Goal: Task Accomplishment & Management: Use online tool/utility

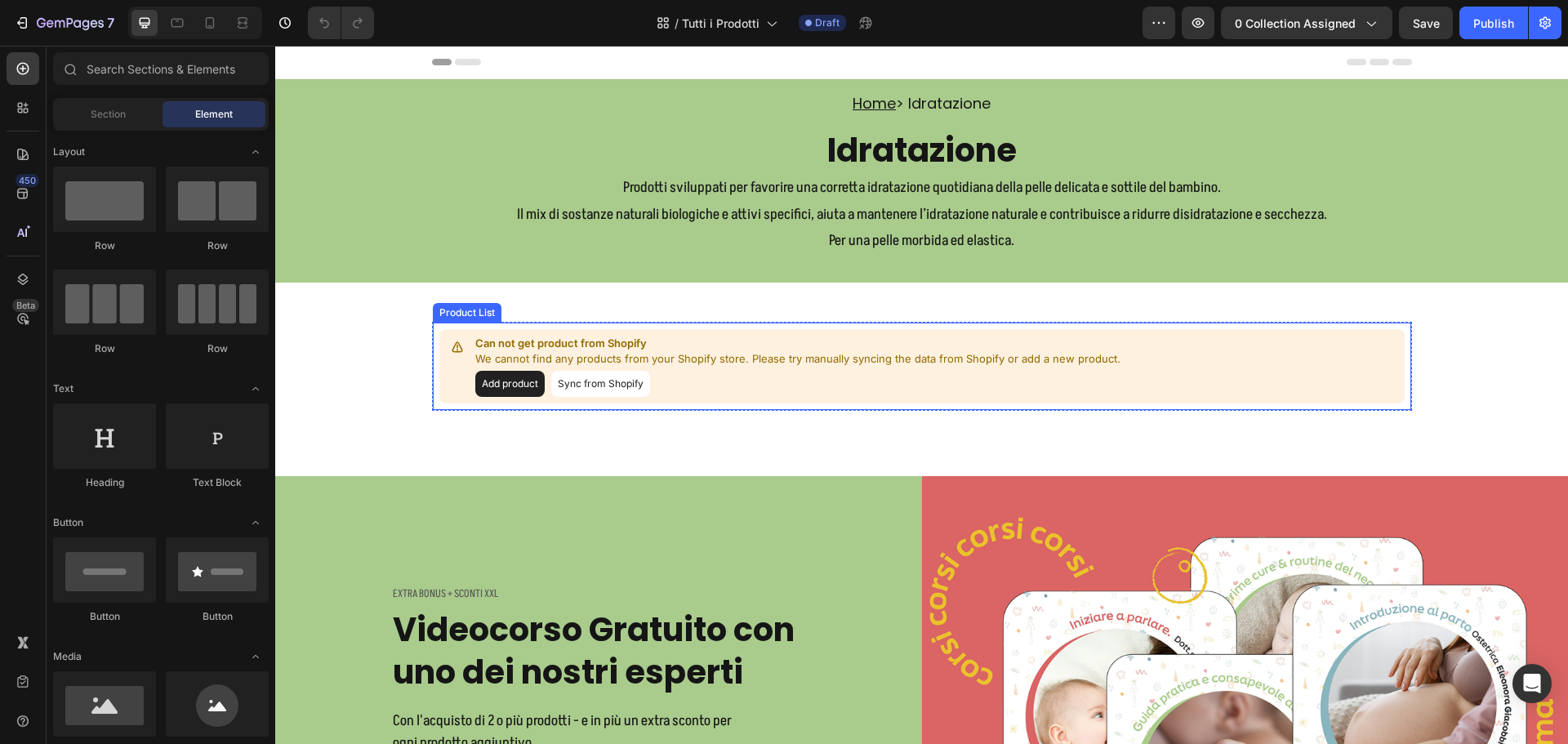
click at [698, 355] on p "We cannot find any products from your Shopify store. Please try manually syncin…" at bounding box center [797, 359] width 645 height 17
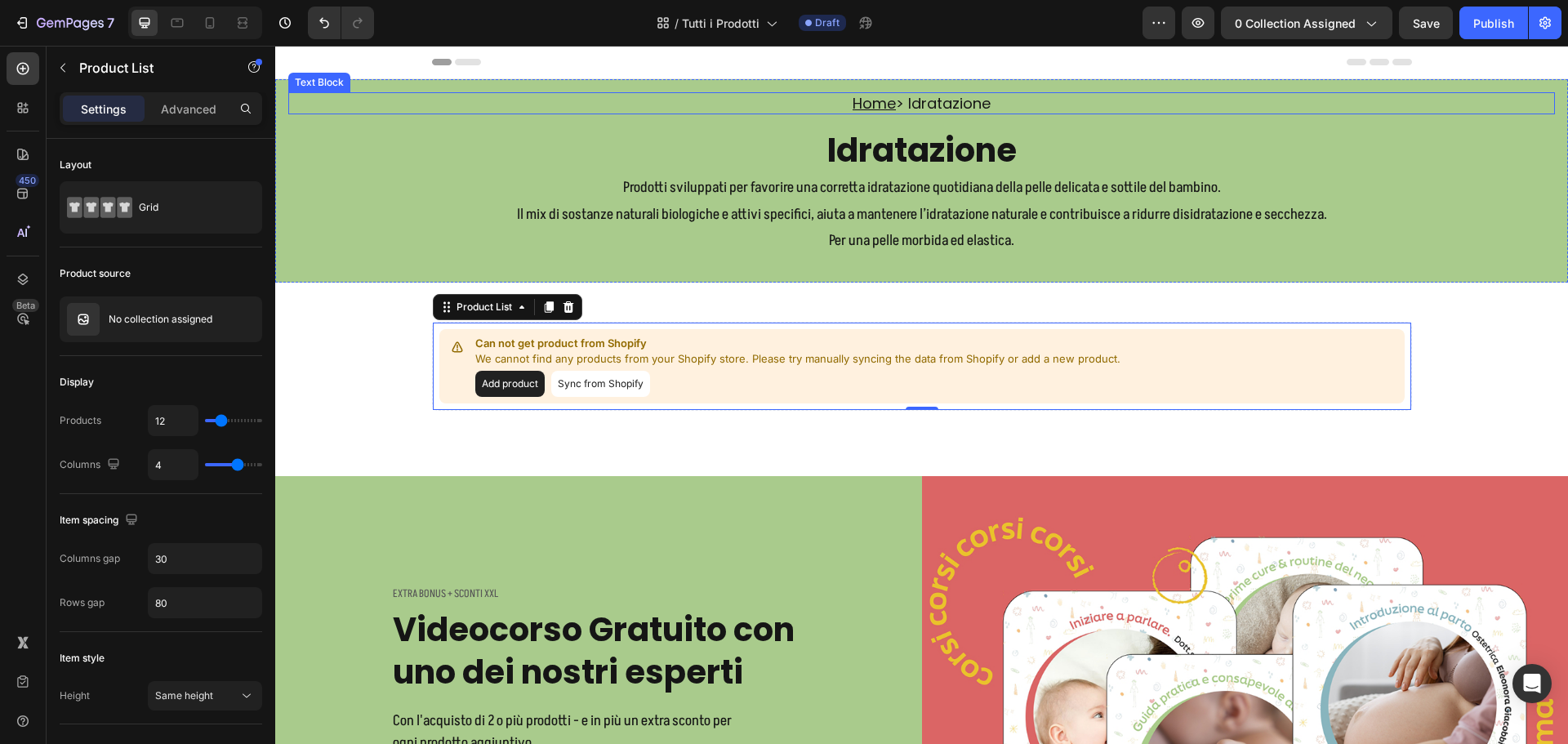
click at [967, 98] on p "Home > Idratazione" at bounding box center [921, 103] width 1263 height 19
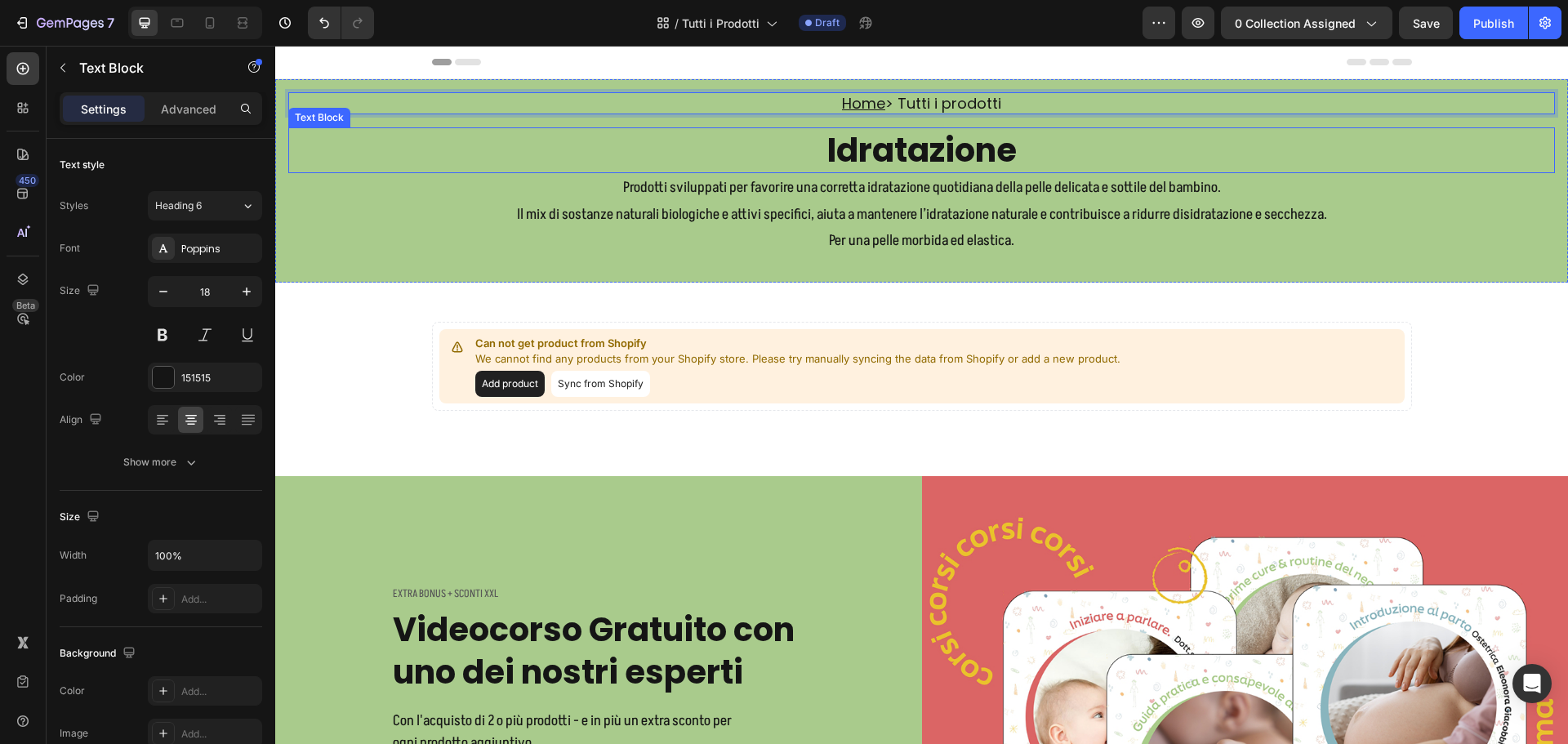
click at [943, 143] on p "Idratazione" at bounding box center [921, 149] width 1263 height 42
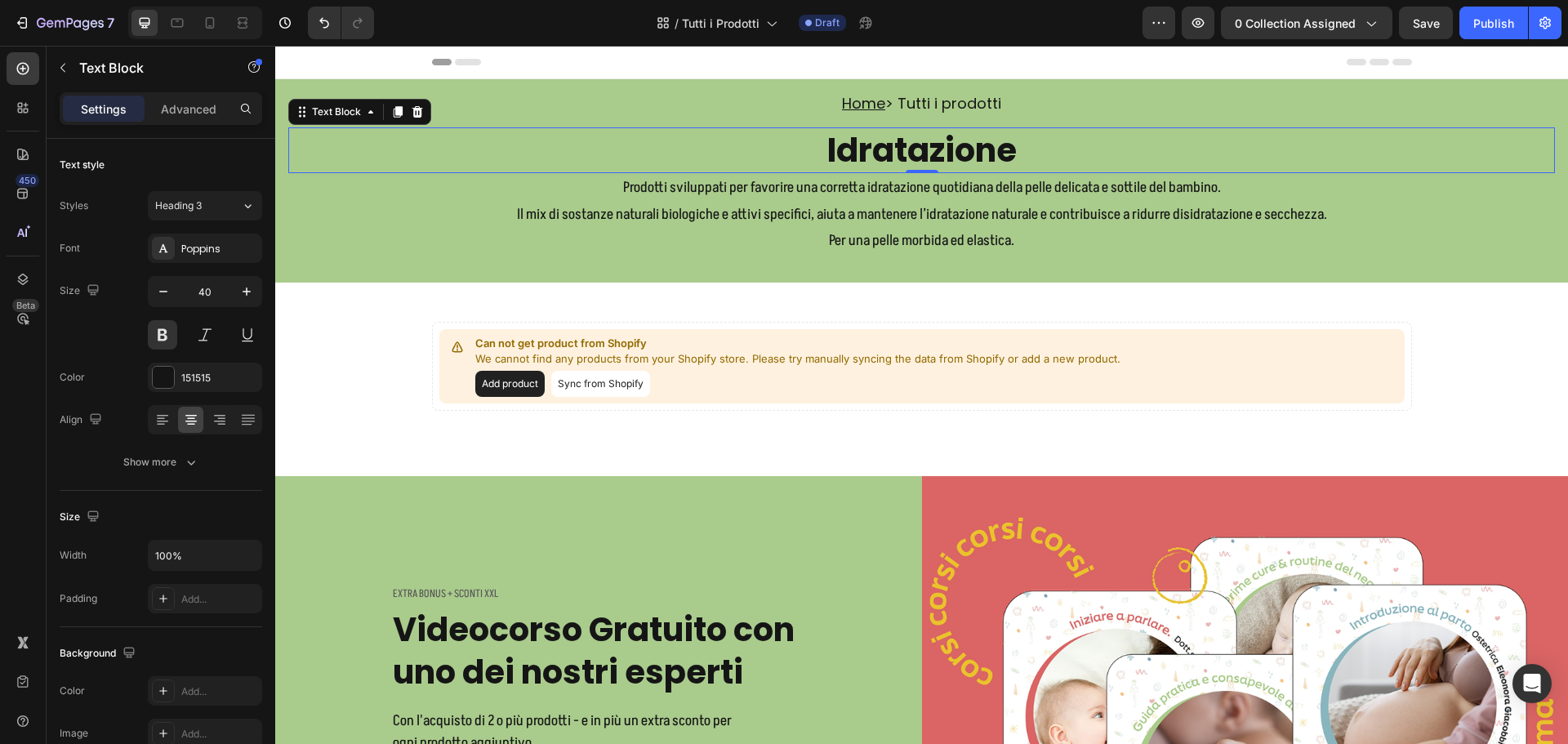
click at [943, 143] on p "Idratazione" at bounding box center [921, 149] width 1263 height 42
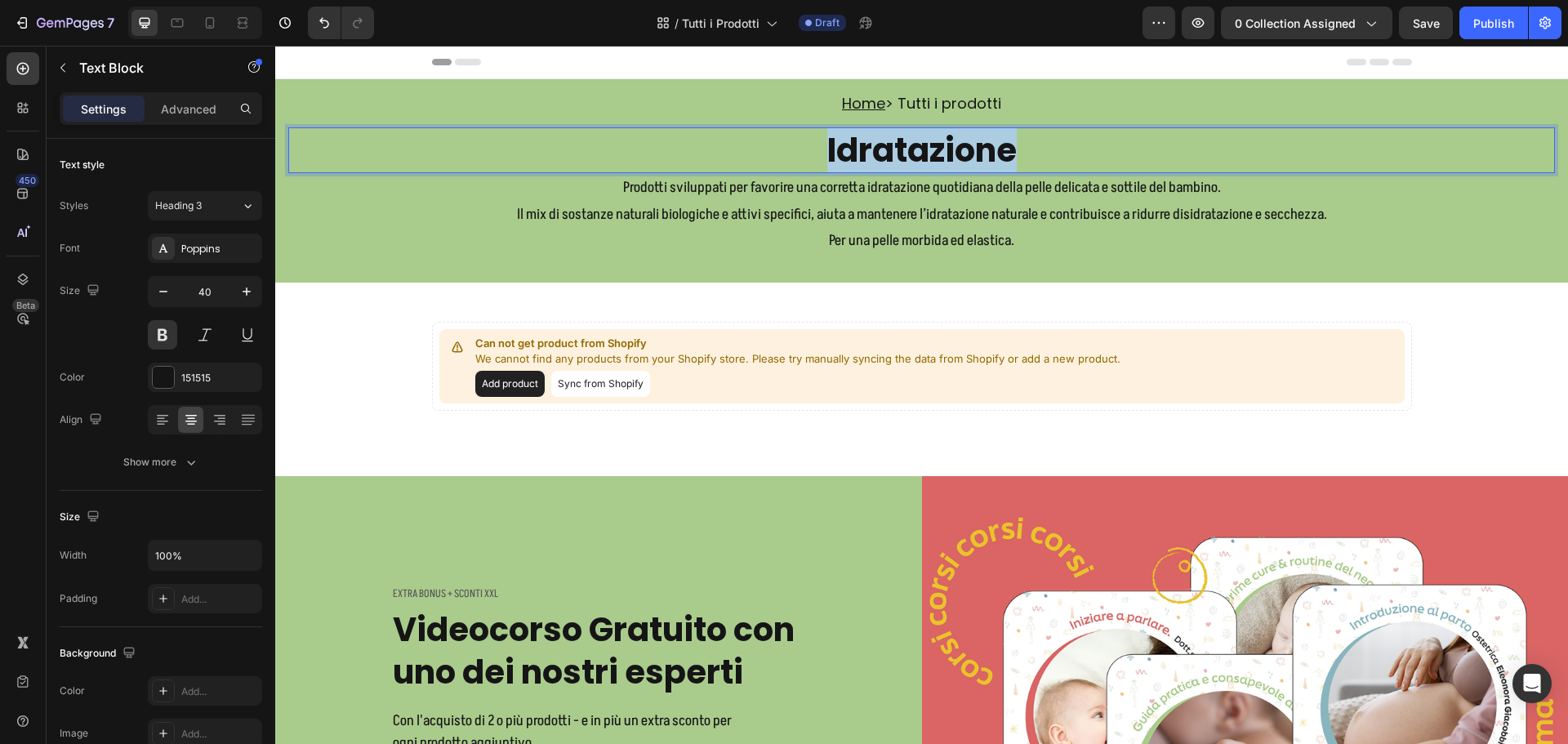
click at [943, 143] on p "Idratazione" at bounding box center [921, 149] width 1263 height 42
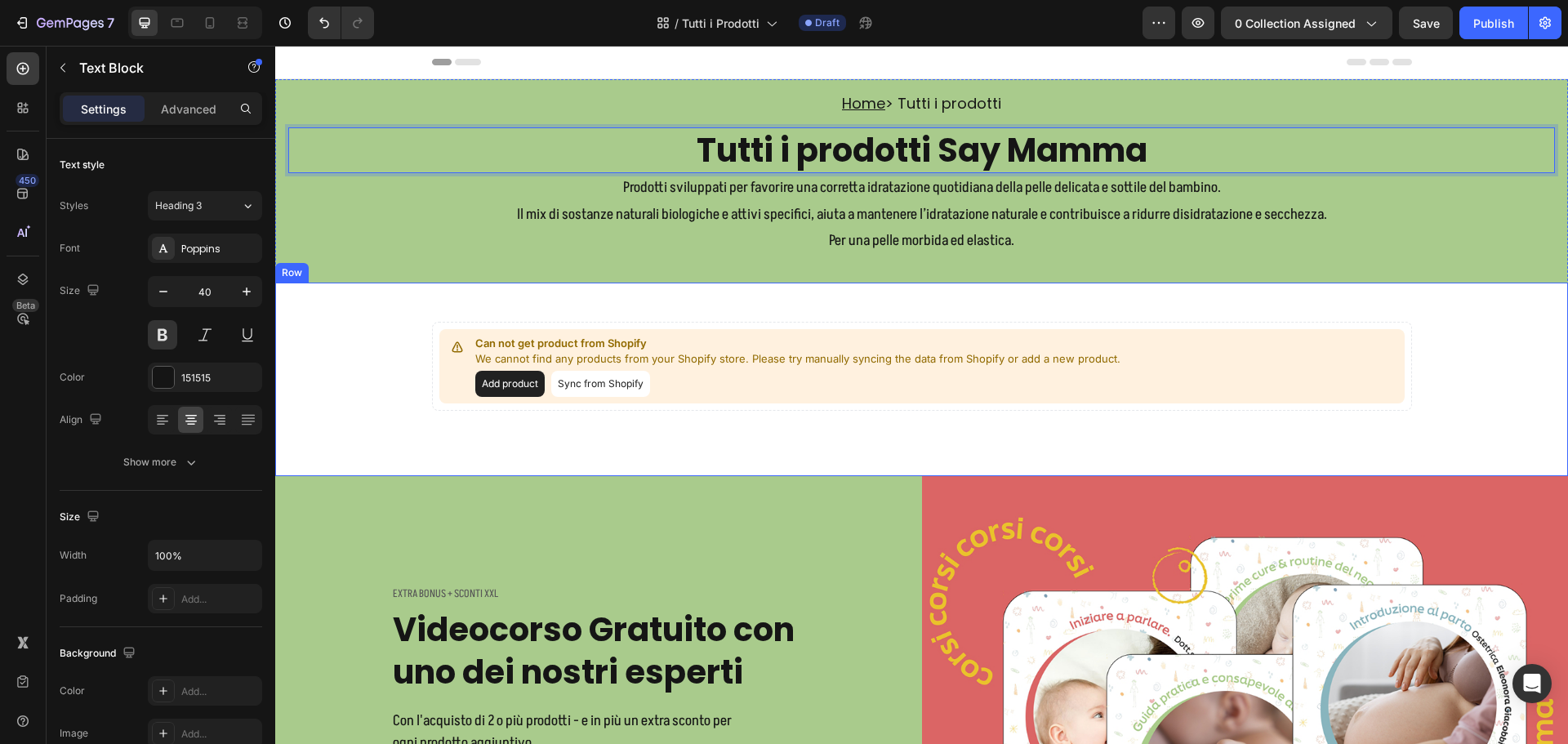
click at [789, 300] on div "Can not get product from Shopify We cannot find any products from your Shopify …" at bounding box center [921, 378] width 1293 height 194
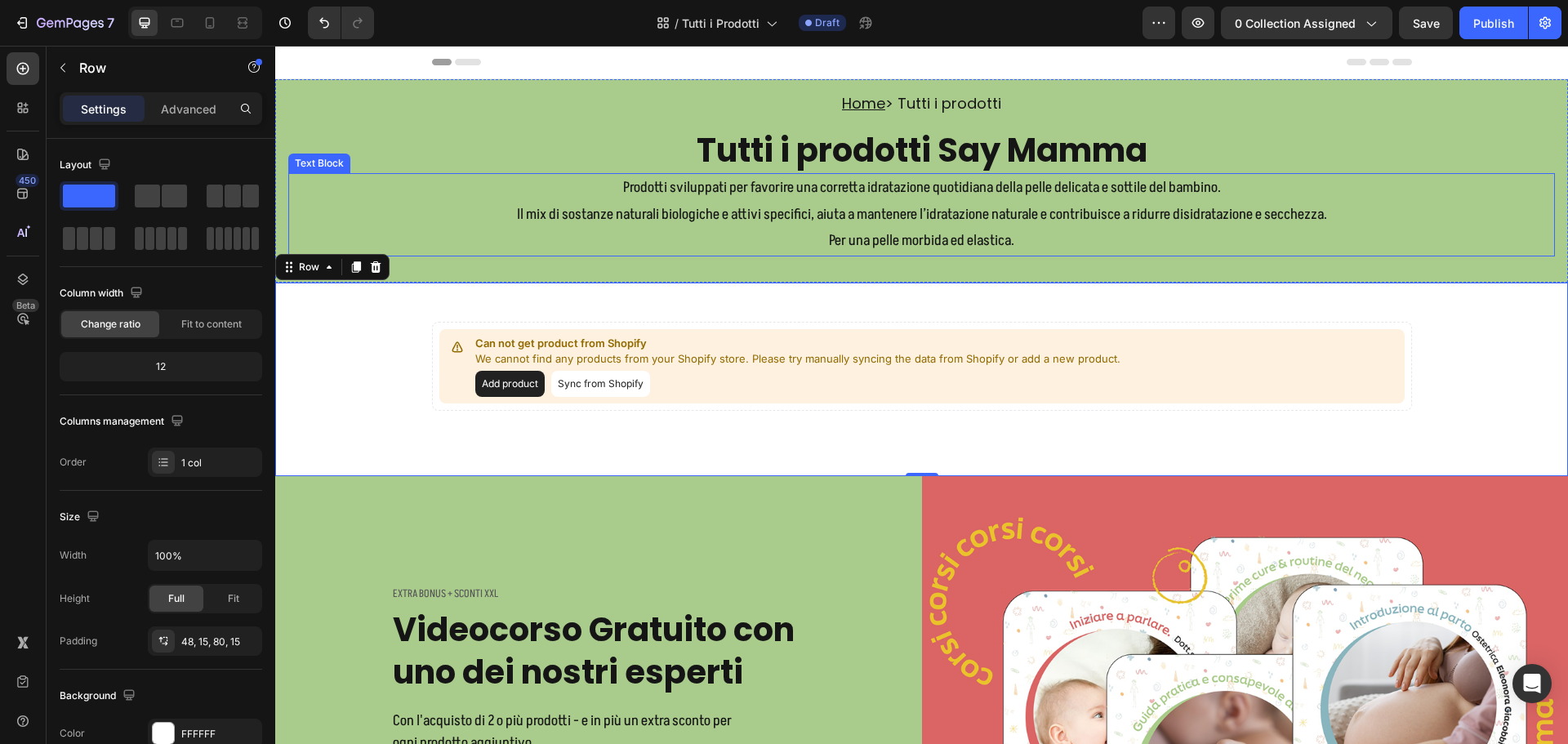
click at [812, 235] on p "Prodotti sviluppati per favorire una corretta idratazione quotidiana della pell…" at bounding box center [921, 214] width 1263 height 80
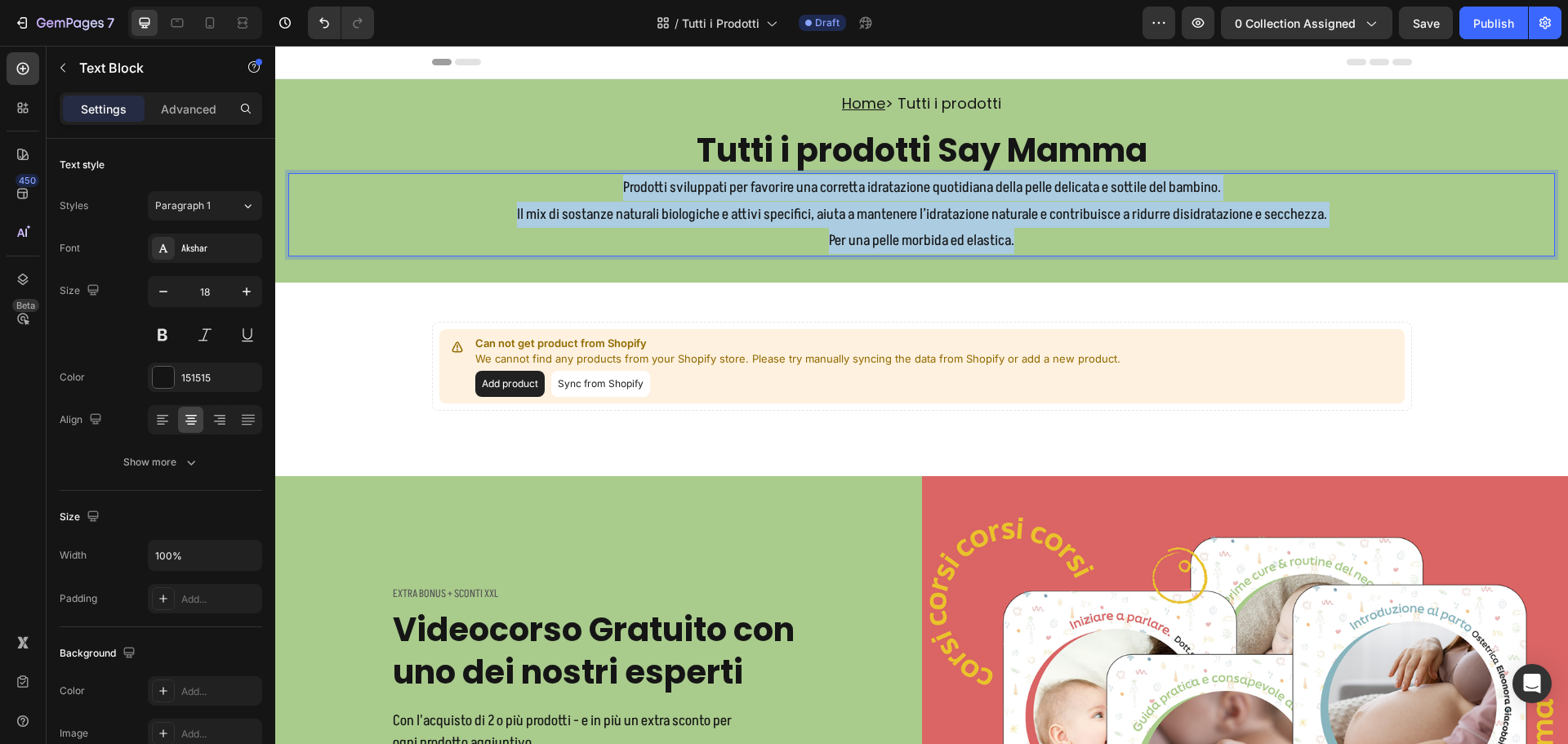
drag, startPoint x: 618, startPoint y: 181, endPoint x: 1023, endPoint y: 239, distance: 409.1
click at [1023, 239] on p "Prodotti sviluppati per favorire una corretta idratazione quotidiana della pell…" at bounding box center [921, 214] width 1263 height 80
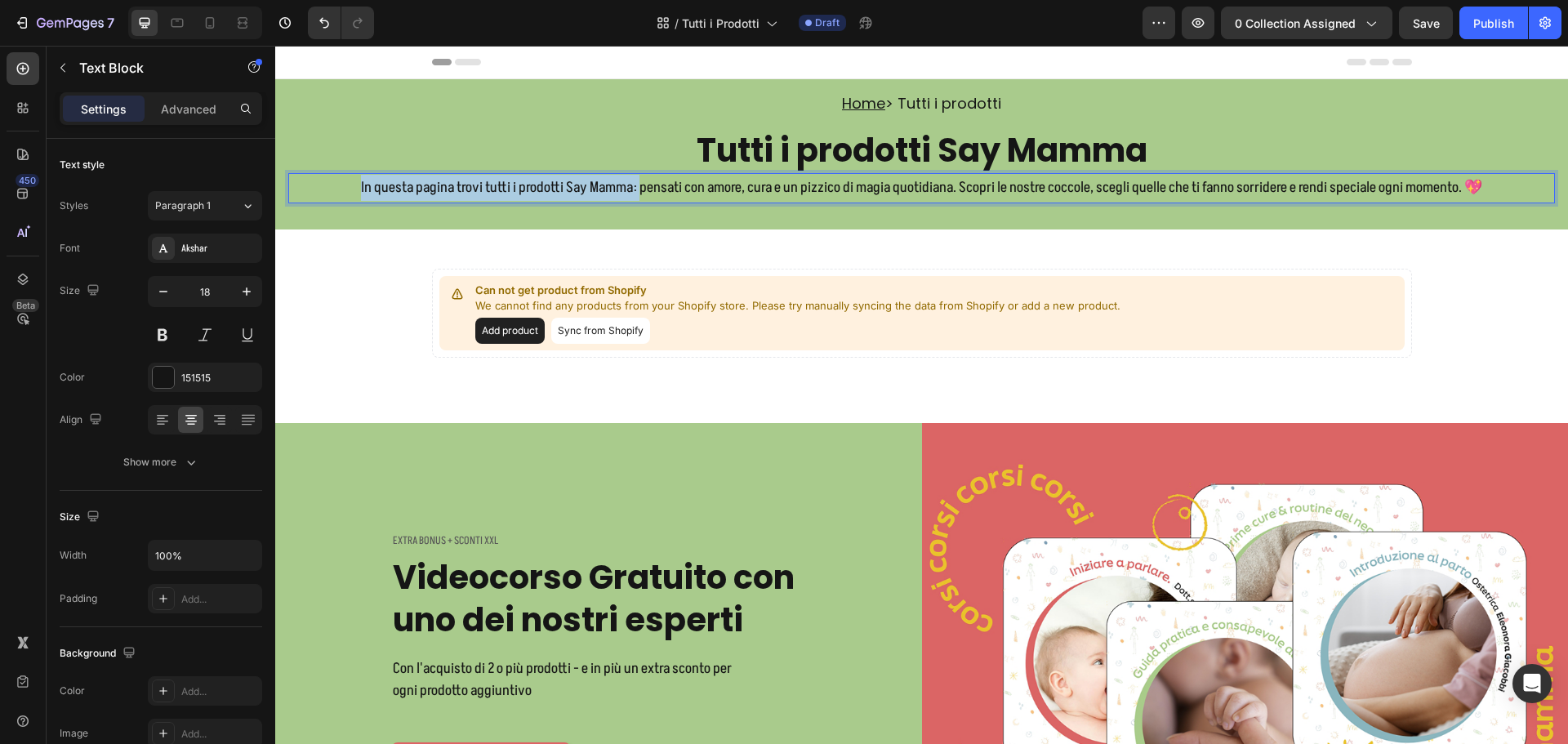
drag, startPoint x: 636, startPoint y: 188, endPoint x: 344, endPoint y: 185, distance: 292.0
click at [344, 185] on p "In questa pagina trovi tutti i prodotti Say Mamma: pensati con amore, cura e un…" at bounding box center [921, 188] width 1263 height 27
click at [818, 185] on p "Ppensati con amore, cura e un pizzico di magia quotidiana. Scopri le nostre coc…" at bounding box center [921, 188] width 1263 height 27
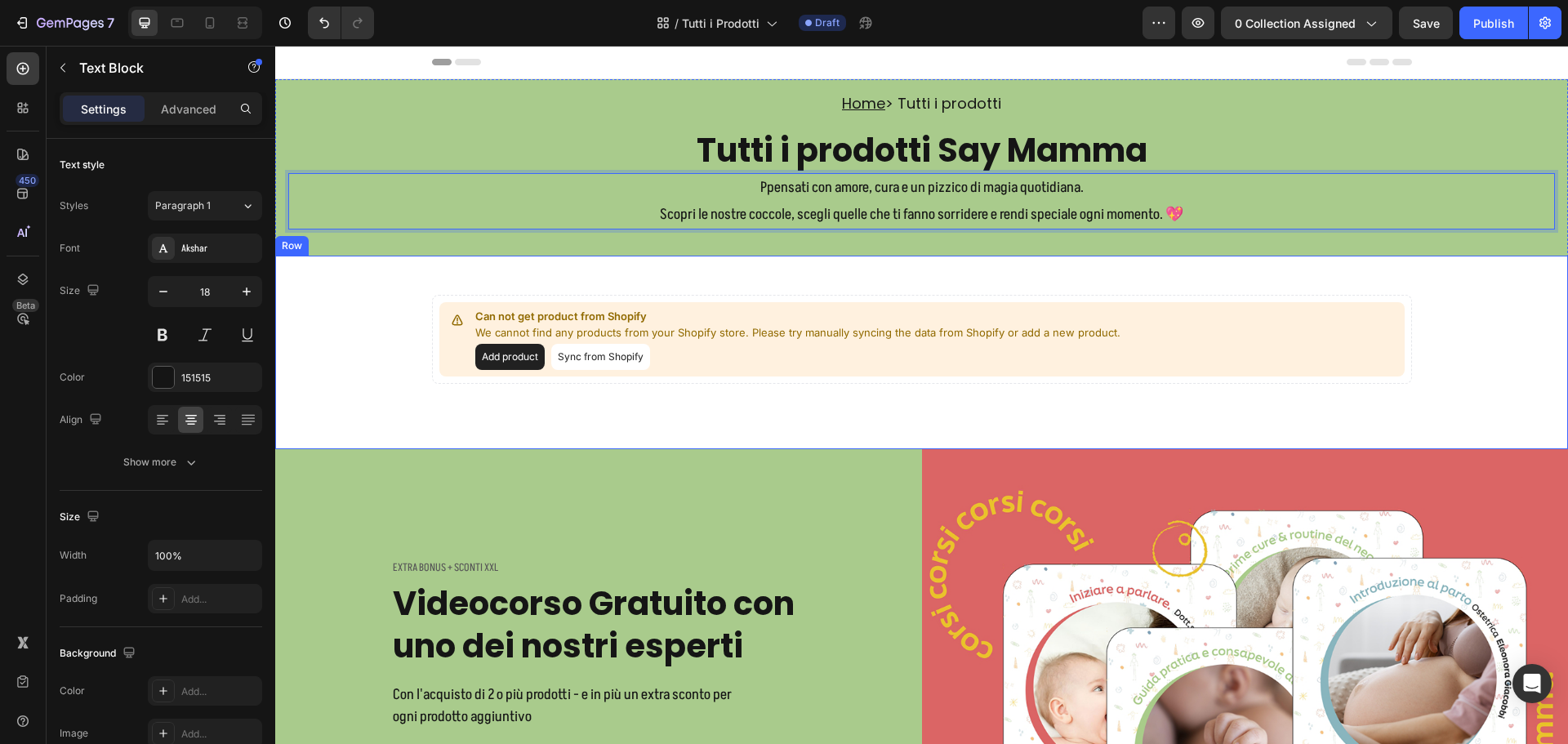
click at [1167, 257] on div "Can not get product from Shopify We cannot find any products from your Shopify …" at bounding box center [921, 352] width 1293 height 194
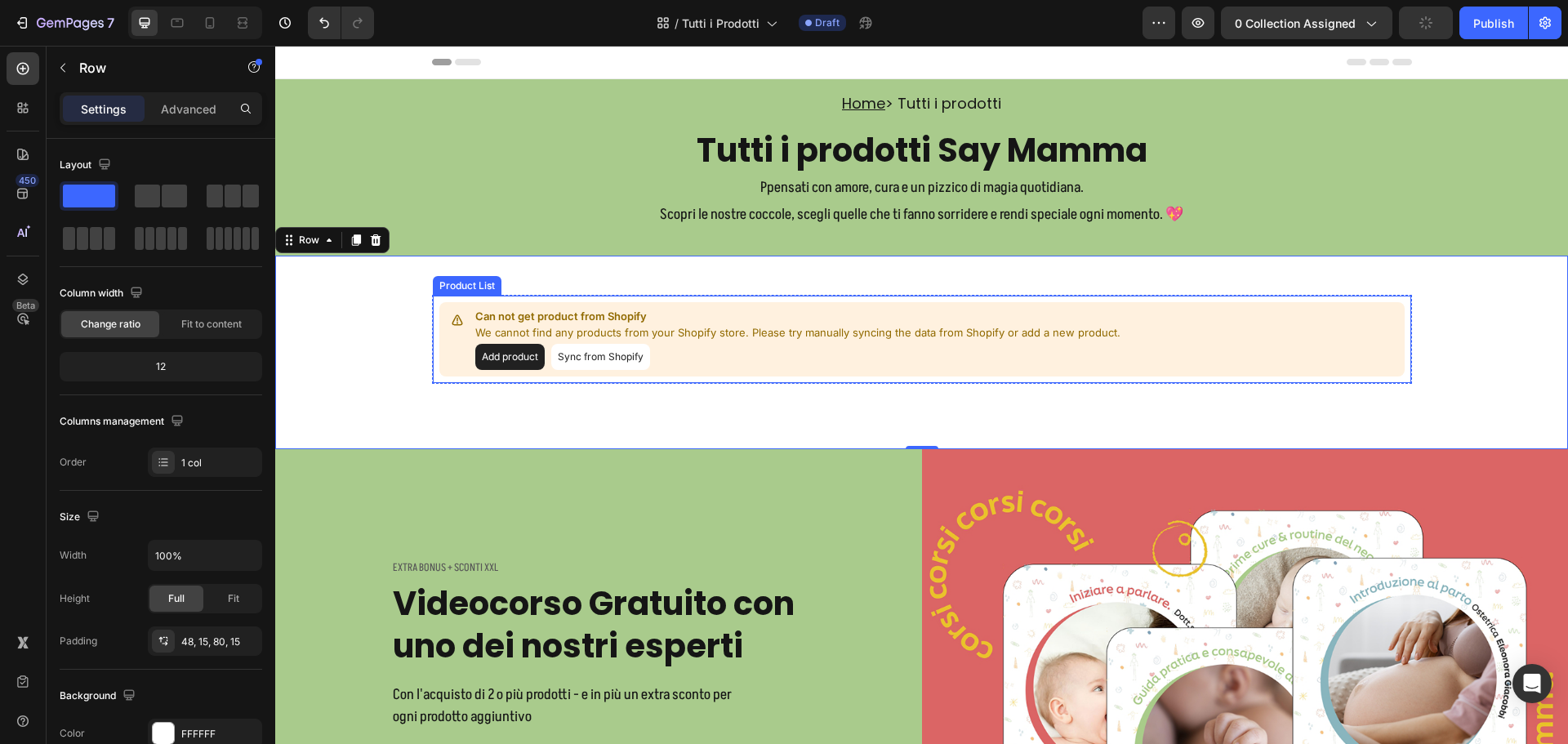
click at [726, 335] on p "We cannot find any products from your Shopify store. Please try manually syncin…" at bounding box center [797, 333] width 645 height 17
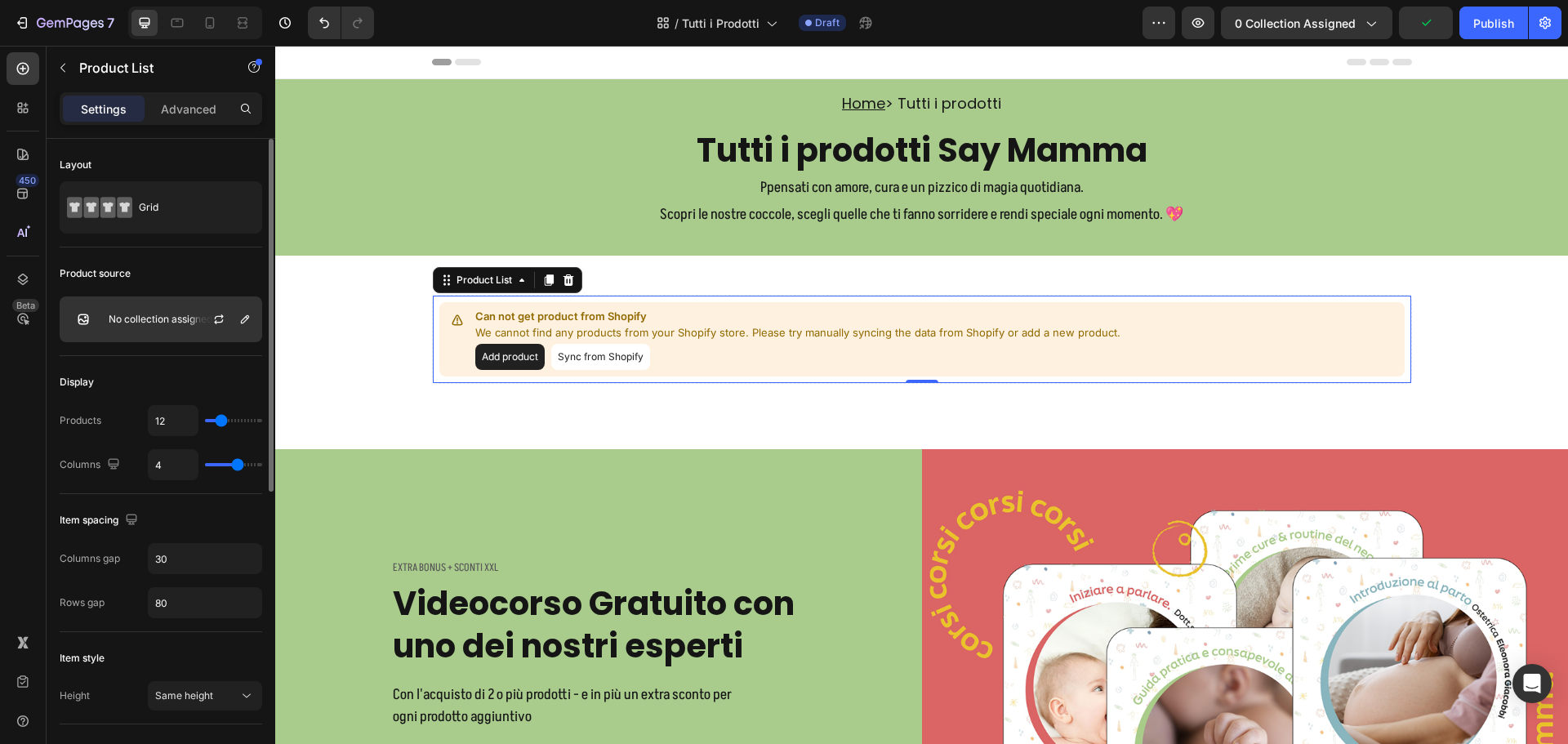
click at [157, 315] on p "No collection assigned" at bounding box center [159, 319] width 103 height 12
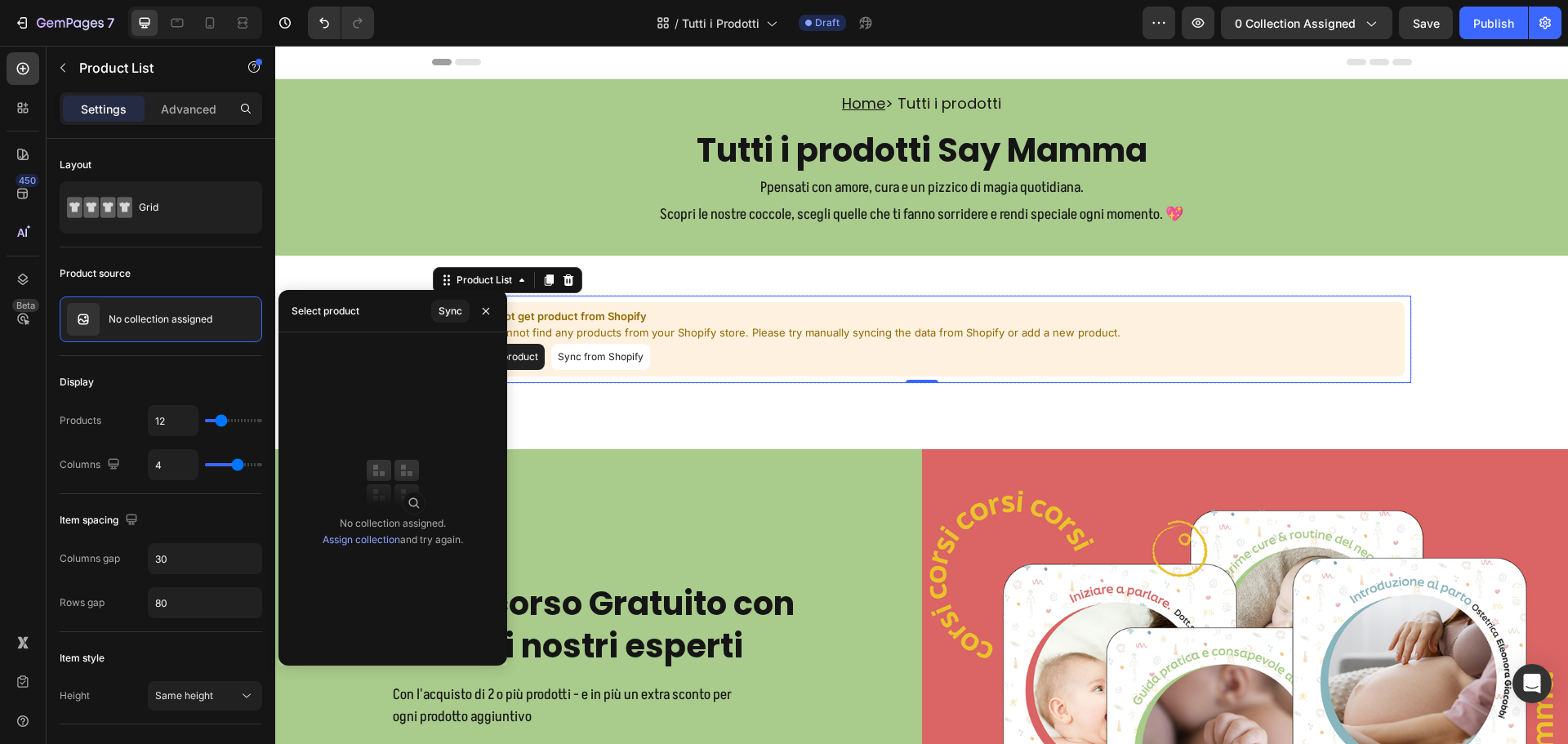
click at [351, 535] on link "Assign collection" at bounding box center [361, 539] width 78 height 12
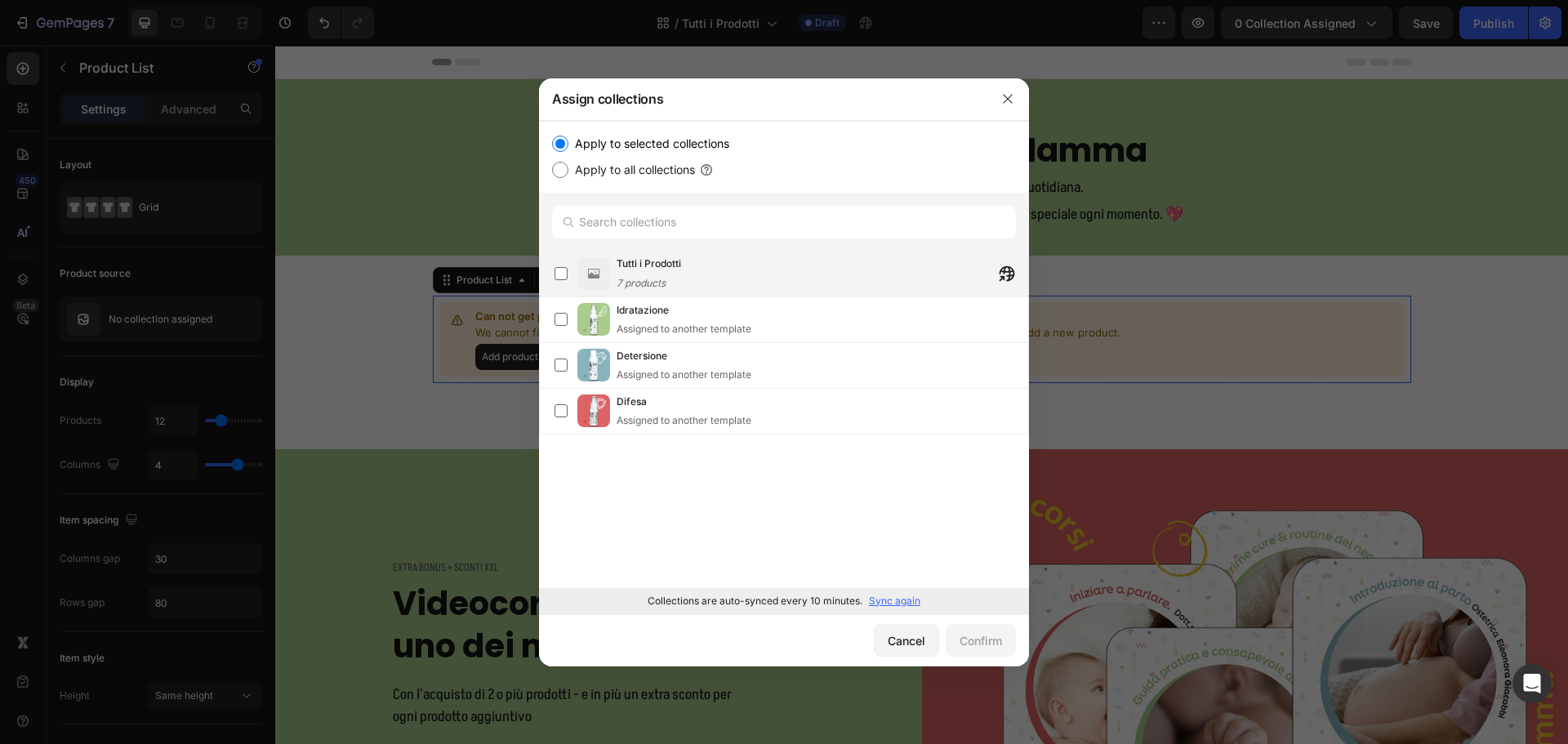
click at [646, 258] on span "Tutti i Prodotti" at bounding box center [649, 263] width 65 height 17
click at [985, 634] on div "Confirm" at bounding box center [980, 640] width 42 height 17
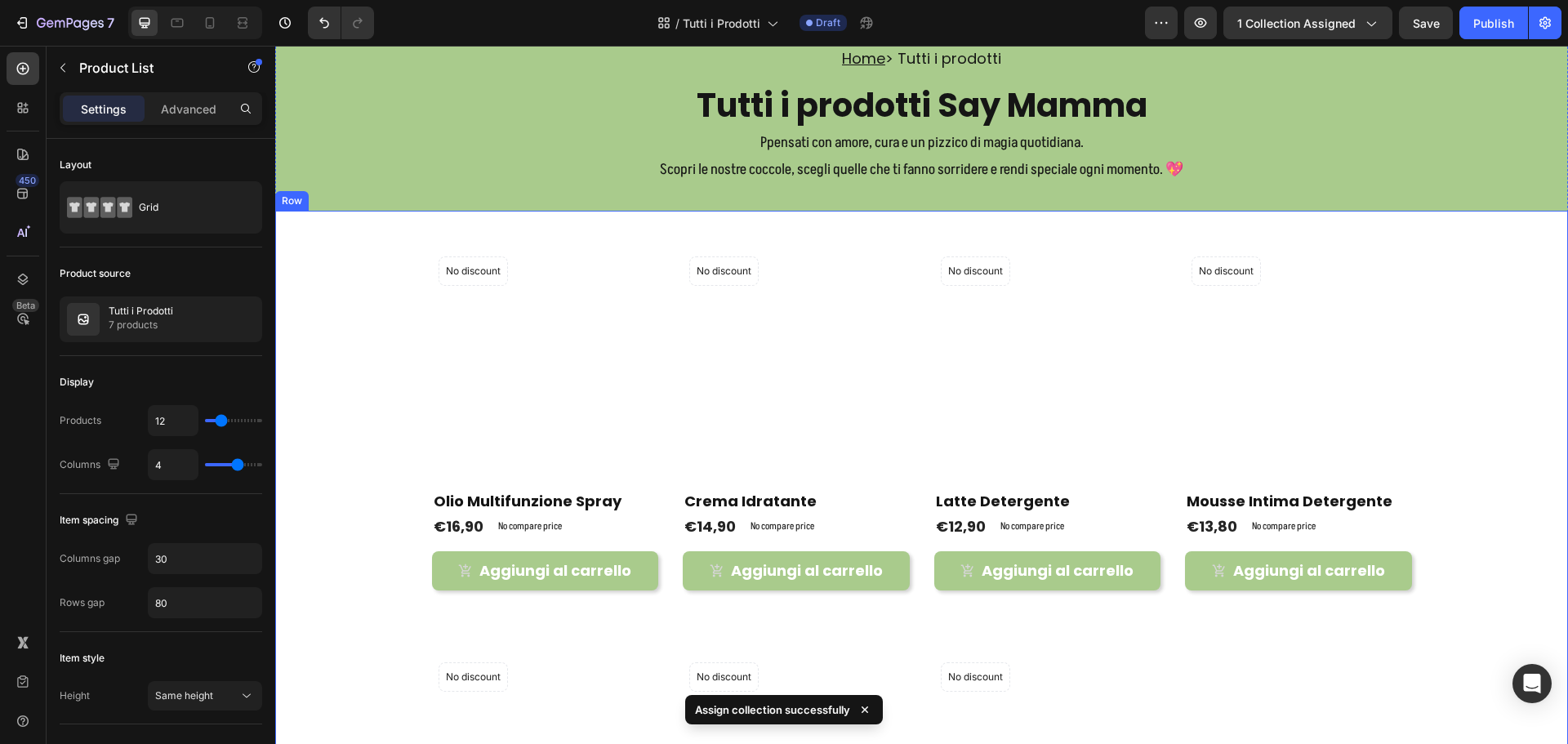
scroll to position [82, 0]
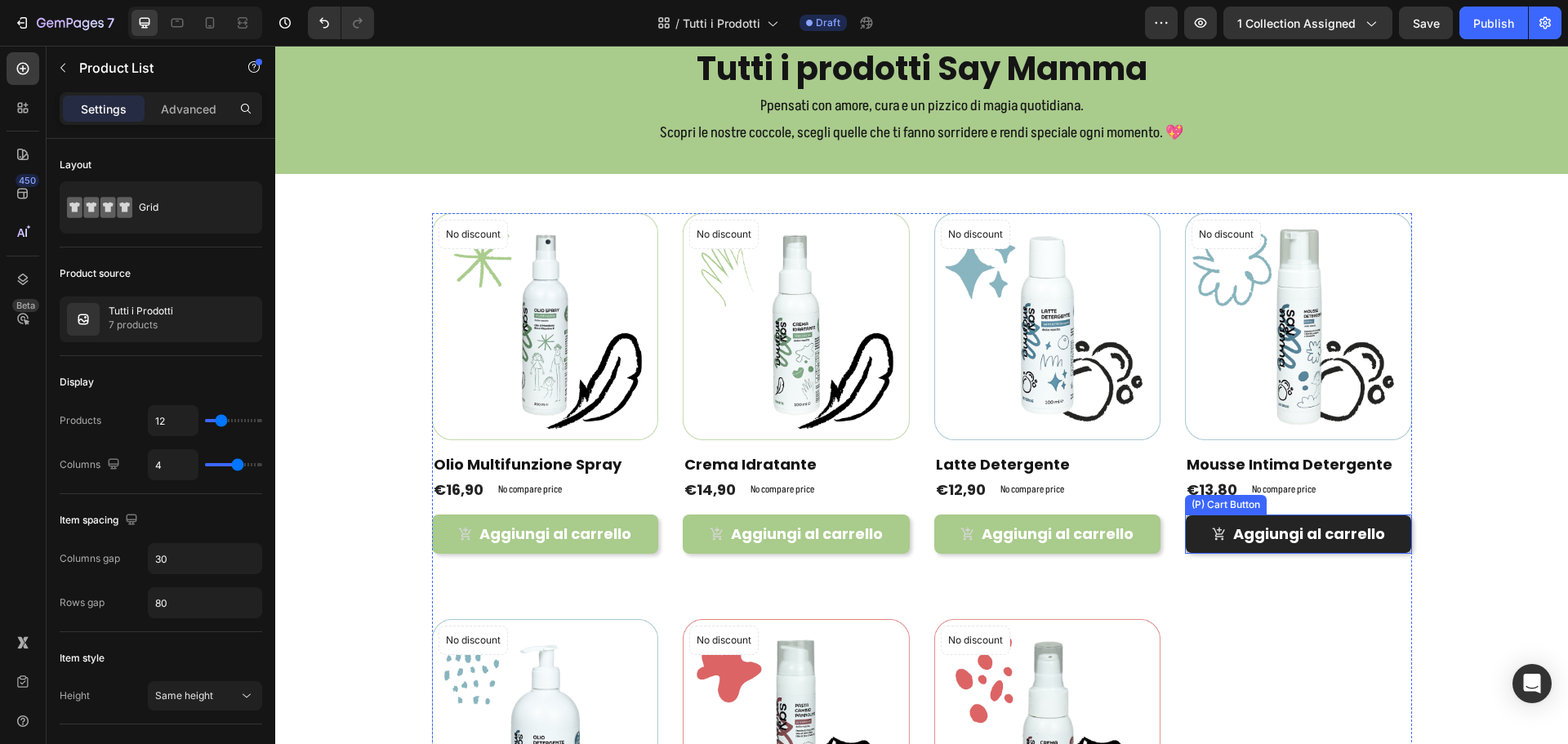
click at [1266, 517] on button "Aggiungi al carrello" at bounding box center [1298, 533] width 227 height 38
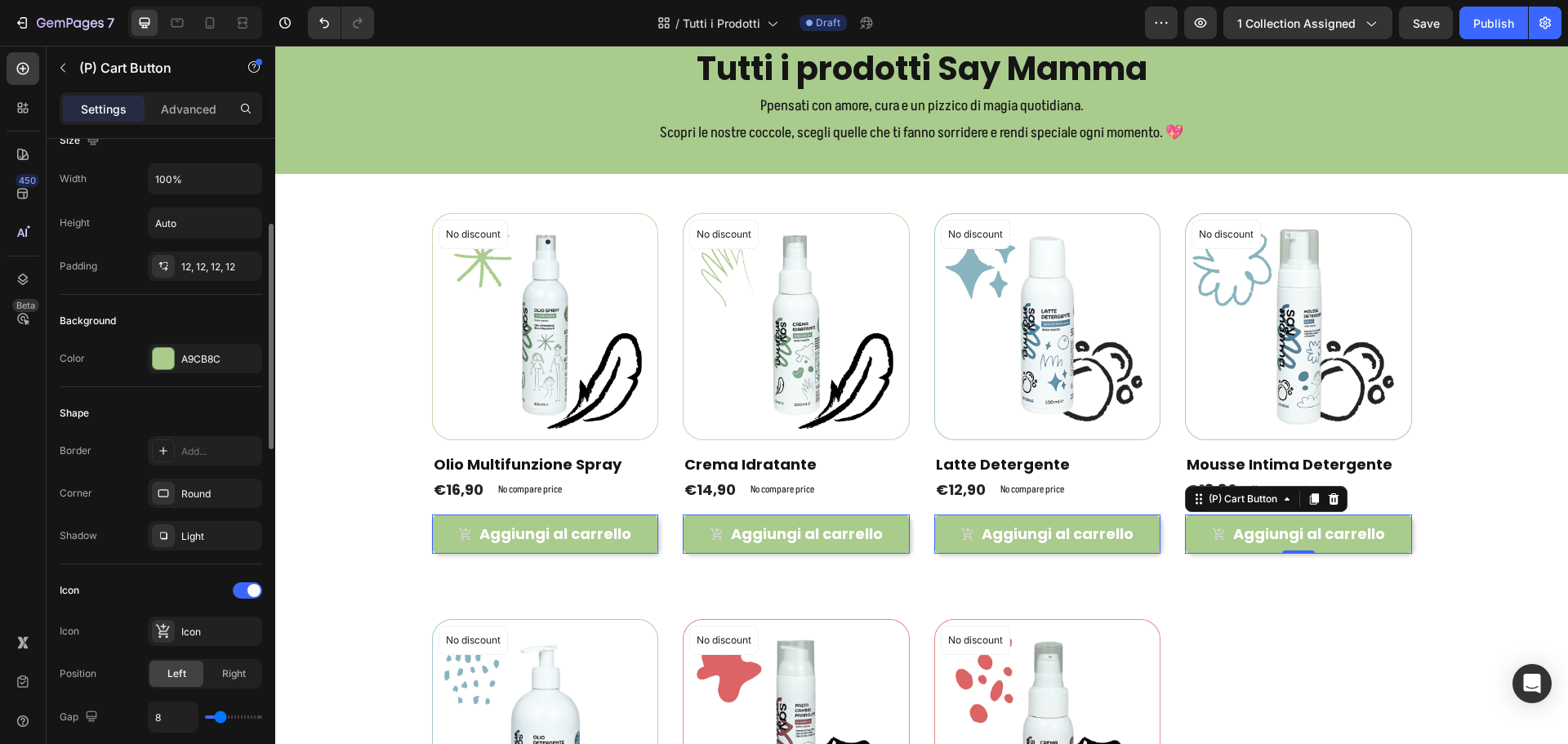
scroll to position [408, 0]
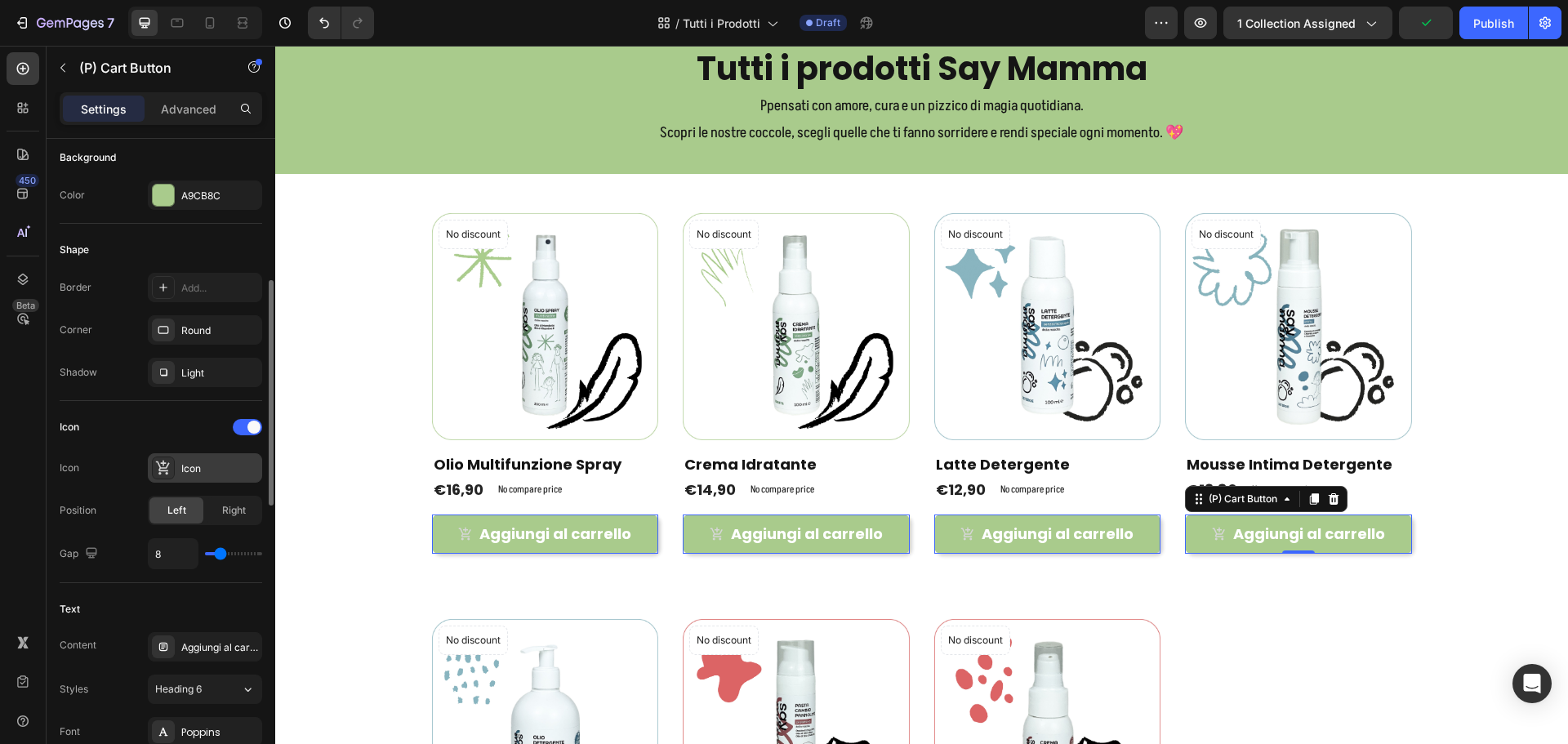
click at [158, 465] on icon at bounding box center [163, 467] width 14 height 15
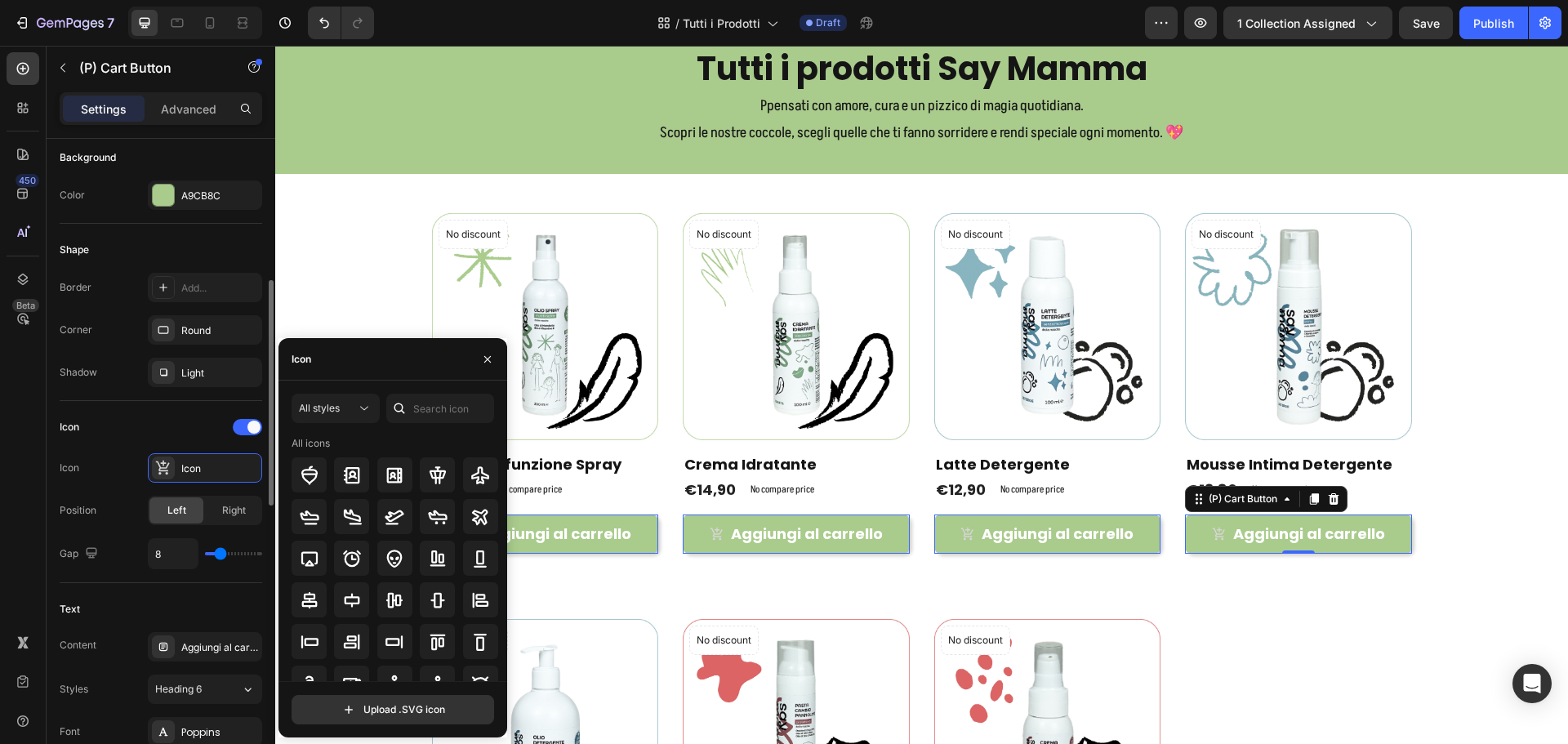
click at [131, 457] on div "Icon Icon" at bounding box center [161, 468] width 203 height 29
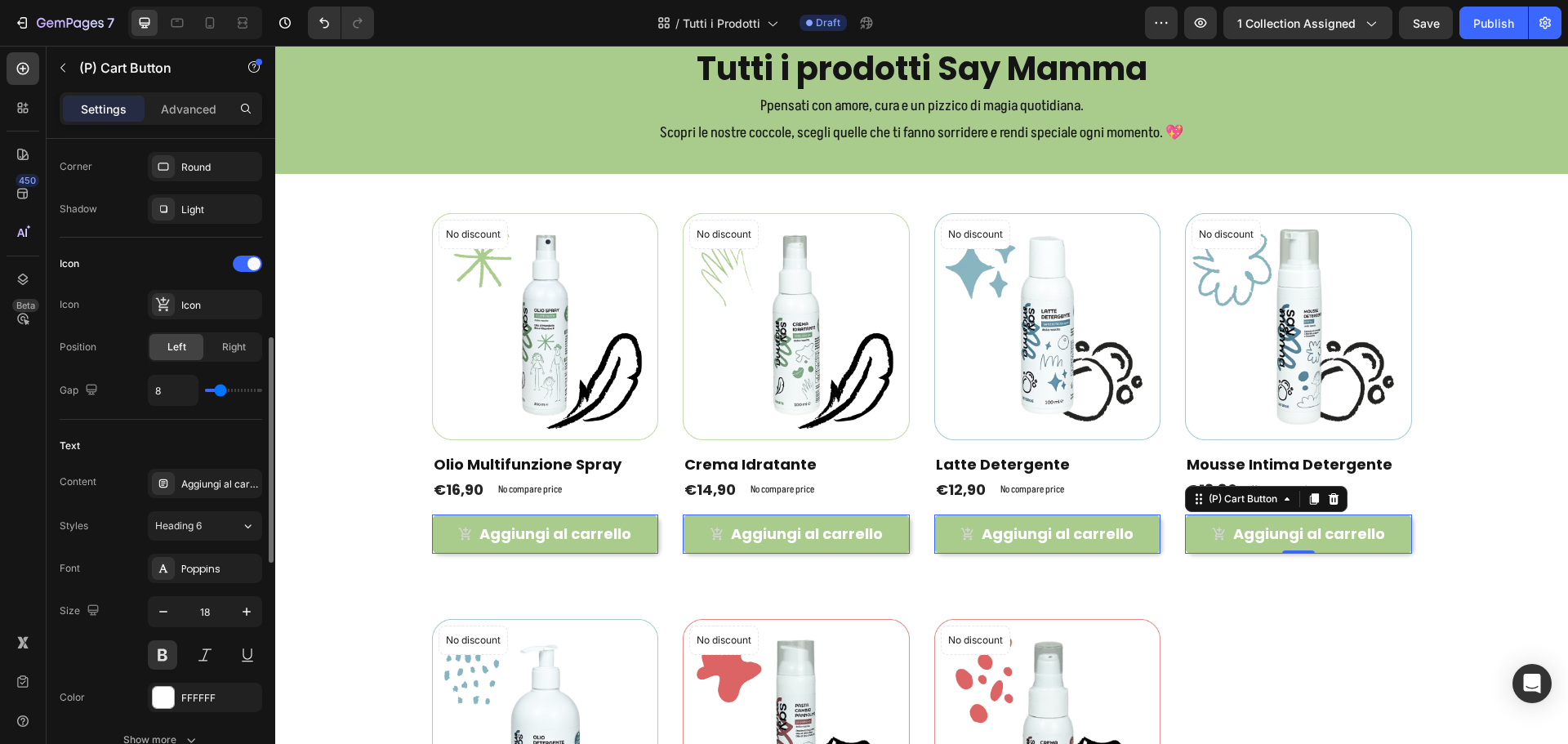
scroll to position [654, 0]
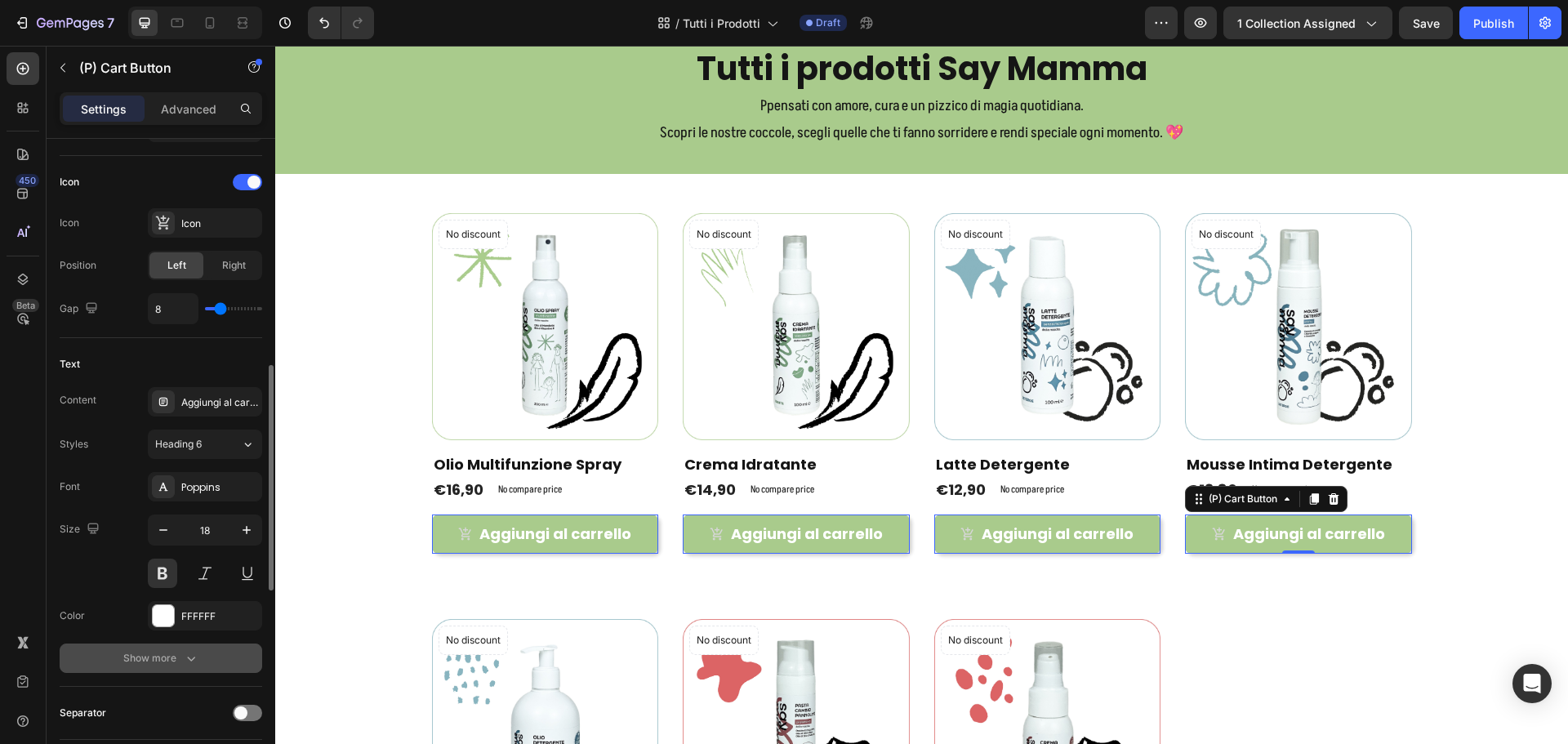
click at [152, 649] on button "Show more" at bounding box center [161, 658] width 203 height 29
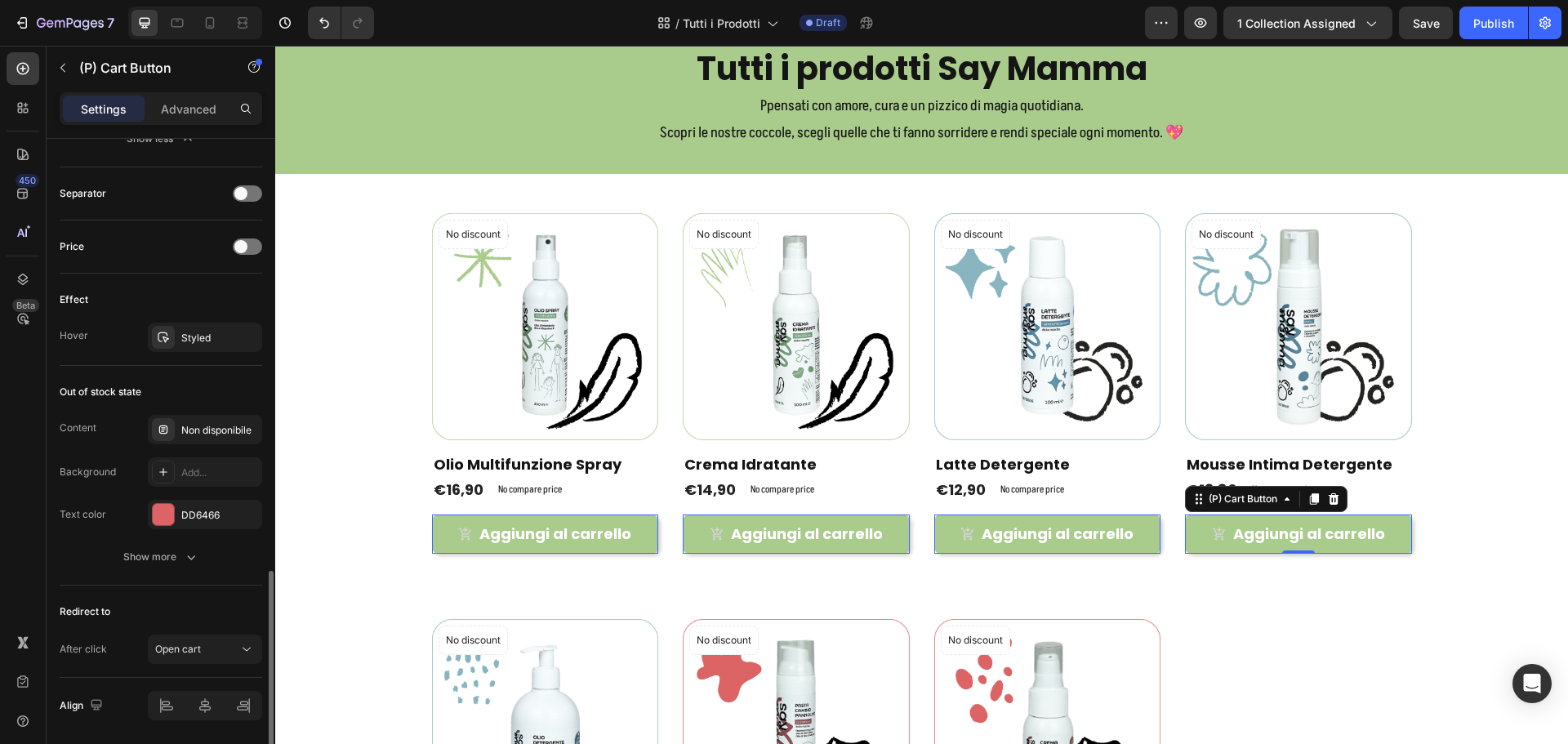
scroll to position [1443, 0]
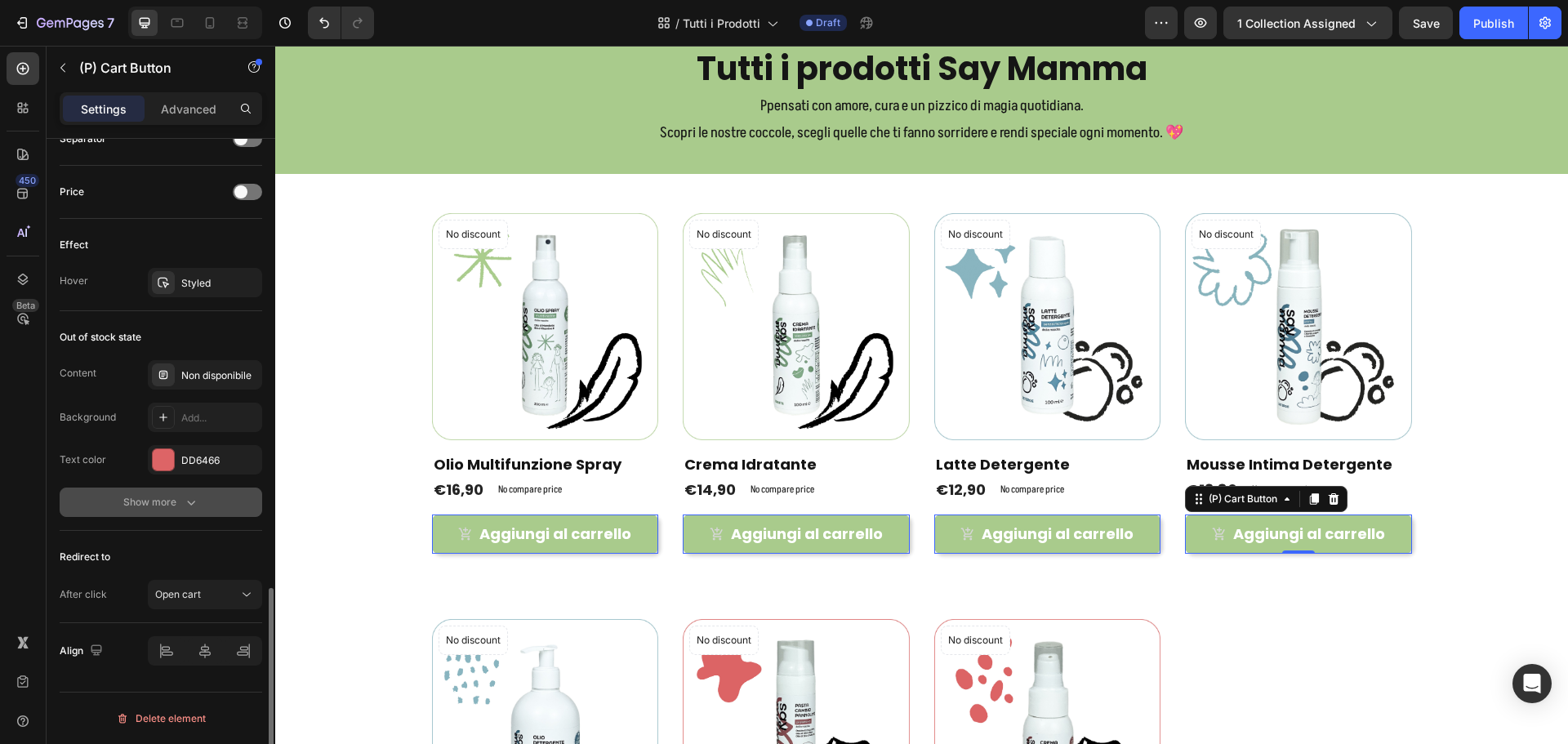
click at [136, 493] on button "Show more" at bounding box center [161, 502] width 203 height 29
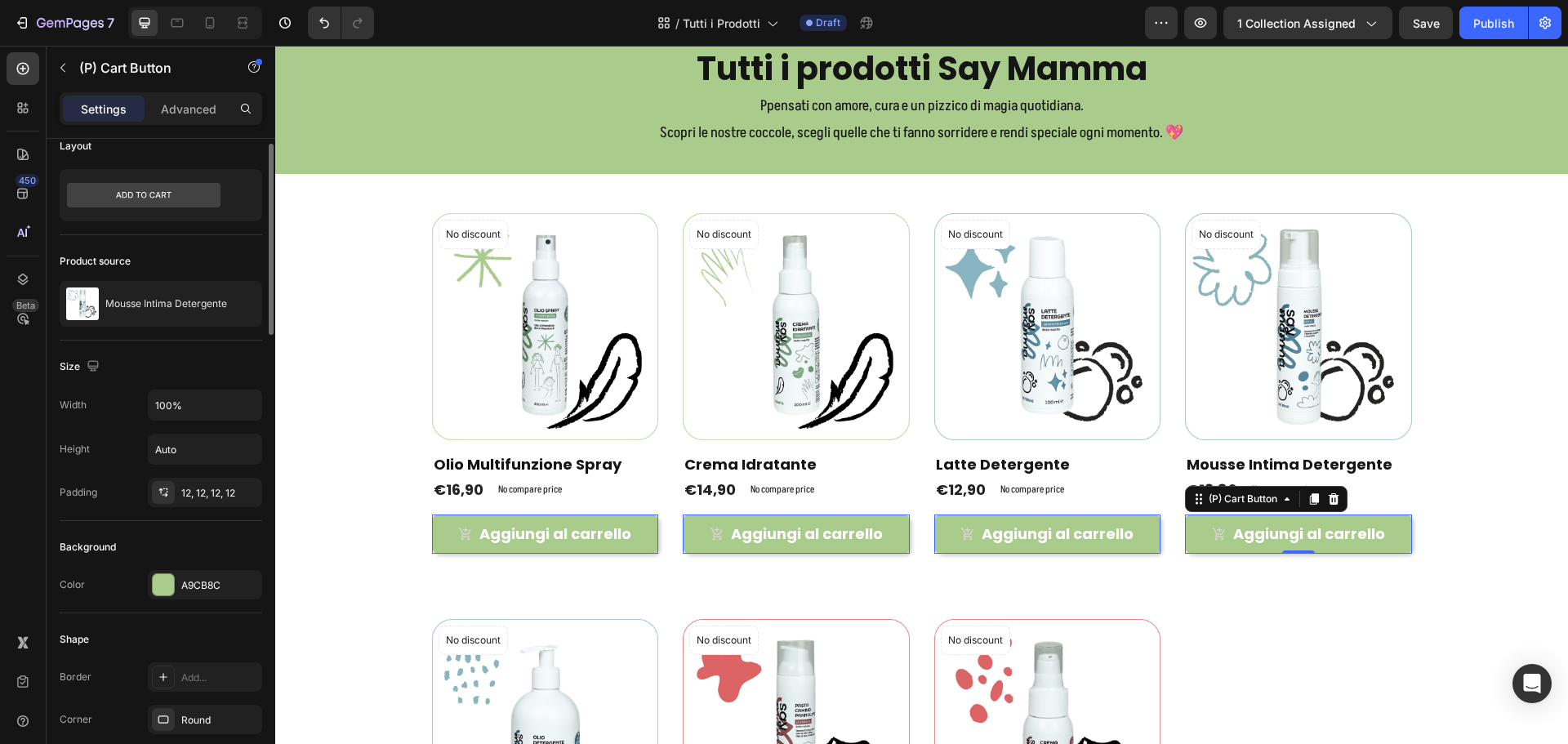
scroll to position [0, 0]
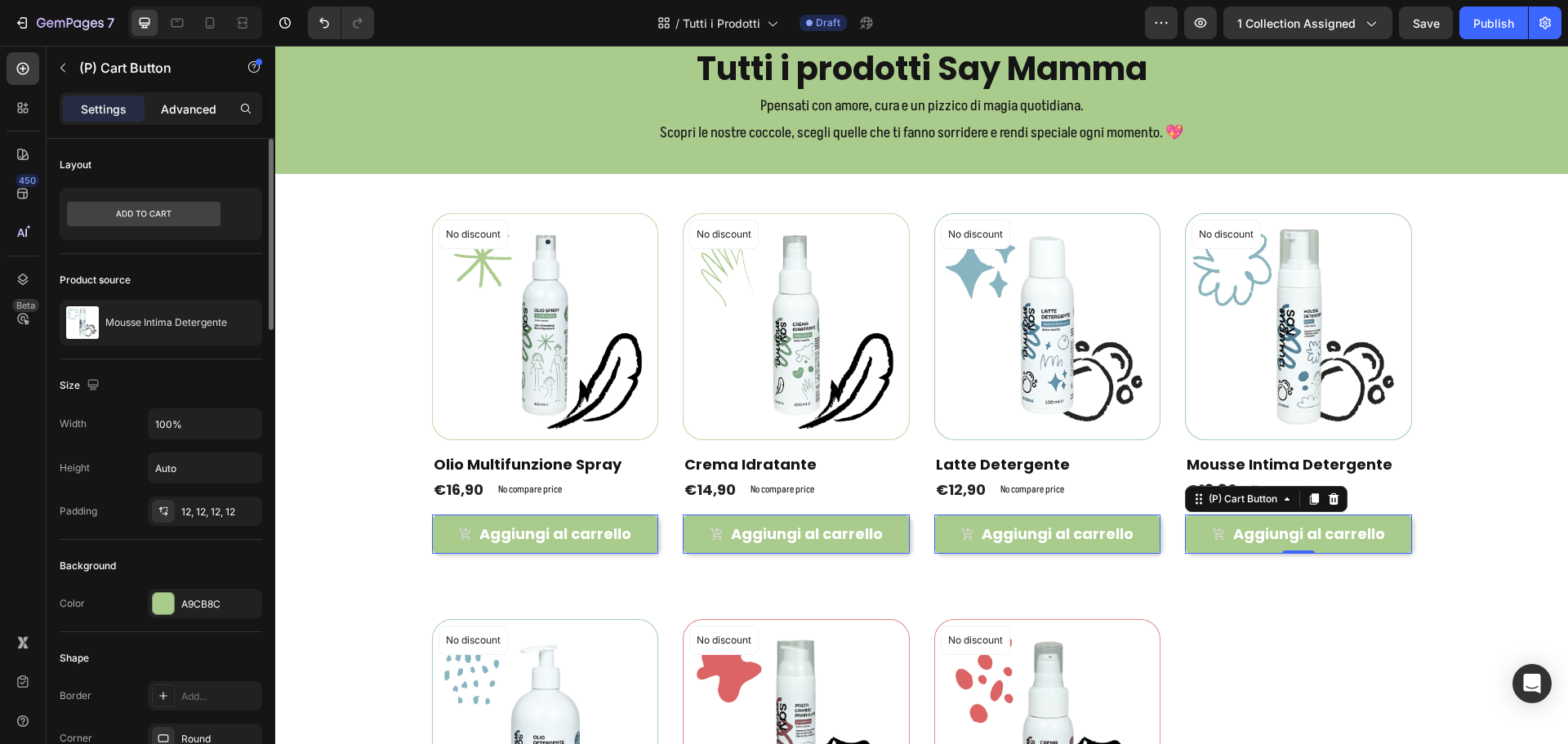
click at [171, 97] on div "Advanced" at bounding box center [188, 108] width 82 height 27
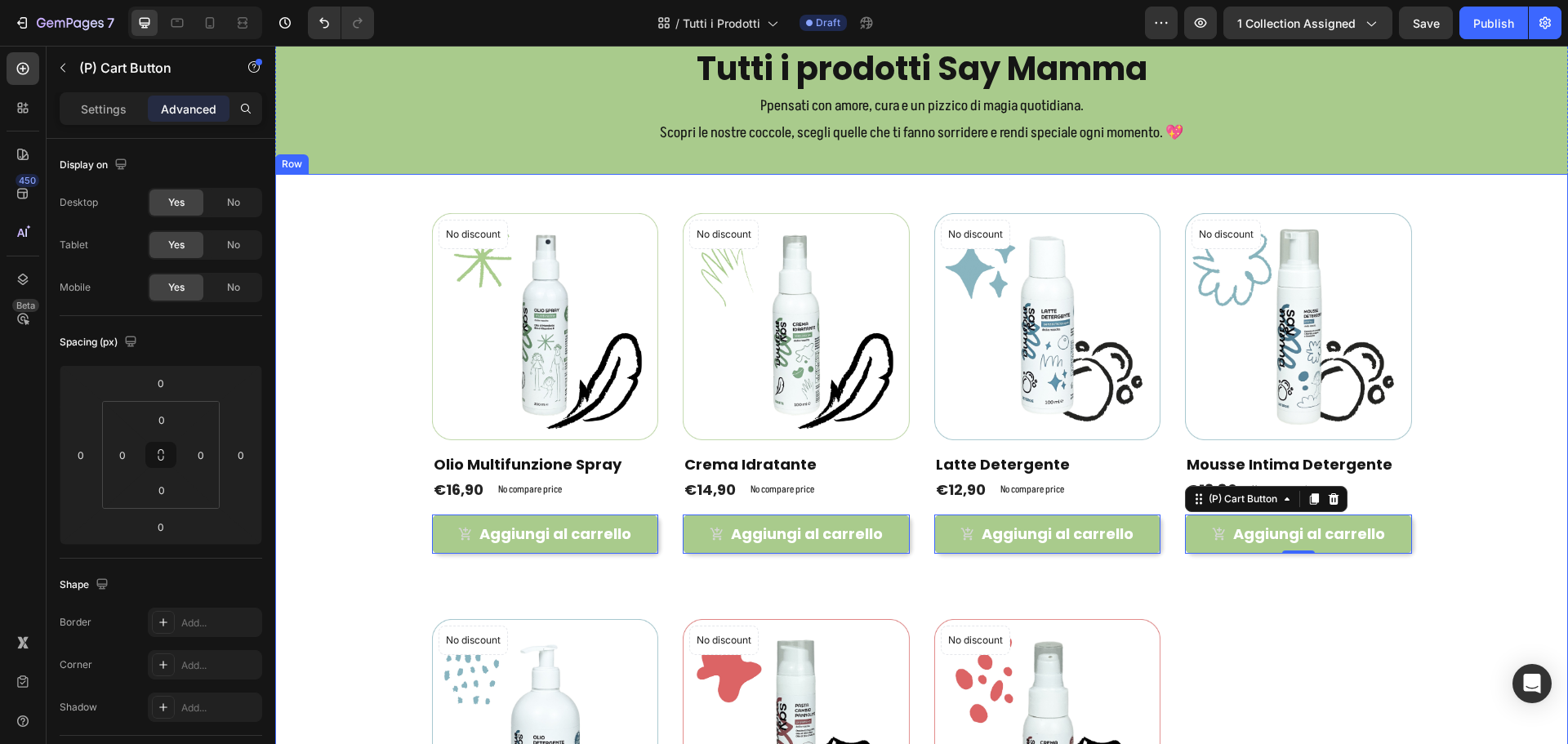
click at [1497, 410] on div "Product Images & Gallery No discount Not be displayed when published Product Ba…" at bounding box center [921, 586] width 1268 height 745
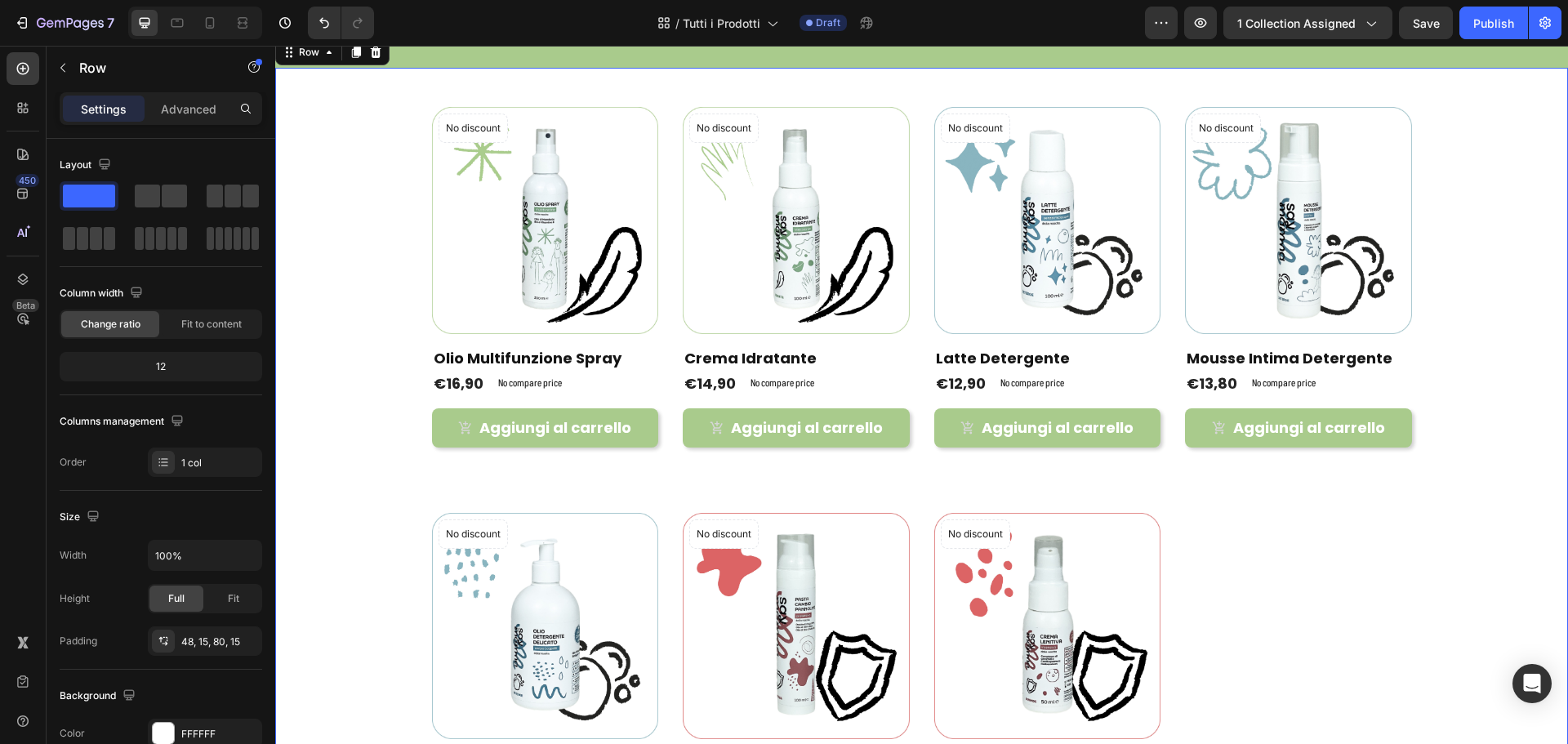
scroll to position [163, 0]
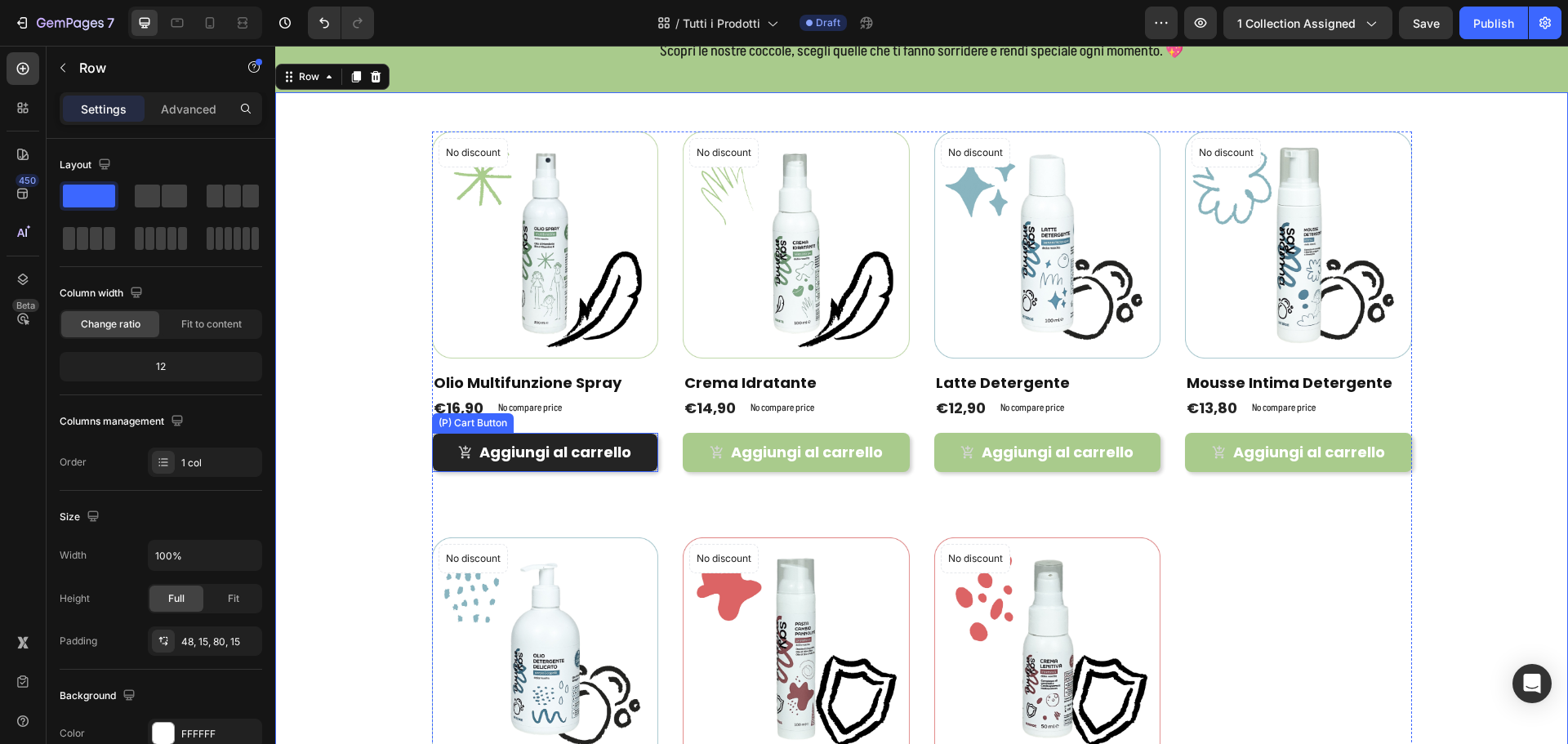
click at [647, 436] on button "Aggiungi al carrello" at bounding box center [545, 451] width 227 height 38
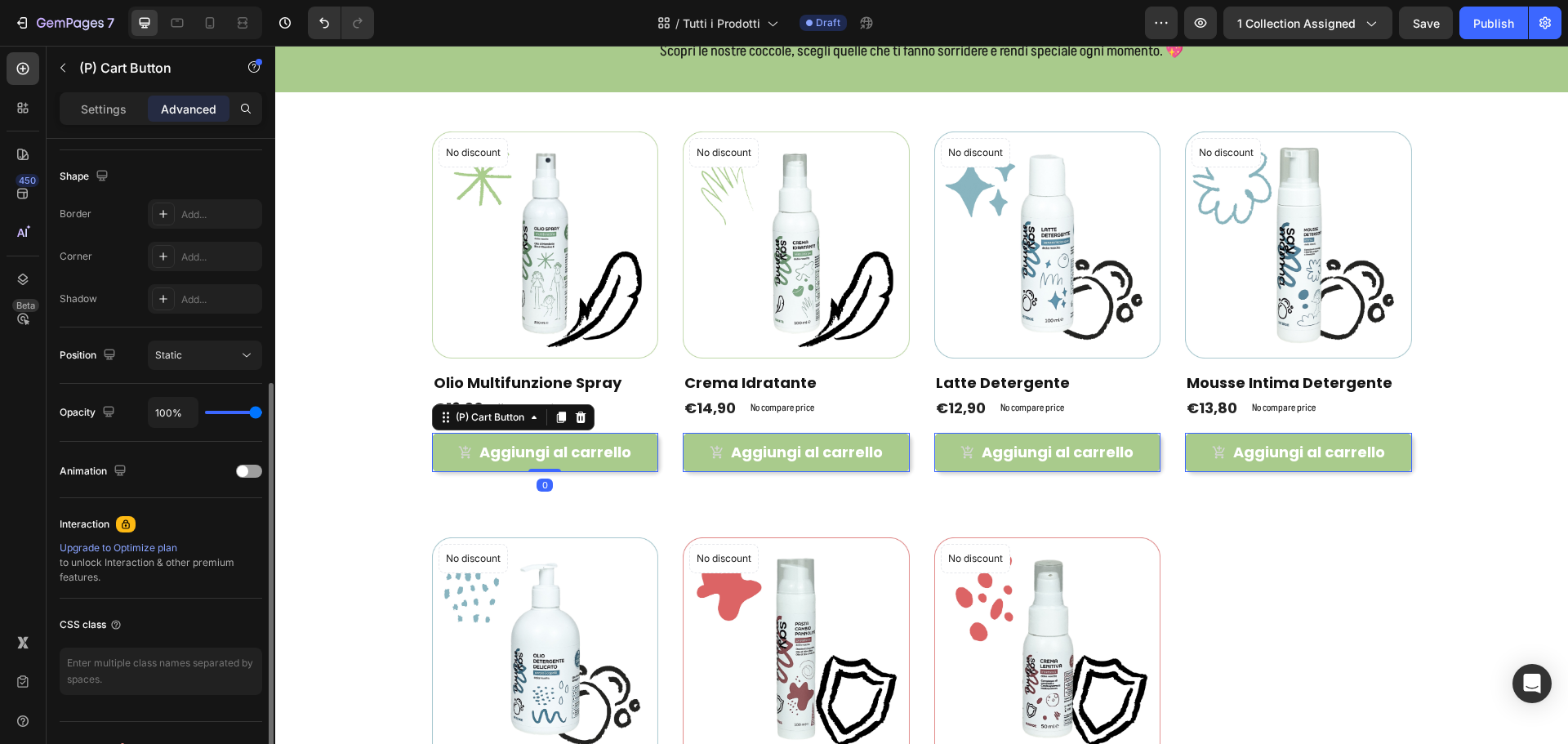
scroll to position [0, 0]
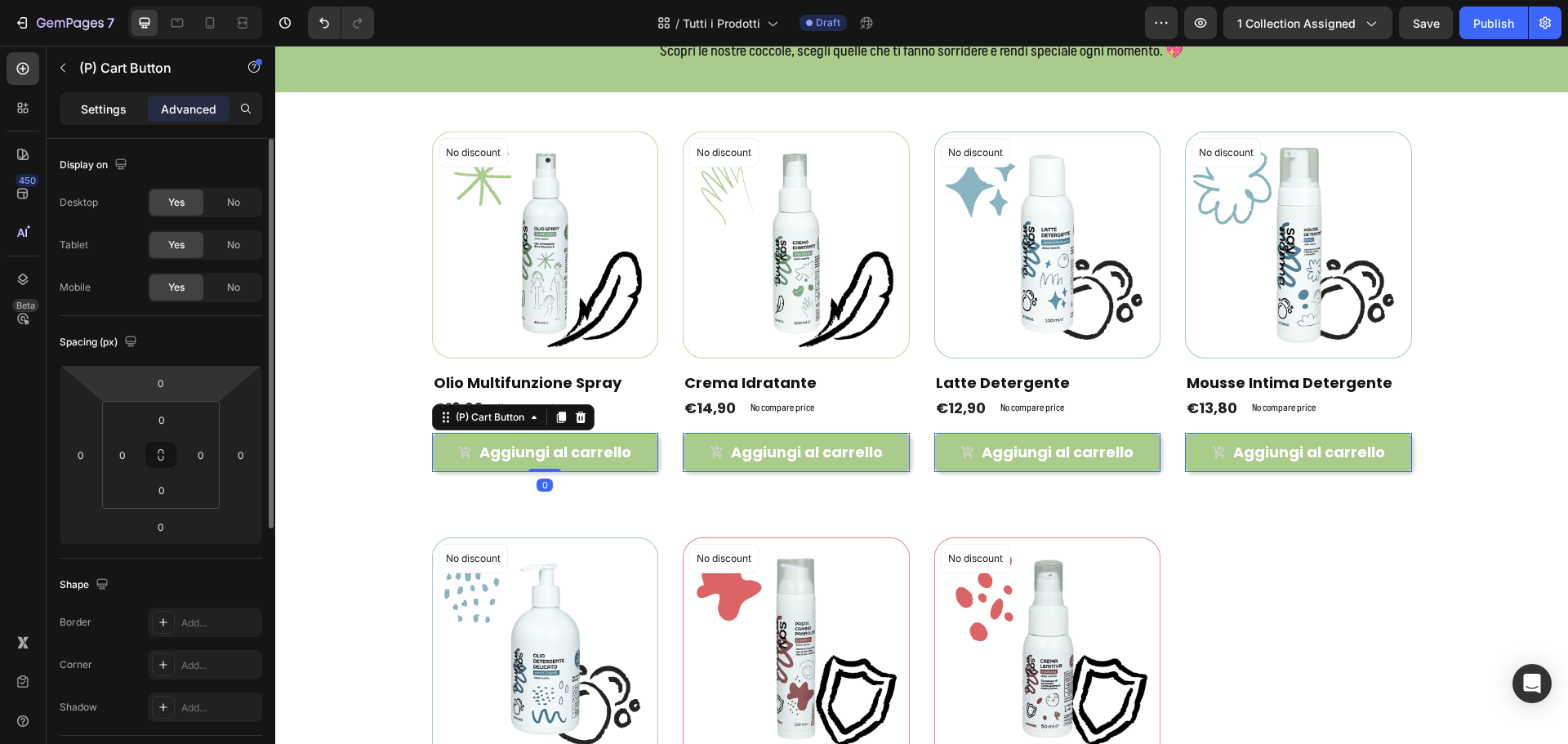
click at [103, 121] on div "Settings" at bounding box center [103, 108] width 82 height 27
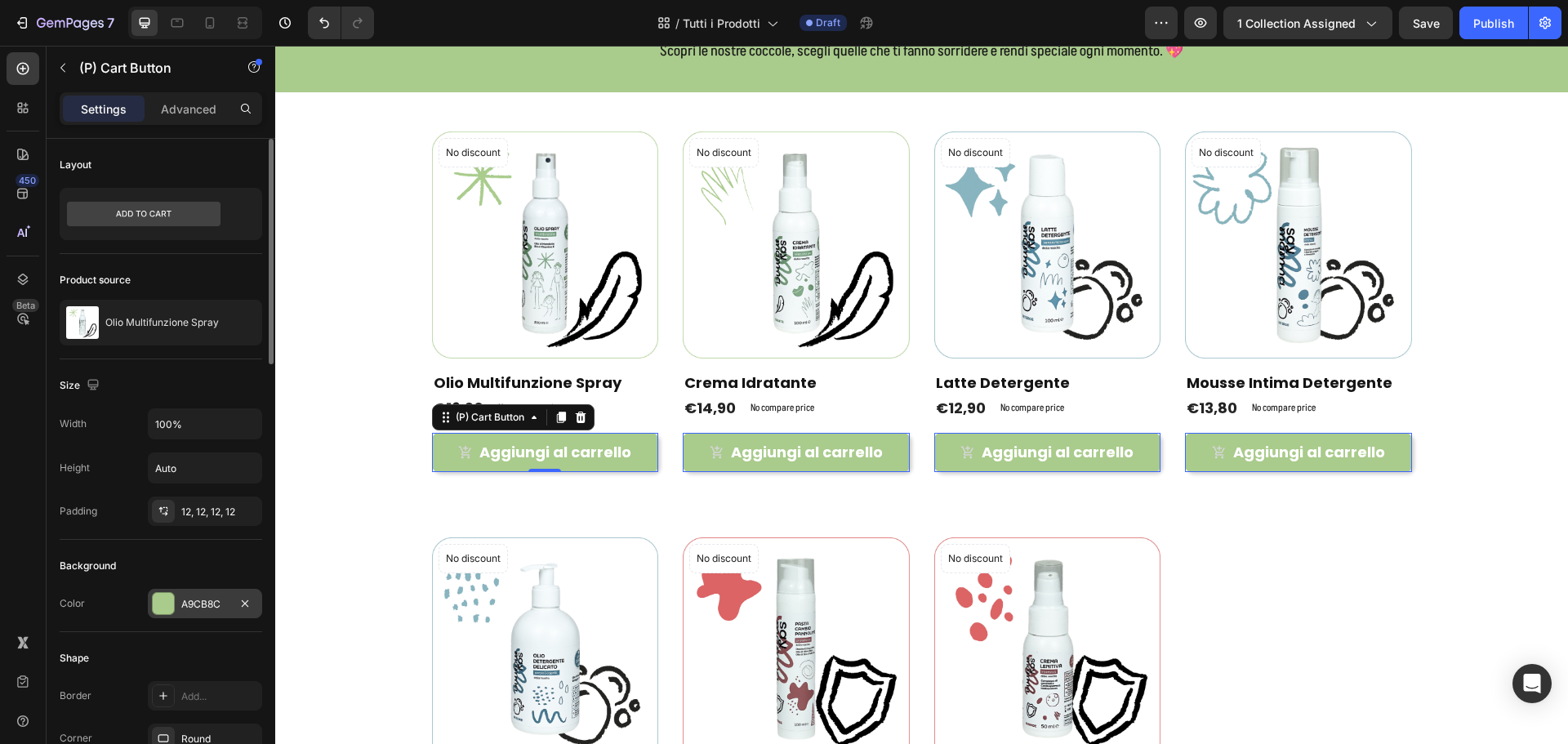
click at [193, 594] on div "A9CB8C" at bounding box center [204, 603] width 114 height 29
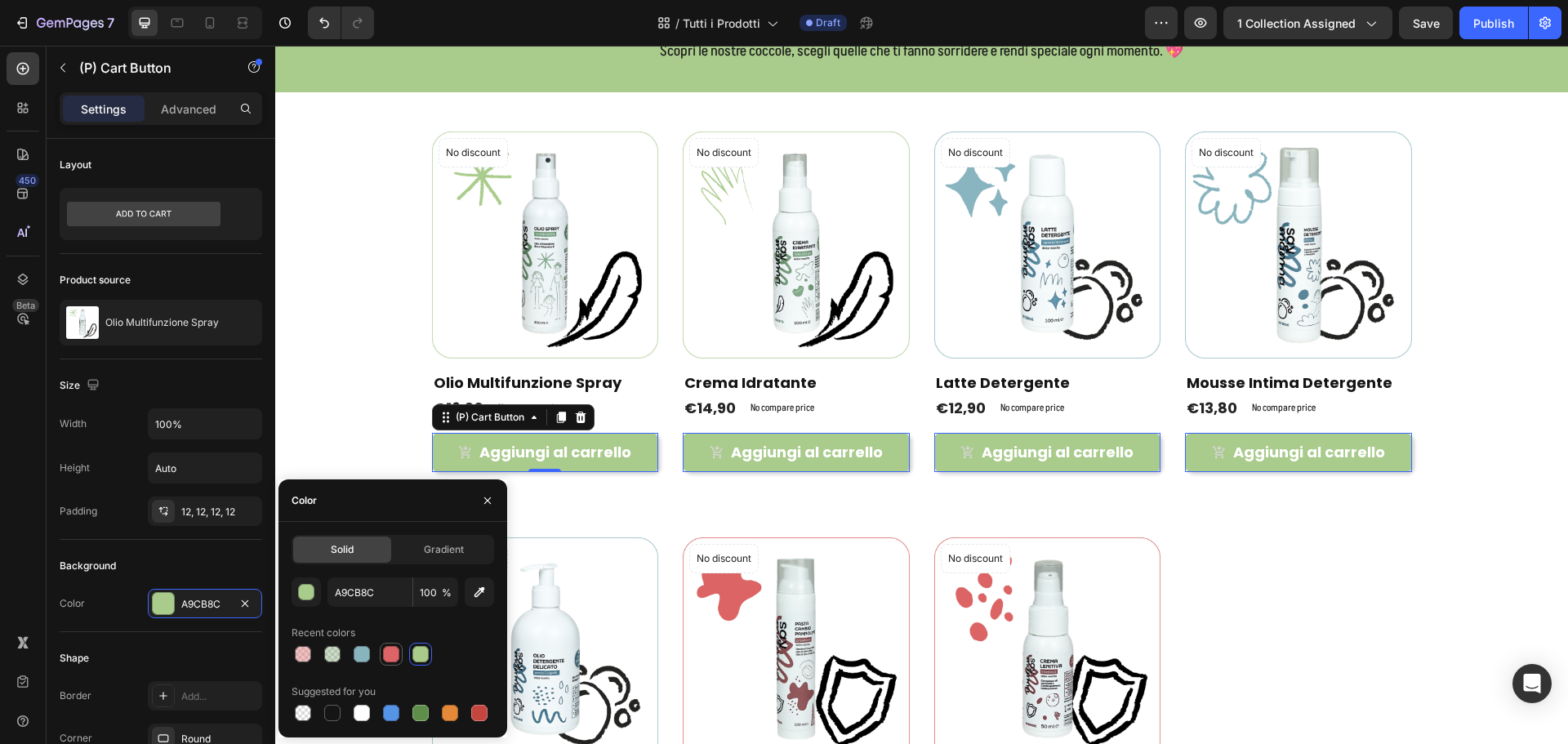
click at [398, 655] on div at bounding box center [391, 654] width 17 height 17
type input "DD6466"
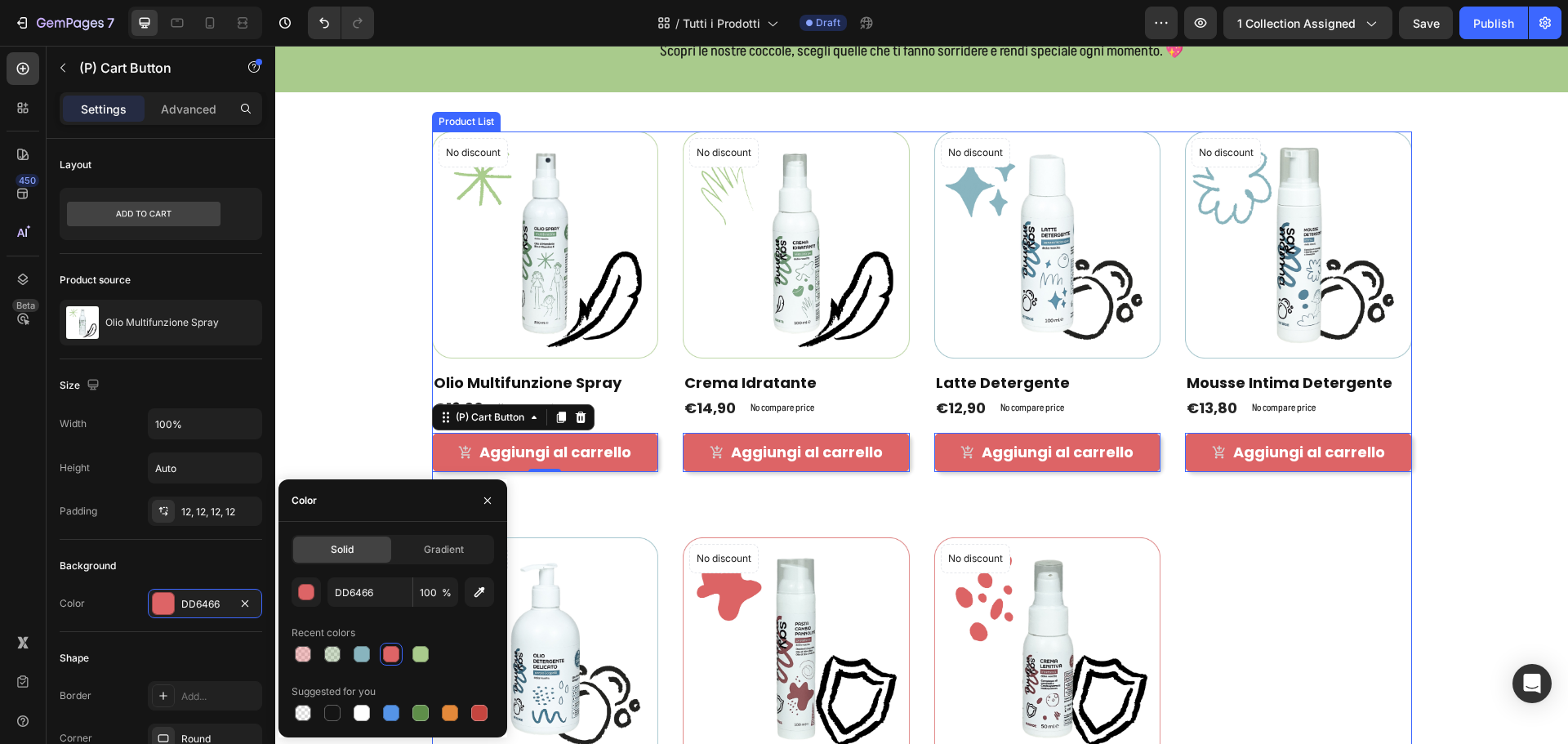
click at [1474, 417] on div "Product Images & Gallery No discount Not be displayed when published Product Ba…" at bounding box center [921, 504] width 1268 height 745
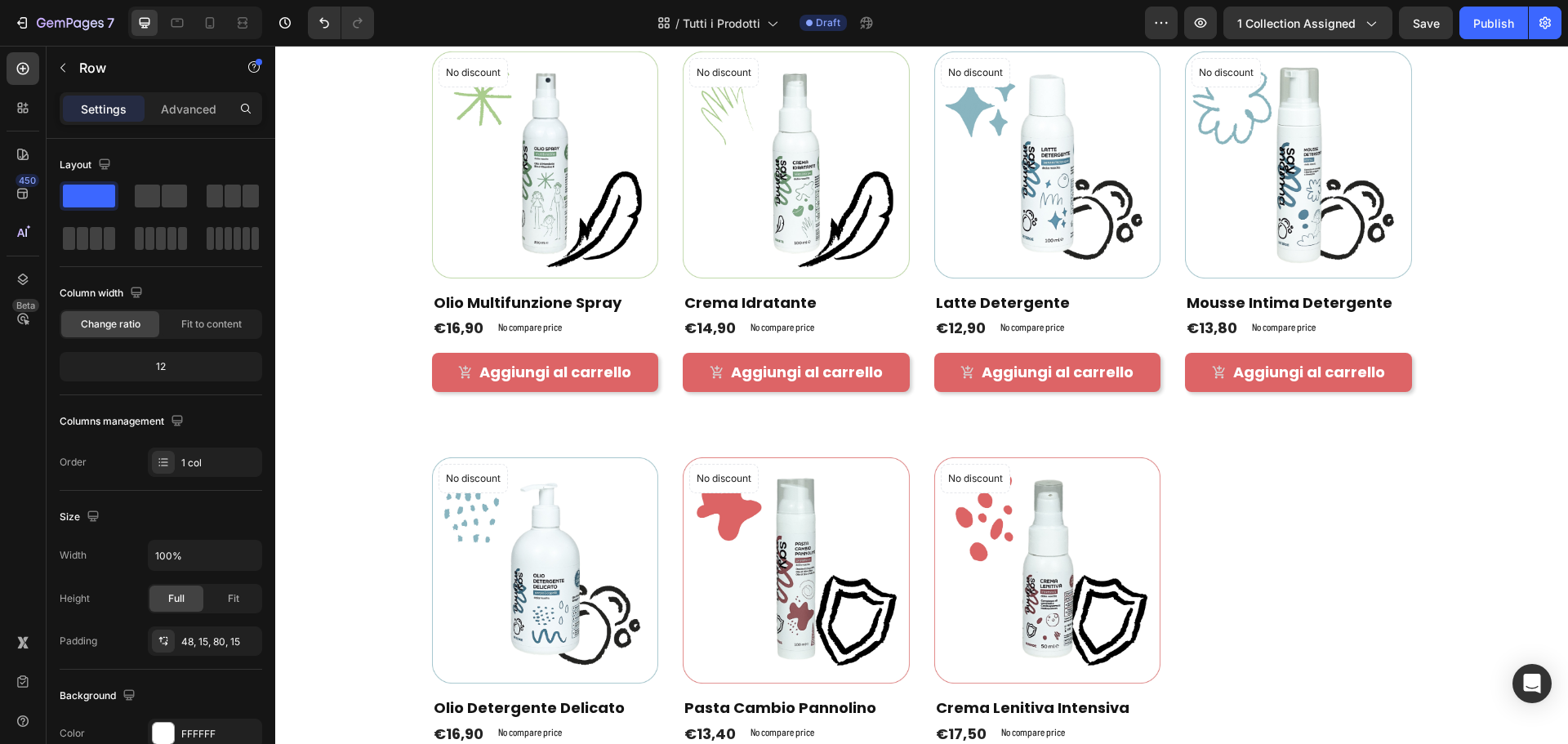
scroll to position [245, 0]
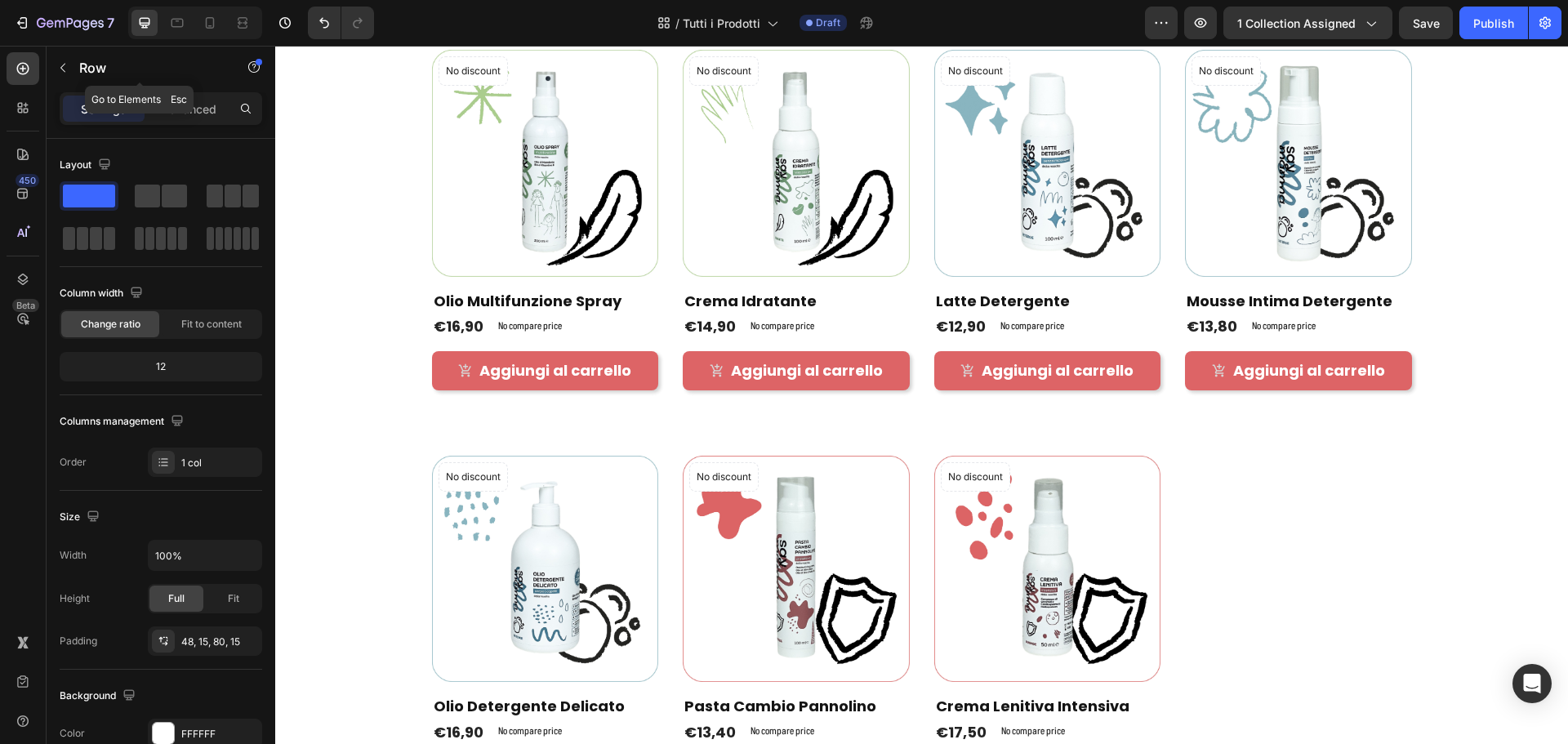
drag, startPoint x: 65, startPoint y: 64, endPoint x: 72, endPoint y: 68, distance: 8.1
click at [65, 64] on icon "button" at bounding box center [62, 68] width 5 height 9
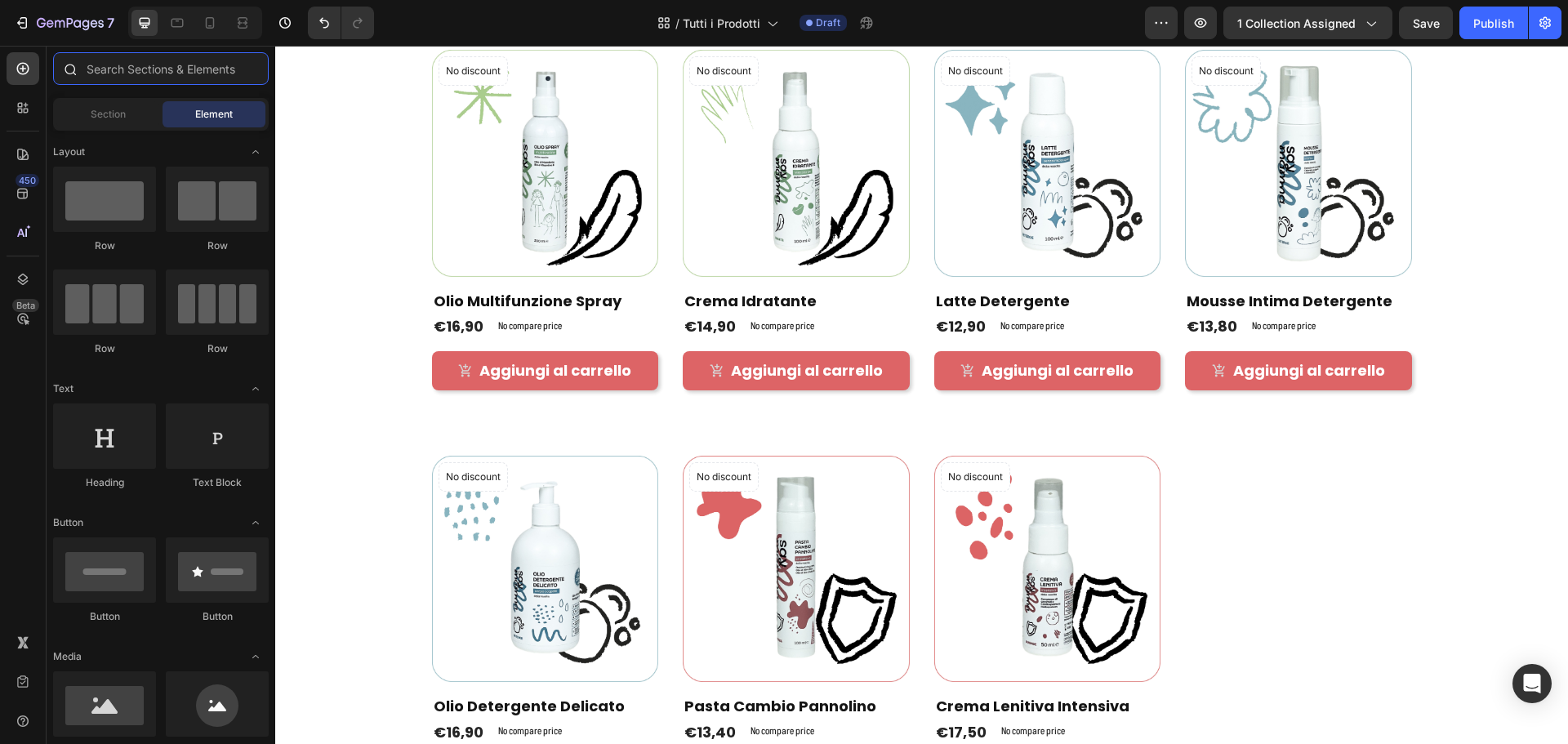
click at [152, 75] on input "text" at bounding box center [160, 68] width 215 height 32
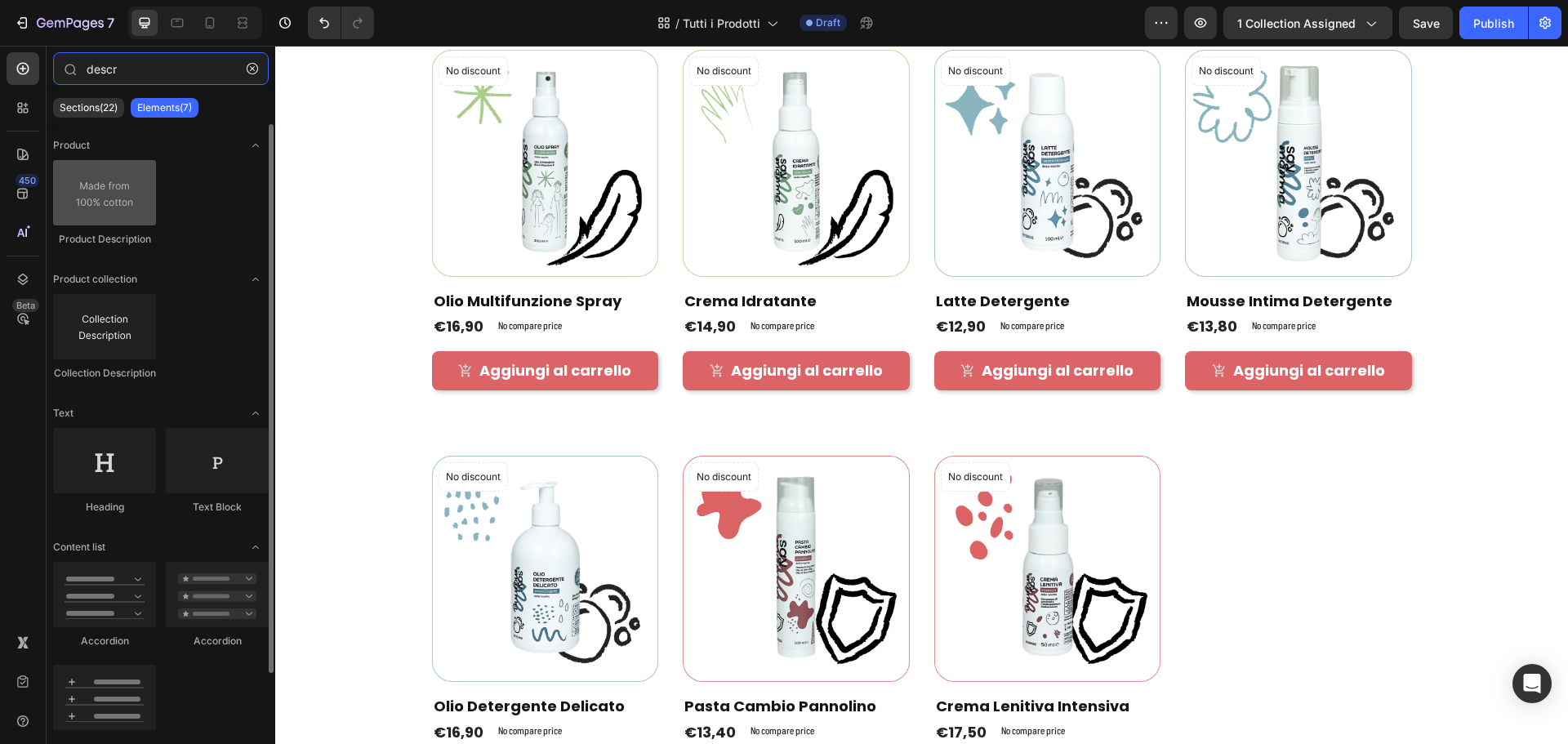
type input "descr"
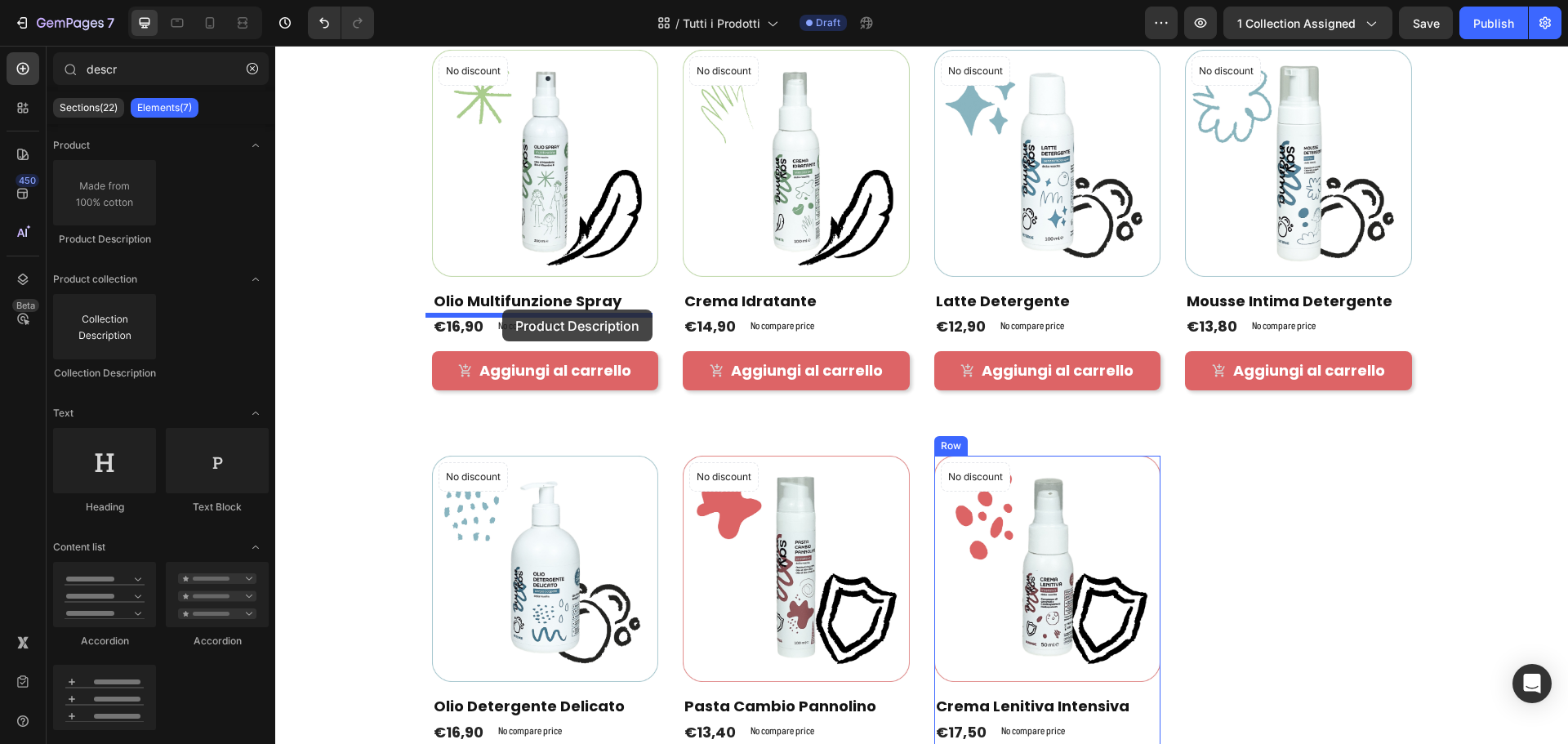
drag, startPoint x: 385, startPoint y: 234, endPoint x: 502, endPoint y: 310, distance: 139.5
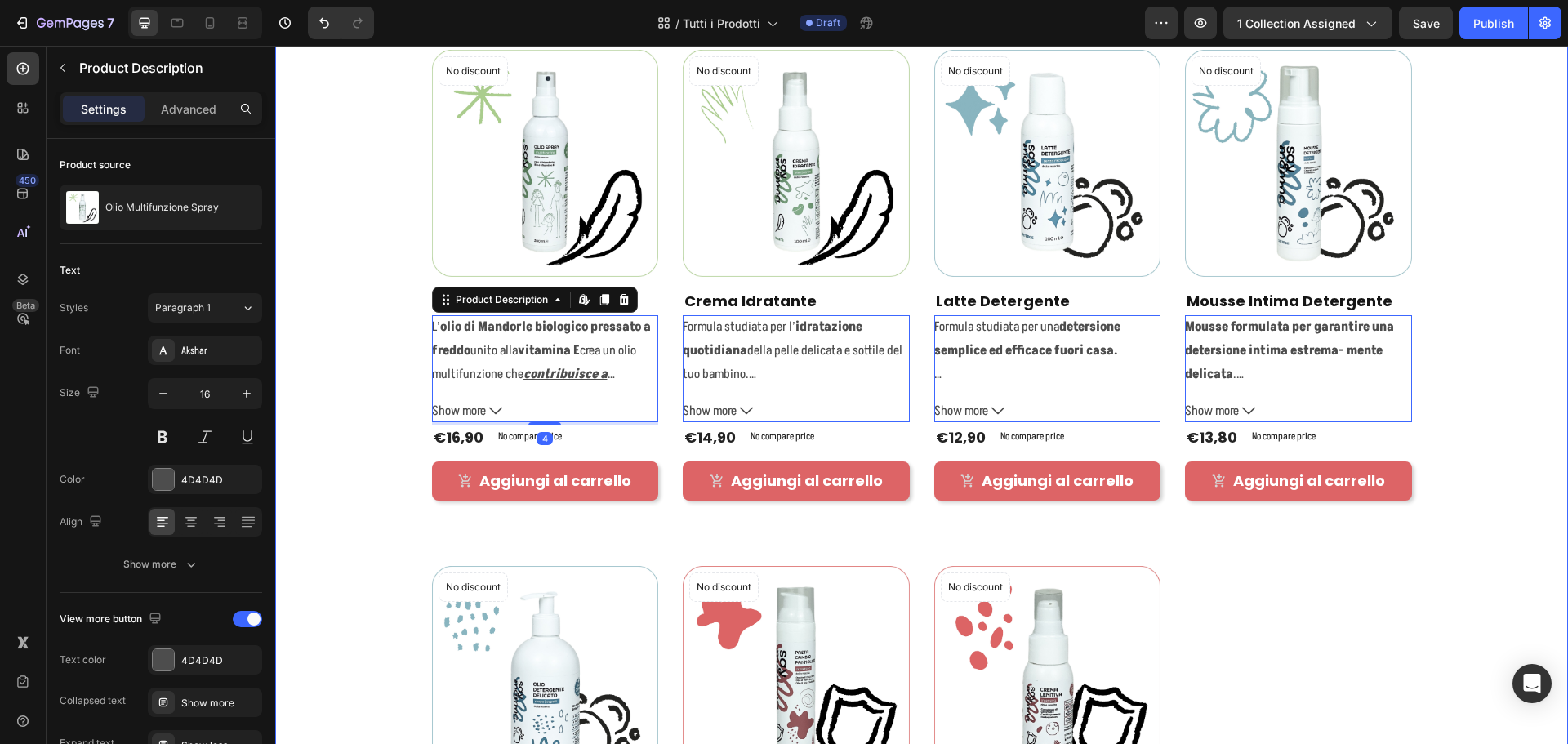
click at [295, 269] on div "Product Images & Gallery No discount Not be displayed when published Product Ba…" at bounding box center [921, 533] width 1268 height 966
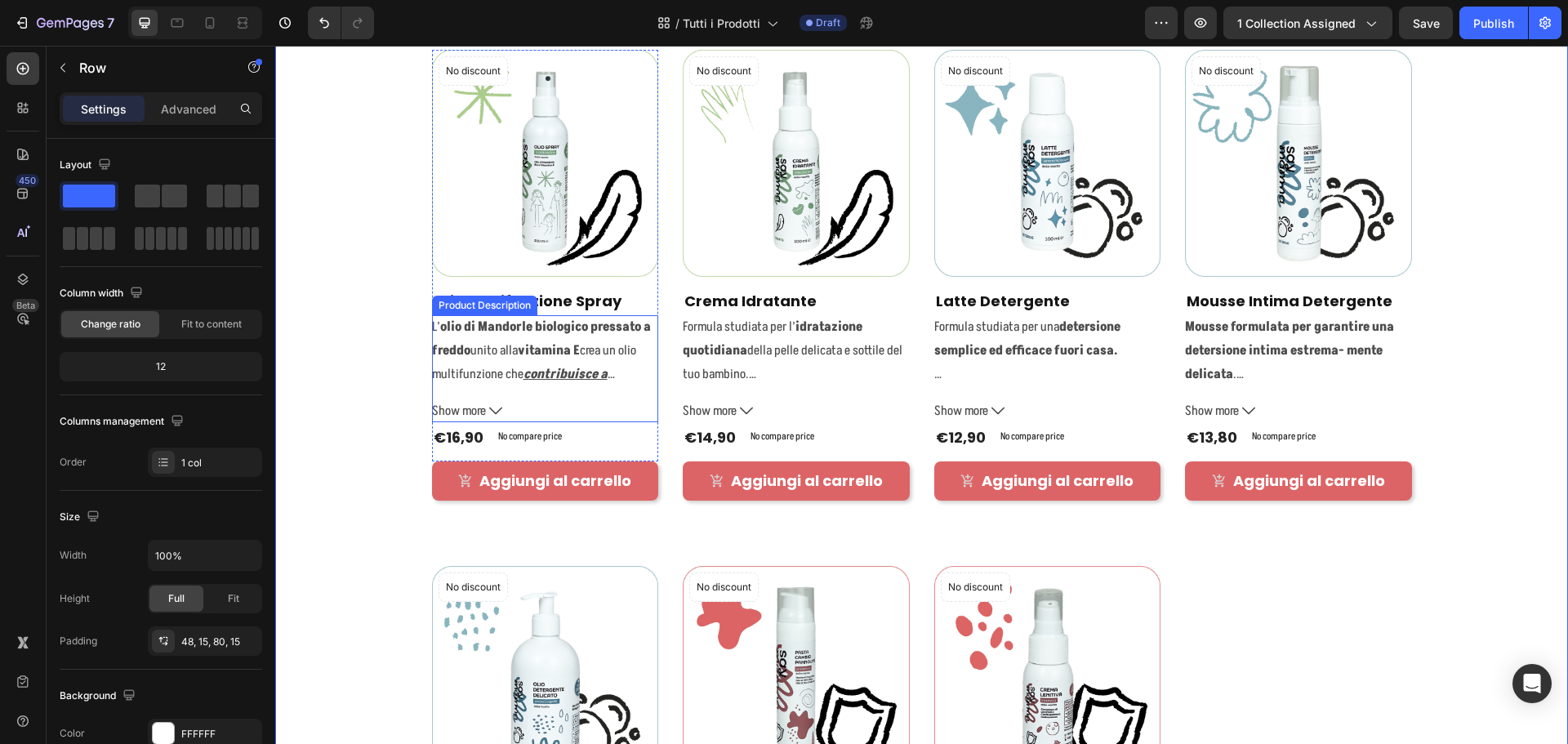
click at [490, 409] on icon at bounding box center [495, 411] width 13 height 7
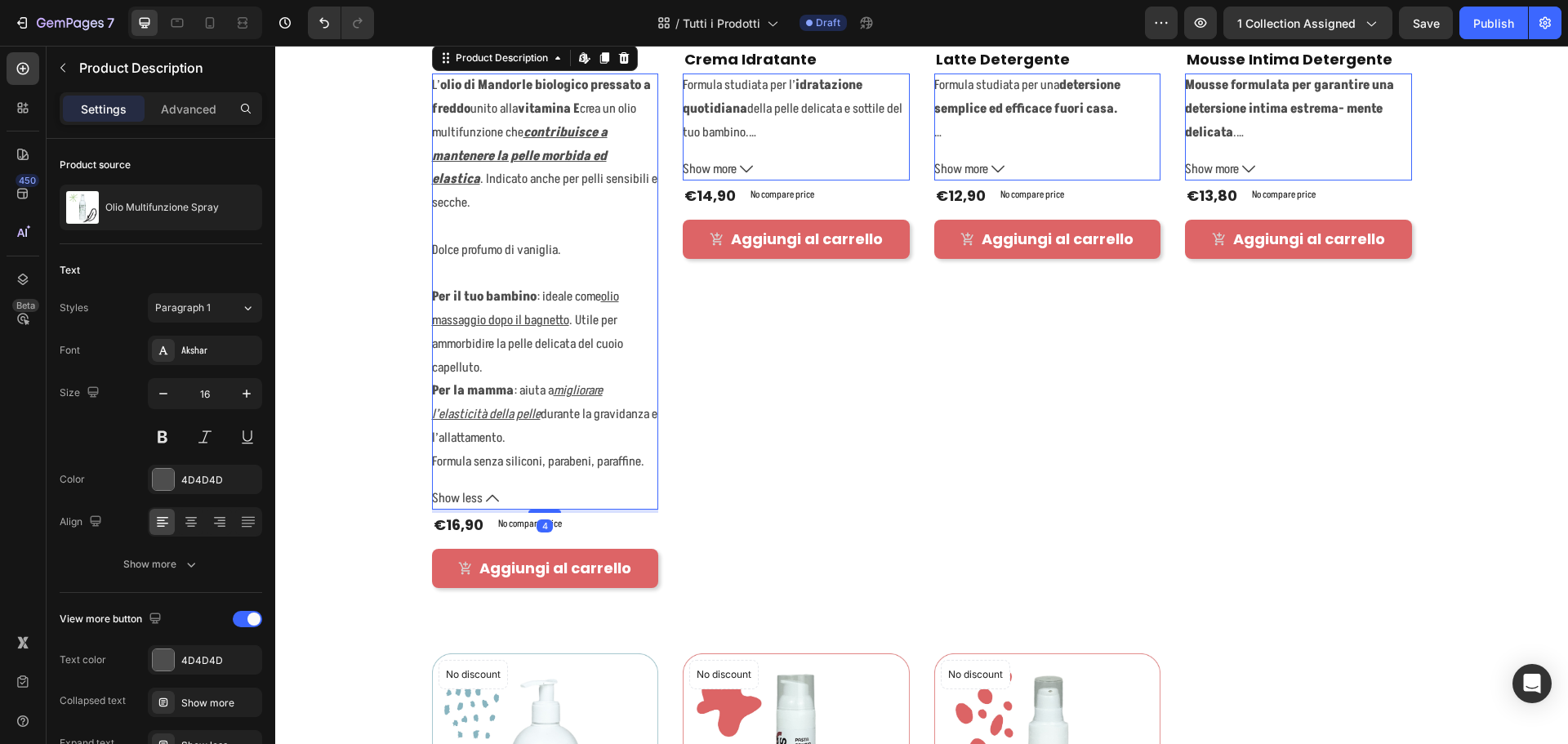
scroll to position [489, 0]
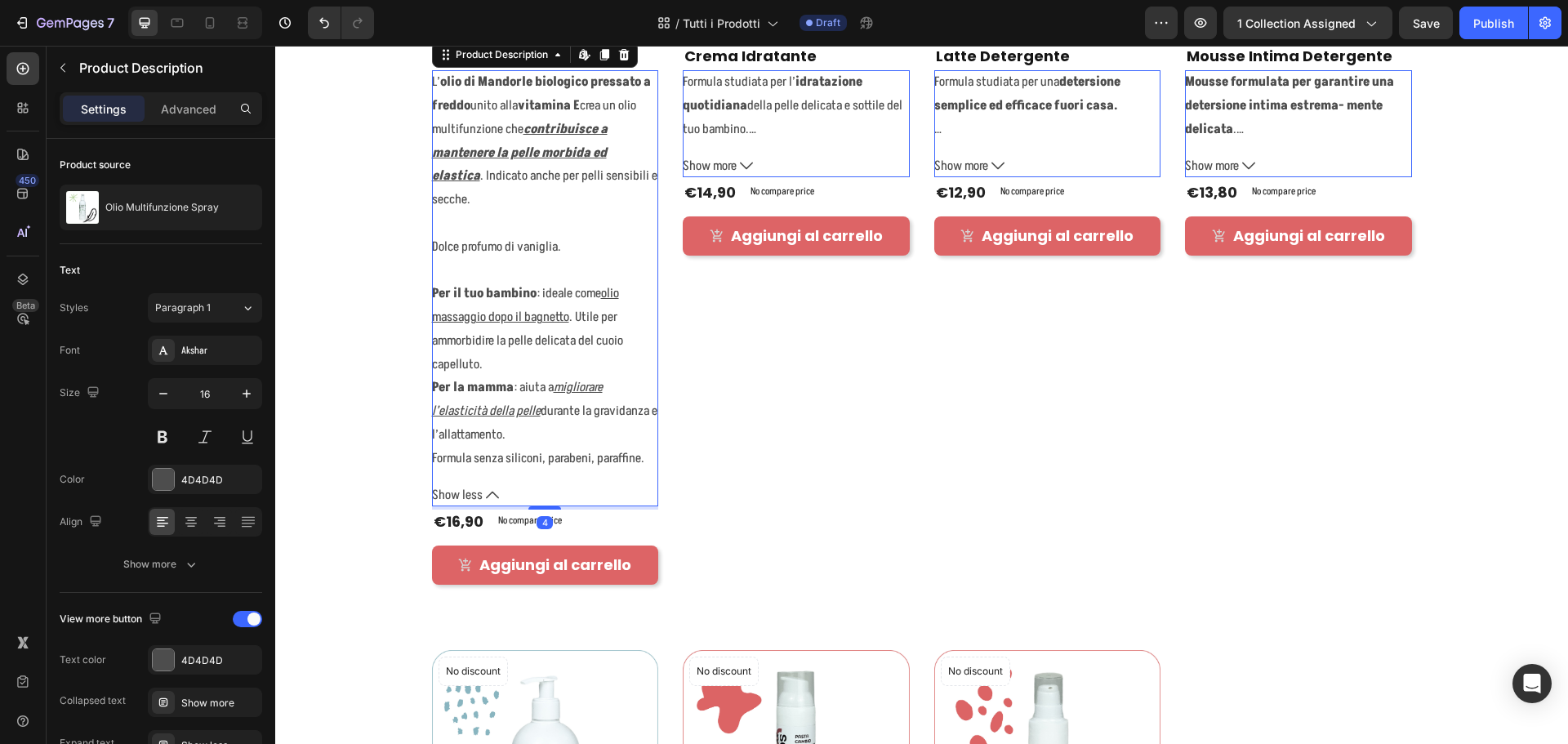
click at [483, 486] on button "Show less" at bounding box center [545, 495] width 227 height 24
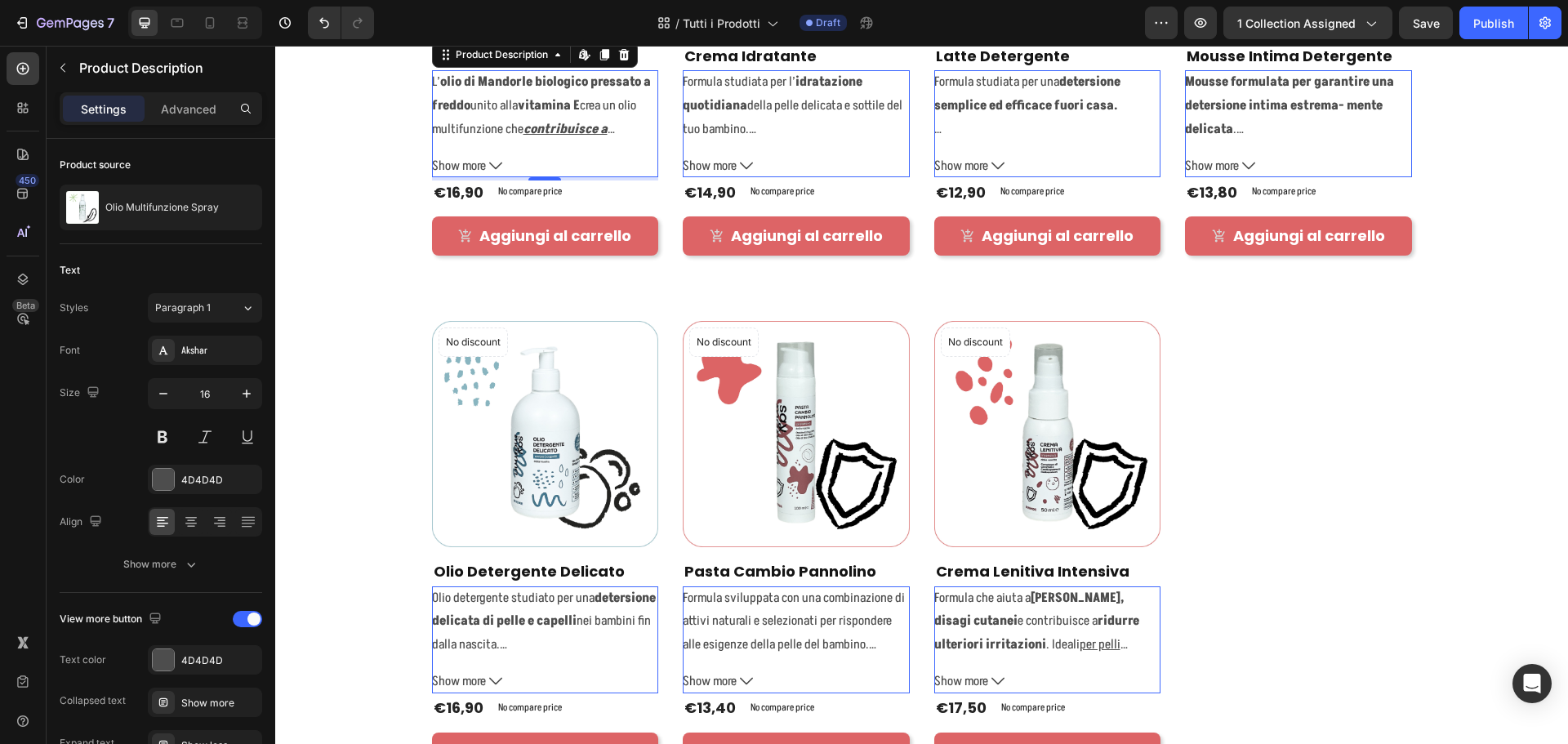
click at [466, 167] on span "Show more" at bounding box center [458, 166] width 54 height 24
click at [466, 167] on strong "contribuisce a mantenere la pelle morbida ed elastica" at bounding box center [523, 152] width 183 height 65
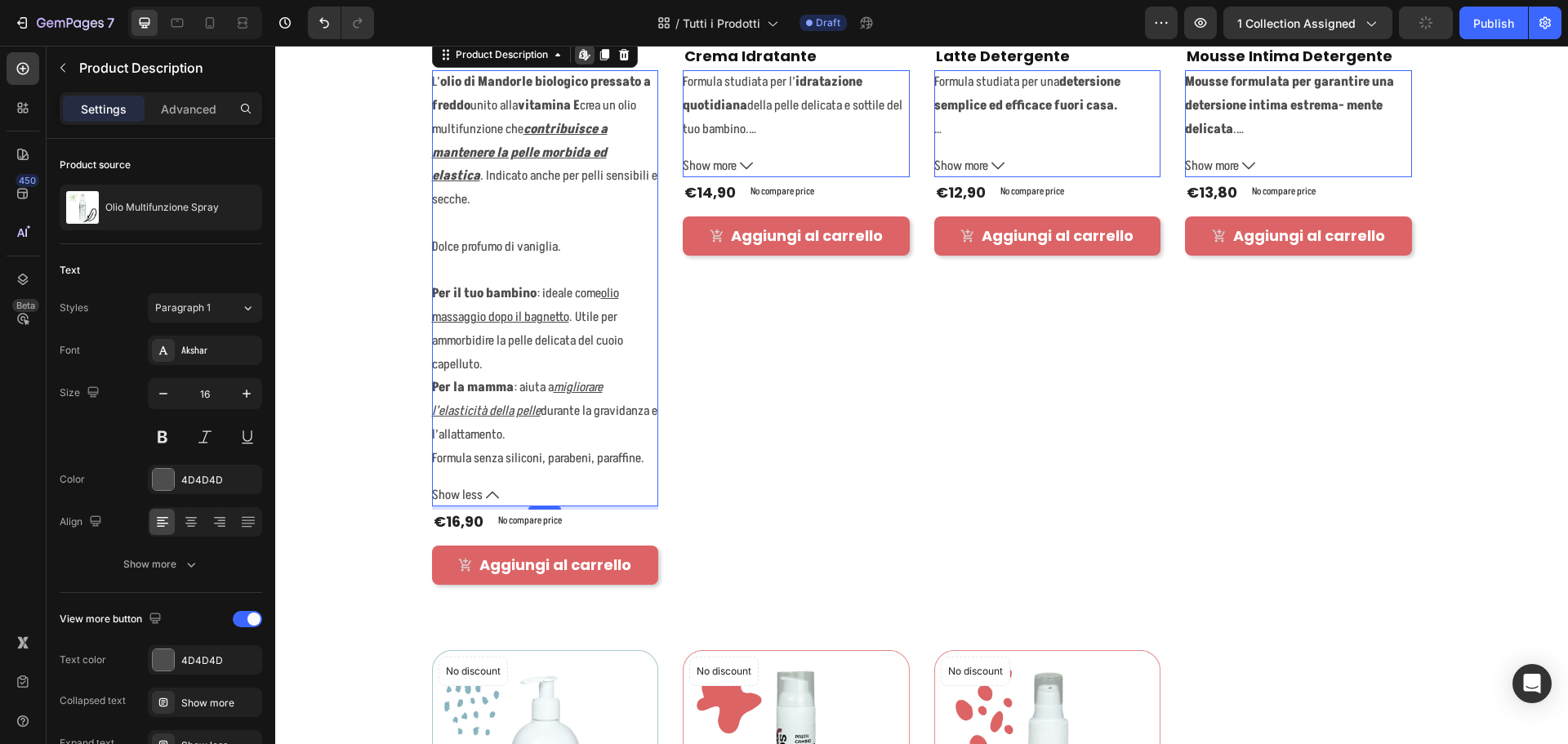
click at [476, 488] on button "Show less" at bounding box center [545, 495] width 227 height 24
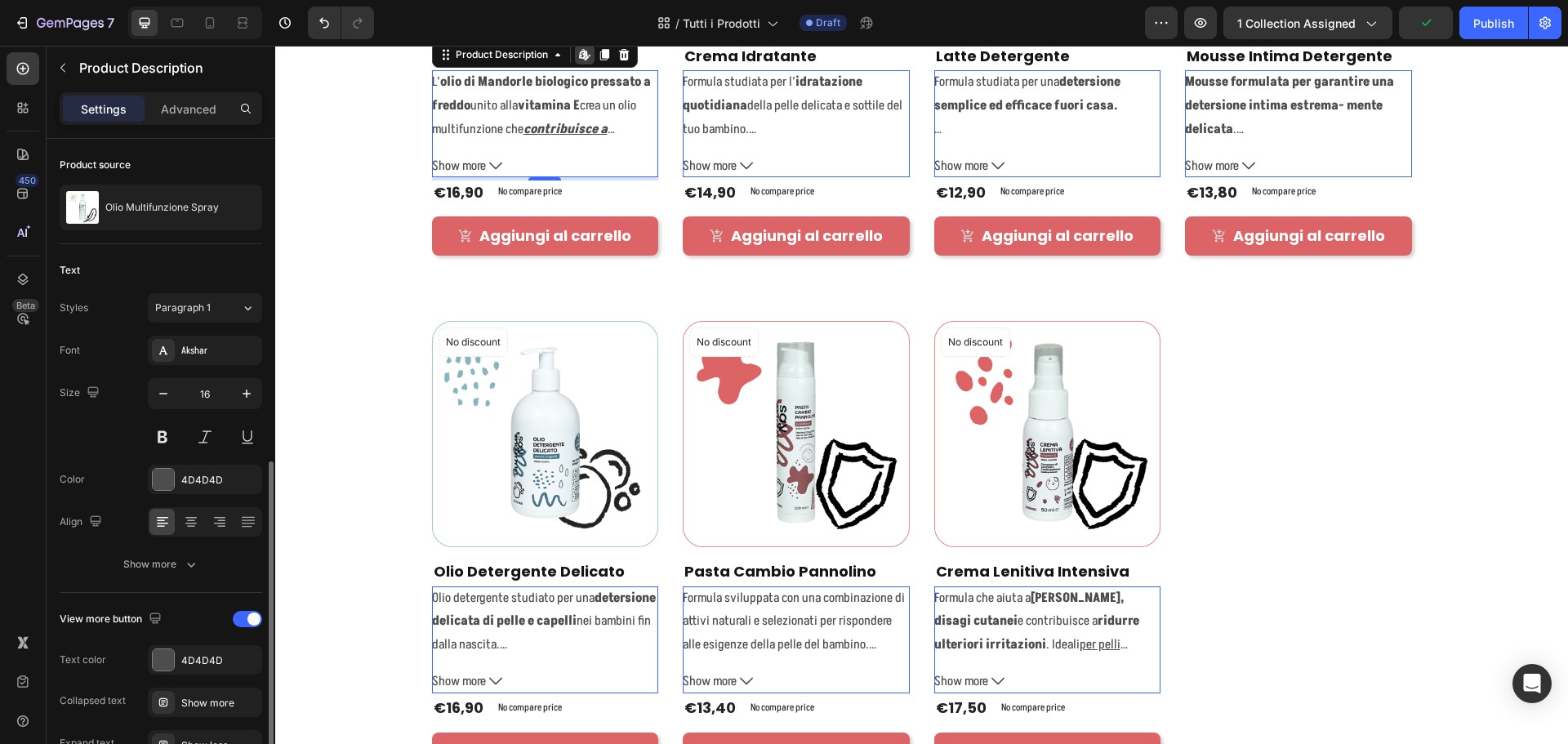
scroll to position [181, 0]
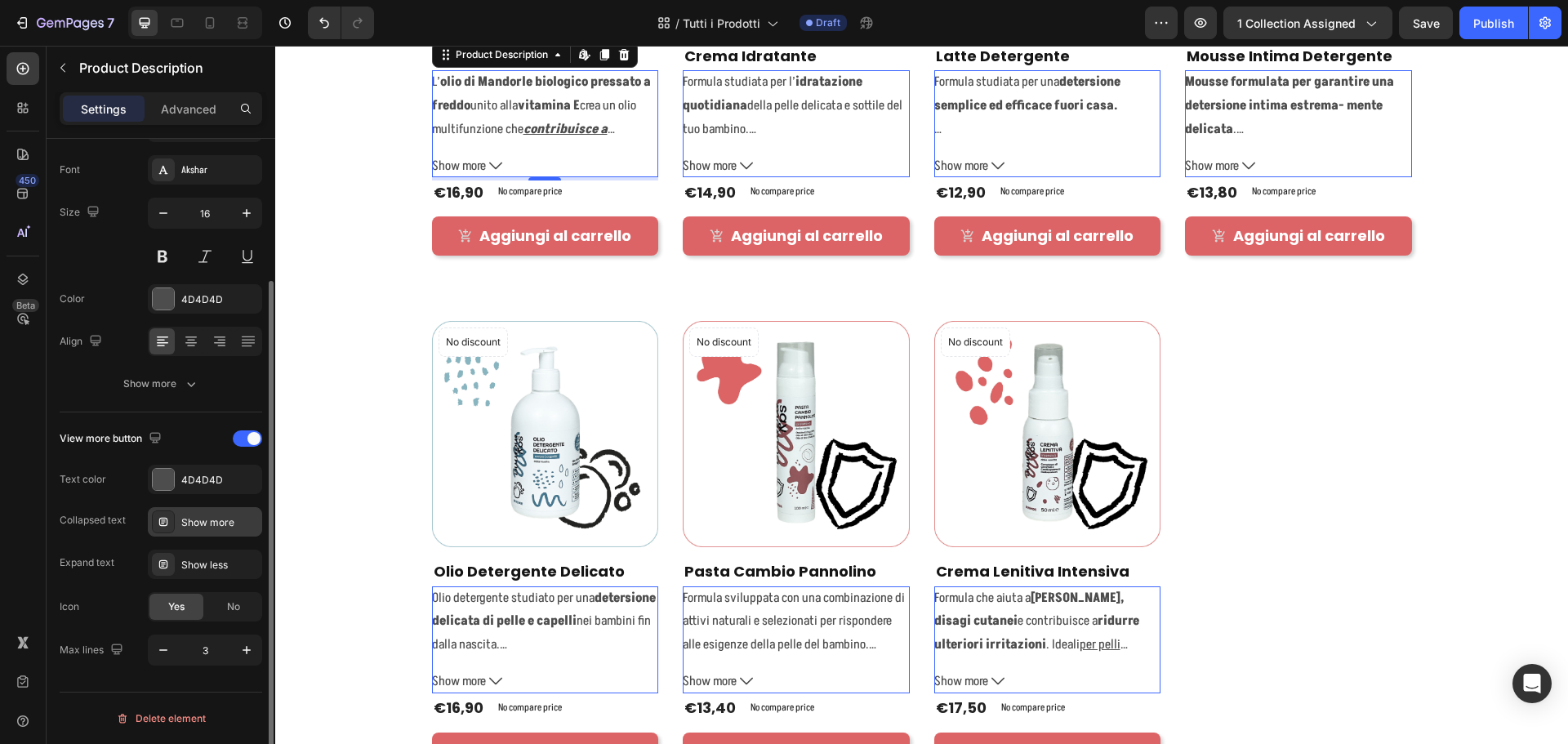
click at [214, 519] on div "Show more" at bounding box center [219, 522] width 77 height 15
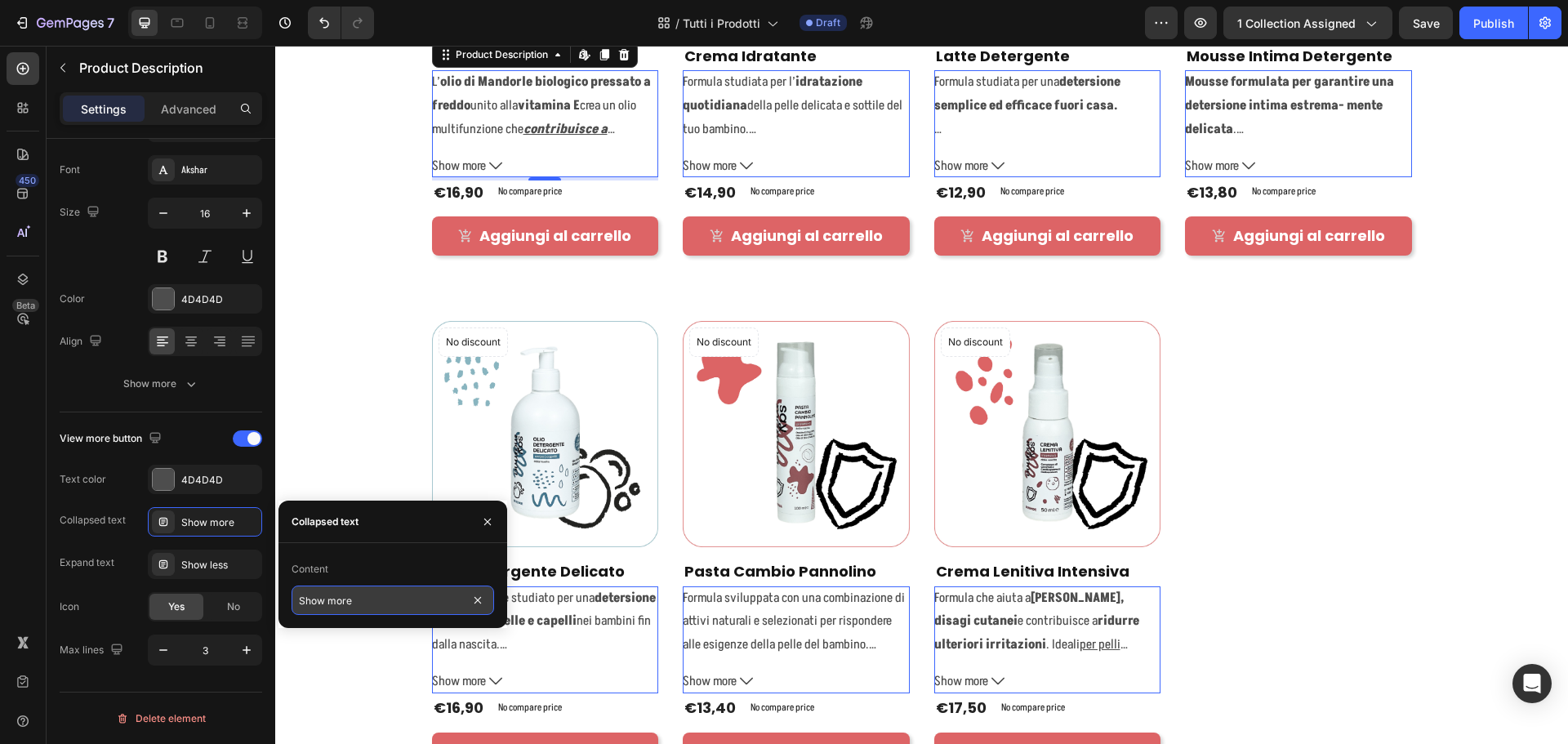
click at [363, 599] on input "Show more" at bounding box center [393, 601] width 203 height 29
type input "Scopri di più"
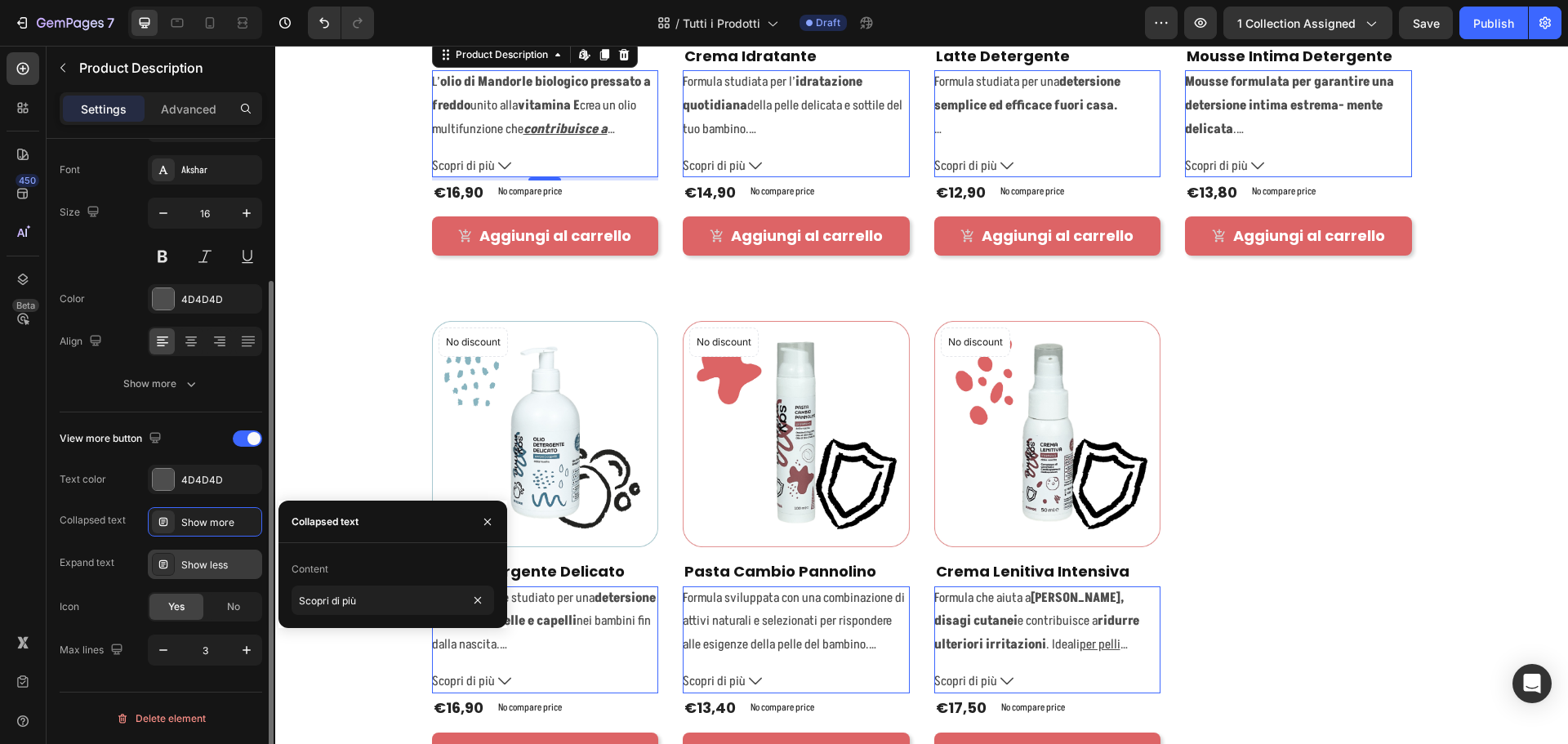
click at [208, 569] on div "Show less" at bounding box center [219, 564] width 77 height 15
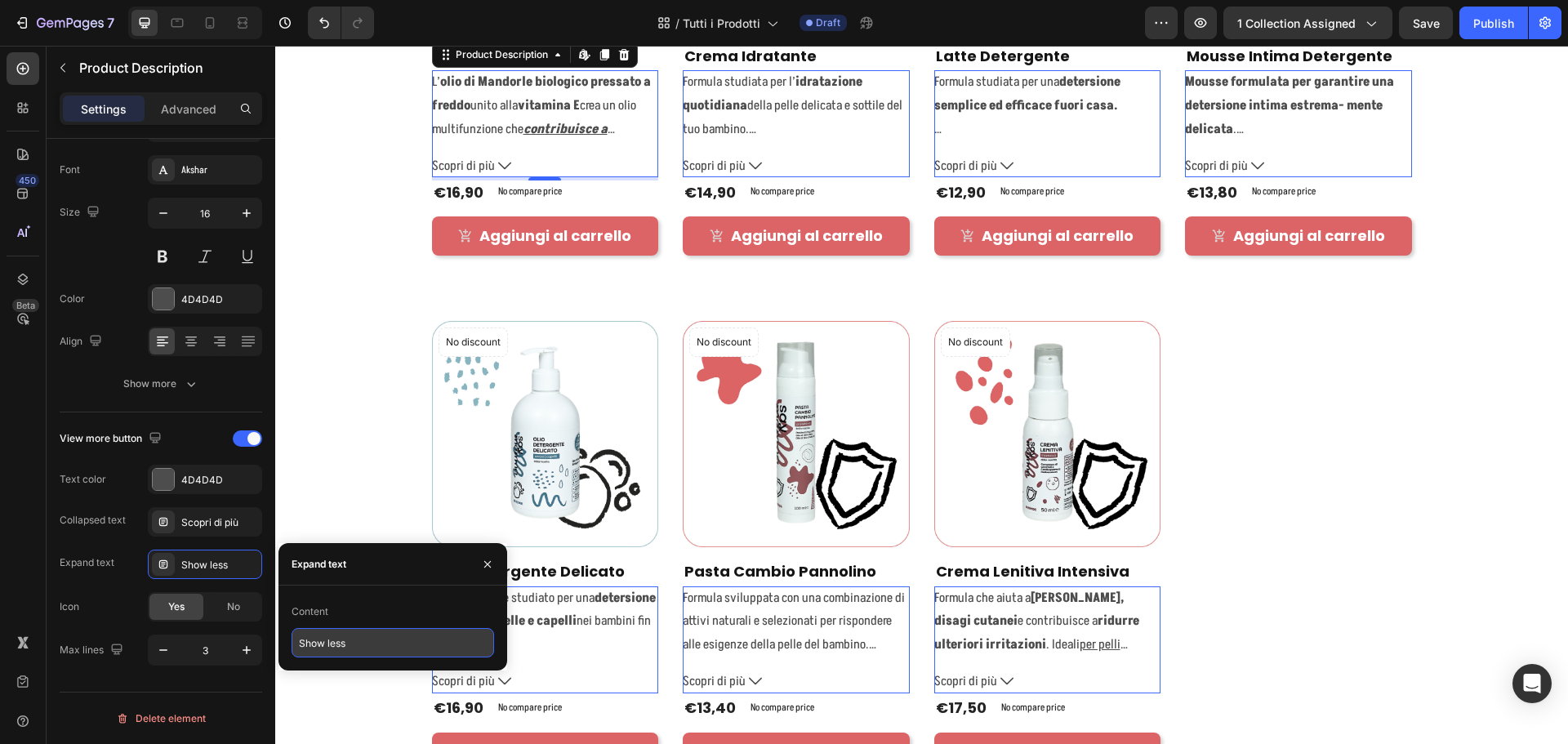
click at [333, 644] on input "Show less" at bounding box center [393, 643] width 203 height 29
type input "Chiudi testo"
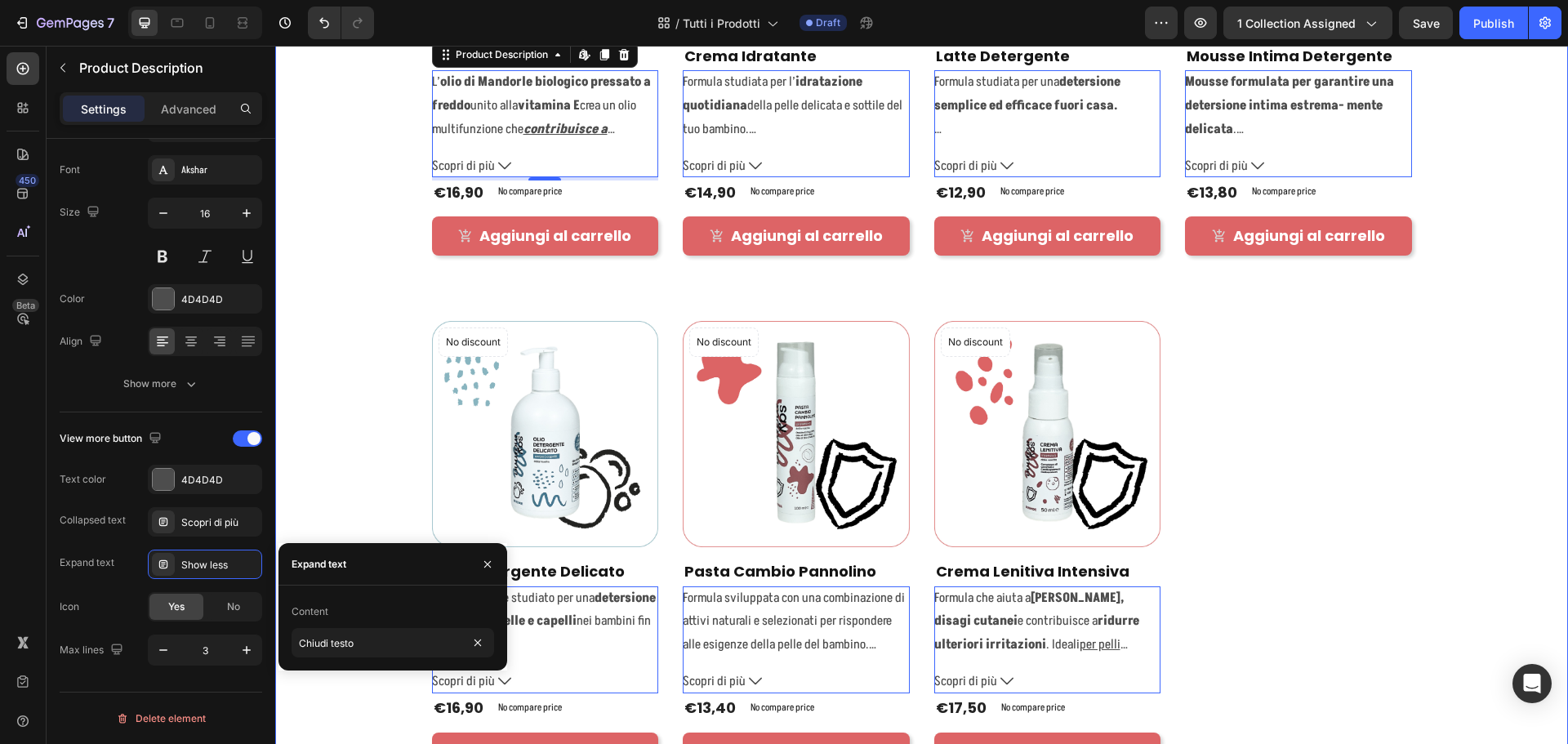
click at [354, 449] on div "Product Images & Gallery No discount Not be displayed when published Product Ba…" at bounding box center [921, 287] width 1268 height 966
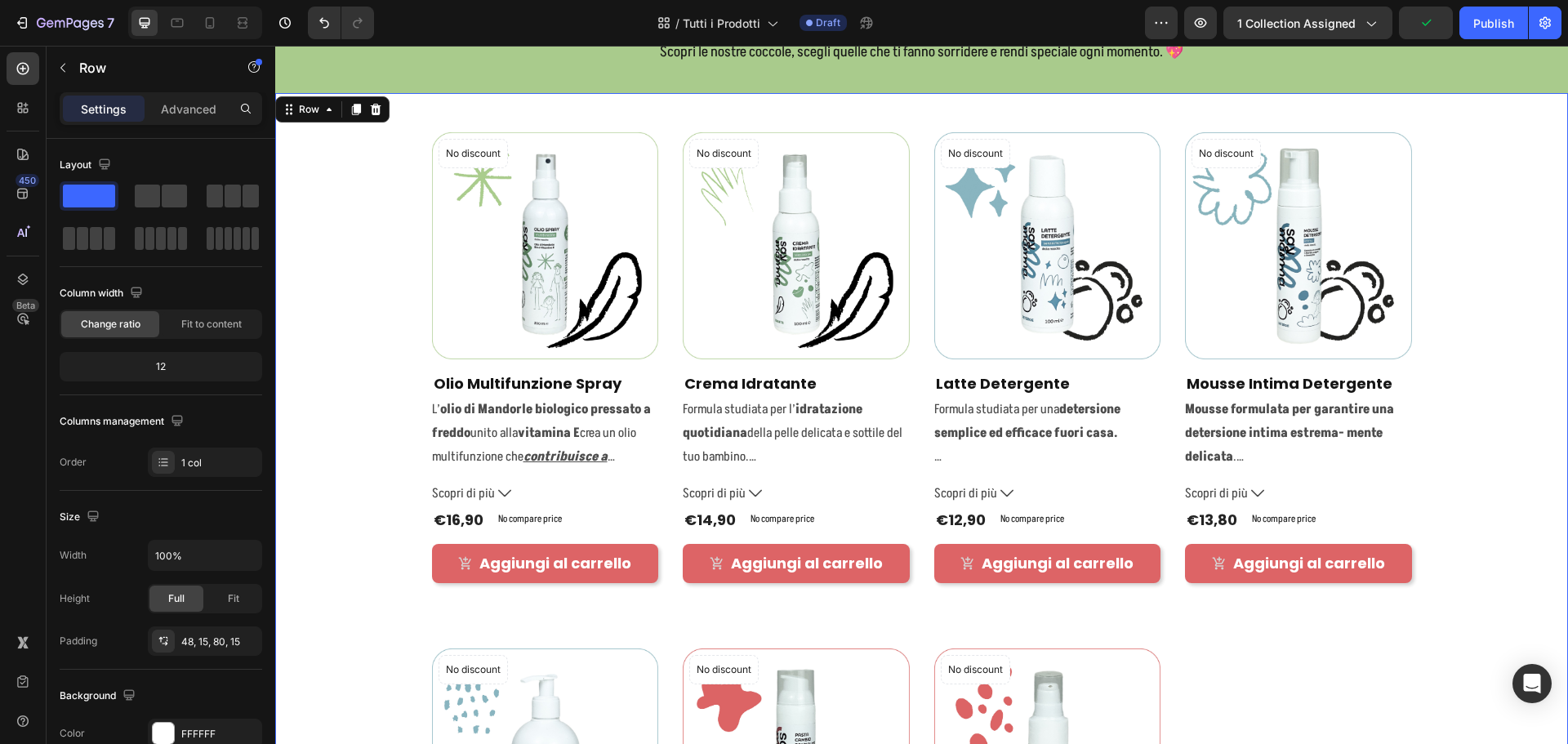
scroll to position [0, 0]
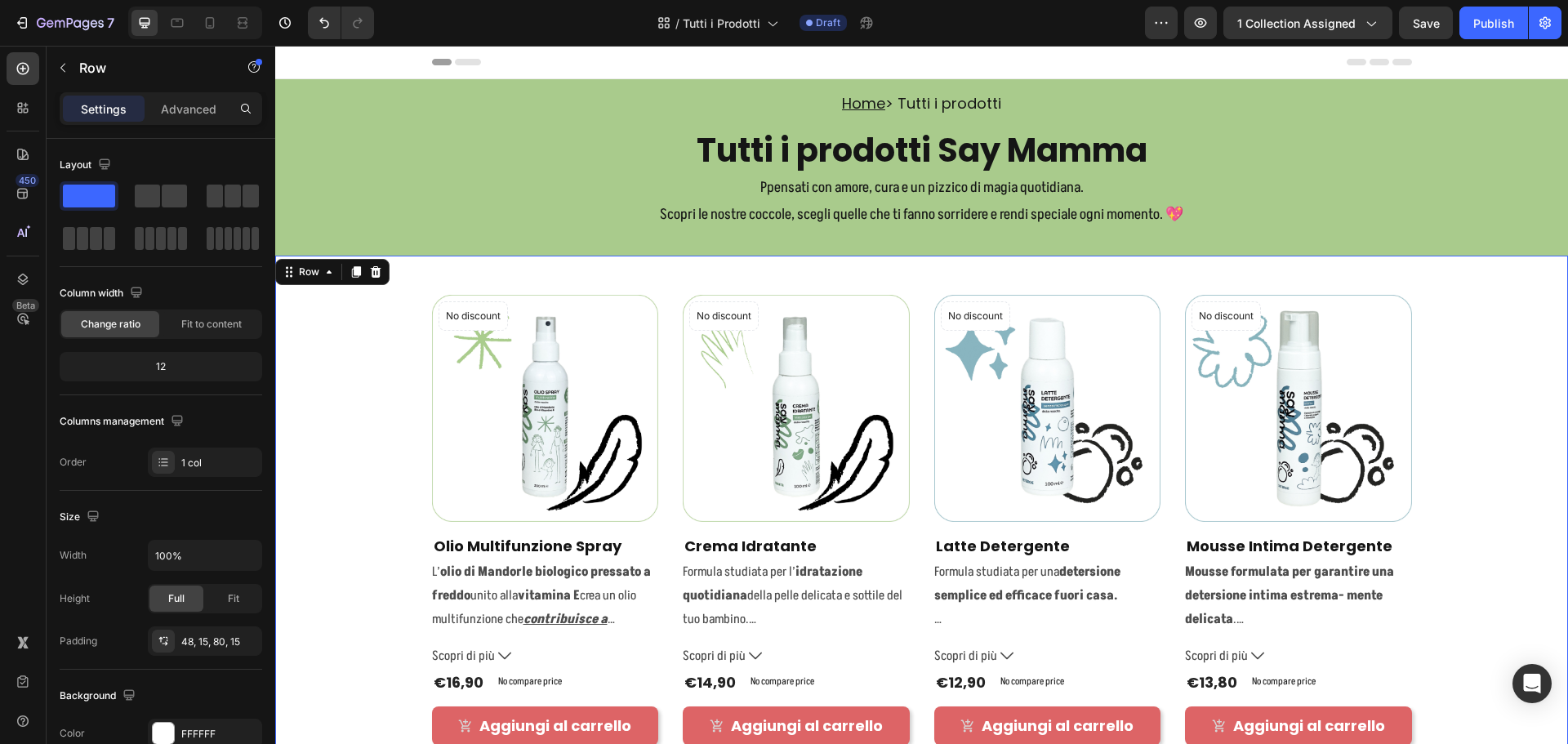
click at [1419, 5] on div "7 Version history / Tutti i Prodotti Draft Preview 1 collection assigned Save P…" at bounding box center [784, 23] width 1568 height 46
click at [1427, 27] on span "Save" at bounding box center [1425, 24] width 27 height 14
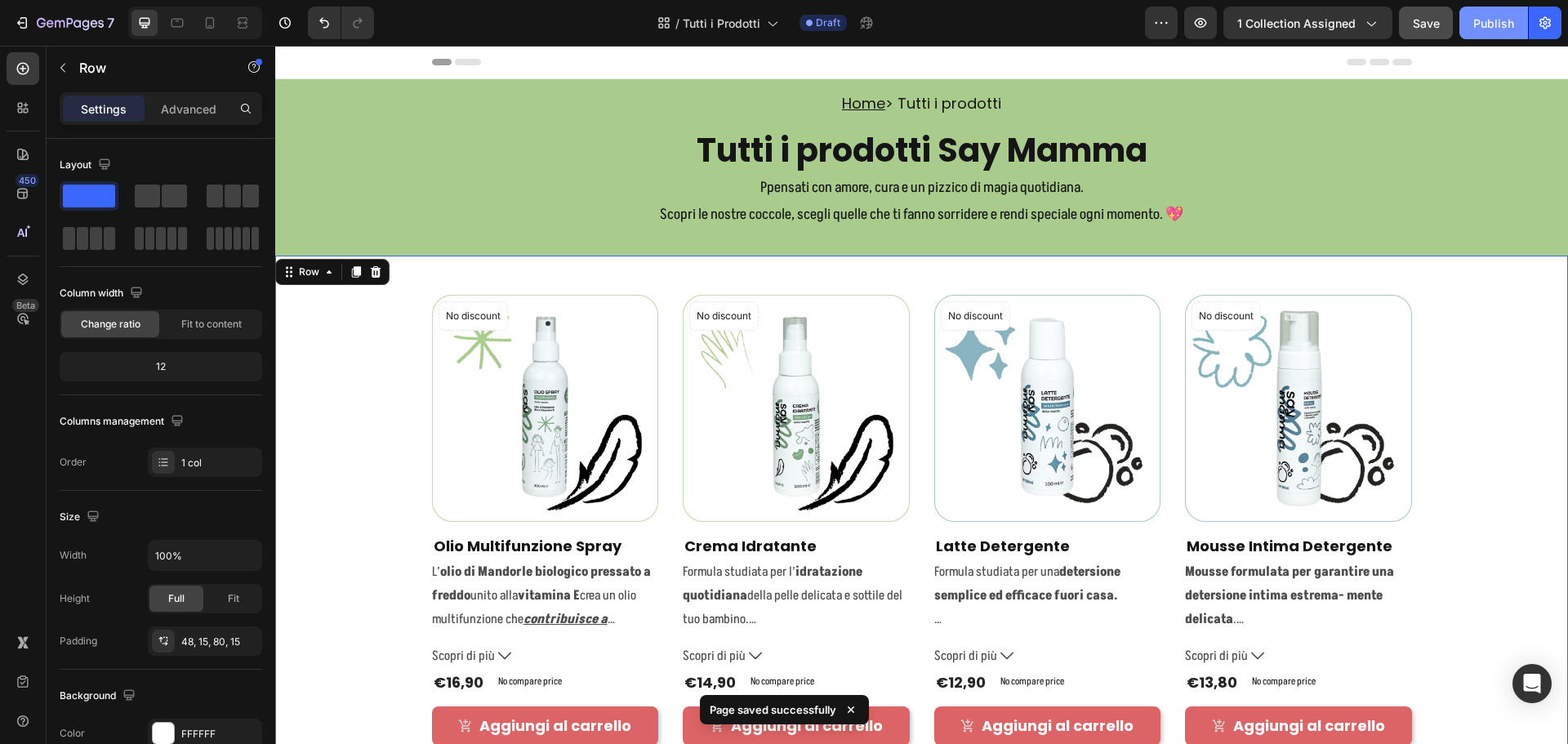
click at [1483, 27] on div "Publish" at bounding box center [1494, 23] width 41 height 17
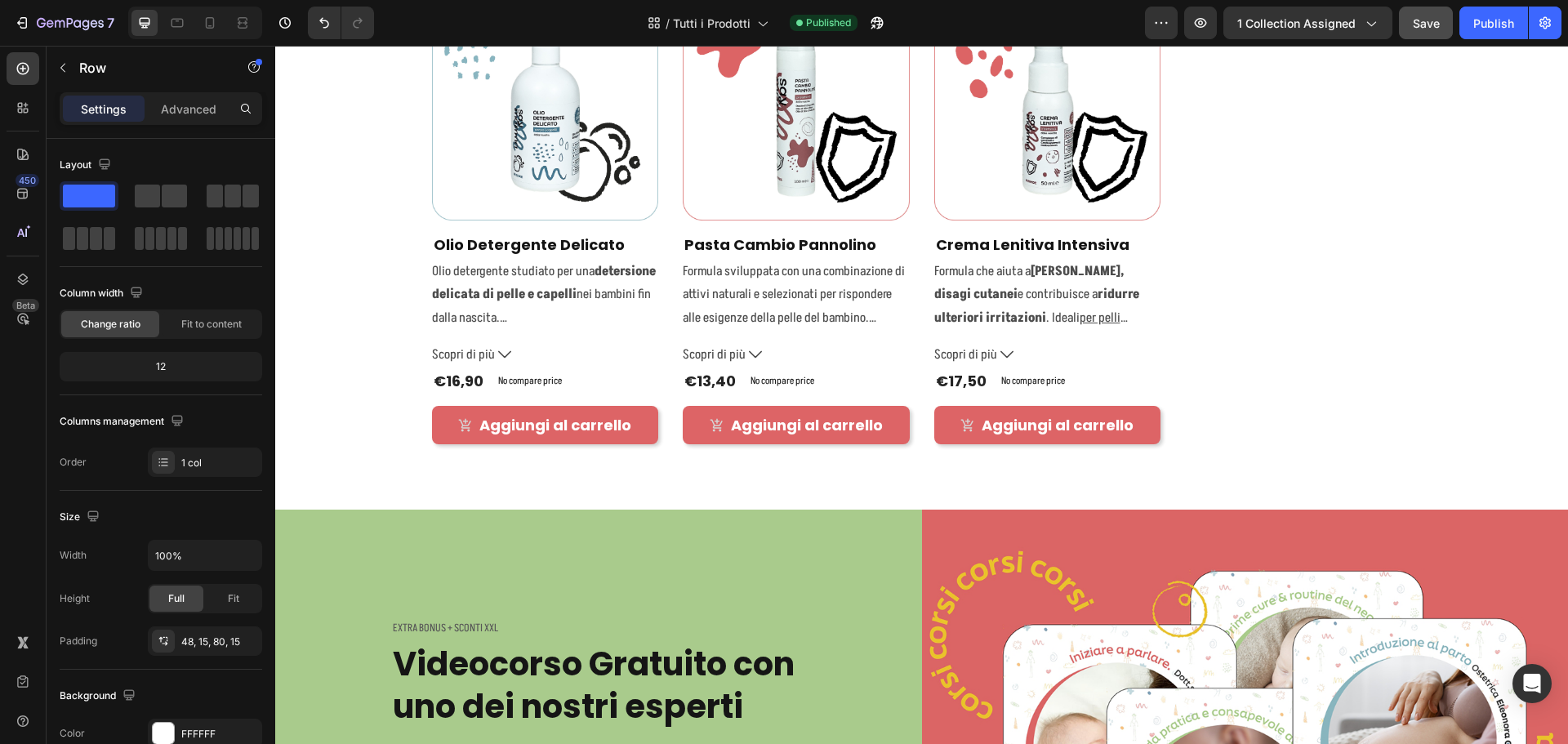
scroll to position [1225, 0]
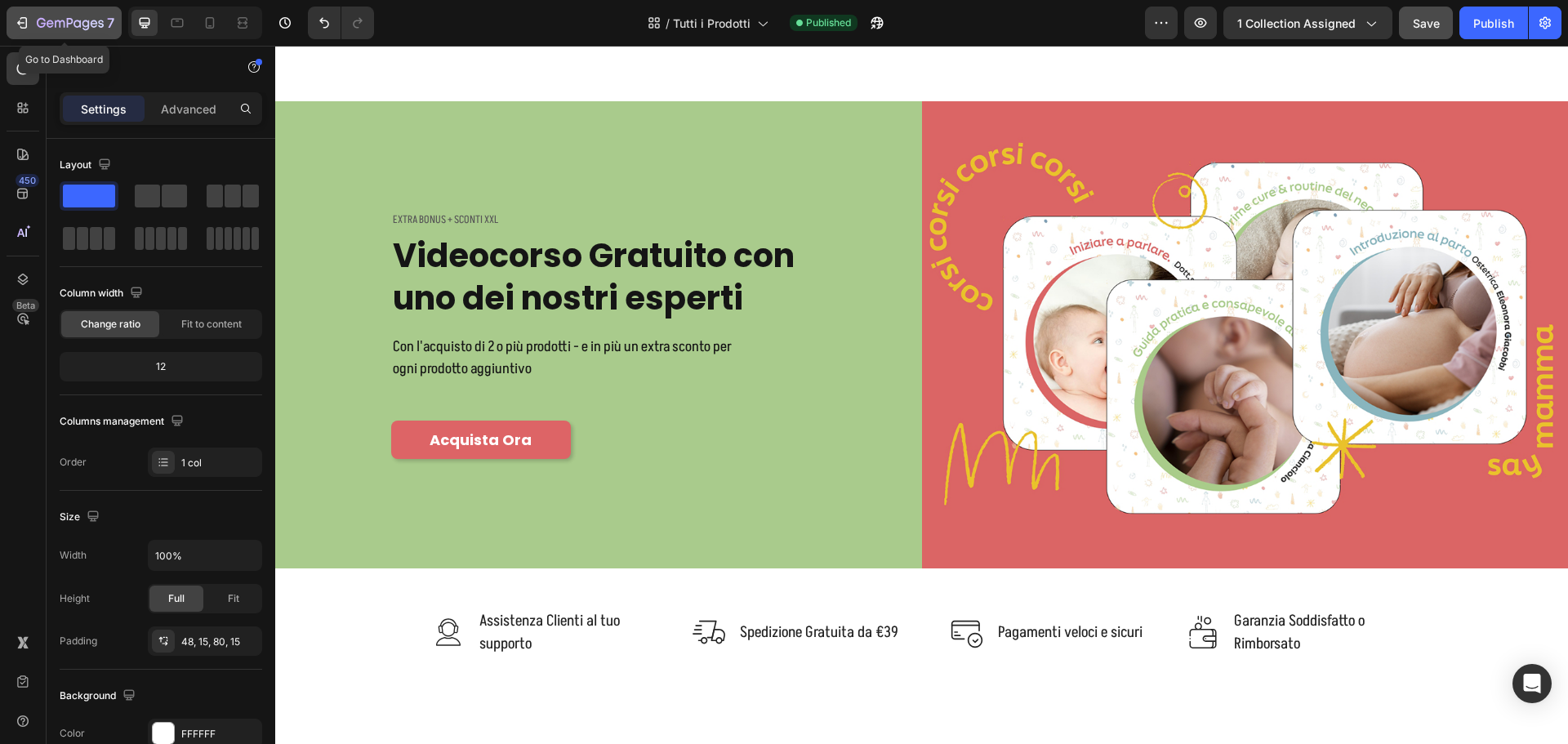
click at [82, 18] on icon "button" at bounding box center [70, 24] width 67 height 14
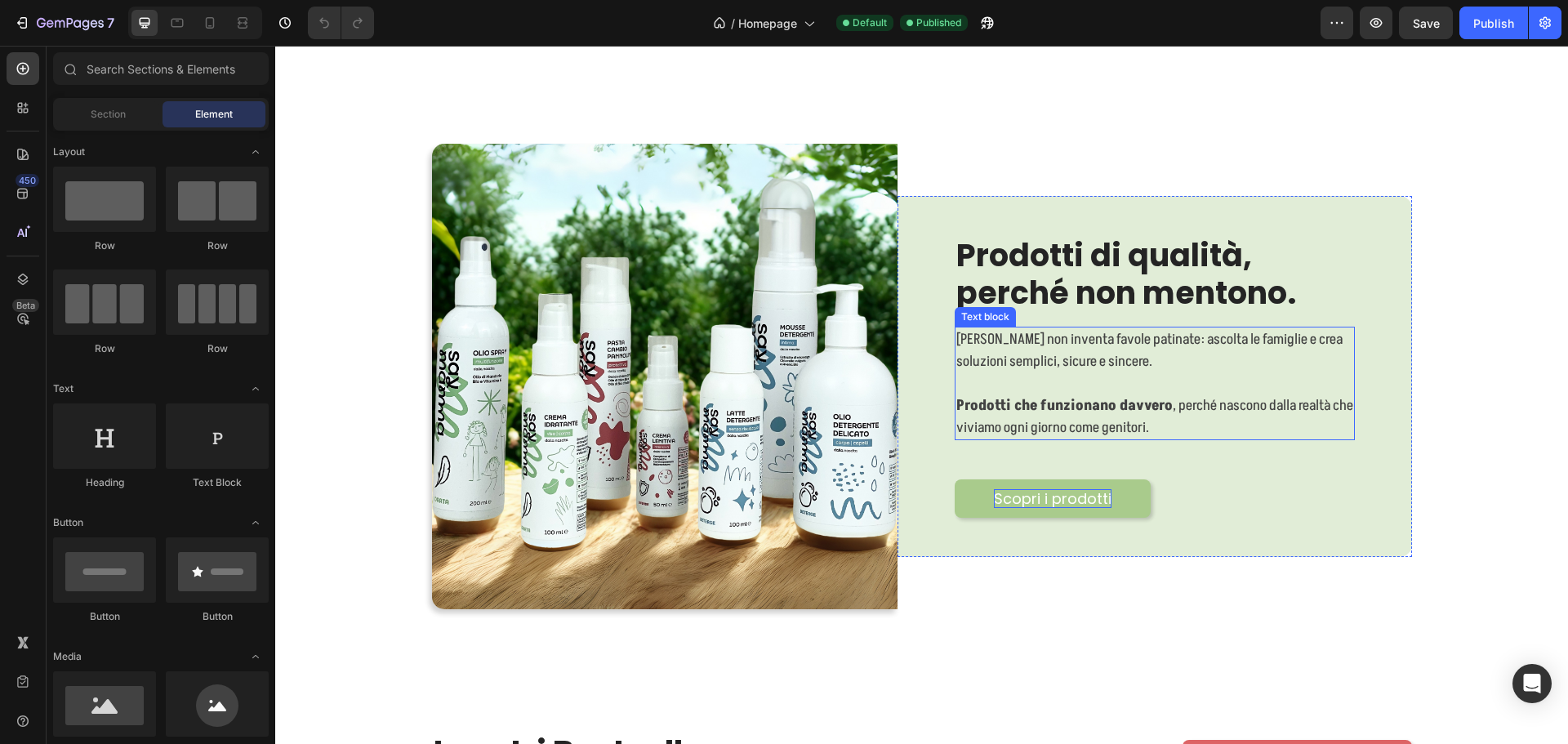
scroll to position [654, 0]
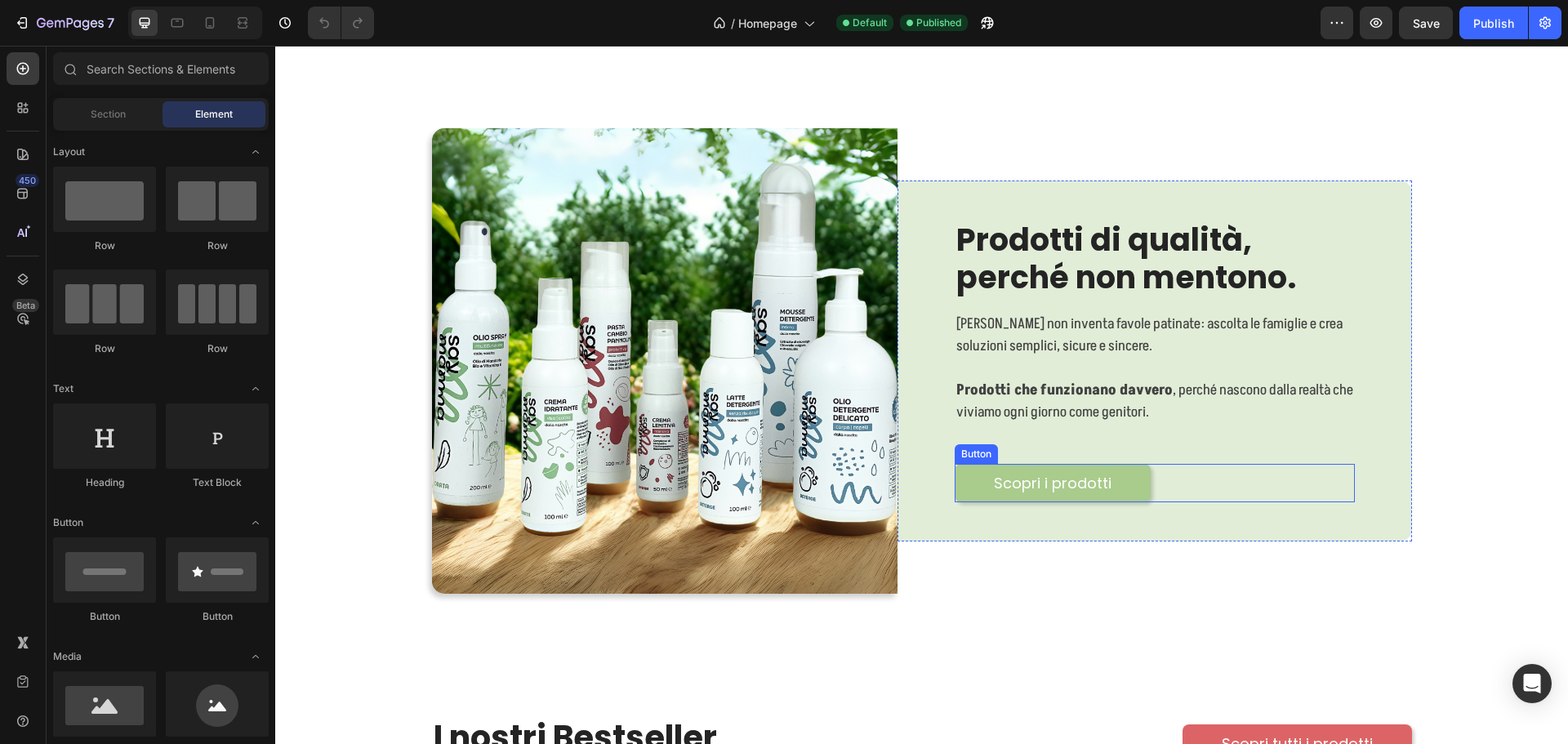
drag, startPoint x: 1129, startPoint y: 489, endPoint x: 1112, endPoint y: 568, distance: 80.8
click at [1129, 489] on link "Scopri i prodotti" at bounding box center [1052, 483] width 196 height 38
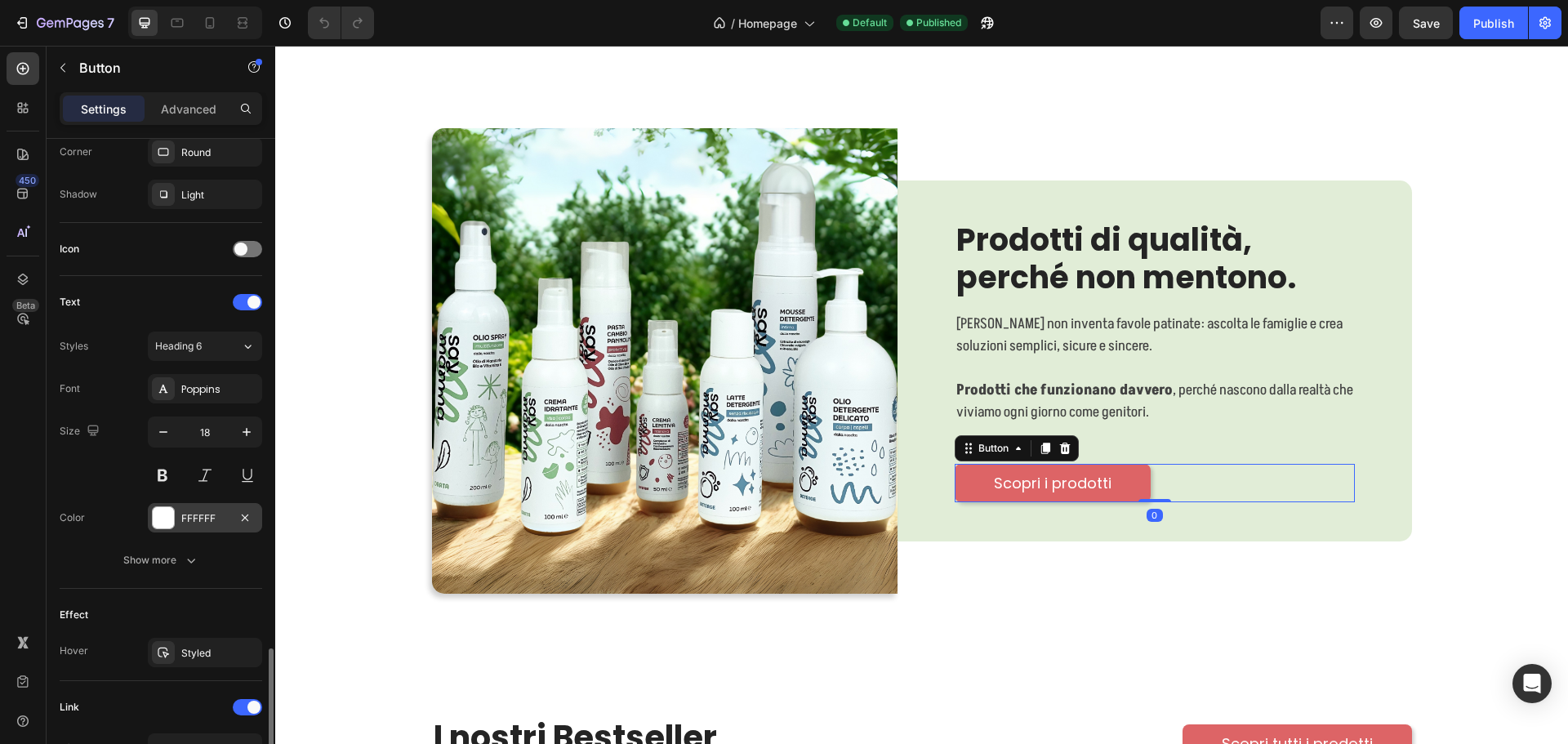
scroll to position [604, 0]
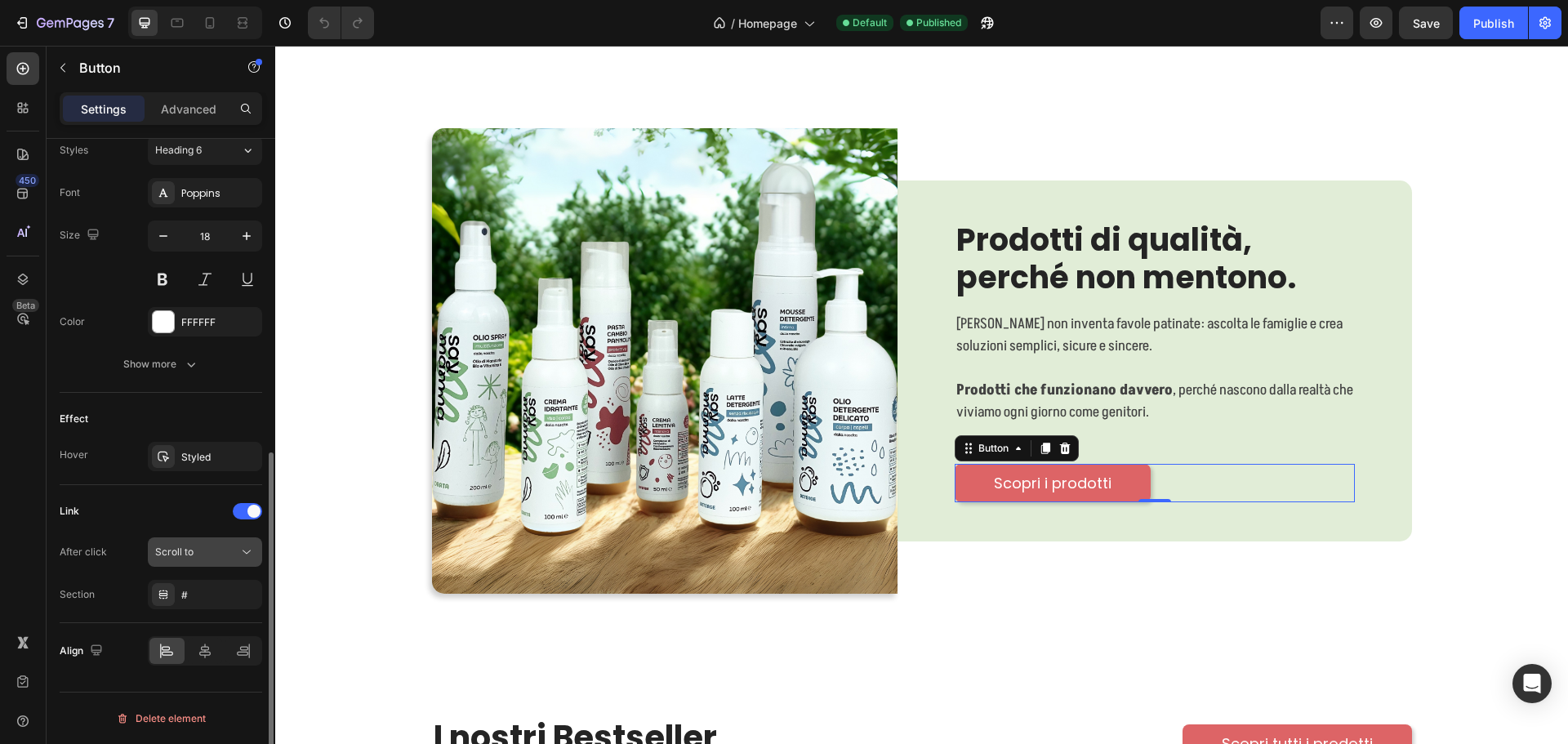
click at [175, 550] on span "Scroll to" at bounding box center [174, 551] width 38 height 12
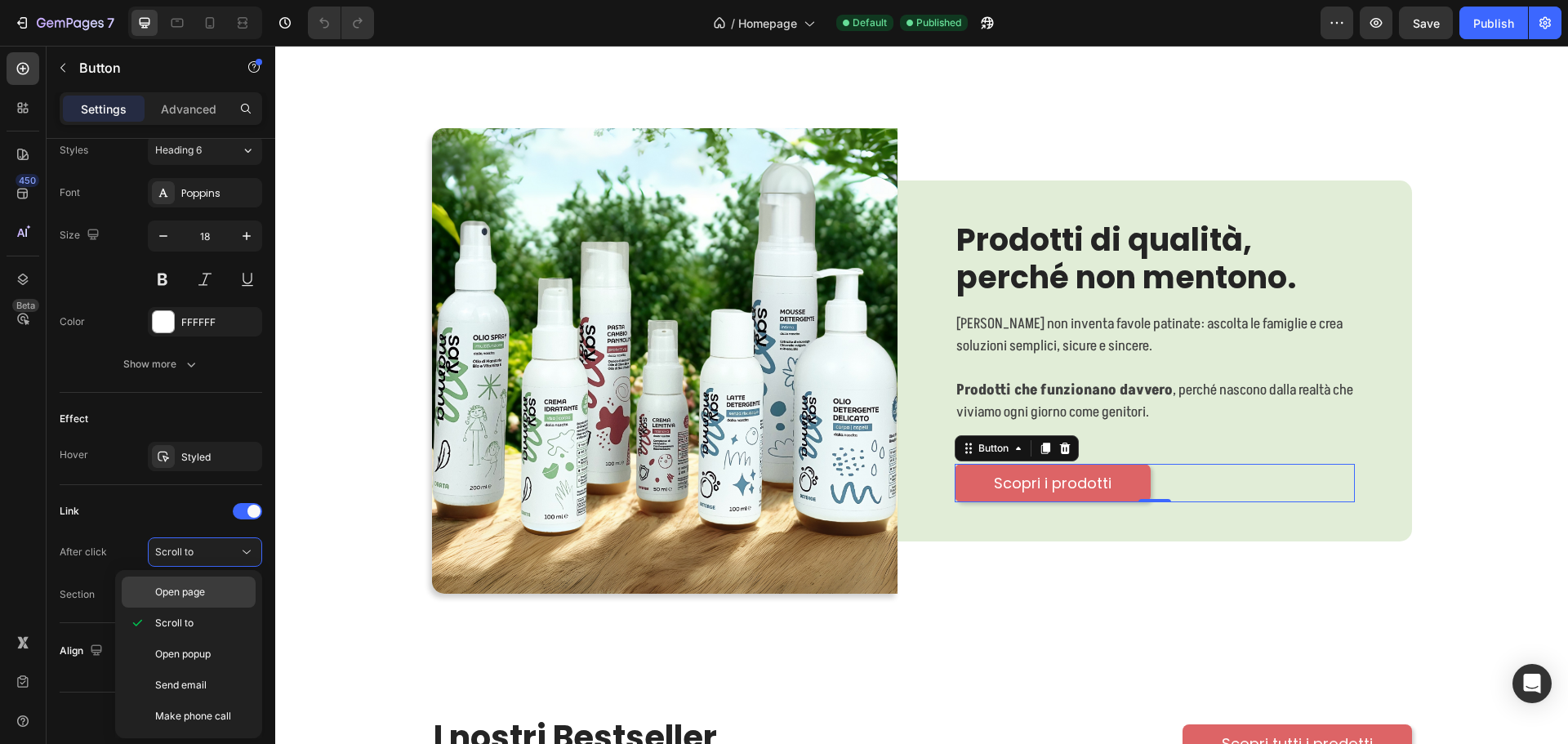
click at [176, 588] on span "Open page" at bounding box center [180, 592] width 50 height 15
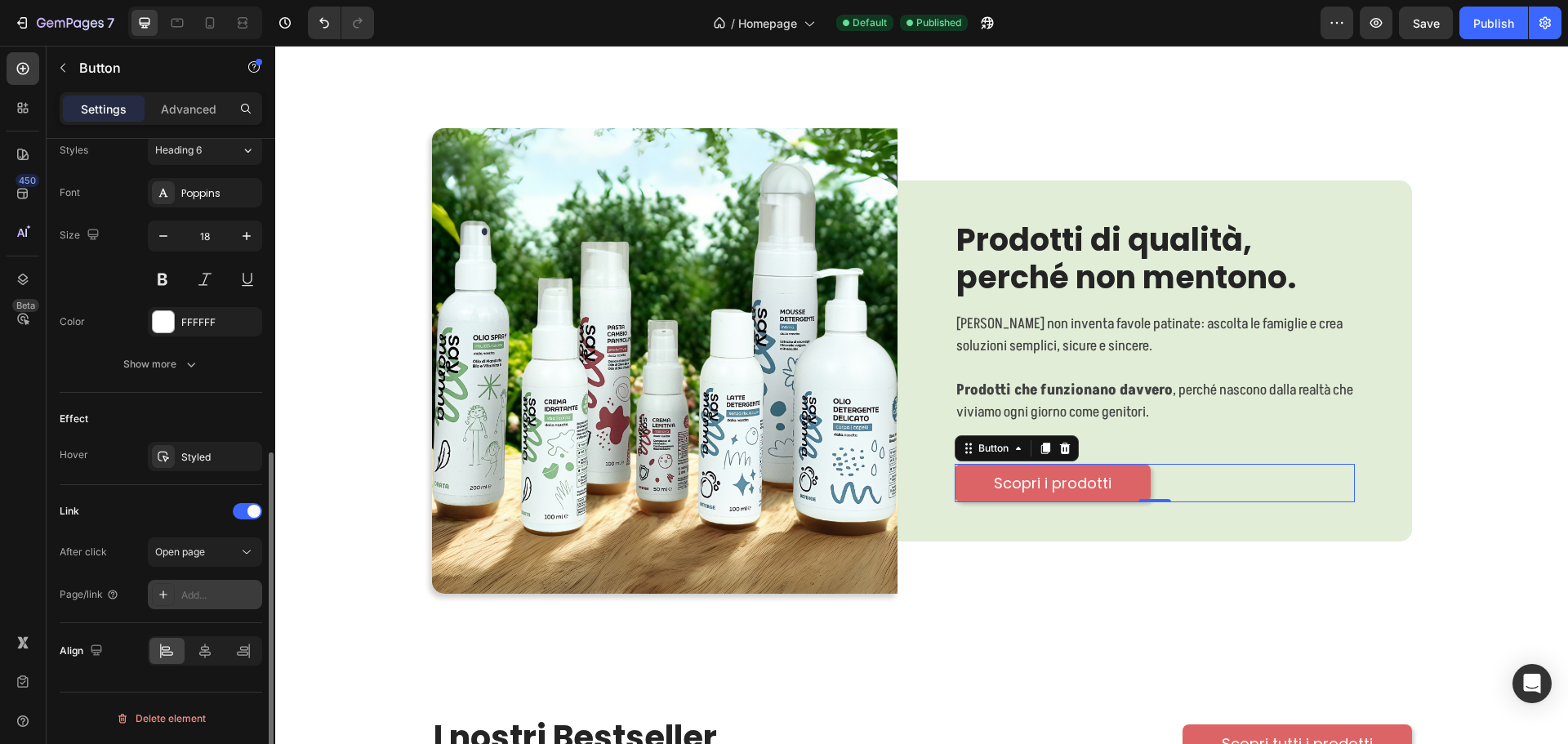
click at [198, 596] on div "Add..." at bounding box center [219, 595] width 77 height 15
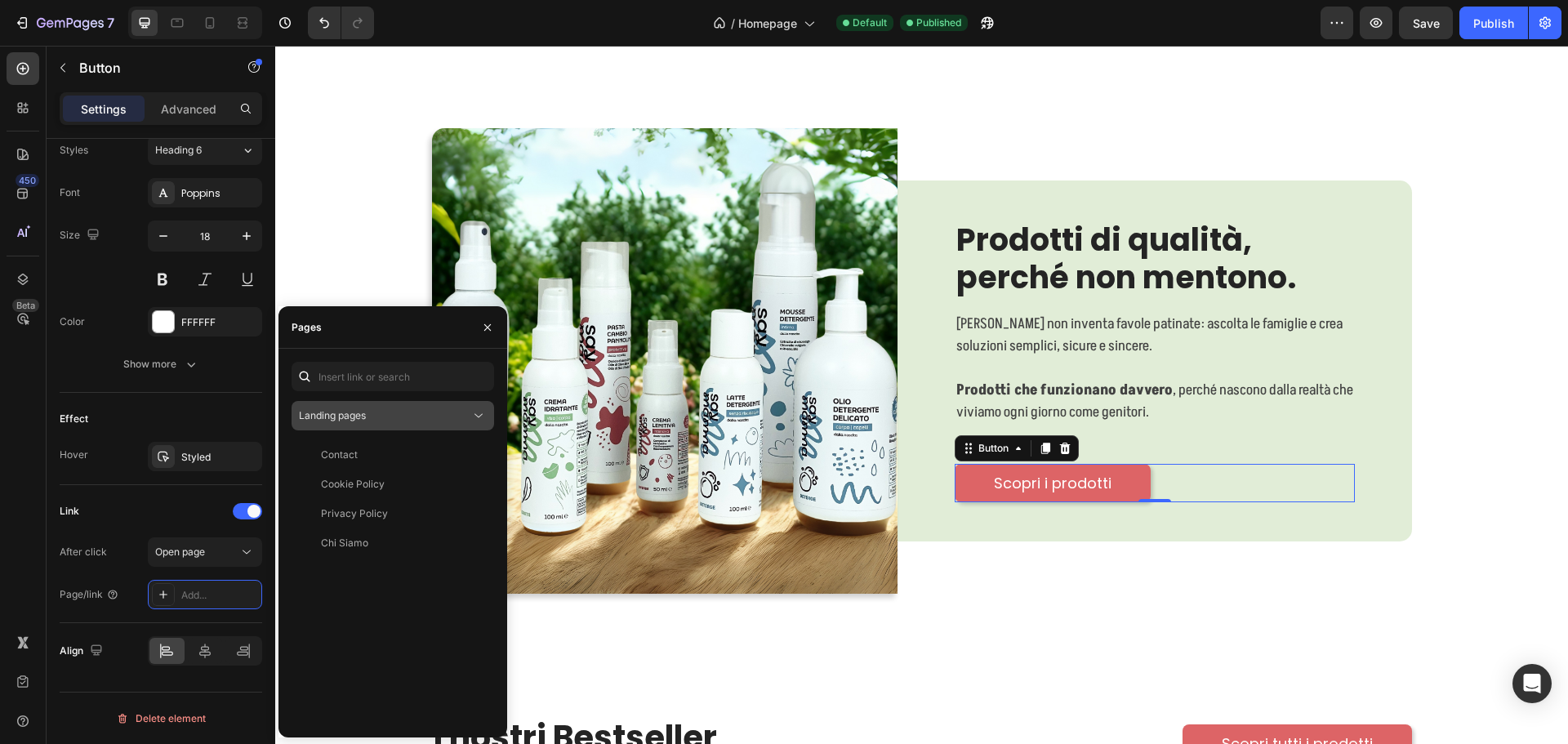
click at [471, 417] on icon at bounding box center [478, 416] width 17 height 17
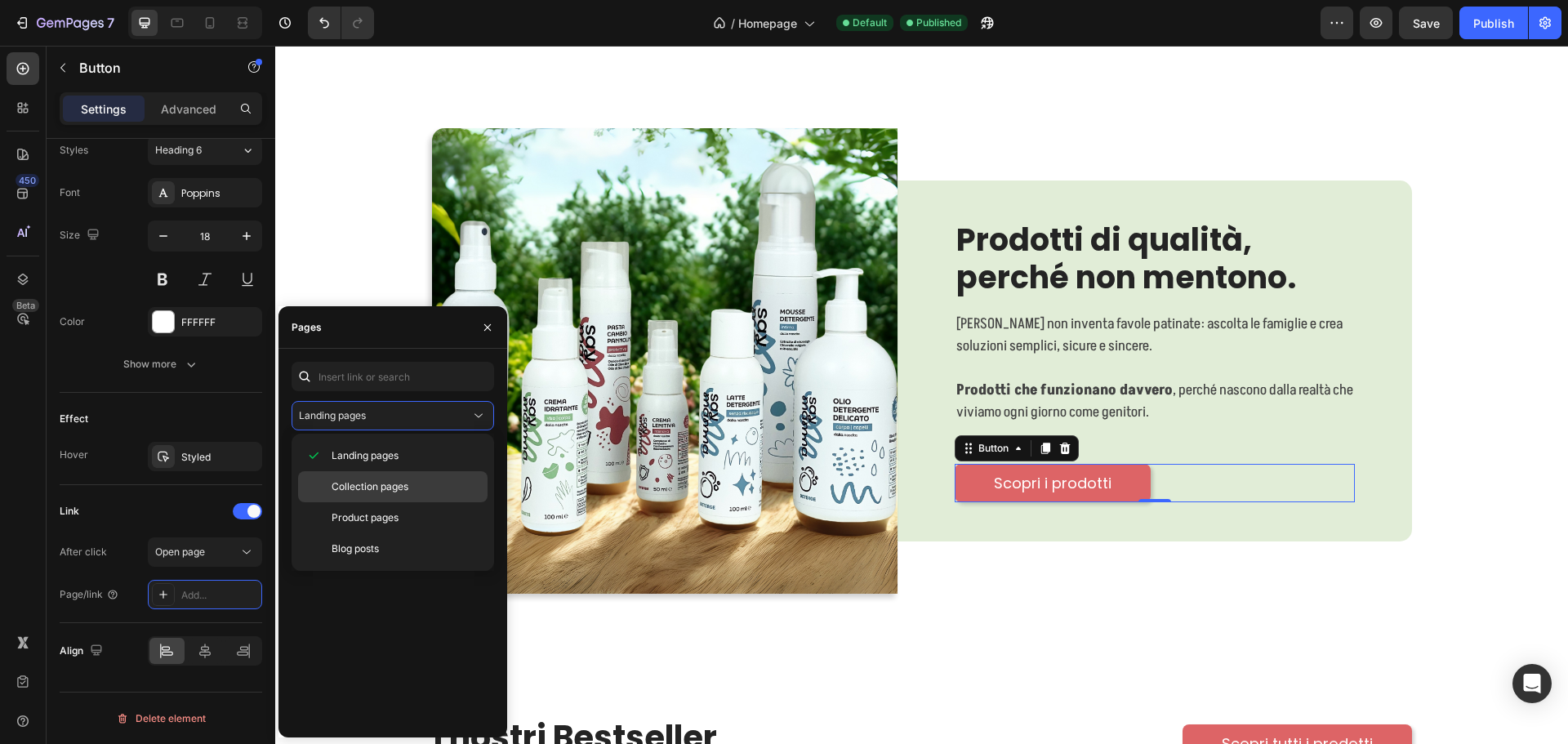
click at [414, 487] on p "Collection pages" at bounding box center [405, 486] width 148 height 15
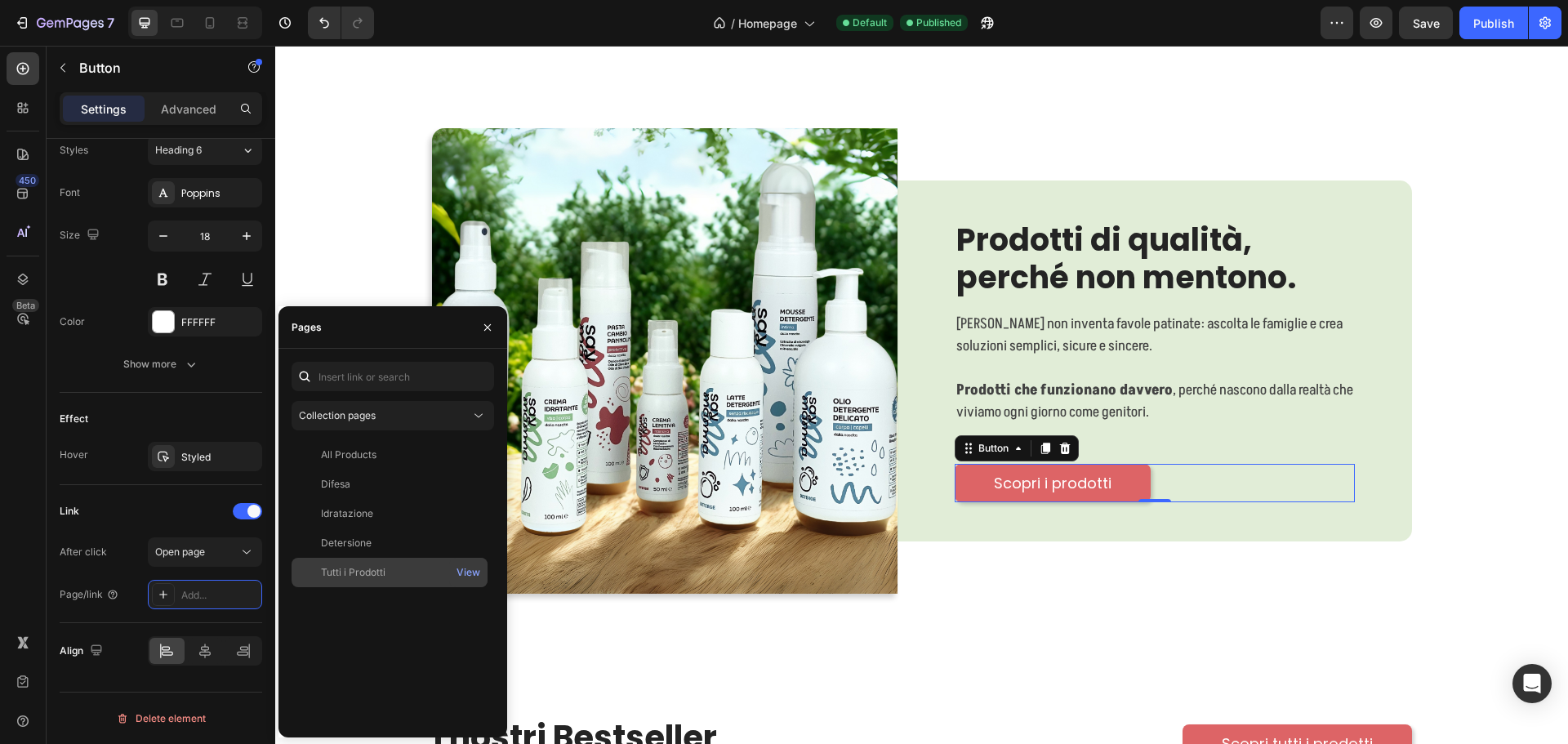
click at [385, 563] on div "Tutti i Prodotti View" at bounding box center [389, 572] width 196 height 29
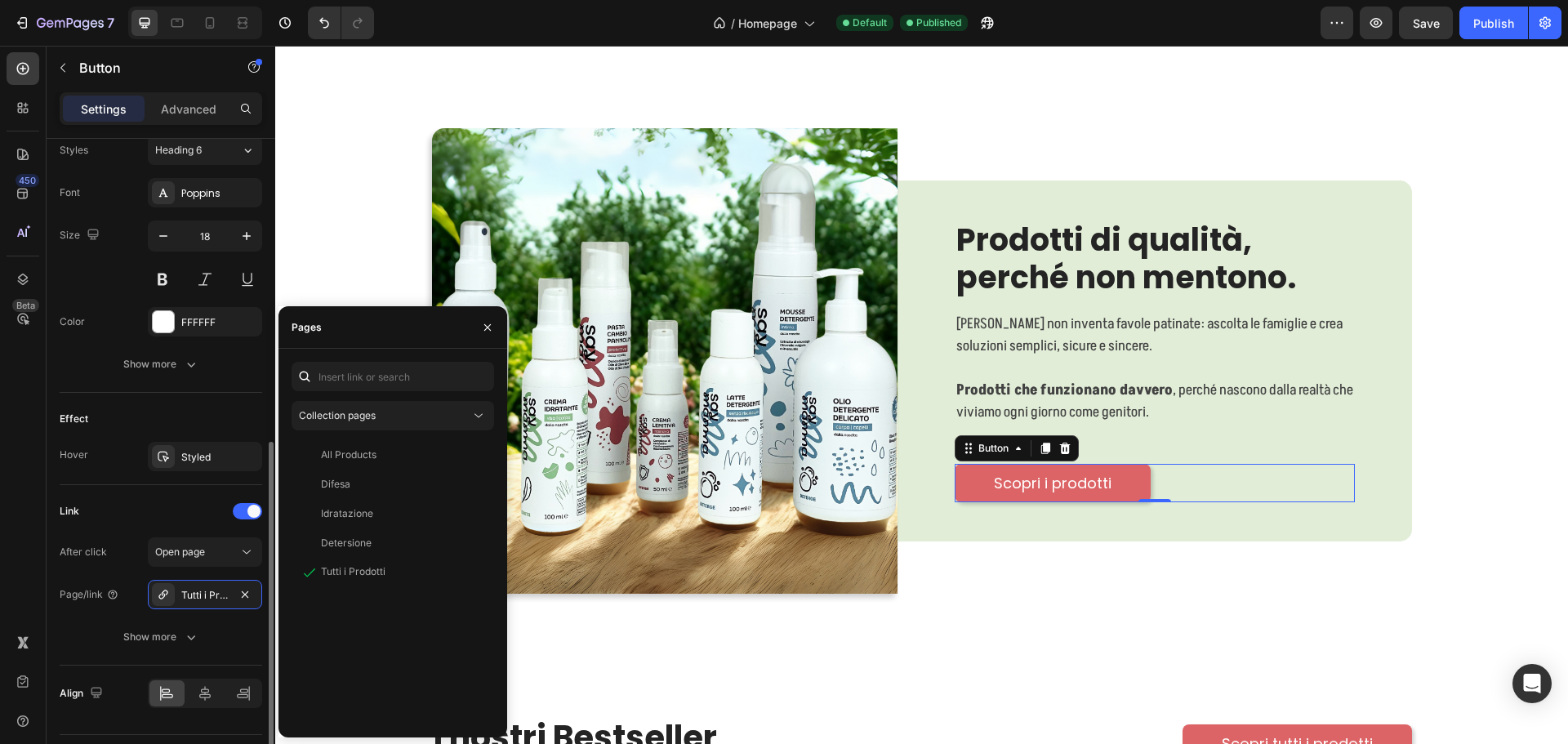
click at [173, 615] on div "After click Open page Page/link Tutti i Prodotti Show more" at bounding box center [161, 595] width 203 height 114
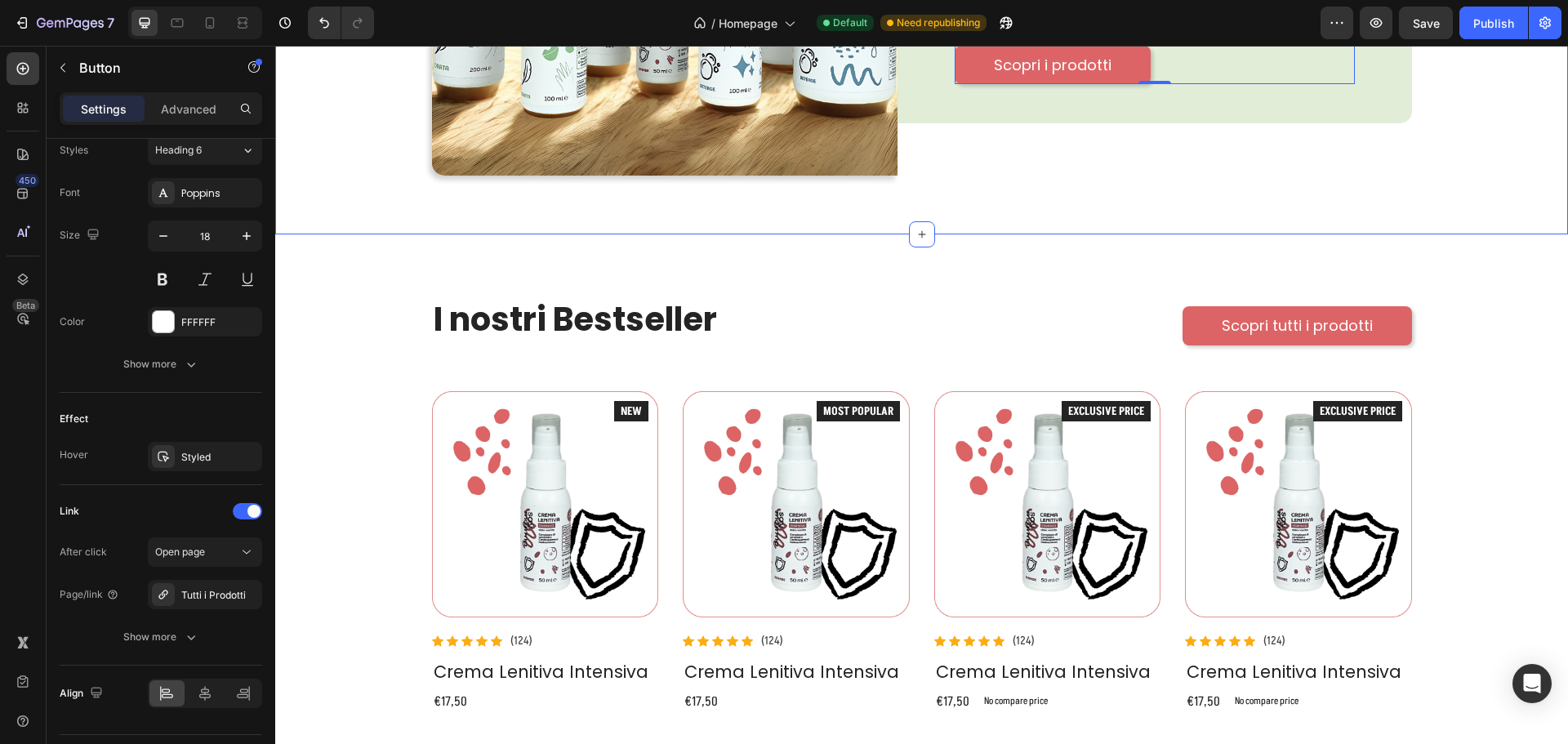
scroll to position [1143, 0]
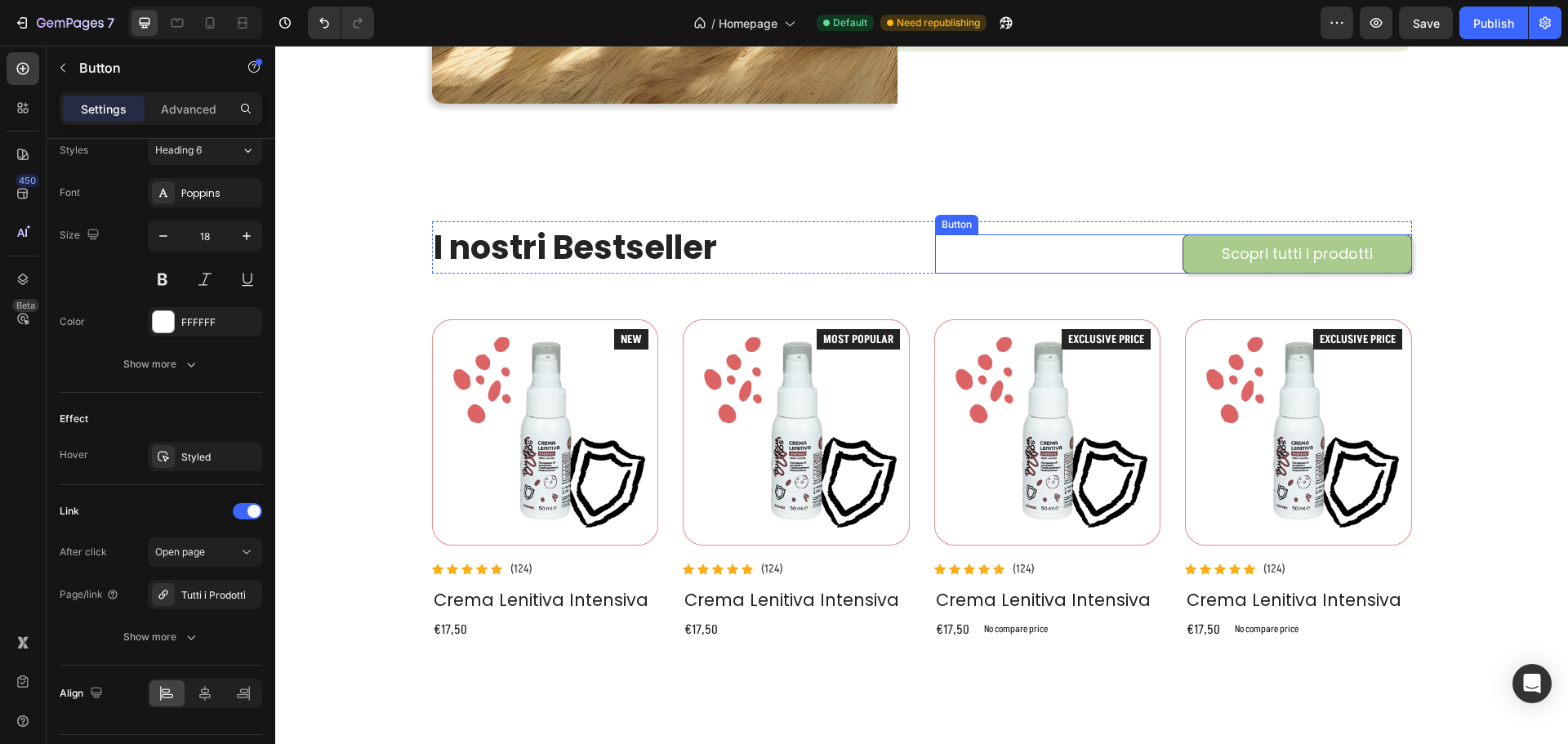
click at [1398, 254] on link "Scopri tutti i prodotti" at bounding box center [1297, 253] width 229 height 38
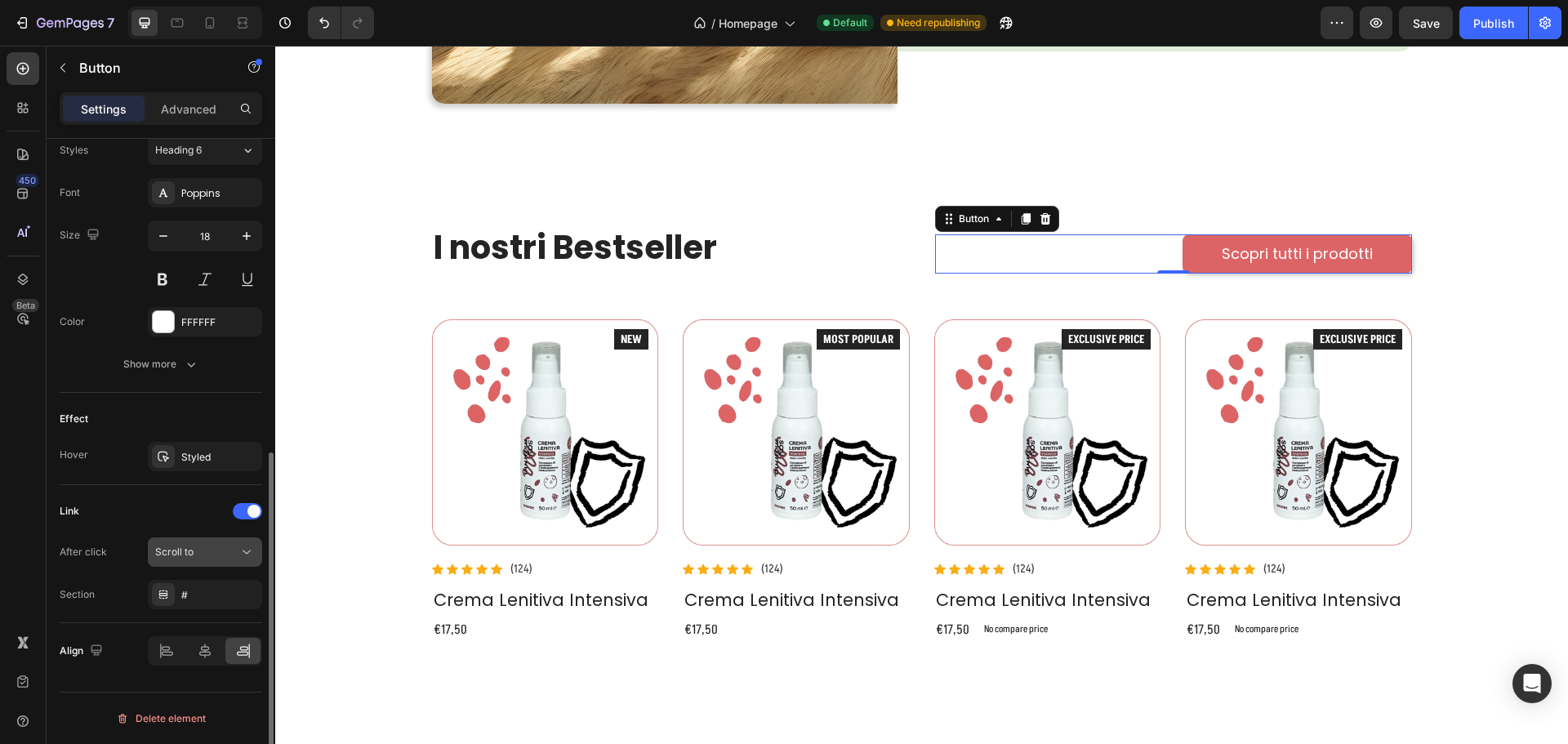
click at [219, 550] on div "Scroll to" at bounding box center [197, 551] width 84 height 15
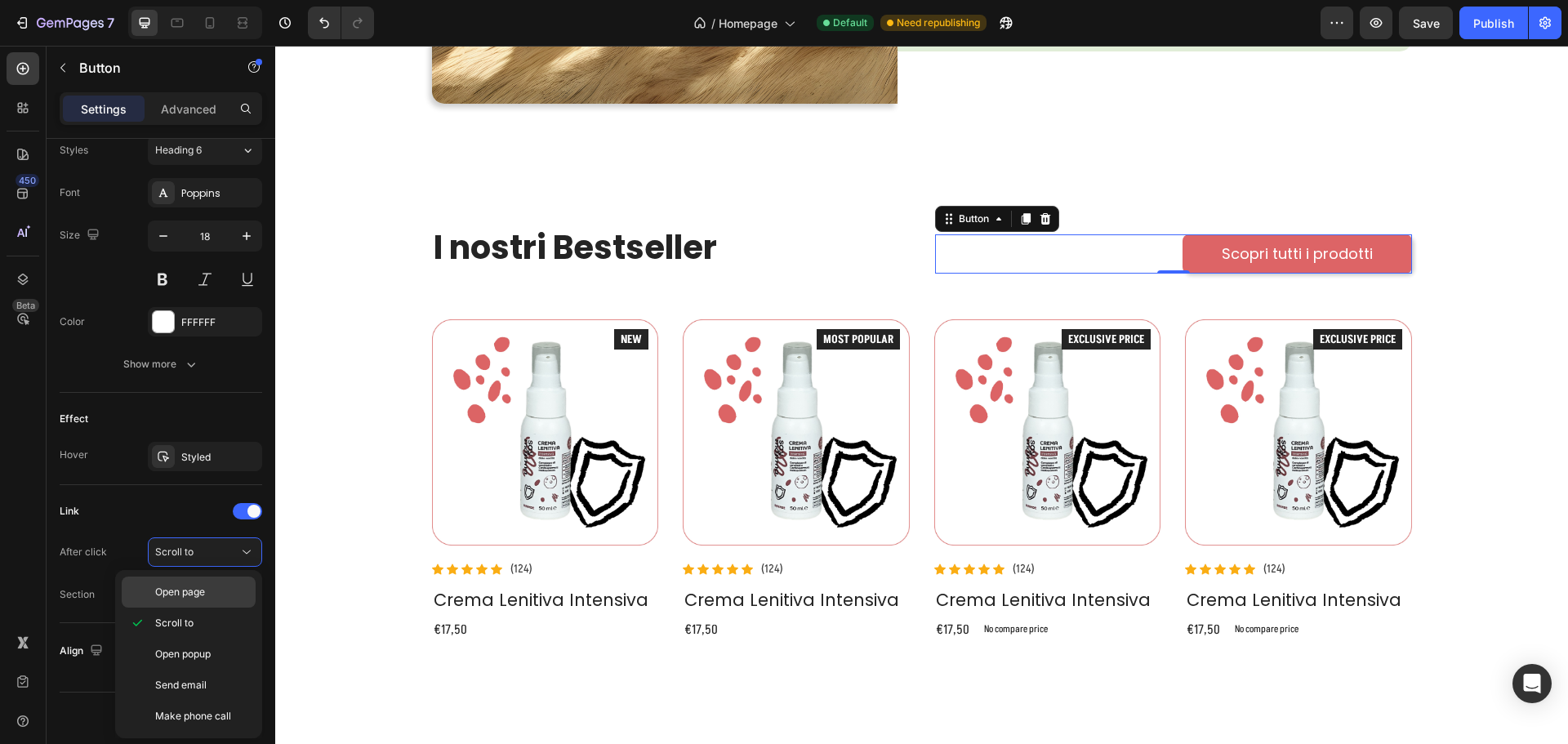
click at [196, 584] on div "Open page" at bounding box center [189, 592] width 134 height 31
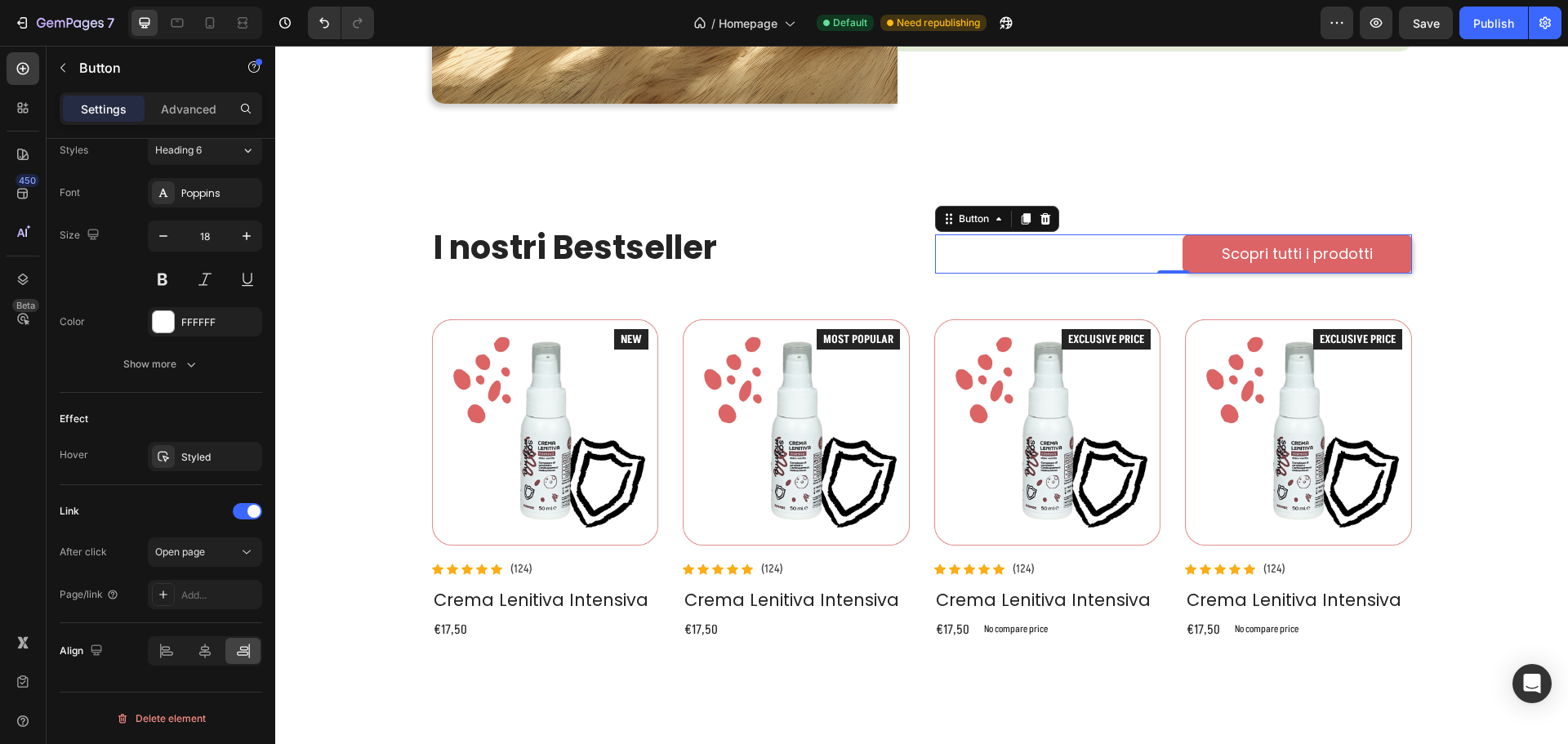
click at [202, 601] on div "Add..." at bounding box center [219, 595] width 77 height 15
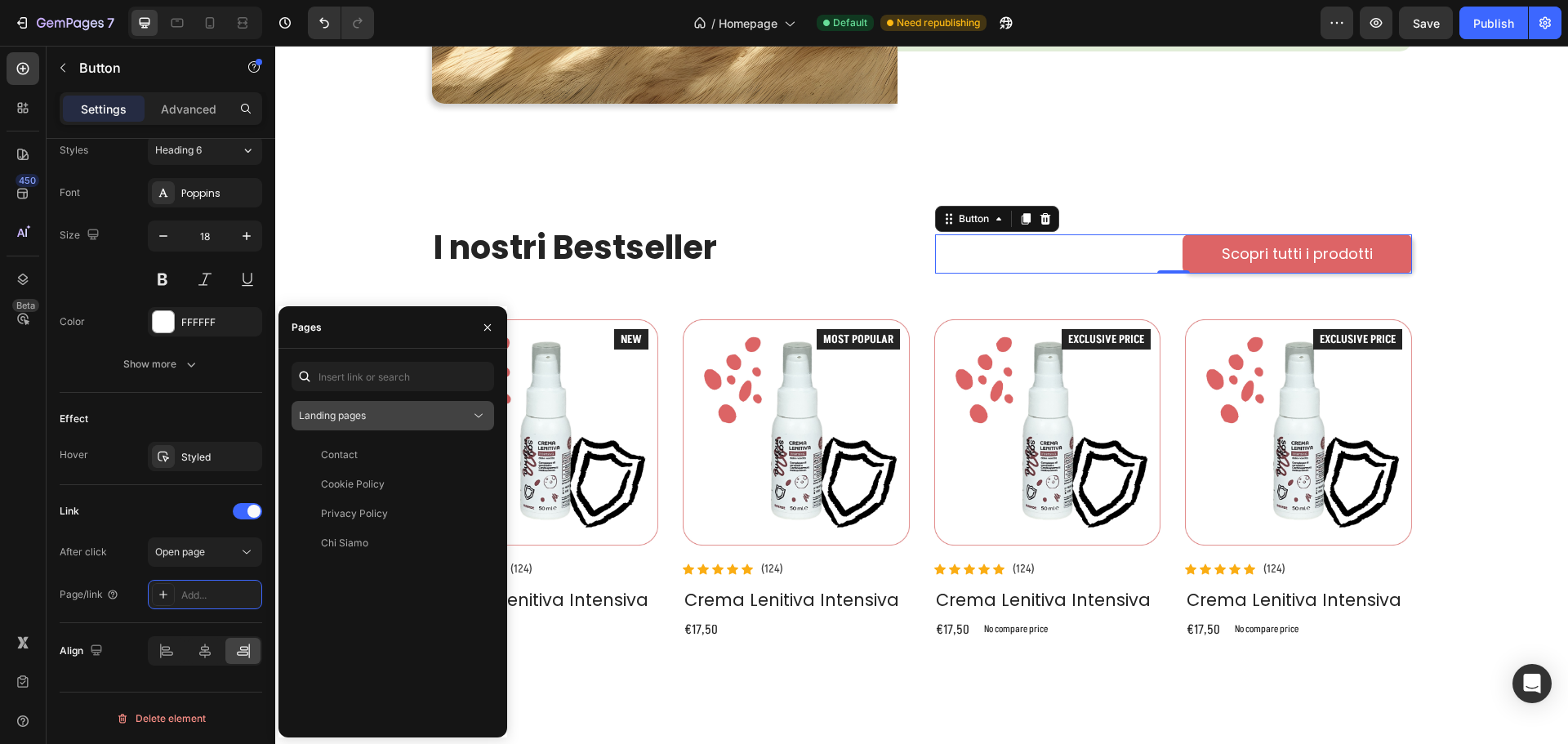
click at [426, 407] on button "Landing pages" at bounding box center [393, 416] width 203 height 29
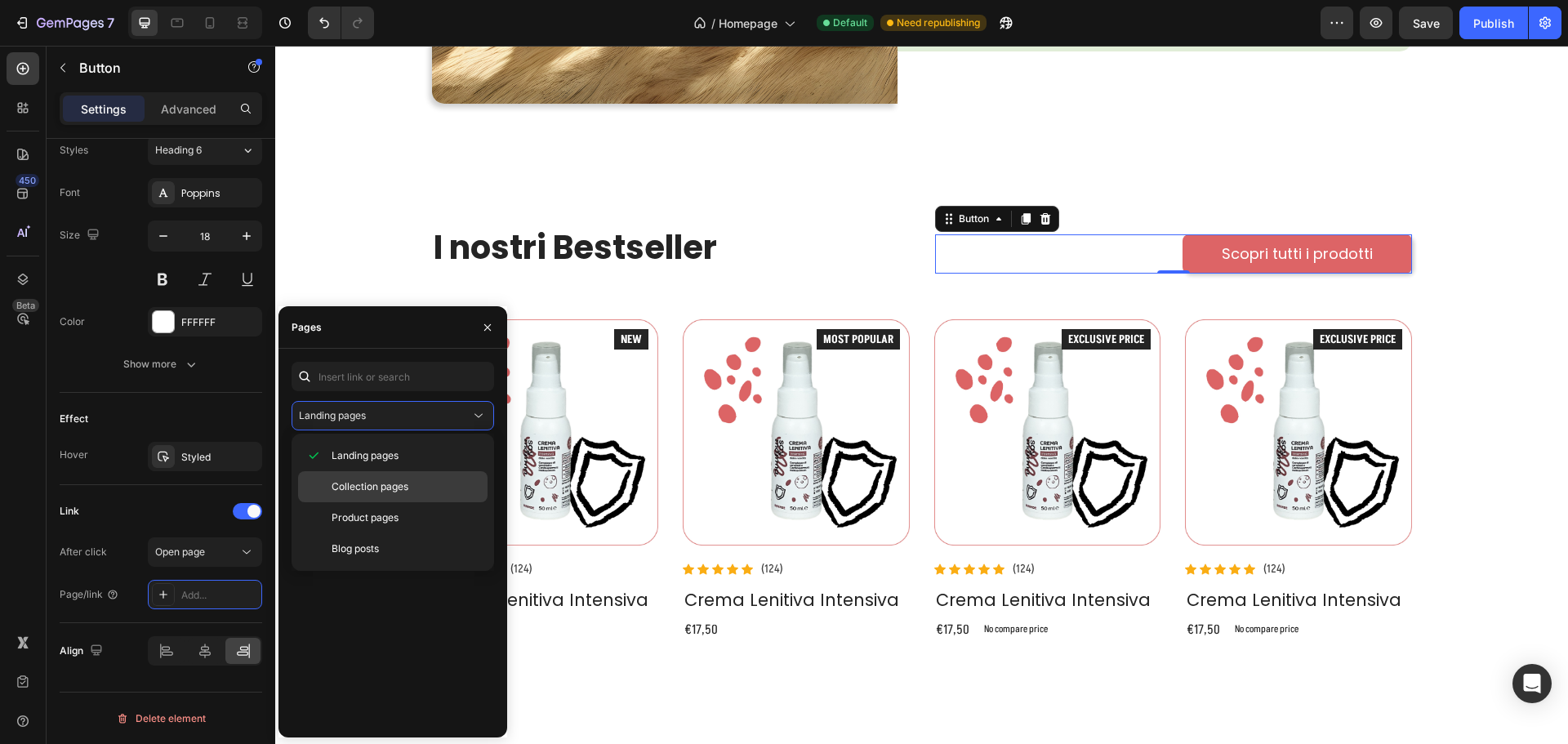
click at [387, 484] on span "Collection pages" at bounding box center [370, 486] width 77 height 15
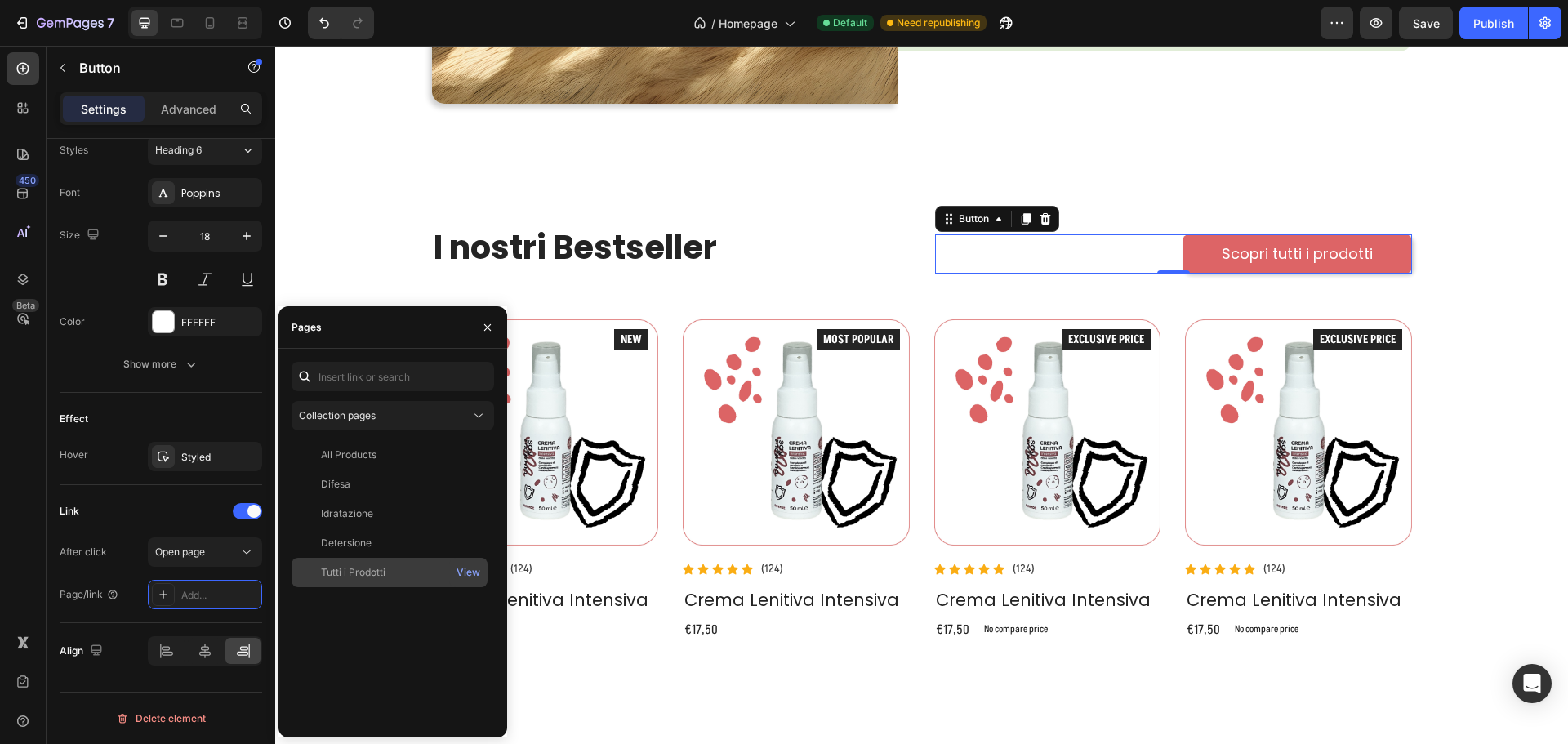
click at [348, 566] on div "Tutti i Prodotti" at bounding box center [353, 572] width 65 height 15
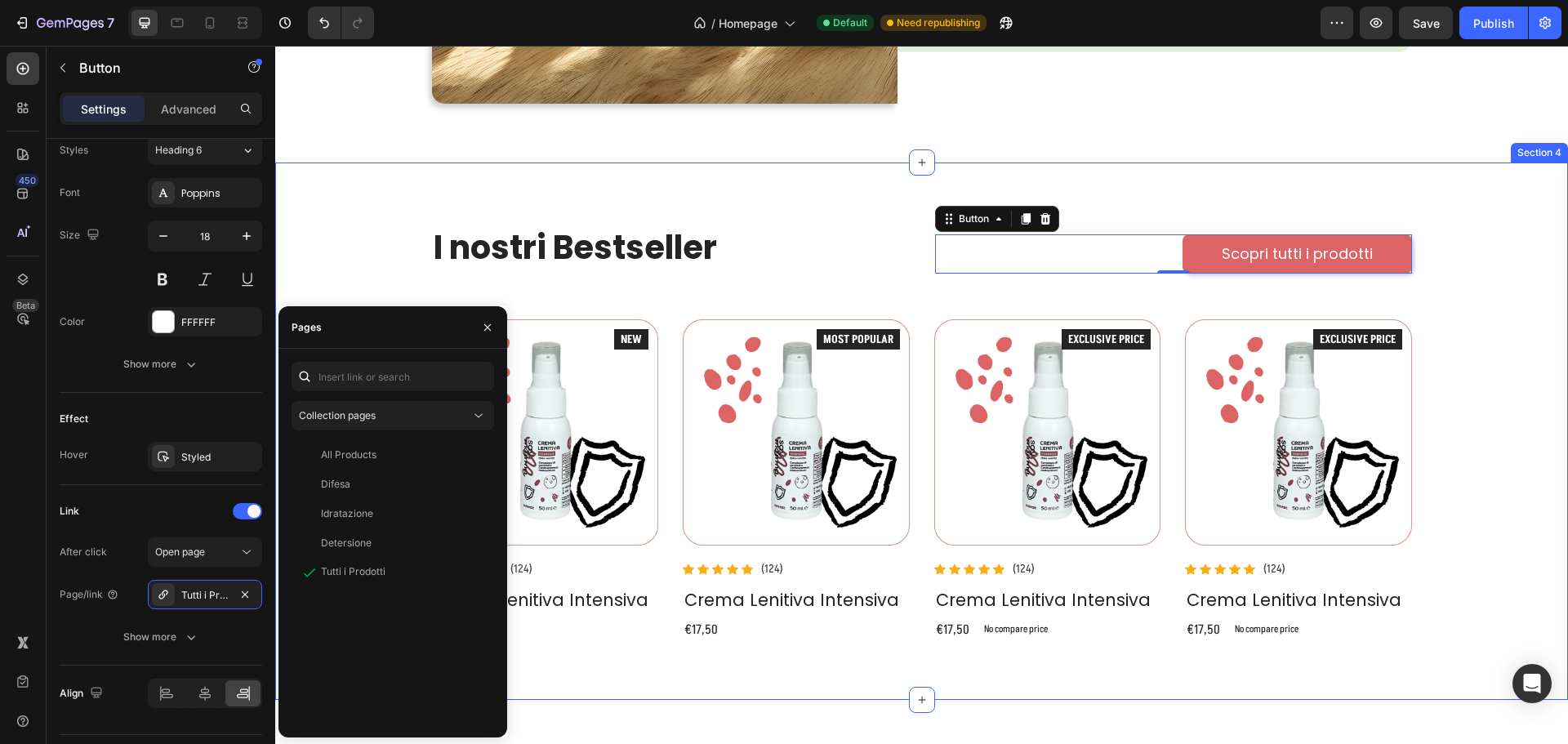
click at [1464, 257] on div "I nostri Bestseller Heading Scopri tutti i prodotti Button 0 Row Product Images…" at bounding box center [921, 430] width 1268 height 458
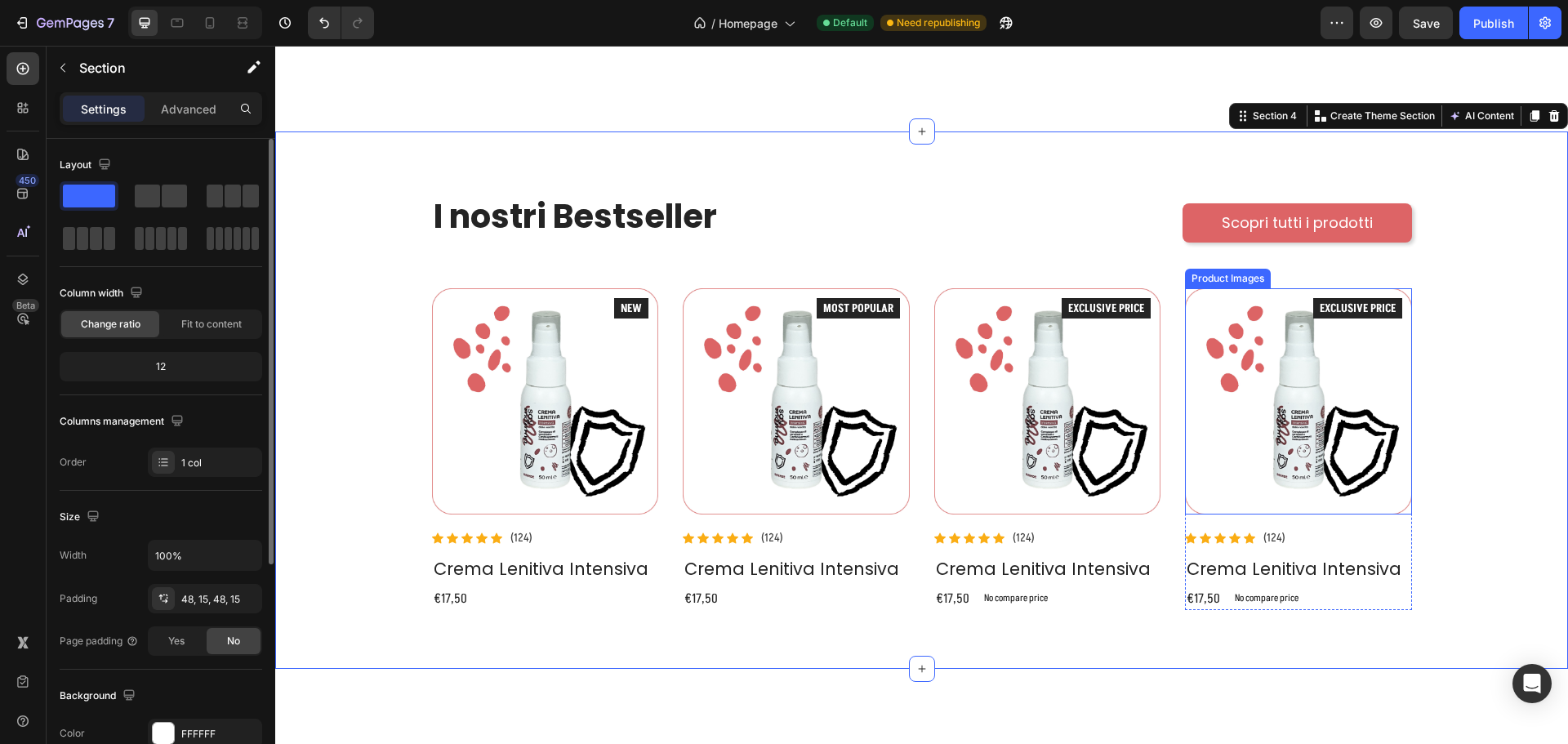
scroll to position [1306, 0]
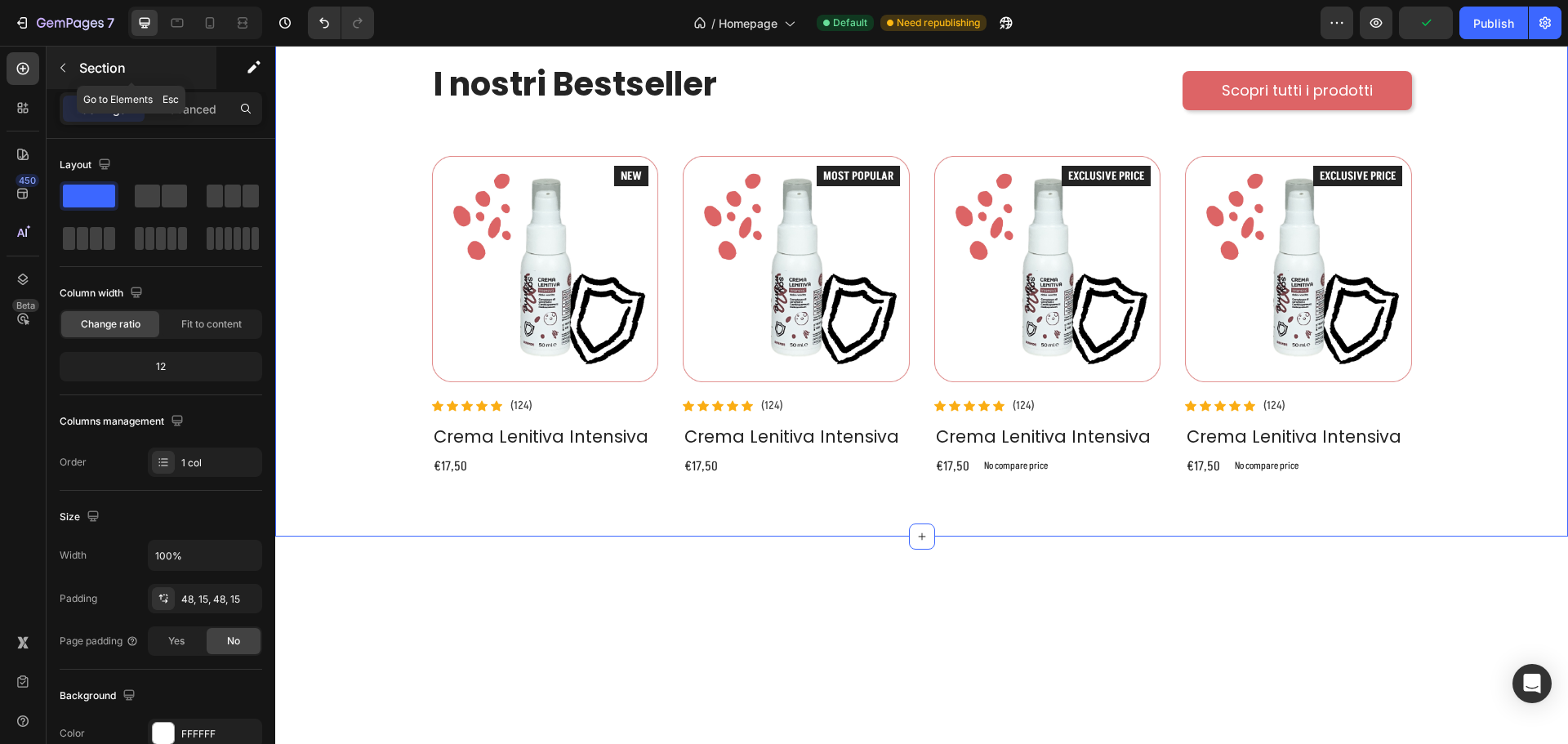
click at [69, 66] on icon "button" at bounding box center [62, 67] width 13 height 13
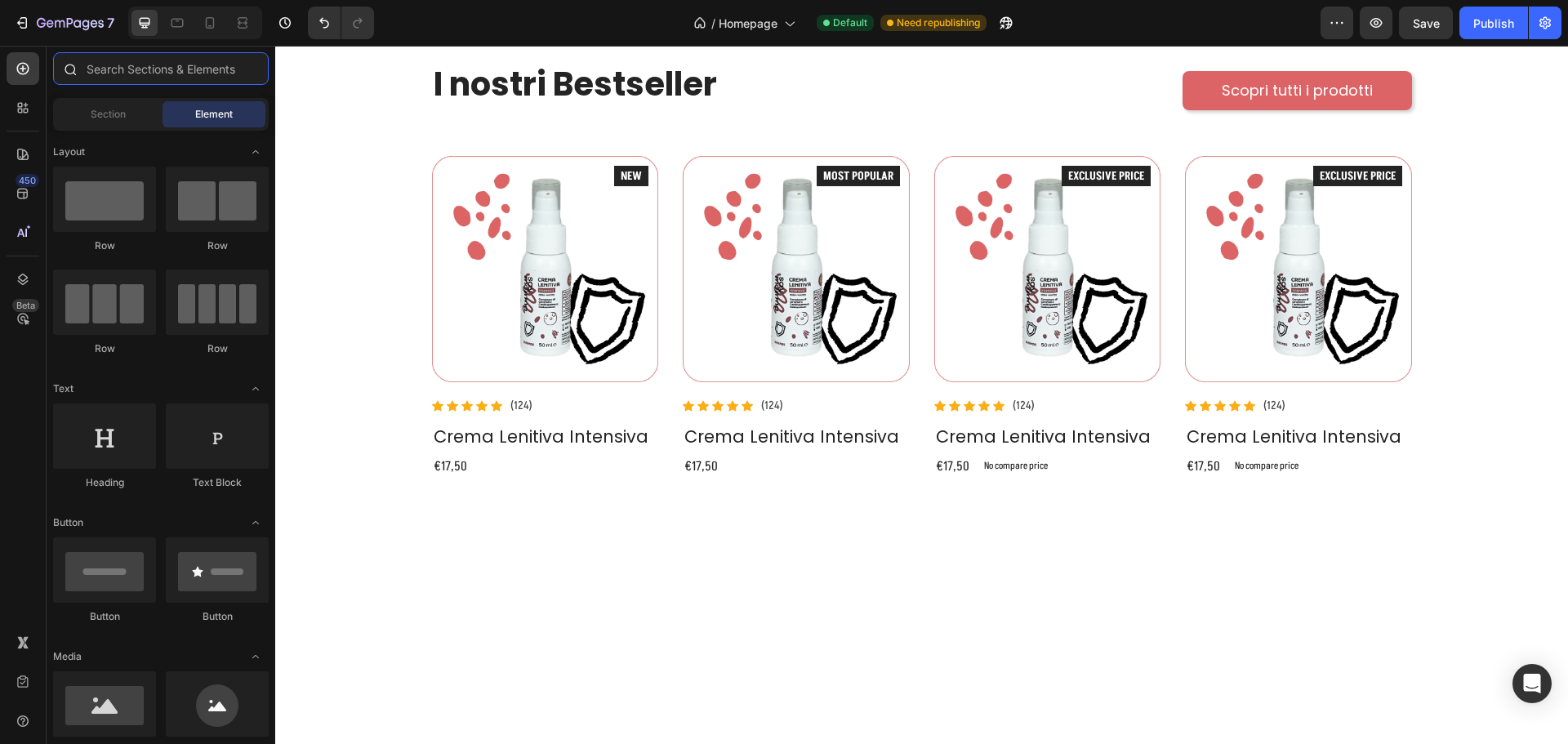
click at [144, 76] on input "text" at bounding box center [160, 68] width 215 height 32
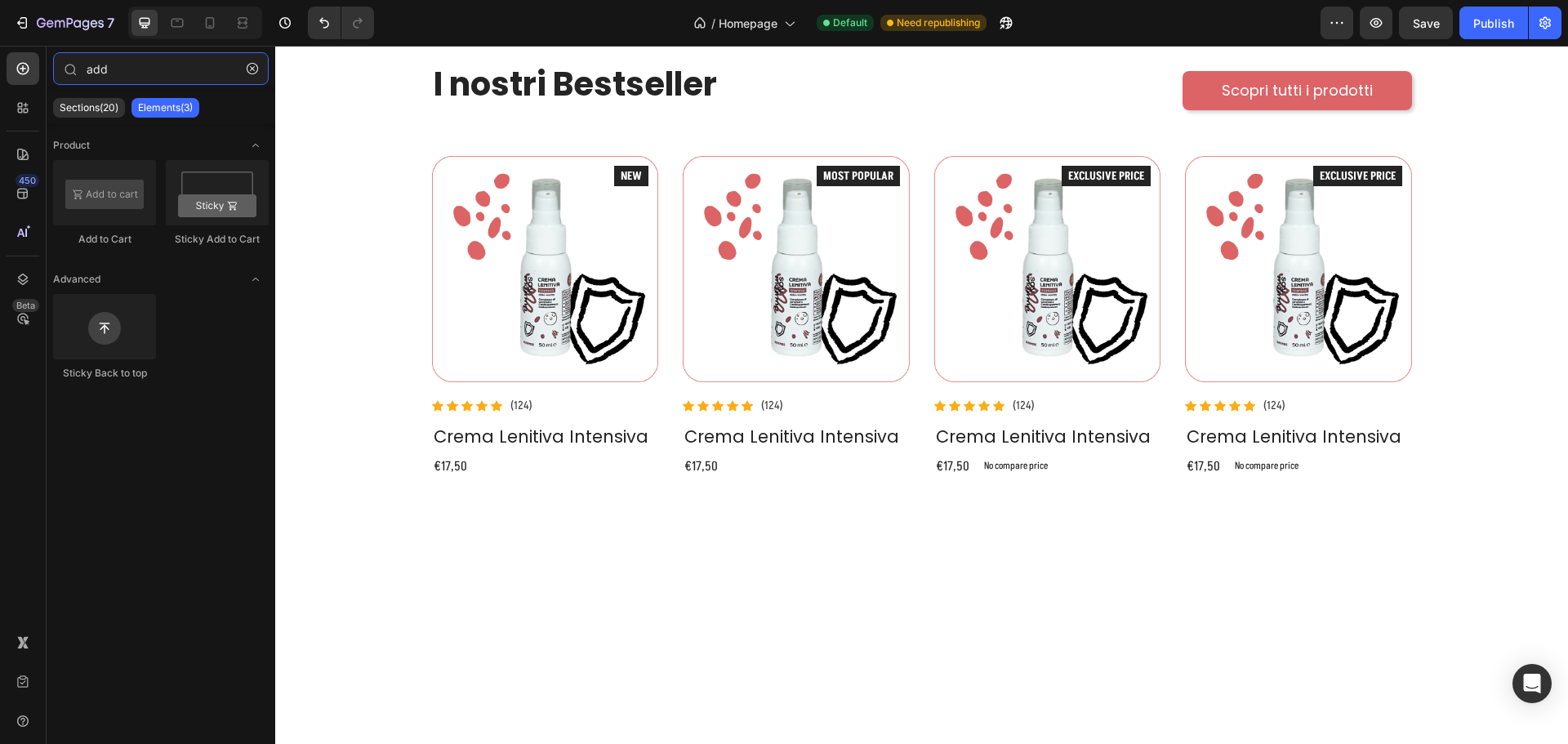
type input "add"
drag, startPoint x: 449, startPoint y: 279, endPoint x: 493, endPoint y: 462, distance: 188.2
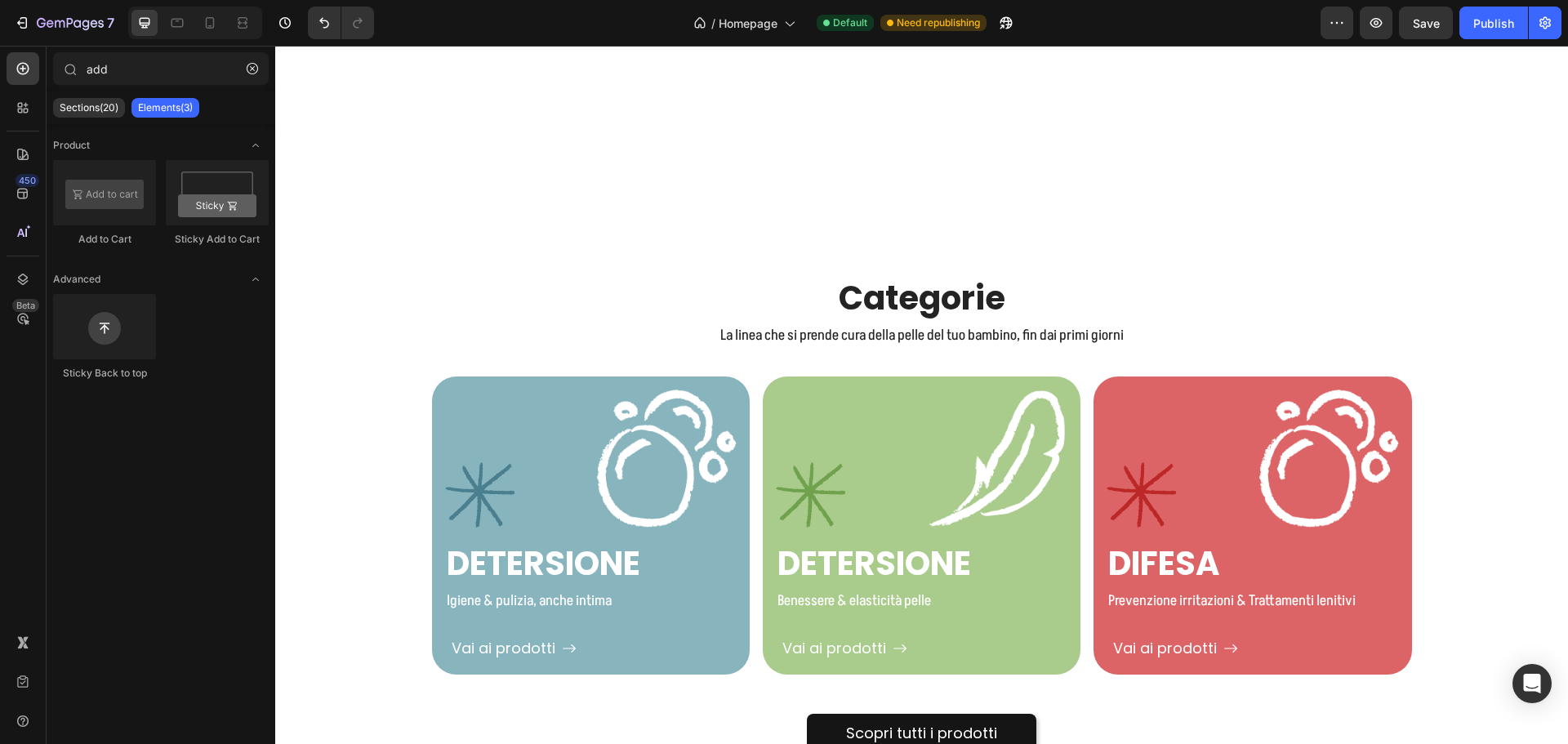
scroll to position [1960, 0]
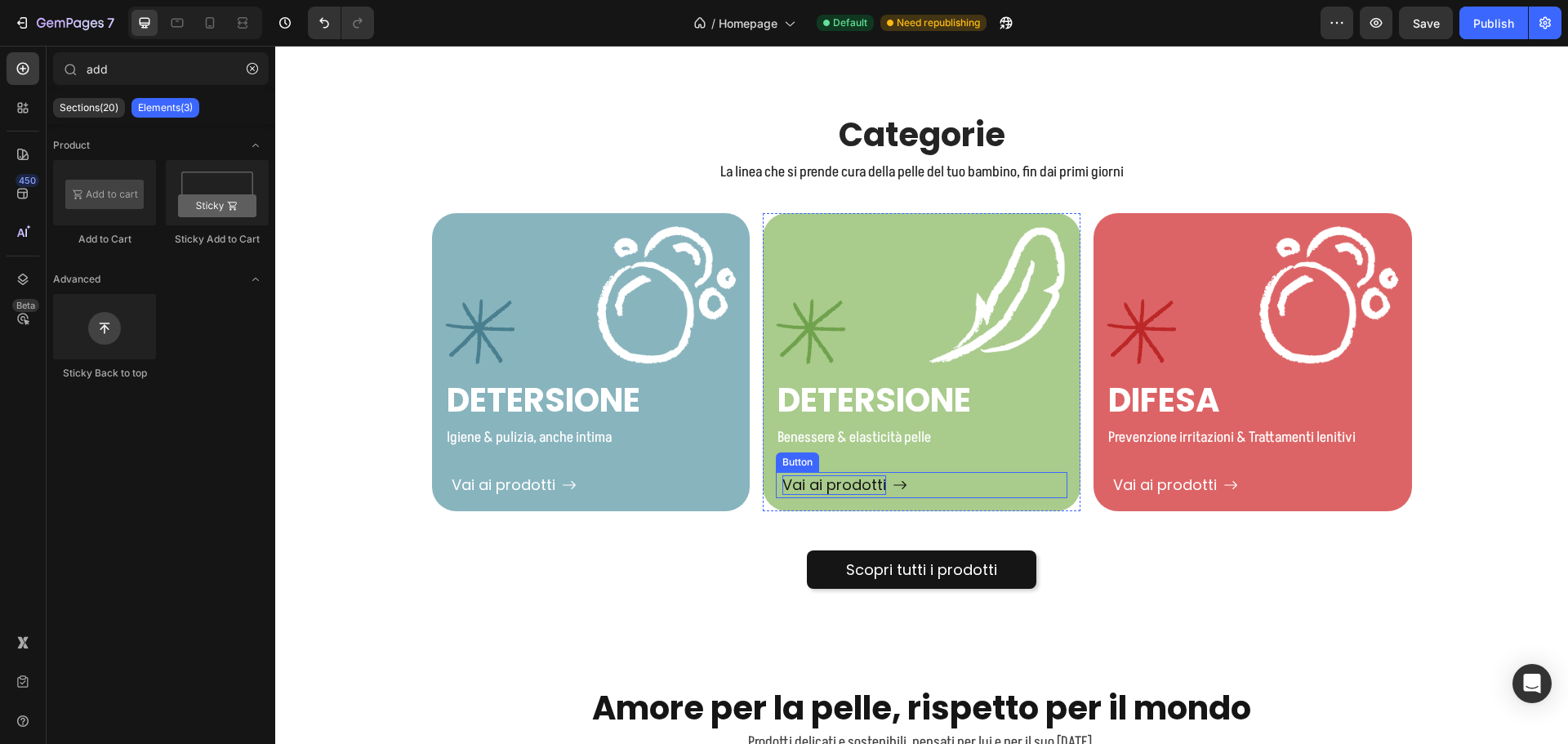
click at [851, 485] on p "Vai ai prodotti" at bounding box center [834, 484] width 103 height 19
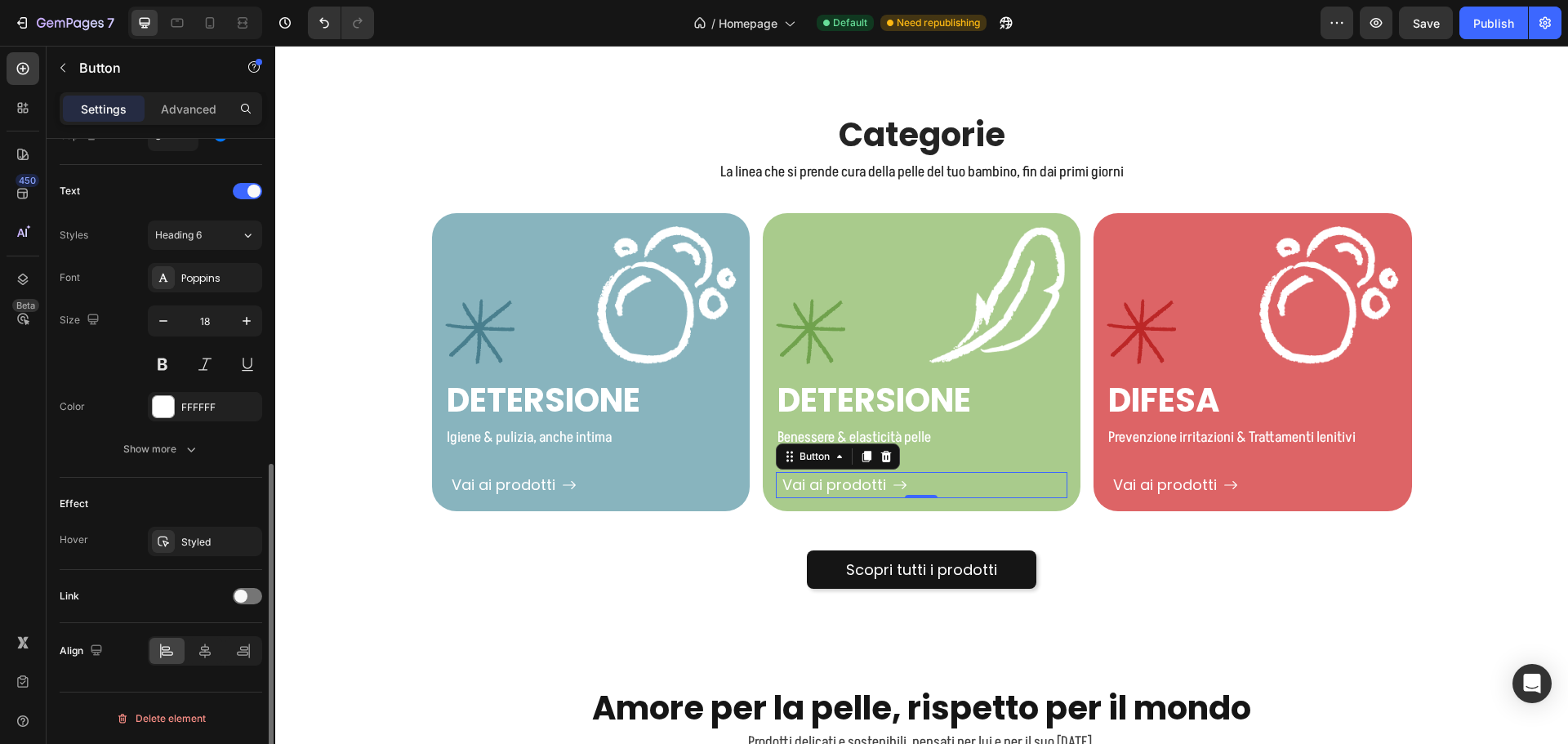
scroll to position [485, 0]
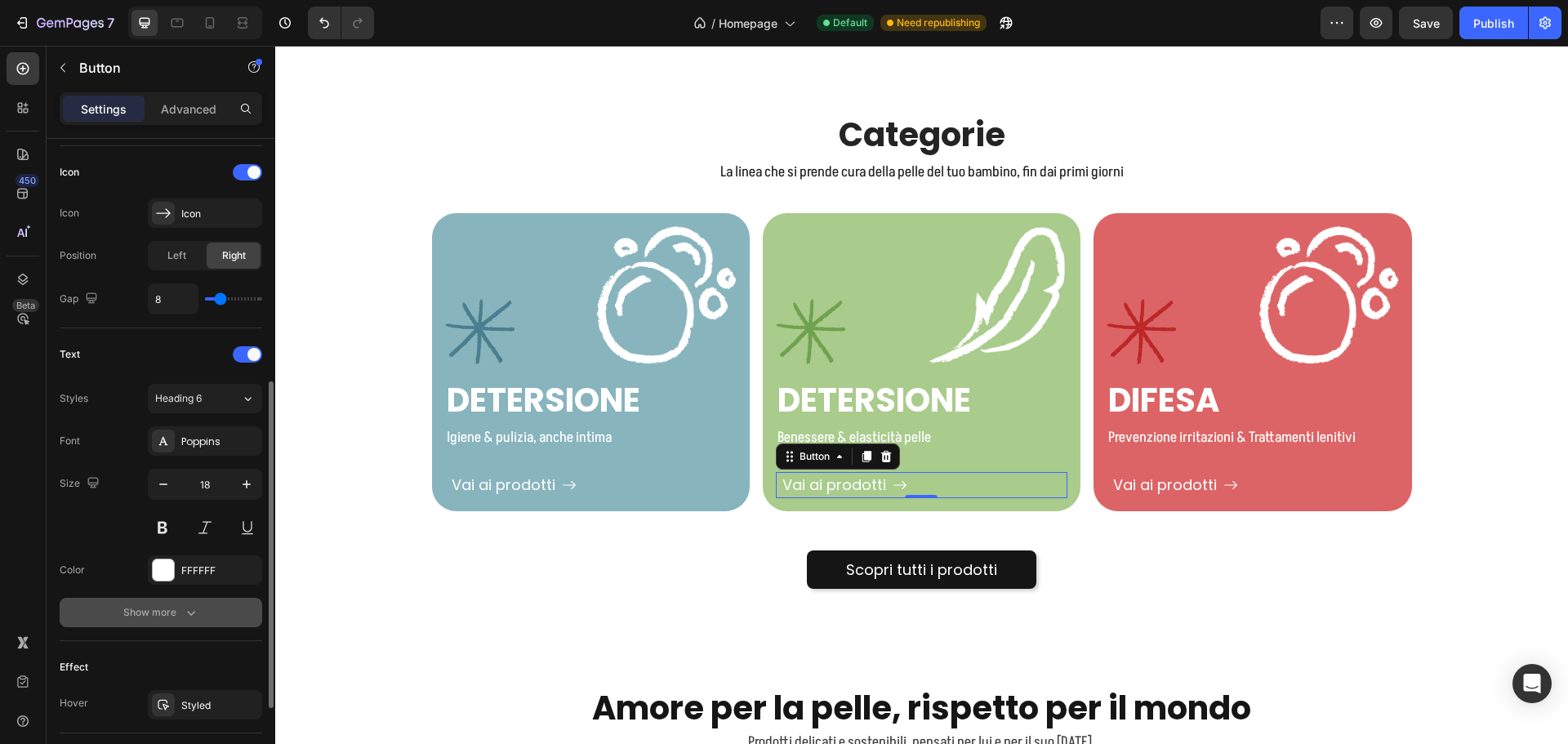
click at [172, 610] on div "Show more" at bounding box center [160, 612] width 76 height 17
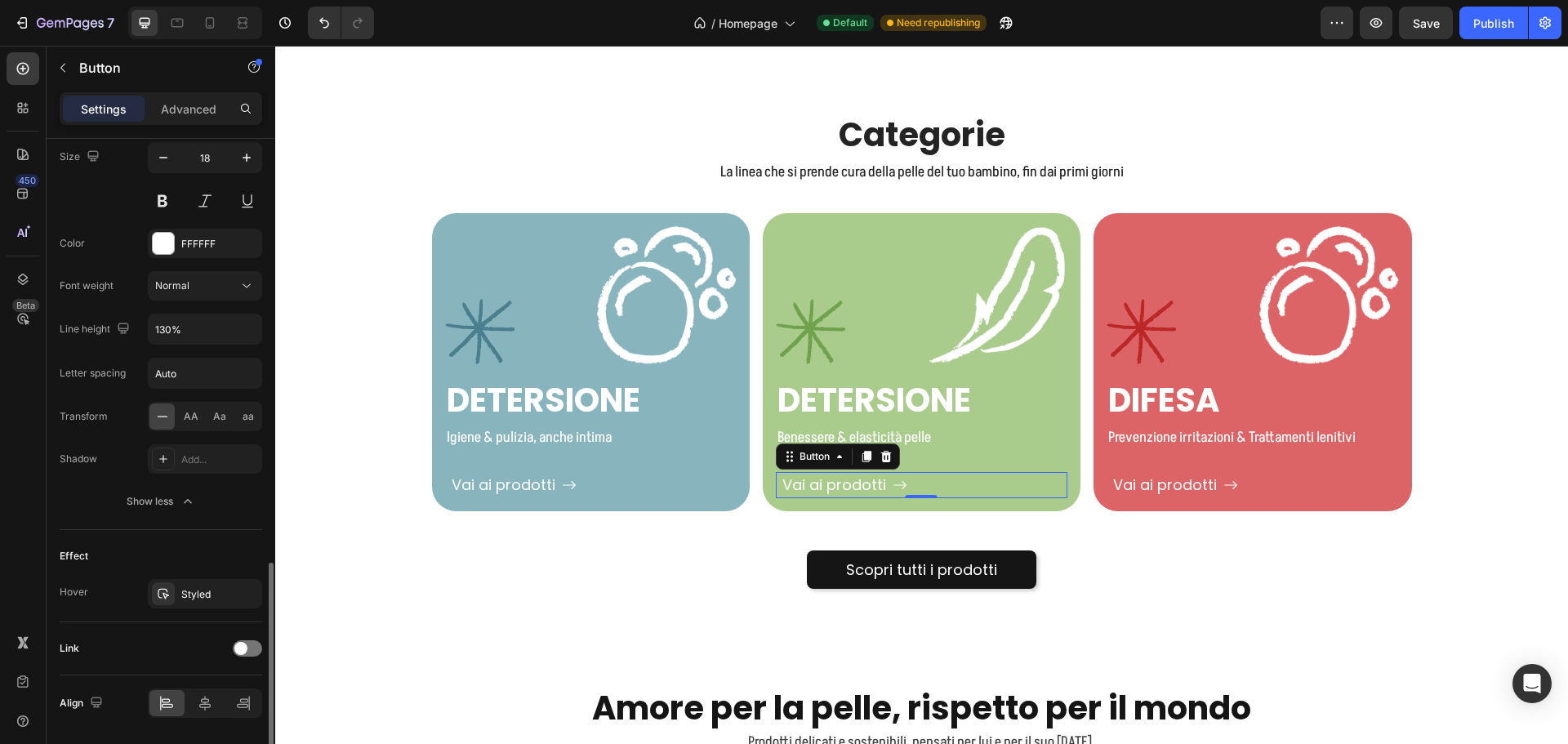
scroll to position [864, 0]
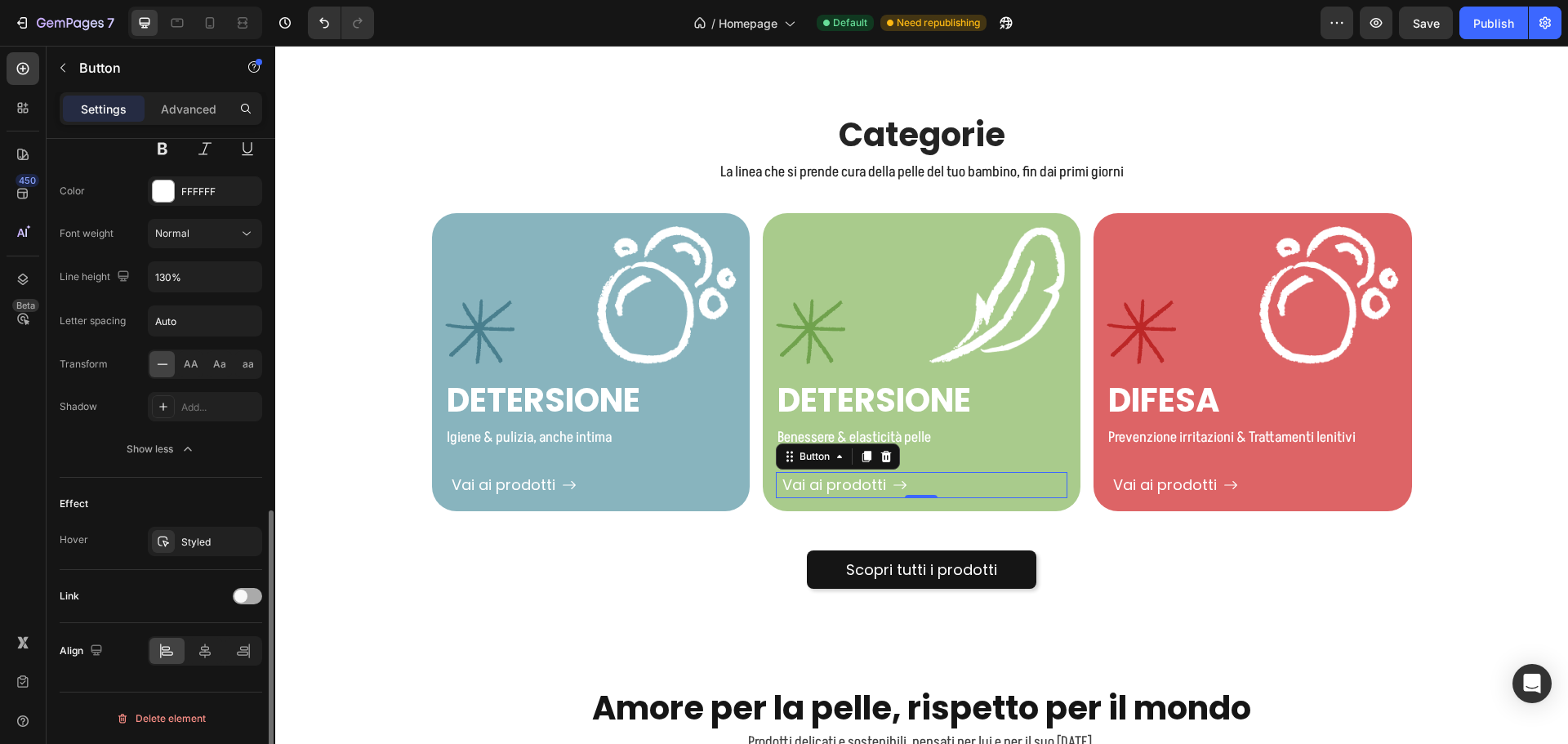
click at [238, 600] on span at bounding box center [240, 596] width 13 height 13
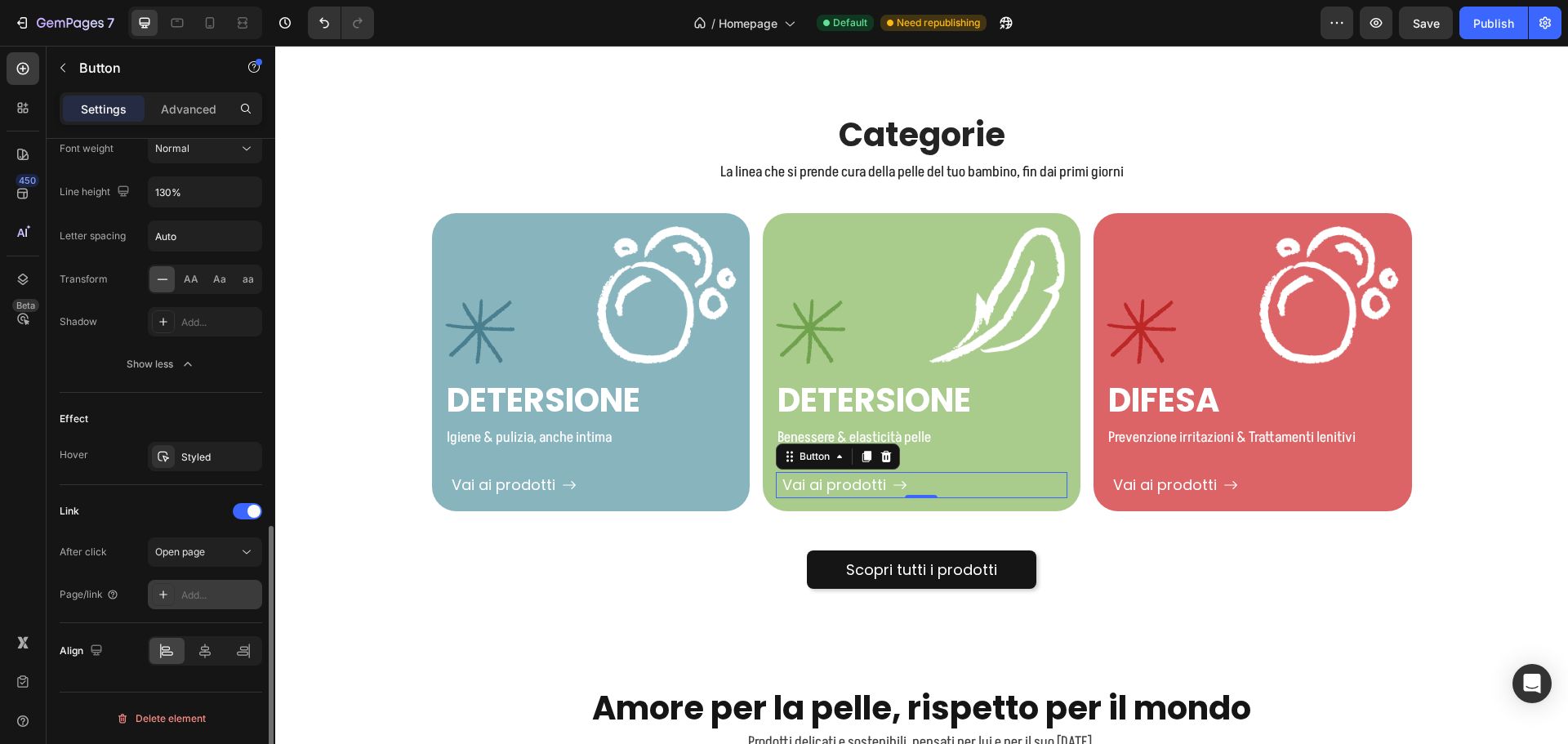
click at [193, 586] on div "Add..." at bounding box center [204, 595] width 114 height 29
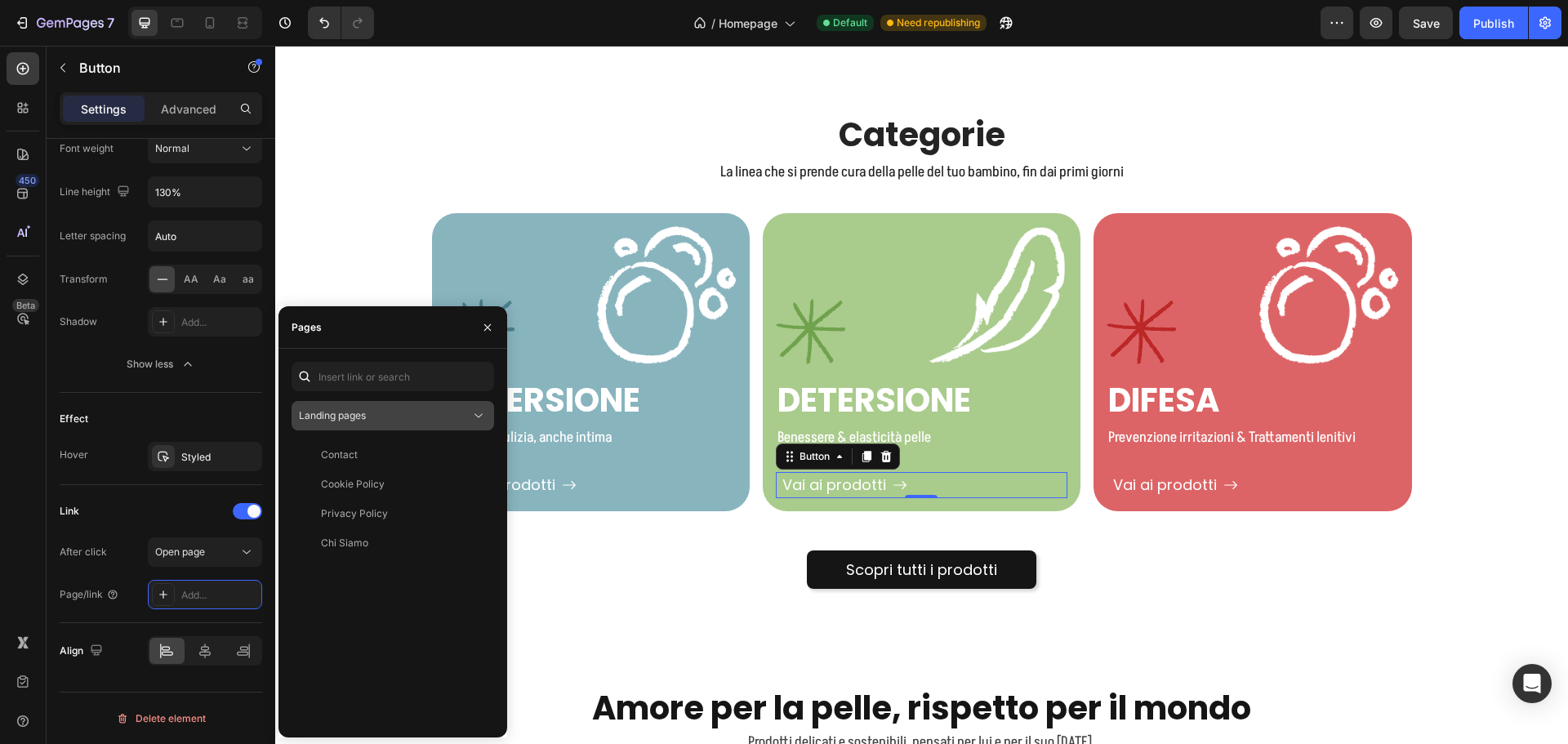
click at [476, 416] on icon at bounding box center [479, 416] width 8 height 4
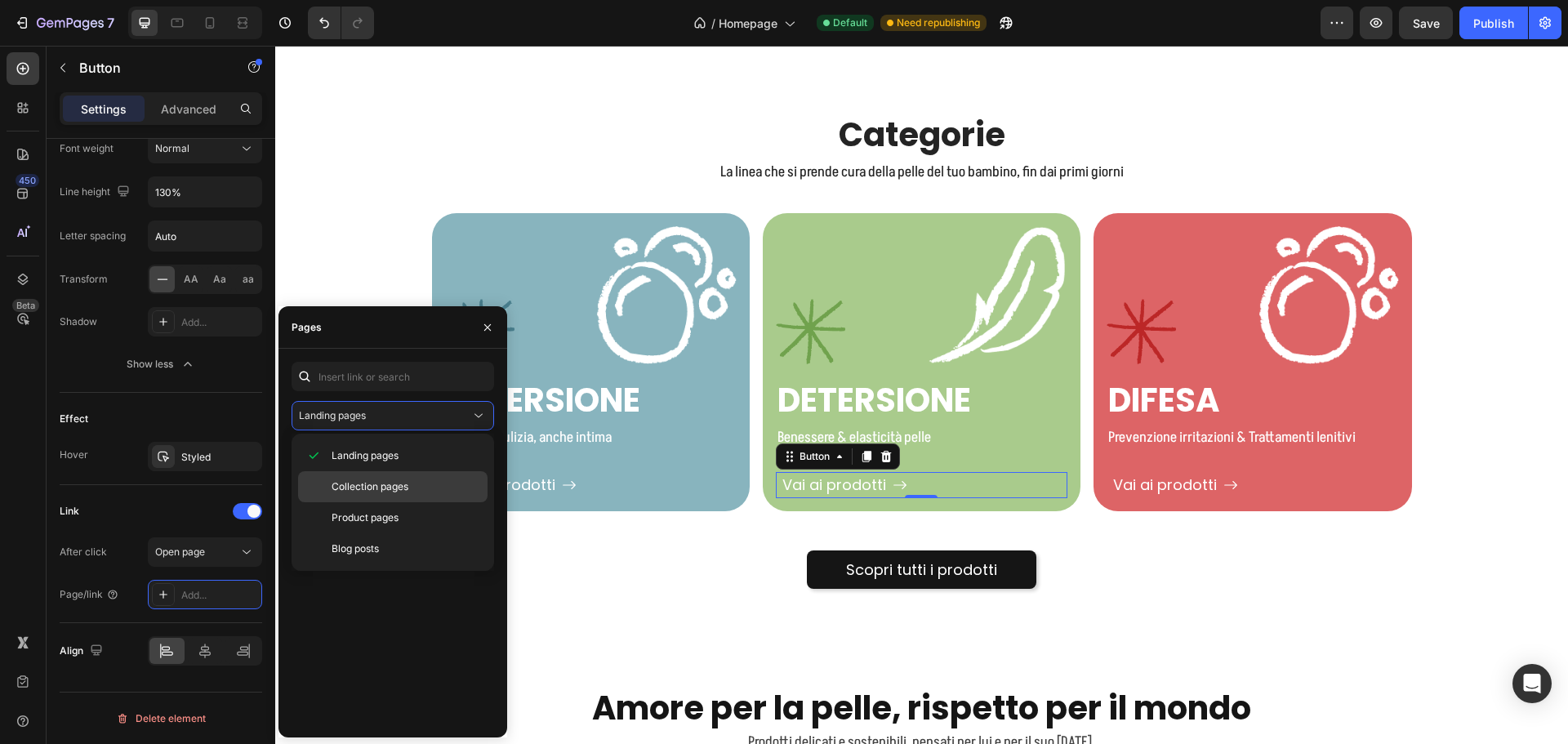
click at [395, 482] on span "Collection pages" at bounding box center [370, 486] width 77 height 15
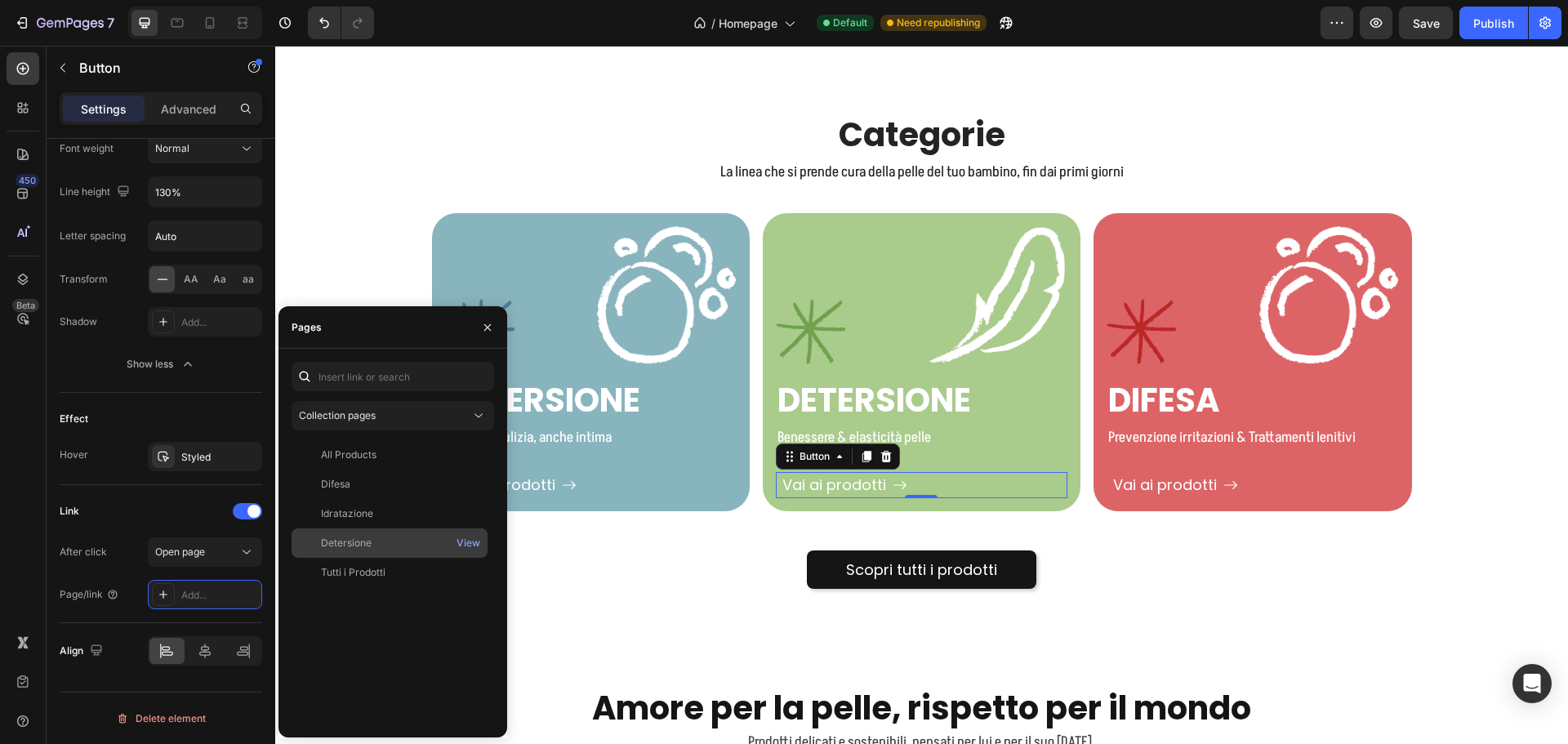
click at [372, 537] on div "Detersione" at bounding box center [389, 543] width 183 height 15
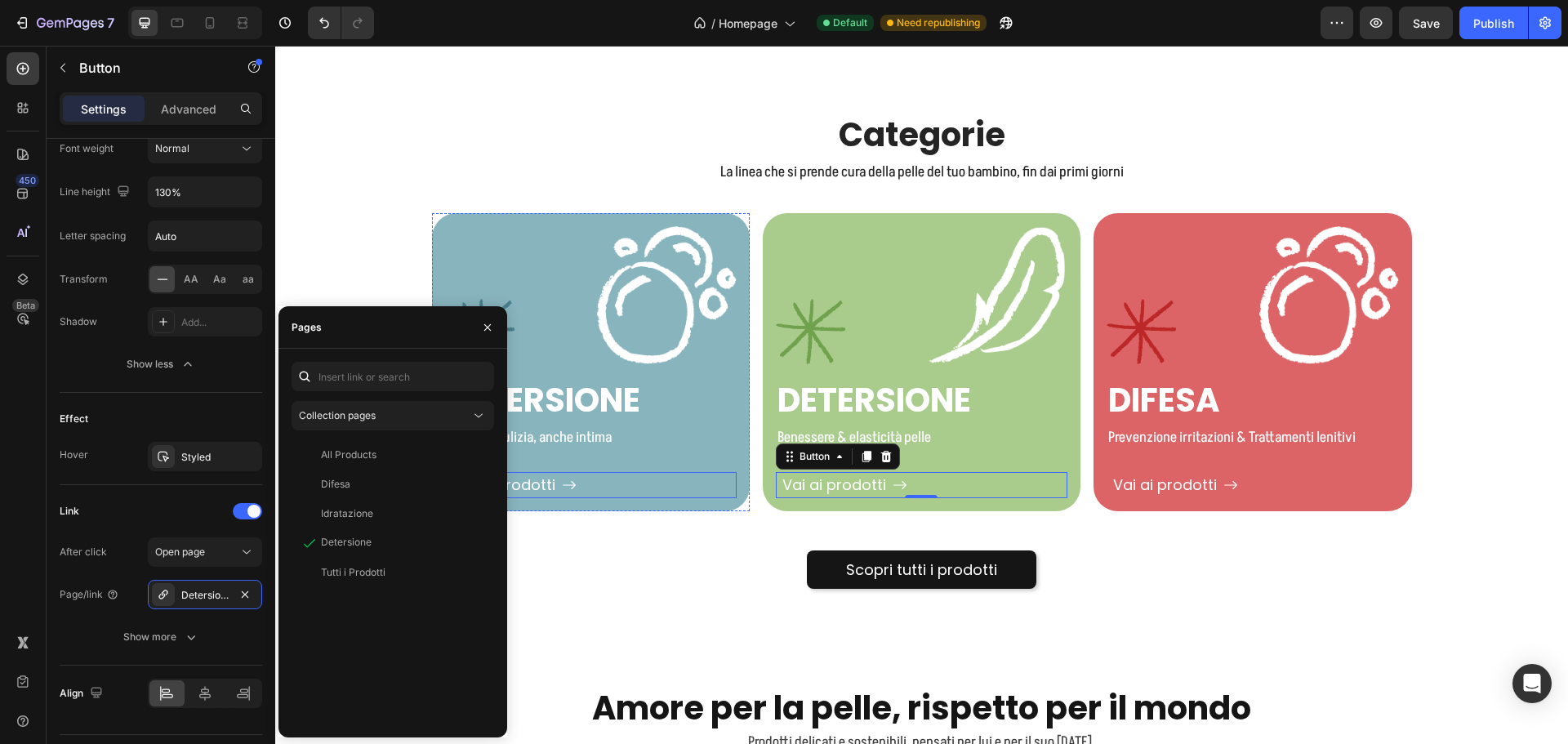
click at [599, 485] on div "Vai ai prodotti Button" at bounding box center [591, 485] width 292 height 26
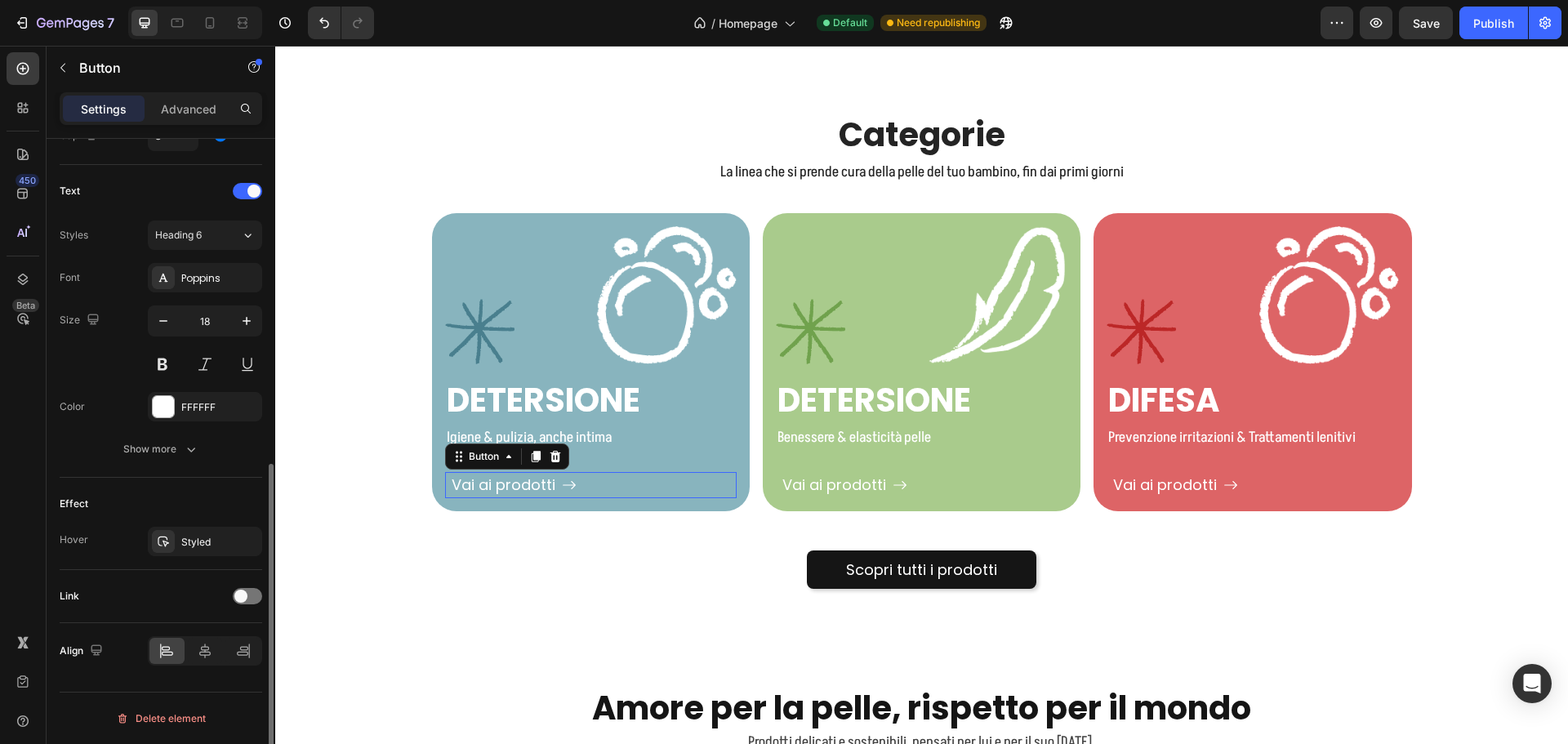
scroll to position [649, 0]
drag, startPoint x: 234, startPoint y: 586, endPoint x: 243, endPoint y: 601, distance: 17.5
click at [234, 586] on div "Link" at bounding box center [161, 596] width 203 height 27
click at [243, 601] on span at bounding box center [240, 596] width 13 height 13
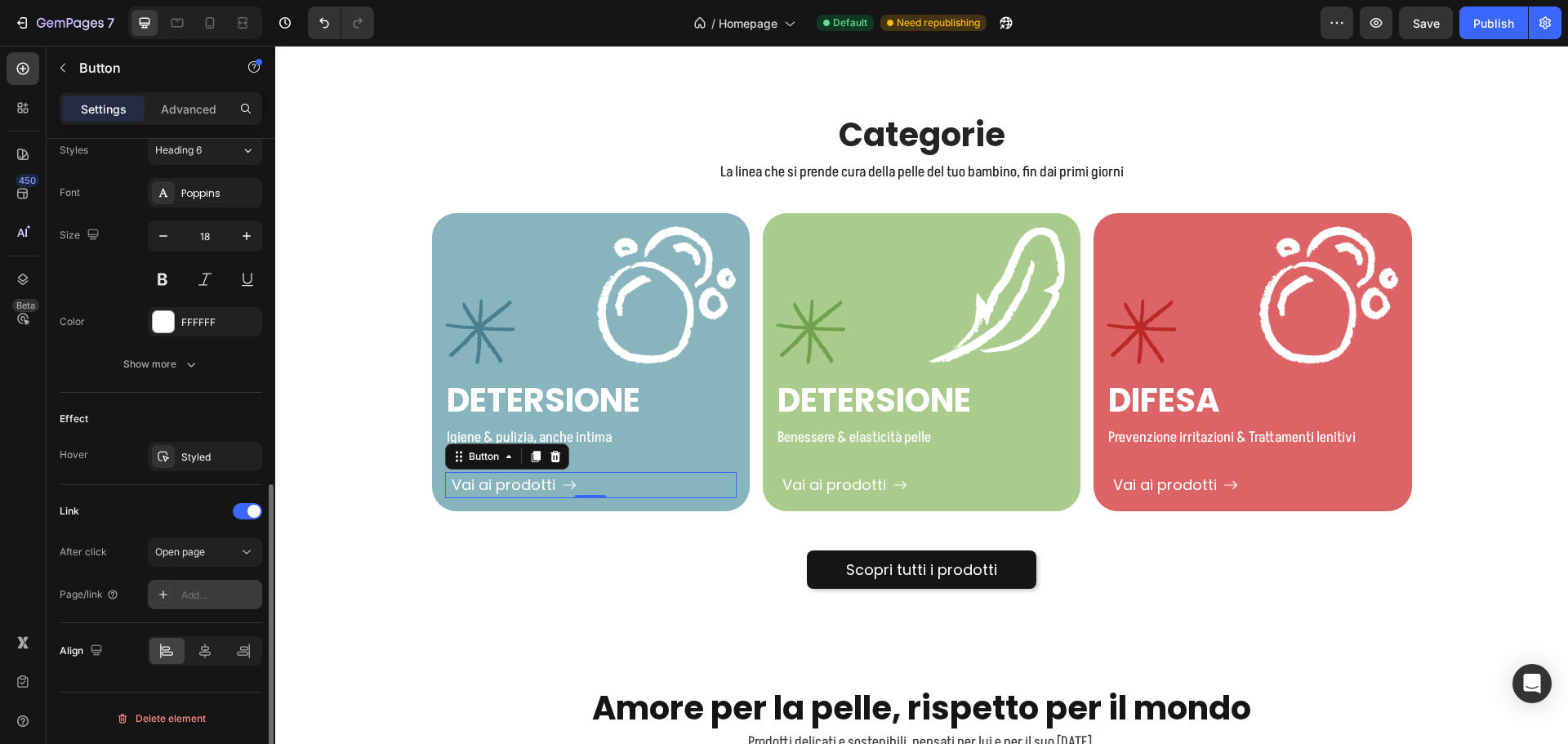
click at [196, 601] on div "Add..." at bounding box center [219, 595] width 77 height 15
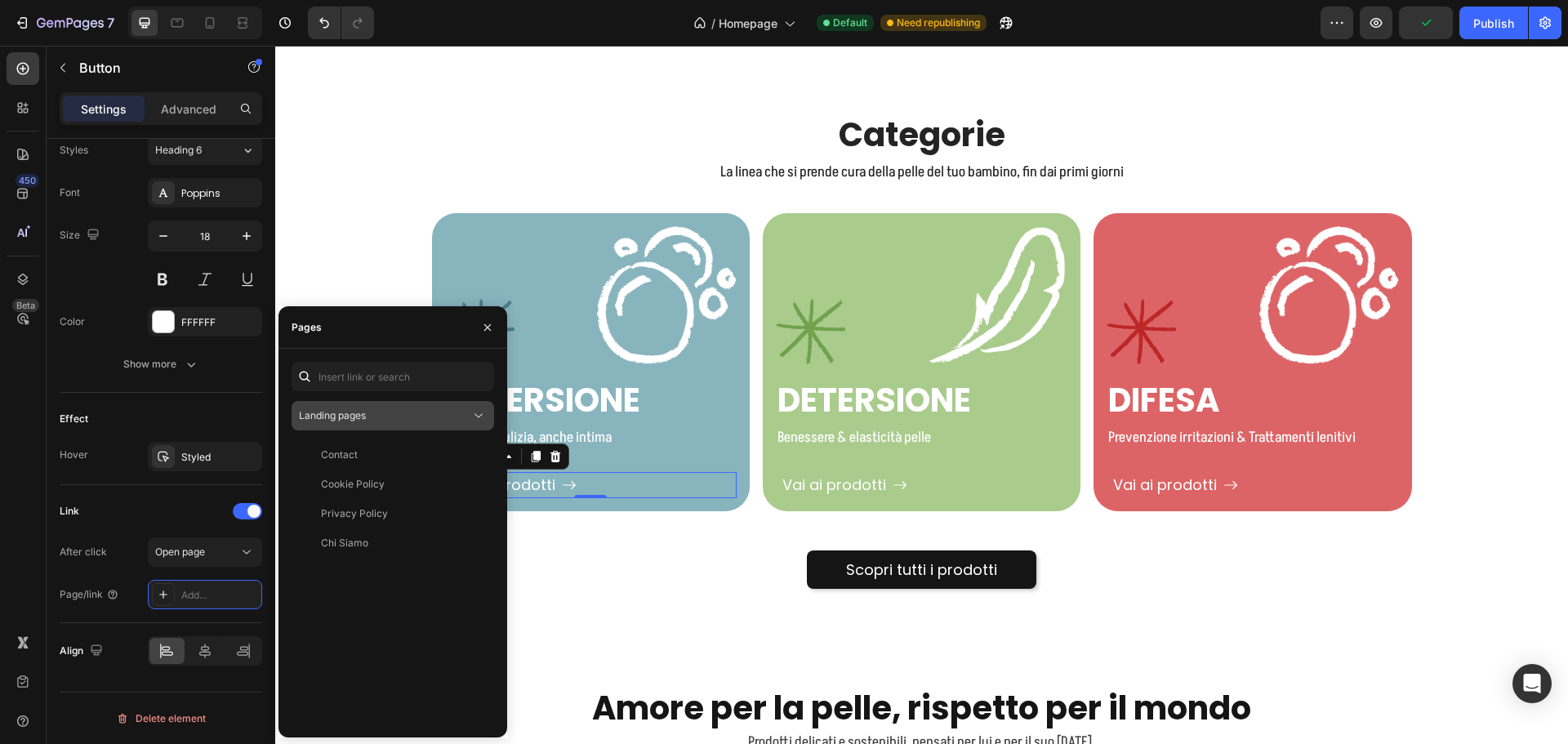
click at [448, 407] on button "Landing pages" at bounding box center [393, 416] width 203 height 29
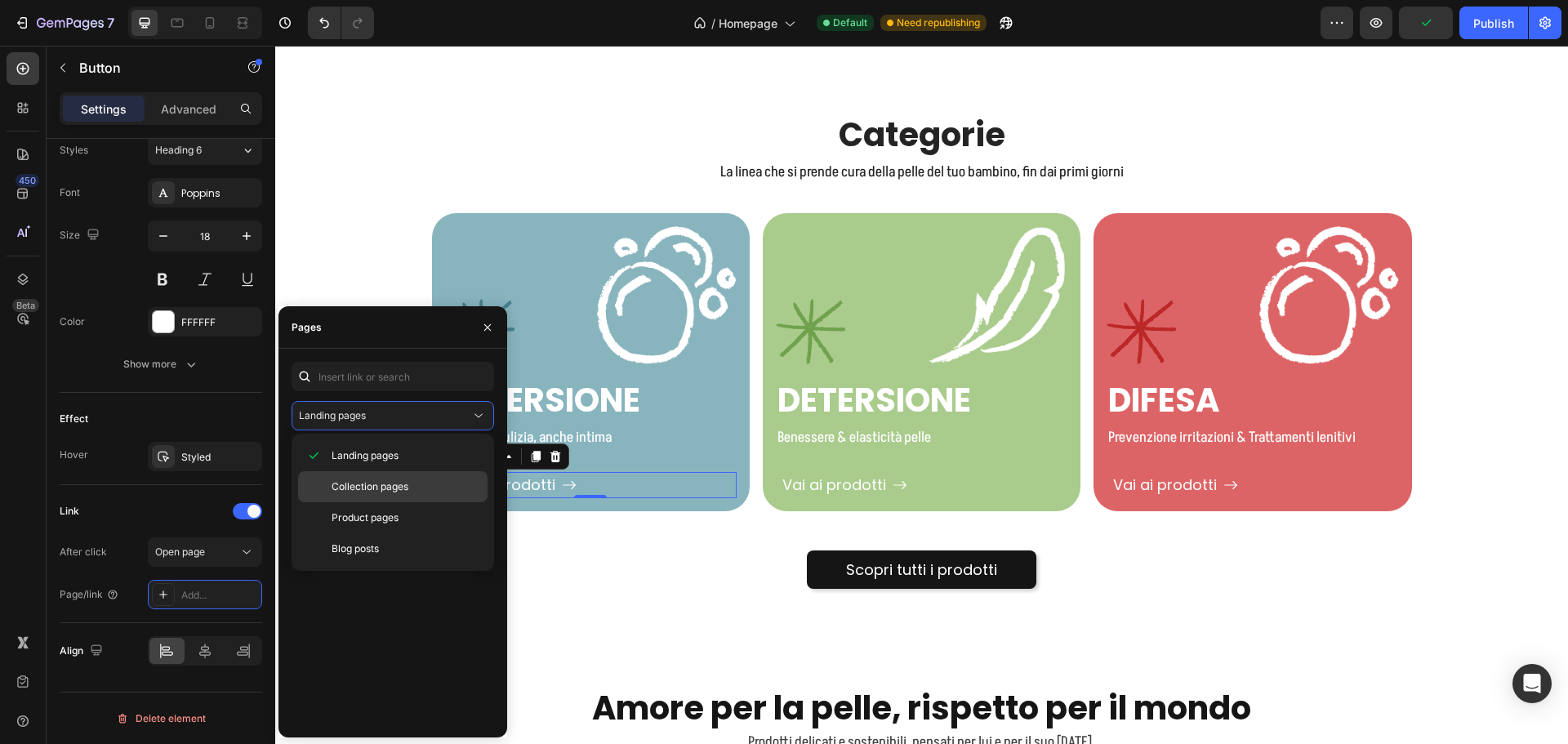
click at [392, 480] on span "Collection pages" at bounding box center [370, 486] width 77 height 15
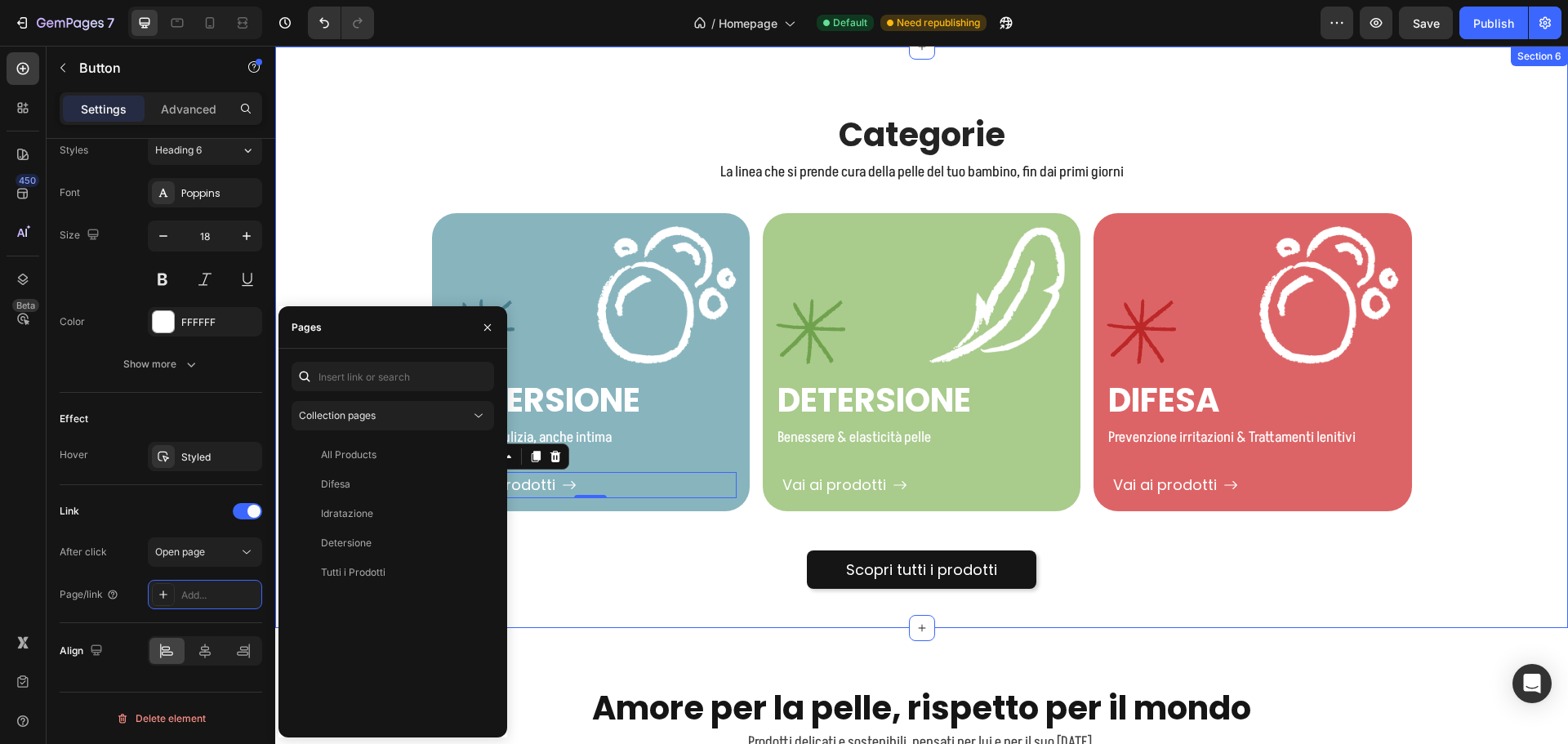
click at [349, 289] on div "Categorie Heading La linea che si prende cura della pelle del tuo bambino, fin …" at bounding box center [921, 351] width 1268 height 478
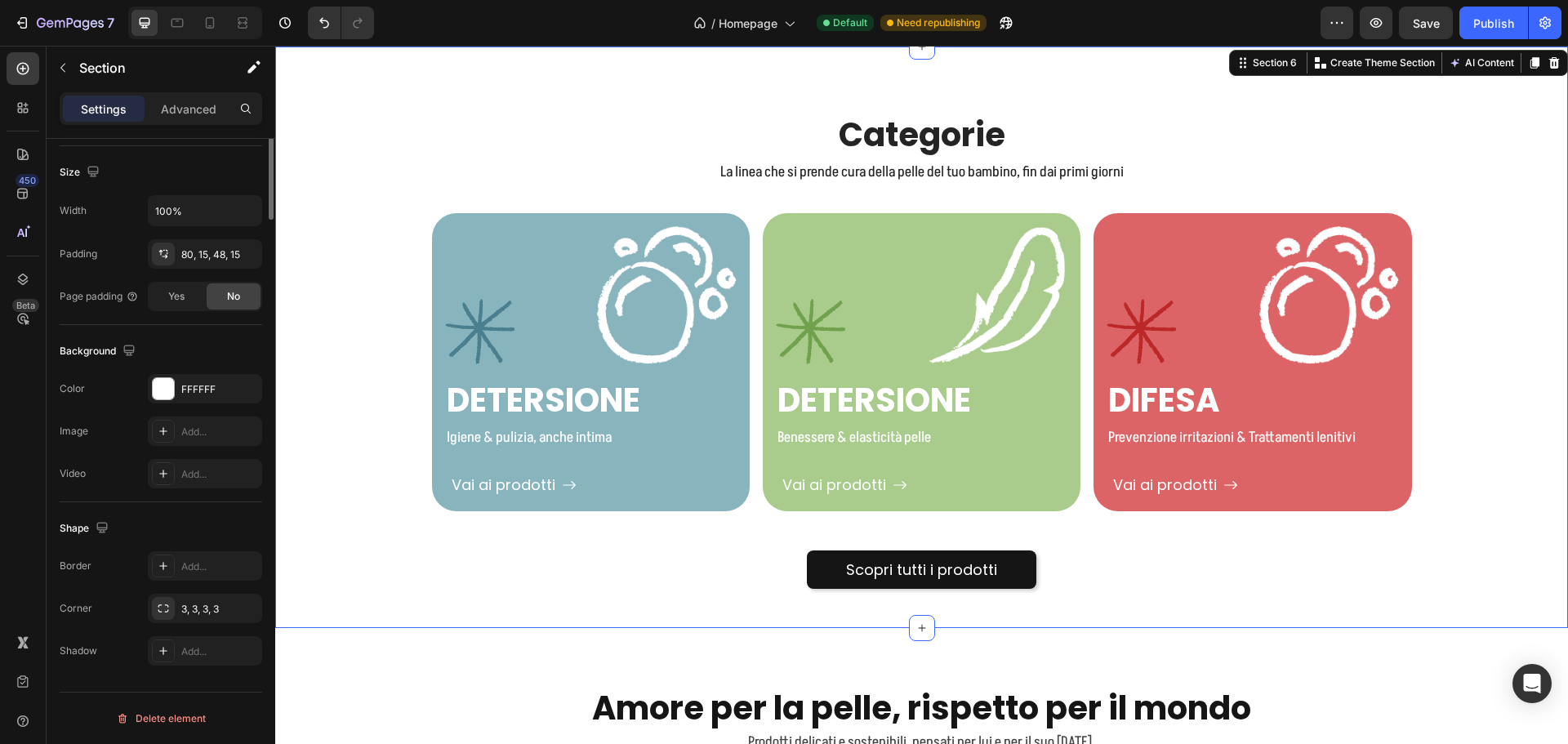
scroll to position [0, 0]
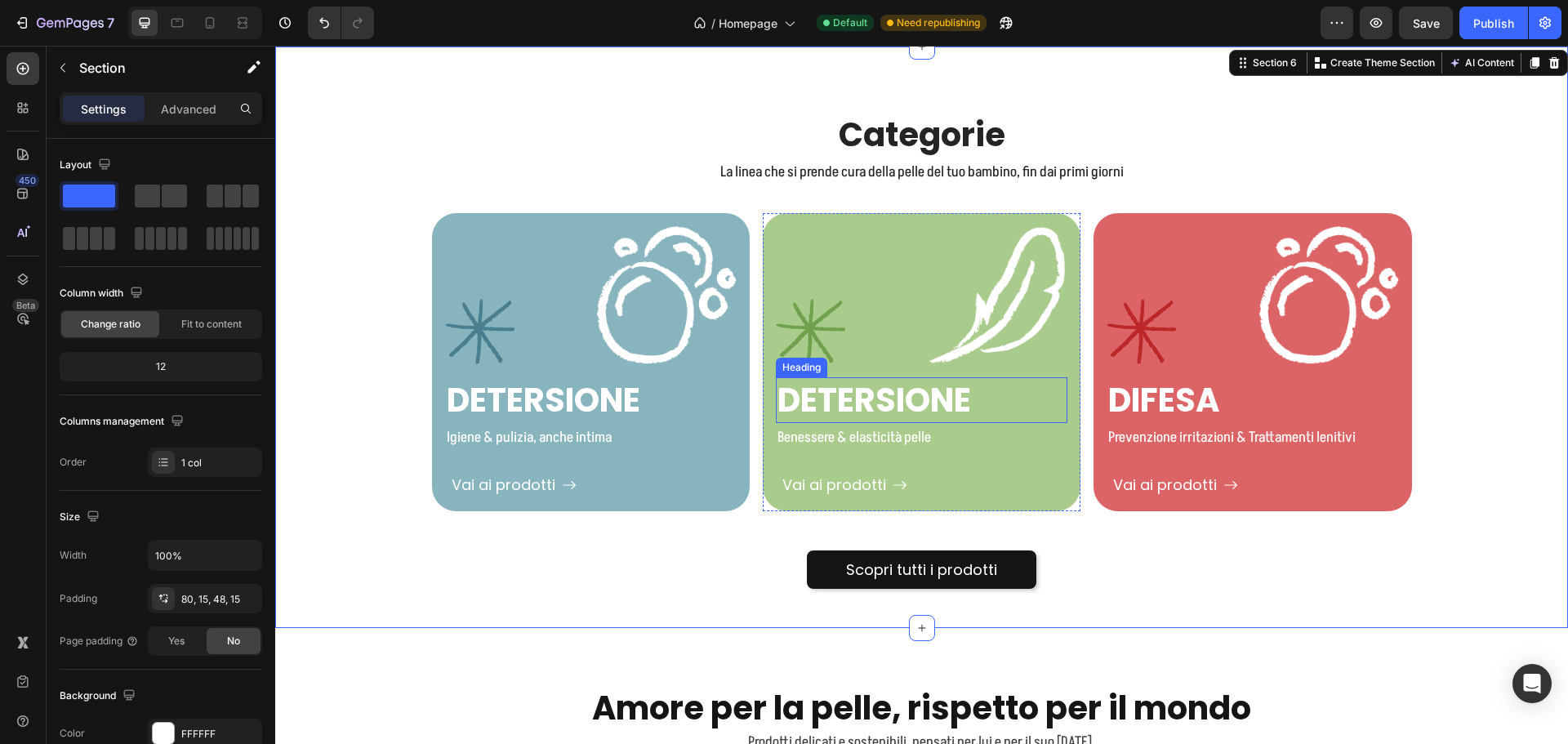
click at [807, 398] on h2 "DETERSIONE" at bounding box center [921, 400] width 292 height 46
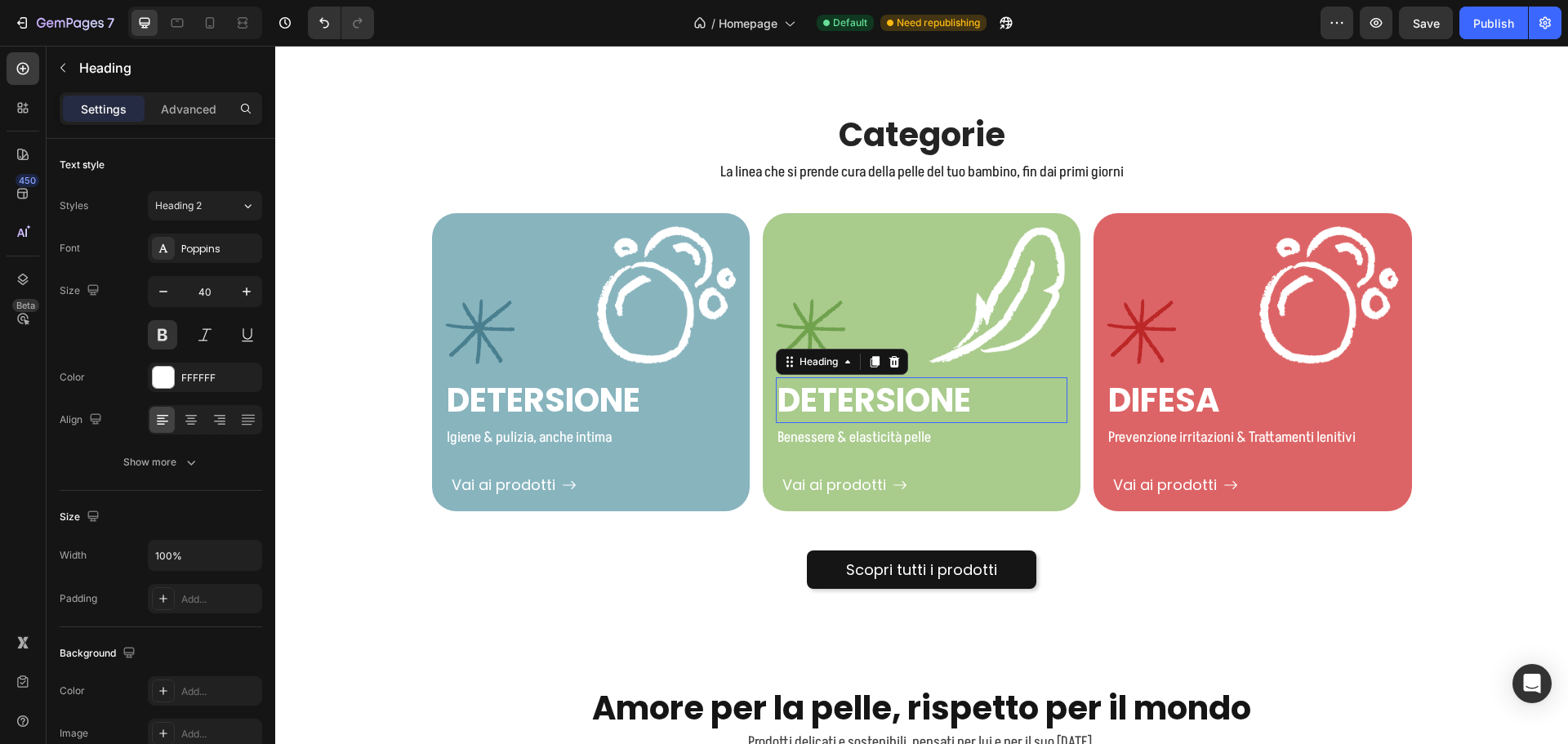
click at [807, 398] on p "DETERSIONE" at bounding box center [921, 399] width 288 height 42
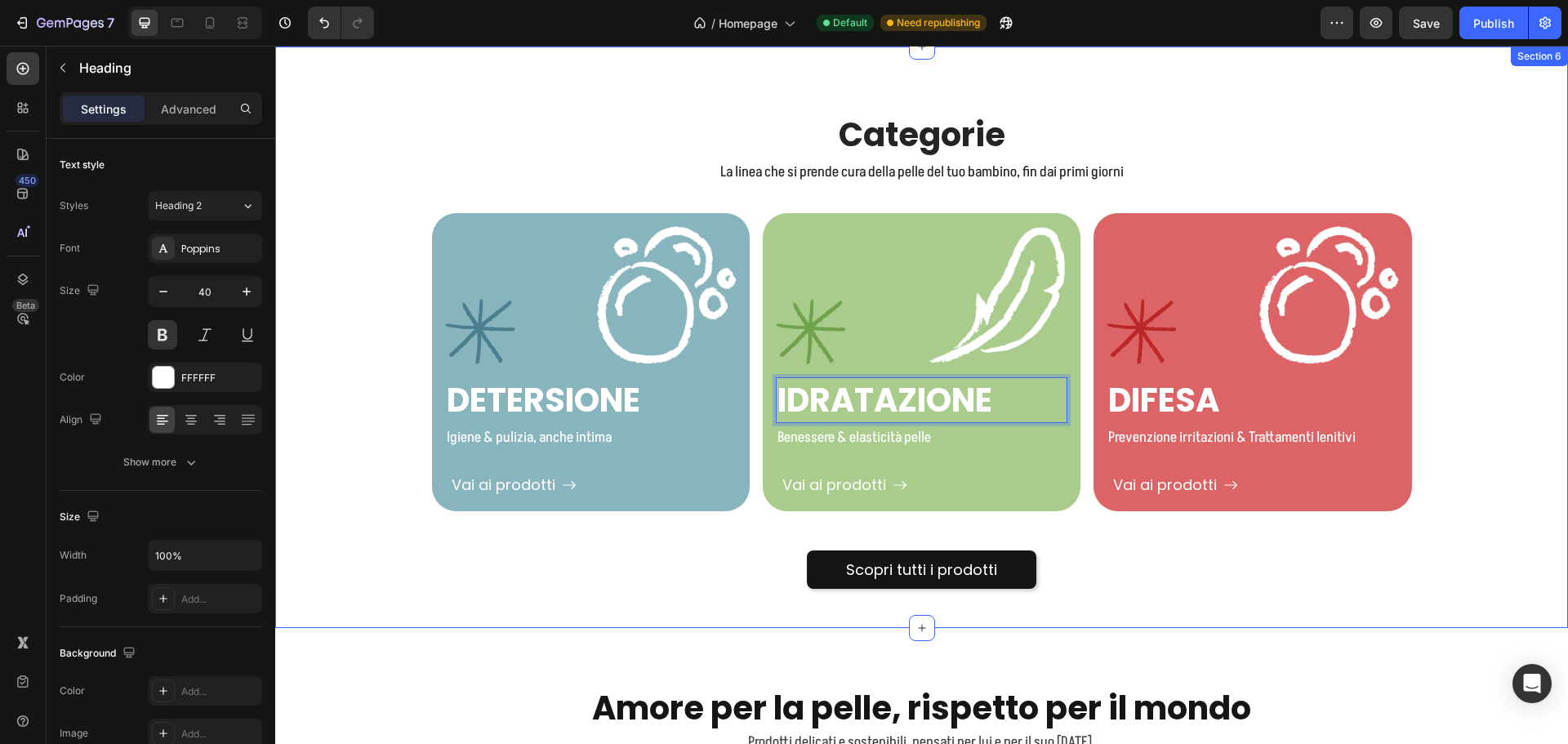
click at [345, 363] on div "Categorie Heading La linea che si prende cura della pelle del tuo bambino, fin …" at bounding box center [921, 351] width 1268 height 478
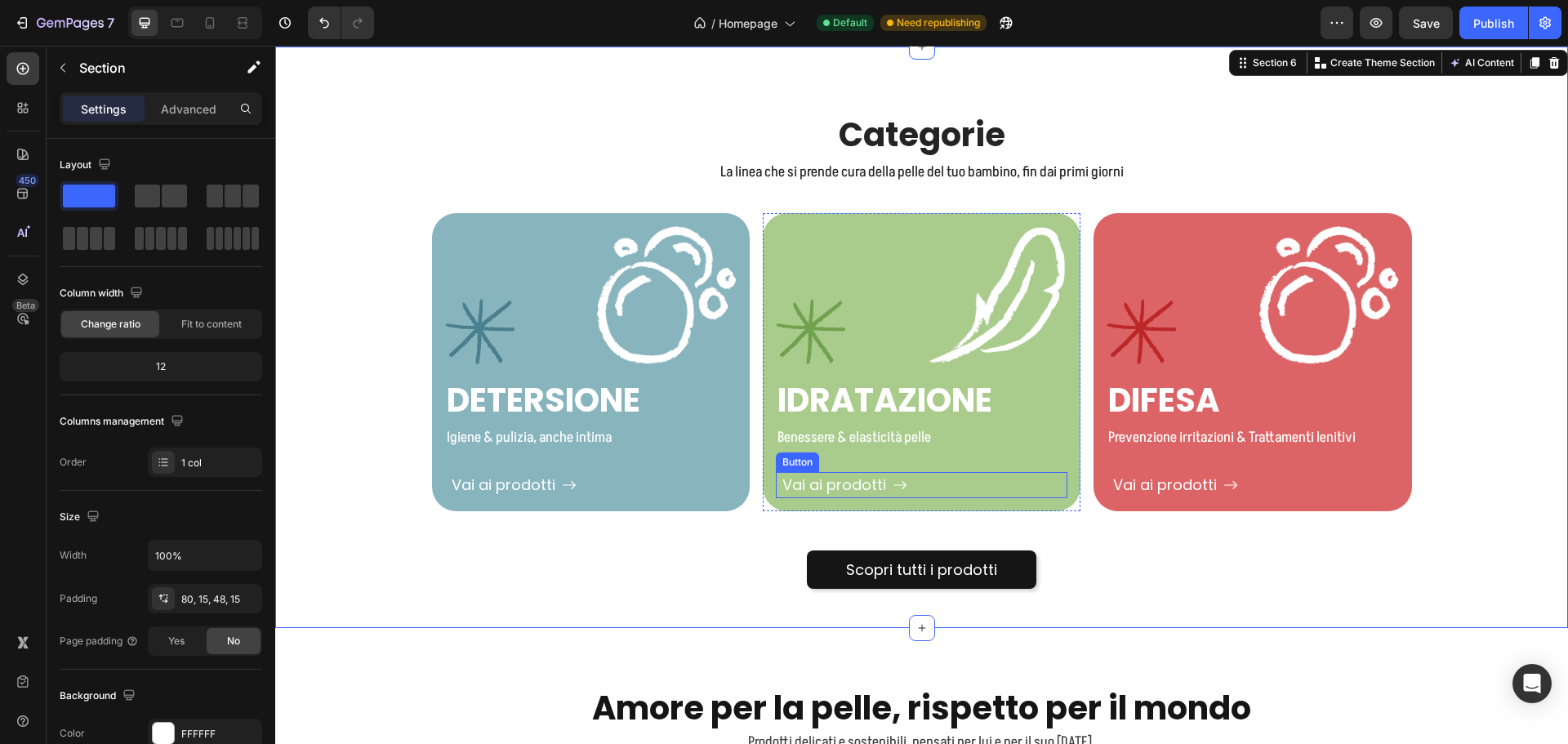
click at [922, 482] on div "Vai ai prodotti Button" at bounding box center [921, 485] width 292 height 26
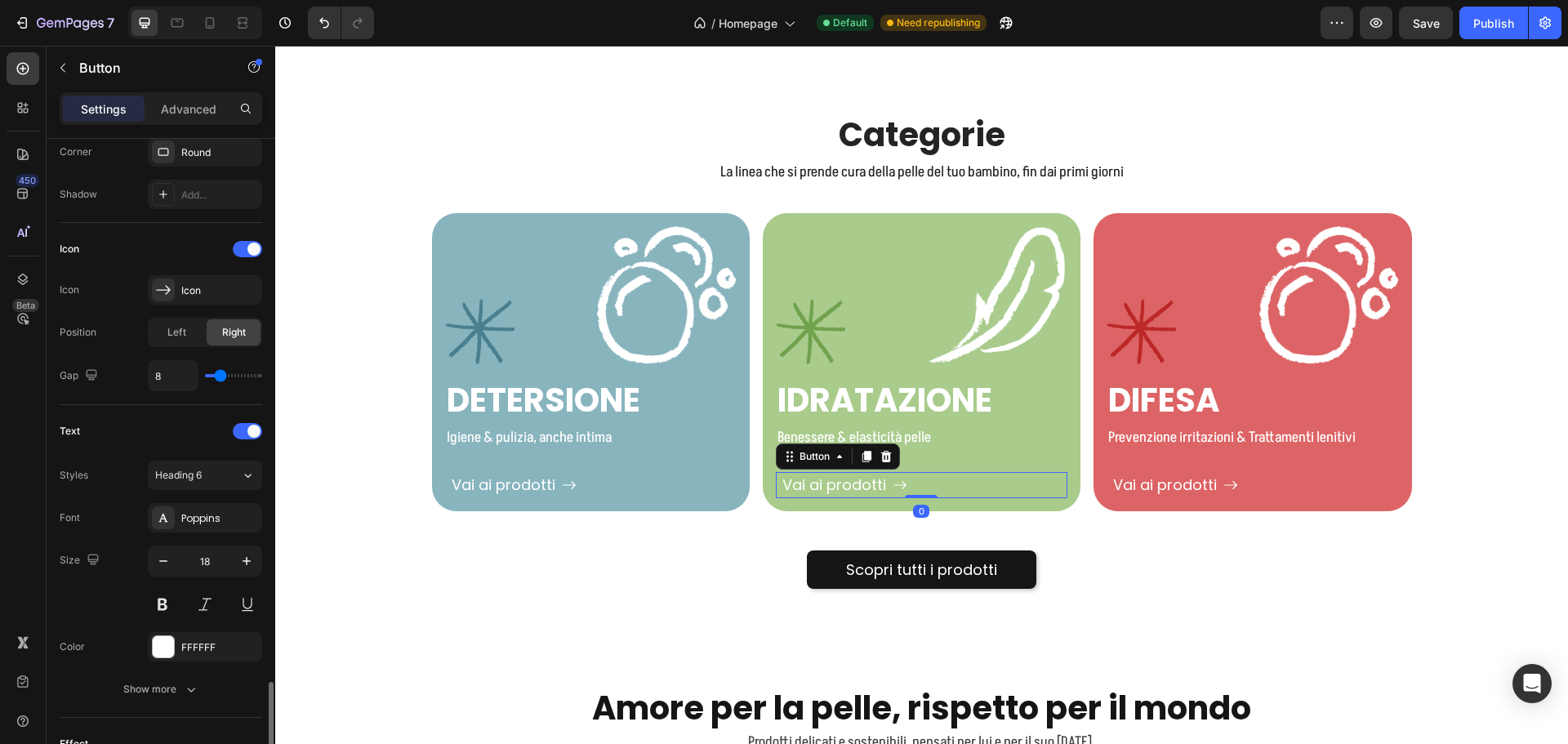
scroll to position [735, 0]
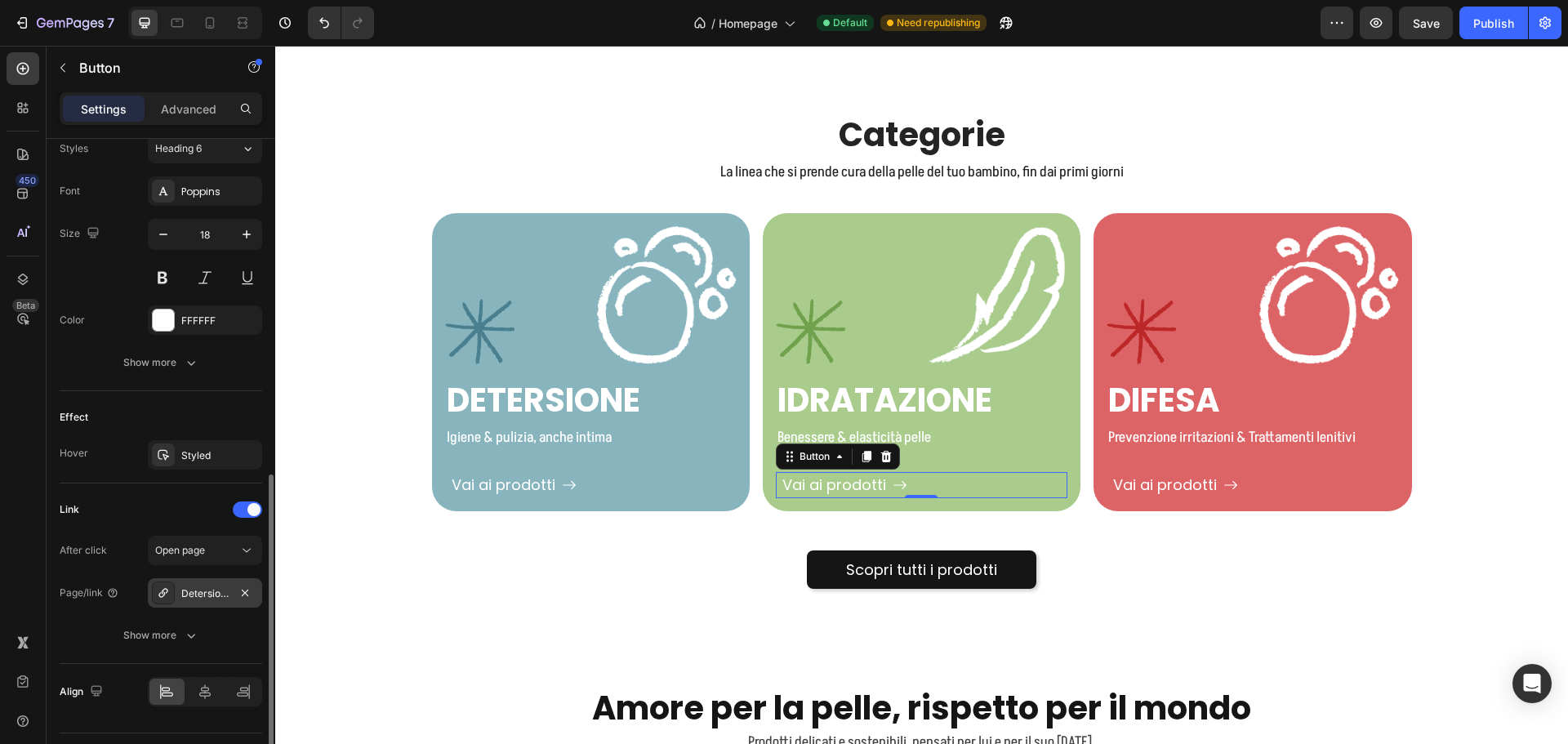
click at [212, 588] on div "Detersione" at bounding box center [204, 593] width 47 height 15
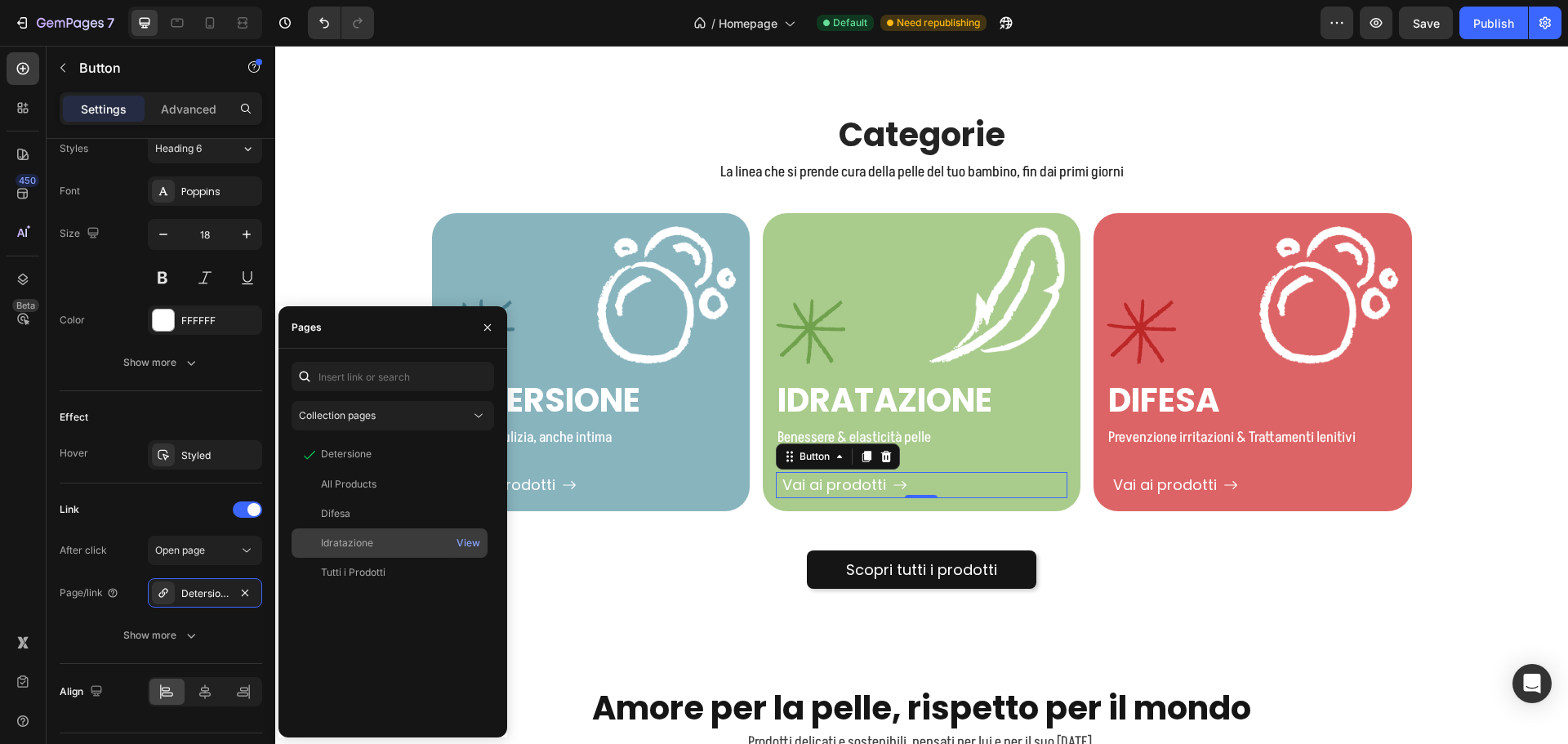
click at [368, 540] on div "Idratazione" at bounding box center [346, 543] width 52 height 15
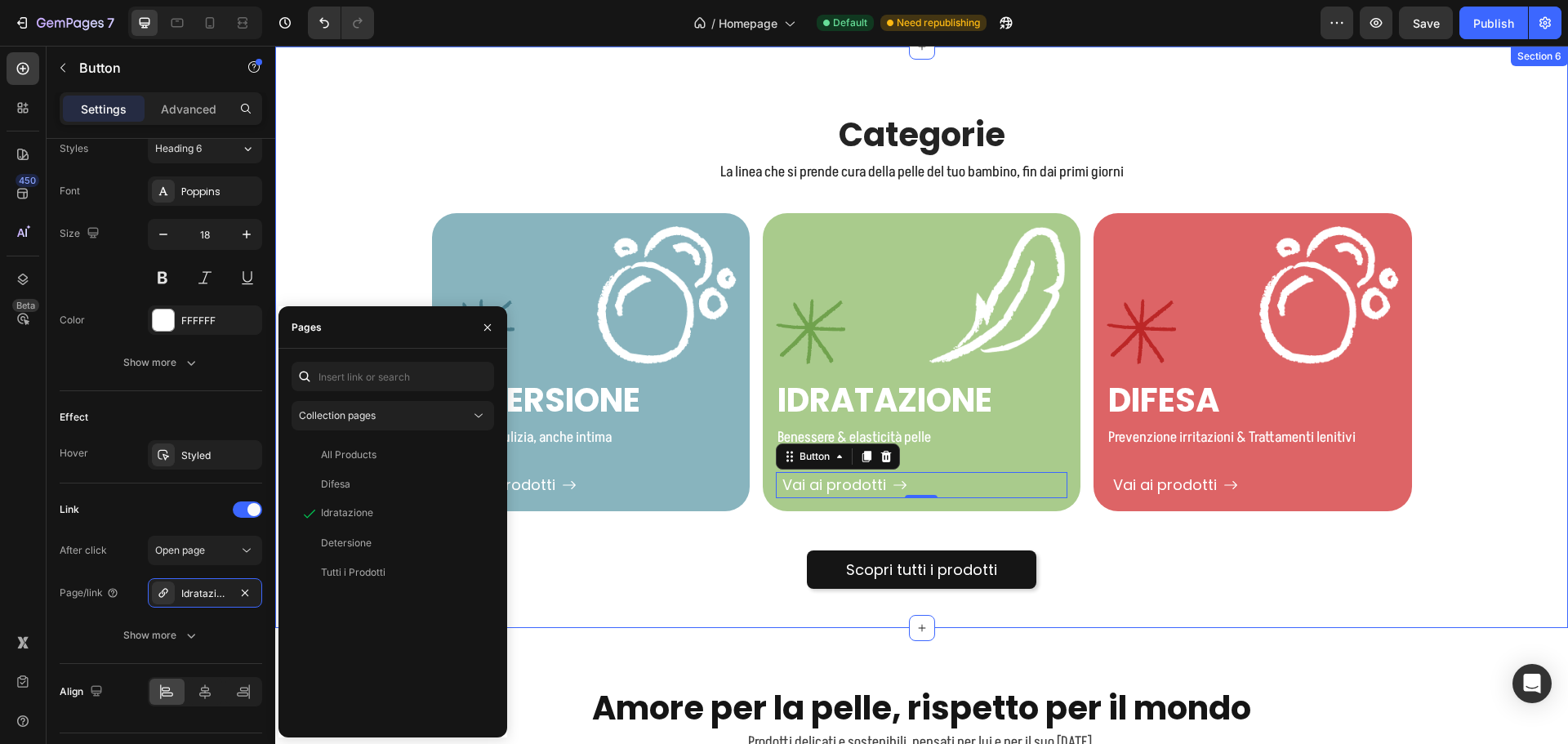
click at [576, 534] on div "Scopri tutti i prodotti Button" at bounding box center [921, 549] width 1268 height 78
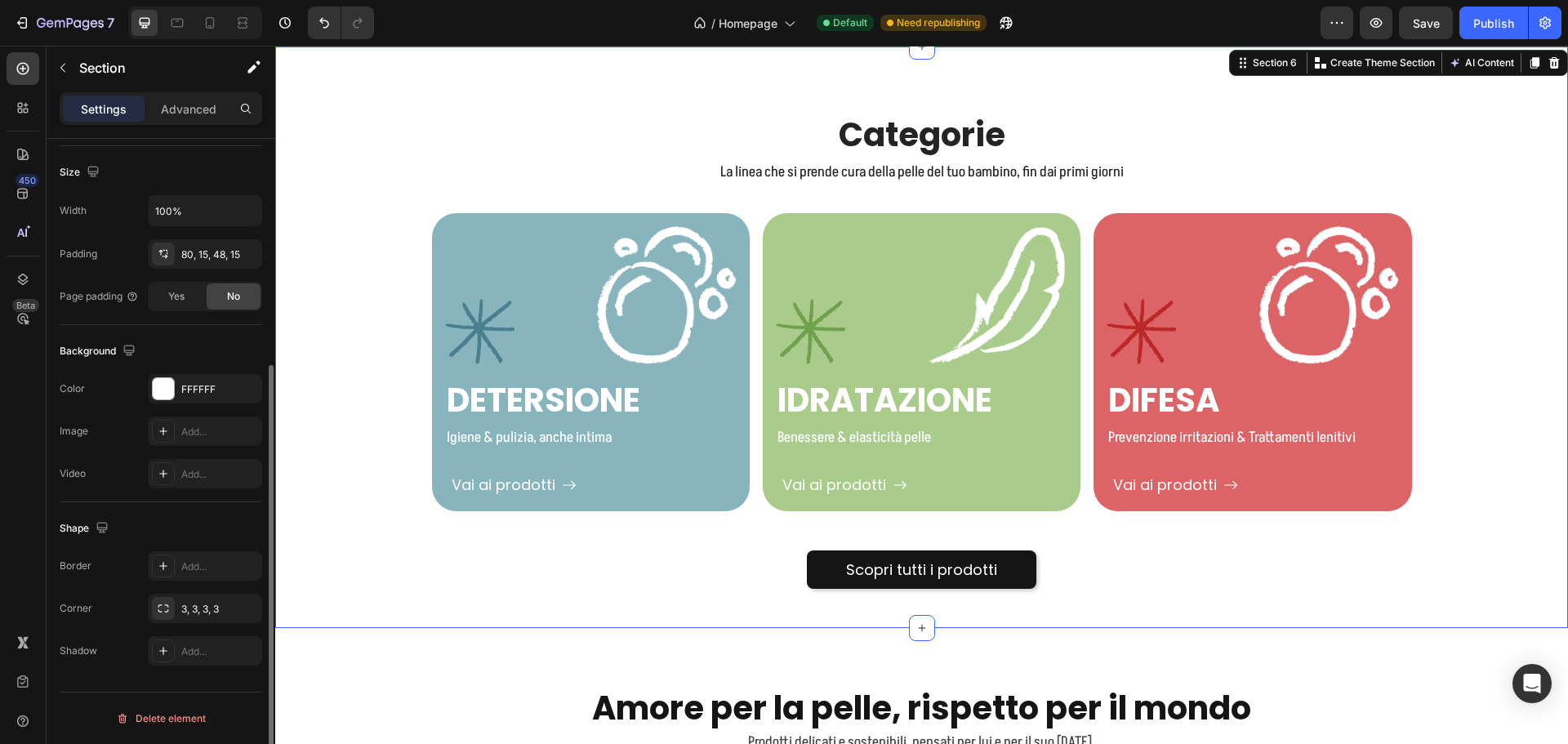
scroll to position [0, 0]
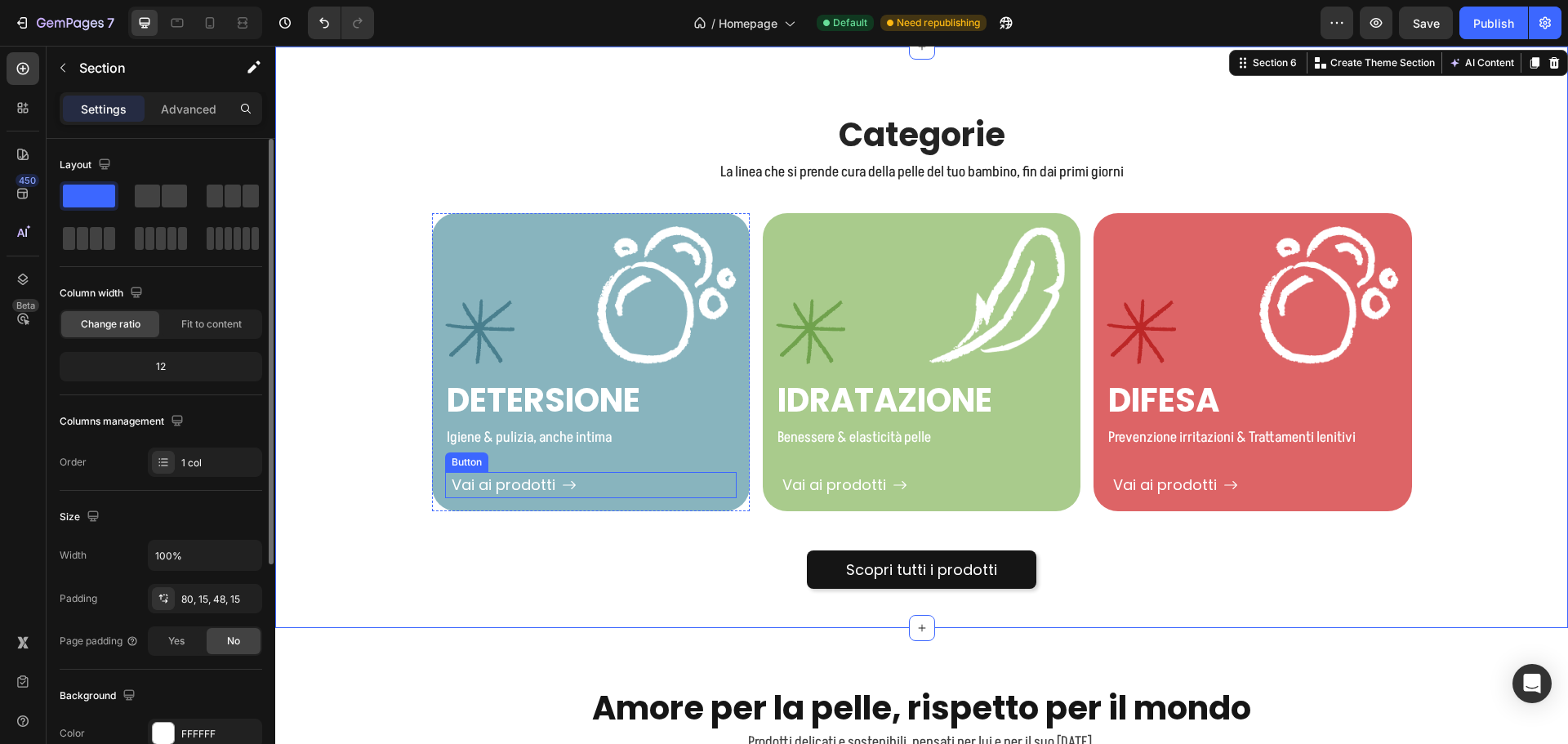
click at [585, 485] on div "Vai ai prodotti Button" at bounding box center [591, 485] width 292 height 26
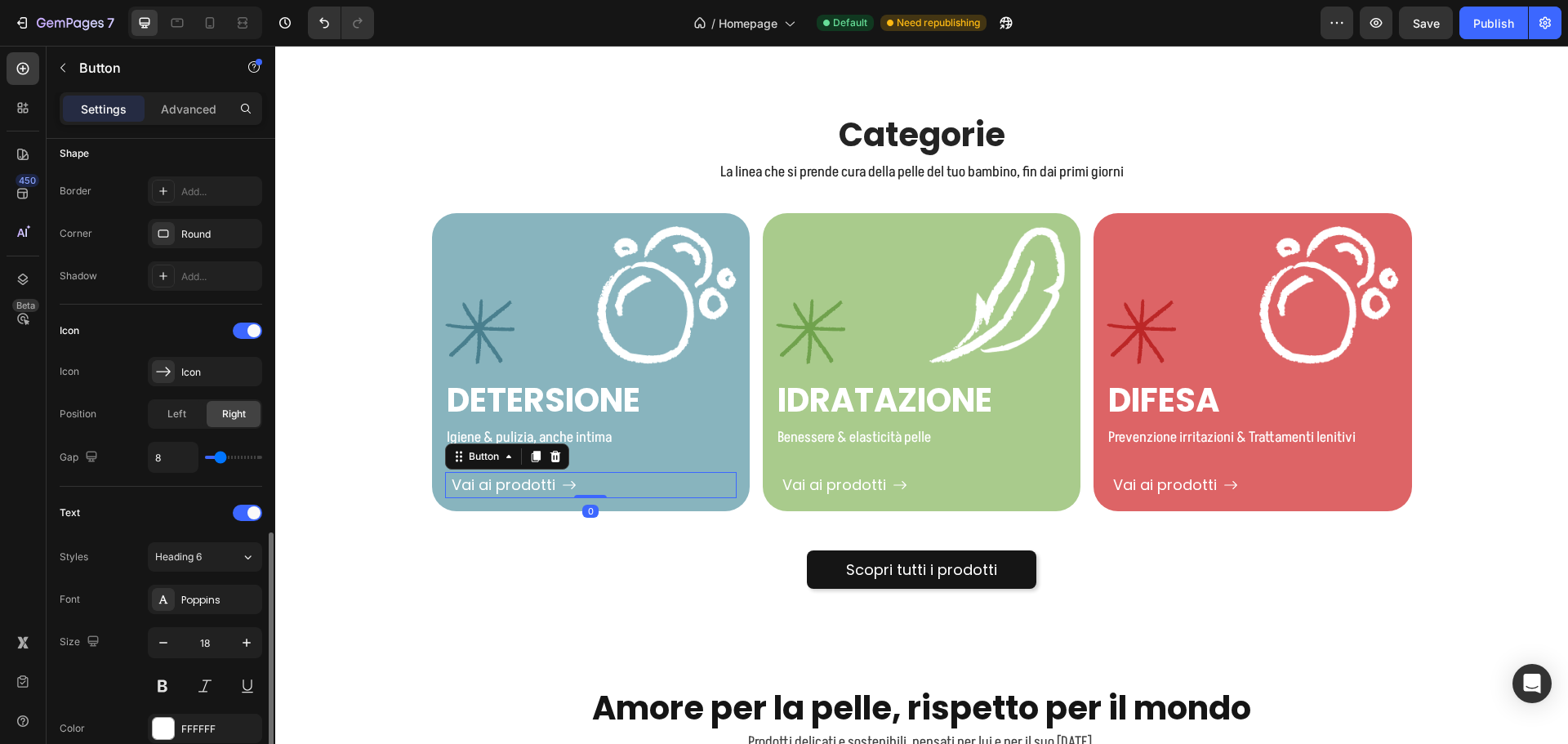
scroll to position [654, 0]
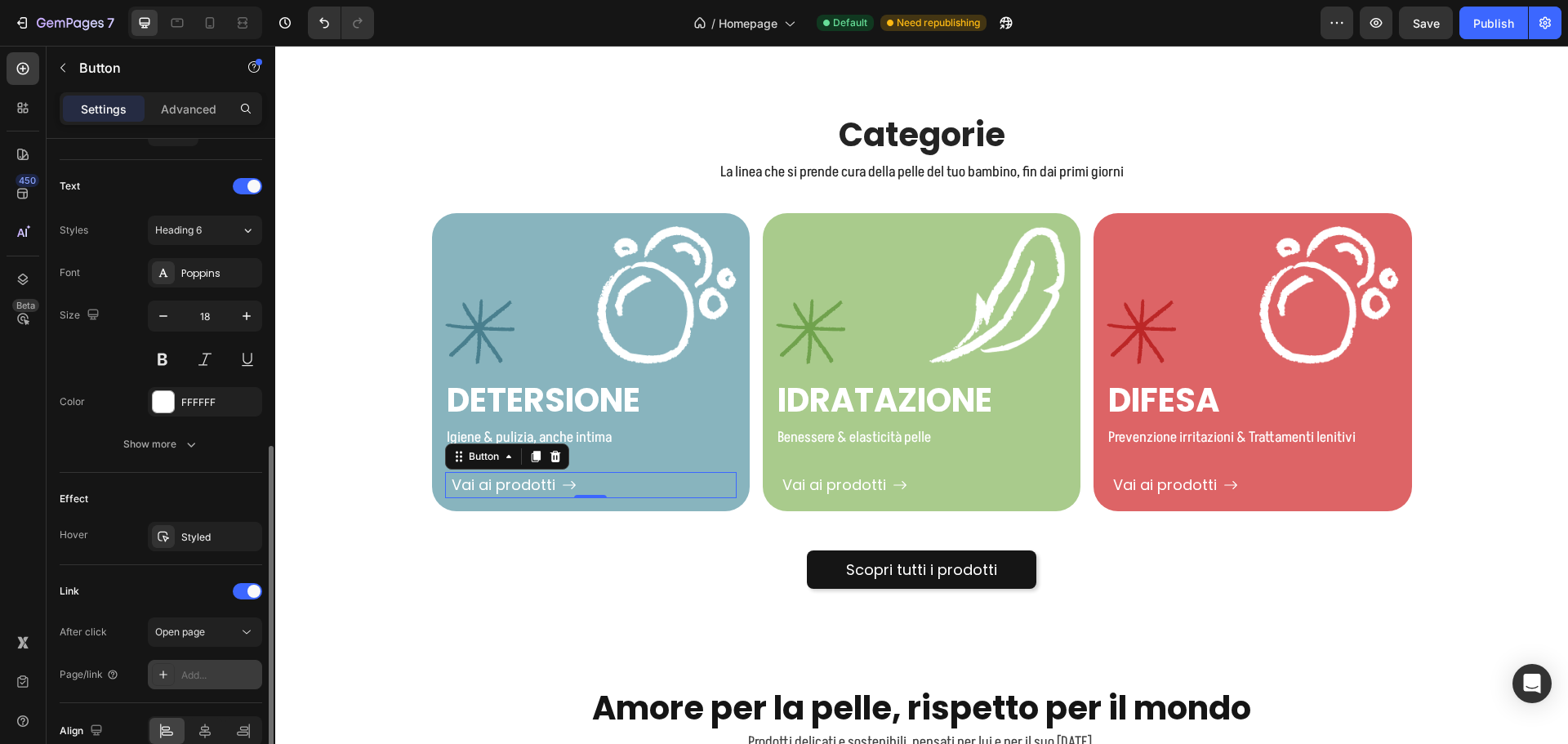
click at [191, 669] on div "Add..." at bounding box center [219, 674] width 77 height 15
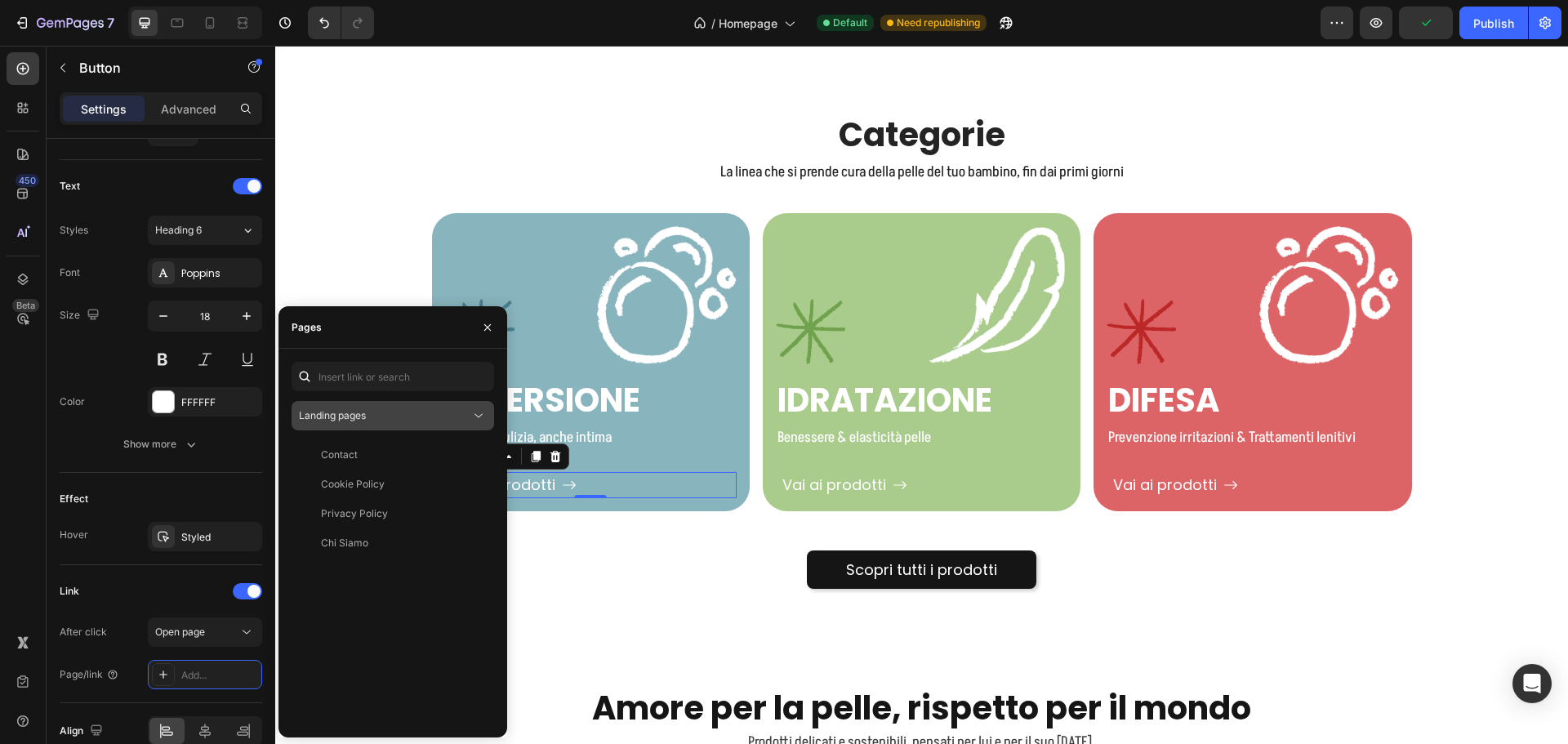
click at [439, 420] on div "Landing pages" at bounding box center [384, 415] width 171 height 15
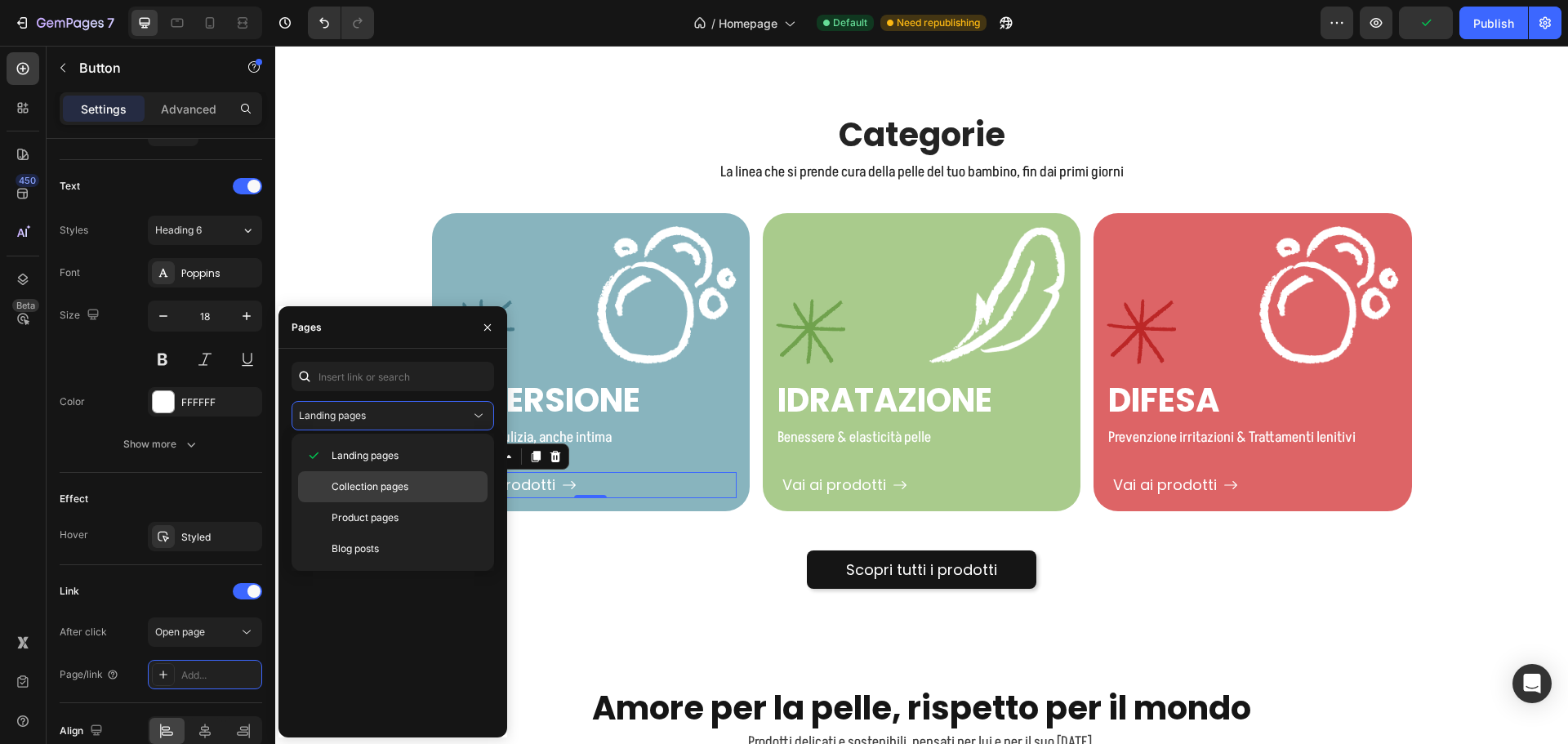
click at [387, 483] on span "Collection pages" at bounding box center [370, 486] width 77 height 15
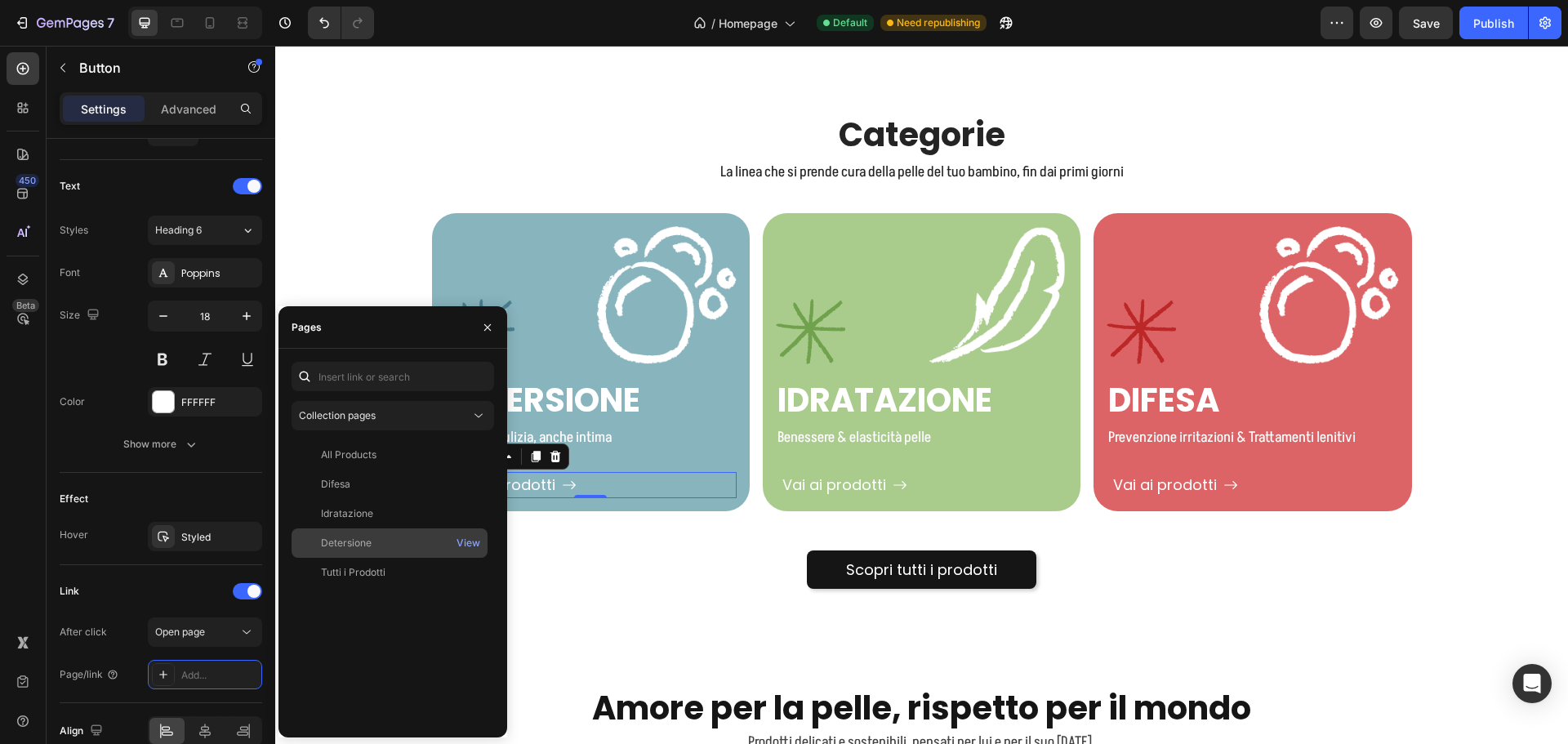
click at [364, 544] on div "Detersione" at bounding box center [346, 543] width 51 height 15
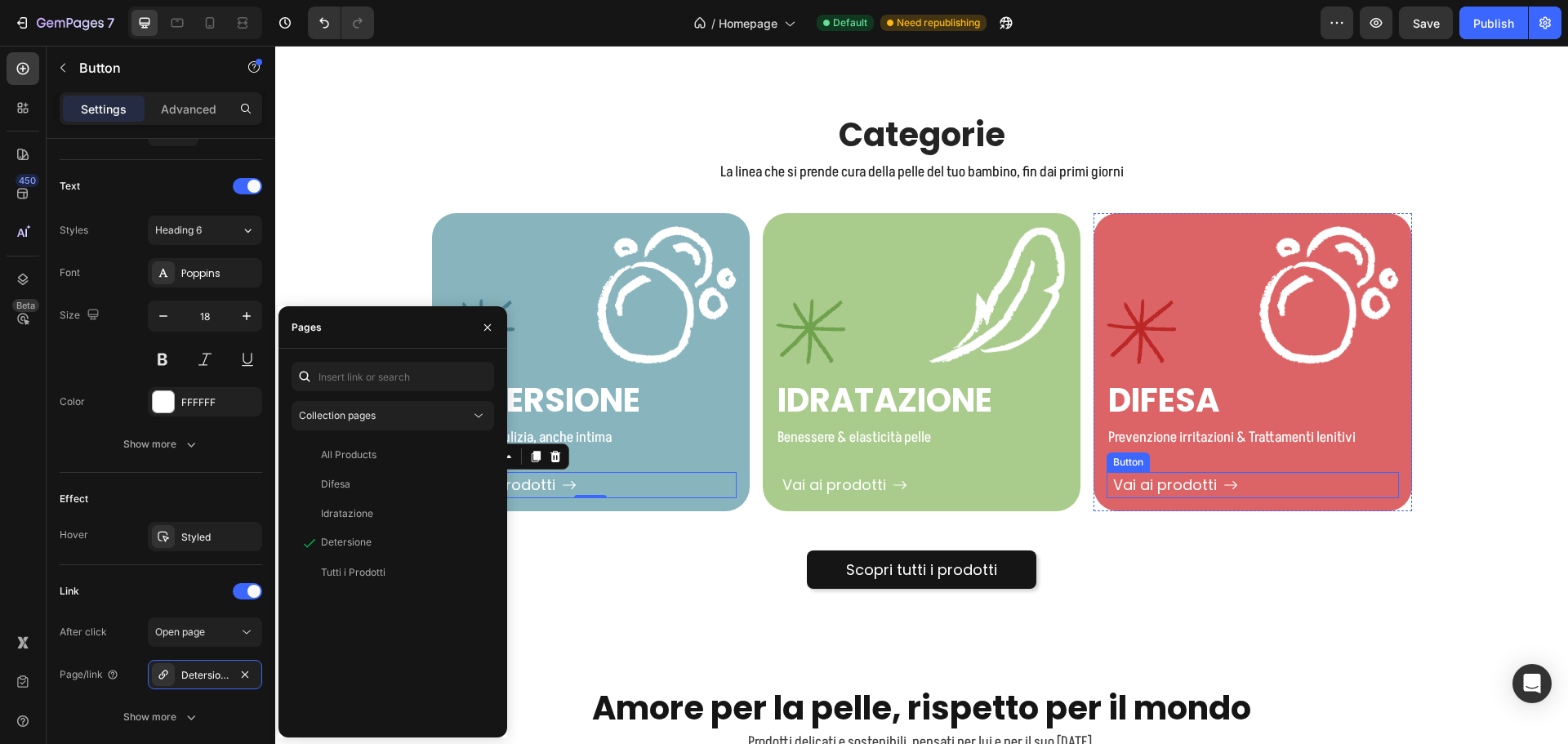
click at [1285, 486] on div "Vai ai prodotti Button" at bounding box center [1252, 485] width 292 height 26
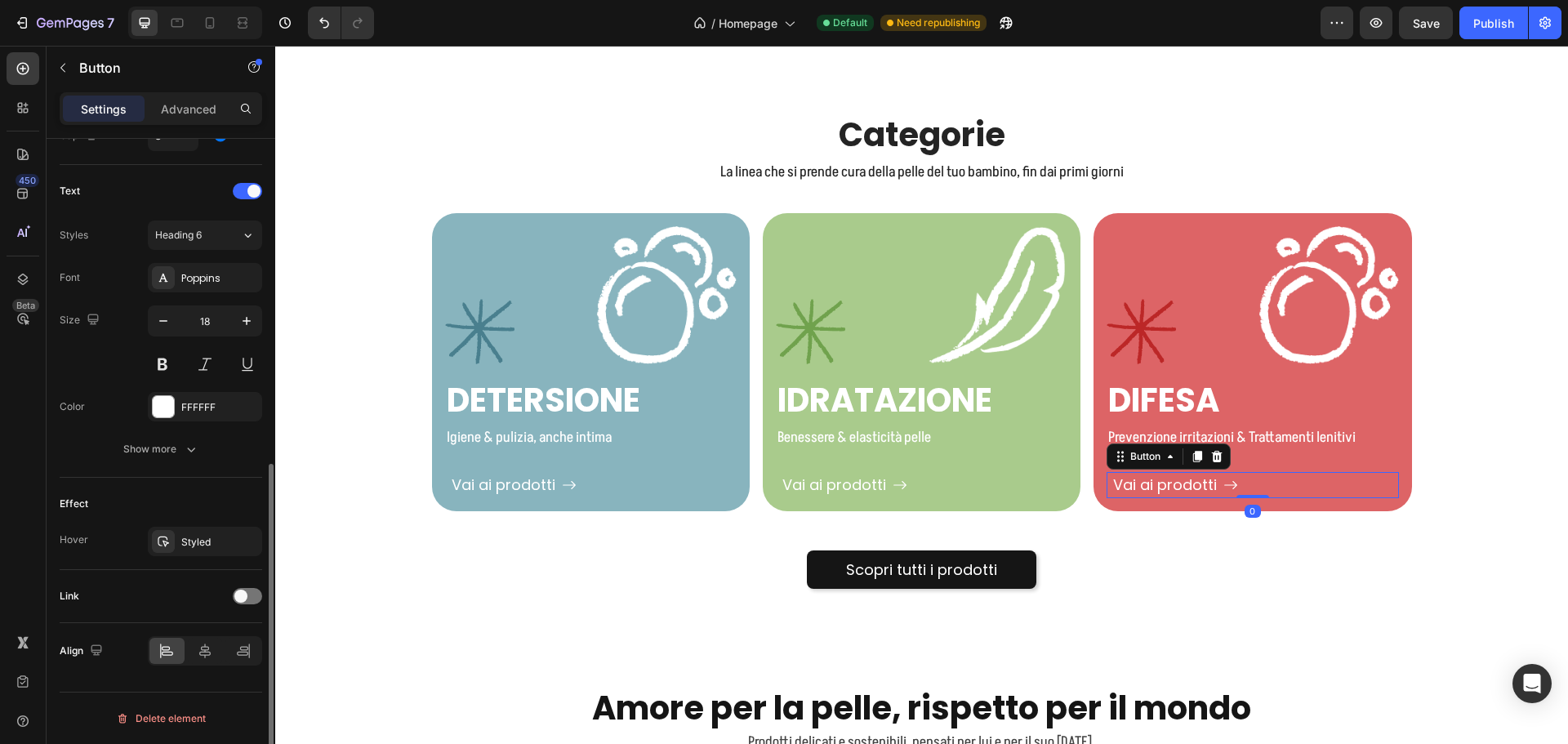
scroll to position [649, 0]
click at [245, 596] on span at bounding box center [240, 596] width 13 height 13
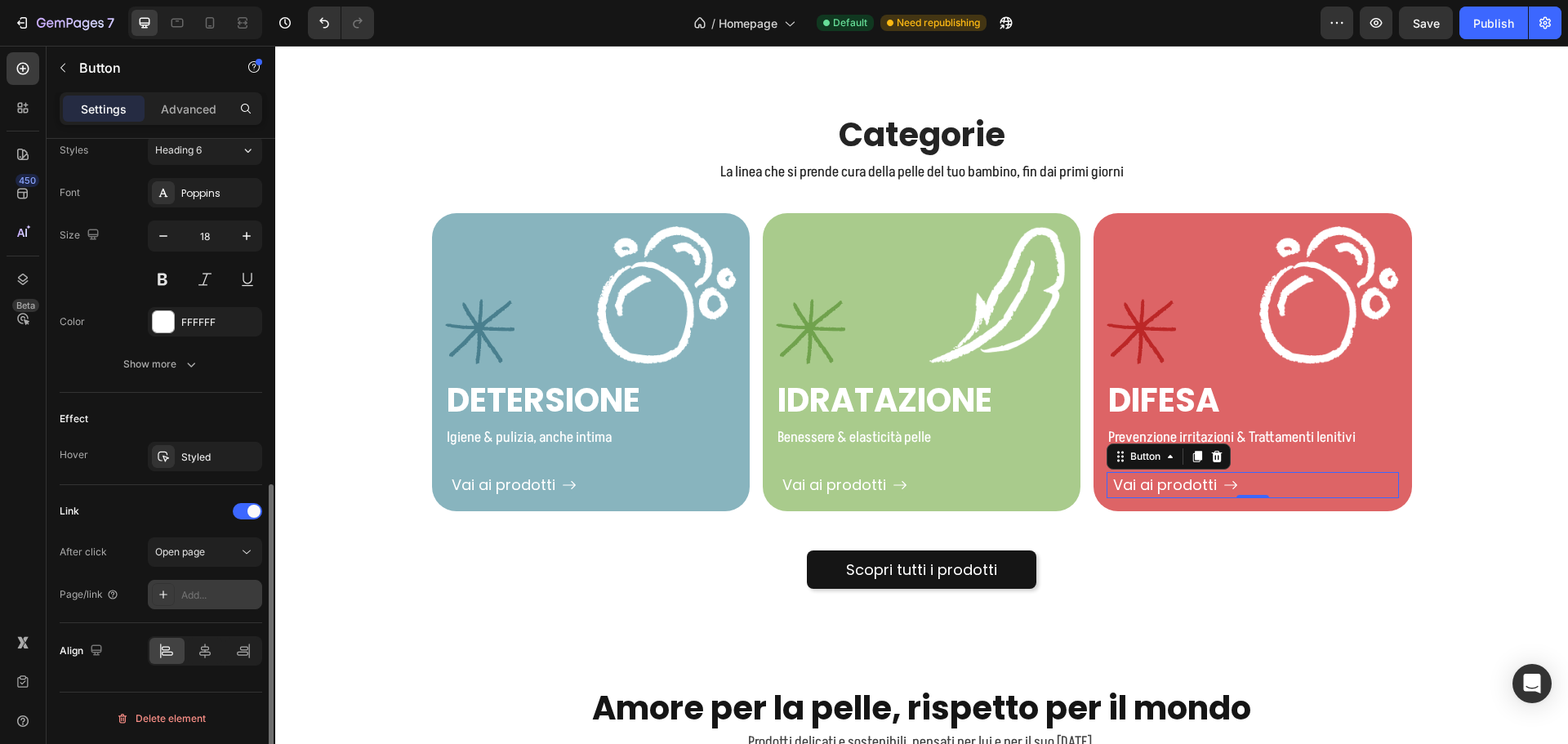
click at [204, 594] on div "Add..." at bounding box center [219, 595] width 77 height 15
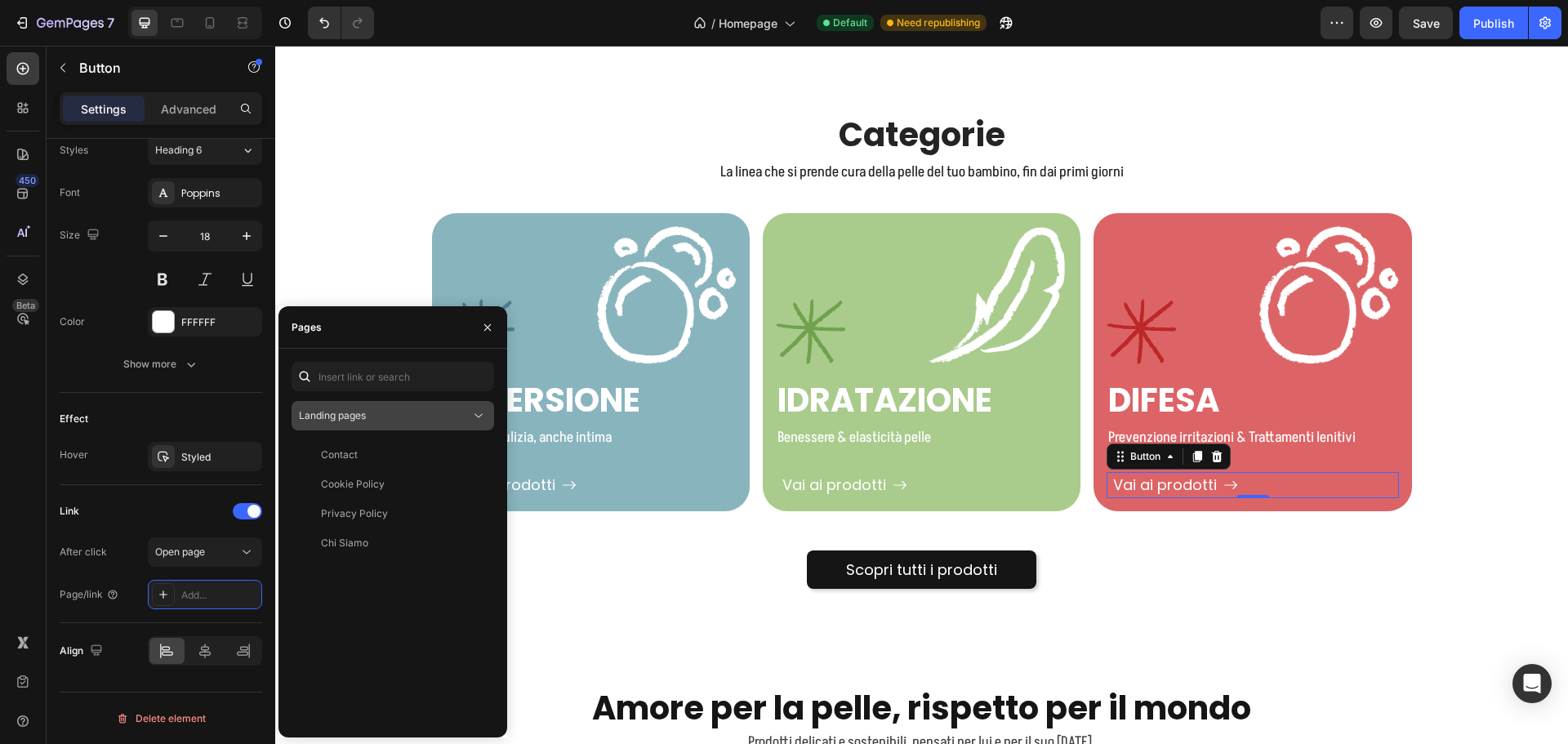
click at [330, 422] on span "Landing pages" at bounding box center [332, 415] width 67 height 15
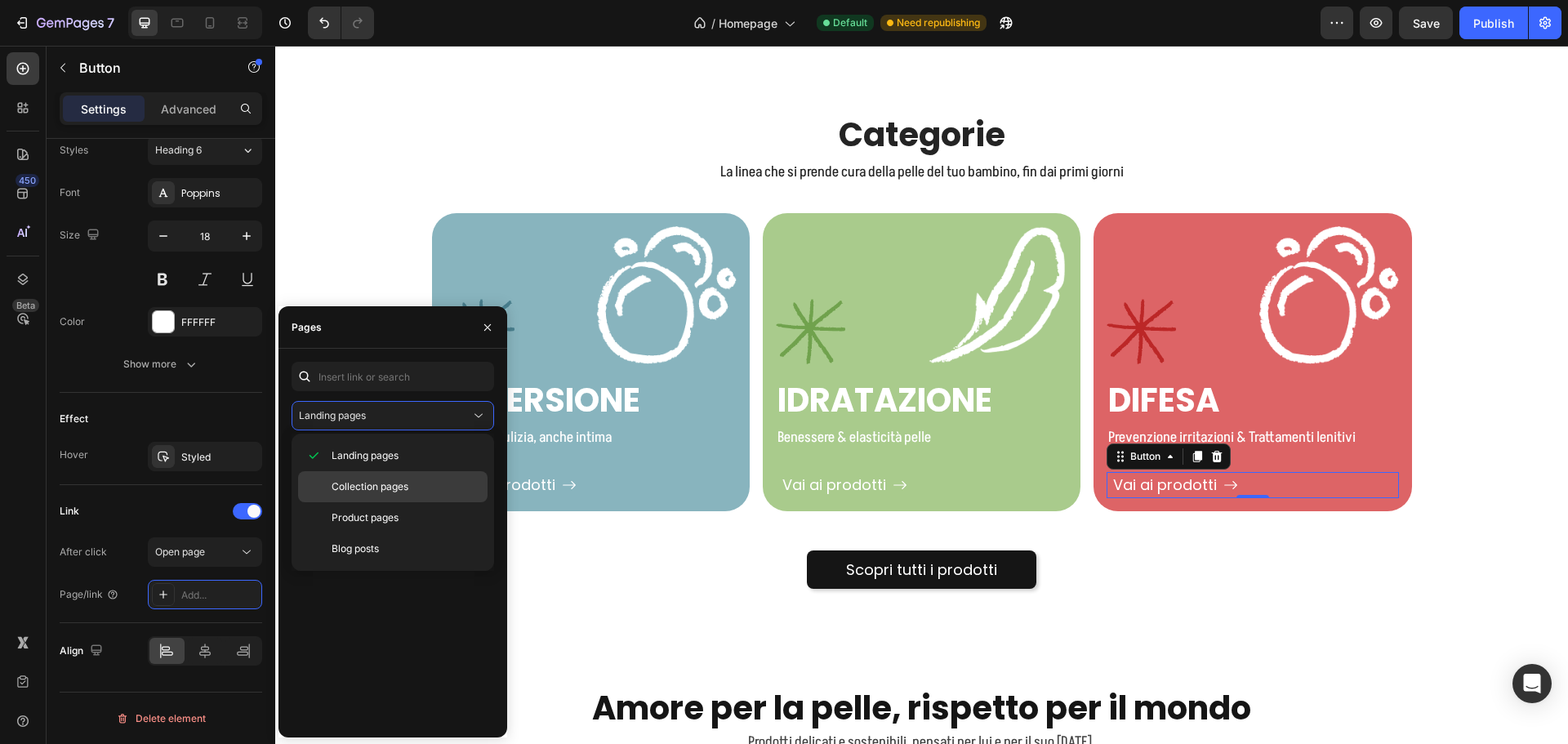
click at [368, 482] on span "Collection pages" at bounding box center [370, 486] width 77 height 15
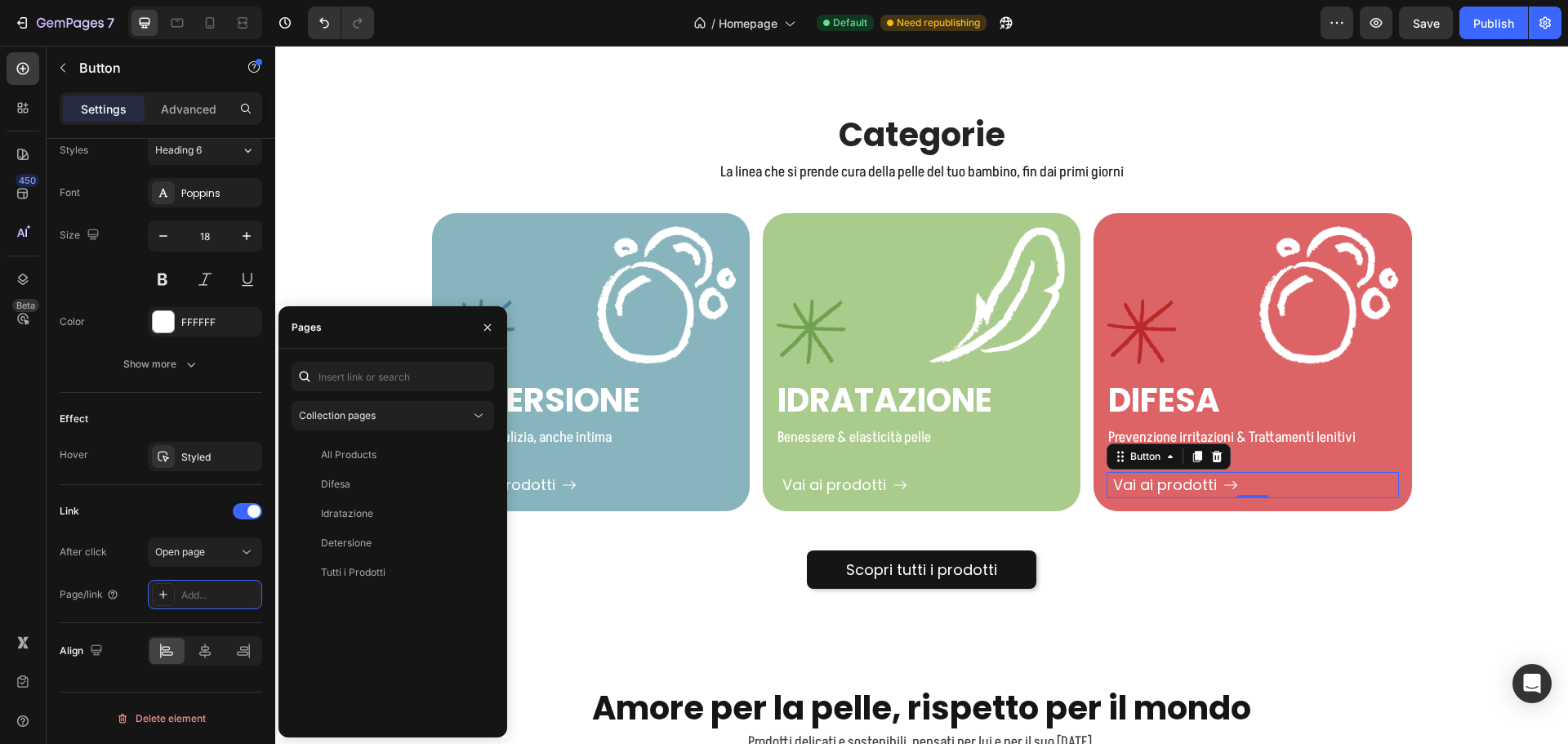
click at [368, 482] on div "Difesa" at bounding box center [389, 484] width 183 height 15
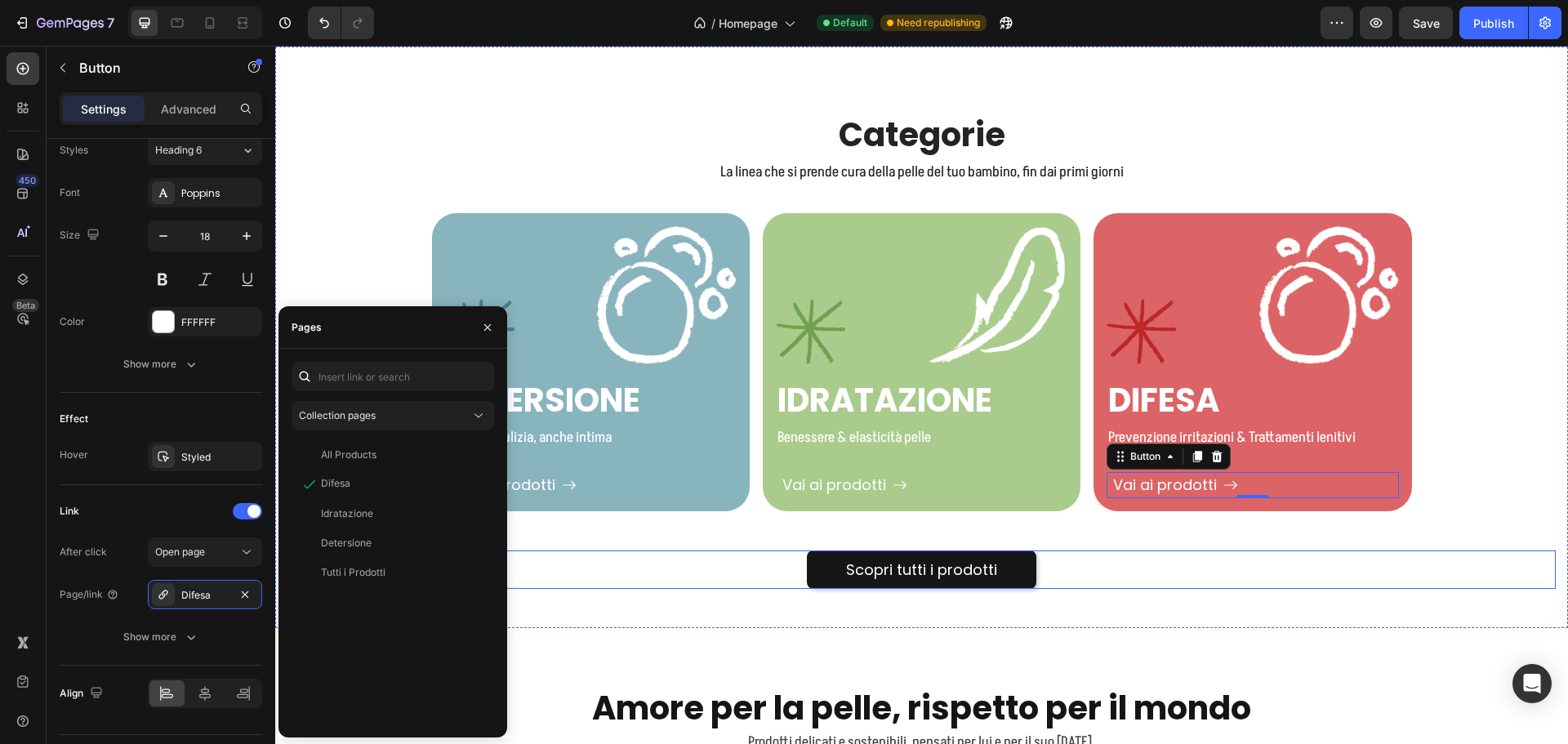
click at [1416, 544] on div "Scopri tutti i prodotti Button" at bounding box center [921, 549] width 1268 height 78
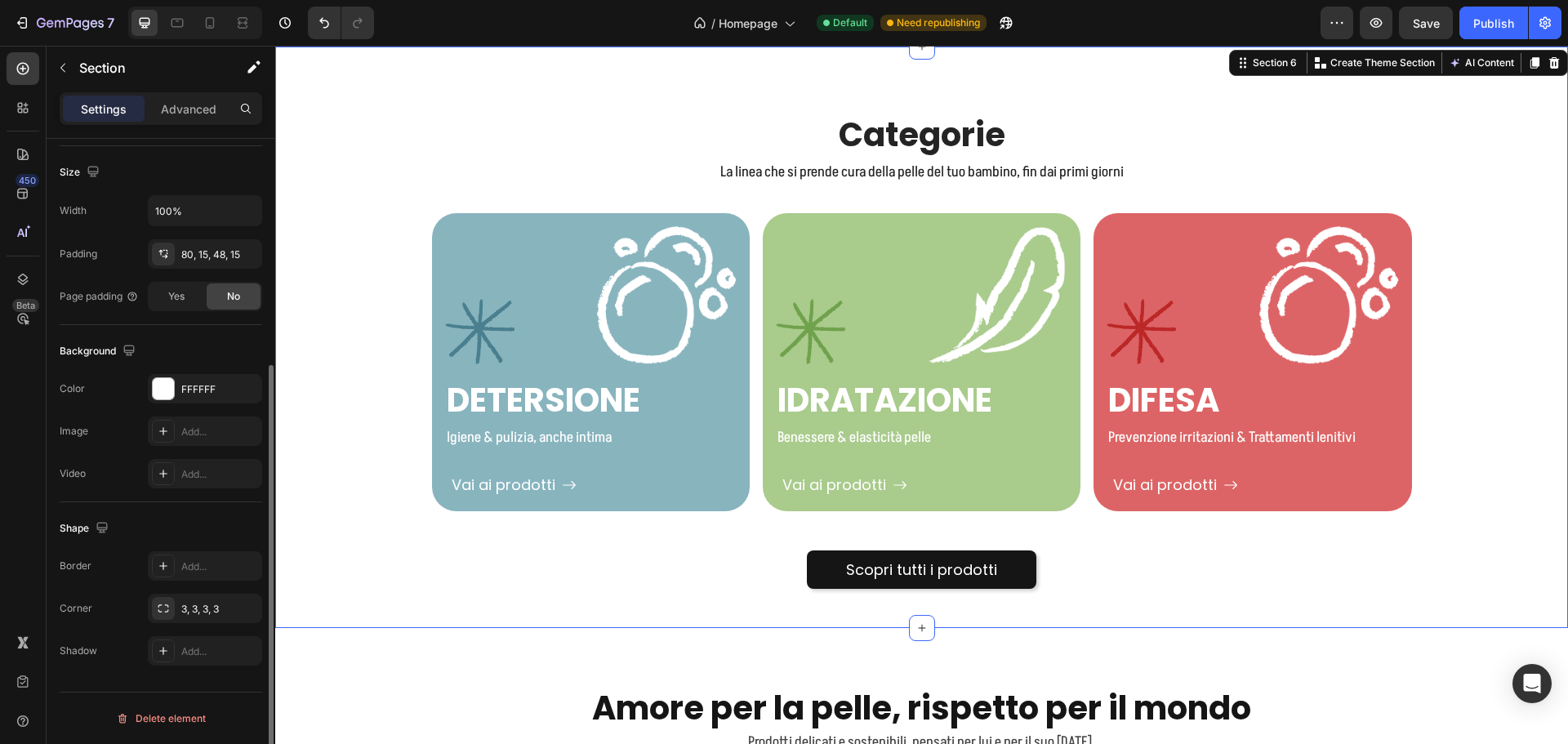
scroll to position [0, 0]
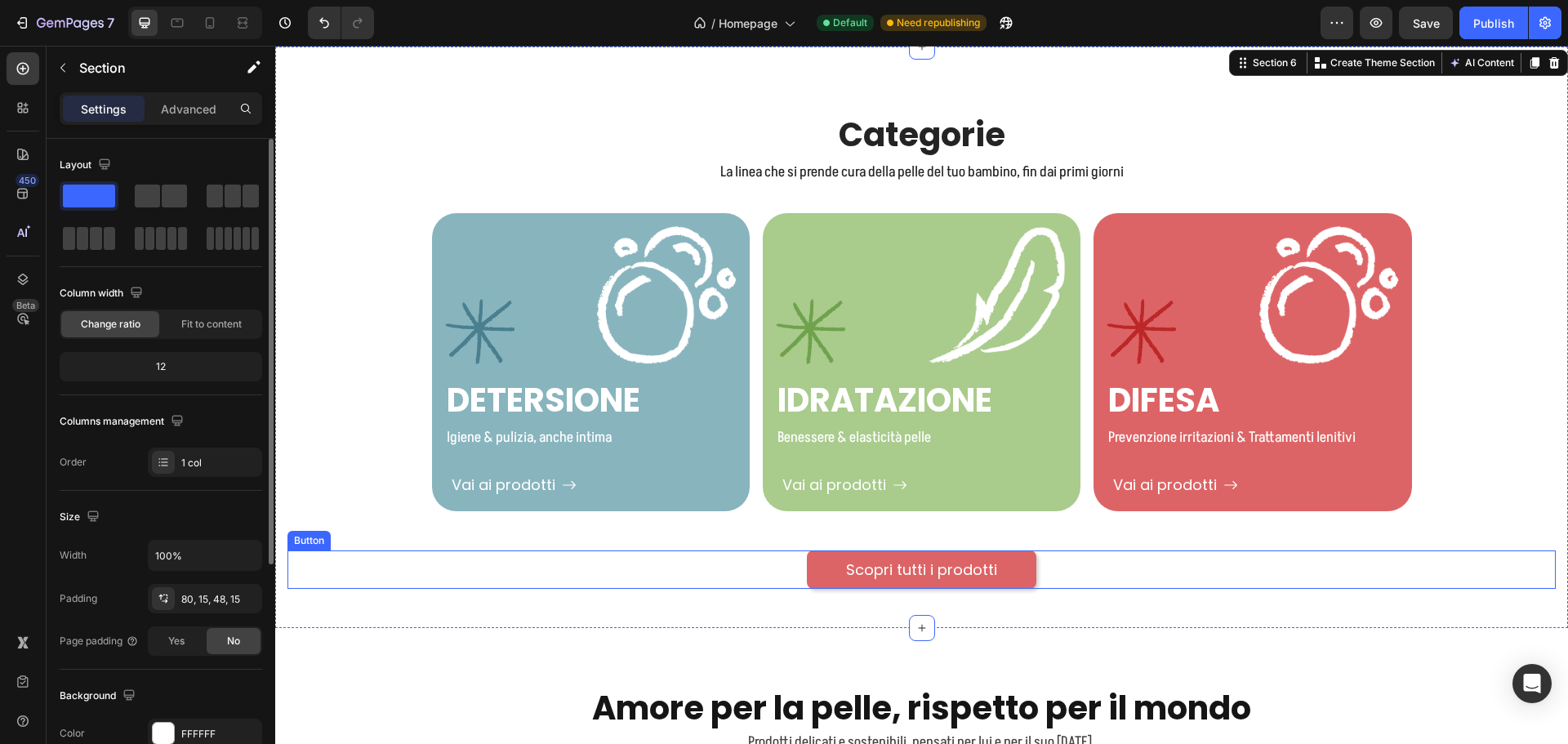
click at [1003, 575] on link "Scopri tutti i prodotti" at bounding box center [921, 569] width 229 height 38
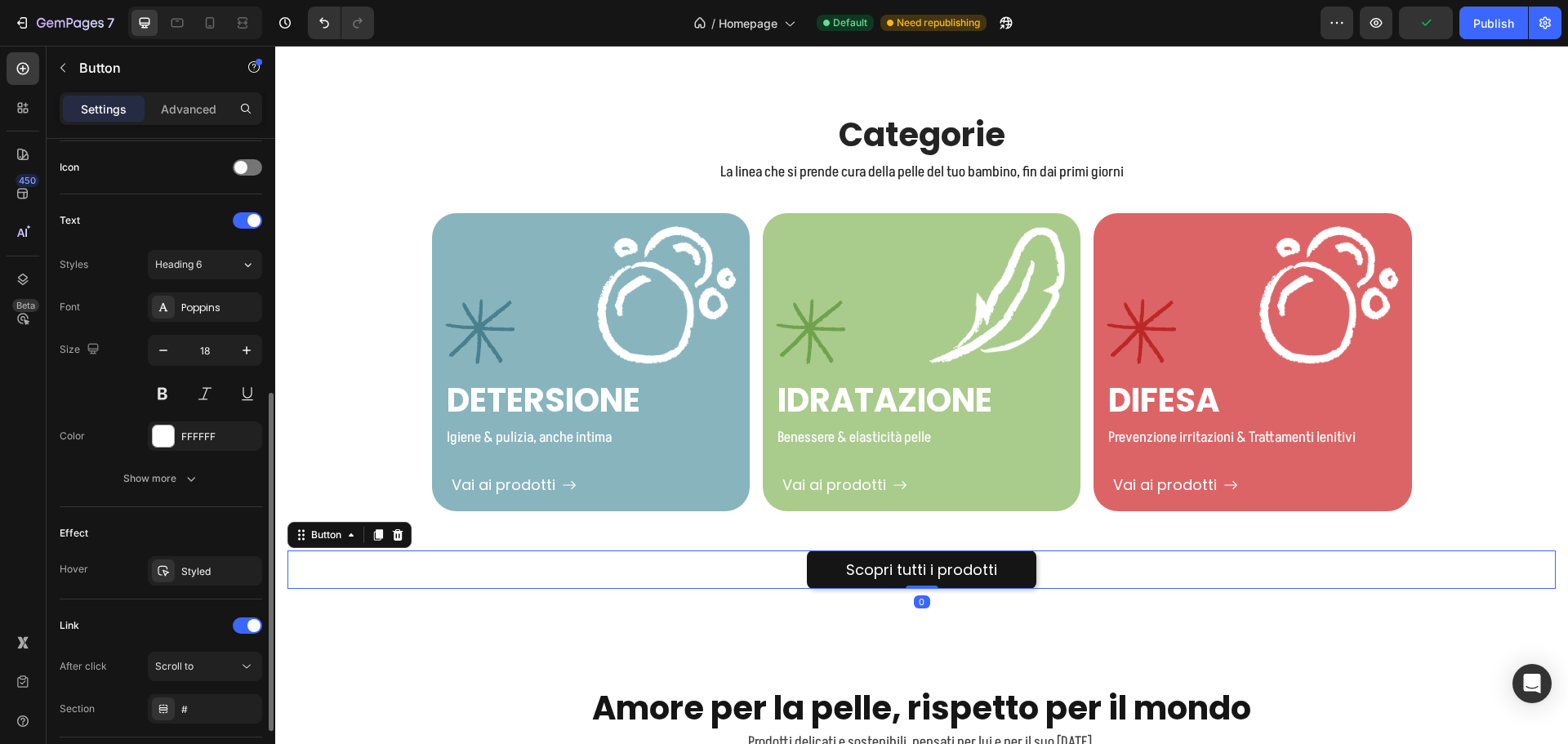
scroll to position [604, 0]
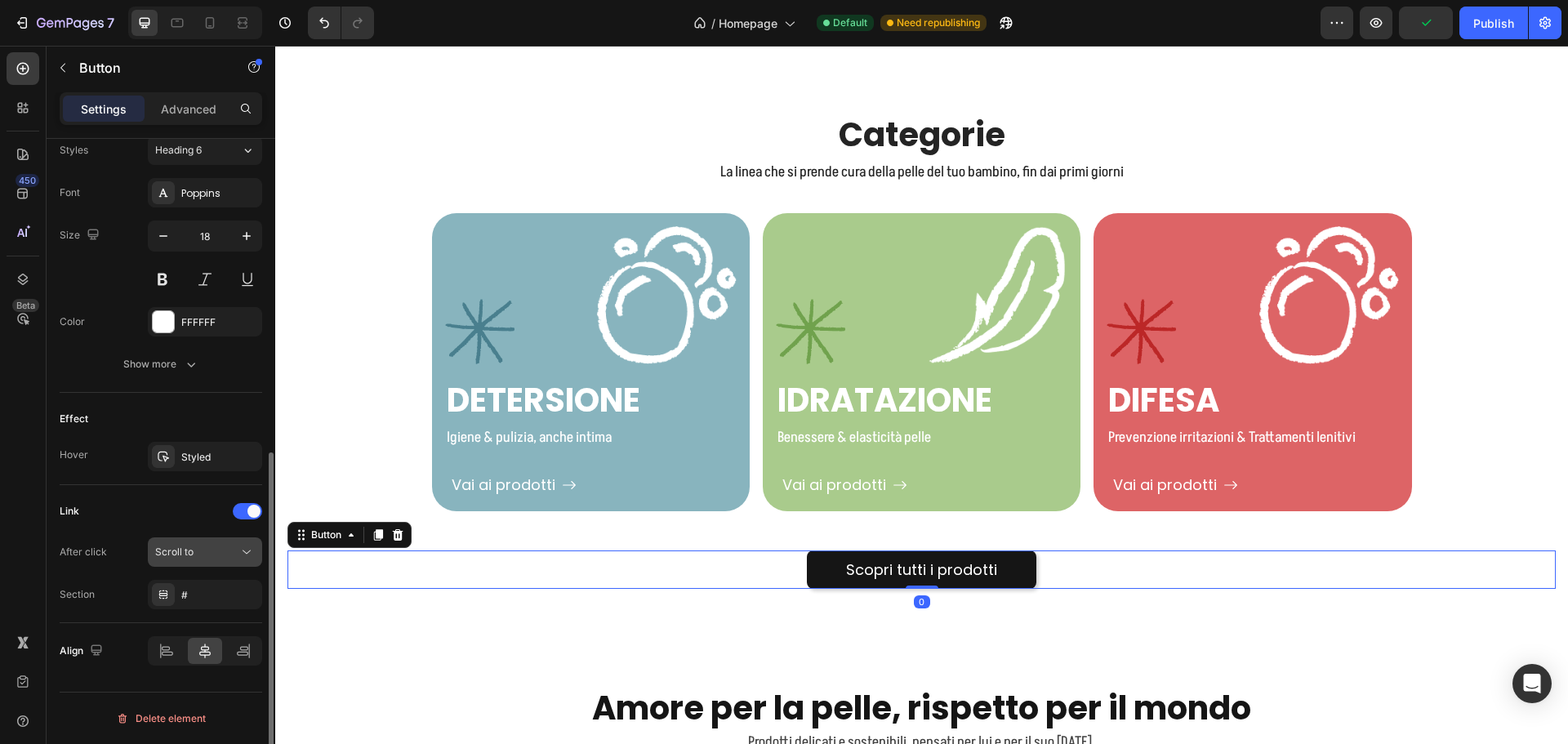
click at [187, 546] on span "Scroll to" at bounding box center [174, 551] width 38 height 12
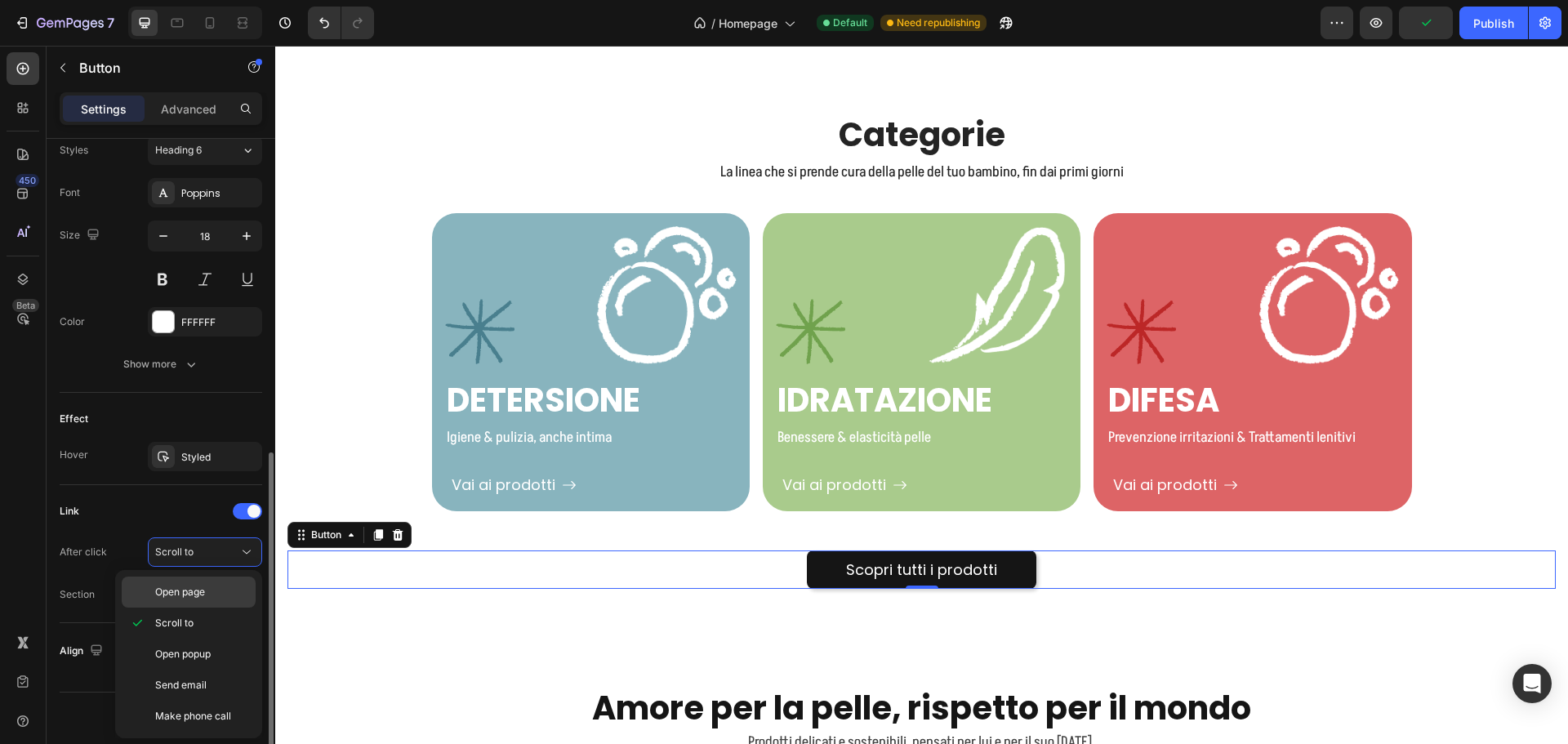
click at [188, 591] on span "Open page" at bounding box center [180, 592] width 50 height 15
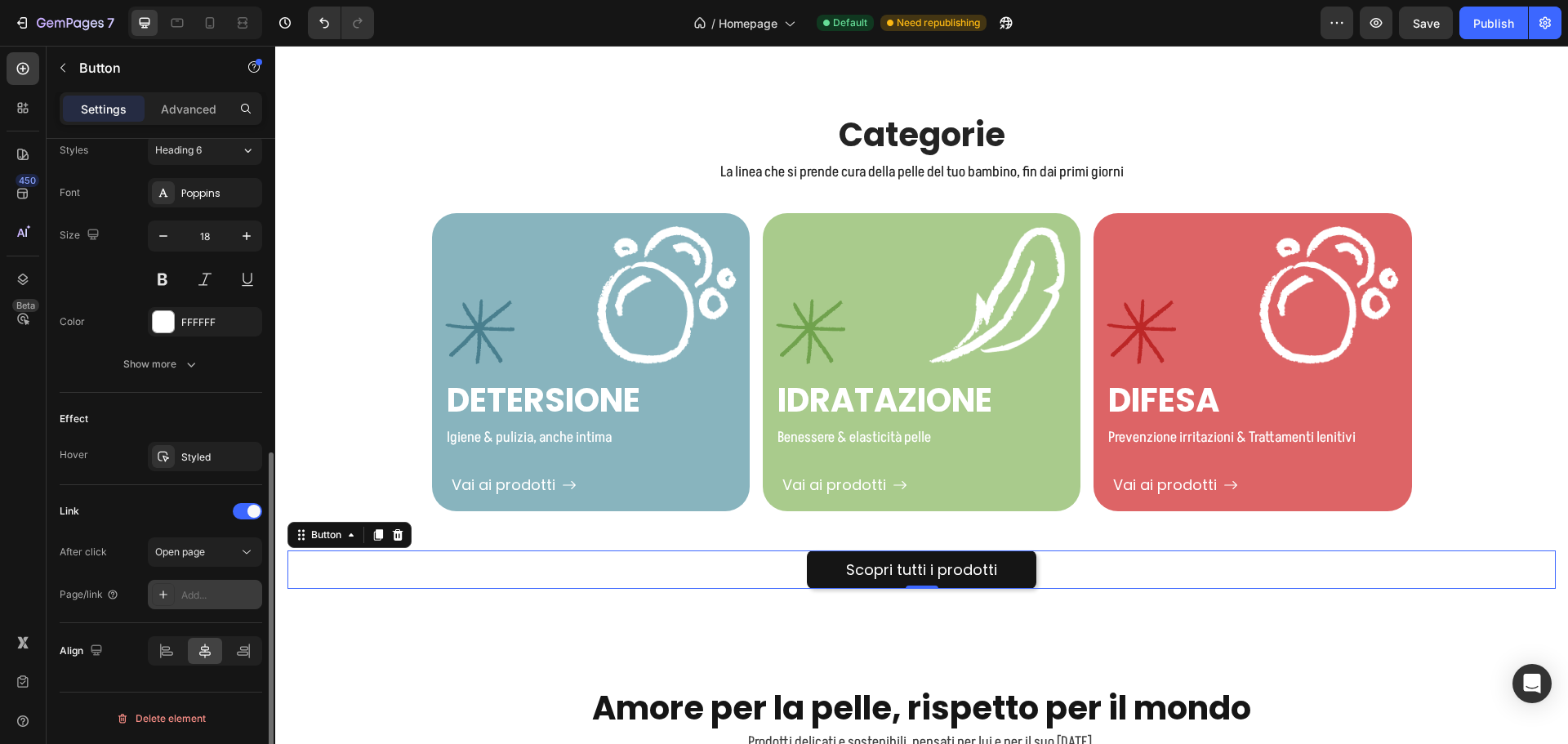
click at [203, 601] on div "Add..." at bounding box center [204, 595] width 114 height 29
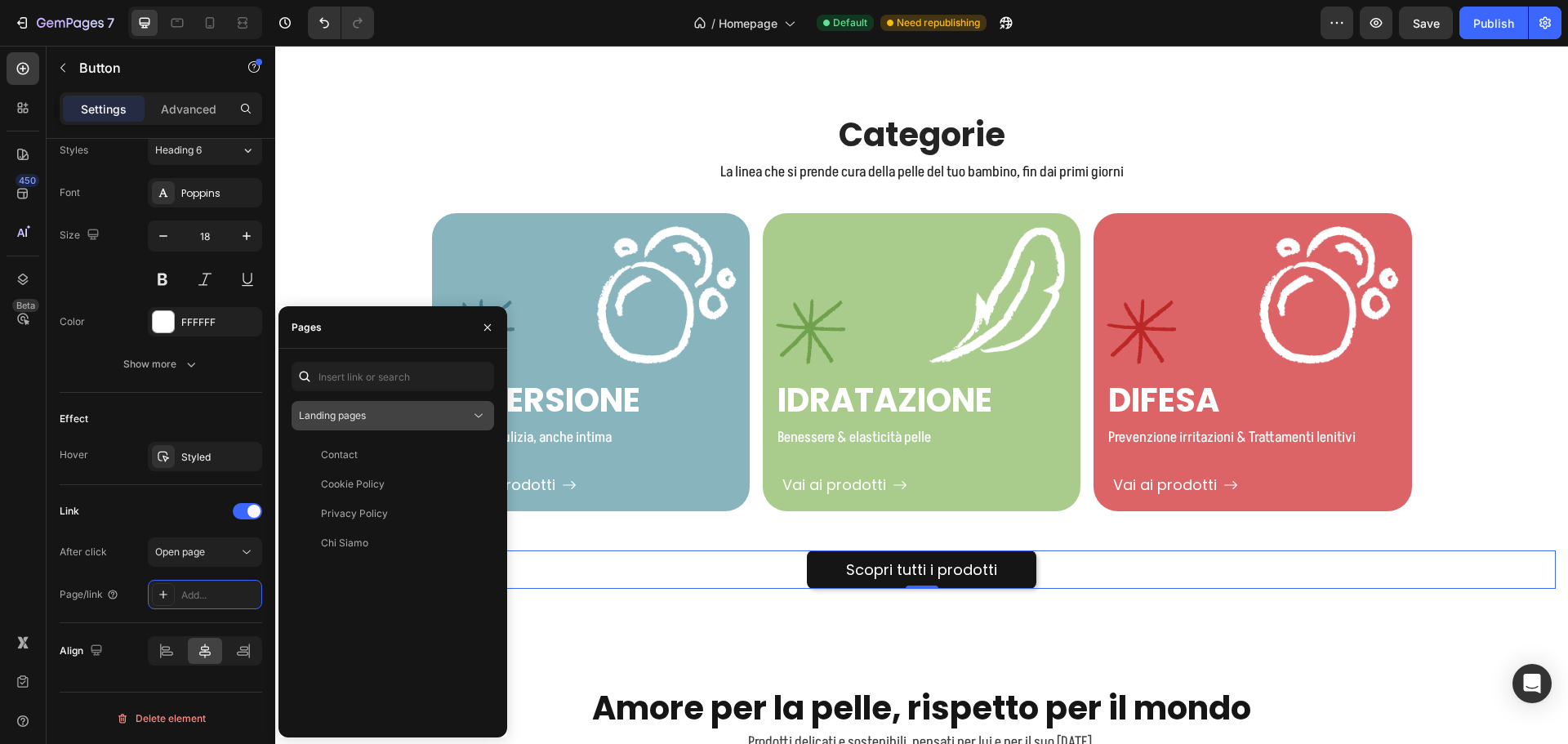
click at [409, 419] on div "Landing pages" at bounding box center [384, 415] width 171 height 15
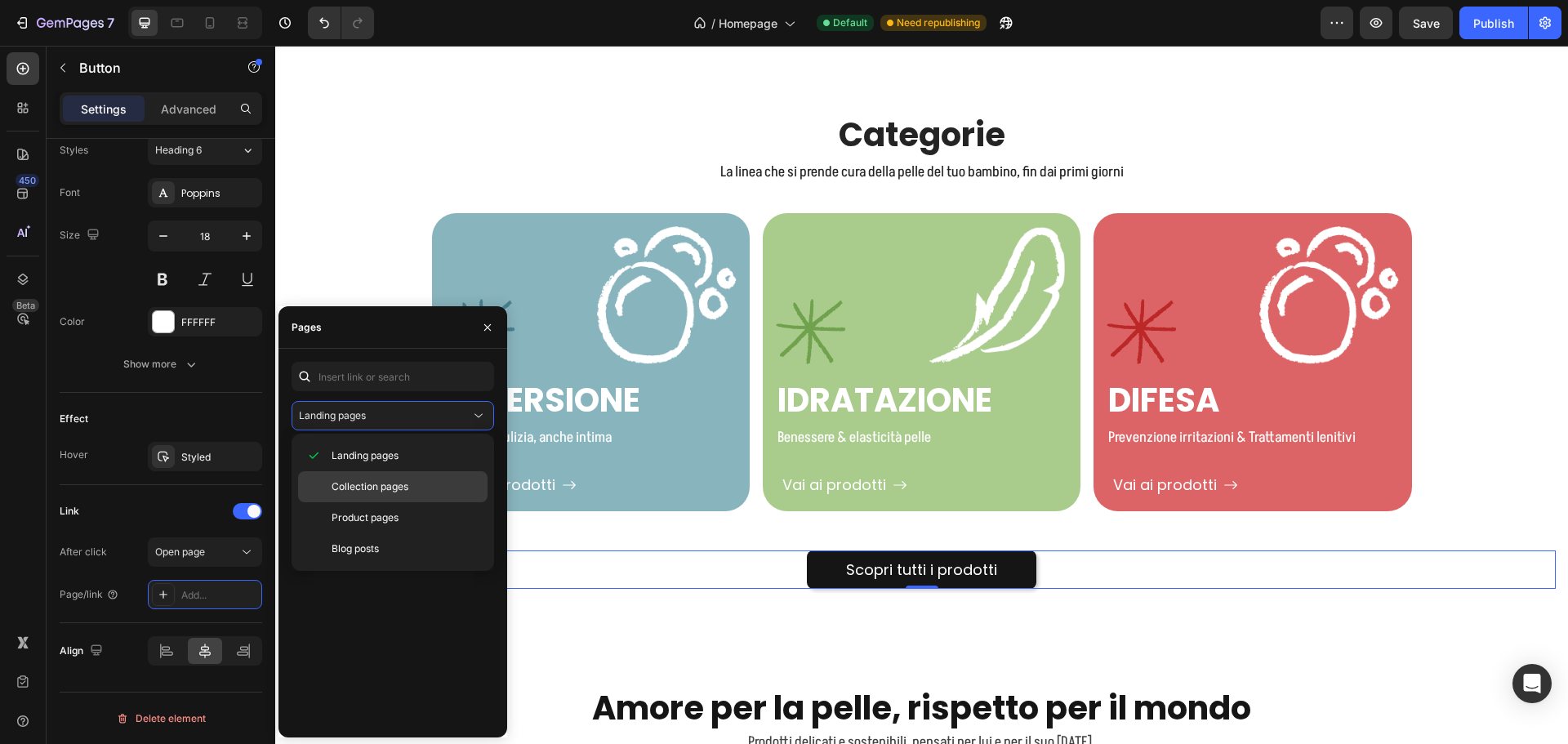
click at [383, 483] on span "Collection pages" at bounding box center [370, 486] width 77 height 15
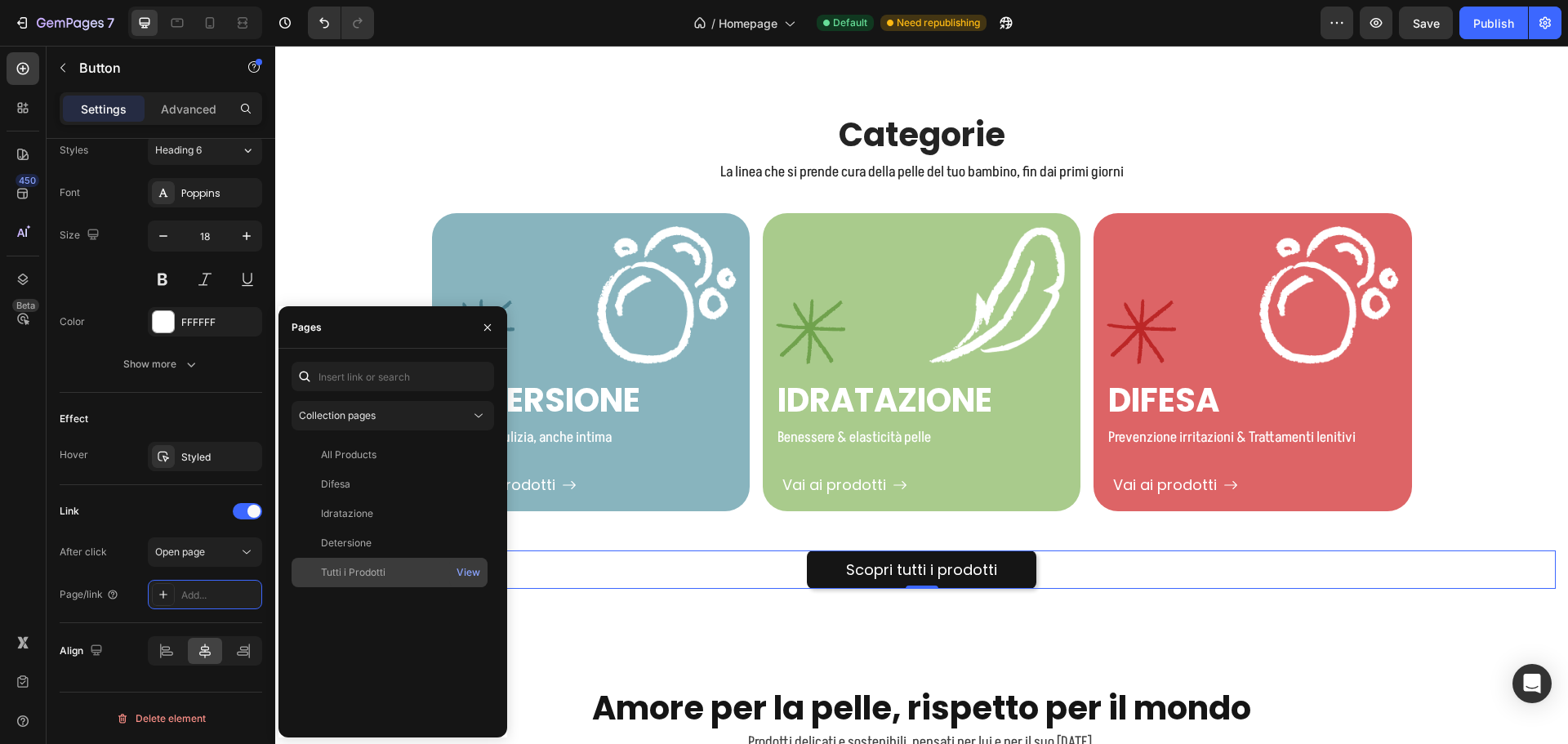
click at [354, 573] on div "Tutti i Prodotti" at bounding box center [353, 572] width 65 height 15
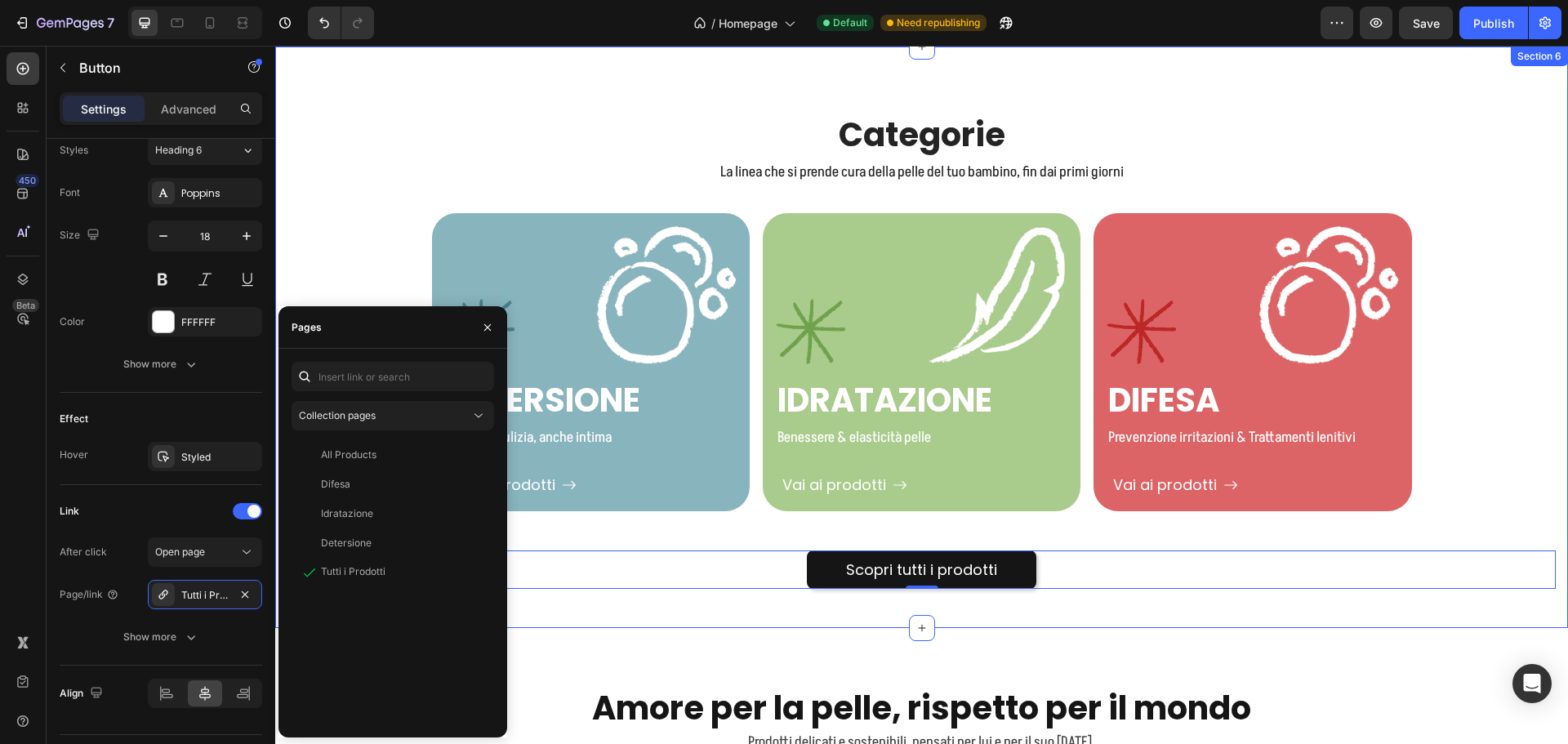
click at [1434, 516] on div "Scopri tutti i prodotti Button 0" at bounding box center [921, 549] width 1268 height 78
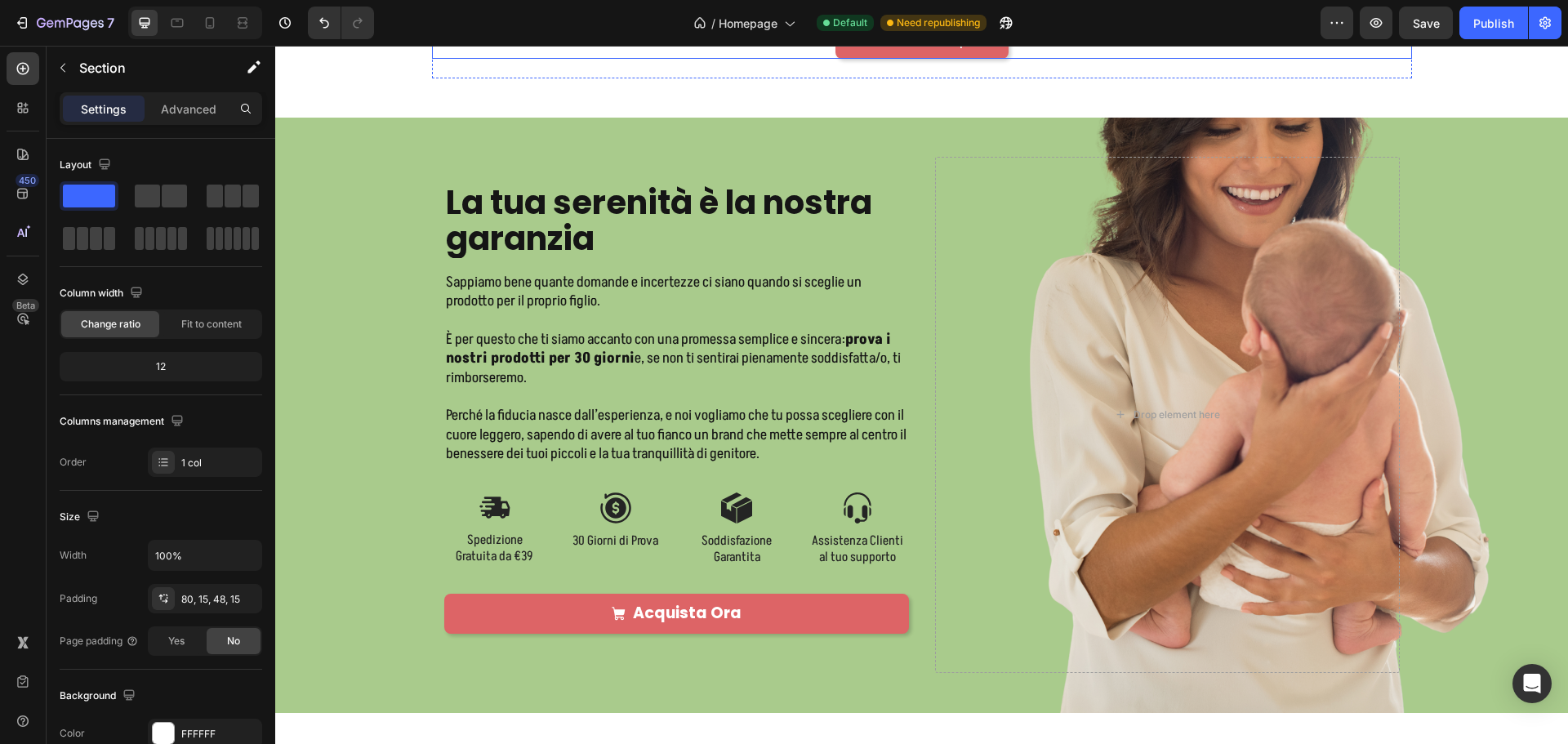
scroll to position [3184, 0]
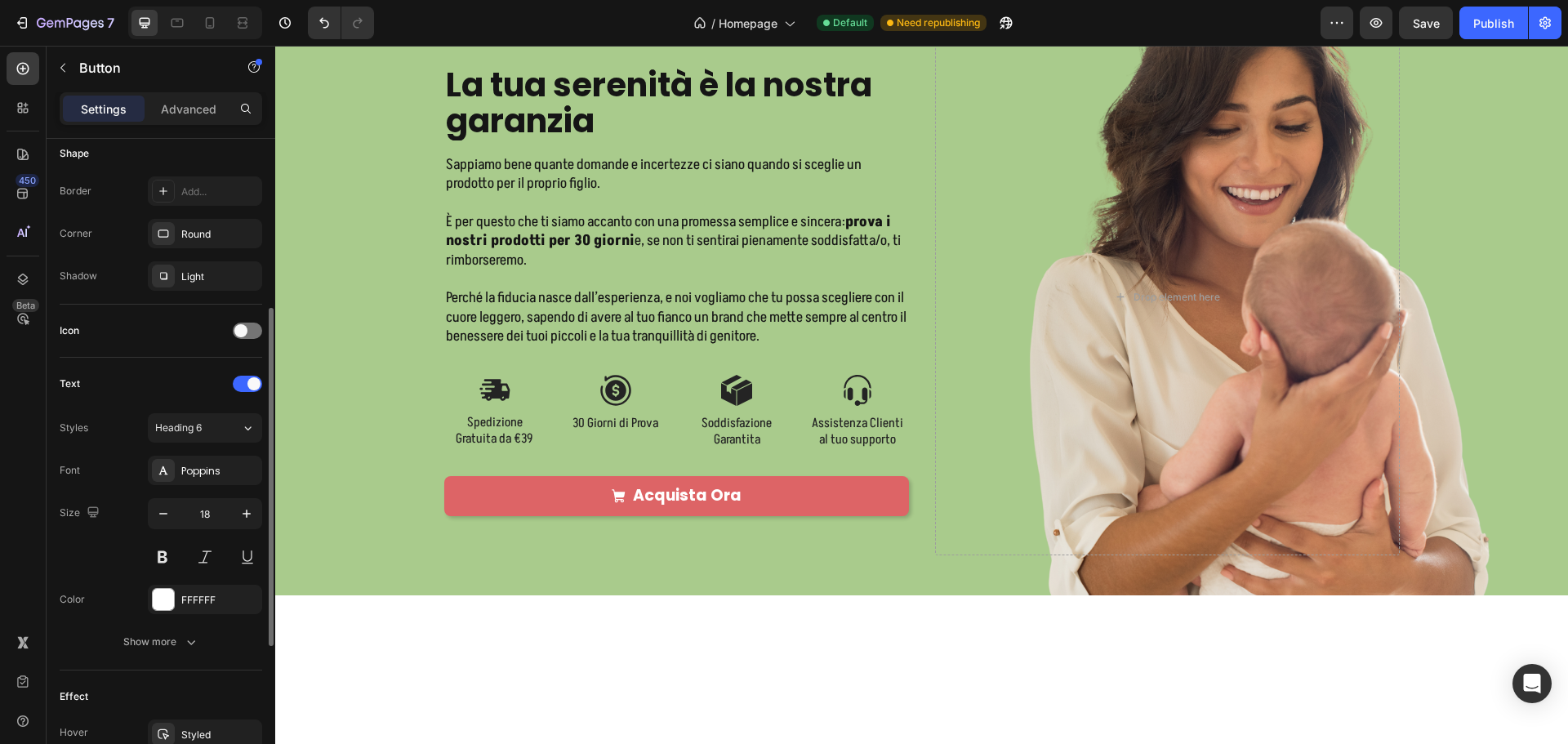
scroll to position [604, 0]
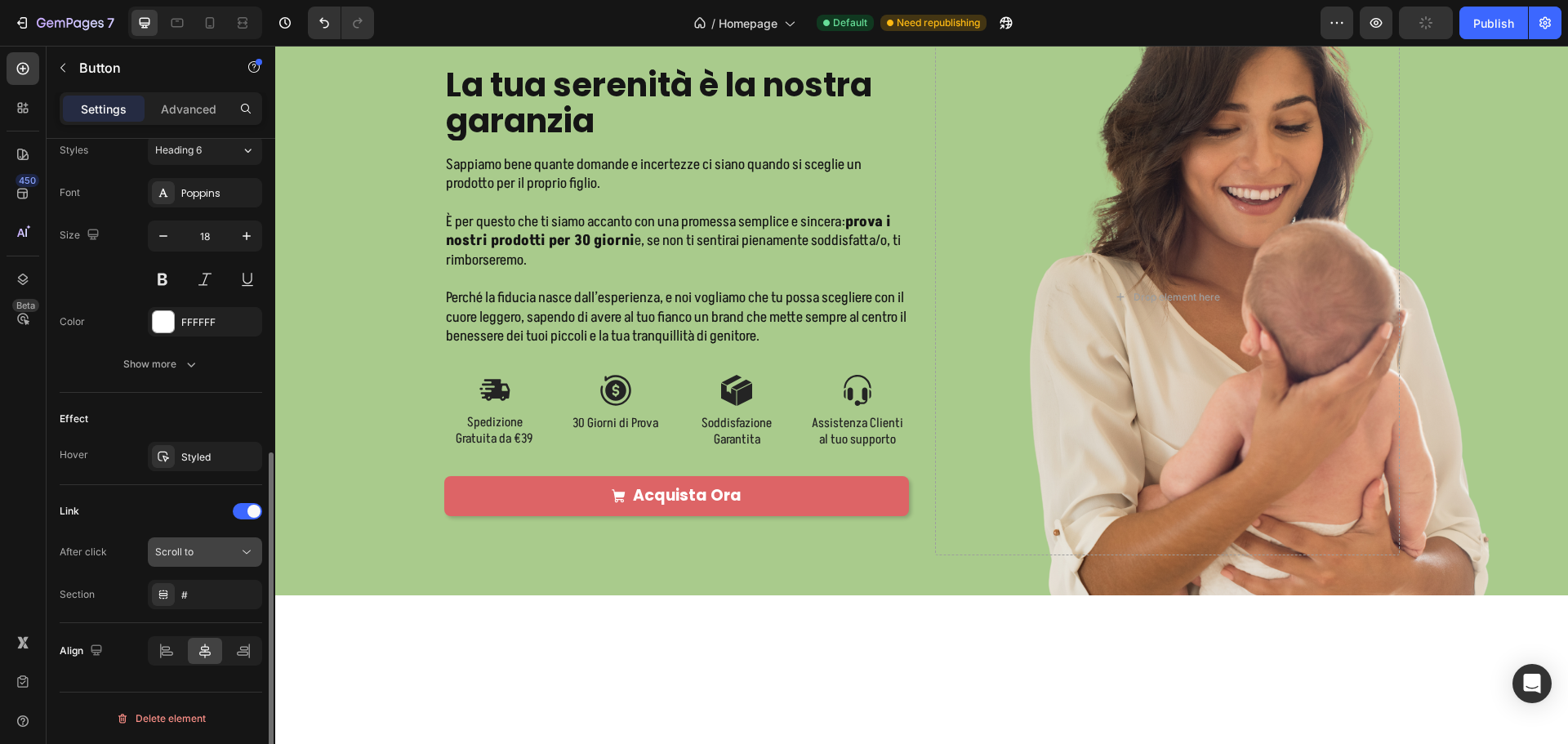
click at [191, 558] on span "Scroll to" at bounding box center [174, 551] width 38 height 15
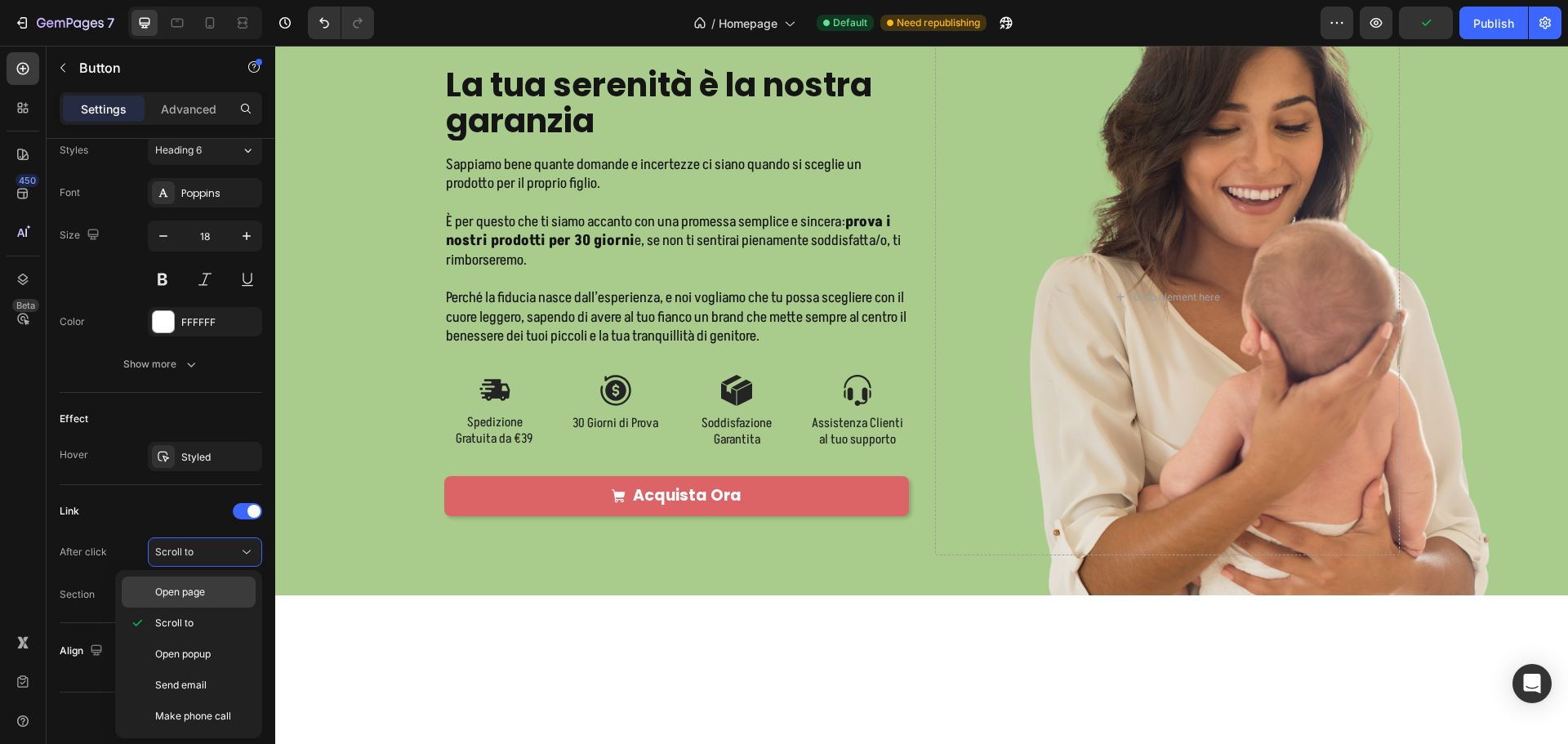
click at [191, 585] on span "Open page" at bounding box center [180, 592] width 50 height 15
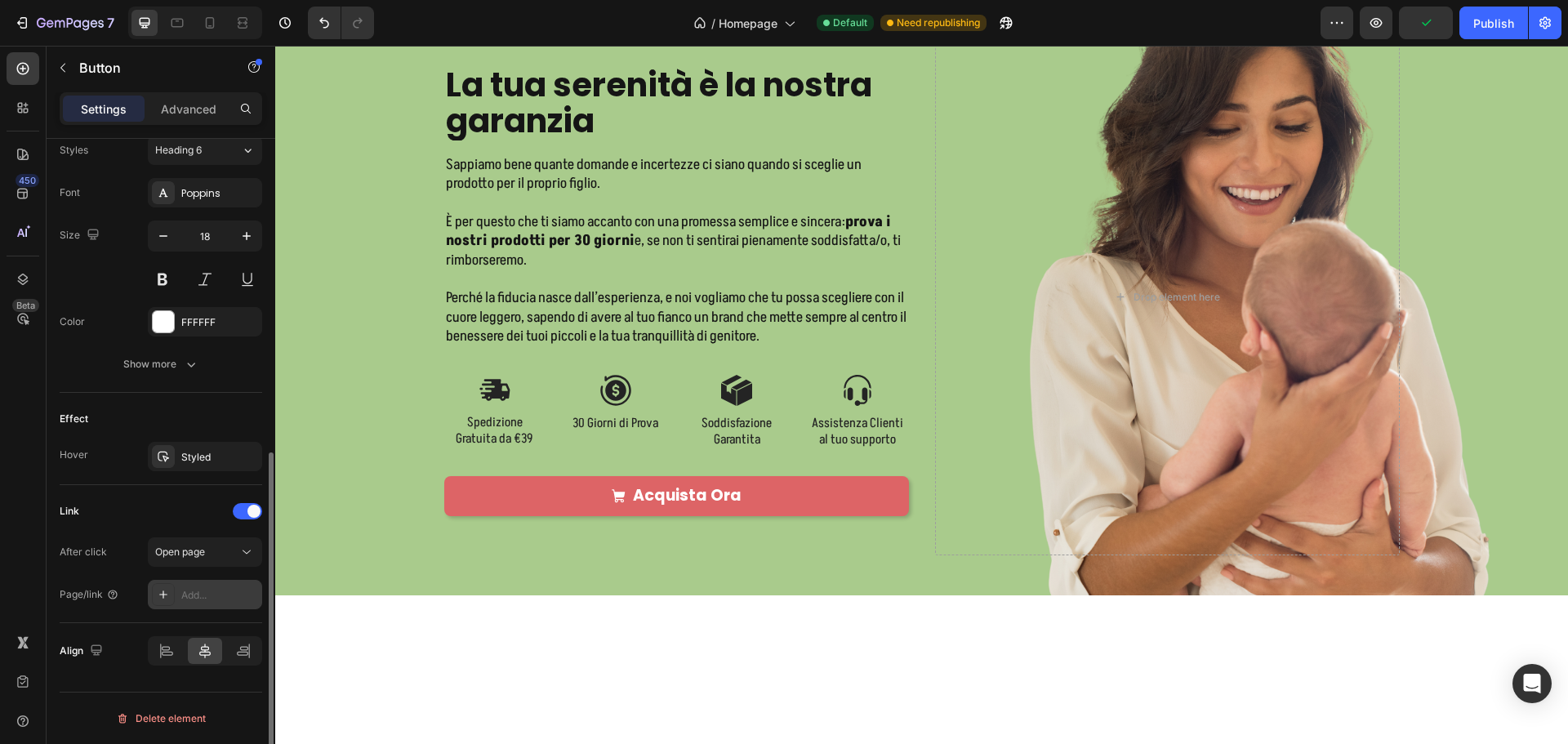
click at [205, 589] on div "Add..." at bounding box center [219, 595] width 77 height 15
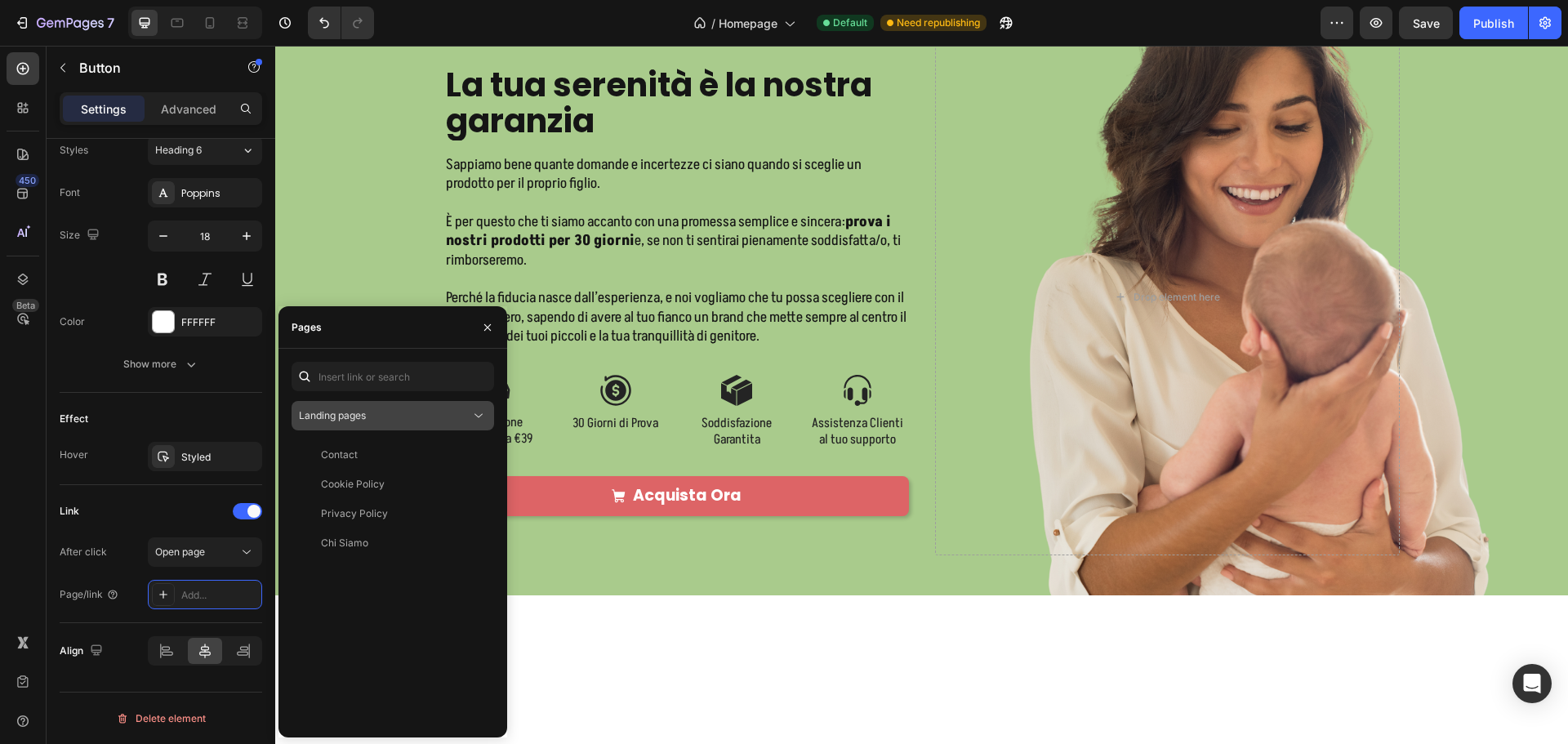
click at [425, 414] on div "Landing pages" at bounding box center [384, 415] width 171 height 15
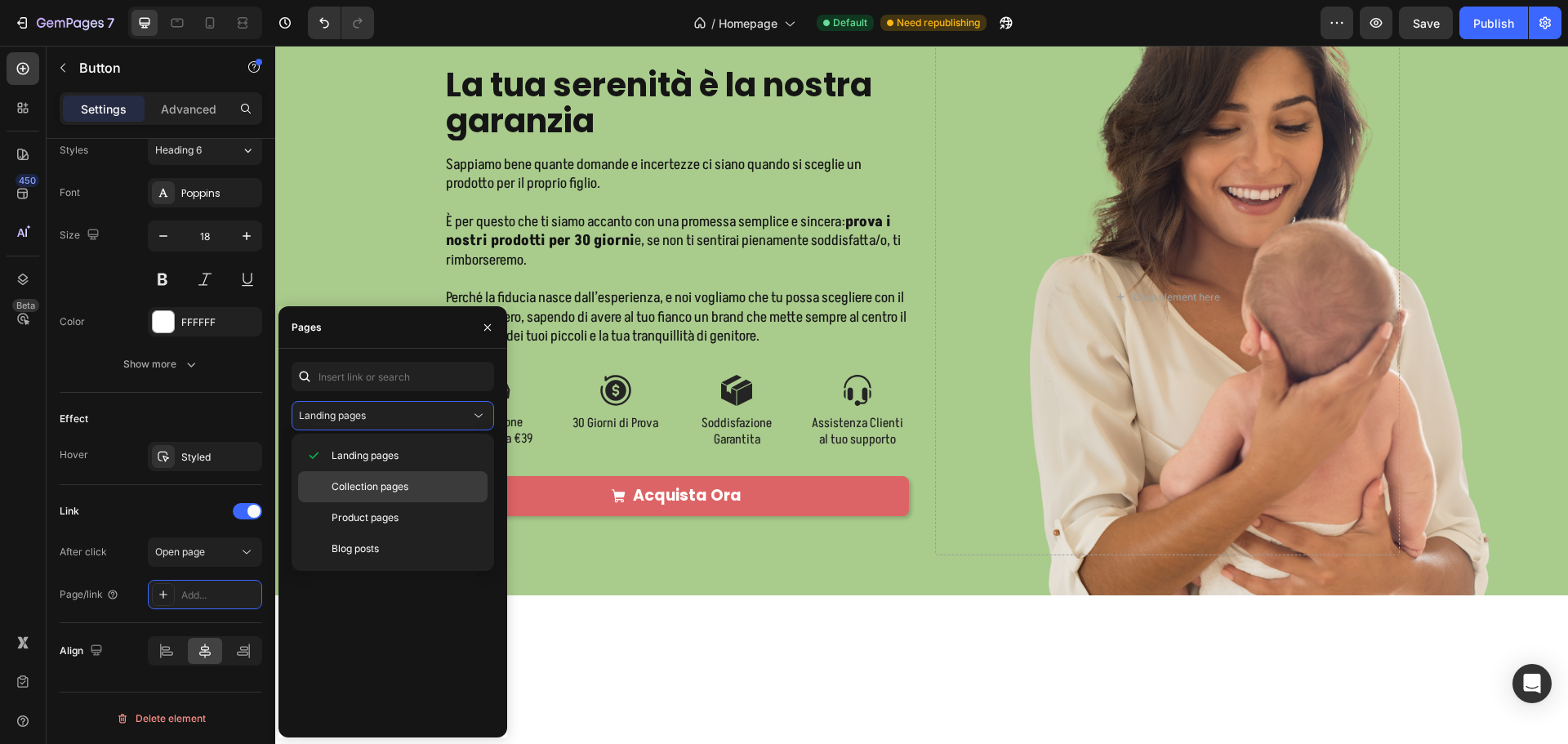
click at [404, 480] on span "Collection pages" at bounding box center [370, 486] width 77 height 15
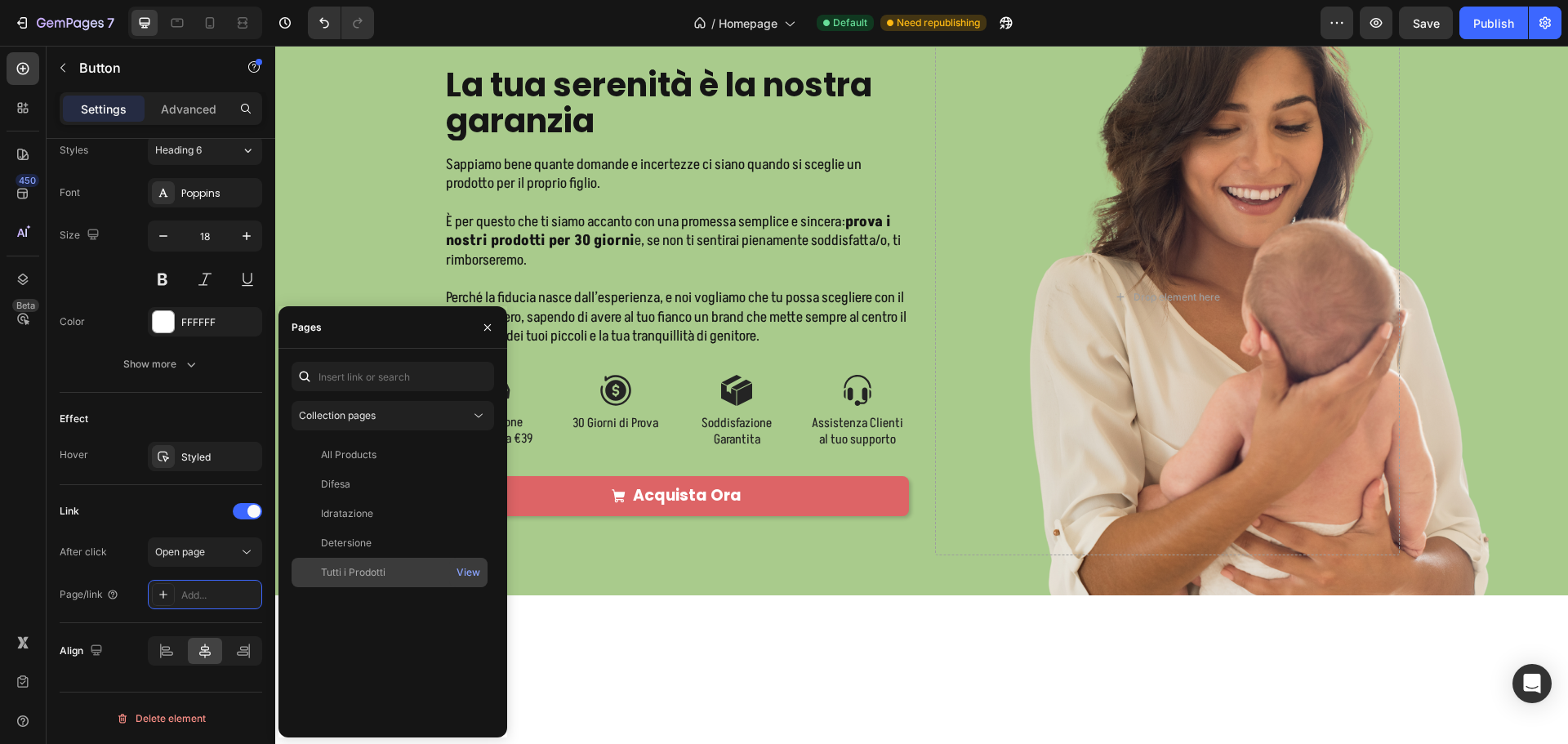
click at [383, 565] on div "Tutti i Prodotti" at bounding box center [353, 572] width 65 height 15
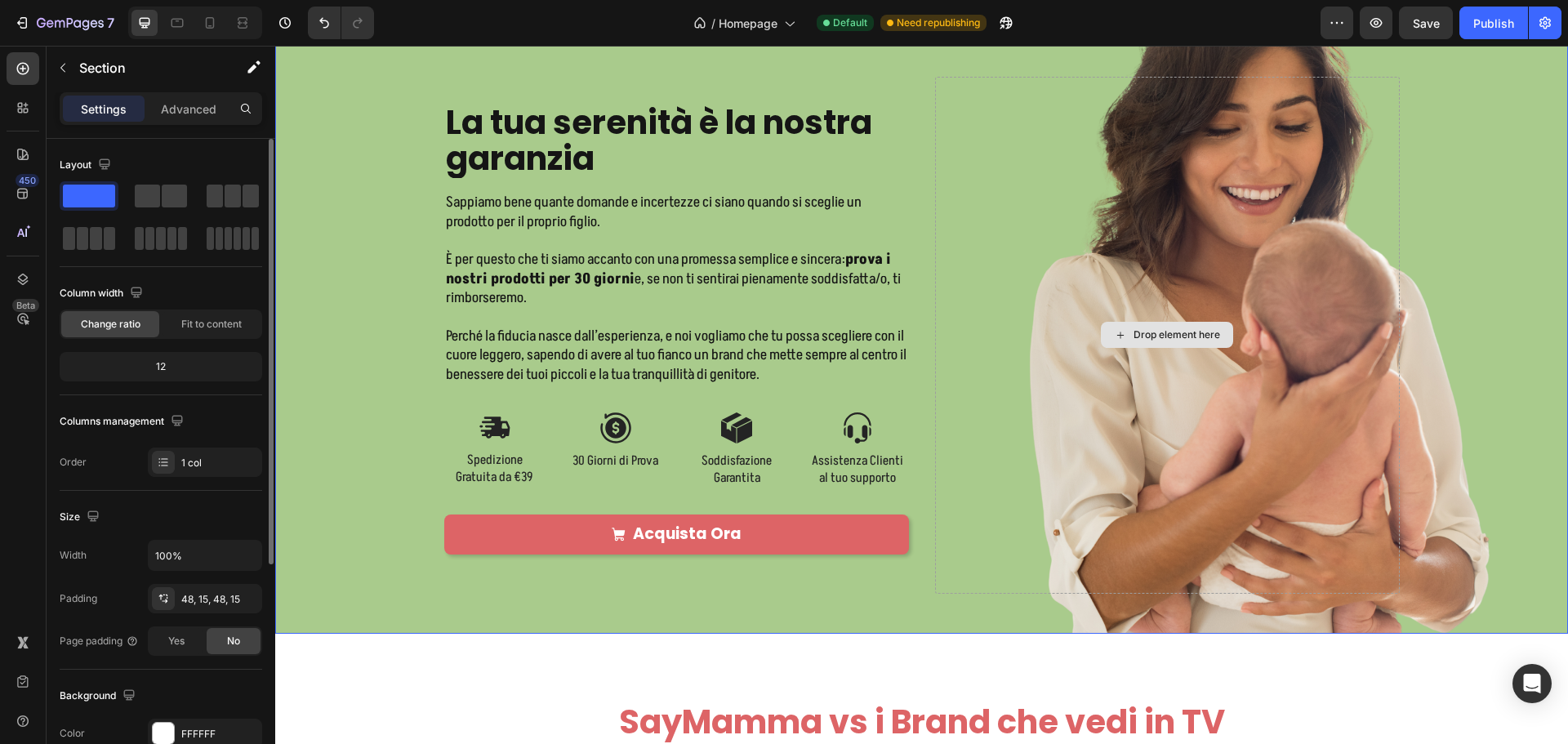
scroll to position [3592, 0]
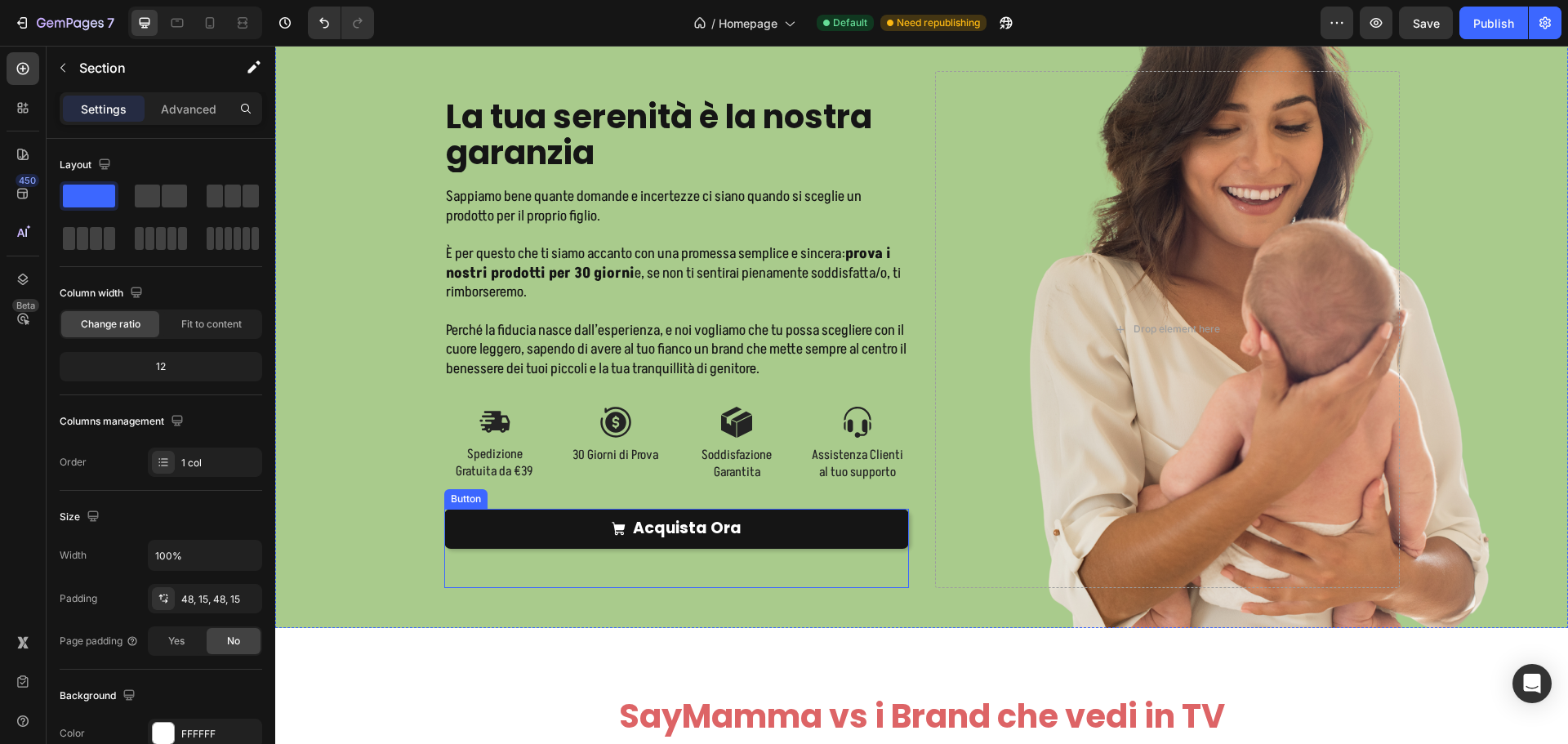
click at [800, 533] on link "Acquista Ora" at bounding box center [676, 529] width 465 height 40
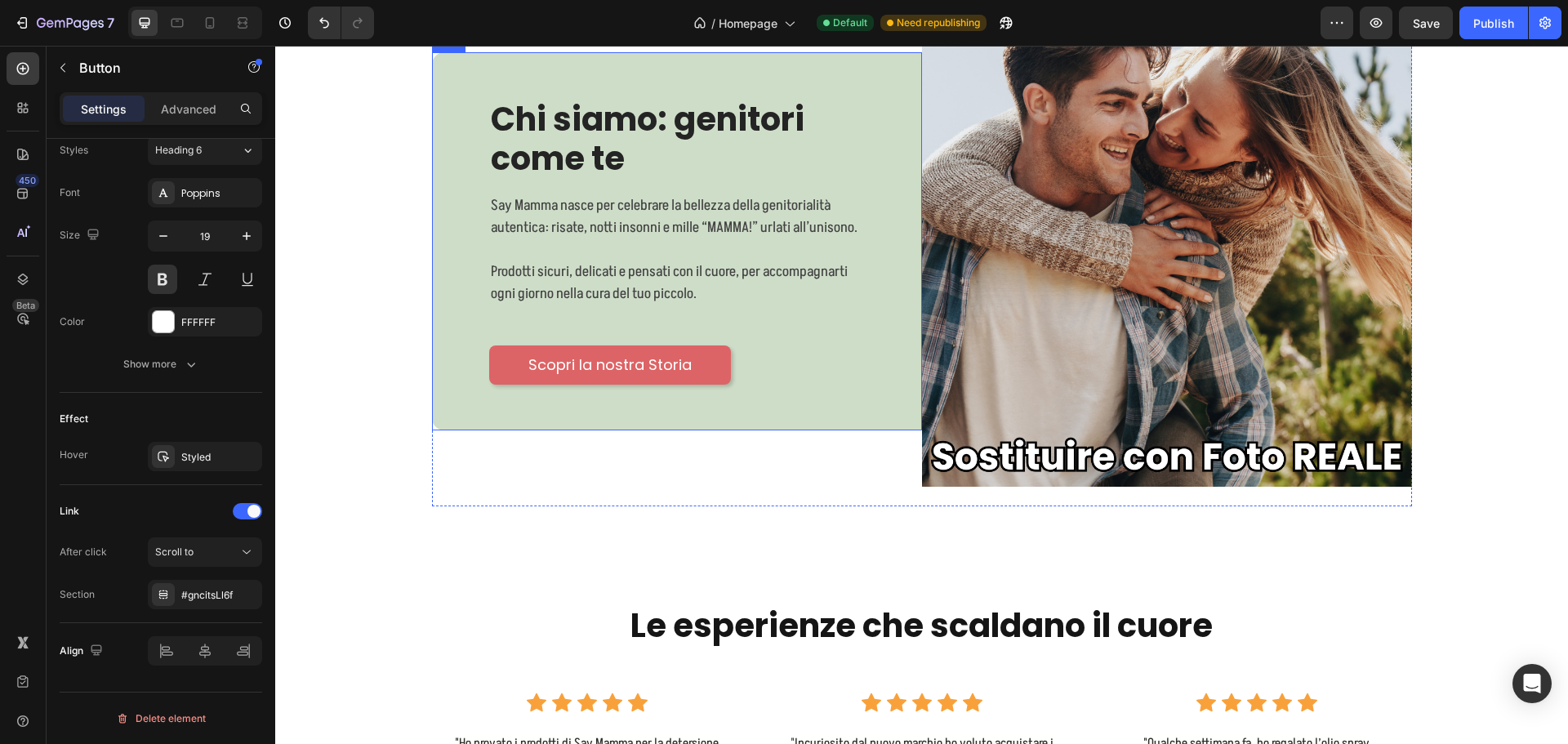
scroll to position [5715, 0]
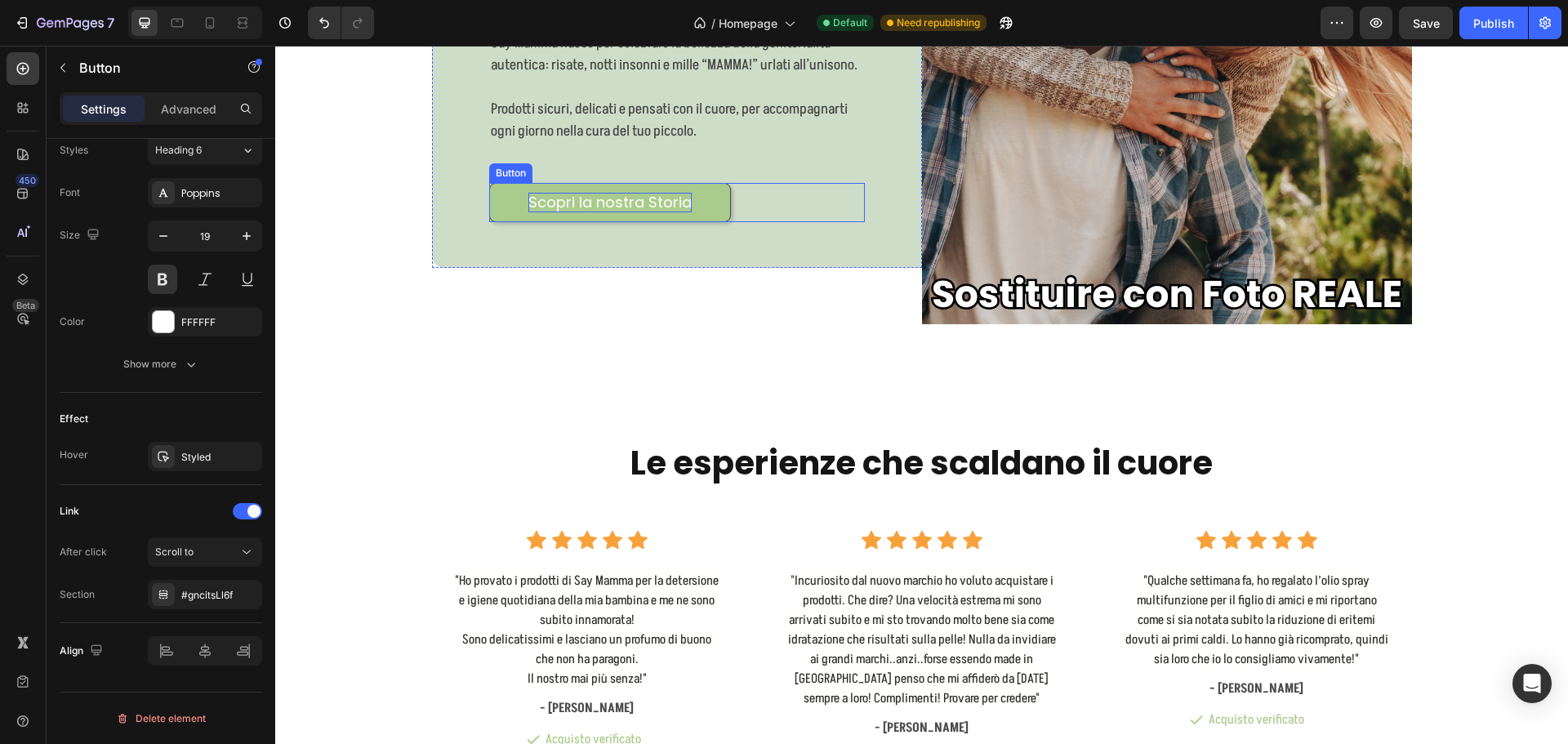
click at [677, 205] on p "Scopri la nostra Storia" at bounding box center [610, 201] width 163 height 19
click at [700, 205] on link "Scopri la nostra Storia" at bounding box center [610, 201] width 242 height 38
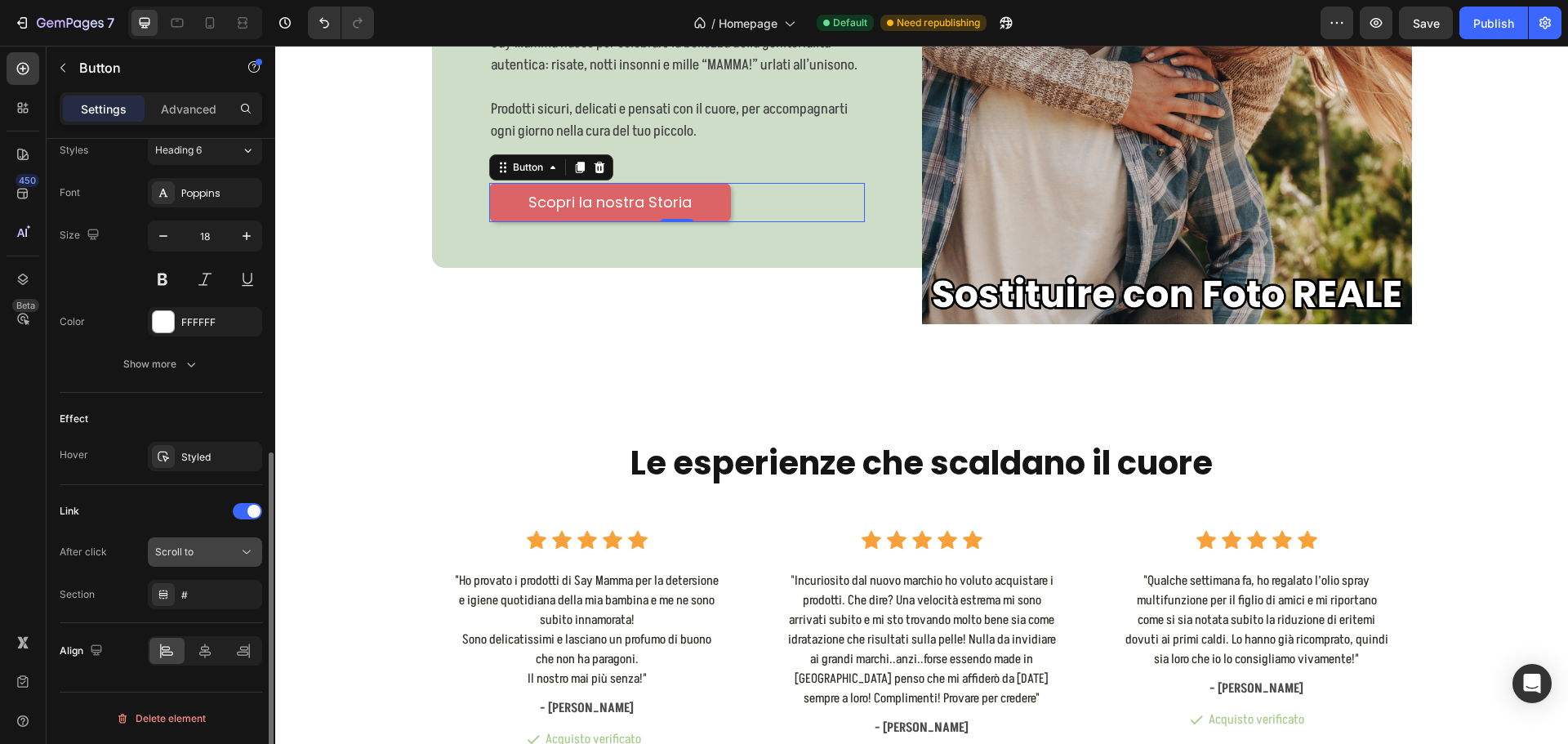
click at [171, 543] on button "Scroll to" at bounding box center [204, 552] width 114 height 29
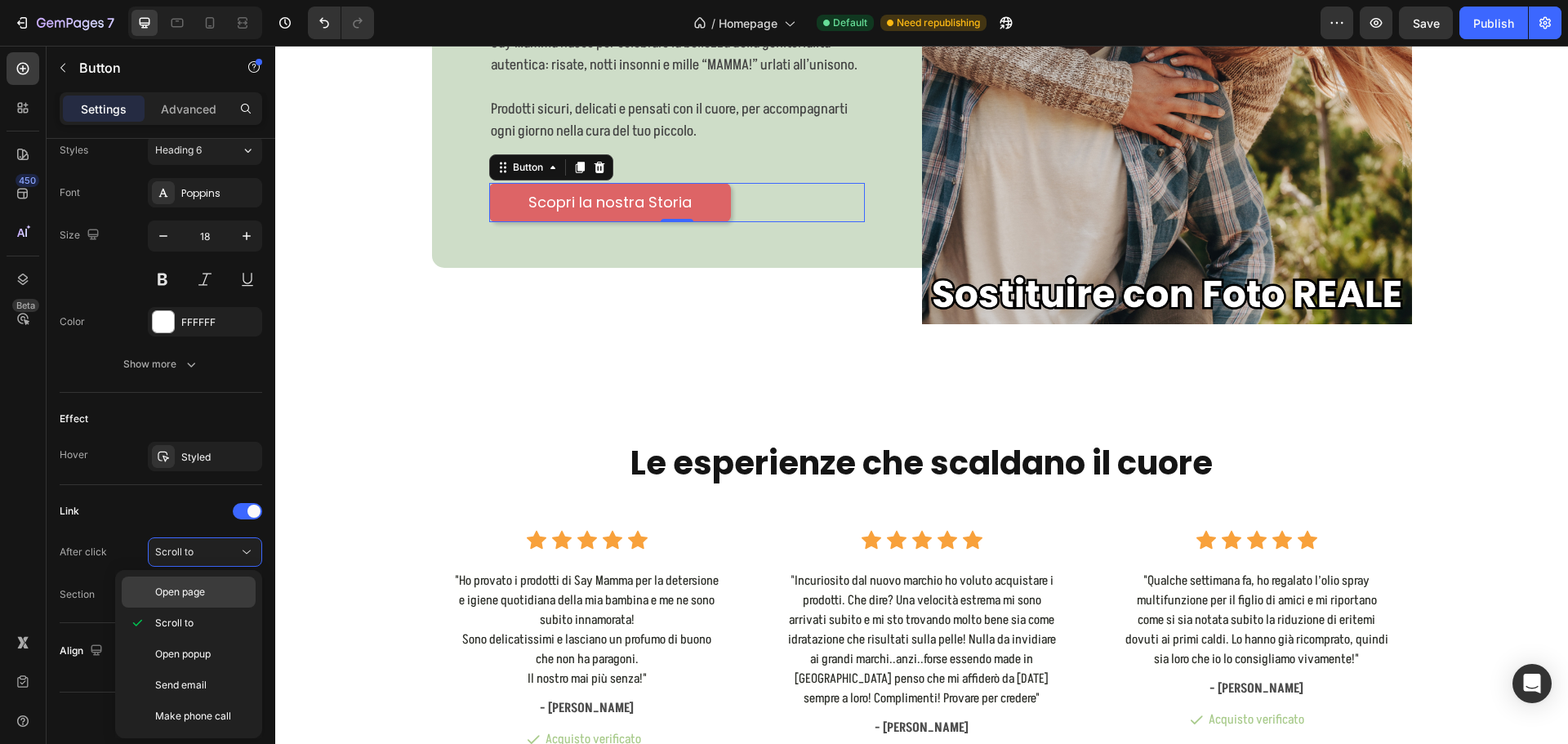
click at [196, 584] on div "Open page" at bounding box center [189, 592] width 134 height 31
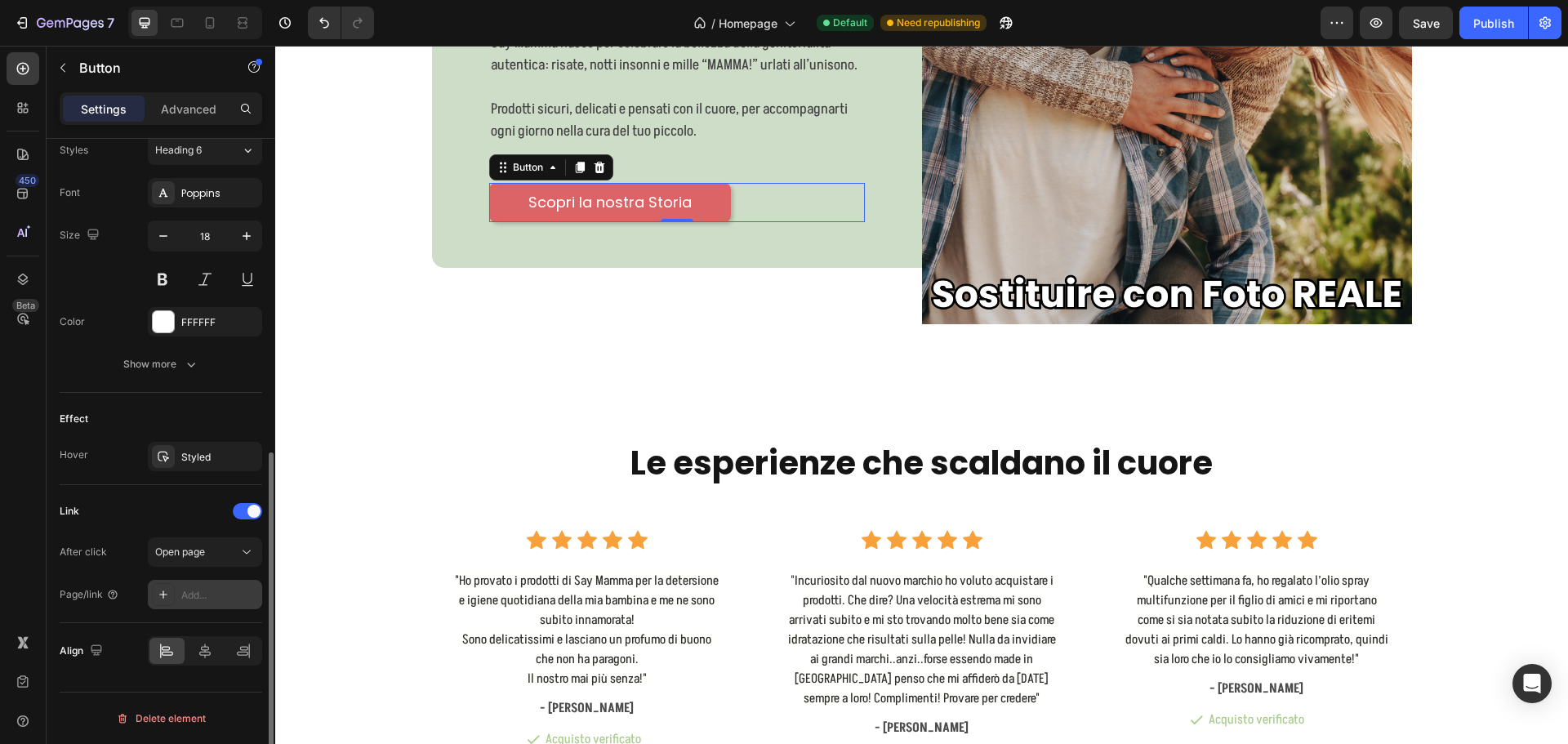
click at [217, 591] on div "Add..." at bounding box center [219, 595] width 77 height 15
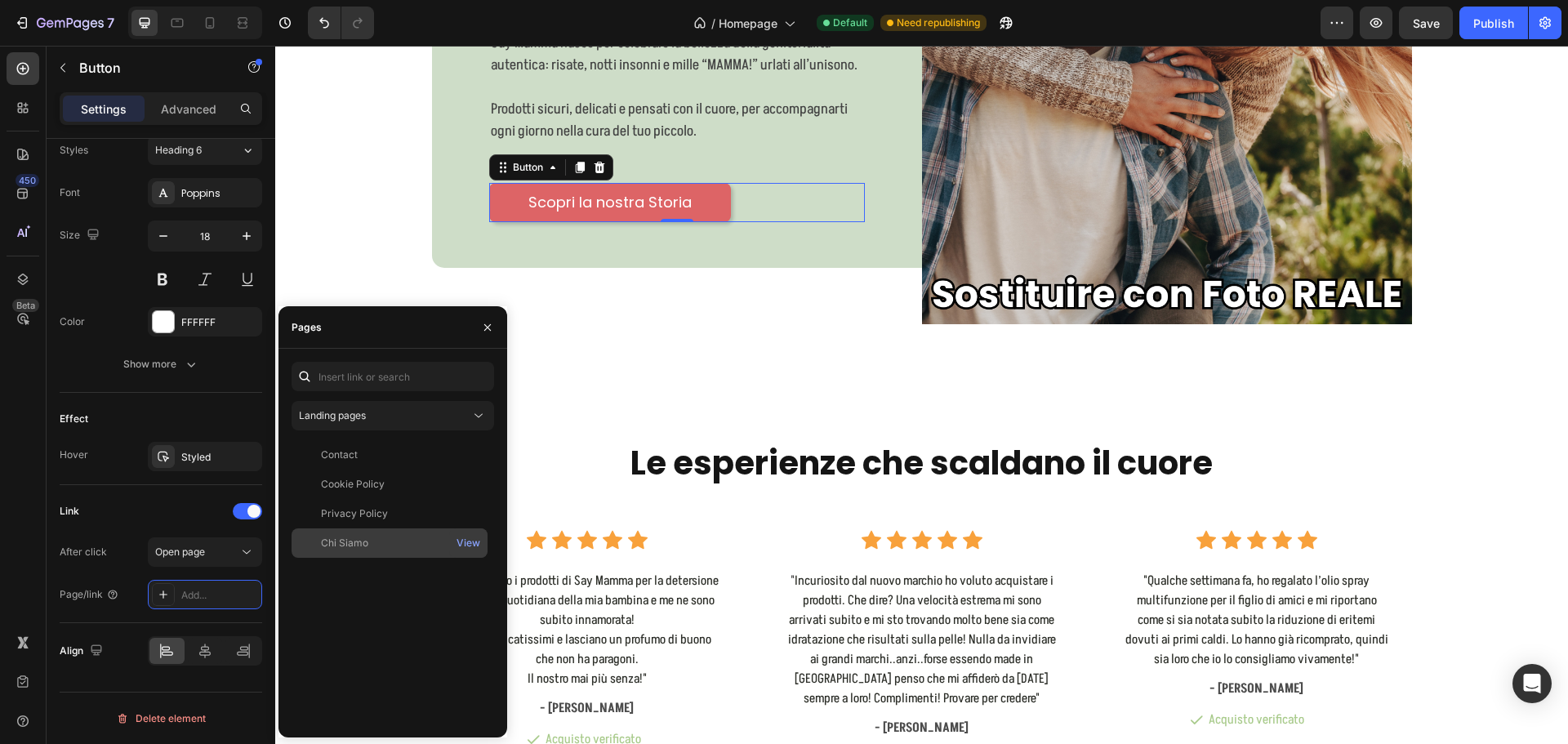
click at [364, 533] on div "Chi Siamo View" at bounding box center [389, 543] width 196 height 29
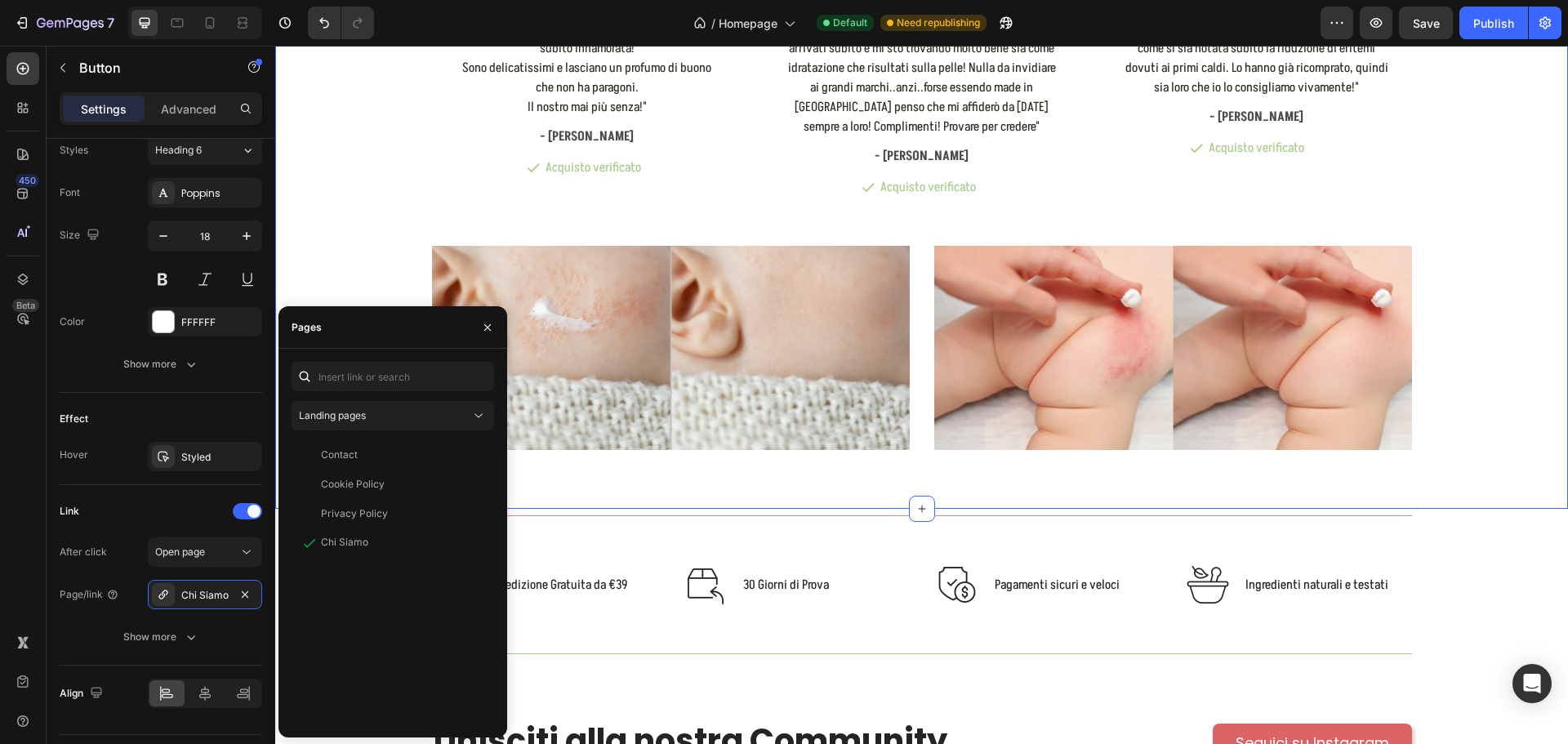
scroll to position [6368, 0]
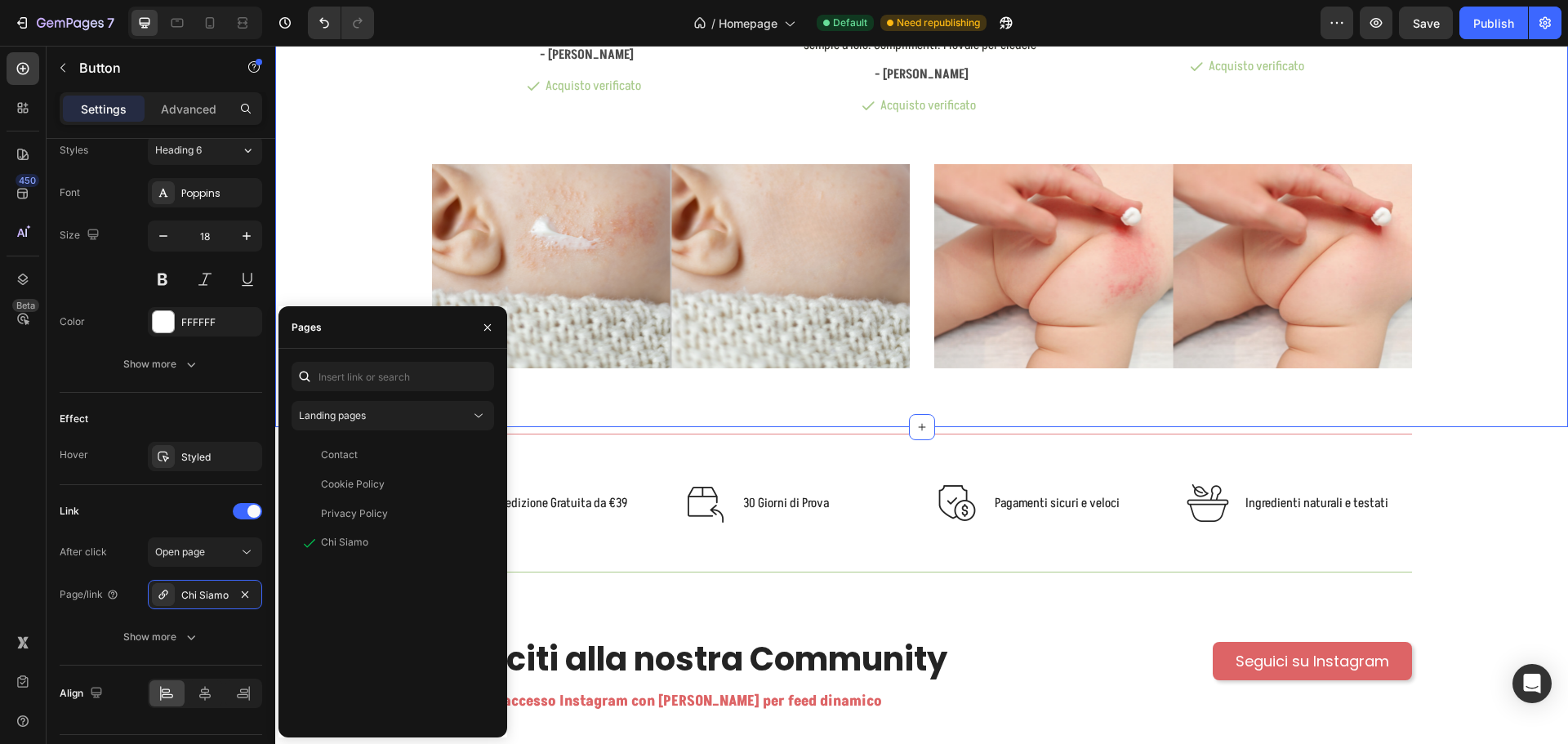
click at [1467, 431] on div "Title Line Image Spedizione Gratuita da €39 Text block Row Image 30 Giorni di P…" at bounding box center [921, 502] width 1268 height 152
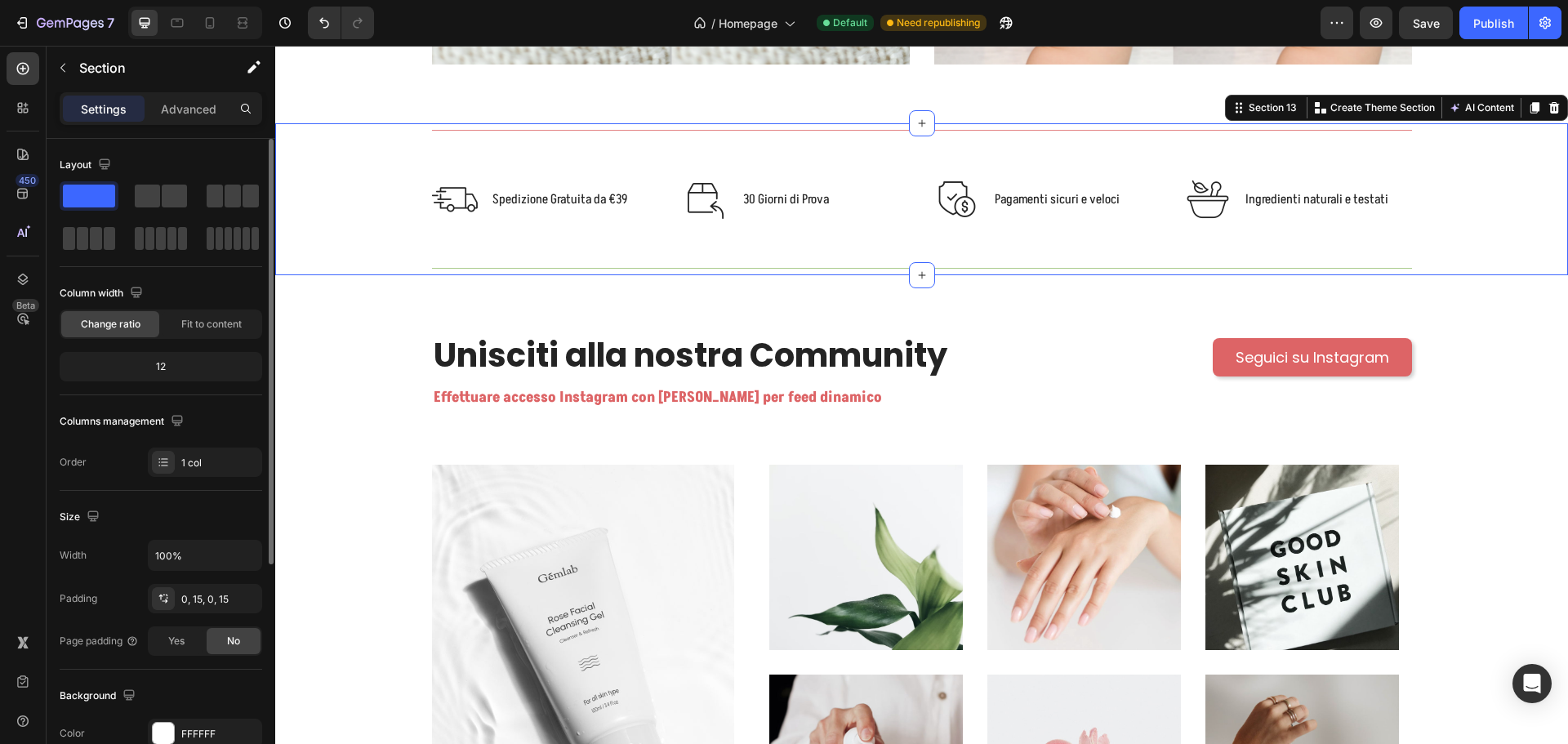
scroll to position [6695, 0]
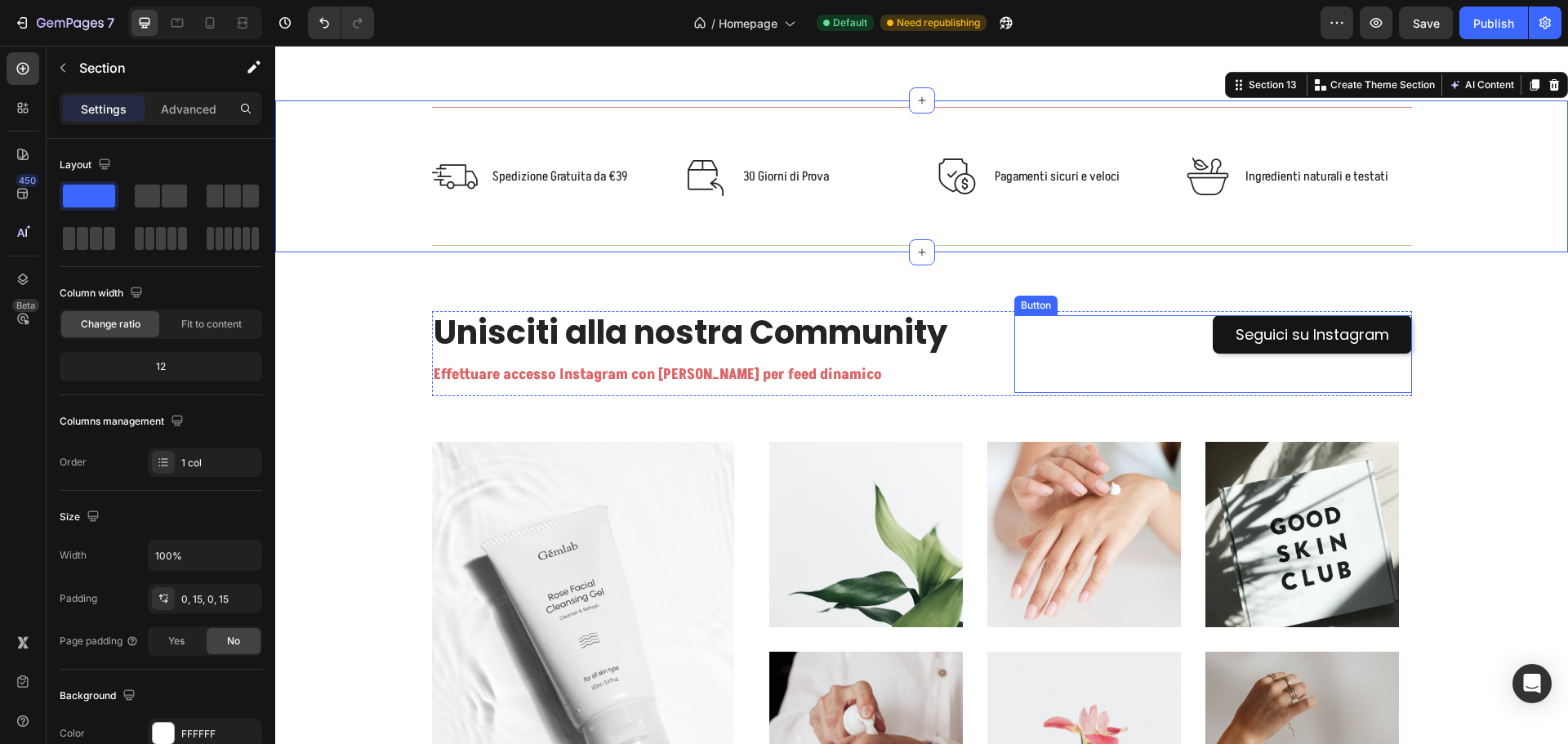
click at [1395, 342] on link "Seguici su Instagram" at bounding box center [1312, 334] width 199 height 38
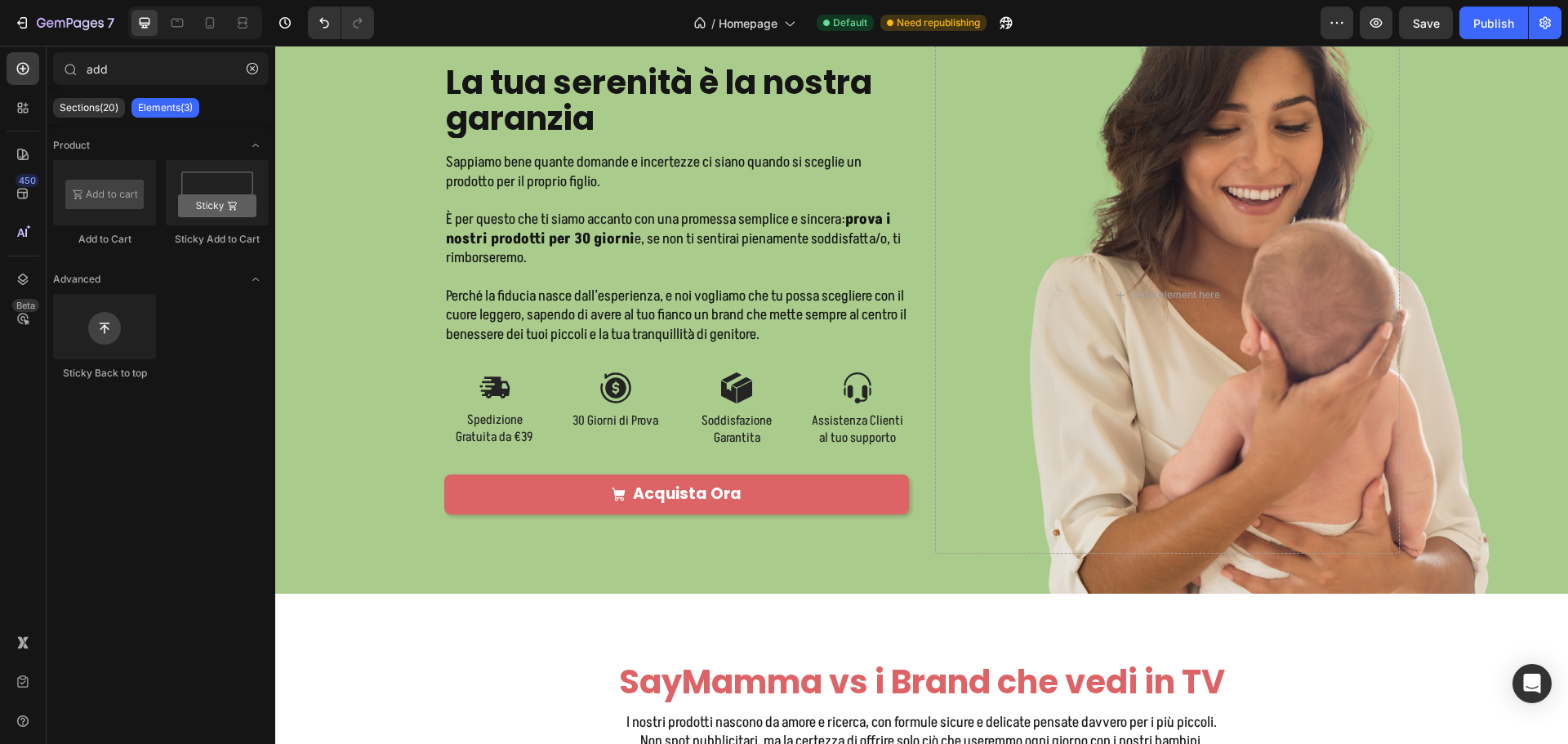
scroll to position [3596, 0]
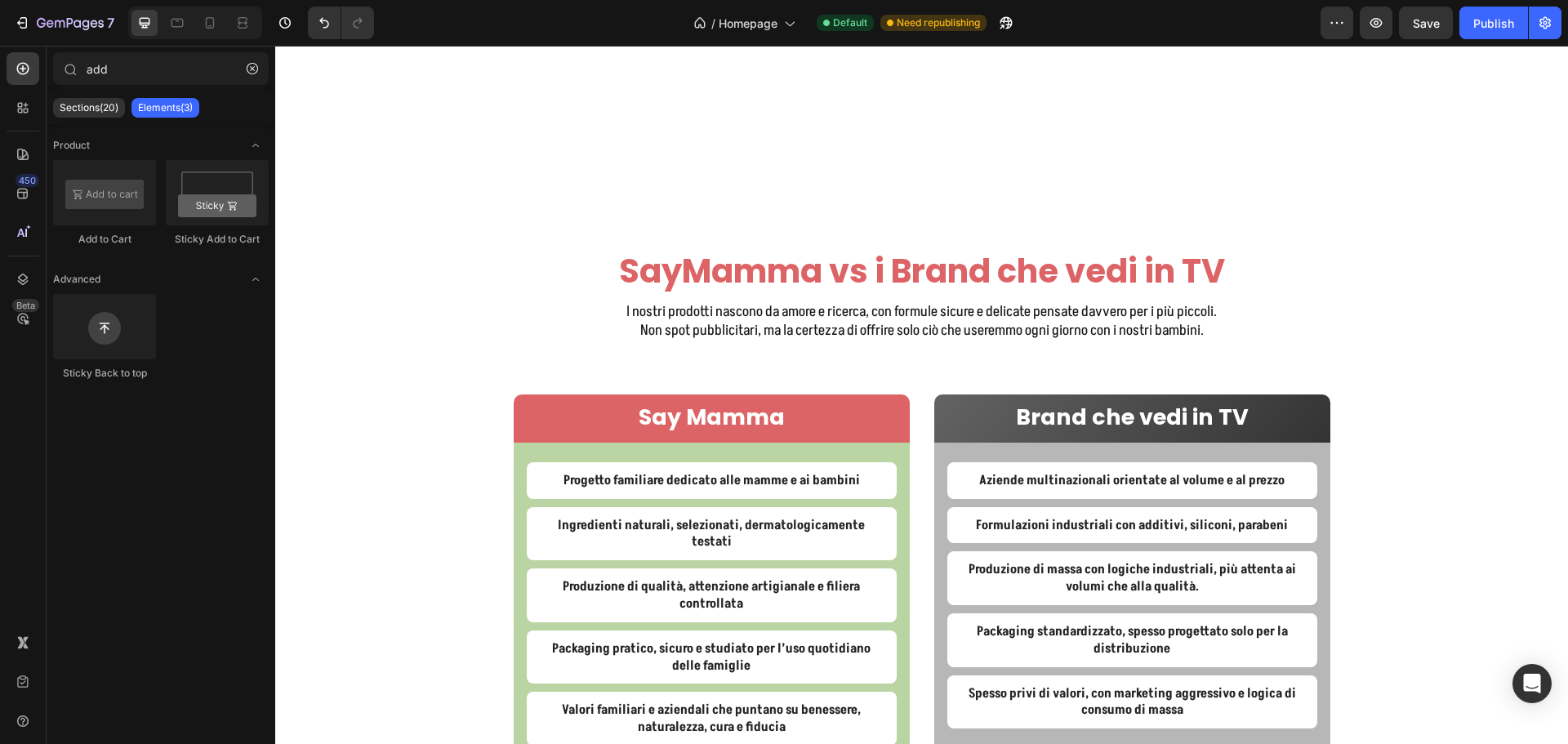
drag, startPoint x: 1567, startPoint y: 376, endPoint x: 1738, endPoint y: 86, distance: 336.7
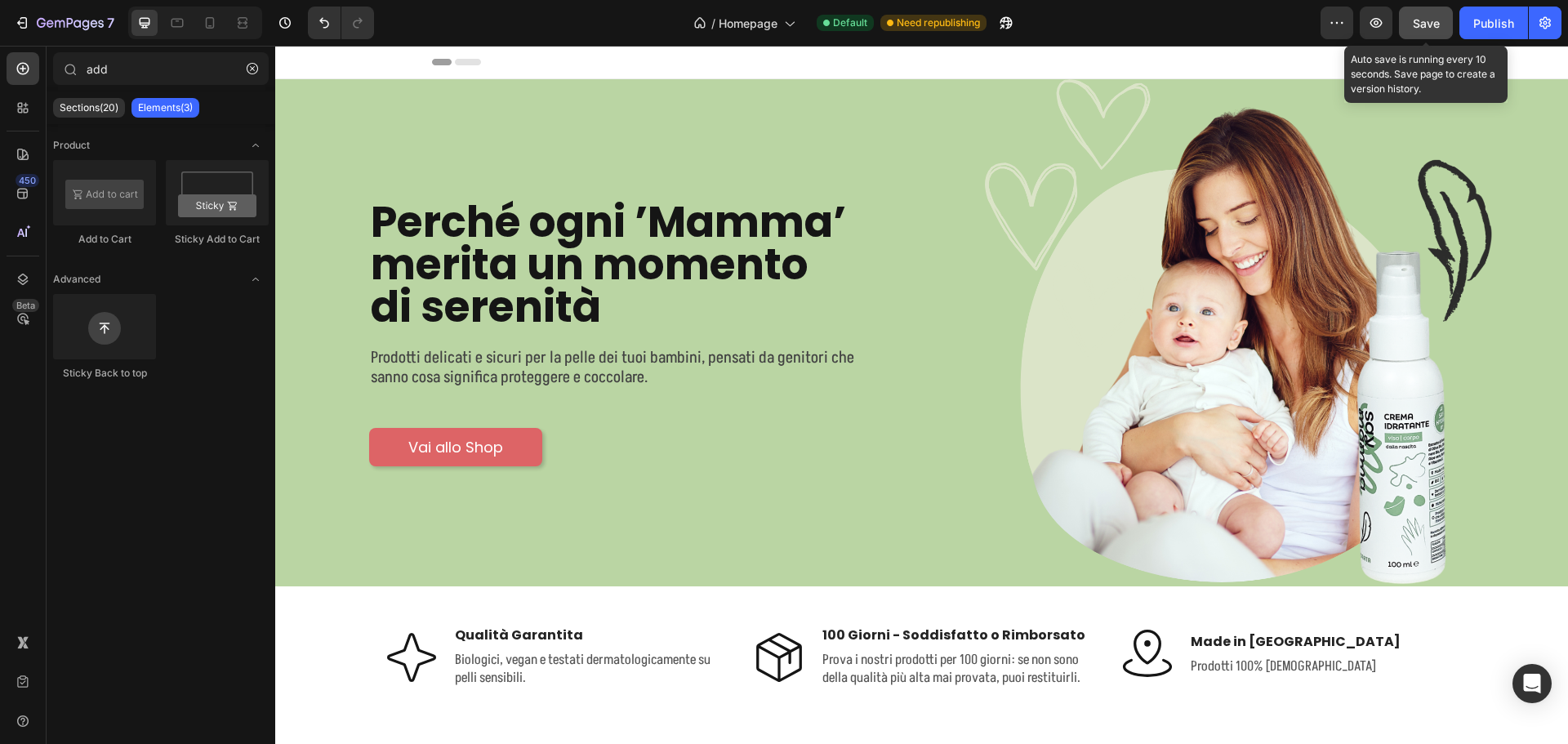
click at [1427, 21] on span "Save" at bounding box center [1425, 24] width 27 height 14
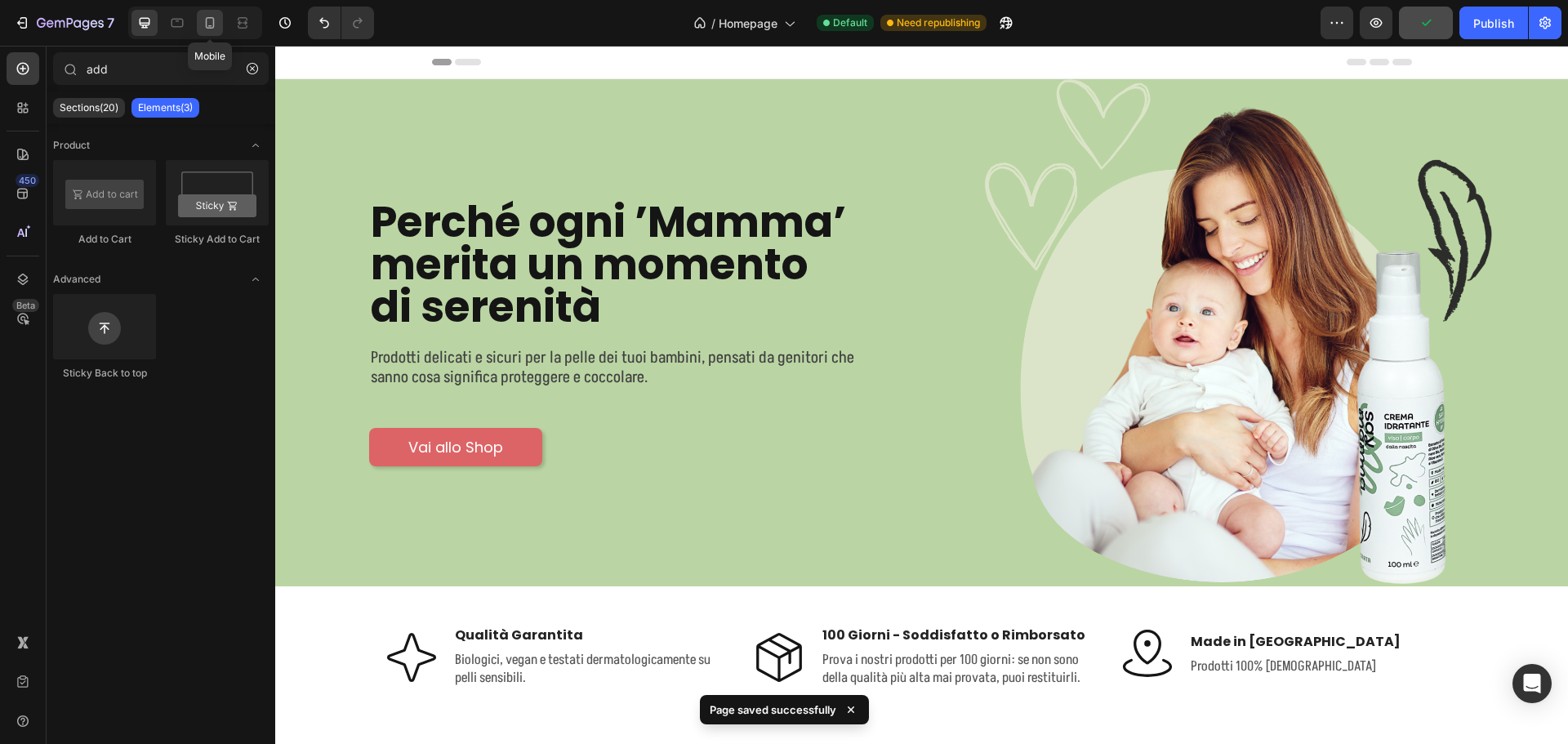
click at [204, 23] on icon at bounding box center [209, 23] width 17 height 17
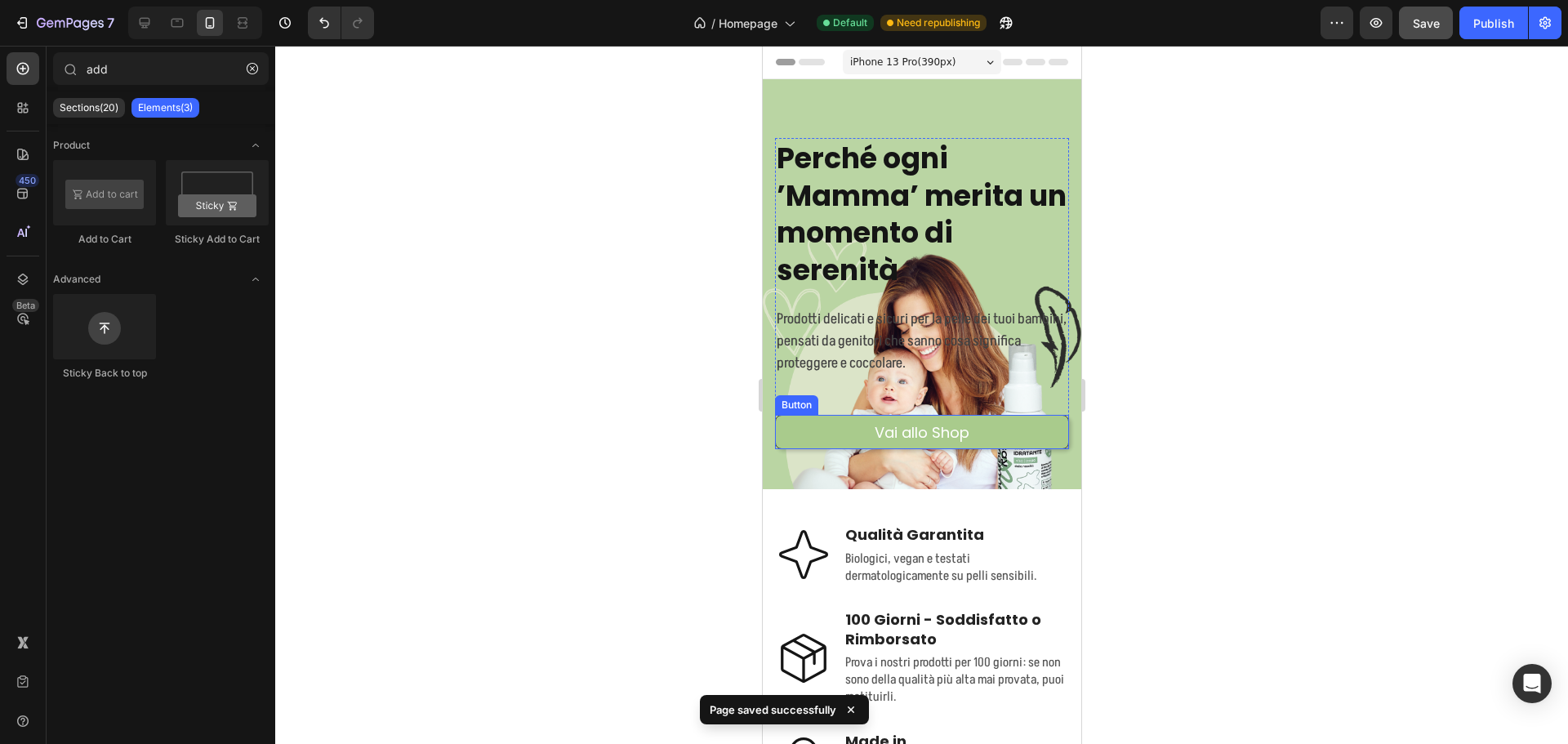
click at [1010, 440] on button "Vai allo Shop" at bounding box center [920, 431] width 294 height 34
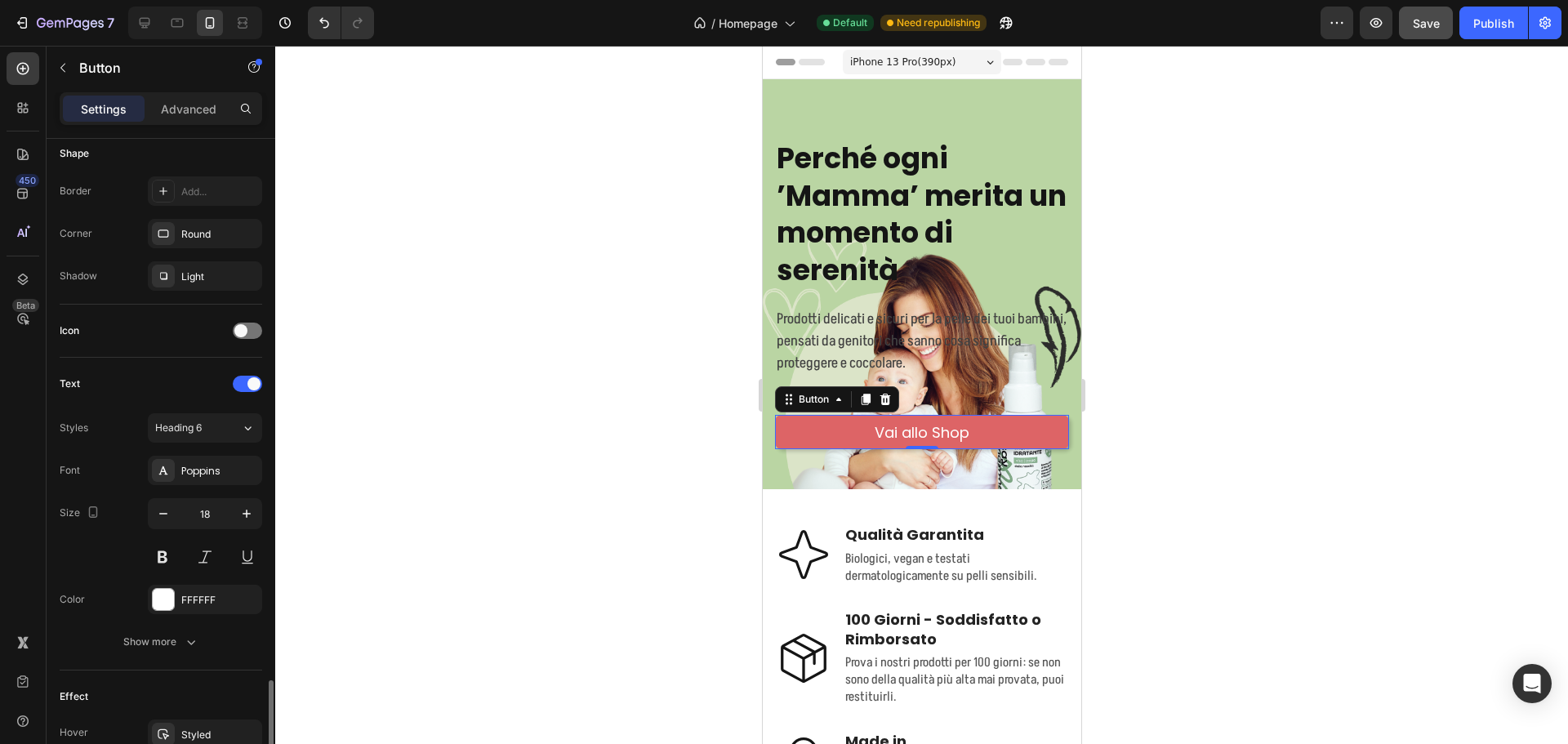
scroll to position [604, 0]
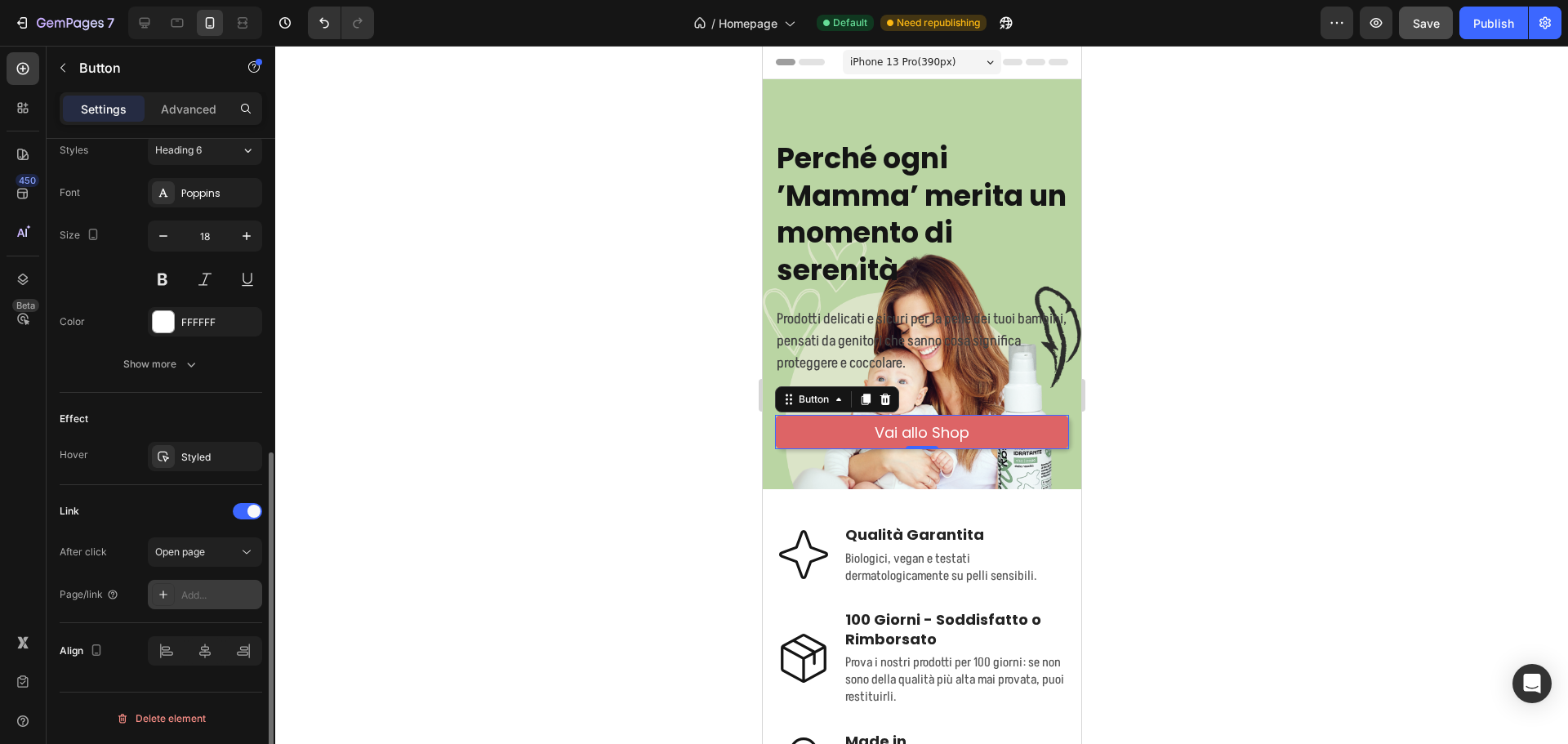
click at [204, 588] on div "Add..." at bounding box center [219, 595] width 77 height 15
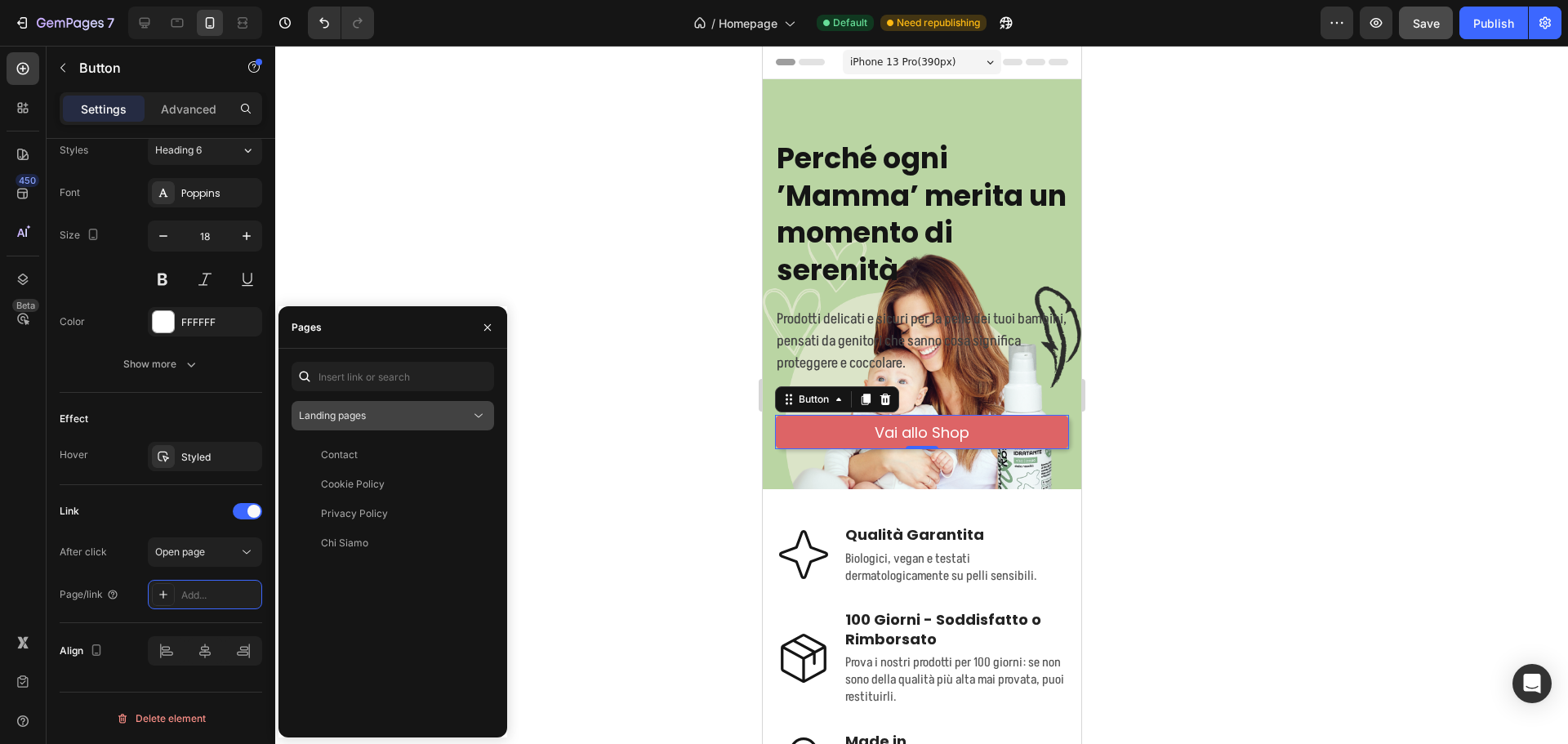
click at [387, 420] on div "Landing pages" at bounding box center [384, 415] width 171 height 15
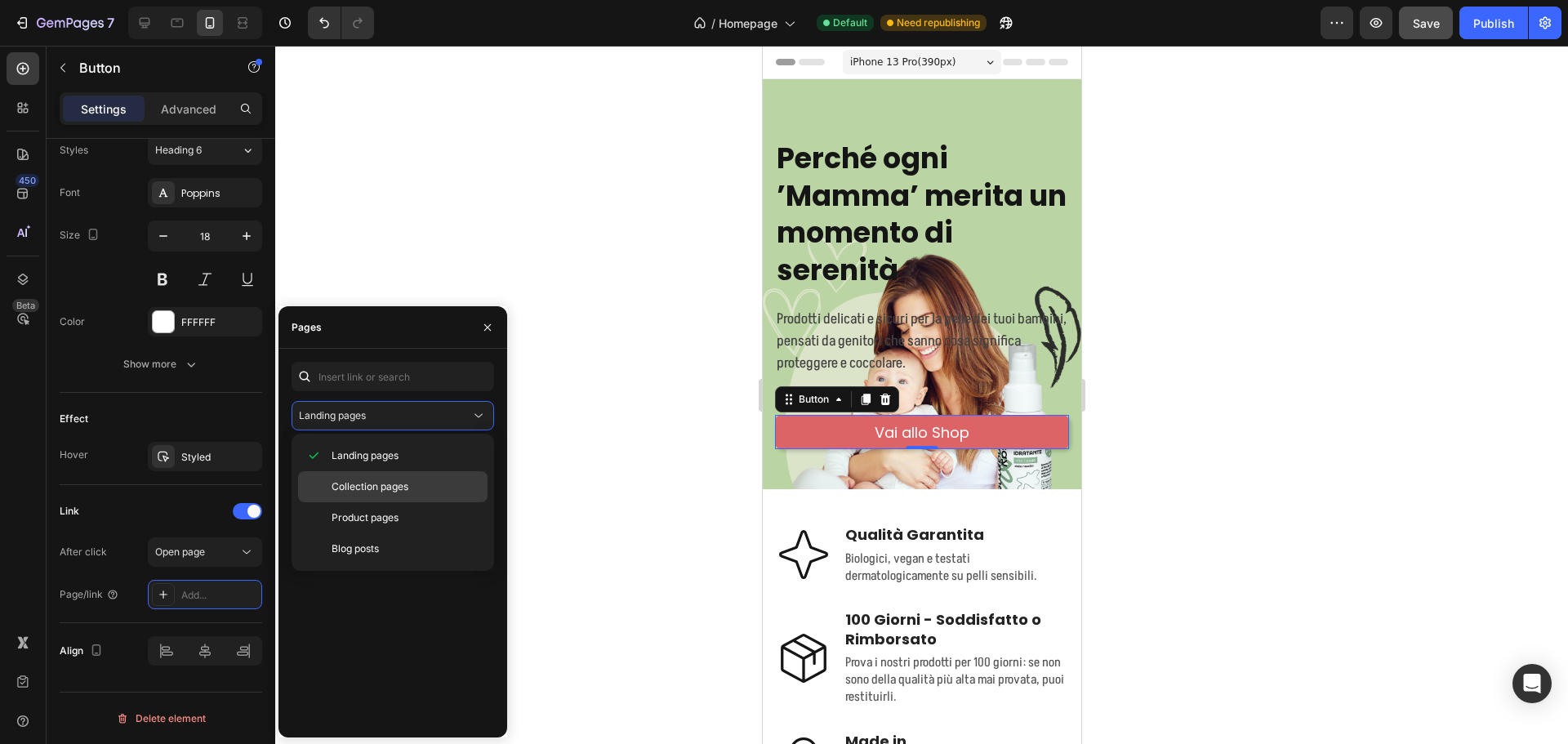
click at [380, 485] on span "Collection pages" at bounding box center [370, 486] width 77 height 15
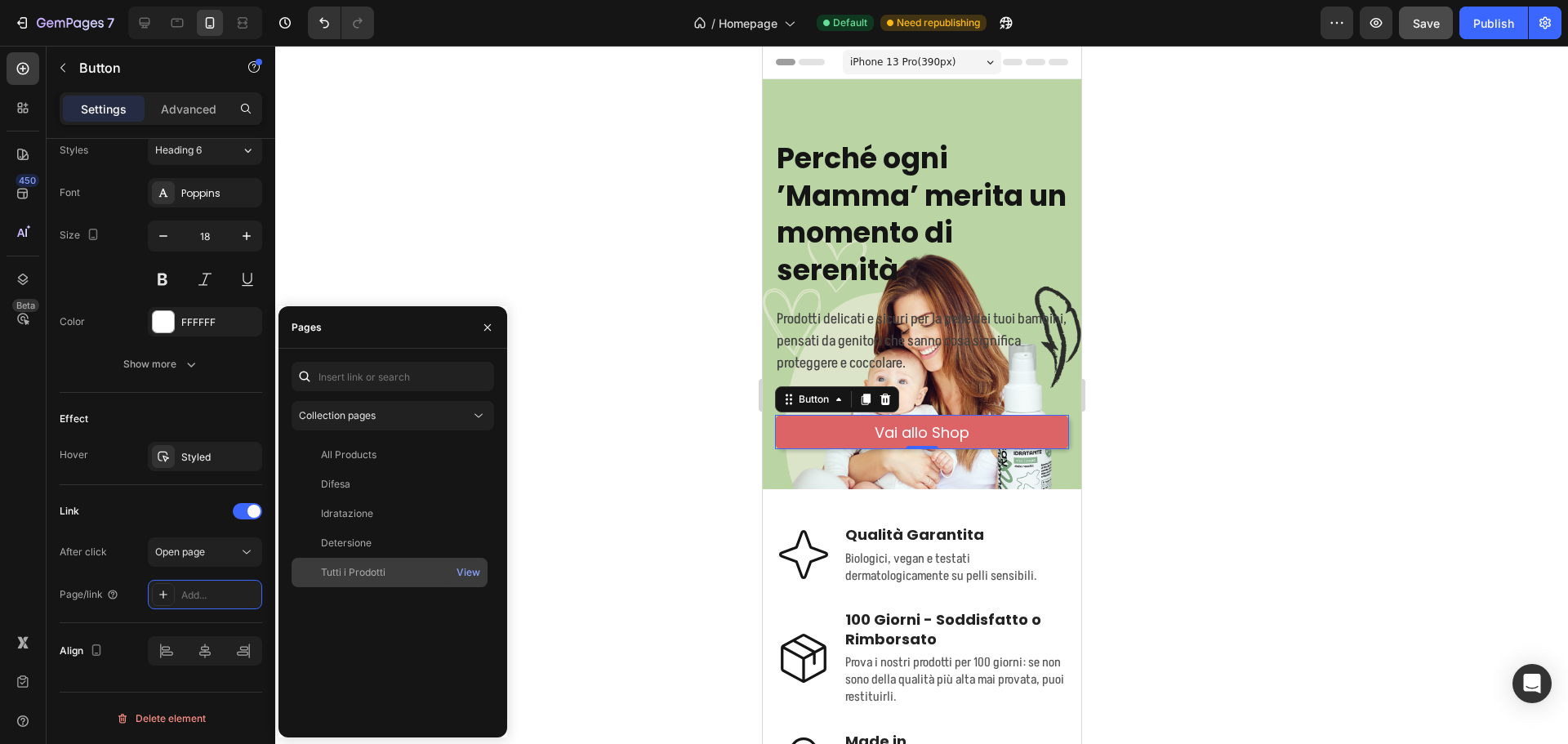
click at [367, 563] on div "Tutti i Prodotti View" at bounding box center [389, 572] width 196 height 29
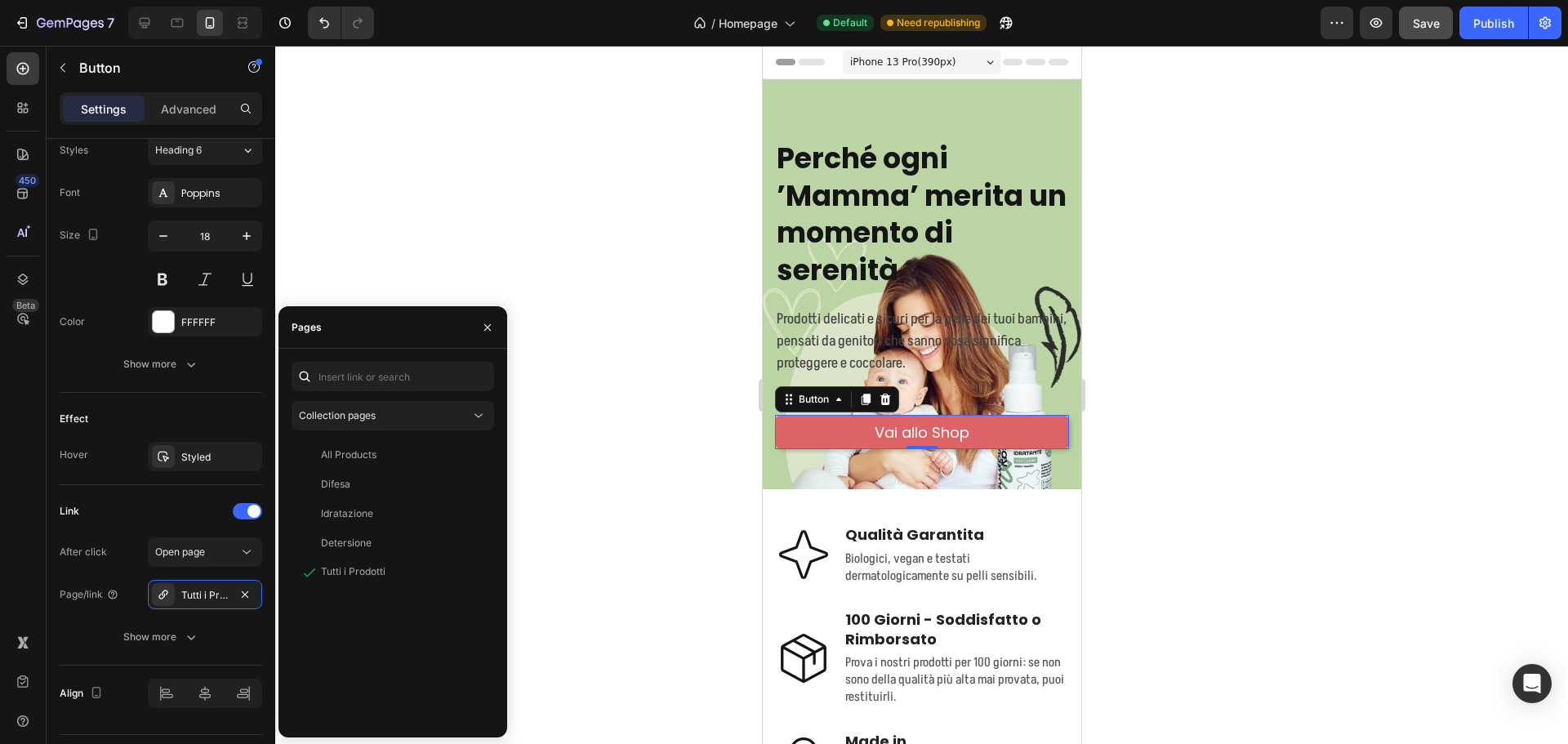
click at [535, 503] on div at bounding box center [921, 395] width 1293 height 698
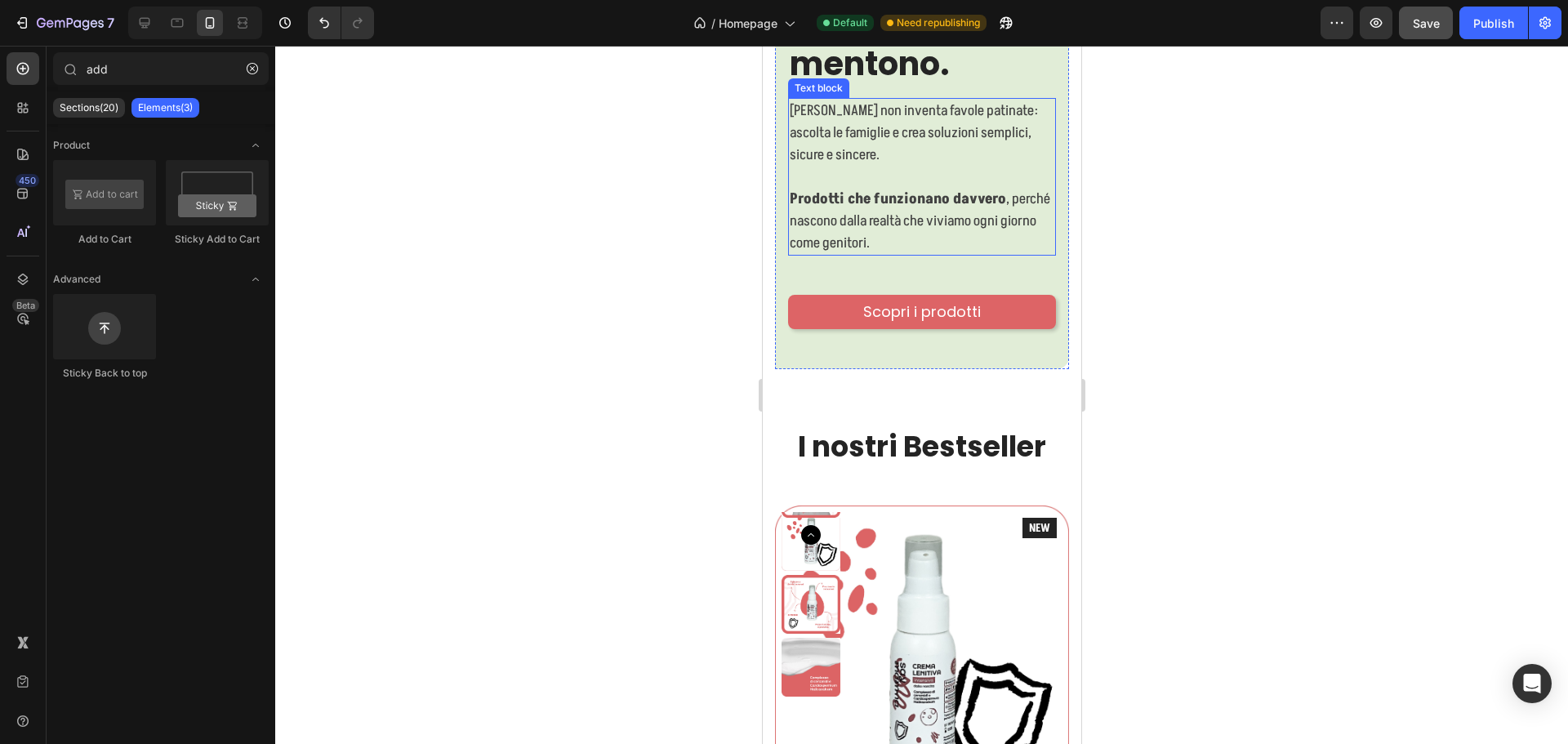
scroll to position [1143, 0]
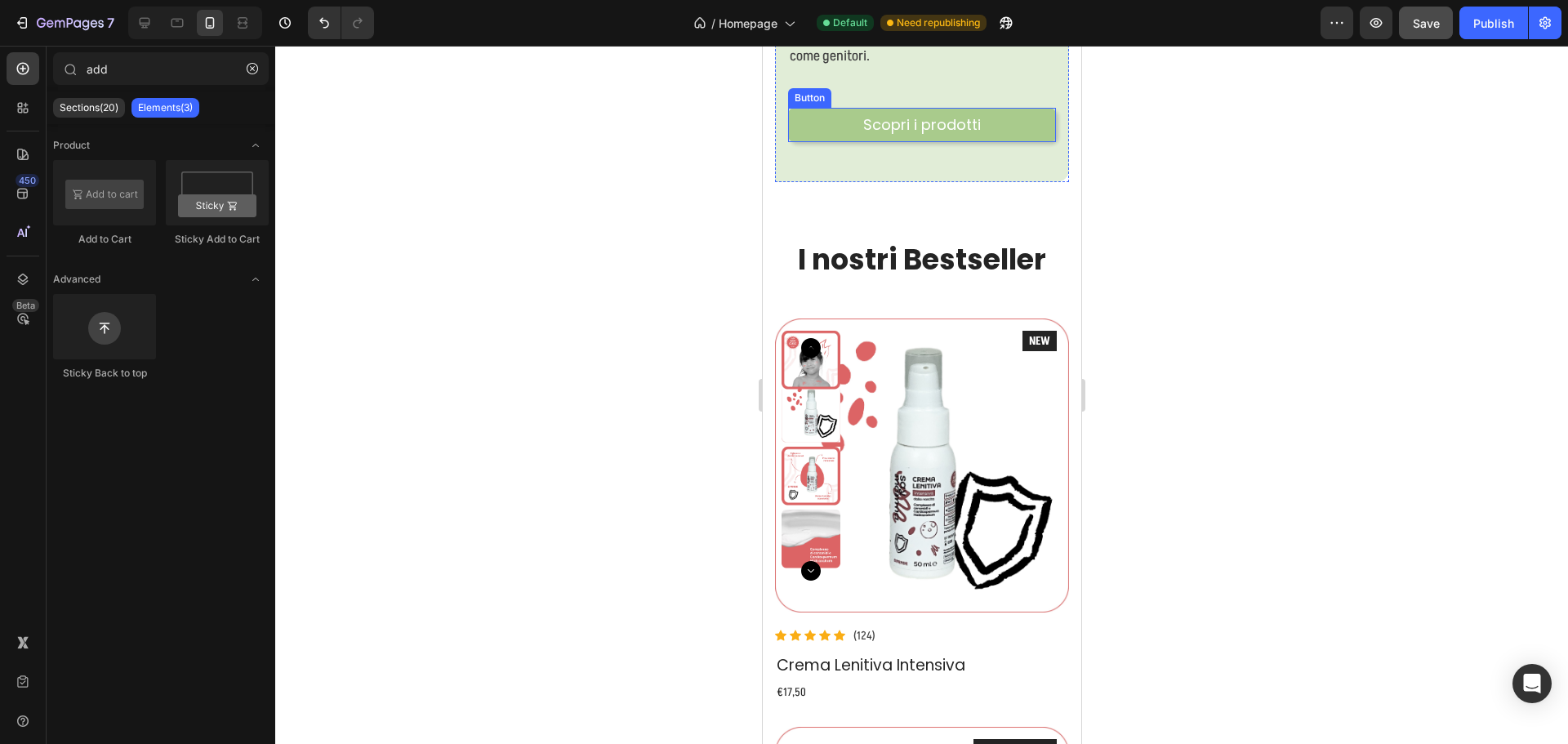
click at [1019, 143] on link "Scopri i prodotti" at bounding box center [921, 125] width 267 height 34
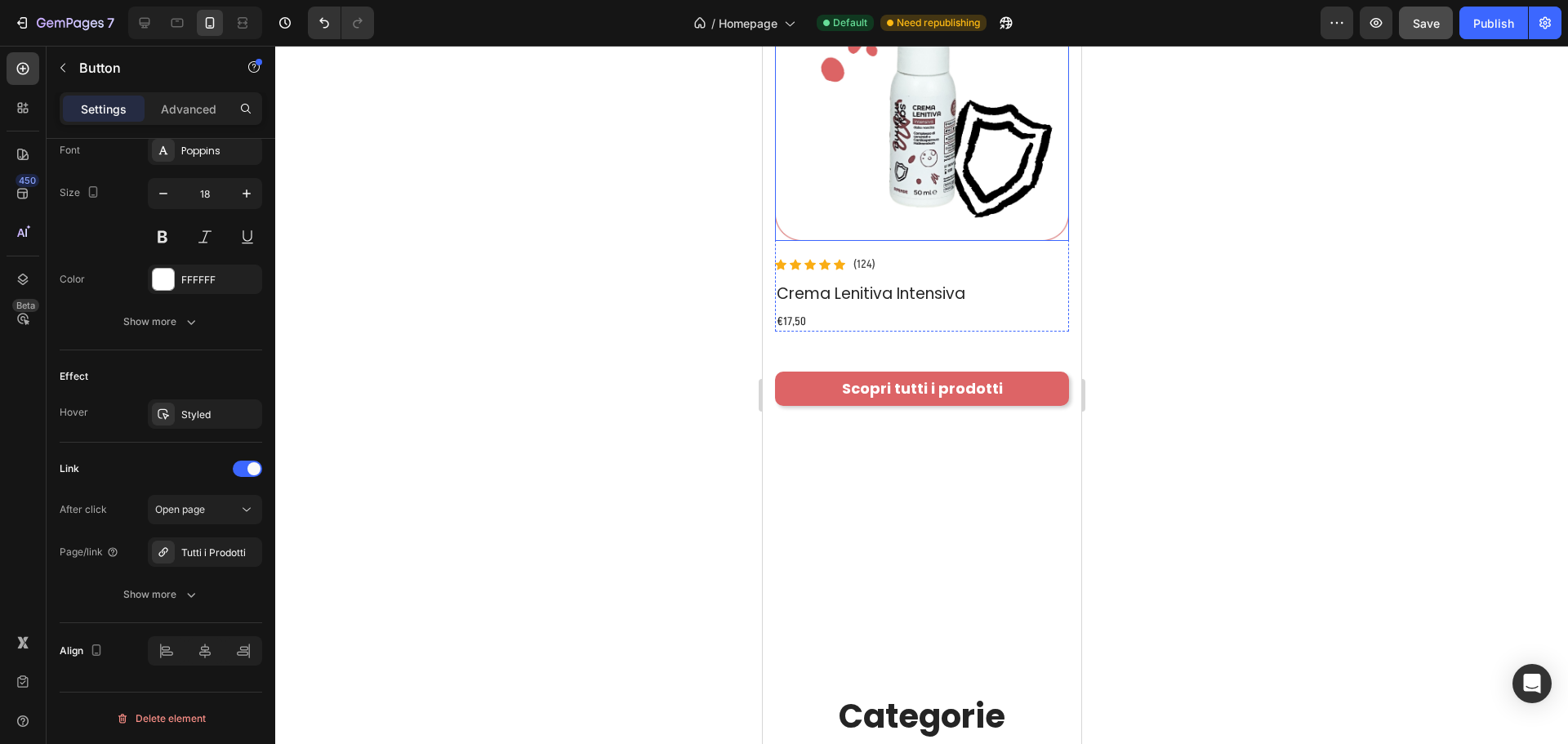
scroll to position [2368, 0]
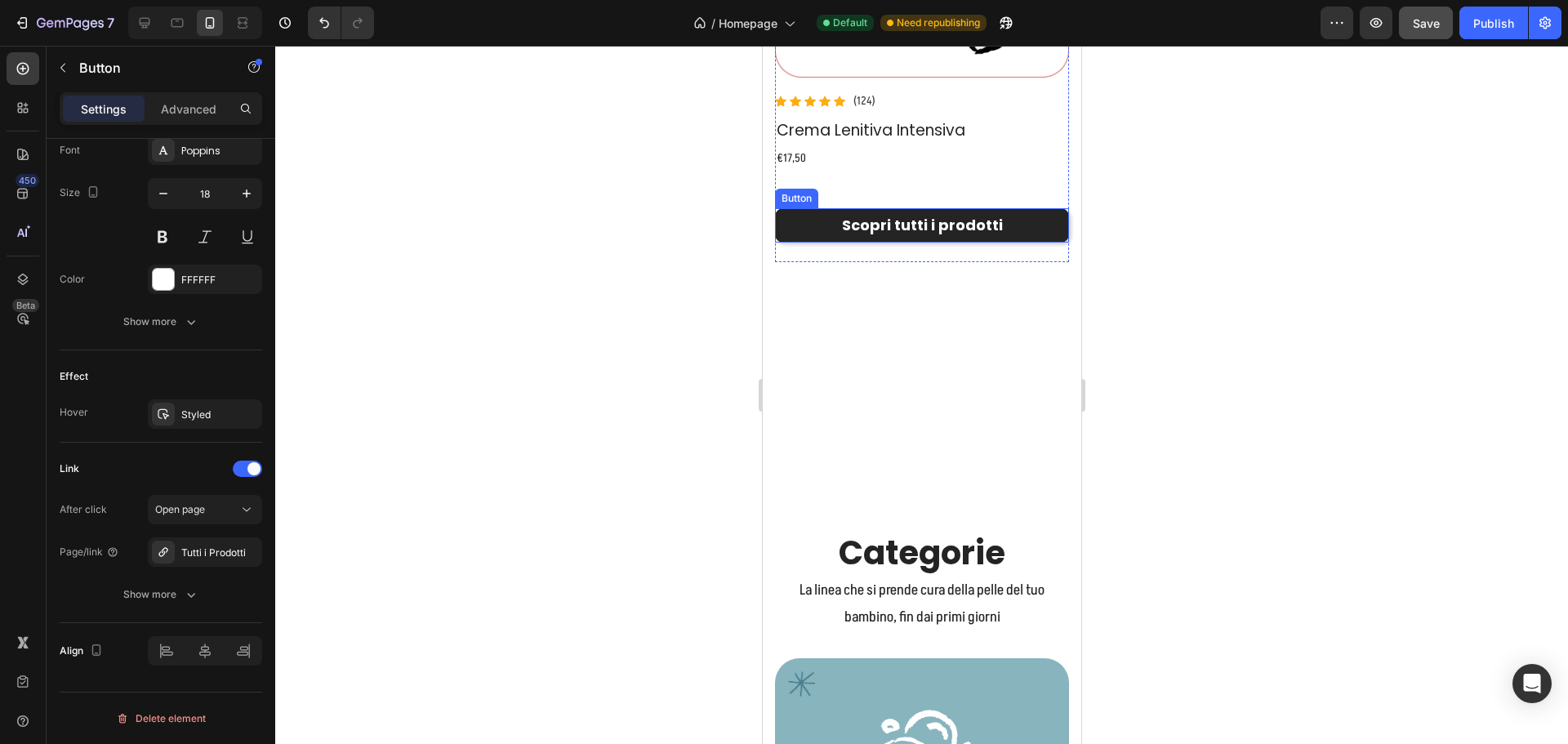
click at [1033, 208] on link "Scopri tutti i prodotti" at bounding box center [920, 225] width 294 height 34
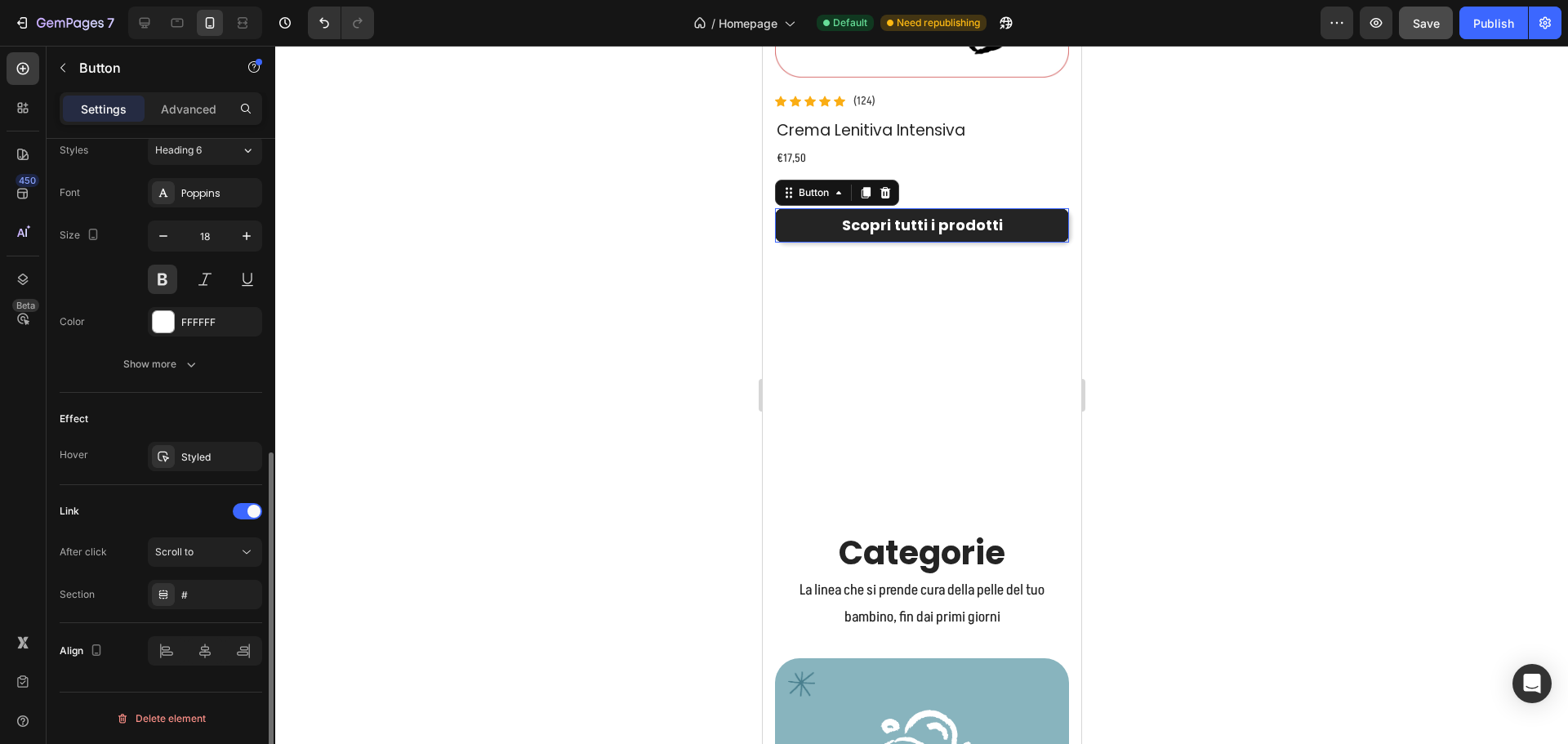
scroll to position [604, 0]
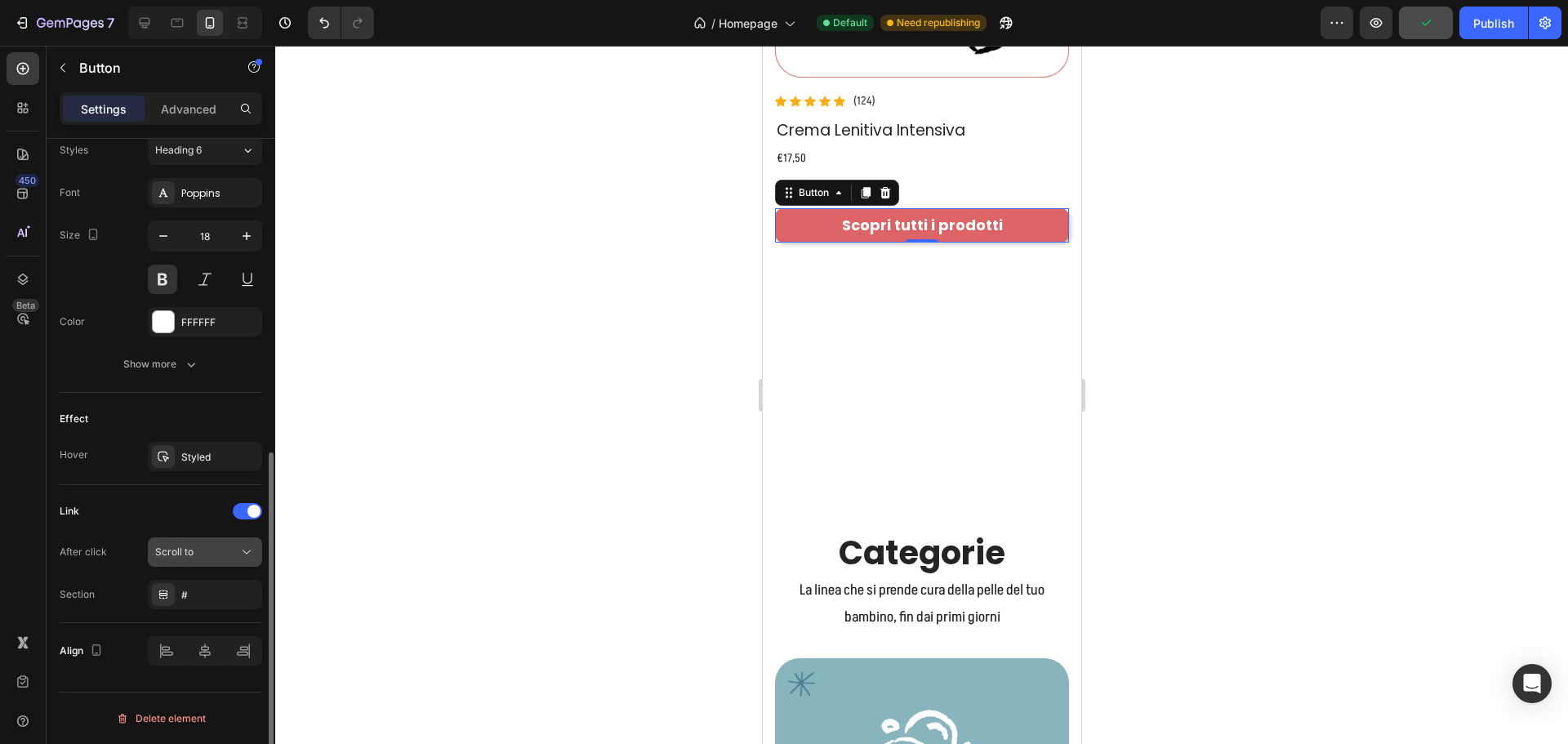
click at [198, 544] on div "Scroll to" at bounding box center [197, 551] width 84 height 15
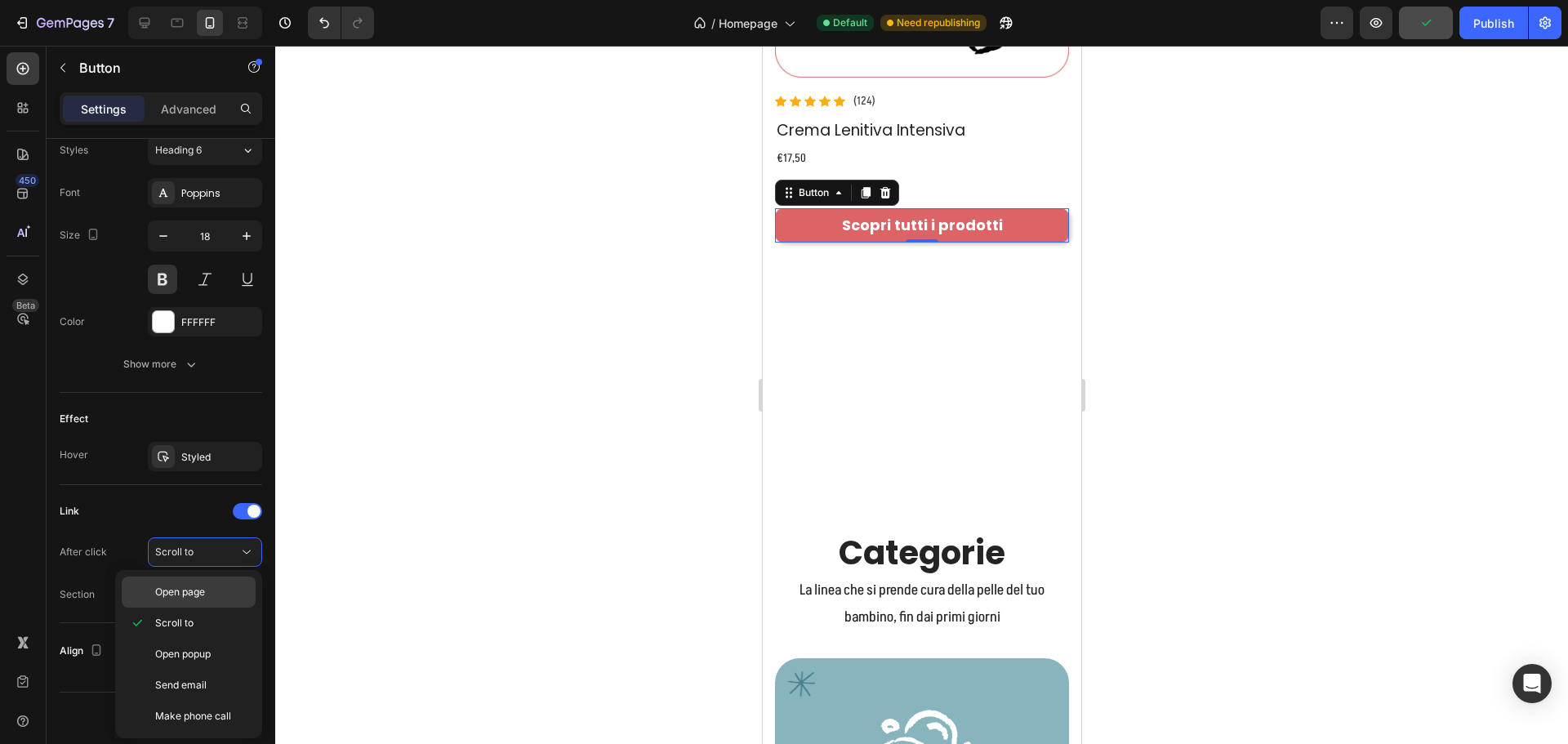
click at [196, 585] on span "Open page" at bounding box center [180, 592] width 50 height 15
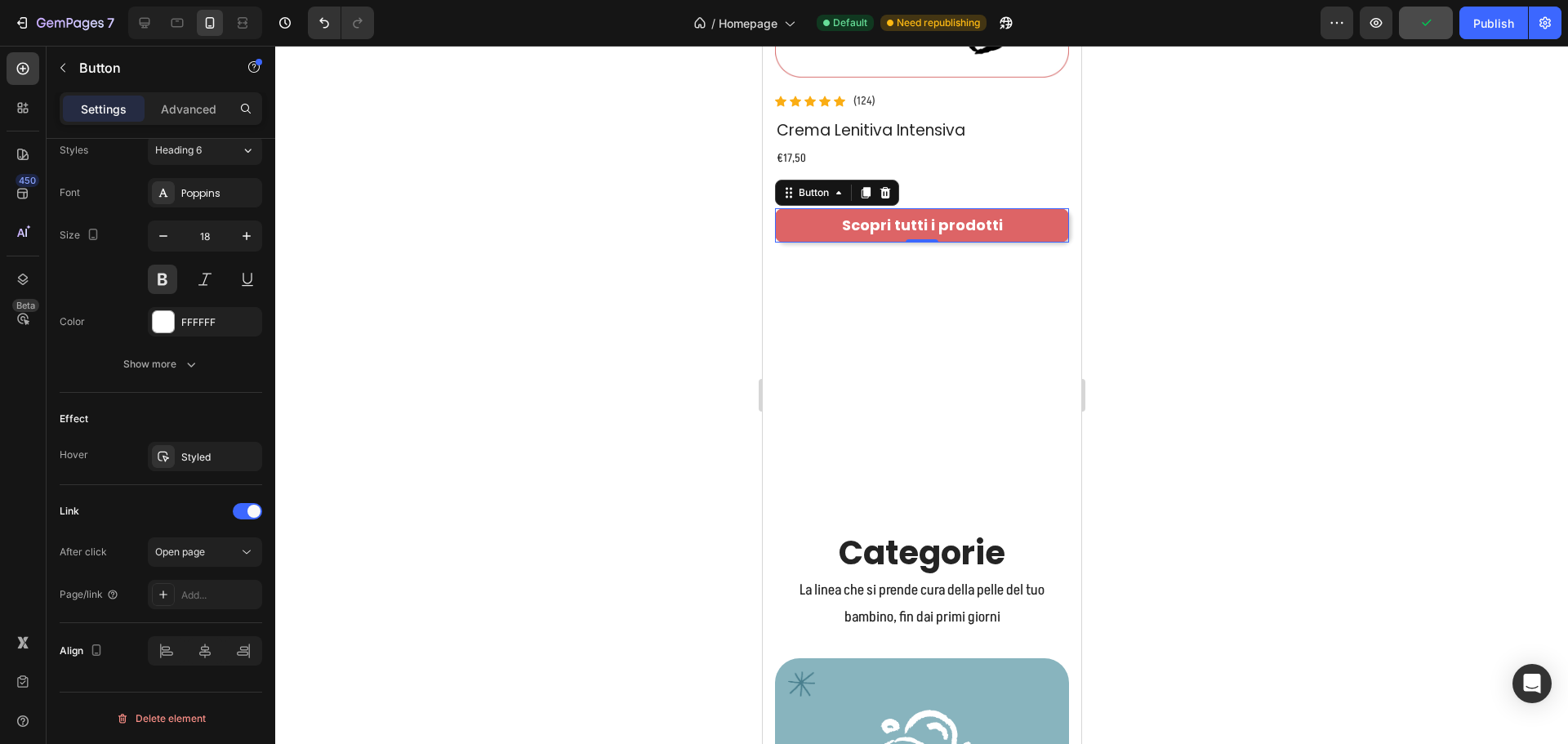
click at [205, 588] on div "Add..." at bounding box center [219, 595] width 77 height 15
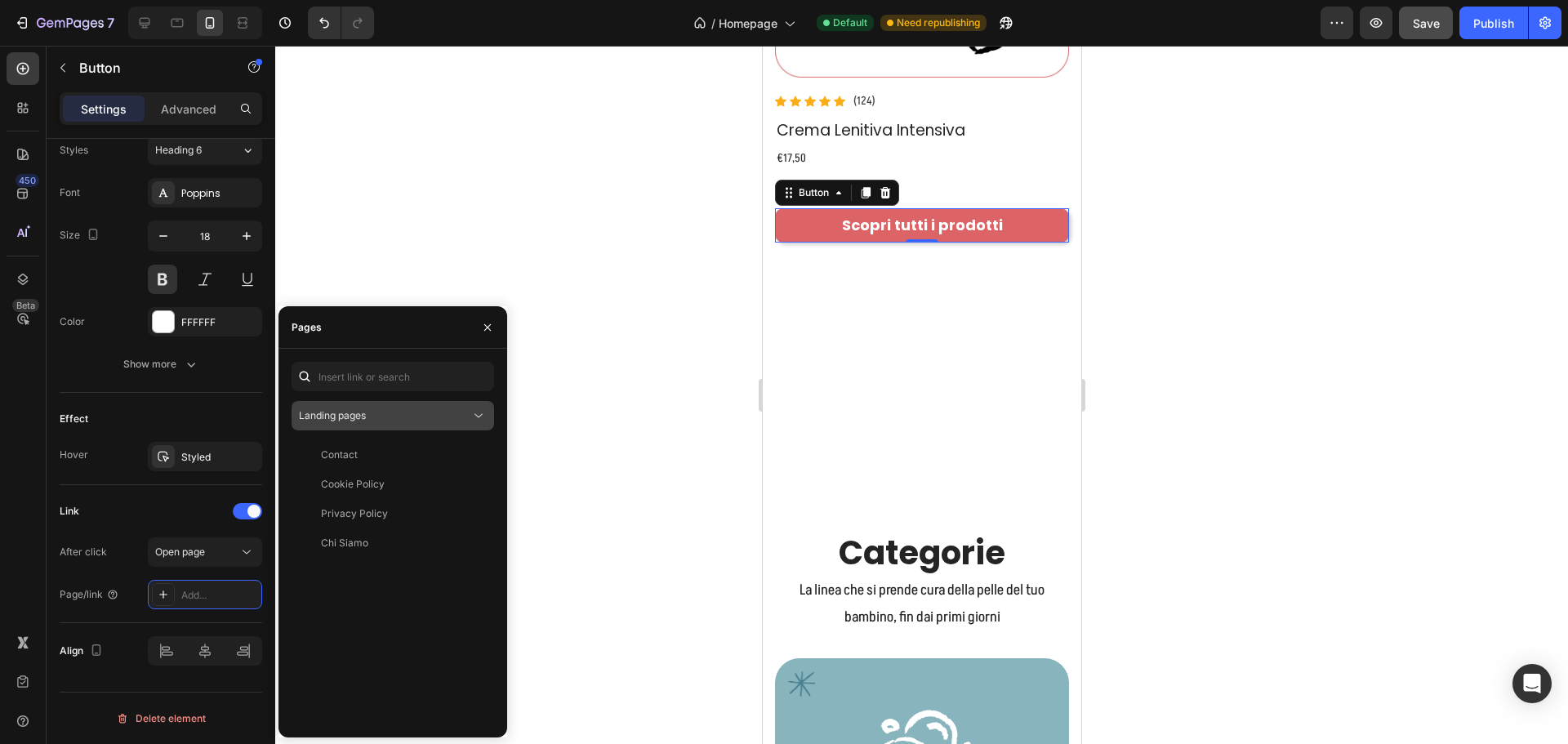
click at [388, 421] on div "Landing pages" at bounding box center [384, 415] width 171 height 15
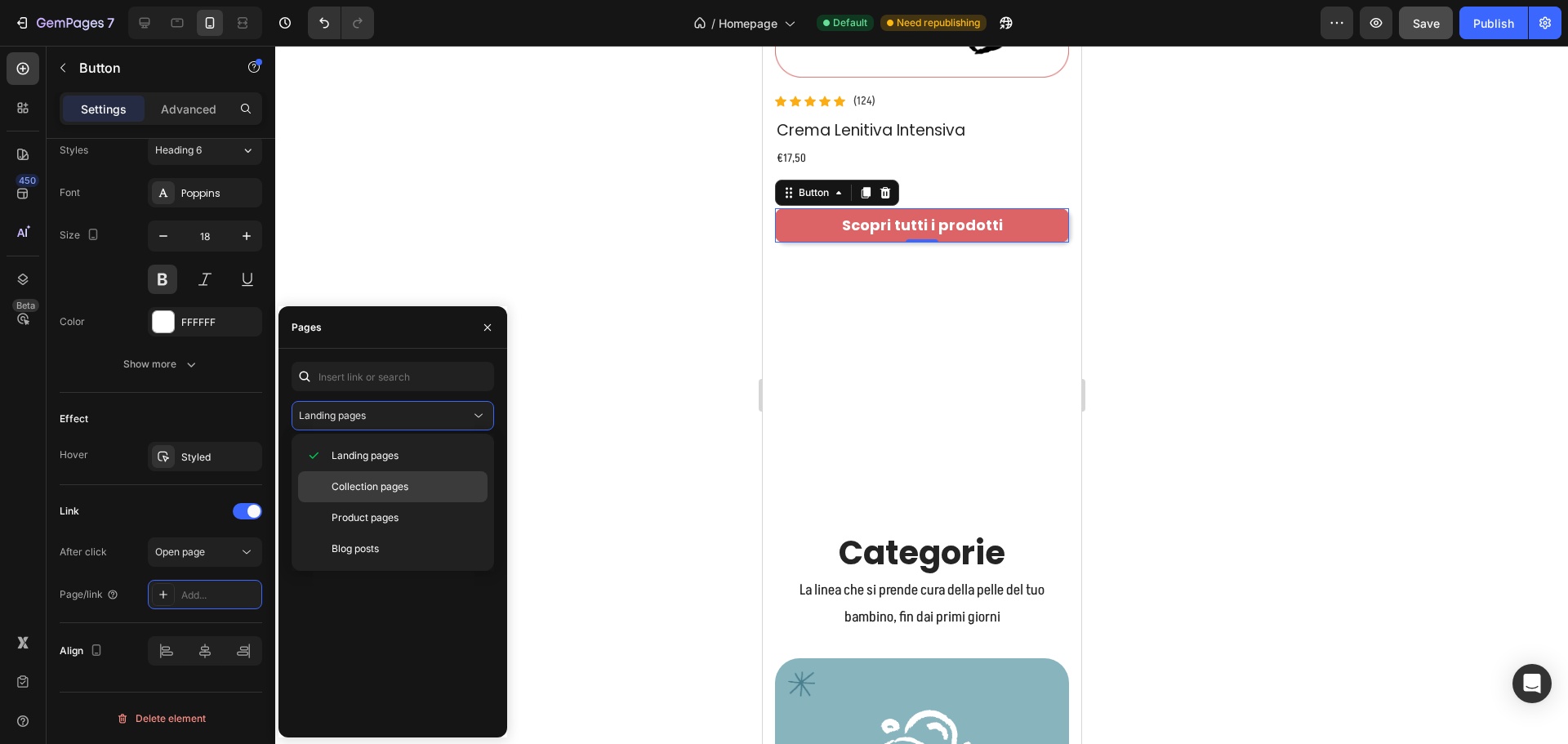
click at [385, 502] on div "Collection pages" at bounding box center [392, 518] width 190 height 31
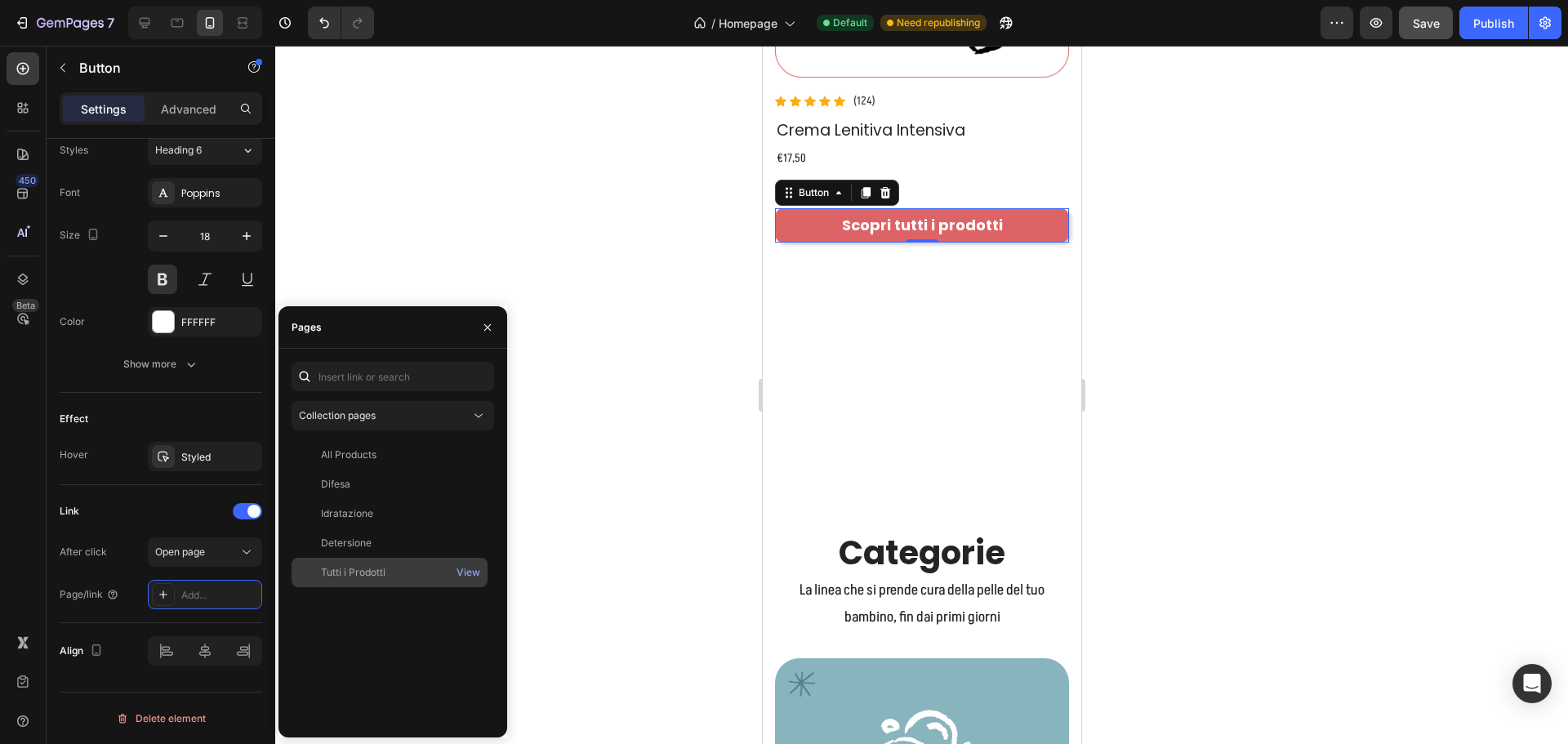
click at [388, 566] on div "Tutti i Prodotti" at bounding box center [389, 572] width 183 height 15
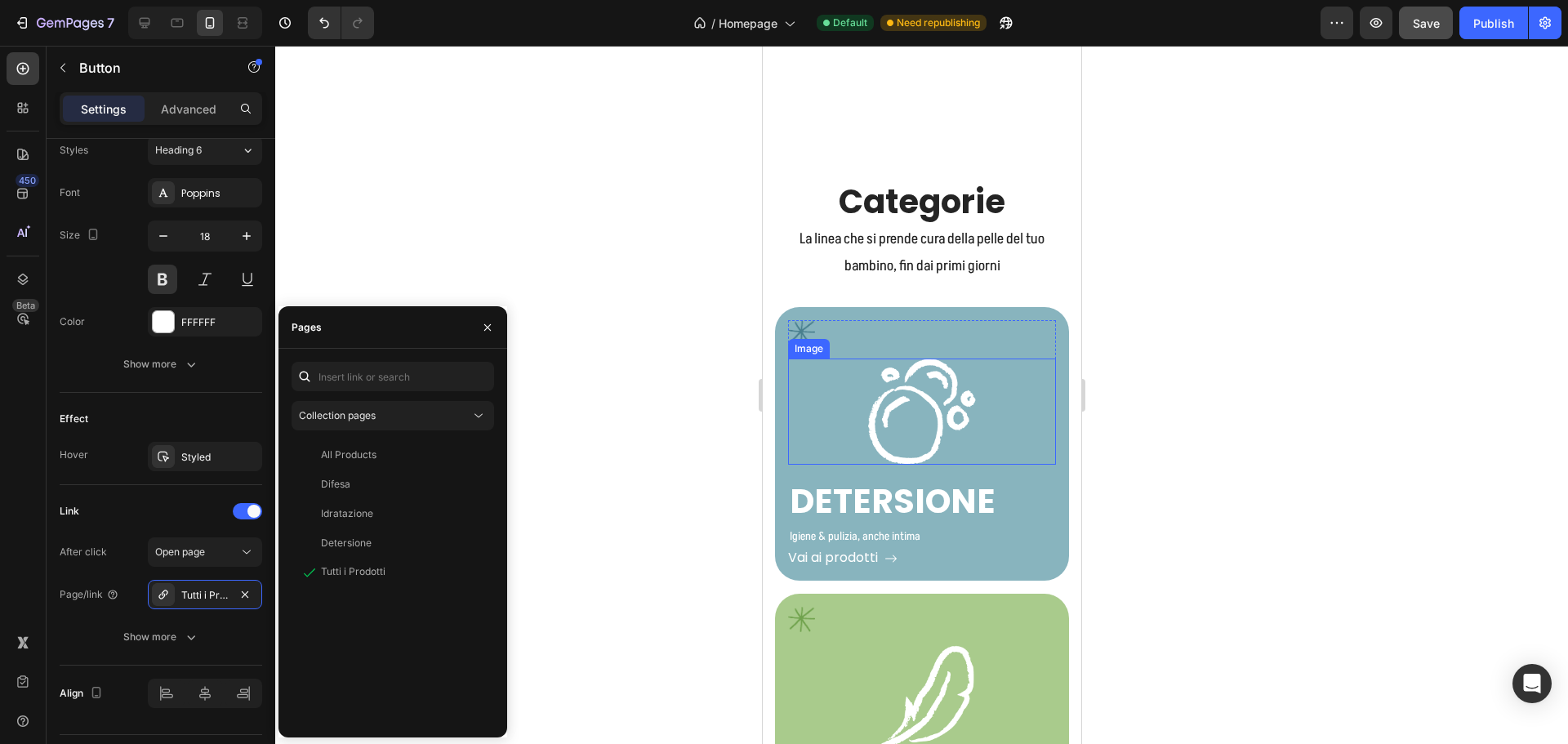
scroll to position [2939, 0]
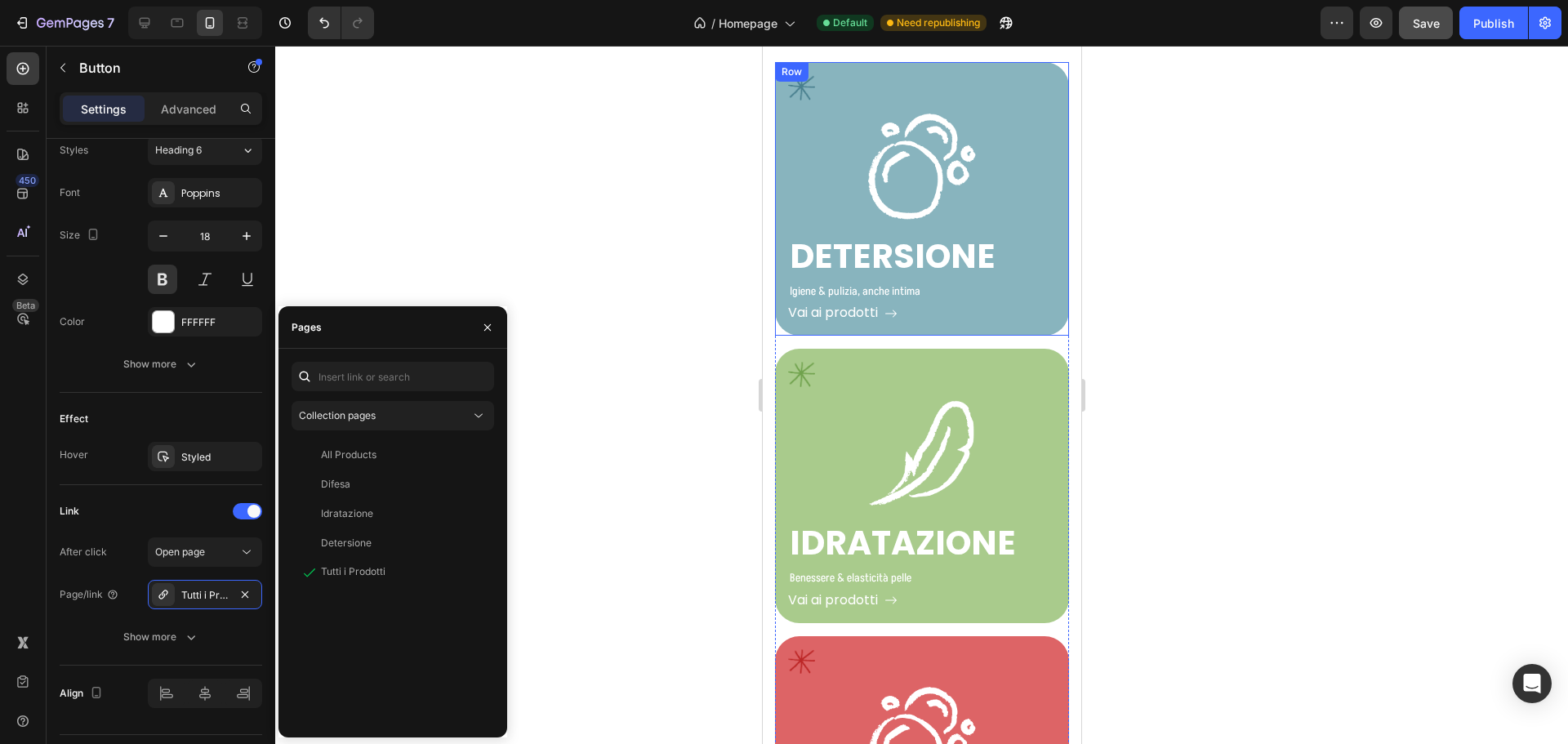
click at [929, 304] on div "Vai ai prodotti Button" at bounding box center [921, 313] width 267 height 20
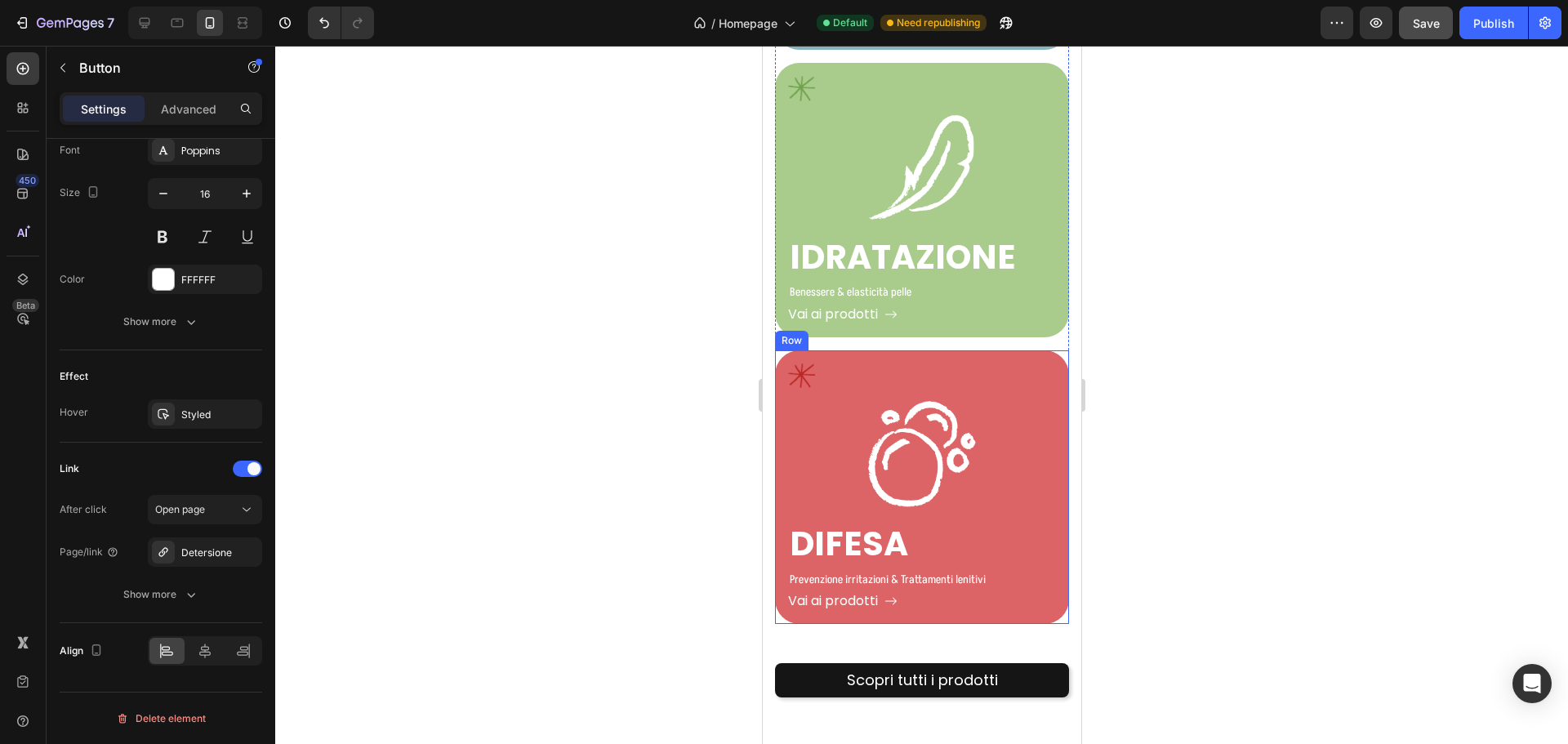
scroll to position [3266, 0]
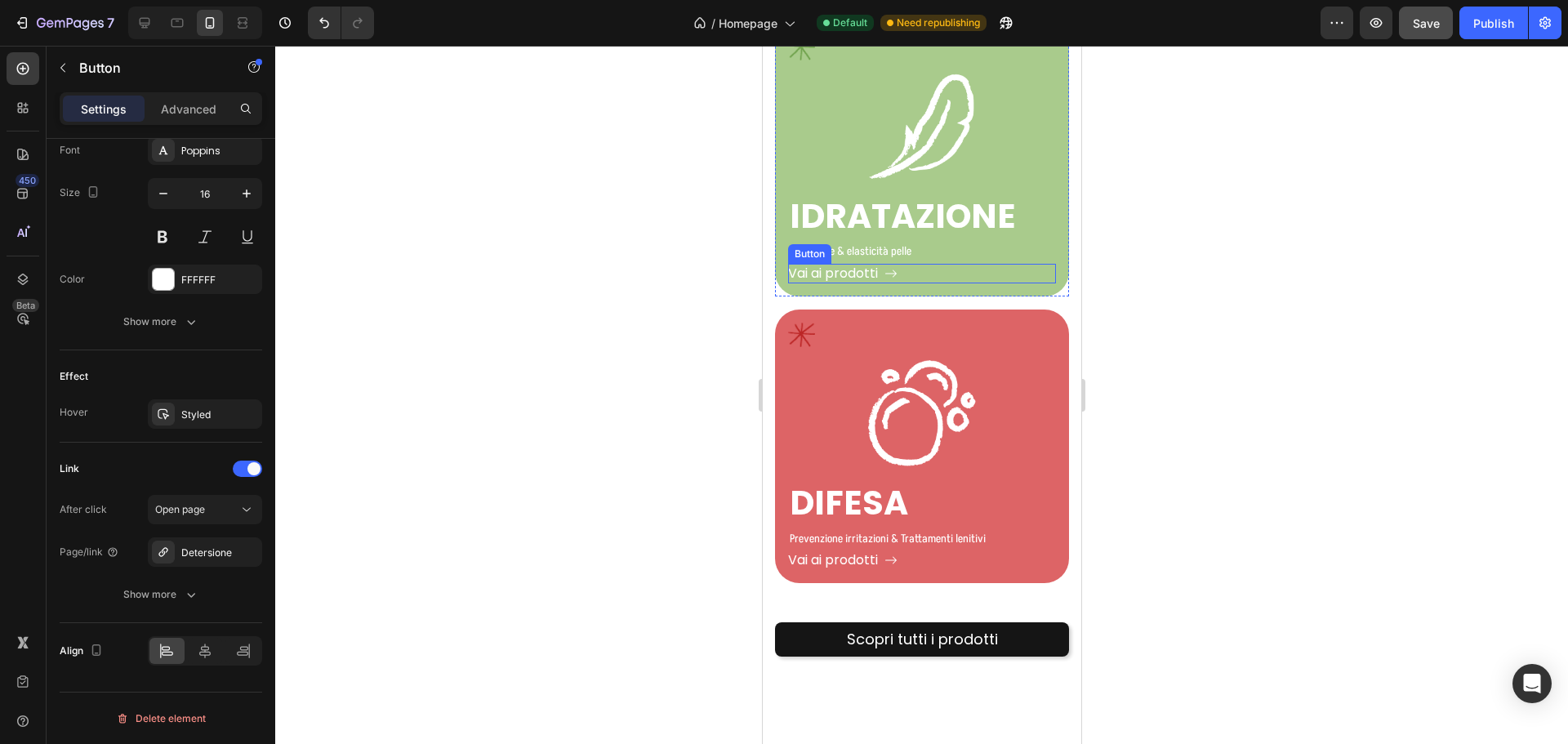
click at [922, 263] on div "Vai ai prodotti Button" at bounding box center [921, 273] width 267 height 20
click at [938, 550] on div "Vai ai prodotti Button" at bounding box center [921, 560] width 267 height 20
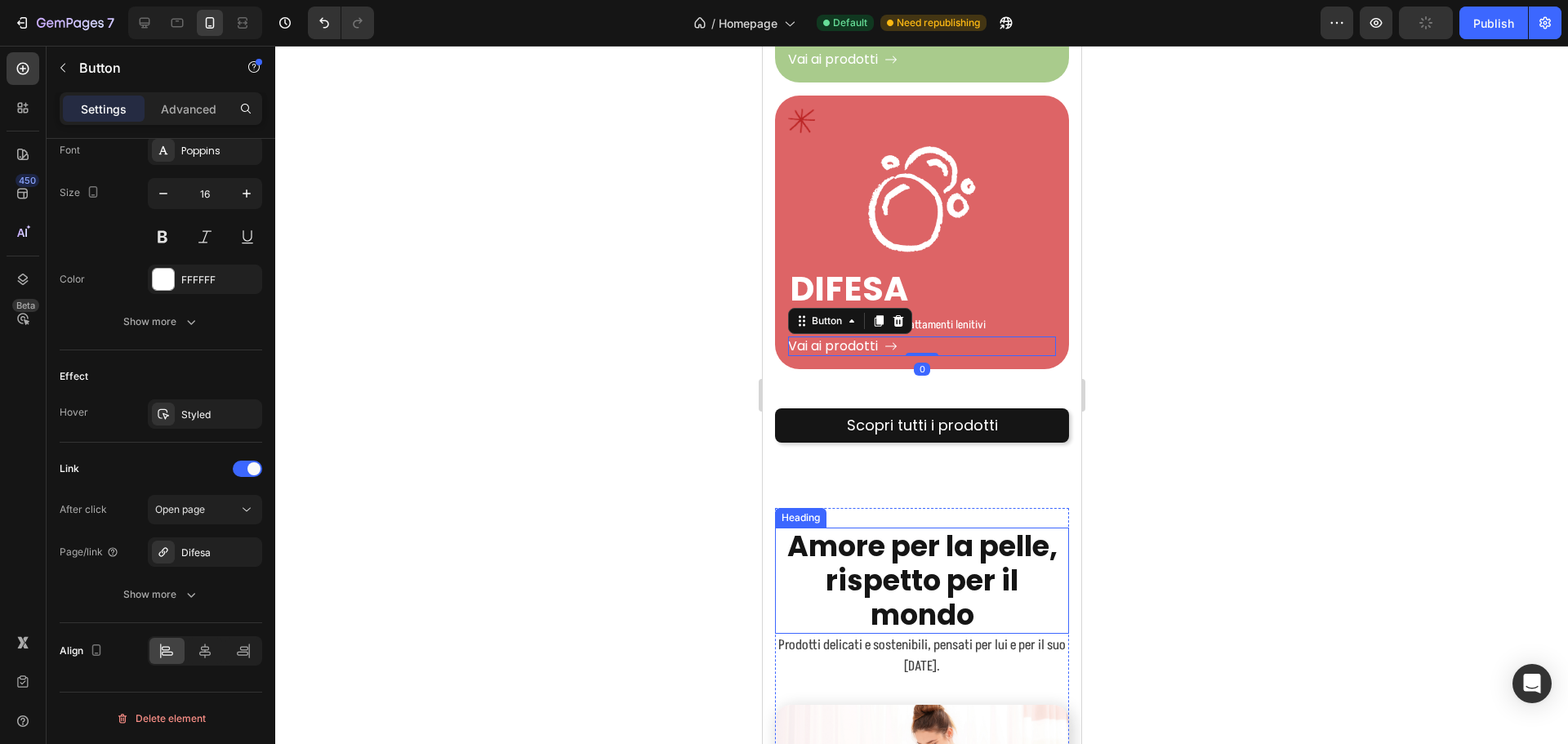
scroll to position [3592, 0]
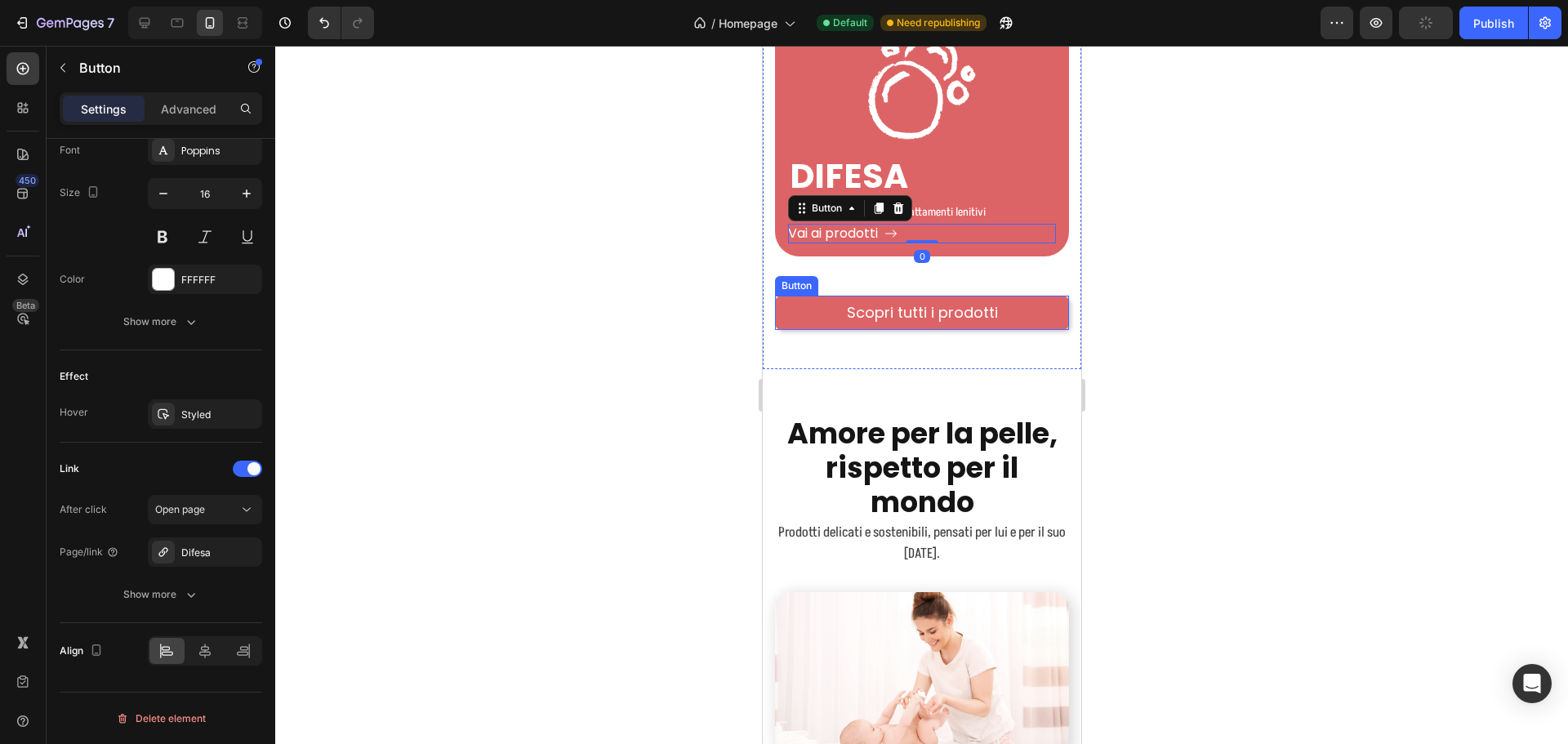
click at [1027, 296] on link "Scopri tutti i prodotti" at bounding box center [920, 313] width 294 height 34
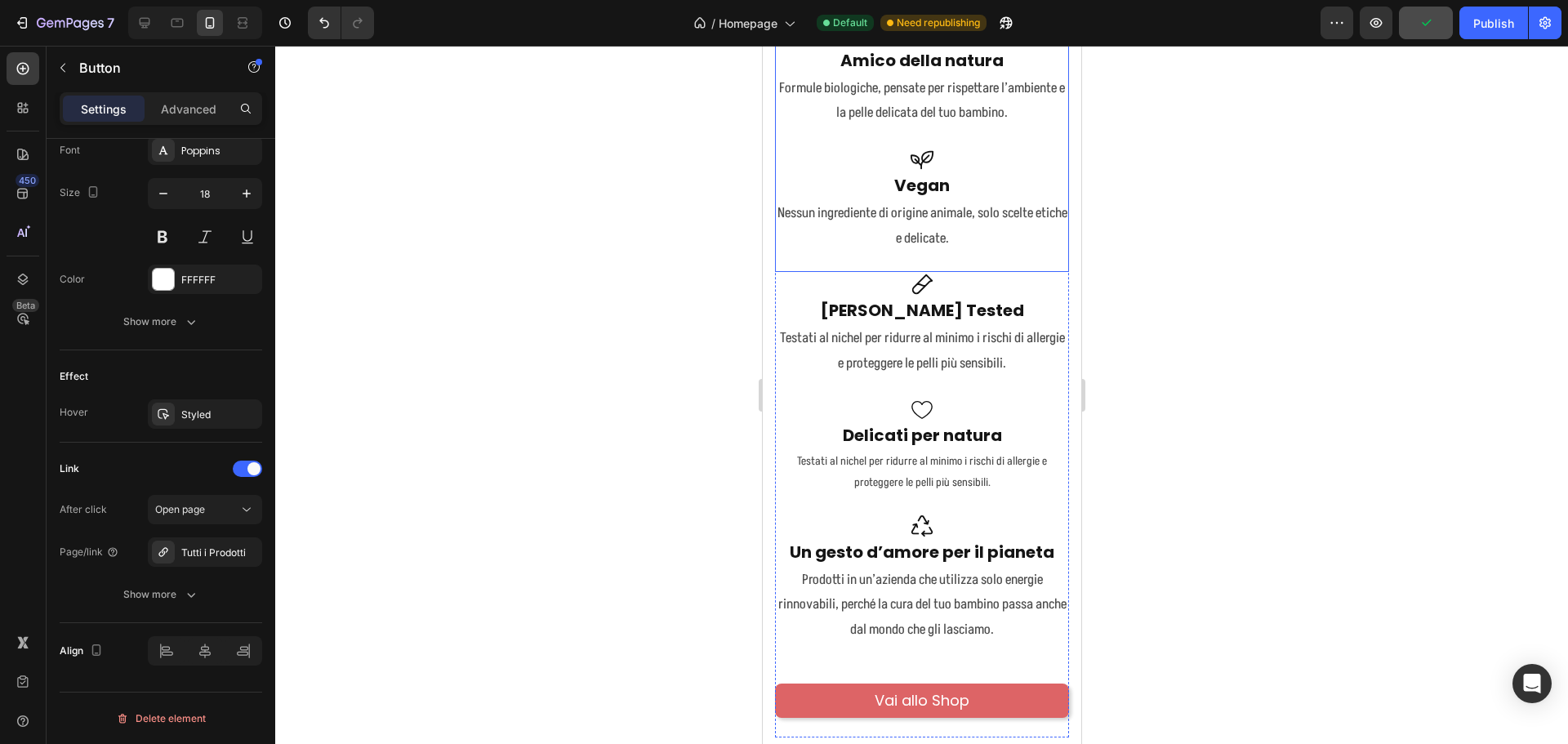
scroll to position [4735, 0]
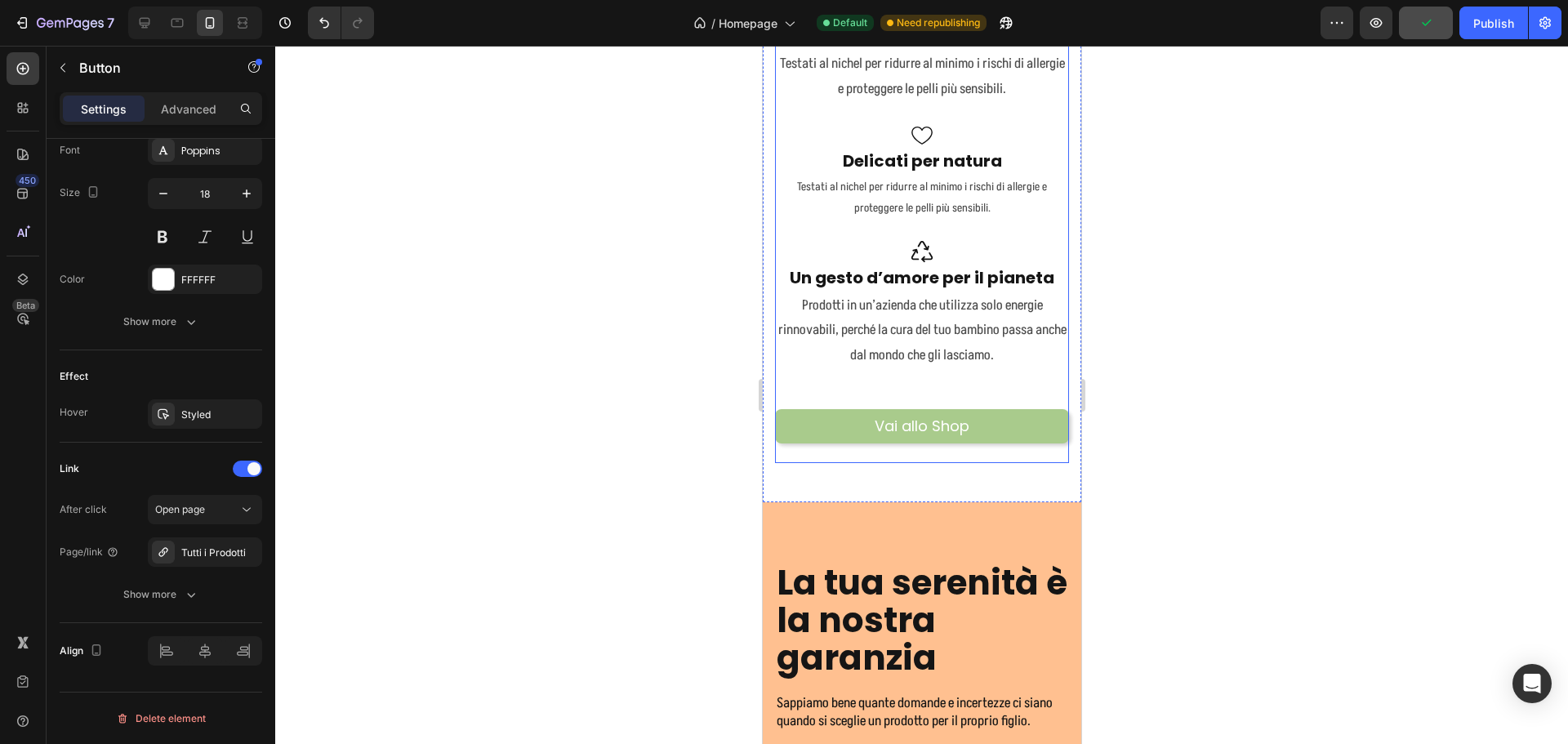
click at [973, 426] on link "Vai allo Shop" at bounding box center [920, 426] width 294 height 34
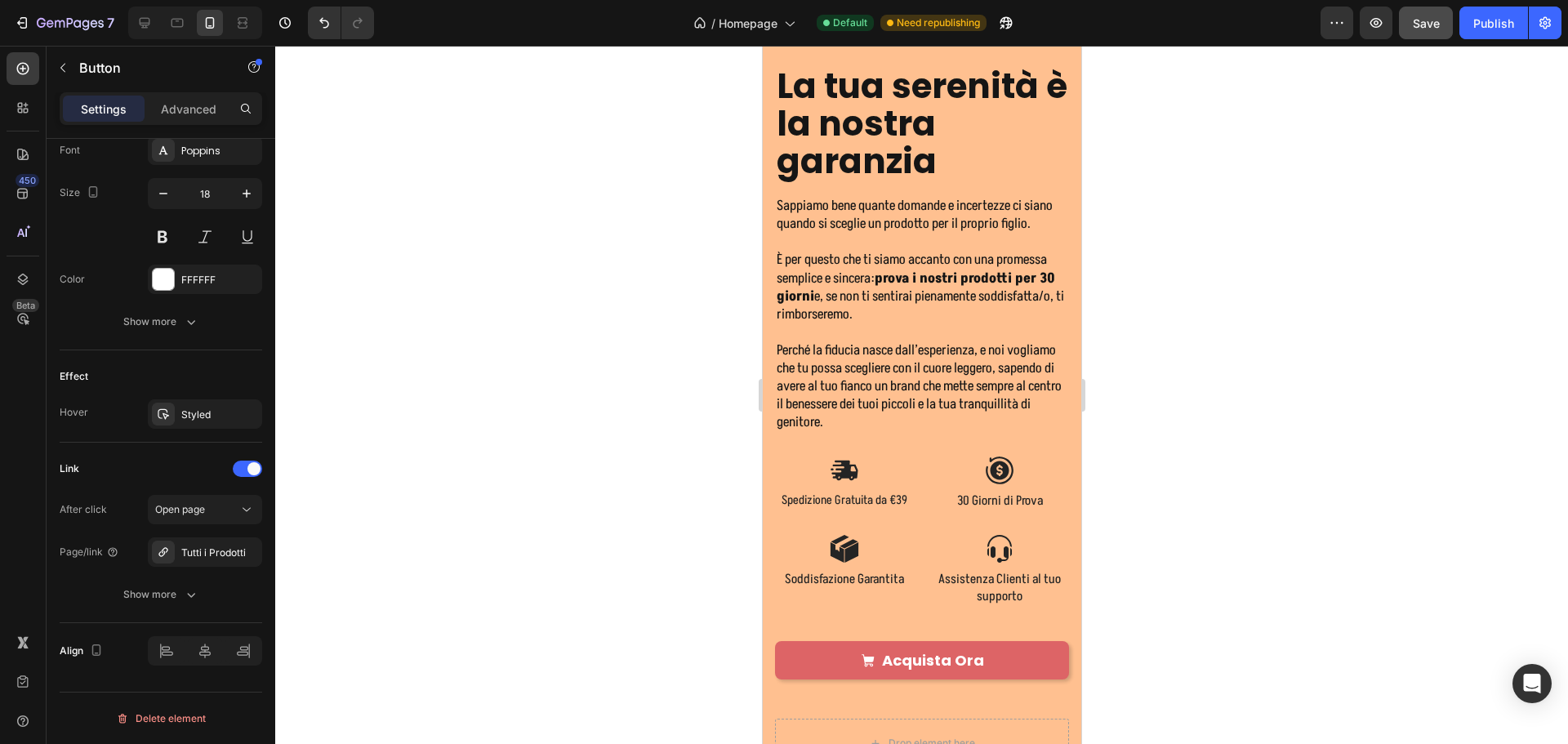
scroll to position [5552, 0]
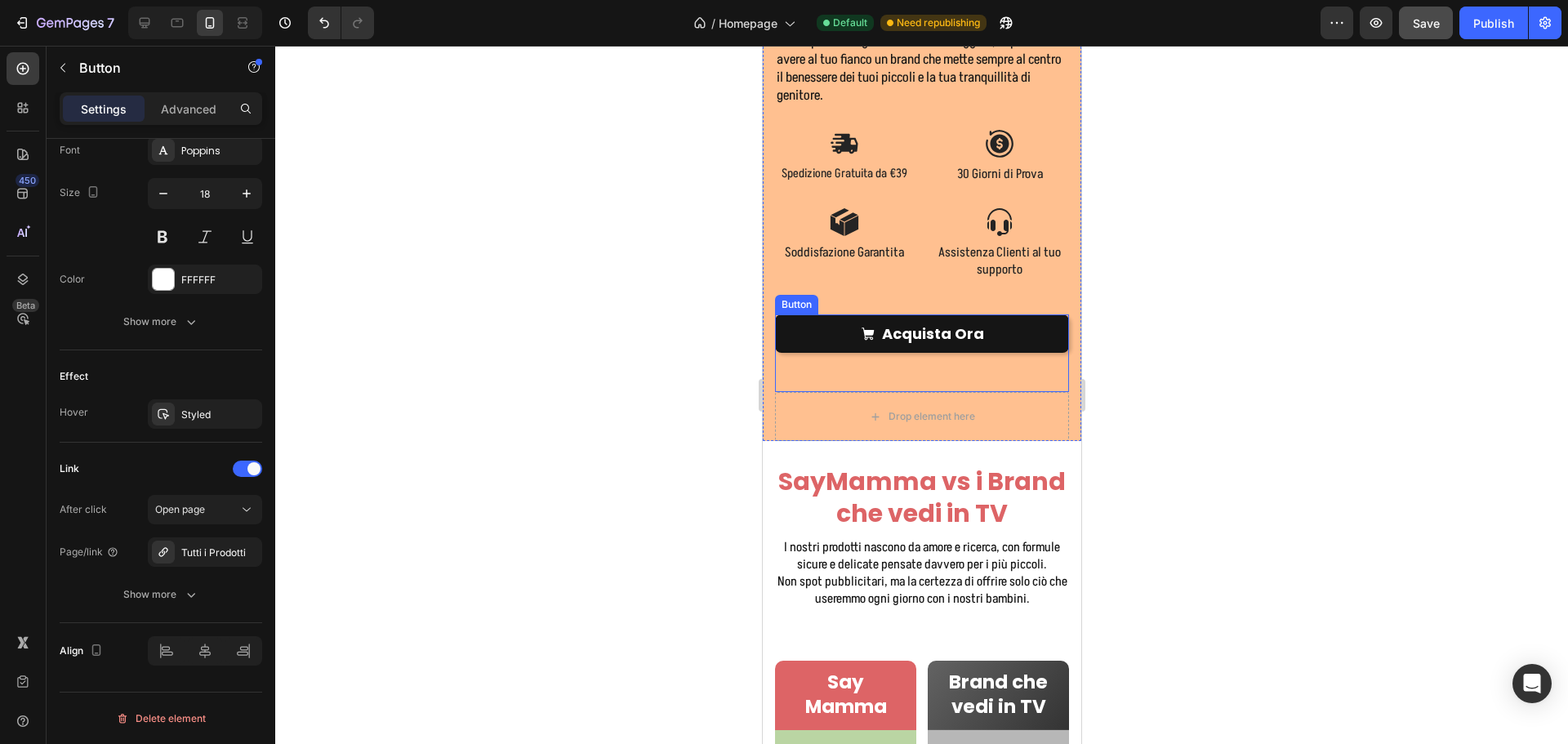
click at [1016, 347] on link "Acquista Ora" at bounding box center [920, 333] width 294 height 38
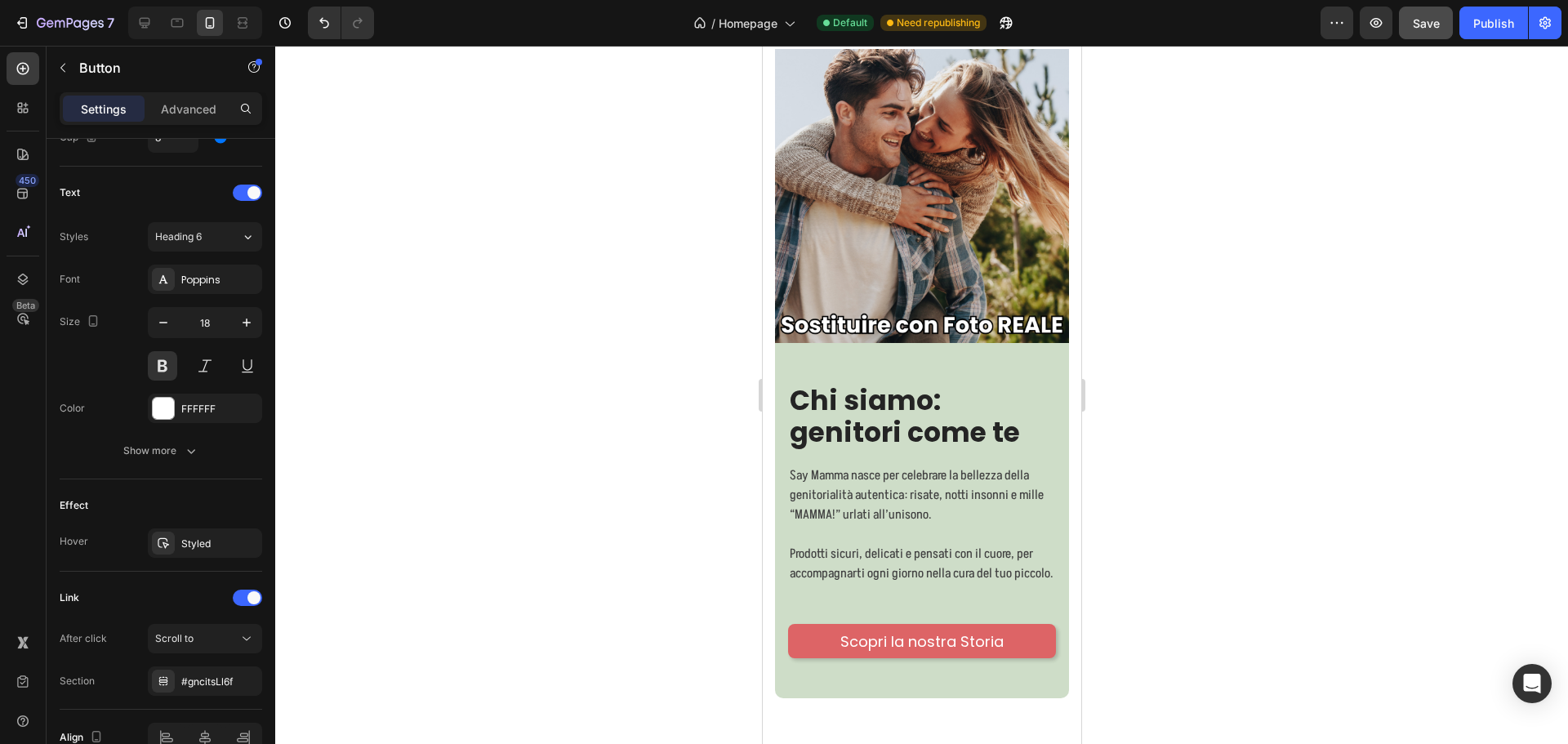
scroll to position [8001, 0]
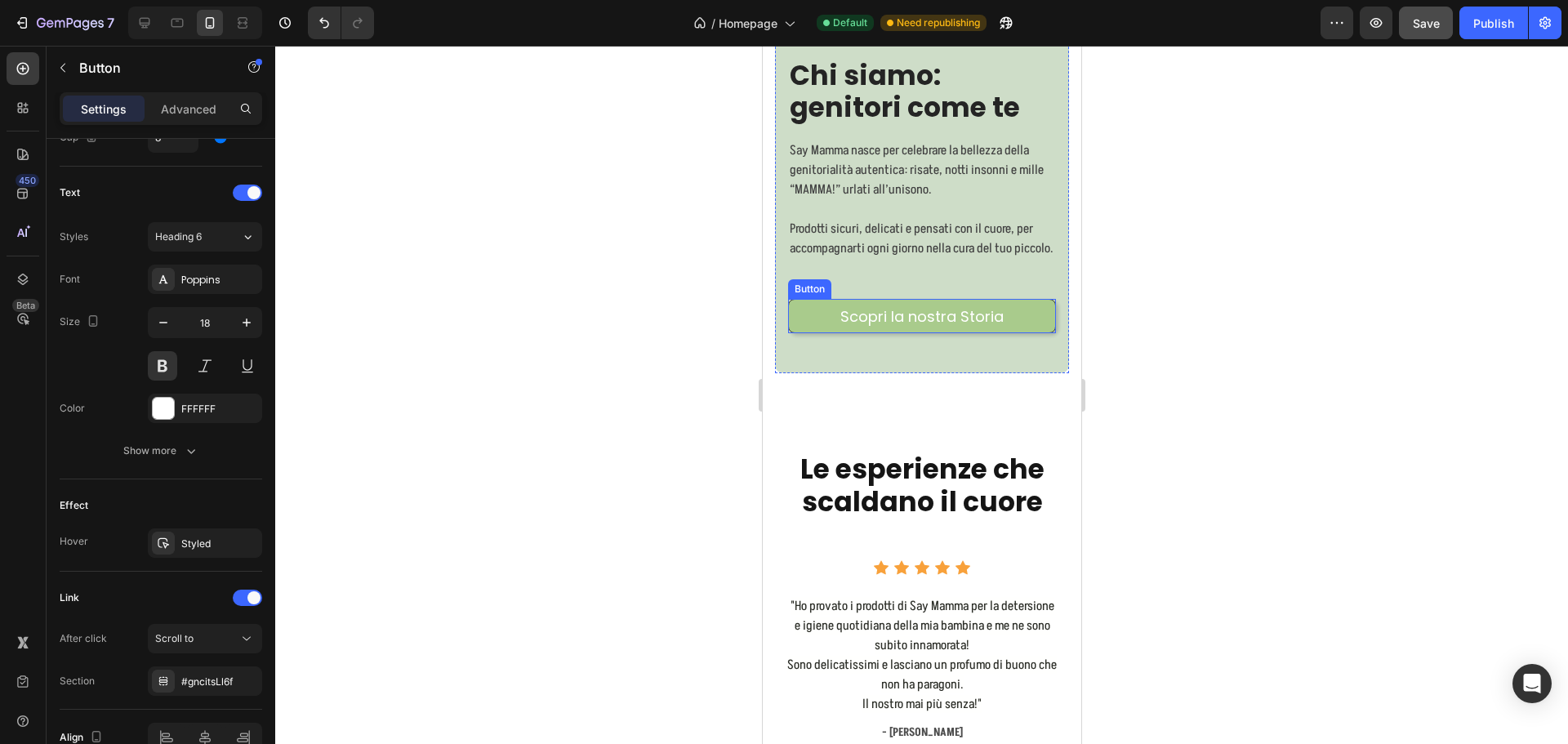
click at [1014, 322] on link "Scopri la nostra Storia" at bounding box center [921, 315] width 267 height 34
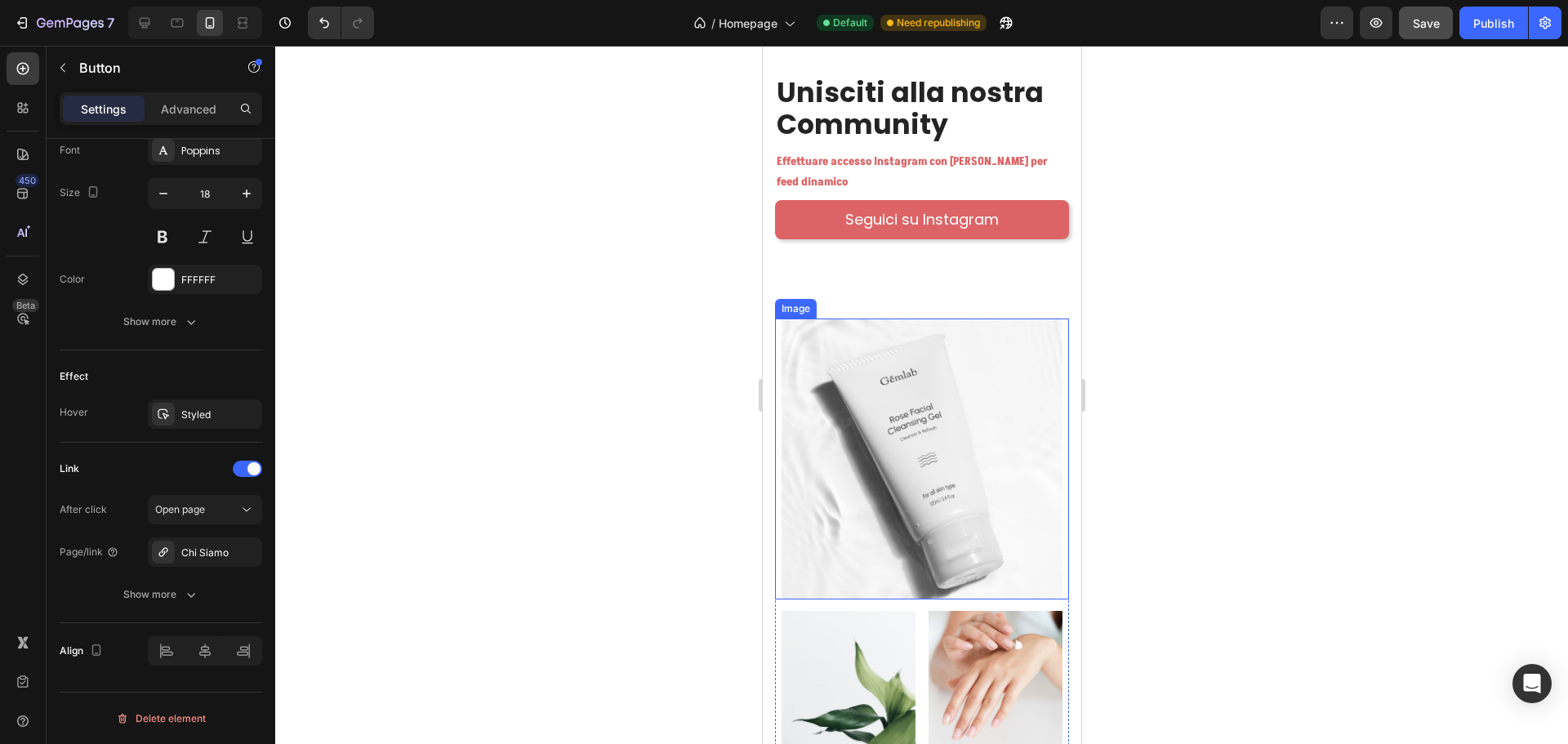
scroll to position [9960, 0]
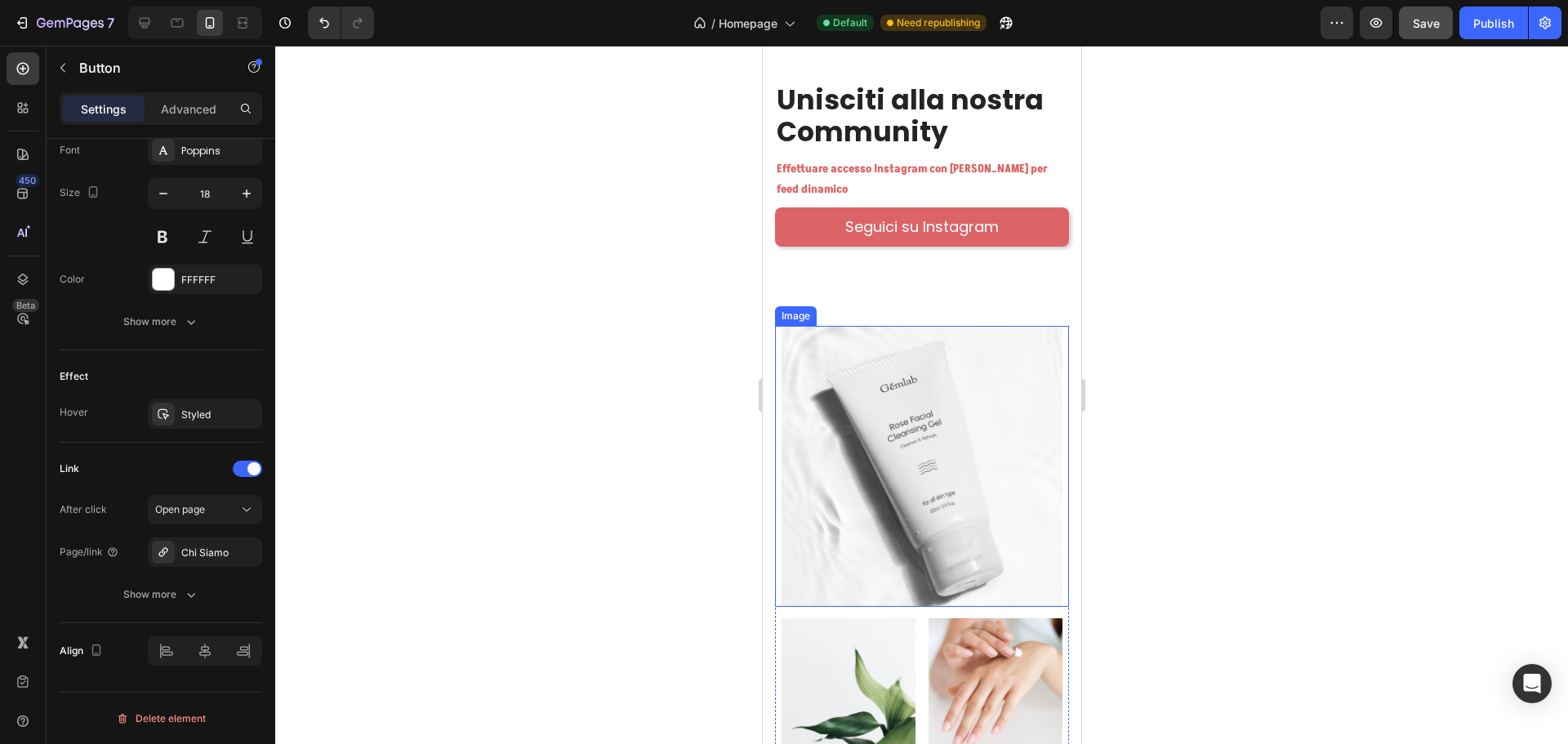
click at [916, 334] on img at bounding box center [921, 466] width 281 height 281
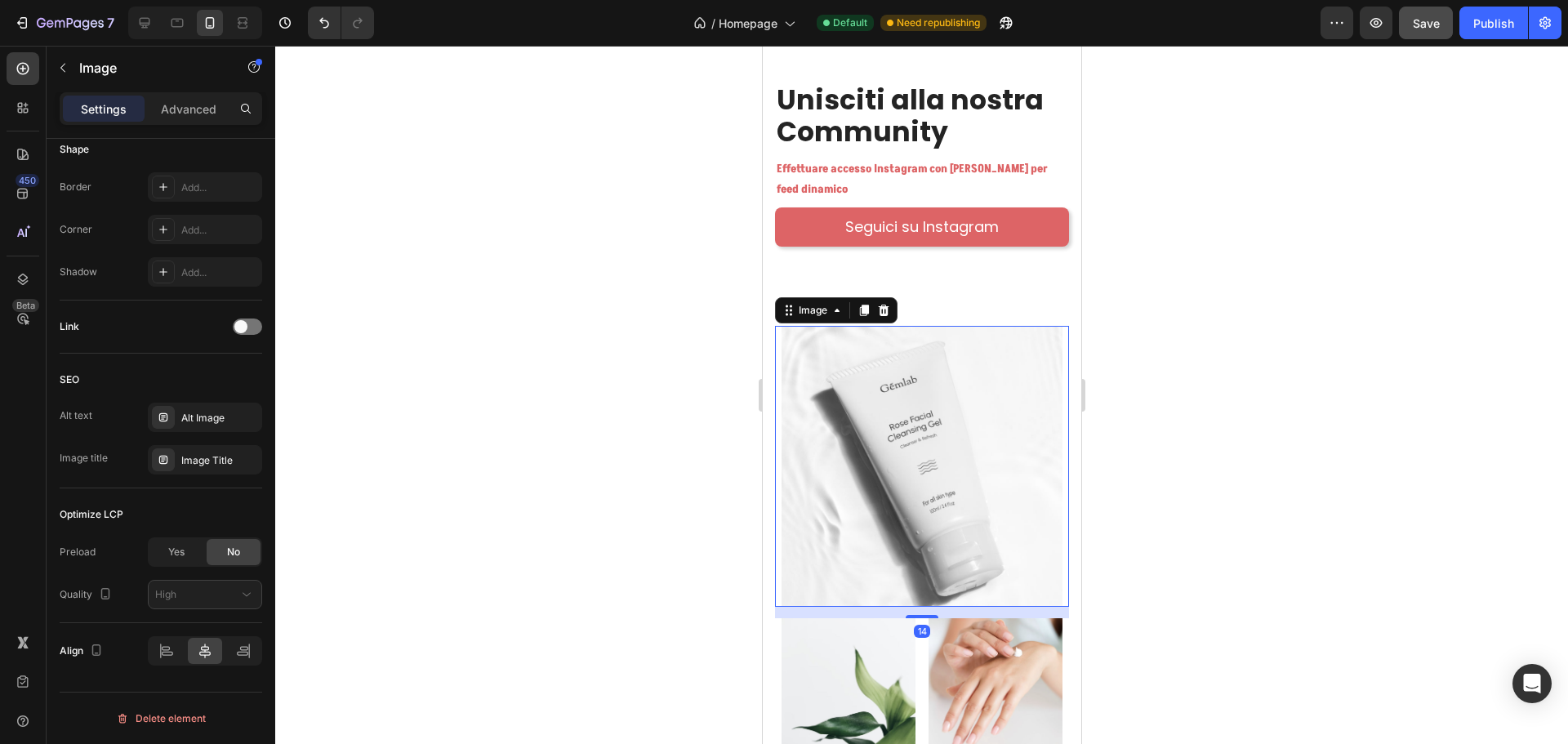
scroll to position [0, 0]
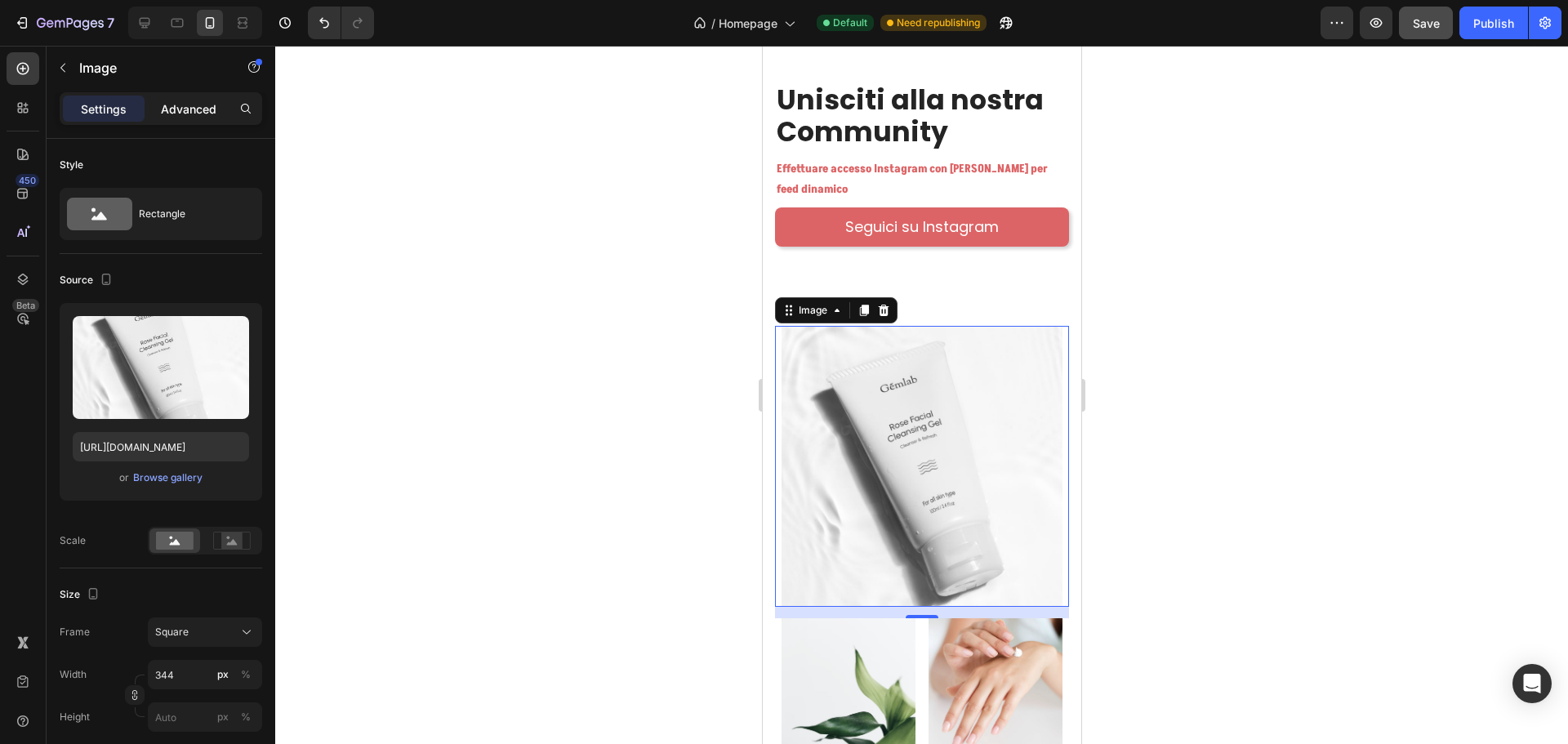
click at [197, 113] on p "Advanced" at bounding box center [189, 108] width 55 height 17
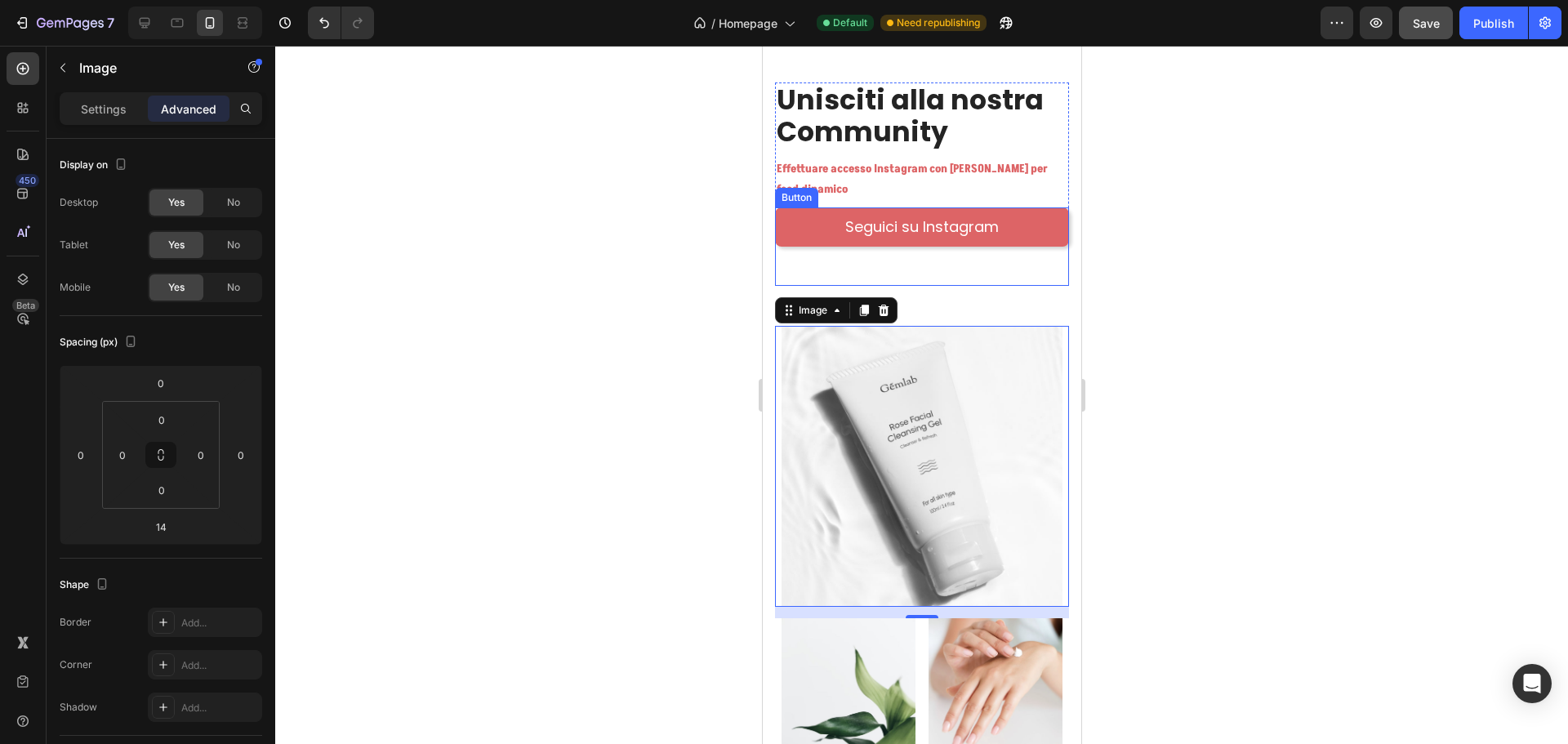
click at [986, 260] on div "Seguici su Instagram Button" at bounding box center [920, 246] width 294 height 78
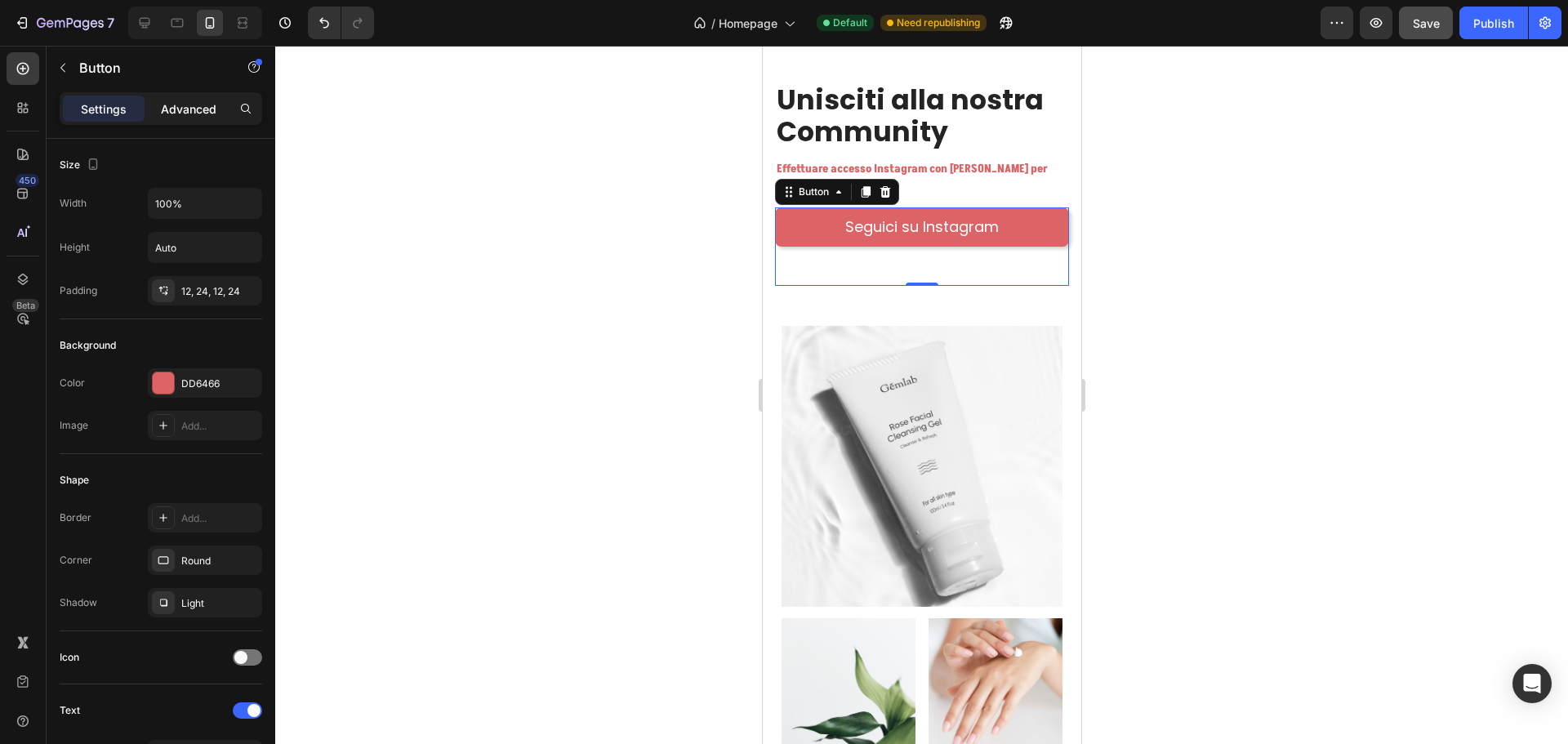
click at [182, 110] on p "Advanced" at bounding box center [189, 108] width 55 height 17
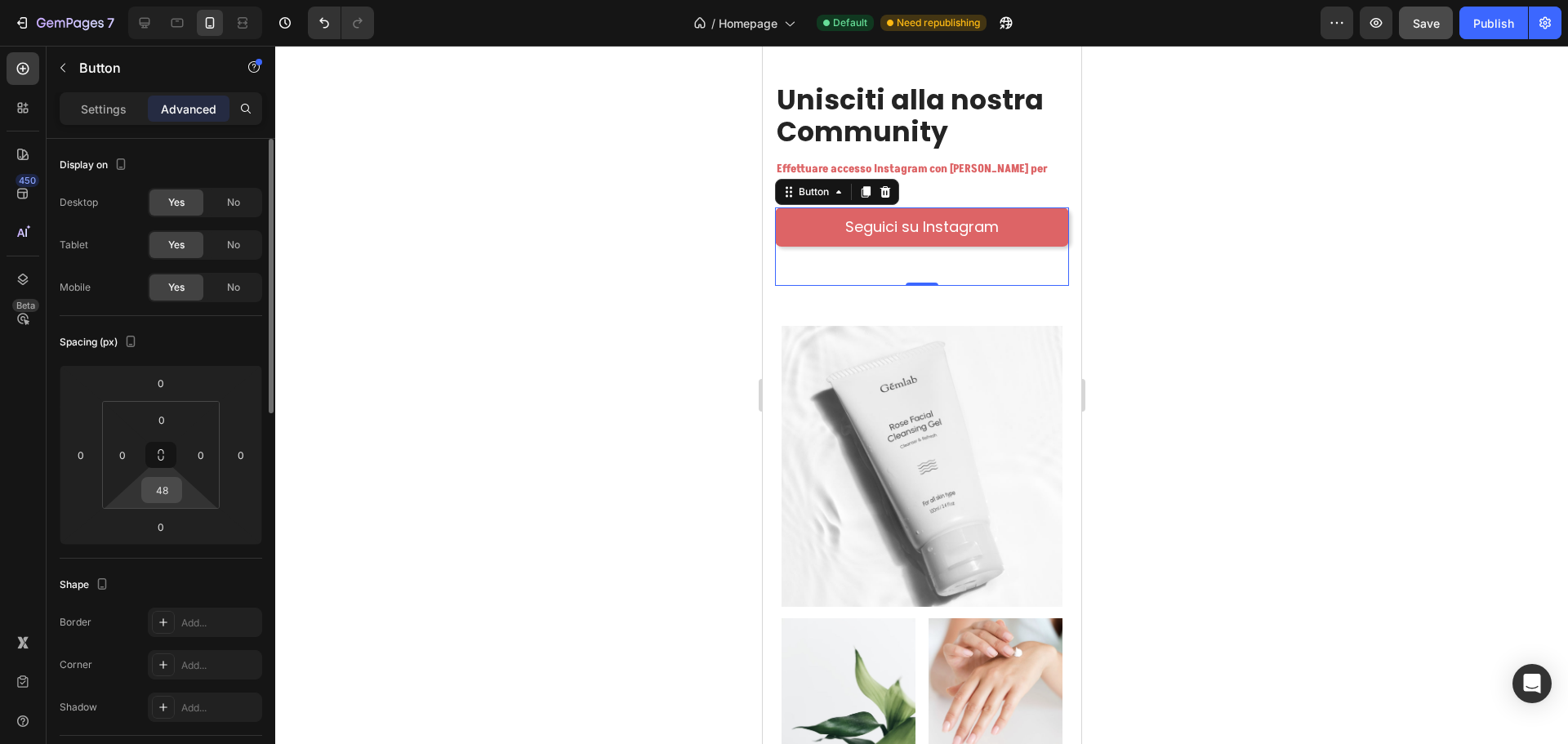
click at [160, 481] on input "48" at bounding box center [161, 489] width 32 height 25
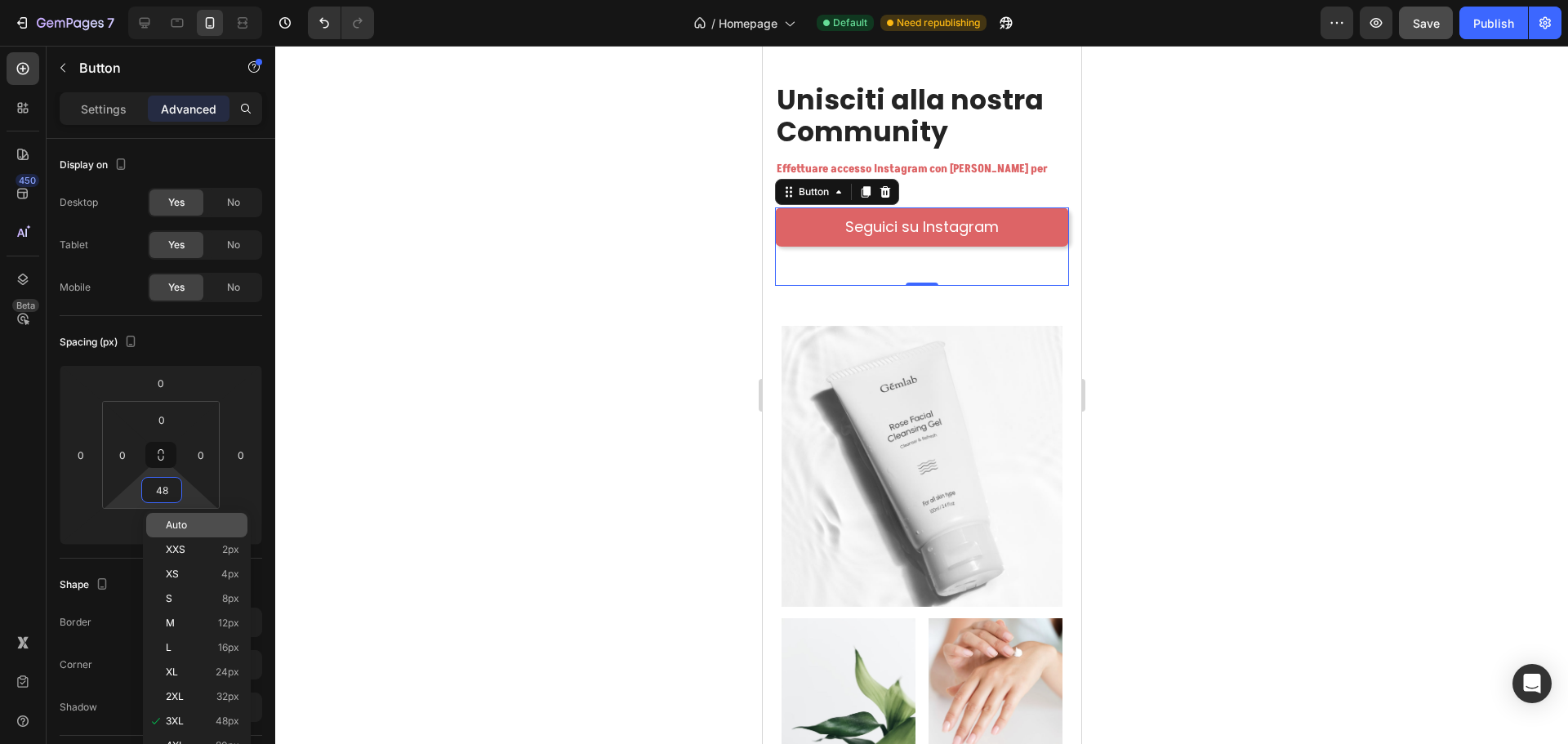
click at [194, 520] on p "Auto" at bounding box center [203, 525] width 74 height 12
type input "Auto"
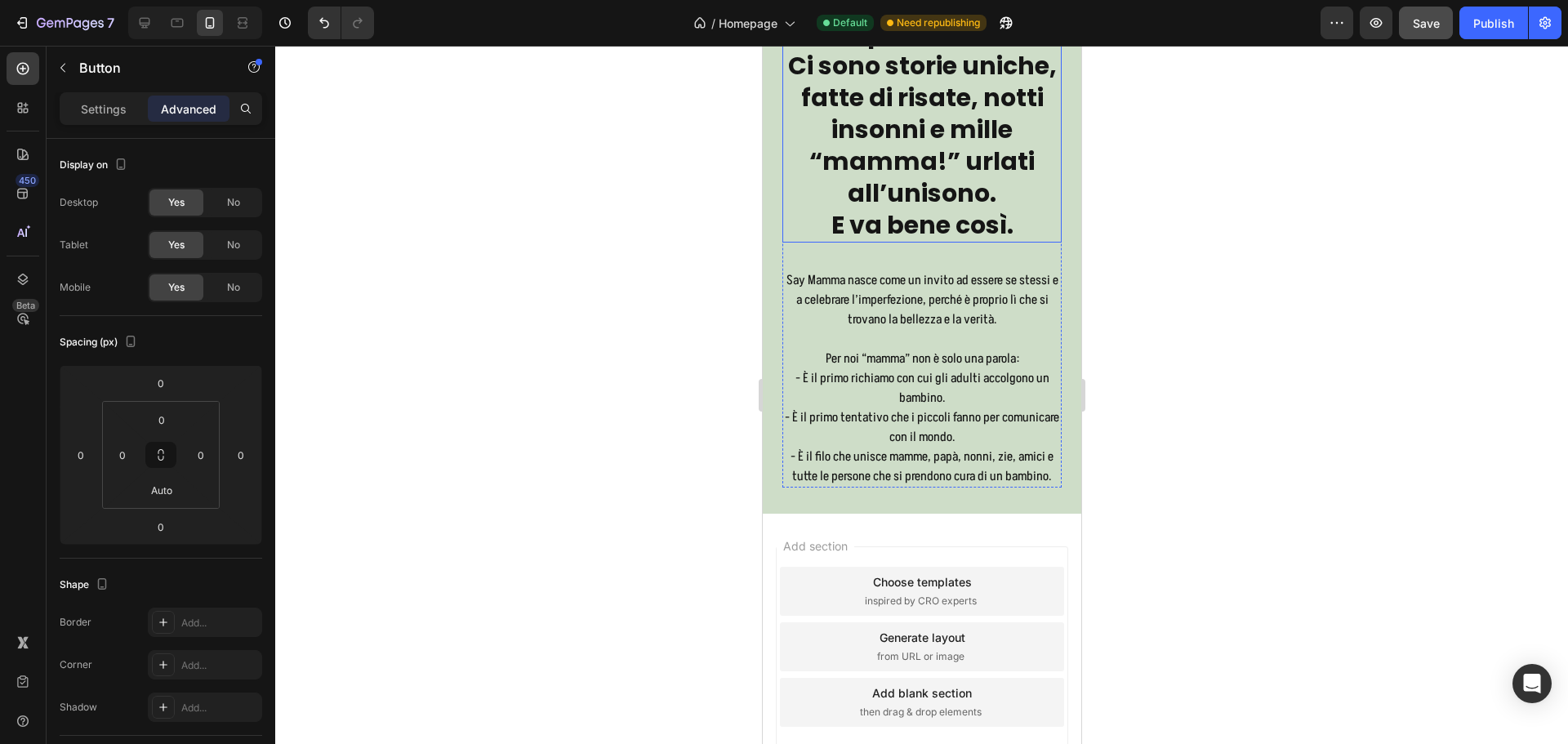
scroll to position [11266, 0]
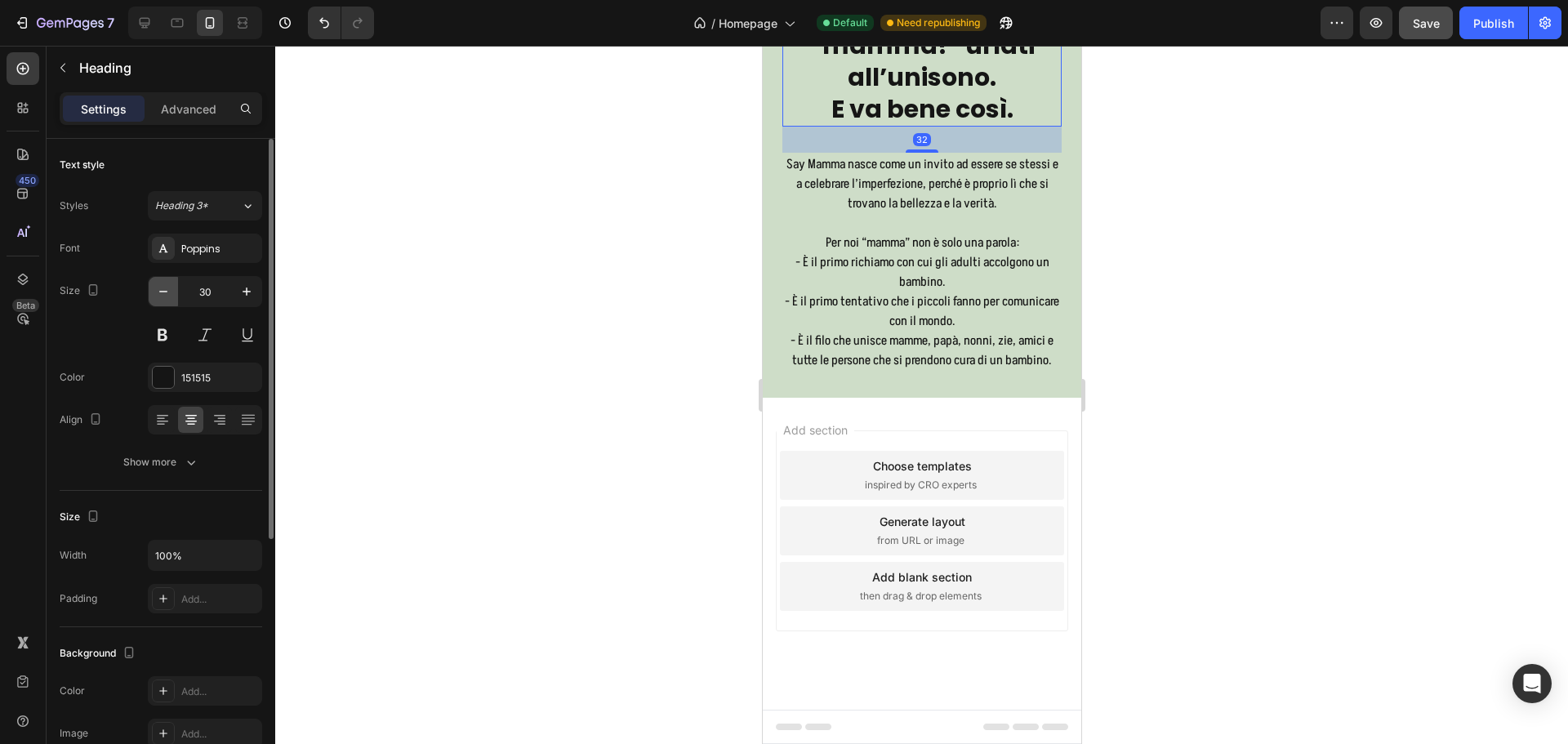
drag, startPoint x: 148, startPoint y: 289, endPoint x: 174, endPoint y: 298, distance: 27.5
click at [149, 289] on button "button" at bounding box center [163, 292] width 29 height 29
click at [173, 298] on button "button" at bounding box center [163, 292] width 29 height 29
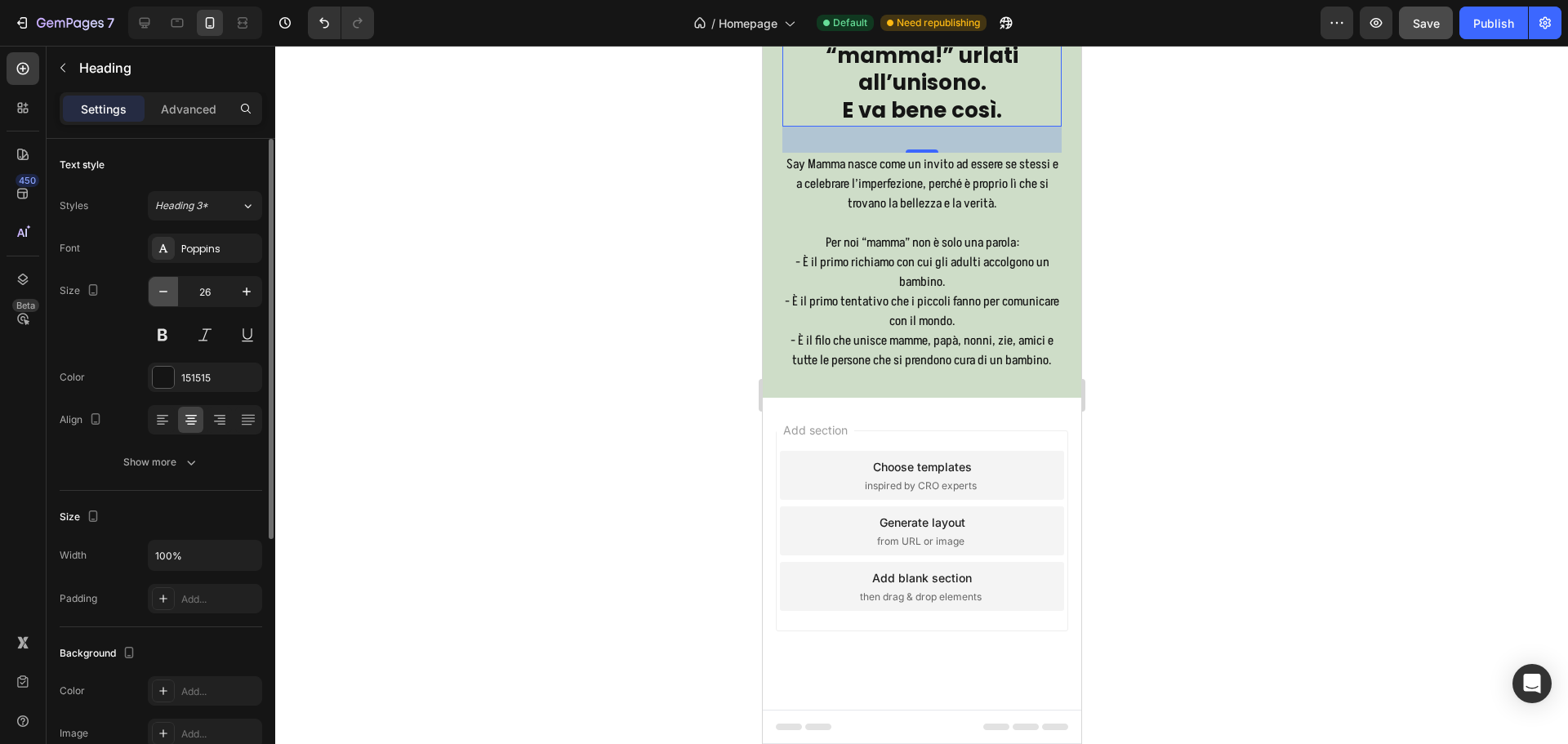
click at [173, 298] on button "button" at bounding box center [163, 292] width 29 height 29
click at [253, 297] on icon "button" at bounding box center [247, 291] width 17 height 17
type input "28"
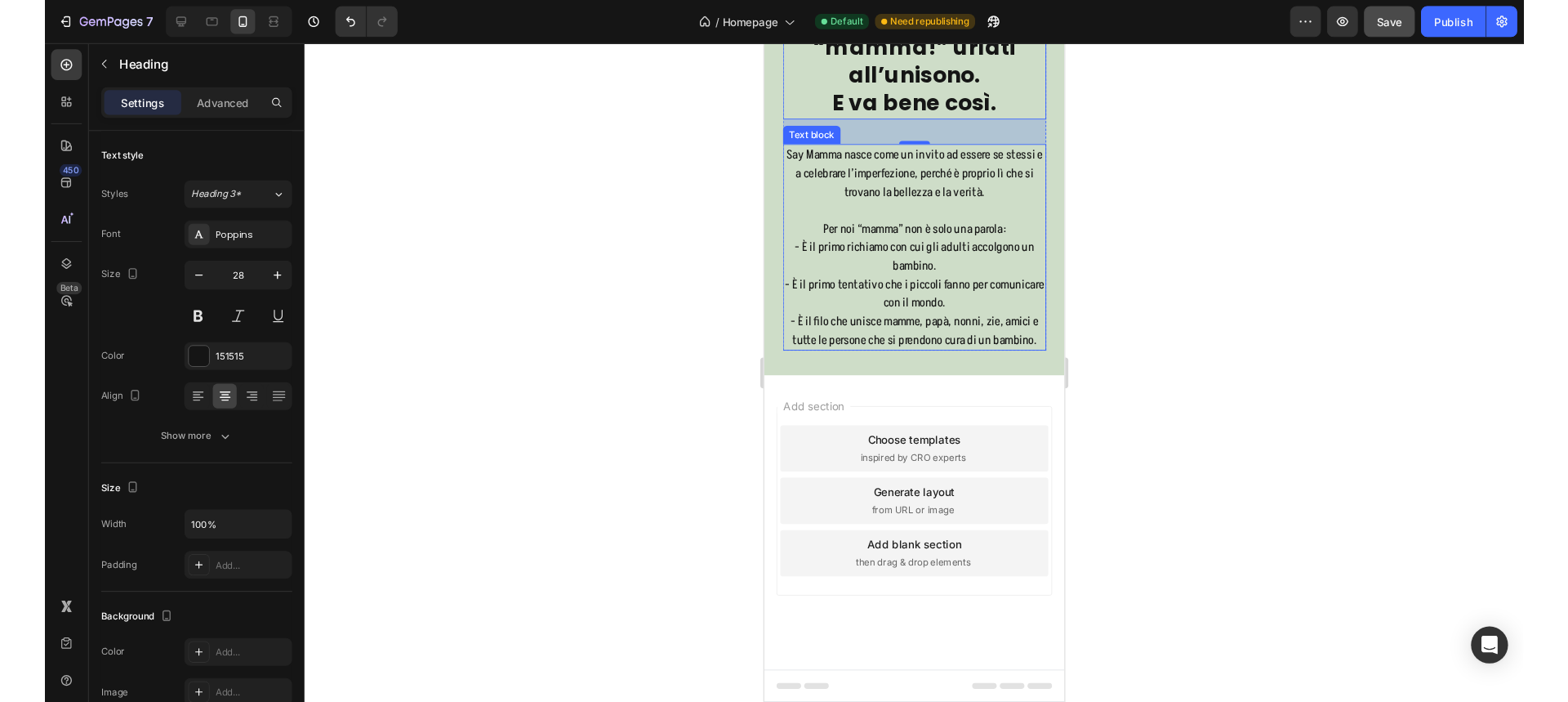
scroll to position [11473, 0]
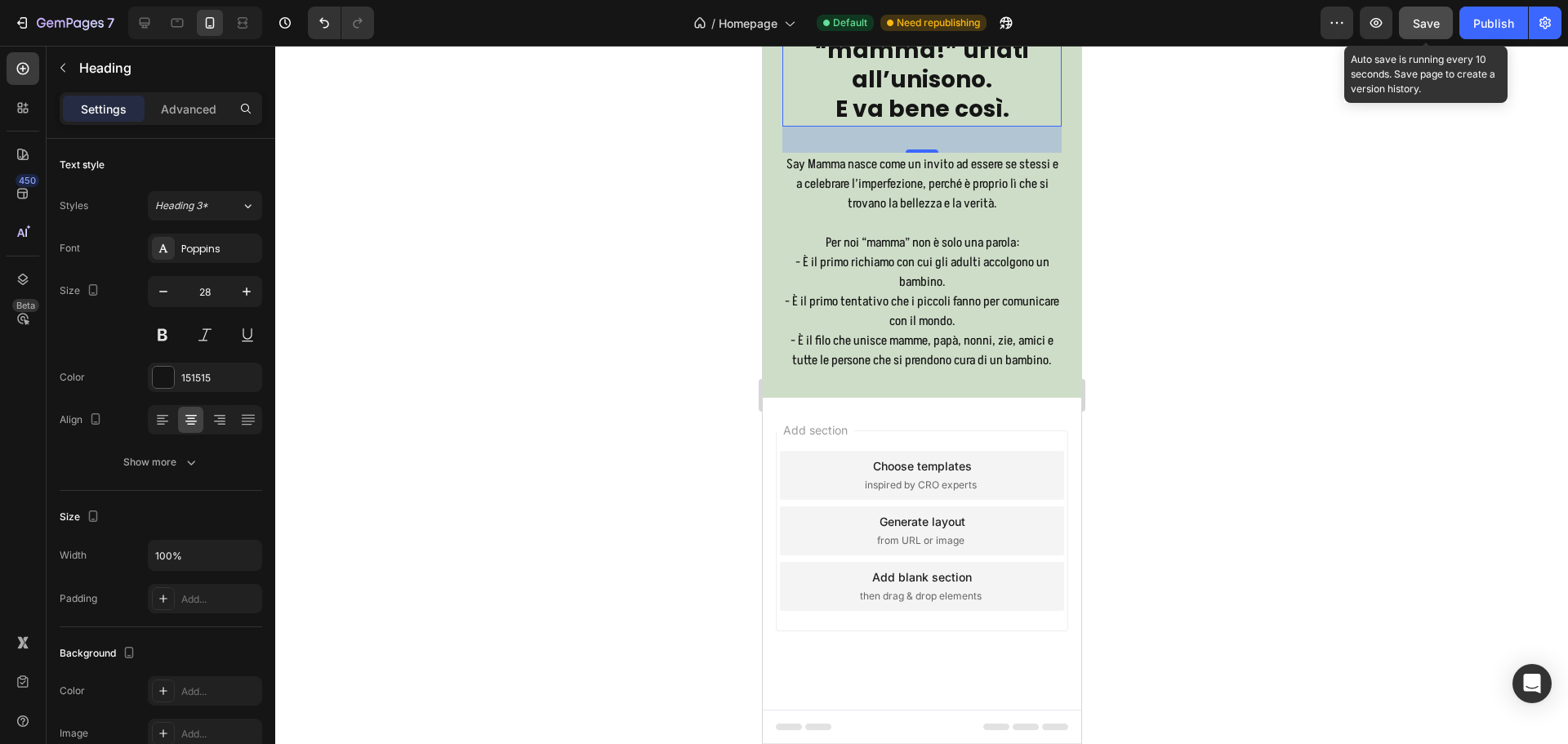
click at [1433, 37] on button "Save" at bounding box center [1425, 23] width 54 height 32
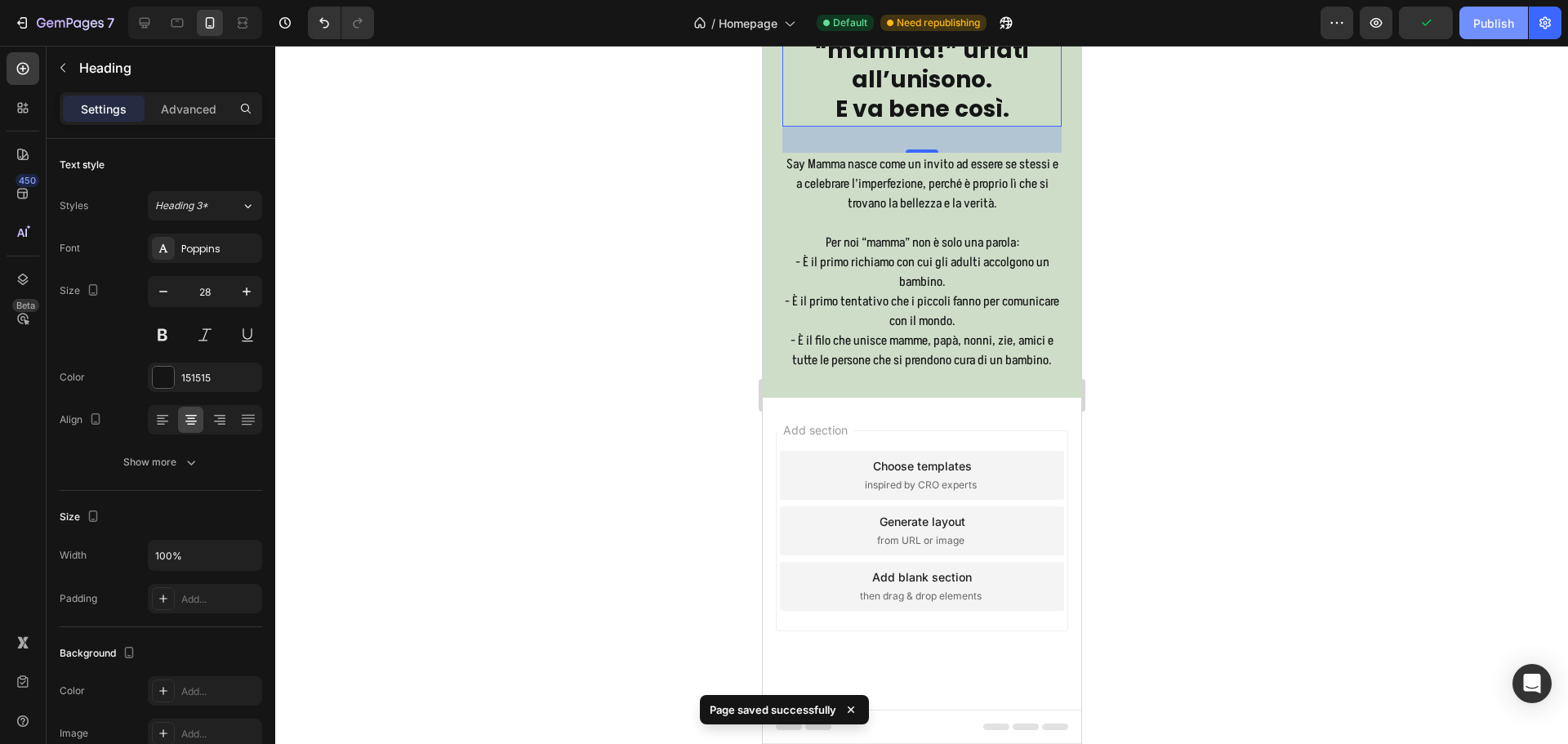
click at [1509, 27] on div "Publish" at bounding box center [1494, 23] width 41 height 17
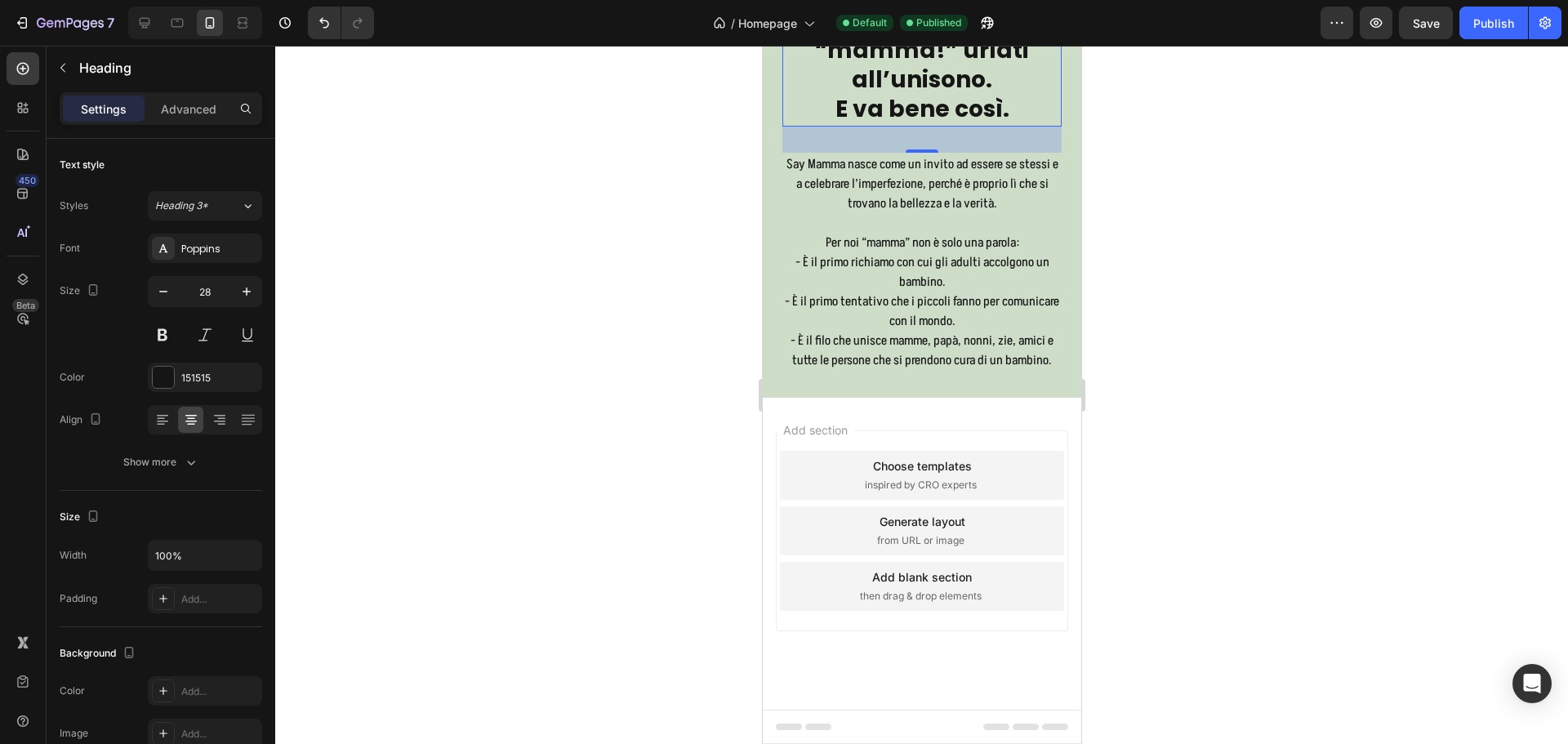
click at [1198, 230] on div at bounding box center [921, 395] width 1293 height 698
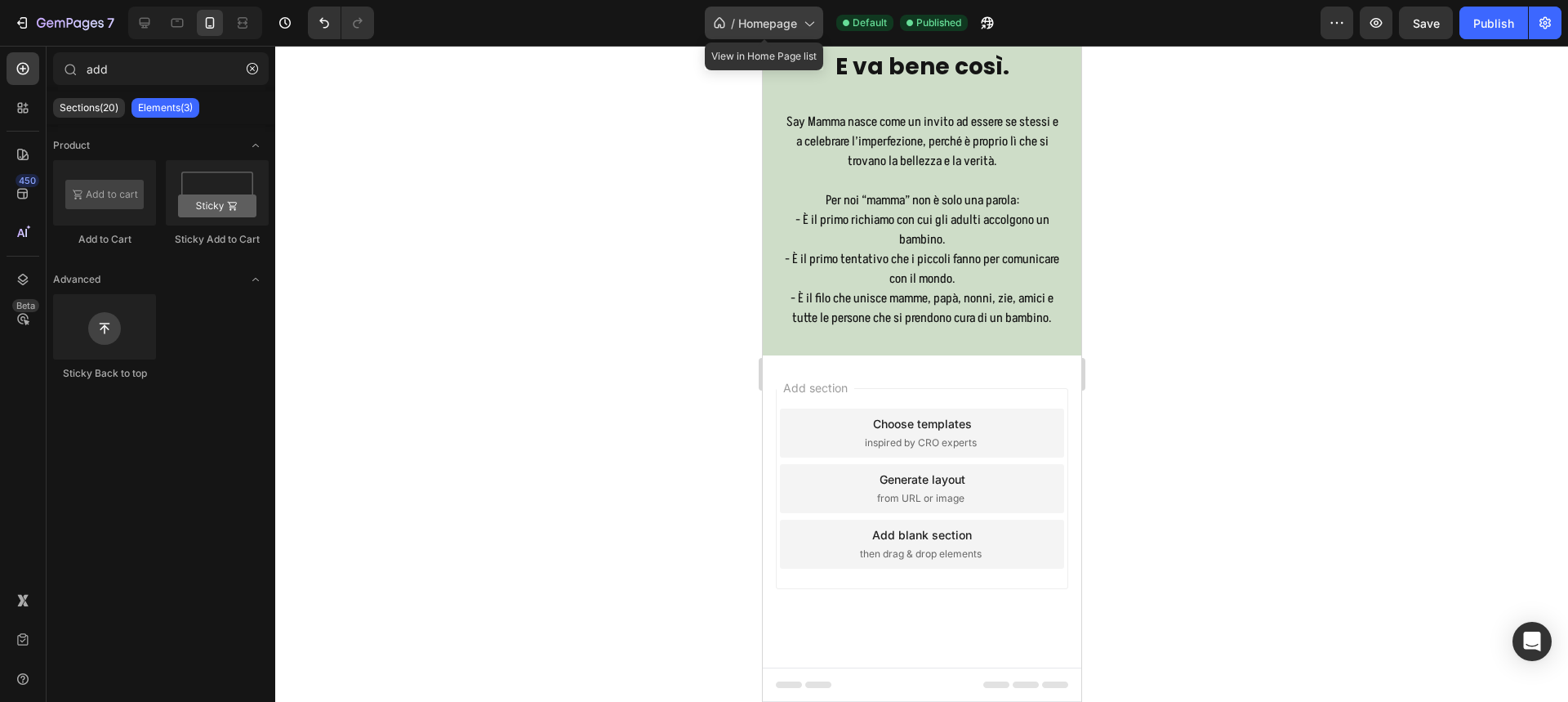
click at [808, 24] on icon at bounding box center [808, 24] width 9 height 5
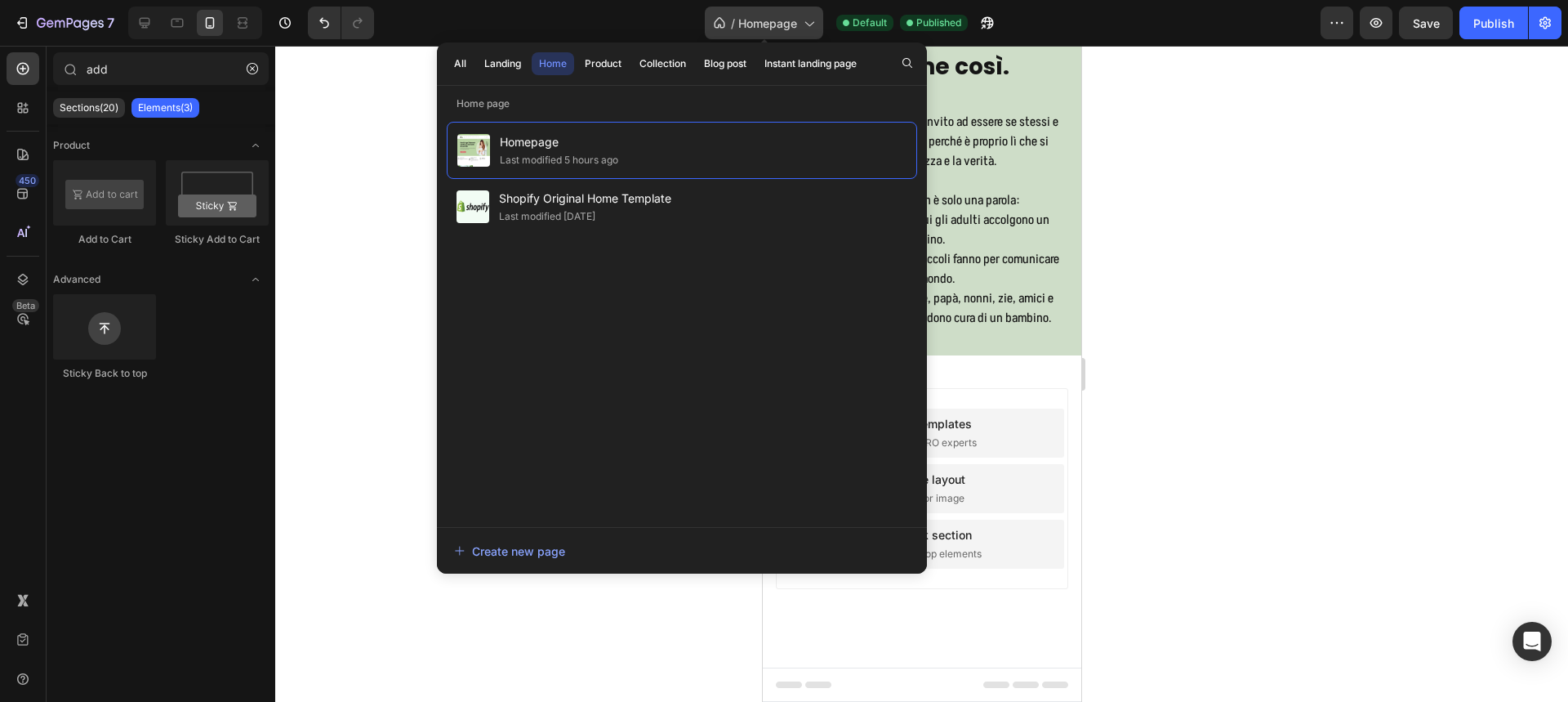
drag, startPoint x: 808, startPoint y: 24, endPoint x: 711, endPoint y: 24, distance: 97.0
click at [808, 24] on icon at bounding box center [808, 24] width 9 height 5
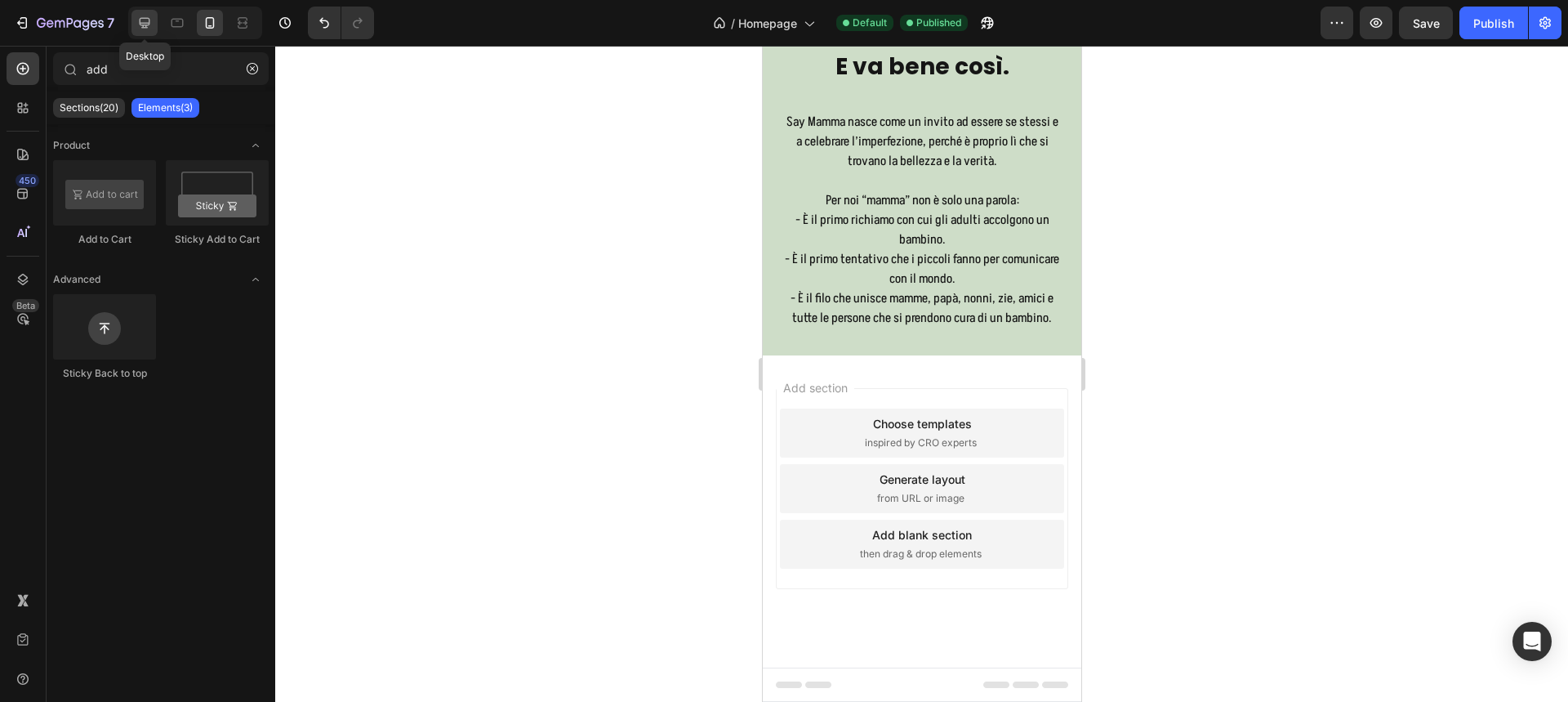
click at [149, 10] on div at bounding box center [145, 23] width 27 height 27
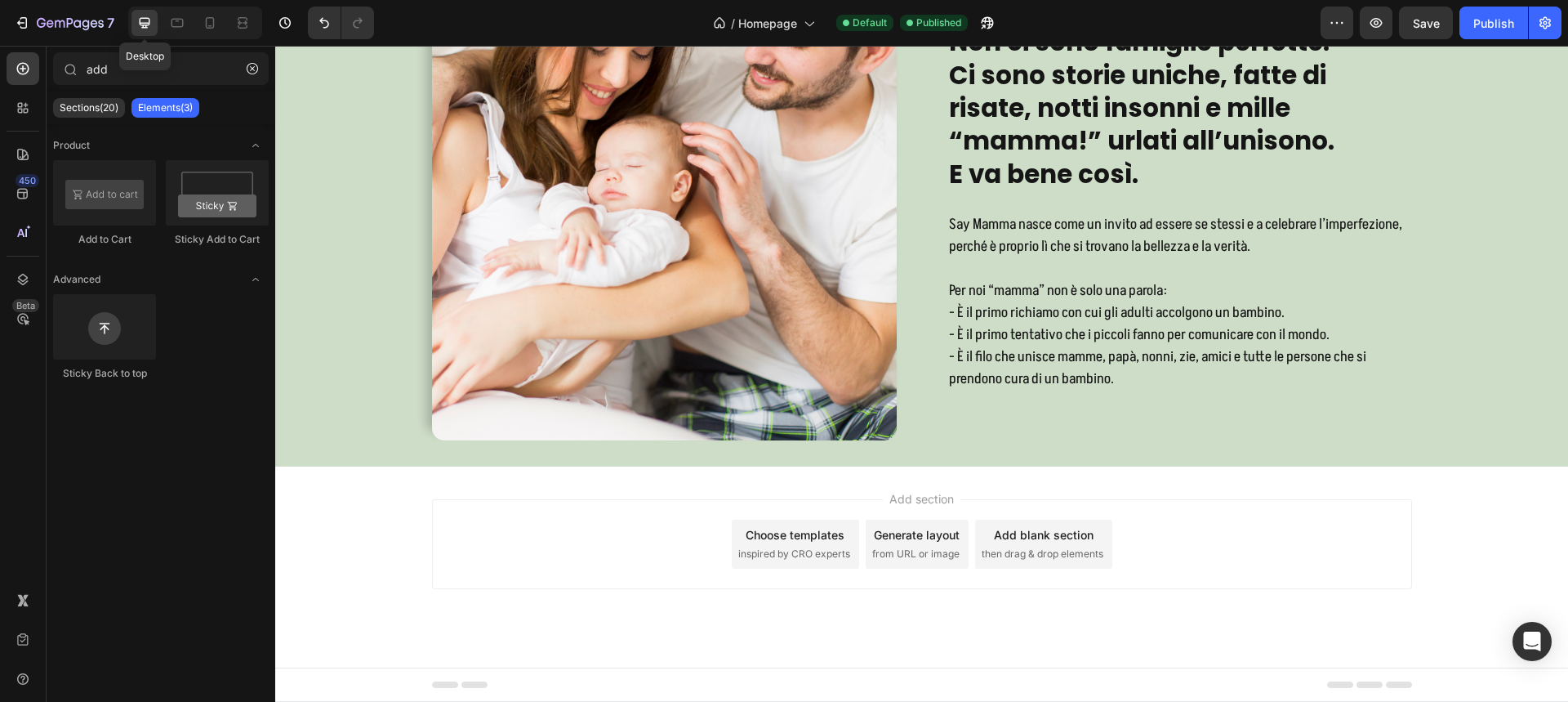
scroll to position [11347, 0]
click at [803, 21] on icon at bounding box center [808, 23] width 17 height 17
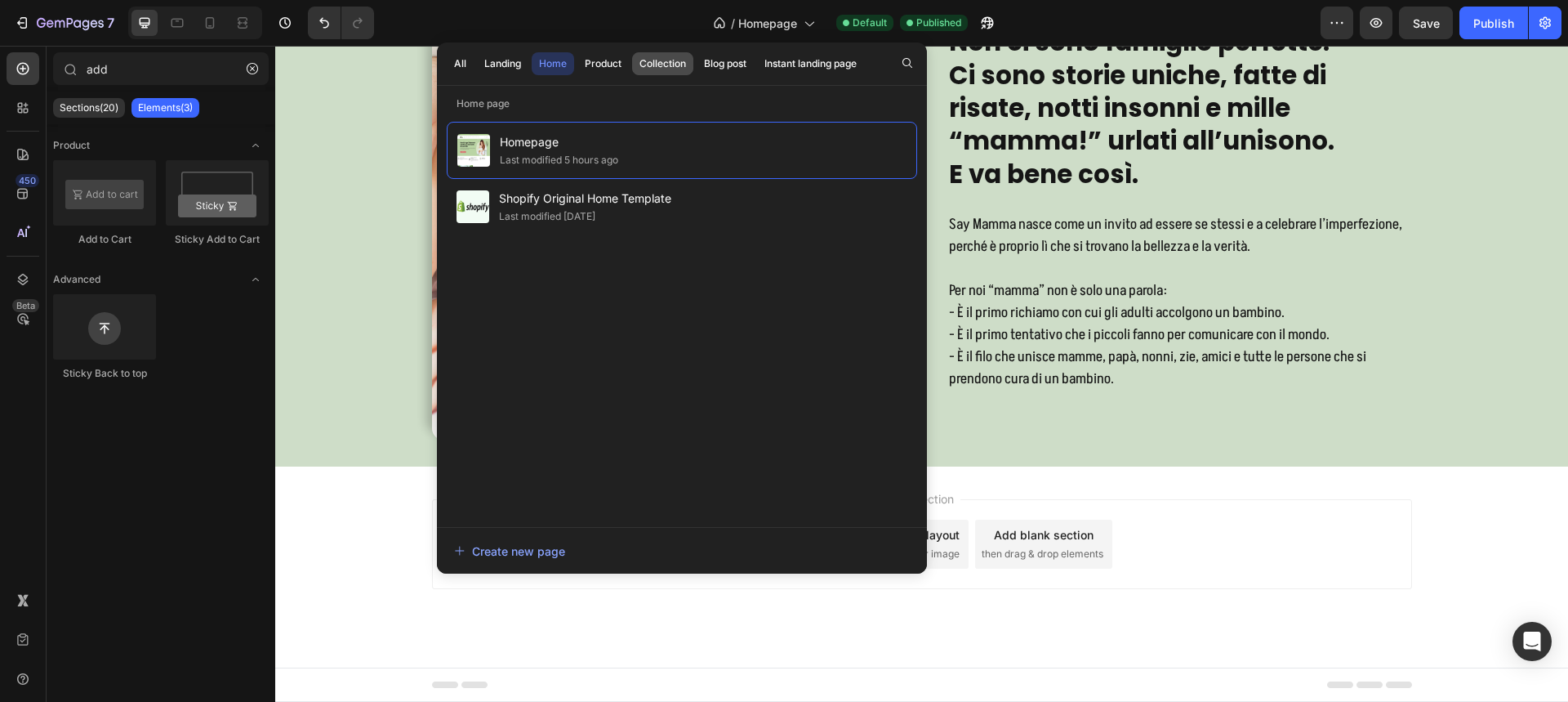
click at [697, 55] on button "Collection" at bounding box center [726, 63] width 57 height 23
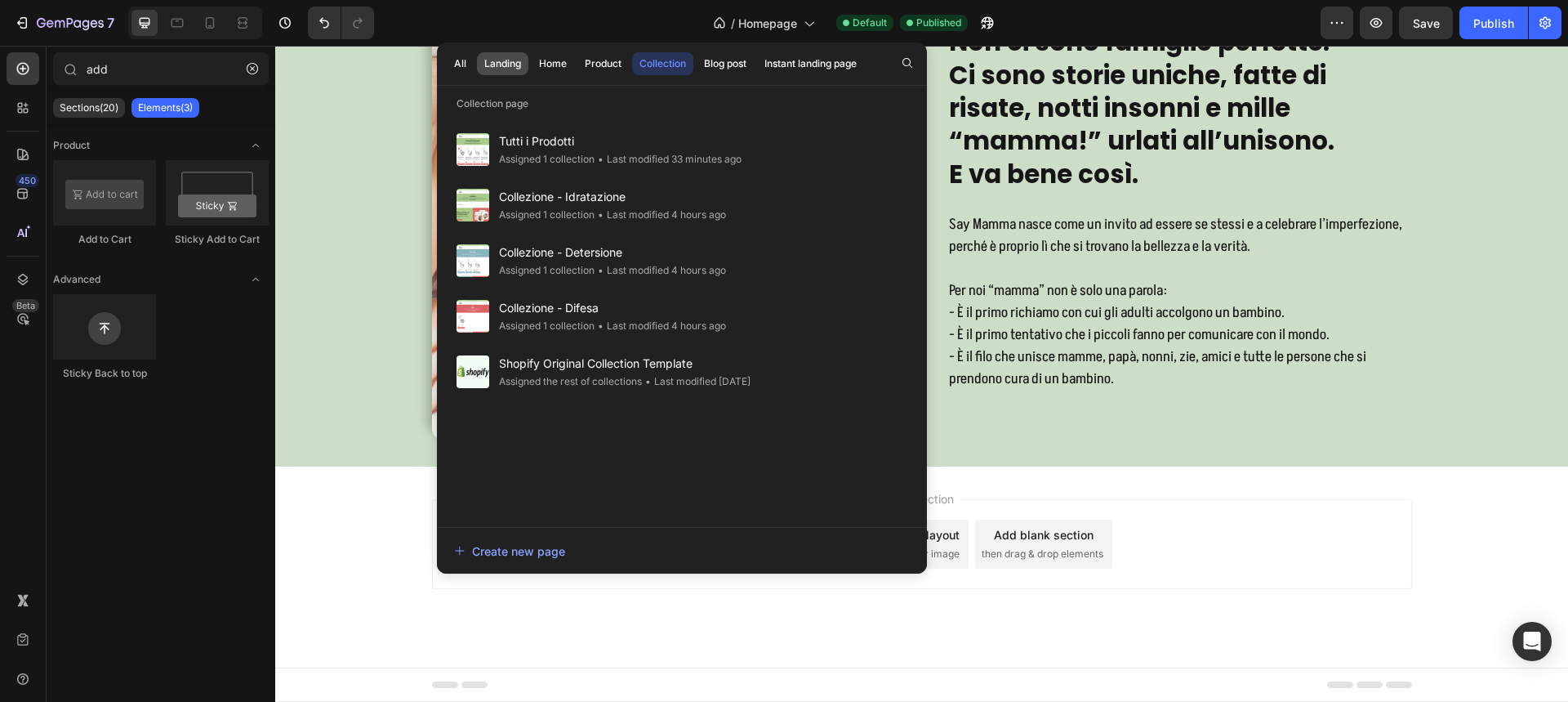
click at [517, 60] on div "Landing" at bounding box center [502, 63] width 36 height 15
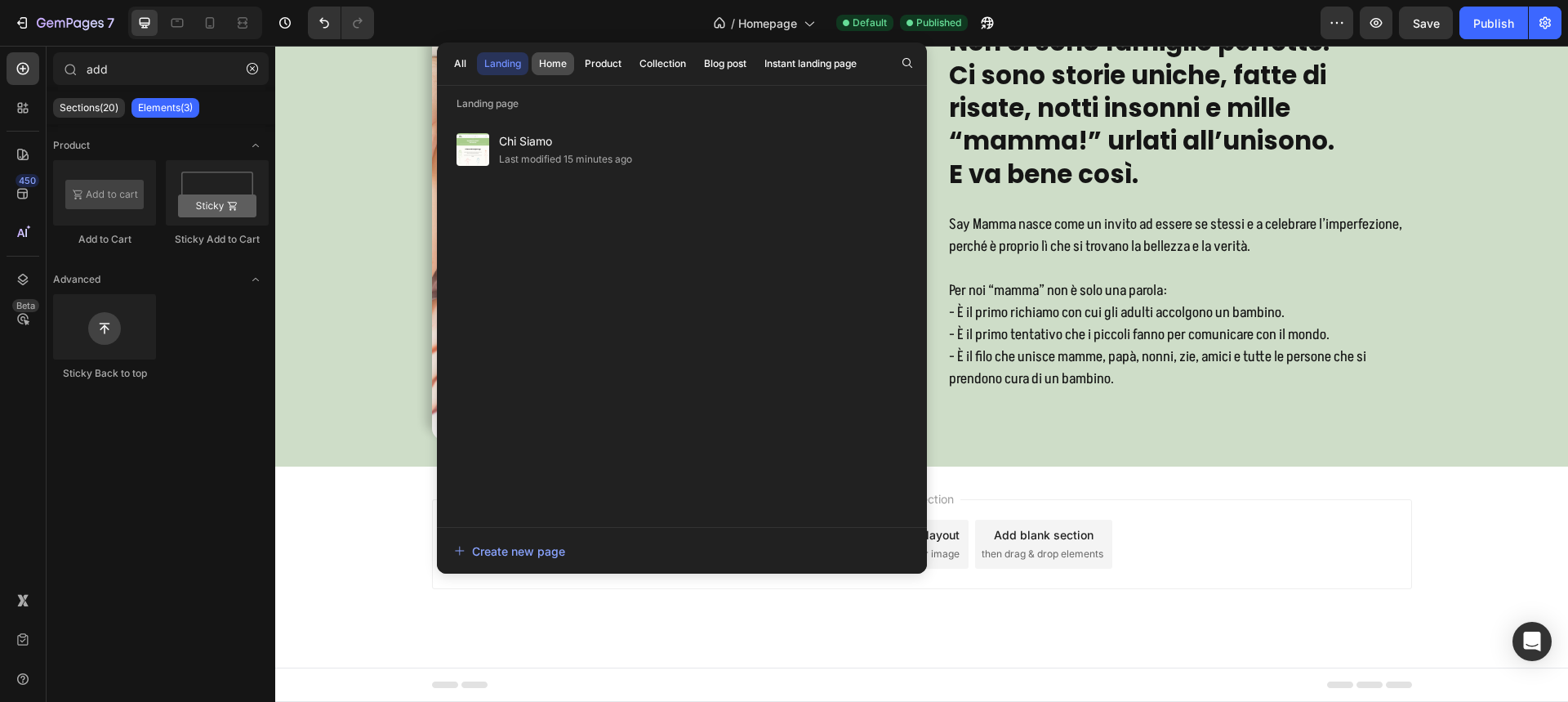
click at [577, 71] on button "Home" at bounding box center [603, 63] width 51 height 23
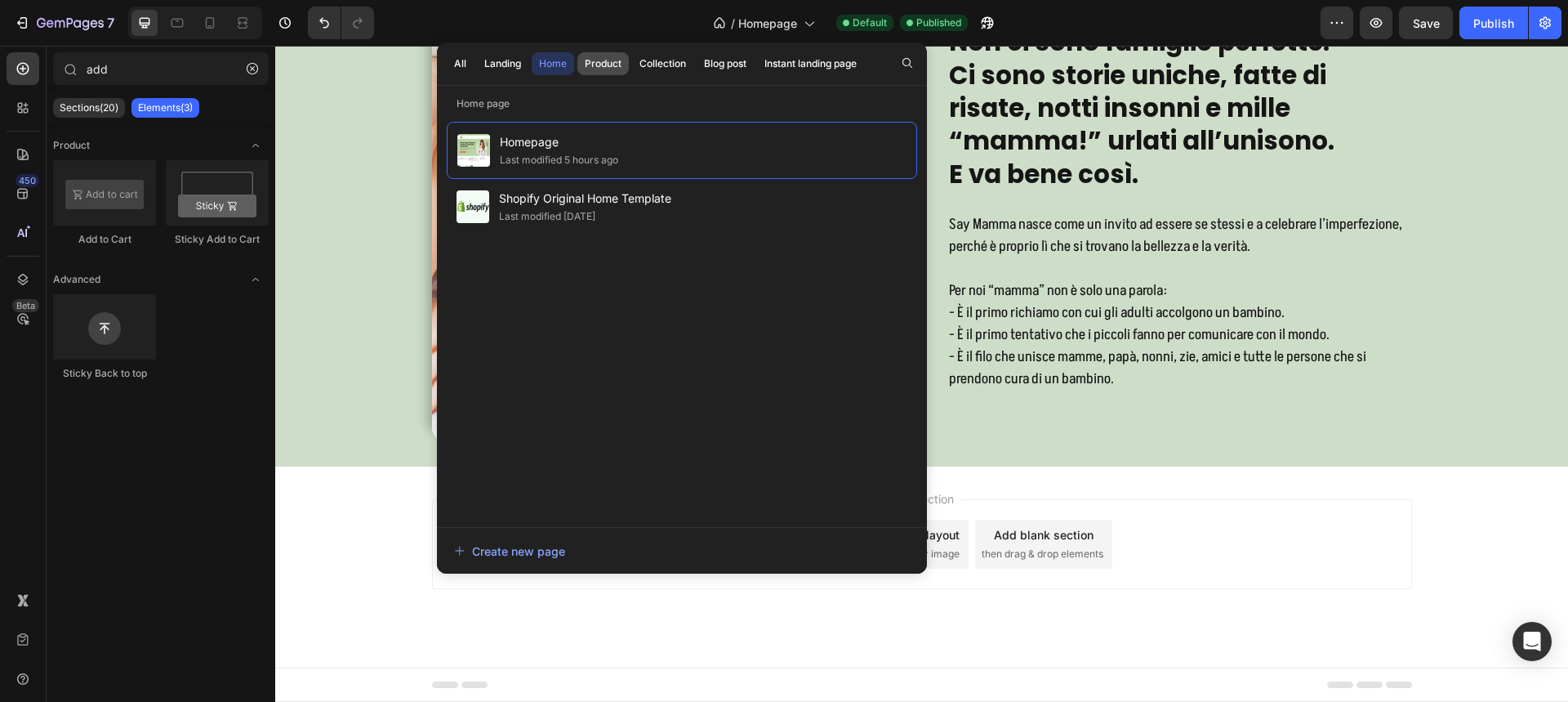
click at [607, 69] on div "Product" at bounding box center [603, 63] width 36 height 15
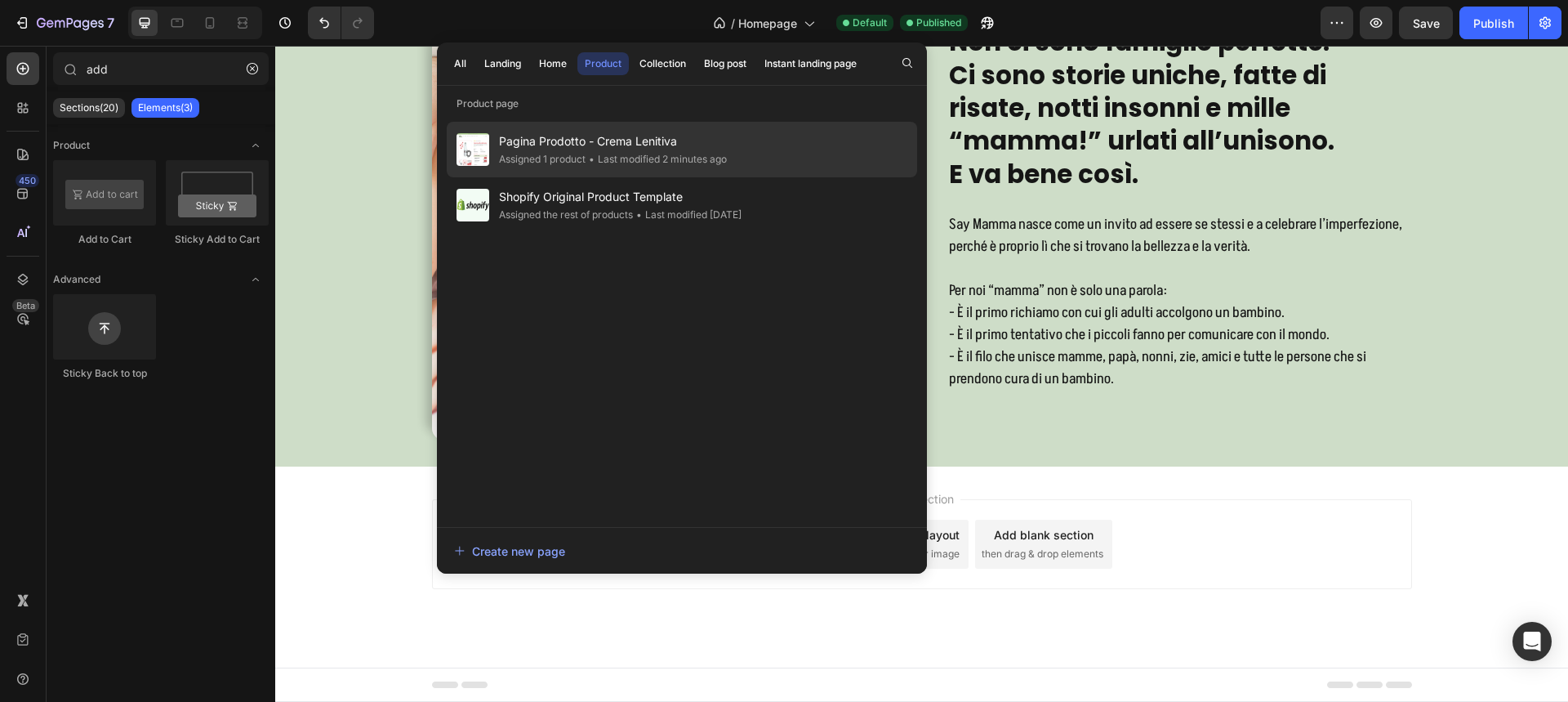
click at [604, 147] on span "Pagina Prodotto - Crema Lenitiva" at bounding box center [613, 142] width 228 height 20
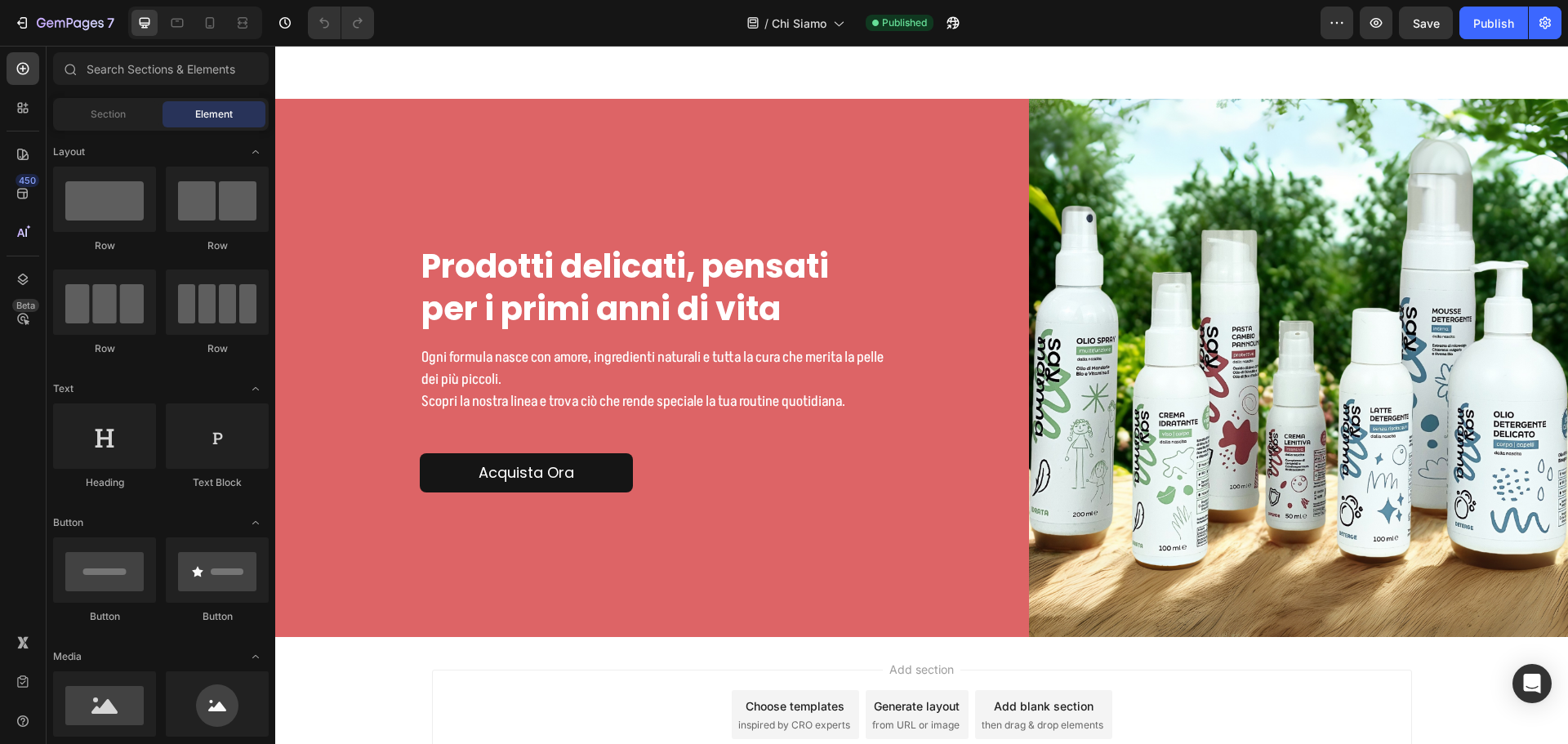
scroll to position [2343, 0]
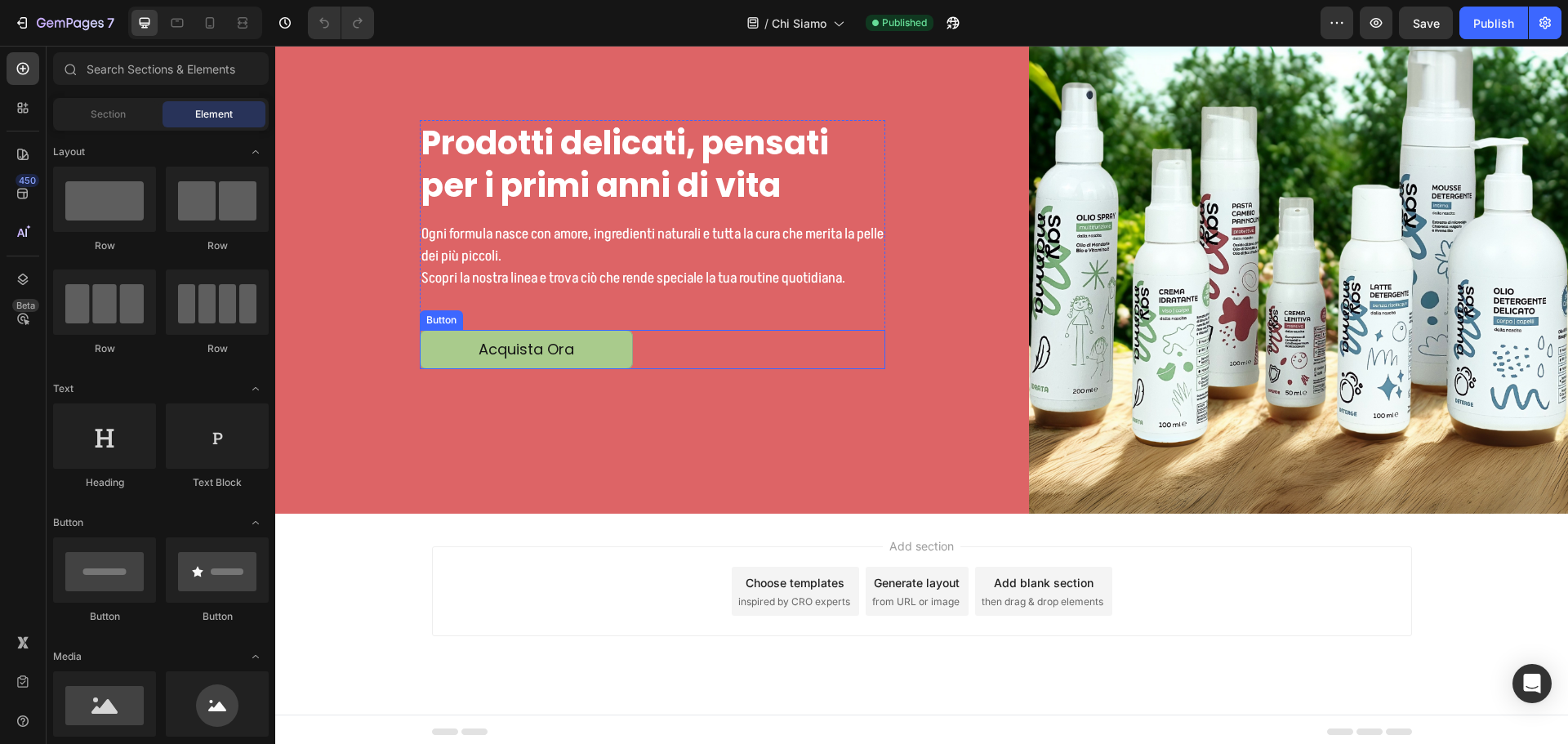
click at [620, 350] on button "Acquista Ora" at bounding box center [526, 349] width 213 height 38
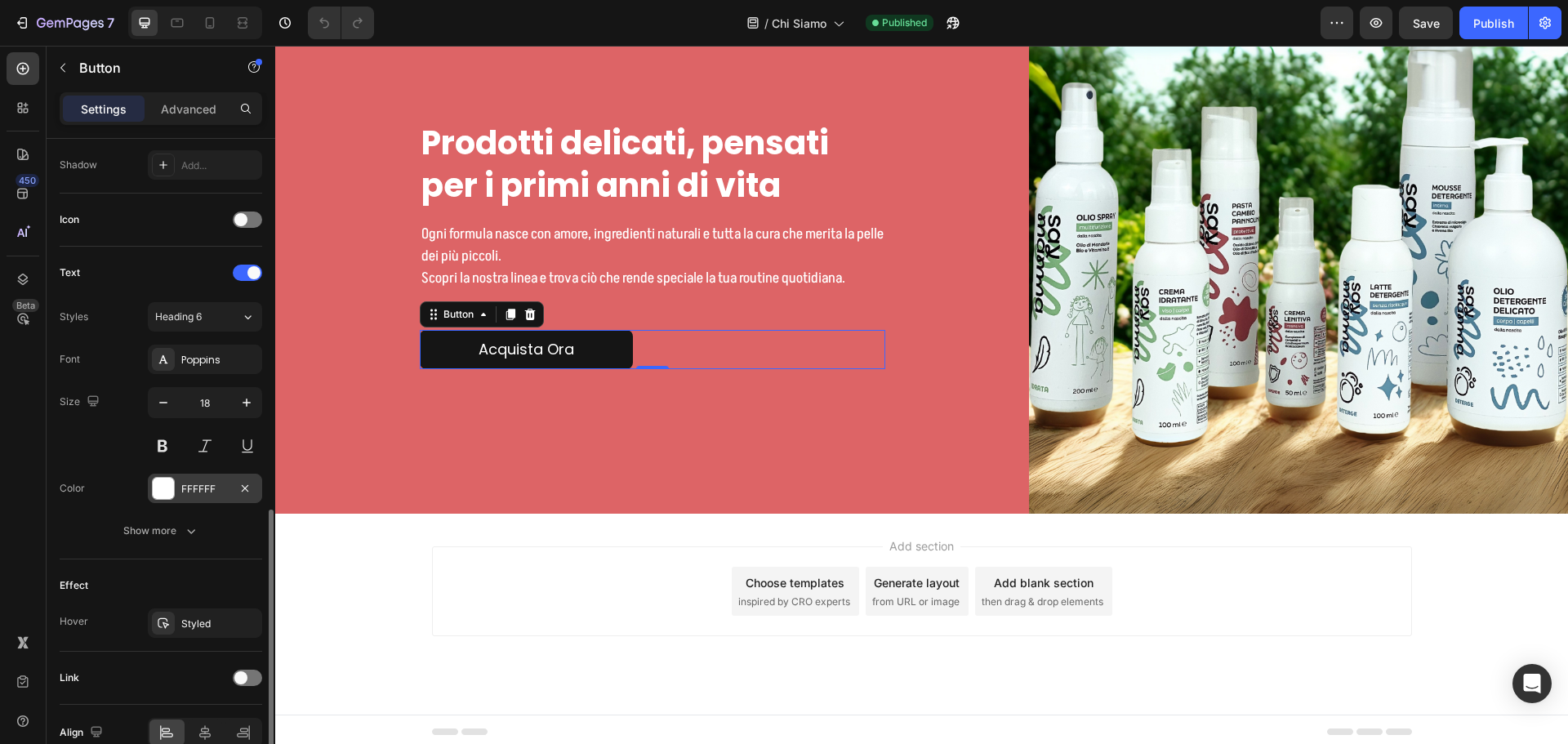
scroll to position [519, 0]
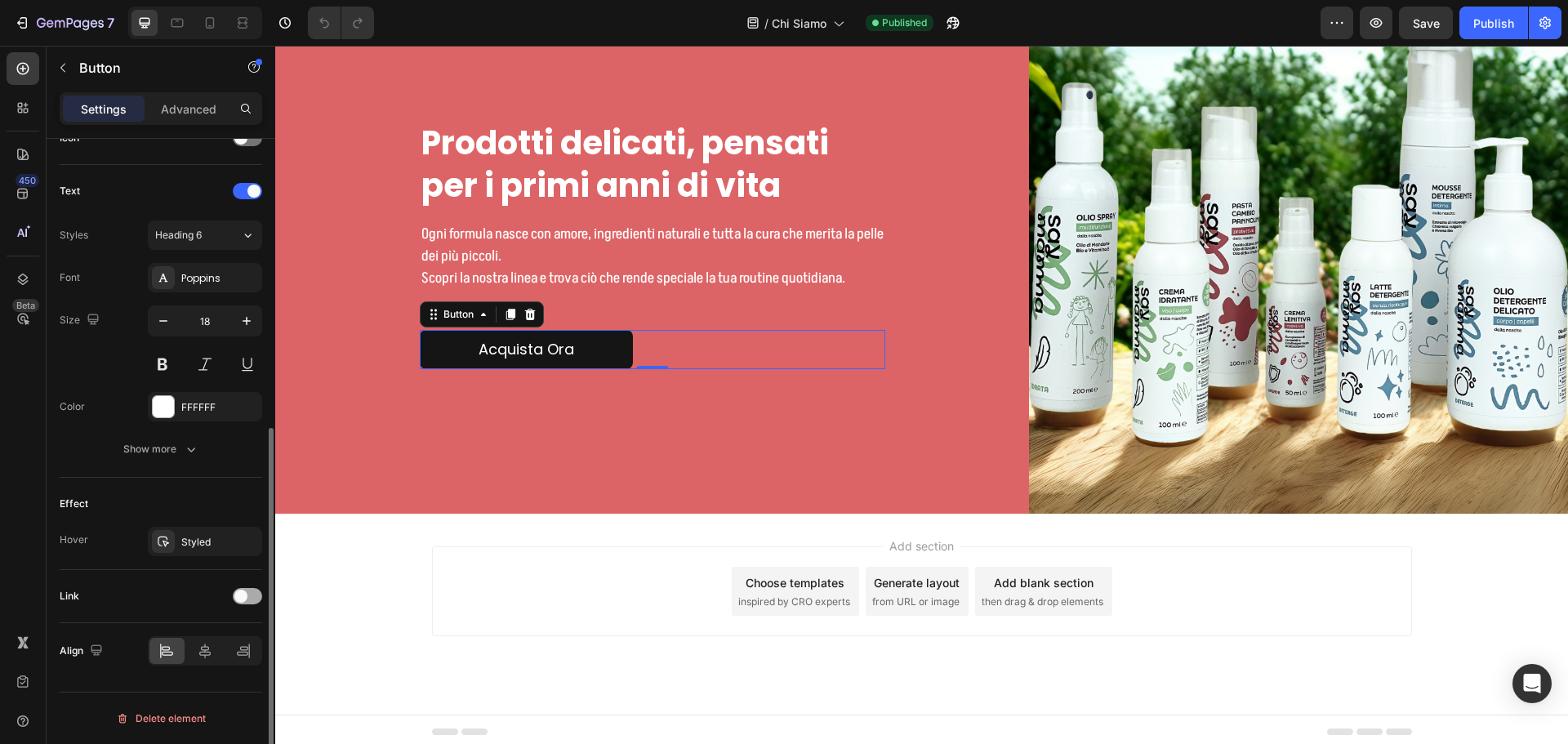
click at [249, 591] on div at bounding box center [248, 596] width 29 height 17
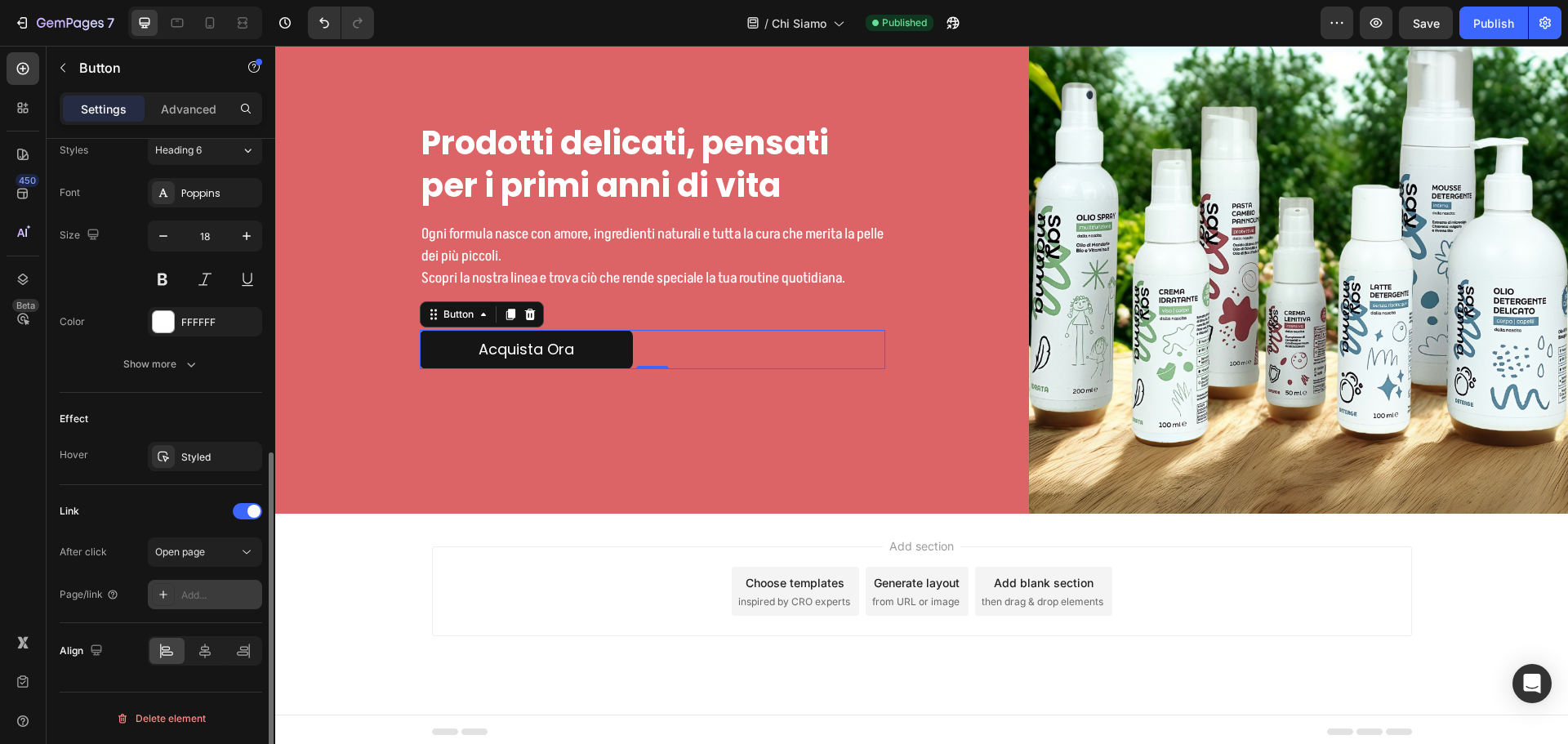
click at [201, 581] on div "Add..." at bounding box center [204, 595] width 114 height 29
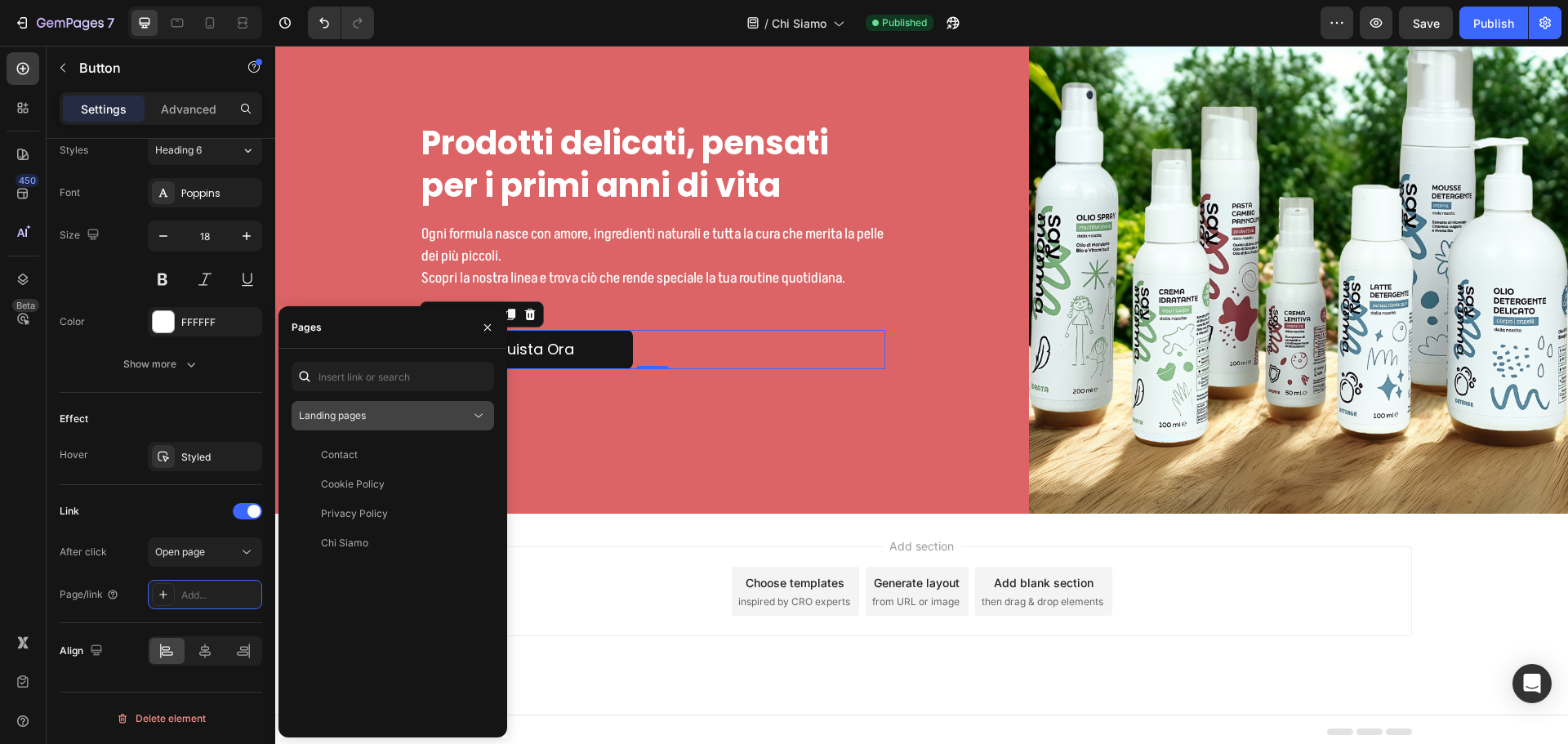
click at [403, 426] on button "Landing pages" at bounding box center [393, 416] width 203 height 29
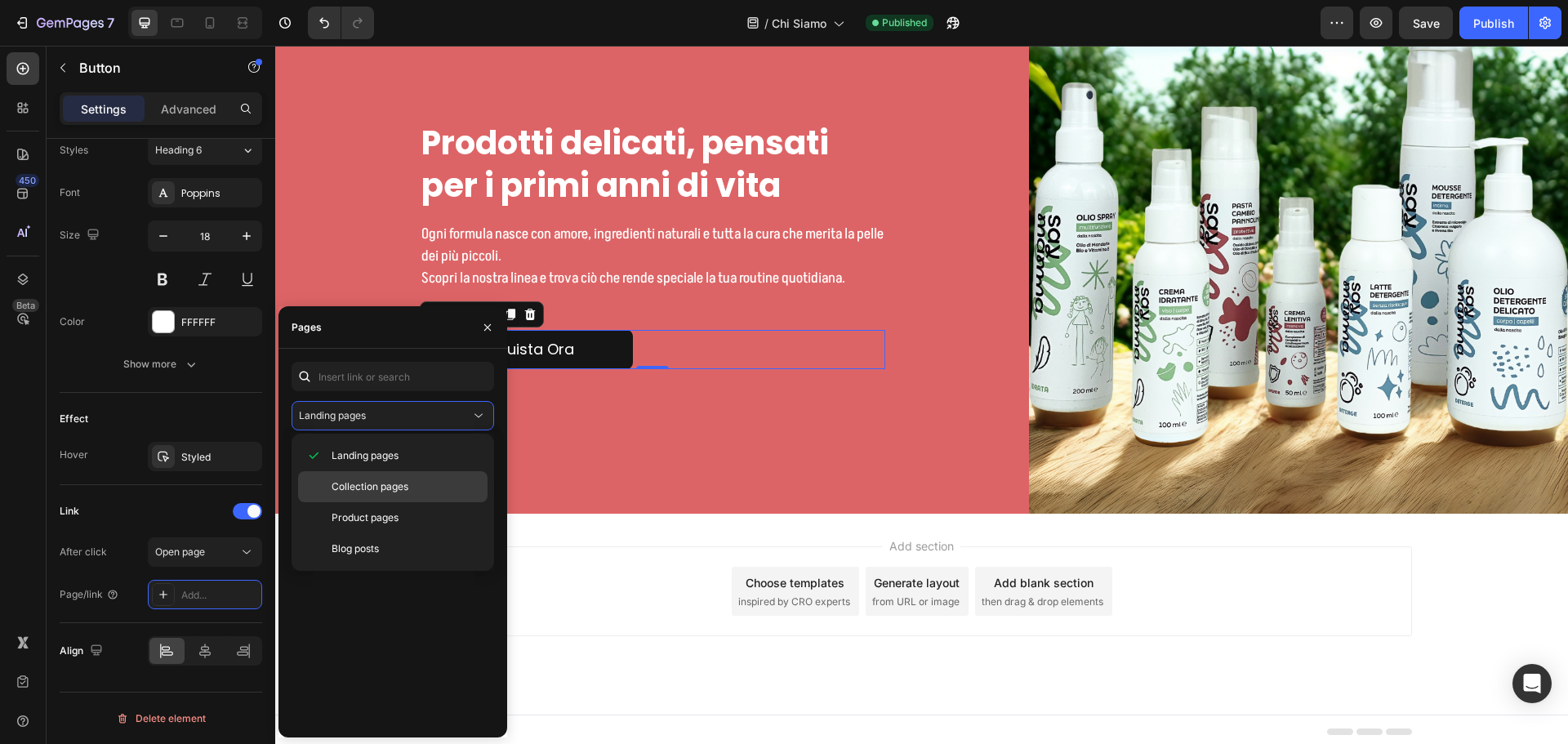
click at [401, 502] on div "Collection pages" at bounding box center [392, 518] width 190 height 31
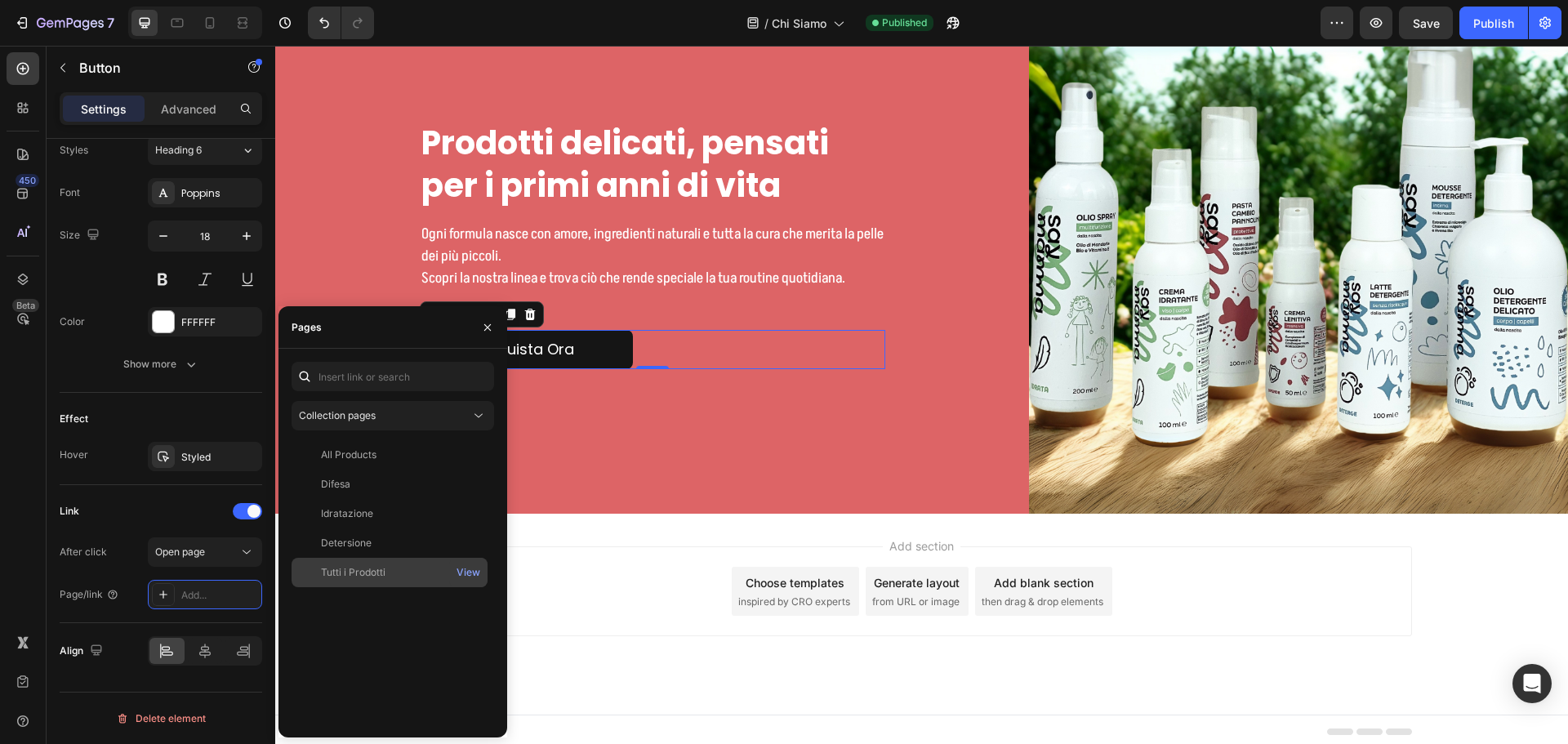
click at [374, 565] on div "Tutti i Prodotti" at bounding box center [353, 572] width 65 height 15
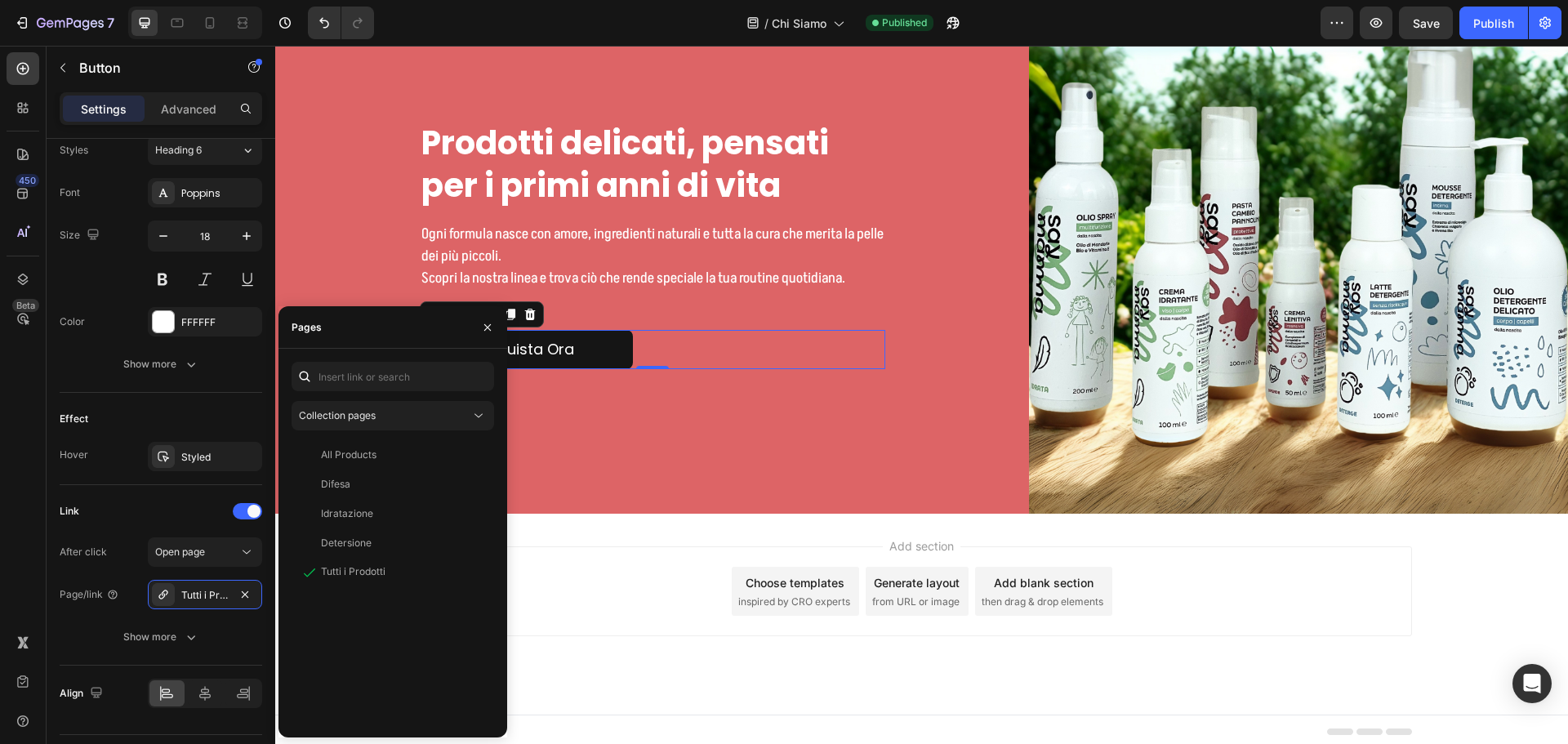
click at [571, 527] on div "Add section Choose templates inspired by CRO experts Generate layout from URL o…" at bounding box center [921, 613] width 1293 height 200
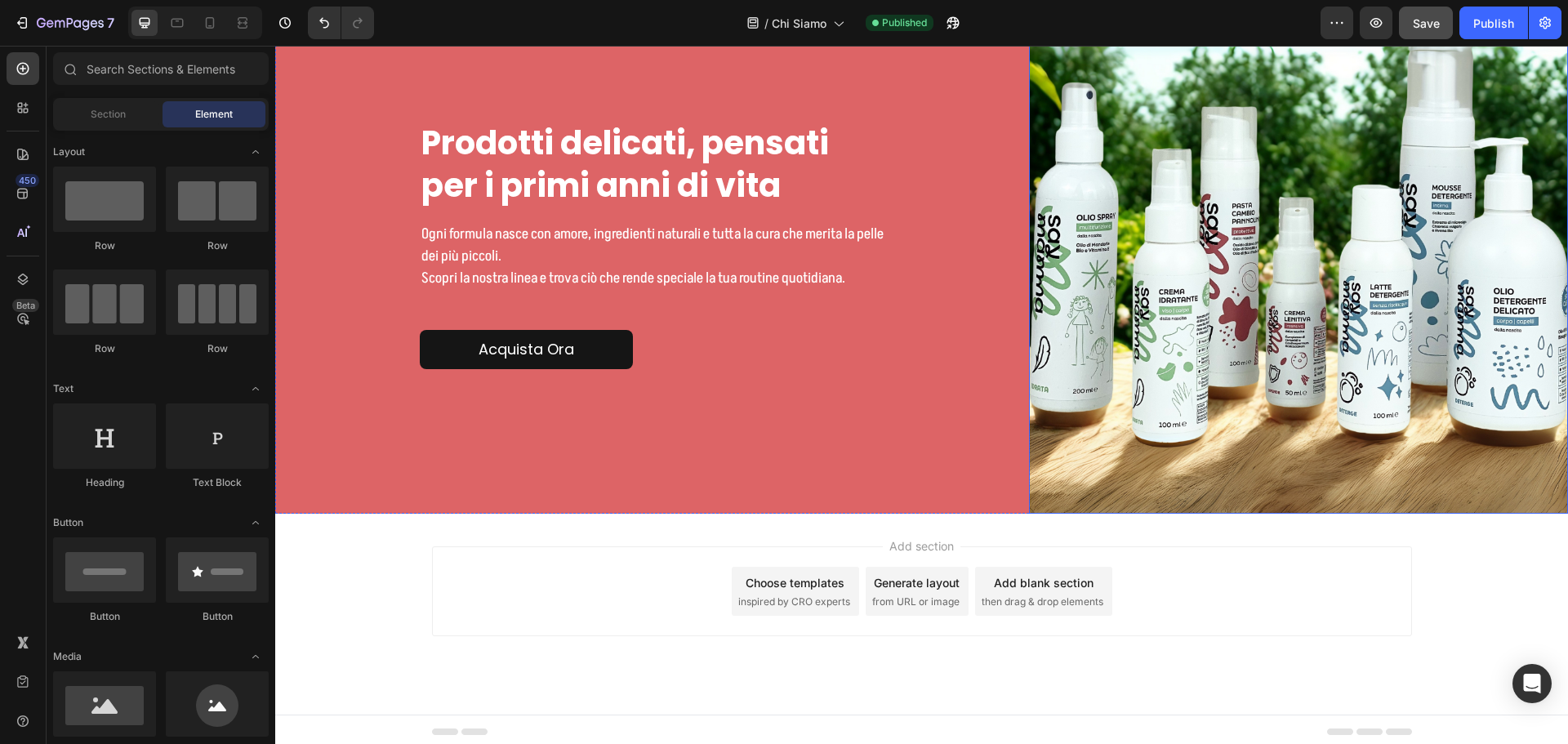
click at [1442, 23] on button "Save" at bounding box center [1425, 23] width 54 height 32
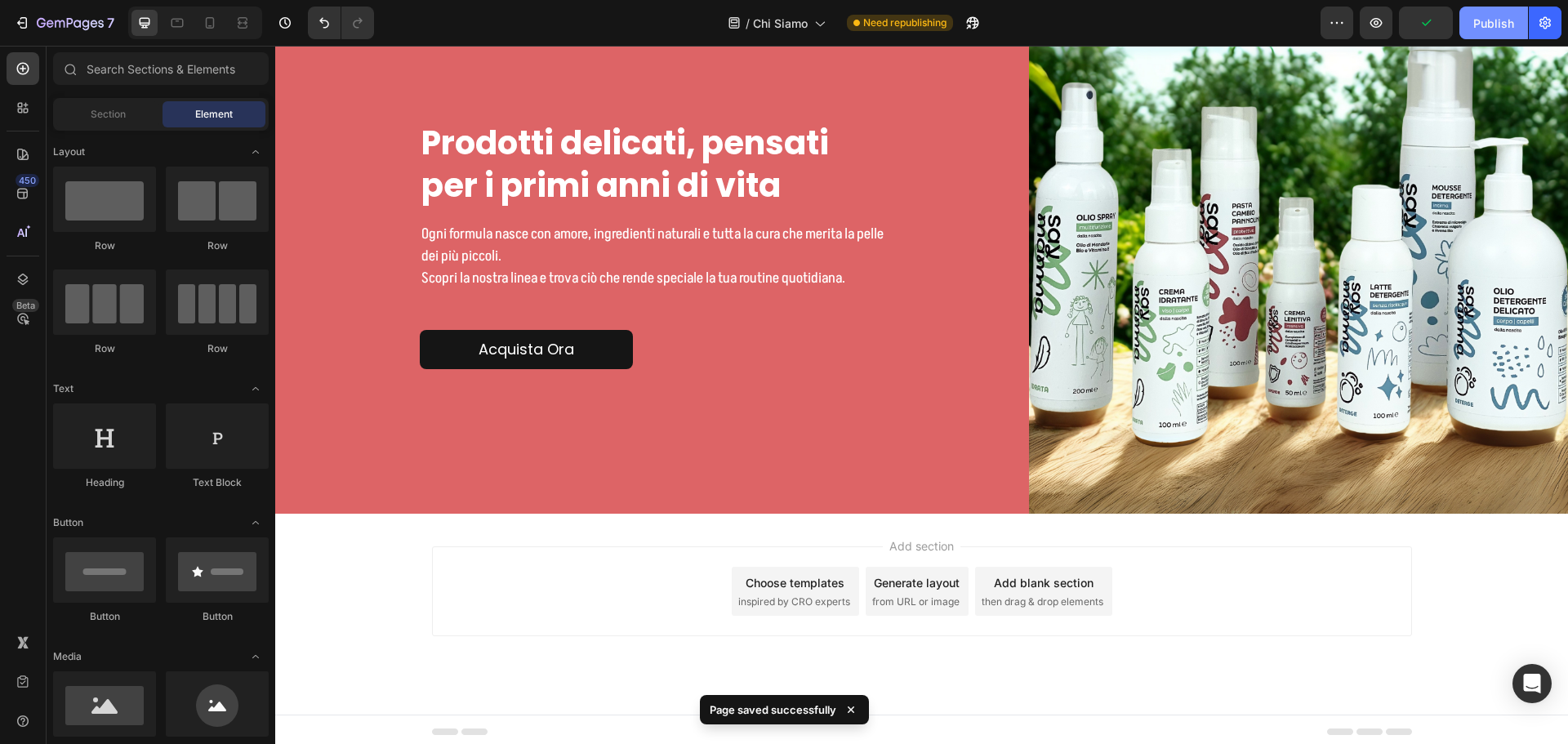
click at [1483, 15] on div "Publish" at bounding box center [1494, 23] width 41 height 17
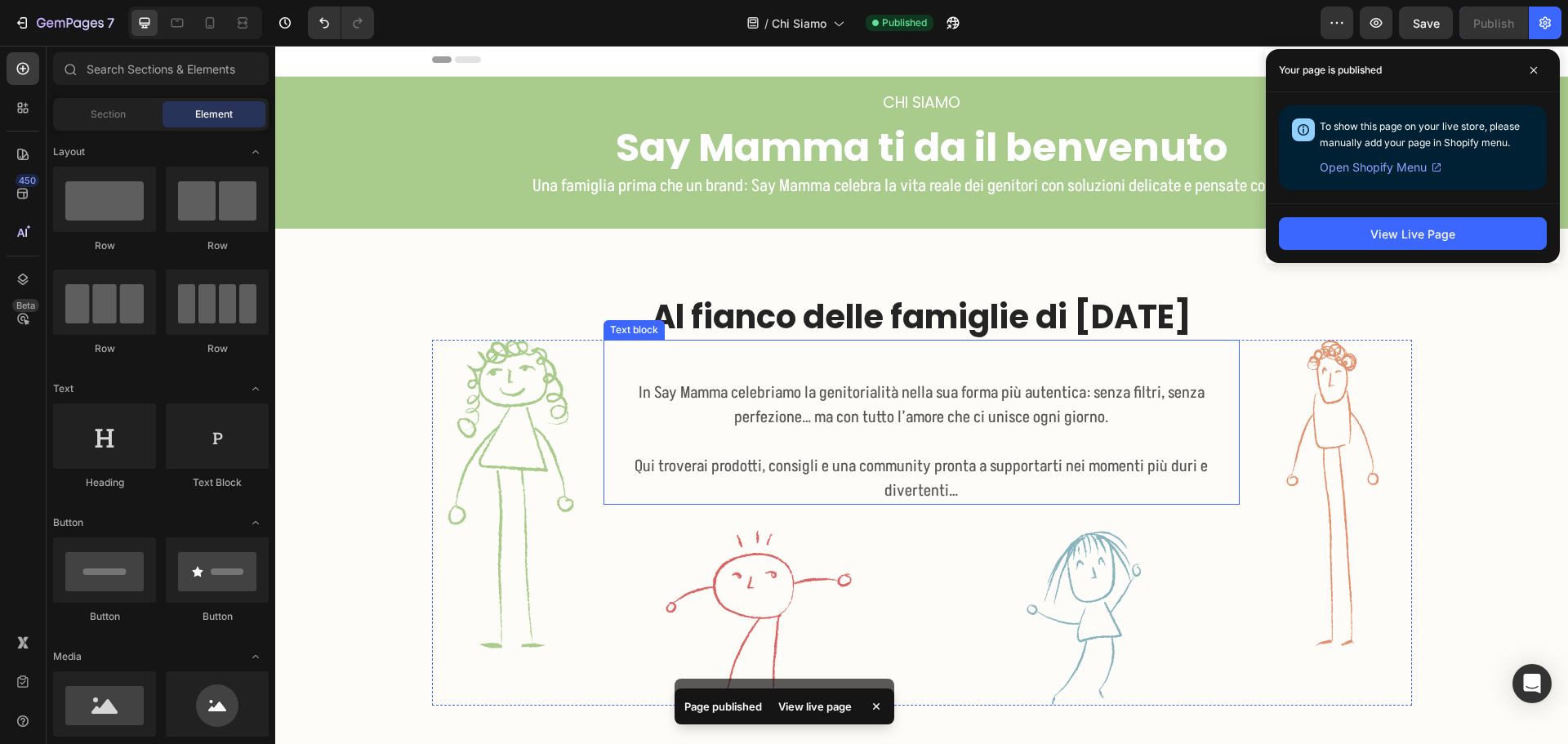
scroll to position [0, 0]
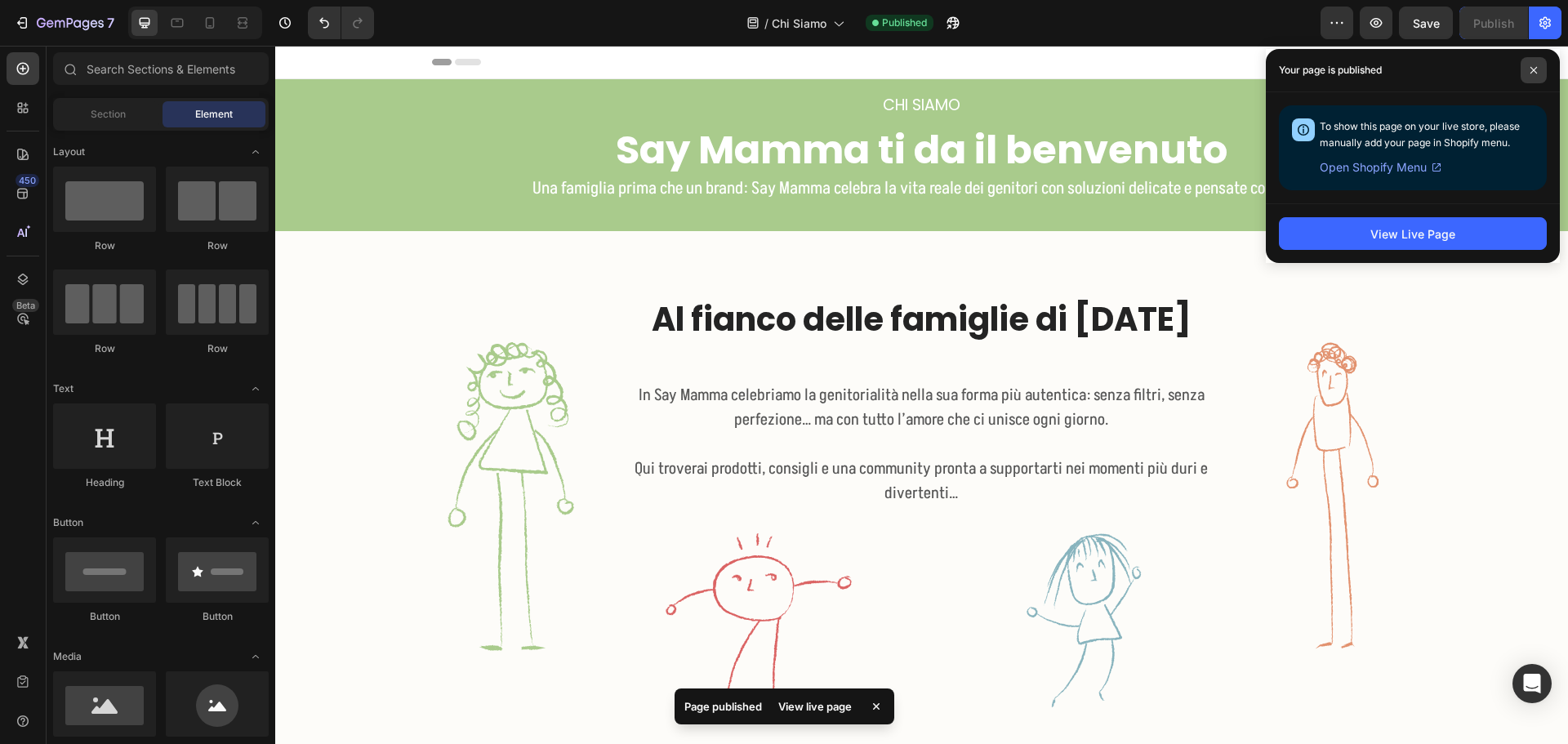
click at [1534, 63] on span at bounding box center [1534, 70] width 27 height 27
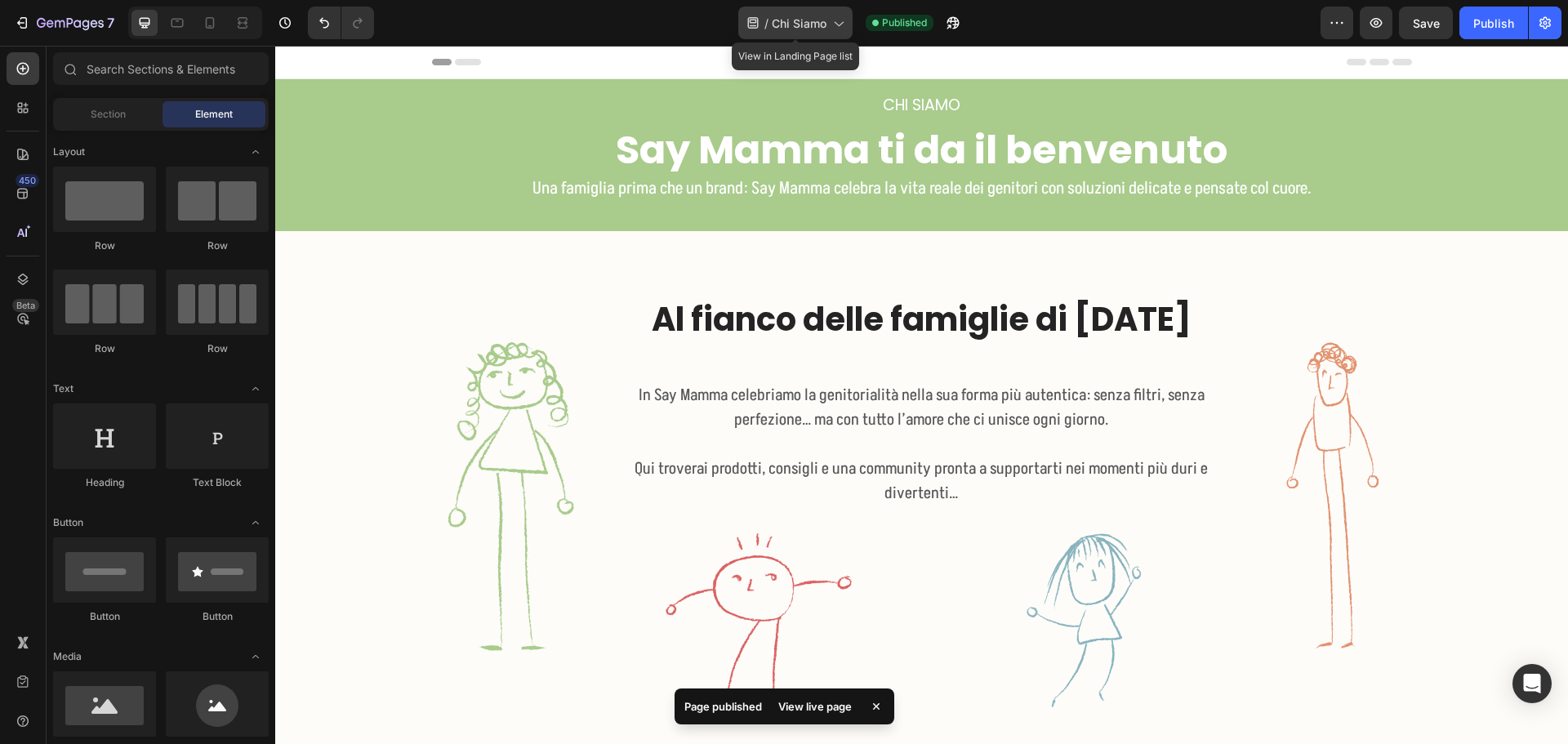
click at [804, 28] on span "Chi Siamo" at bounding box center [799, 23] width 55 height 17
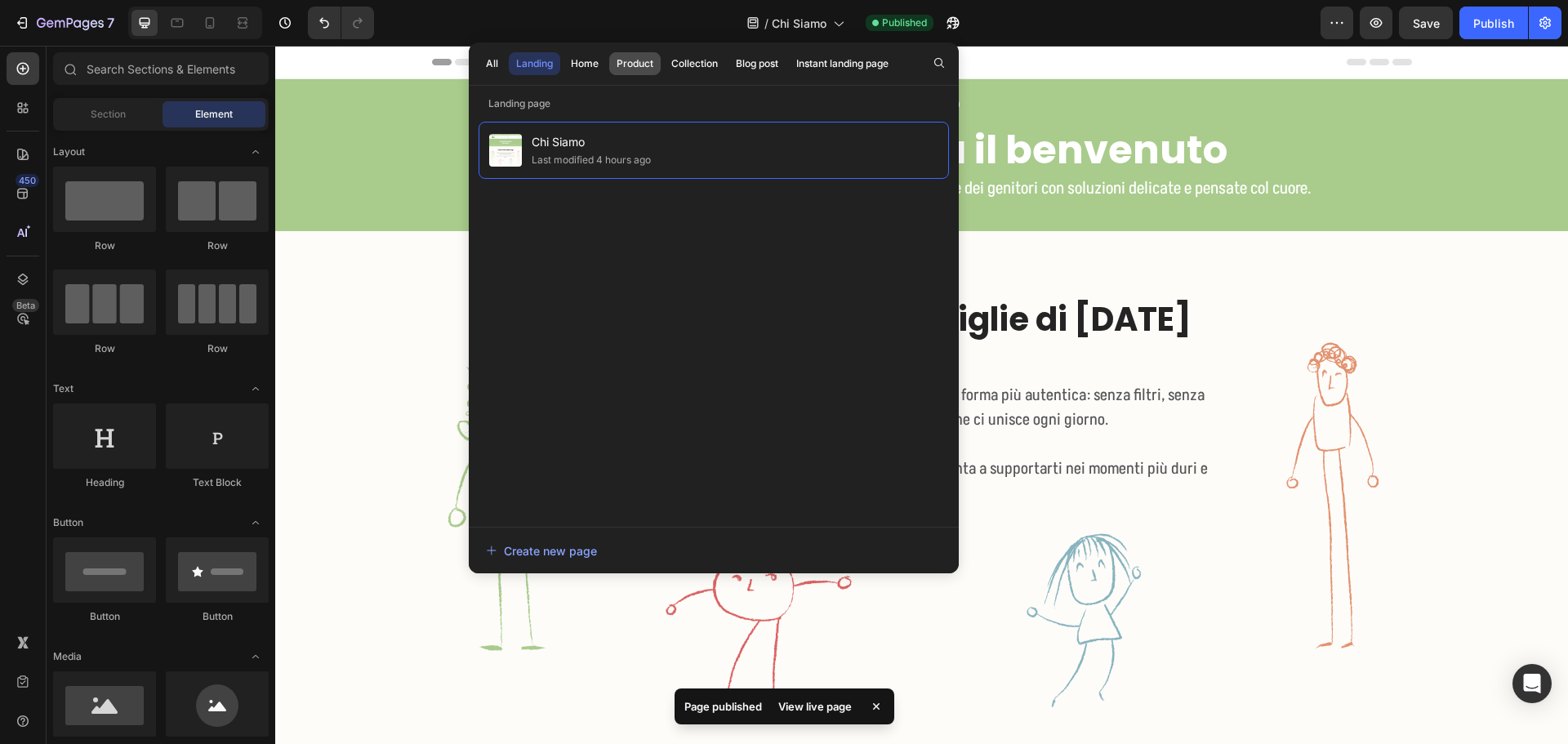
click at [646, 58] on div "Product" at bounding box center [634, 63] width 36 height 15
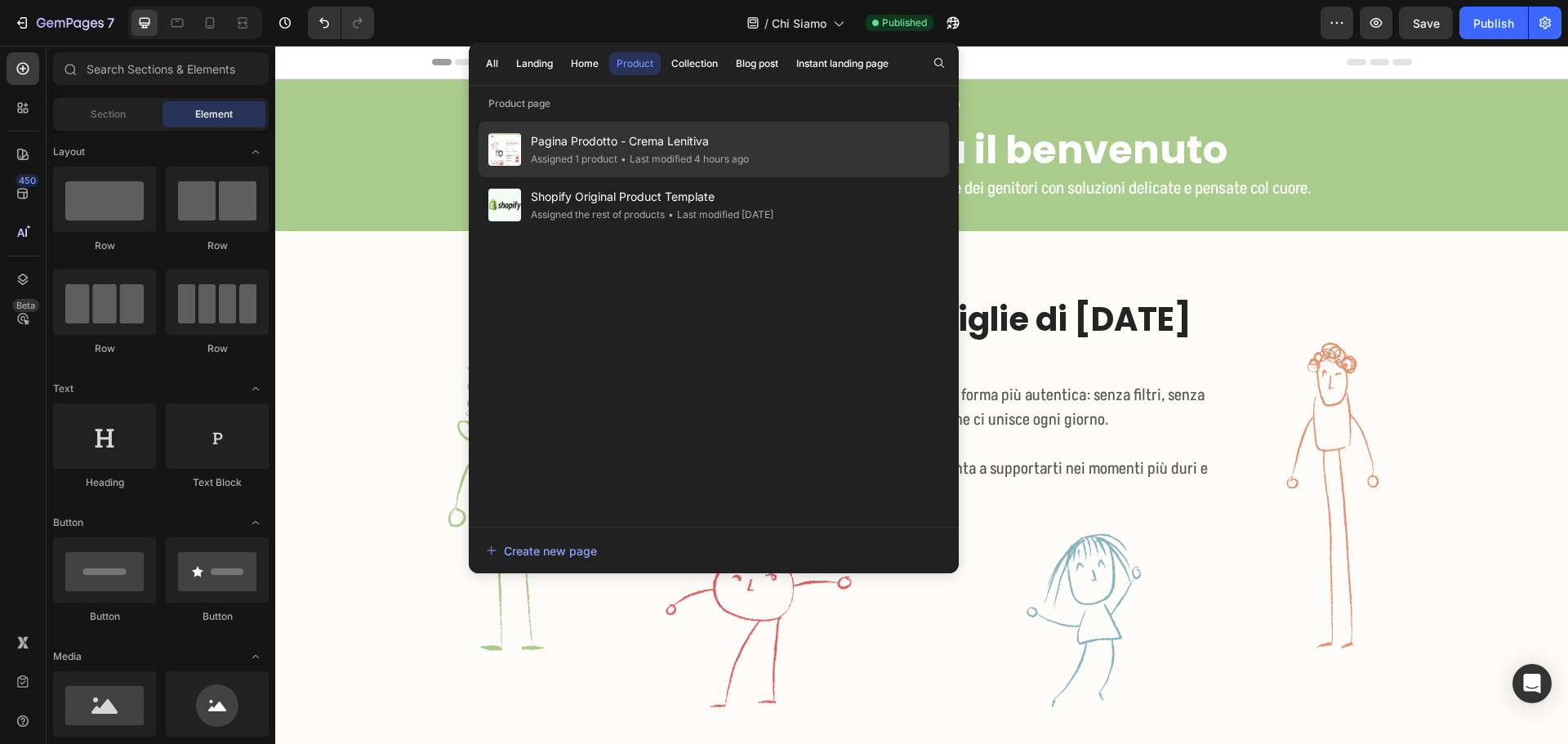
click at [619, 143] on span "Pagina Prodotto - Crema Lenitiva" at bounding box center [640, 142] width 218 height 20
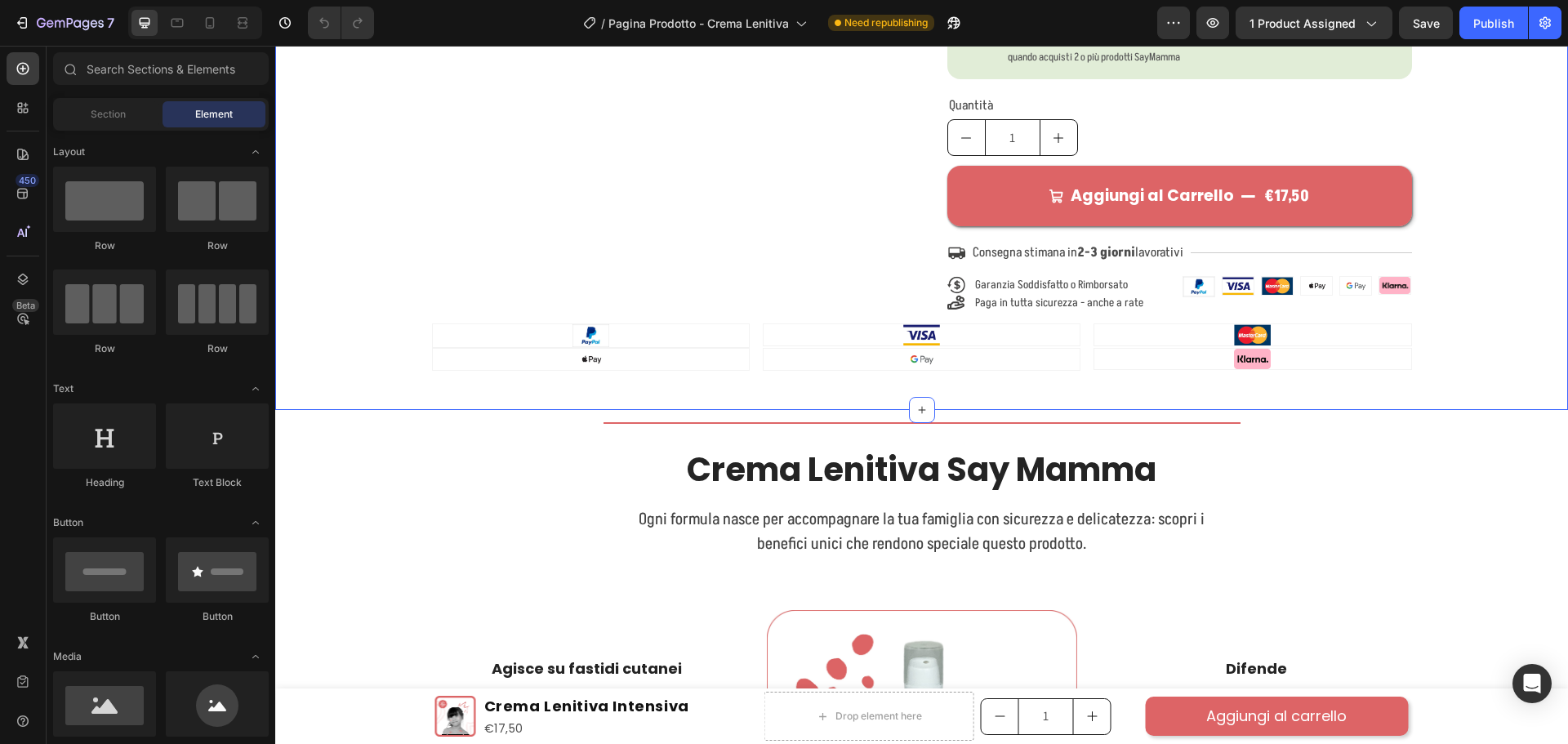
scroll to position [1061, 0]
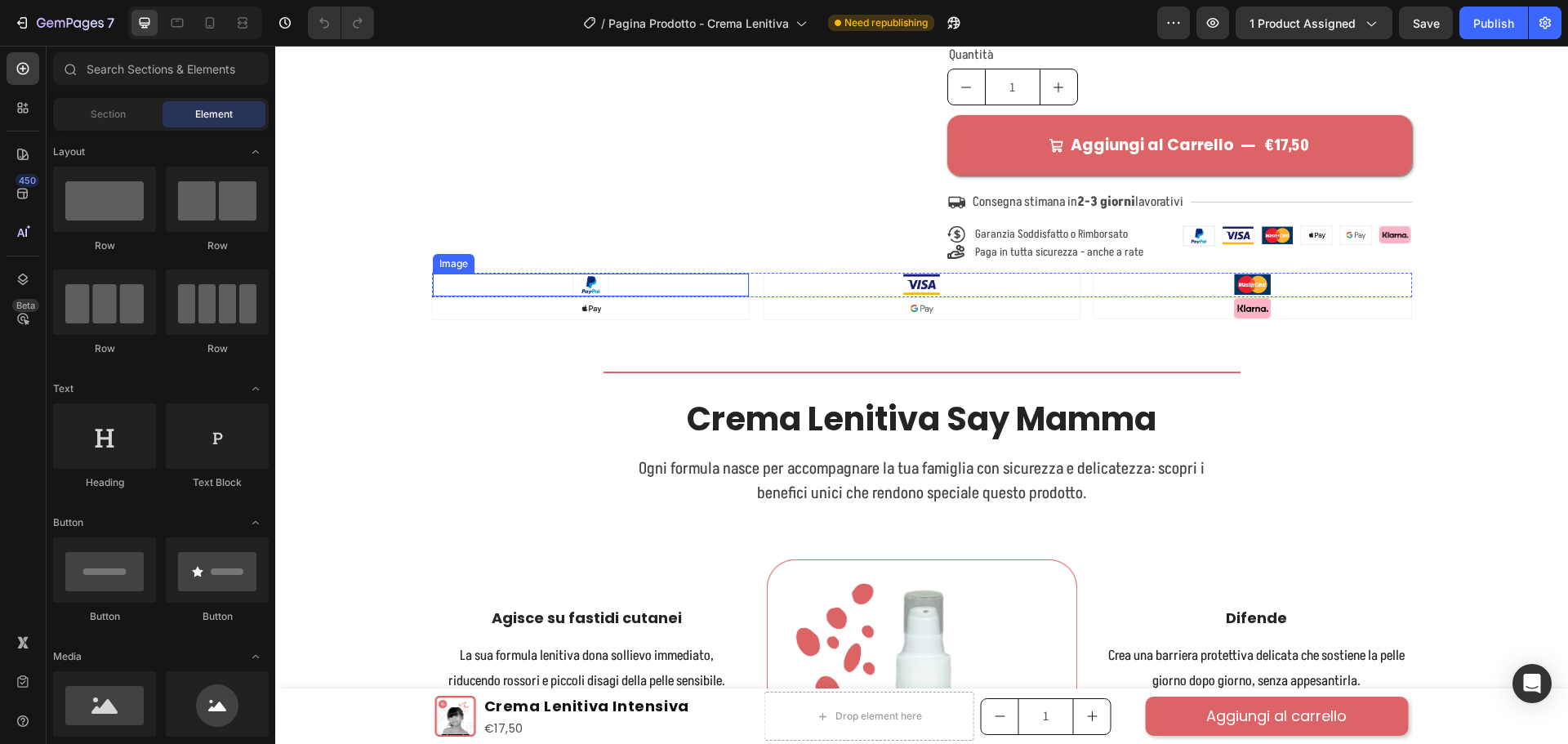
click at [452, 273] on div at bounding box center [590, 284] width 316 height 23
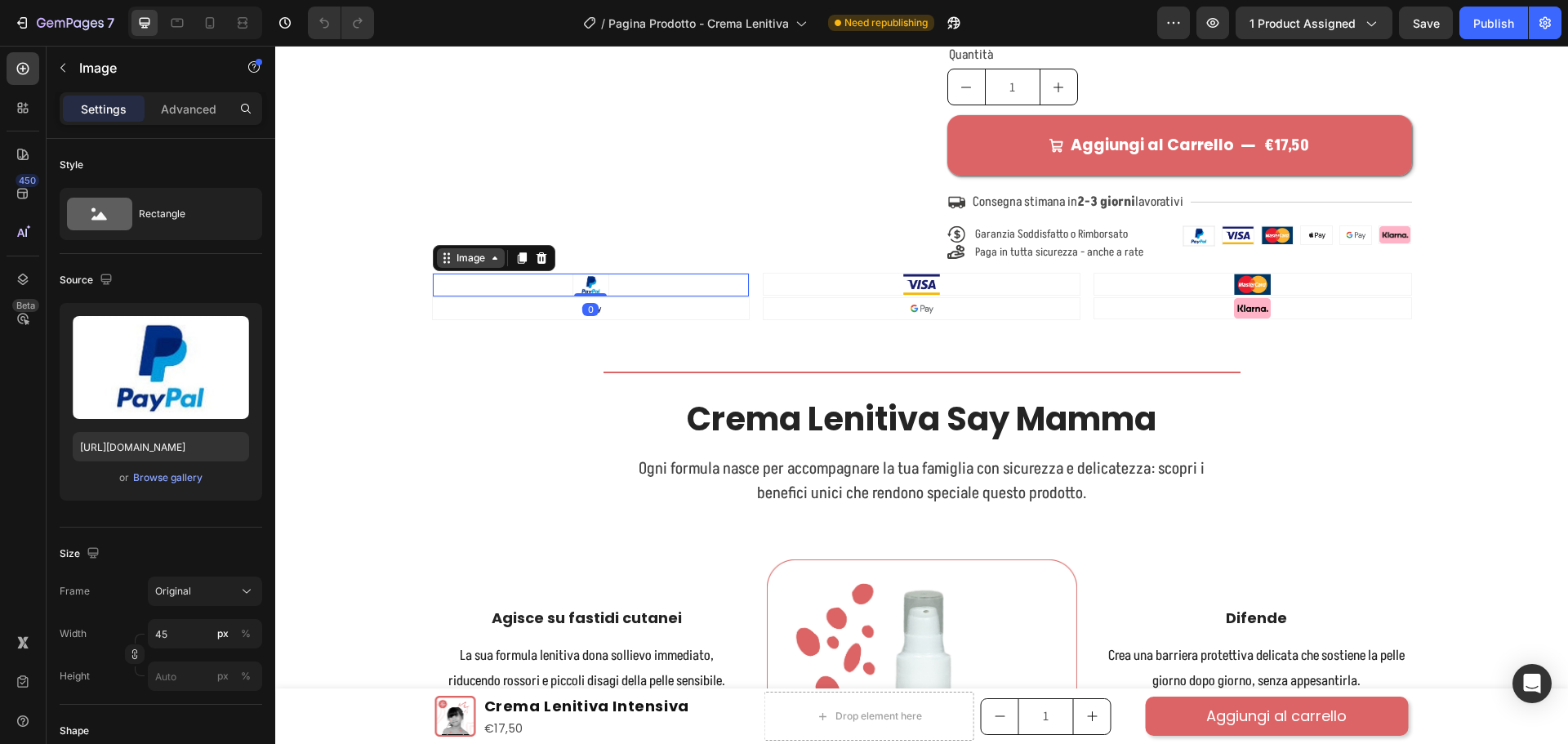
click at [453, 260] on div "Image" at bounding box center [471, 258] width 35 height 15
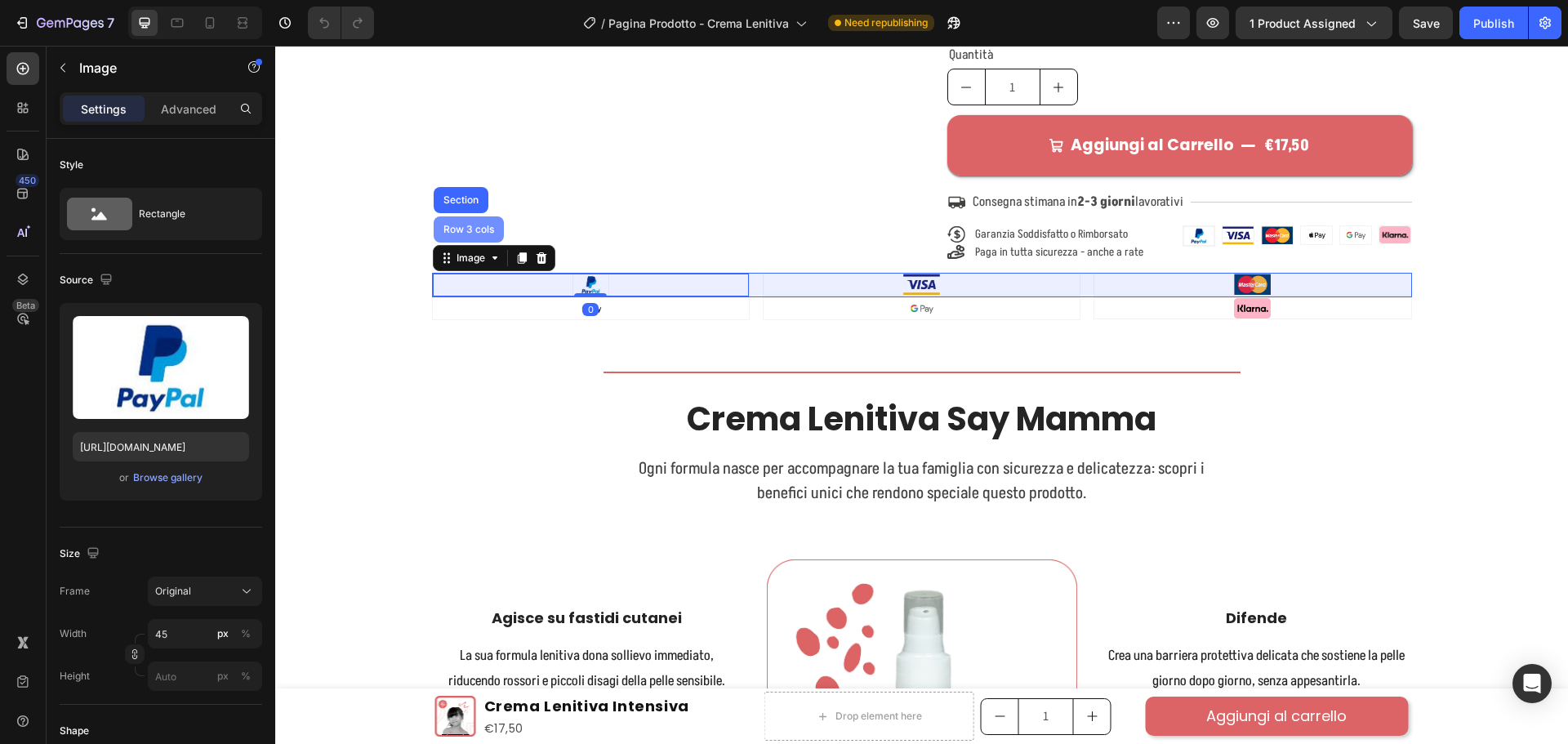
click at [455, 230] on div "Row 3 cols" at bounding box center [469, 229] width 57 height 10
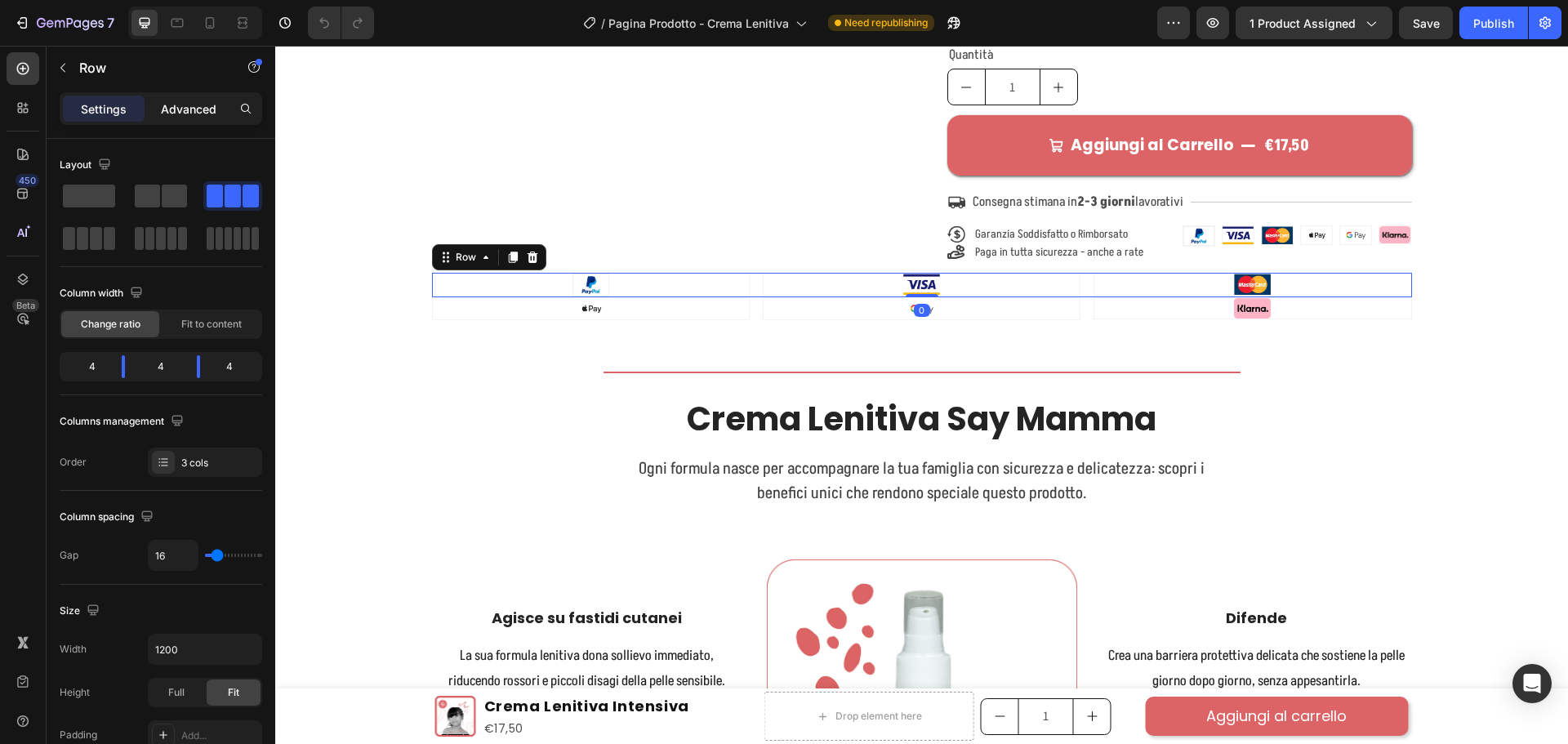
click at [186, 103] on p "Advanced" at bounding box center [189, 108] width 55 height 17
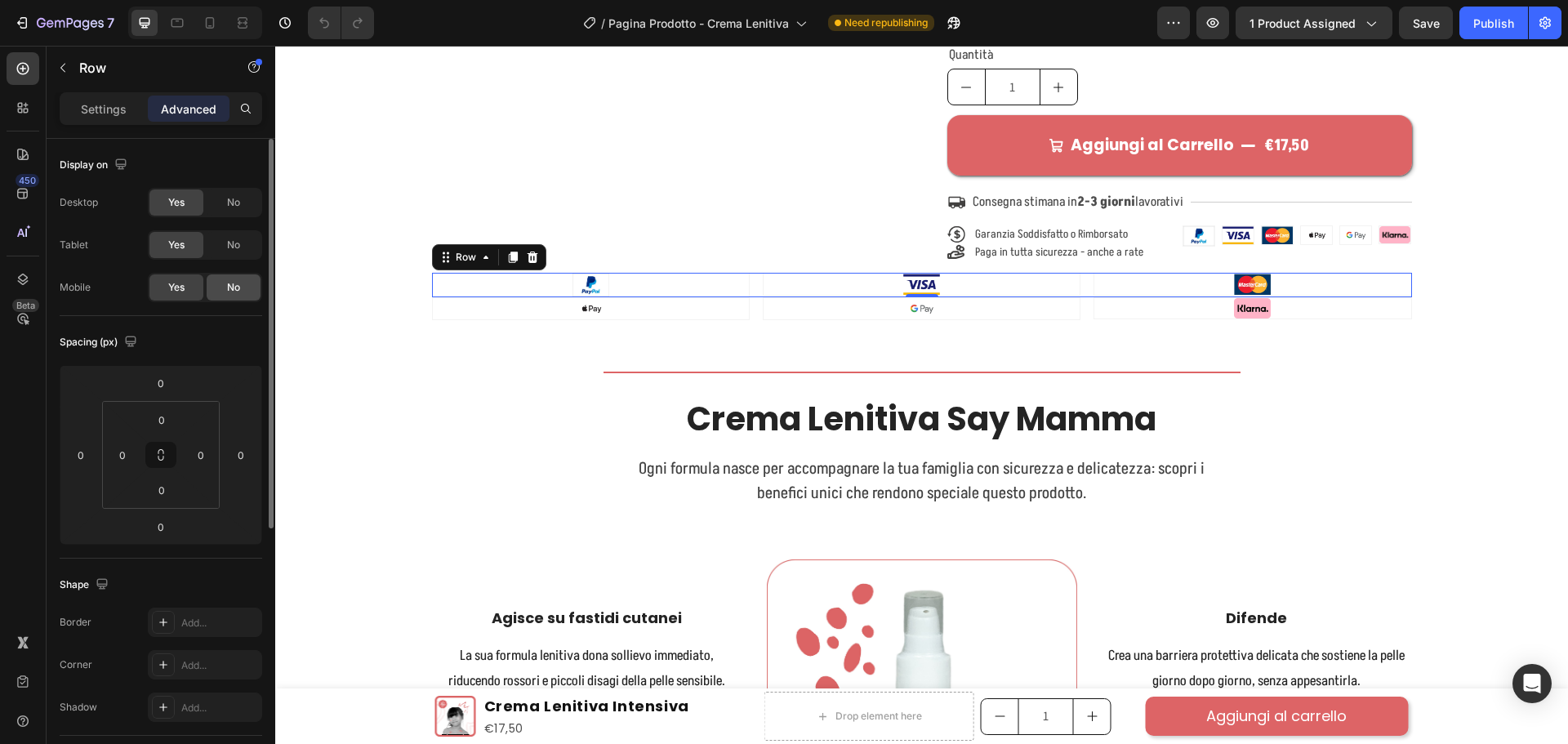
click at [216, 281] on div "No" at bounding box center [233, 287] width 54 height 27
click at [176, 281] on span "Yes" at bounding box center [176, 287] width 17 height 15
click at [223, 196] on div "No" at bounding box center [233, 202] width 54 height 27
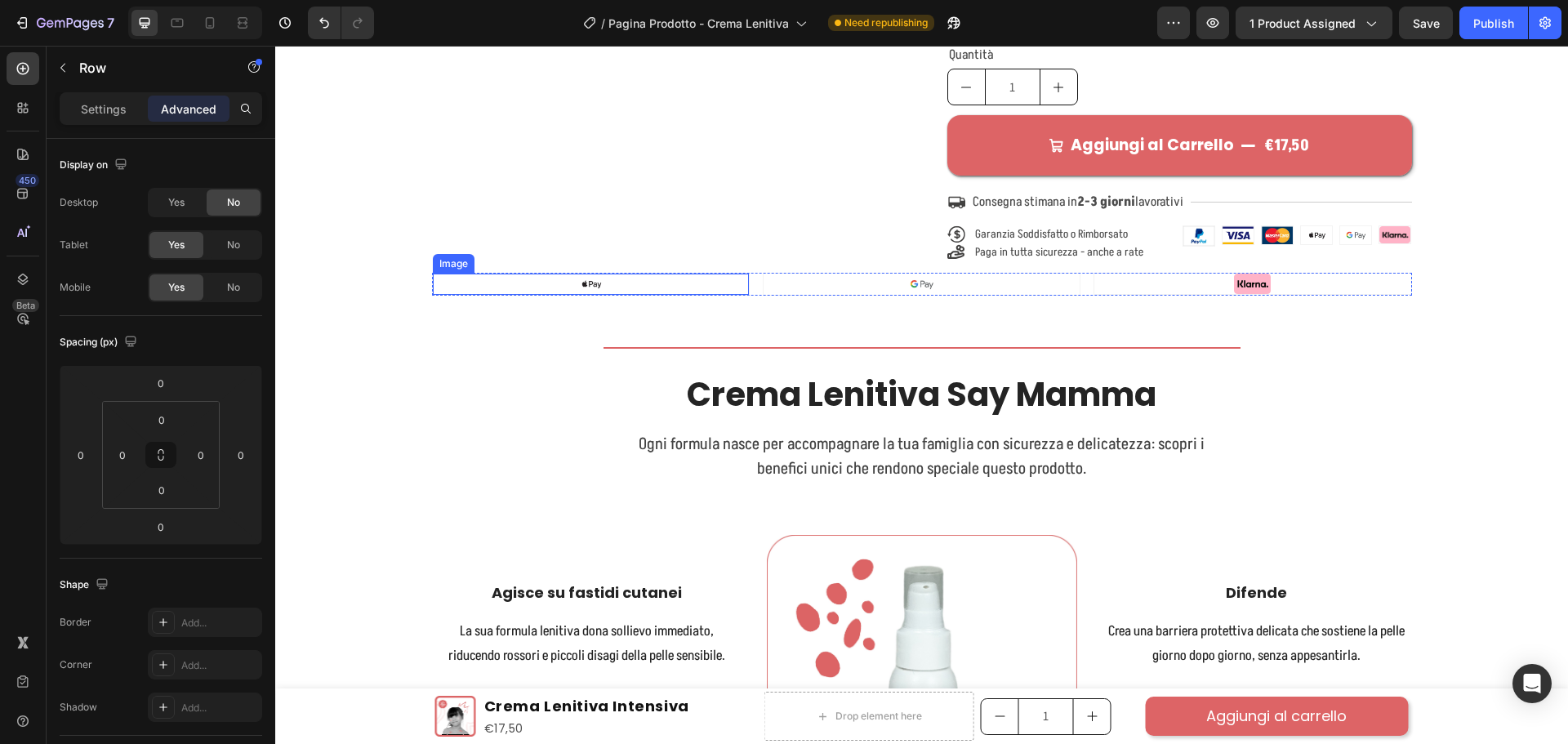
click at [449, 264] on div "Image" at bounding box center [454, 263] width 35 height 15
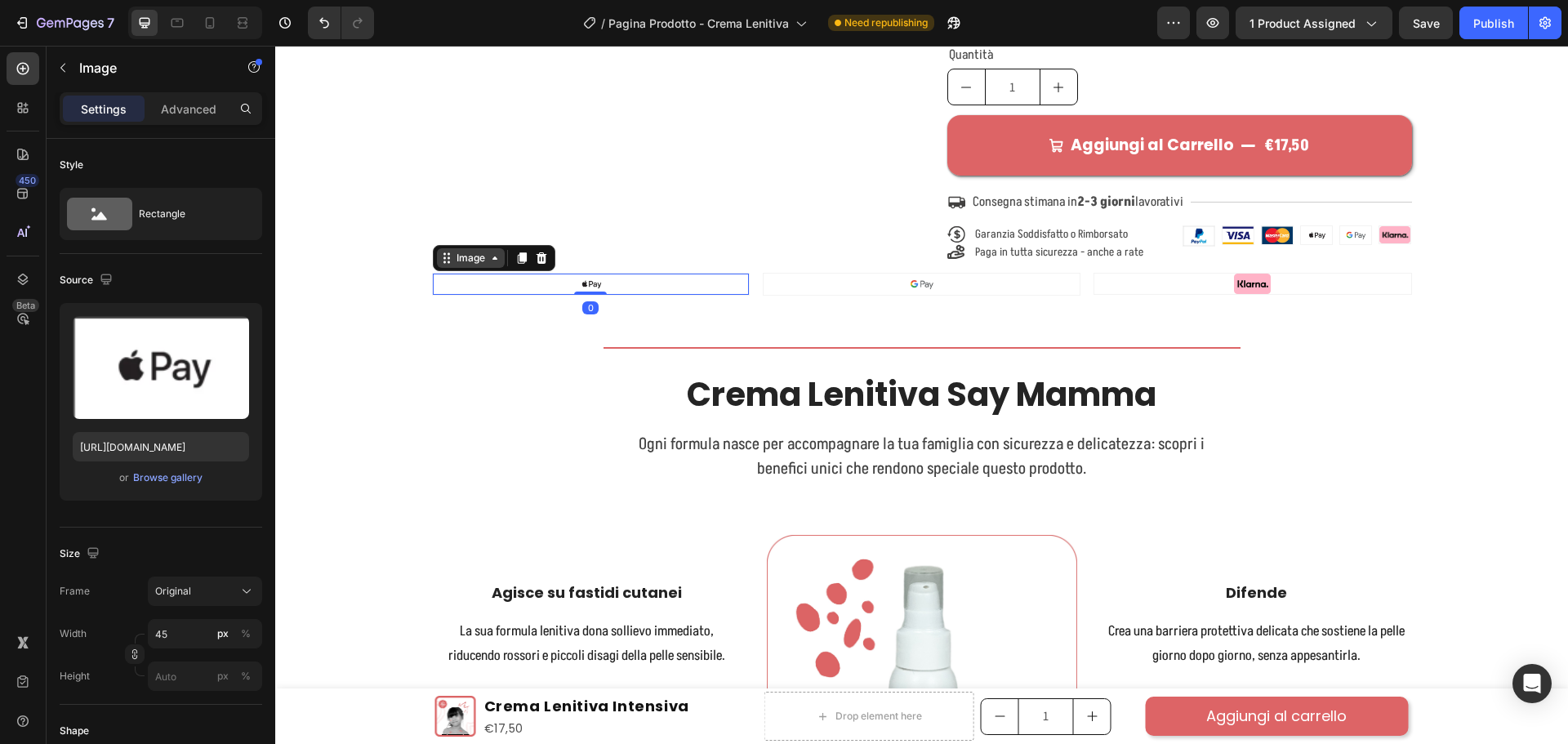
click at [453, 257] on div "Image" at bounding box center [471, 258] width 35 height 15
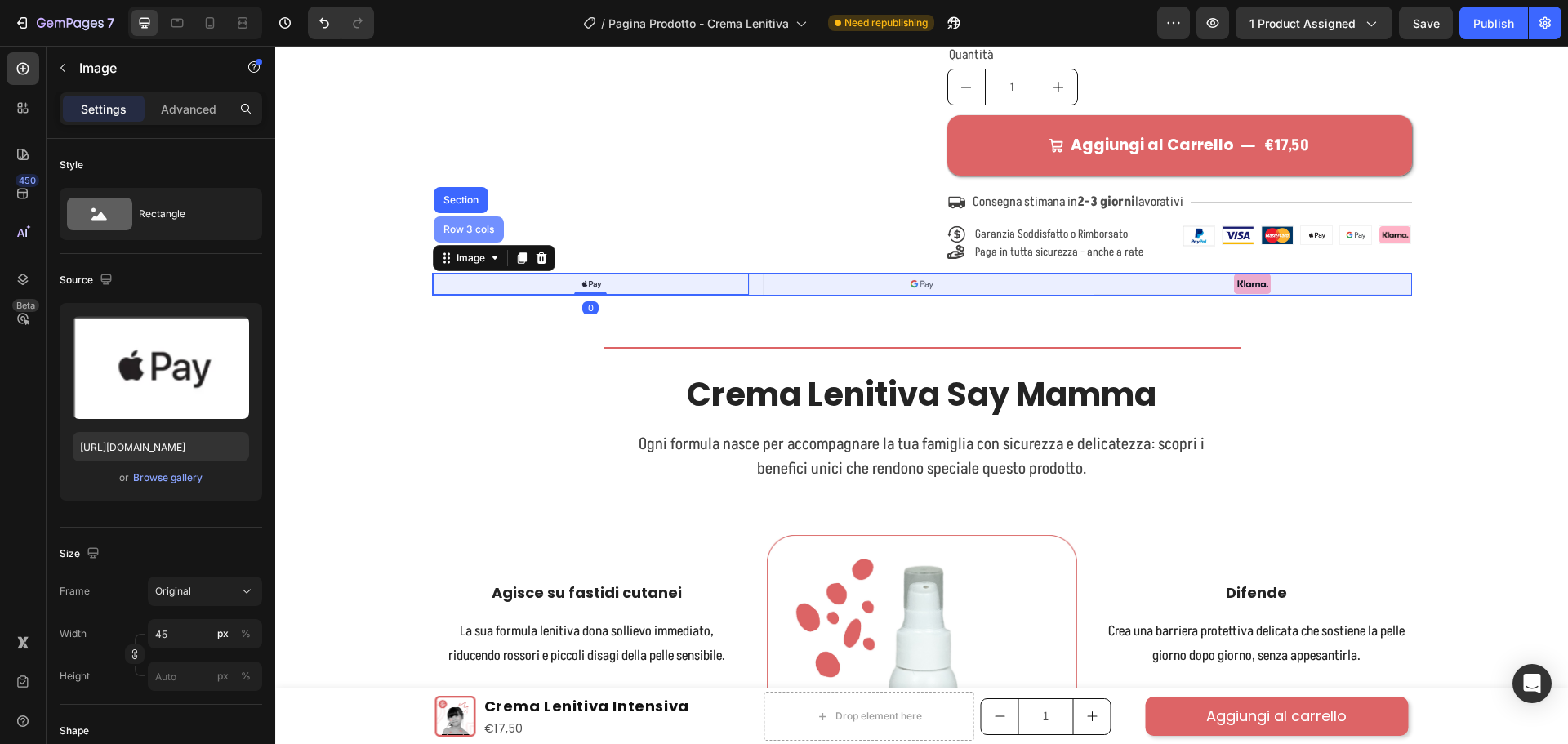
click at [451, 235] on div "Row 3 cols" at bounding box center [468, 229] width 70 height 27
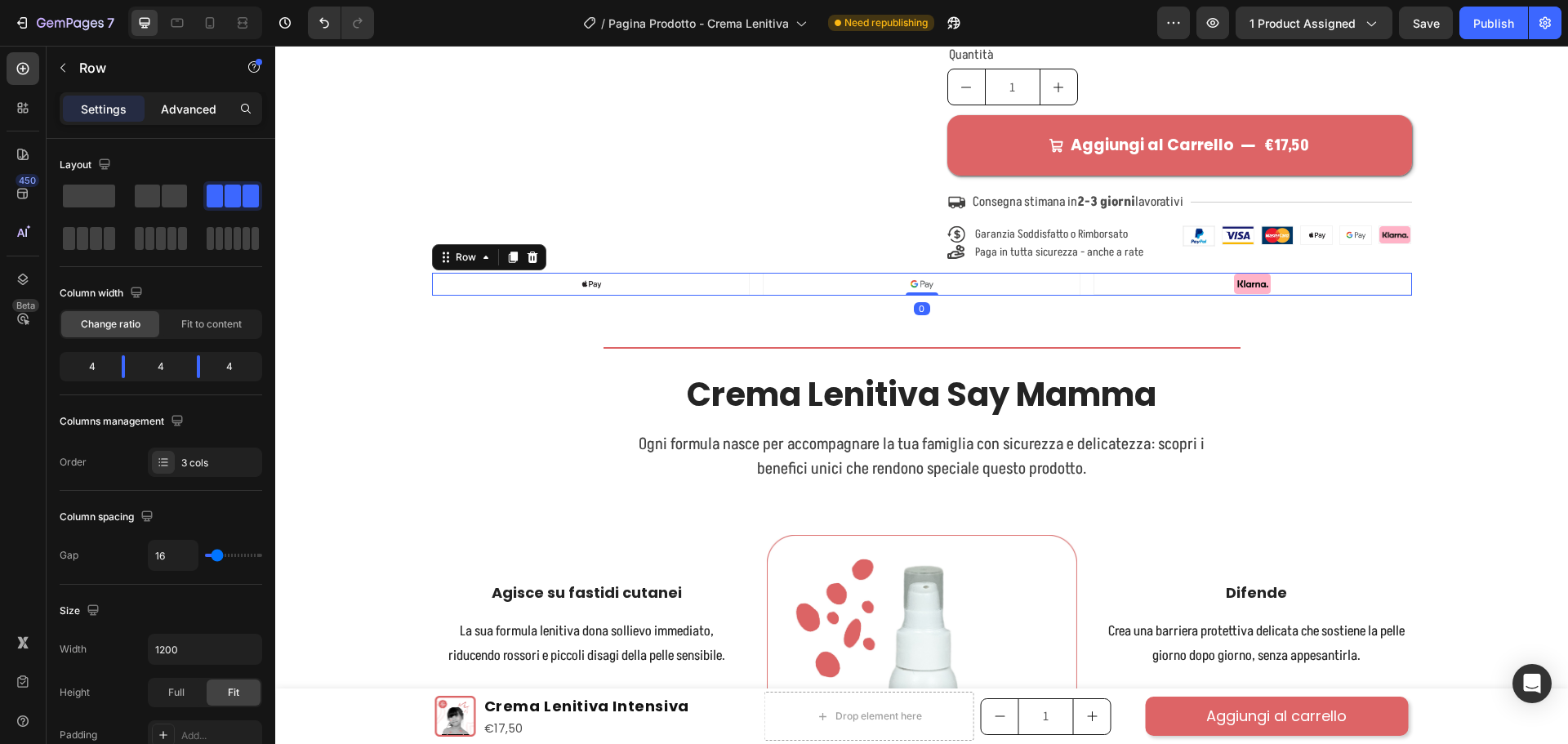
click at [177, 96] on div "Advanced" at bounding box center [188, 108] width 82 height 27
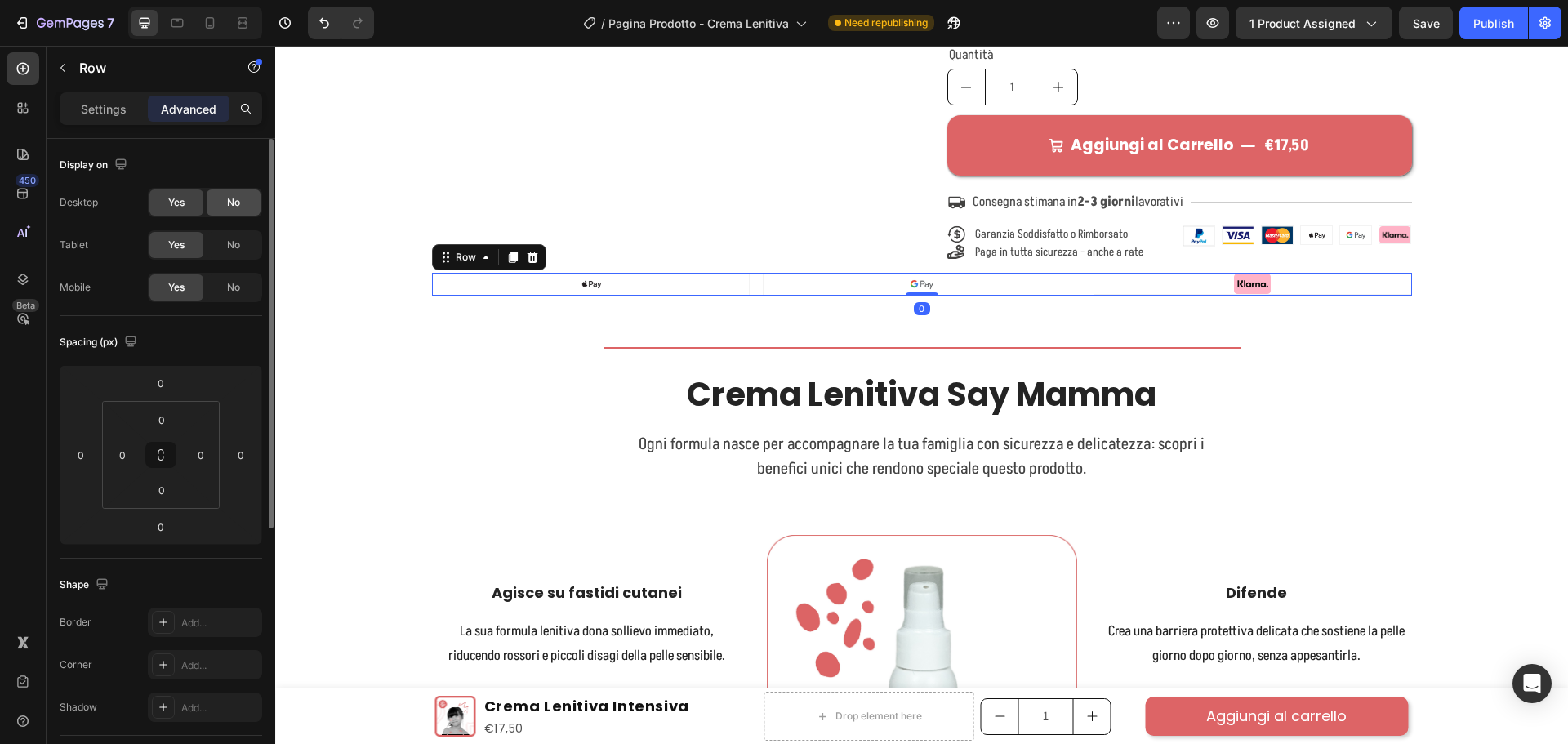
click at [230, 209] on span "No" at bounding box center [233, 202] width 13 height 15
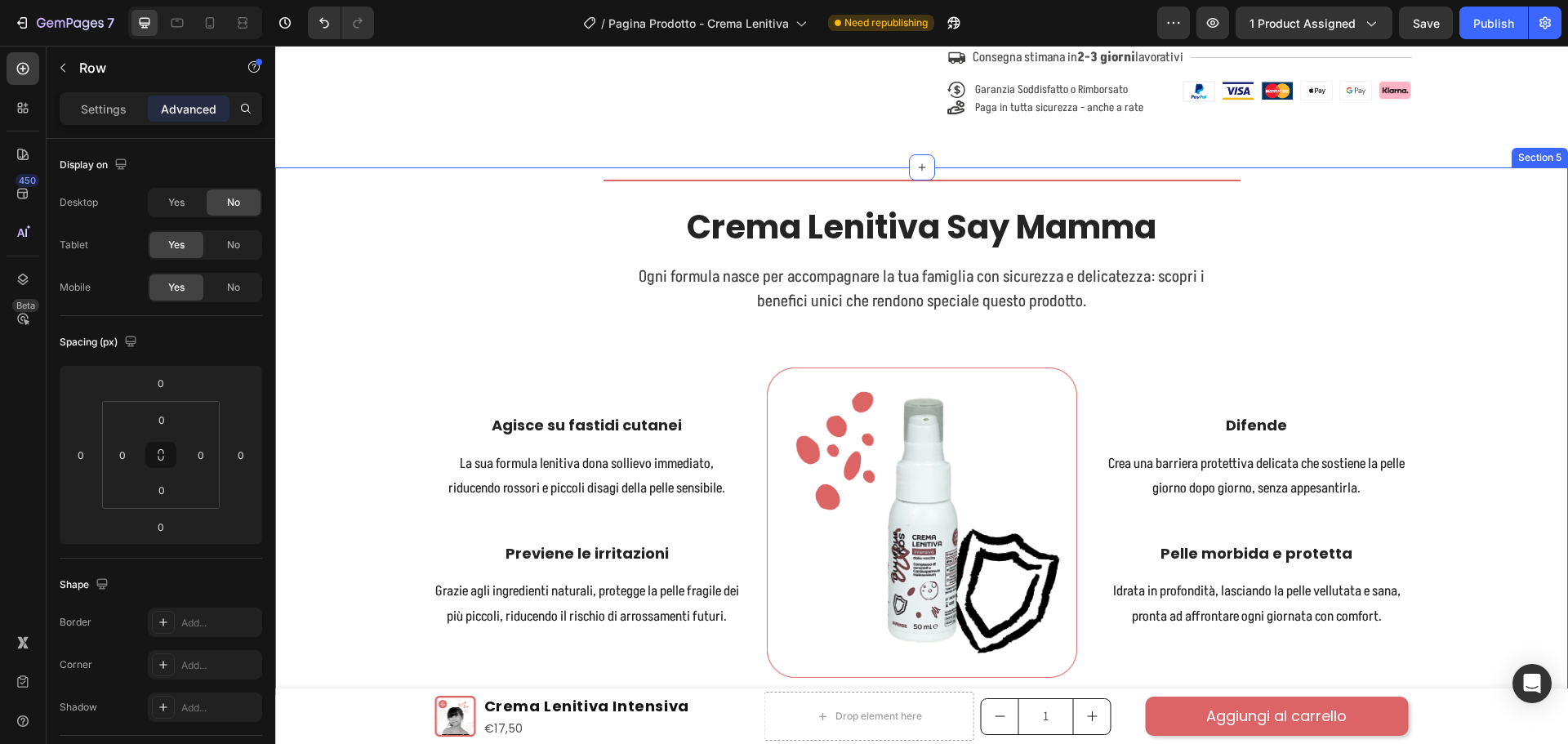
scroll to position [1225, 0]
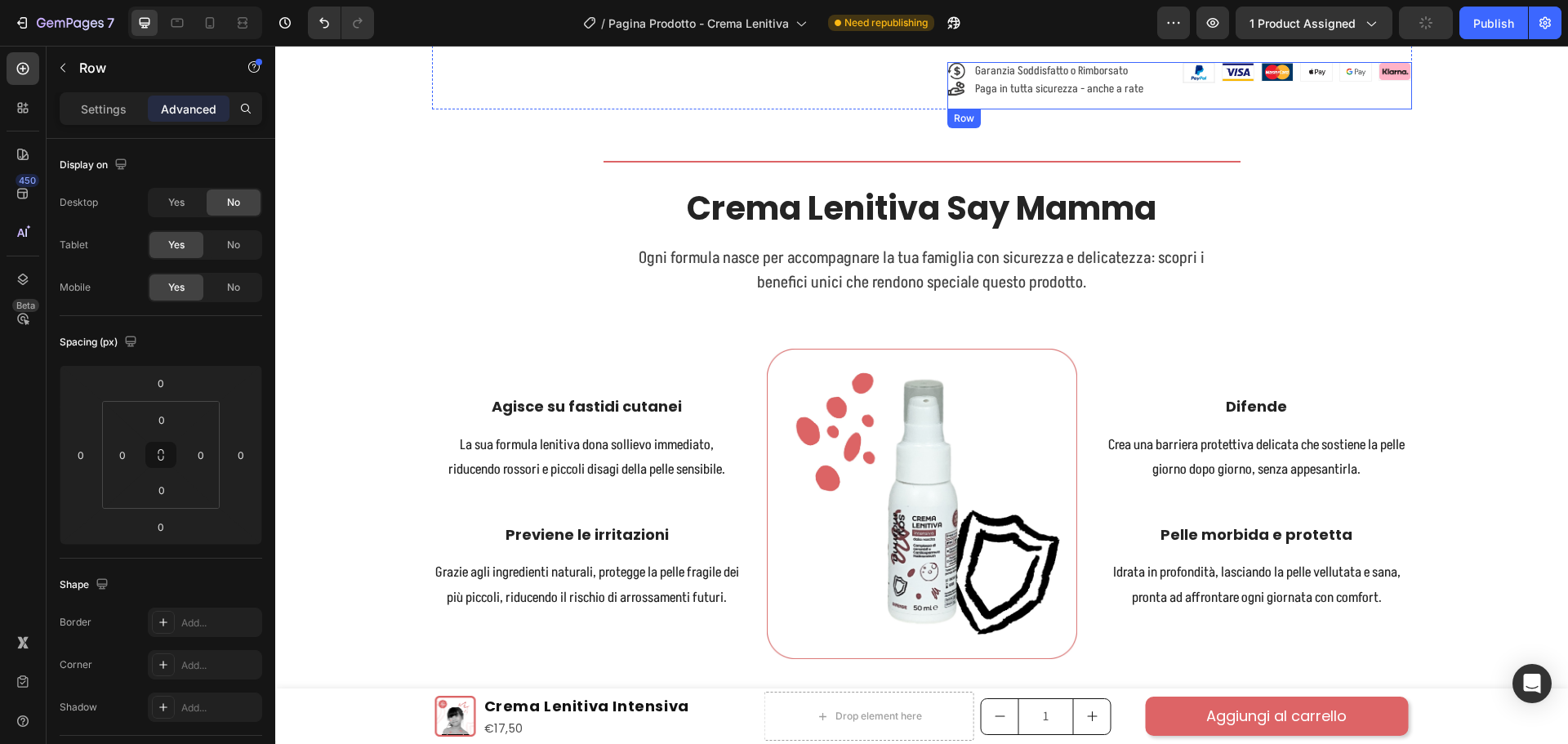
click at [1183, 99] on div "Image Image Image Image Image Image Row" at bounding box center [1297, 86] width 229 height 47
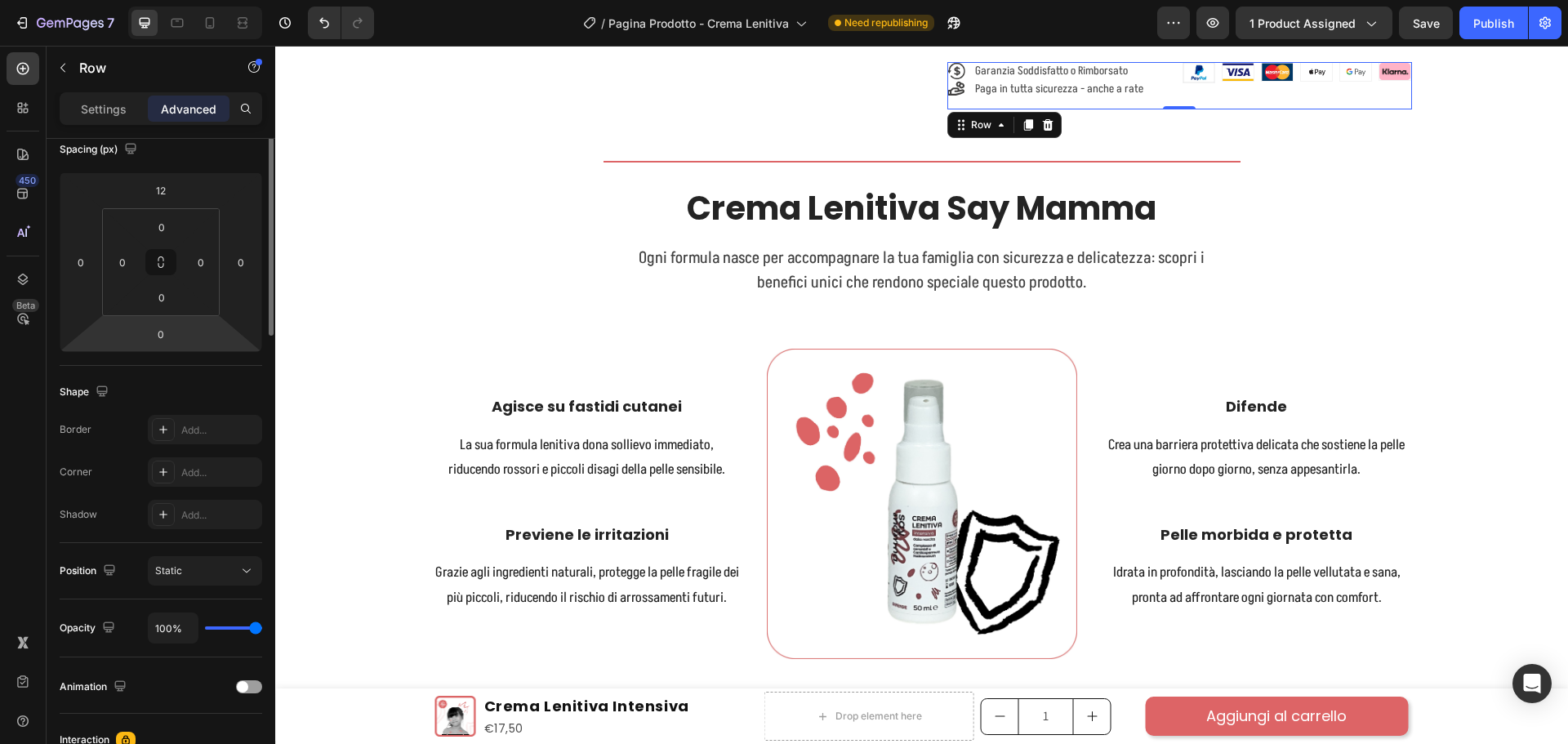
scroll to position [0, 0]
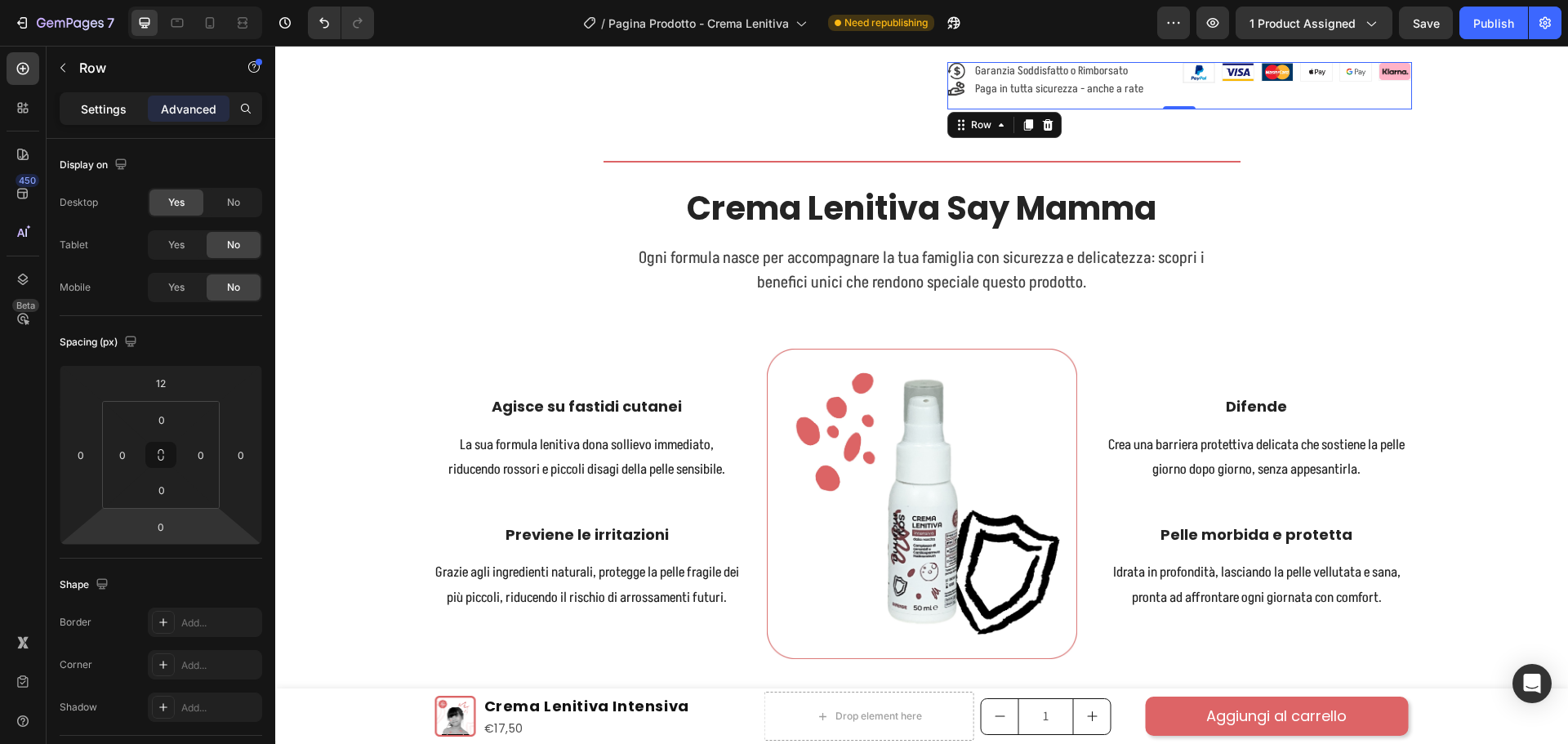
click at [112, 102] on p "Settings" at bounding box center [103, 108] width 46 height 17
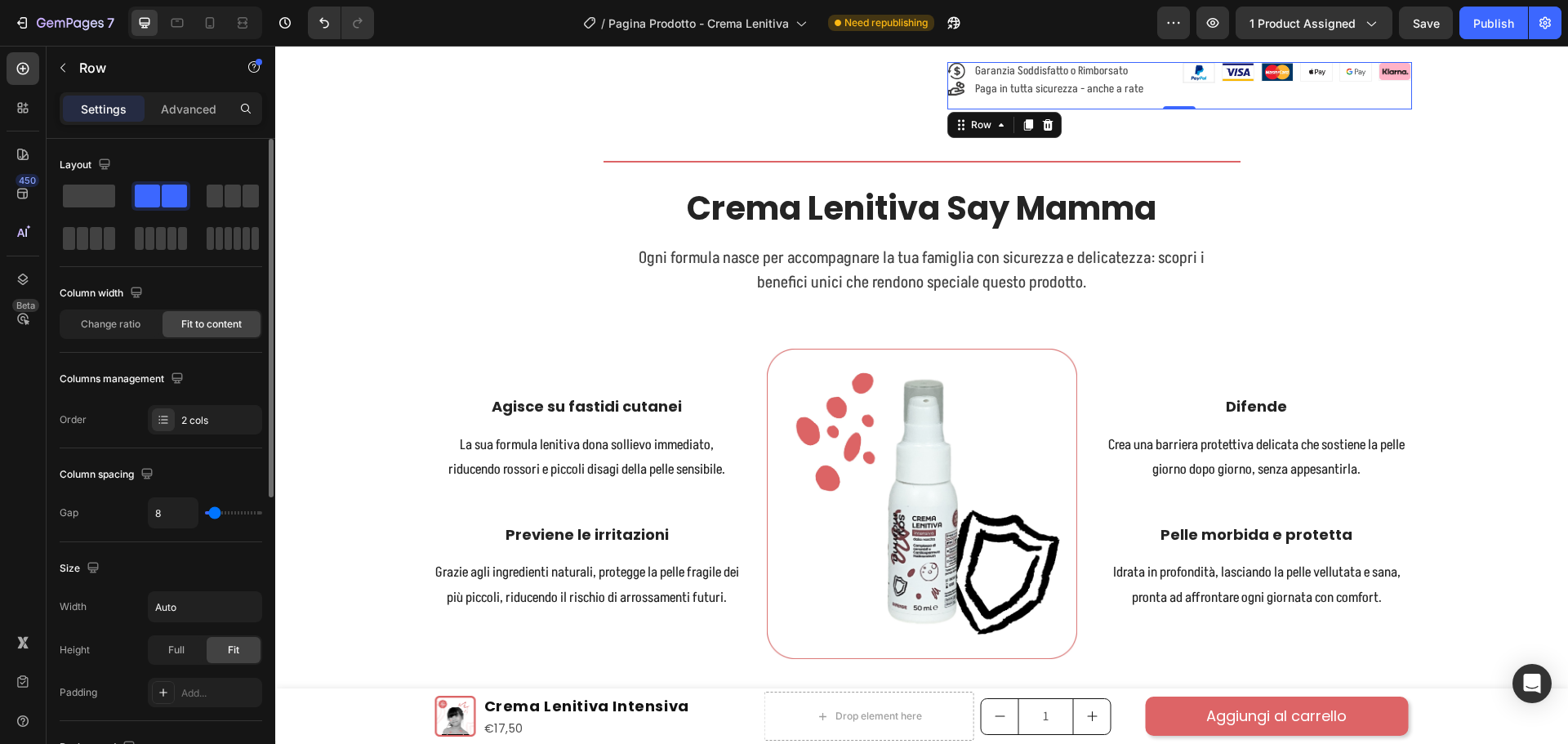
scroll to position [531, 0]
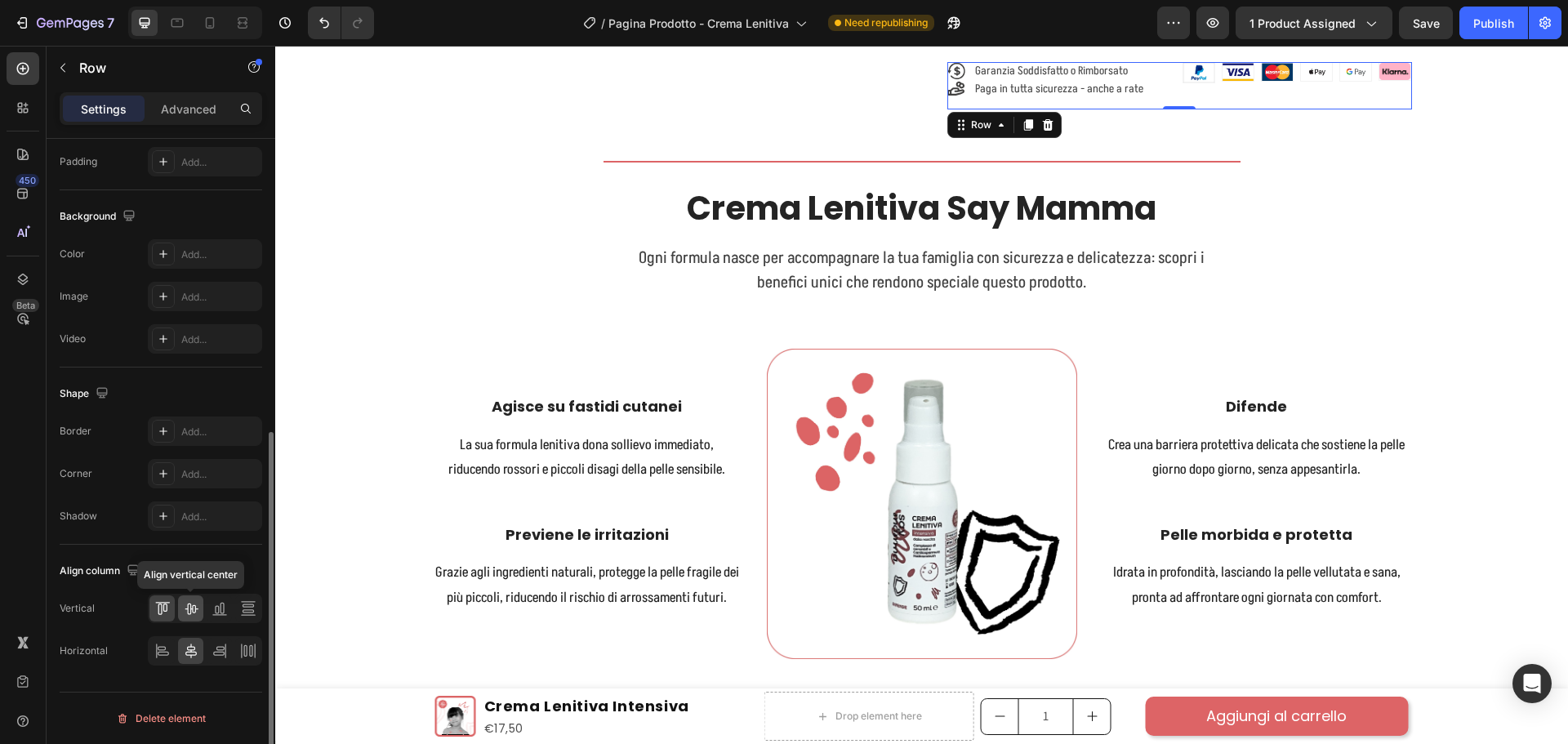
click at [193, 614] on icon at bounding box center [191, 608] width 17 height 17
click at [162, 608] on icon at bounding box center [162, 608] width 17 height 17
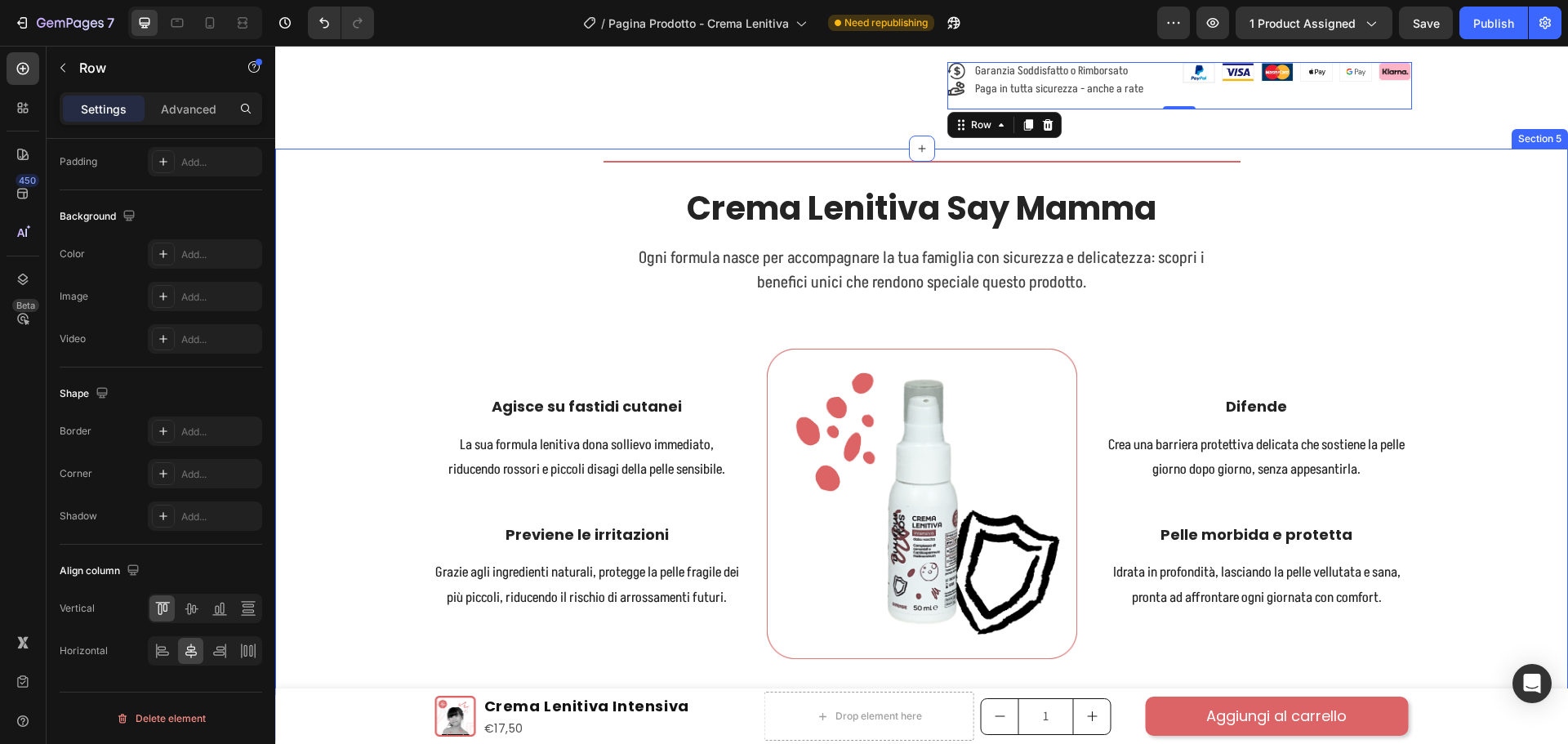
click at [1515, 201] on div "Title Line Crema Lenitiva Say Mamma Heading Ogni formula nasce per accompagnare…" at bounding box center [921, 405] width 1268 height 508
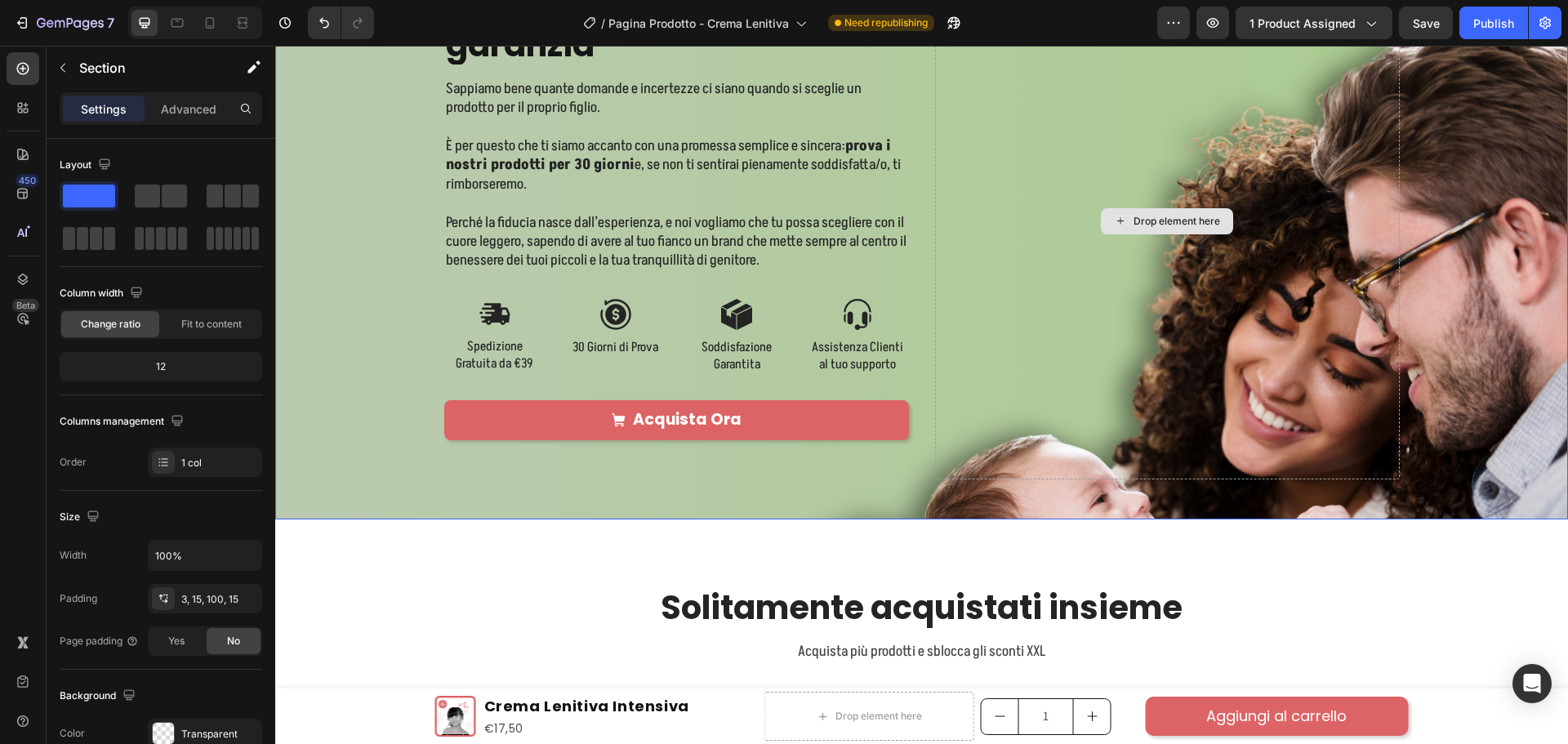
scroll to position [2204, 0]
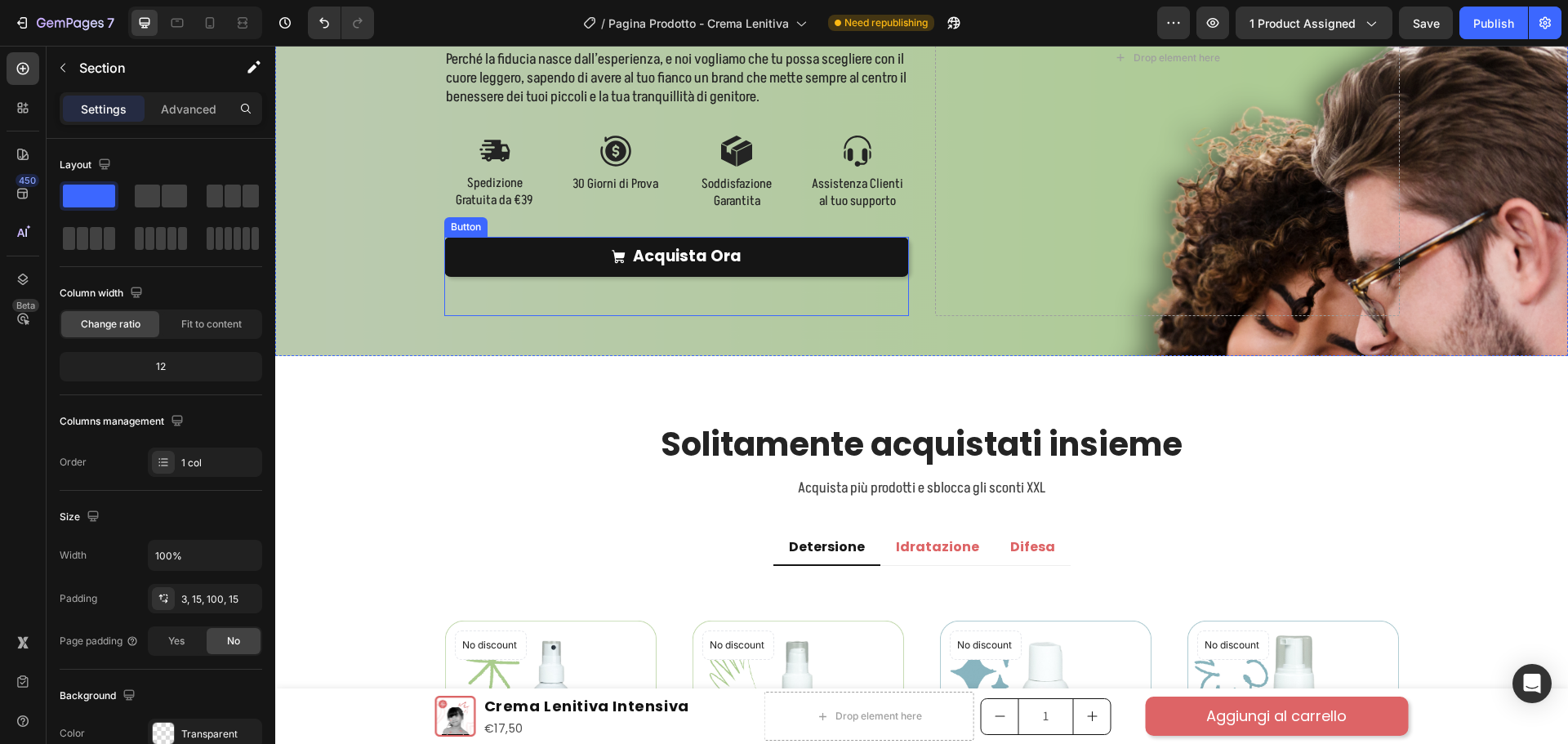
click at [864, 255] on link "Acquista Ora" at bounding box center [676, 257] width 465 height 40
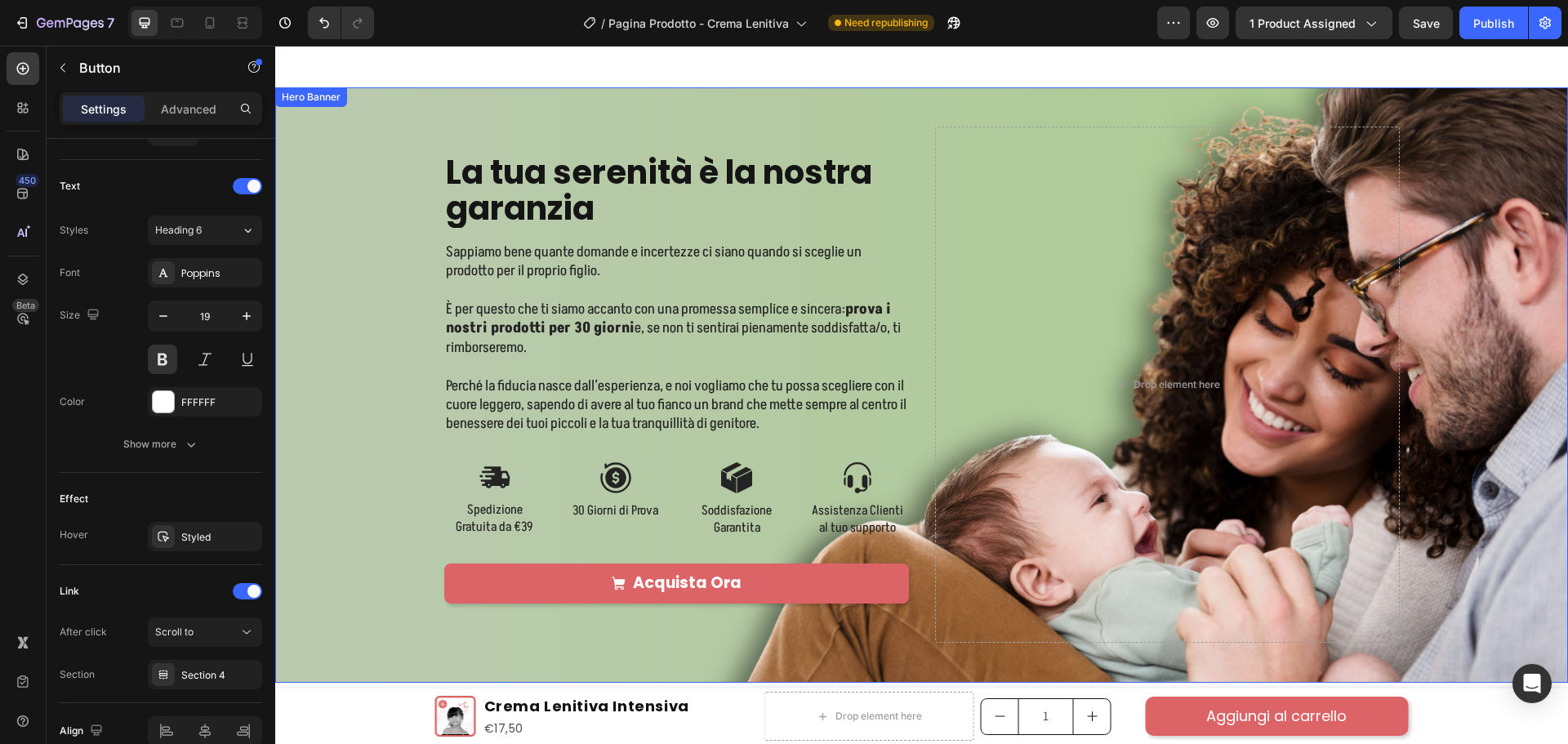
scroll to position [2286, 0]
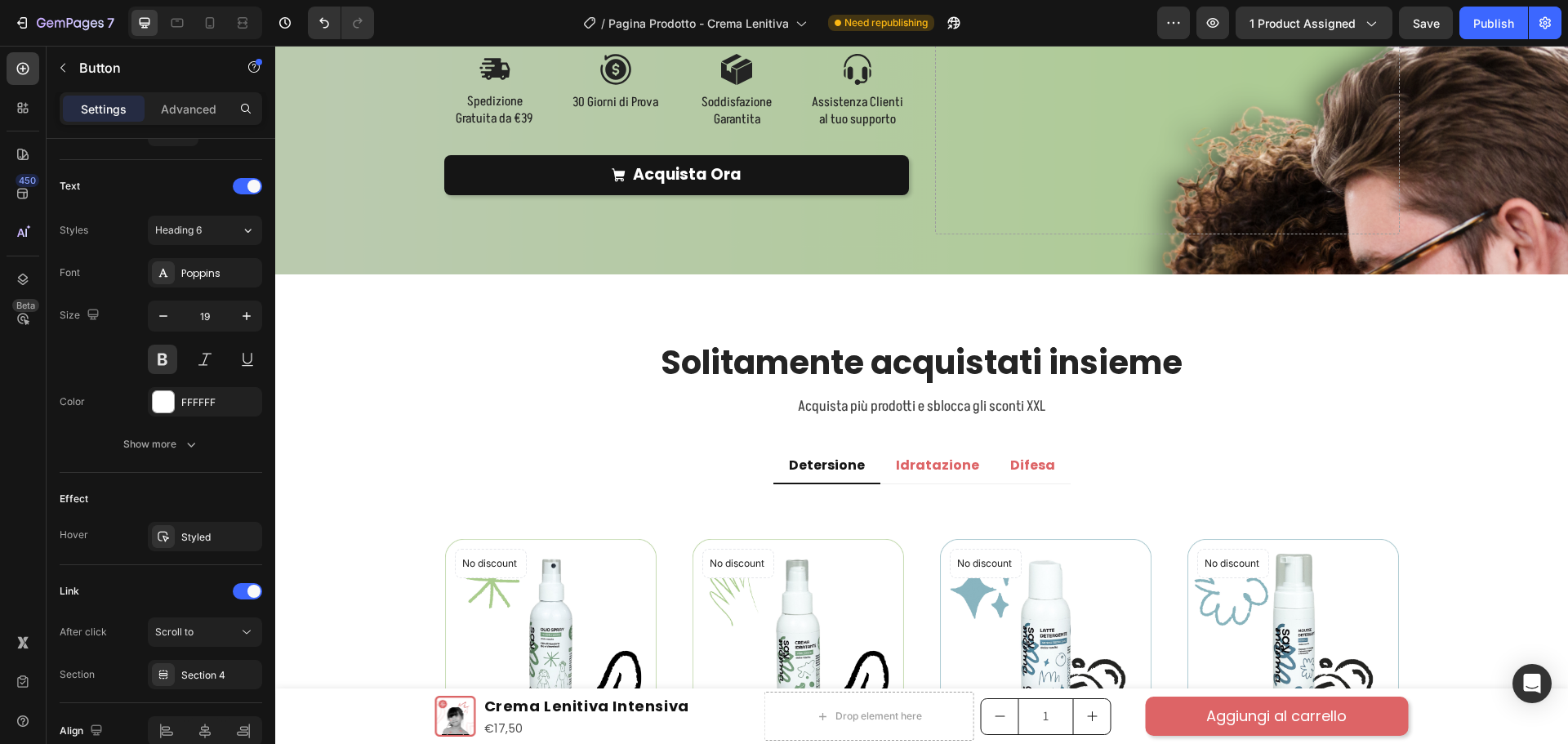
click at [774, 174] on link "Acquista Ora" at bounding box center [676, 175] width 465 height 40
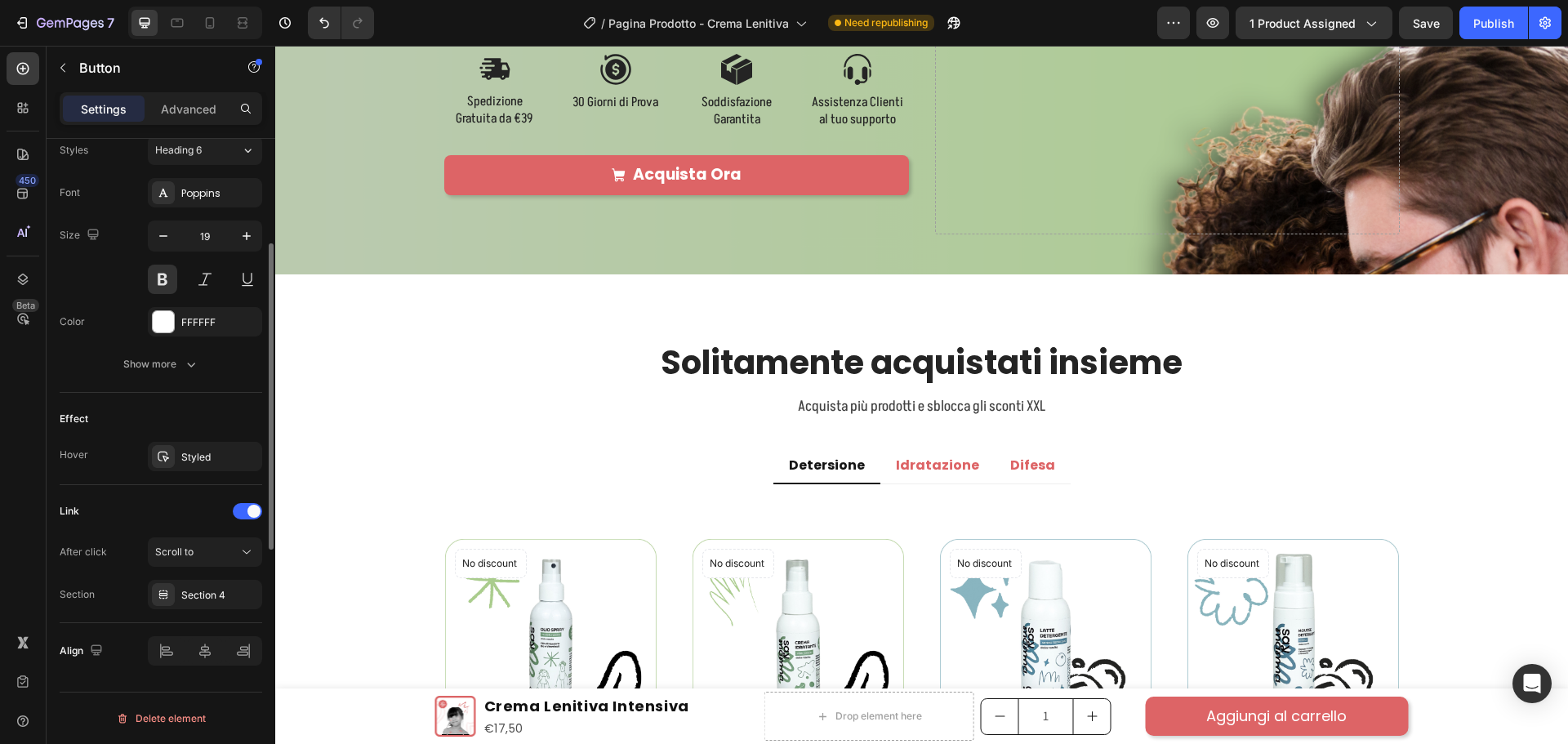
scroll to position [570, 0]
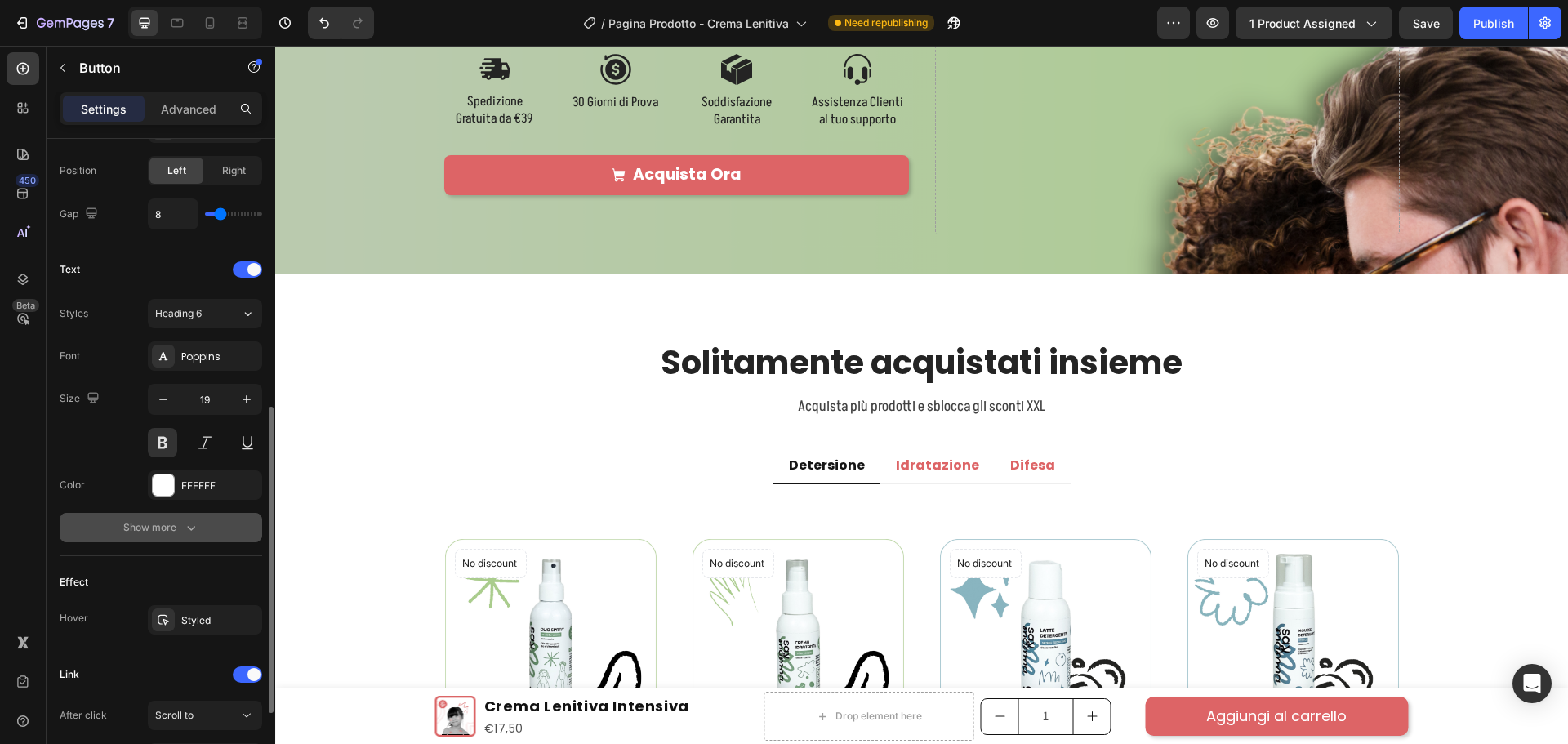
click at [163, 518] on button "Show more" at bounding box center [161, 528] width 203 height 29
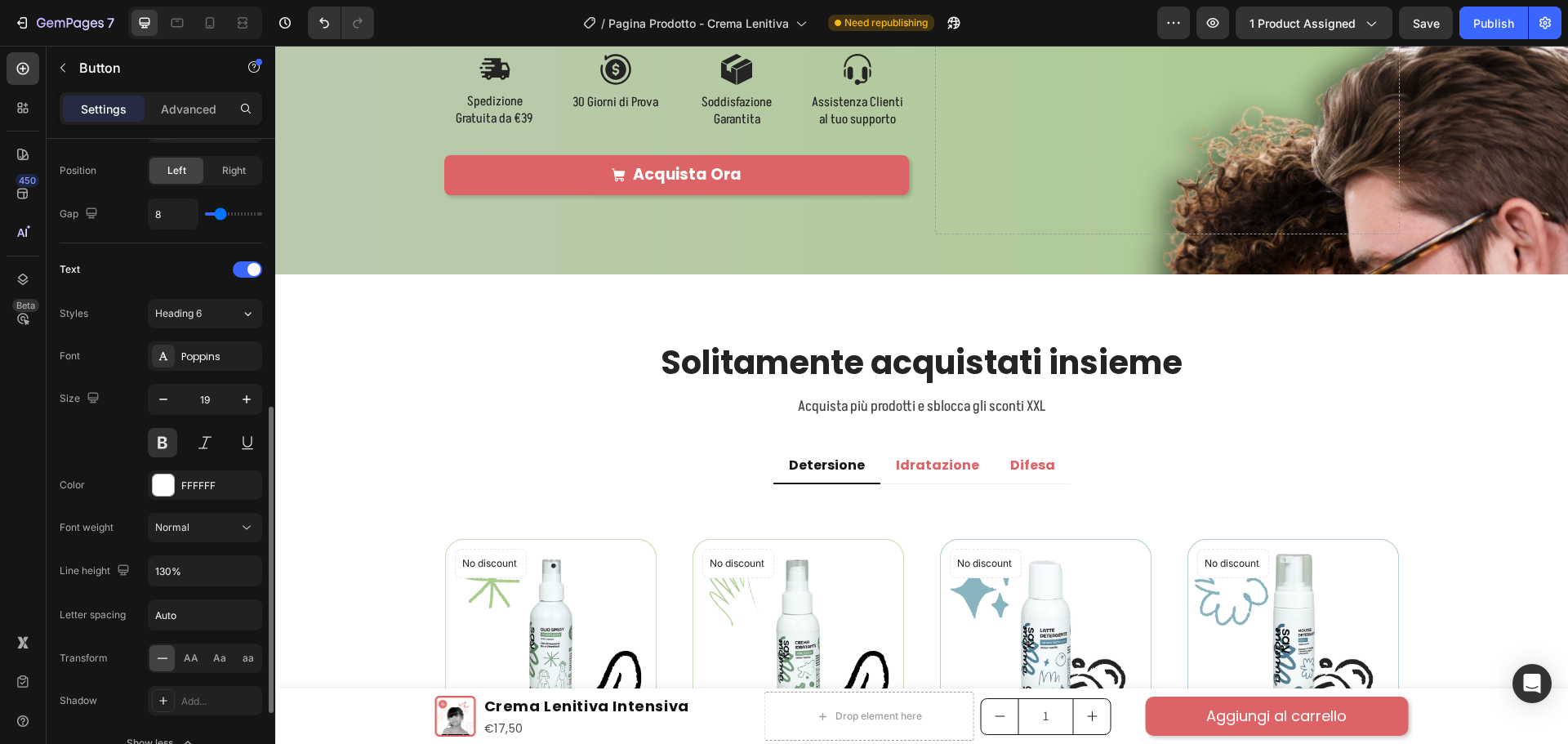
scroll to position [244, 0]
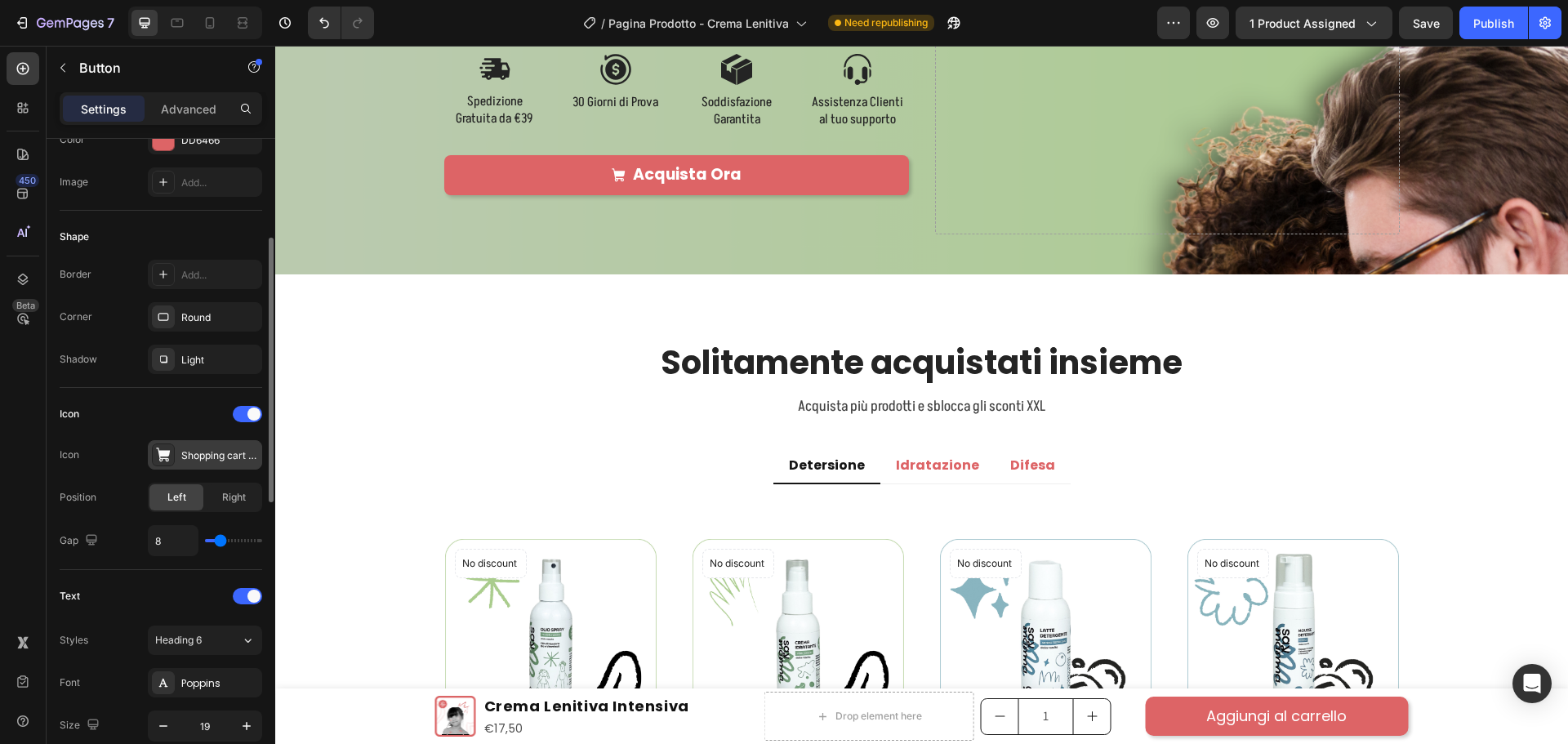
click at [193, 461] on div "Shopping cart filled" at bounding box center [219, 455] width 77 height 15
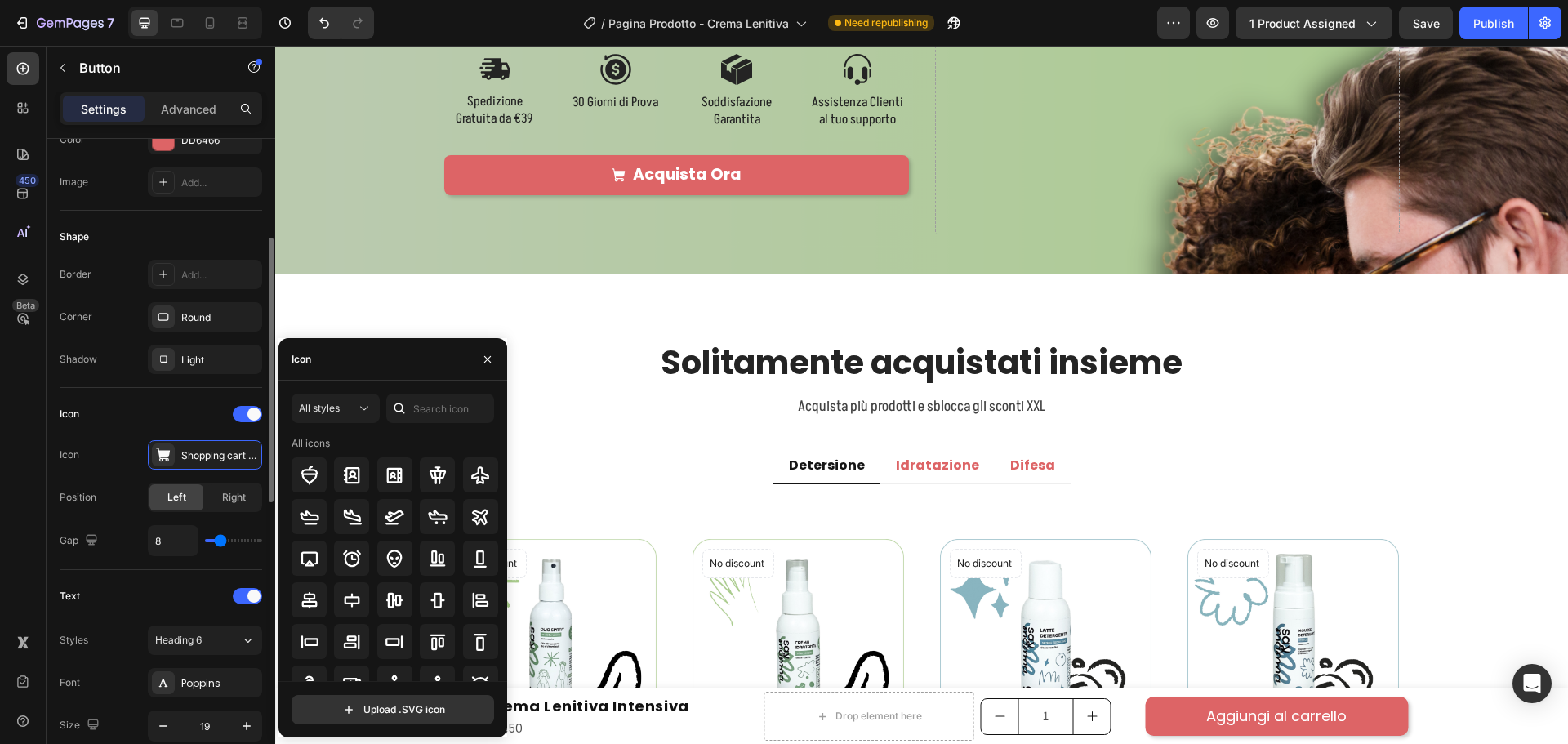
click at [145, 432] on div "Icon Icon Shopping cart filled Position Left Right Gap 8" at bounding box center [161, 479] width 203 height 155
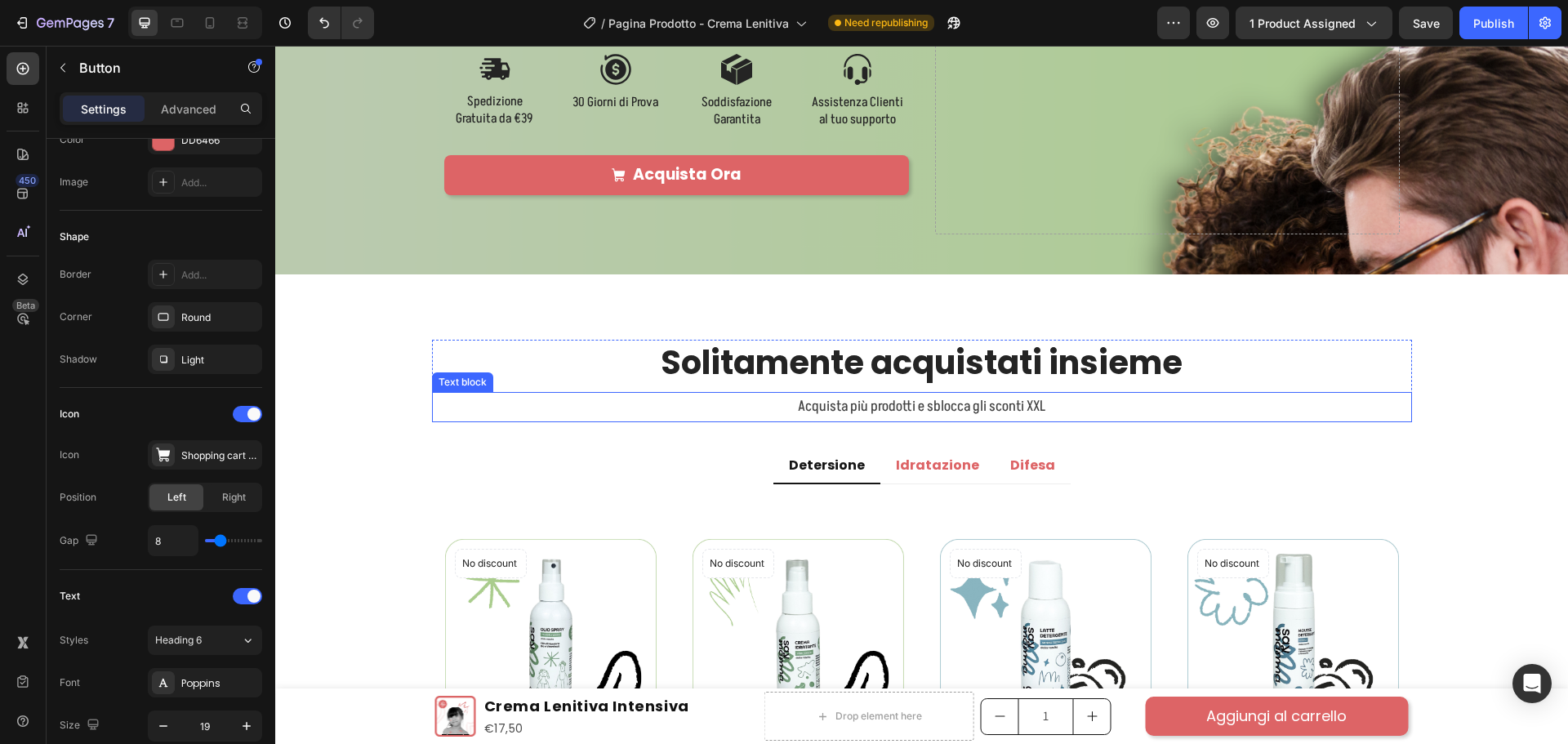
scroll to position [2694, 0]
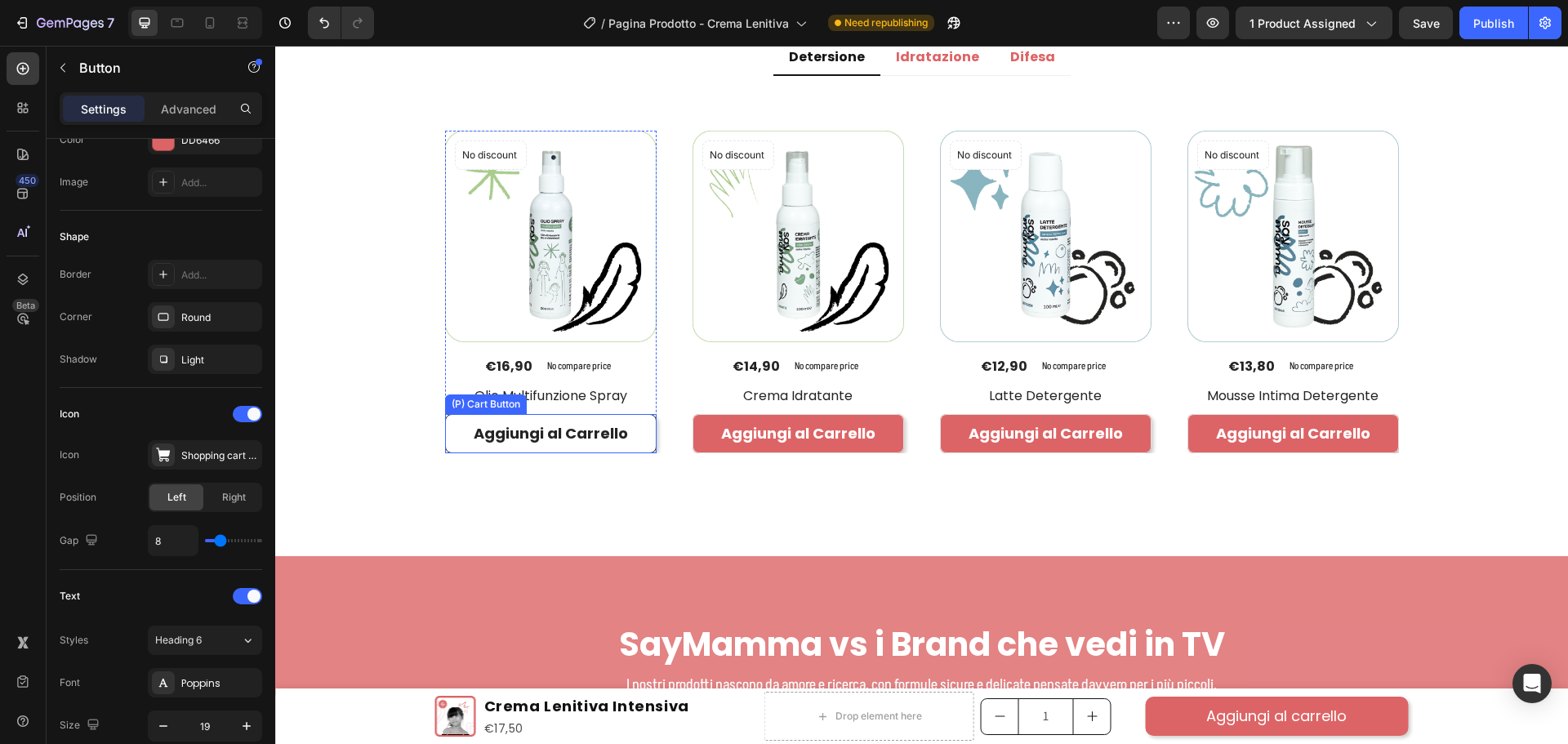
click at [632, 441] on button "Aggiungi al Carrello" at bounding box center [551, 432] width 211 height 38
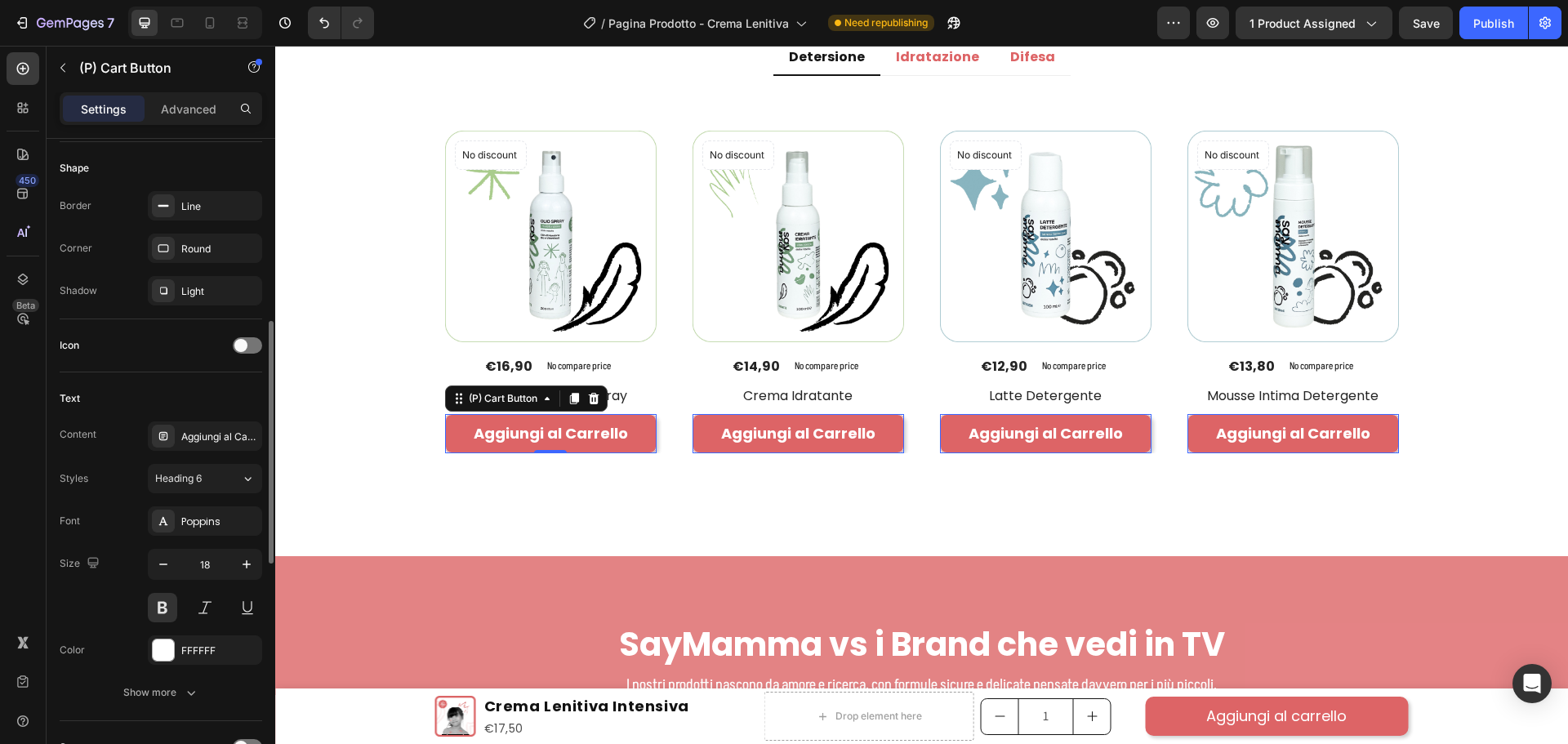
scroll to position [898, 0]
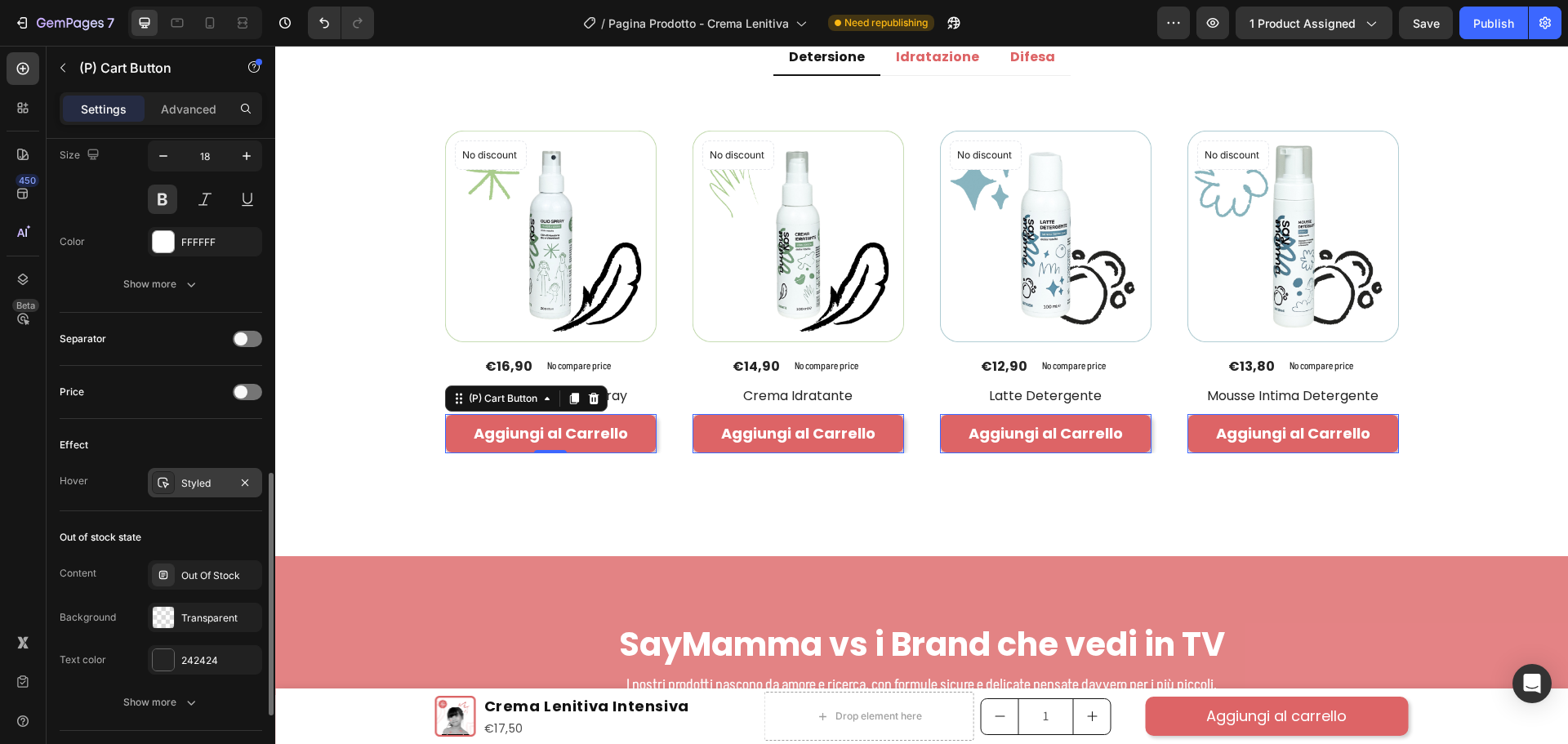
click at [197, 496] on div "Styled" at bounding box center [204, 483] width 114 height 29
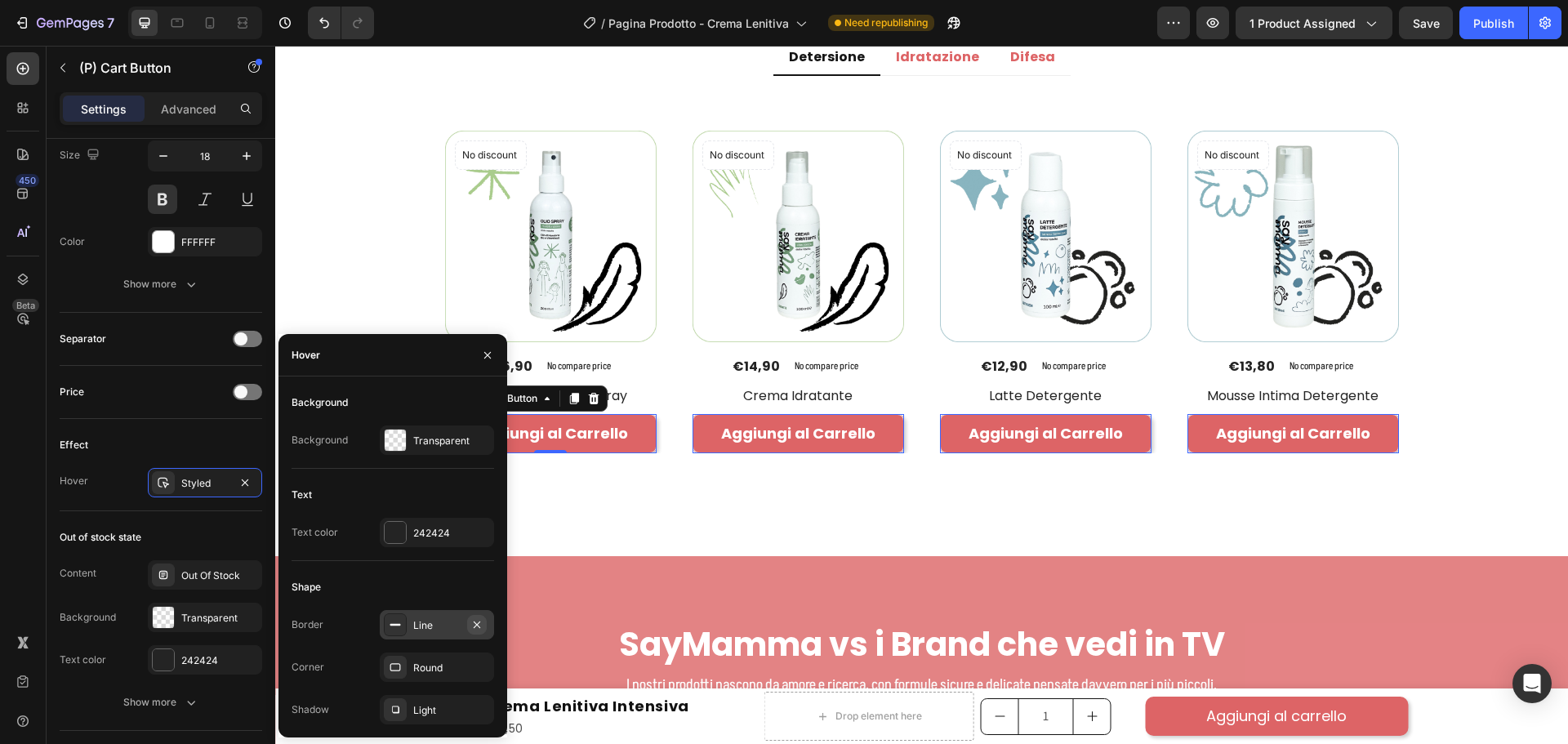
click at [476, 623] on icon "button" at bounding box center [477, 623] width 7 height 7
click at [425, 433] on div "Transparent" at bounding box center [436, 440] width 47 height 15
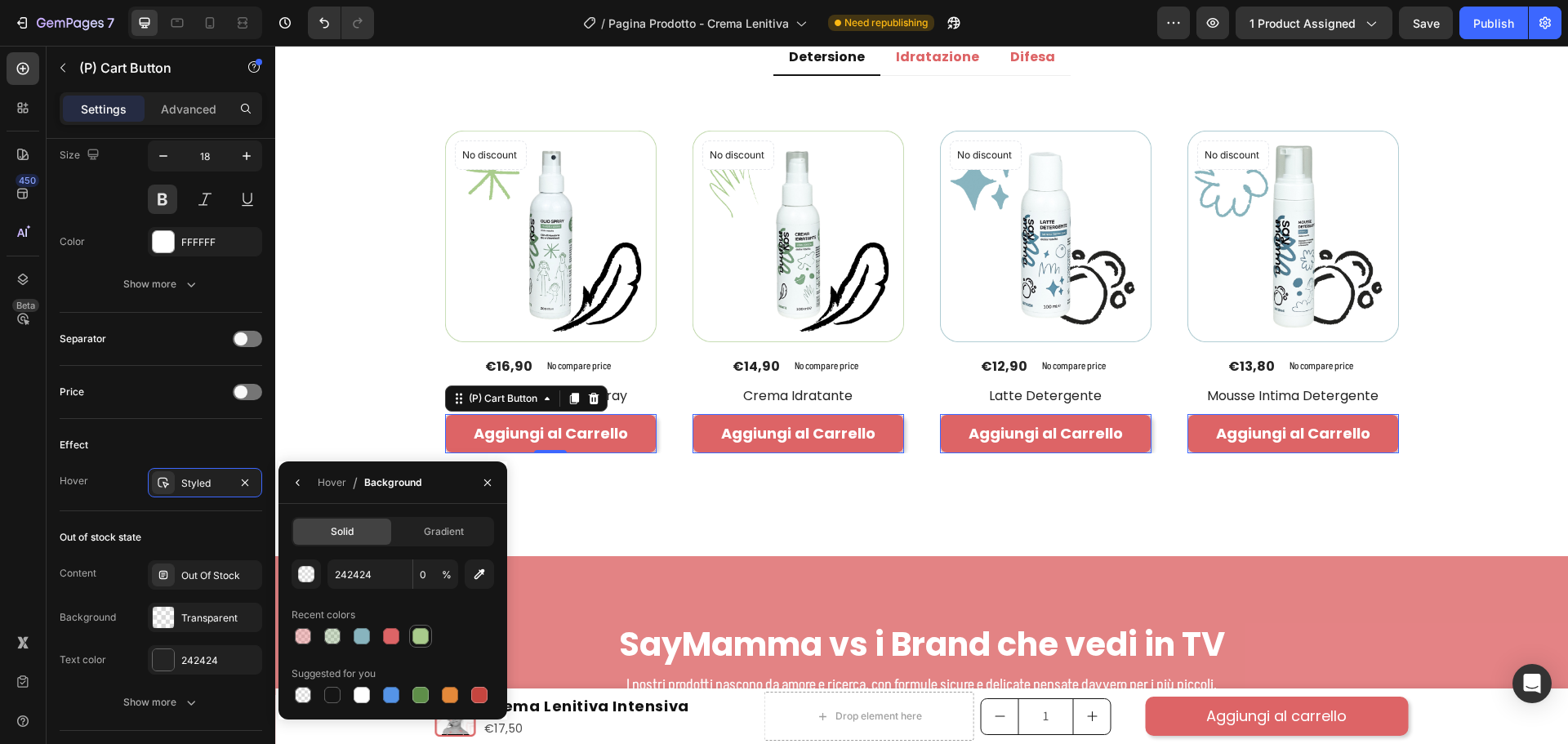
click at [422, 634] on div at bounding box center [420, 636] width 17 height 17
type input "A9CB8C"
type input "100"
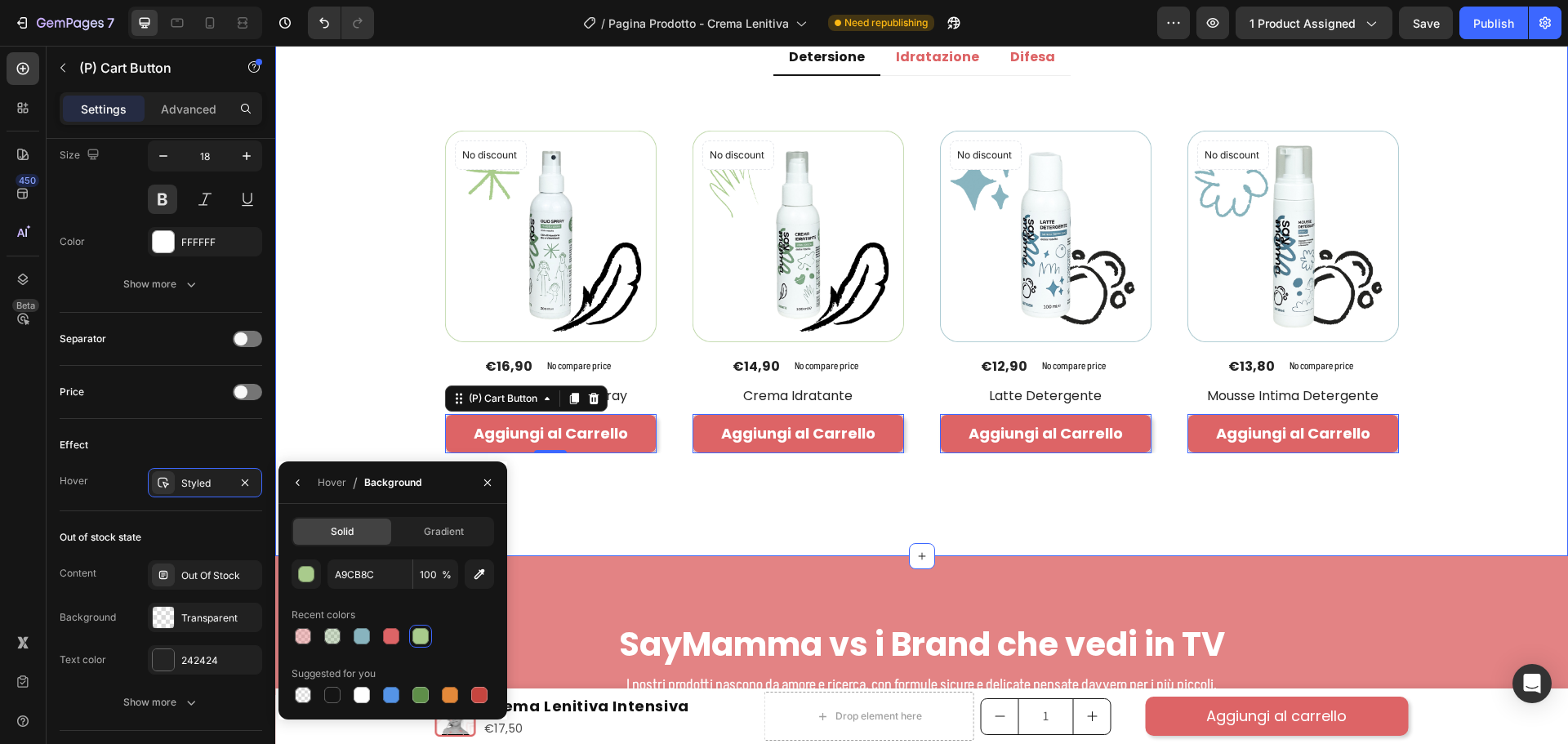
click at [1518, 383] on div "Solitamente acquistati insieme Heading Acquista più prodotti e sblocca gli scon…" at bounding box center [921, 210] width 1268 height 559
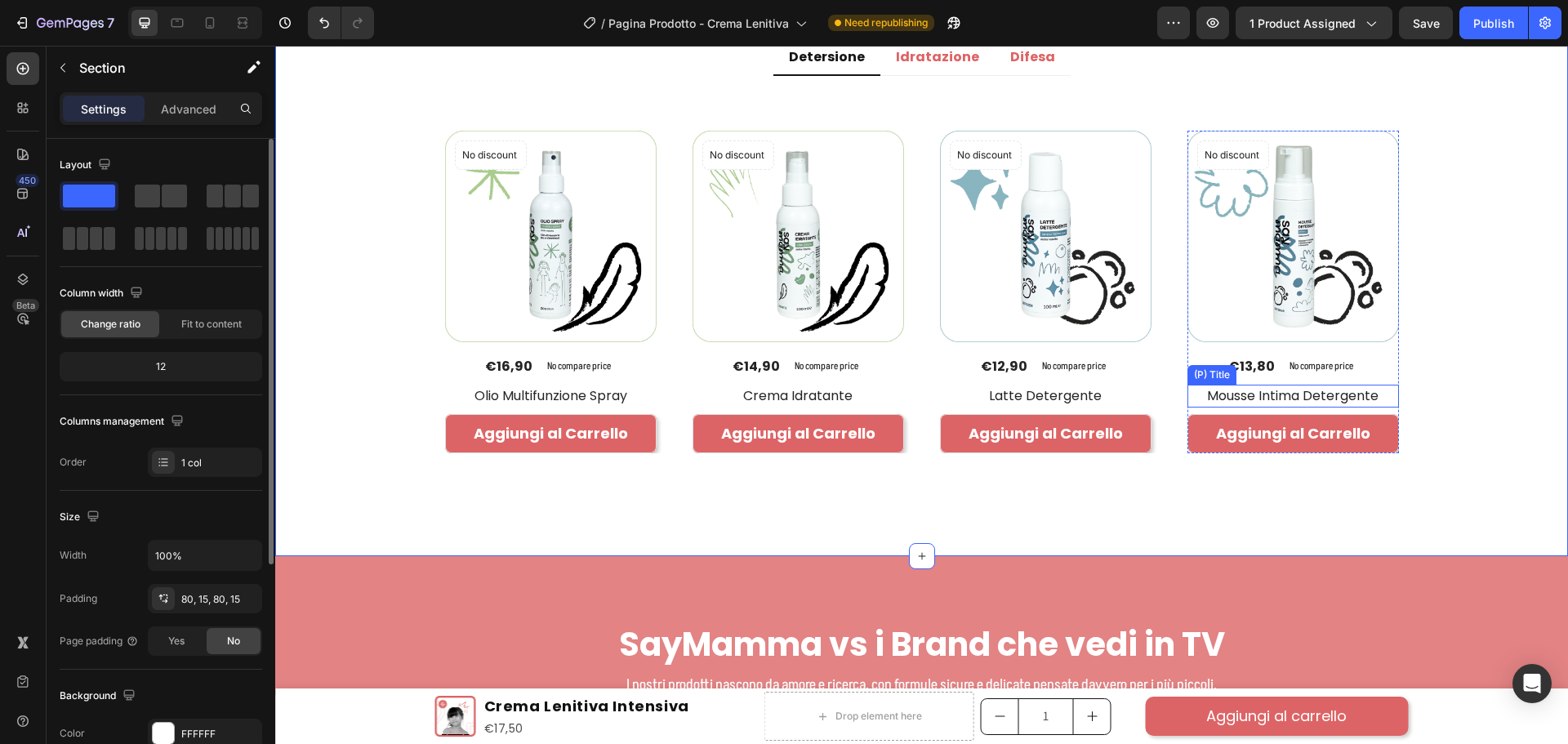
click at [657, 394] on h2 "Mousse Intima Detergente" at bounding box center [551, 395] width 211 height 23
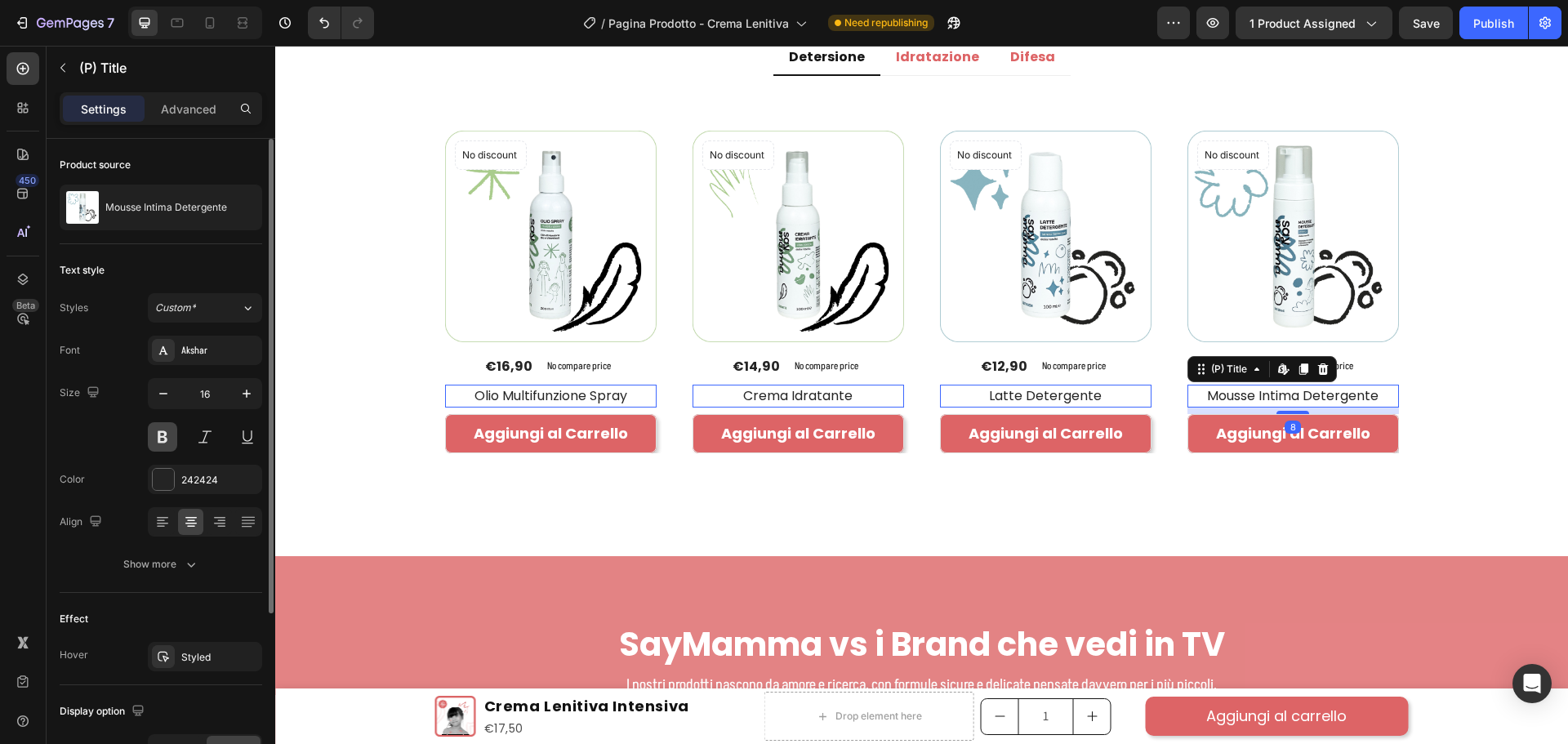
click at [169, 435] on button at bounding box center [162, 436] width 29 height 29
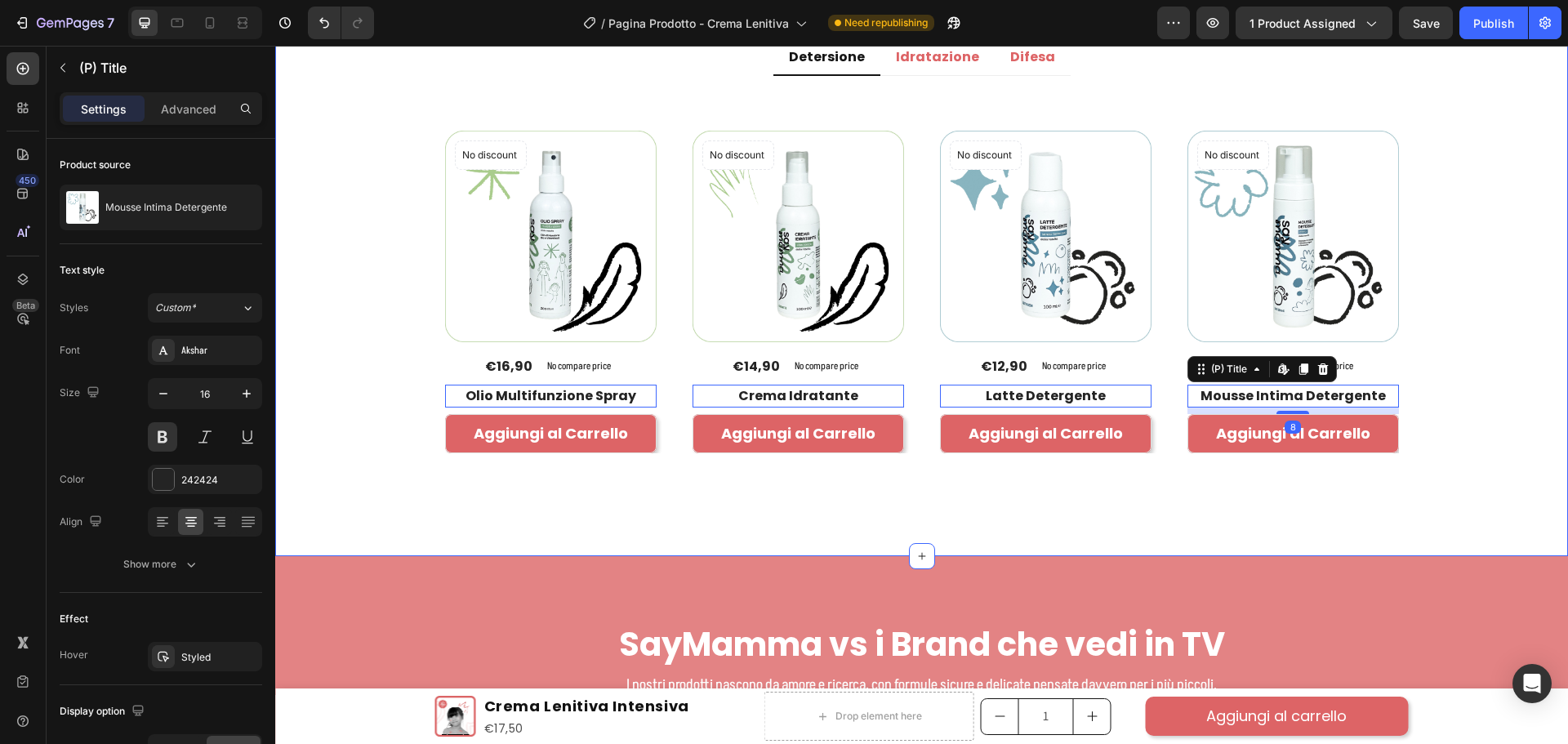
click at [1478, 307] on div "Solitamente acquistati insieme Heading Acquista più prodotti e sblocca gli scon…" at bounding box center [921, 210] width 1268 height 559
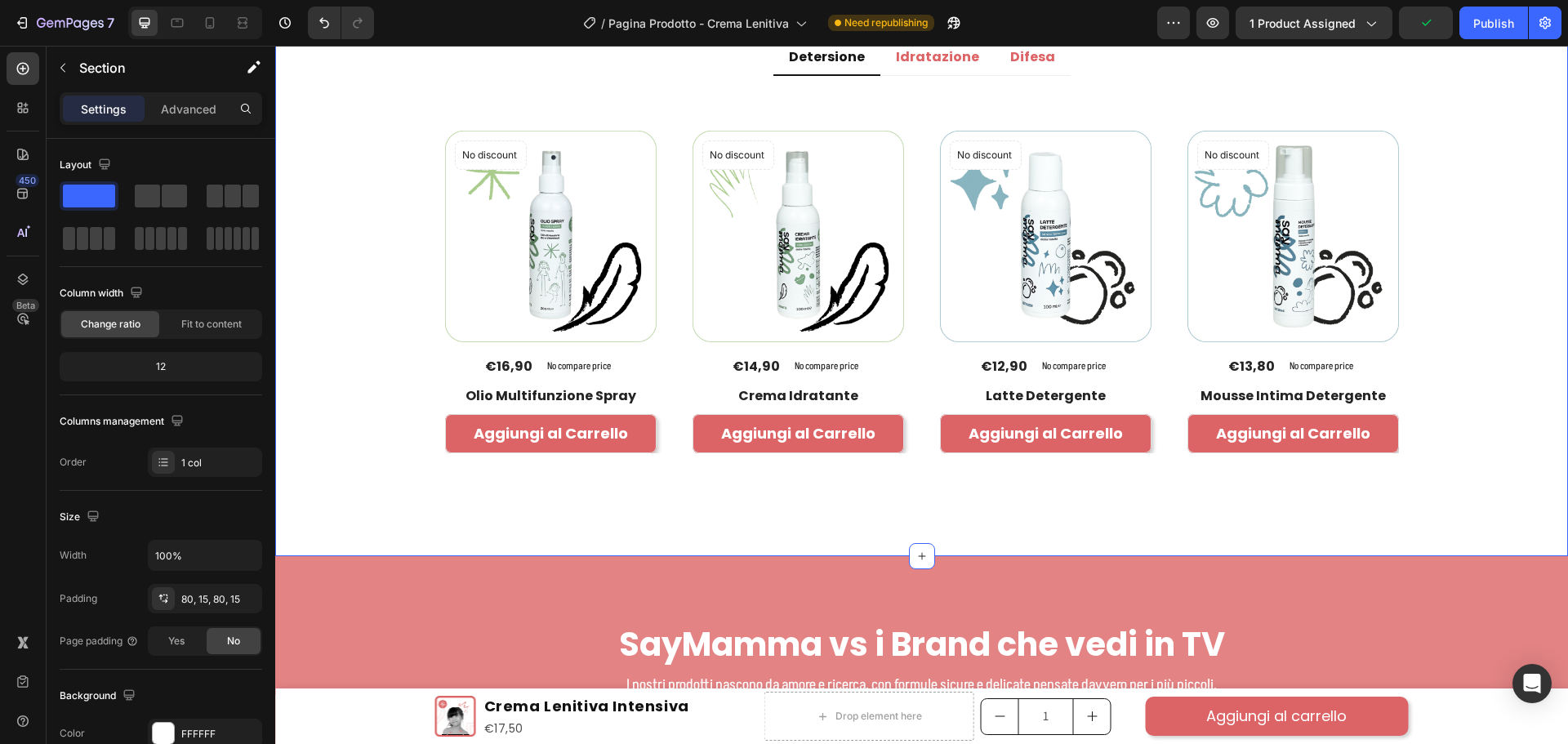
scroll to position [2612, 0]
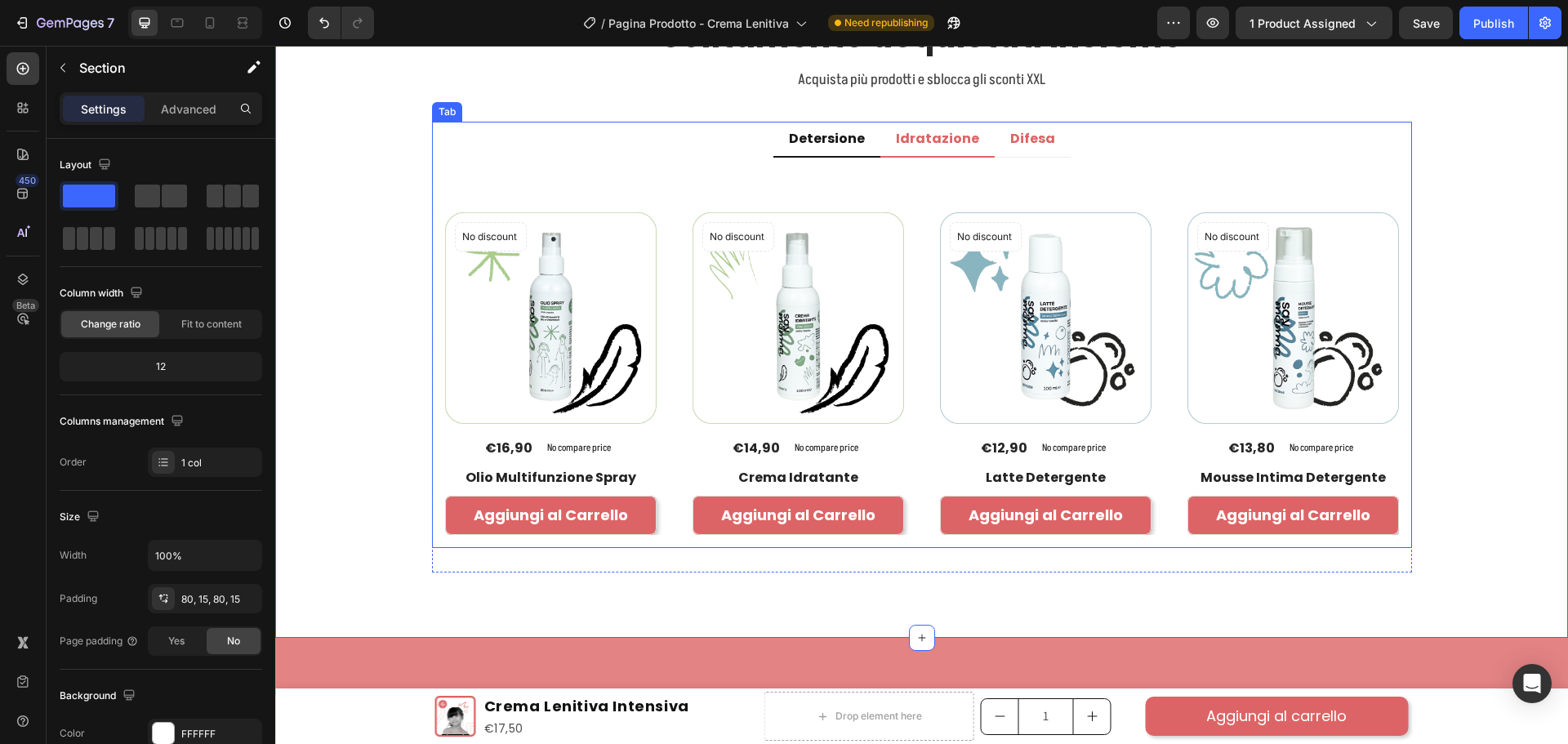
click at [922, 142] on p "Idratazione" at bounding box center [937, 139] width 84 height 17
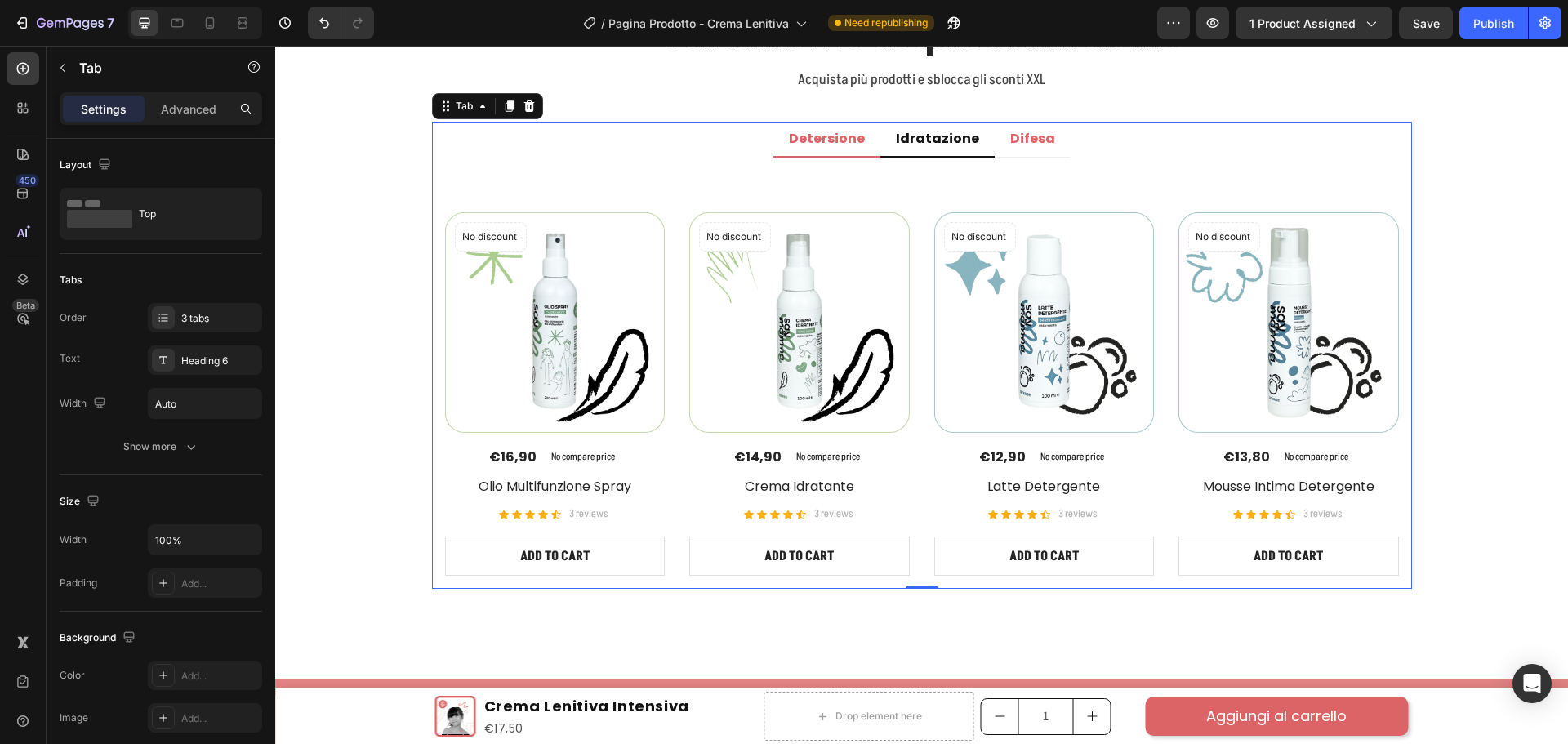
click at [851, 142] on p "Detersione" at bounding box center [826, 139] width 76 height 17
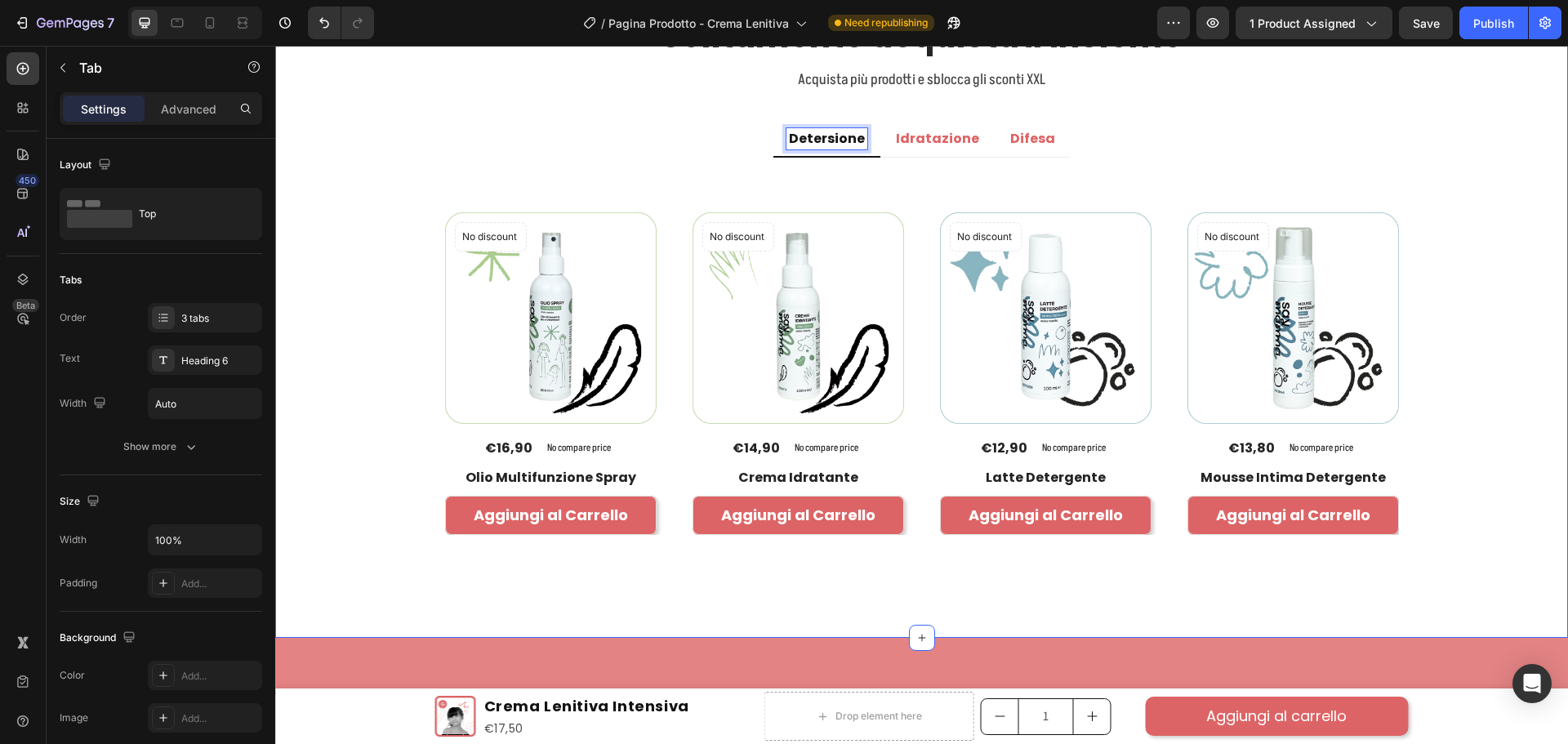
click at [304, 234] on div "Solitamente acquistati insieme Heading Acquista più prodotti e sblocca gli scon…" at bounding box center [921, 292] width 1268 height 559
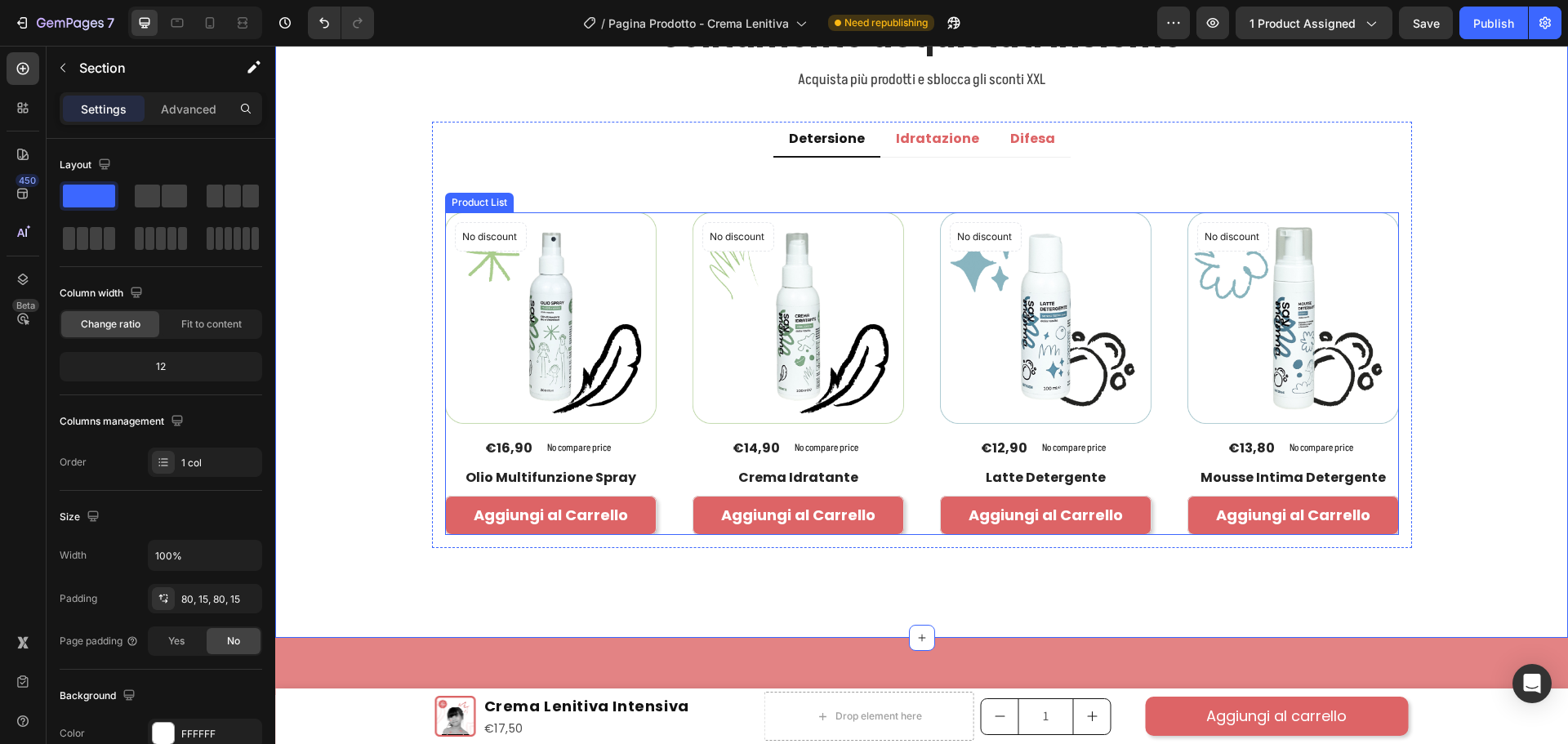
click at [668, 235] on div "No discount Not be displayed when published Product Badge (P) Images €16,90 (P)…" at bounding box center [922, 372] width 954 height 321
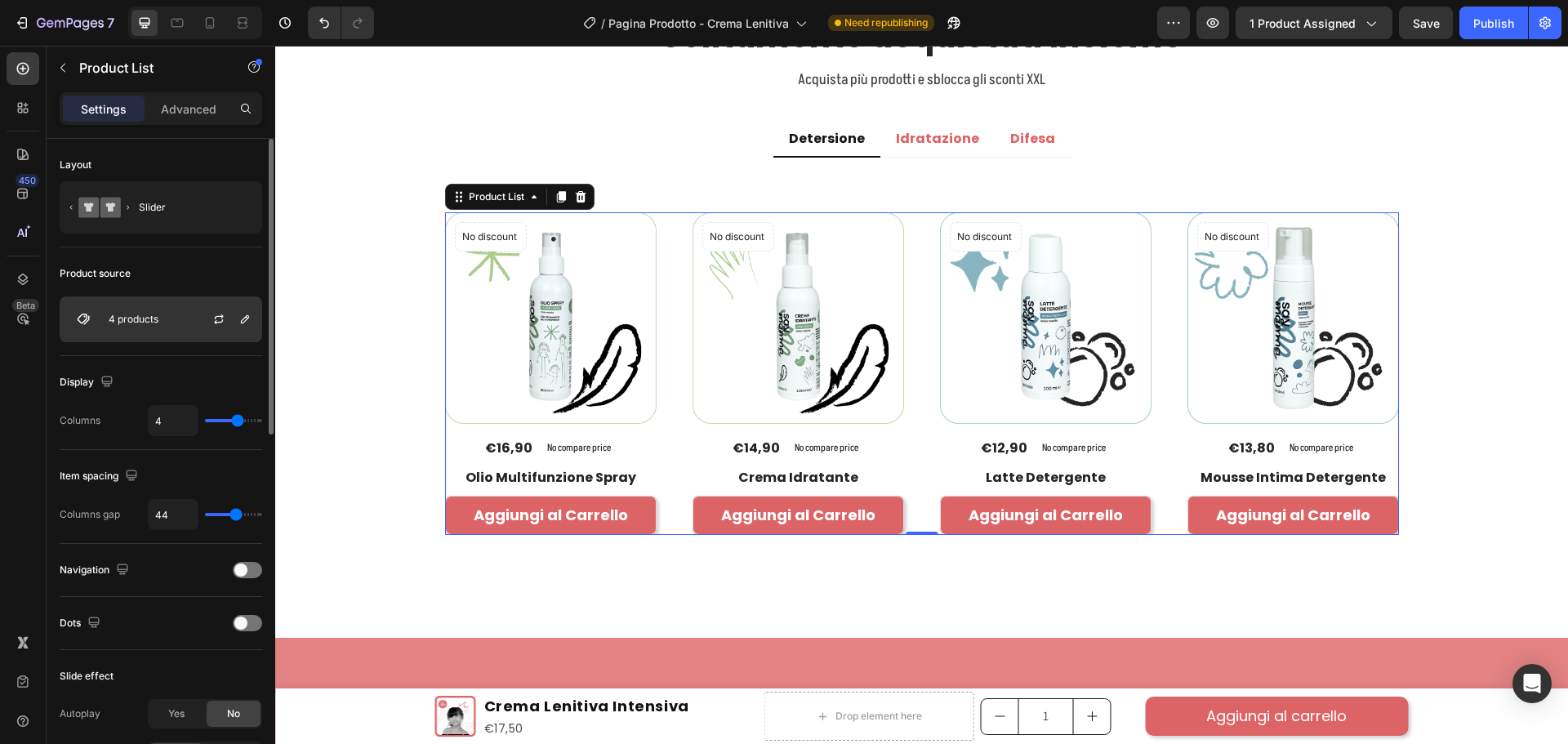
click at [161, 312] on div "4 products" at bounding box center [161, 319] width 203 height 46
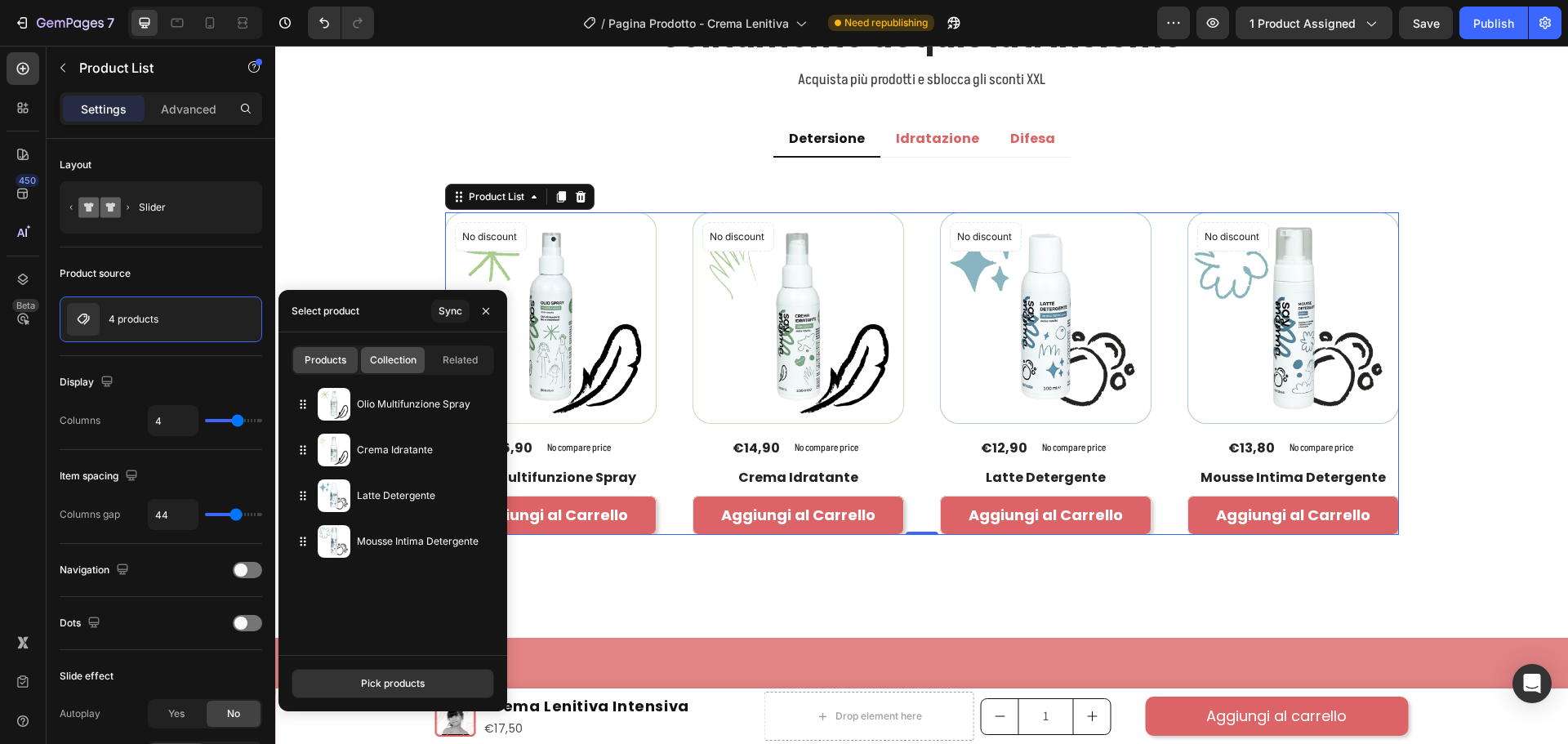
click at [393, 369] on div "Collection" at bounding box center [393, 360] width 65 height 27
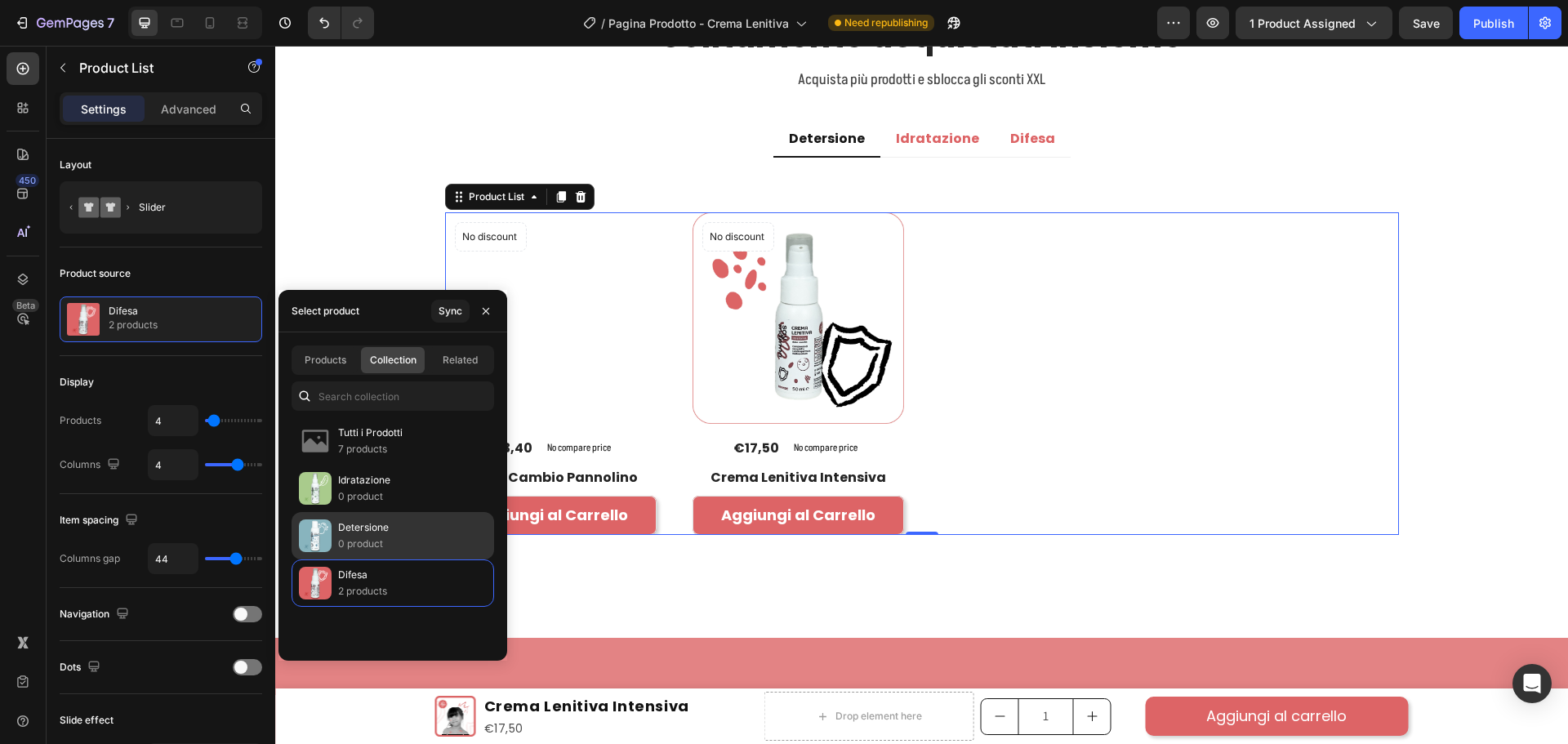
click at [379, 539] on p "0 product" at bounding box center [364, 544] width 51 height 17
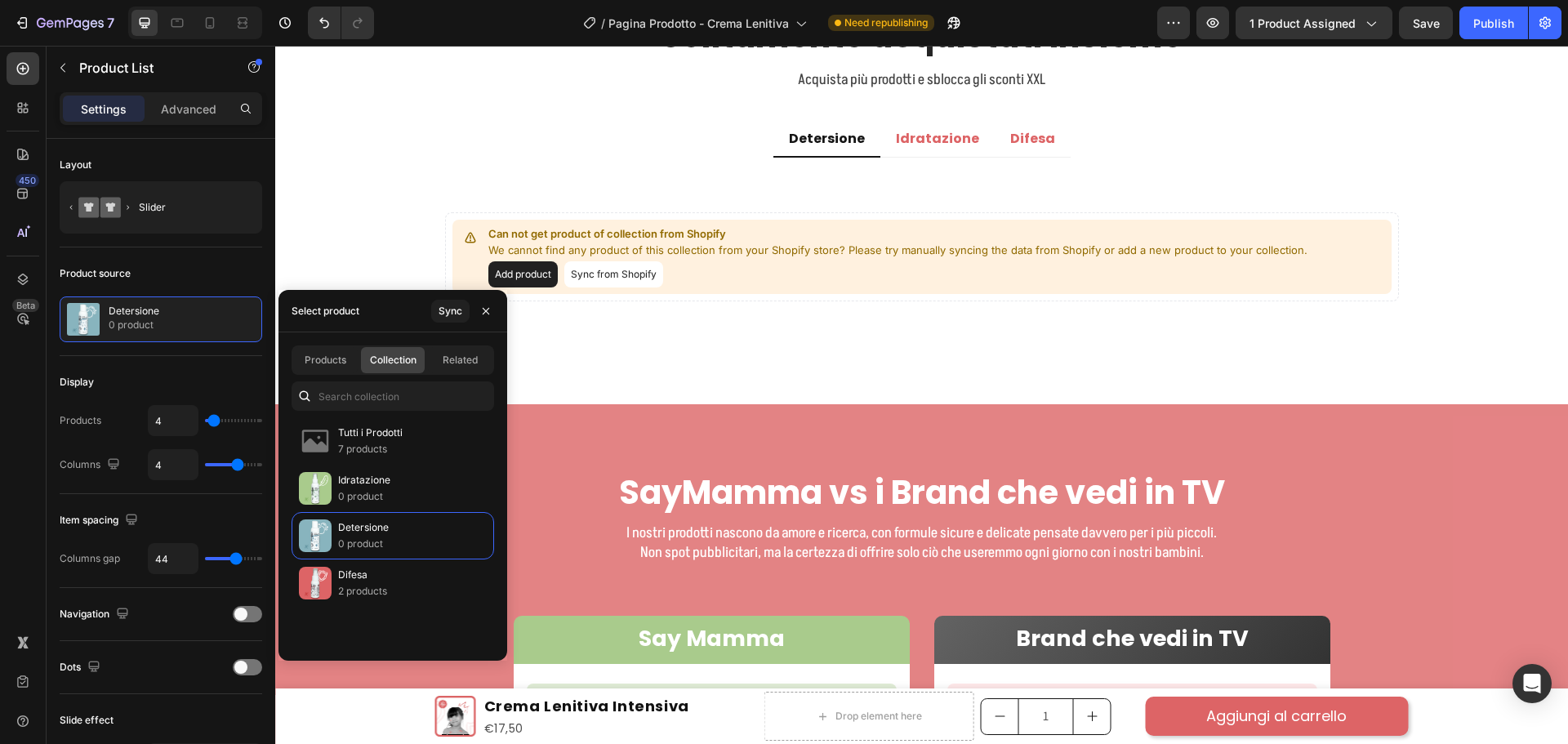
click at [619, 274] on button "Sync from Shopify" at bounding box center [613, 274] width 99 height 27
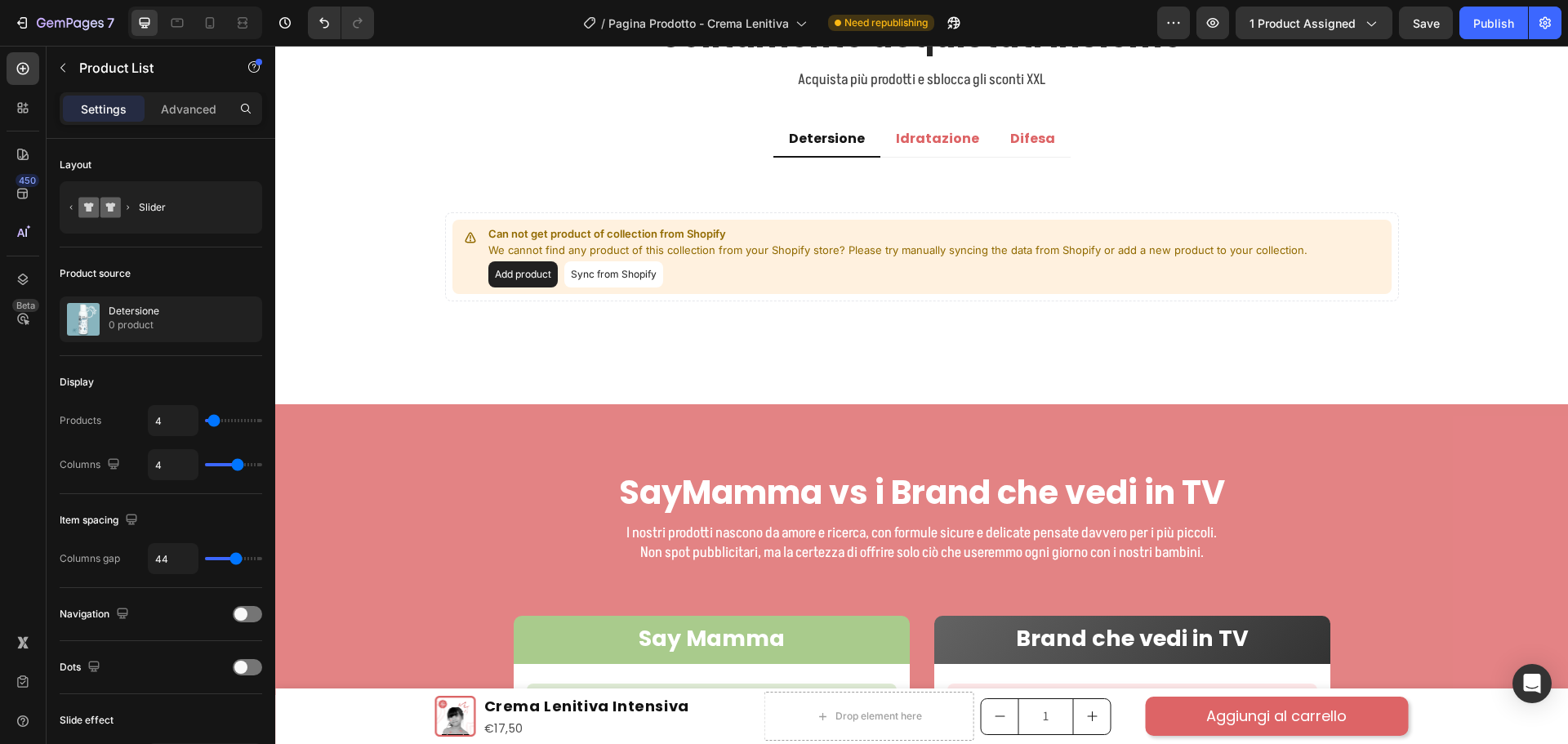
click at [605, 268] on button "Sync from Shopify" at bounding box center [613, 274] width 99 height 27
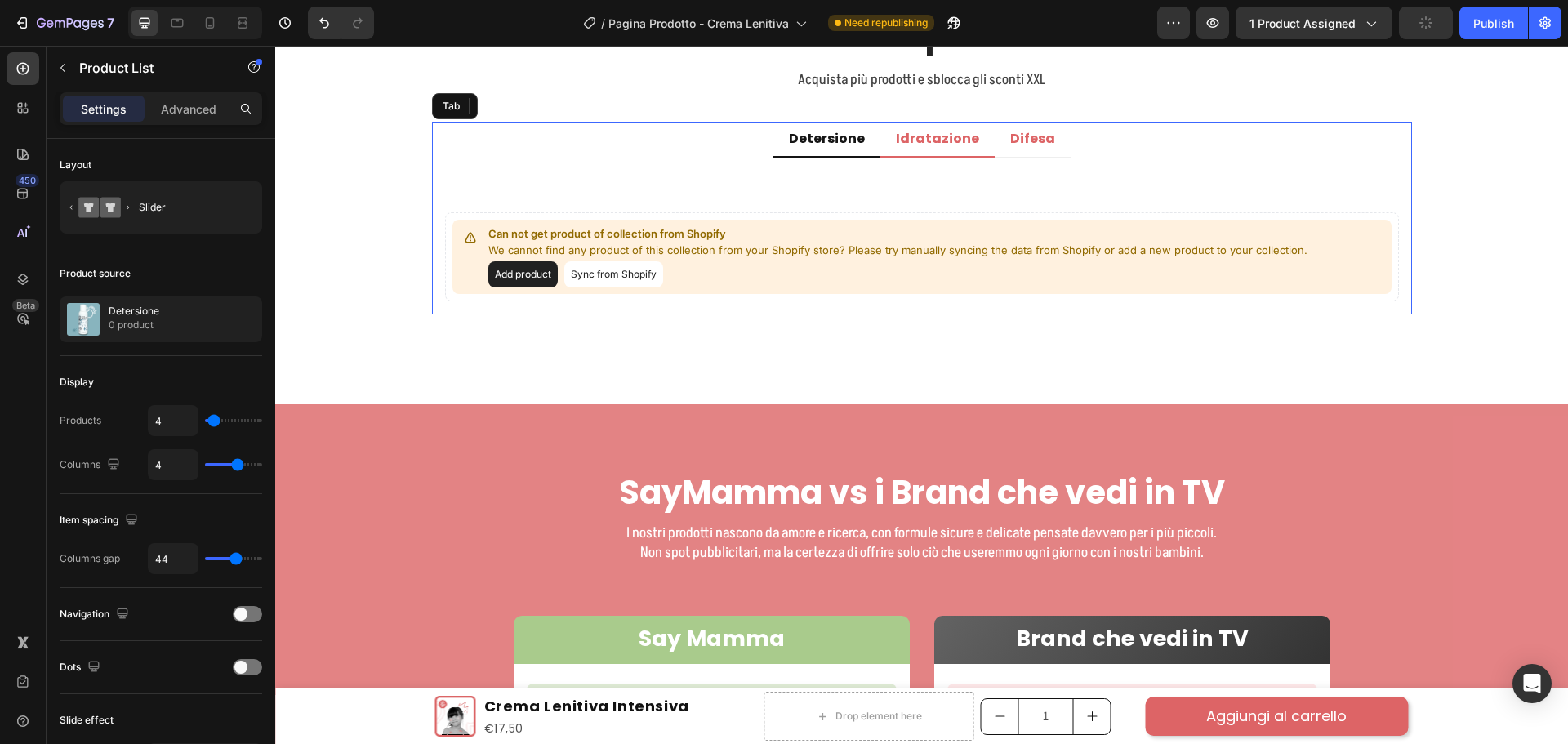
click at [907, 134] on p "Idratazione" at bounding box center [937, 139] width 84 height 17
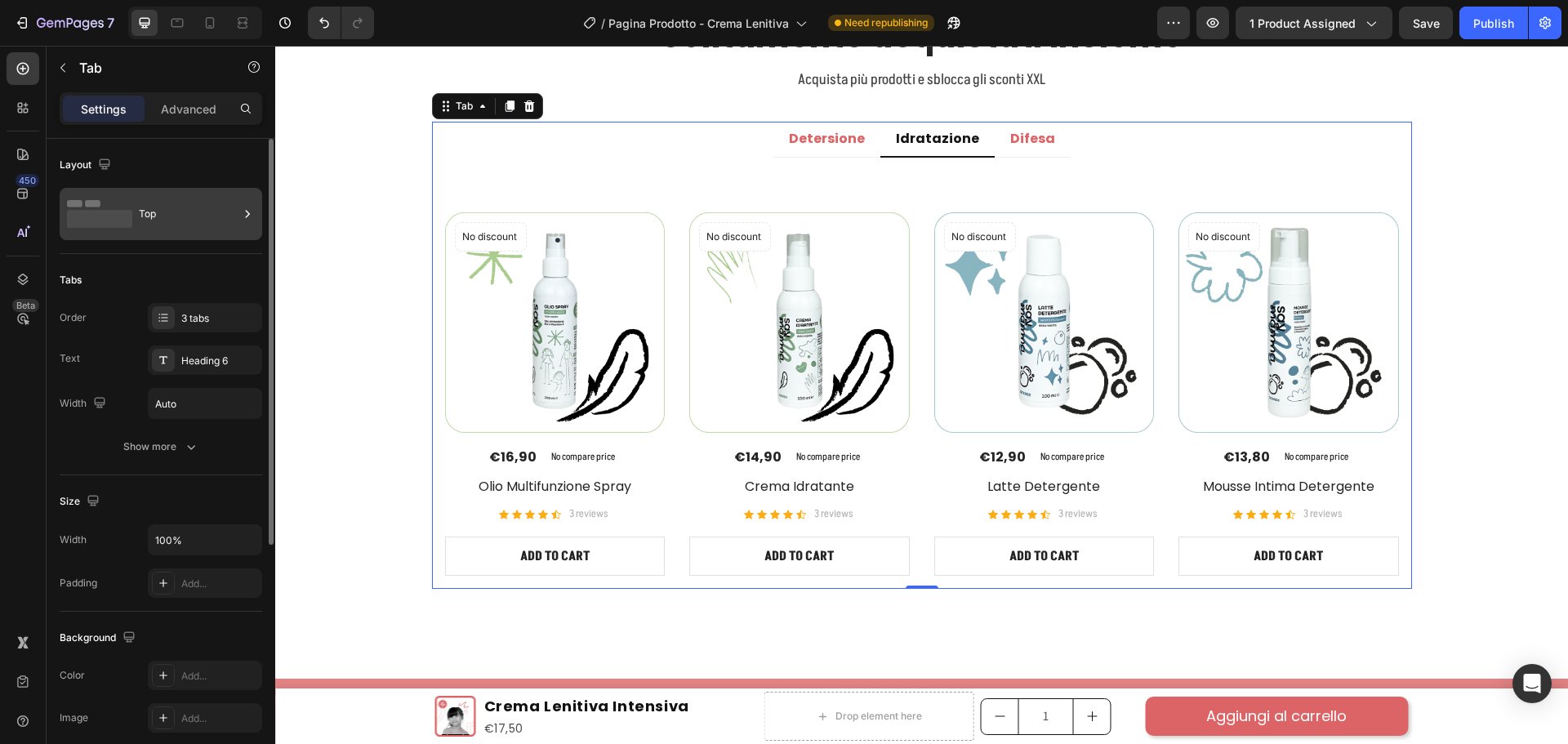
click at [201, 216] on div "Top" at bounding box center [188, 214] width 99 height 37
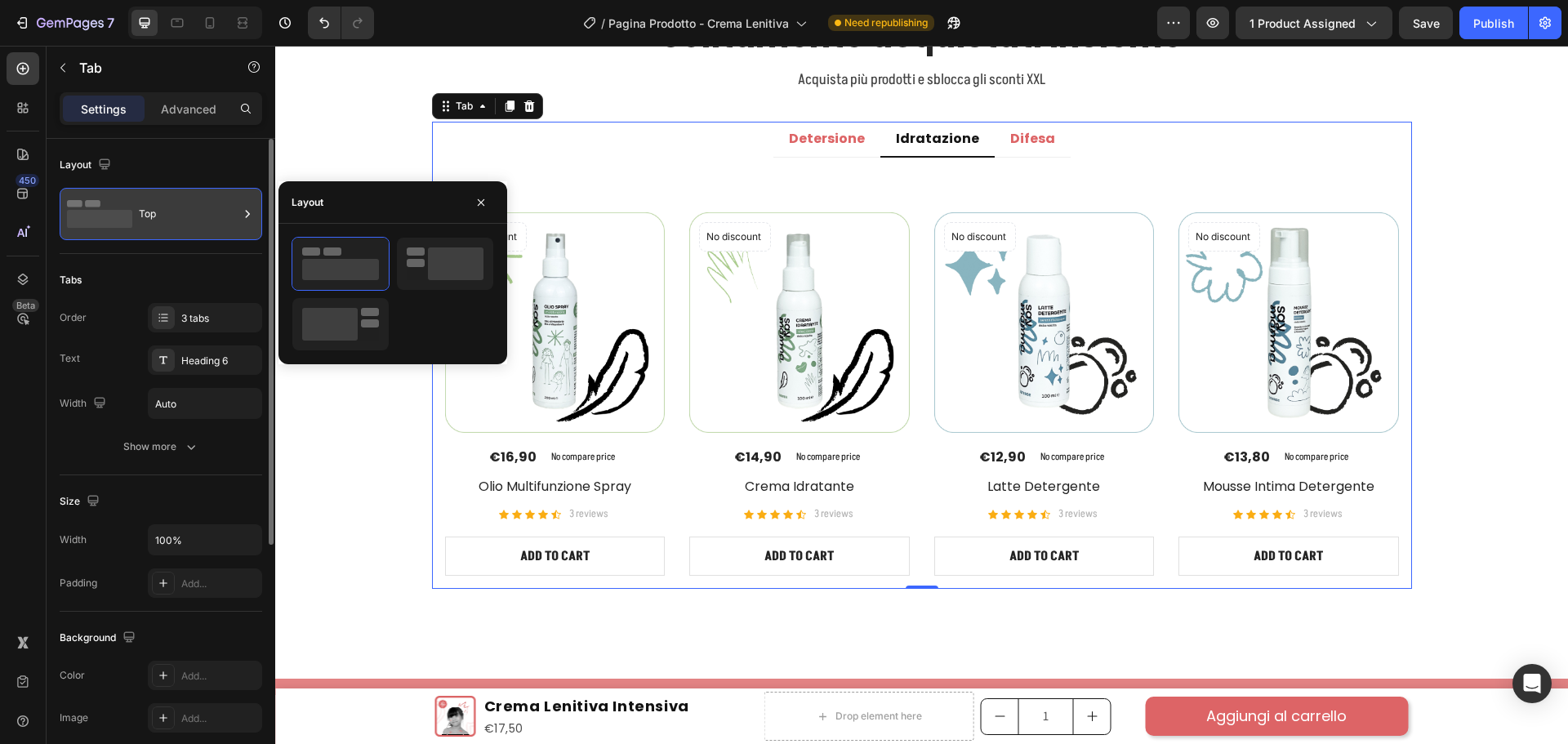
click at [201, 215] on div "Top" at bounding box center [188, 214] width 99 height 37
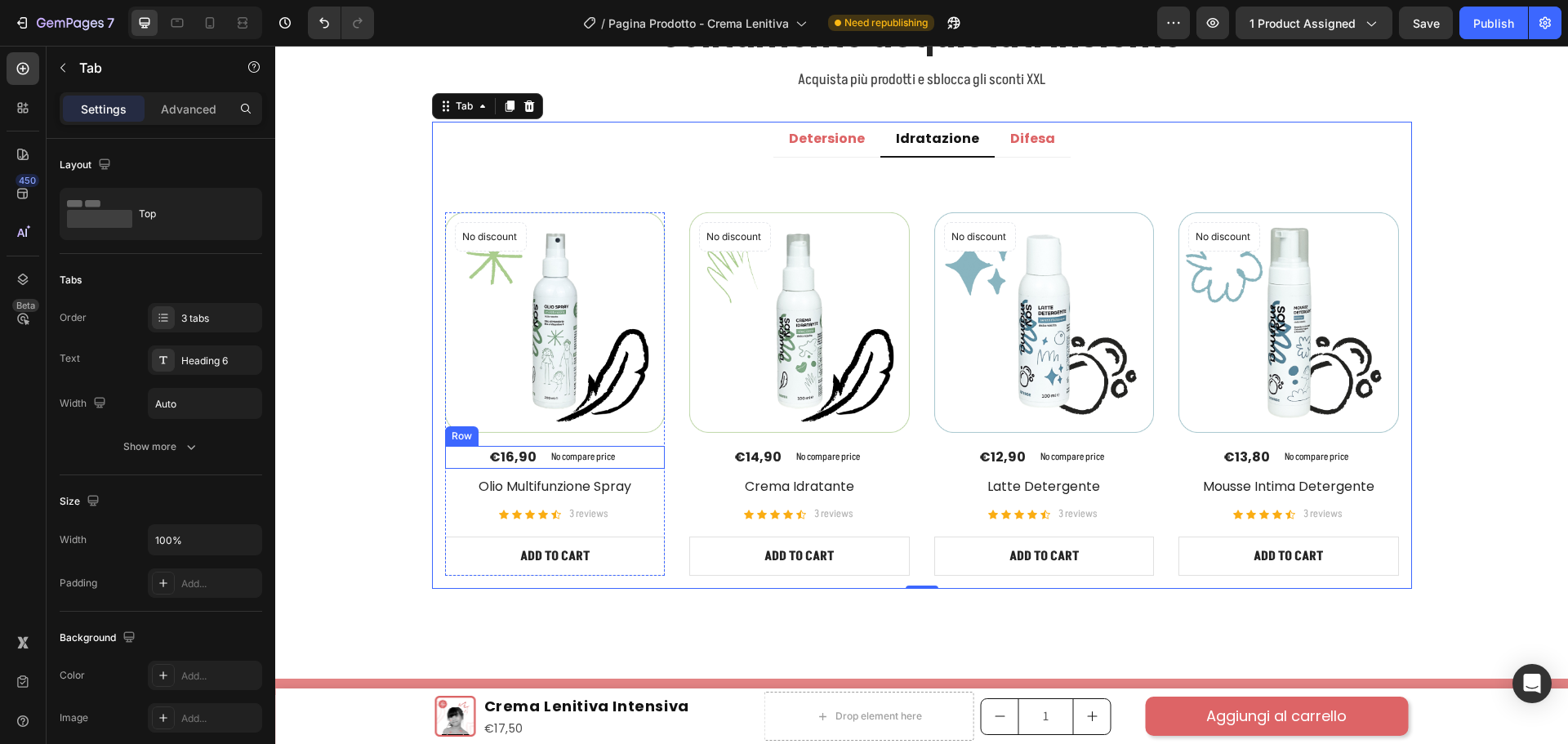
click at [458, 465] on div "€16,90 (P) Price (P) Price No compare price (P) Price Row" at bounding box center [555, 457] width 220 height 23
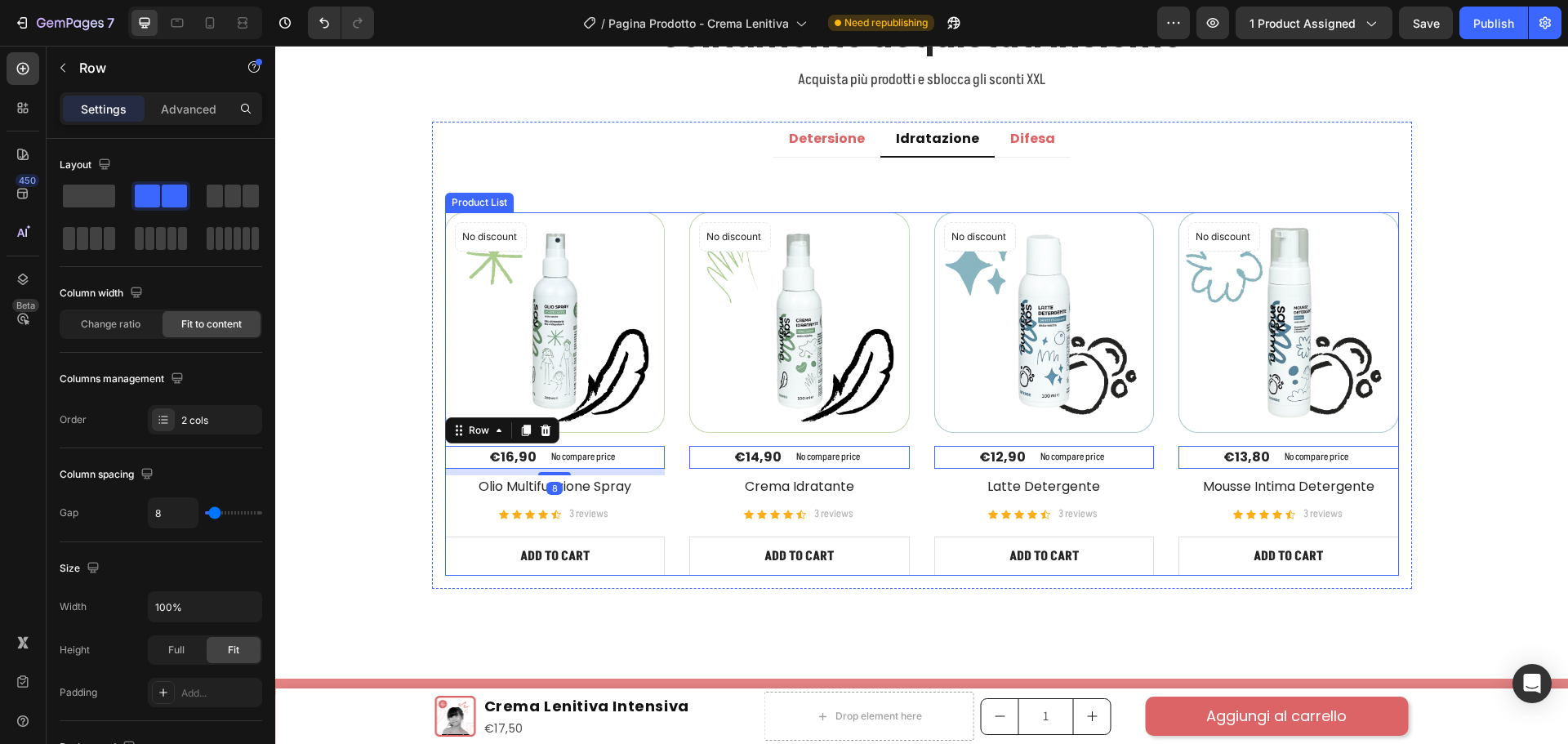
click at [667, 403] on div "No discount Not be displayed when published Product Badge (P) Images €16,90 (P)…" at bounding box center [922, 394] width 954 height 364
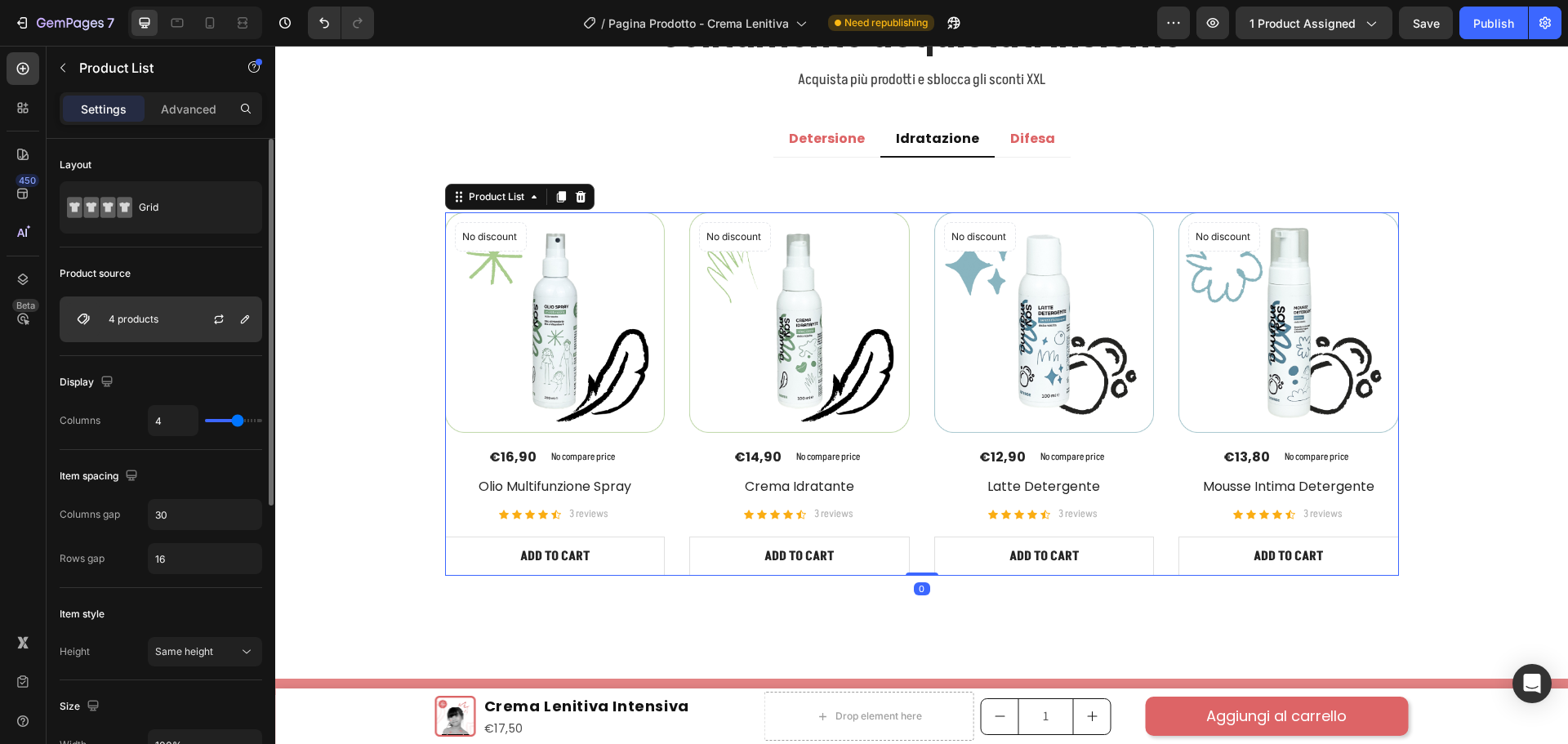
click at [157, 309] on div "4 products" at bounding box center [161, 319] width 203 height 46
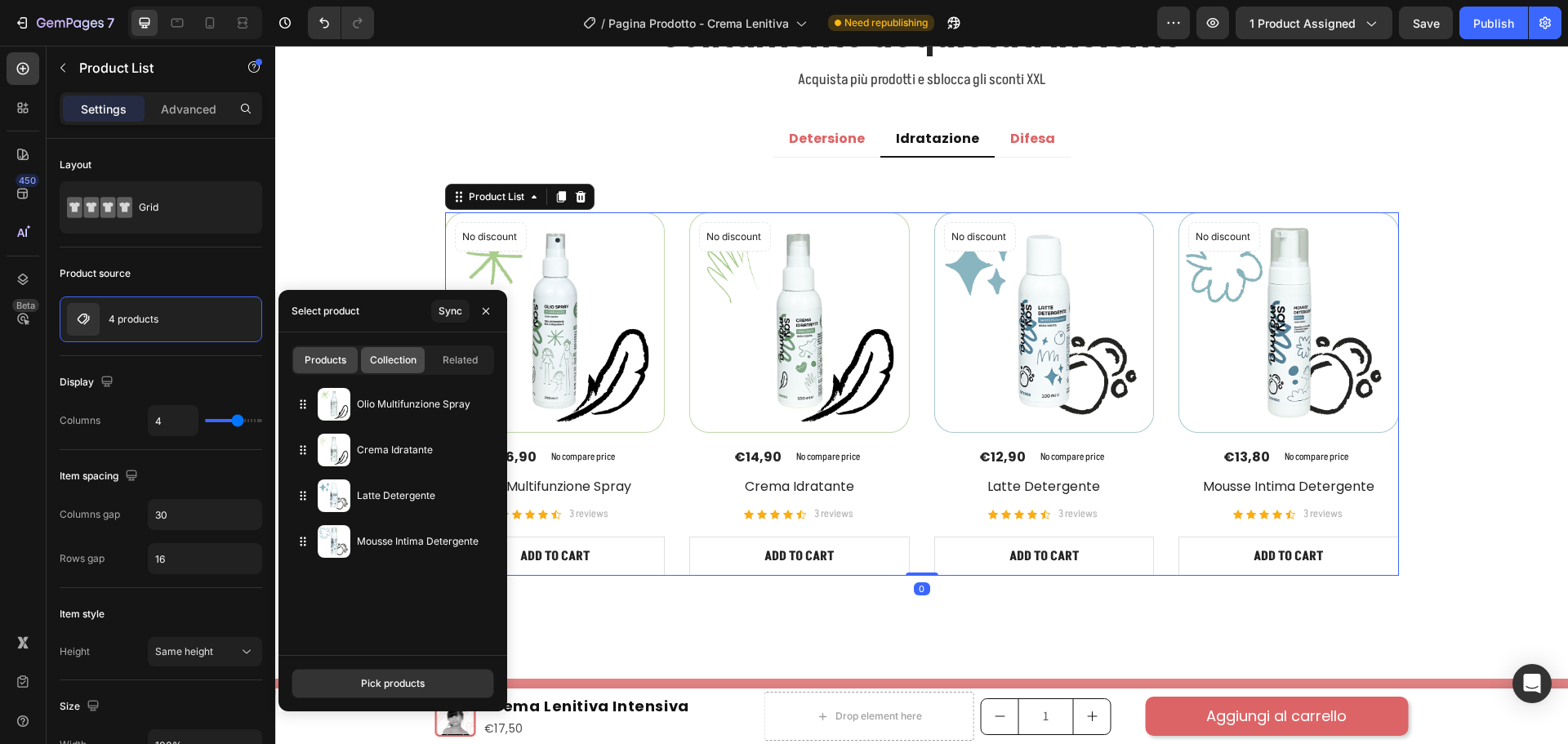
click at [411, 364] on span "Collection" at bounding box center [392, 360] width 46 height 15
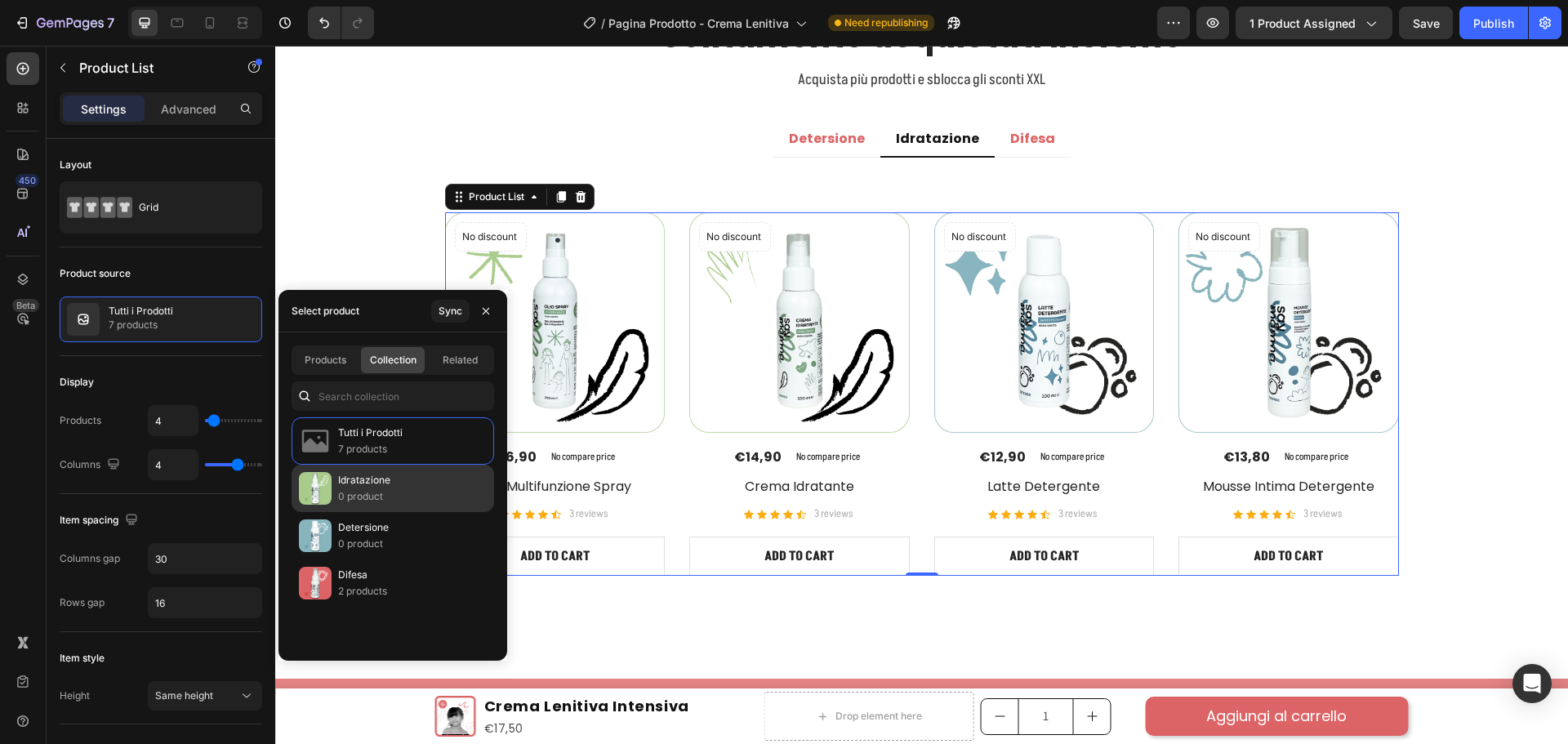
click at [380, 491] on p "0 product" at bounding box center [364, 496] width 52 height 17
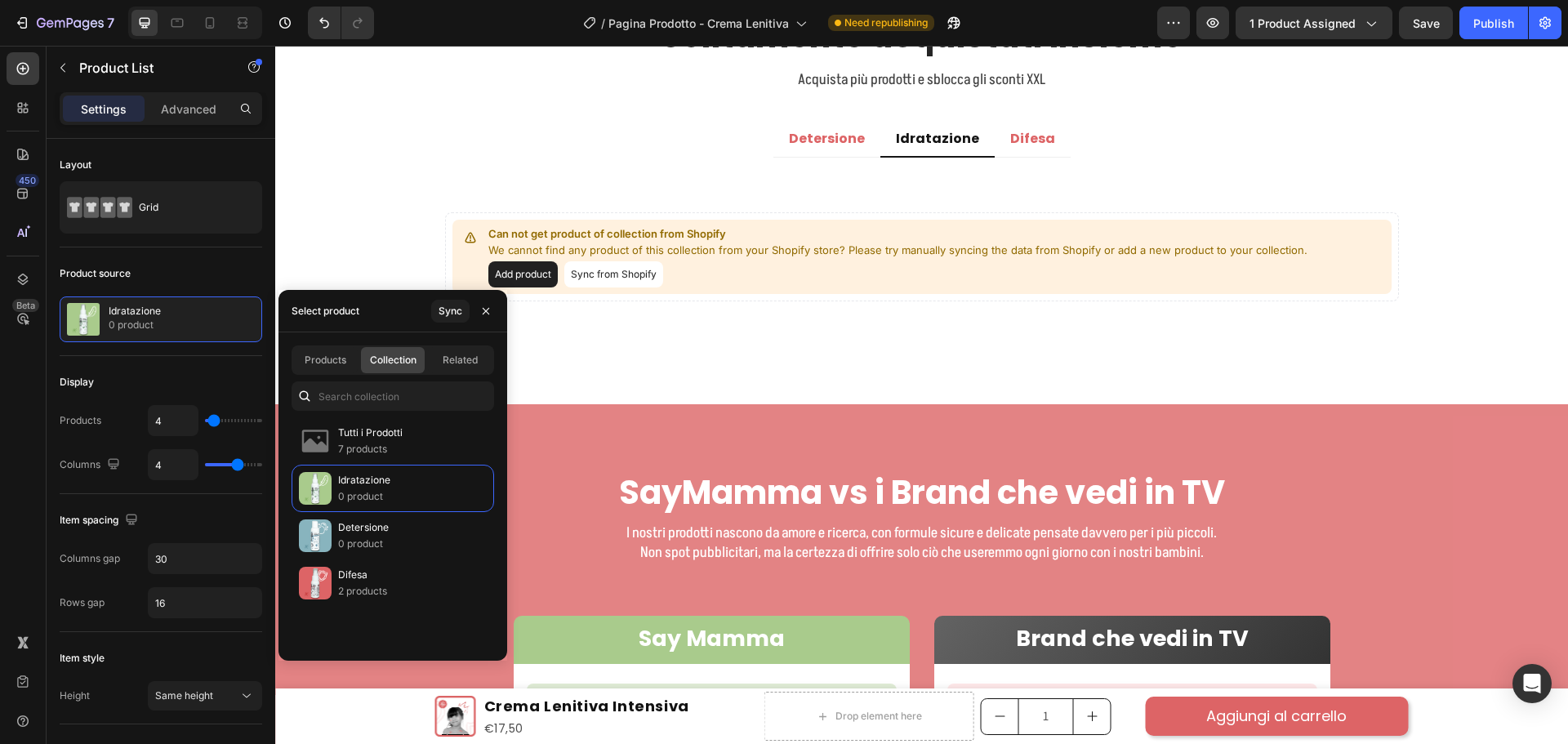
click at [614, 268] on button "Sync from Shopify" at bounding box center [613, 274] width 99 height 27
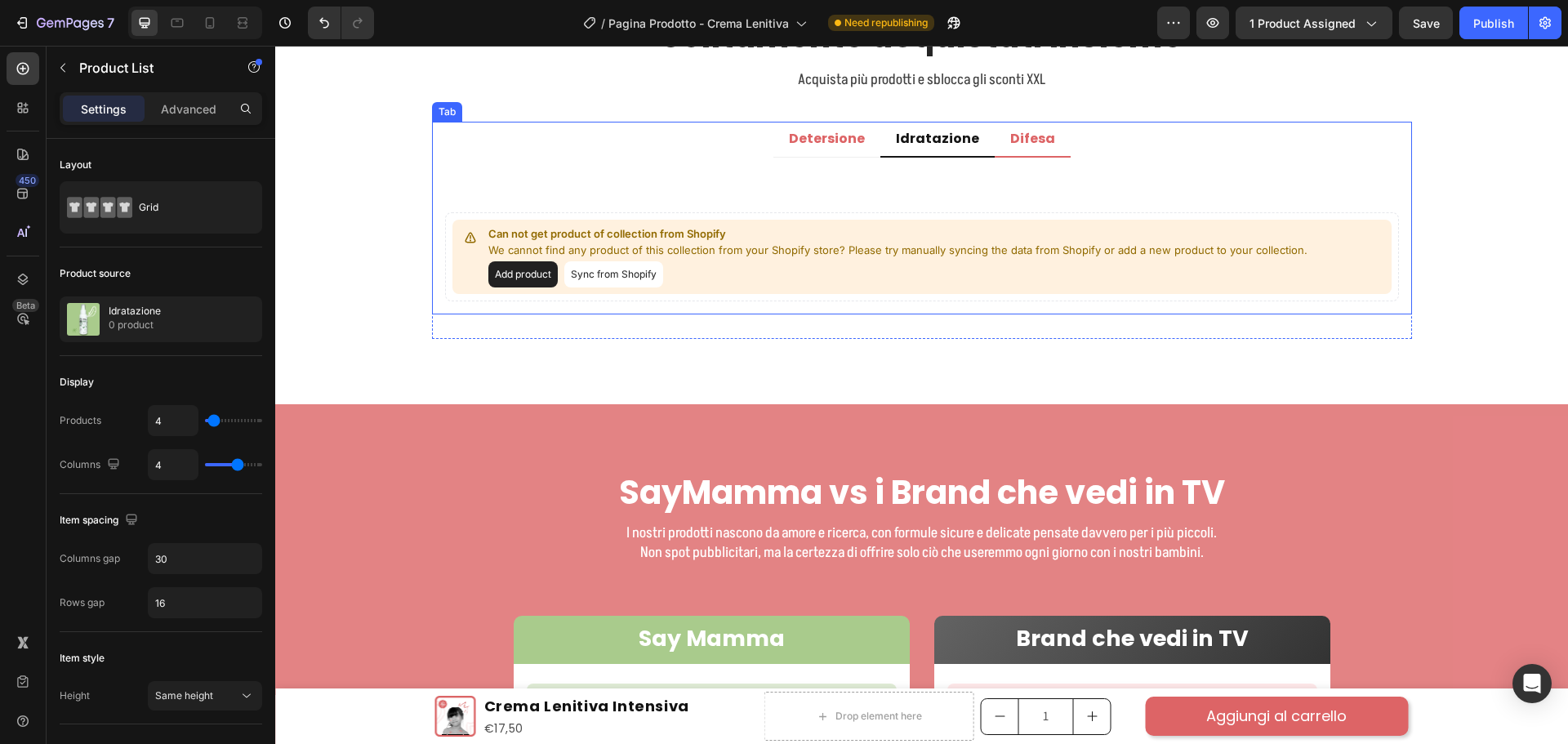
click at [1011, 139] on p "Difesa" at bounding box center [1033, 139] width 45 height 17
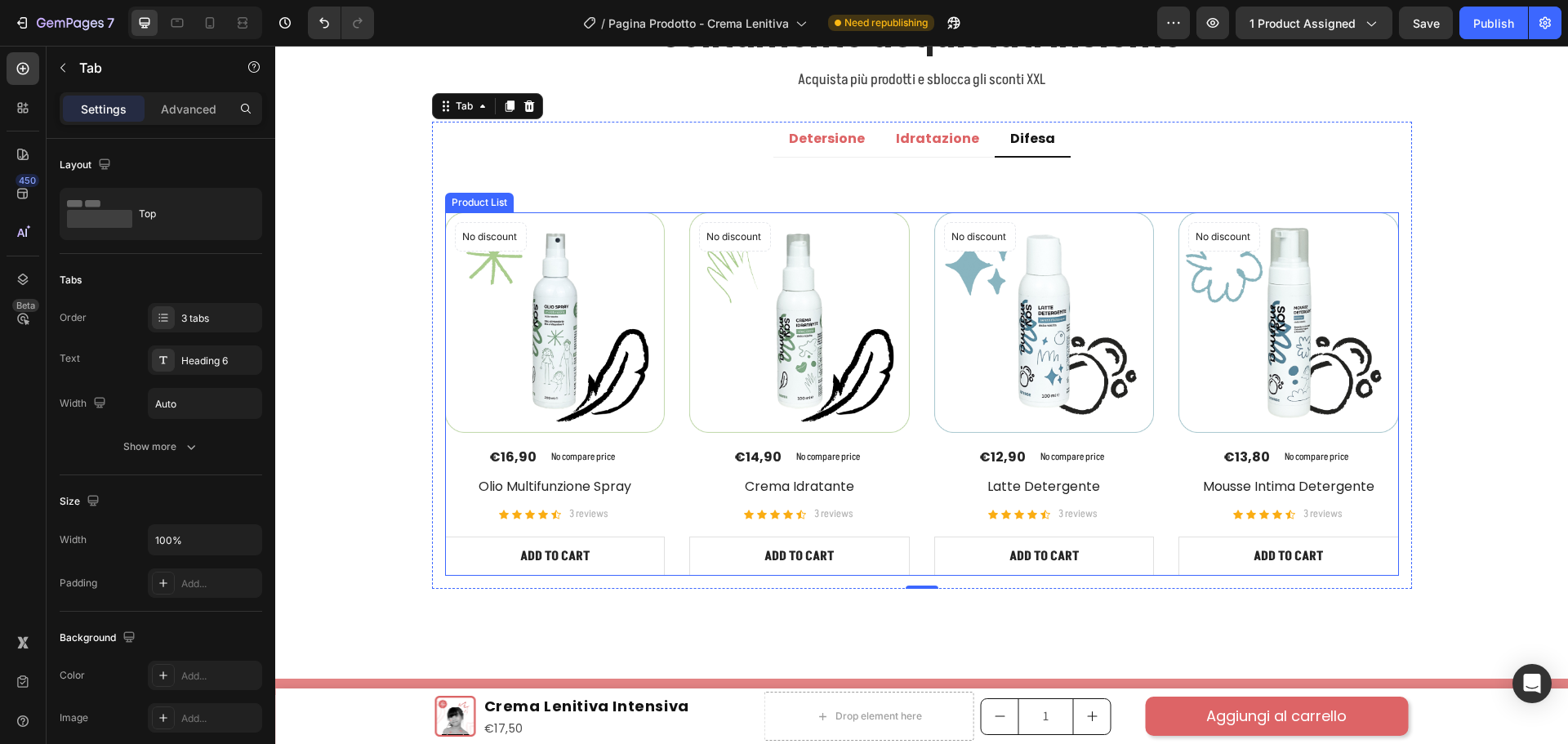
click at [916, 269] on div "No discount Not be displayed when published Product Badge (P) Images €16,90 (P)…" at bounding box center [922, 394] width 954 height 364
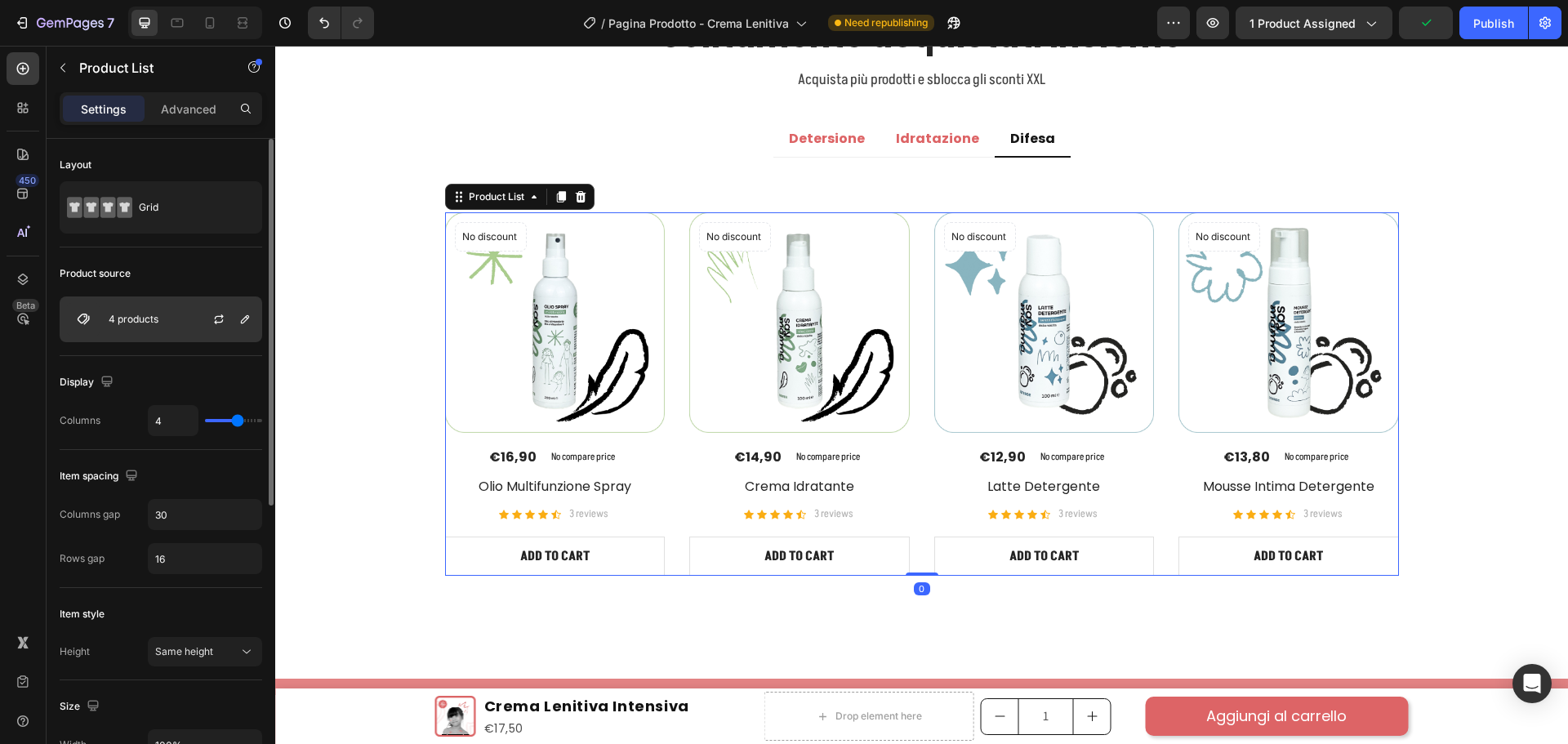
click at [155, 315] on p "4 products" at bounding box center [133, 319] width 50 height 12
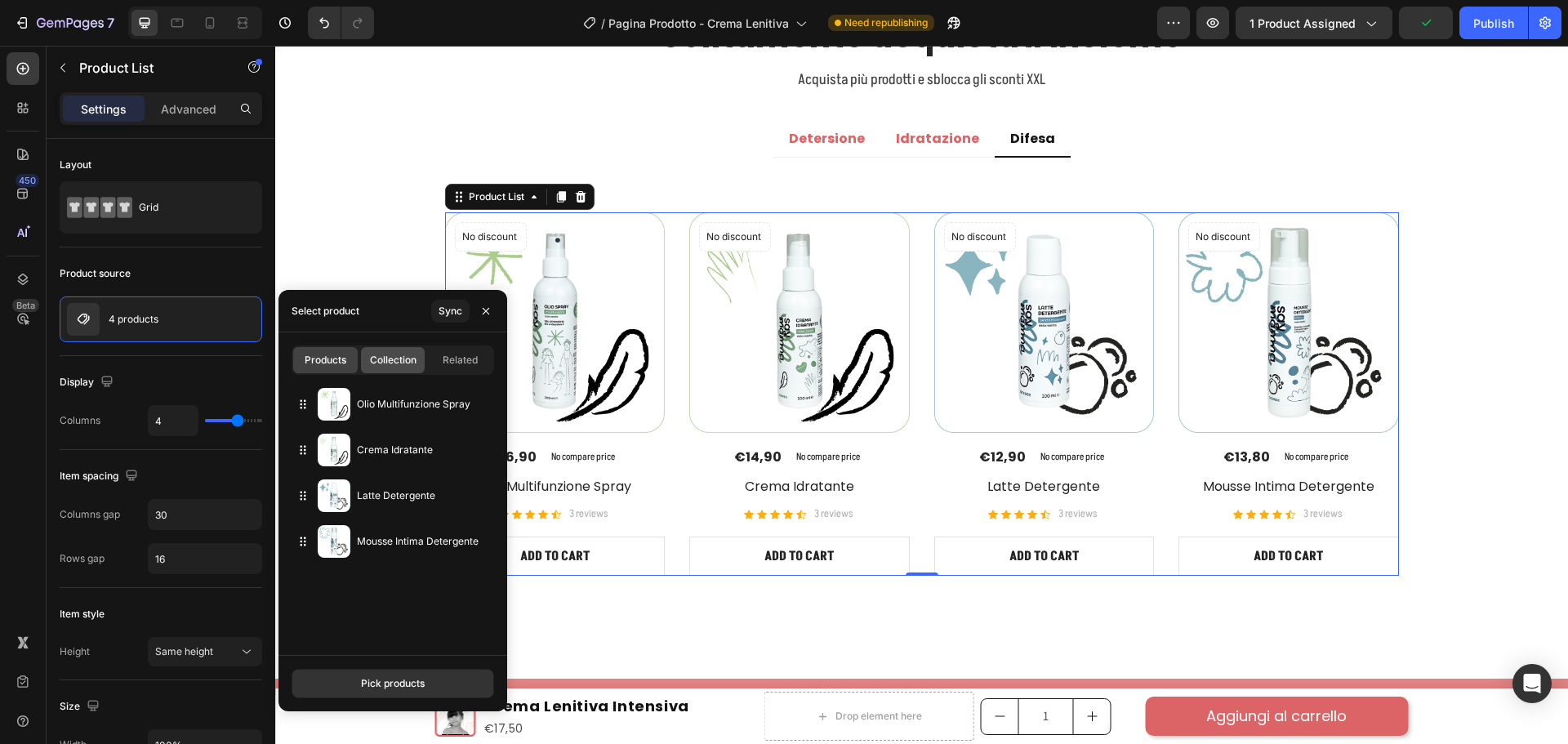
click at [404, 370] on div "Collection" at bounding box center [393, 360] width 65 height 27
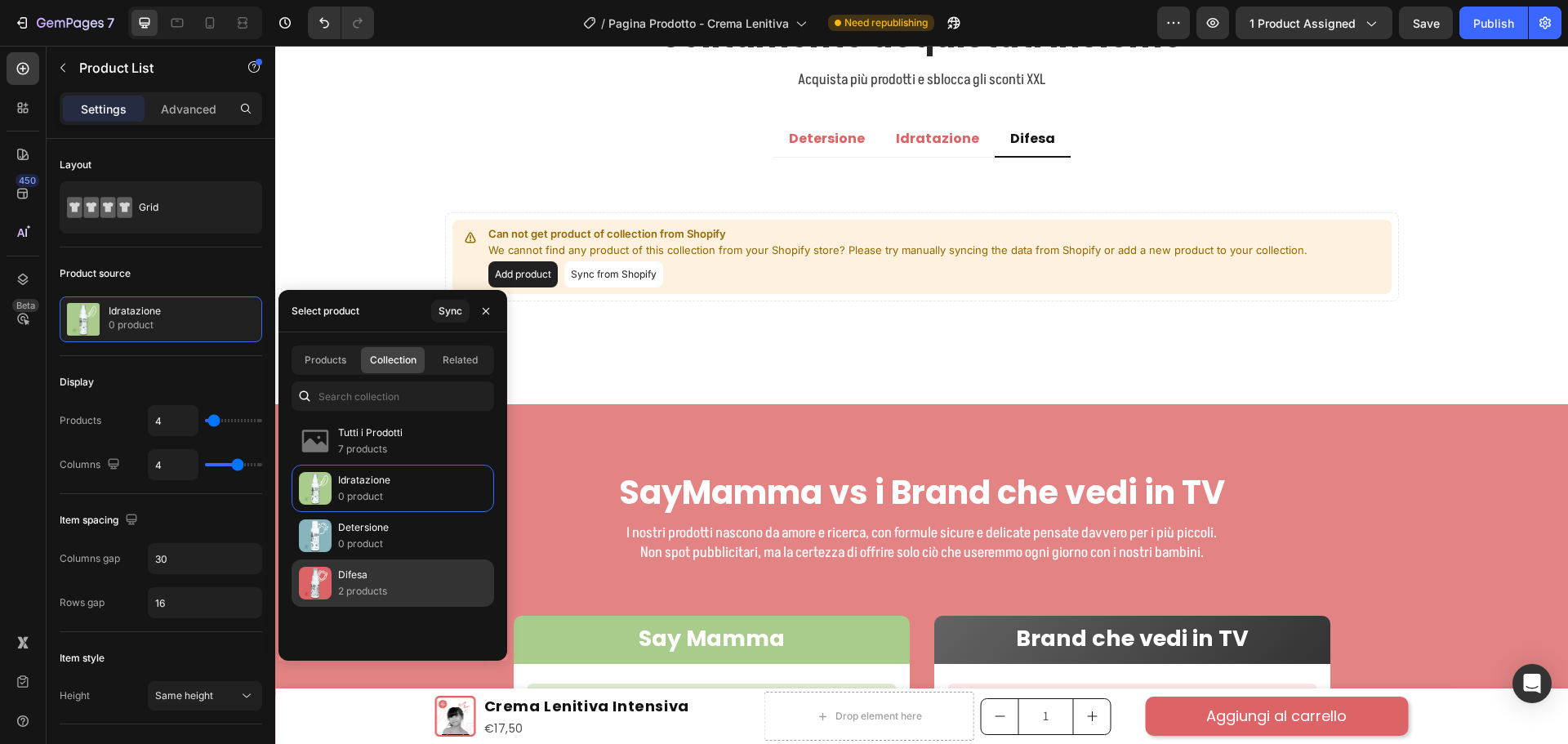
click at [374, 591] on p "2 products" at bounding box center [363, 591] width 49 height 17
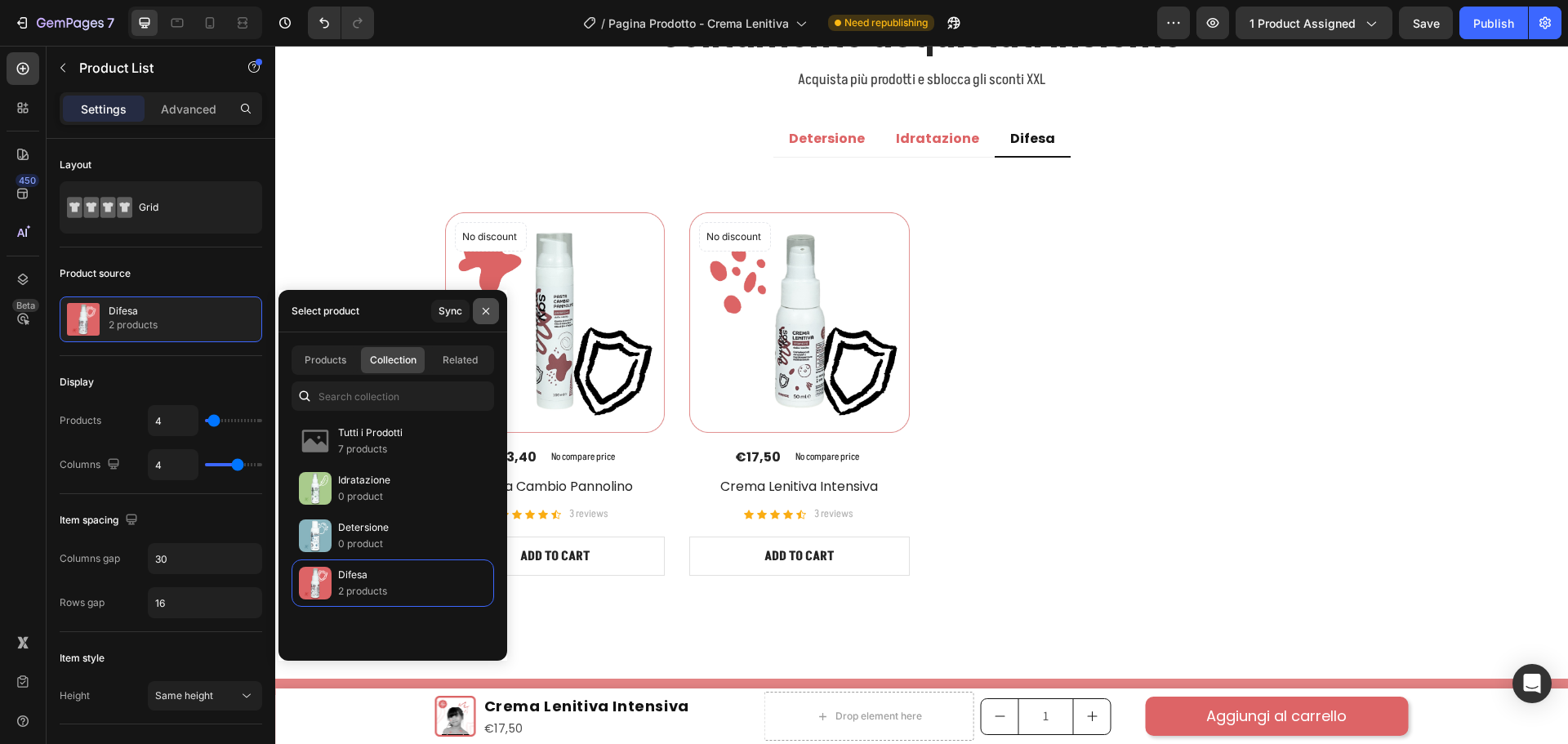
click at [485, 303] on button "button" at bounding box center [486, 311] width 27 height 27
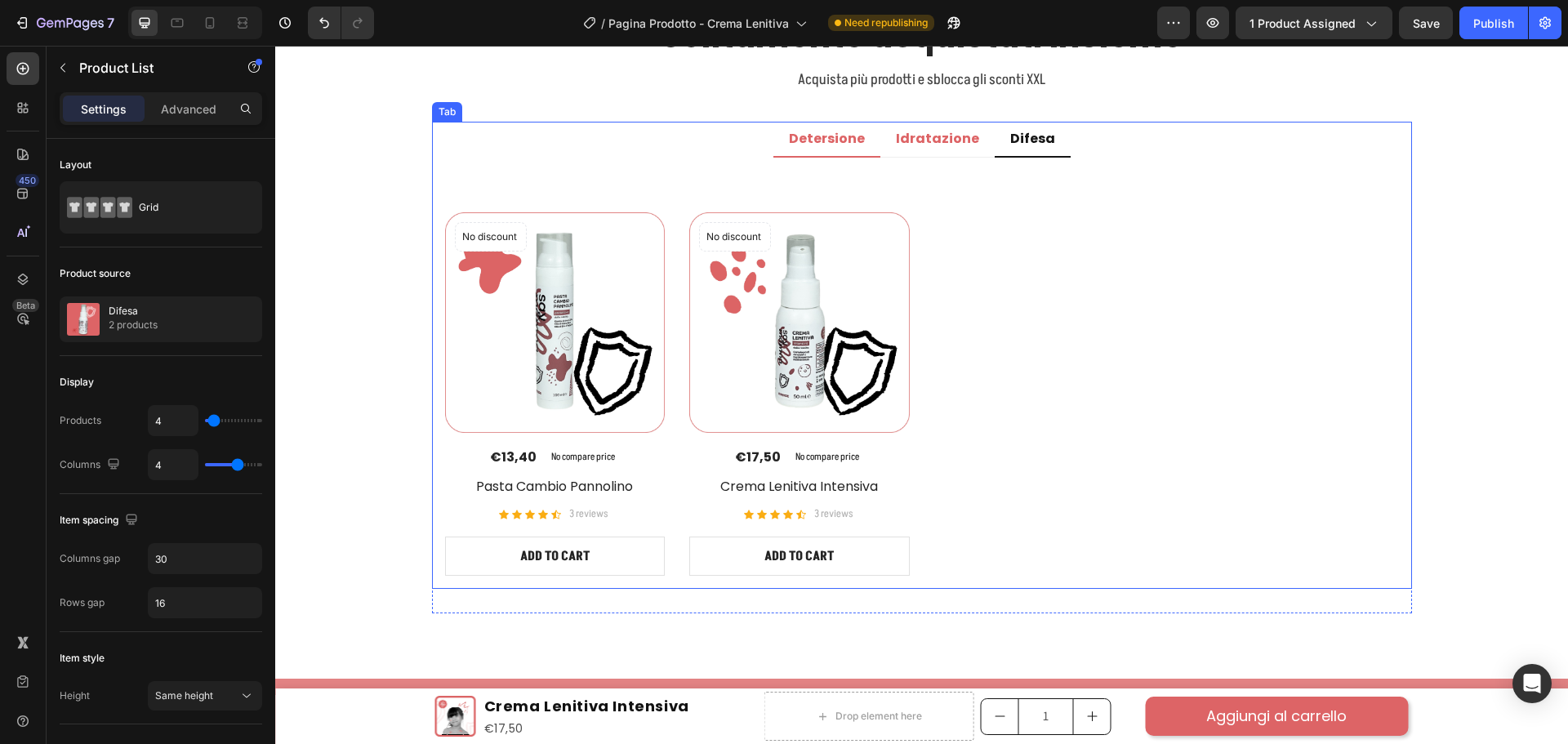
click at [855, 136] on p "Detersione" at bounding box center [826, 139] width 76 height 17
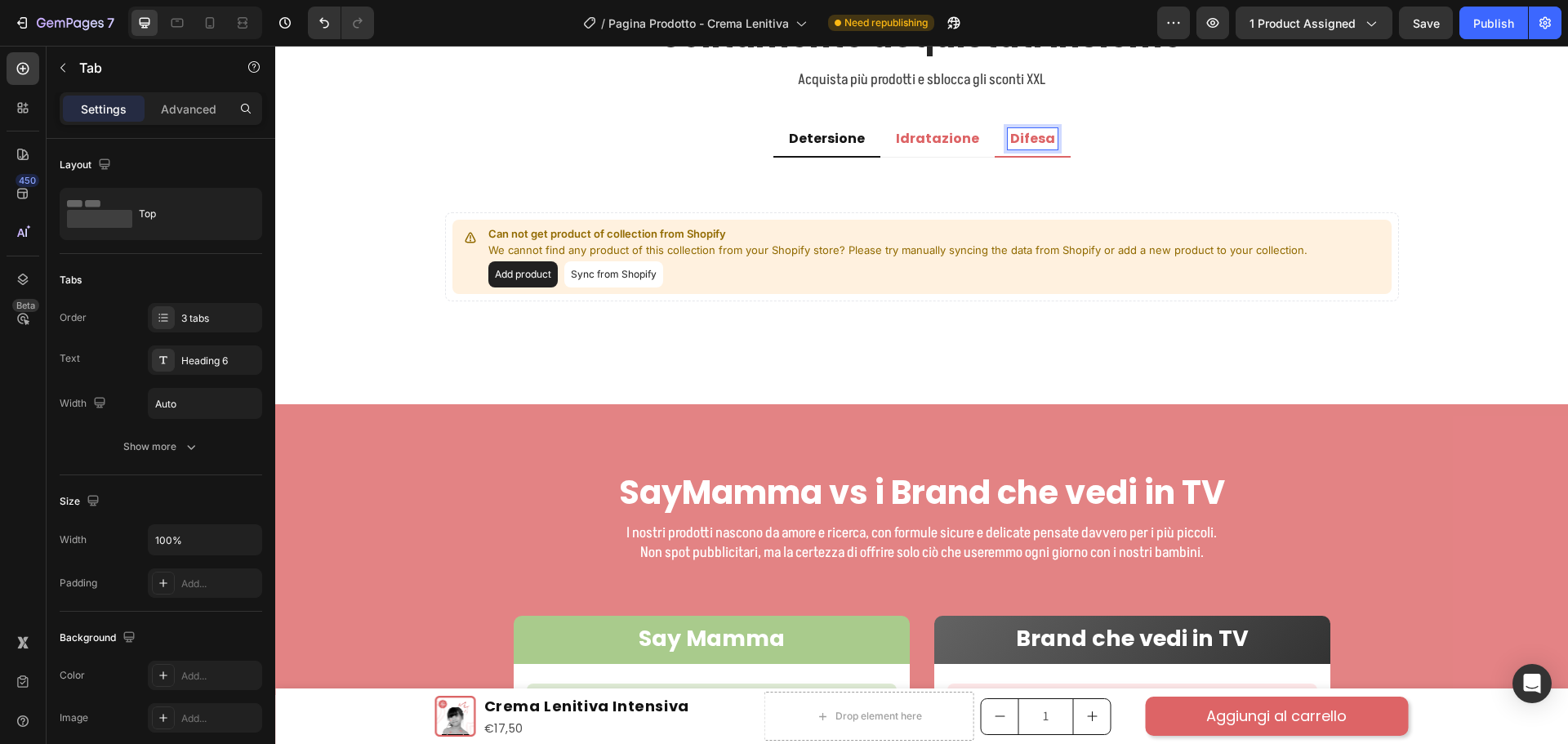
click at [1028, 141] on p "Difesa" at bounding box center [1033, 139] width 45 height 17
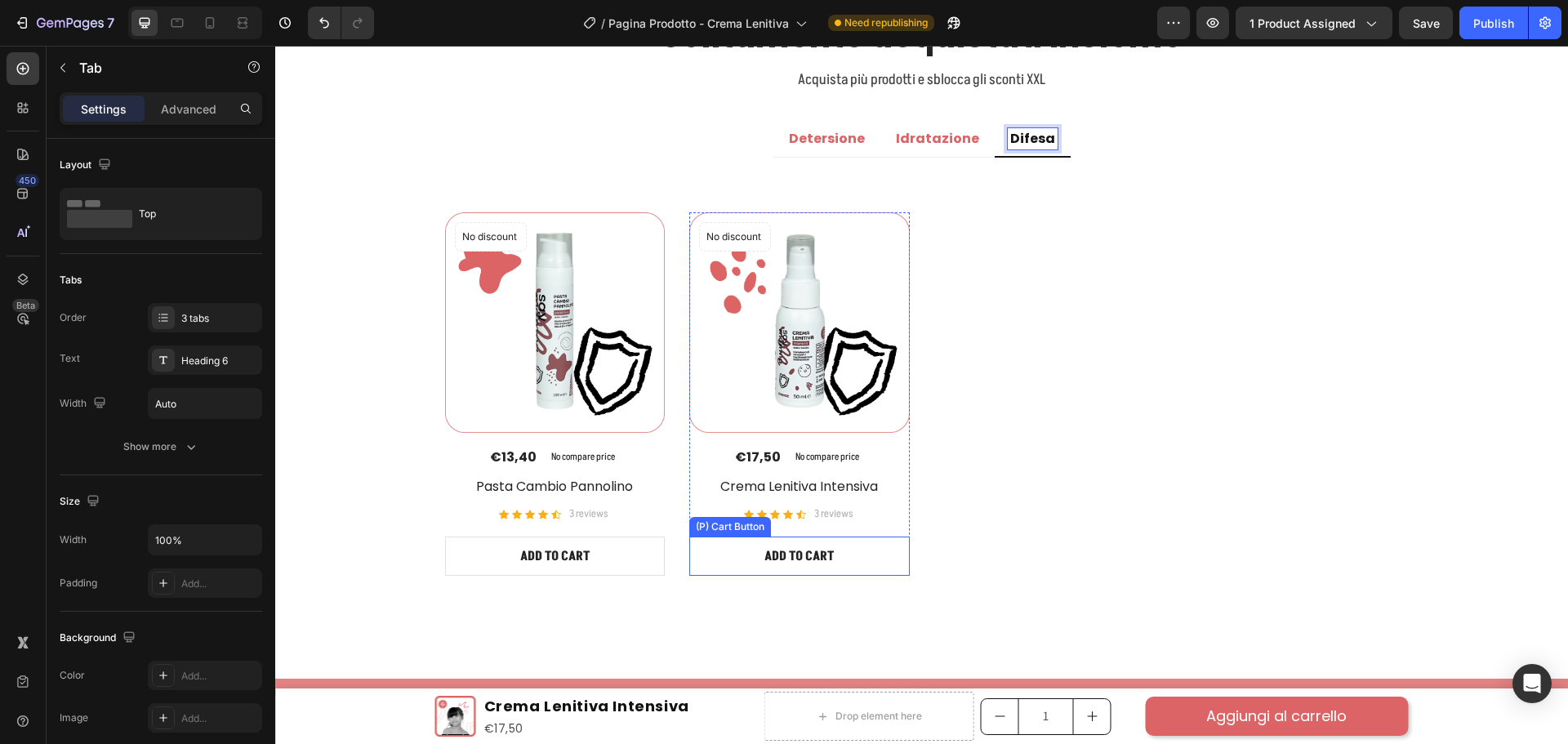
click at [666, 548] on button "ADD TO CART" at bounding box center [555, 556] width 220 height 39
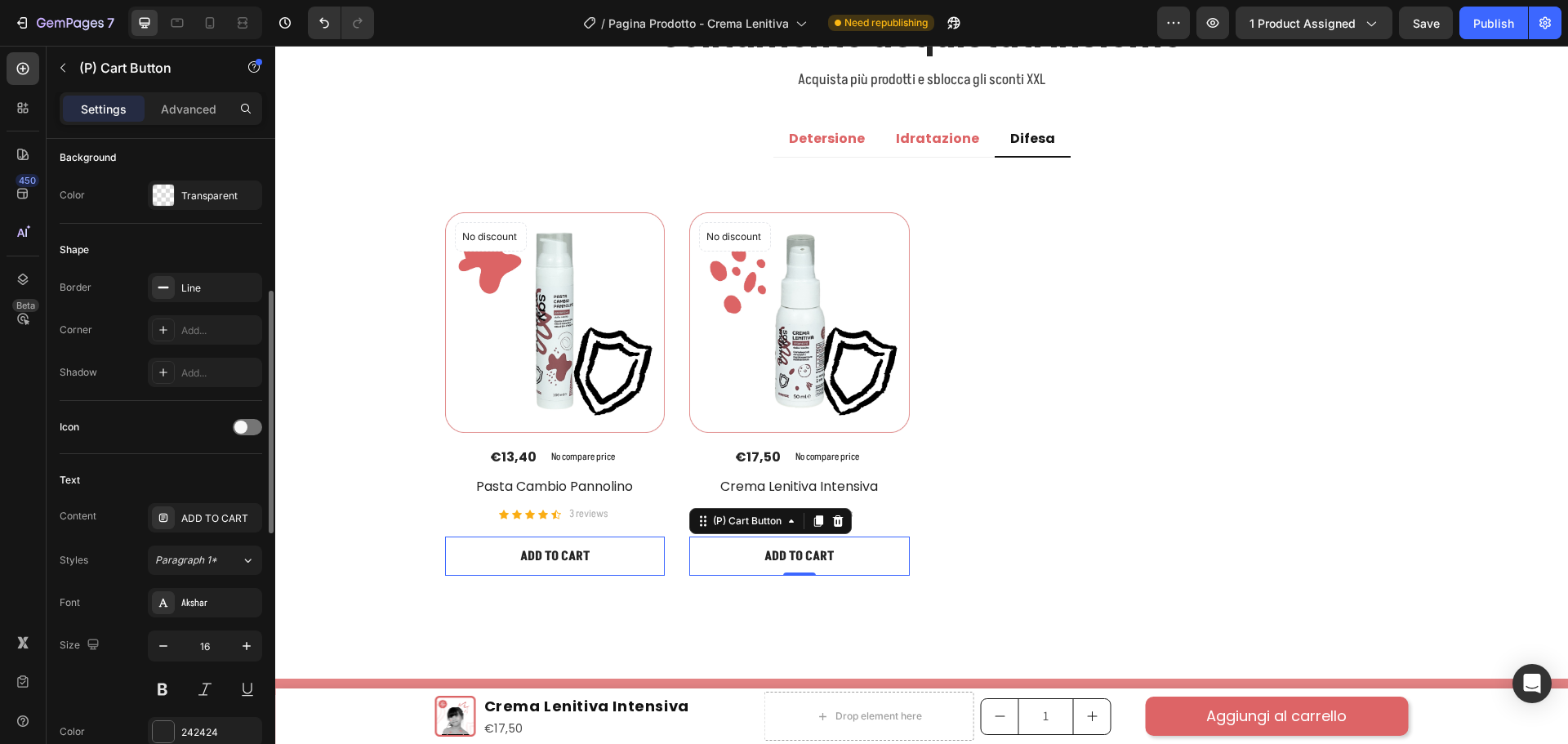
scroll to position [163, 0]
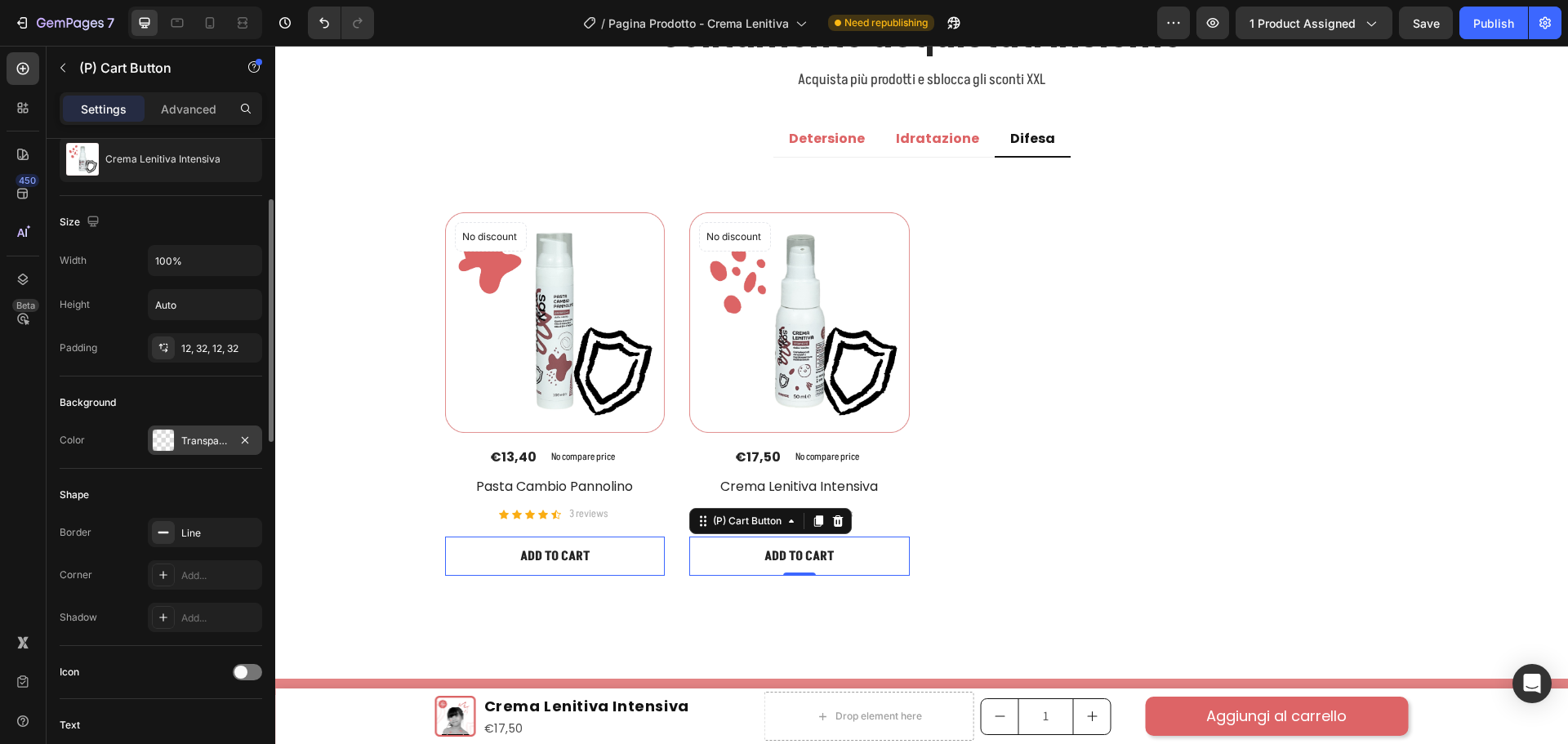
click at [196, 438] on div "Transparent" at bounding box center [204, 440] width 47 height 15
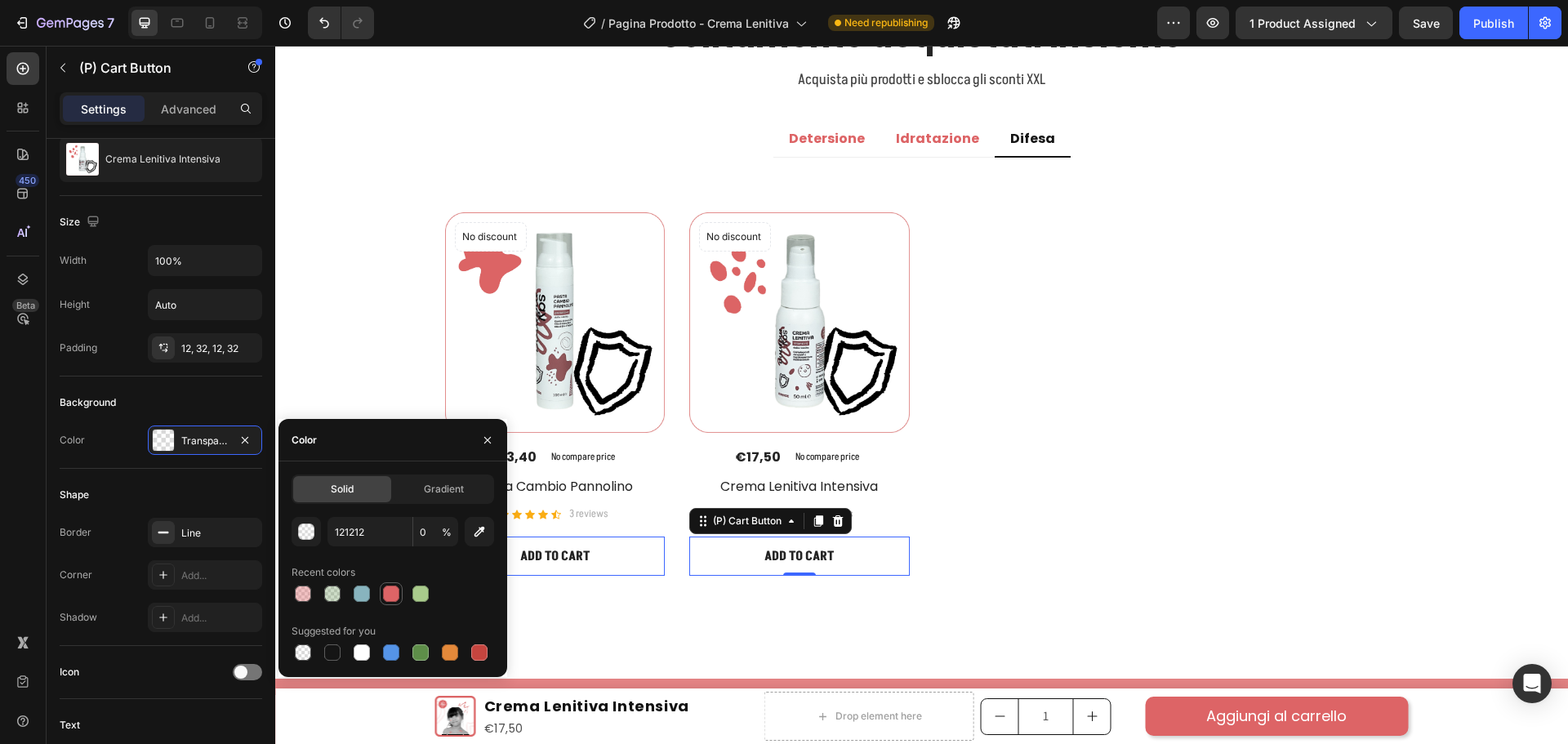
click at [383, 589] on div at bounding box center [391, 594] width 17 height 17
type input "DD6466"
type input "100"
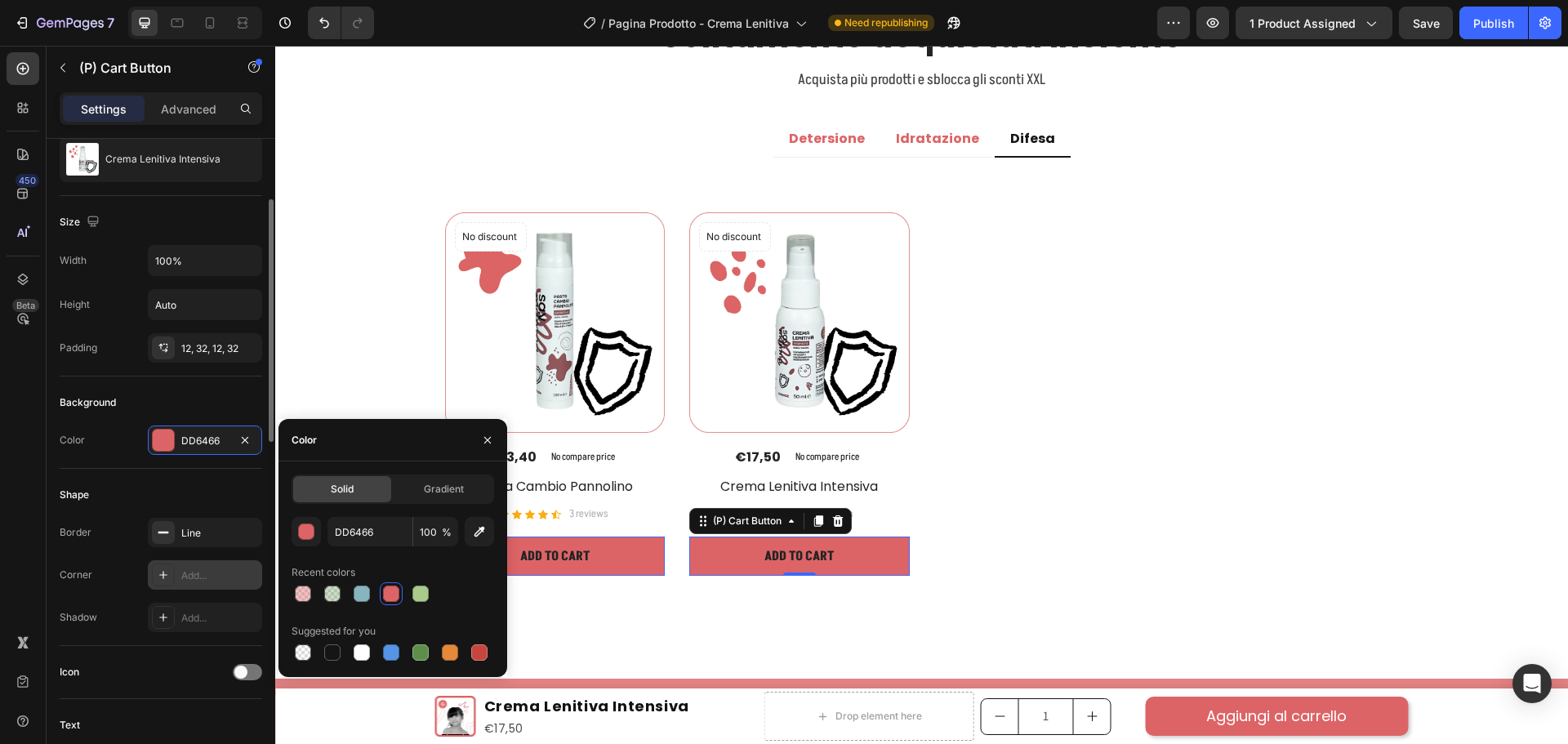
click at [204, 564] on div "Add..." at bounding box center [204, 575] width 114 height 29
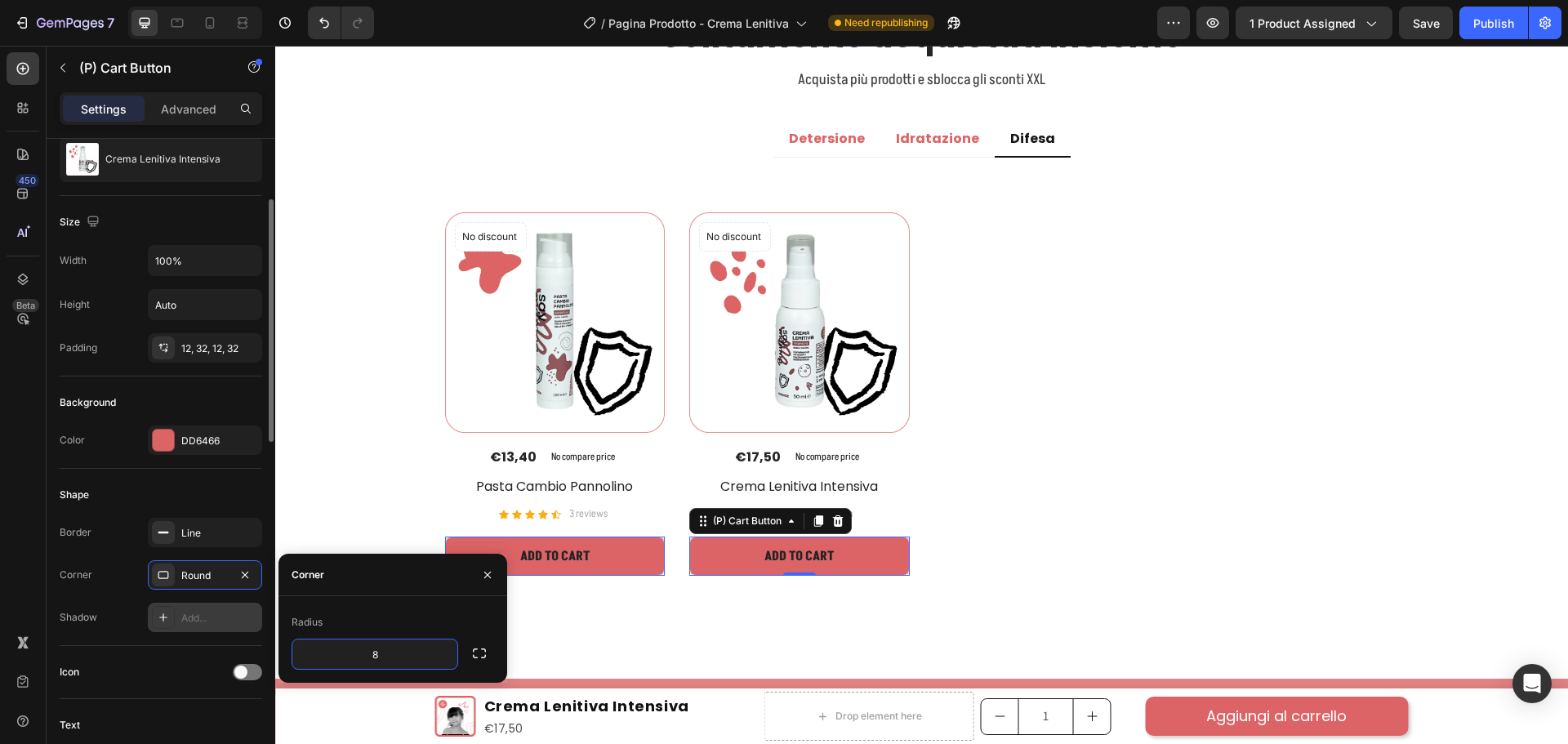
click at [212, 614] on div "Add..." at bounding box center [219, 617] width 77 height 15
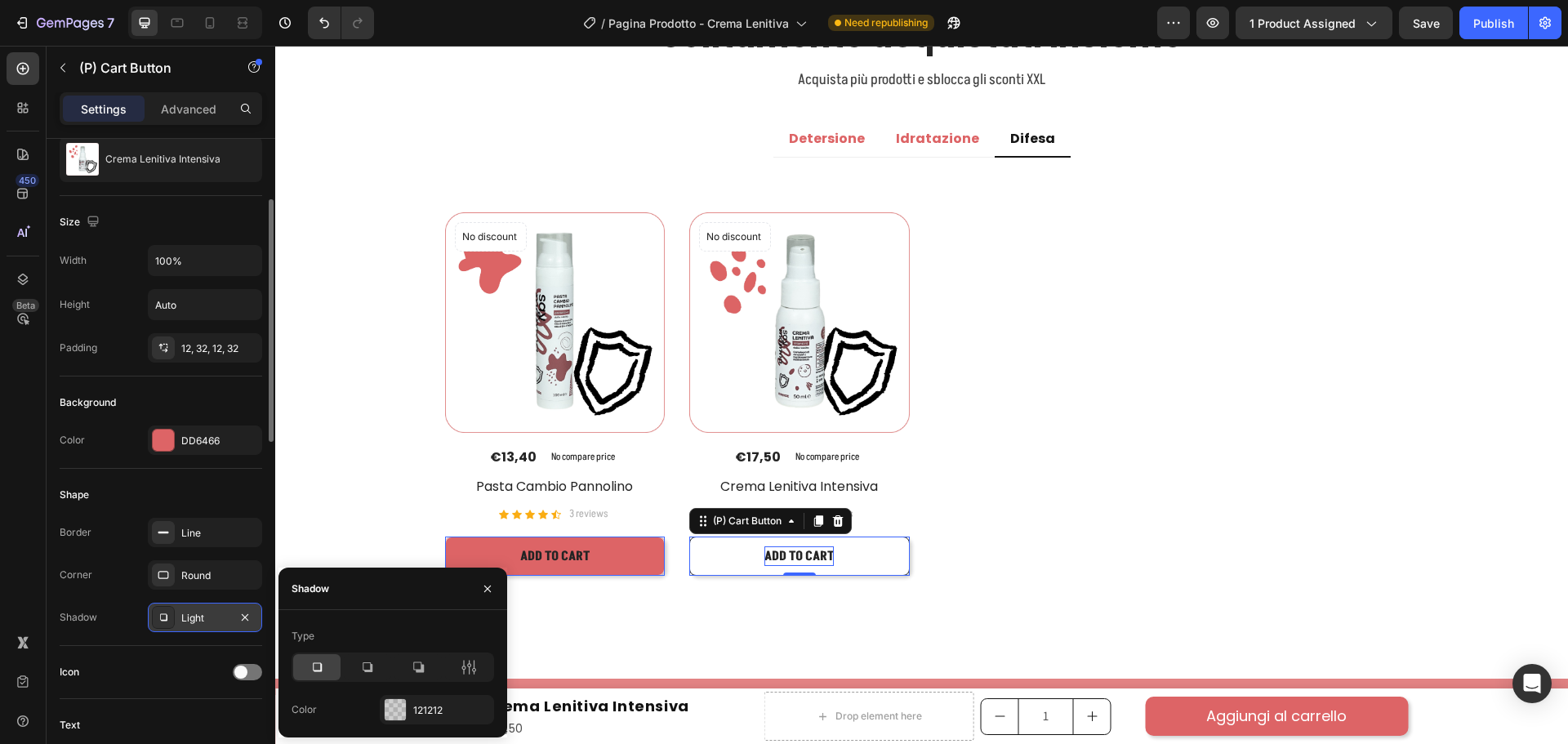
click at [590, 551] on div "ADD TO CART" at bounding box center [554, 556] width 70 height 20
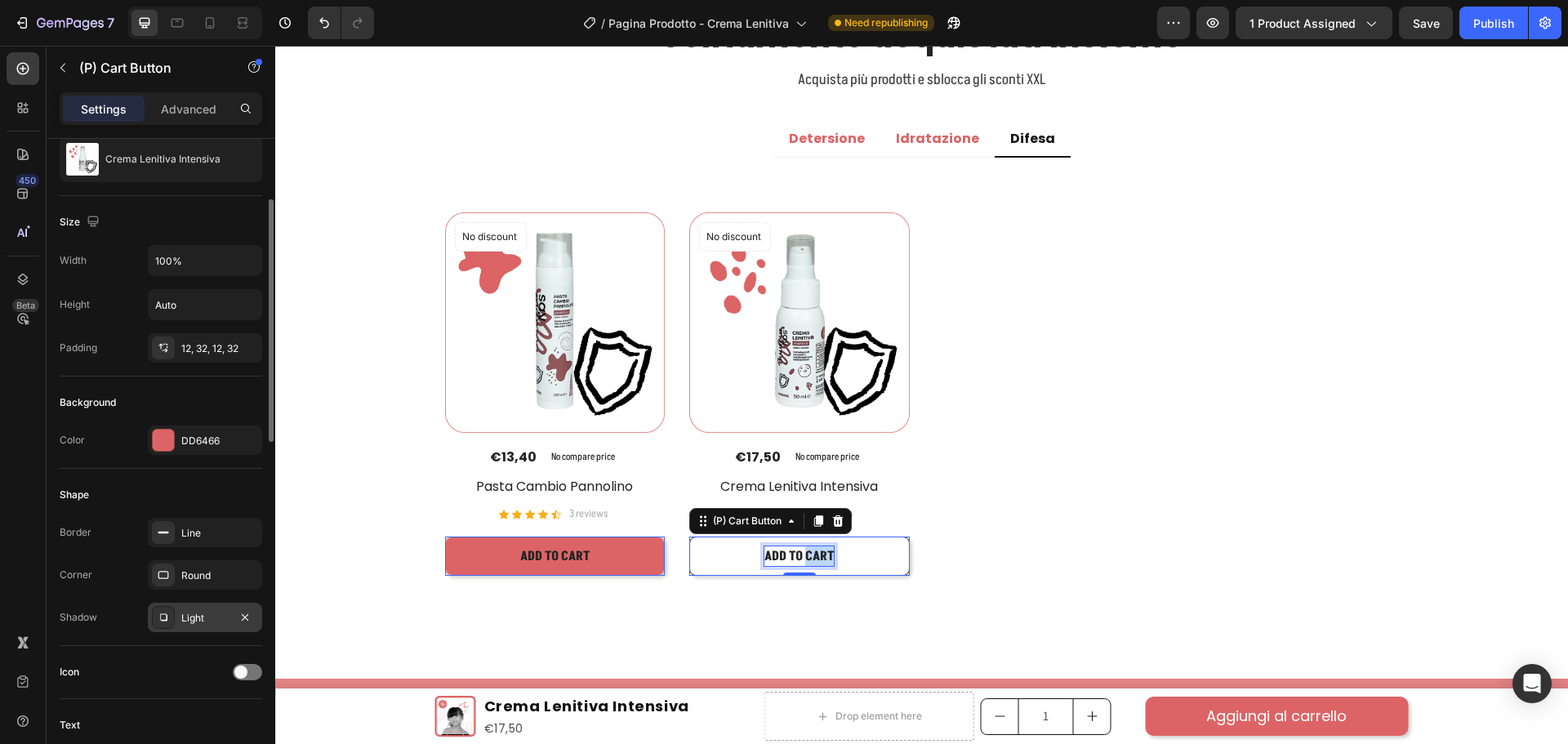
click at [818, 551] on p "ADD TO CART" at bounding box center [799, 556] width 70 height 20
click at [818, 548] on p "ADD TO CART" at bounding box center [799, 556] width 70 height 20
click at [796, 548] on p "ADD TO CART" at bounding box center [799, 556] width 70 height 20
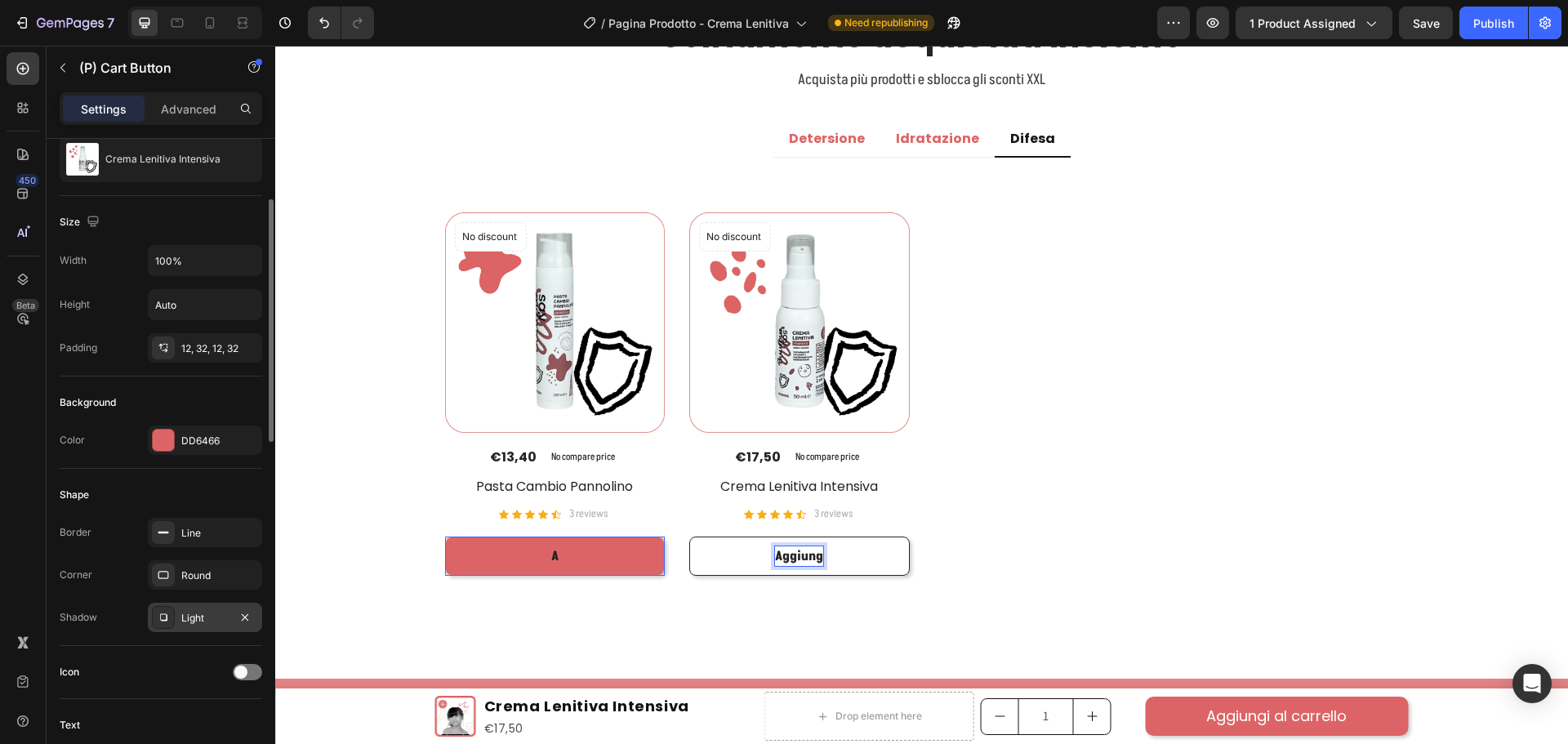
click at [445, 537] on button "Aggiung" at bounding box center [555, 556] width 220 height 39
click at [445, 537] on button "Aggiungi" at bounding box center [555, 556] width 220 height 39
click at [1029, 559] on div "No discount Not be displayed when published Product Badge (P) Images €13,40 (P)…" at bounding box center [922, 394] width 954 height 364
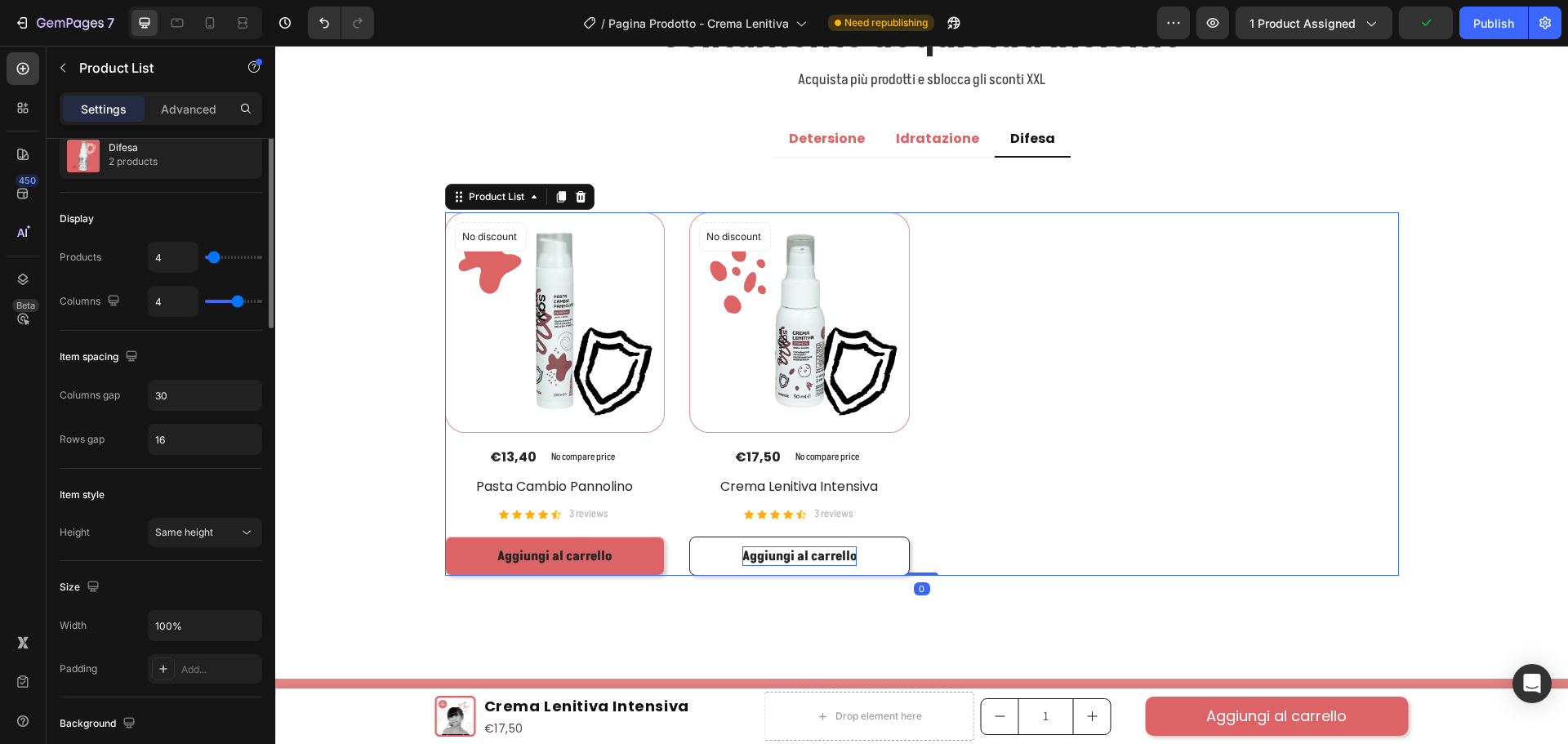
scroll to position [0, 0]
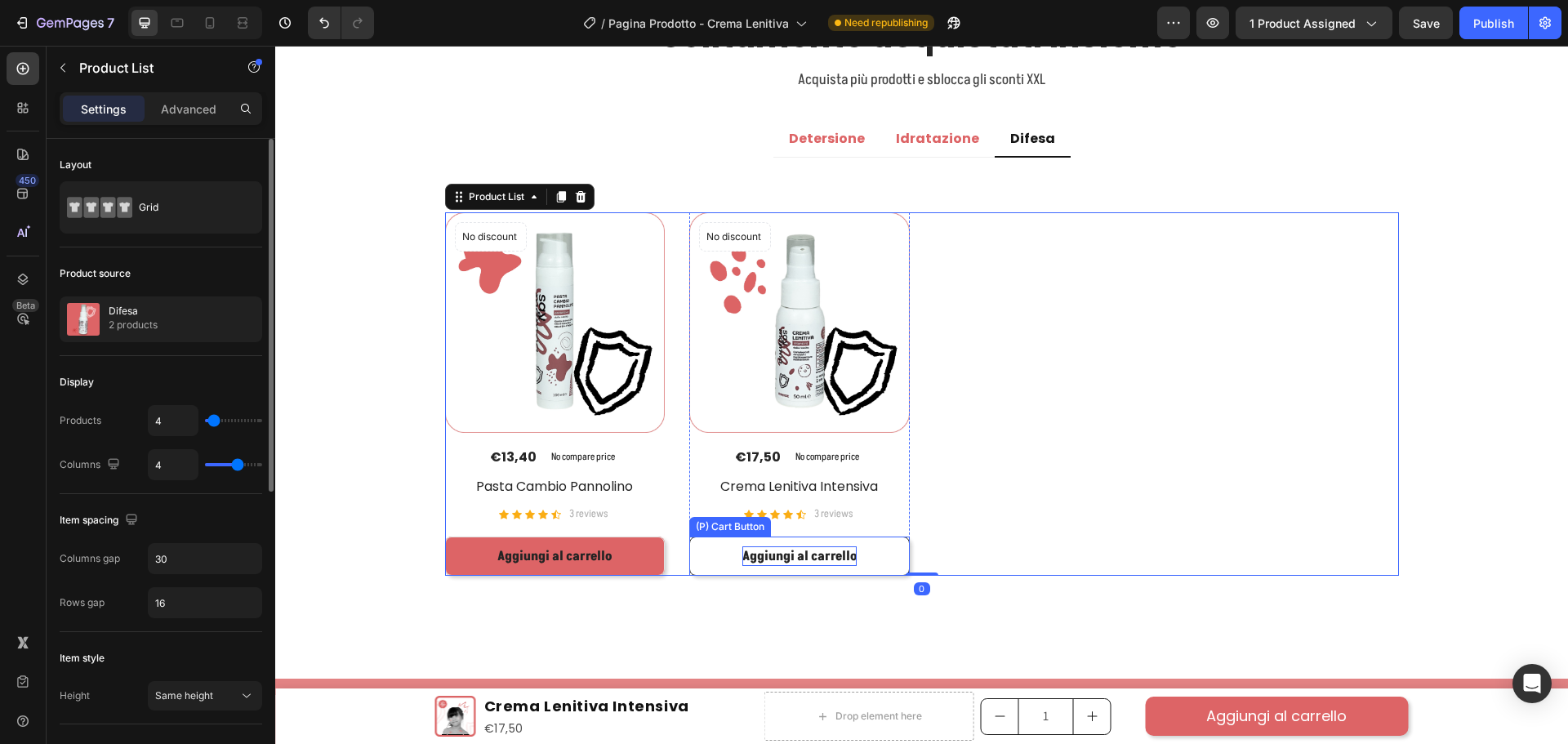
click at [666, 560] on button "Aggiungi al carrello" at bounding box center [555, 556] width 220 height 39
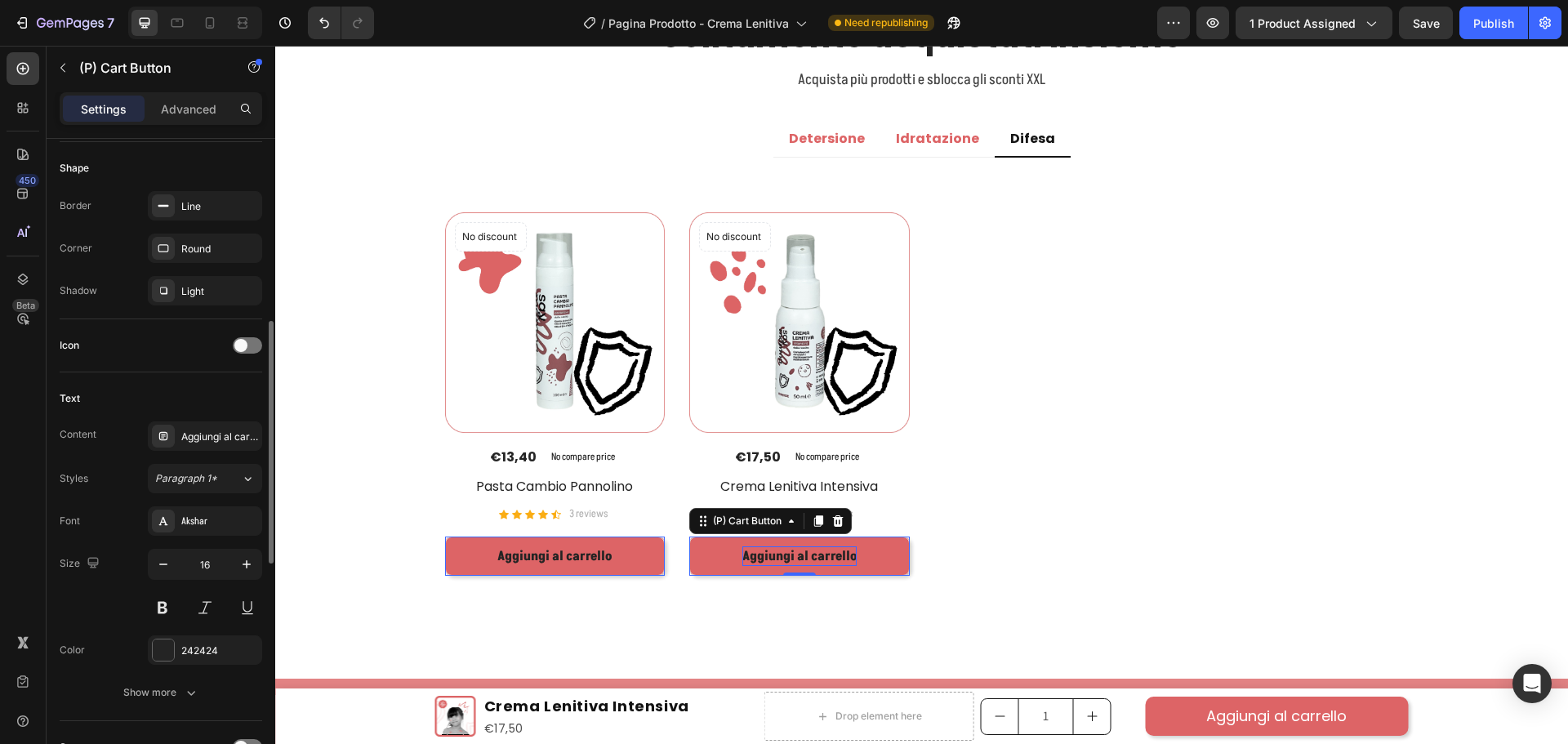
scroll to position [571, 0]
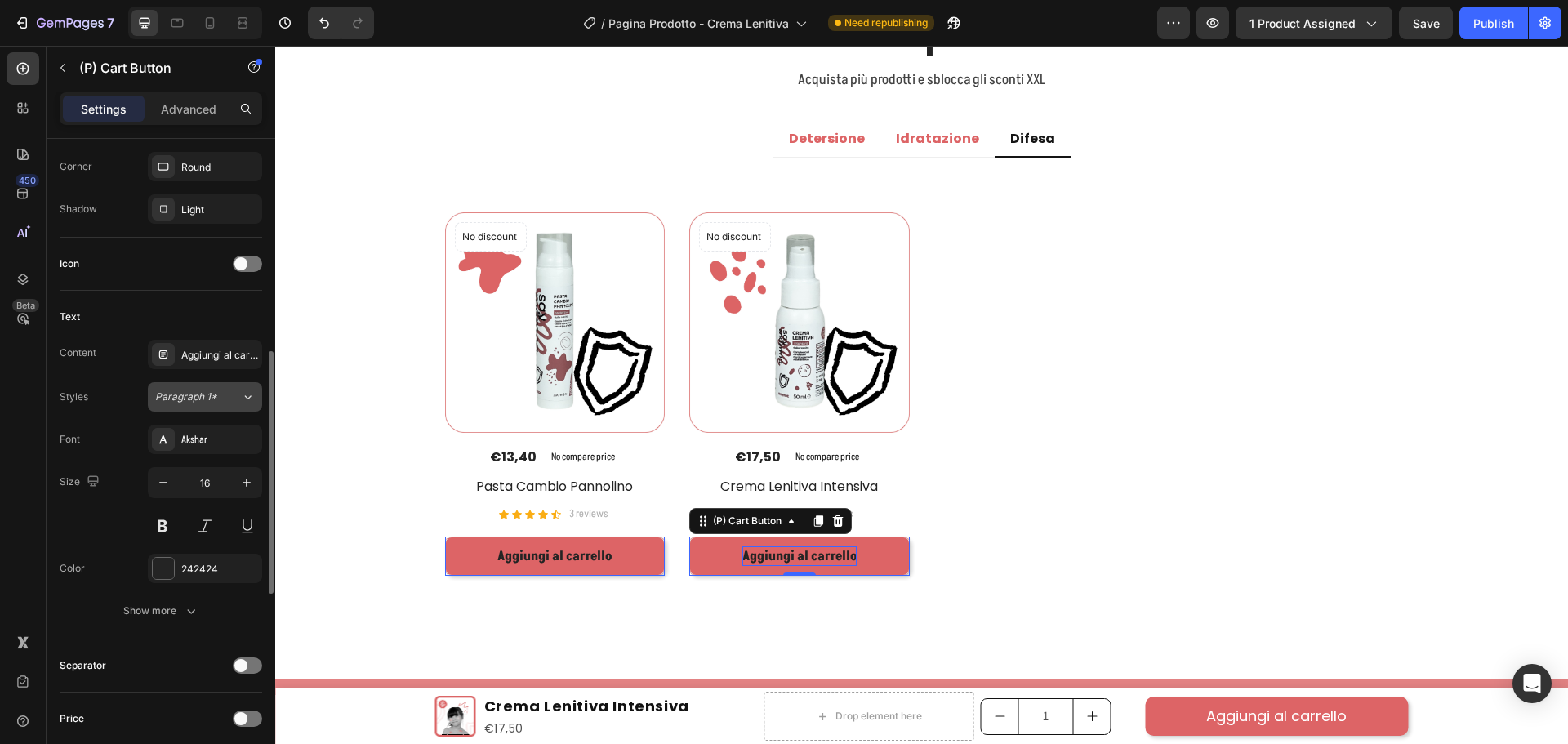
click at [201, 388] on button "Paragraph 1*" at bounding box center [204, 397] width 114 height 29
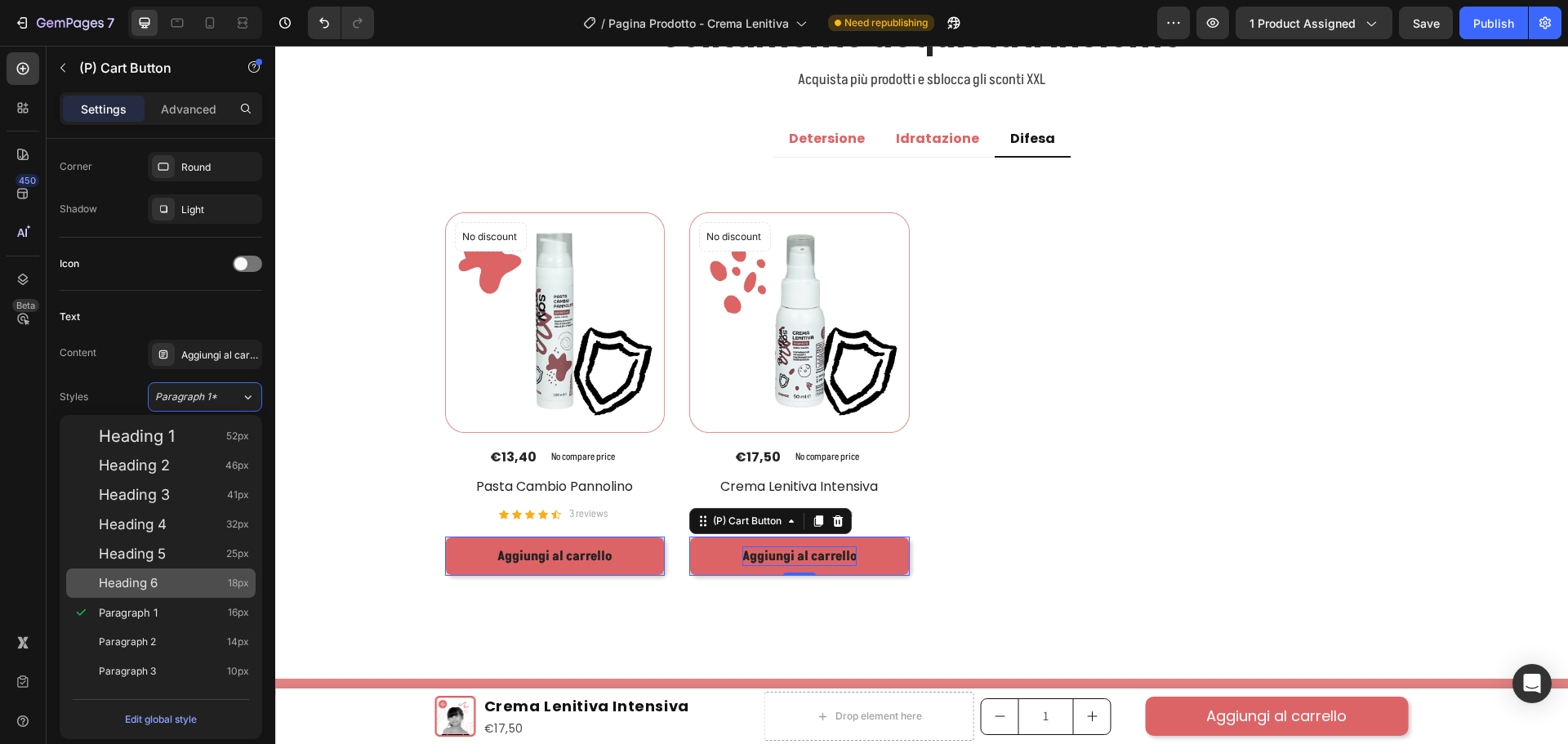
drag, startPoint x: 156, startPoint y: 577, endPoint x: 159, endPoint y: 569, distance: 8.5
click at [155, 577] on span "Heading 6" at bounding box center [129, 583] width 59 height 17
type input "18"
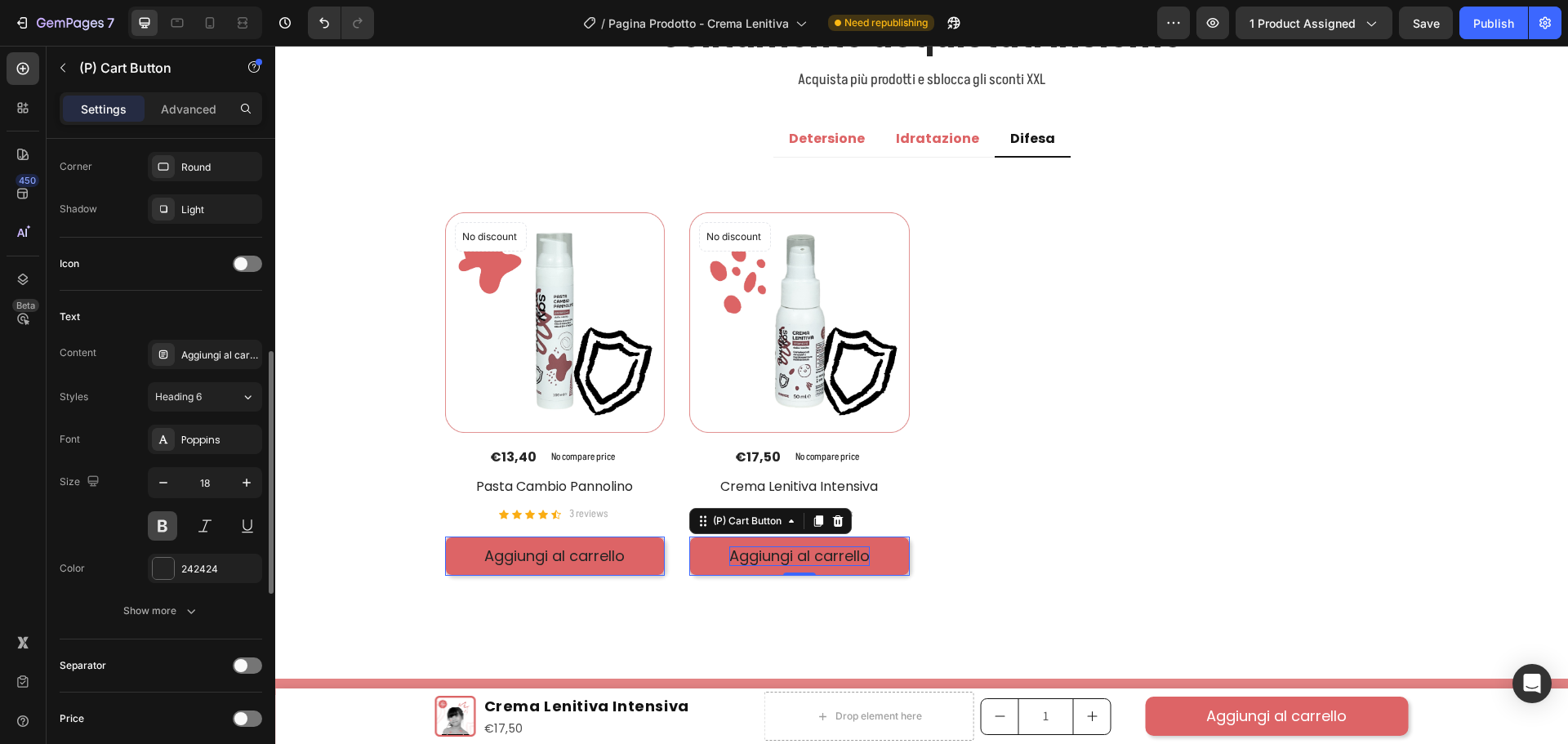
click at [155, 523] on button at bounding box center [162, 526] width 29 height 29
click at [195, 550] on div "Font Poppins Size 18 Color 242424 Show more" at bounding box center [161, 525] width 203 height 200
click at [195, 560] on div "242424" at bounding box center [204, 568] width 114 height 29
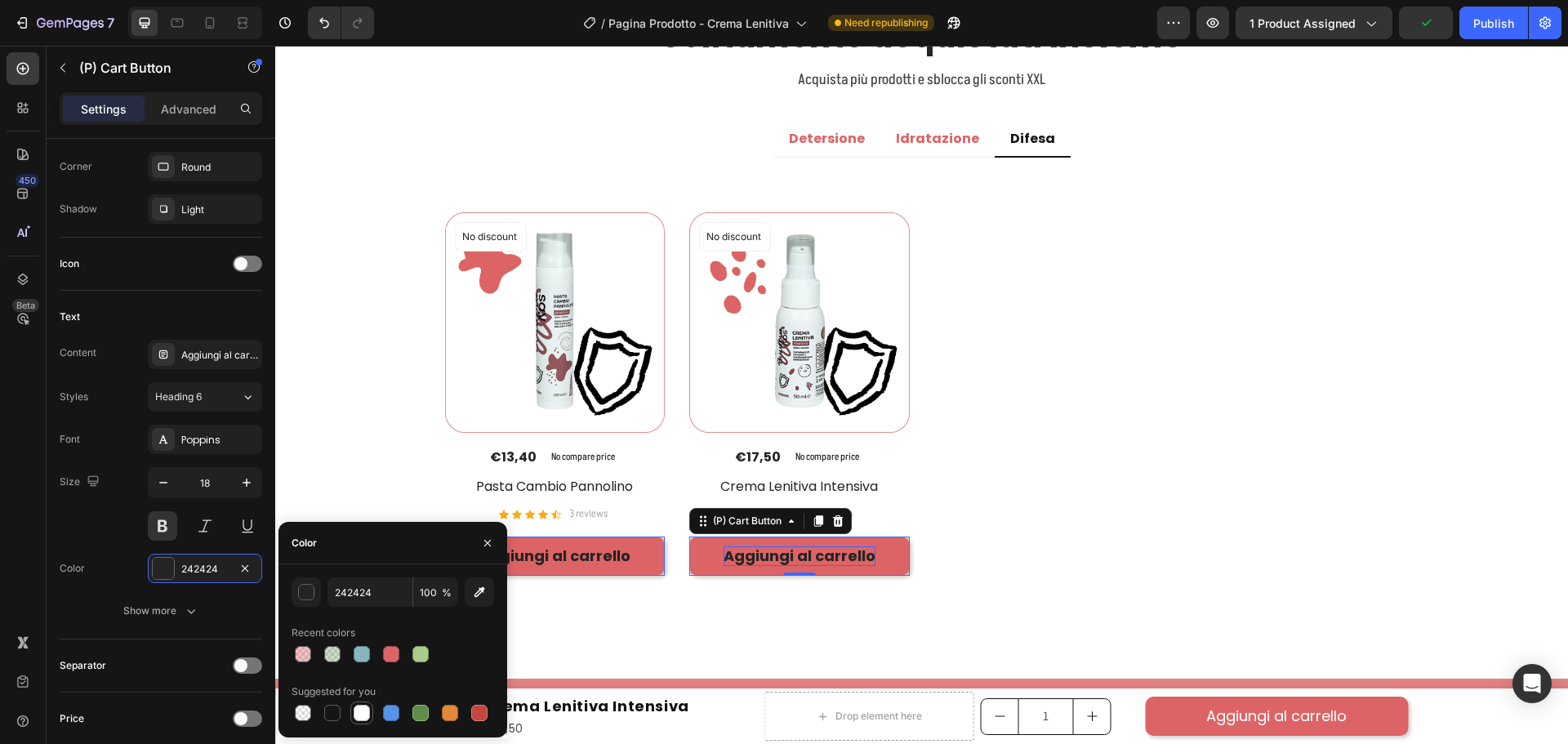
click at [365, 719] on div at bounding box center [362, 713] width 17 height 17
type input "FFFFFF"
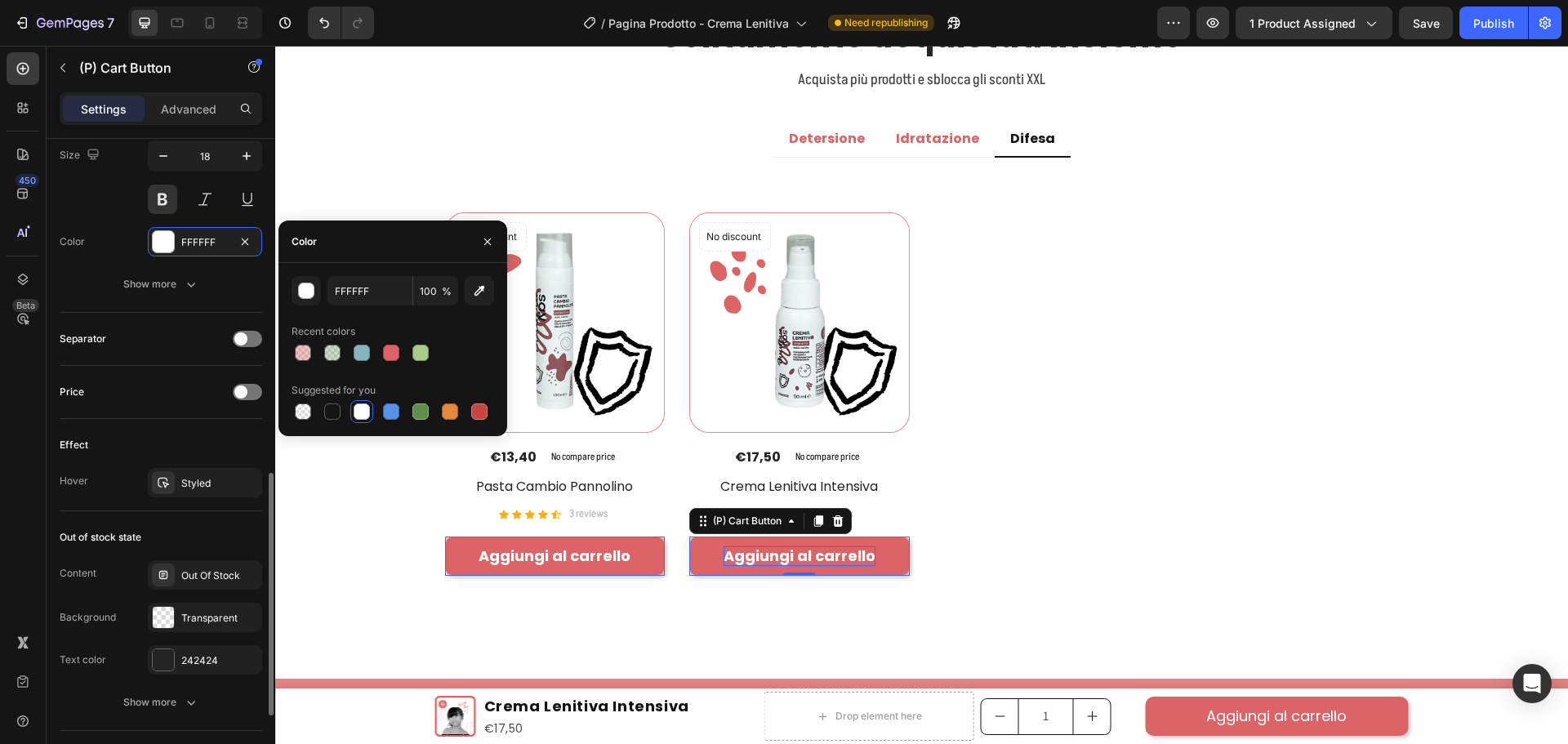
scroll to position [1098, 0]
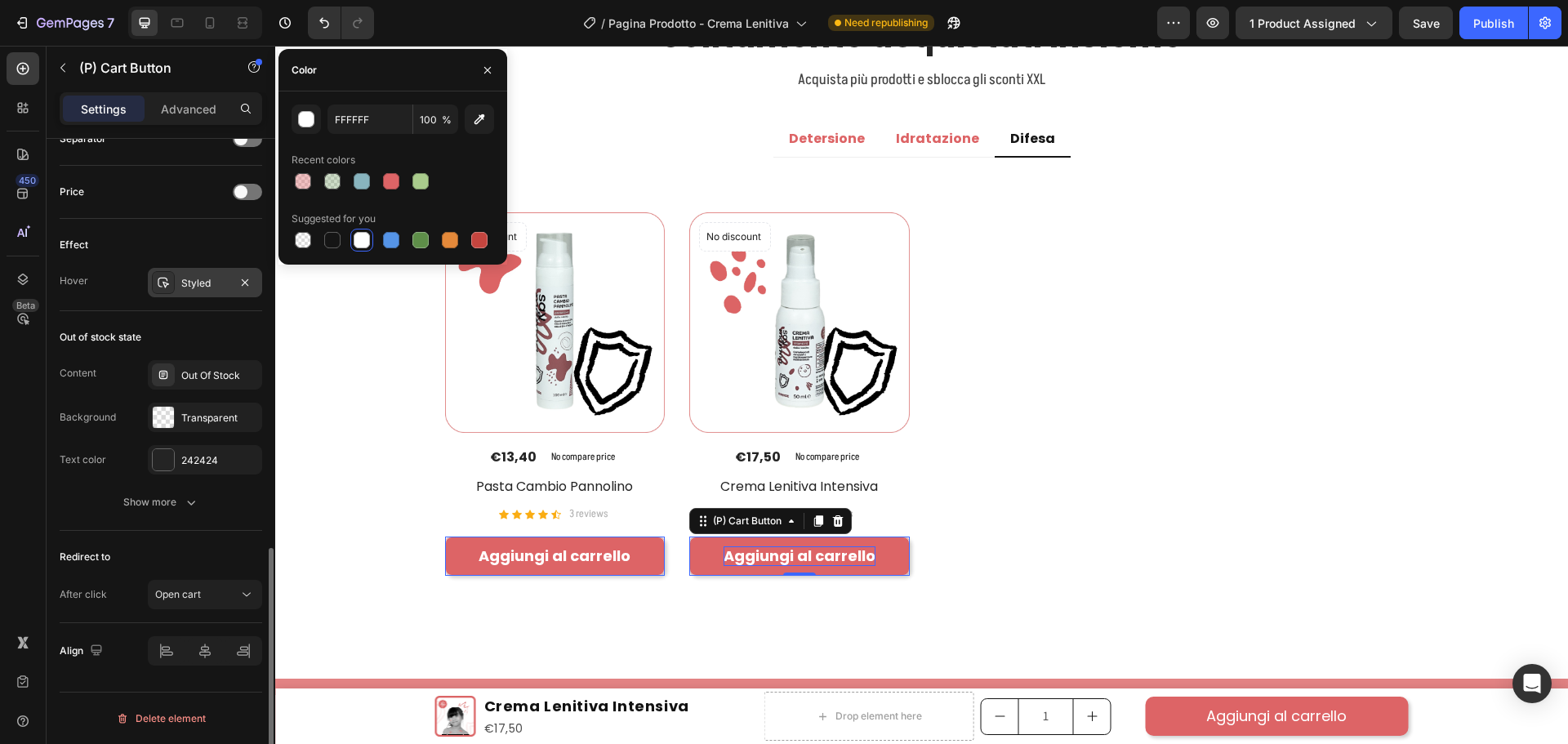
click at [198, 286] on div "Styled" at bounding box center [204, 283] width 47 height 15
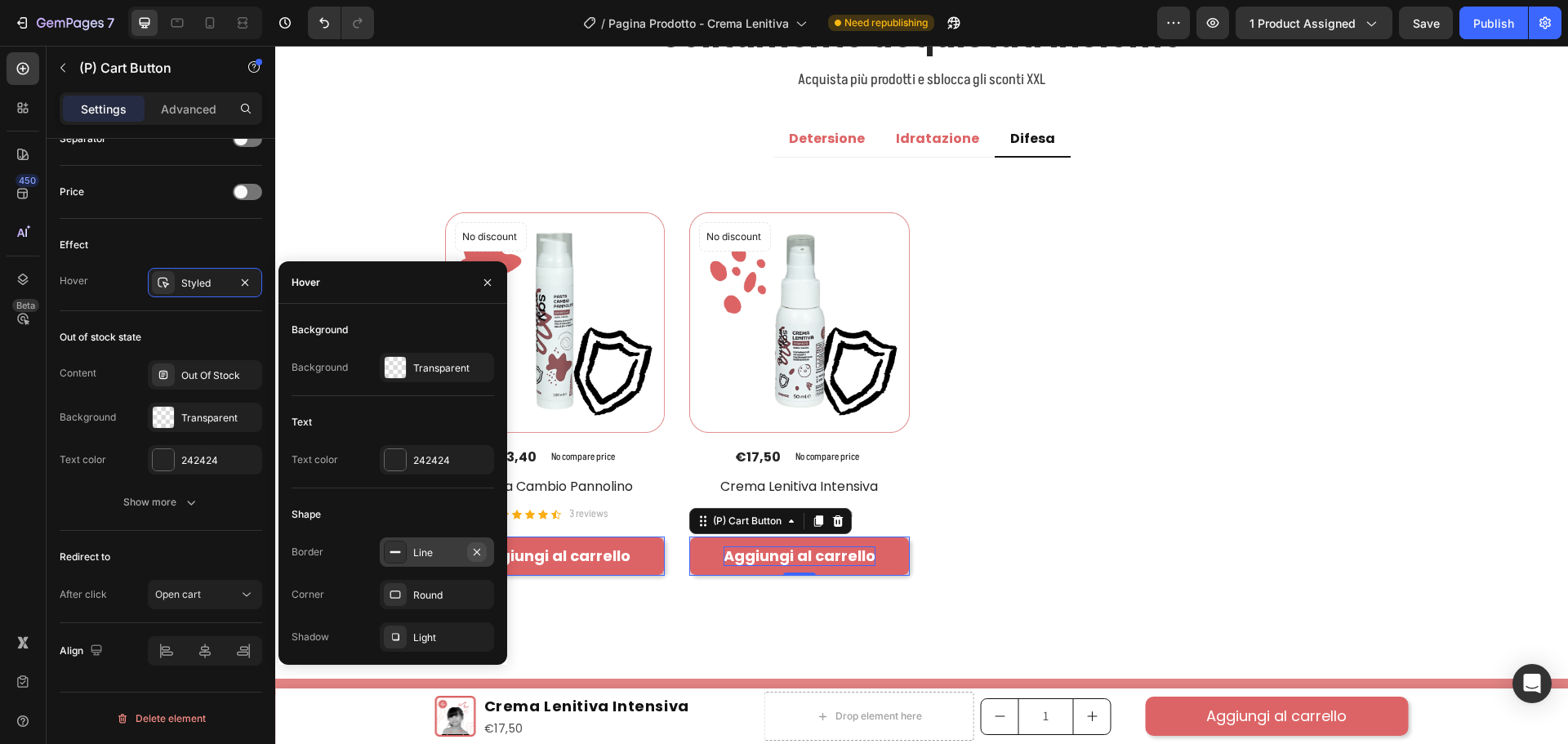
click at [476, 550] on icon "button" at bounding box center [477, 550] width 7 height 7
click at [434, 375] on div "Transparent" at bounding box center [436, 368] width 114 height 29
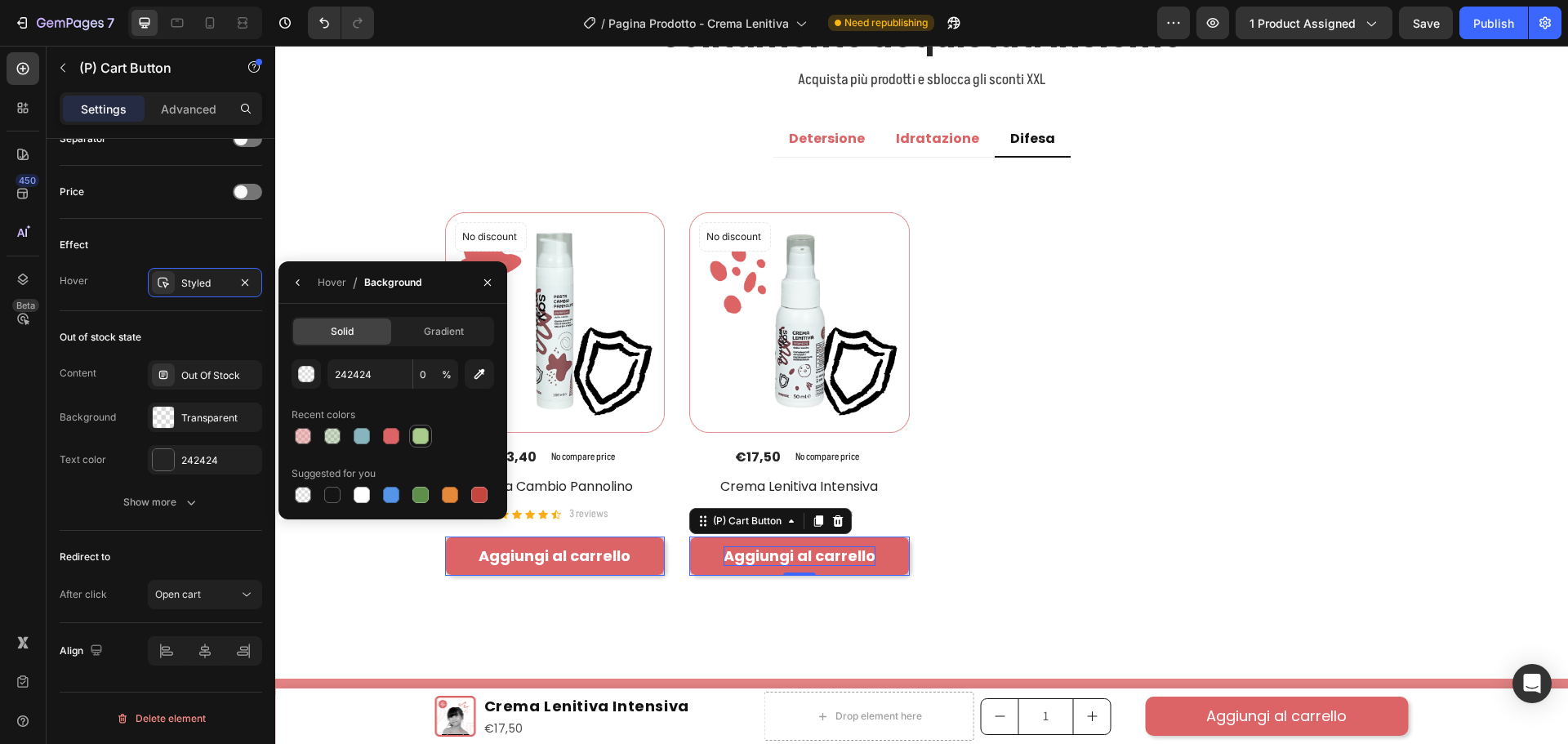
click at [418, 444] on div at bounding box center [421, 436] width 20 height 20
type input "A9CB8C"
type input "100"
click at [1121, 456] on div "No discount Not be displayed when published Product Badge (P) Images €13,40 (P)…" at bounding box center [922, 393] width 954 height 363
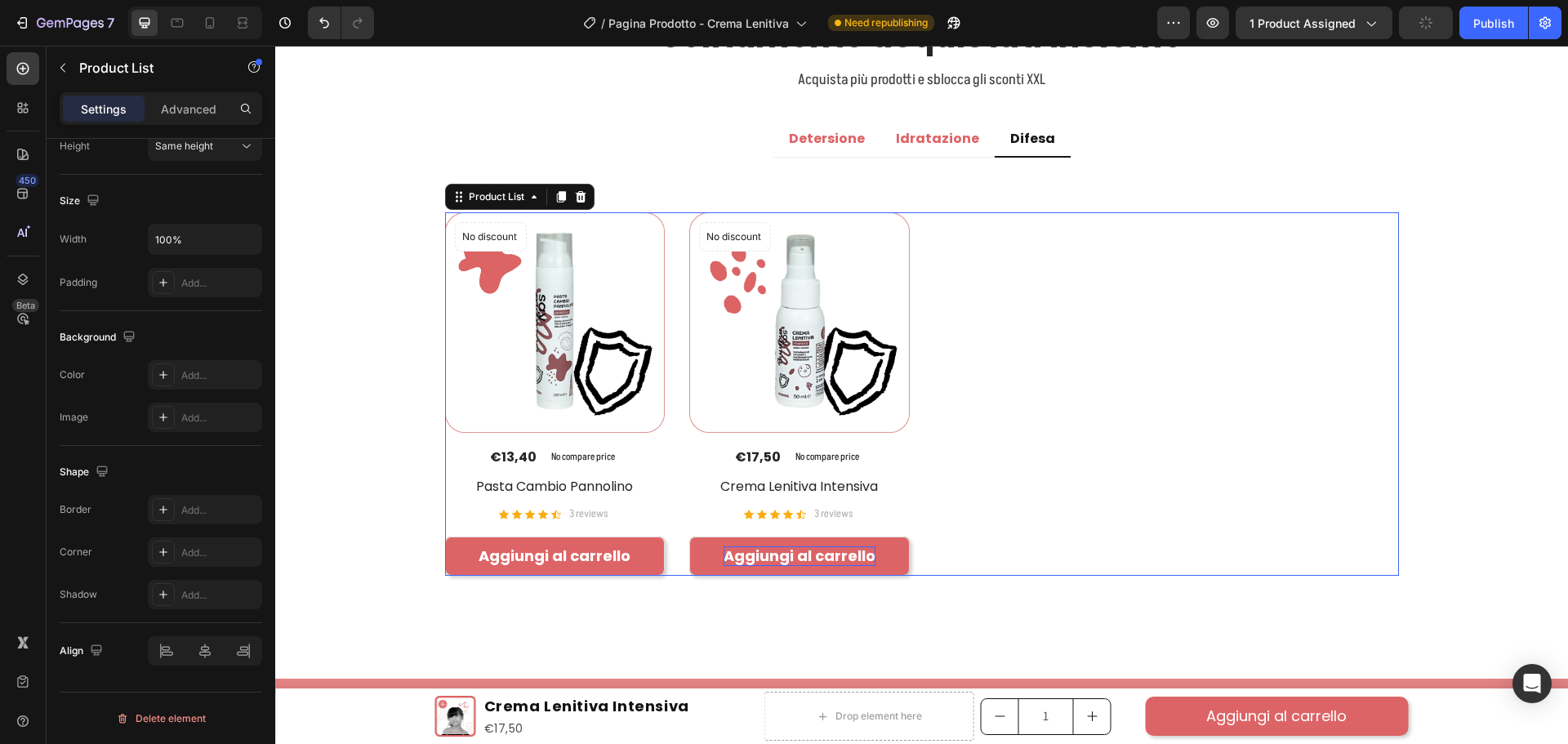
scroll to position [0, 0]
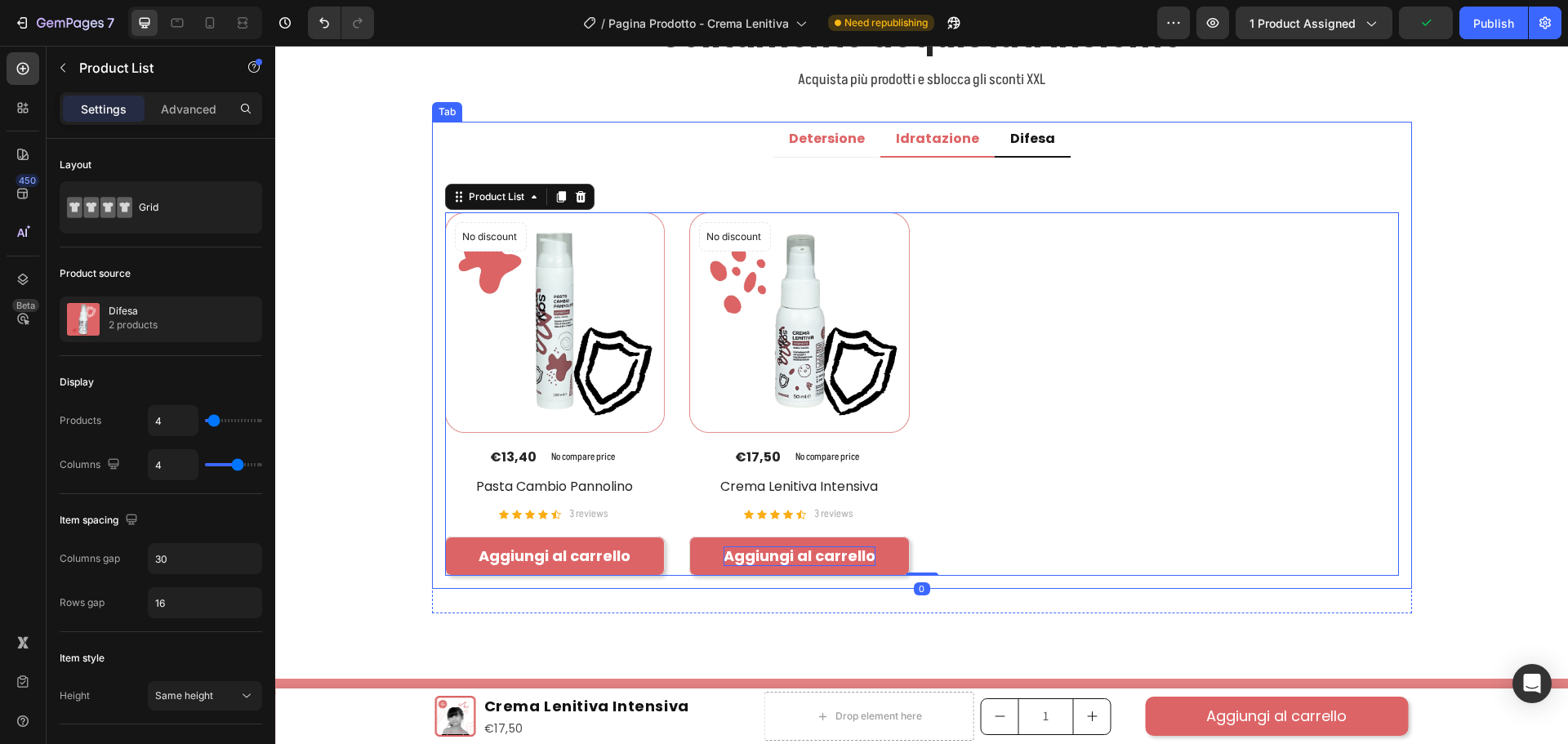
click at [935, 131] on p "Idratazione" at bounding box center [937, 139] width 84 height 17
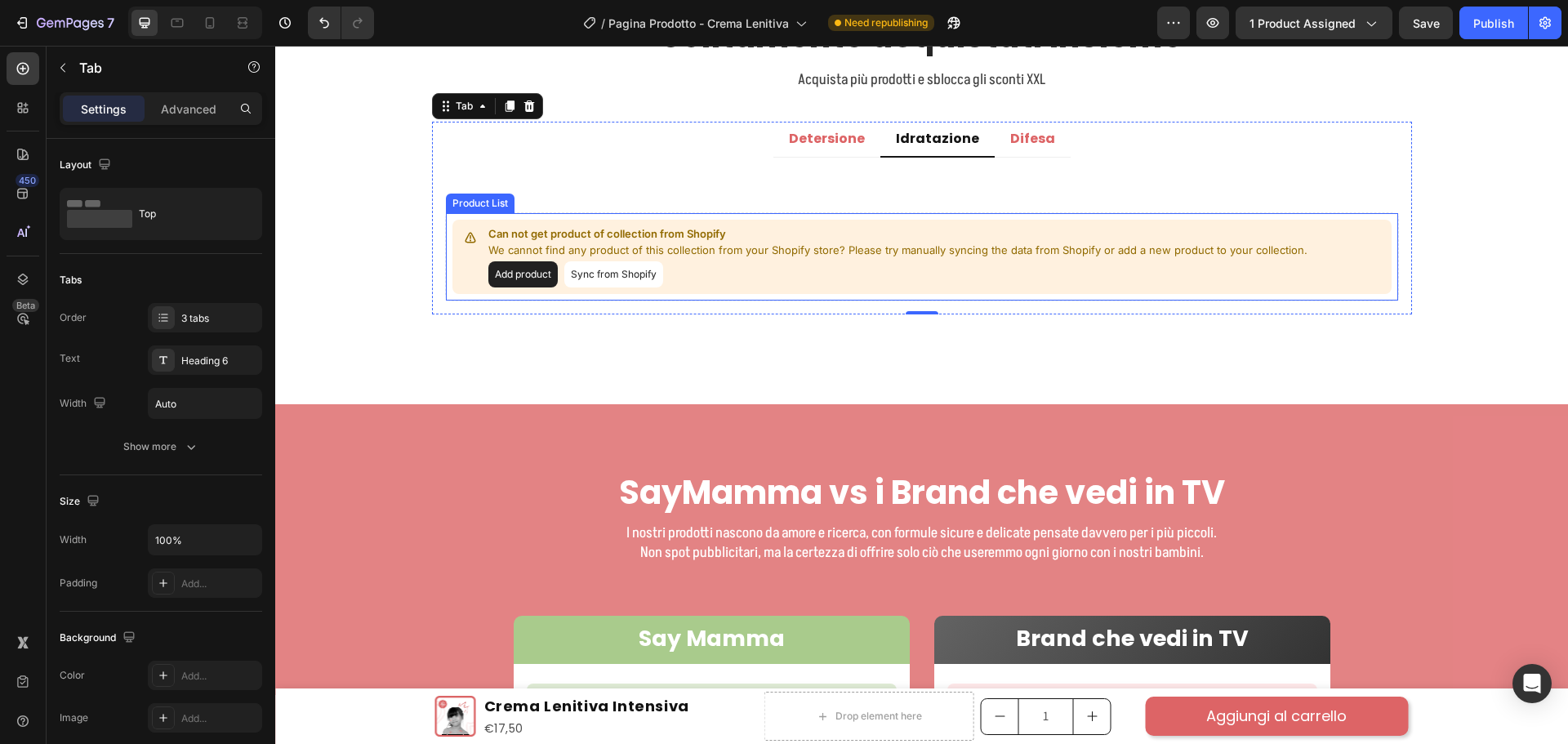
click at [588, 267] on button "Sync from Shopify" at bounding box center [613, 274] width 99 height 27
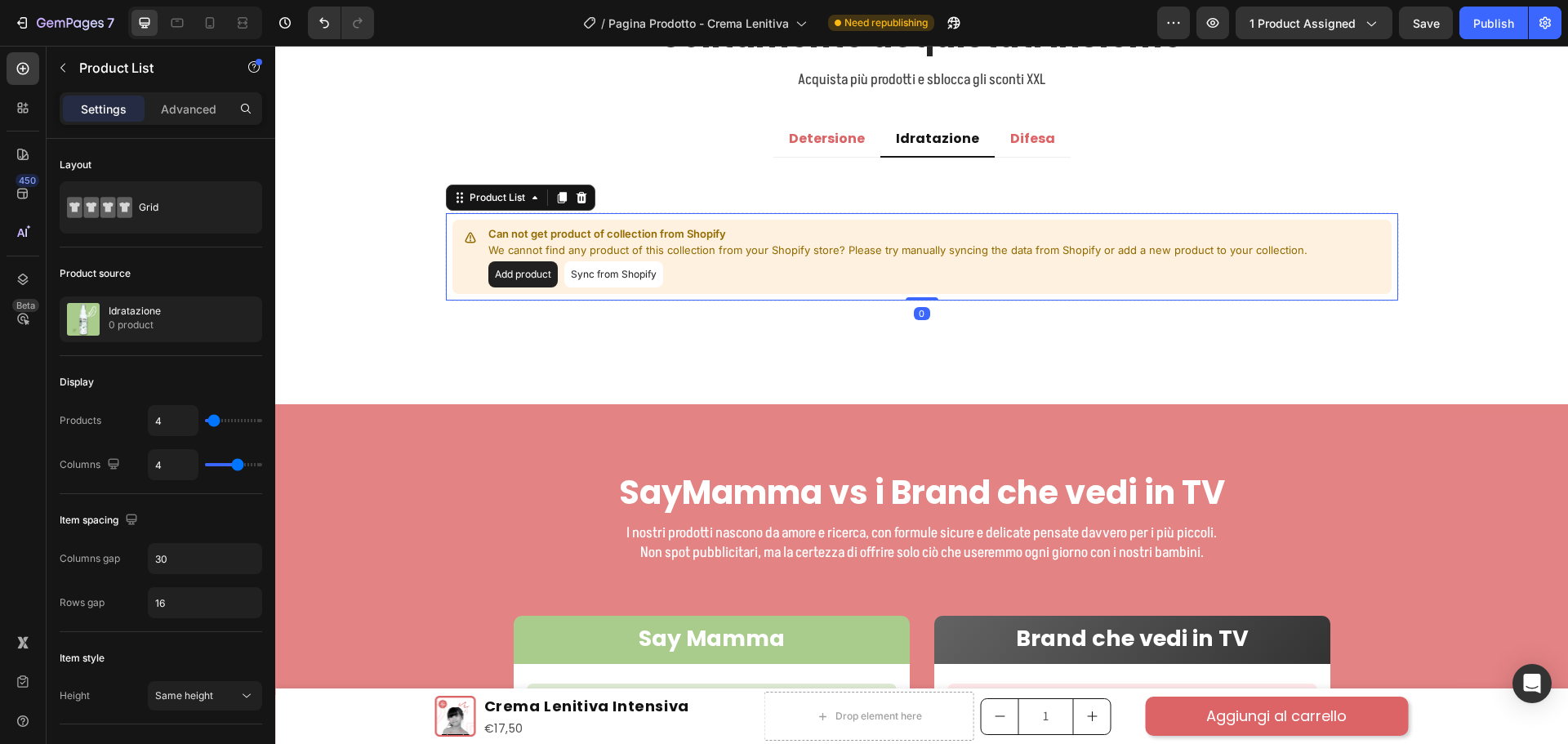
click at [592, 269] on button "Sync from Shopify" at bounding box center [613, 274] width 99 height 27
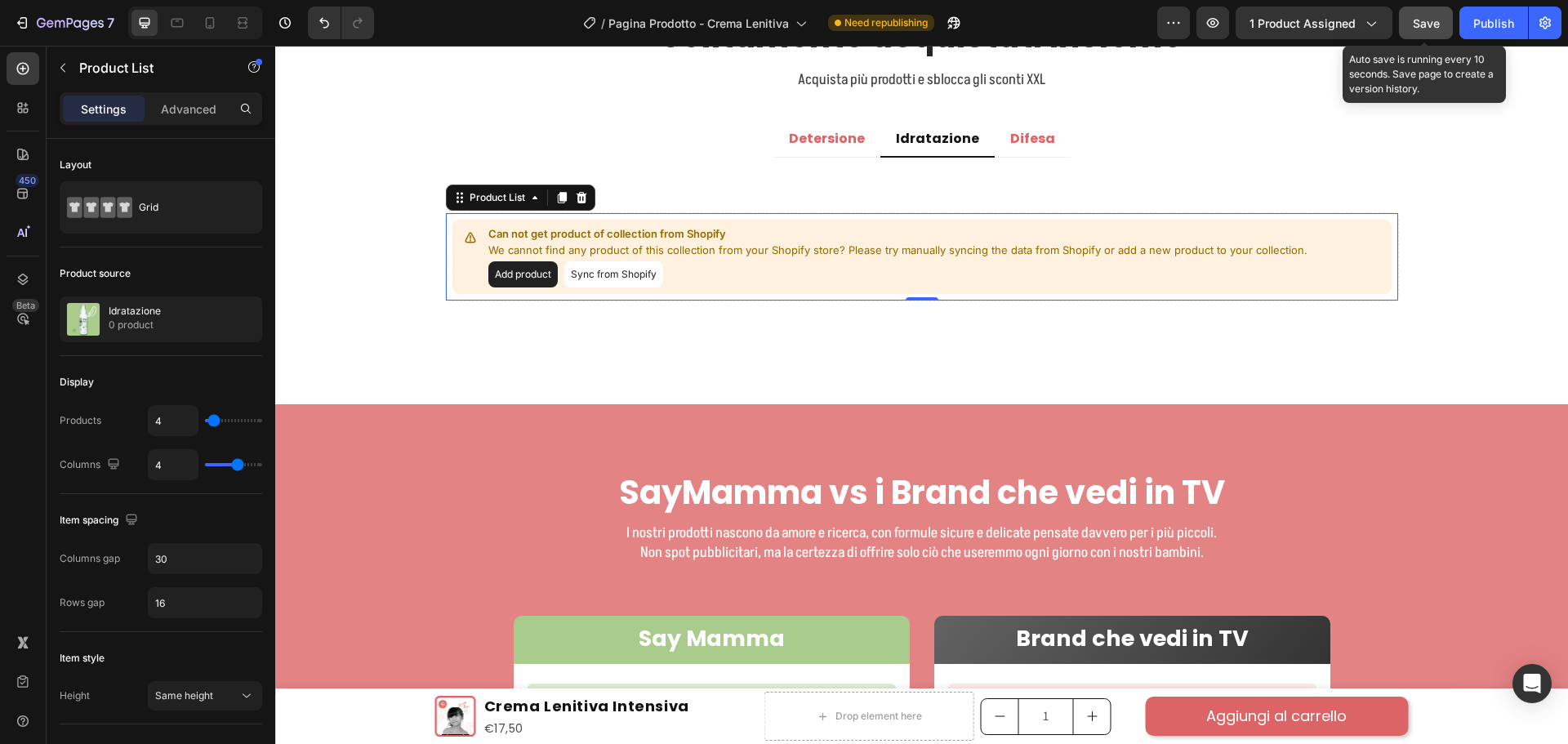
click at [1412, 27] on button "Save" at bounding box center [1425, 23] width 54 height 32
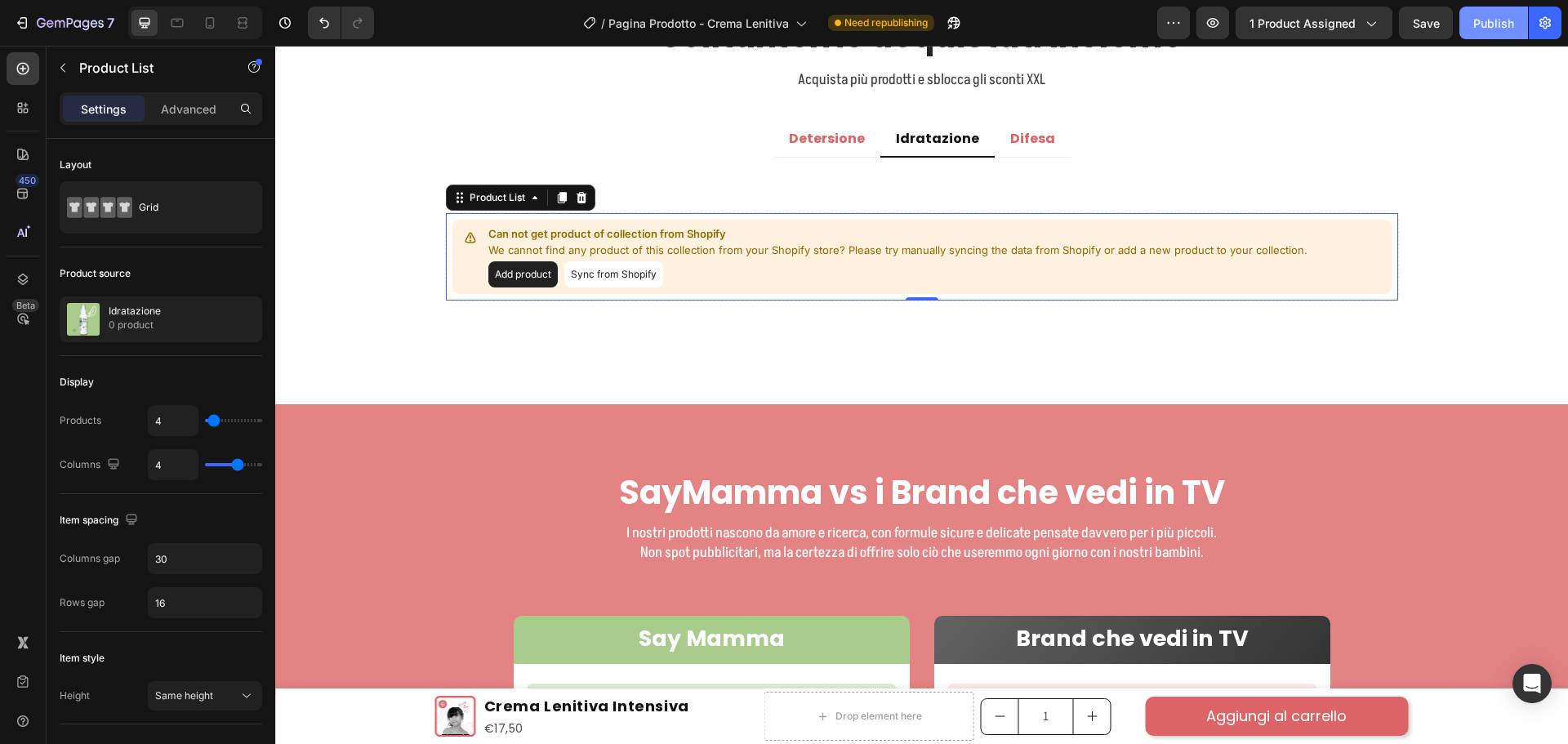
click at [1497, 27] on div "Publish" at bounding box center [1494, 23] width 41 height 17
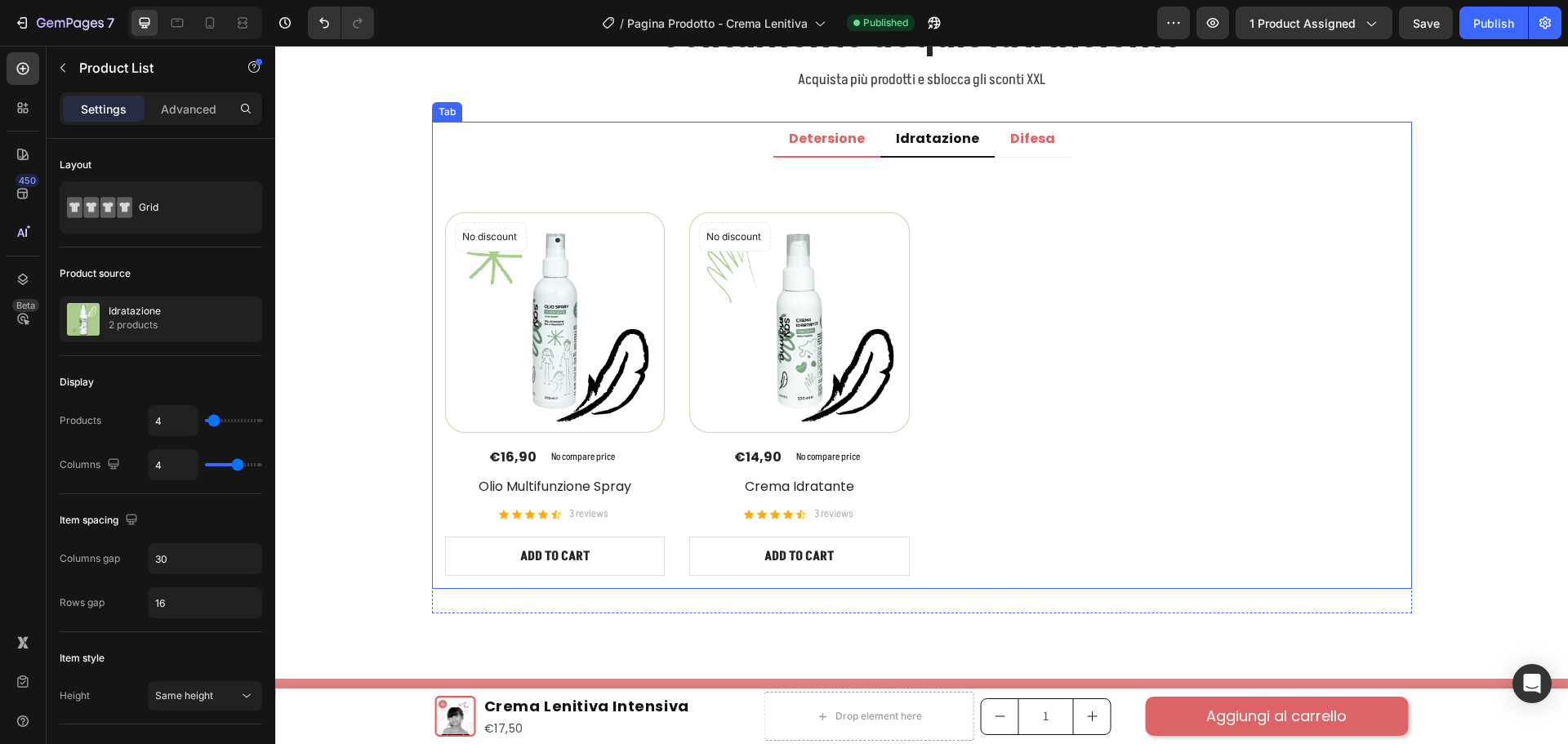
click at [813, 135] on p "Detersione" at bounding box center [826, 139] width 76 height 17
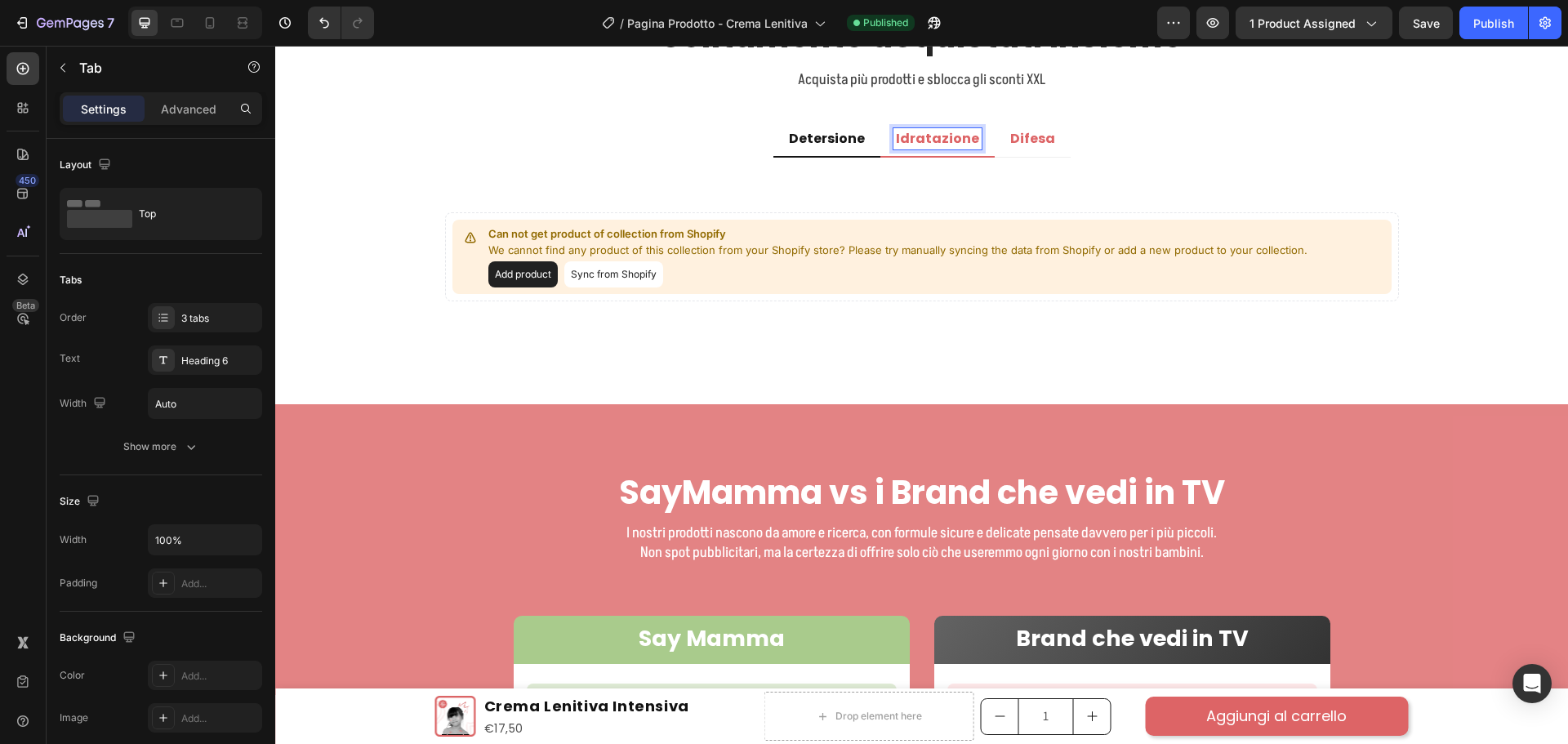
click at [957, 136] on p "Idratazione" at bounding box center [937, 139] width 84 height 17
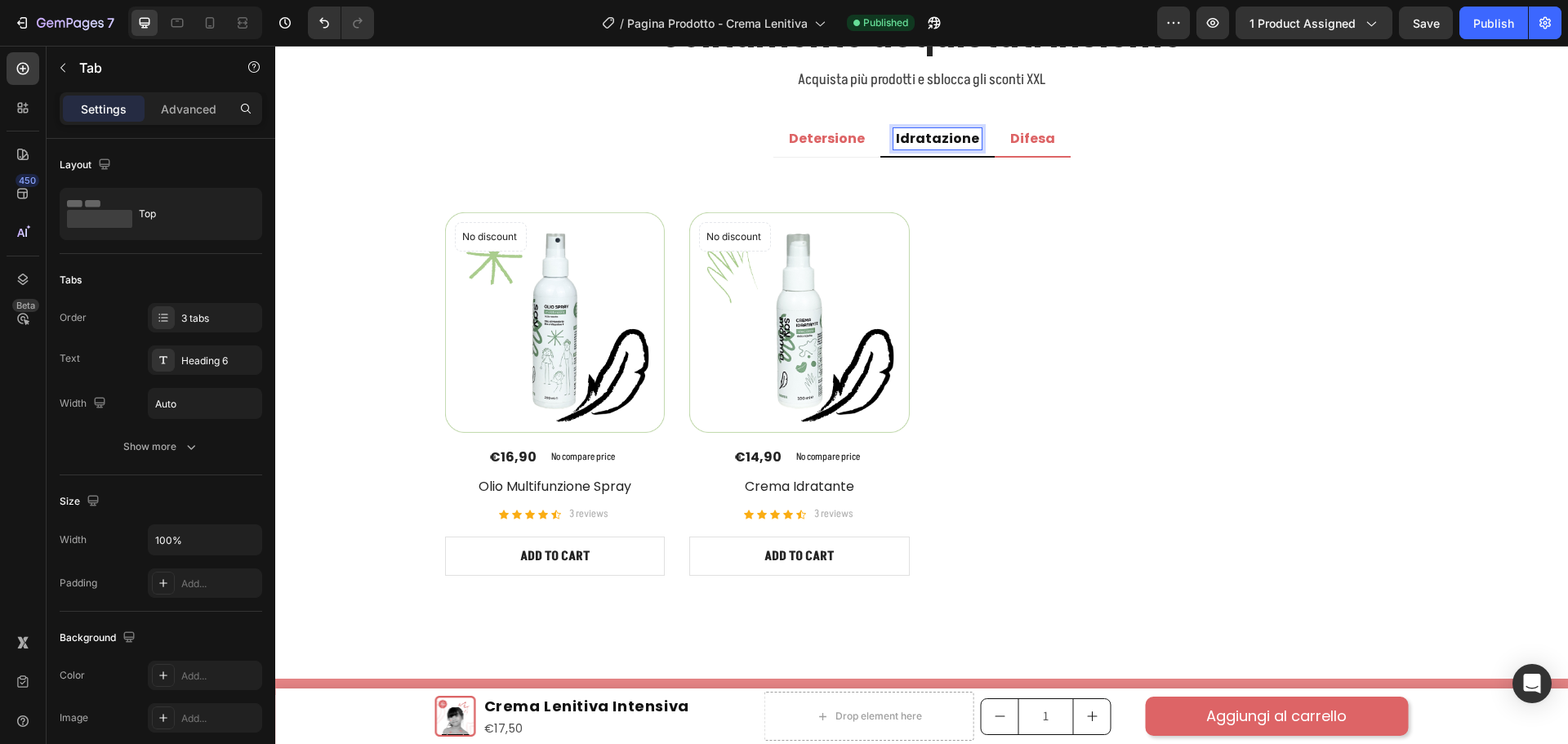
click at [1011, 141] on p "Difesa" at bounding box center [1033, 139] width 45 height 17
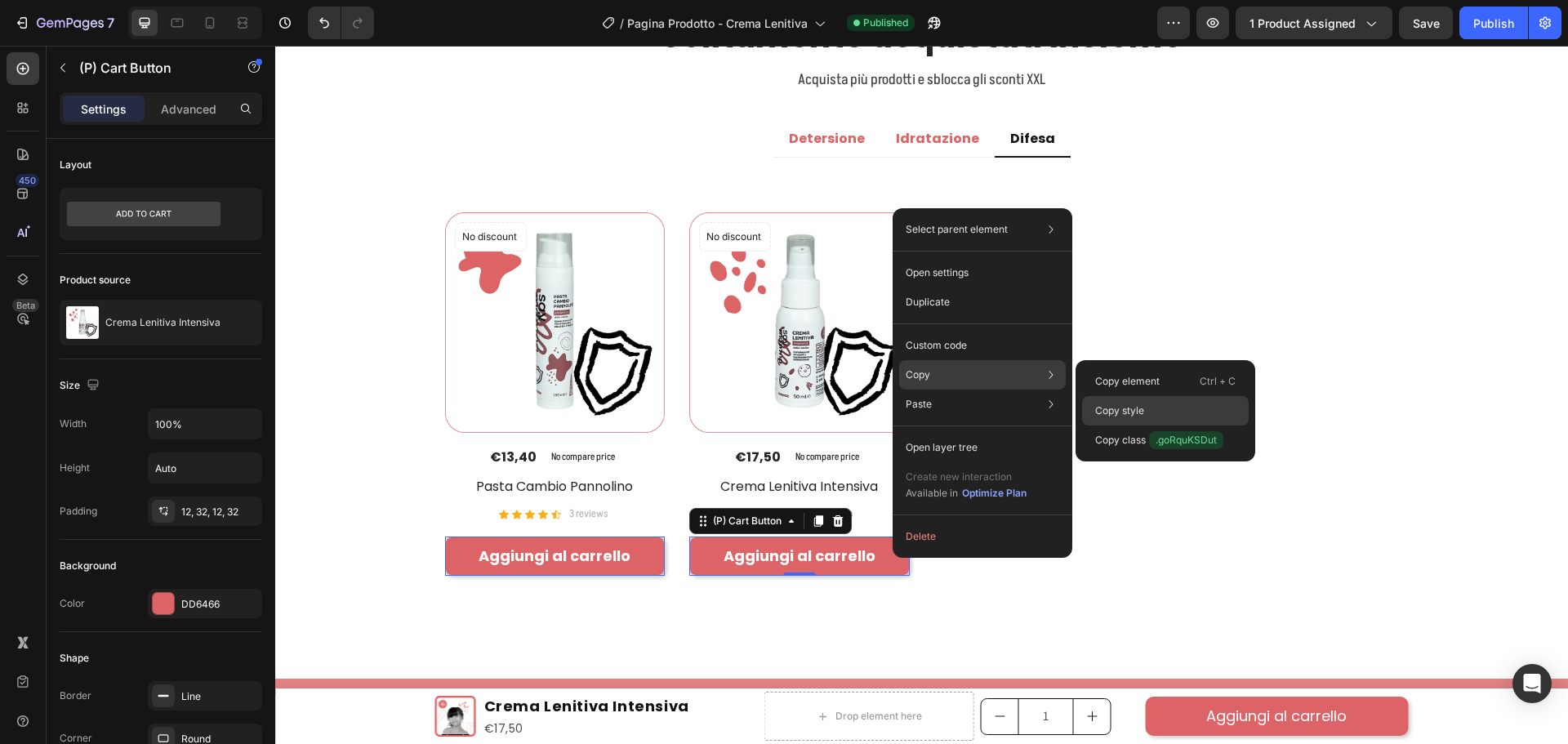
click at [1124, 403] on p "Copy style" at bounding box center [1120, 410] width 49 height 15
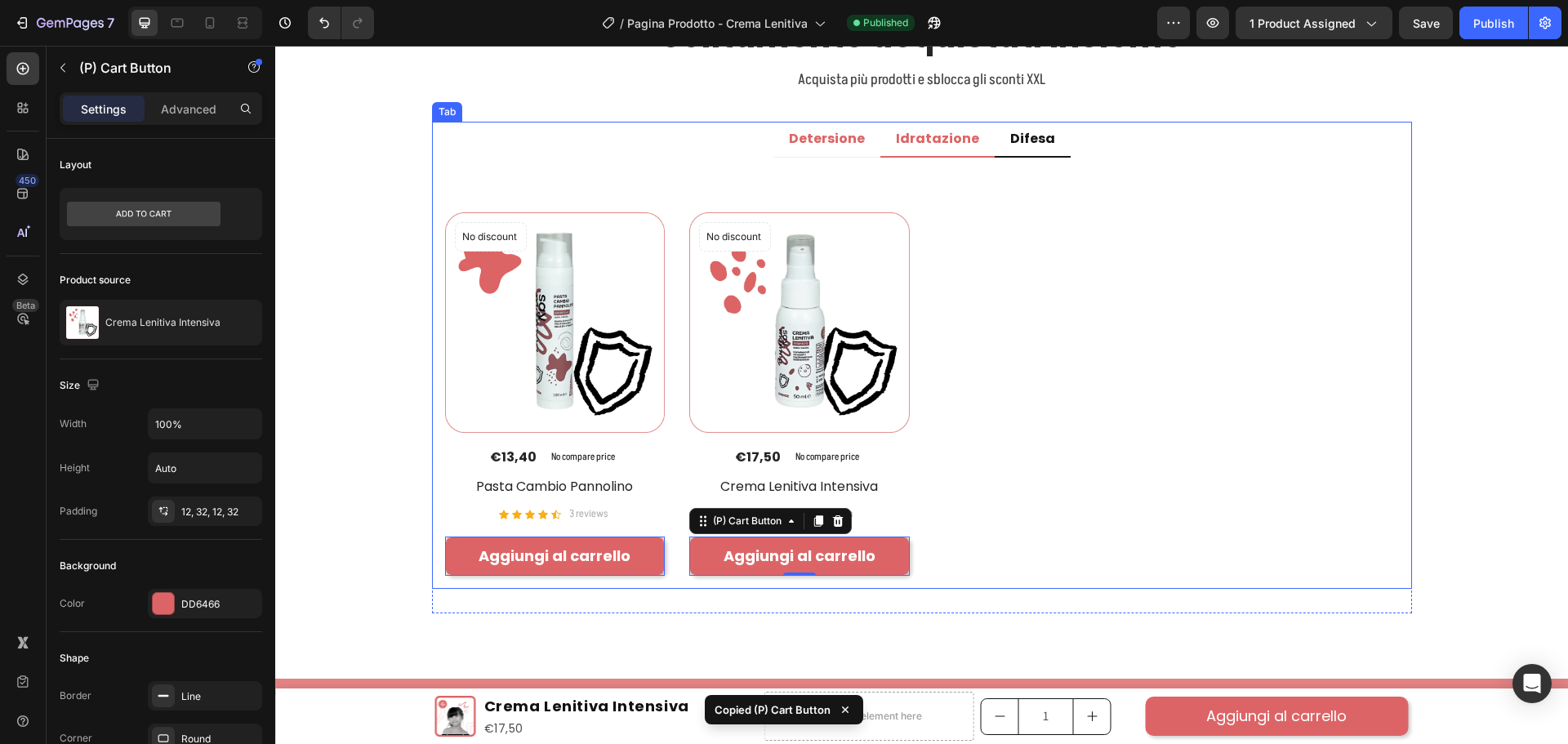
click at [959, 142] on p "Idratazione" at bounding box center [937, 139] width 84 height 17
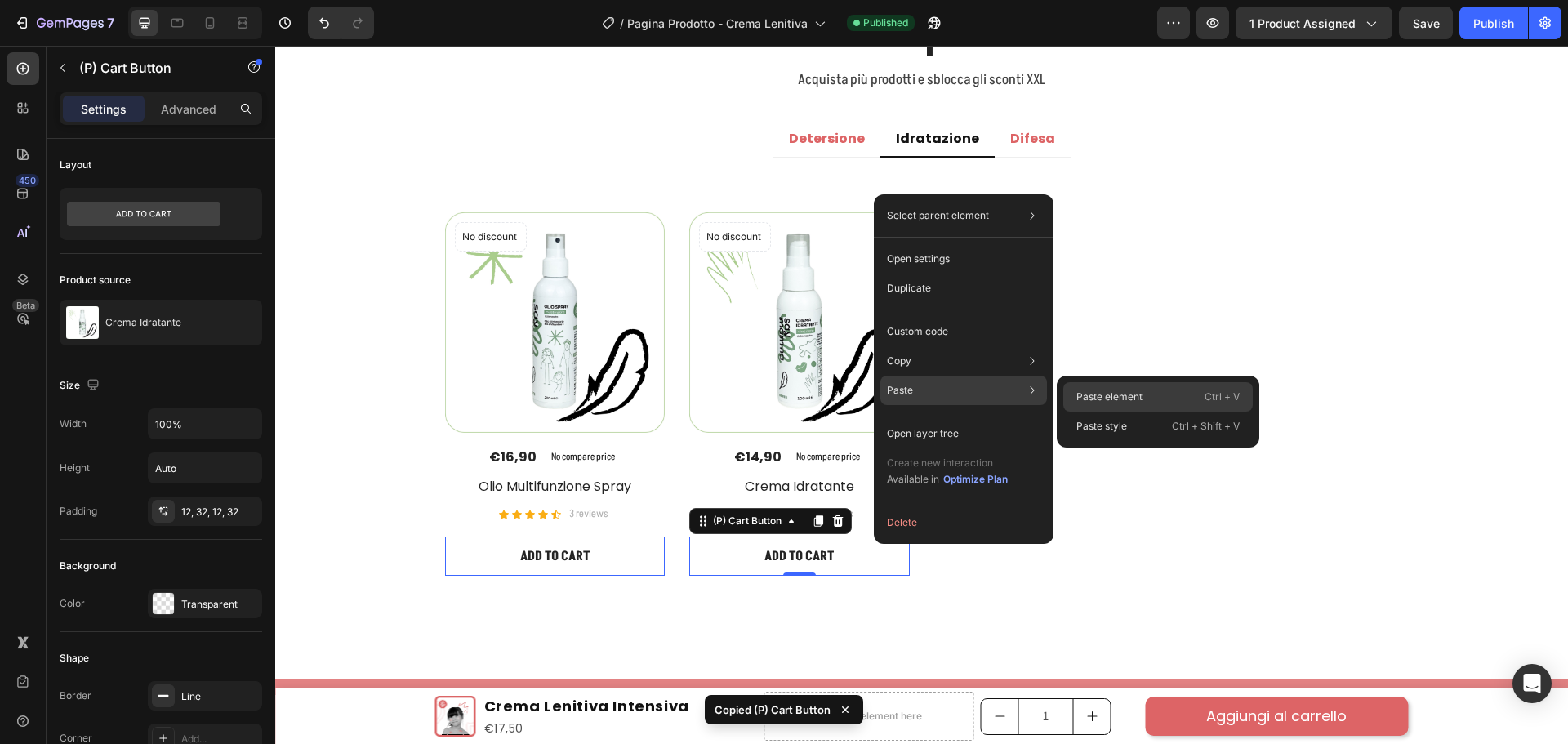
click at [1118, 401] on p "Paste element" at bounding box center [1109, 396] width 66 height 15
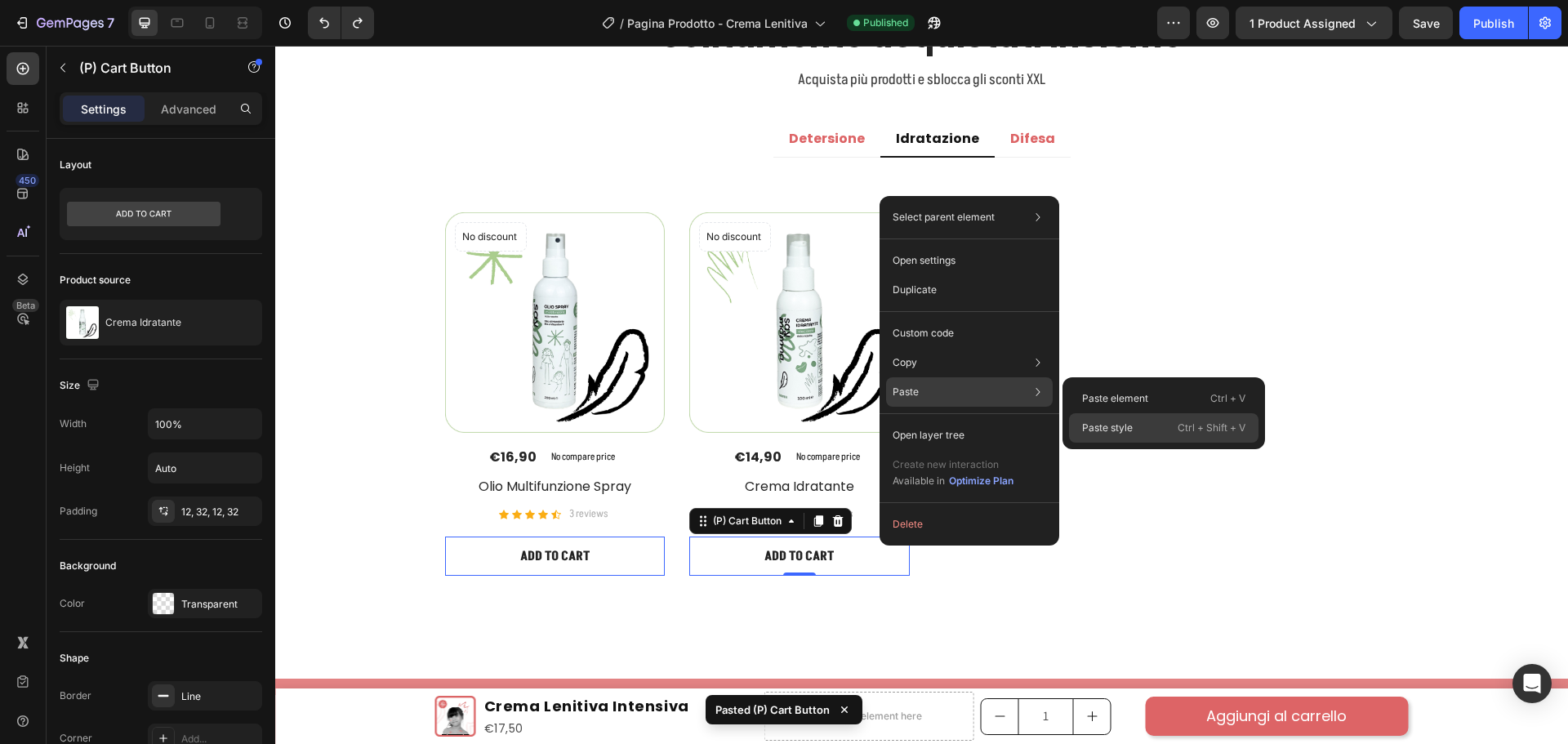
click at [1105, 417] on div "Paste style Ctrl + Shift + V" at bounding box center [1163, 428] width 190 height 29
type input "18"
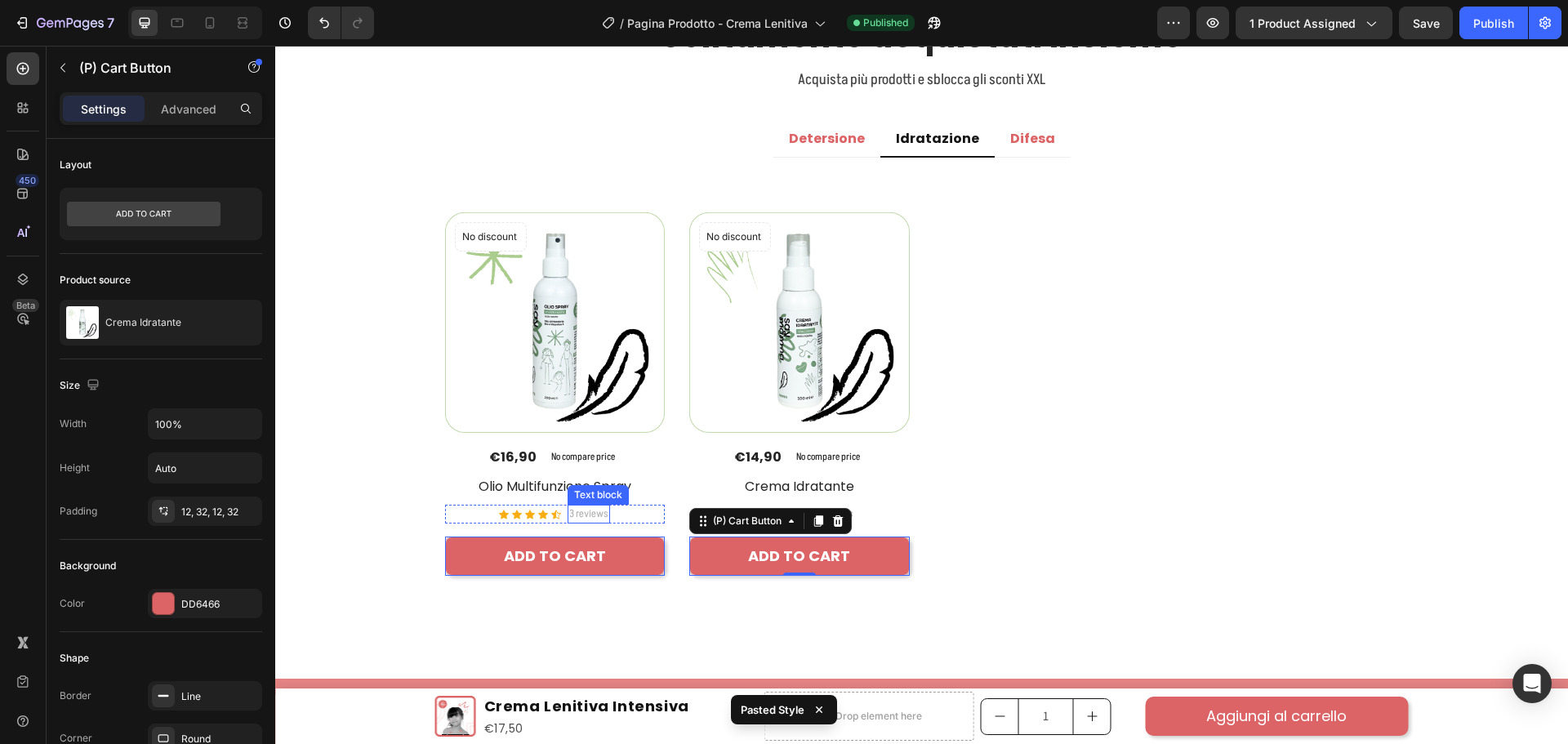
click at [582, 514] on p "3 reviews" at bounding box center [589, 514] width 39 height 17
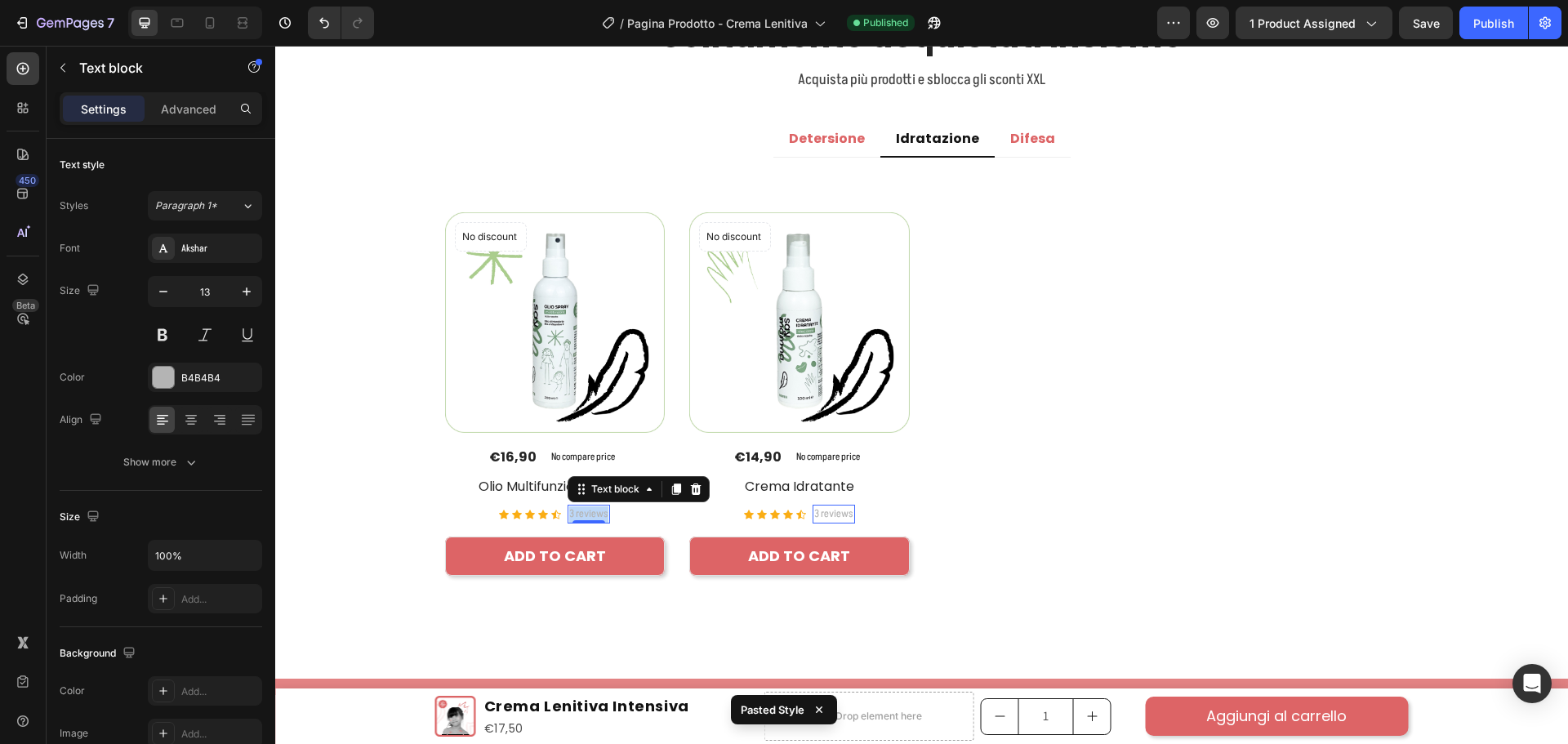
click at [582, 514] on p "3 reviews" at bounding box center [589, 514] width 39 height 17
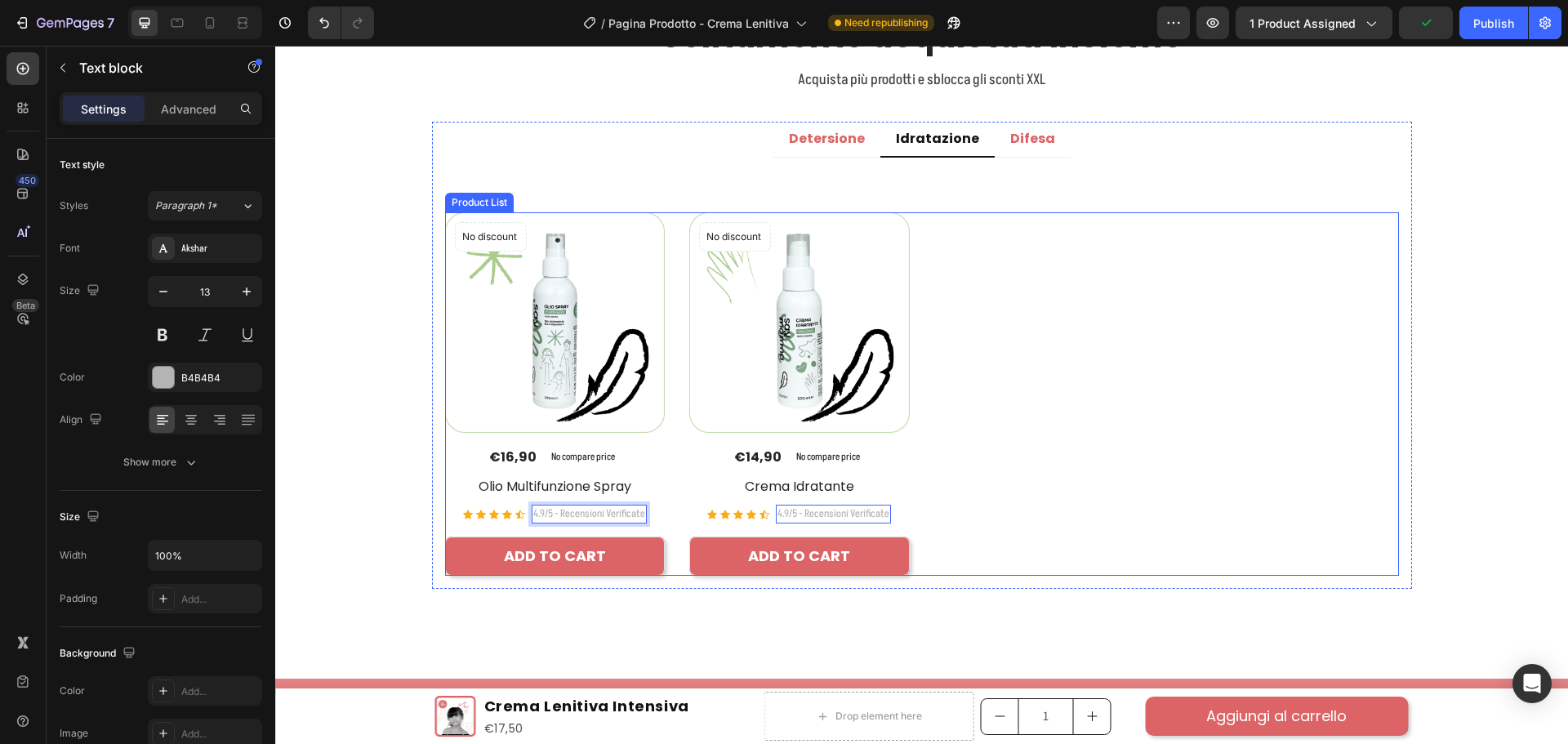
click at [1036, 417] on div "No discount Not be displayed when published Product Badge (P) Images €16,90 (P)…" at bounding box center [922, 393] width 954 height 363
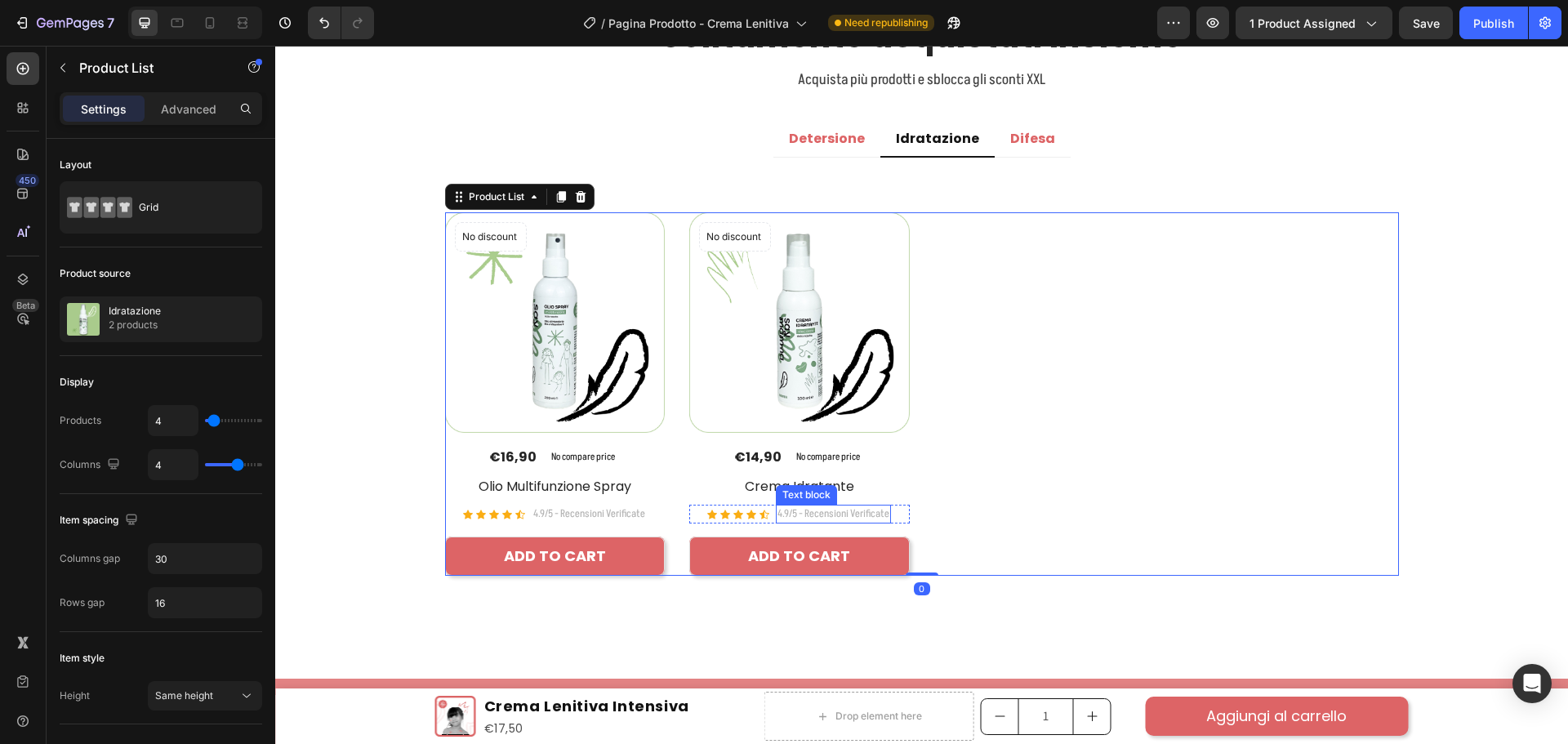
click at [645, 514] on p "4.9/5 - Recensioni Verificate" at bounding box center [589, 514] width 112 height 17
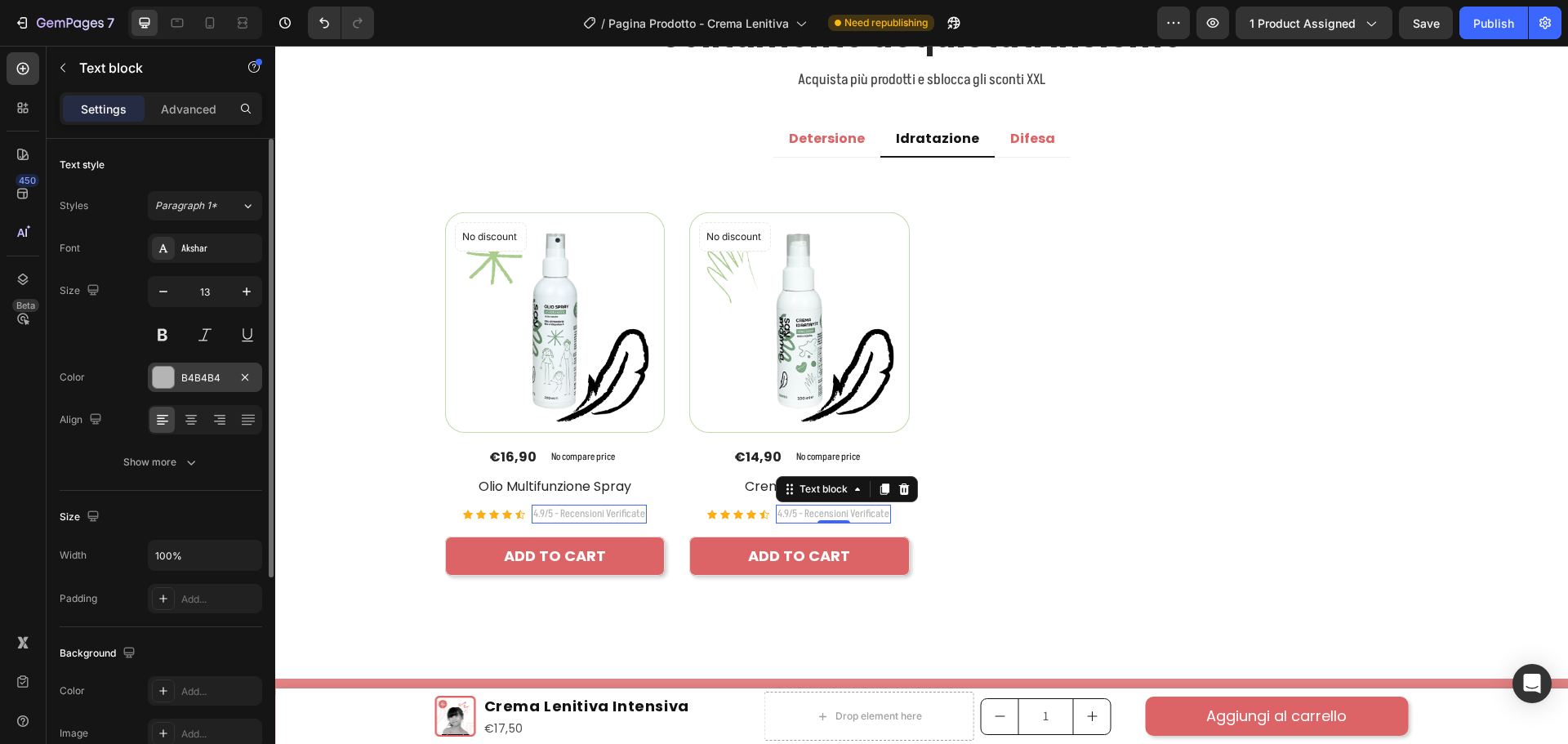
click at [189, 365] on div "B4B4B4" at bounding box center [204, 377] width 114 height 29
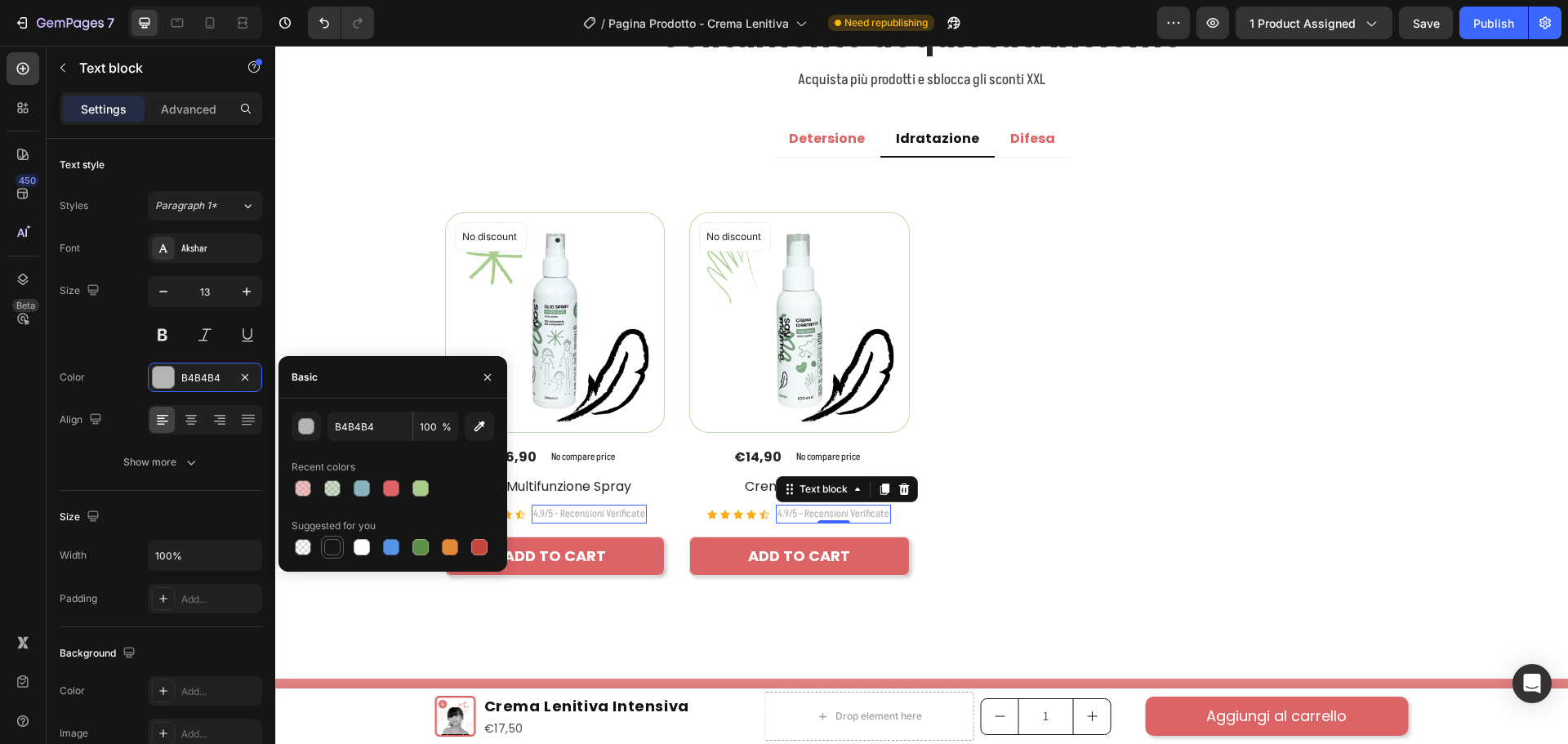
click at [328, 540] on div at bounding box center [332, 546] width 17 height 17
type input "151515"
click at [254, 517] on div "Size" at bounding box center [161, 517] width 203 height 27
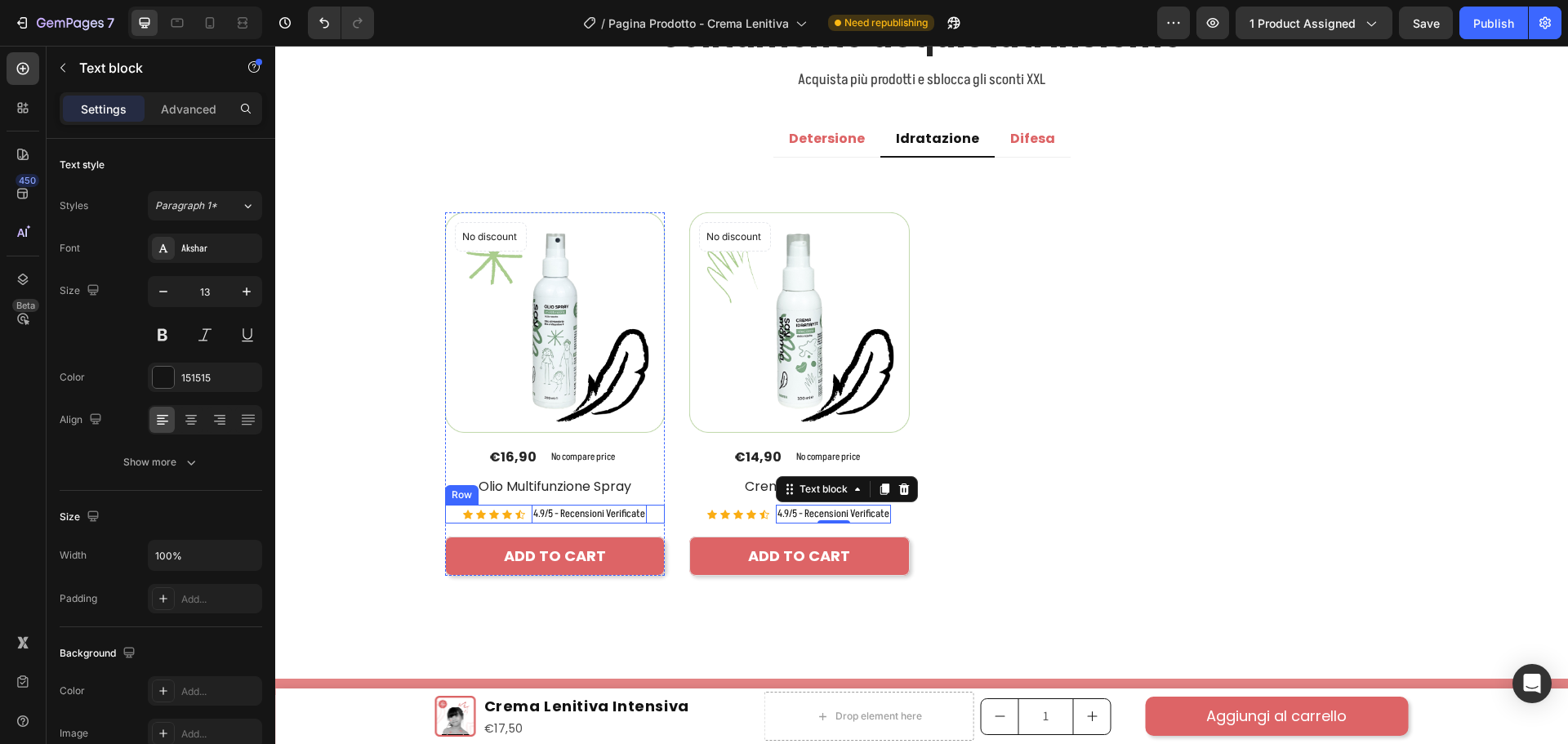
click at [494, 520] on div "Icon Icon Icon Icon Icon Icon List Hoz" at bounding box center [494, 514] width 62 height 20
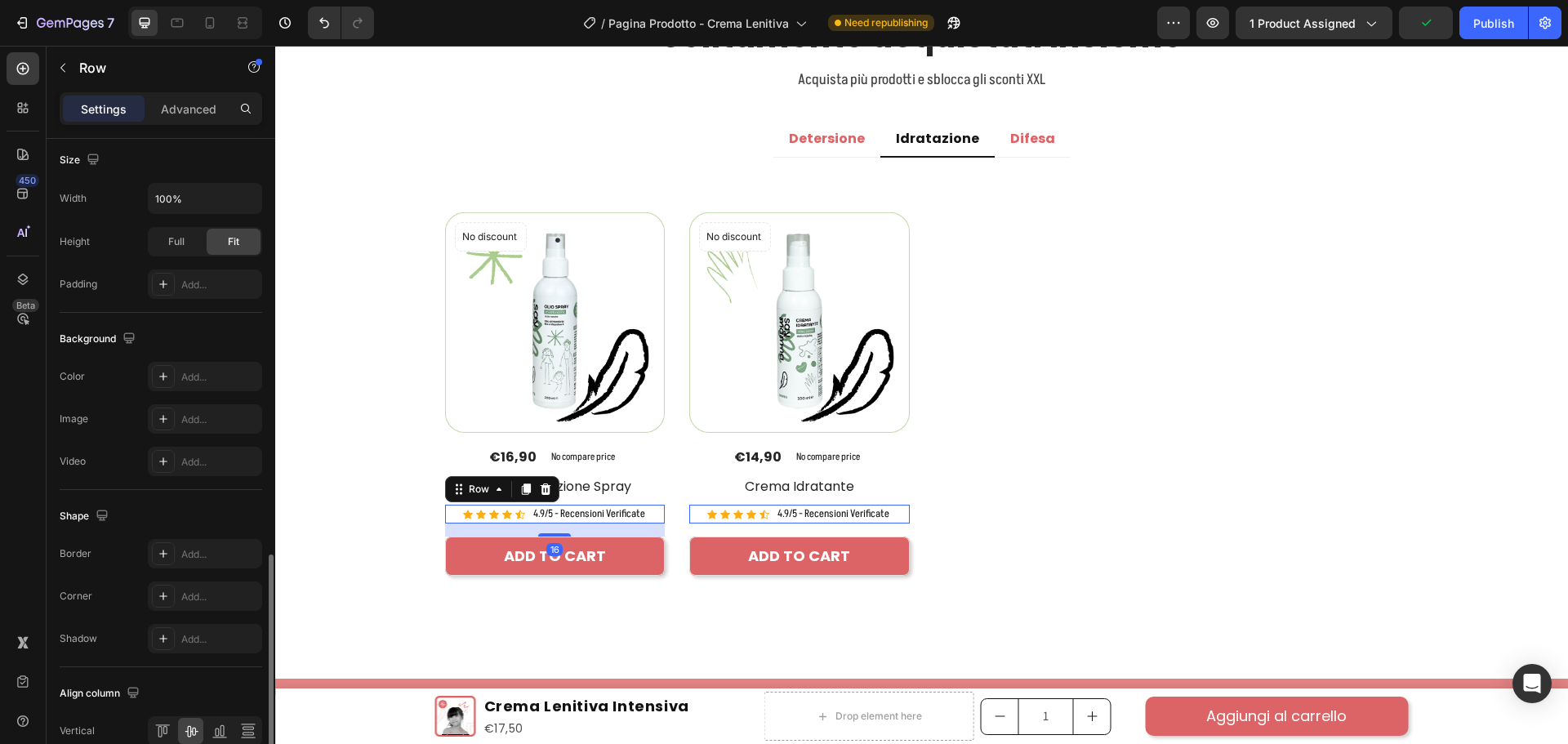
scroll to position [531, 0]
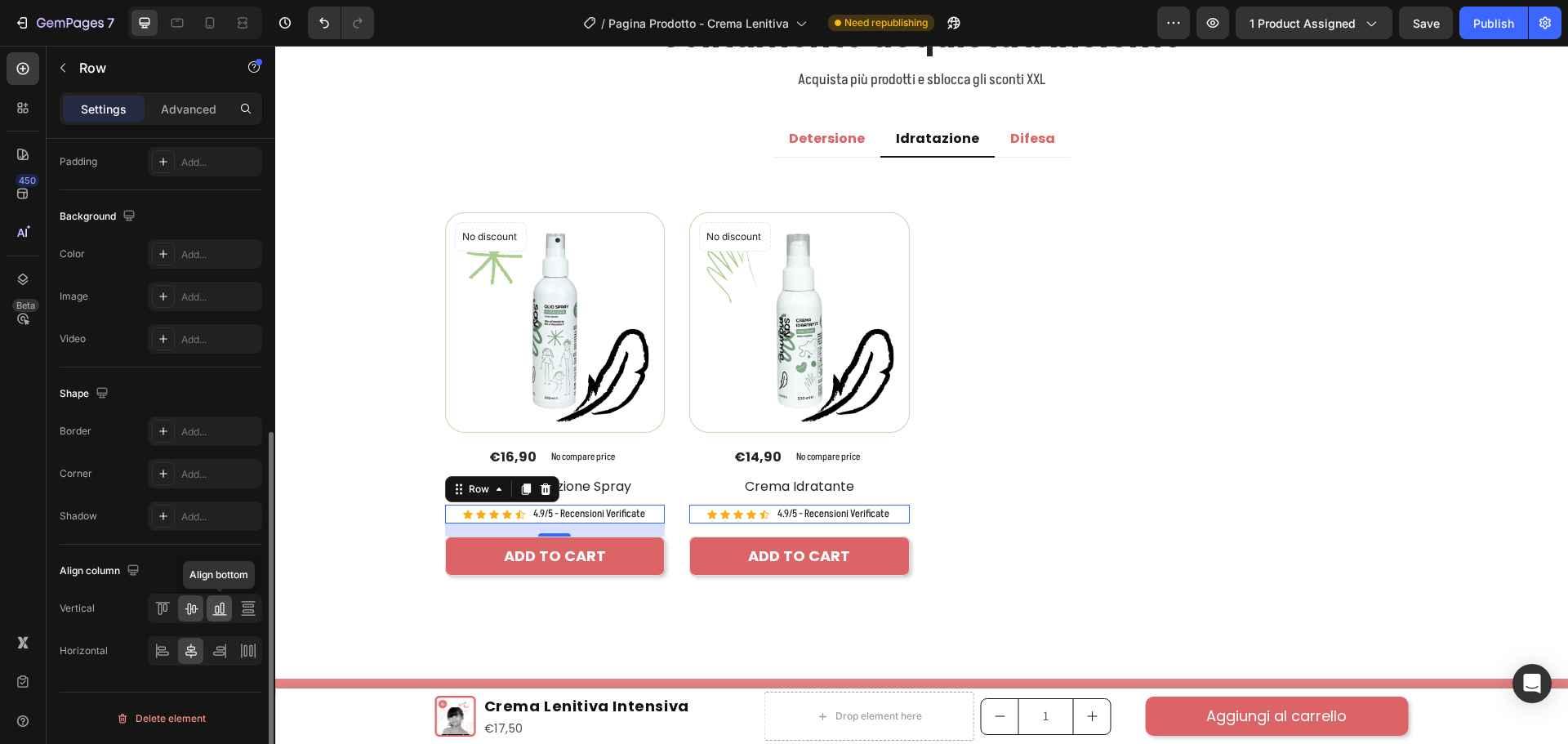
click at [223, 610] on icon at bounding box center [221, 608] width 4 height 12
click at [196, 605] on icon at bounding box center [191, 608] width 17 height 17
click at [176, 602] on div at bounding box center [204, 608] width 114 height 29
click at [168, 601] on icon at bounding box center [162, 608] width 17 height 17
click at [191, 601] on icon at bounding box center [191, 608] width 17 height 17
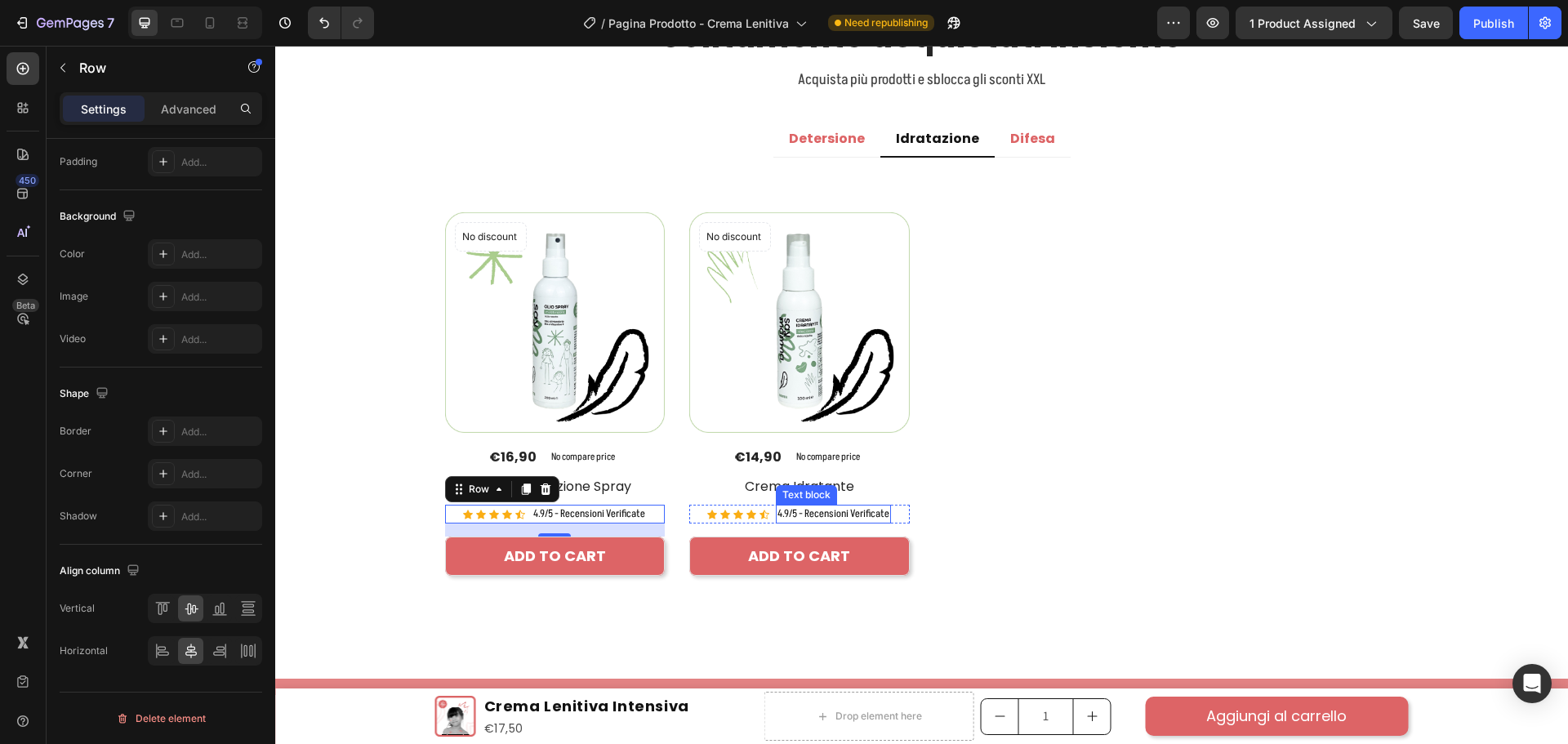
click at [645, 513] on p "4.9/5 - Recensioni Verificate" at bounding box center [589, 514] width 112 height 17
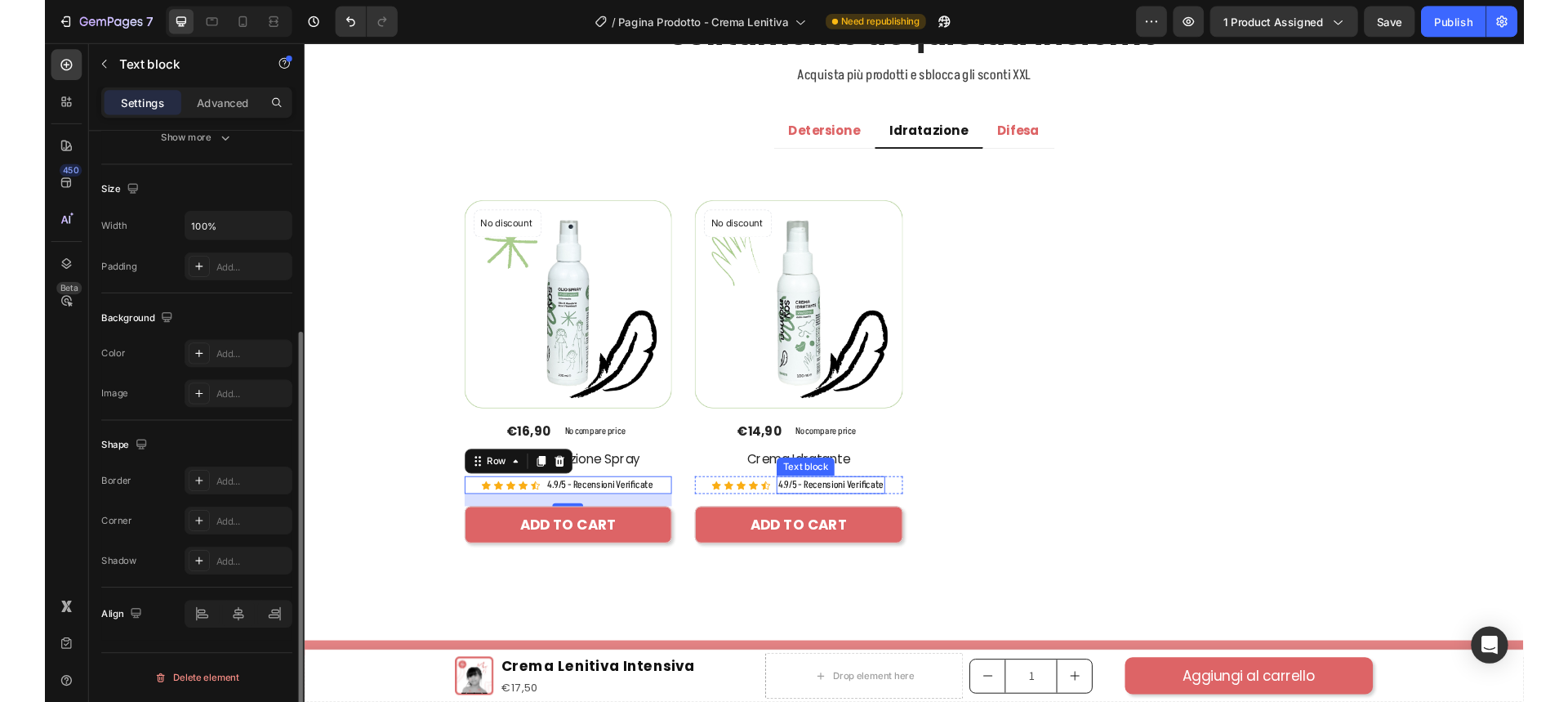
scroll to position [0, 0]
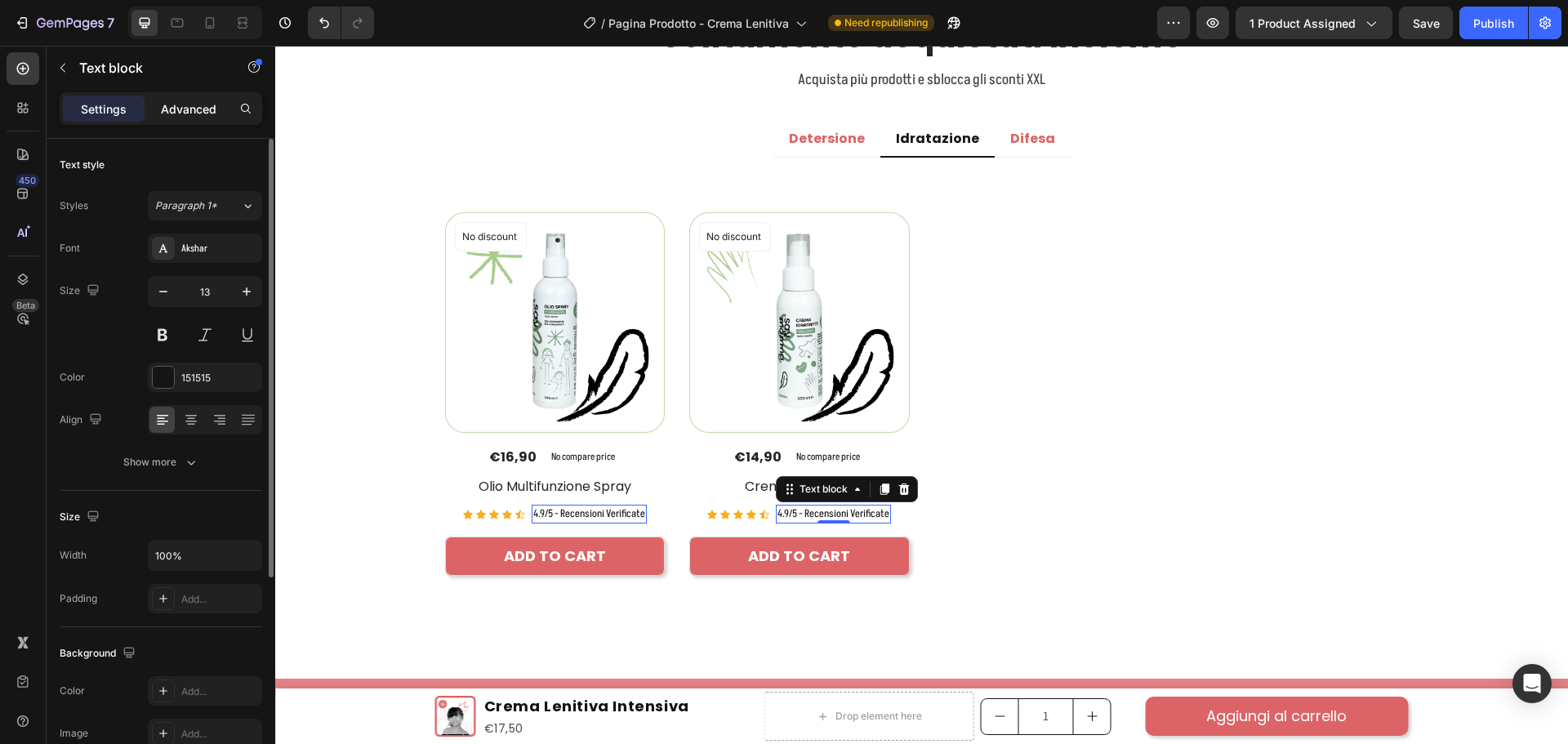
click at [196, 106] on p "Advanced" at bounding box center [189, 108] width 55 height 17
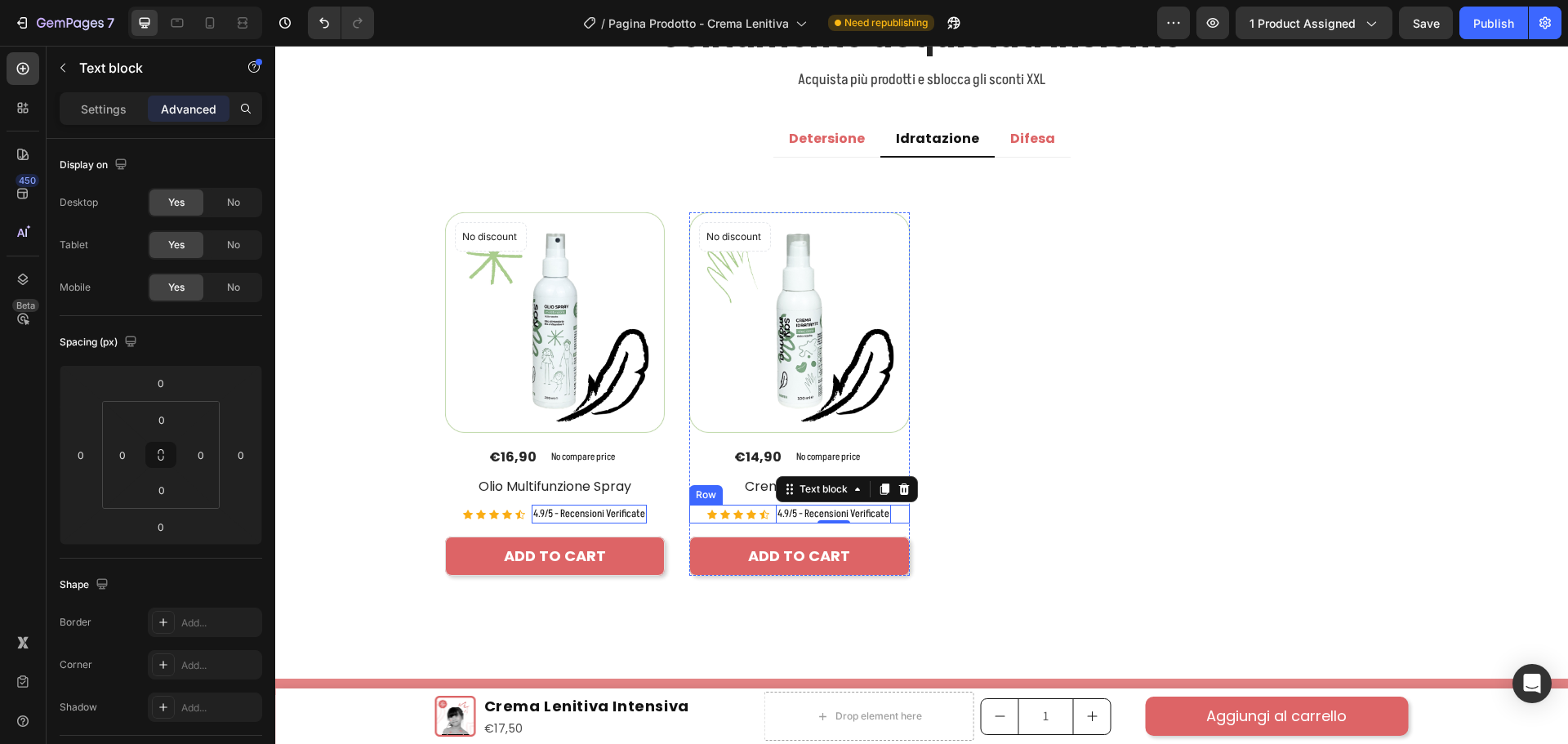
click at [666, 513] on div "Icon Icon Icon Icon Icon Icon List Hoz 4.9/5 - Recensioni Verificate Text block…" at bounding box center [555, 514] width 220 height 20
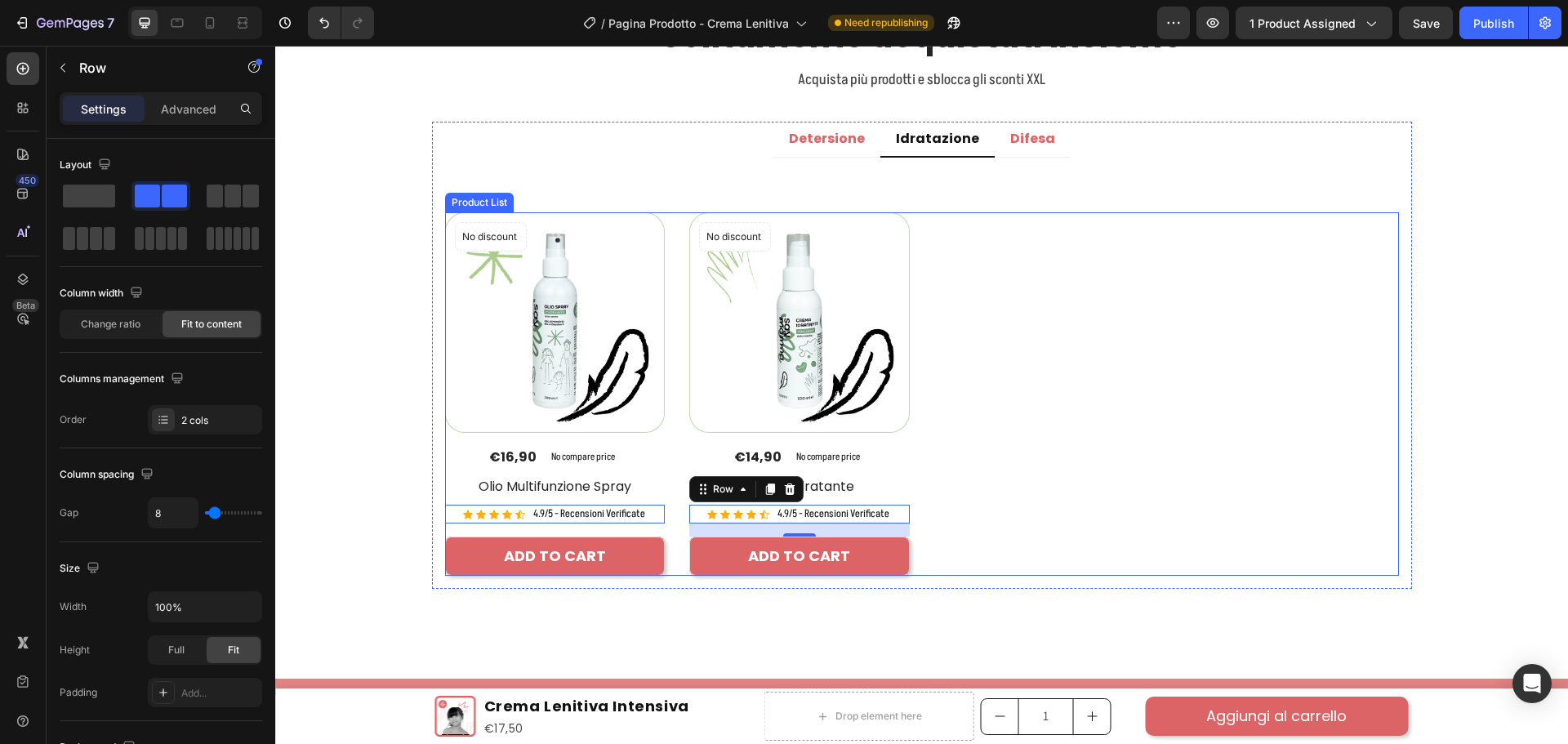
click at [1023, 493] on div "No discount Not be displayed when published Product Badge (P) Images €16,90 (P)…" at bounding box center [922, 393] width 954 height 363
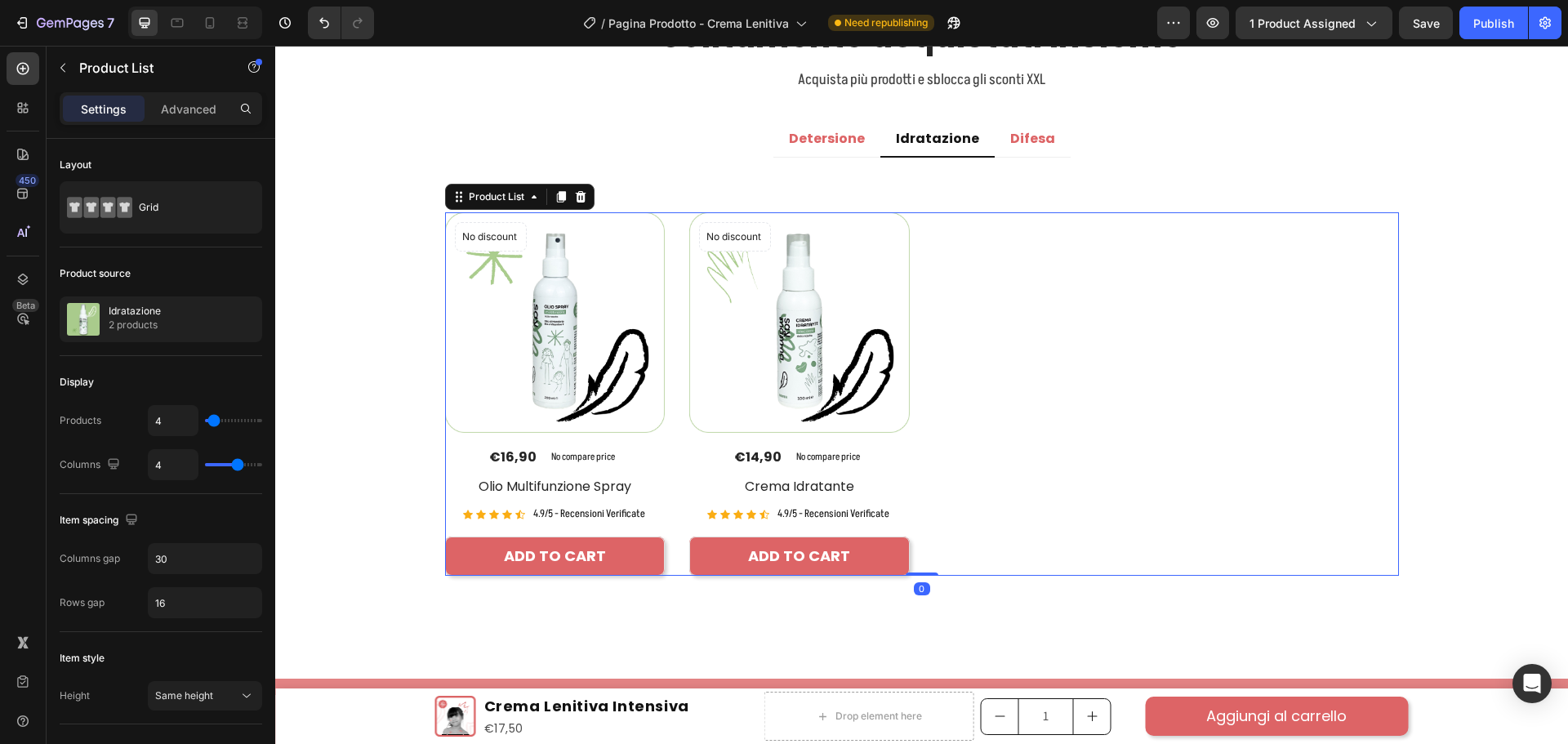
click at [666, 485] on h2 "Crema Idratante" at bounding box center [555, 486] width 220 height 23
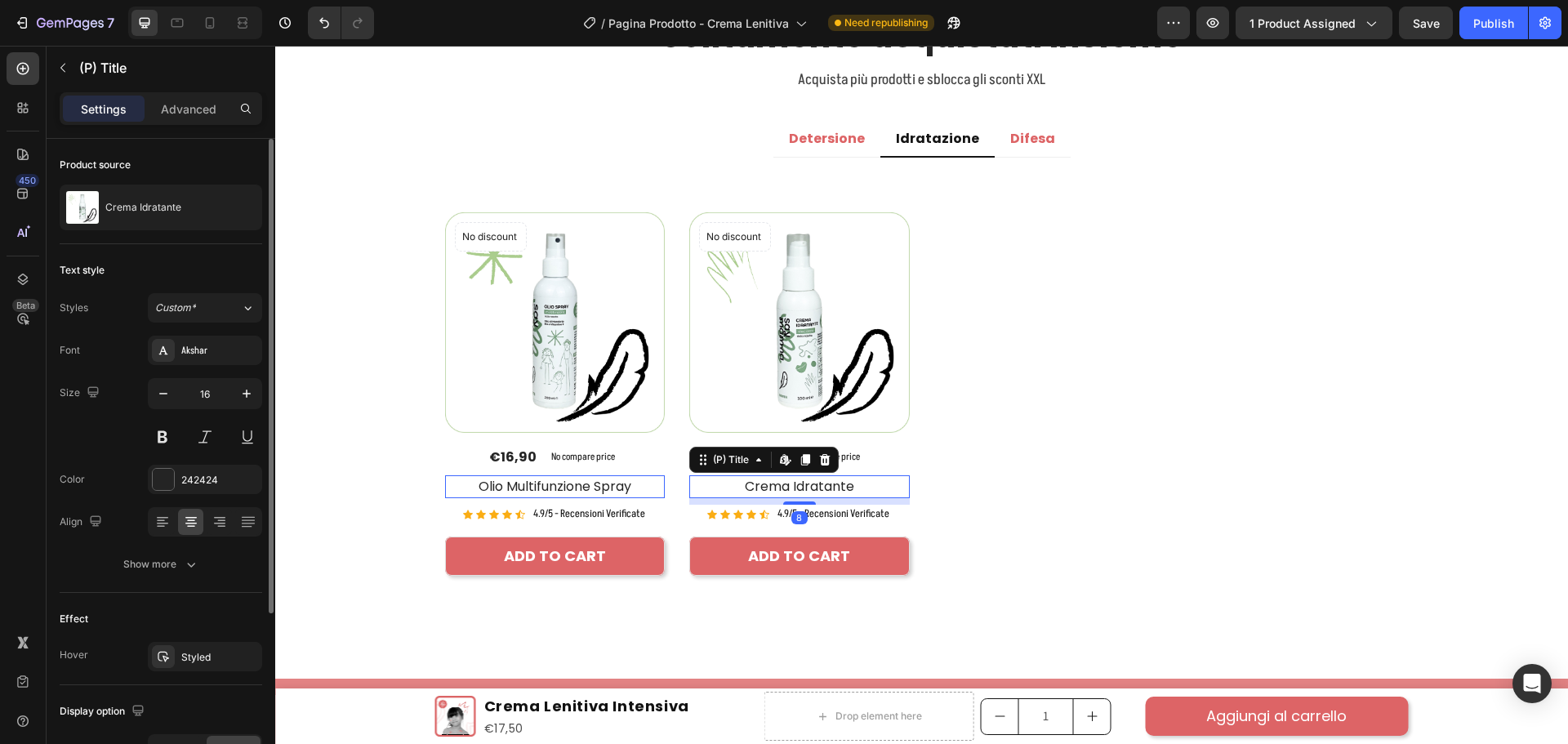
click at [156, 421] on div "16" at bounding box center [204, 415] width 114 height 74
drag, startPoint x: 161, startPoint y: 436, endPoint x: 606, endPoint y: 391, distance: 447.3
click at [161, 436] on button at bounding box center [162, 436] width 29 height 29
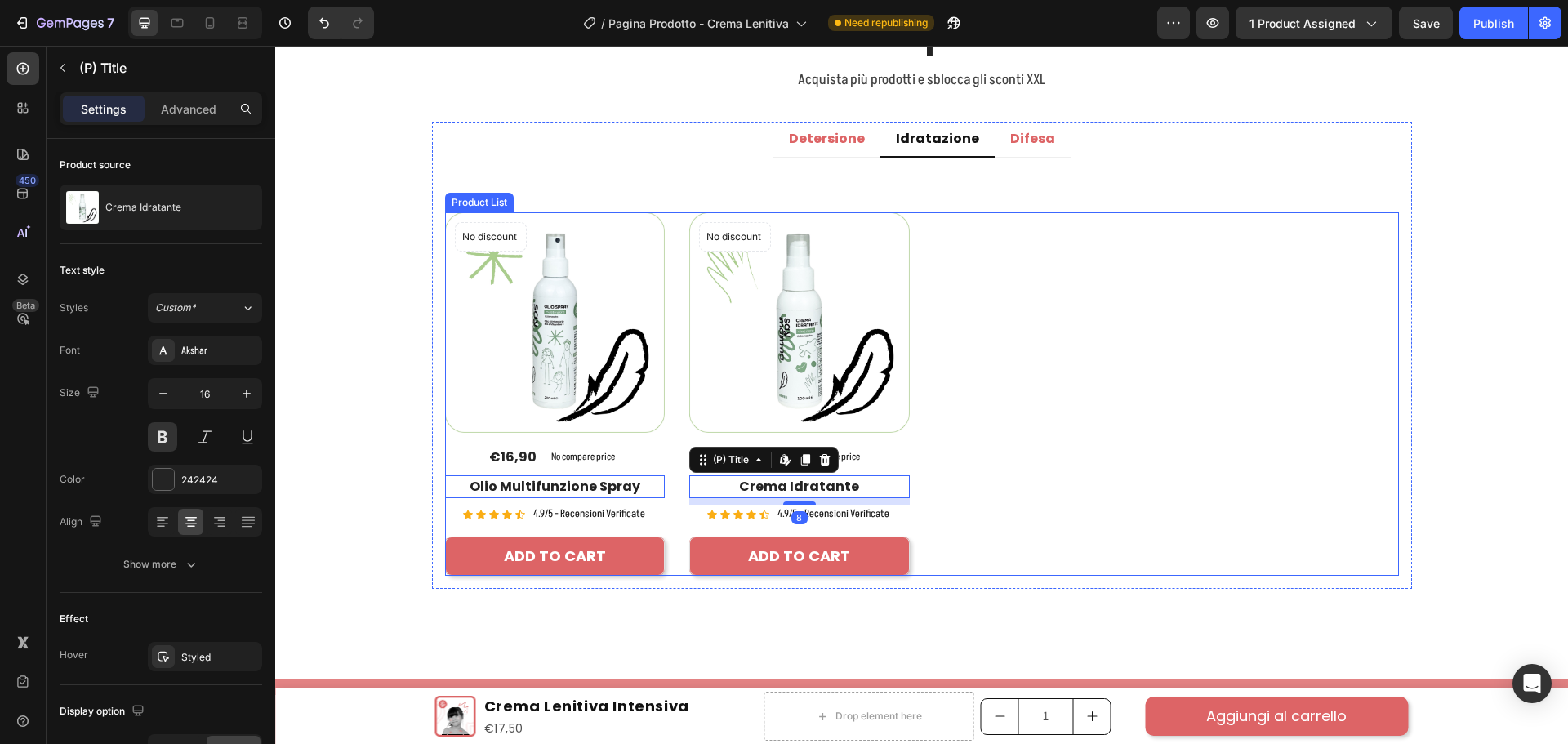
click at [1048, 418] on div "No discount Not be displayed when published Product Badge (P) Images €16,90 (P)…" at bounding box center [922, 393] width 954 height 363
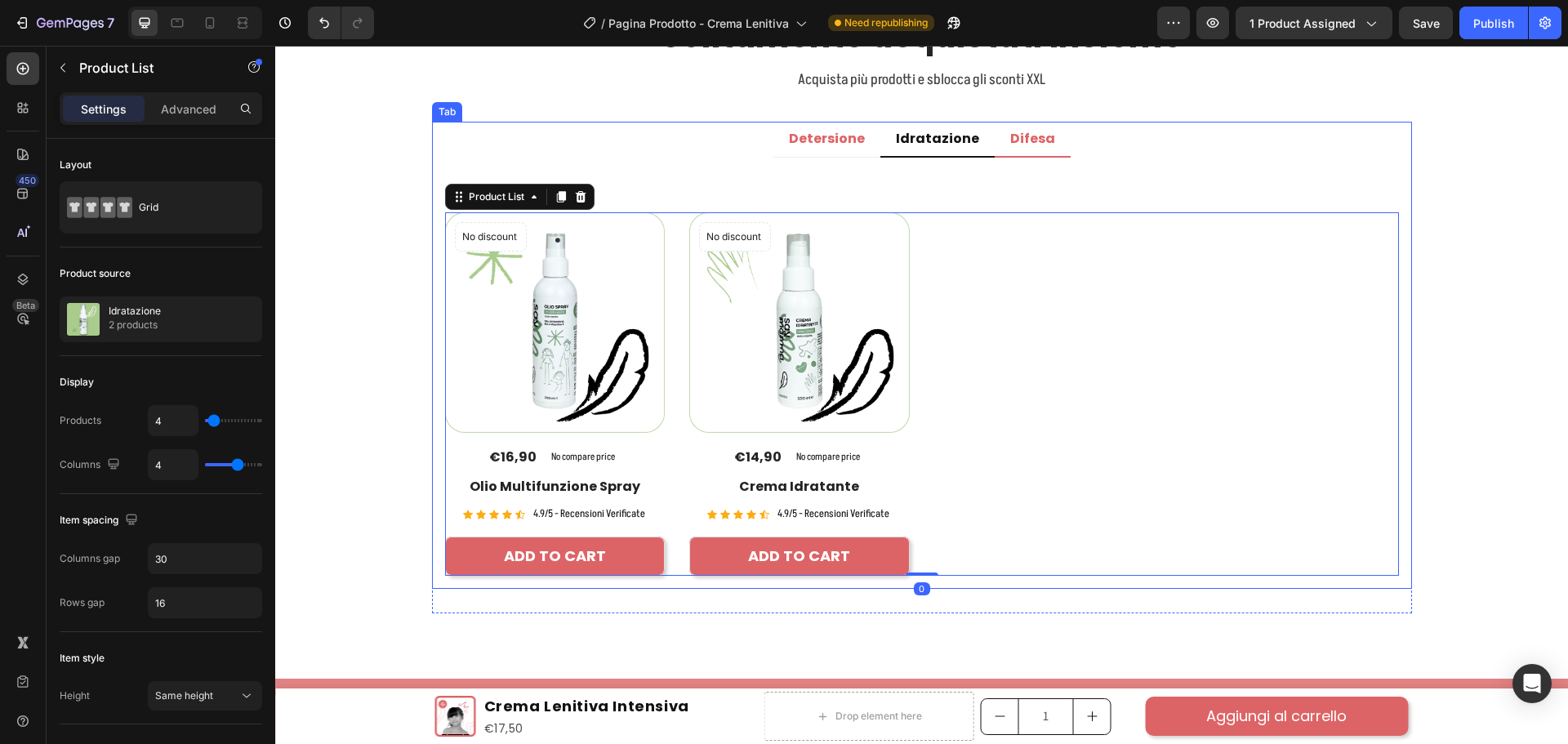
click at [1024, 141] on p "Difesa" at bounding box center [1033, 139] width 45 height 17
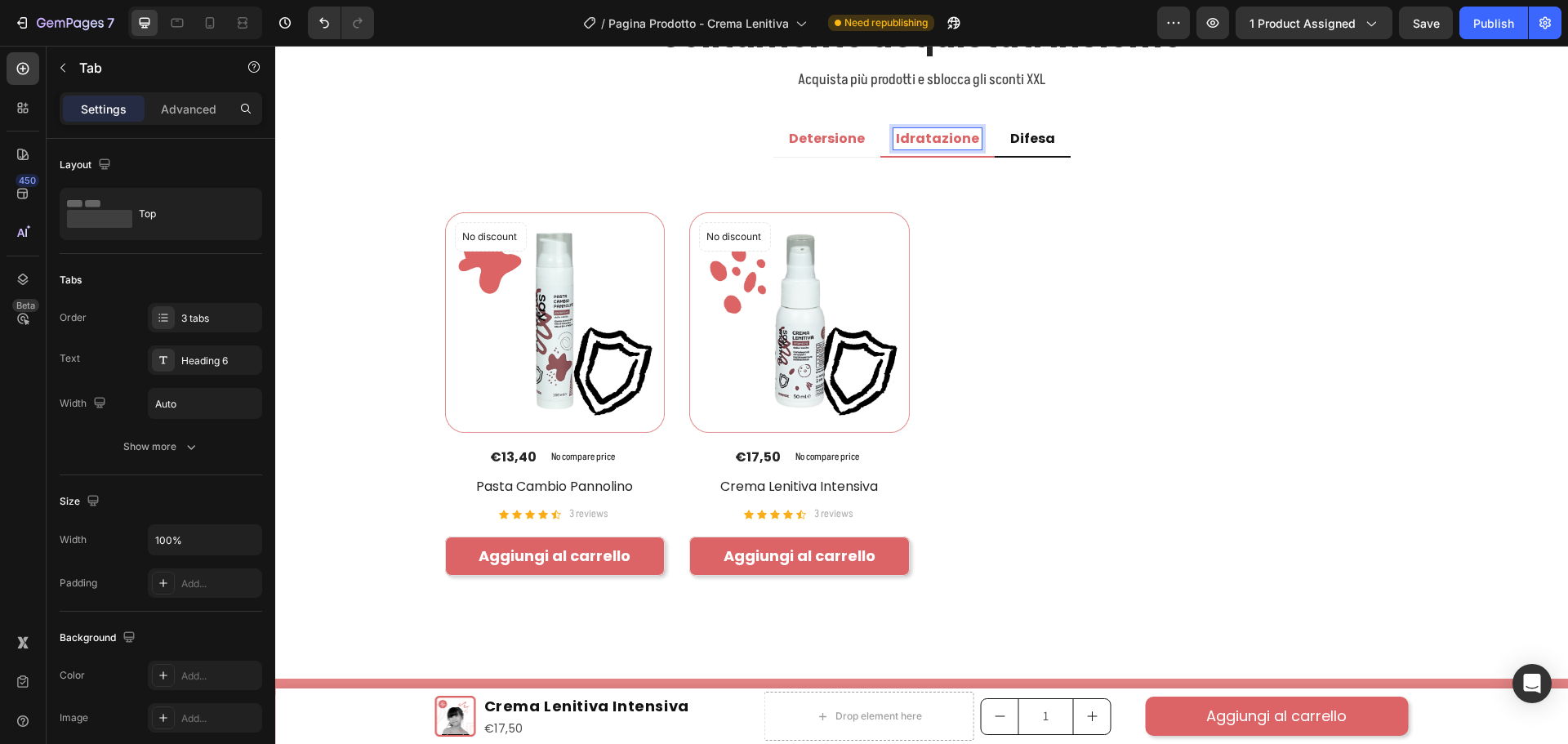
click at [951, 138] on p "Idratazione" at bounding box center [937, 139] width 84 height 17
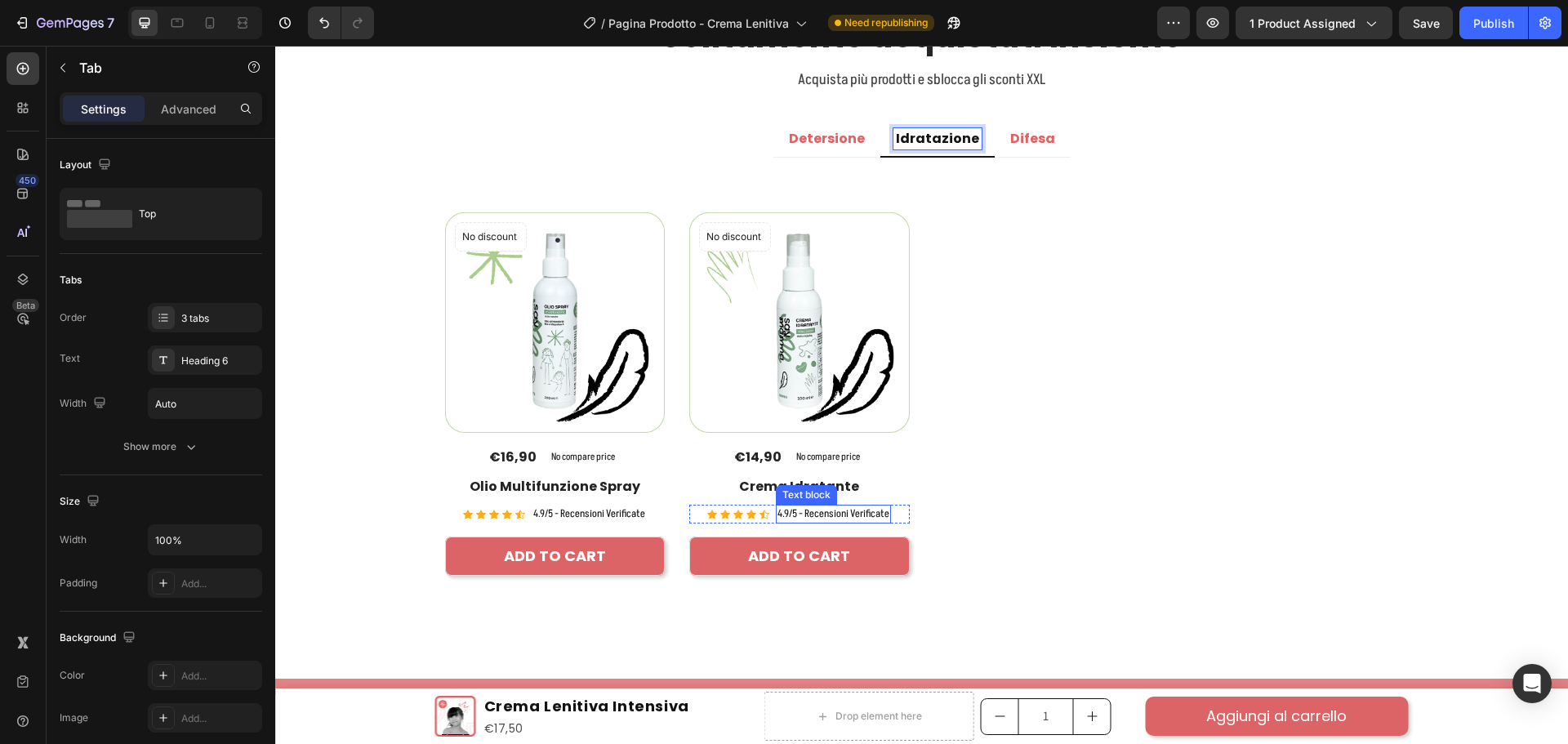
click at [645, 508] on p "4.9/5 - Recensioni Verificate" at bounding box center [589, 514] width 112 height 17
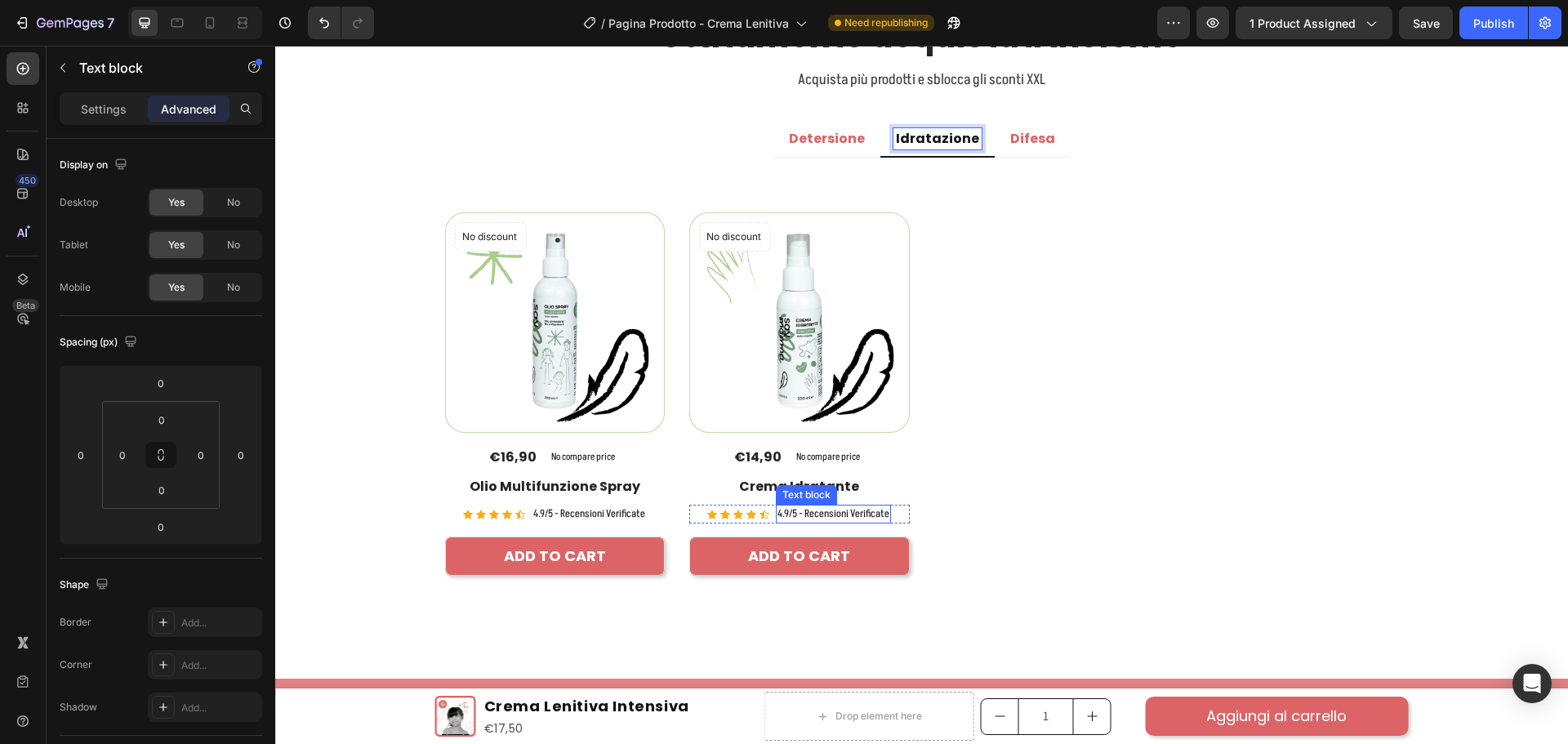
click at [645, 508] on p "4.9/5 - Recensioni Verificate" at bounding box center [589, 514] width 112 height 17
click at [866, 508] on p "4.9/5 - Recensioni Verificate" at bounding box center [834, 514] width 112 height 17
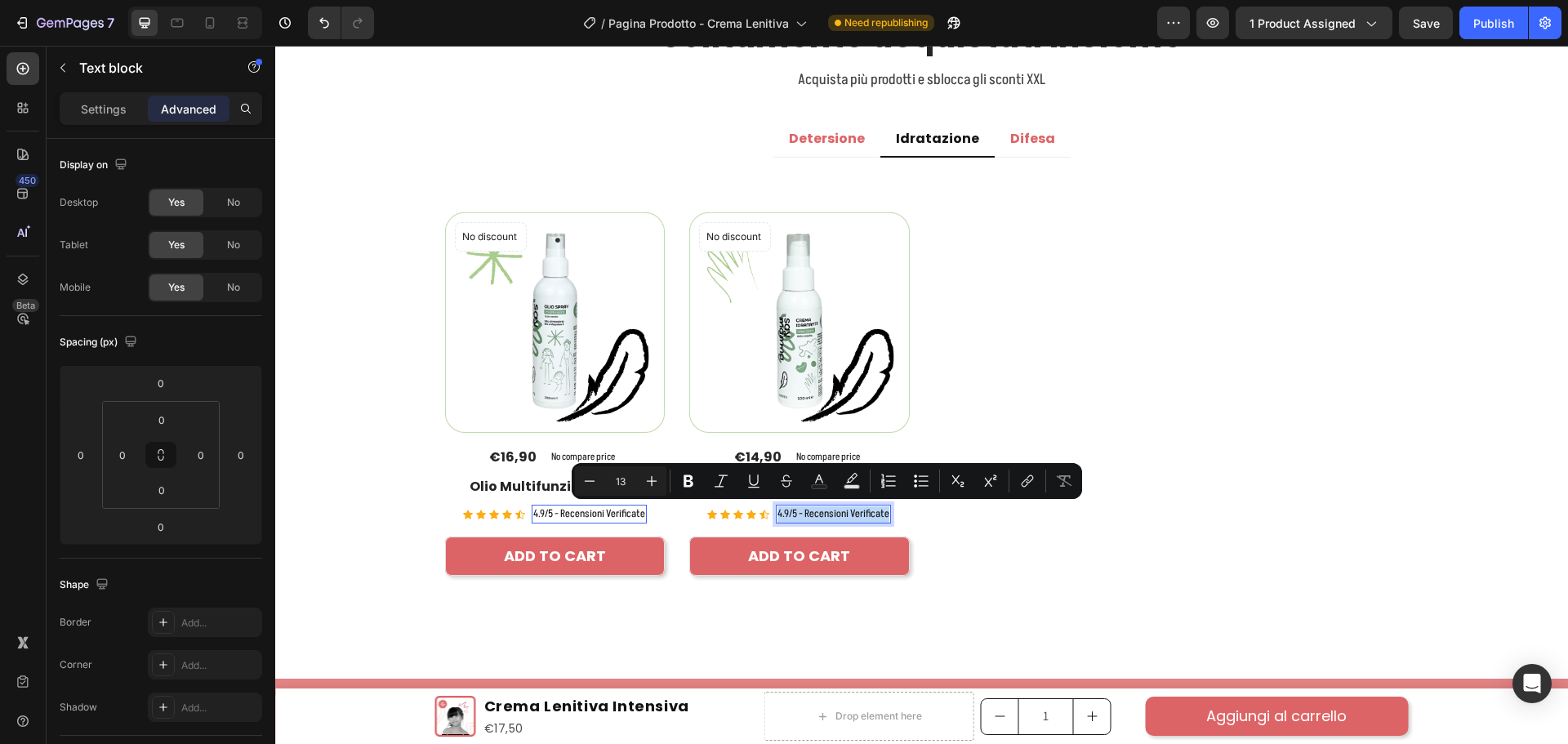
copy p "4.9/5 - Recensioni Verificate"
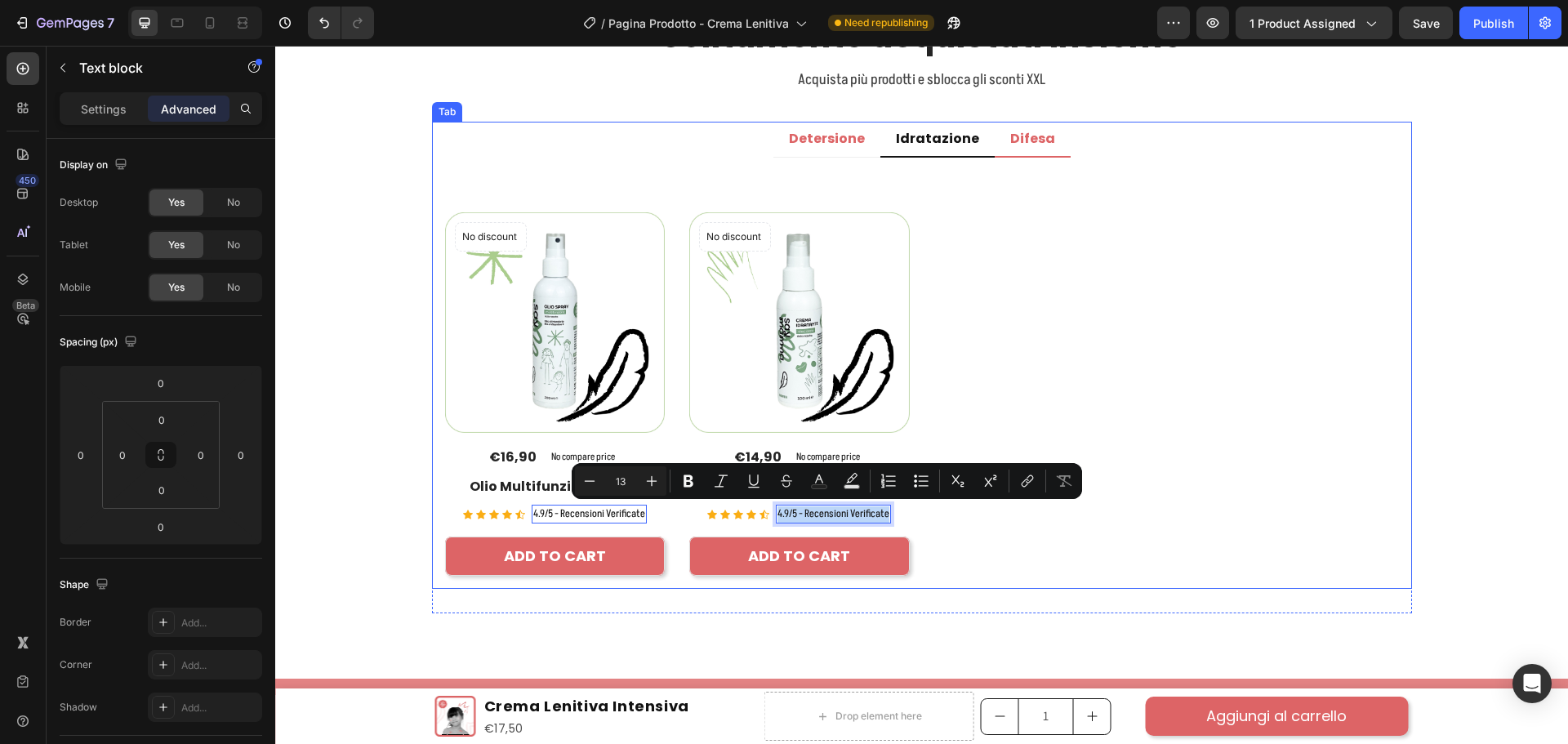
click at [1016, 133] on p "Difesa" at bounding box center [1033, 139] width 45 height 17
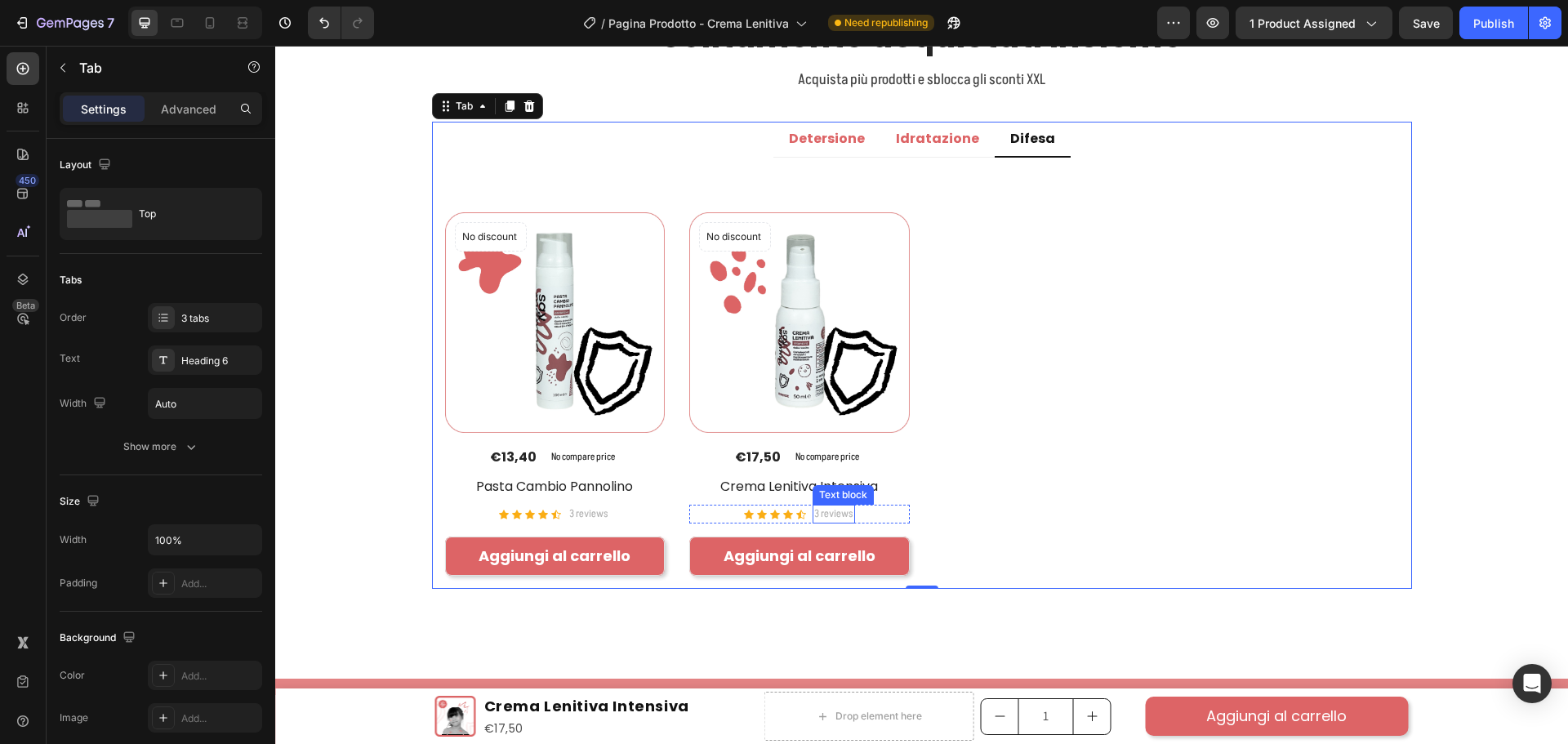
click at [609, 513] on p "3 reviews" at bounding box center [589, 514] width 39 height 17
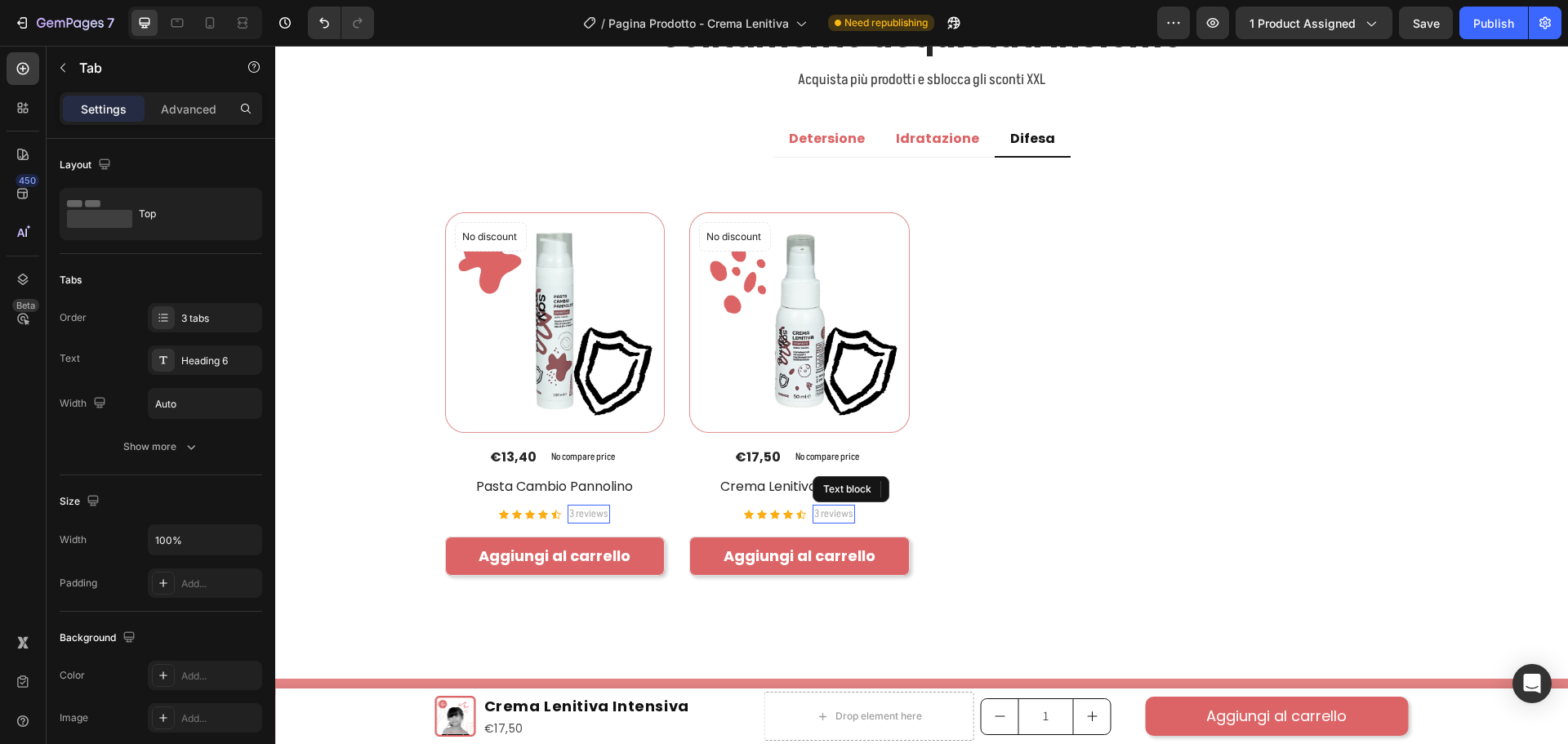
click at [609, 513] on p "3 reviews" at bounding box center [589, 514] width 39 height 17
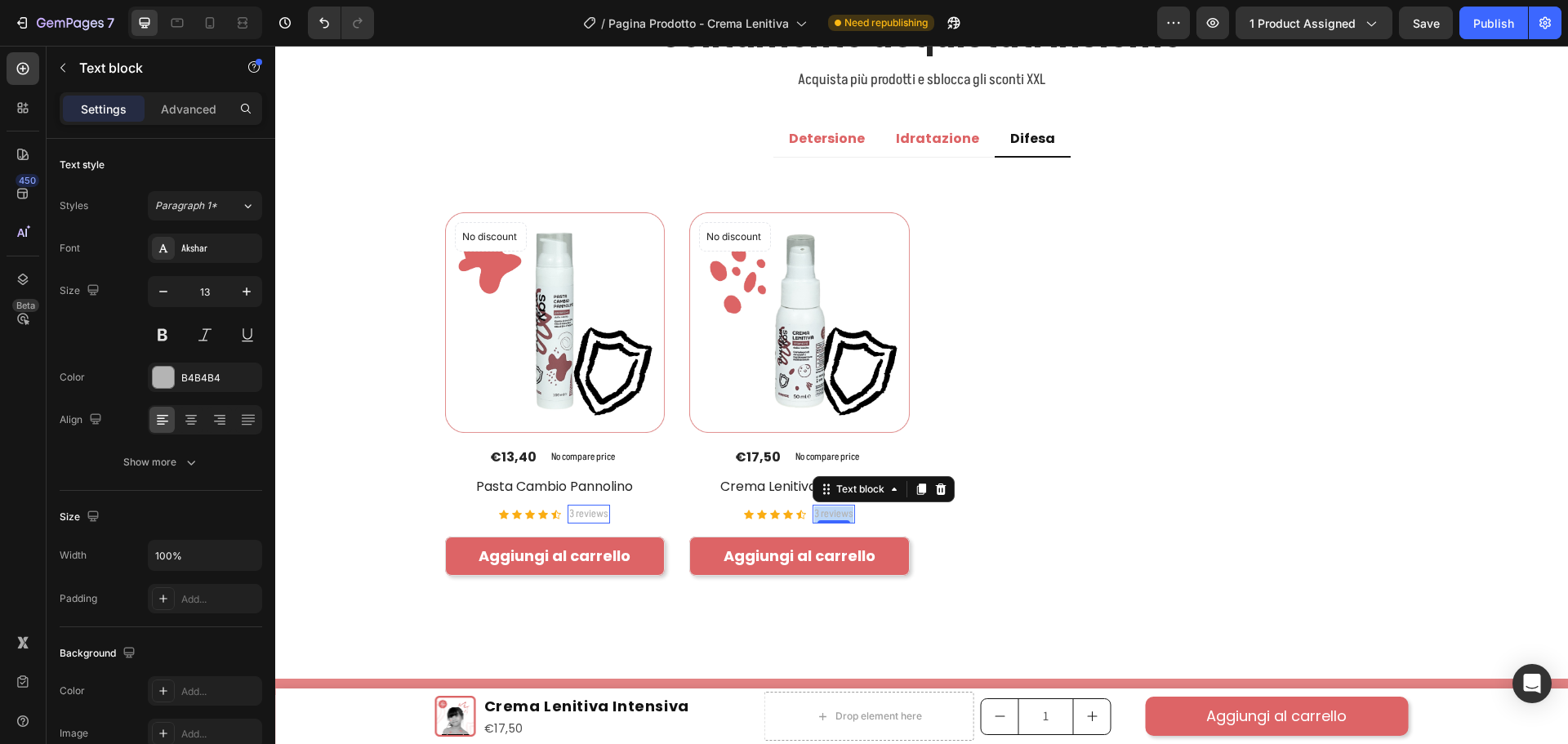
click at [827, 513] on p "3 reviews" at bounding box center [834, 514] width 39 height 17
click at [972, 523] on div "No discount Not be displayed when published Product Badge (P) Images €13,40 (P)…" at bounding box center [922, 393] width 954 height 363
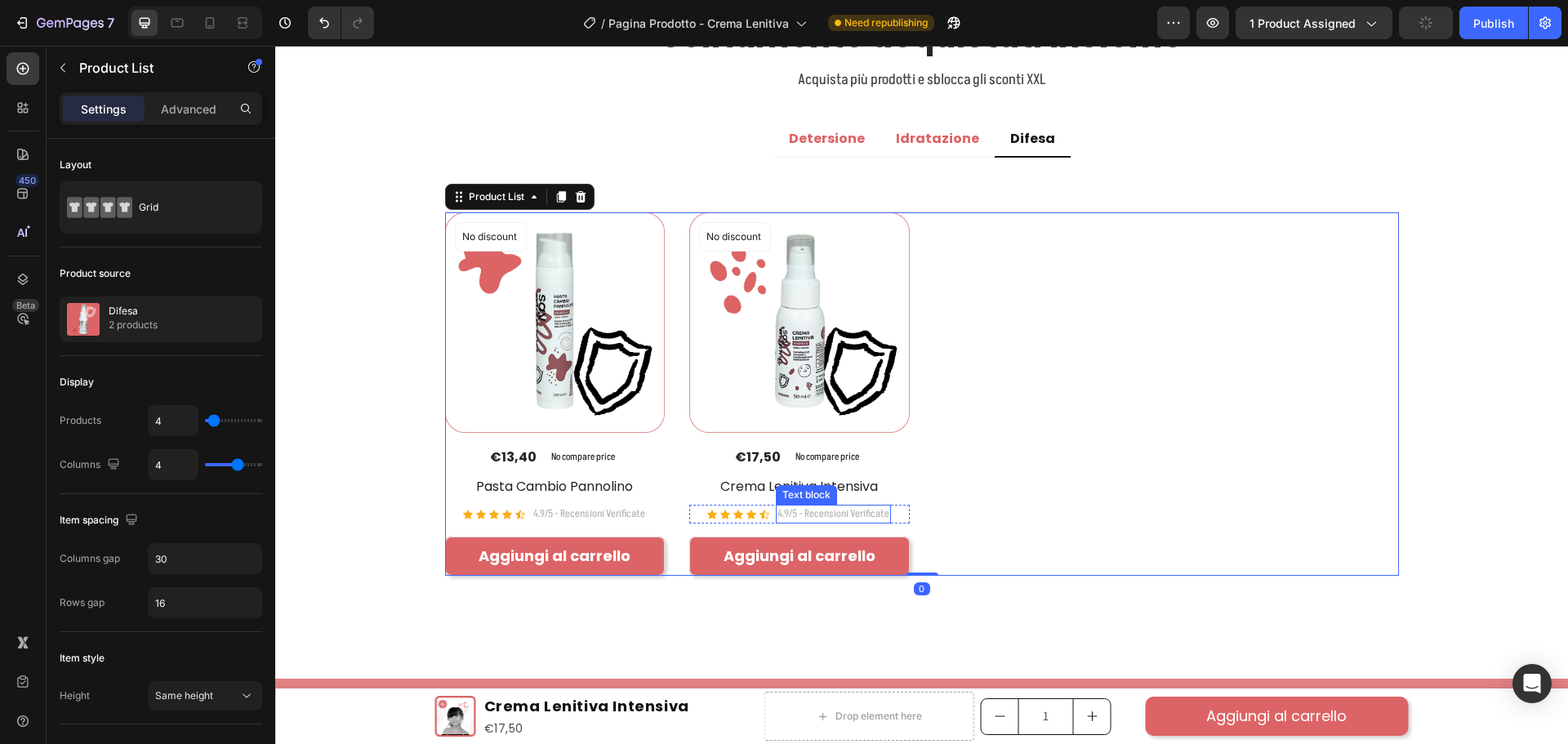
click at [857, 511] on p "4.9/5 - Recensioni Verificate" at bounding box center [834, 514] width 112 height 17
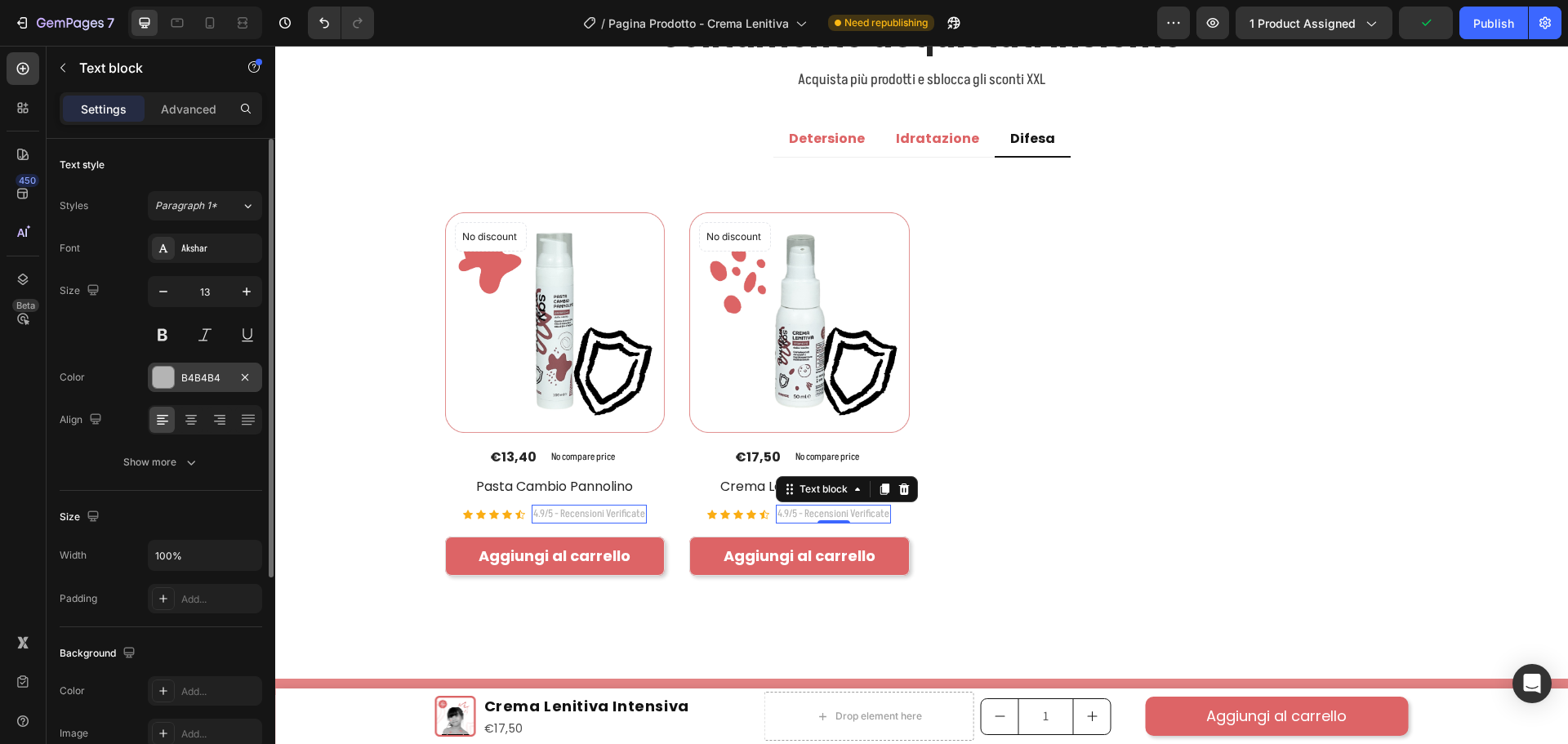
click at [195, 372] on div "B4B4B4" at bounding box center [204, 377] width 47 height 15
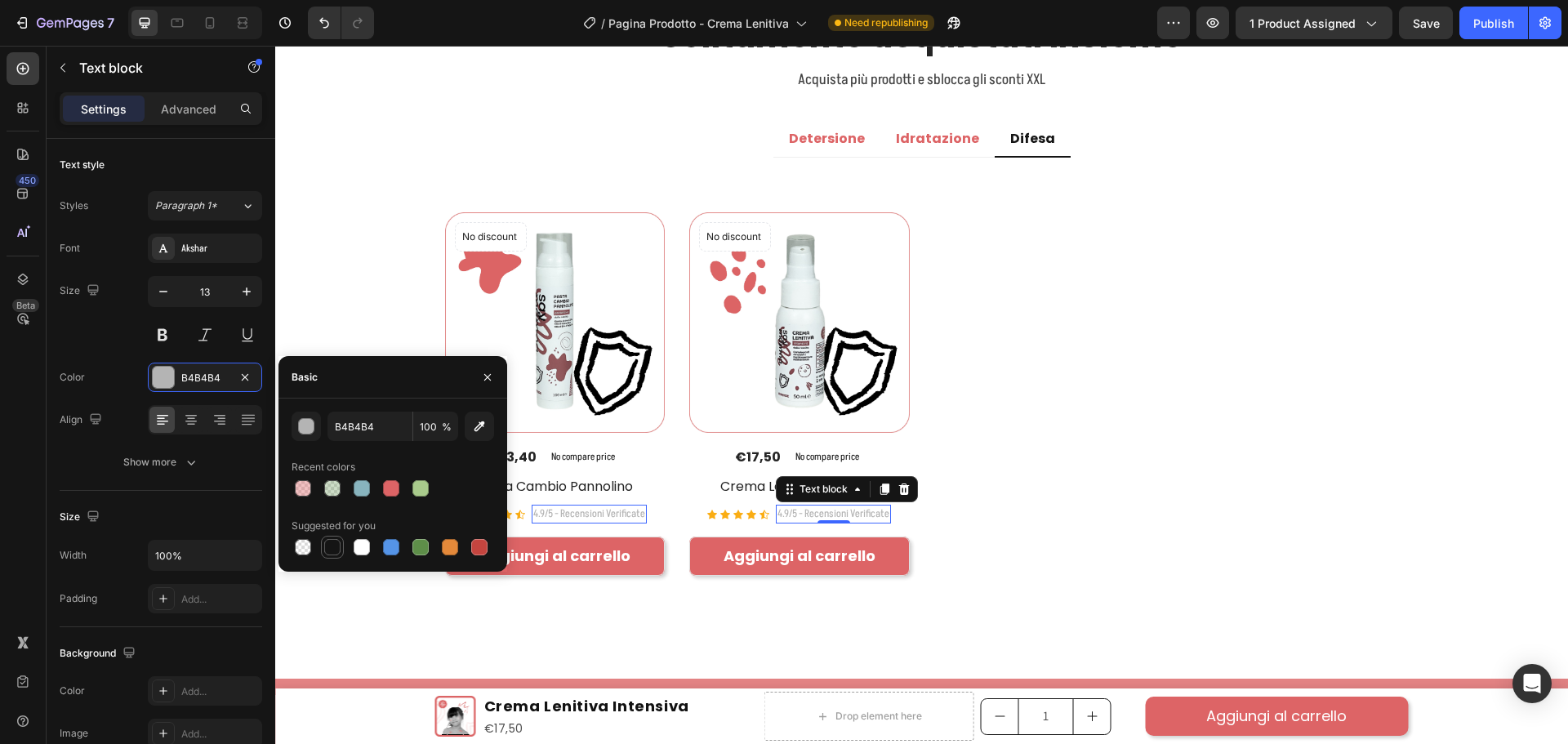
click at [331, 548] on div at bounding box center [332, 546] width 17 height 17
type input "151515"
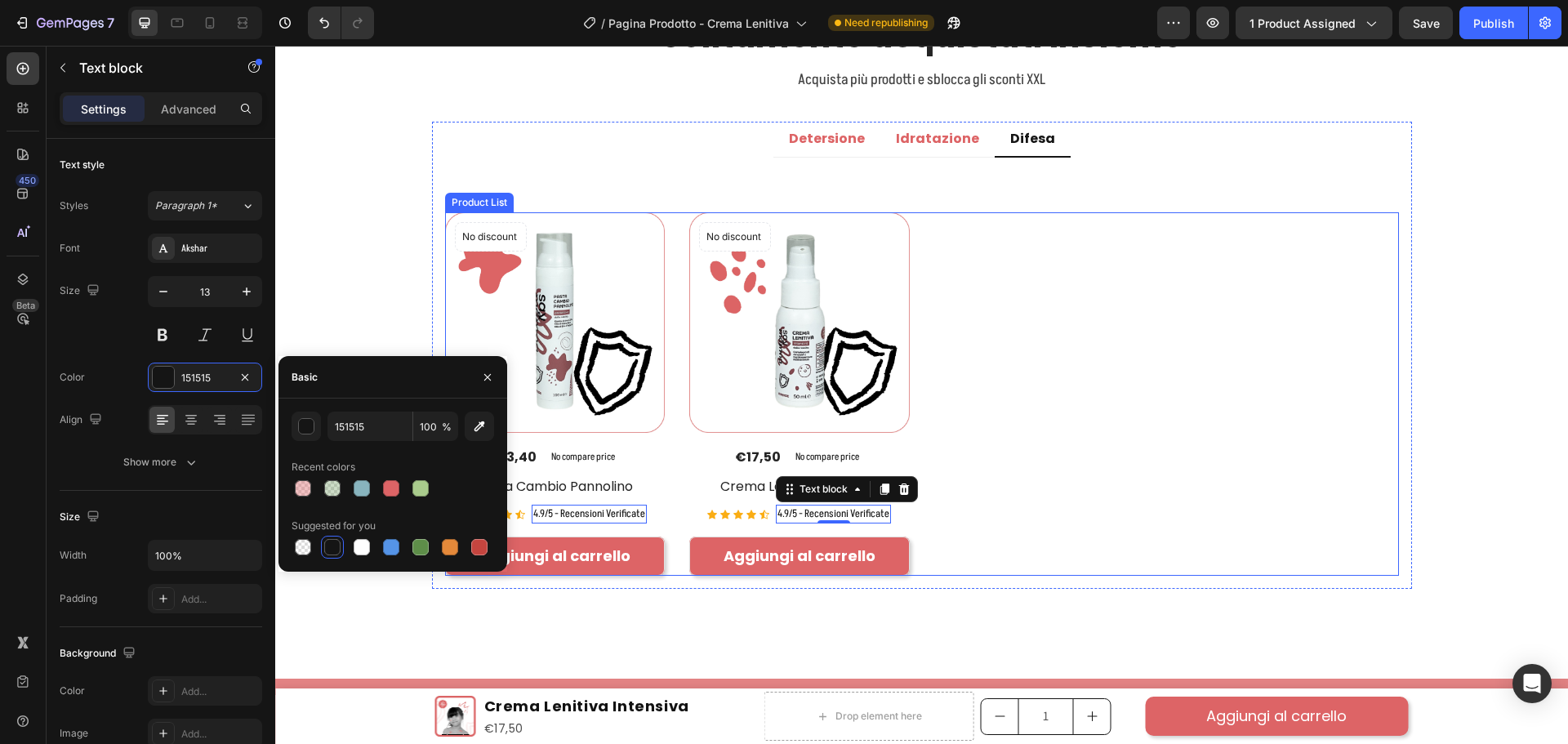
click at [1007, 482] on div "No discount Not be displayed when published Product Badge (P) Images €13,40 (P)…" at bounding box center [922, 393] width 954 height 363
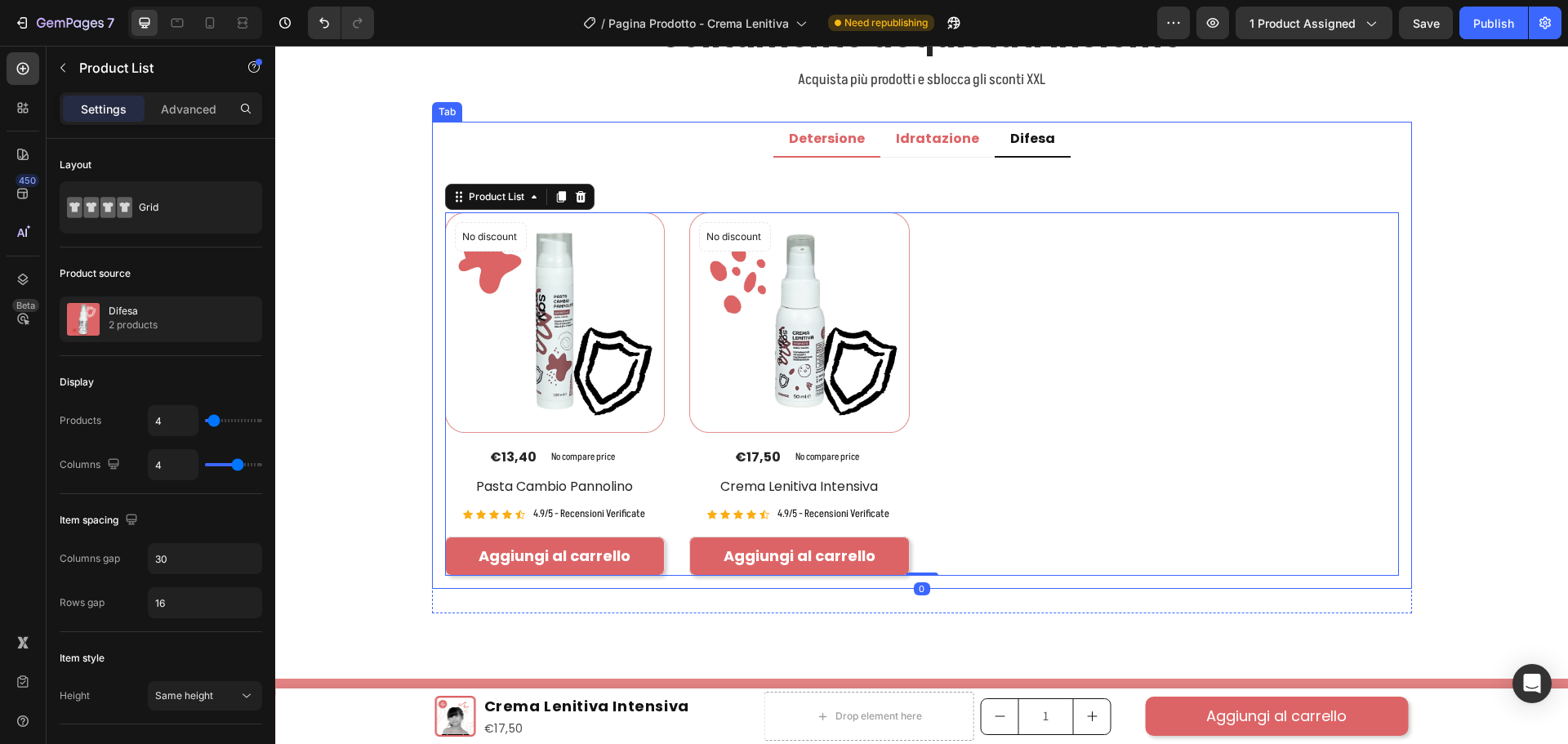
click at [826, 133] on p "Detersione" at bounding box center [826, 139] width 76 height 17
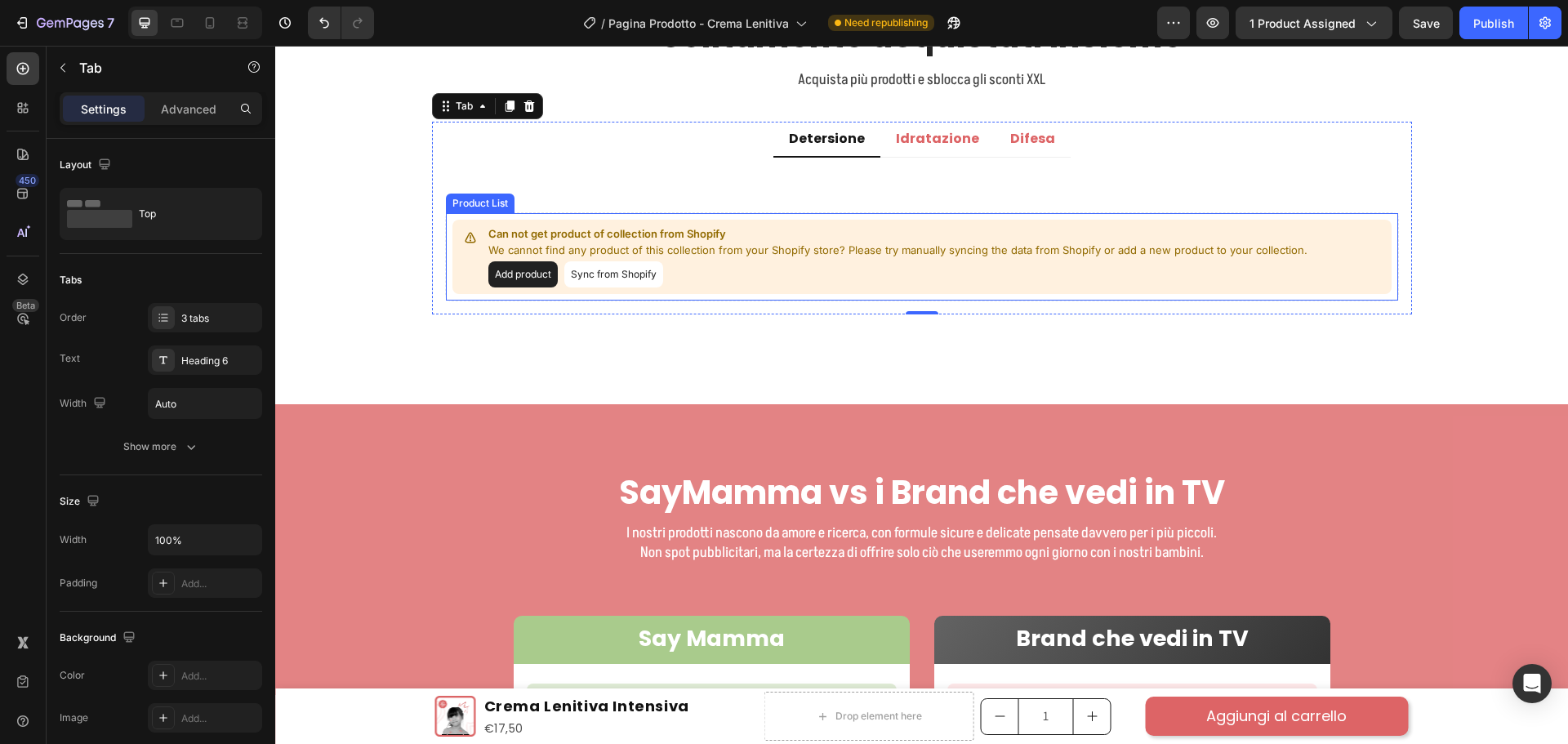
click at [601, 277] on button "Sync from Shopify" at bounding box center [613, 274] width 99 height 27
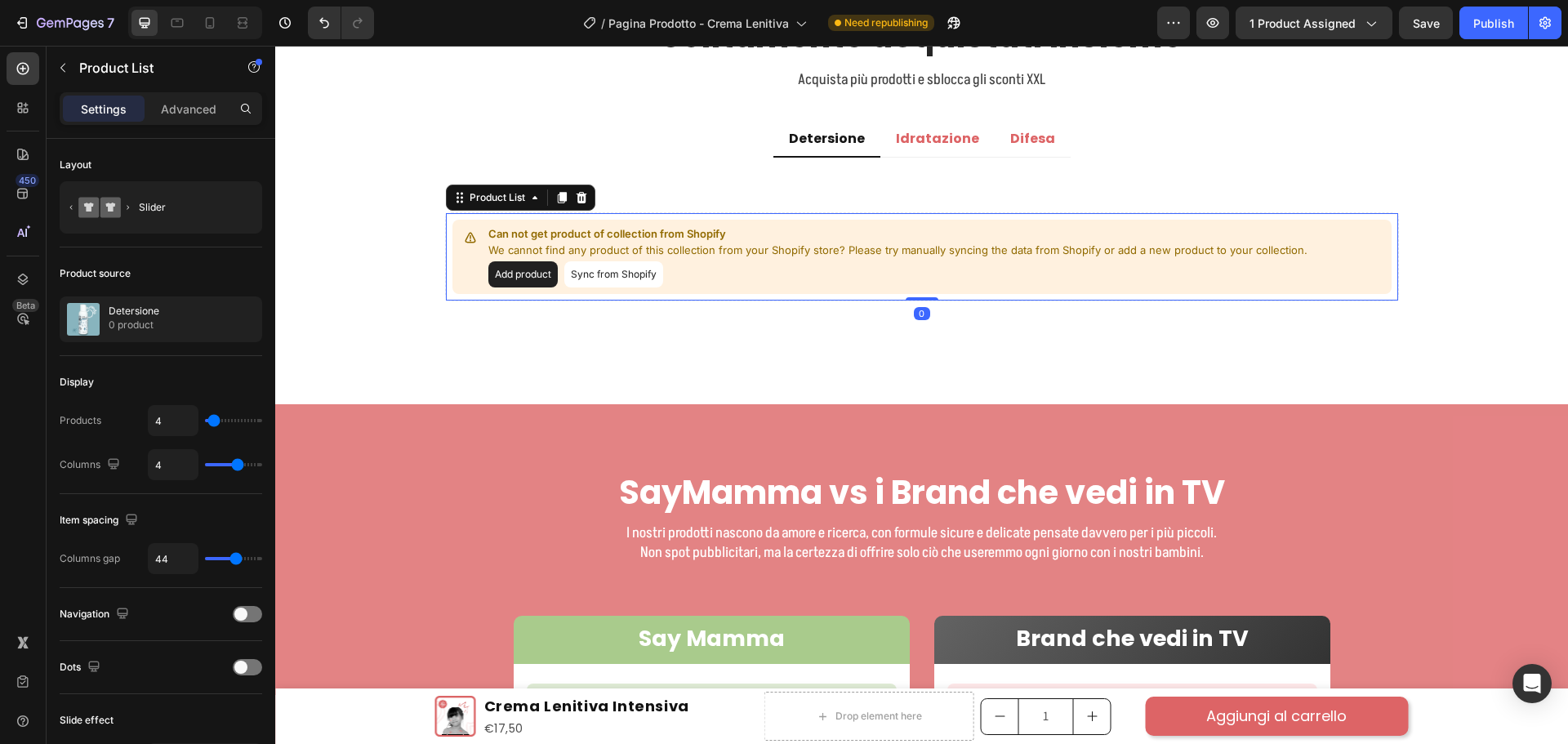
click at [612, 273] on button "Sync from Shopify" at bounding box center [613, 274] width 99 height 27
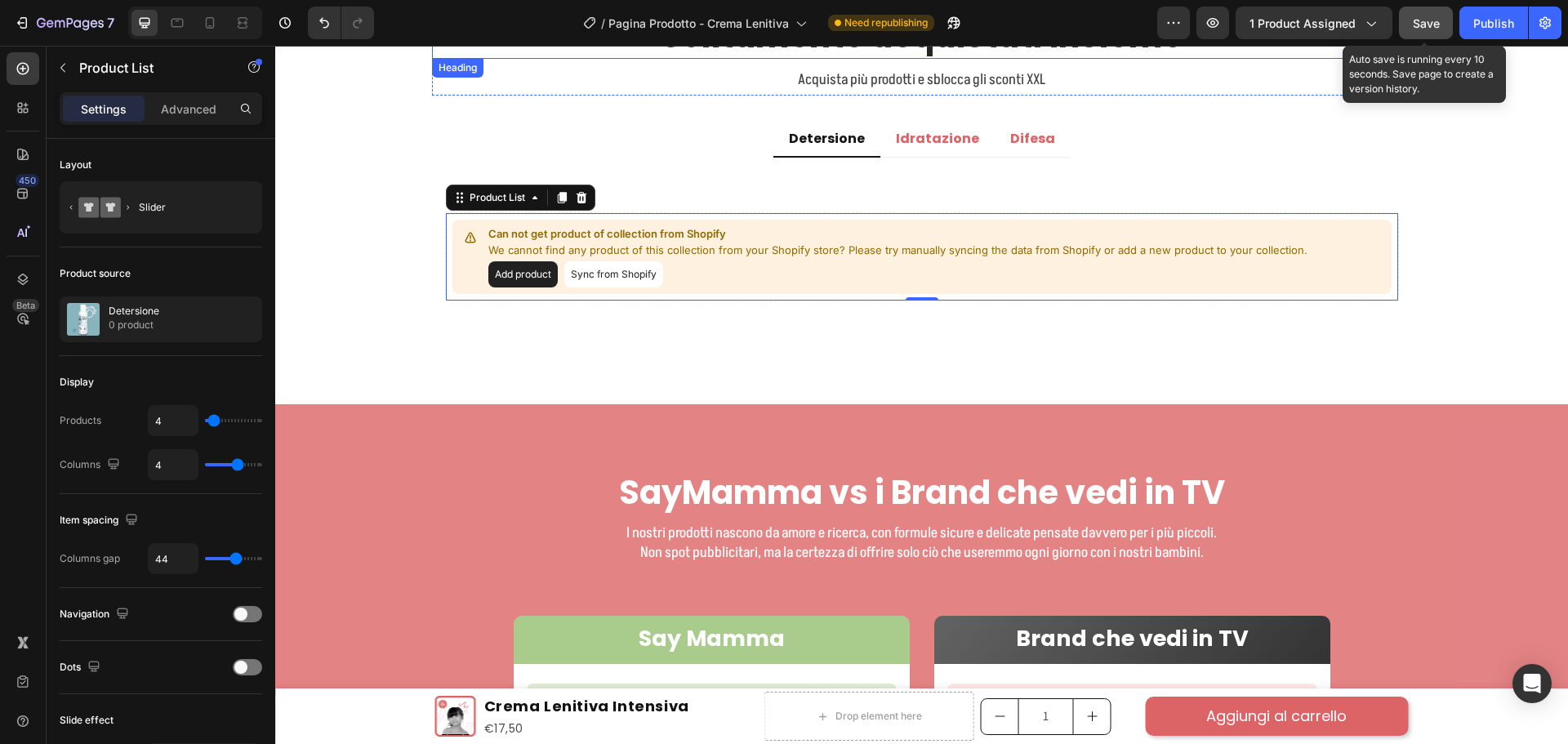
drag, startPoint x: 1419, startPoint y: 32, endPoint x: 1172, endPoint y: 118, distance: 261.5
click at [1419, 32] on button "Save" at bounding box center [1425, 23] width 54 height 32
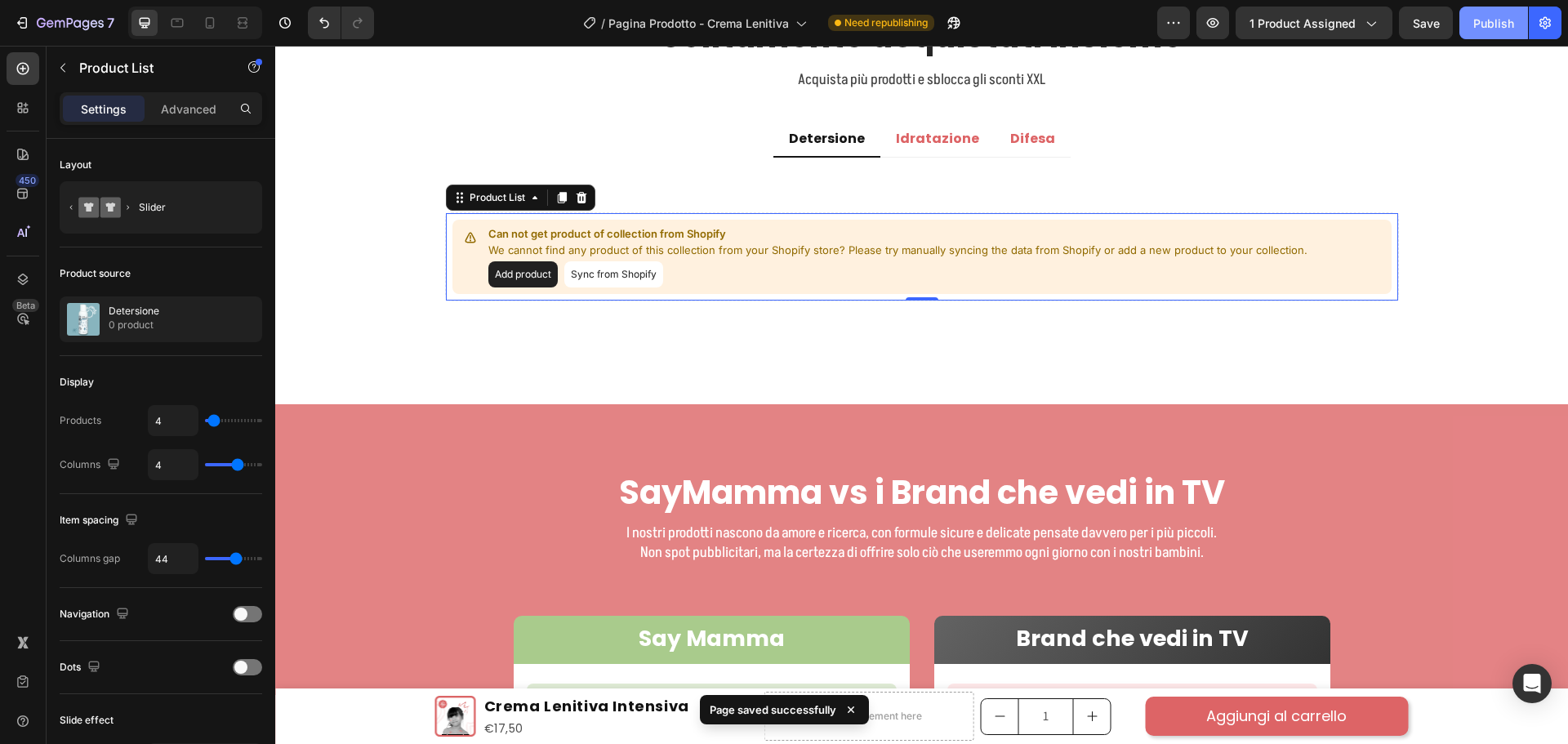
click at [1505, 27] on div "Publish" at bounding box center [1494, 23] width 41 height 17
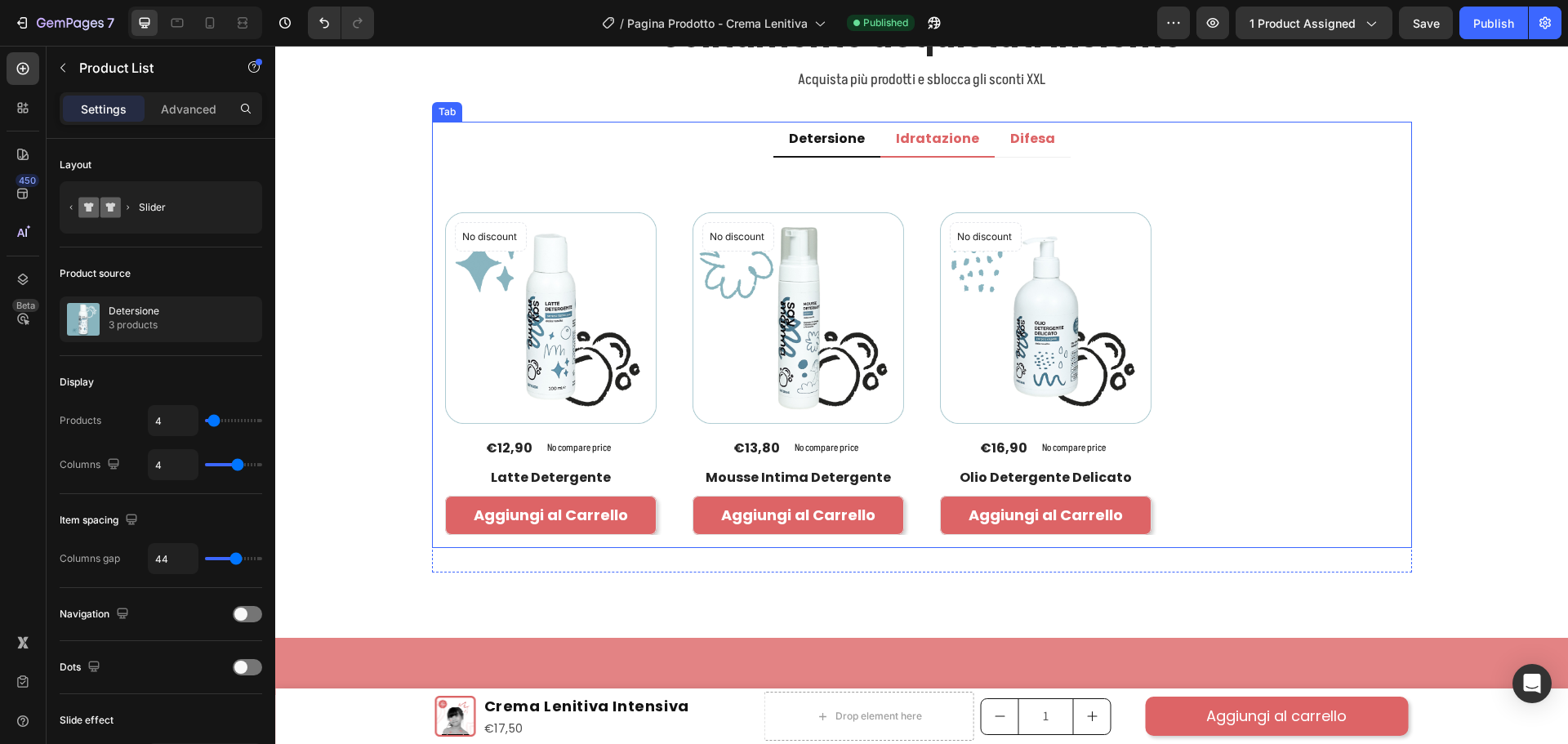
click at [945, 138] on p "Idratazione" at bounding box center [937, 139] width 84 height 17
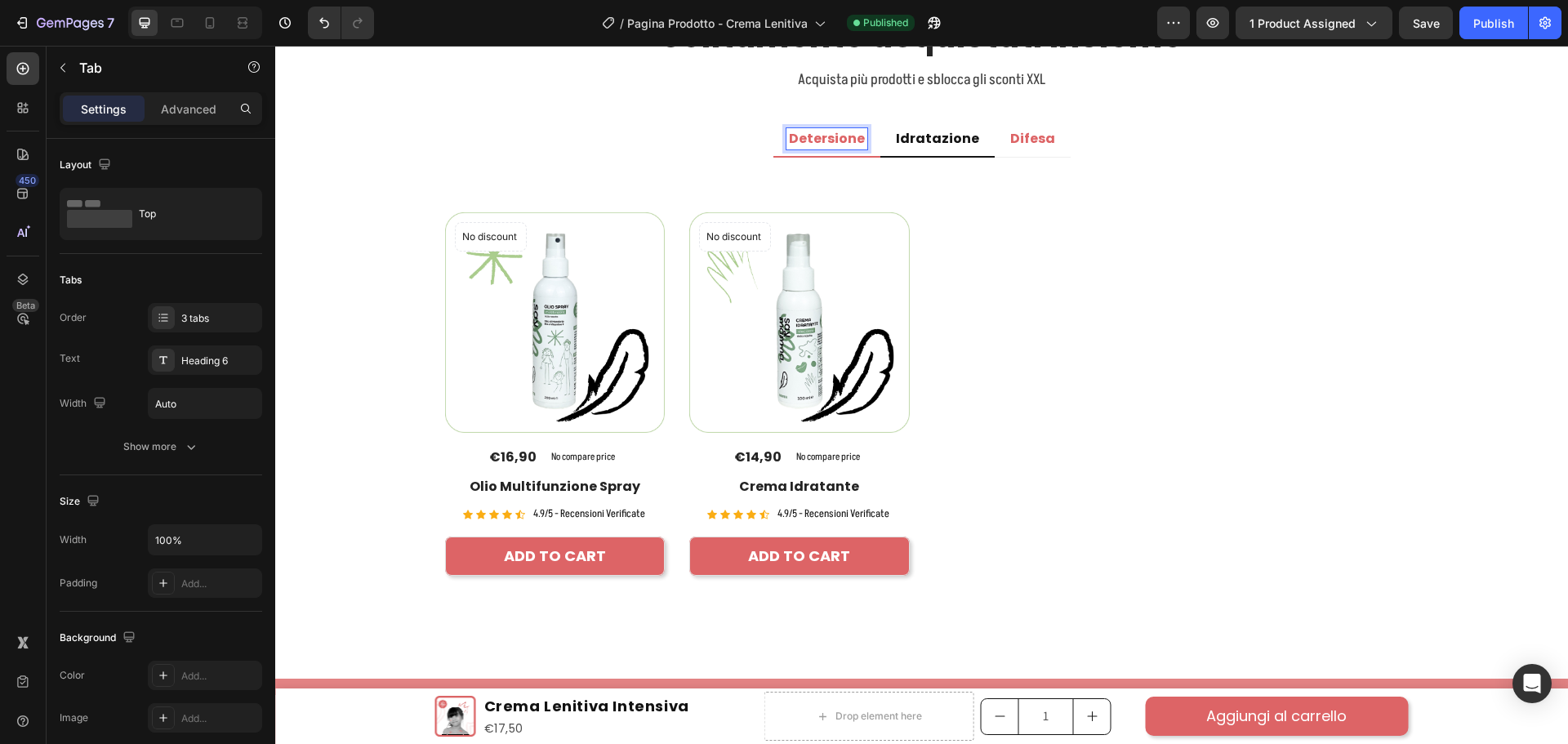
click at [840, 140] on p "Detersione" at bounding box center [826, 139] width 76 height 17
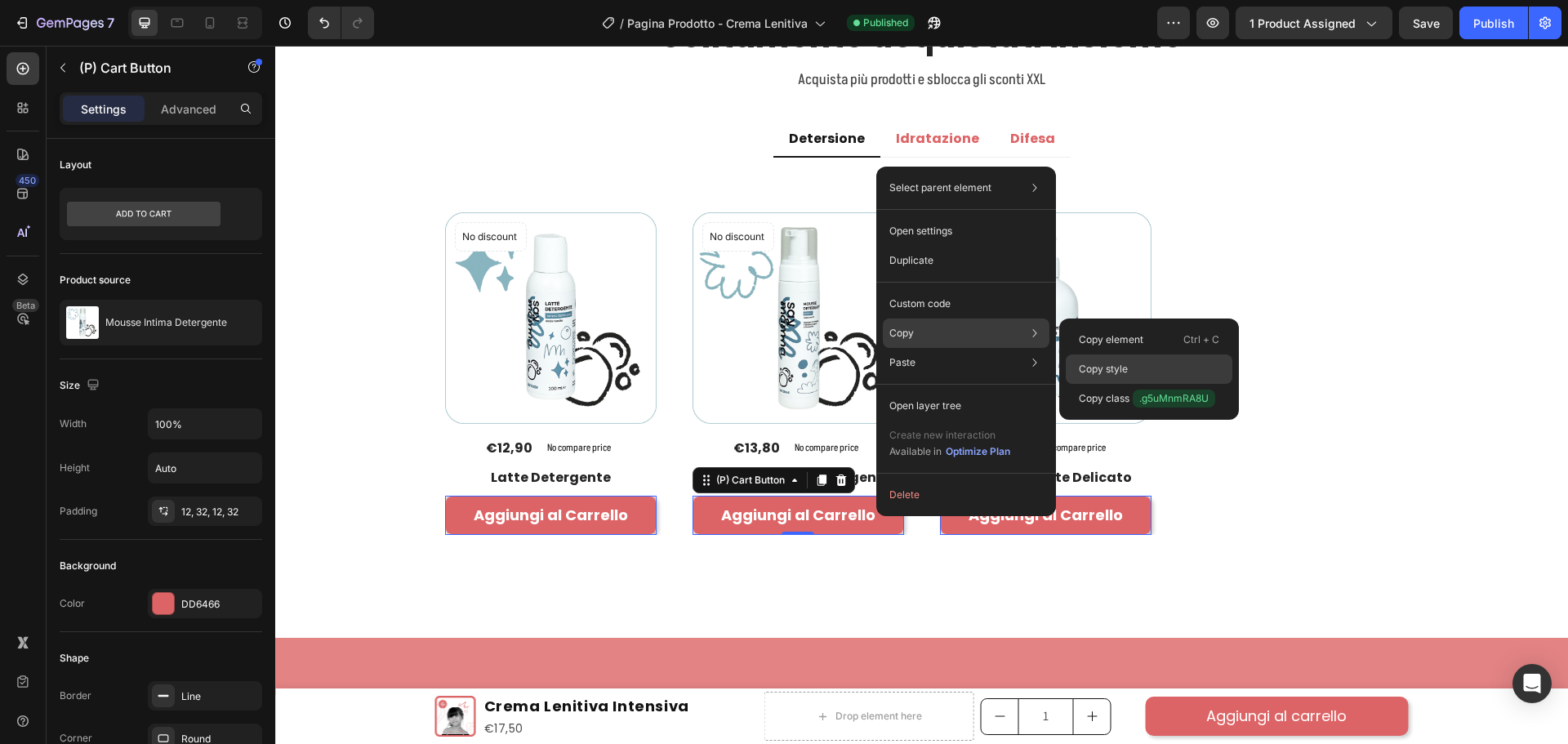
drag, startPoint x: 1112, startPoint y: 364, endPoint x: 723, endPoint y: 207, distance: 419.5
click at [1112, 364] on p "Copy style" at bounding box center [1103, 369] width 49 height 15
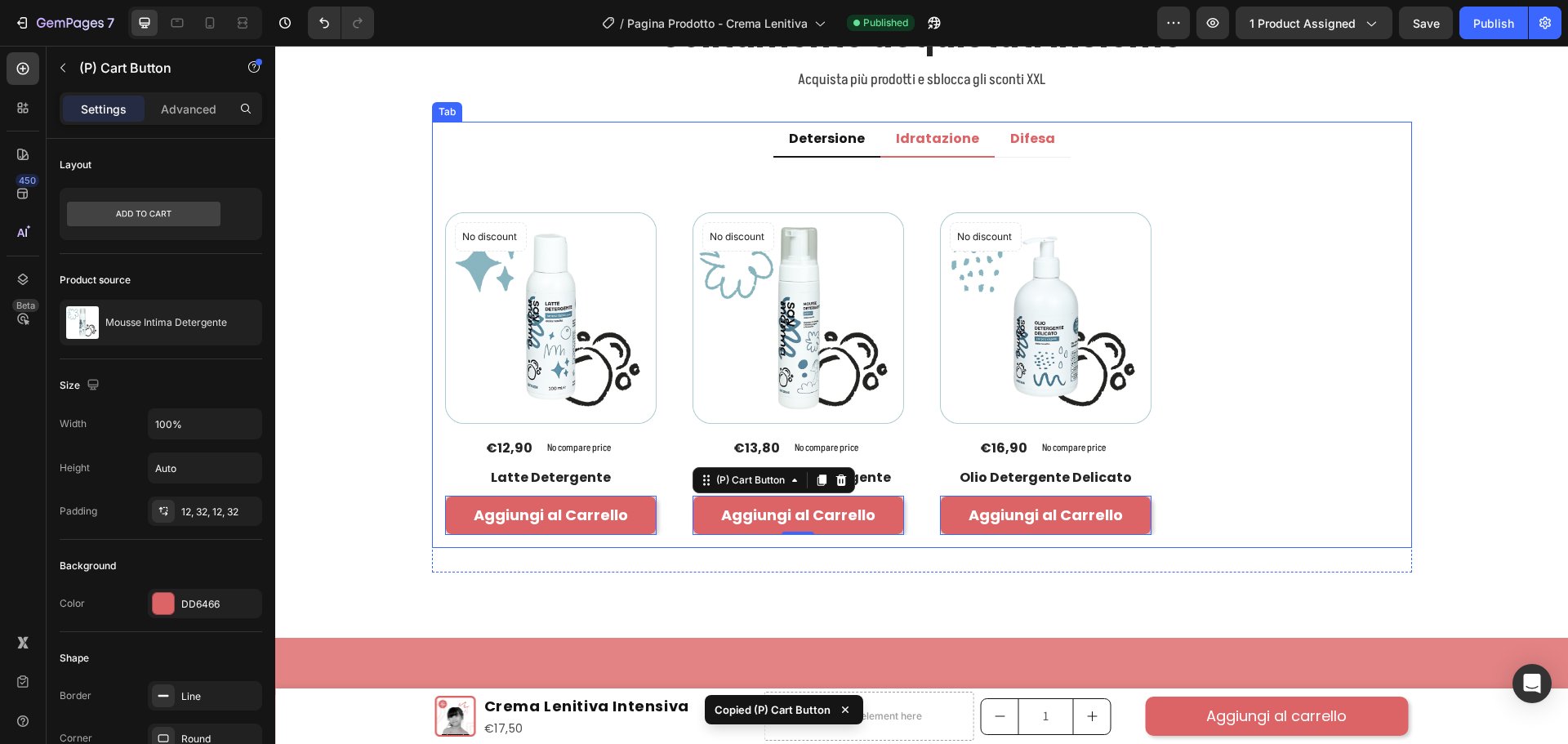
click at [943, 136] on p "Idratazione" at bounding box center [937, 139] width 84 height 17
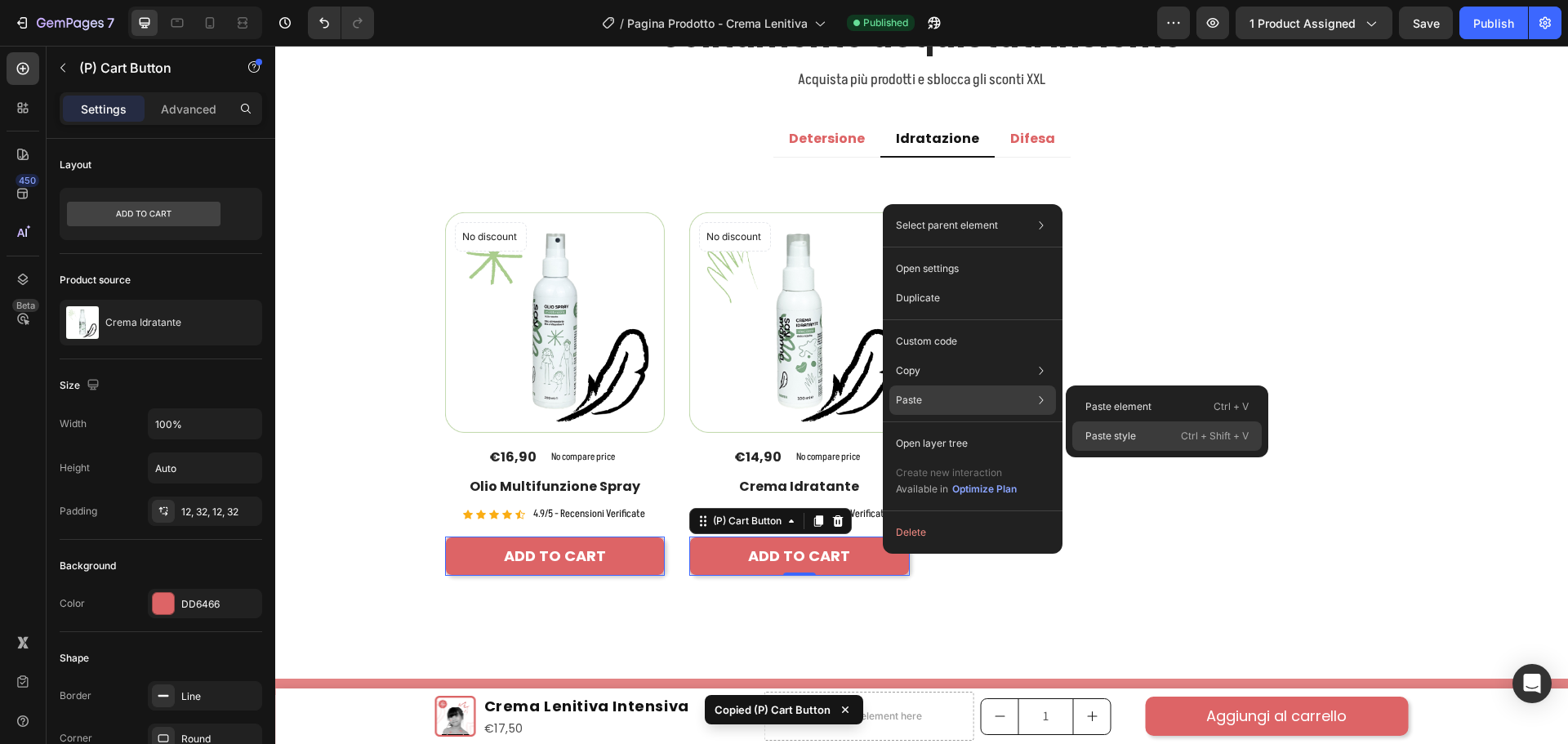
click at [1112, 436] on p "Paste style" at bounding box center [1111, 435] width 51 height 15
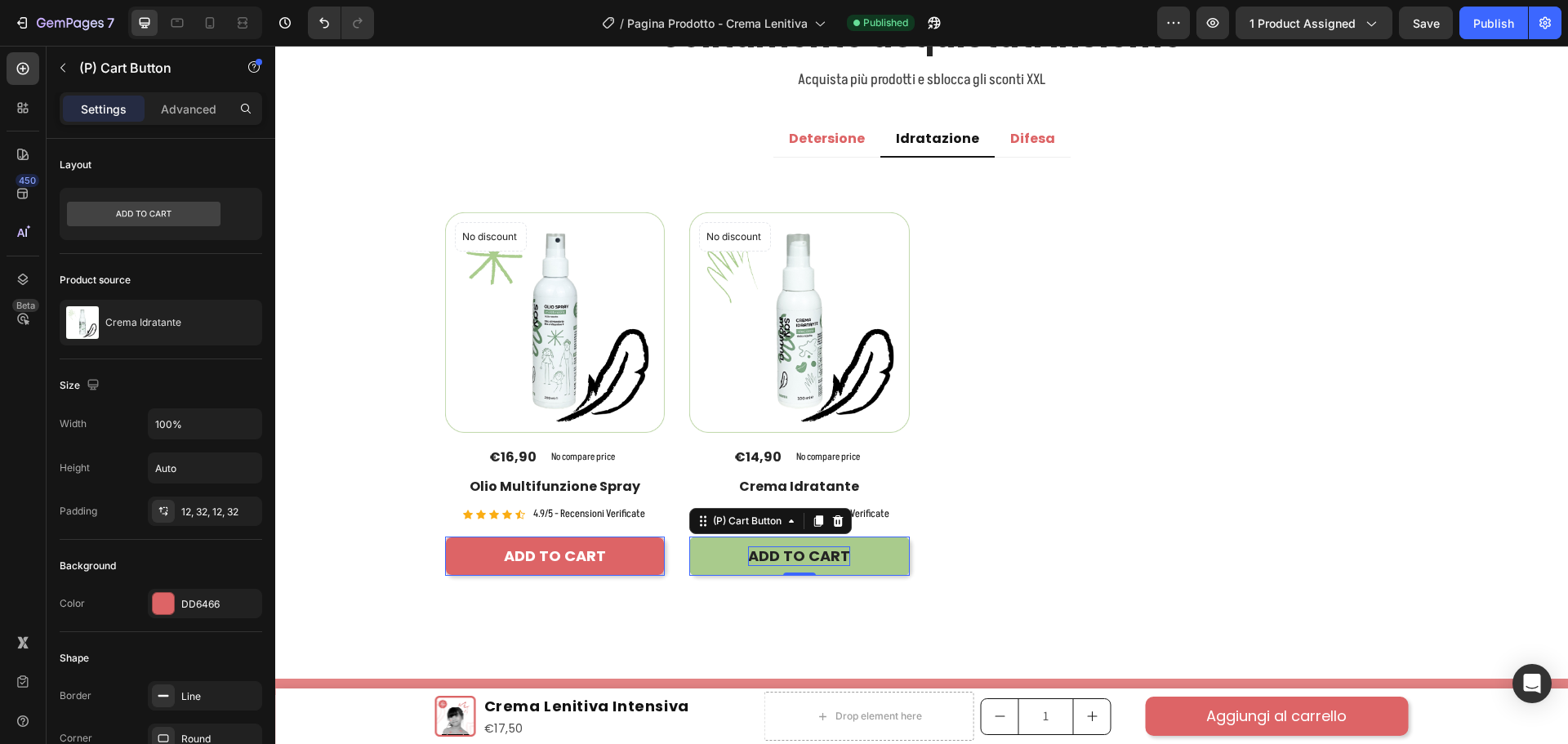
click at [606, 552] on div "ADD TO CART" at bounding box center [555, 555] width 102 height 19
click at [784, 552] on p "ADD TO CART" at bounding box center [799, 555] width 102 height 19
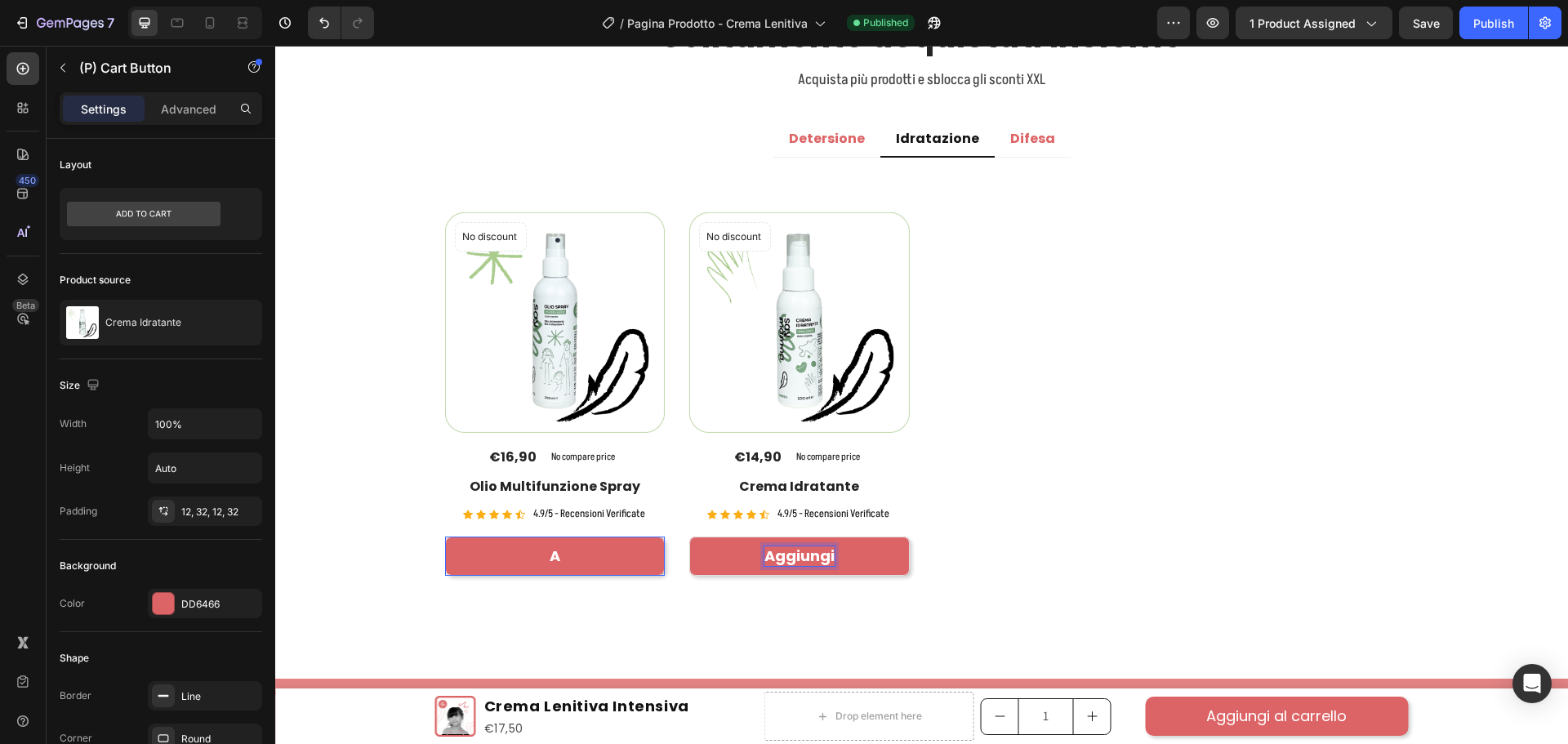
click at [445, 537] on button "Aggiungi" at bounding box center [555, 555] width 220 height 38
click at [445, 537] on button "Aggiungi a" at bounding box center [555, 555] width 220 height 38
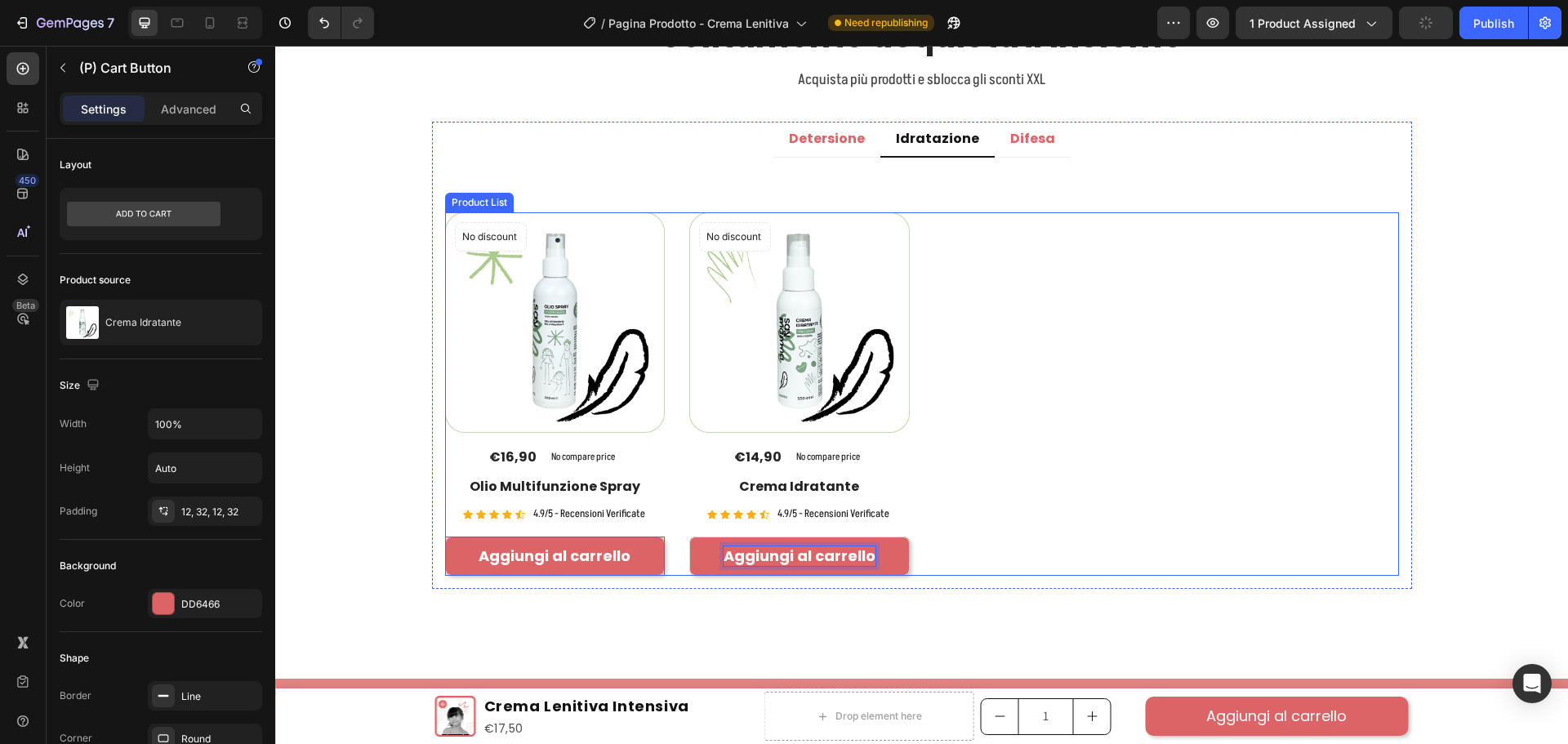
click at [1185, 527] on div "No discount Not be displayed when published Product Badge (P) Images €16,90 (P)…" at bounding box center [922, 393] width 954 height 363
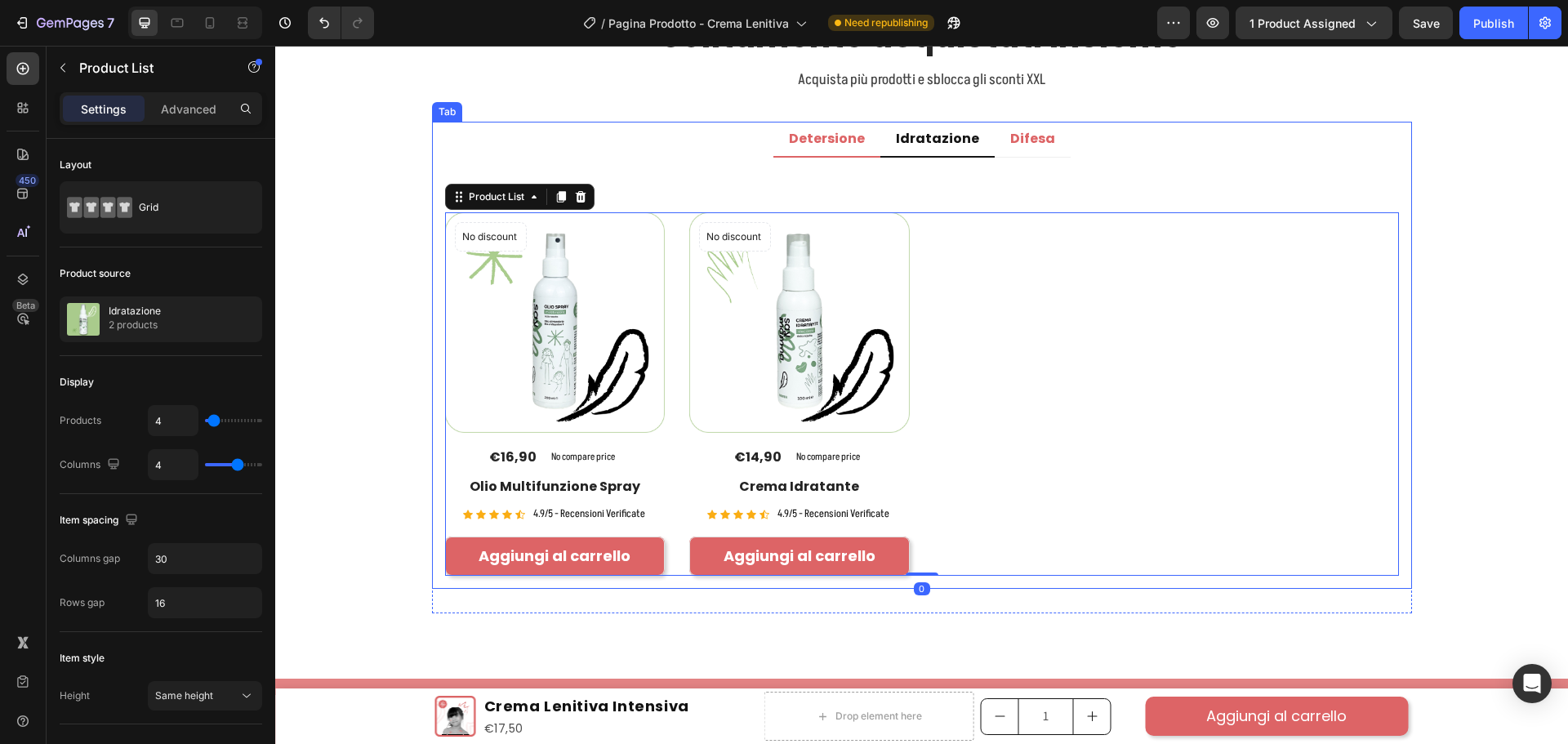
click at [856, 138] on p "Detersione" at bounding box center [826, 139] width 76 height 17
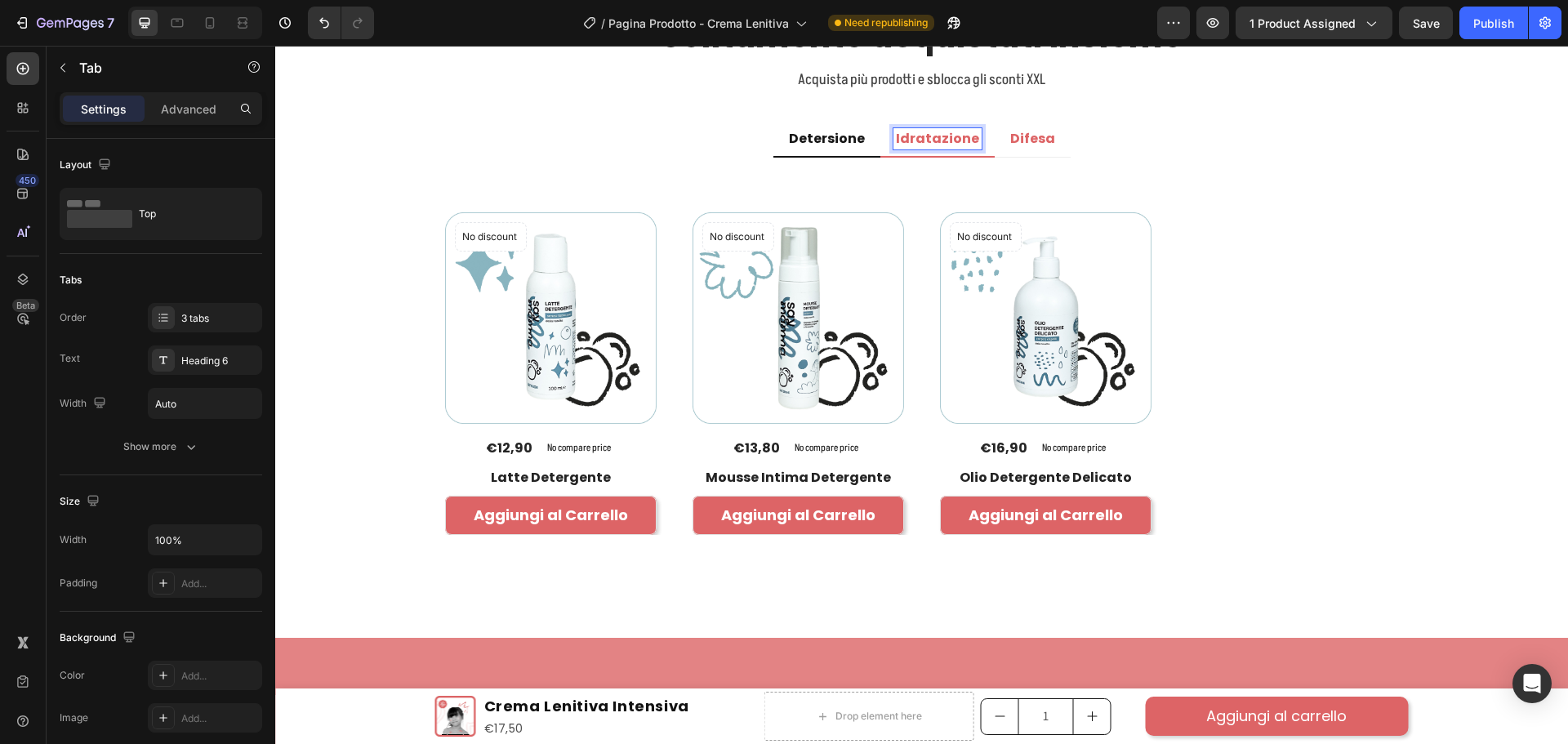
click at [937, 134] on p "Idratazione" at bounding box center [937, 139] width 84 height 17
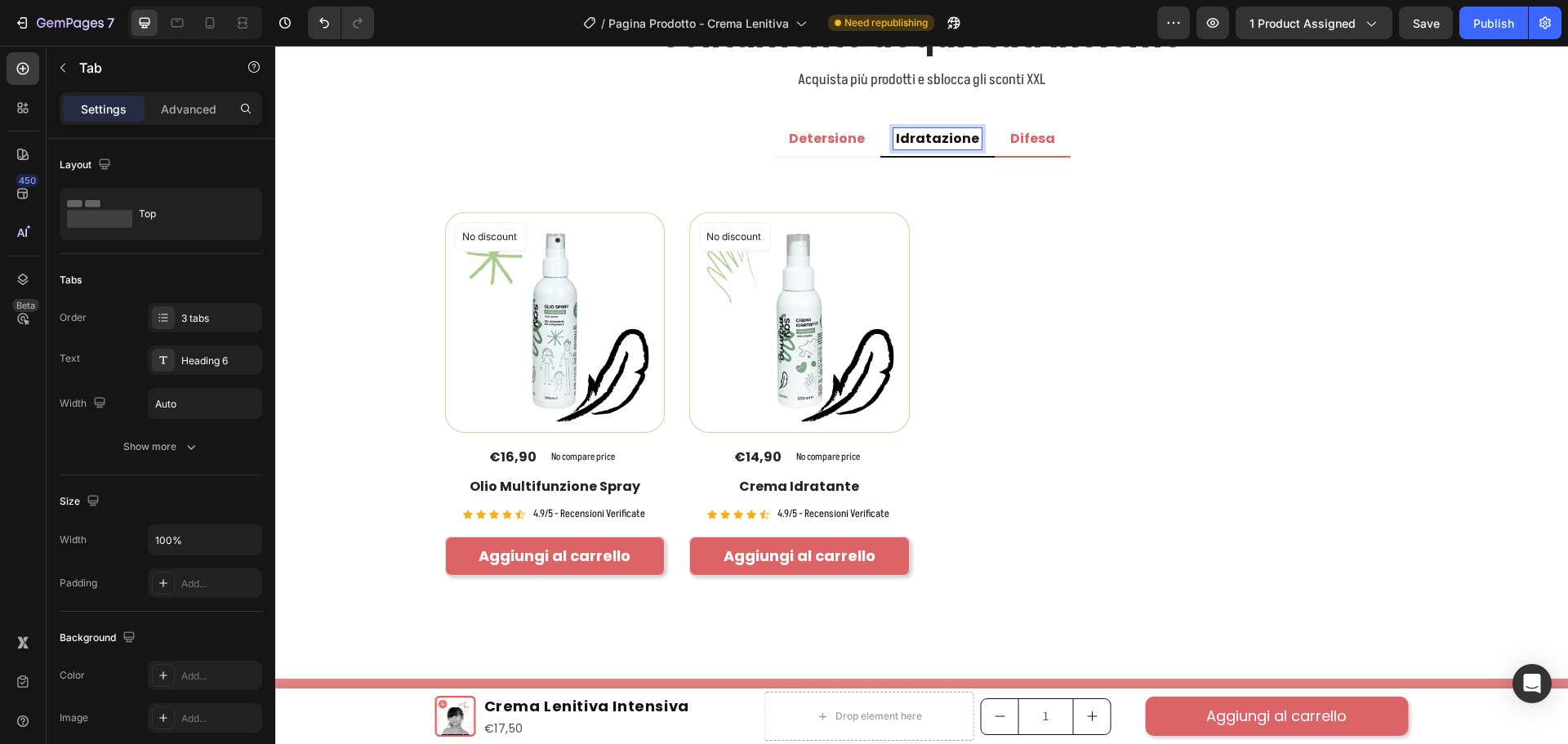
click at [1016, 134] on p "Difesa" at bounding box center [1033, 139] width 45 height 17
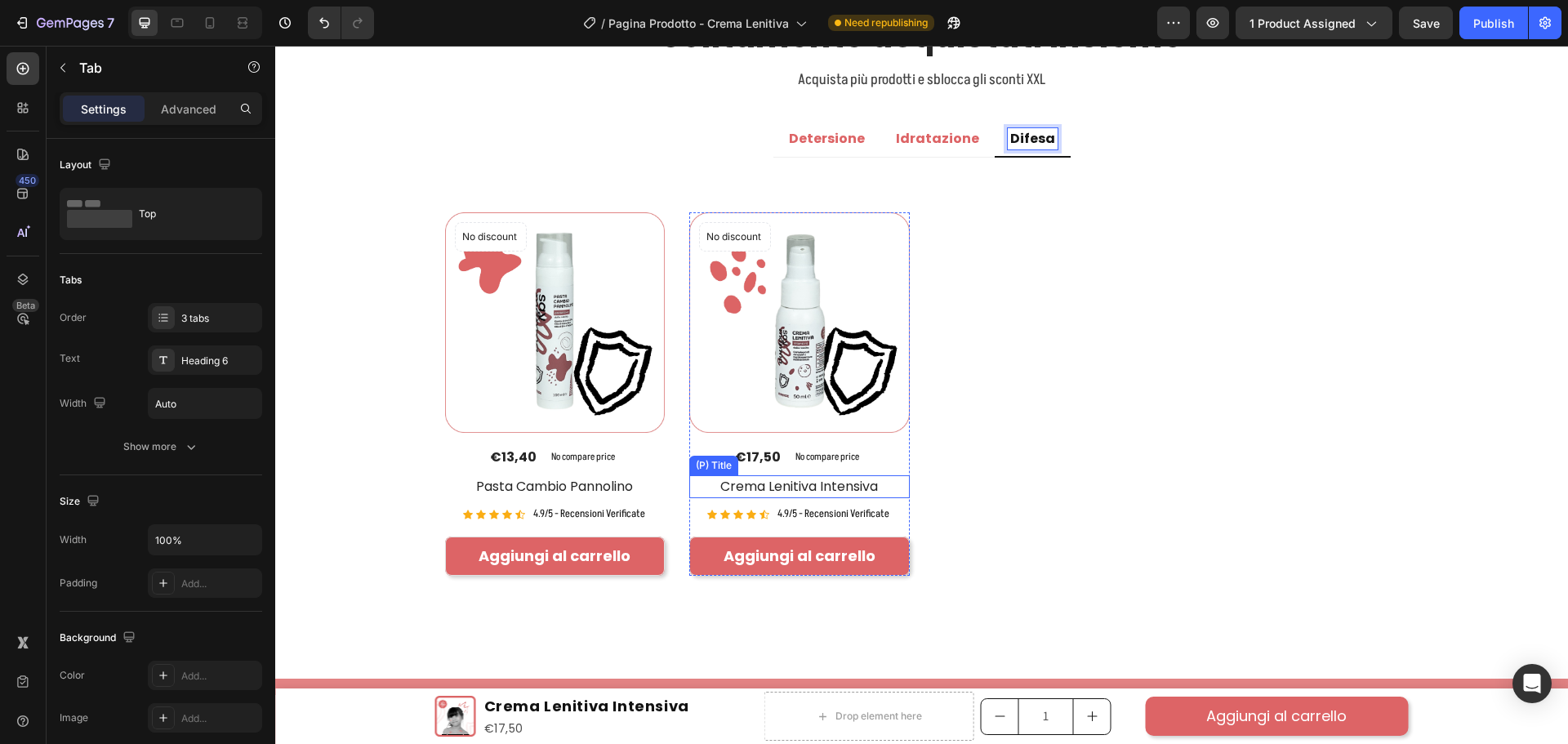
click at [666, 485] on h2 "Crema Lenitiva Intensiva" at bounding box center [555, 486] width 220 height 23
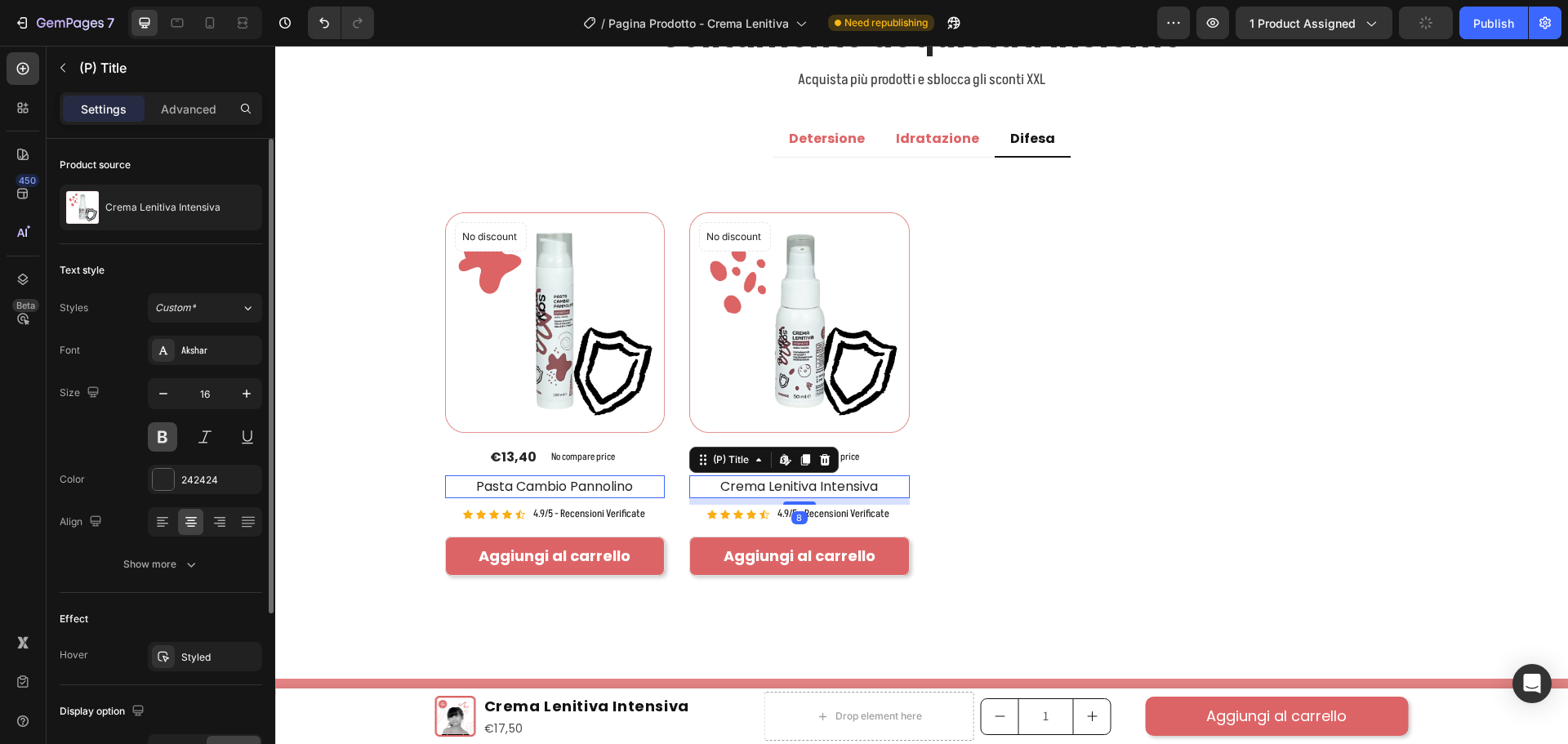
click at [162, 437] on button at bounding box center [162, 436] width 29 height 29
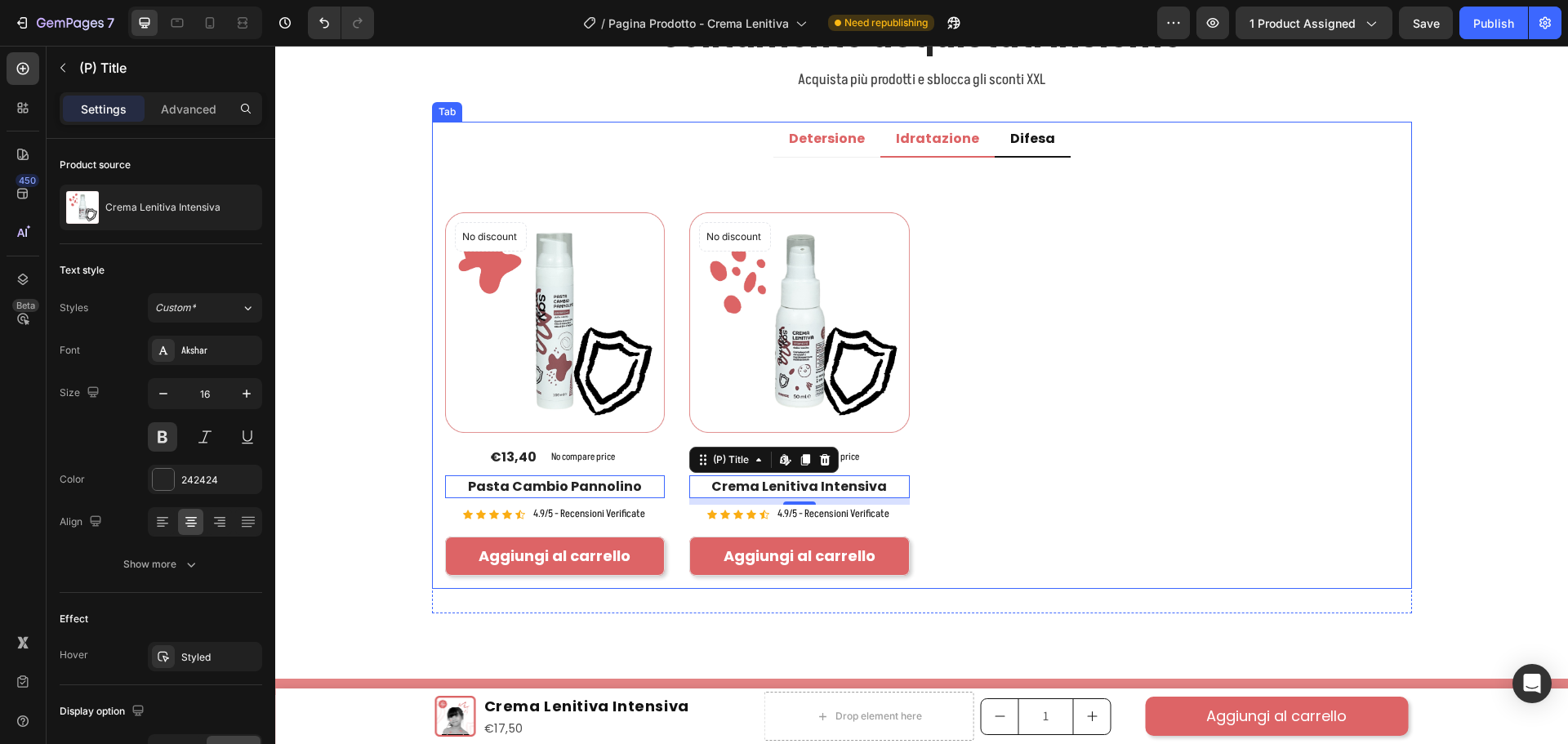
click at [942, 134] on p "Idratazione" at bounding box center [937, 139] width 84 height 17
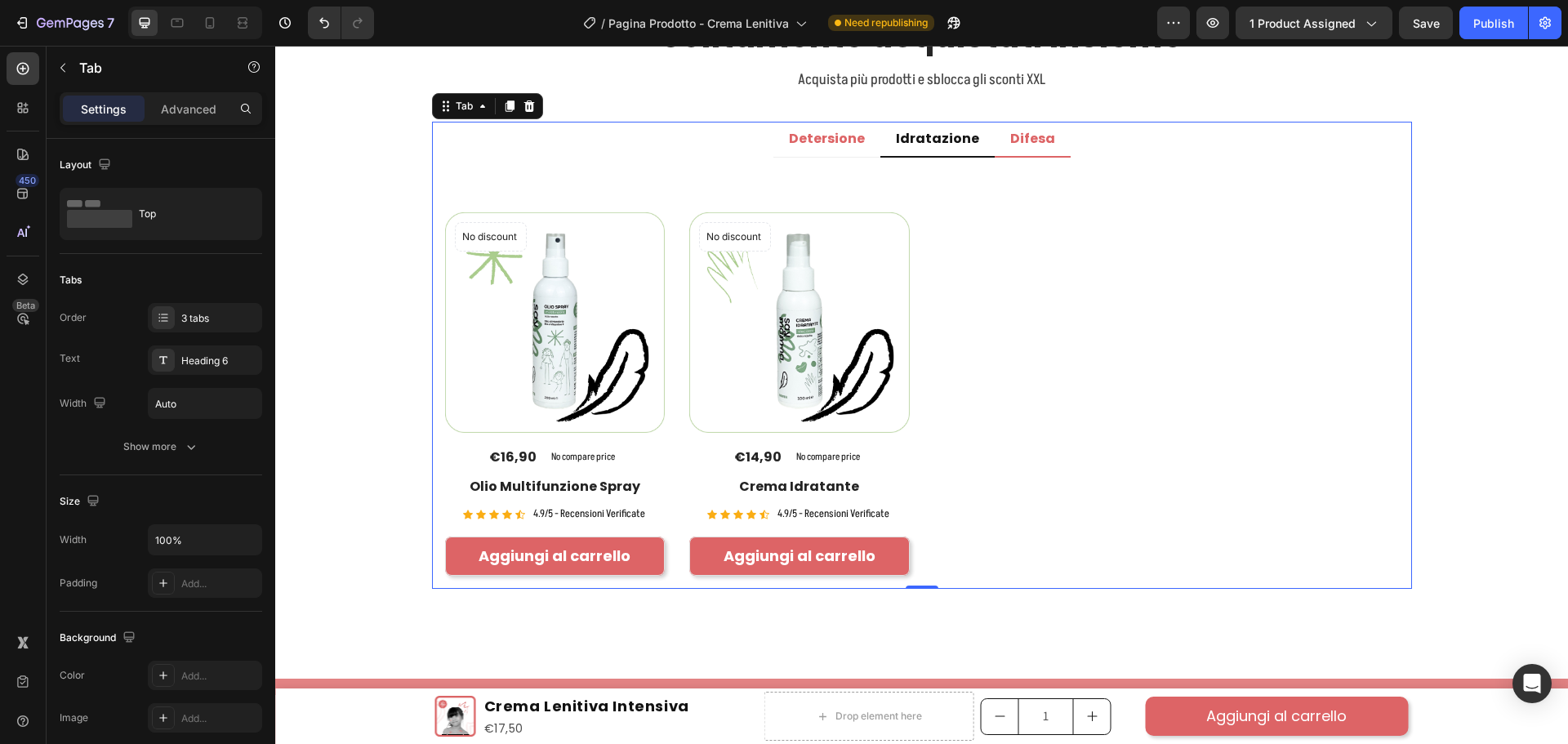
click at [1018, 128] on div "Difesa" at bounding box center [1032, 139] width 50 height 22
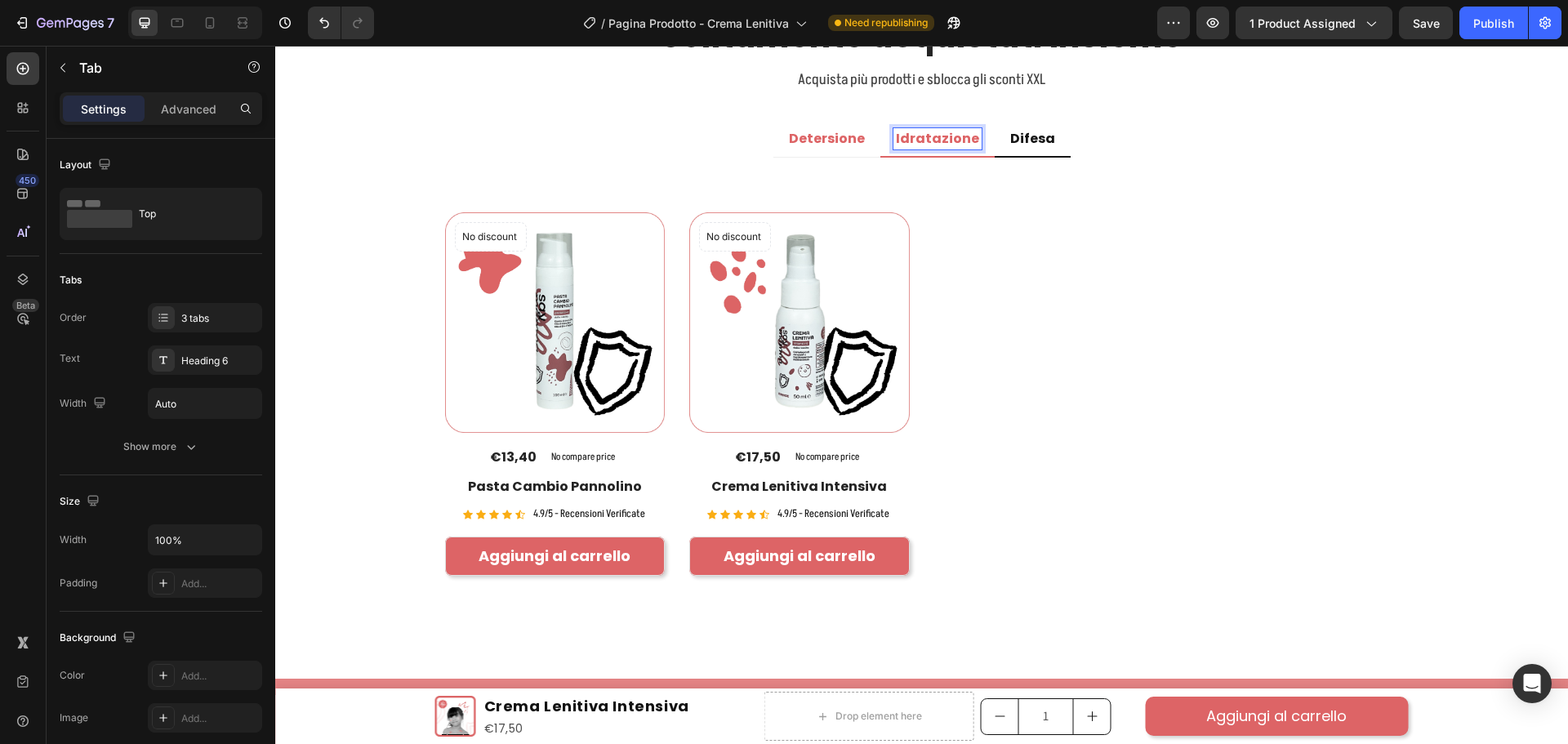
click at [938, 128] on div "Idratazione" at bounding box center [938, 139] width 88 height 22
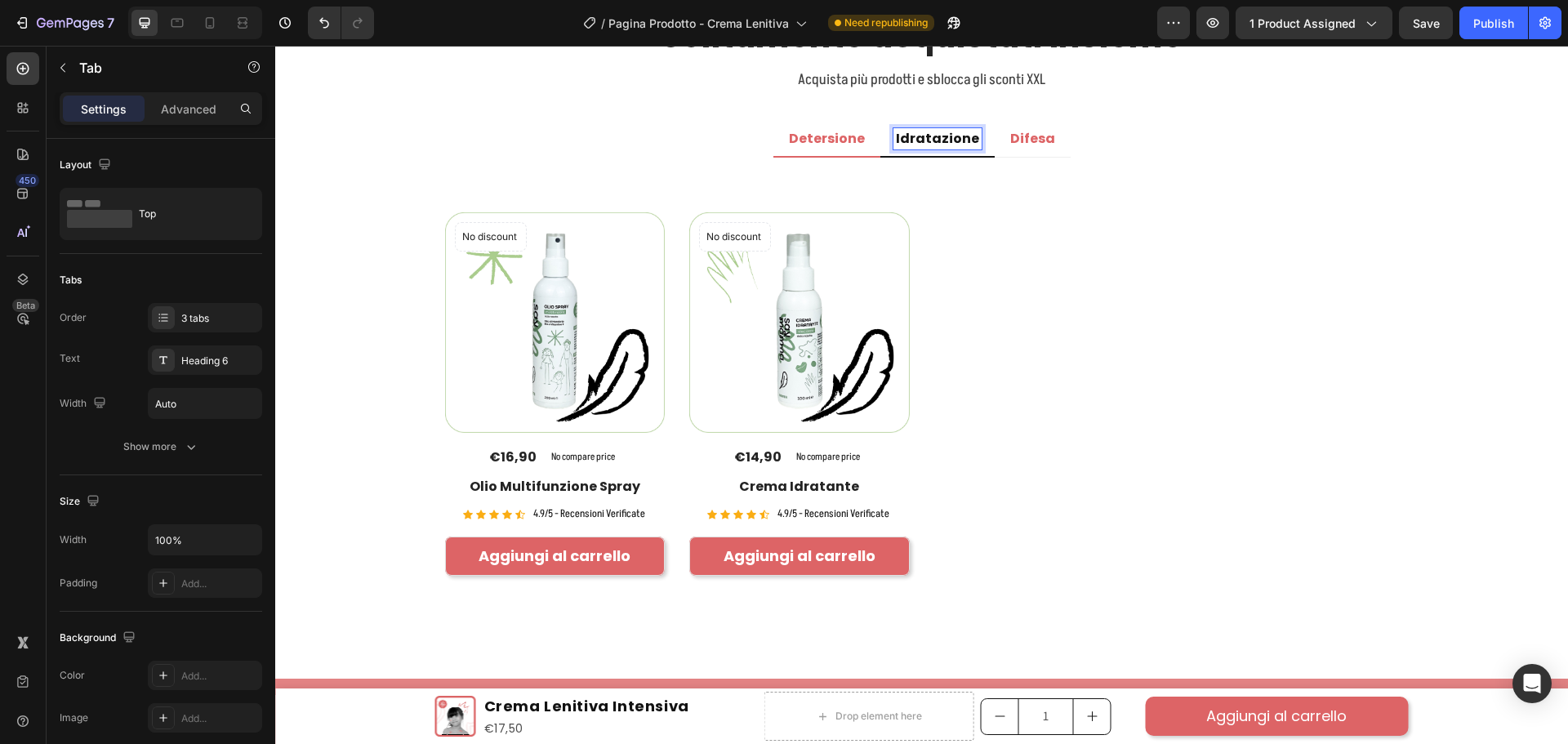
click at [835, 131] on p "Detersione" at bounding box center [826, 139] width 76 height 17
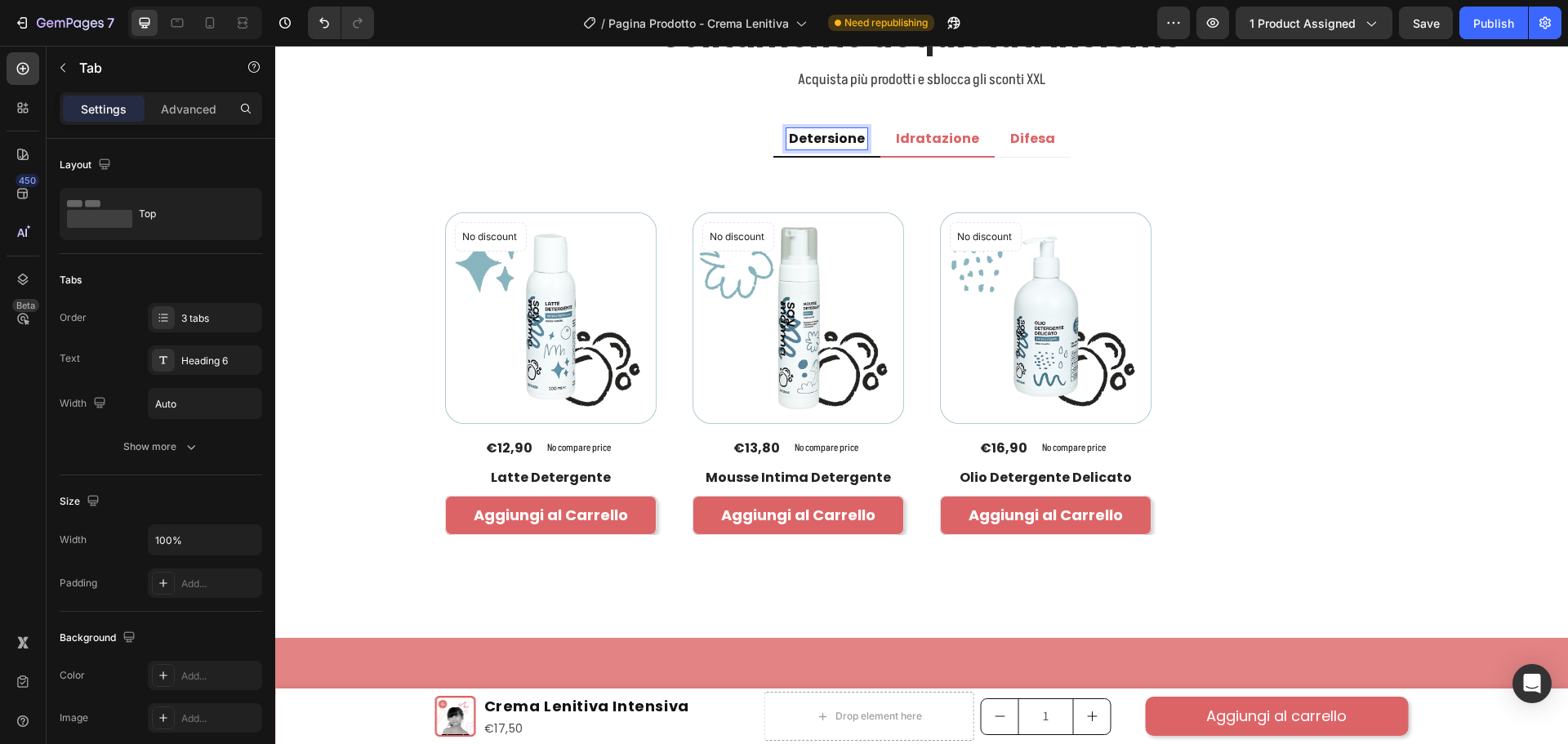
click at [912, 131] on p "Idratazione" at bounding box center [937, 139] width 84 height 17
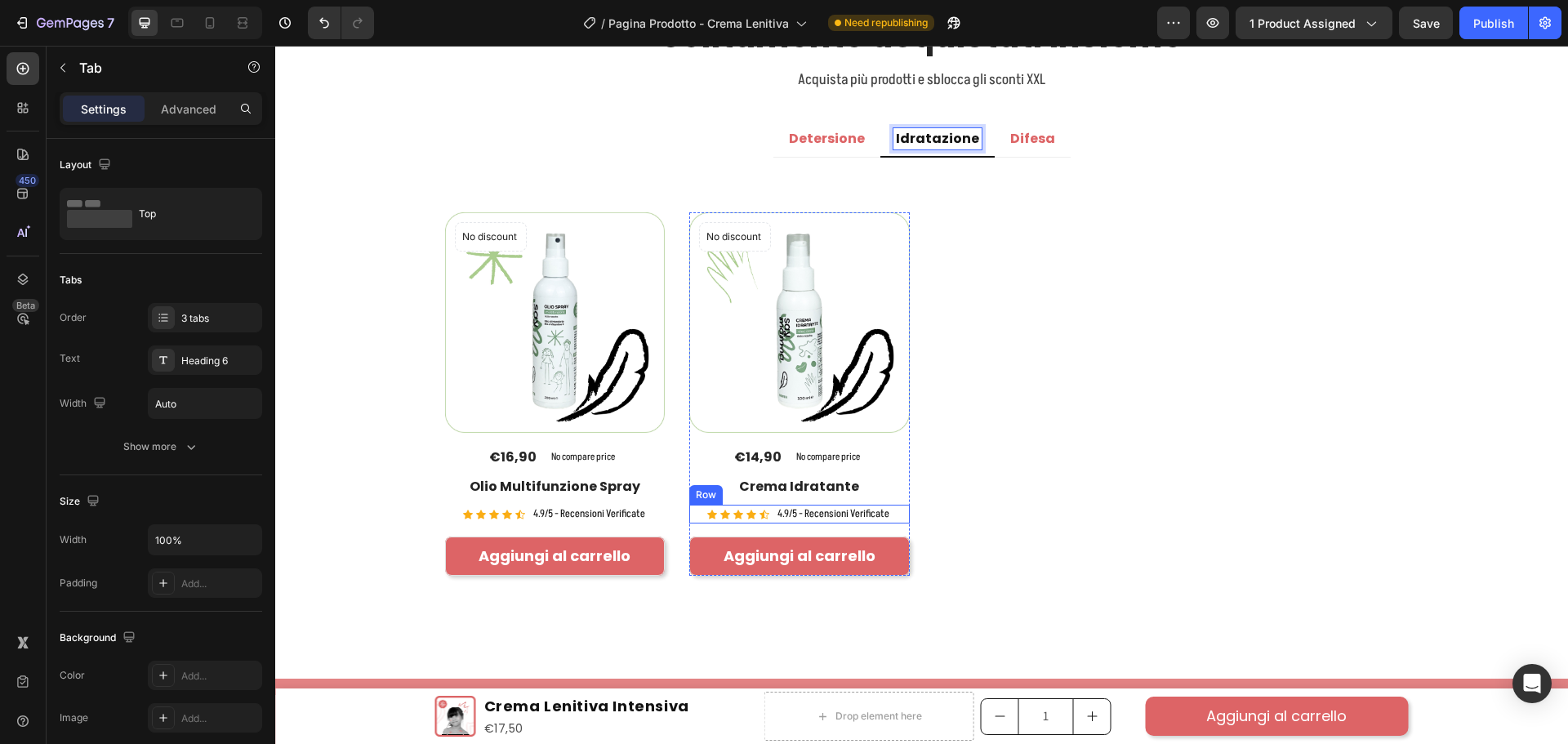
click at [666, 512] on div "Icon Icon Icon Icon Icon Icon List Hoz 4.9/5 - Recensioni Verificate Text block…" at bounding box center [555, 514] width 220 height 20
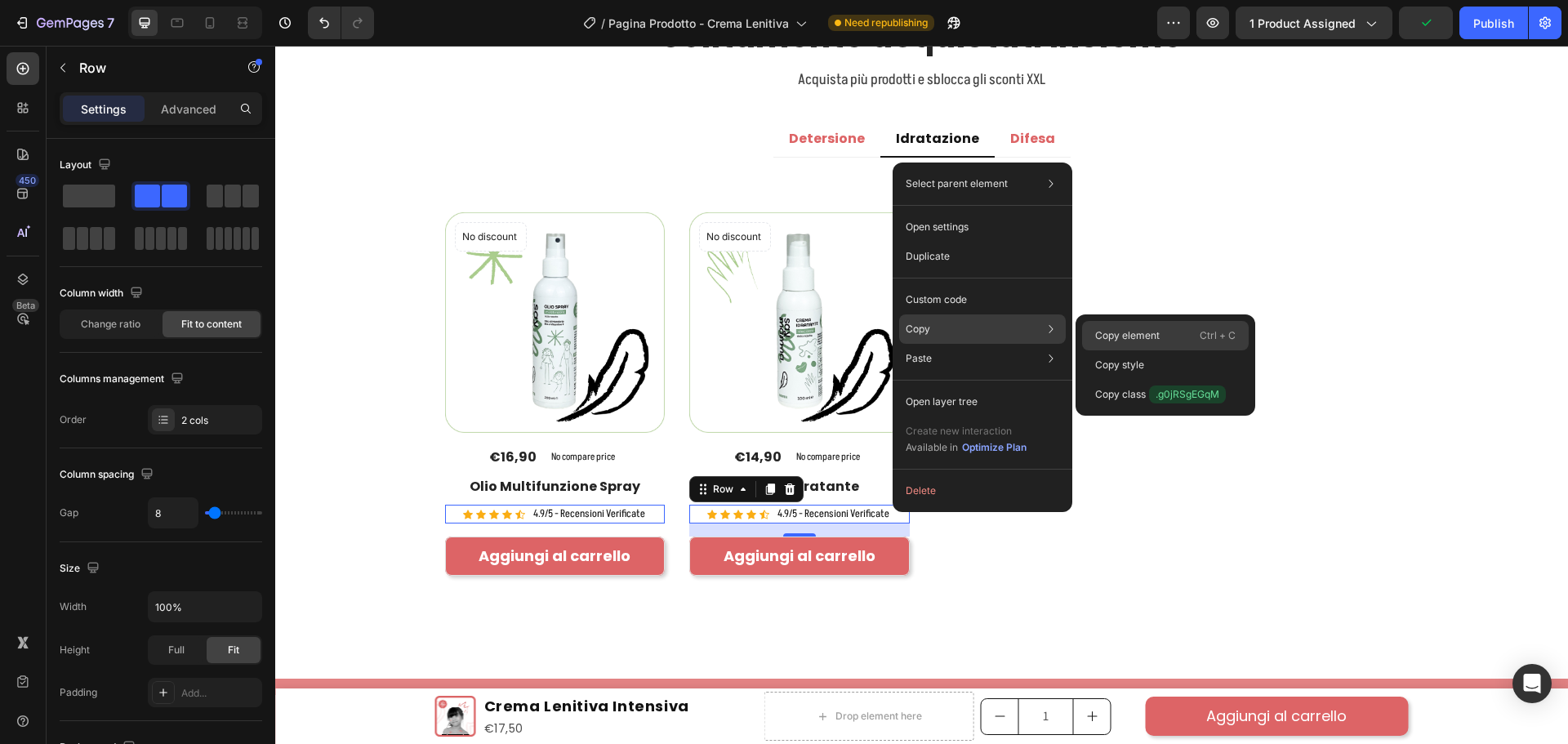
drag, startPoint x: 1098, startPoint y: 324, endPoint x: 676, endPoint y: 169, distance: 449.6
click at [1098, 350] on div "Copy element Ctrl + C" at bounding box center [1165, 365] width 166 height 29
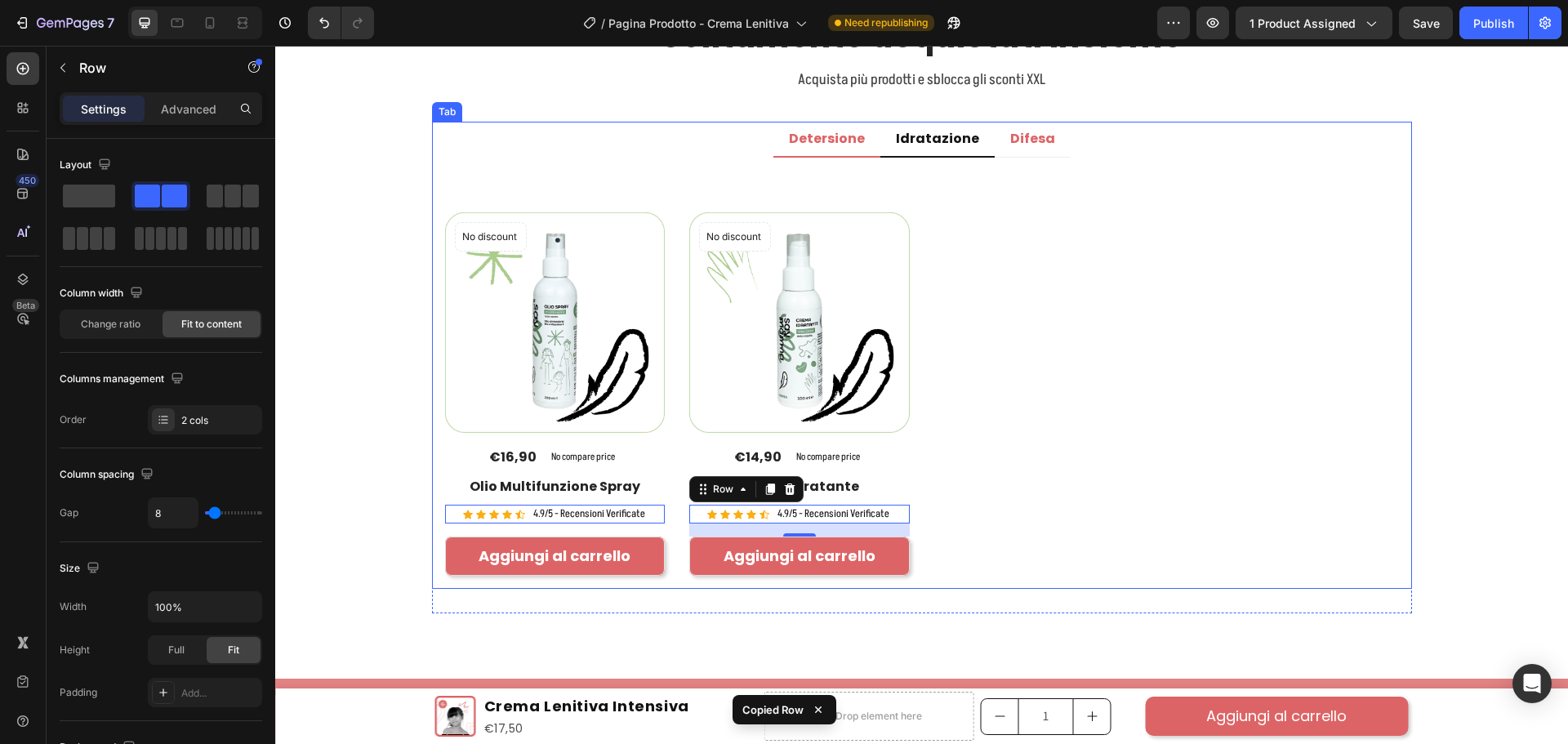
click at [860, 148] on div "Detersione" at bounding box center [827, 139] width 81 height 22
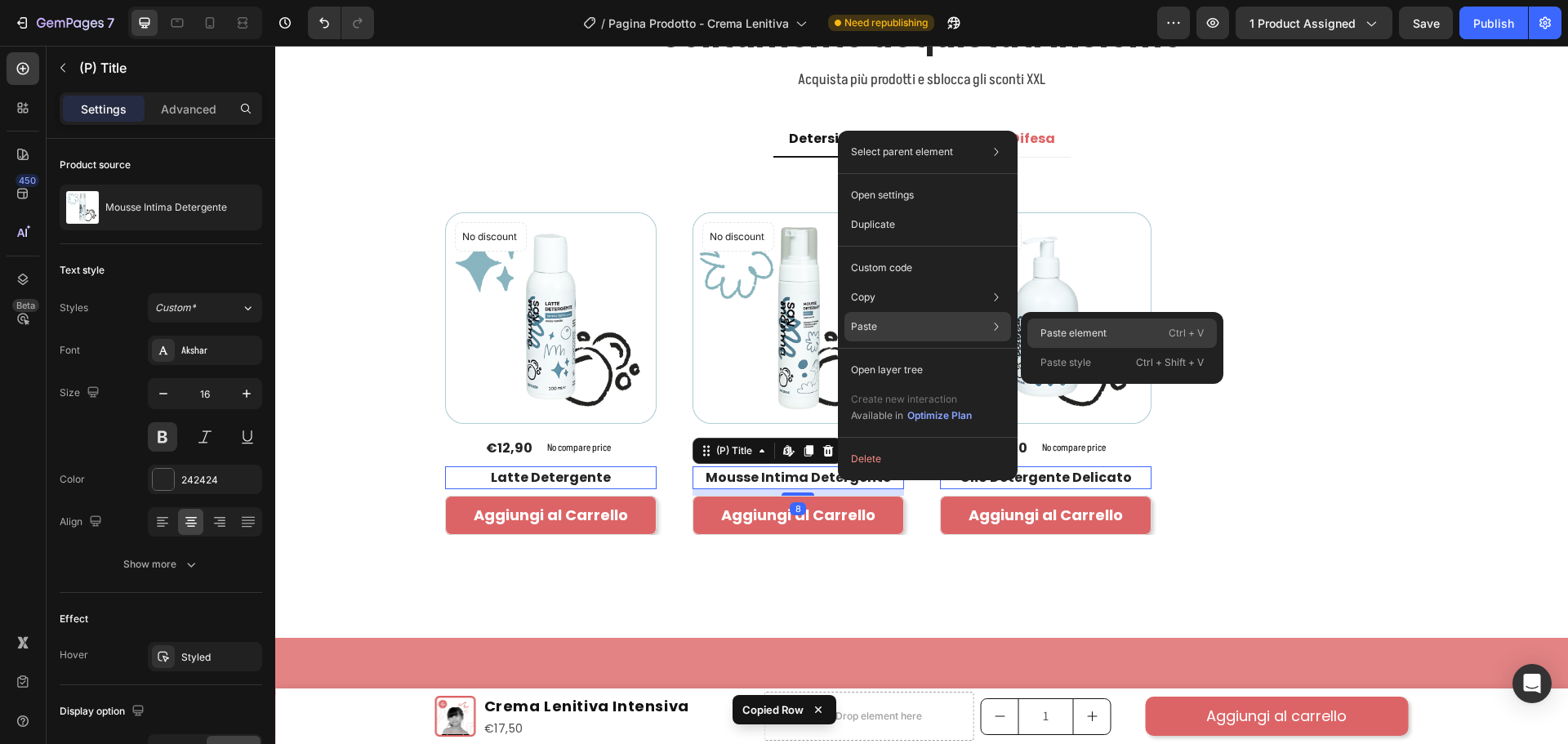
click at [1066, 348] on div "Paste element Ctrl + V" at bounding box center [1122, 363] width 190 height 29
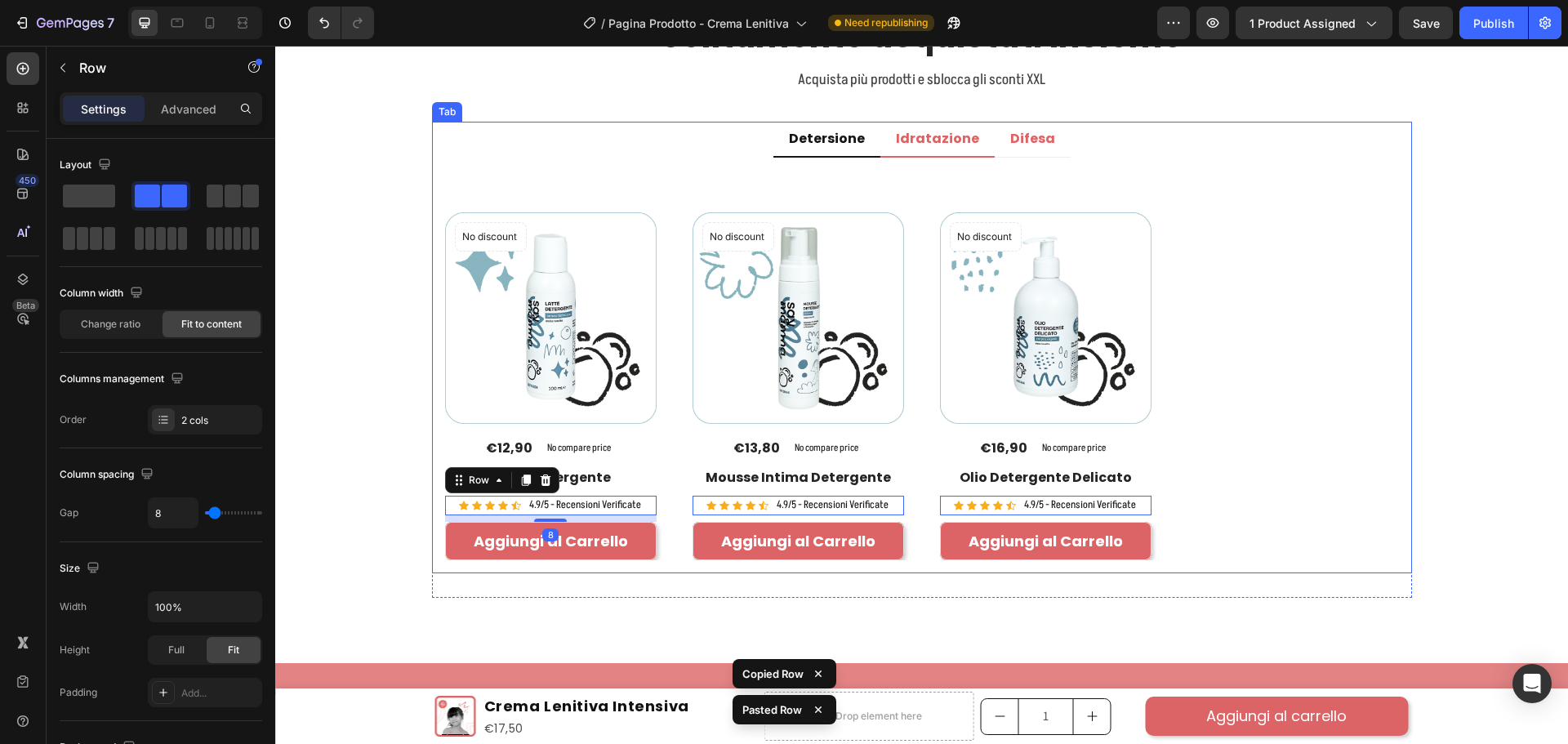
click at [934, 133] on p "Idratazione" at bounding box center [937, 139] width 84 height 17
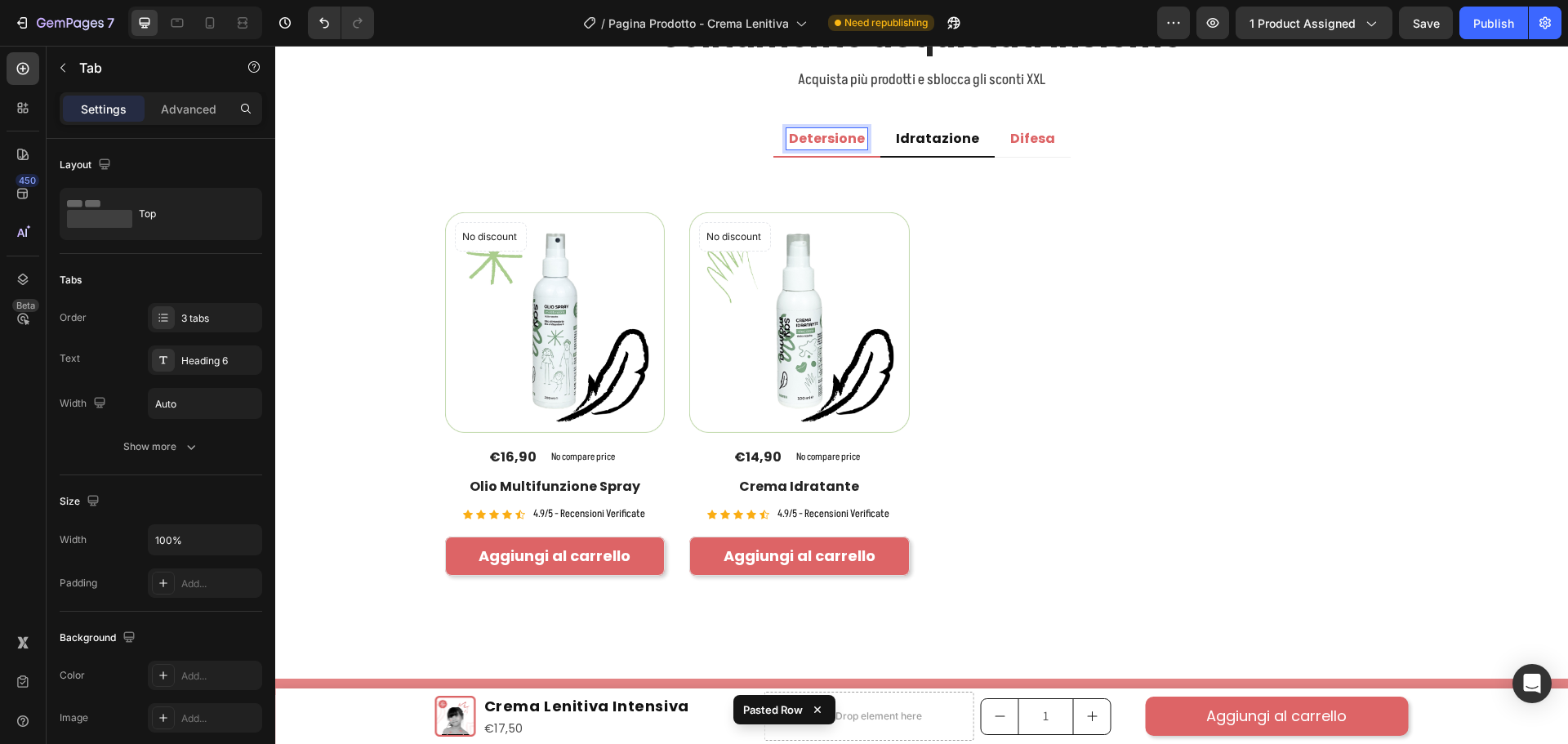
click at [837, 136] on p "Detersione" at bounding box center [826, 139] width 76 height 17
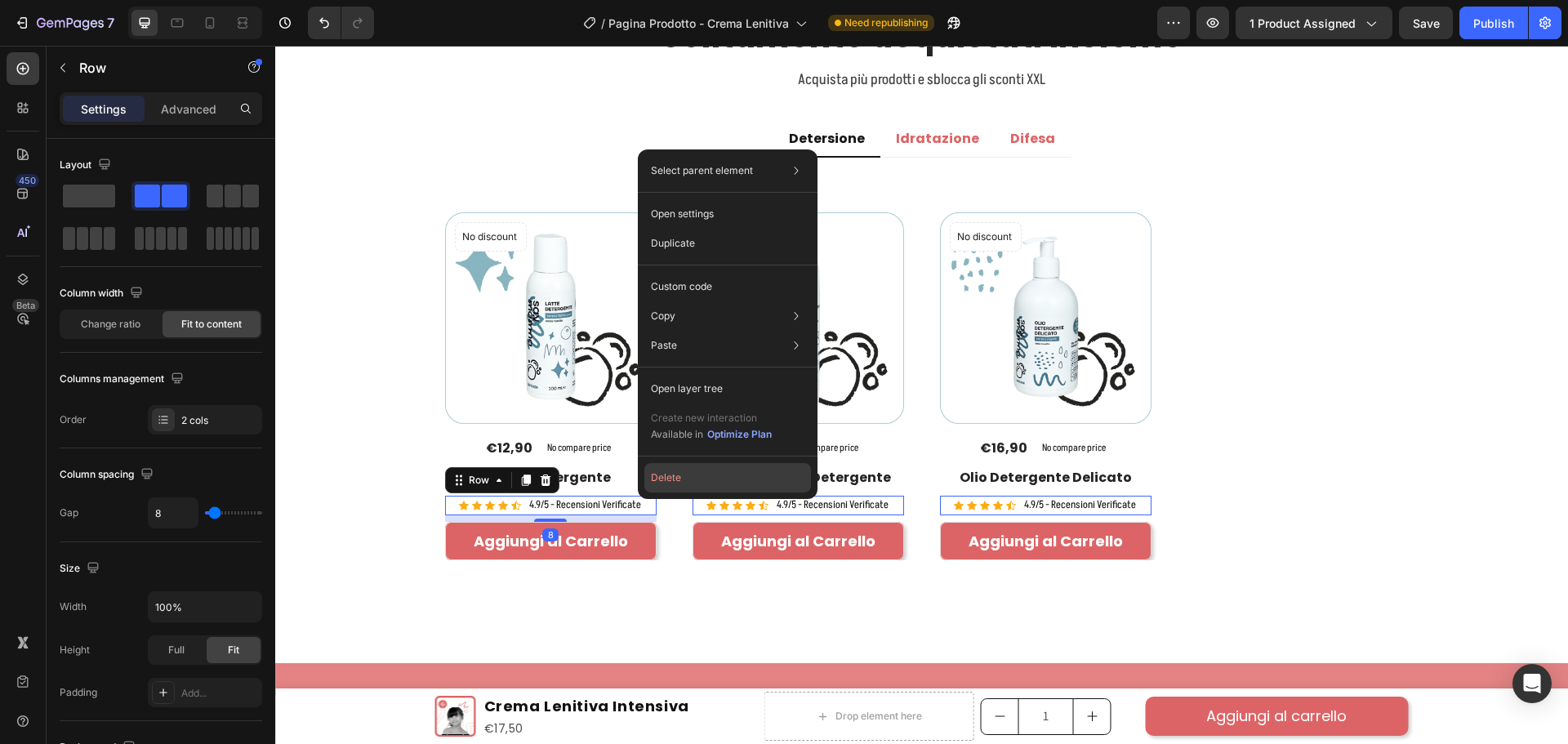
click at [667, 483] on button "Delete" at bounding box center [726, 478] width 166 height 29
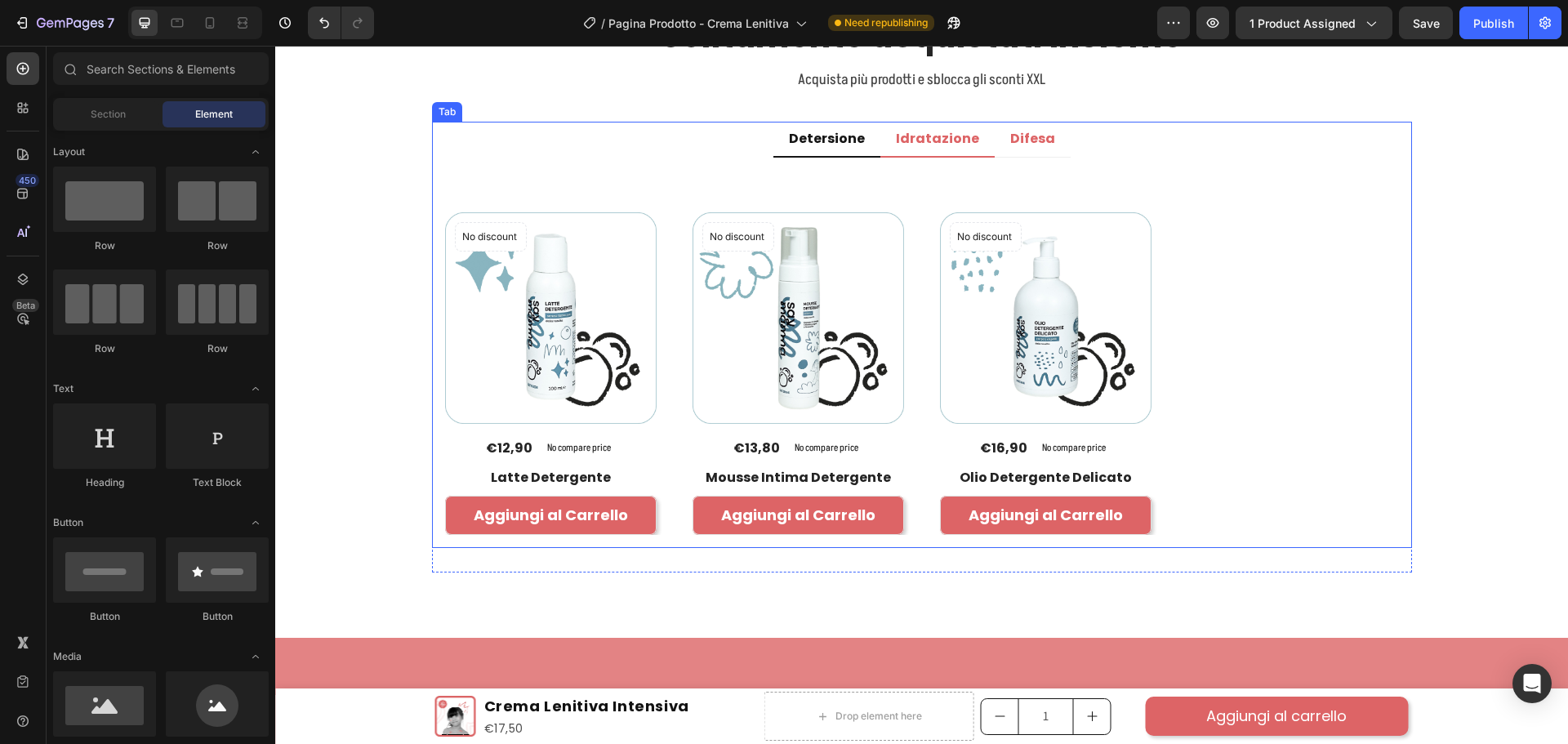
click at [920, 135] on p "Idratazione" at bounding box center [937, 139] width 84 height 17
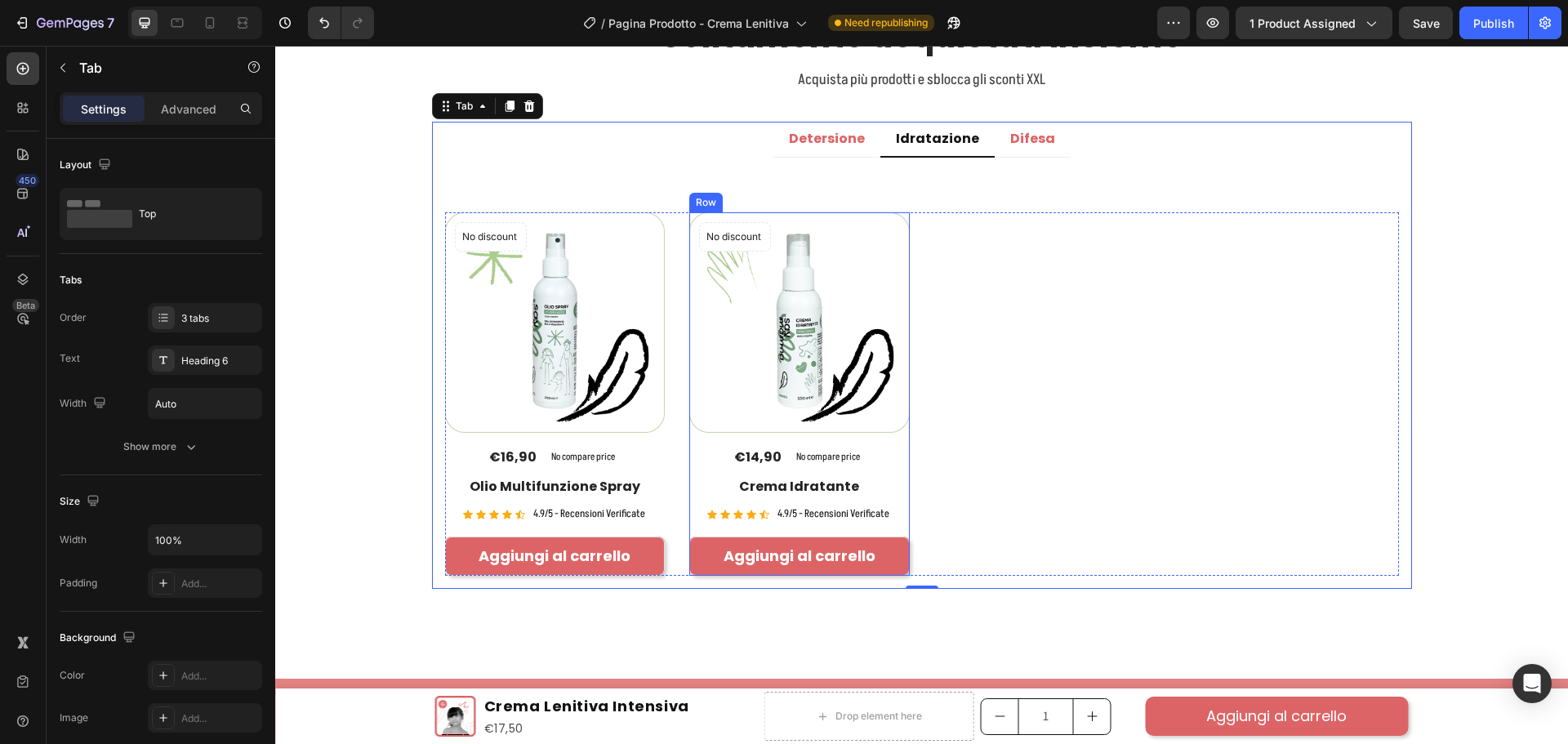
click at [666, 525] on div "No discount Not be displayed when published Product Badge (P) Images €14,90 (P)…" at bounding box center [555, 393] width 220 height 363
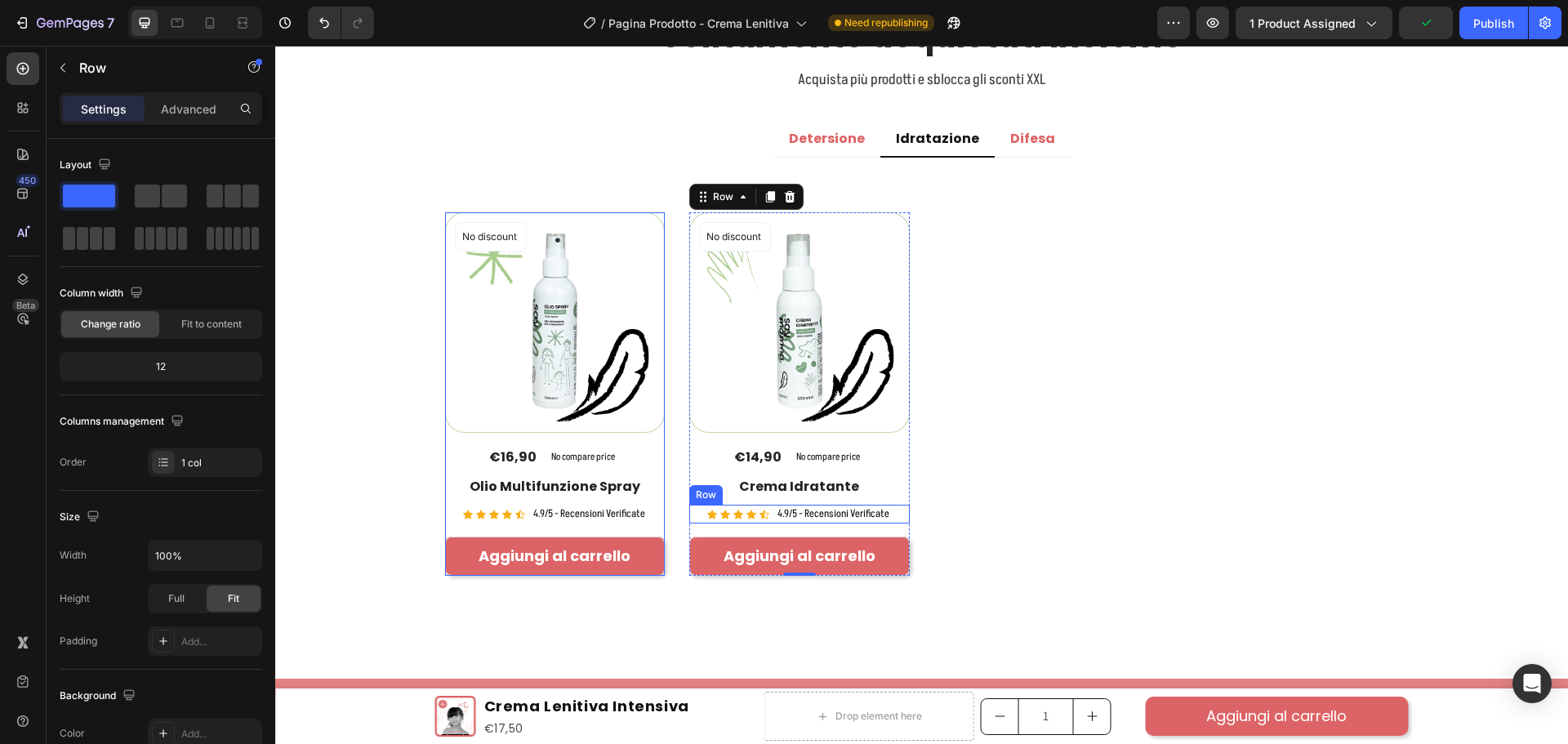
click at [666, 506] on div "Icon Icon Icon Icon Icon Icon List Hoz 4.9/5 - Recensioni Verificate Text block…" at bounding box center [555, 514] width 220 height 20
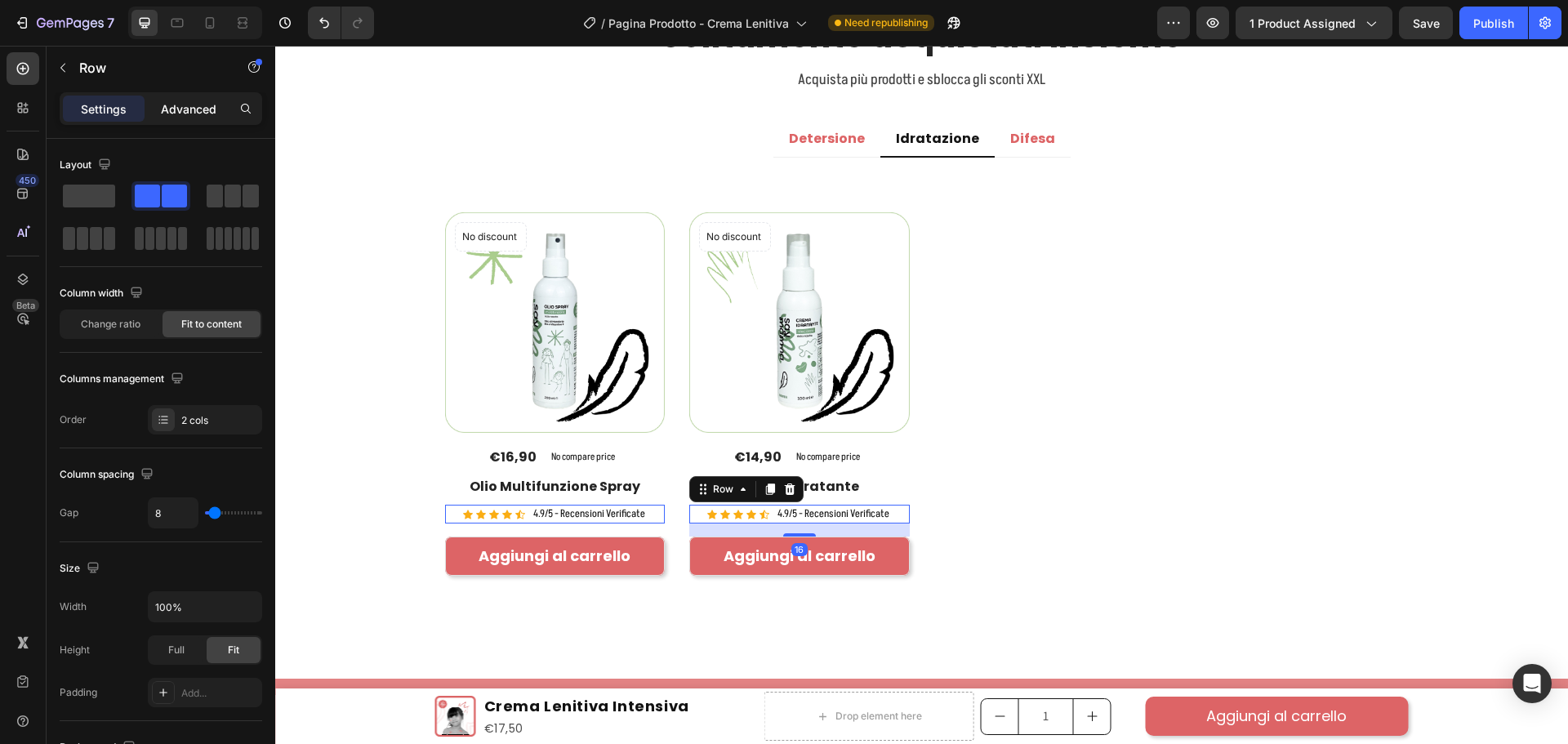
click at [200, 114] on p "Advanced" at bounding box center [189, 108] width 55 height 17
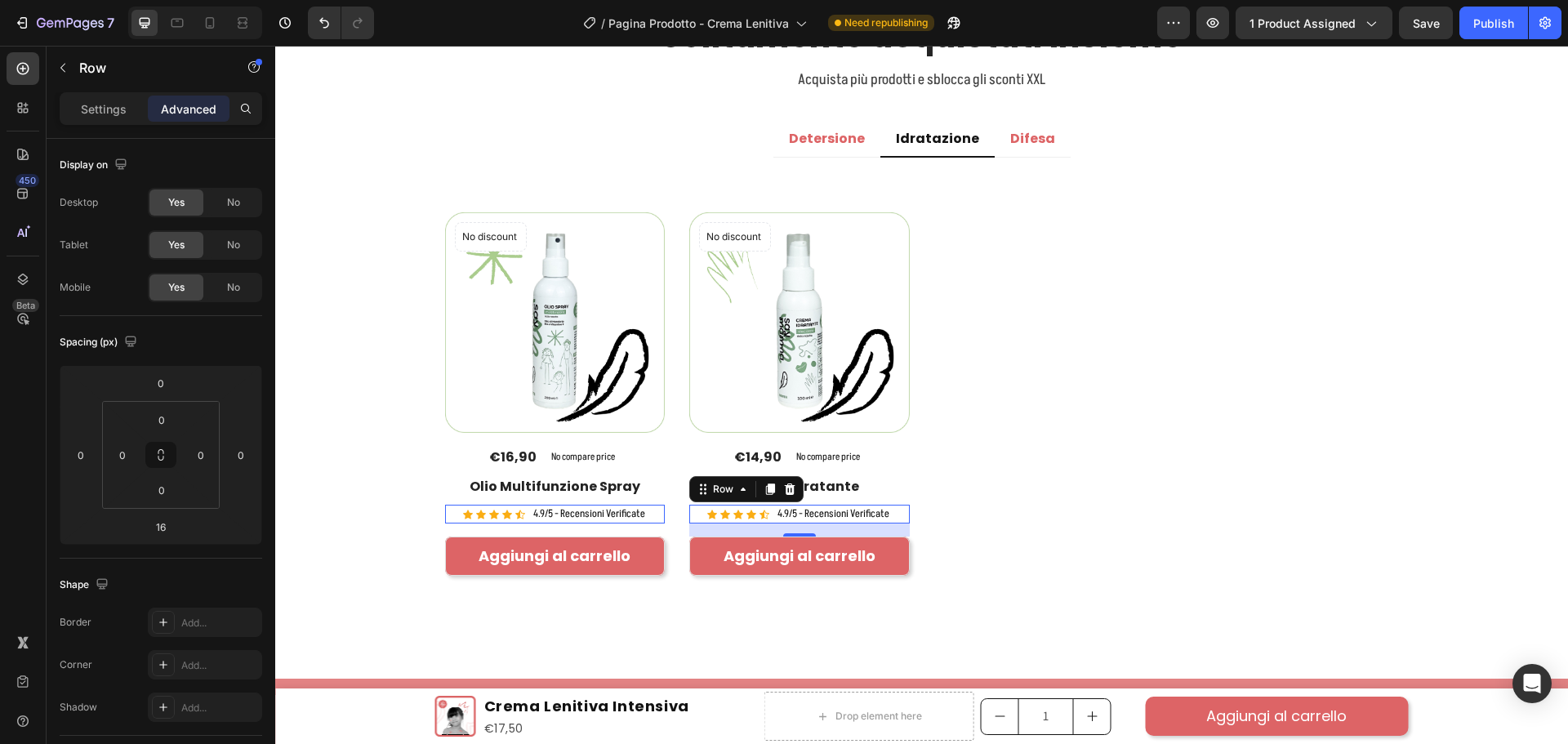
click at [275, 46] on div "16" at bounding box center [275, 46] width 0 height 0
click at [666, 500] on div "No discount Not be displayed when published Product Badge (P) Images €14,90 (P)…" at bounding box center [555, 393] width 220 height 363
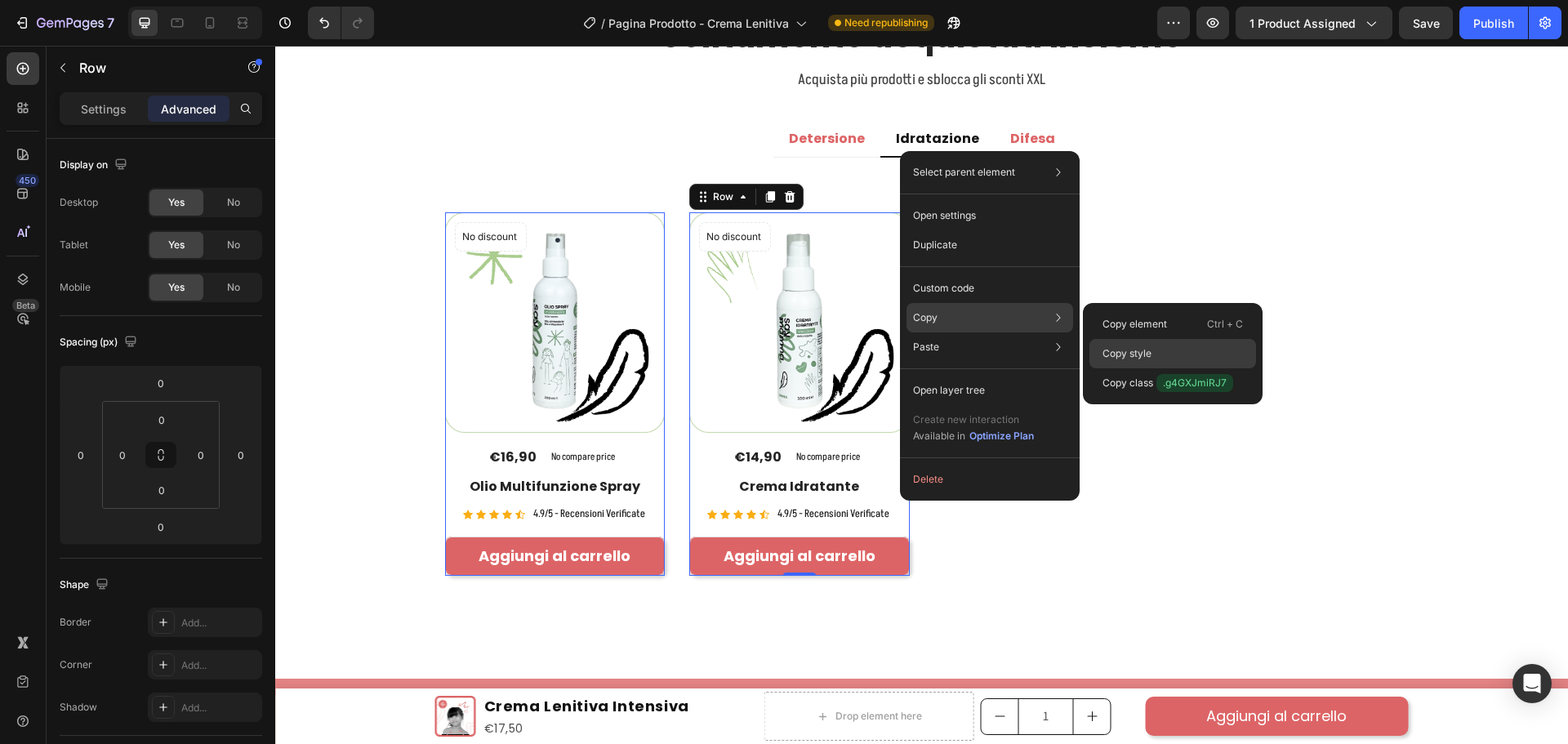
click at [1110, 359] on p "Copy style" at bounding box center [1127, 353] width 49 height 15
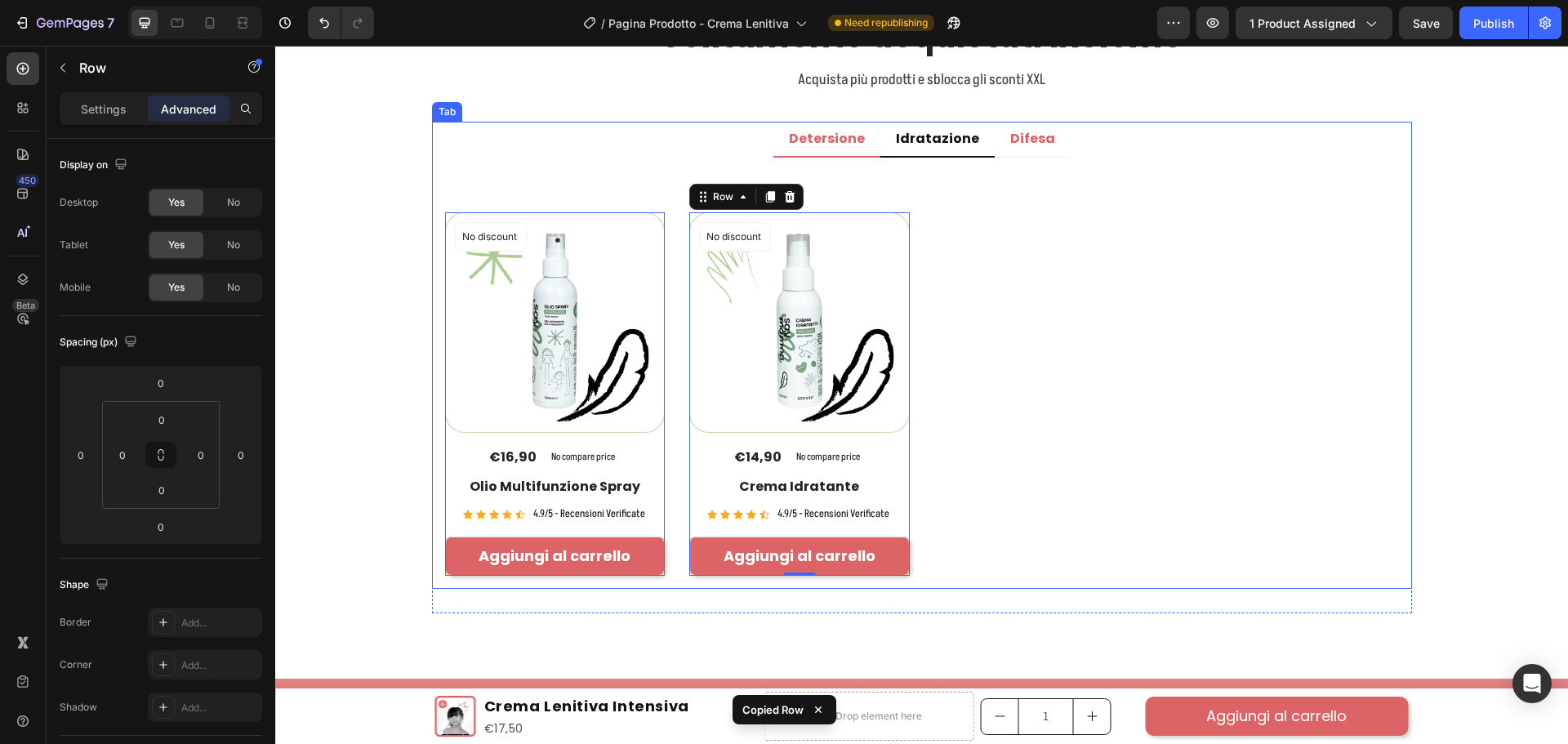
click at [851, 138] on p "Detersione" at bounding box center [826, 139] width 76 height 17
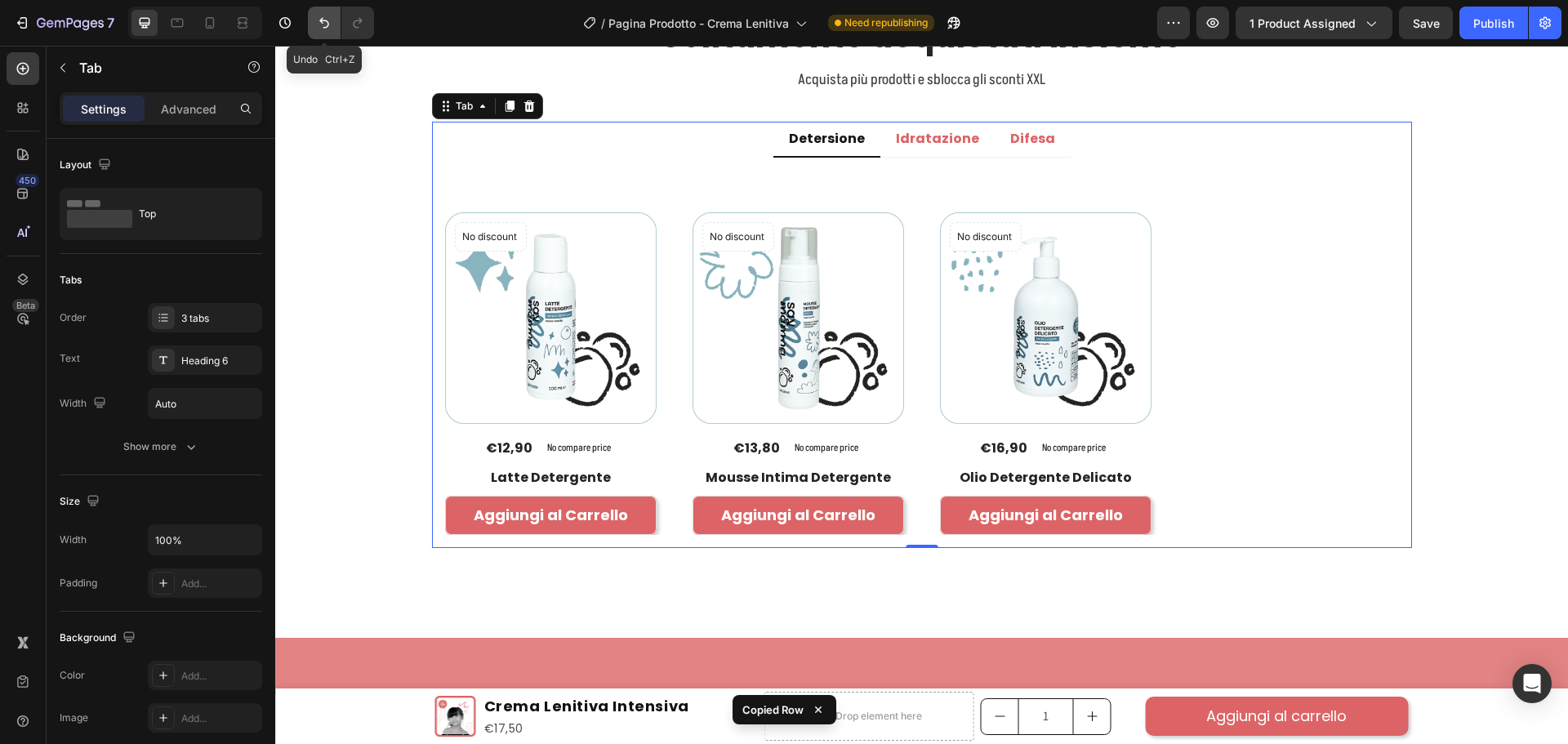
click at [315, 27] on button "Undo/Redo" at bounding box center [323, 23] width 32 height 32
click at [316, 20] on icon "Undo/Redo" at bounding box center [323, 23] width 17 height 17
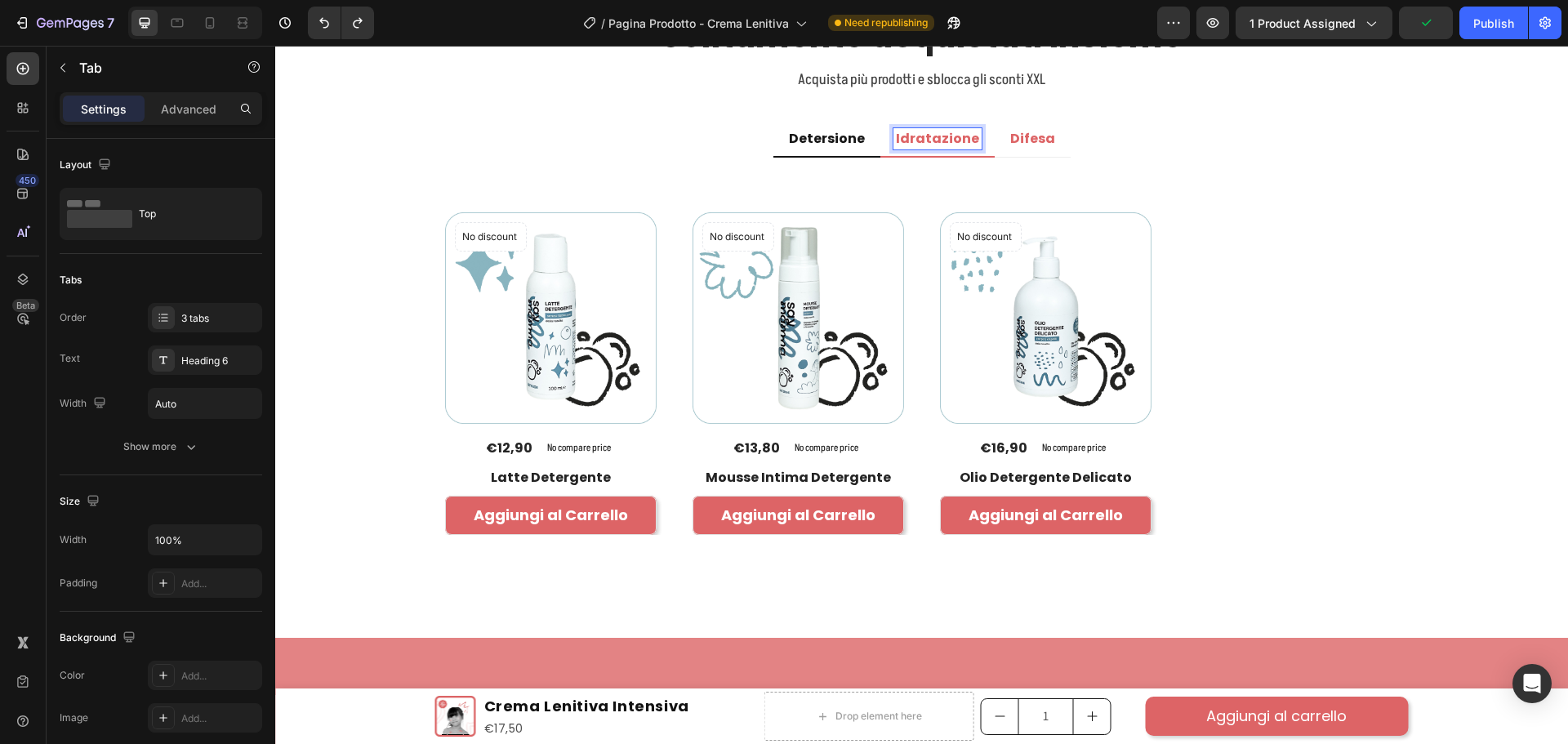
click at [954, 136] on p "Idratazione" at bounding box center [937, 139] width 84 height 17
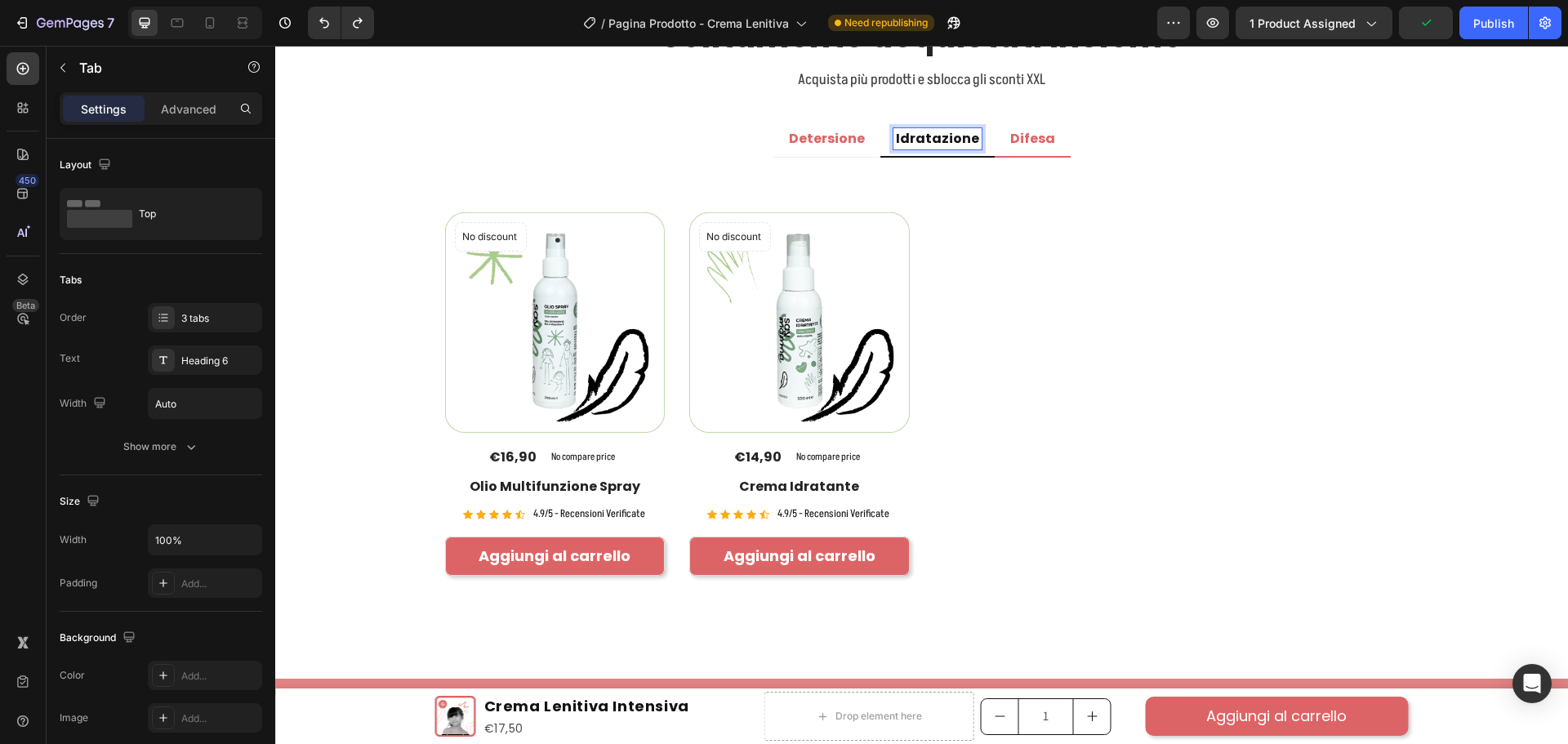
click at [1011, 135] on p "Difesa" at bounding box center [1033, 139] width 45 height 17
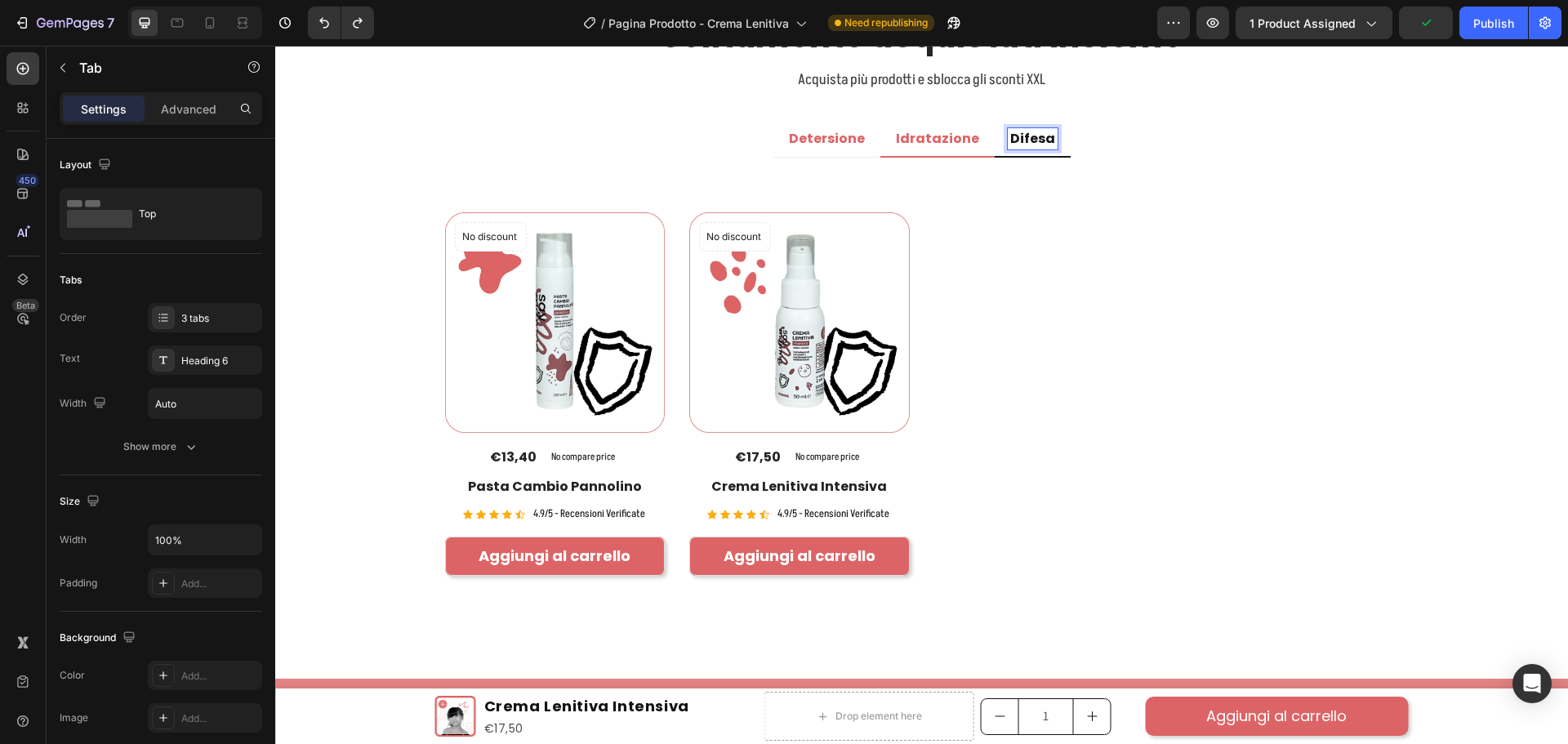
click at [920, 131] on p "Idratazione" at bounding box center [937, 139] width 84 height 17
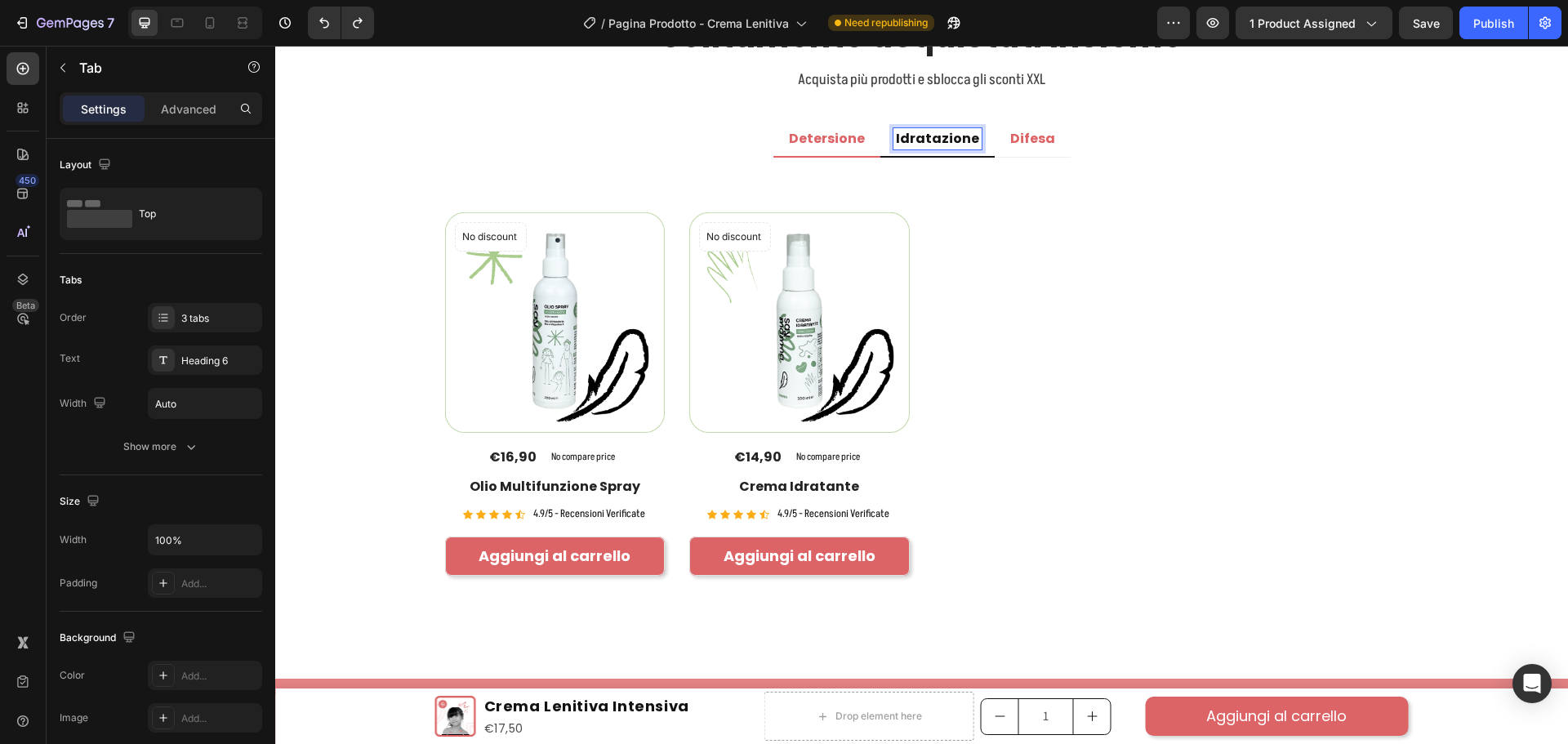
click at [837, 131] on p "Detersione" at bounding box center [826, 139] width 76 height 17
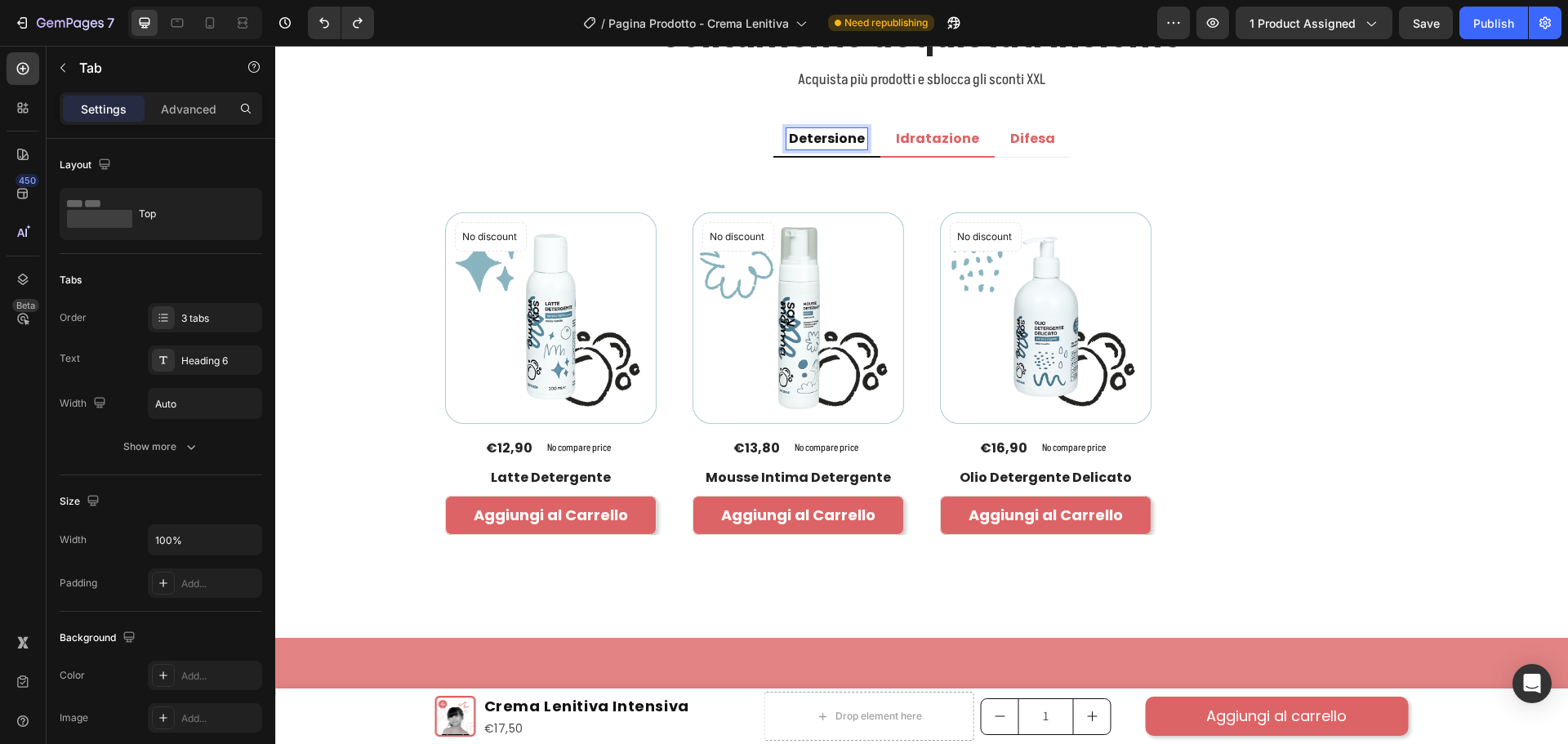
click at [914, 135] on p "Idratazione" at bounding box center [937, 139] width 84 height 17
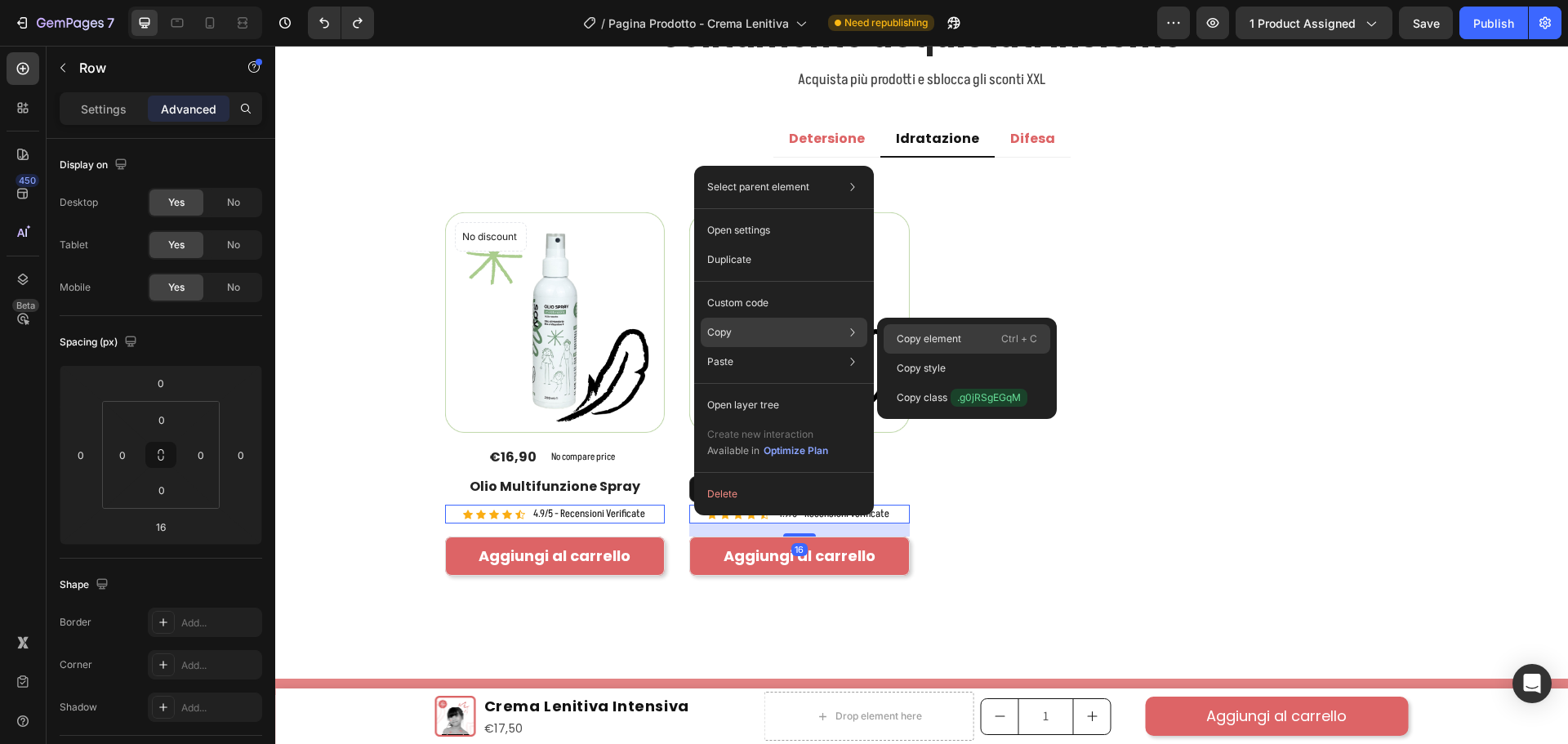
click at [949, 354] on div "Copy element Ctrl + C" at bounding box center [966, 369] width 166 height 29
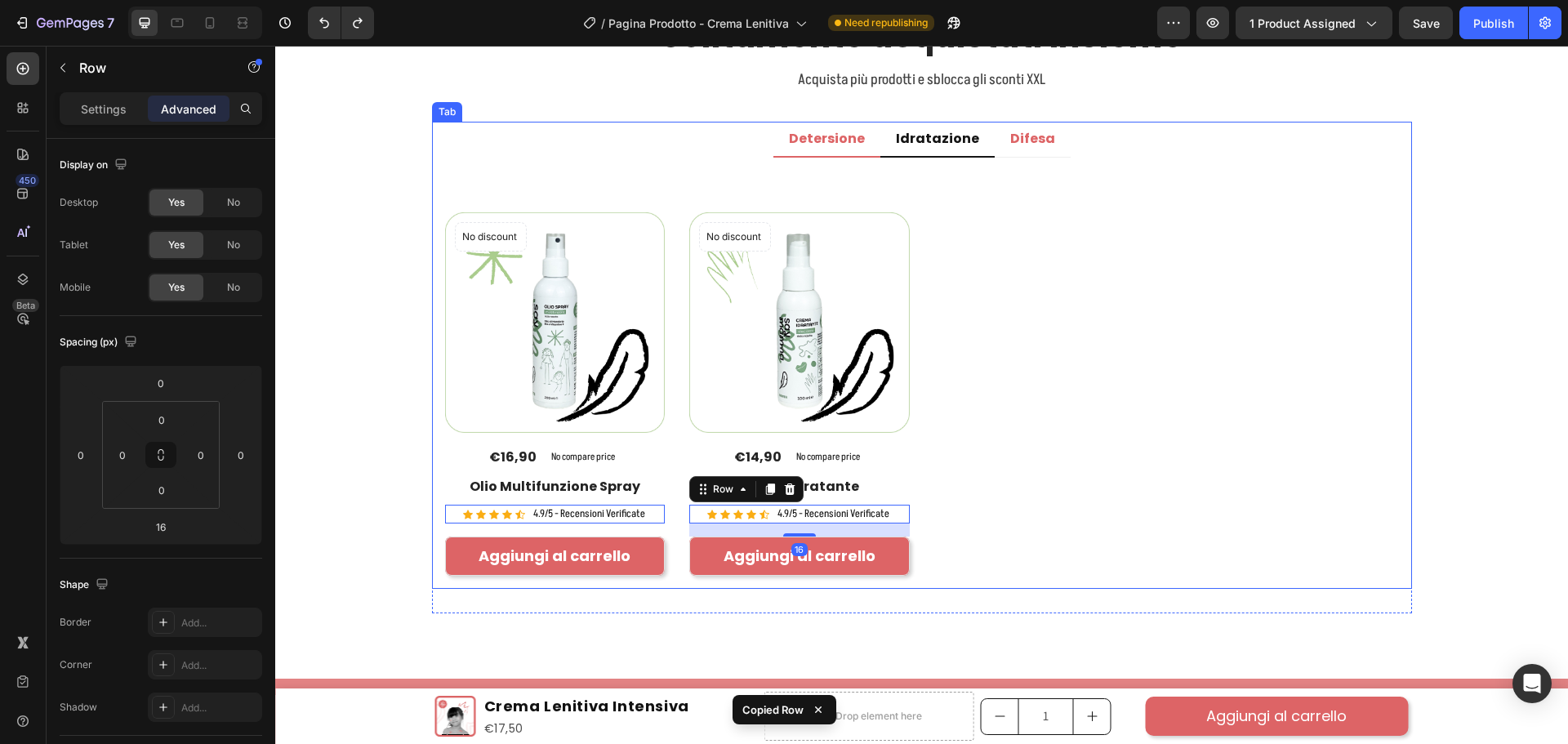
click at [812, 140] on p "Detersione" at bounding box center [826, 139] width 76 height 17
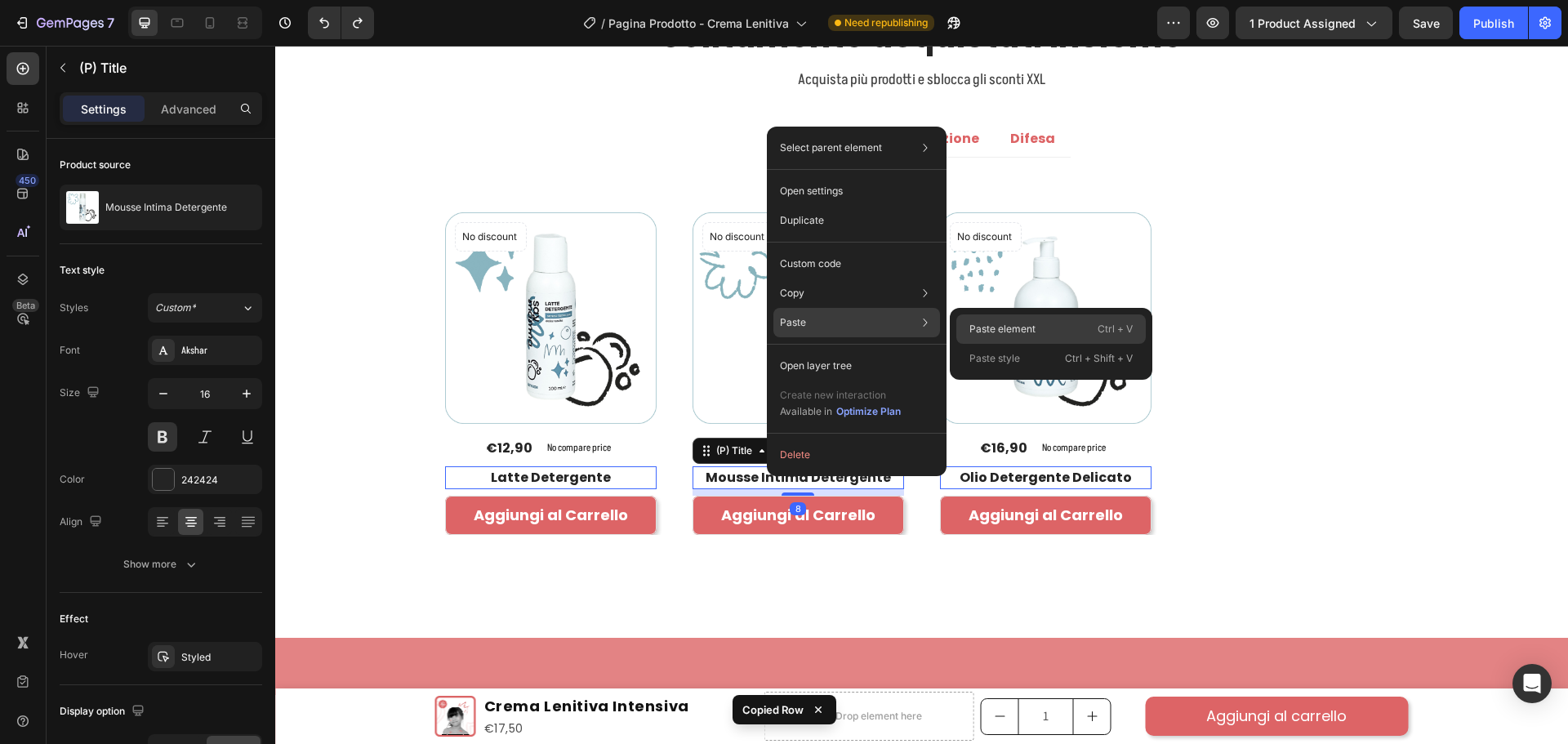
drag, startPoint x: 991, startPoint y: 315, endPoint x: 668, endPoint y: 367, distance: 327.2
click at [991, 344] on div "Paste element Ctrl + V" at bounding box center [1051, 359] width 190 height 29
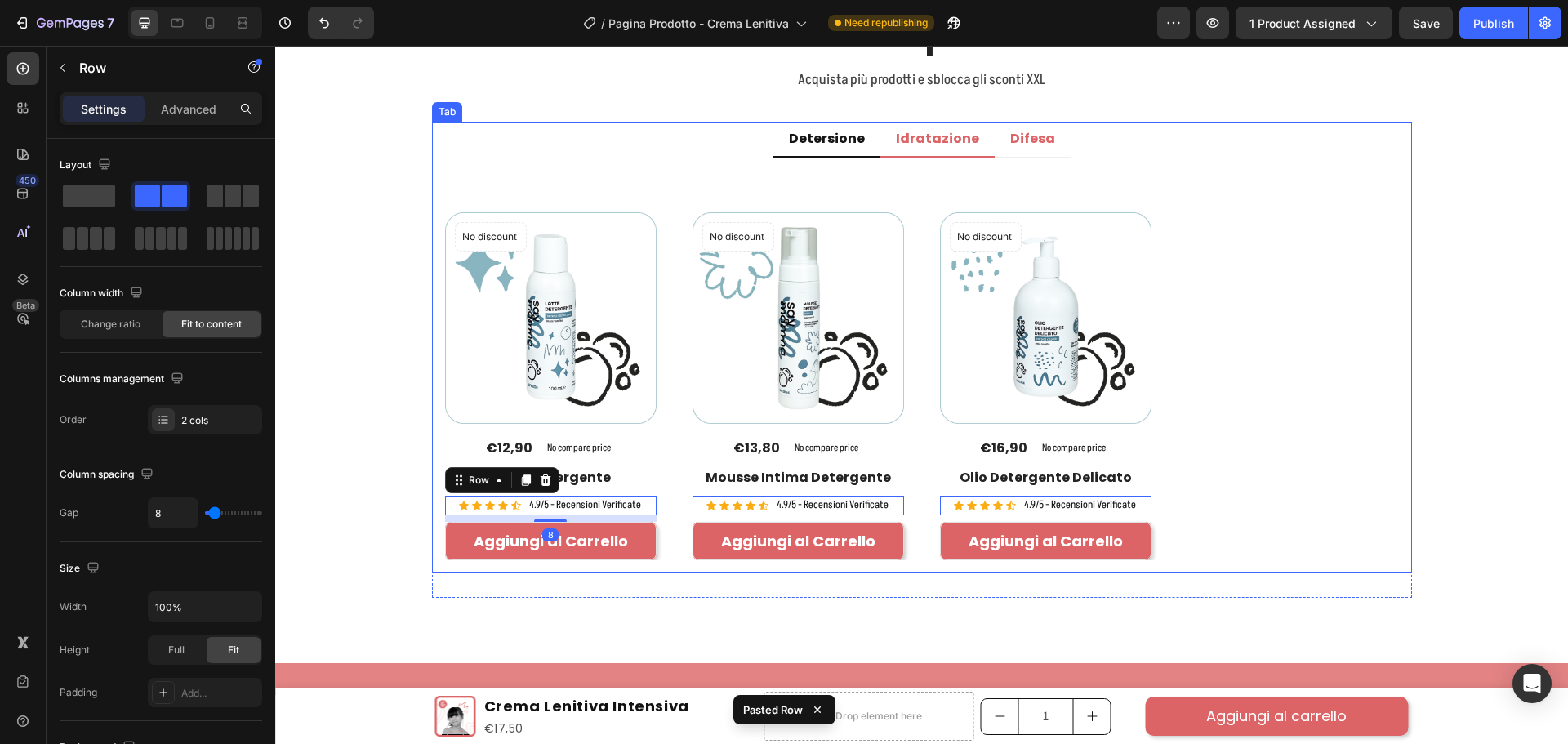
click at [923, 142] on p "Idratazione" at bounding box center [937, 139] width 84 height 17
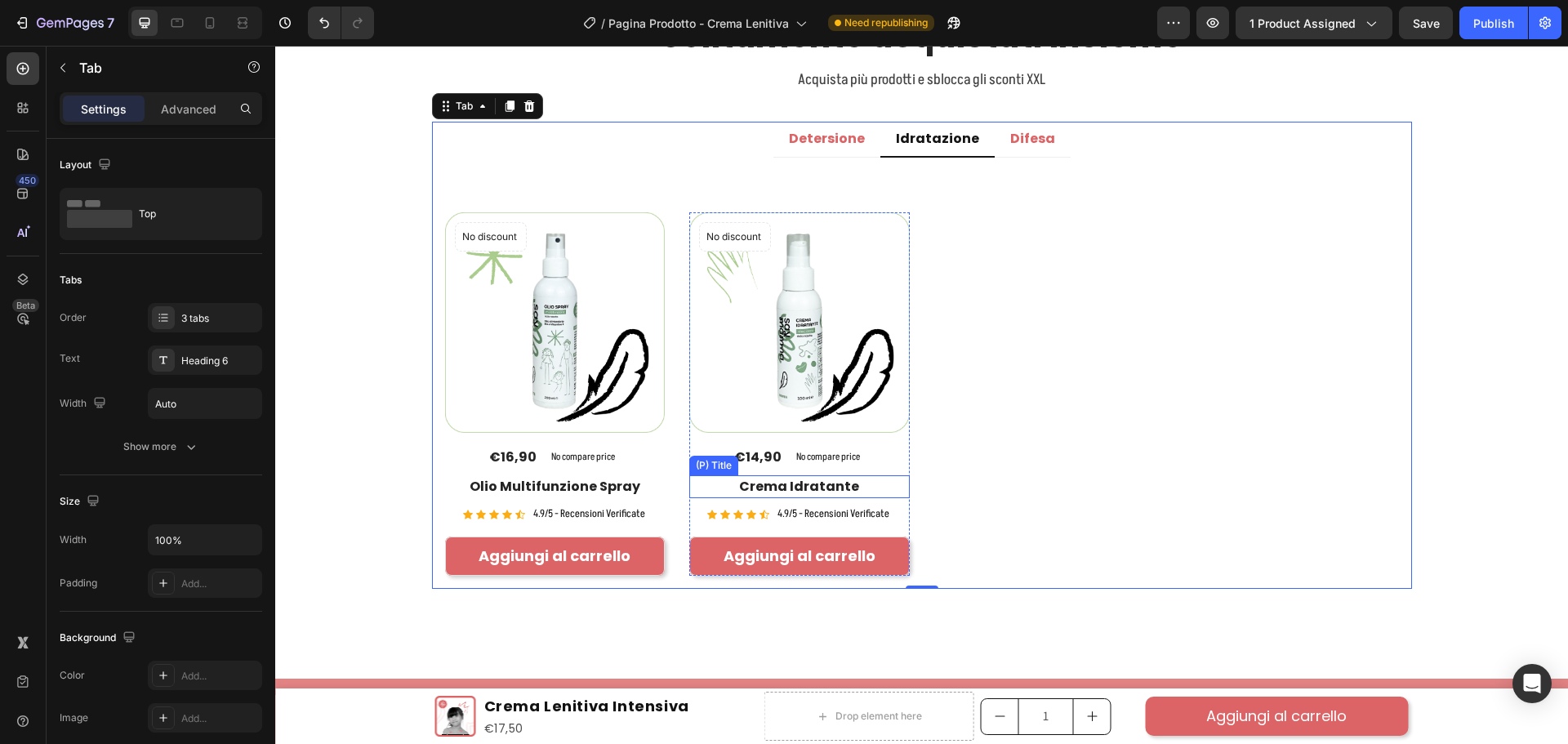
click at [666, 488] on h2 "Crema Idratante" at bounding box center [555, 486] width 220 height 23
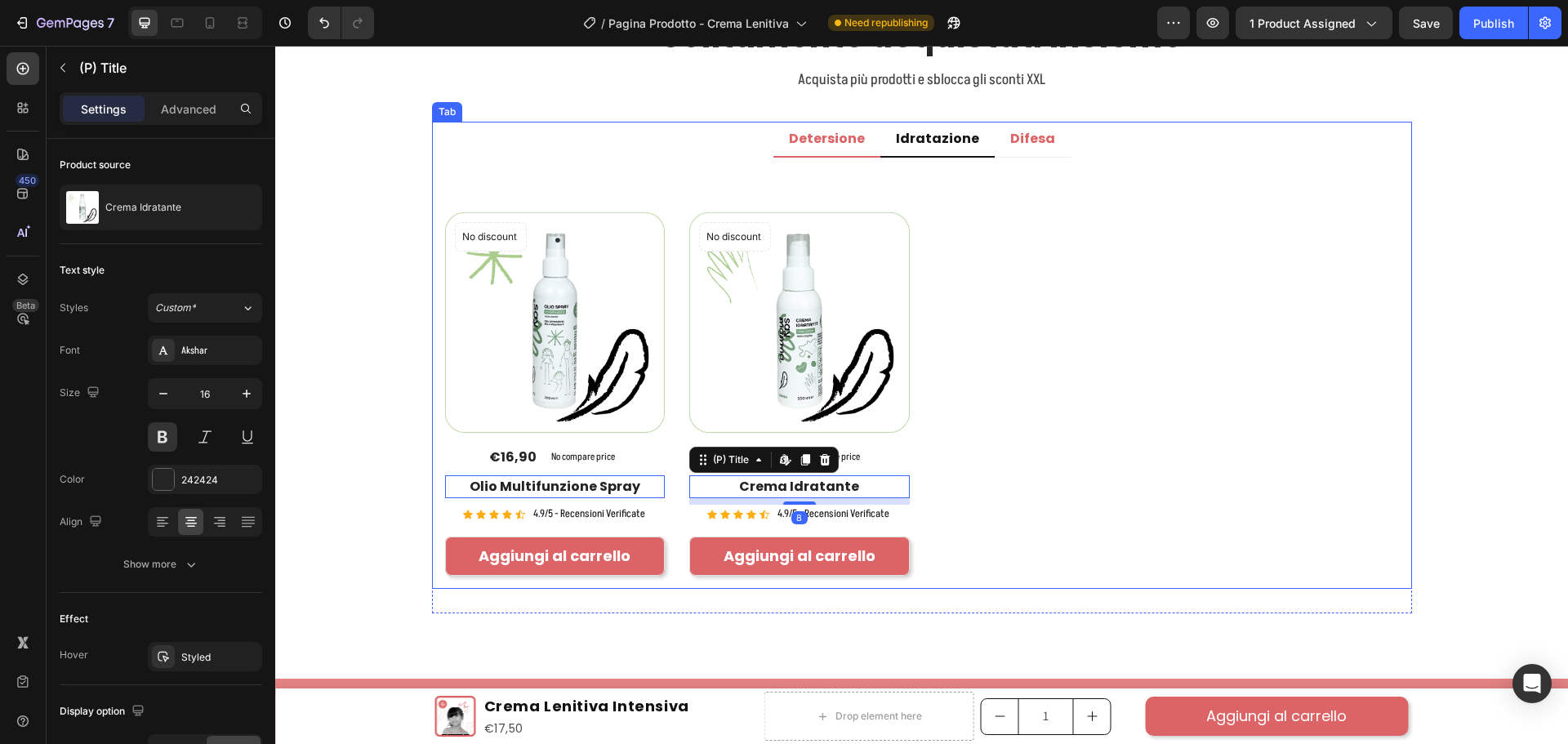
click at [826, 128] on div "Detersione" at bounding box center [827, 139] width 81 height 22
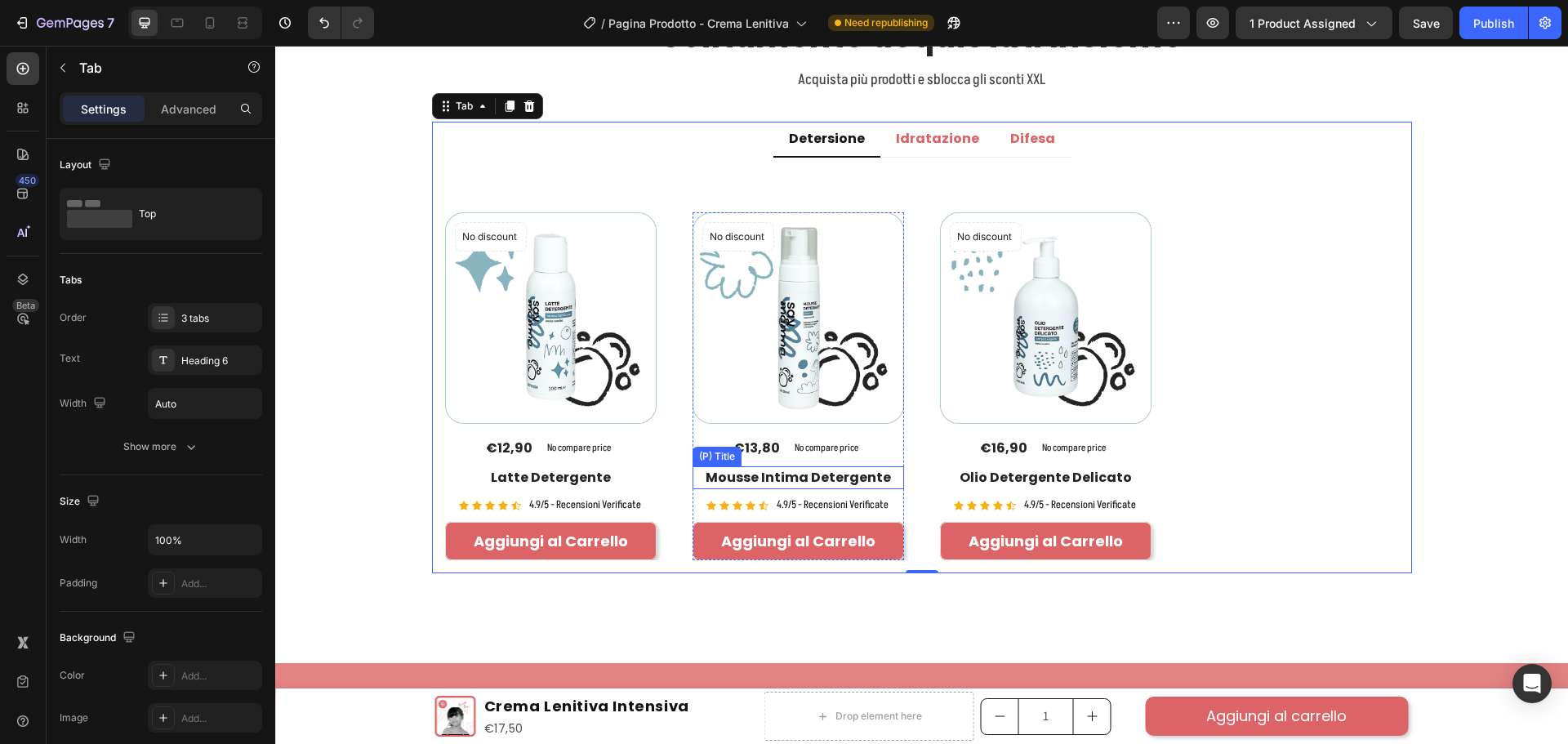
click at [657, 477] on h2 "Mousse Intima Detergente" at bounding box center [551, 477] width 211 height 23
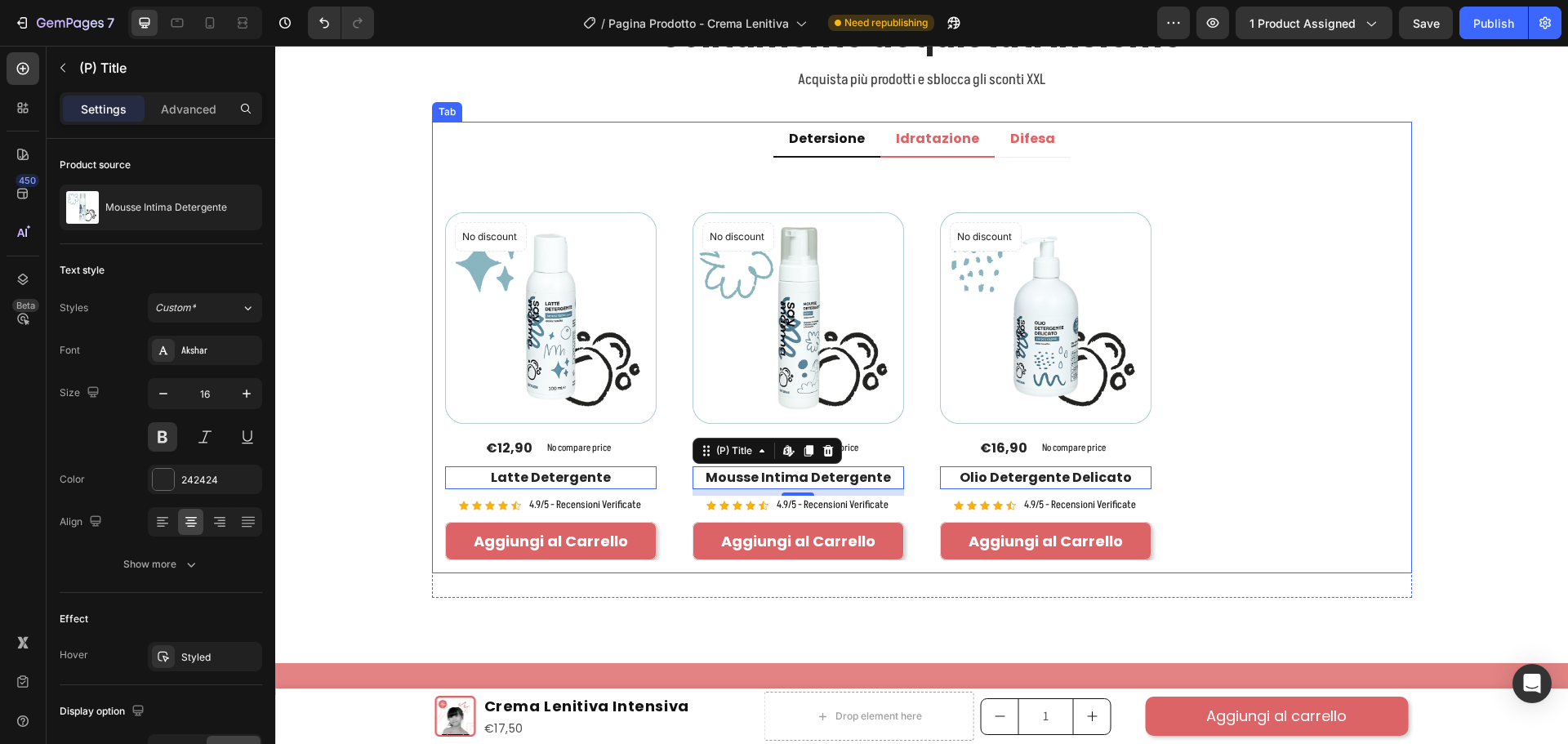
click at [921, 131] on p "Idratazione" at bounding box center [937, 139] width 84 height 17
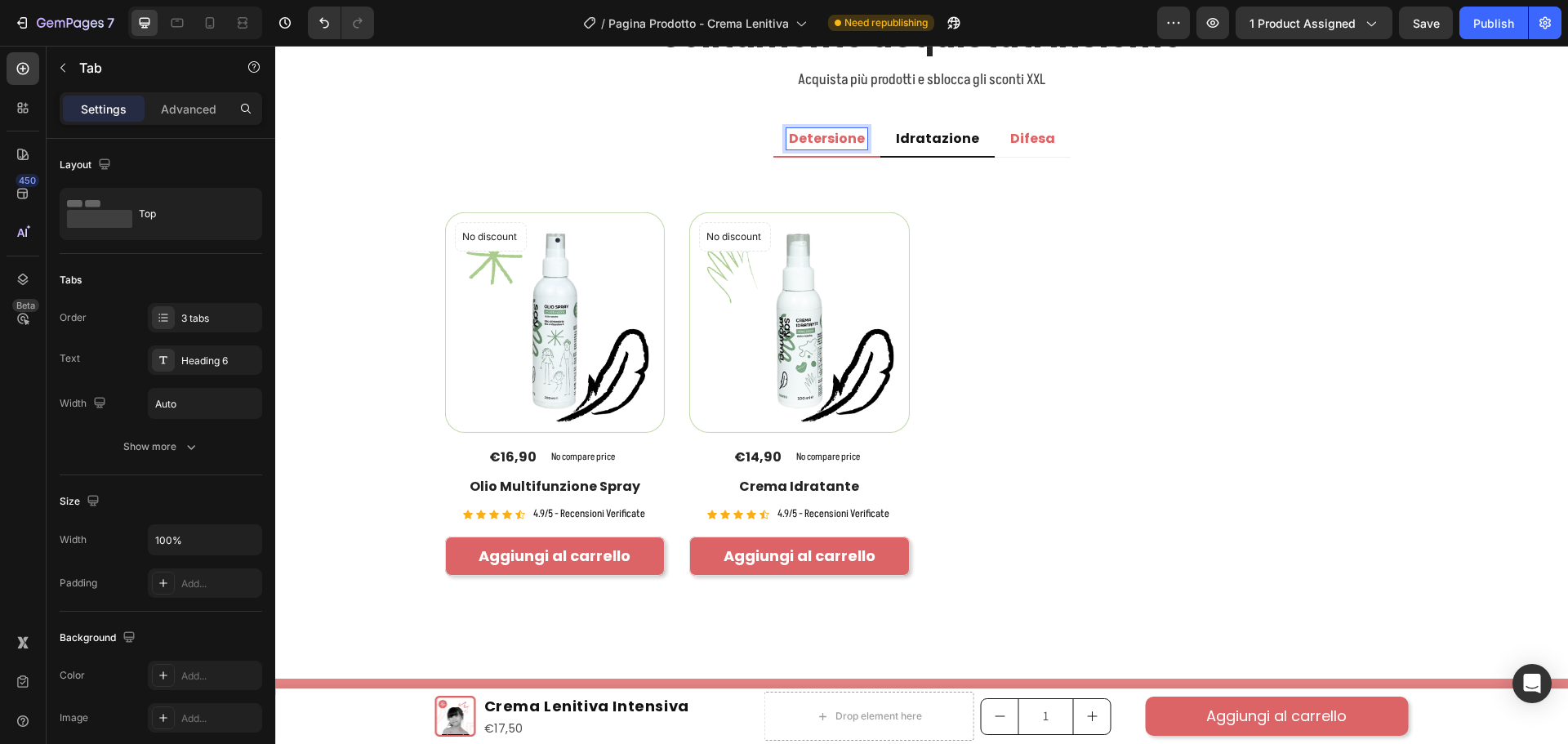
click at [850, 135] on p "Detersione" at bounding box center [826, 139] width 76 height 17
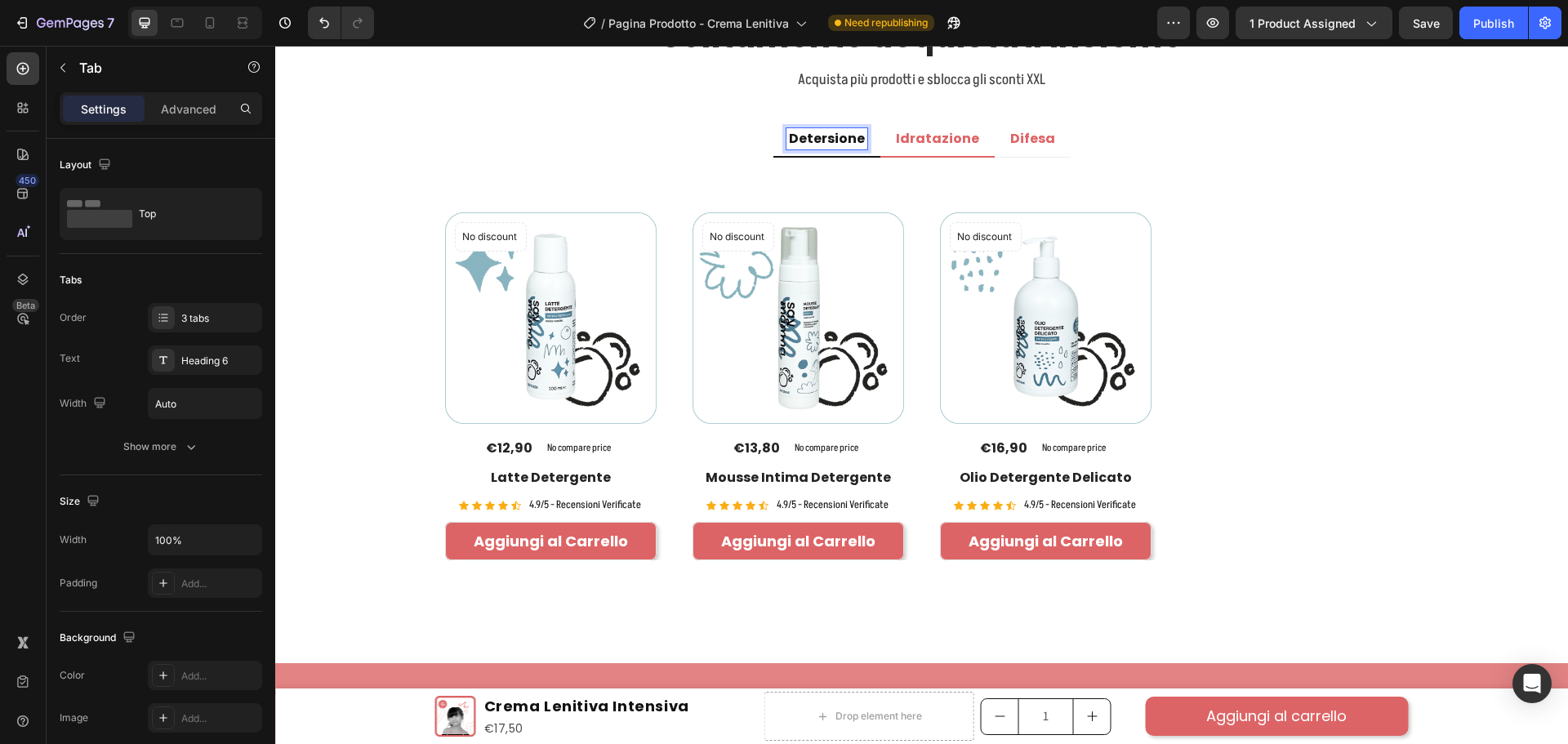
click at [897, 139] on p "Idratazione" at bounding box center [937, 139] width 84 height 17
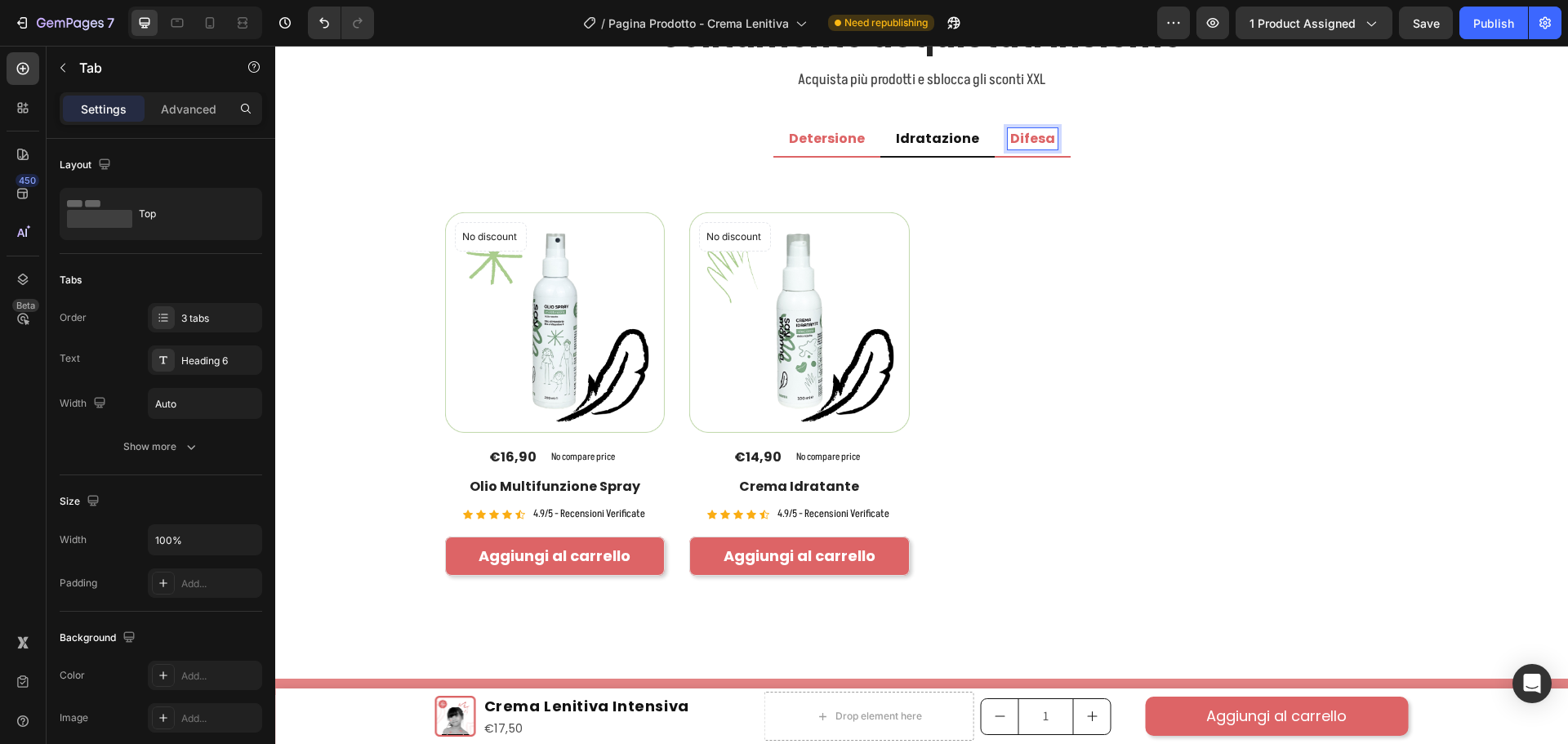
click at [1012, 135] on p "Difesa" at bounding box center [1033, 139] width 45 height 17
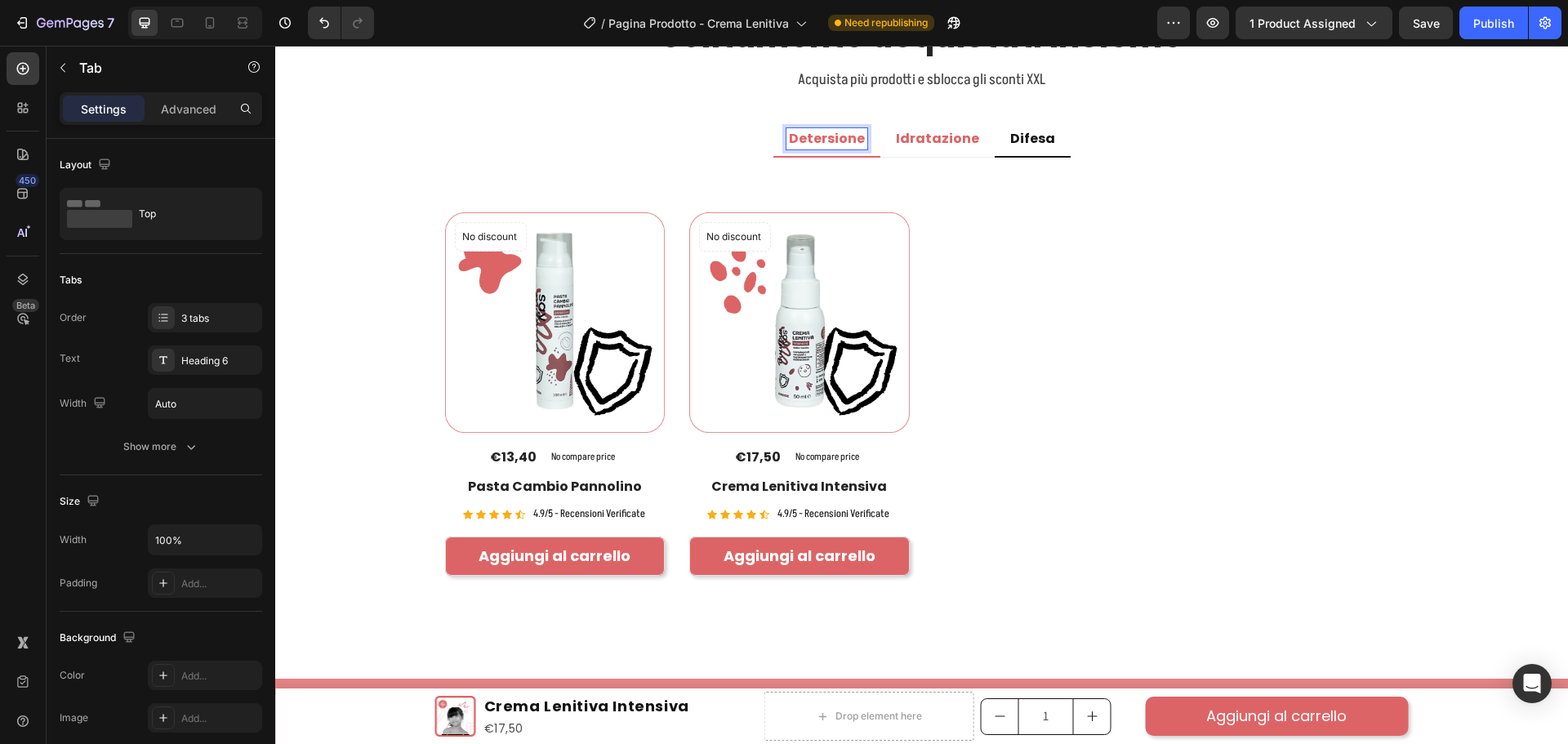
click at [842, 135] on p "Detersione" at bounding box center [826, 139] width 76 height 17
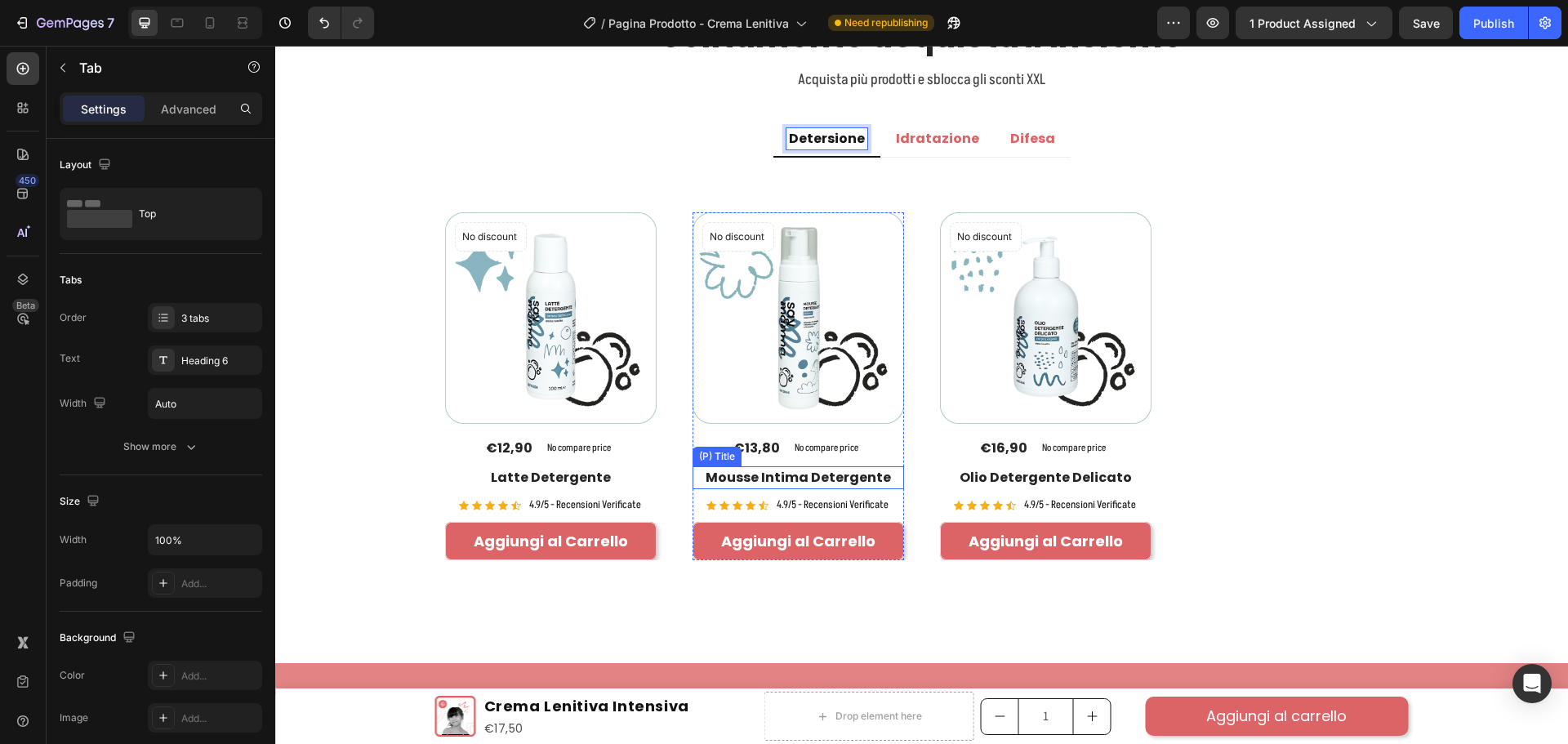
click at [657, 471] on h2 "Mousse Intima Detergente" at bounding box center [551, 477] width 211 height 23
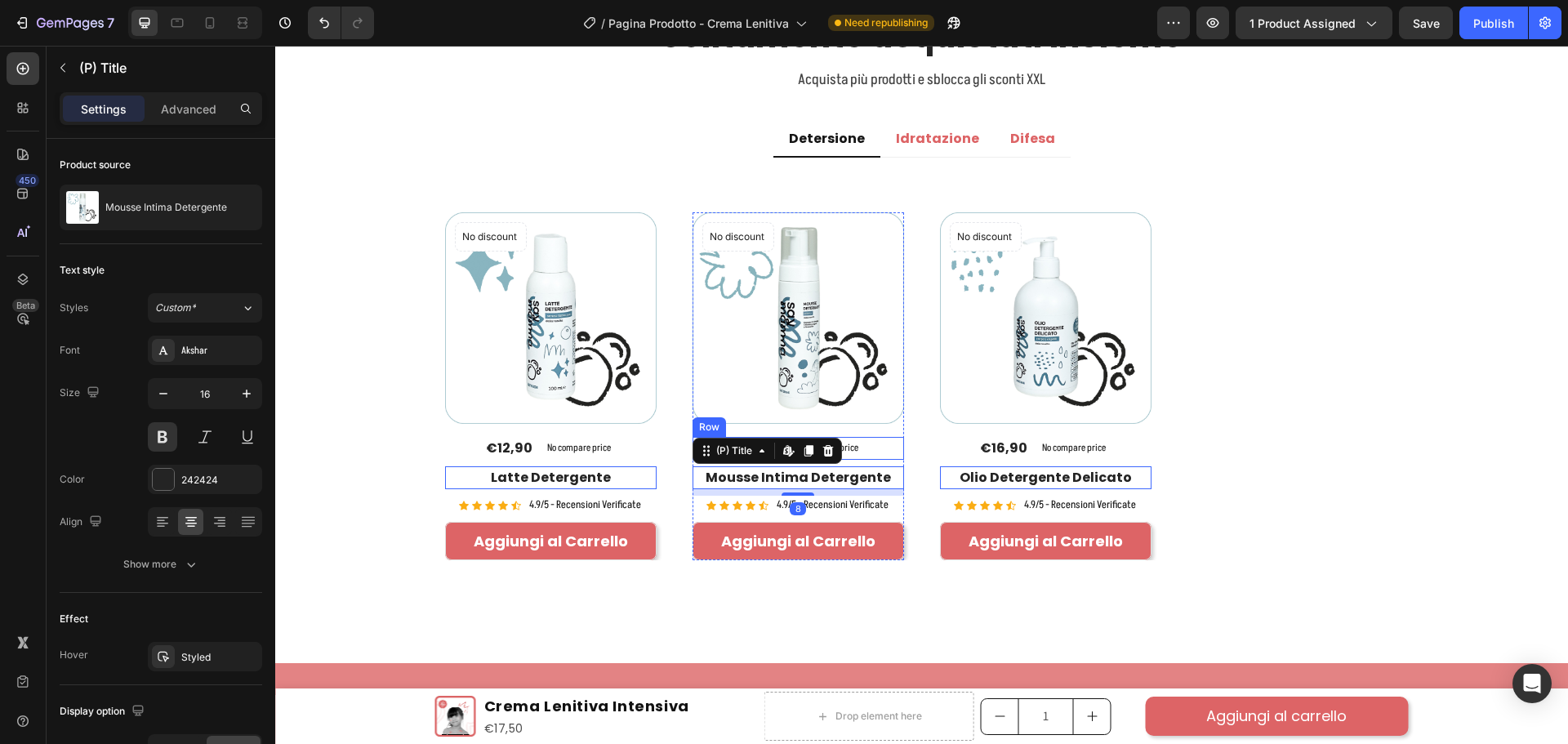
click at [657, 460] on div "€13,80 (P) Price (P) Price No compare price (P) Price Row" at bounding box center [551, 447] width 211 height 23
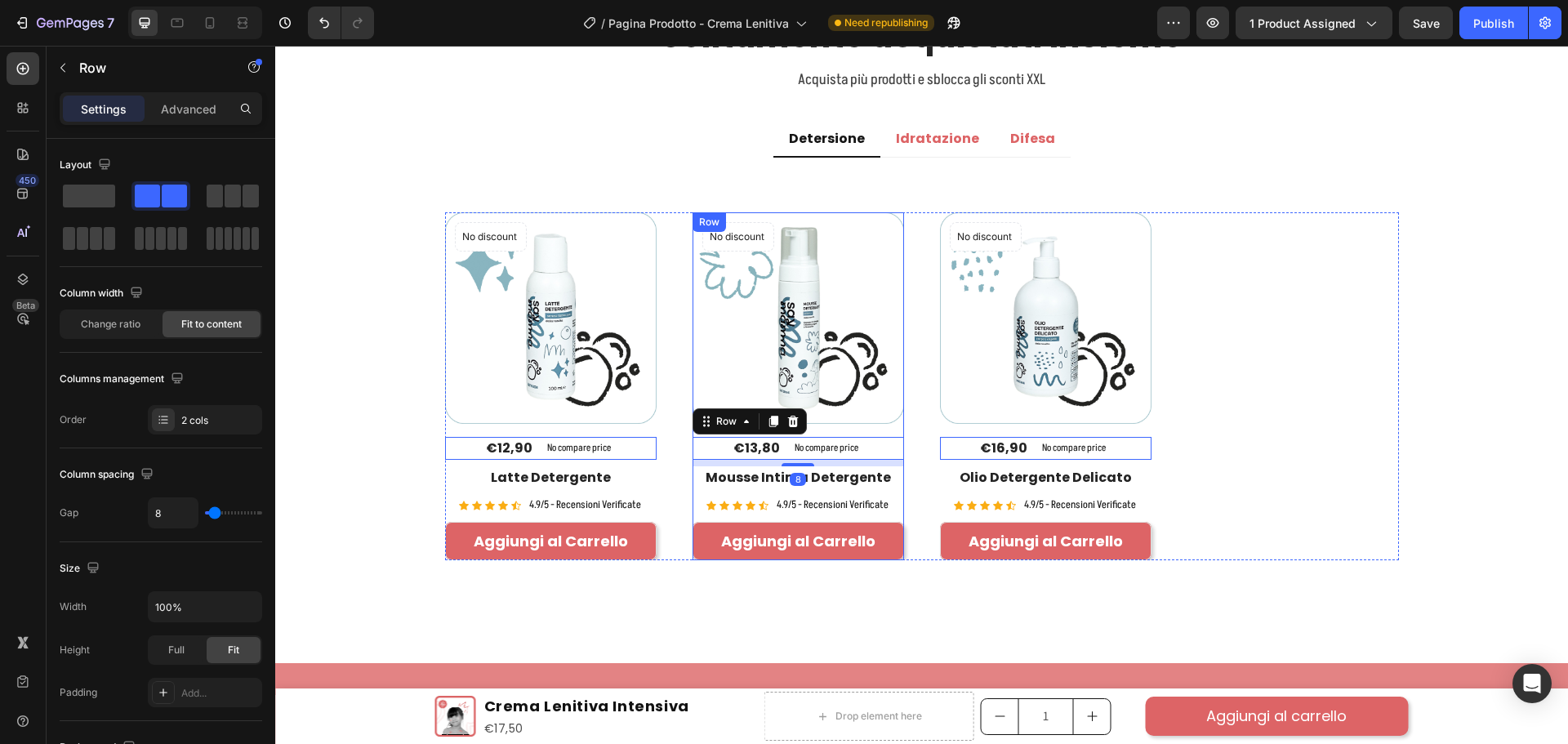
click at [657, 428] on div "No discount Not be displayed when published Product Badge (P) Images €13,80 (P)…" at bounding box center [551, 386] width 211 height 348
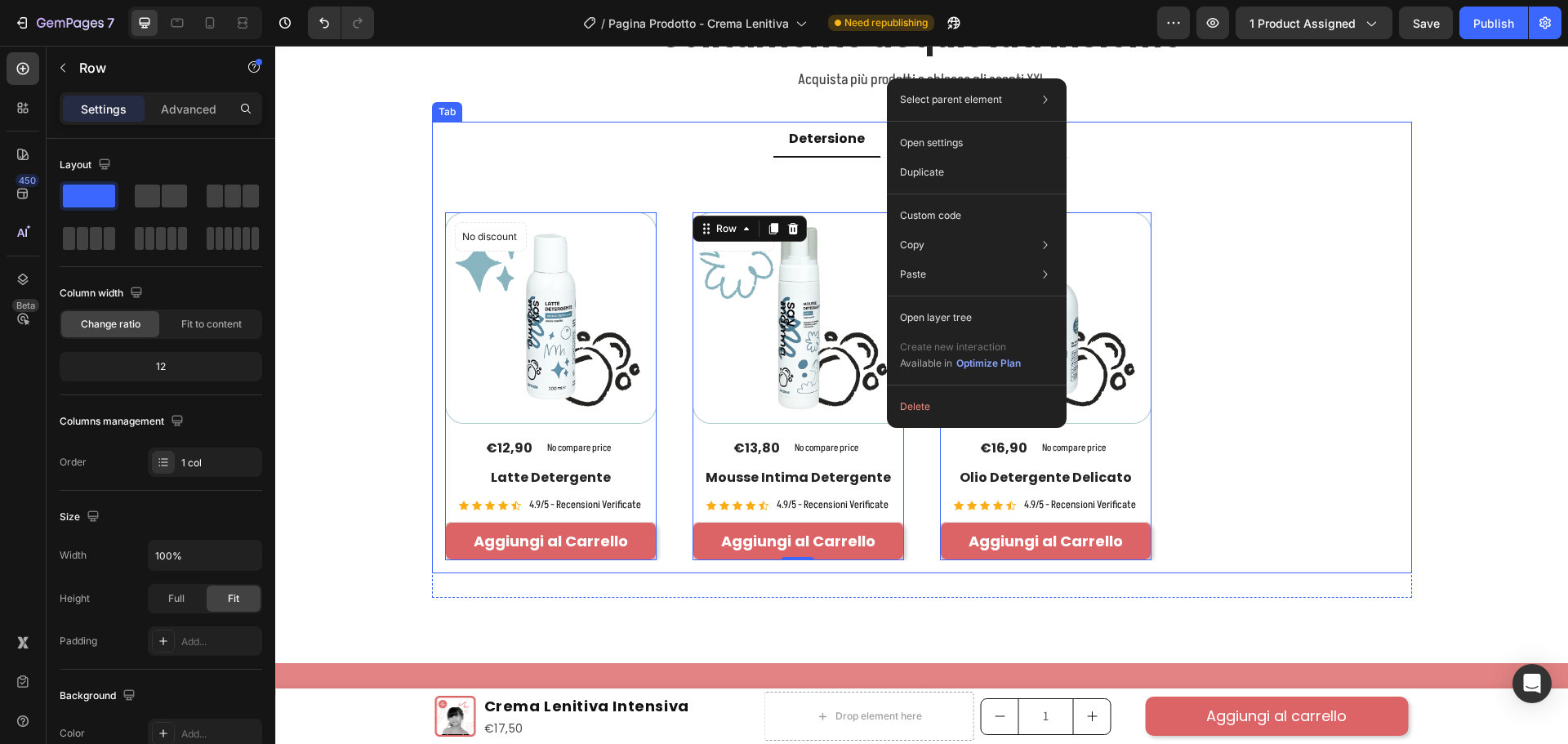
click at [1096, 154] on ul "Detersione Idratazione Difesa" at bounding box center [921, 140] width 980 height 36
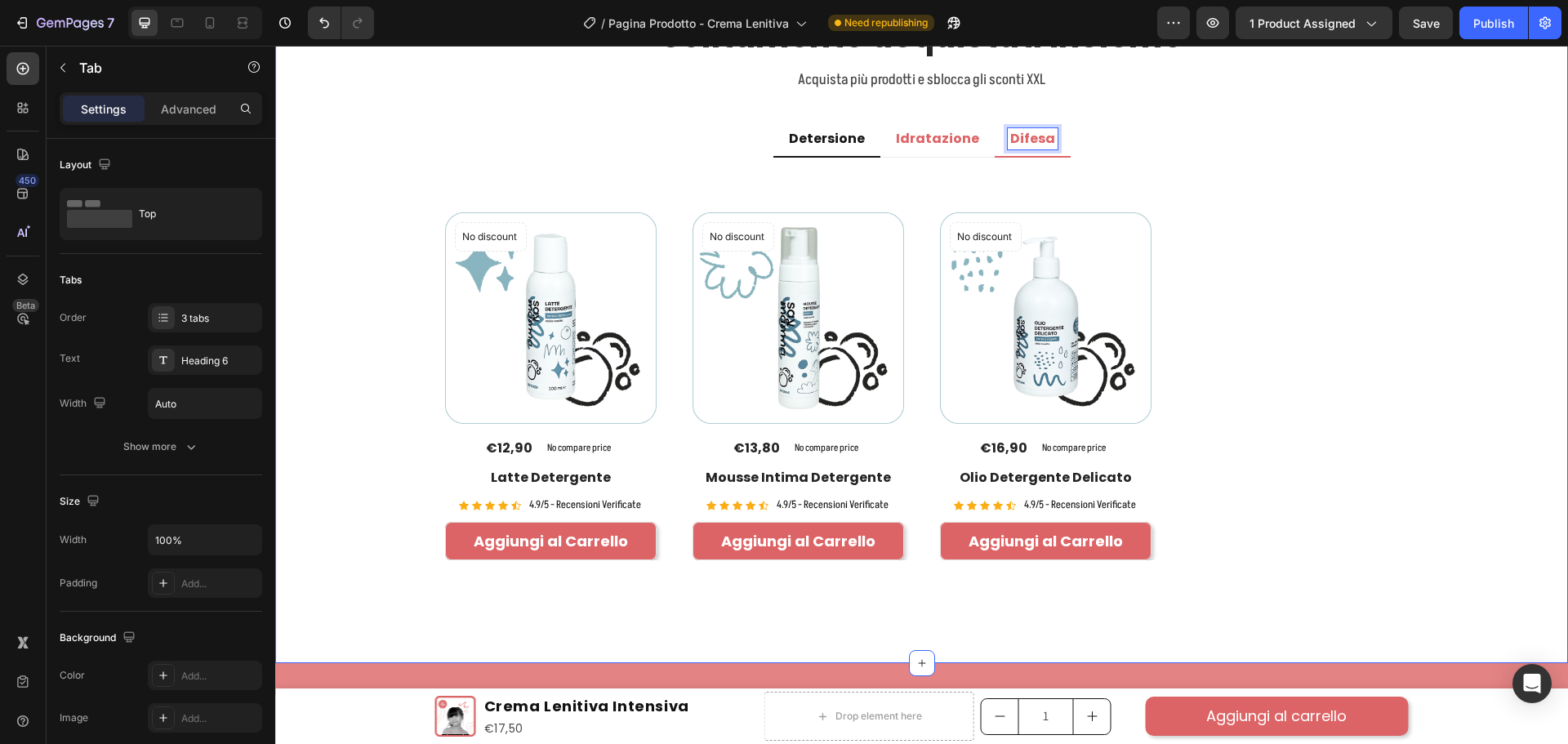
click at [1434, 181] on div "Solitamente acquistati insieme Heading Acquista più prodotti e sblocca gli scon…" at bounding box center [921, 305] width 1268 height 585
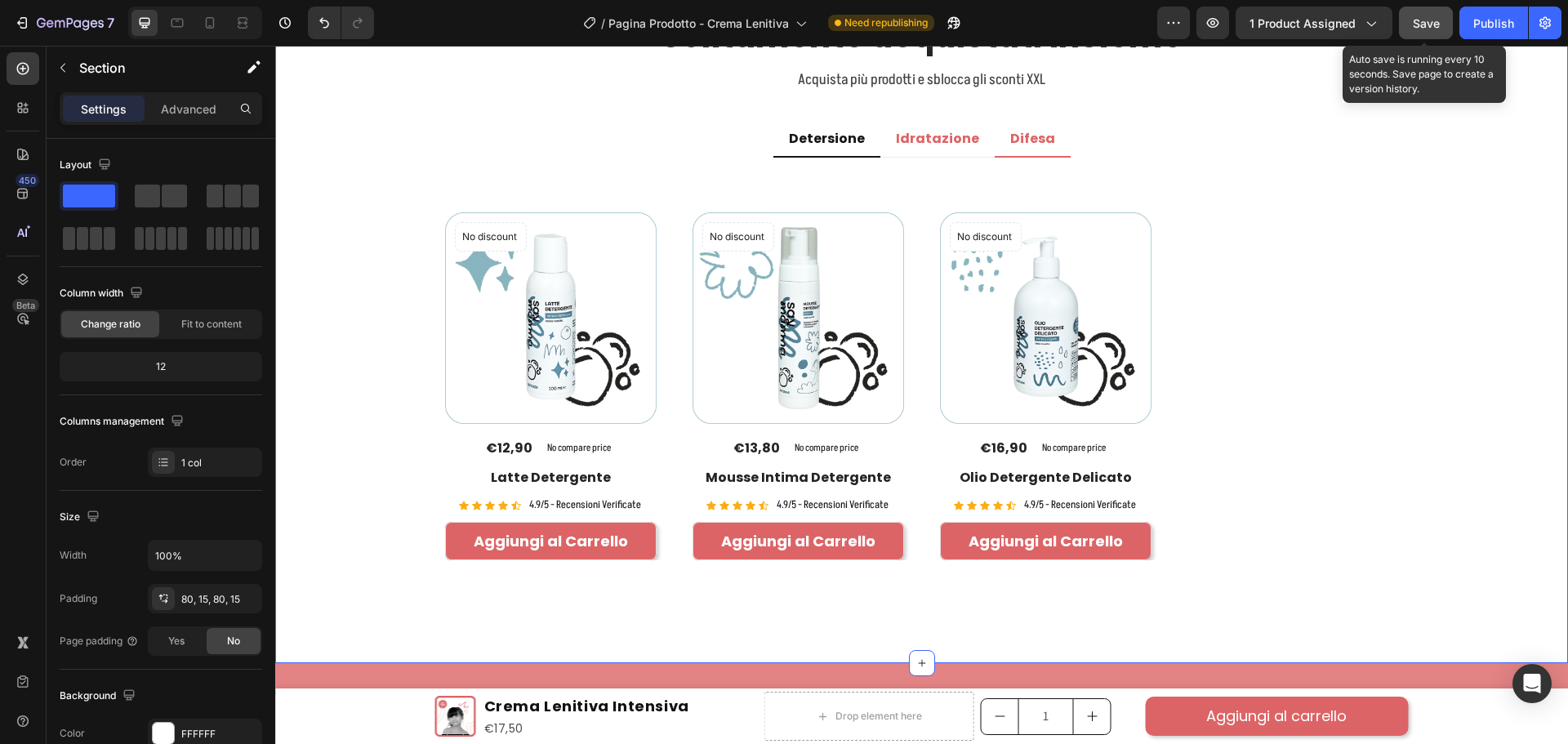
click at [1436, 17] on span "Save" at bounding box center [1425, 24] width 27 height 14
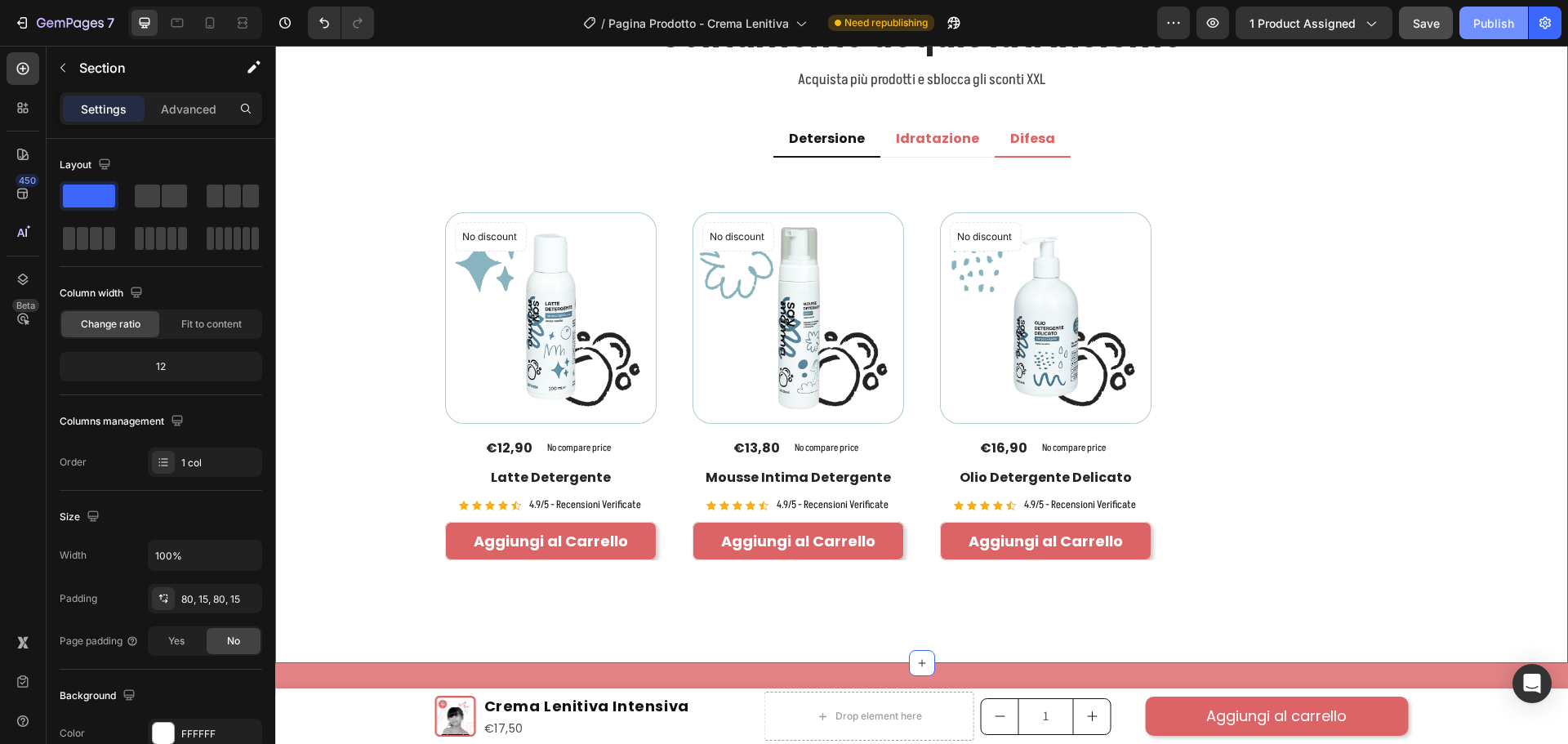
click at [1495, 21] on div "Publish" at bounding box center [1494, 23] width 41 height 17
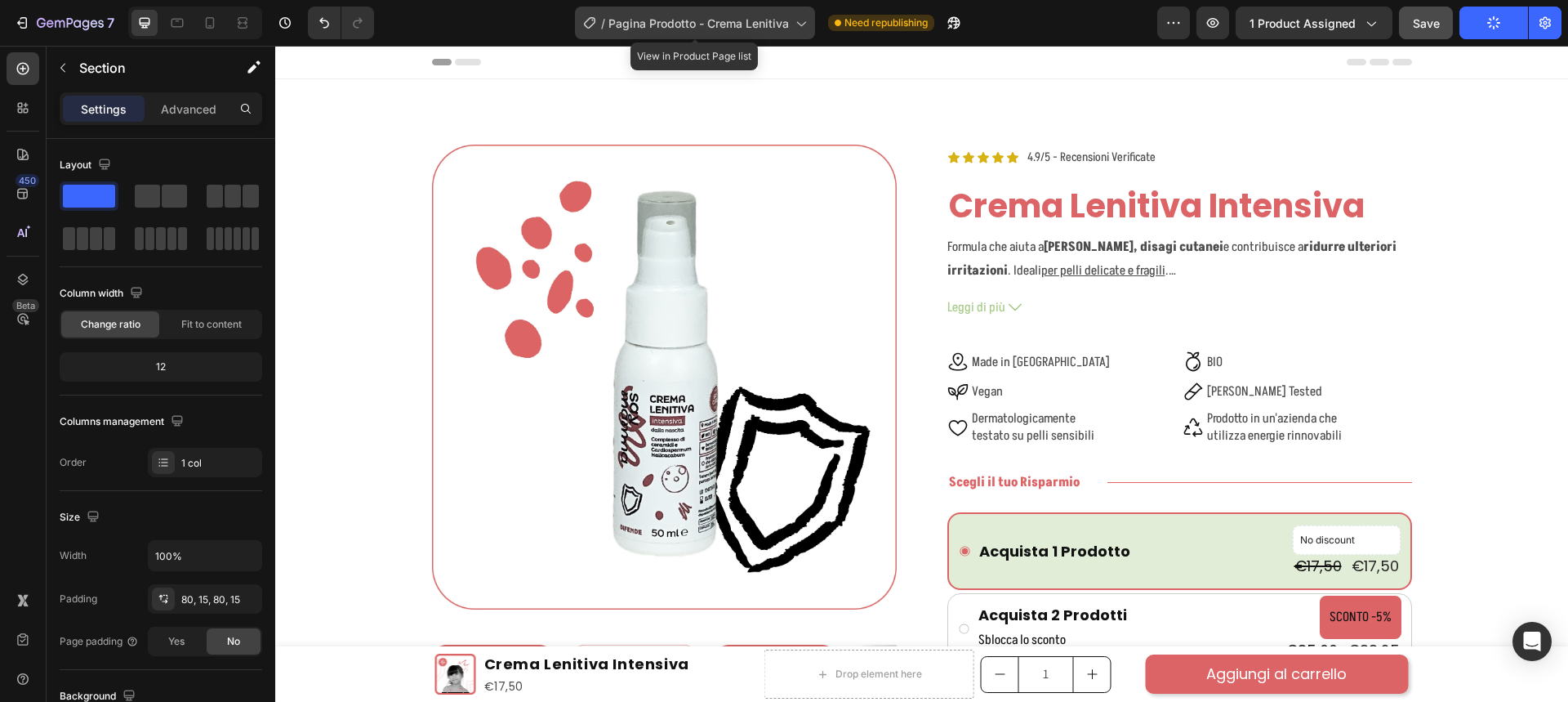
click at [792, 21] on icon at bounding box center [800, 23] width 17 height 17
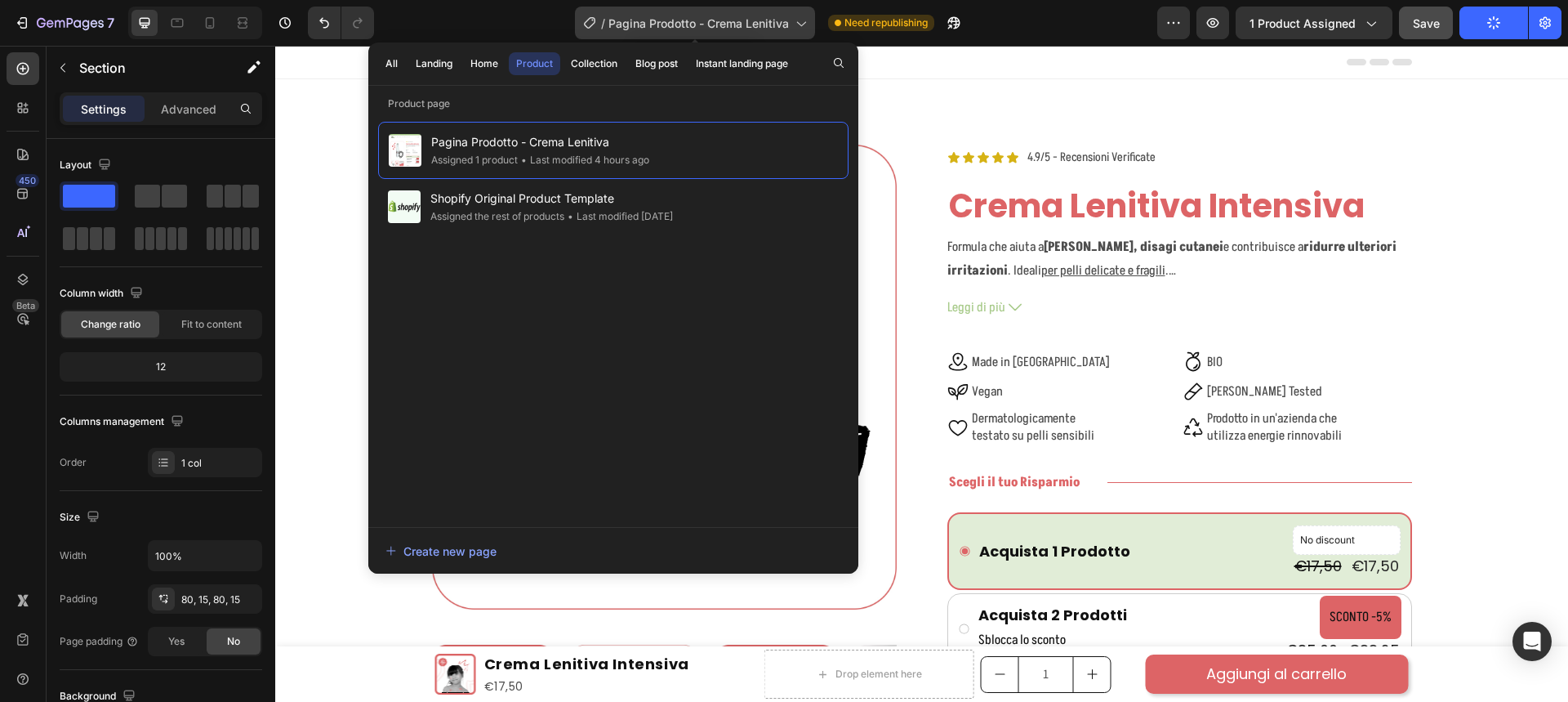
click at [802, 24] on icon at bounding box center [800, 23] width 17 height 17
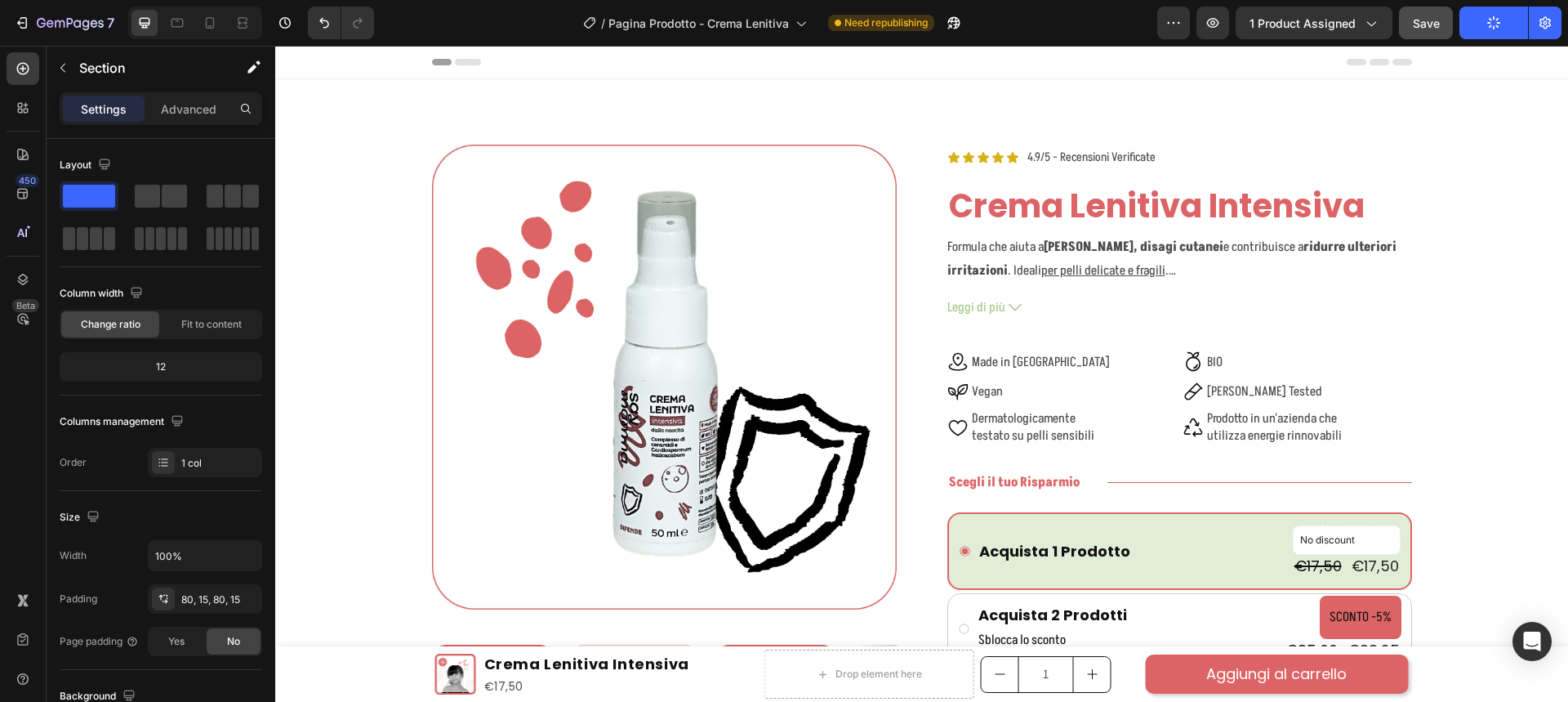
click at [1435, 30] on div "Save" at bounding box center [1425, 23] width 27 height 17
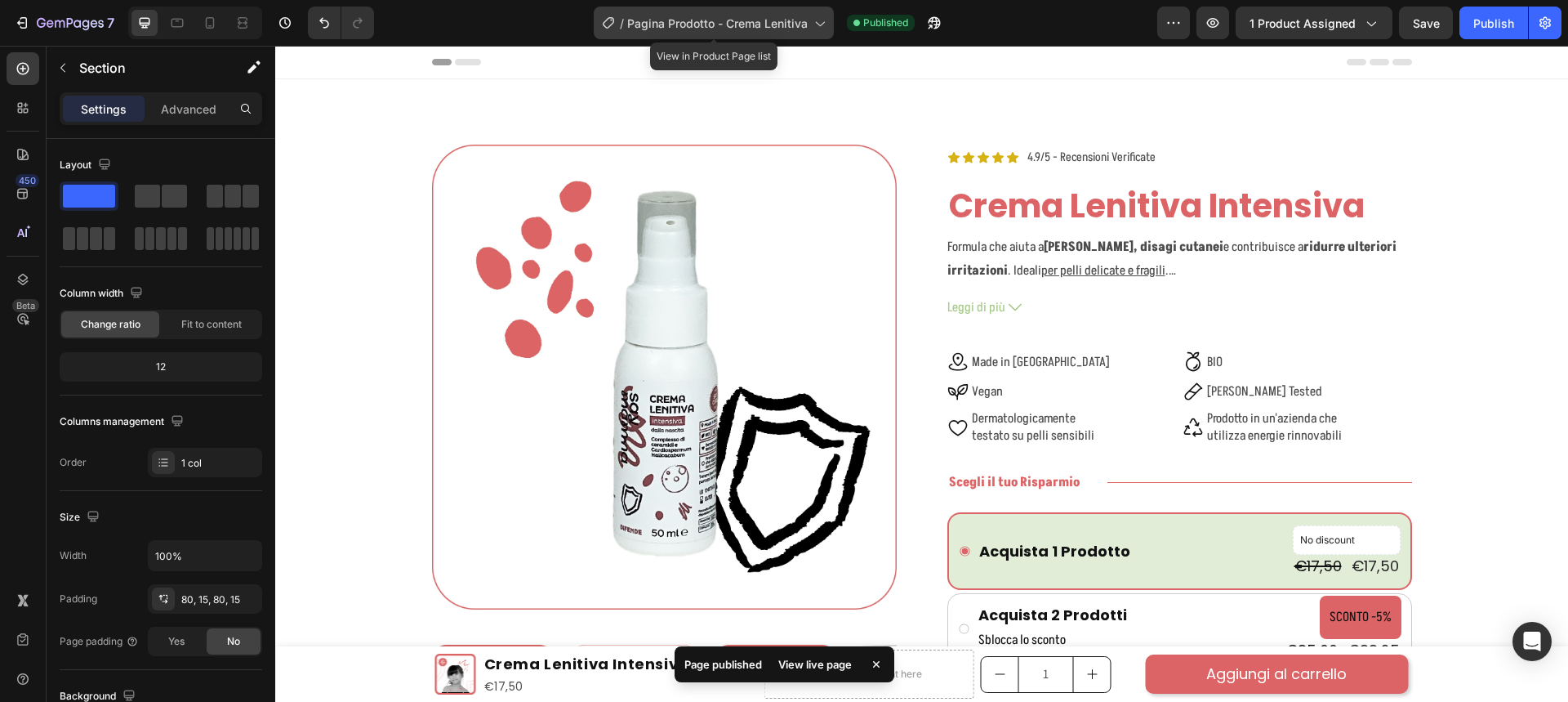
click at [814, 23] on icon at bounding box center [819, 23] width 17 height 17
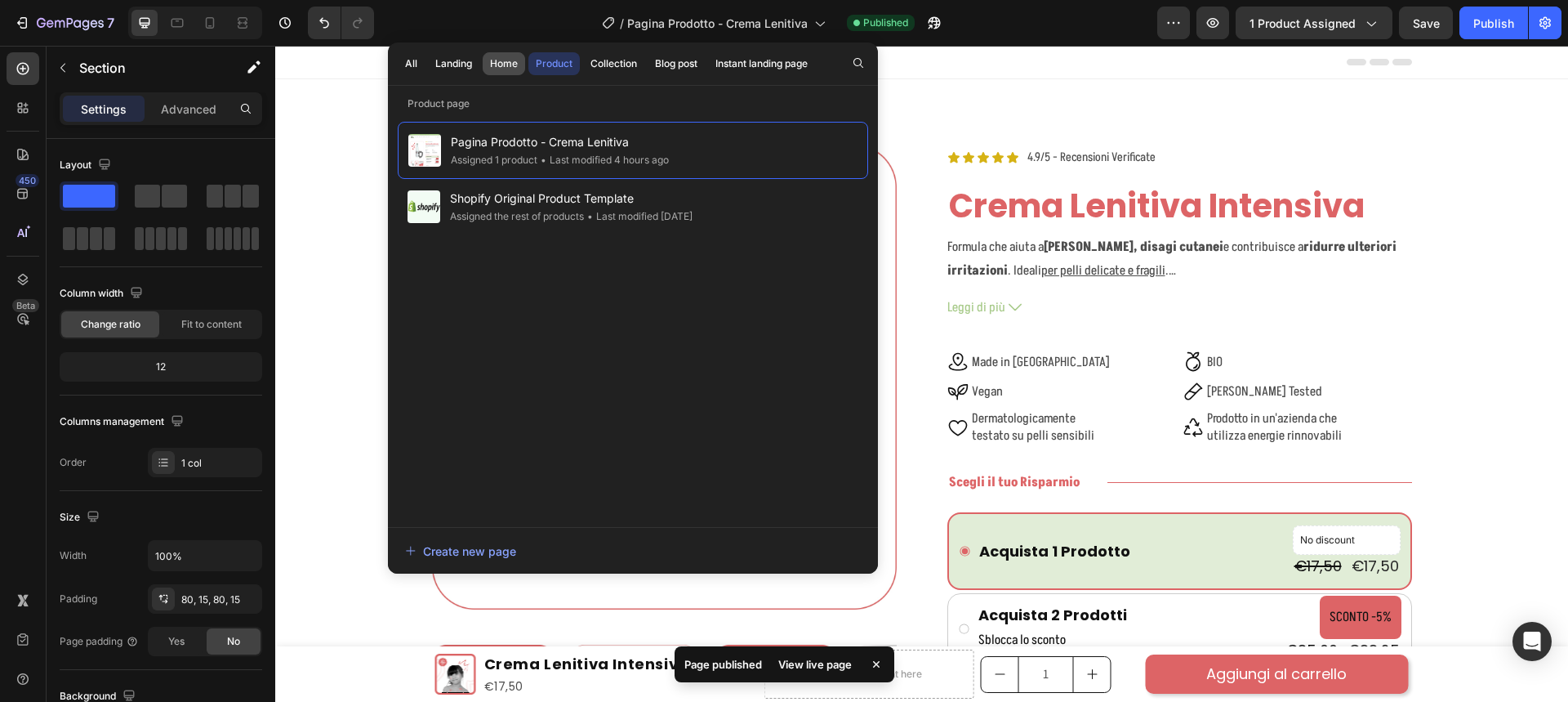
click at [494, 62] on div "Home" at bounding box center [503, 63] width 28 height 15
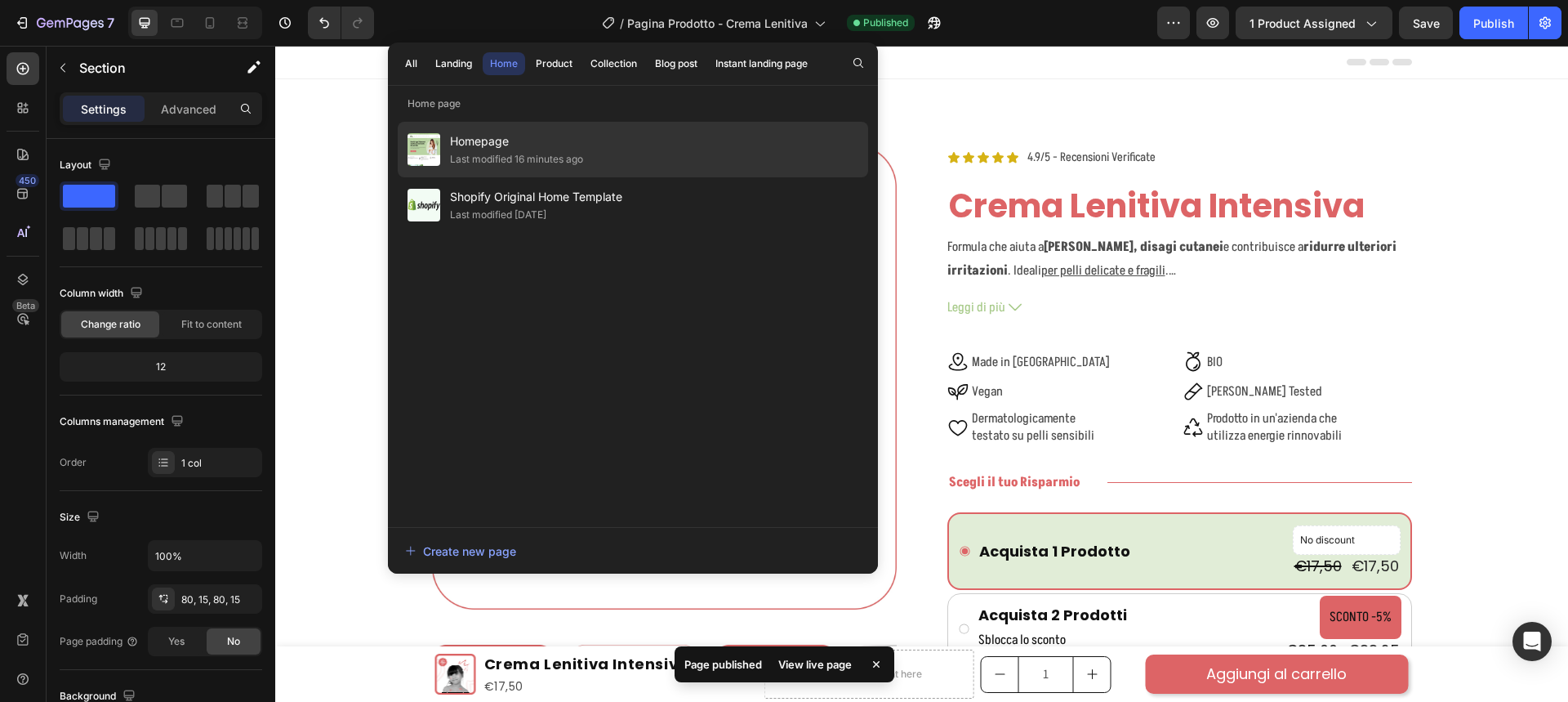
click at [506, 143] on span "Homepage" at bounding box center [516, 142] width 133 height 20
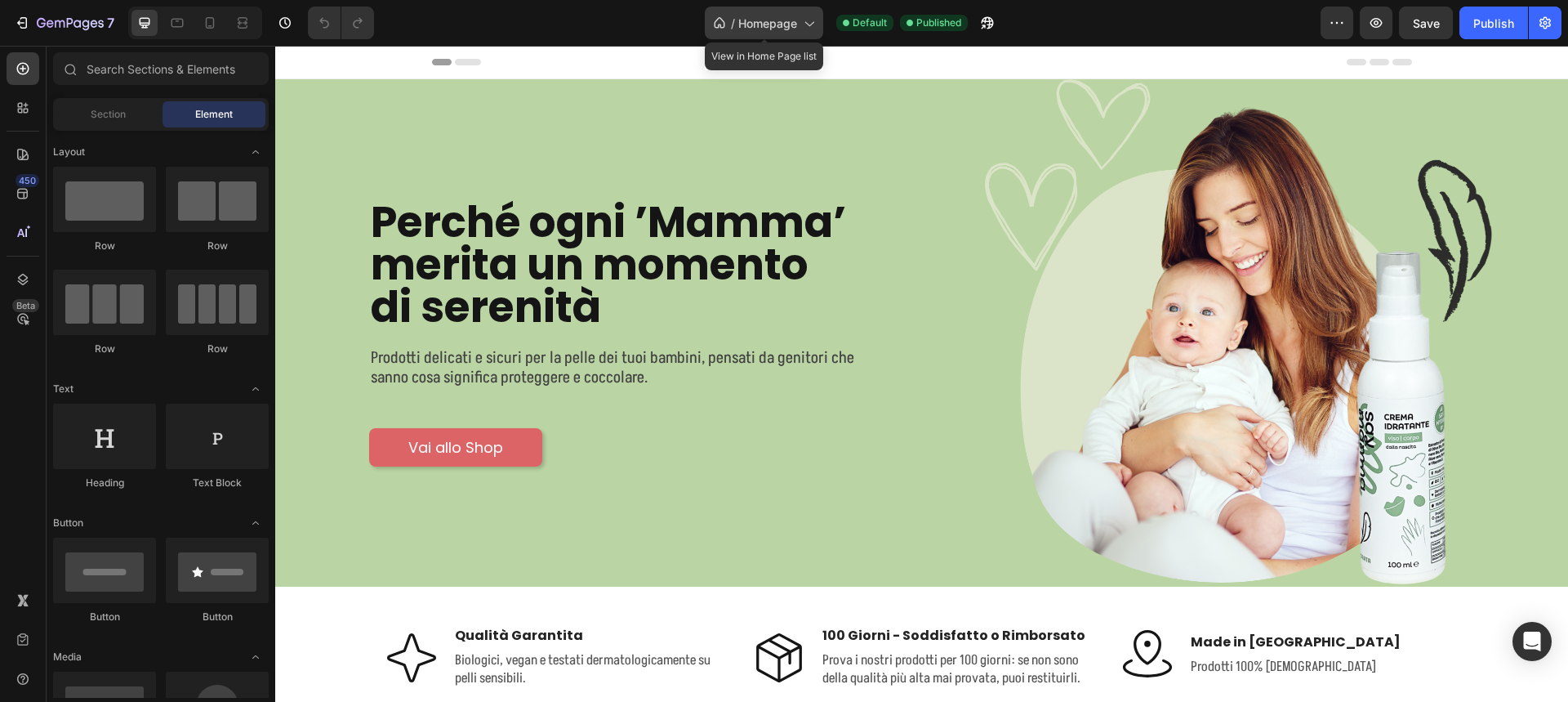
click at [803, 22] on icon at bounding box center [808, 23] width 17 height 17
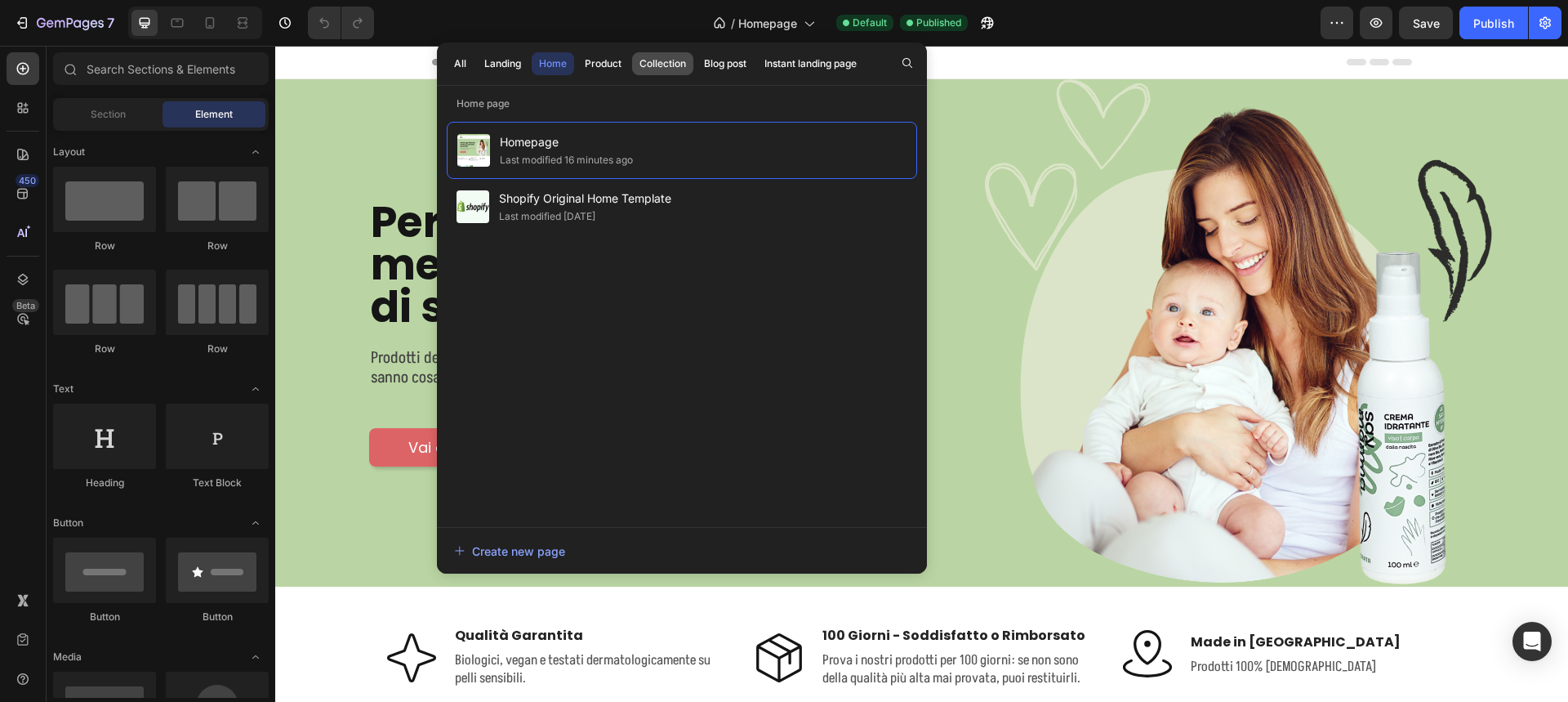
click at [668, 65] on div "Collection" at bounding box center [662, 63] width 46 height 15
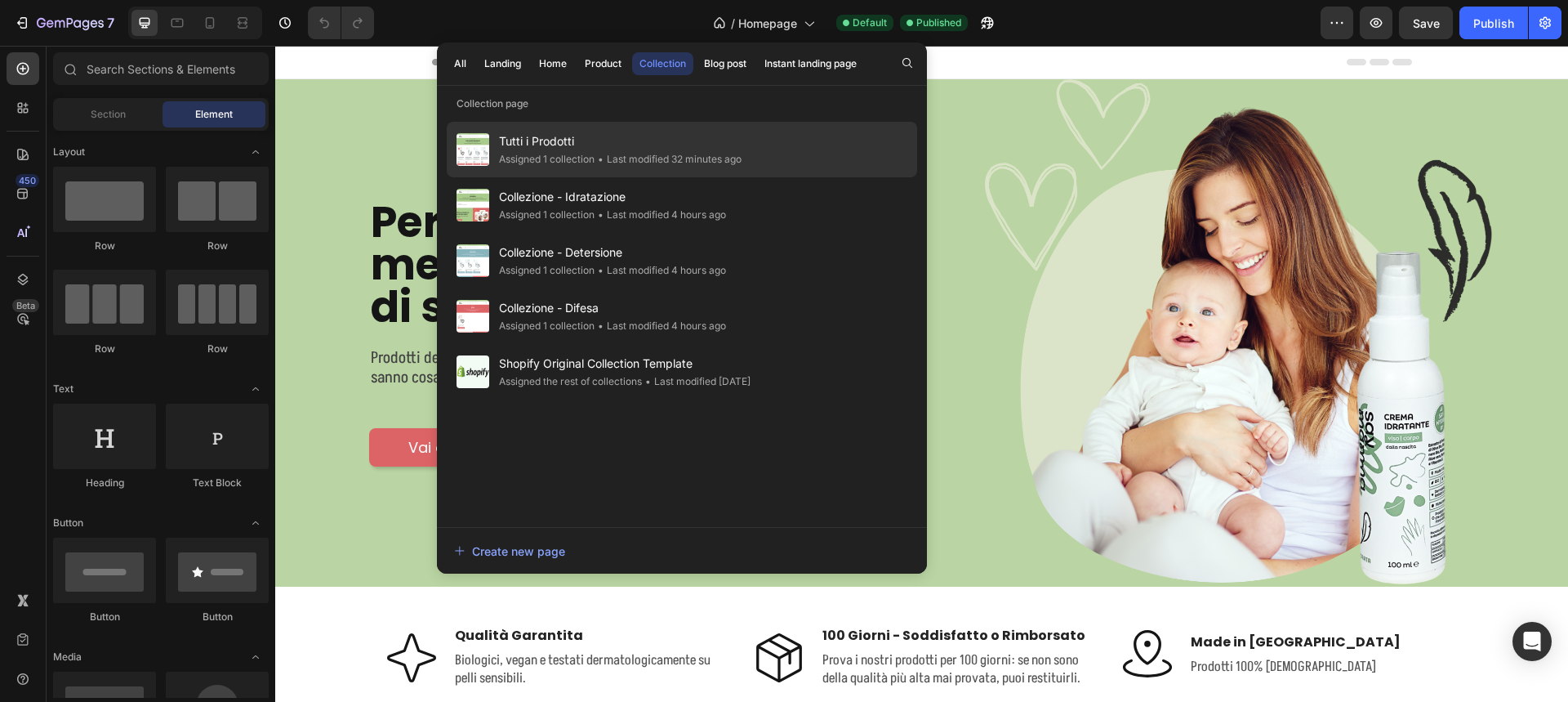
drag, startPoint x: 545, startPoint y: 149, endPoint x: 539, endPoint y: 141, distance: 10.0
click at [539, 141] on span "Tutti i Prodotti" at bounding box center [620, 142] width 243 height 20
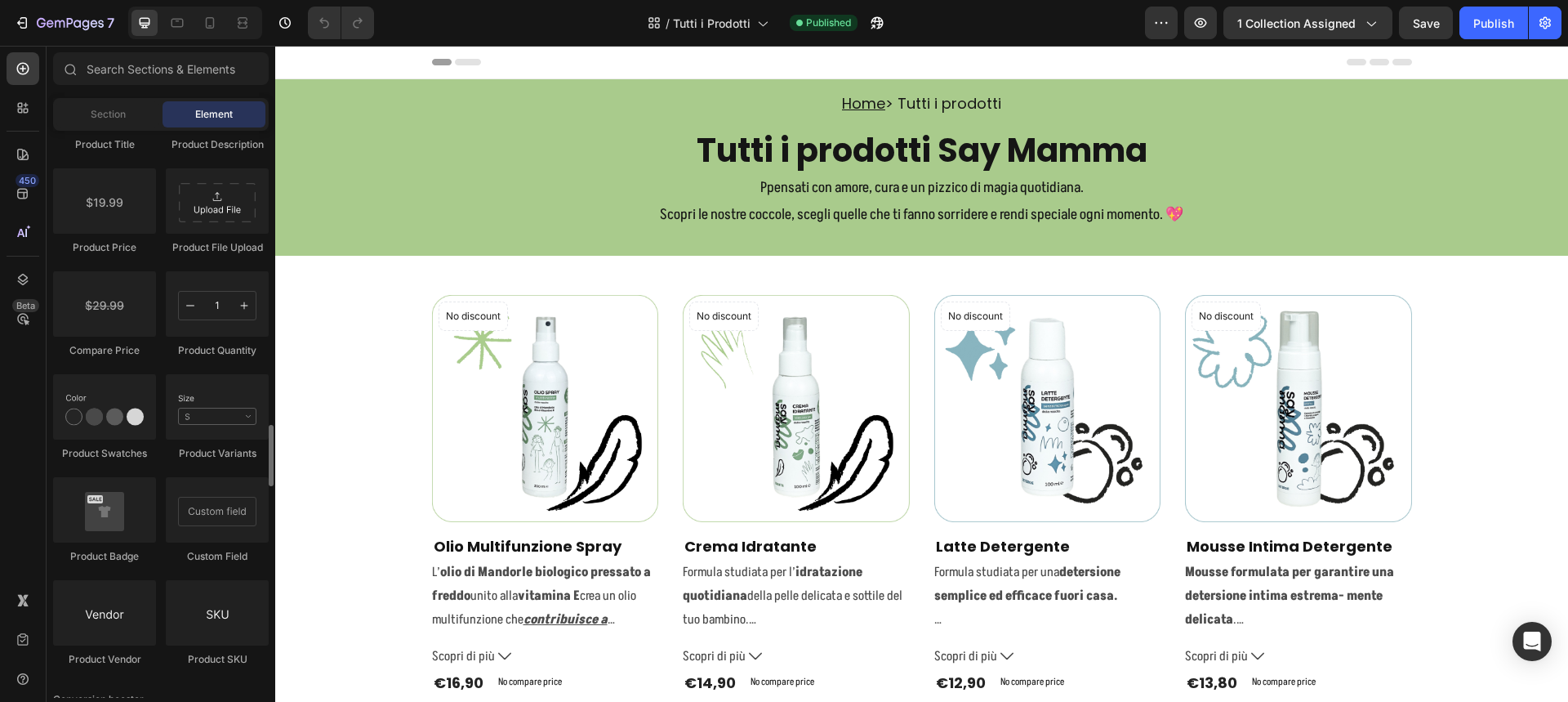
scroll to position [2858, 0]
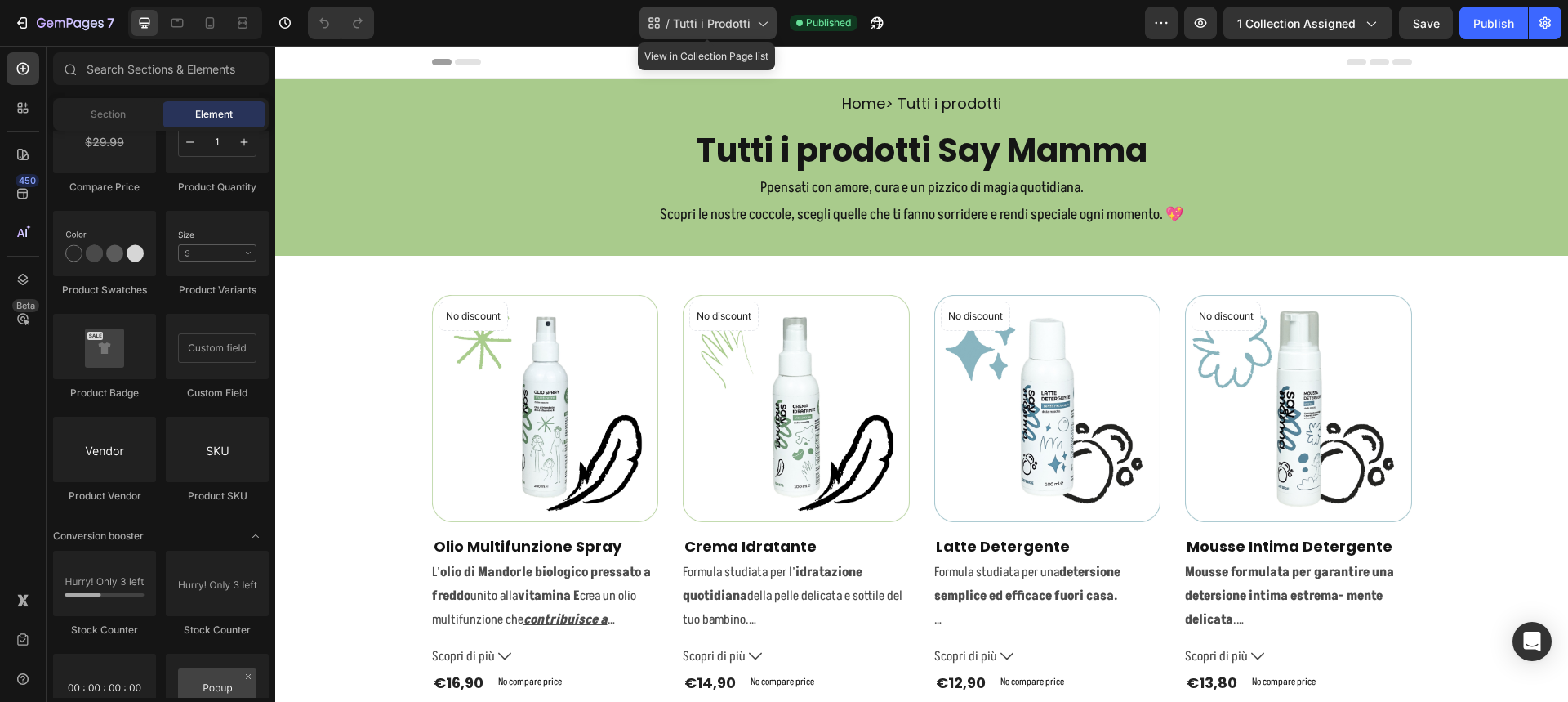
click at [713, 18] on span "Tutti i Prodotti" at bounding box center [711, 23] width 78 height 17
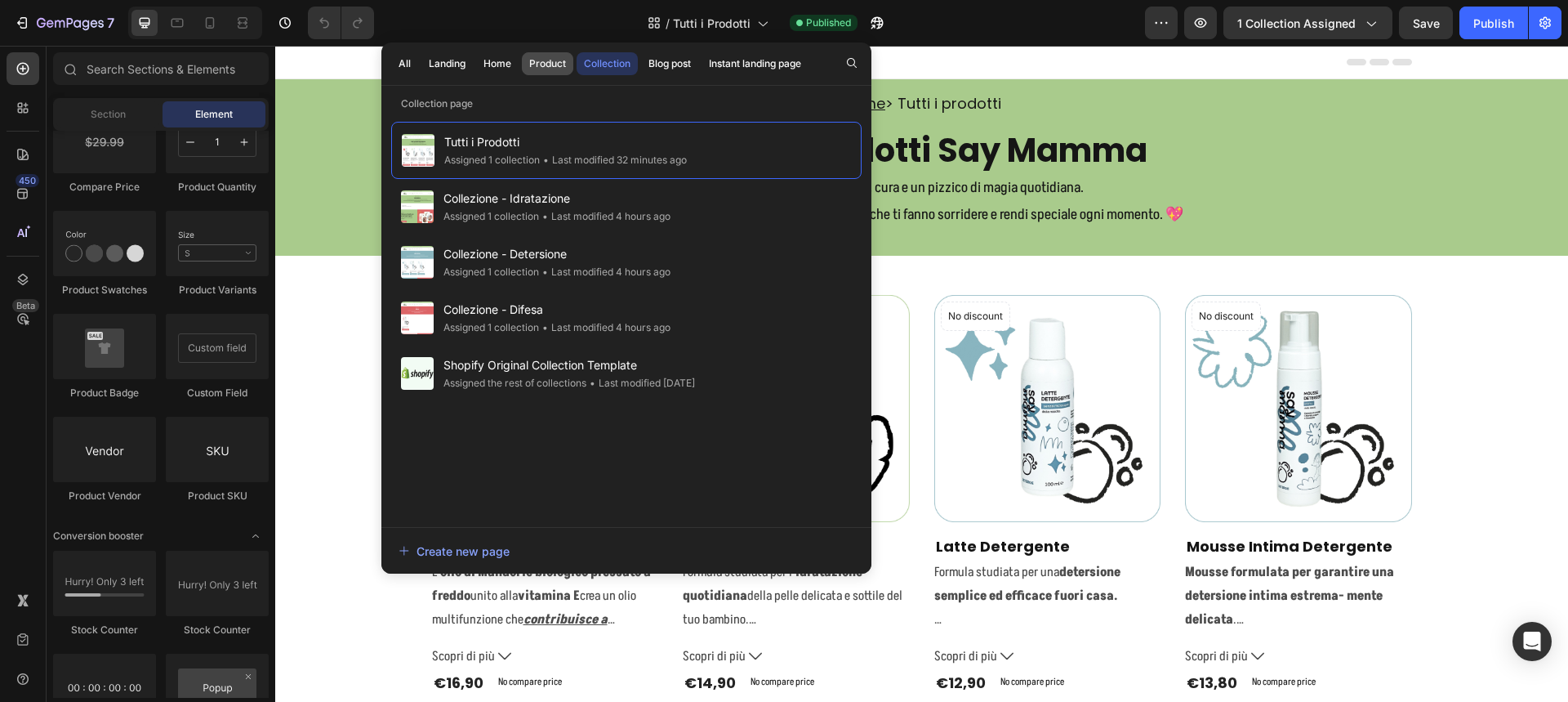
click at [560, 66] on div "Product" at bounding box center [547, 63] width 36 height 15
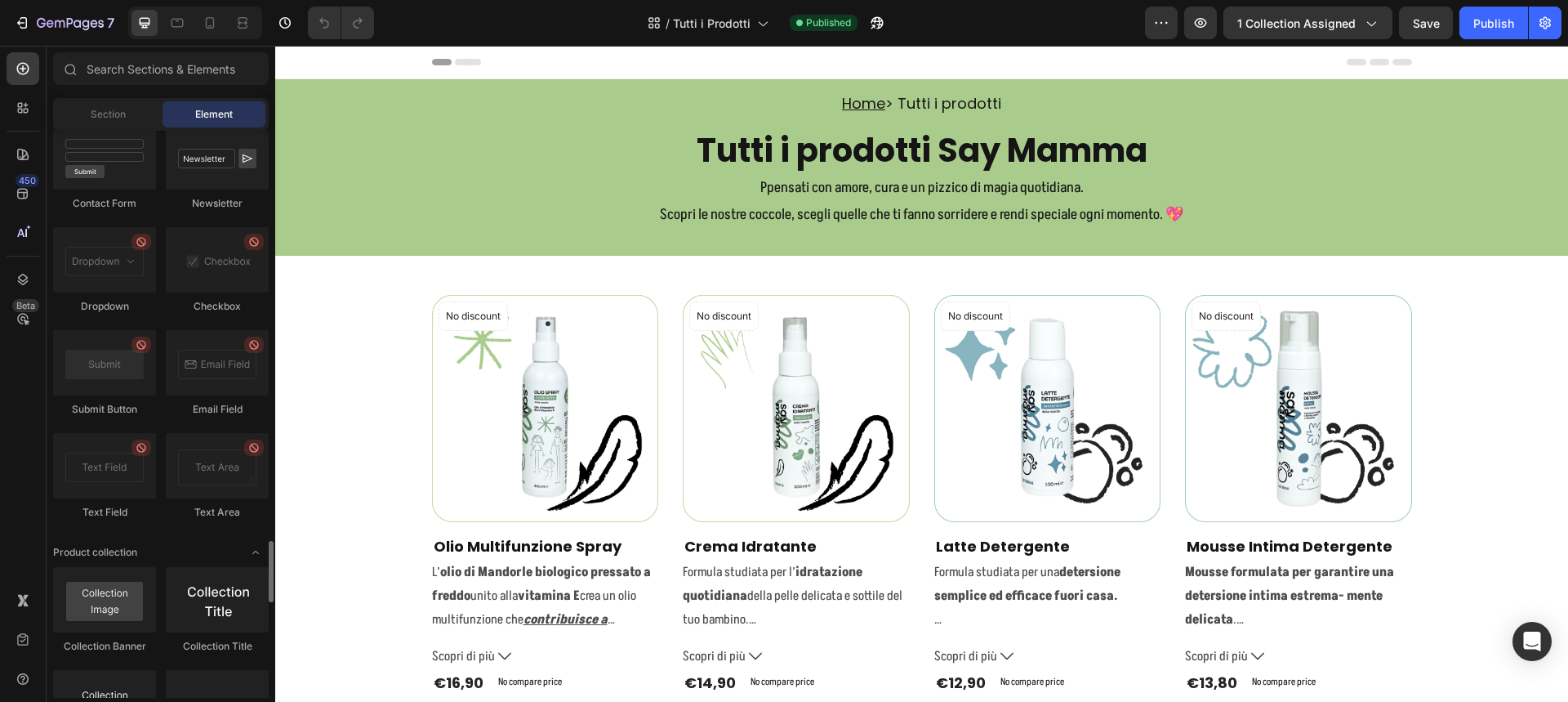
scroll to position [3512, 0]
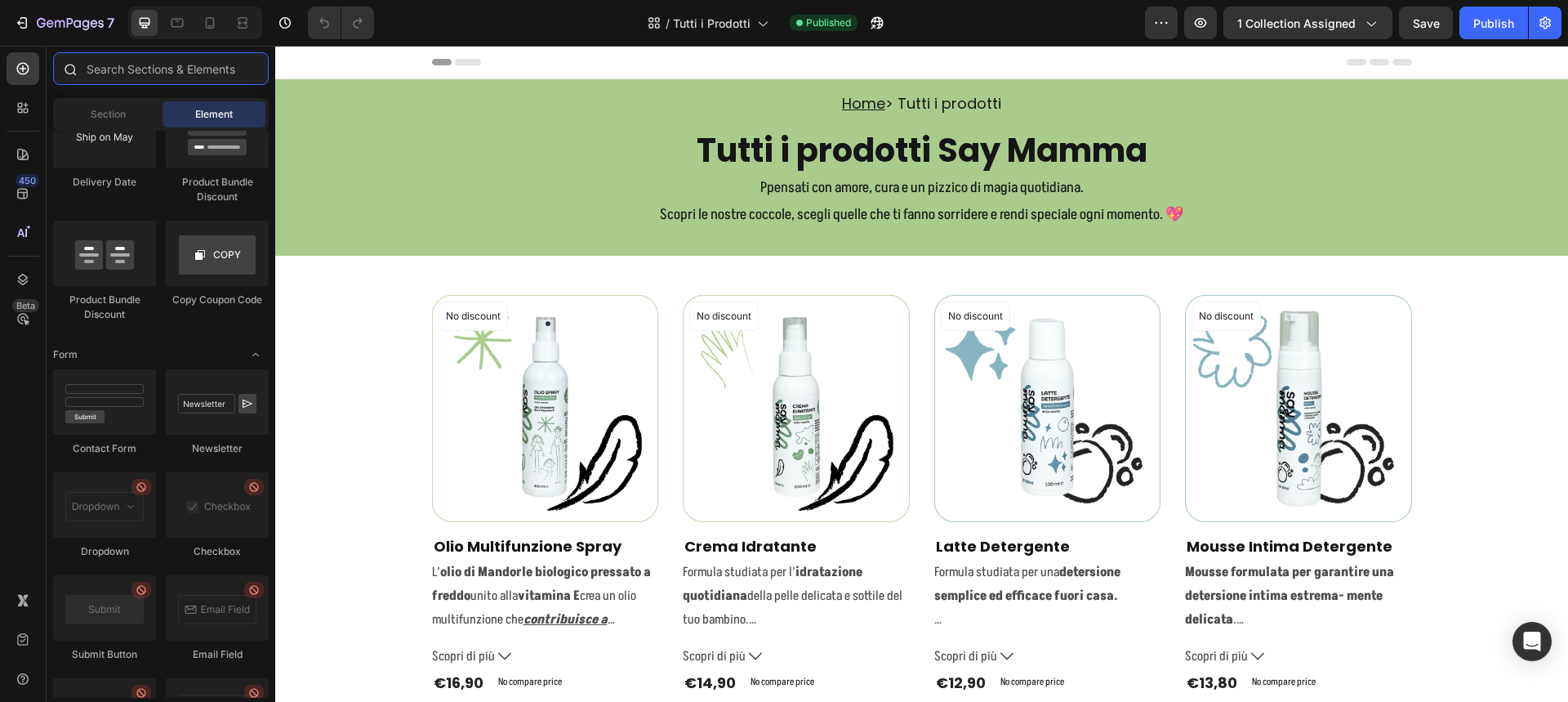
click at [140, 79] on input "text" at bounding box center [160, 68] width 215 height 32
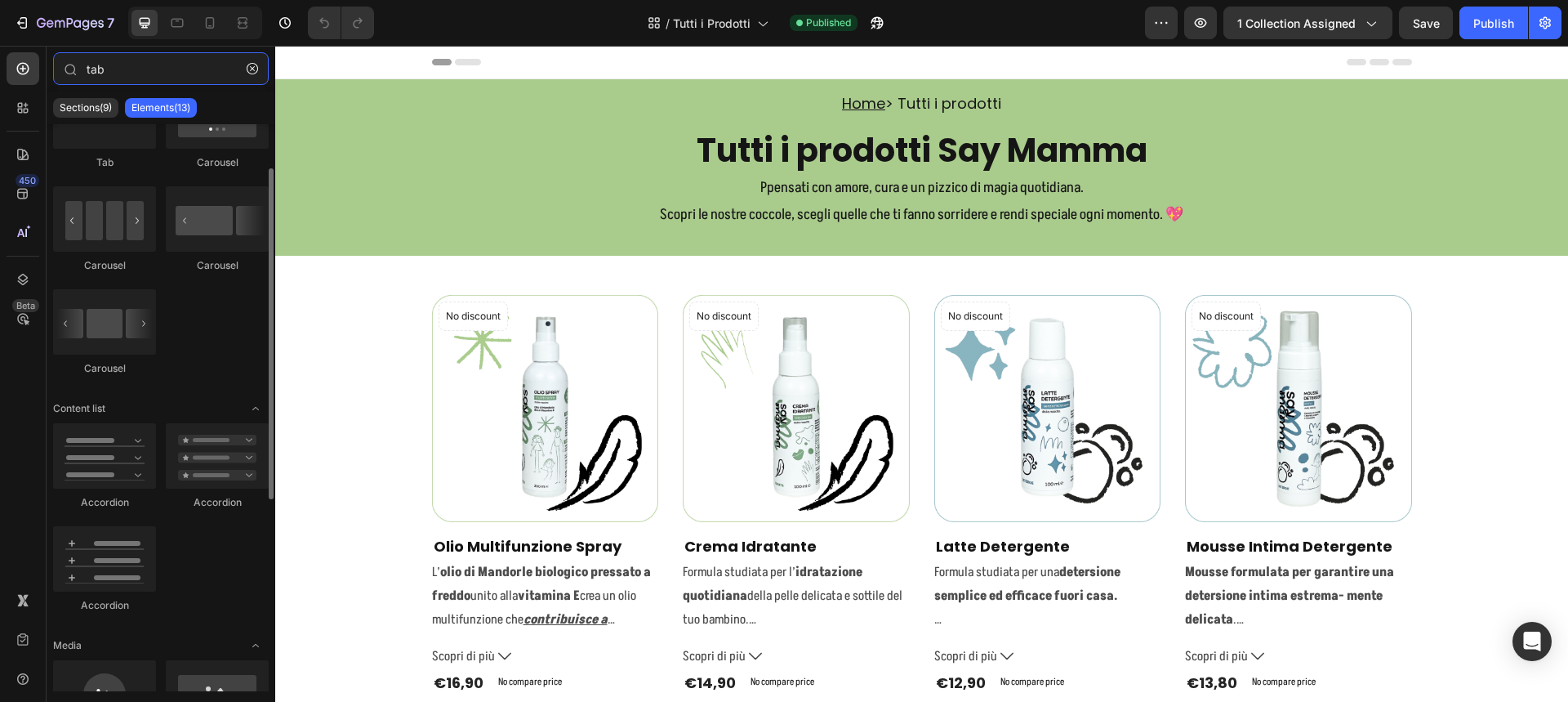
scroll to position [0, 0]
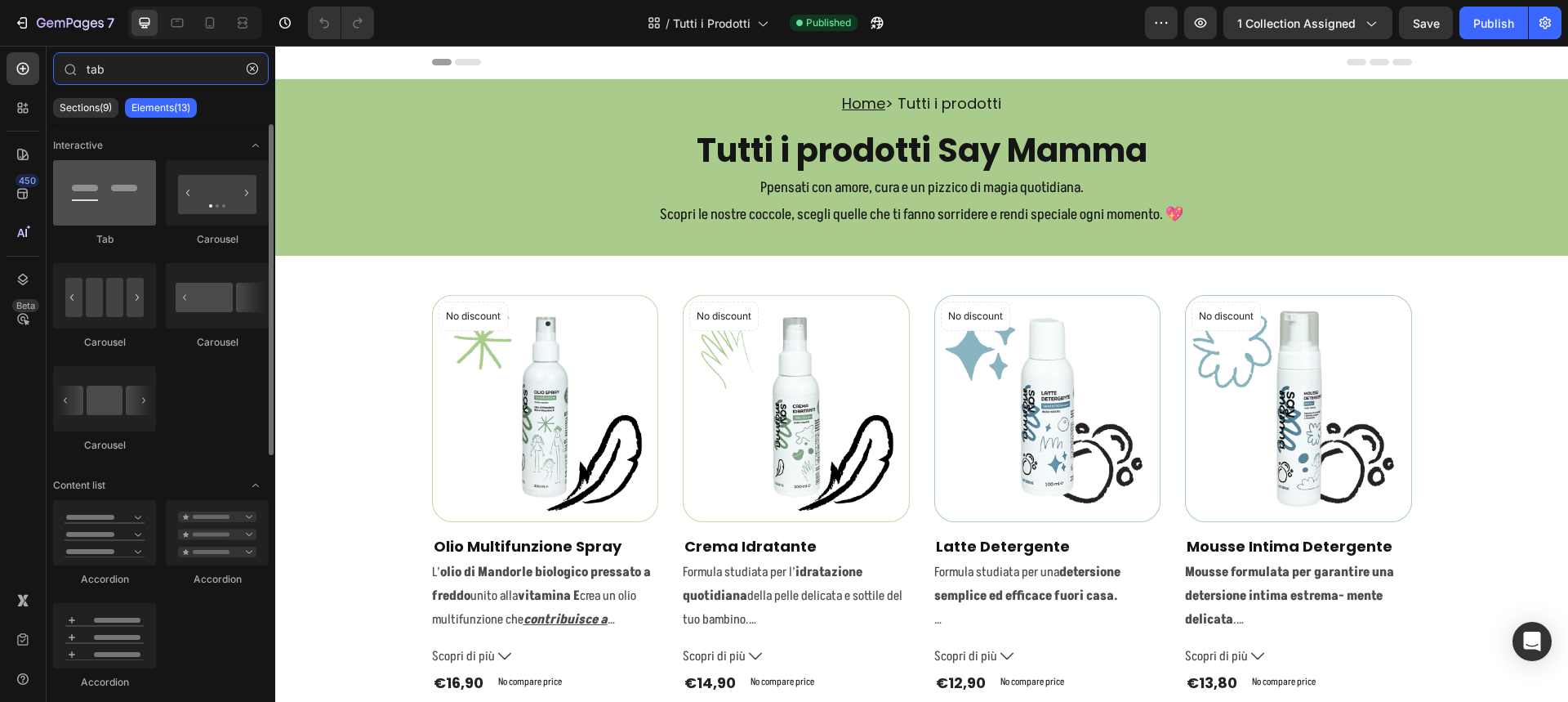
type input "tab"
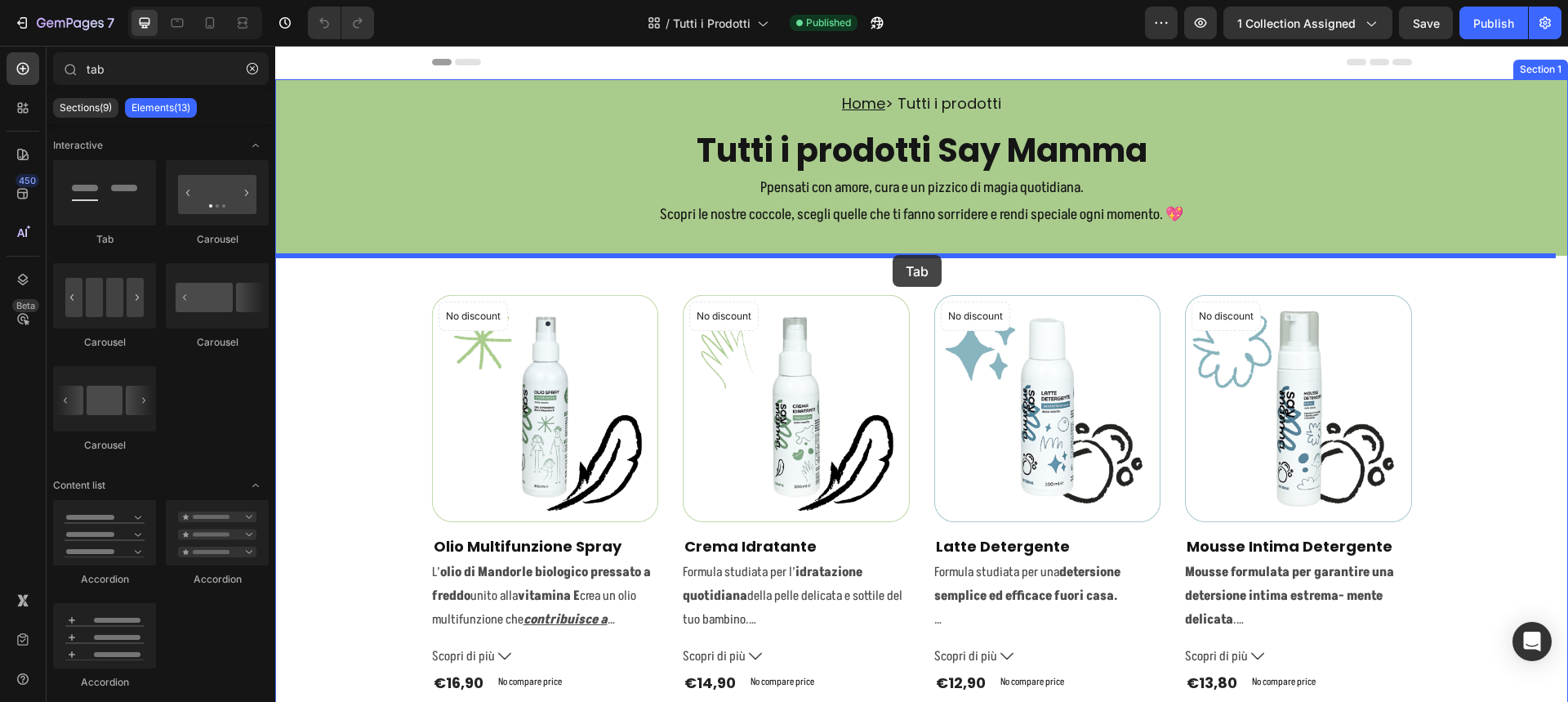
drag, startPoint x: 275, startPoint y: 212, endPoint x: 893, endPoint y: 255, distance: 619.5
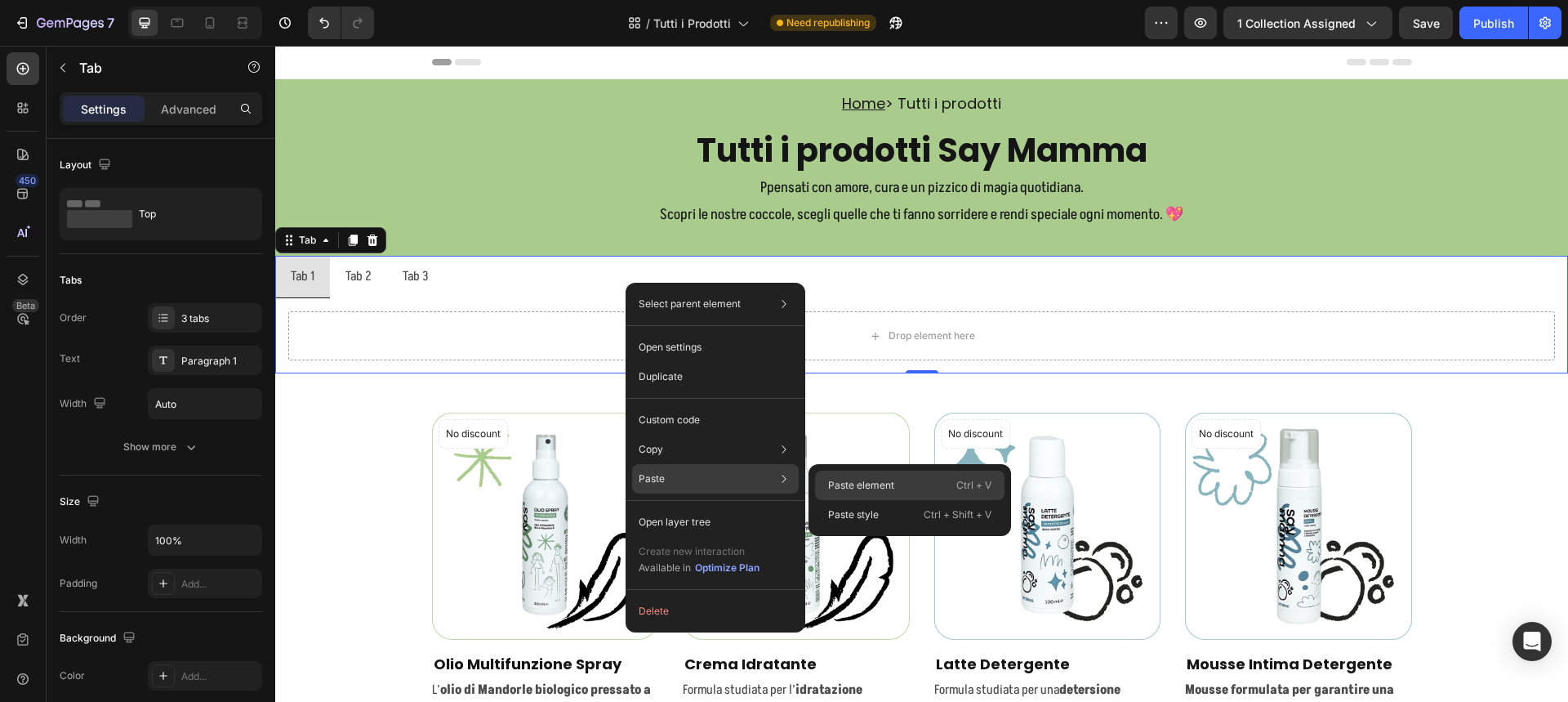
click at [843, 482] on p "Paste element" at bounding box center [860, 485] width 66 height 15
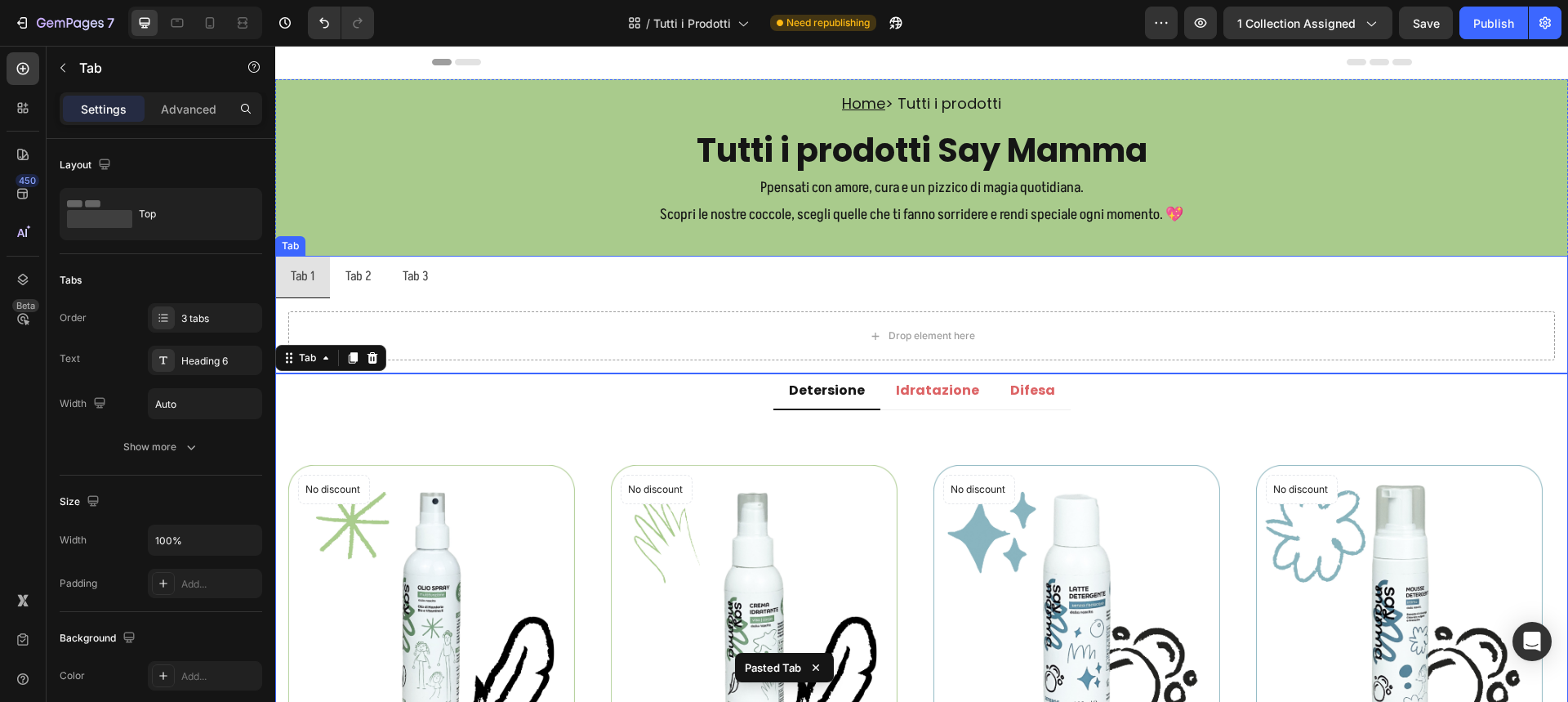
click at [898, 277] on ul "Tab 1 Tab 2 Tab 3" at bounding box center [921, 276] width 1293 height 42
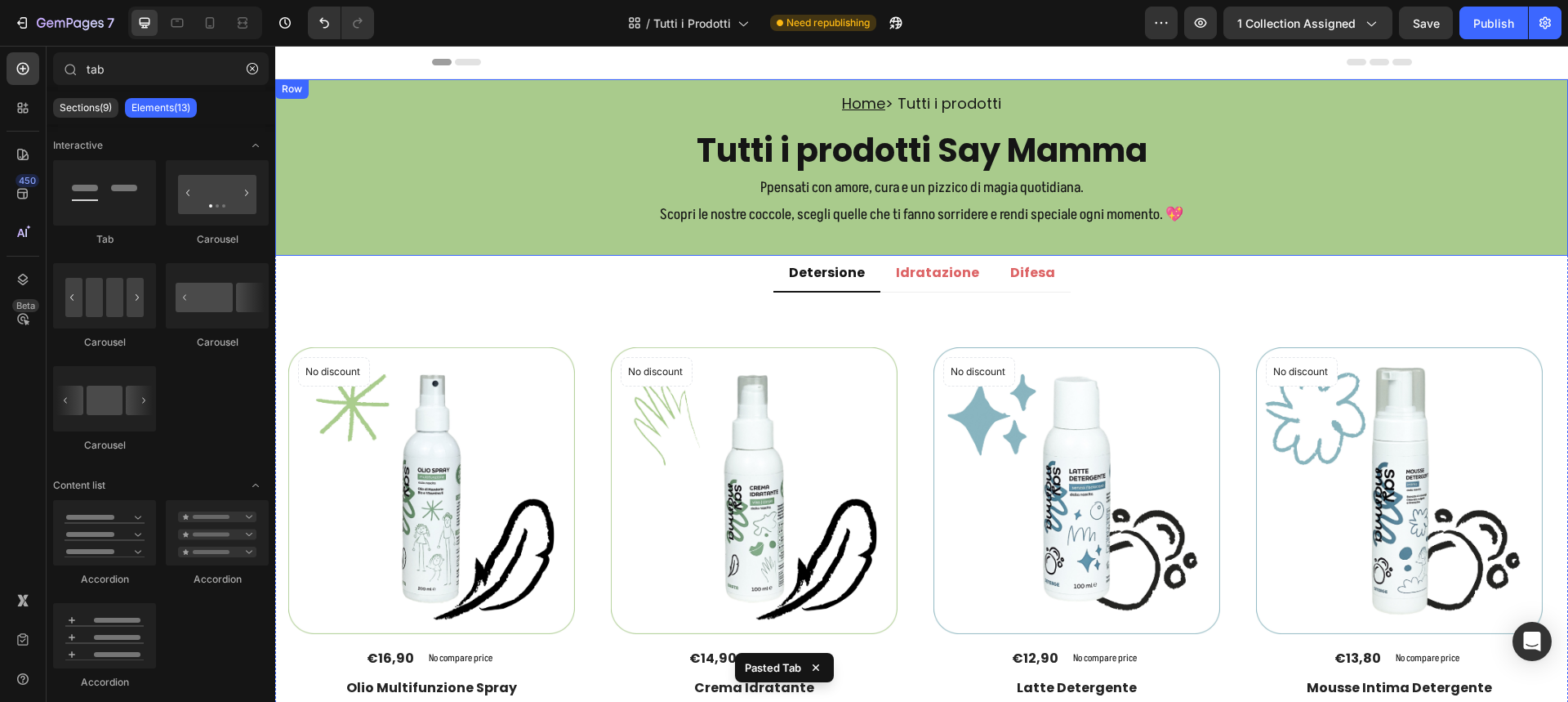
click at [1247, 276] on ul "Detersione Idratazione Difesa" at bounding box center [921, 273] width 1293 height 36
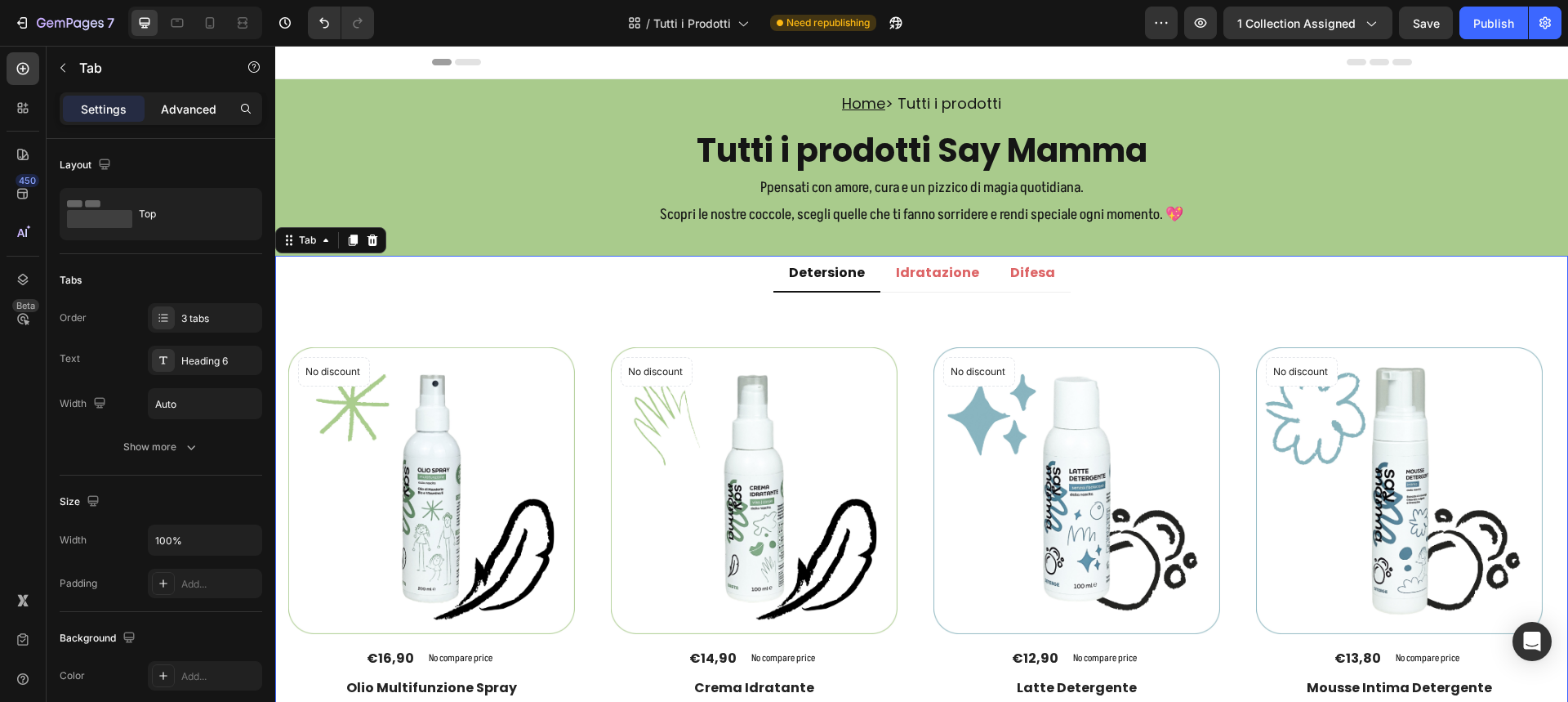
click at [199, 111] on p "Advanced" at bounding box center [189, 108] width 55 height 17
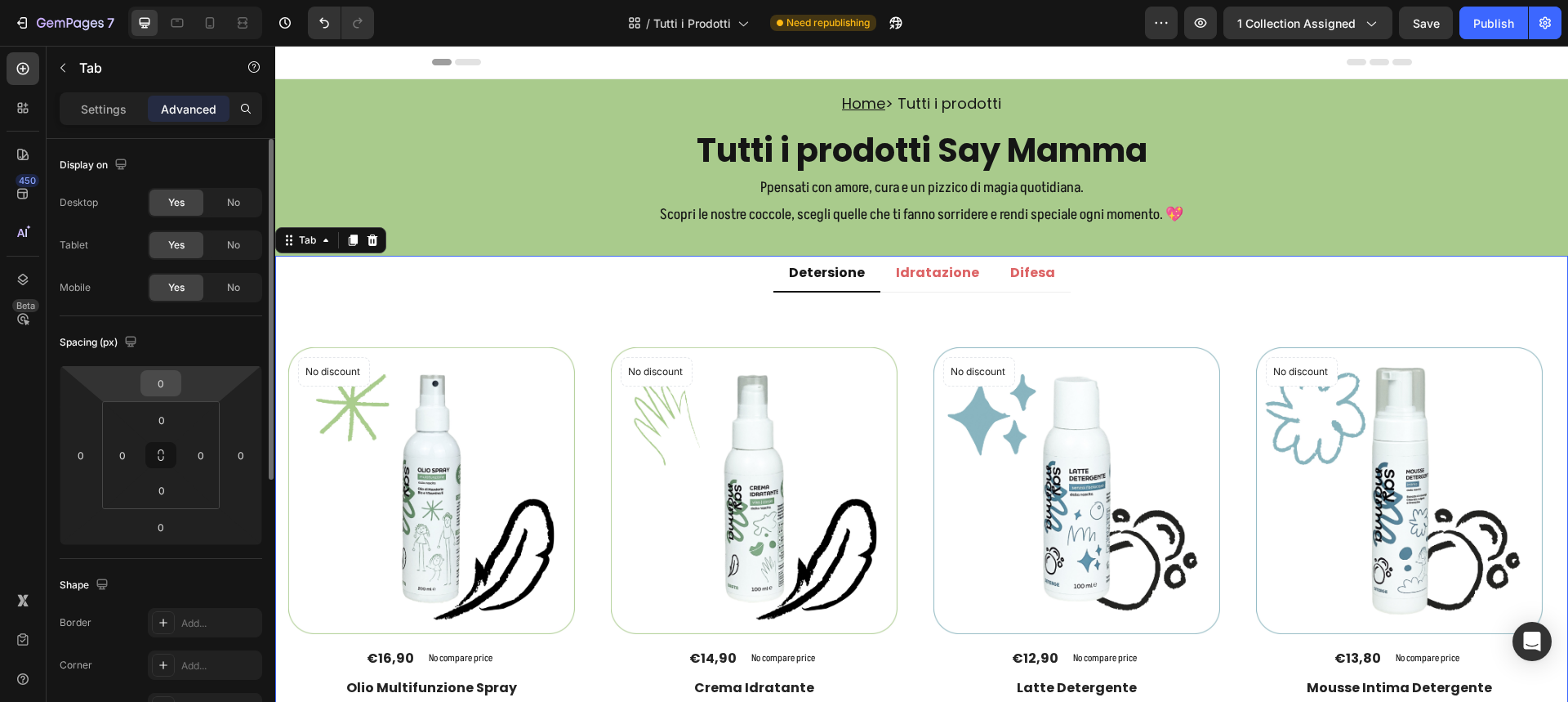
click at [161, 379] on input "0" at bounding box center [160, 382] width 32 height 25
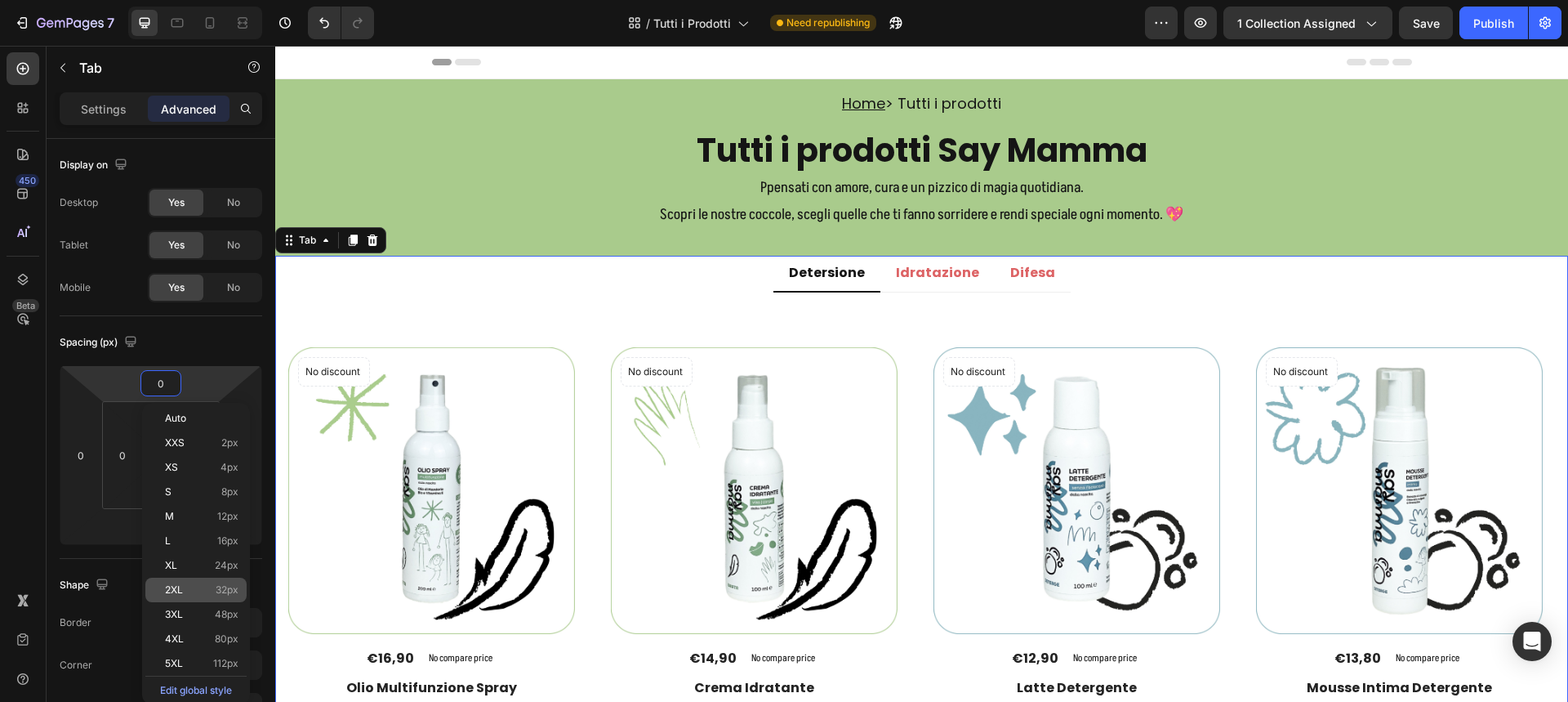
click at [211, 586] on p "2XL 32px" at bounding box center [202, 590] width 74 height 12
type input "32"
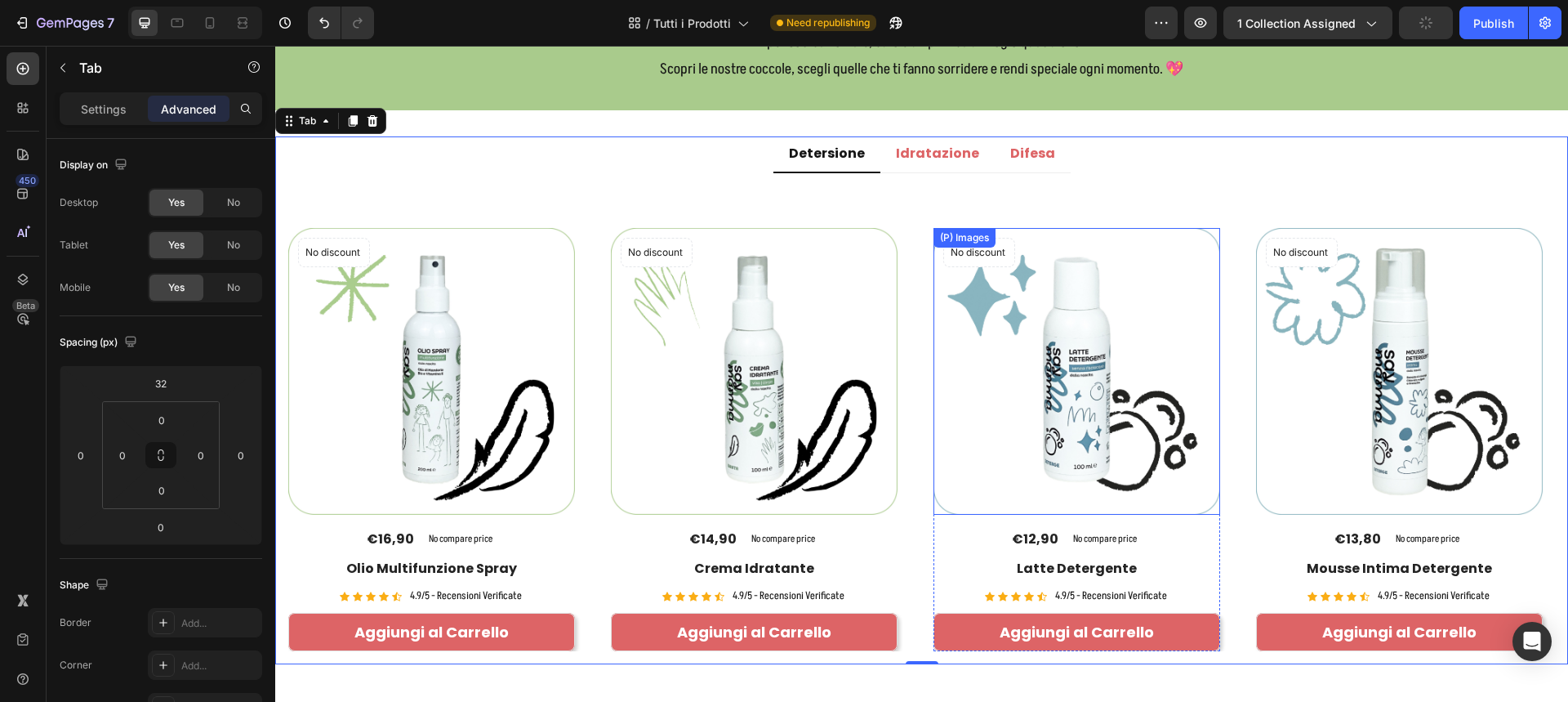
scroll to position [163, 0]
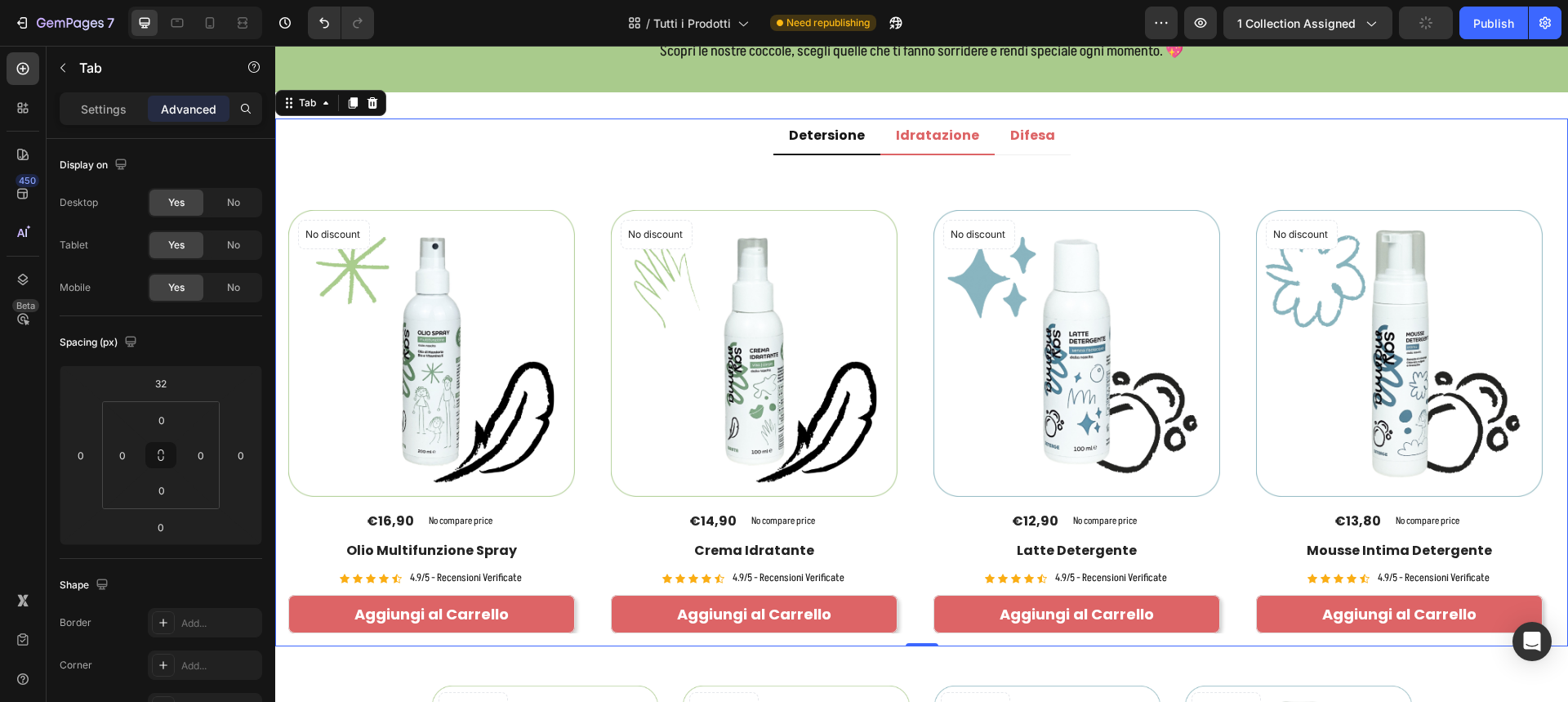
click at [934, 135] on p "Idratazione" at bounding box center [937, 136] width 84 height 17
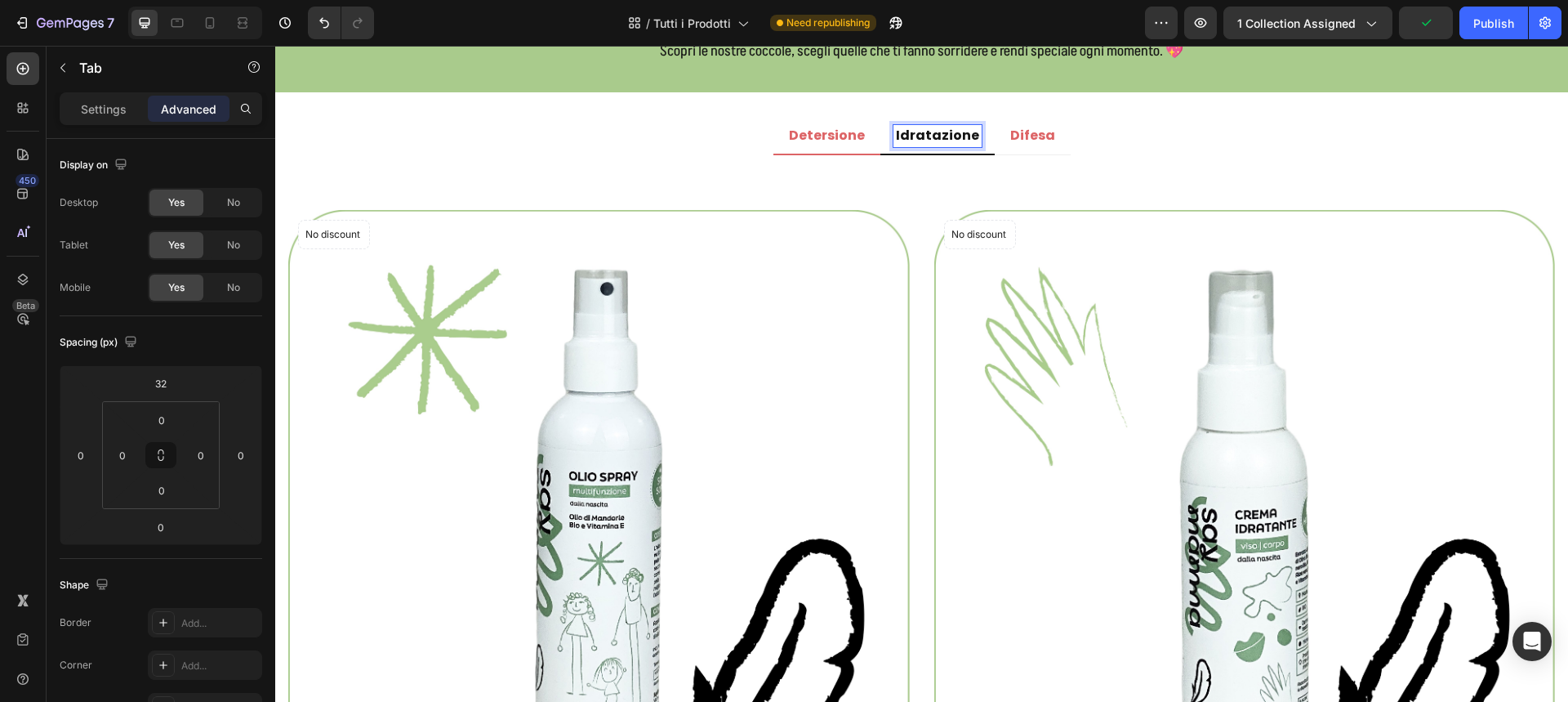
click at [834, 130] on p "Detersione" at bounding box center [826, 136] width 76 height 17
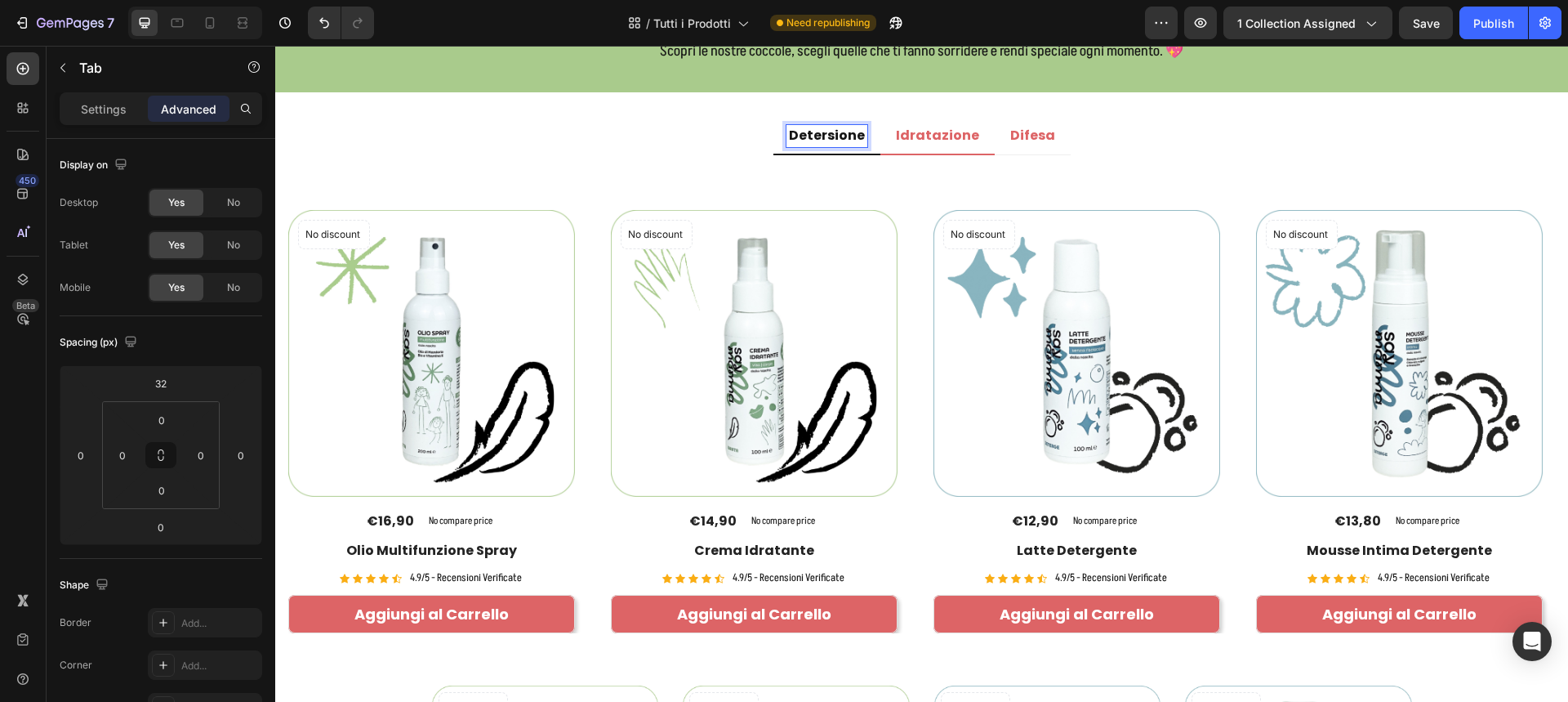
click at [952, 133] on p "Idratazione" at bounding box center [937, 136] width 84 height 17
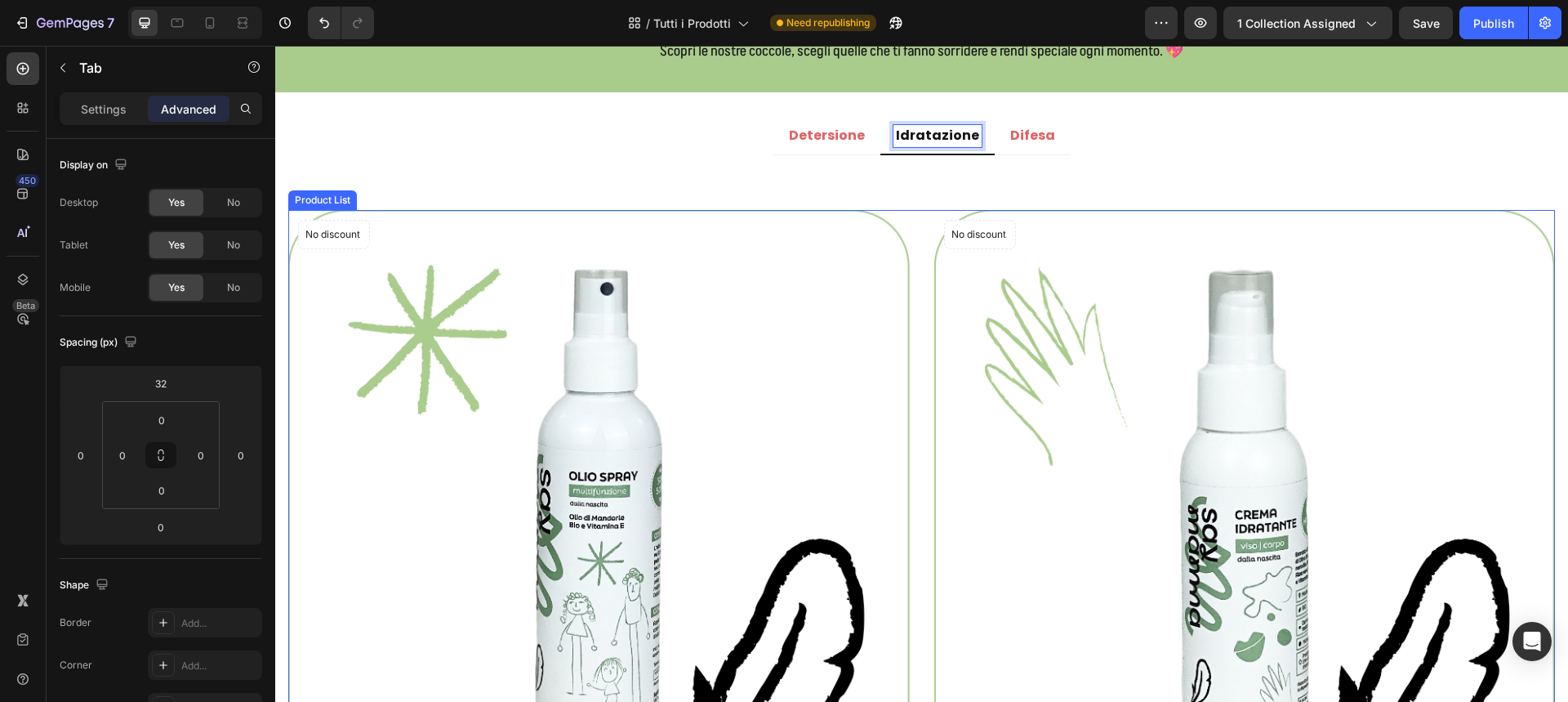
click at [913, 275] on div "No discount Not be displayed when published Product Badge (P) Images €16,90 (P)…" at bounding box center [921, 591] width 1266 height 764
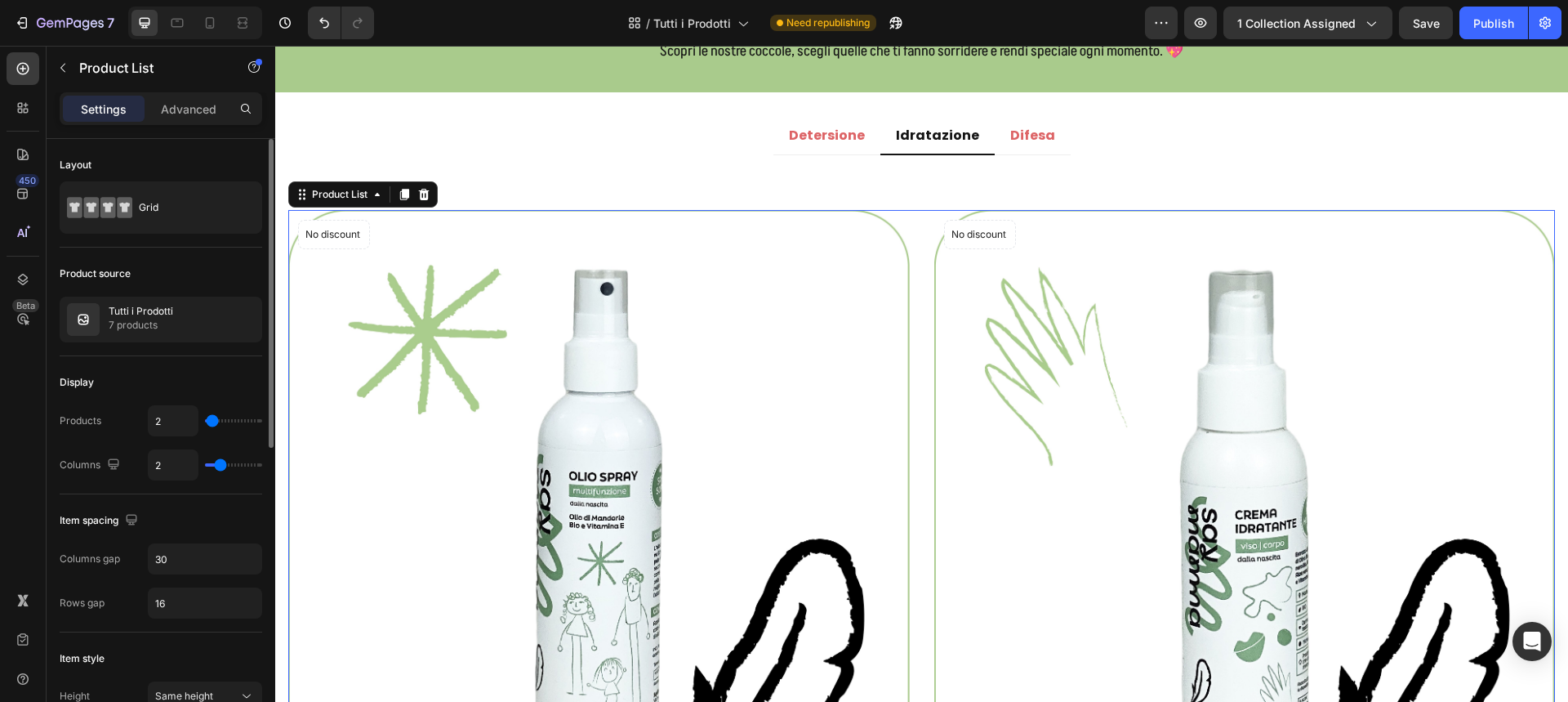
type input "3"
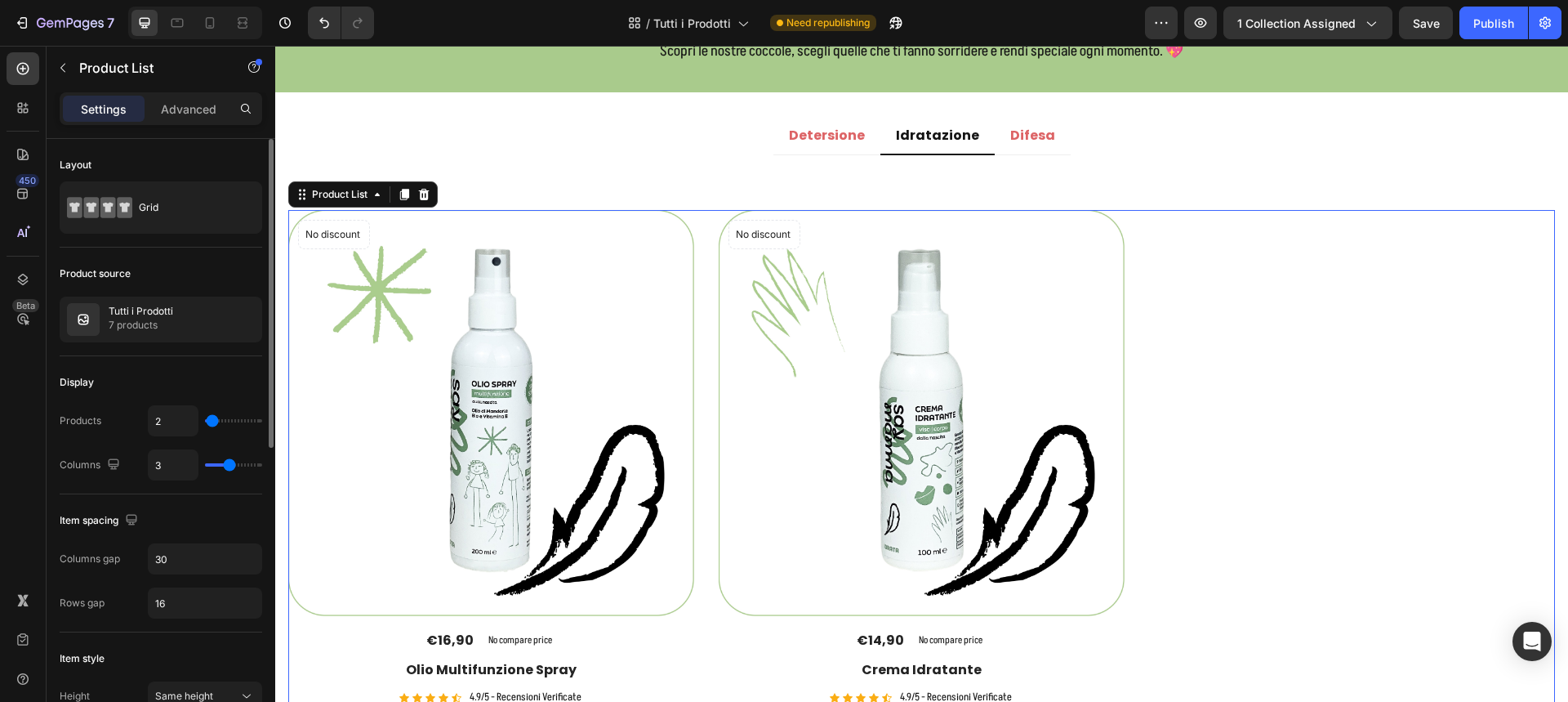
type input "4"
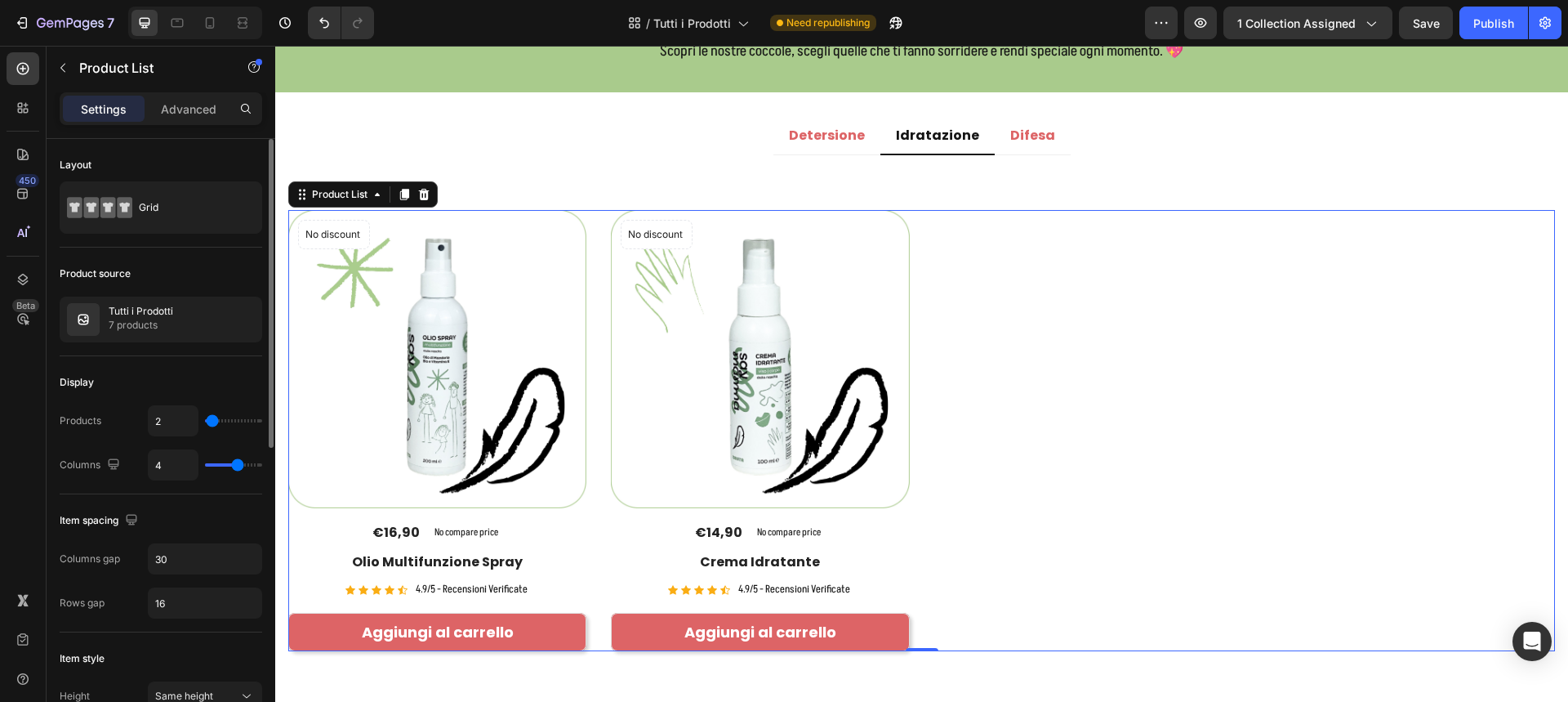
drag, startPoint x: 225, startPoint y: 465, endPoint x: 239, endPoint y: 465, distance: 14.0
type input "4"
click at [239, 465] on input "range" at bounding box center [233, 464] width 57 height 3
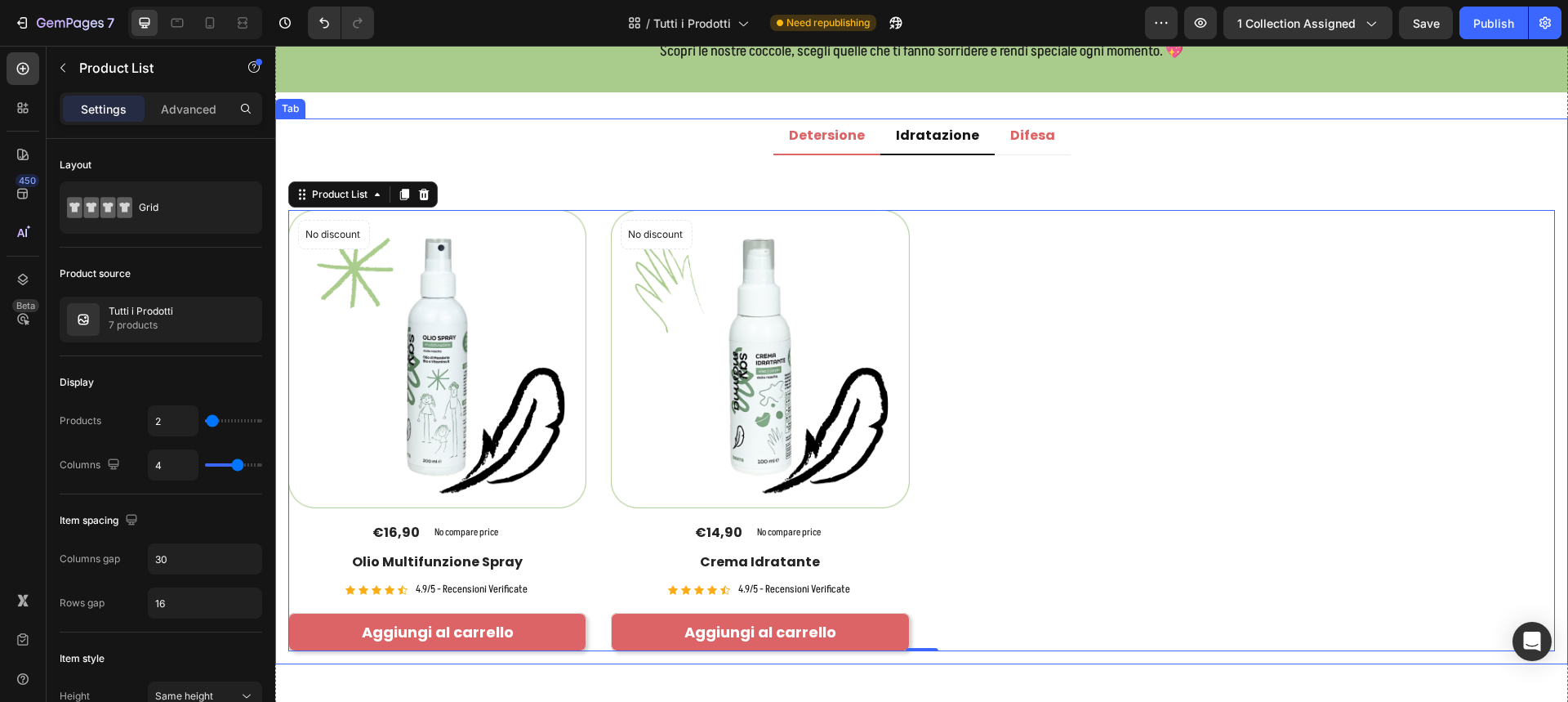
click at [805, 138] on p "Detersione" at bounding box center [826, 136] width 76 height 17
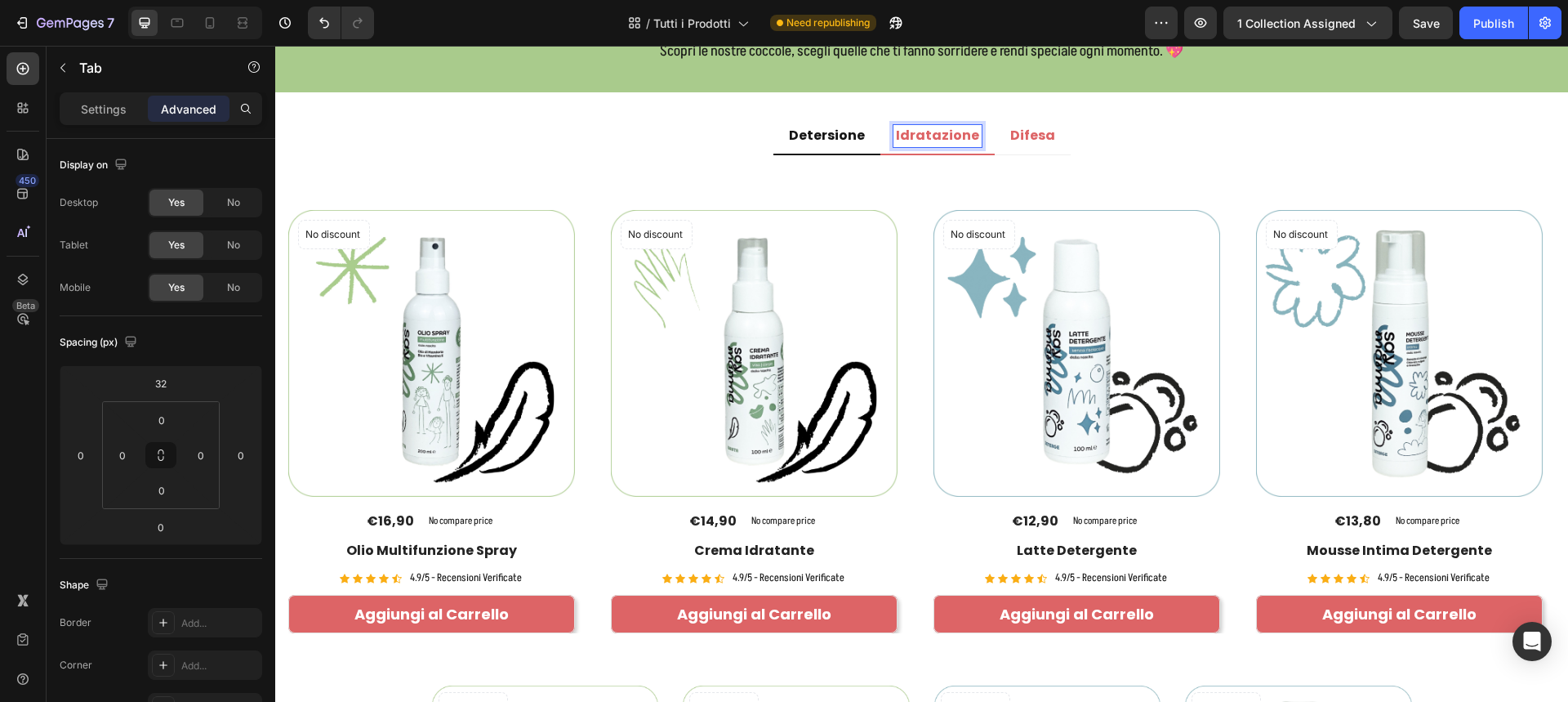
click at [939, 133] on p "Idratazione" at bounding box center [937, 136] width 84 height 17
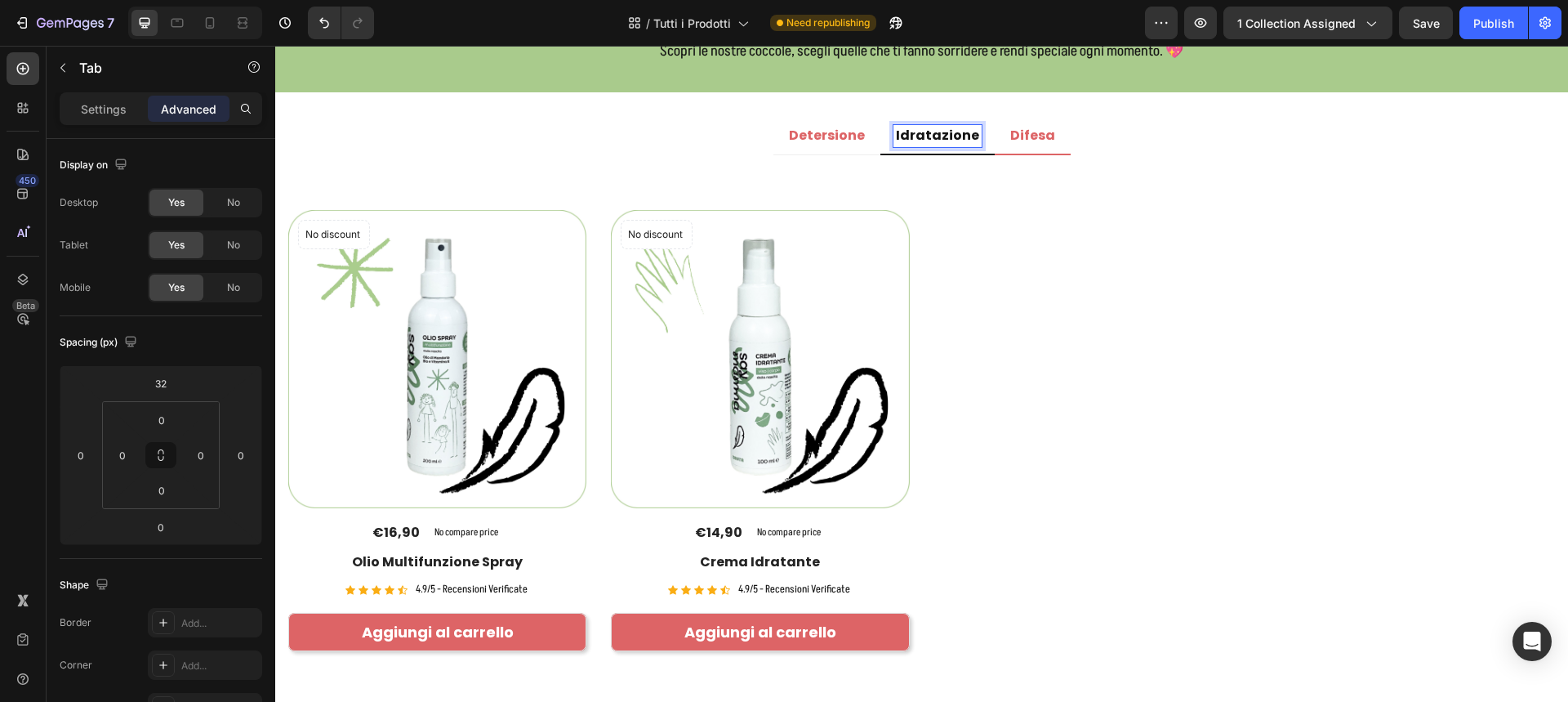
click at [1016, 130] on p "Difesa" at bounding box center [1033, 136] width 45 height 17
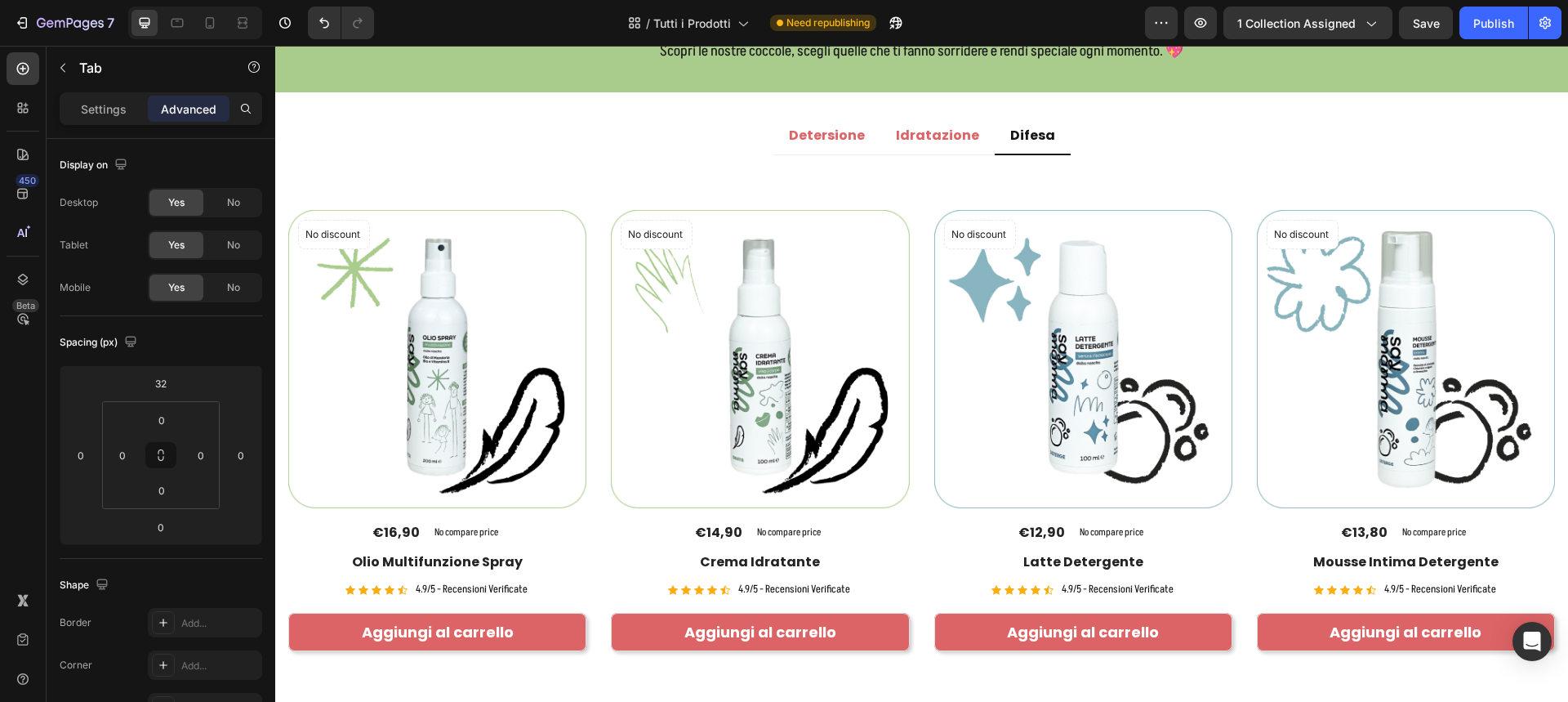
click at [1117, 141] on ul "Detersione Idratazione Difesa" at bounding box center [921, 136] width 1293 height 36
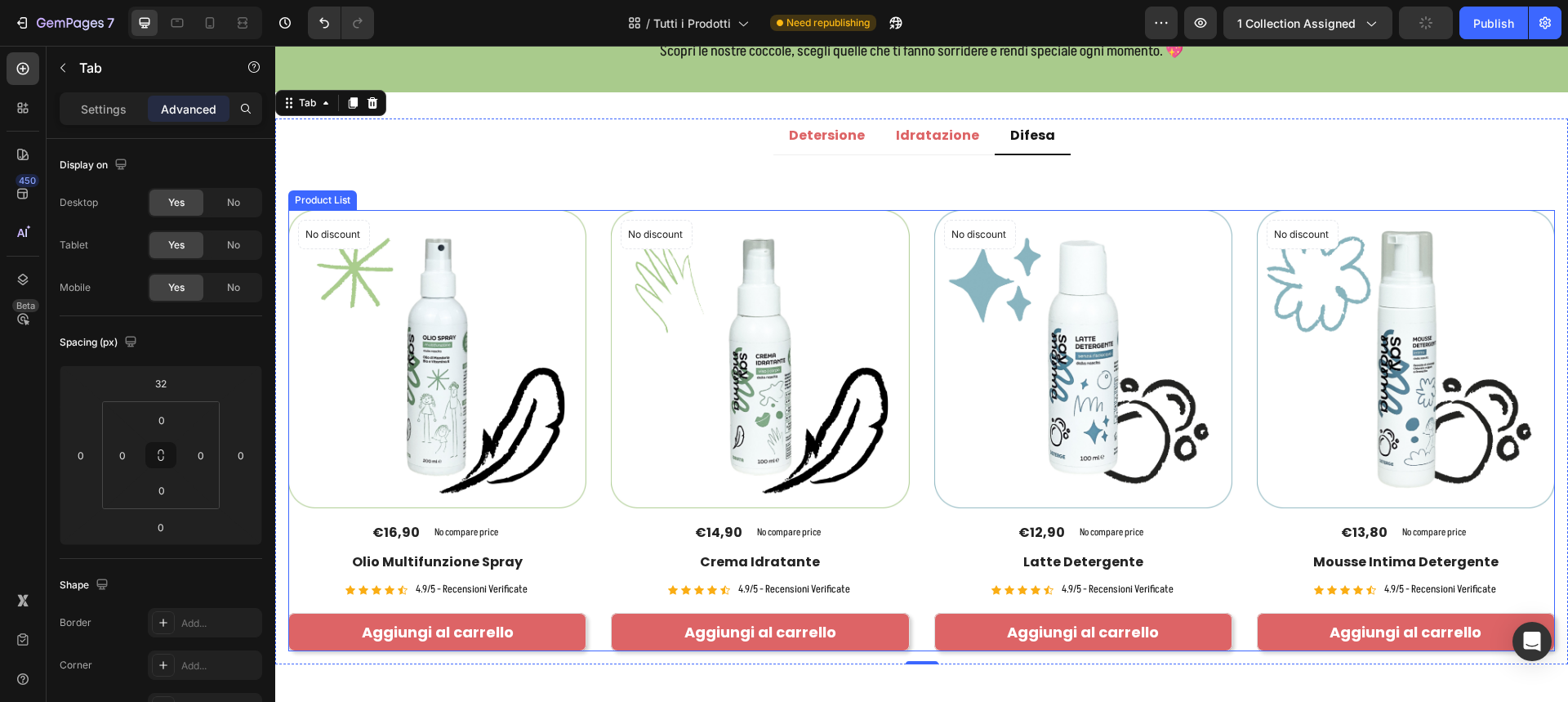
click at [914, 229] on div "No discount Not be displayed when published Product Badge (P) Images €16,90 (P)…" at bounding box center [921, 430] width 1266 height 441
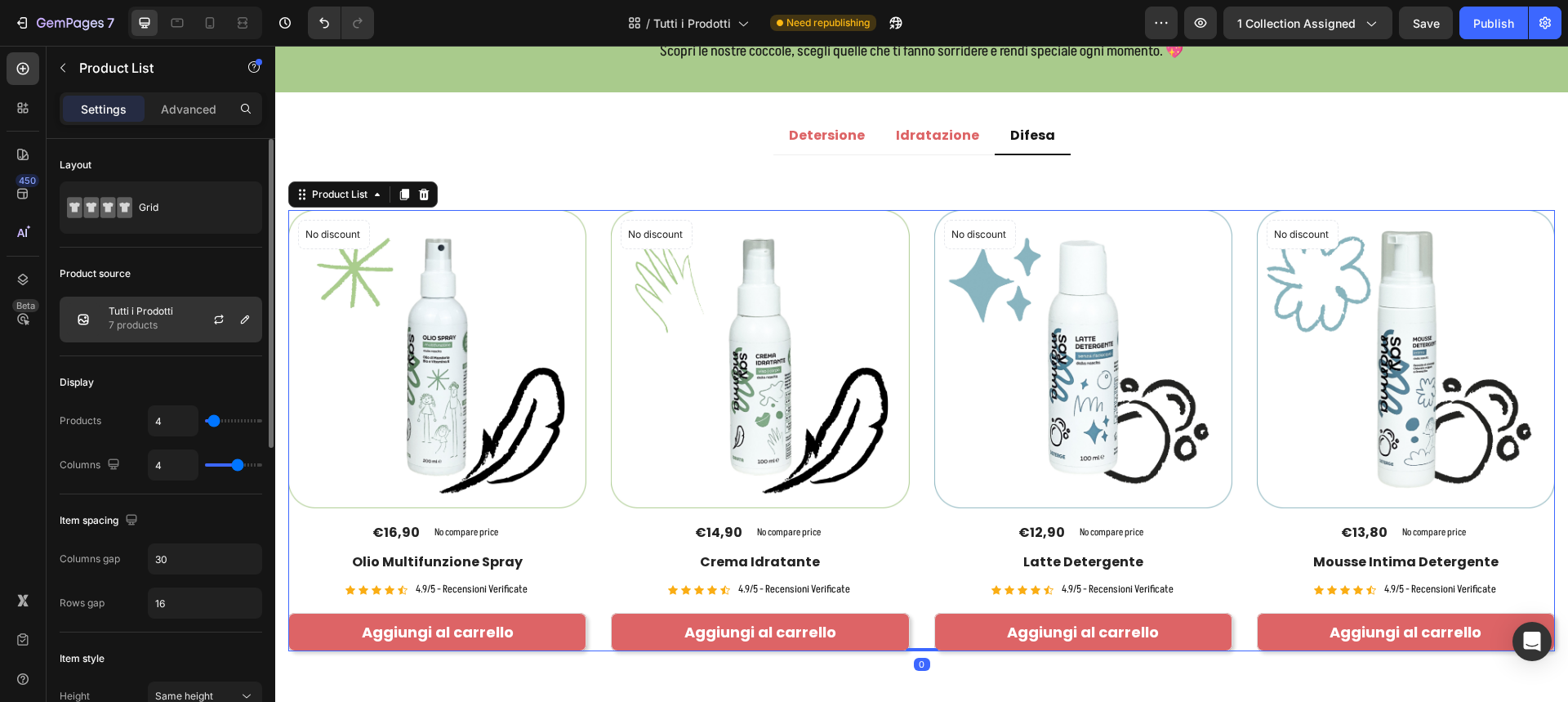
click at [157, 323] on p "7 products" at bounding box center [141, 324] width 65 height 17
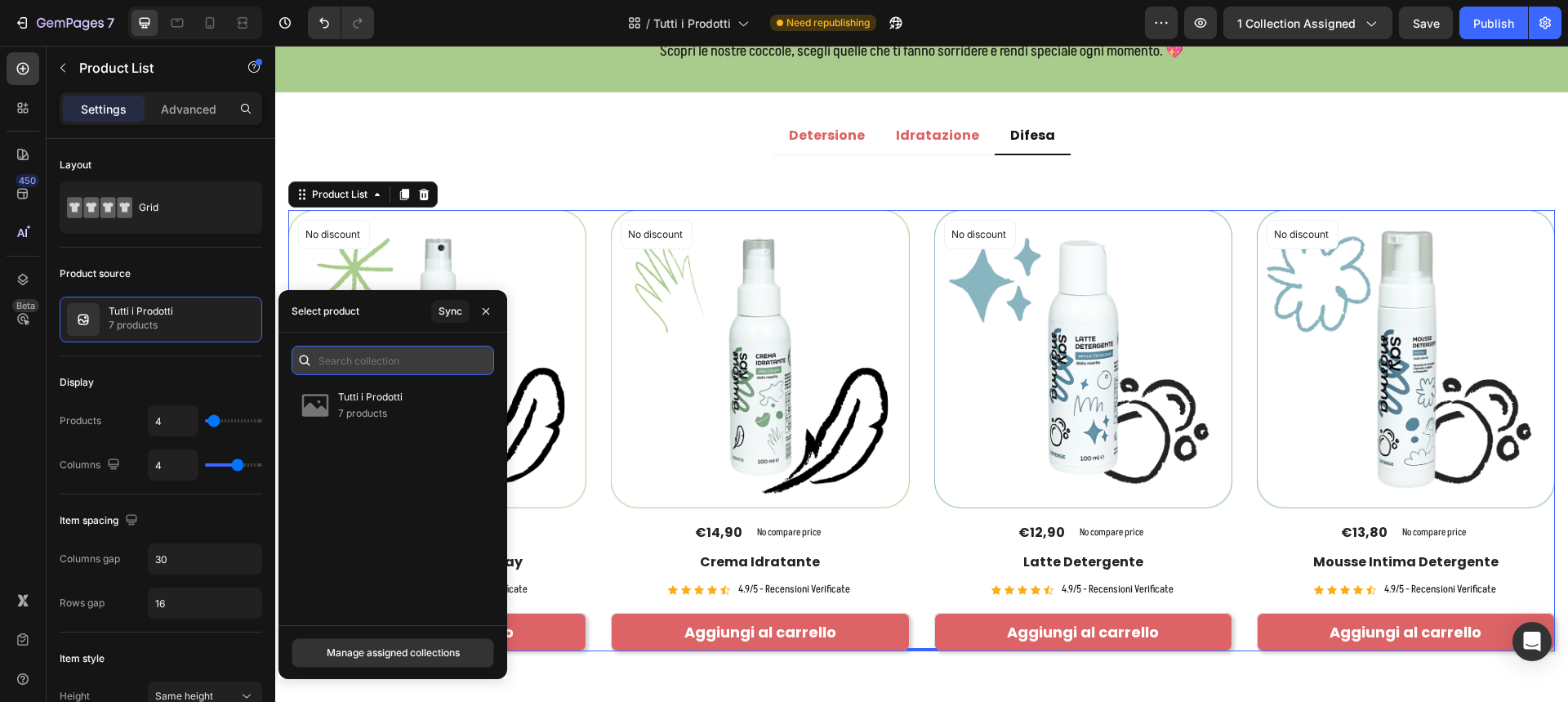
click at [411, 360] on input "text" at bounding box center [393, 360] width 203 height 29
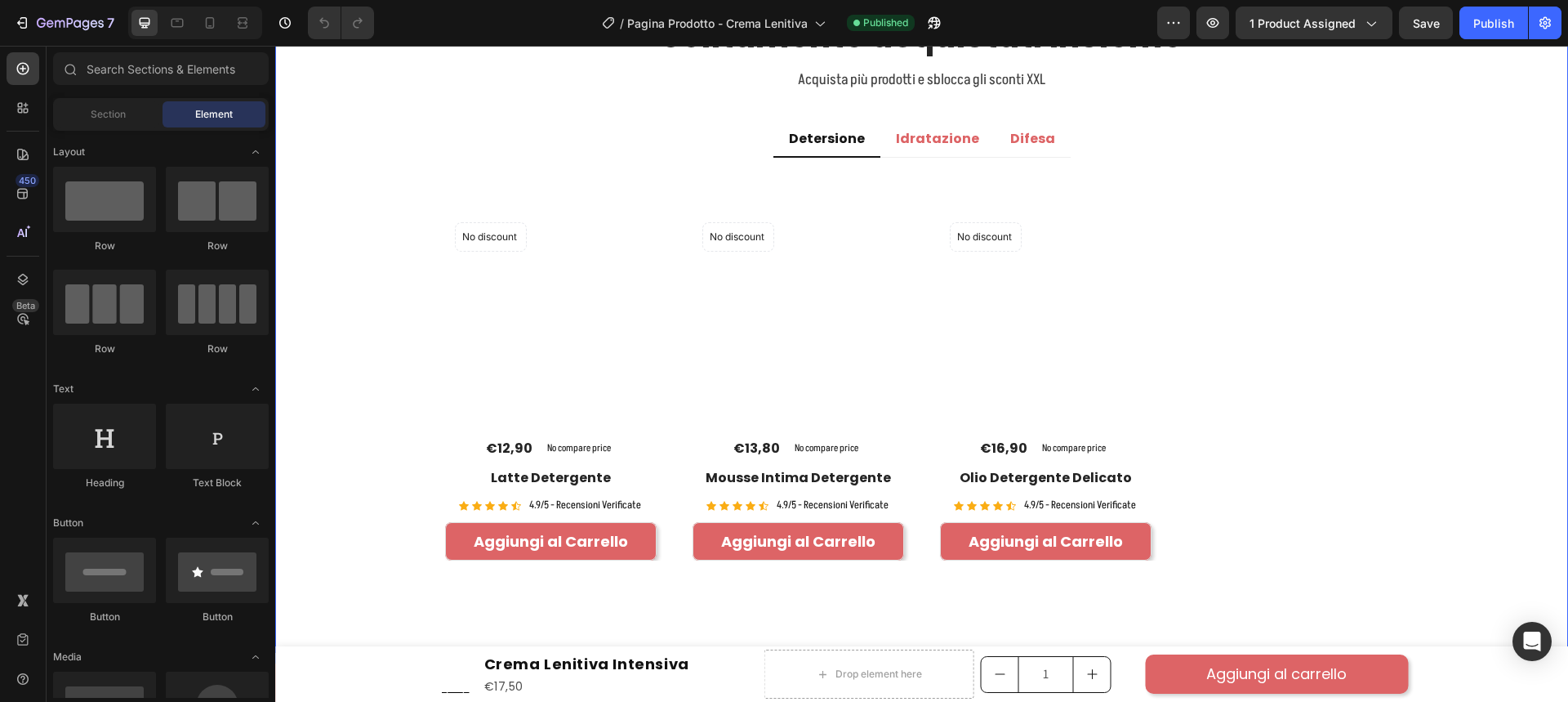
scroll to position [2532, 0]
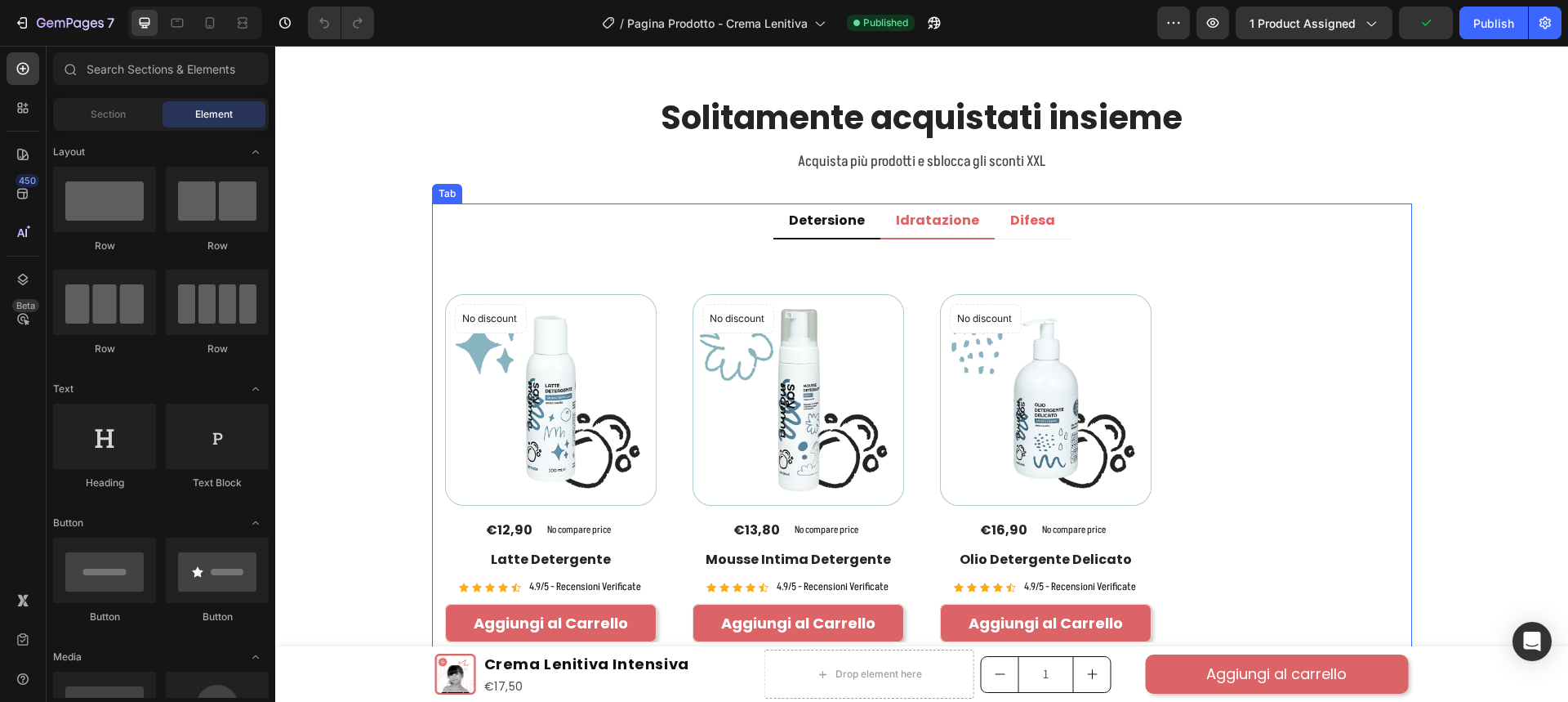
click at [941, 224] on p "Idratazione" at bounding box center [937, 220] width 84 height 17
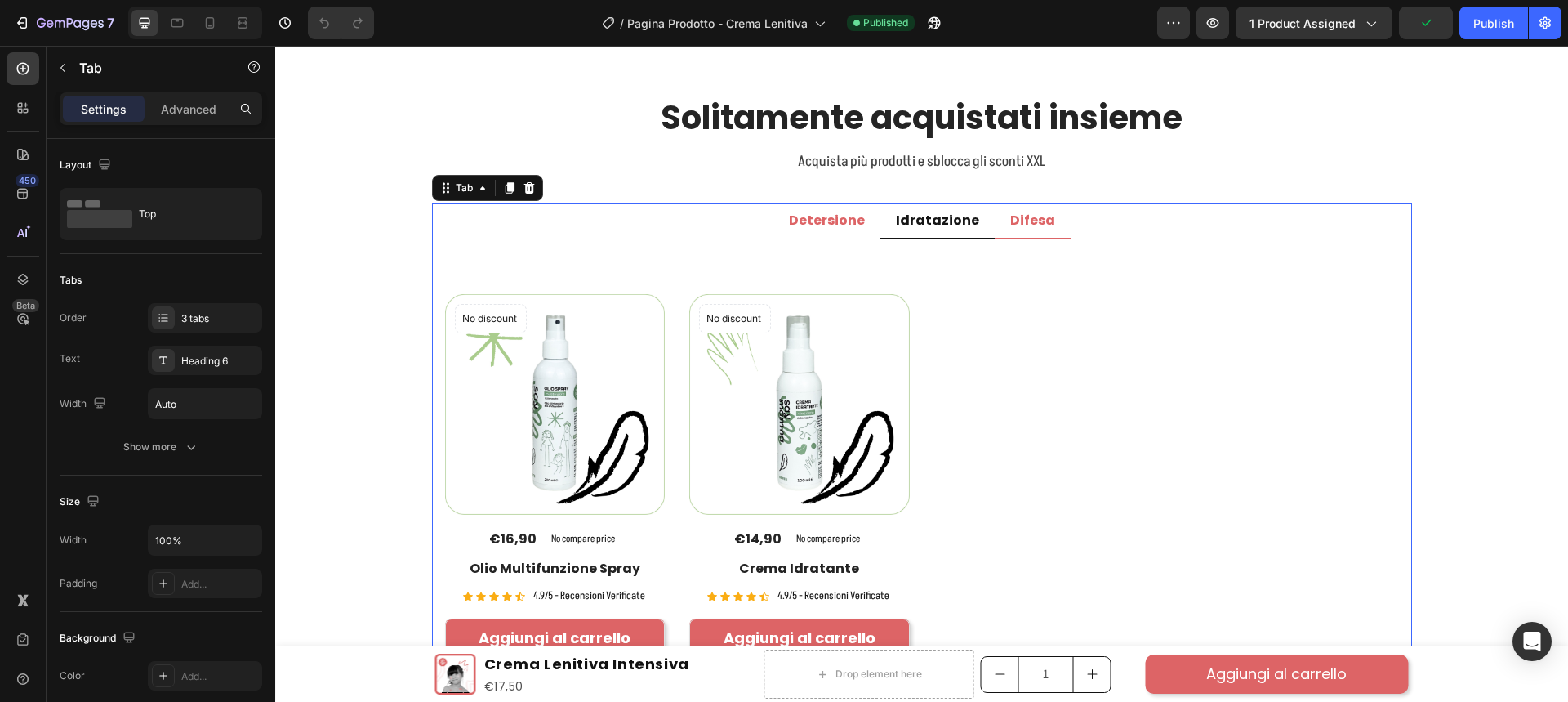
click at [1020, 220] on p "Difesa" at bounding box center [1033, 220] width 45 height 17
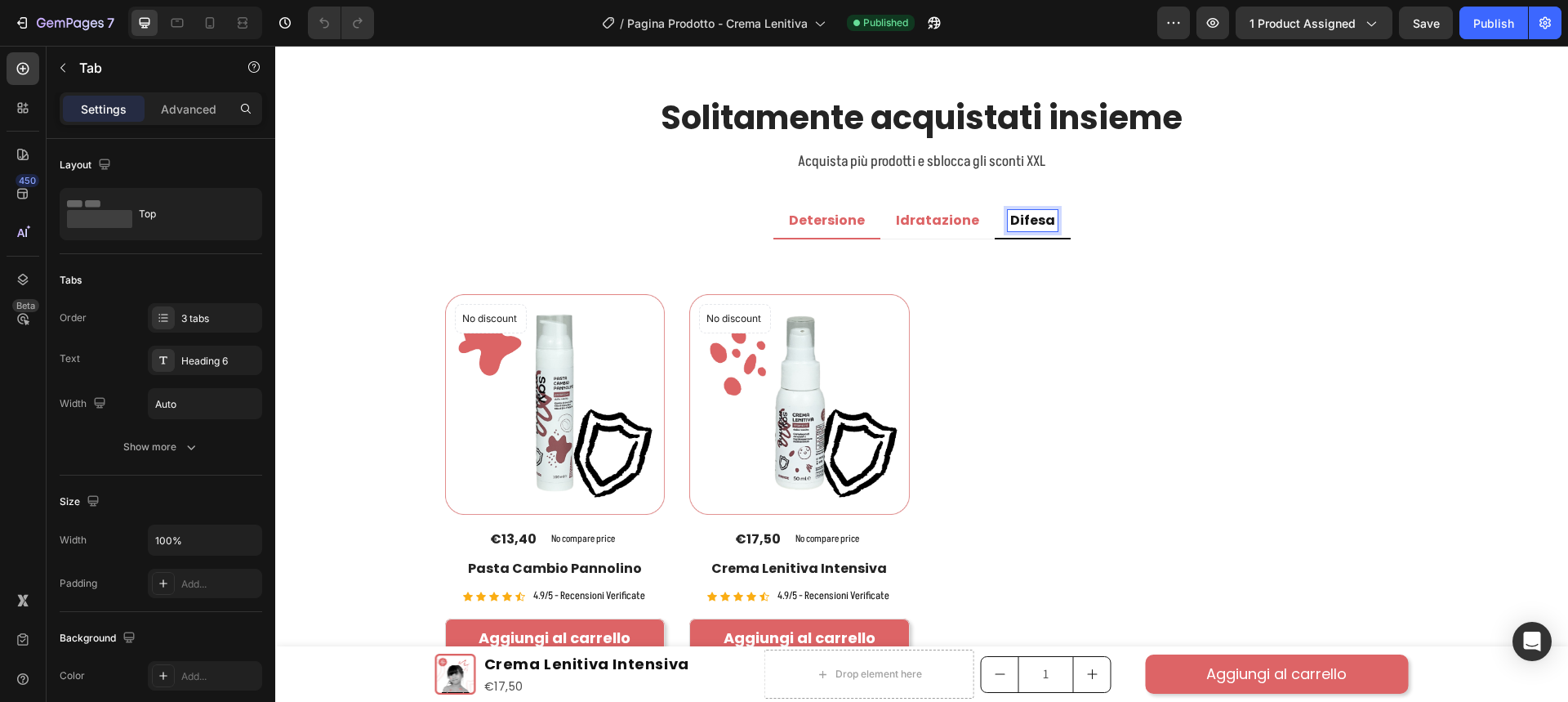
click at [844, 219] on p "Detersione" at bounding box center [826, 220] width 76 height 17
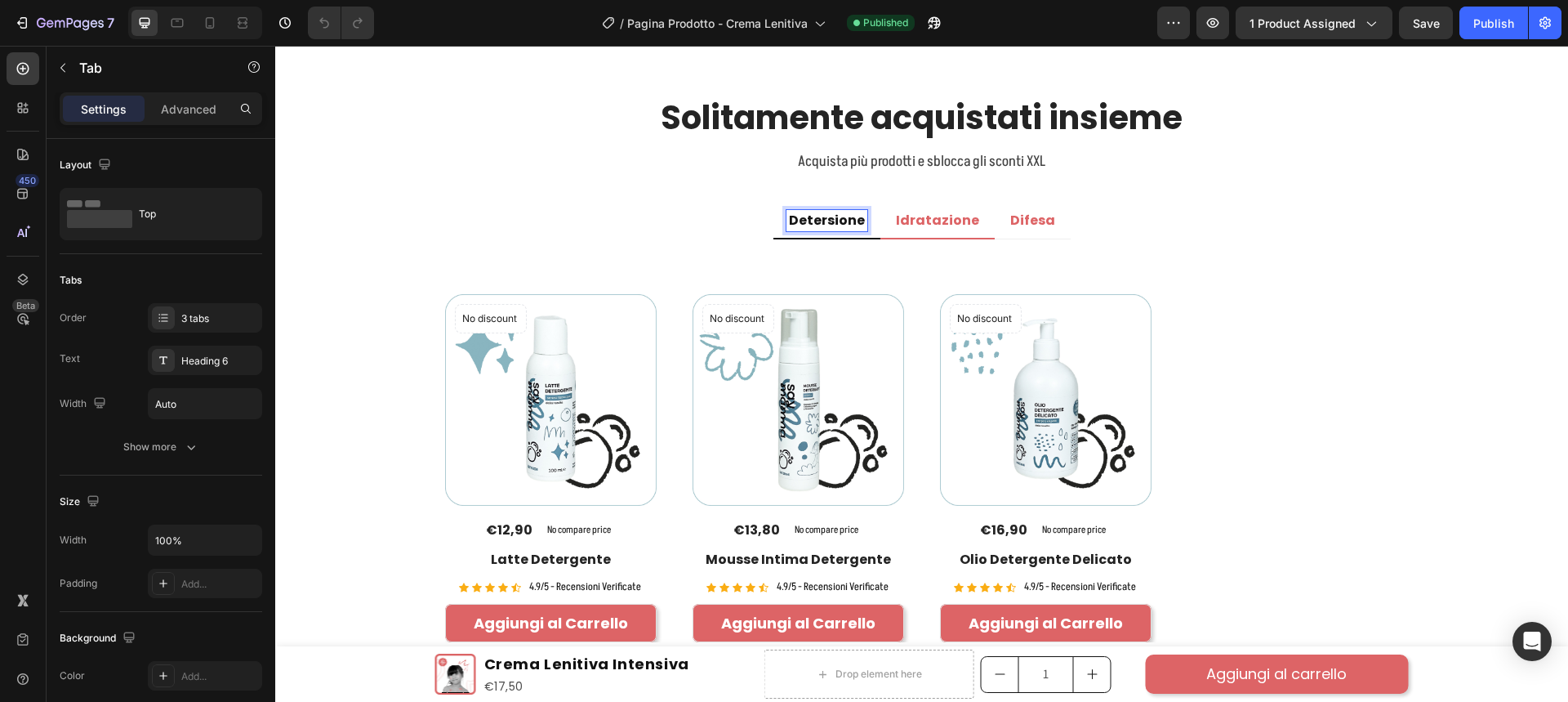
click at [938, 217] on p "Idratazione" at bounding box center [937, 220] width 84 height 17
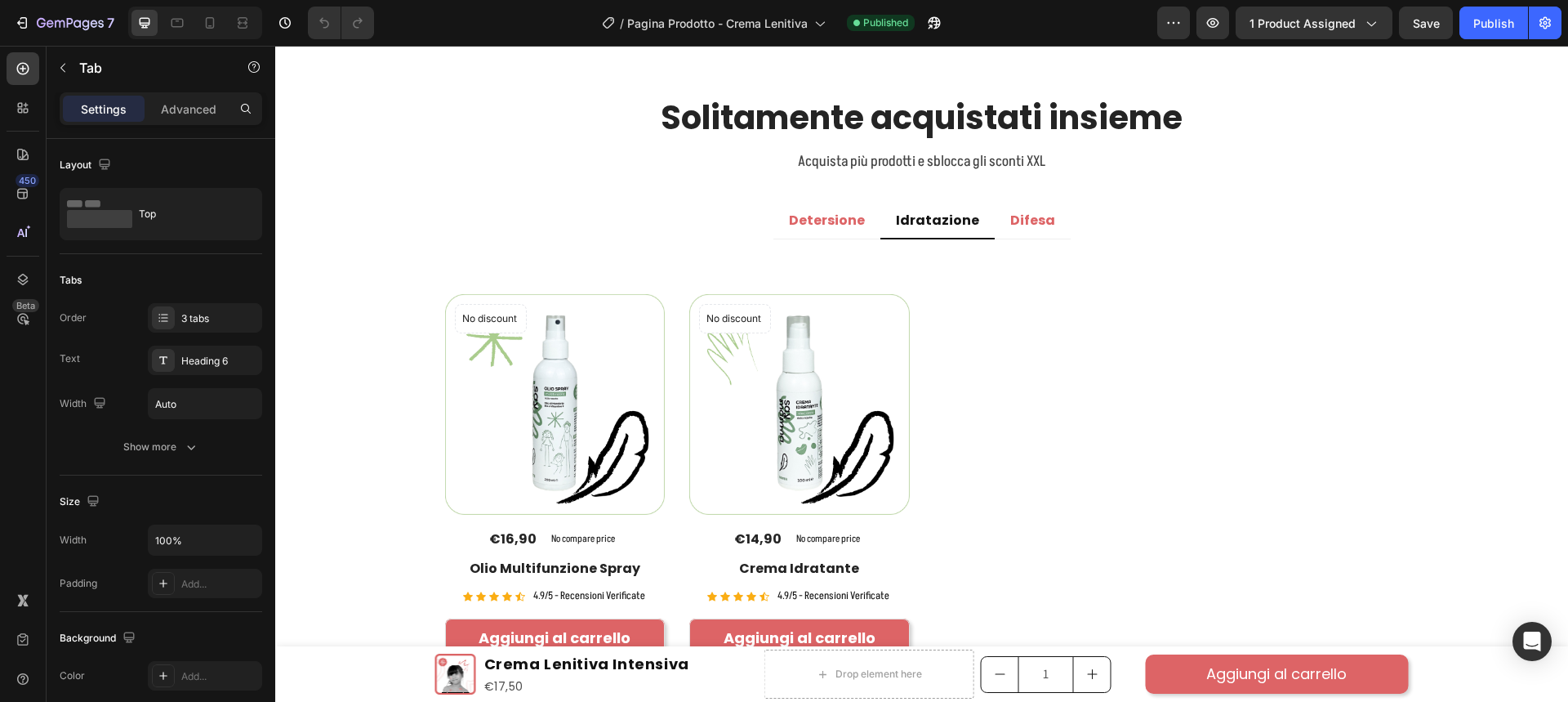
click at [1125, 209] on ul "Detersione Idratazione Difesa" at bounding box center [921, 221] width 980 height 36
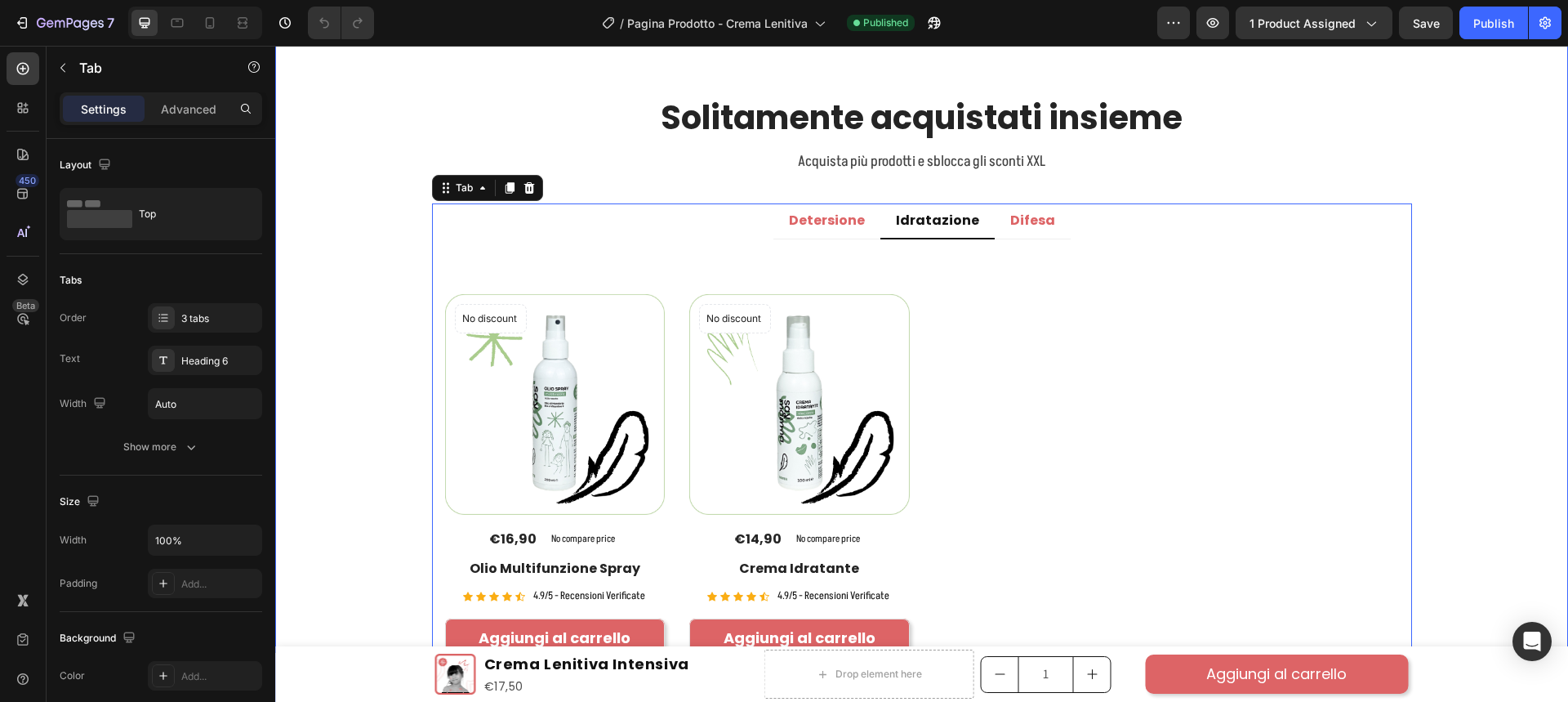
scroll to position [2613, 0]
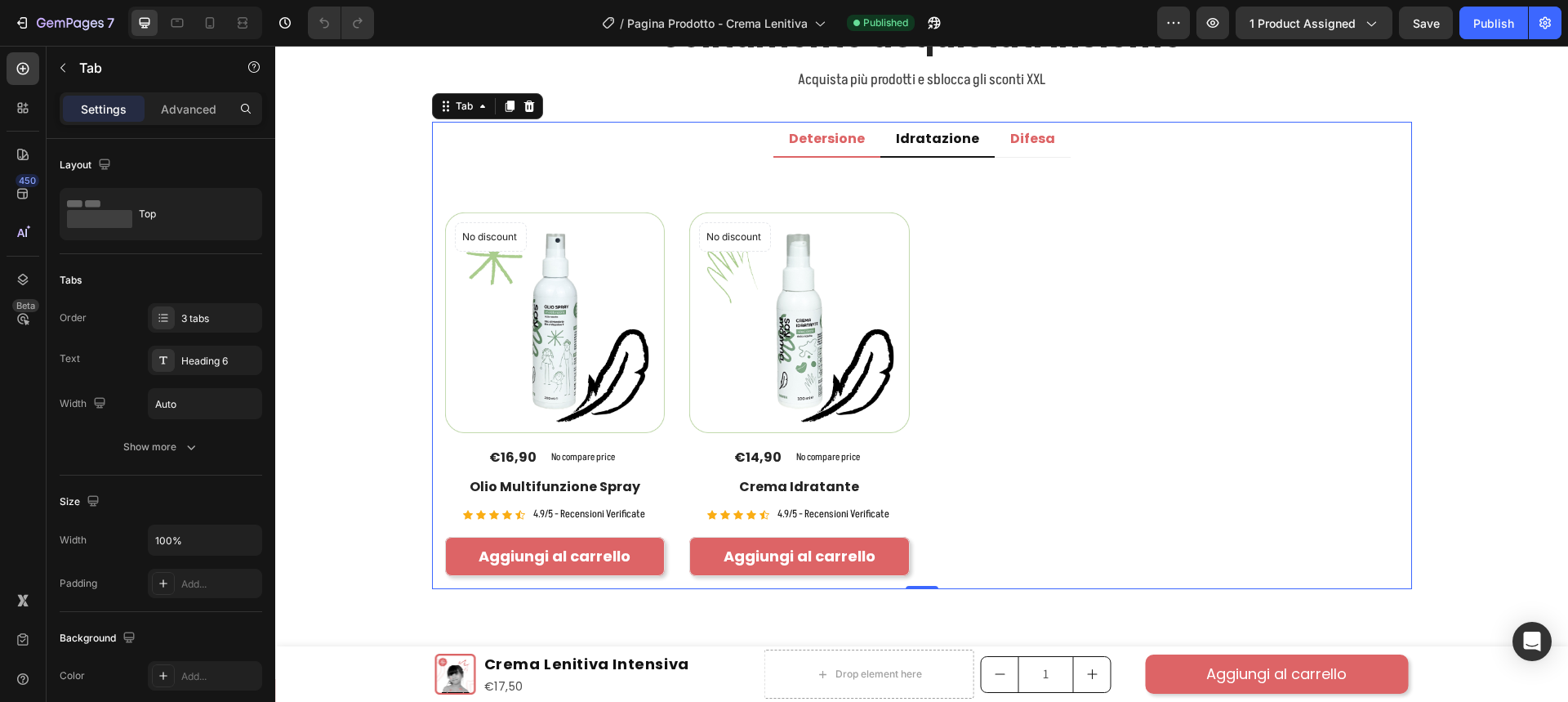
click at [815, 142] on p "Detersione" at bounding box center [826, 139] width 76 height 17
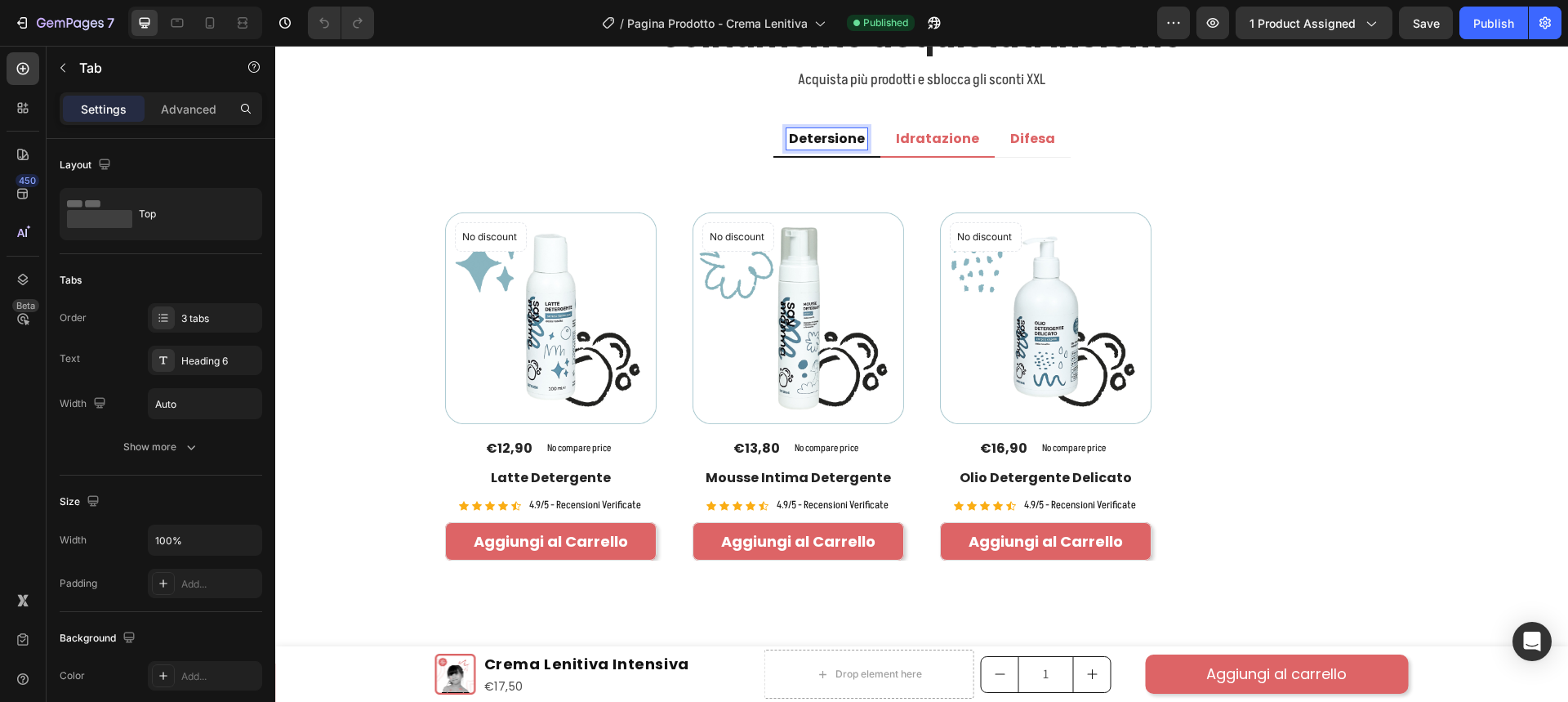
click at [934, 141] on p "Idratazione" at bounding box center [937, 139] width 84 height 17
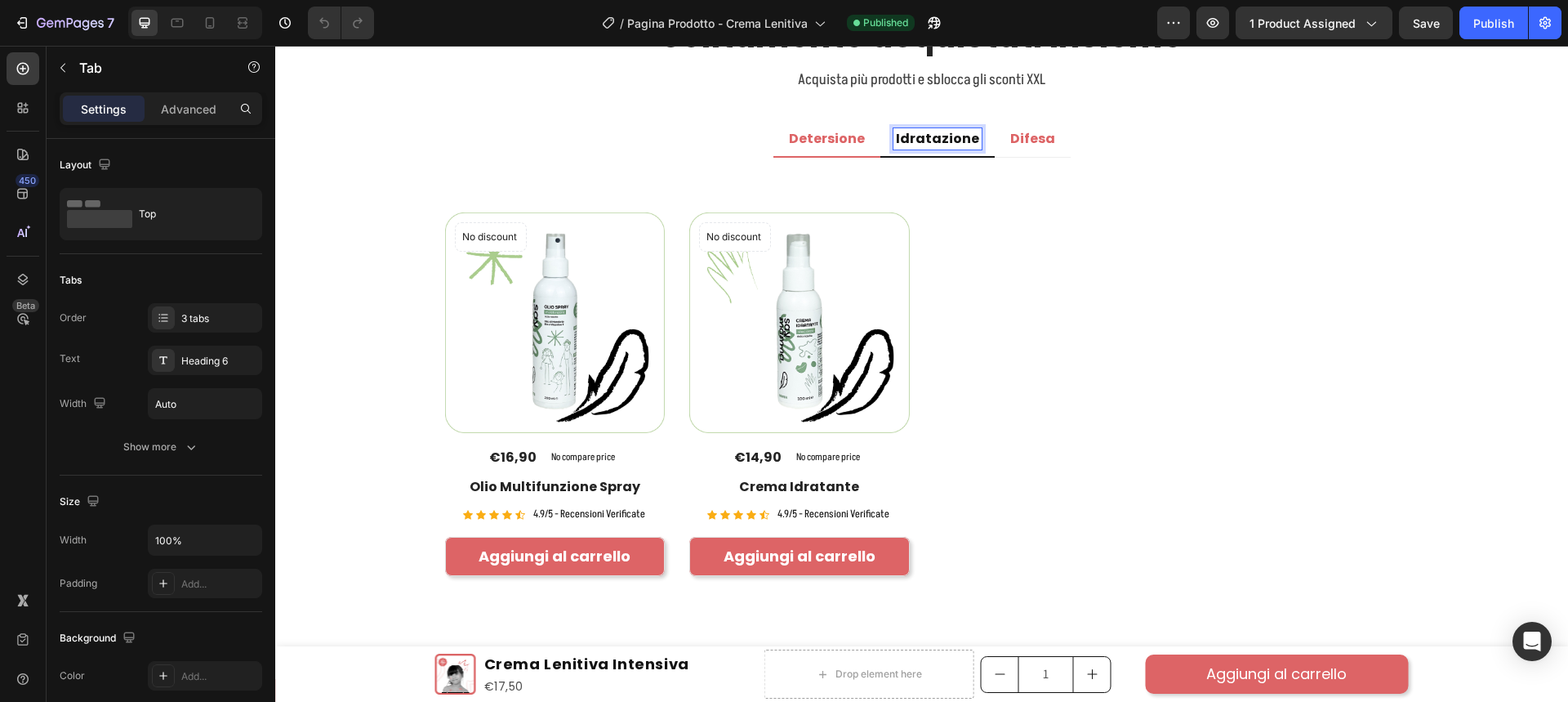
click at [847, 146] on p "Detersione" at bounding box center [826, 139] width 76 height 17
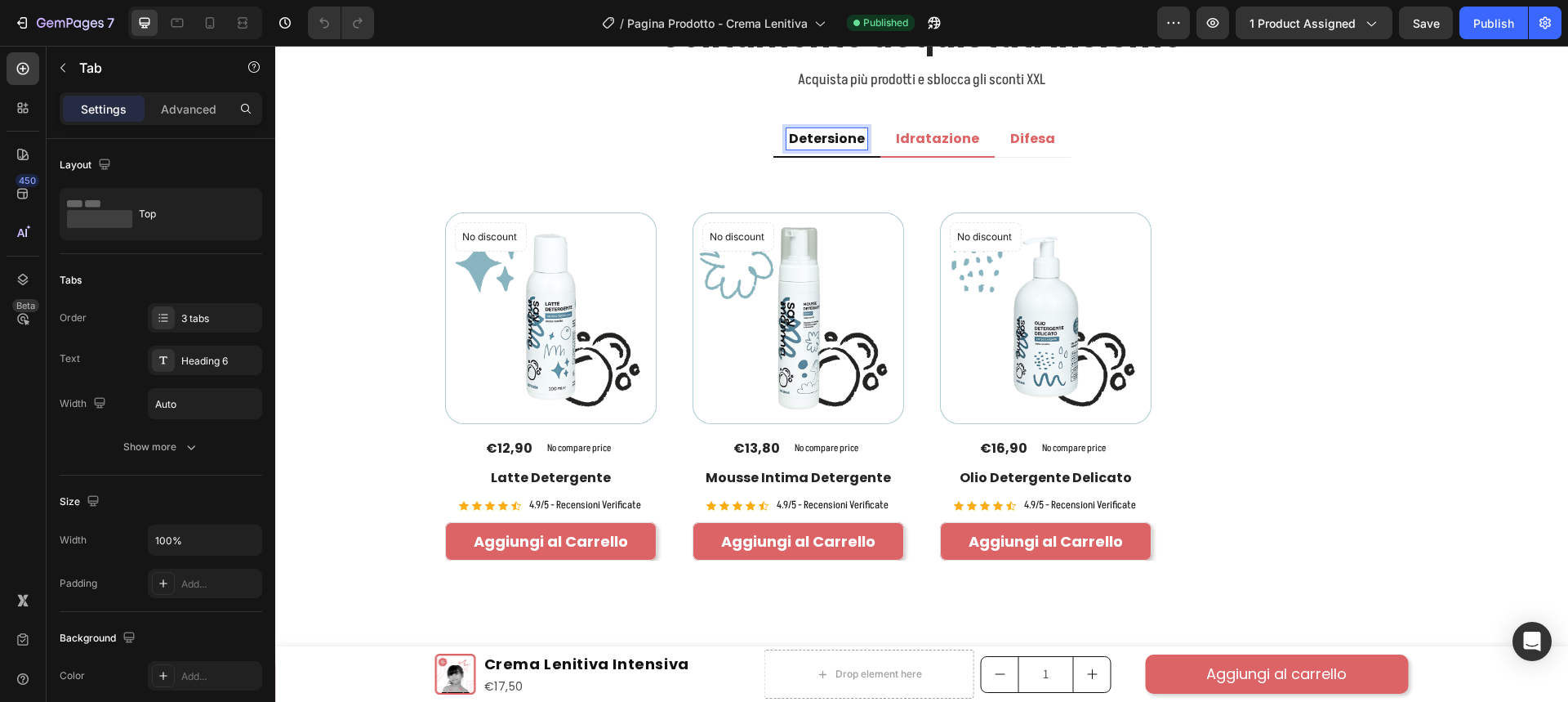
click at [896, 139] on p "Idratazione" at bounding box center [937, 139] width 84 height 17
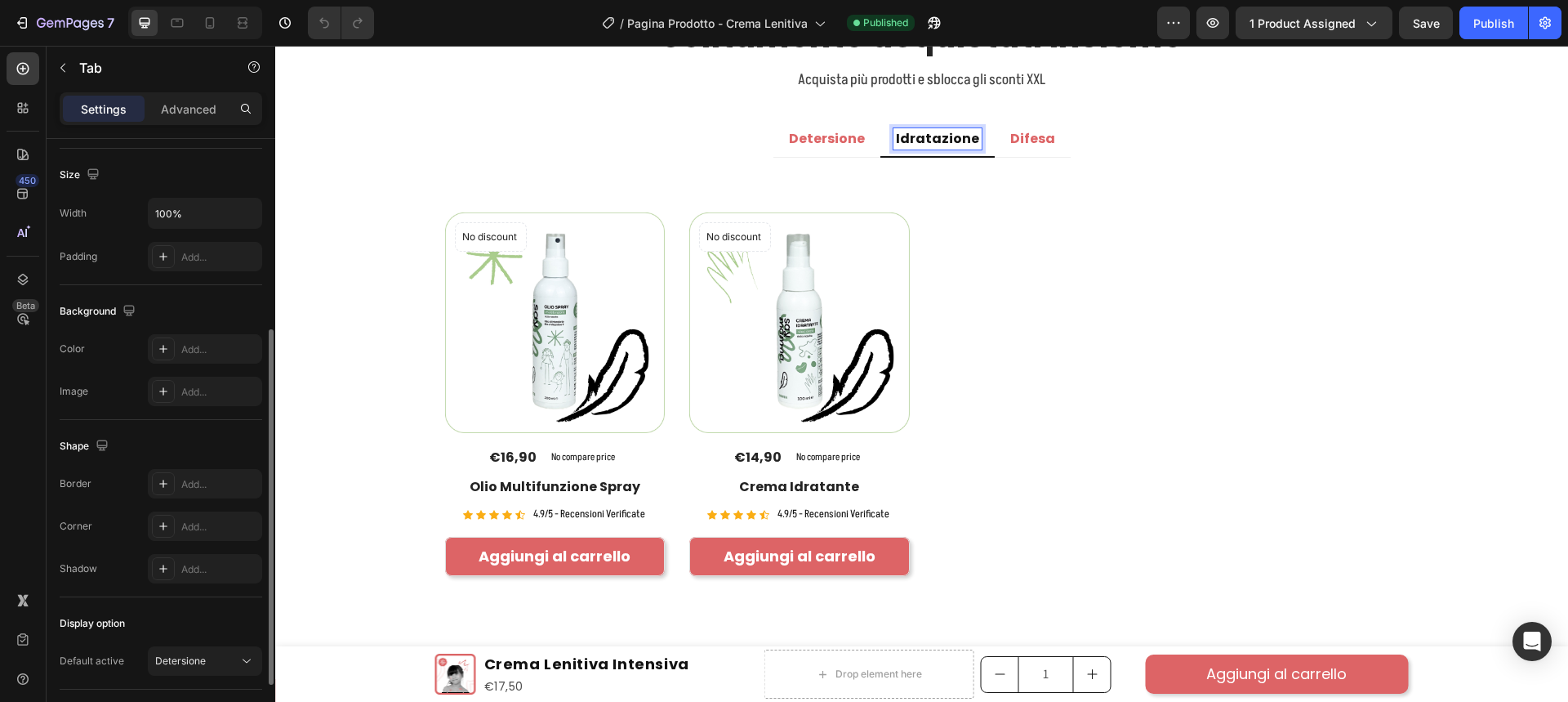
scroll to position [436, 0]
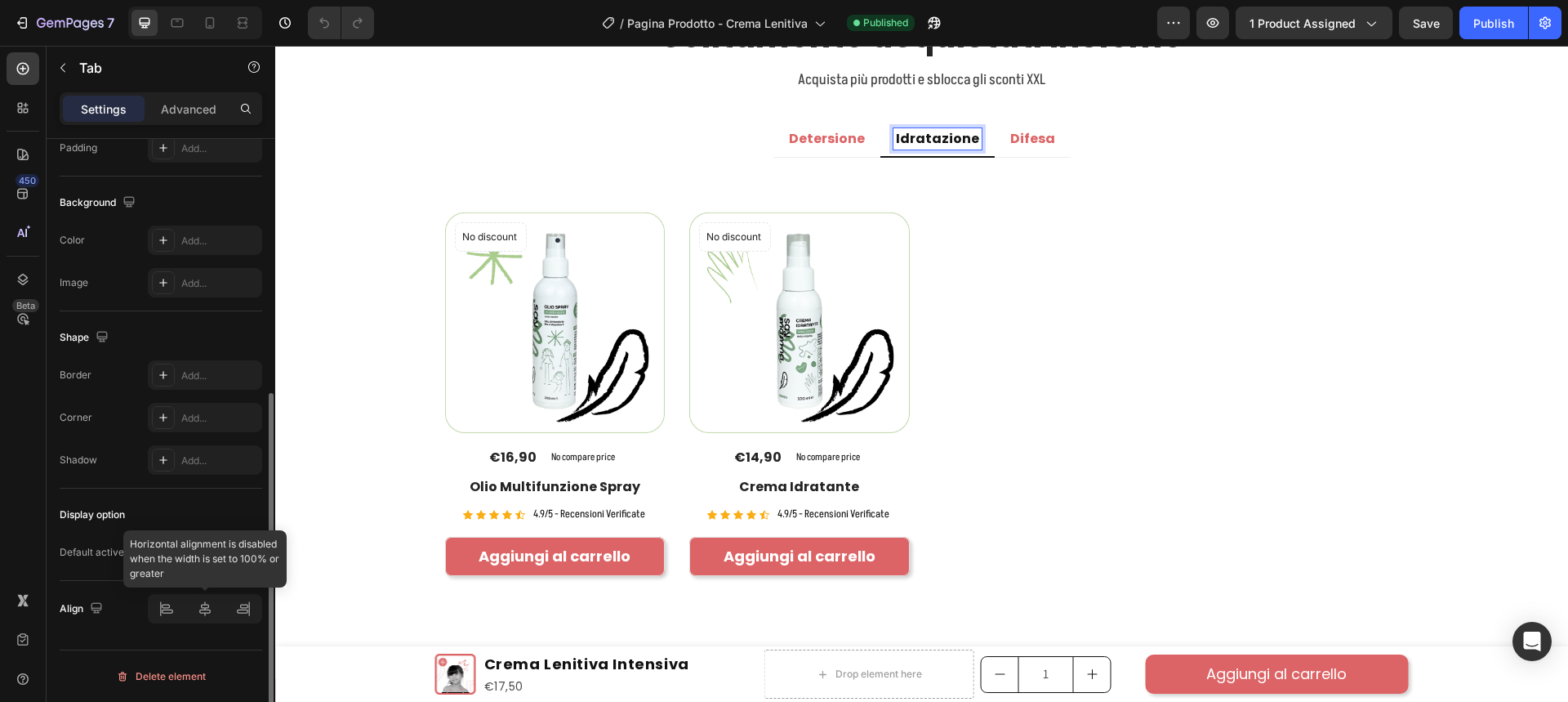
click at [203, 611] on div at bounding box center [204, 609] width 114 height 29
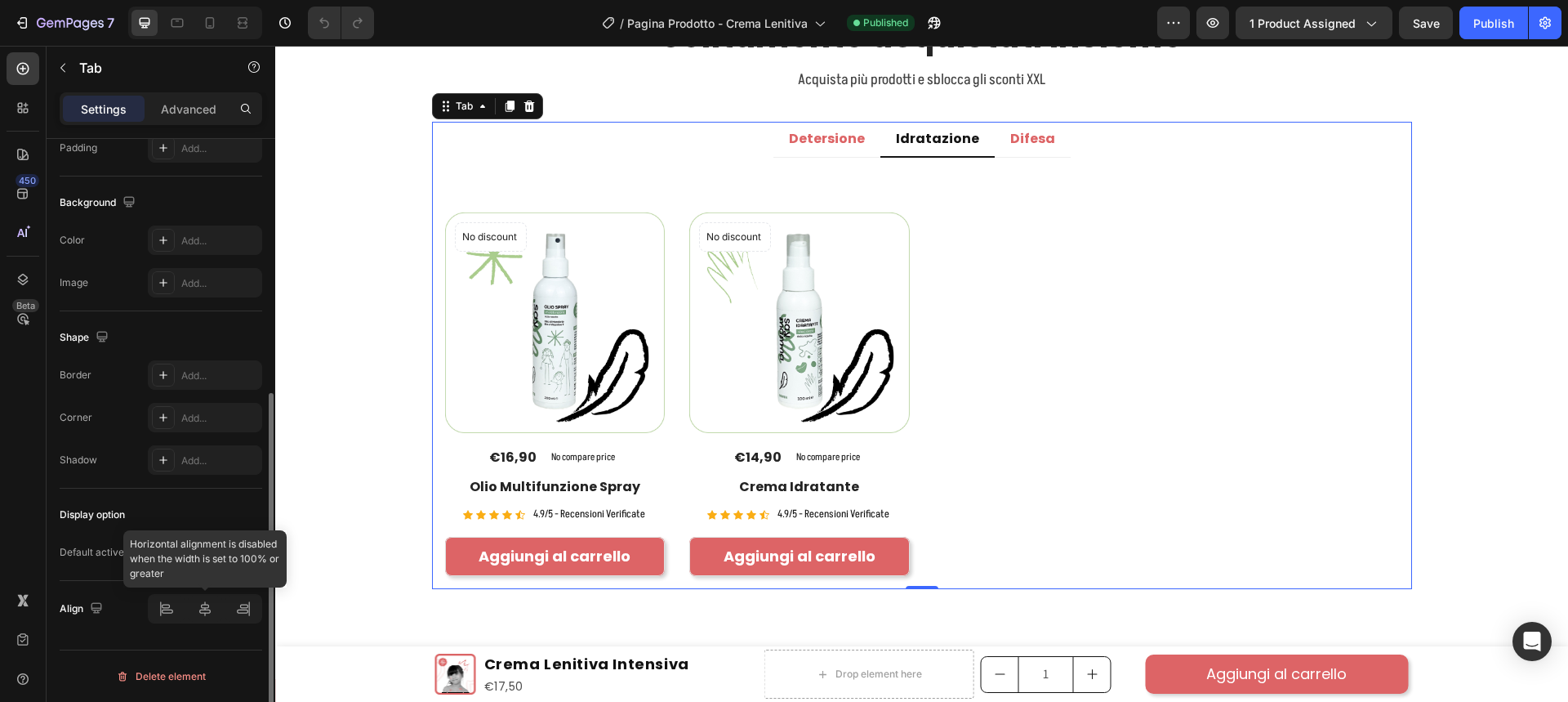
click at [203, 611] on div at bounding box center [204, 609] width 114 height 29
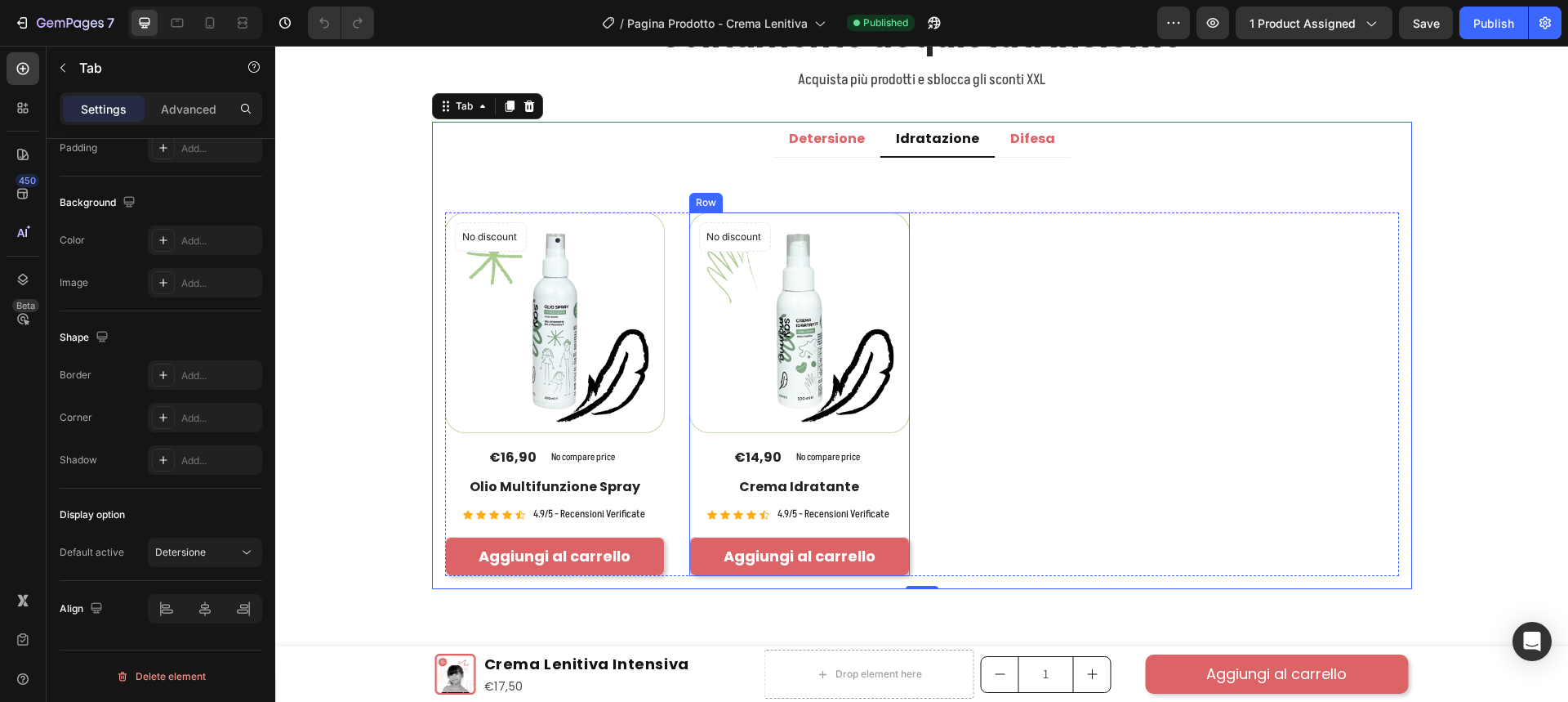
click at [666, 441] on div "No discount Not be displayed when published Product Badge (P) Images €14,90 (P)…" at bounding box center [555, 393] width 220 height 363
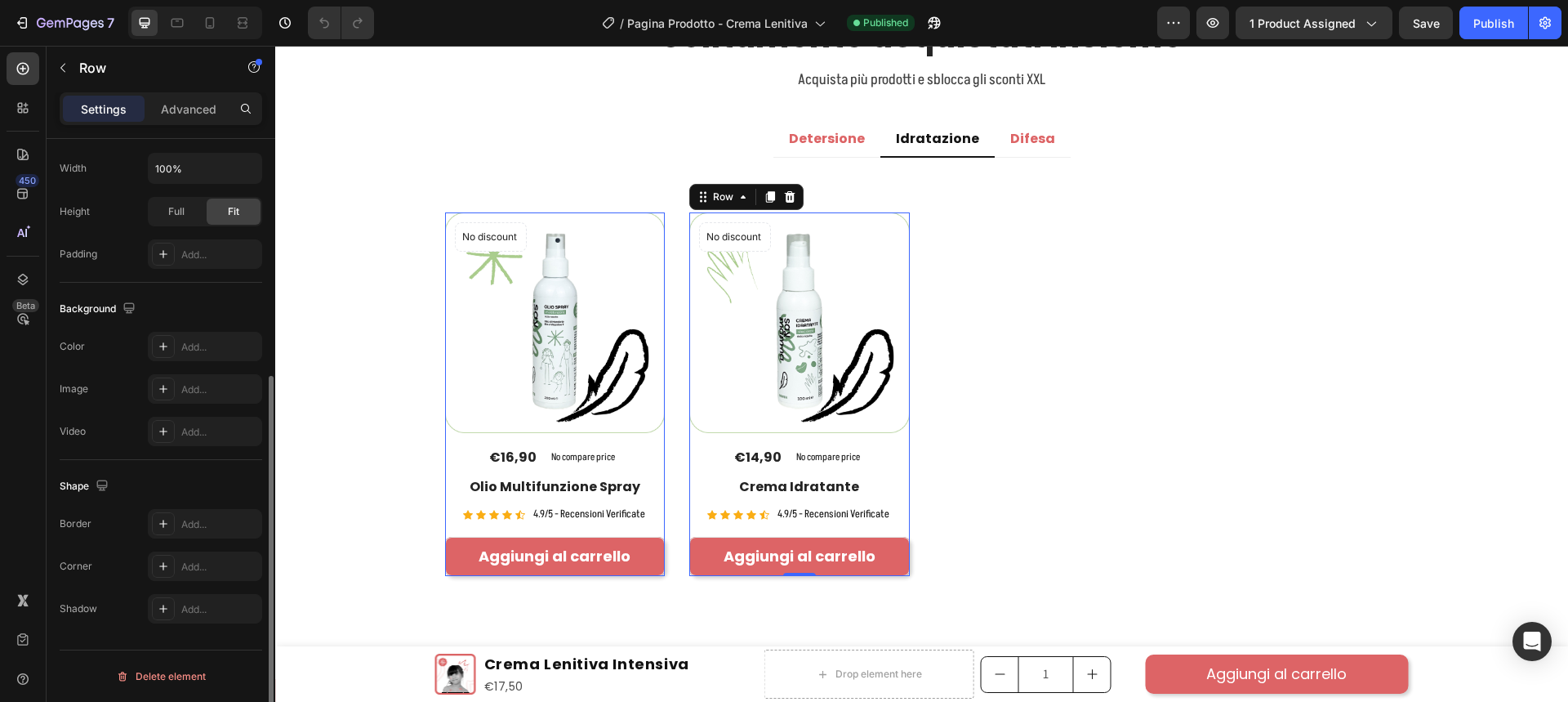
scroll to position [0, 0]
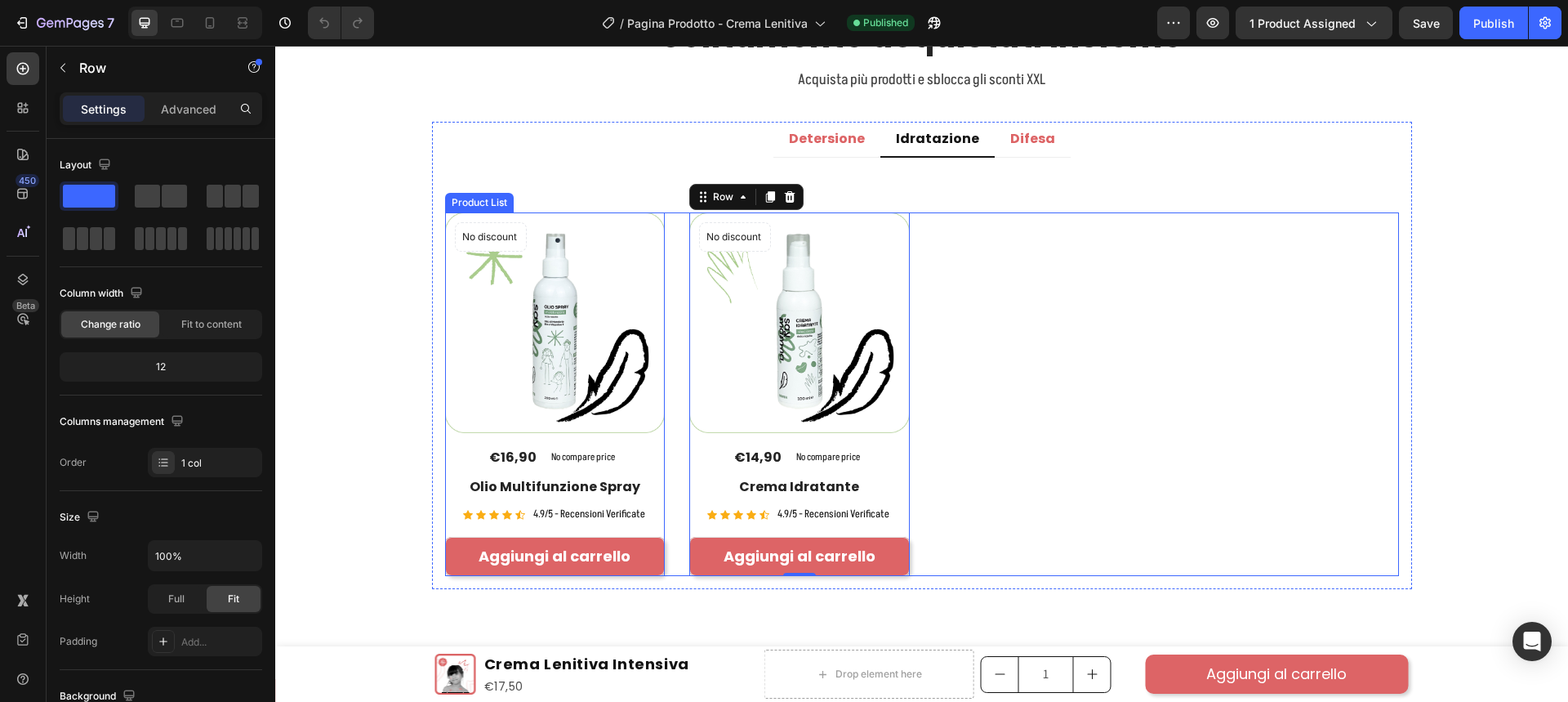
click at [988, 290] on div "No discount Not be displayed when published Product Badge (P) Images €16,90 (P)…" at bounding box center [922, 393] width 954 height 363
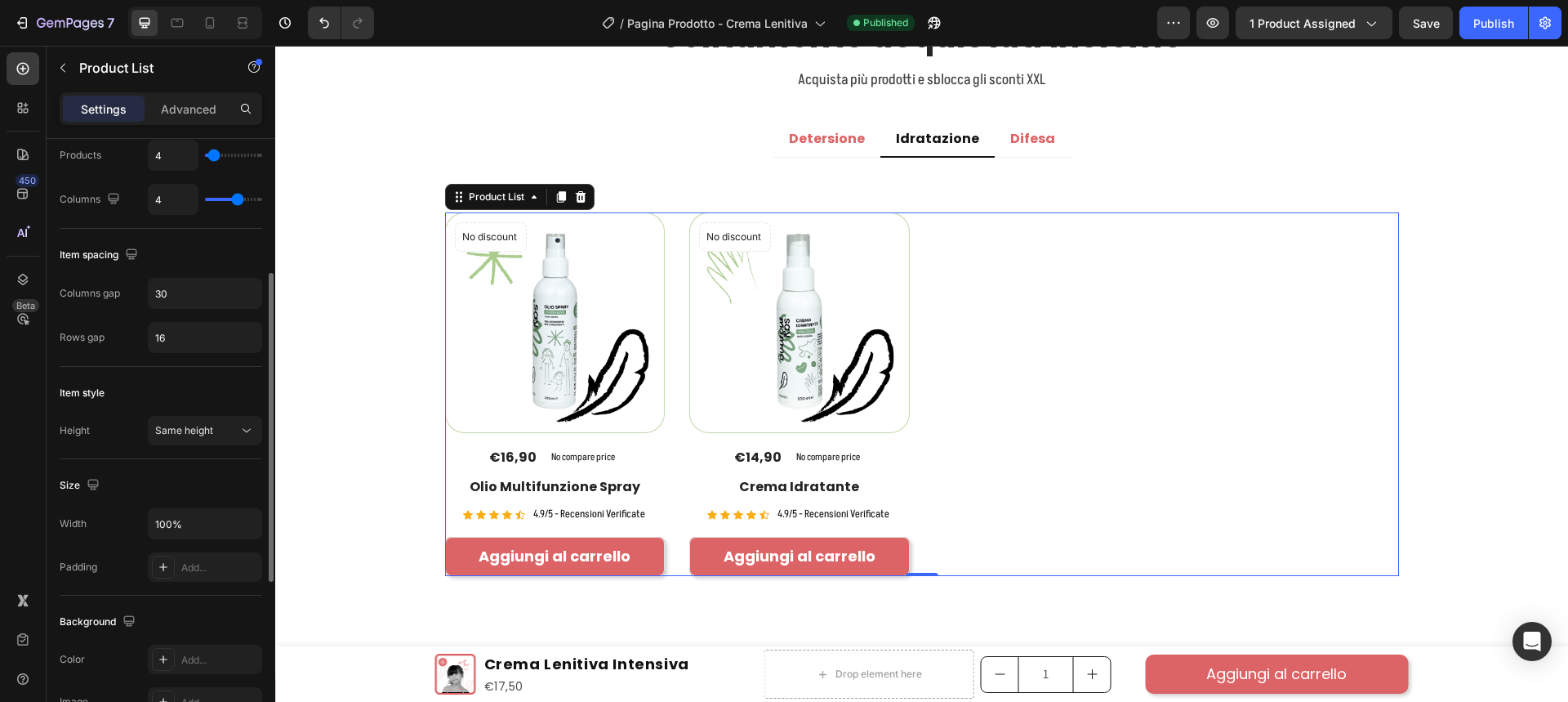
scroll to position [21, 0]
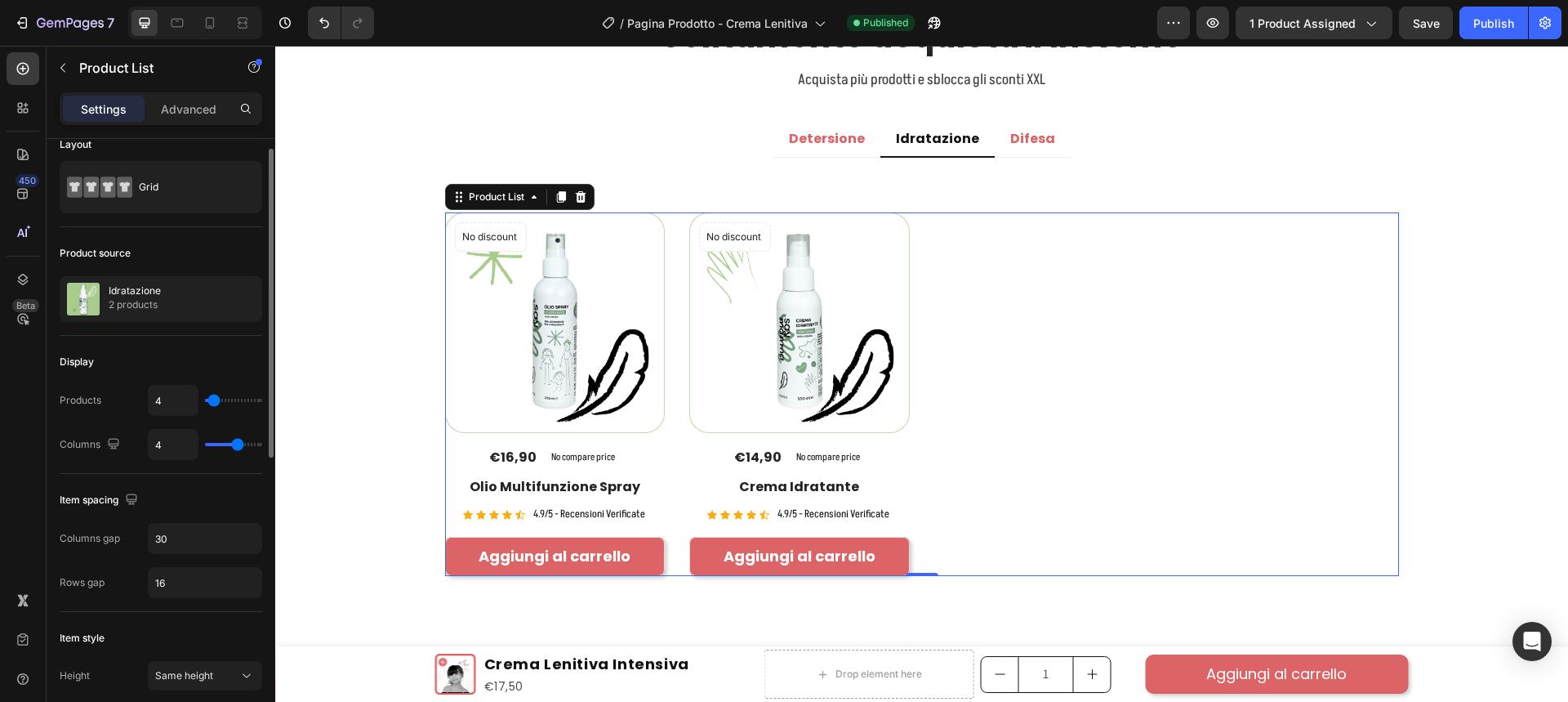
type input "3"
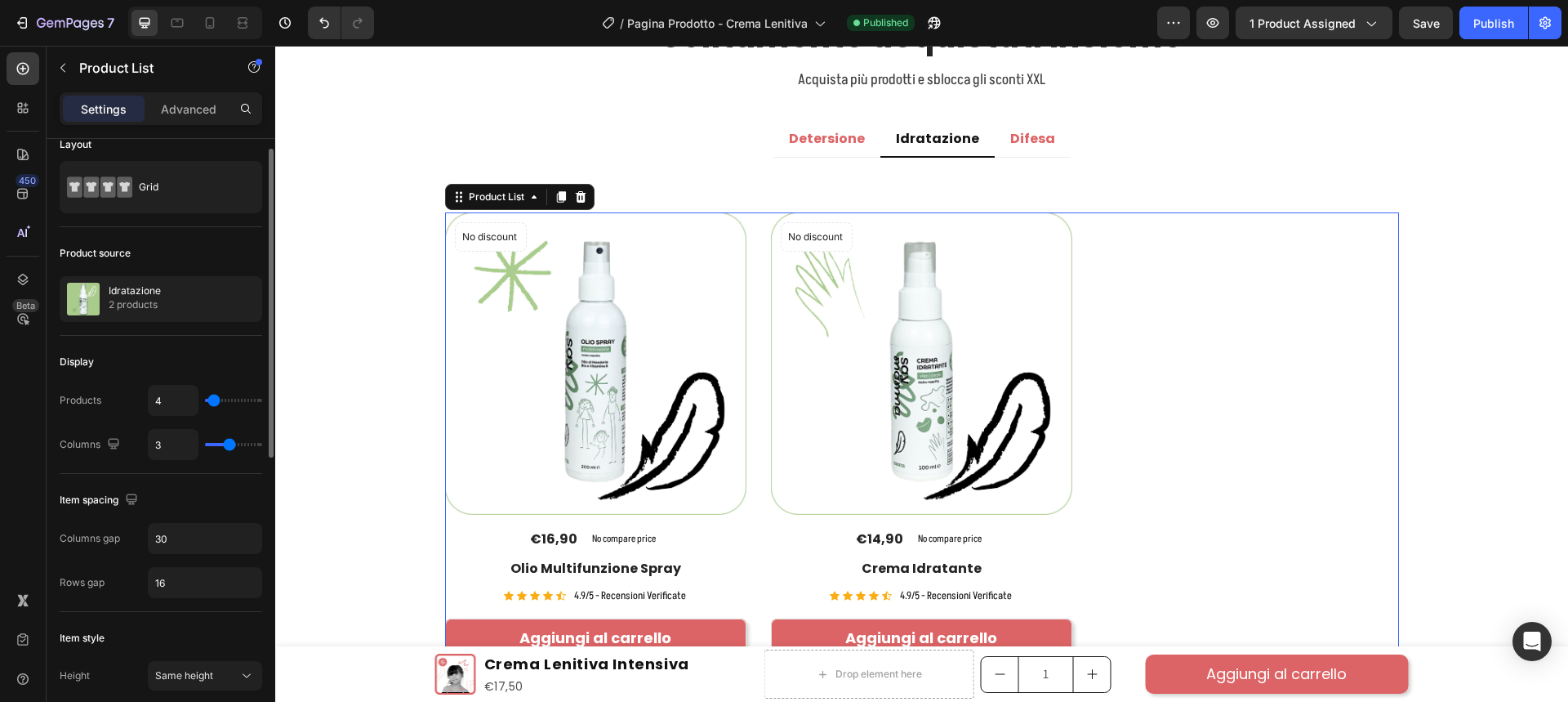
type input "1"
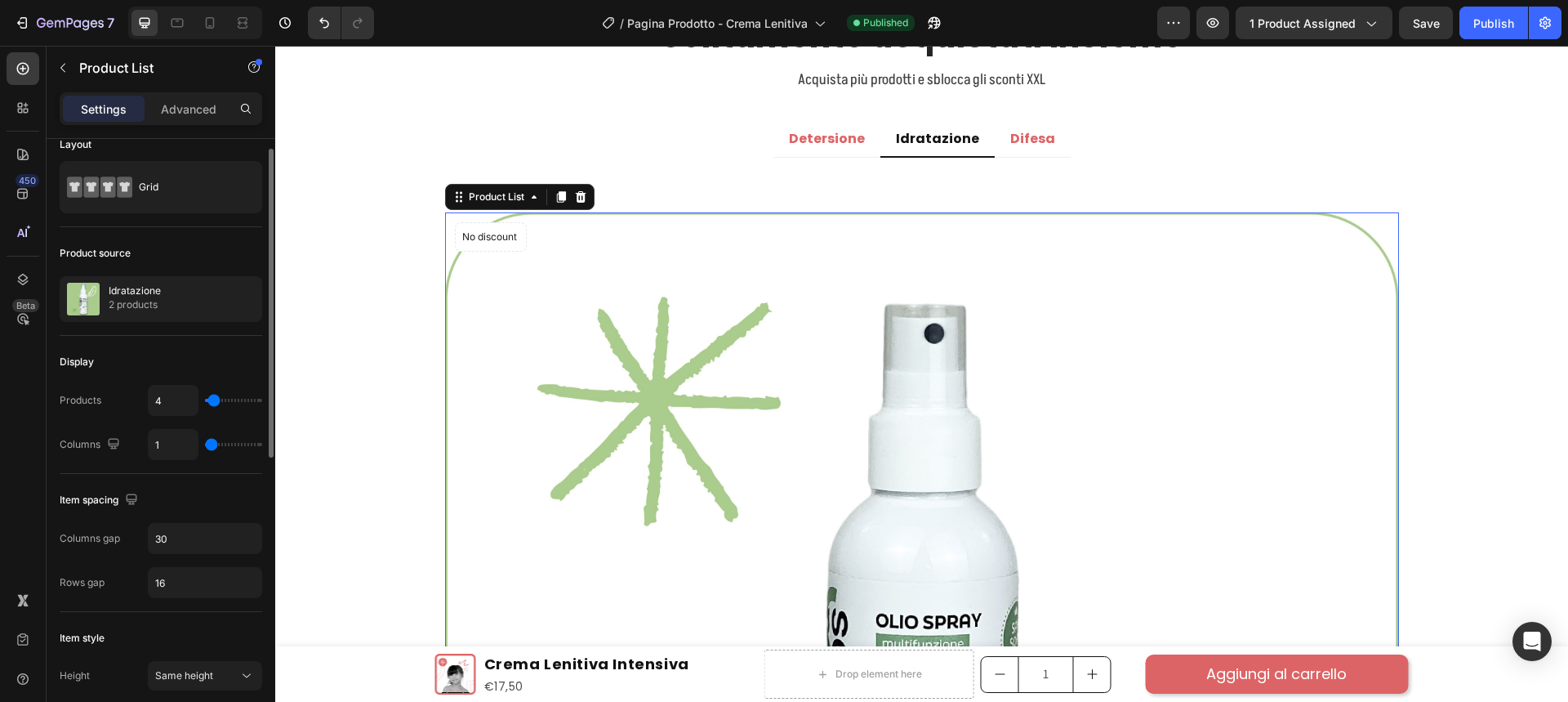
type input "2"
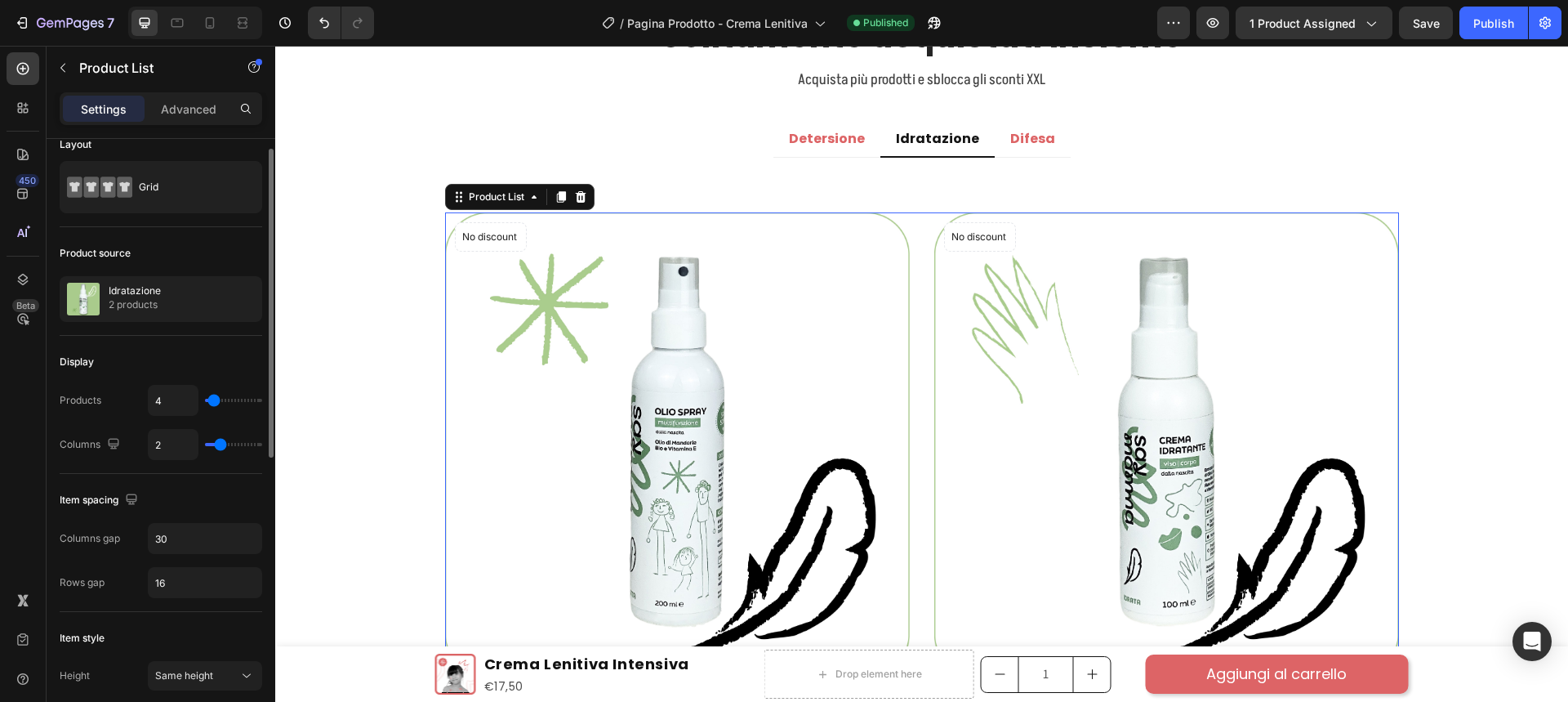
type input "3"
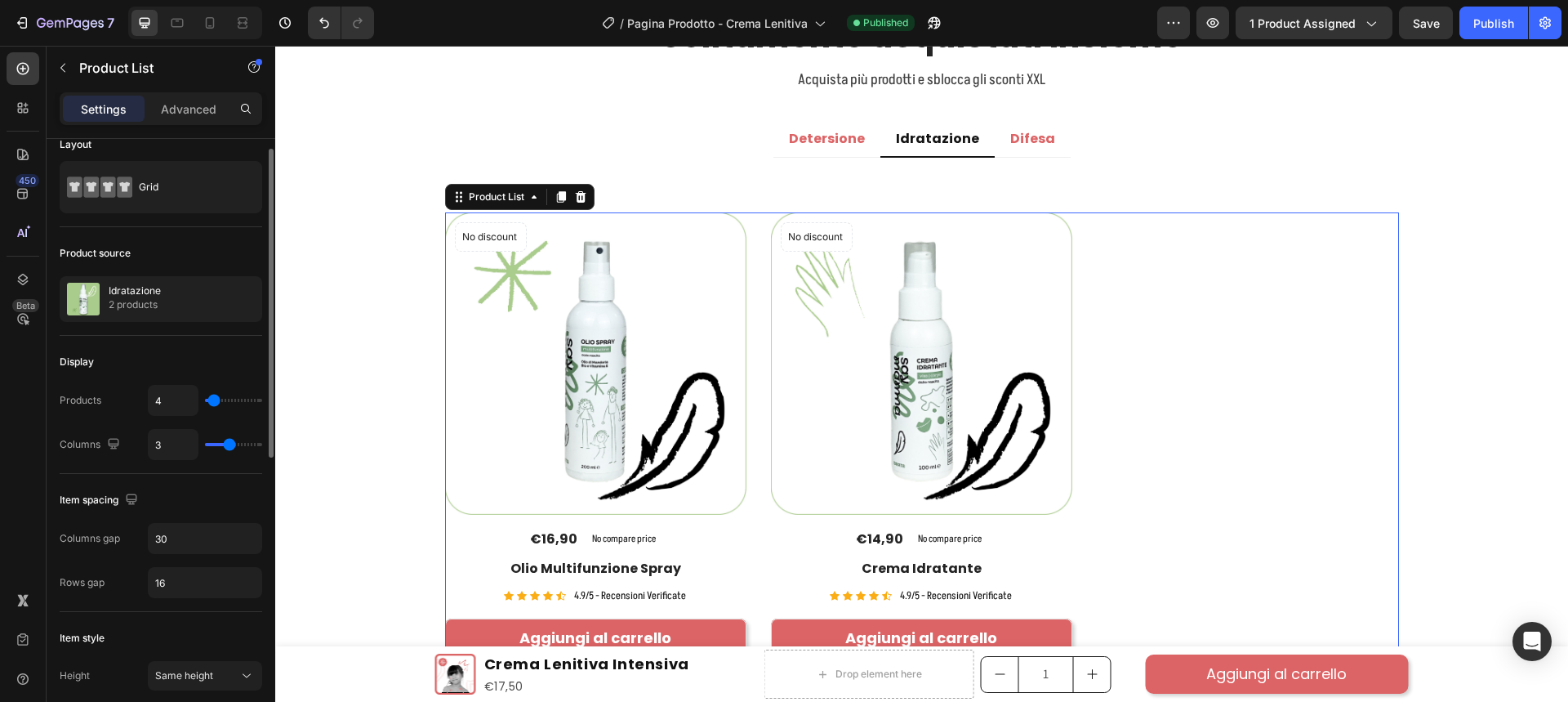
type input "4"
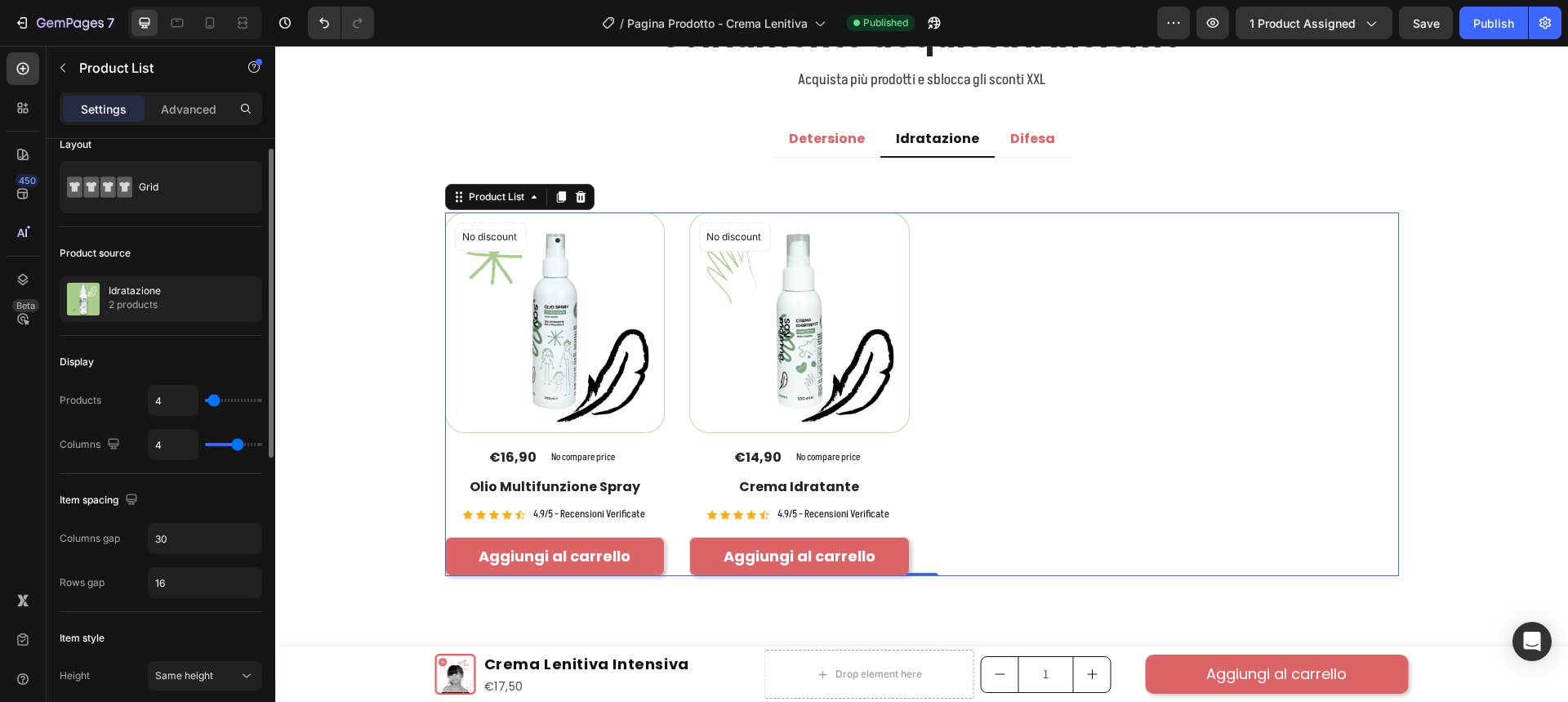
click at [235, 444] on input "range" at bounding box center [233, 443] width 57 height 3
type input "1"
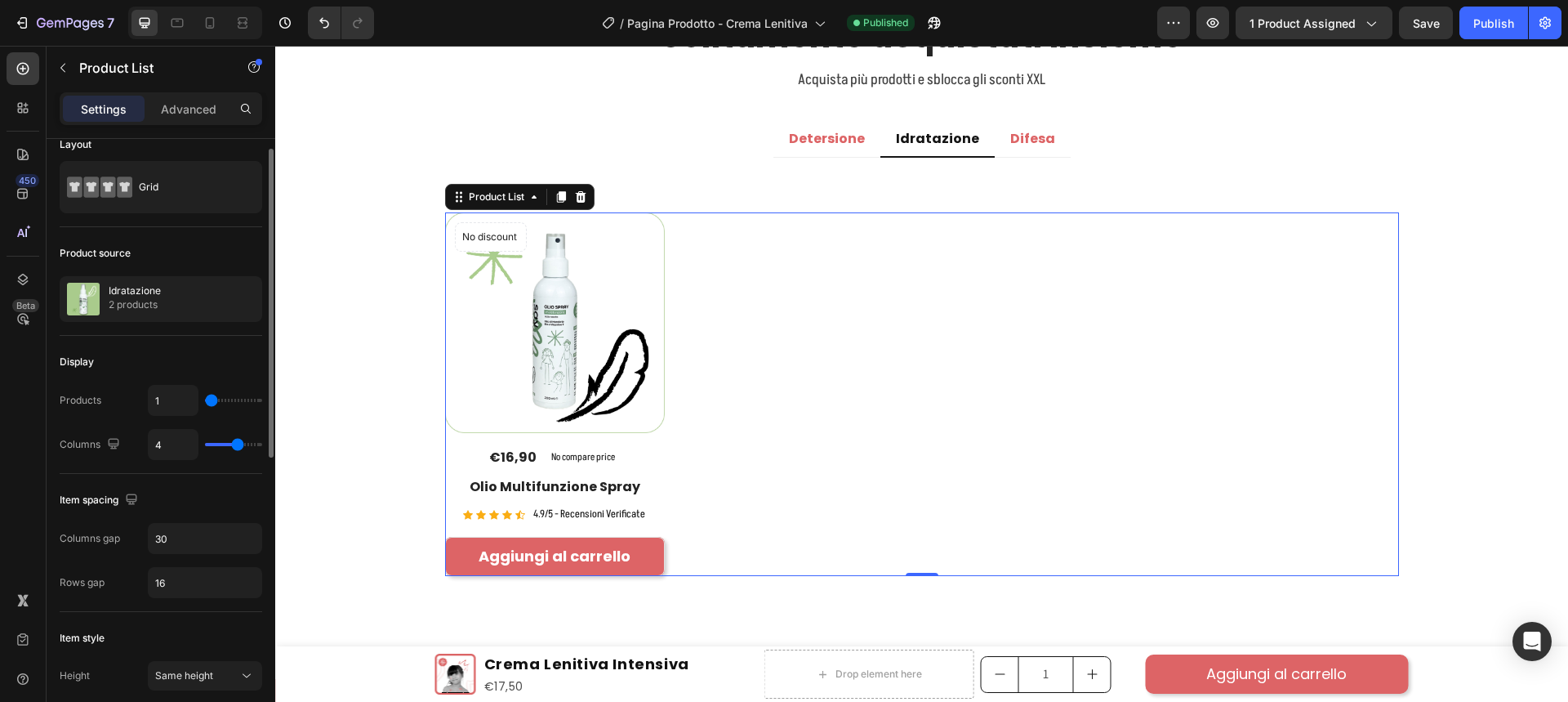
type input "2"
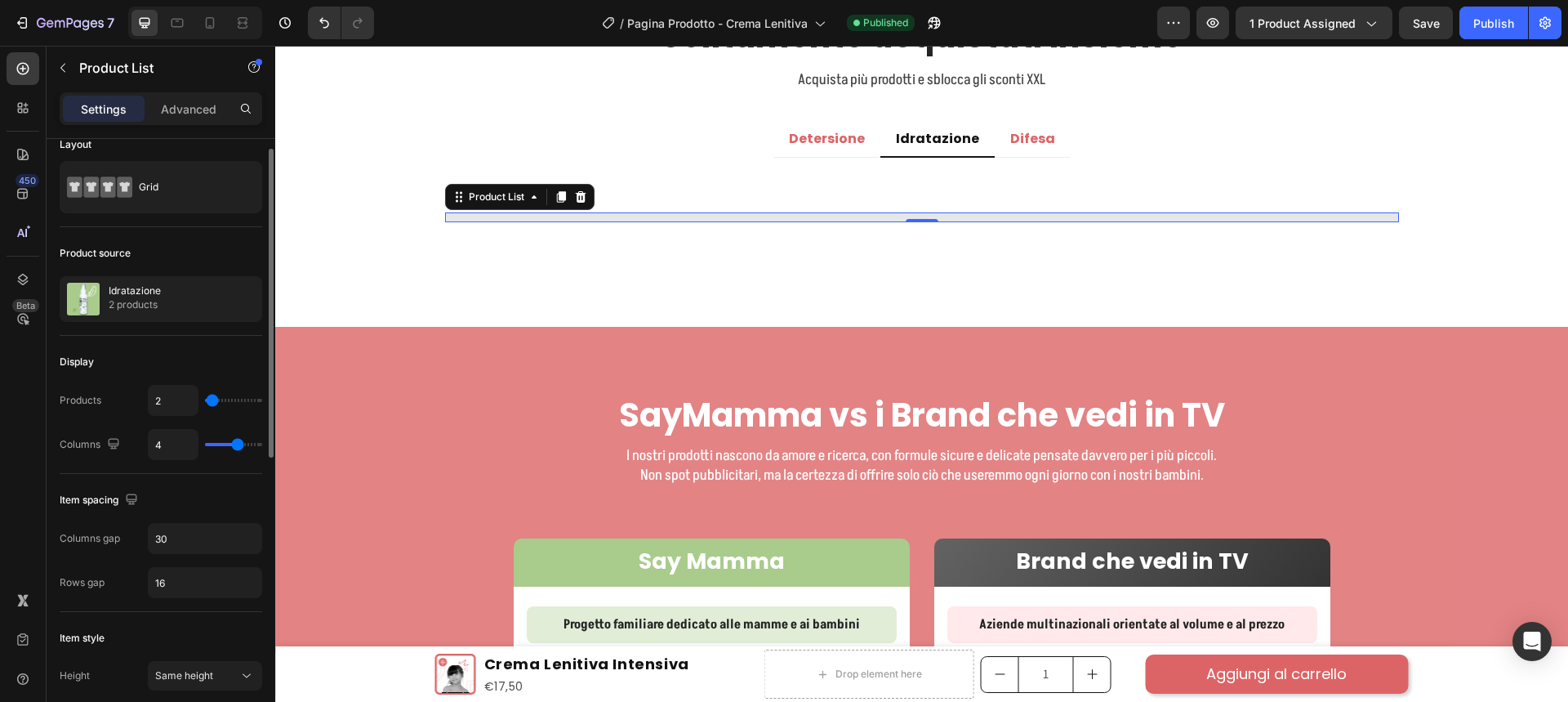
type input "2"
click at [212, 398] on input "range" at bounding box center [233, 399] width 57 height 3
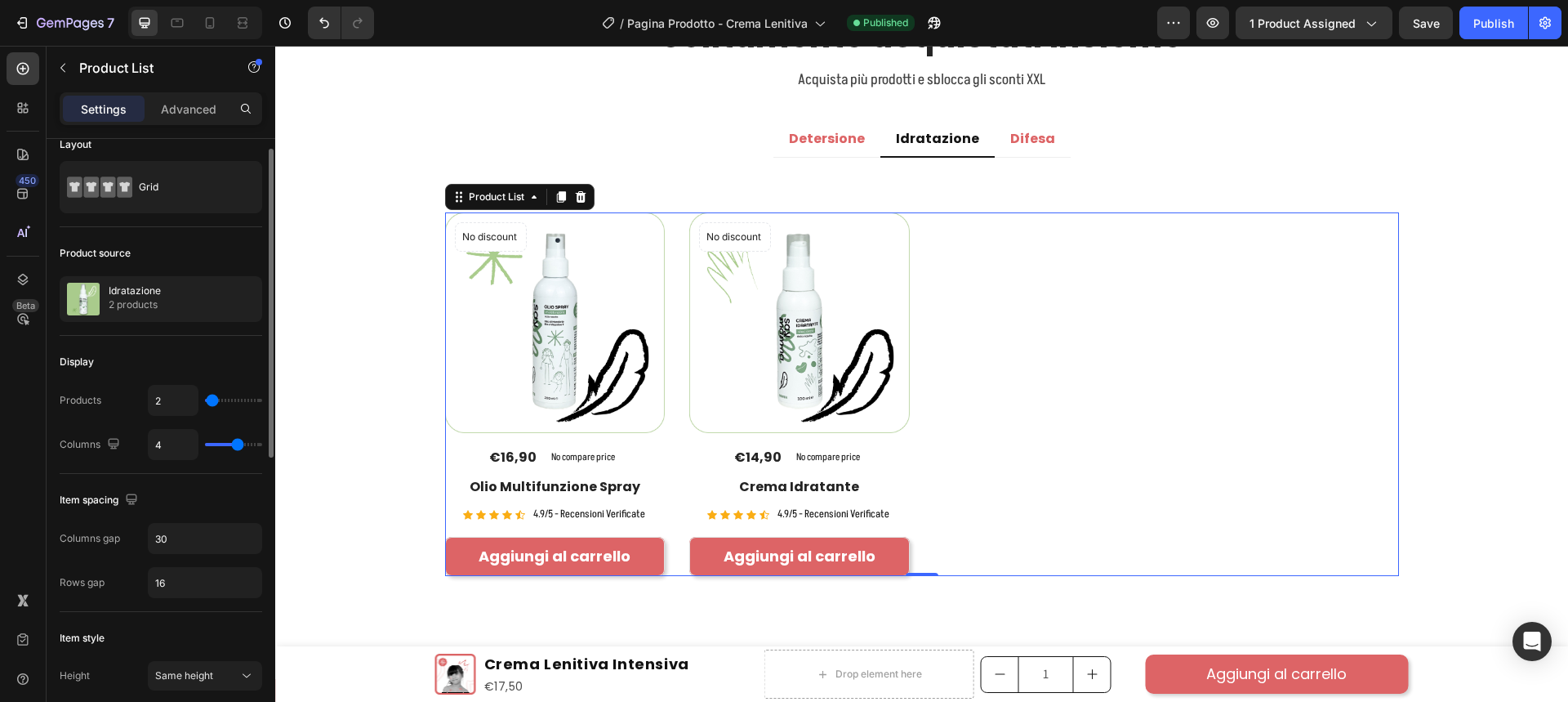
scroll to position [184, 0]
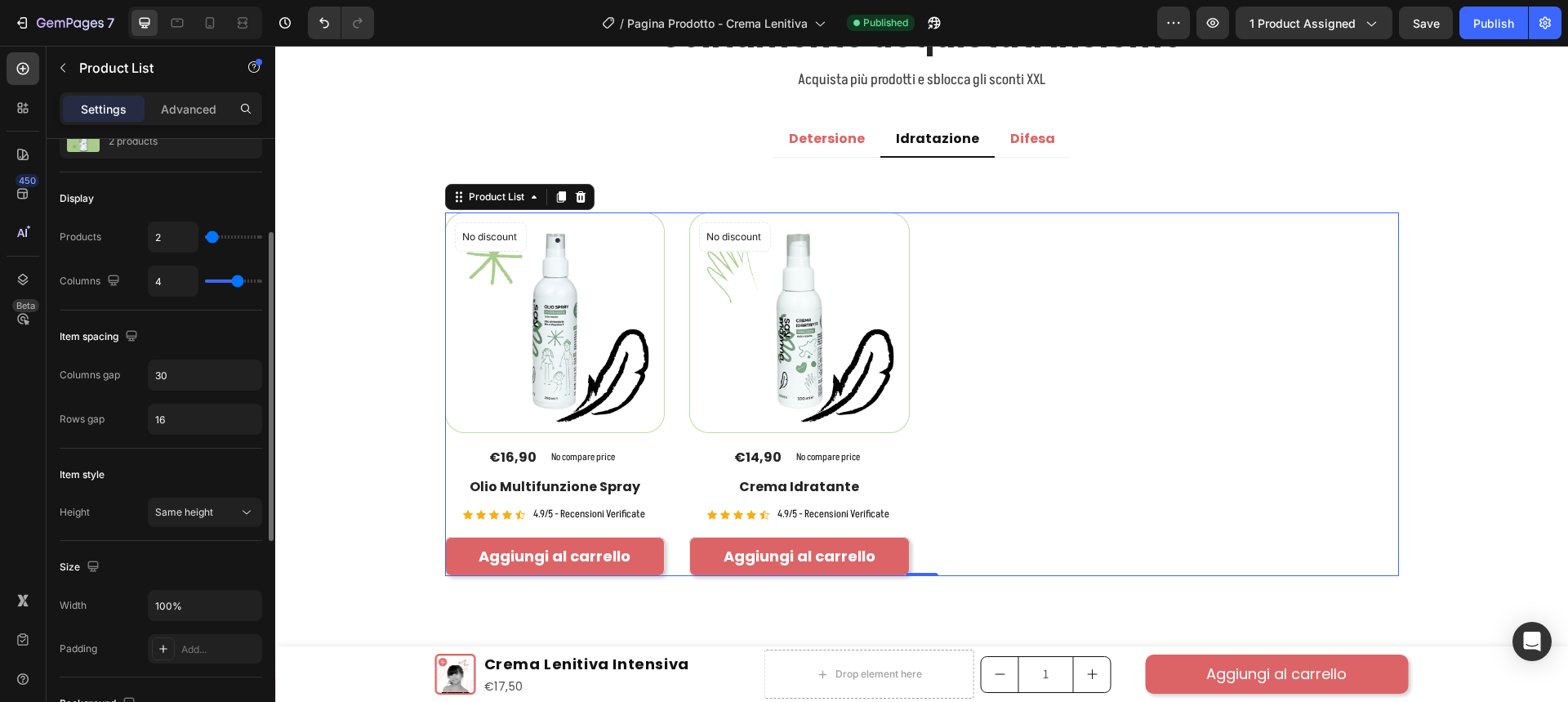
type input "3"
type input "2"
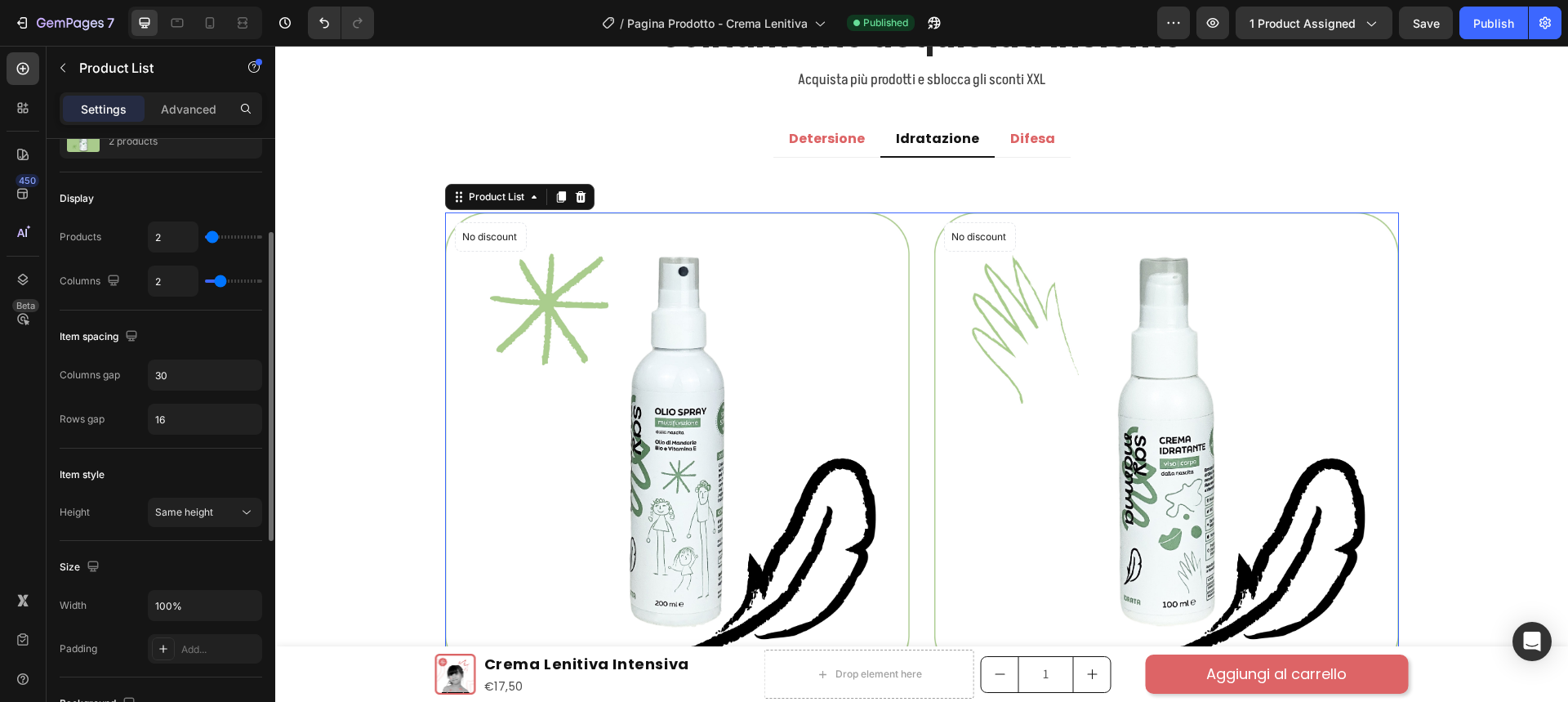
drag, startPoint x: 236, startPoint y: 281, endPoint x: 219, endPoint y: 280, distance: 17.0
type input "2"
click at [219, 280] on input "range" at bounding box center [233, 280] width 57 height 3
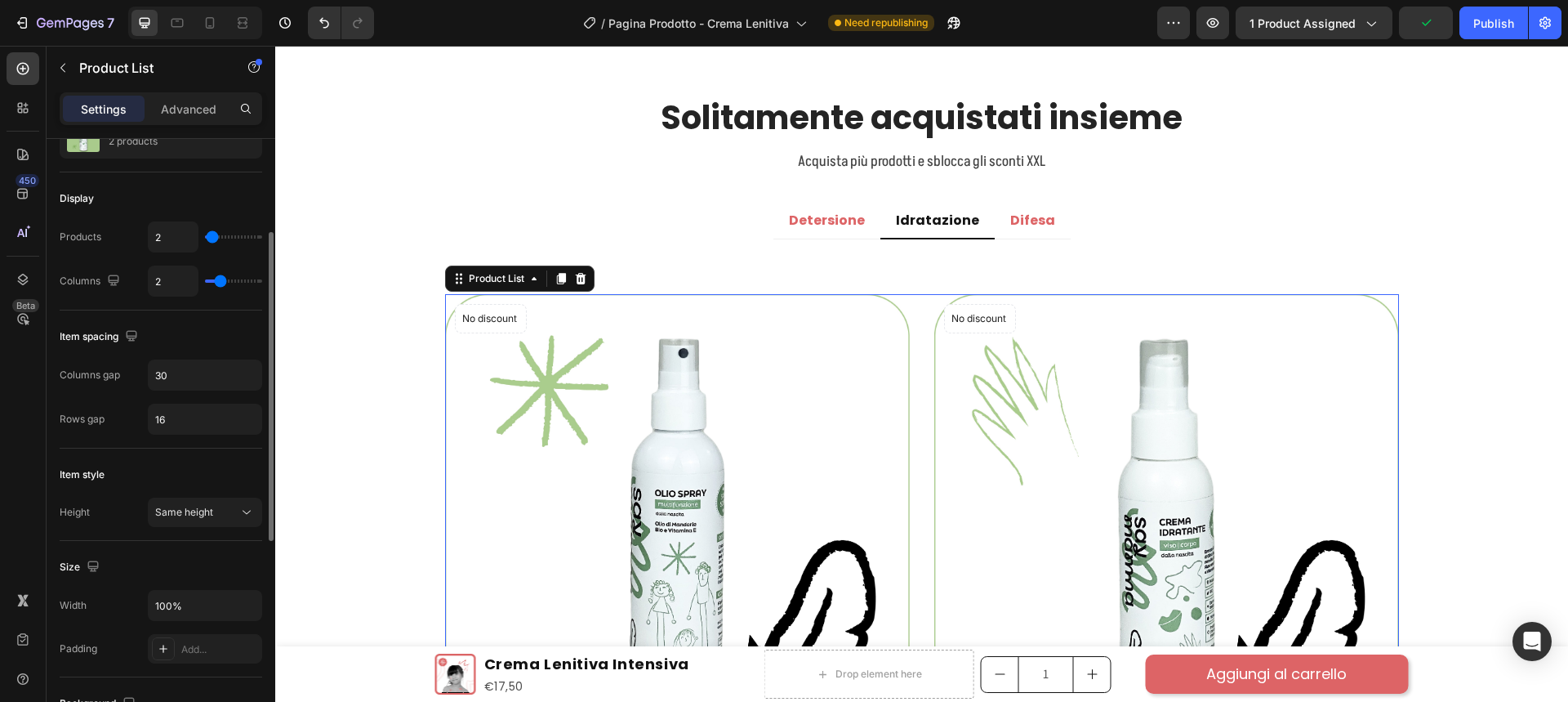
type input "3"
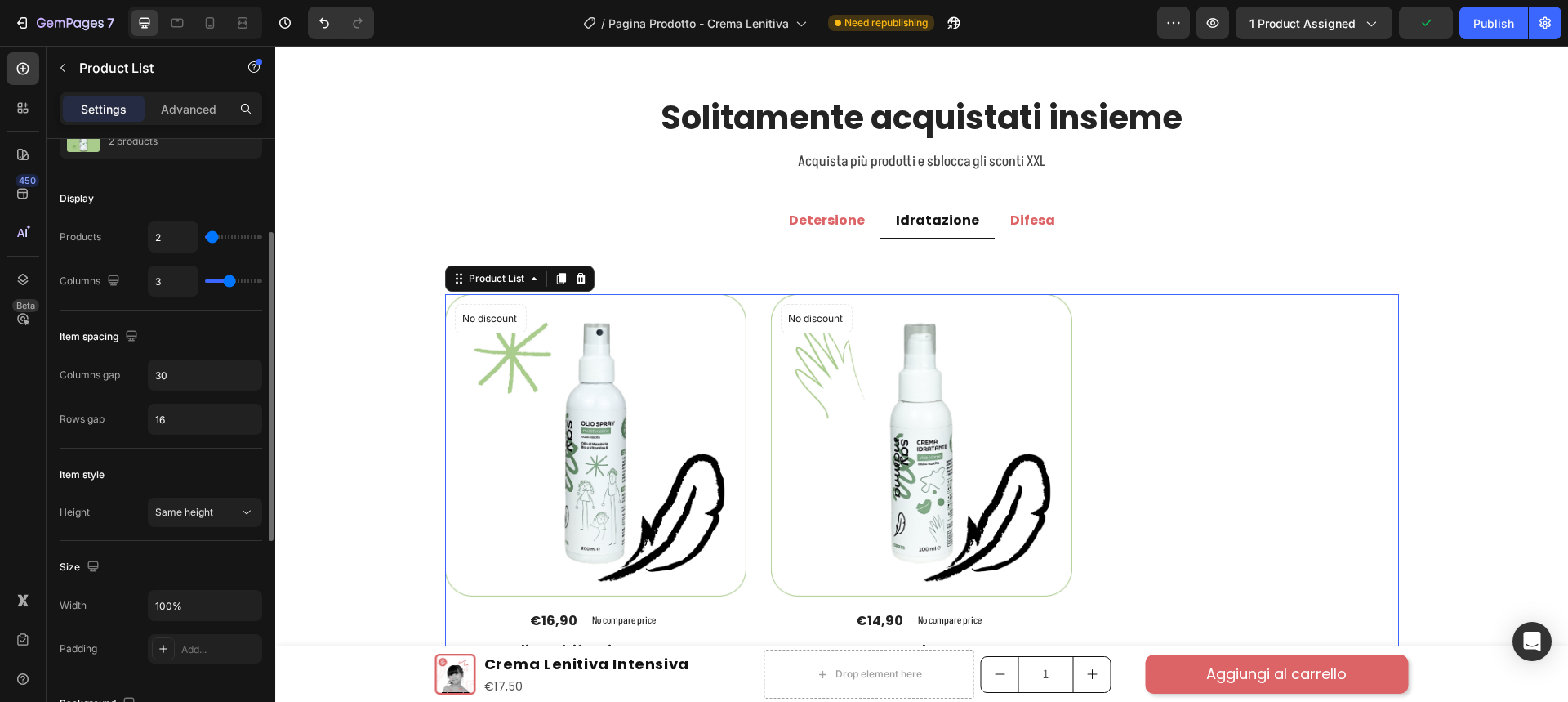
type input "4"
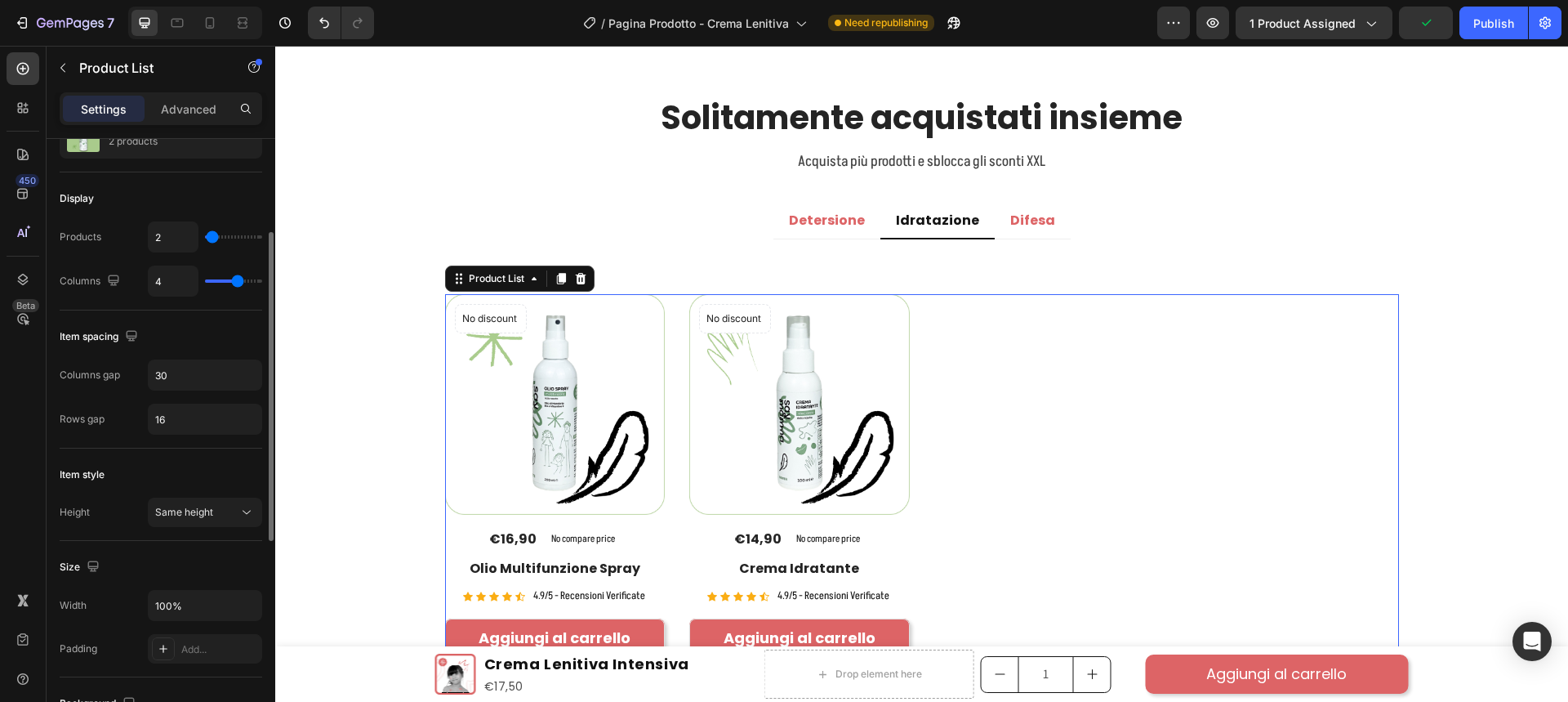
drag, startPoint x: 224, startPoint y: 279, endPoint x: 235, endPoint y: 279, distance: 11.0
type input "4"
click at [235, 279] on input "range" at bounding box center [233, 280] width 57 height 3
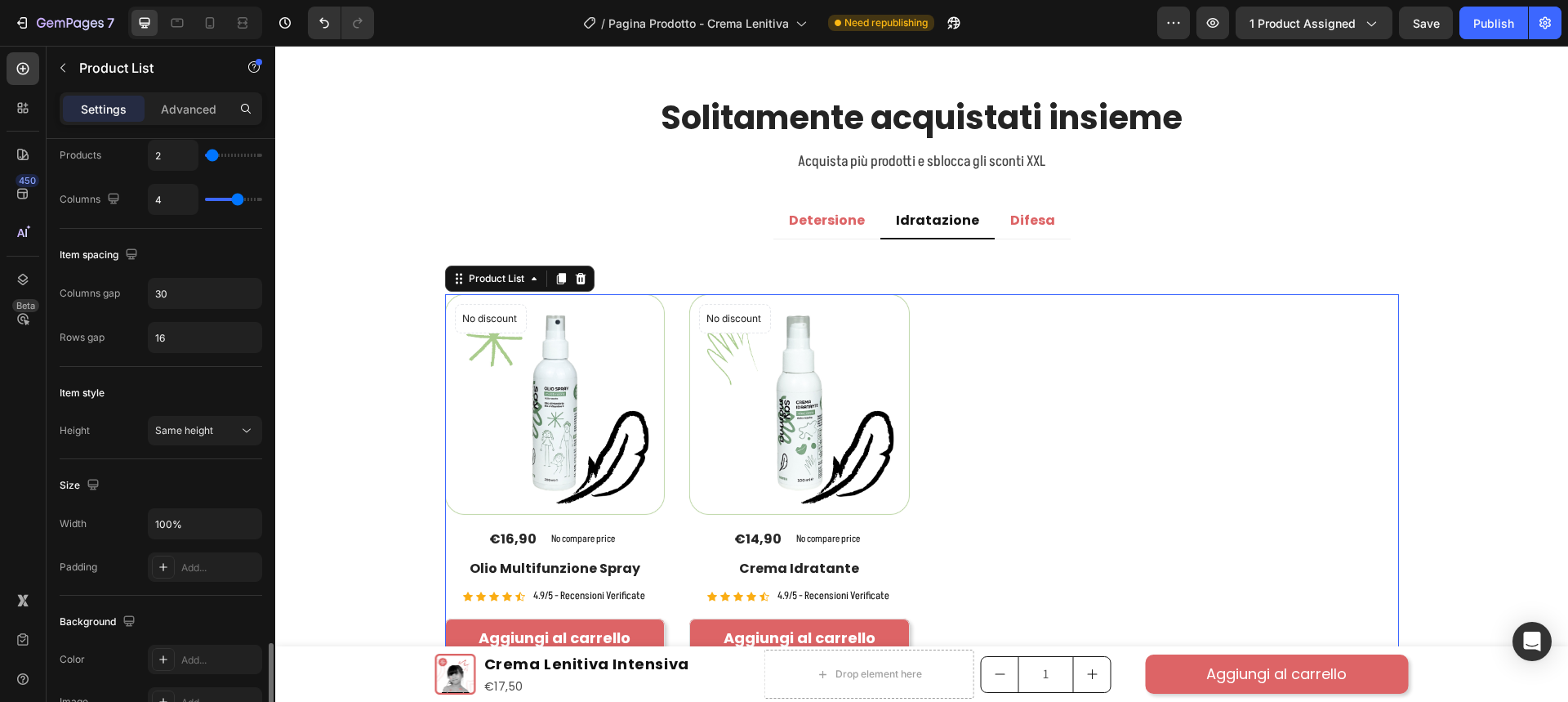
scroll to position [510, 0]
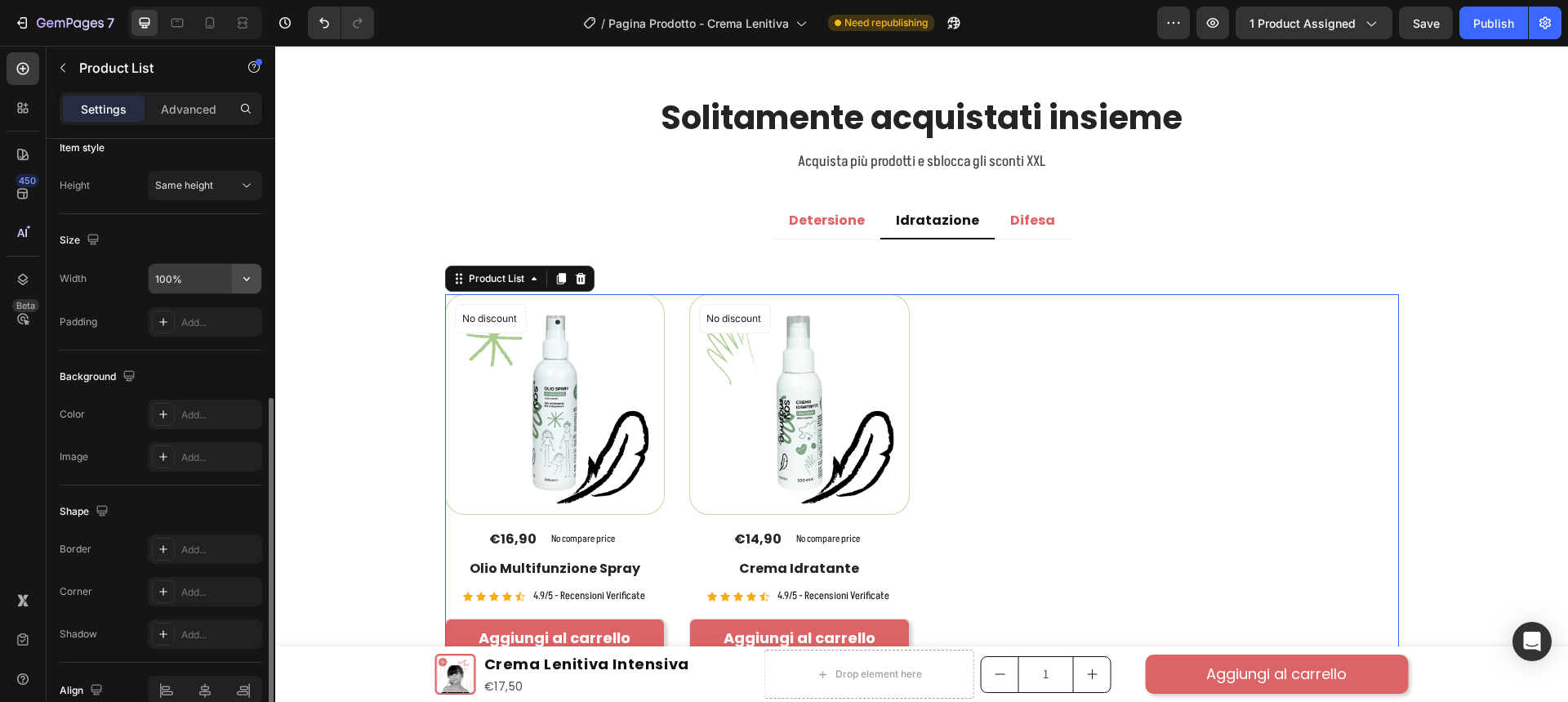
click at [248, 277] on icon "button" at bounding box center [247, 278] width 17 height 17
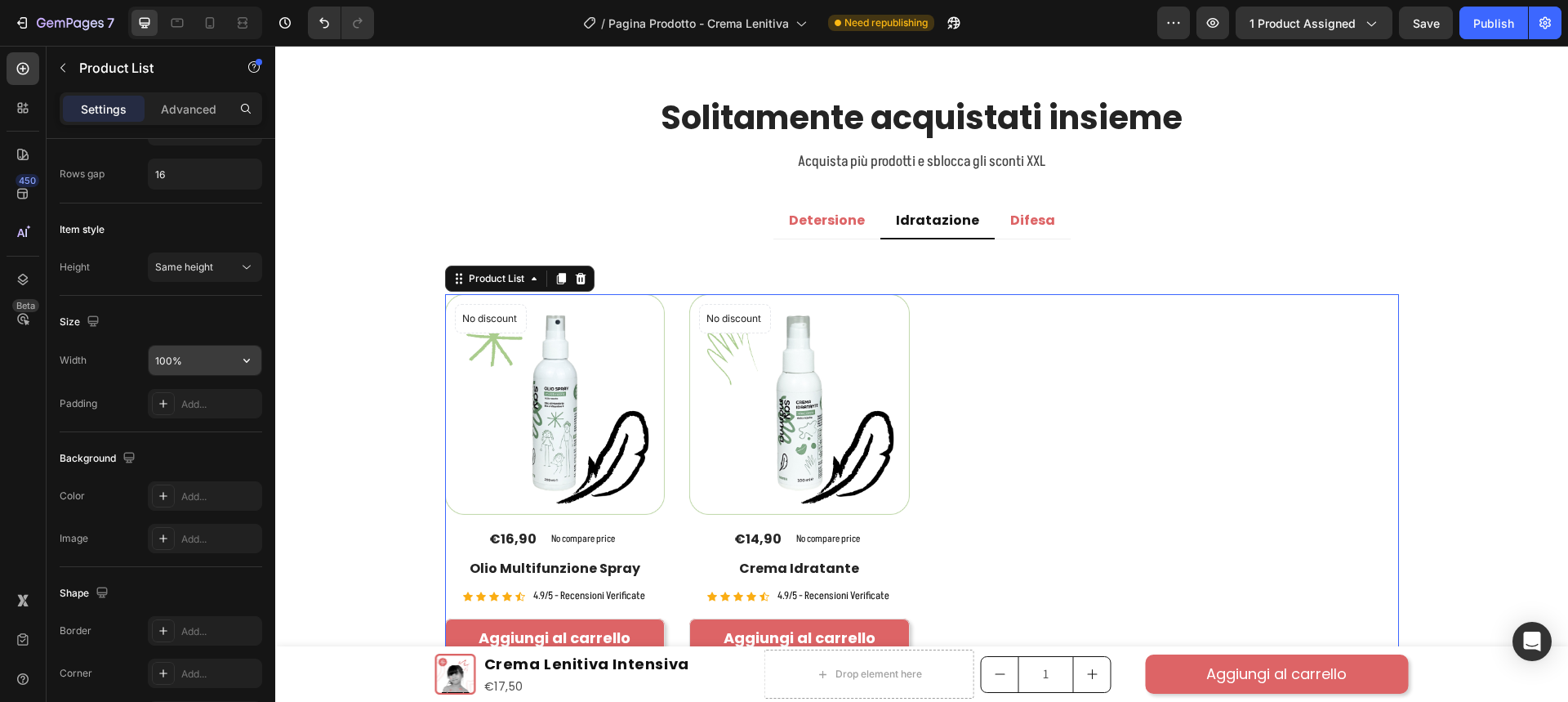
click at [195, 359] on input "100%" at bounding box center [204, 360] width 113 height 29
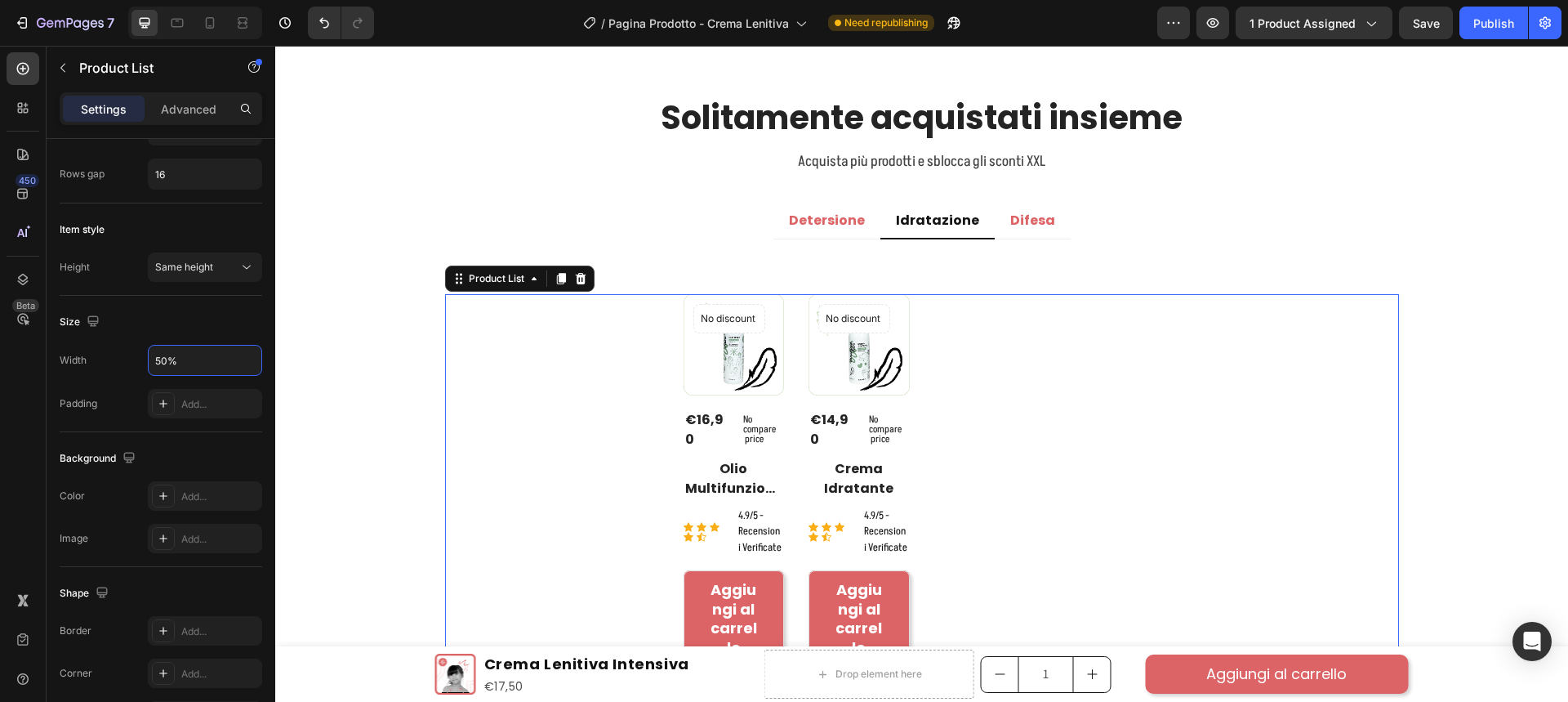
drag, startPoint x: 195, startPoint y: 358, endPoint x: 132, endPoint y: 358, distance: 63.0
click at [132, 358] on div "Width 50%" at bounding box center [161, 361] width 203 height 31
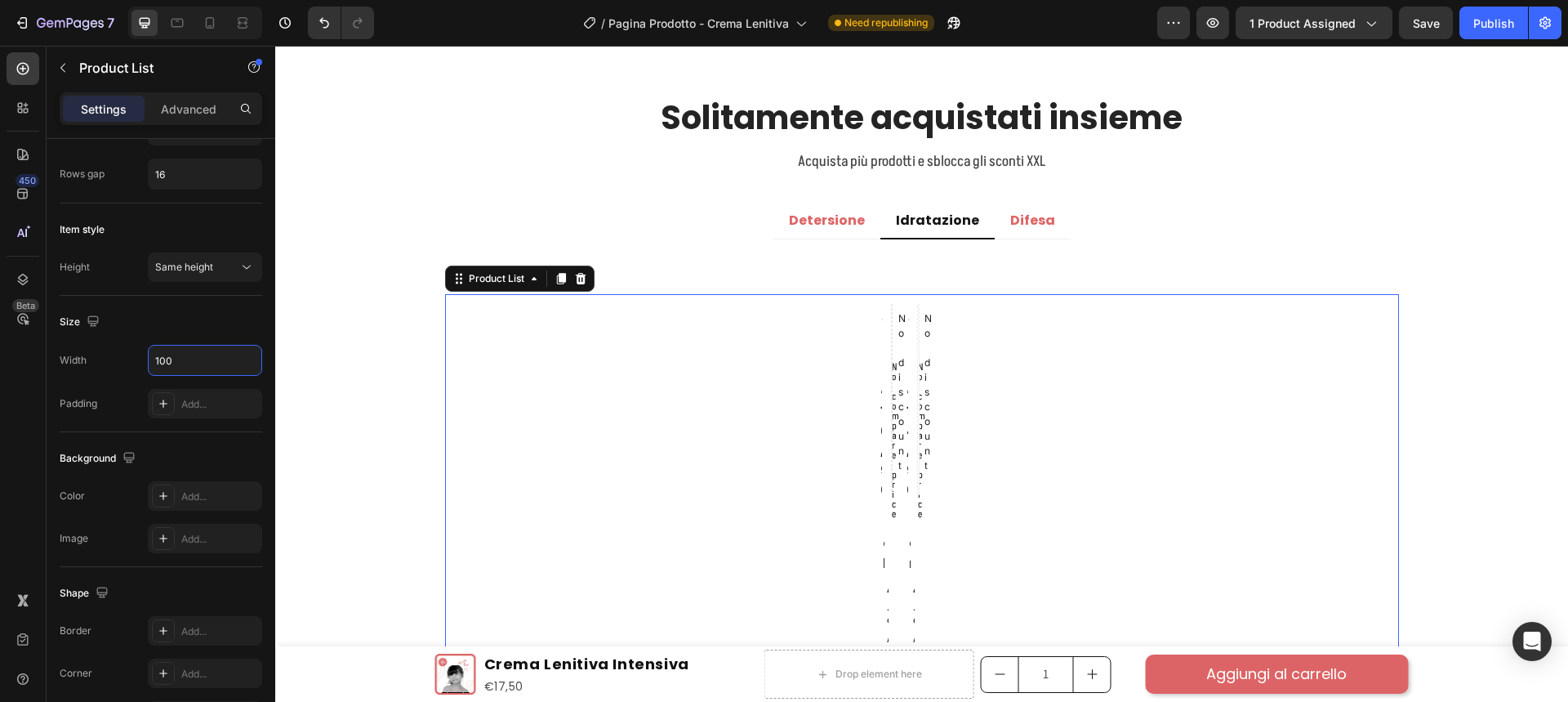
type input "100"
click at [229, 310] on div "Size" at bounding box center [161, 322] width 203 height 27
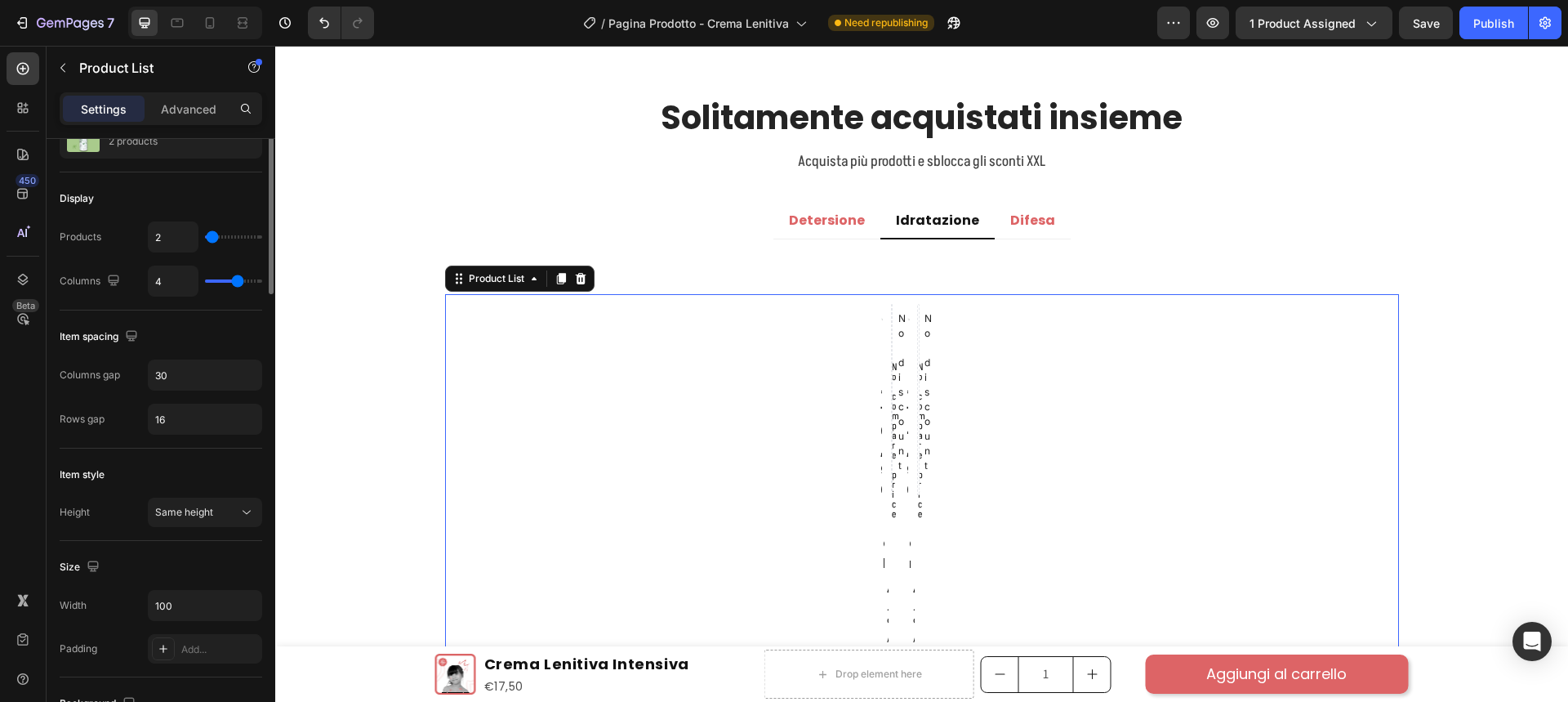
scroll to position [0, 0]
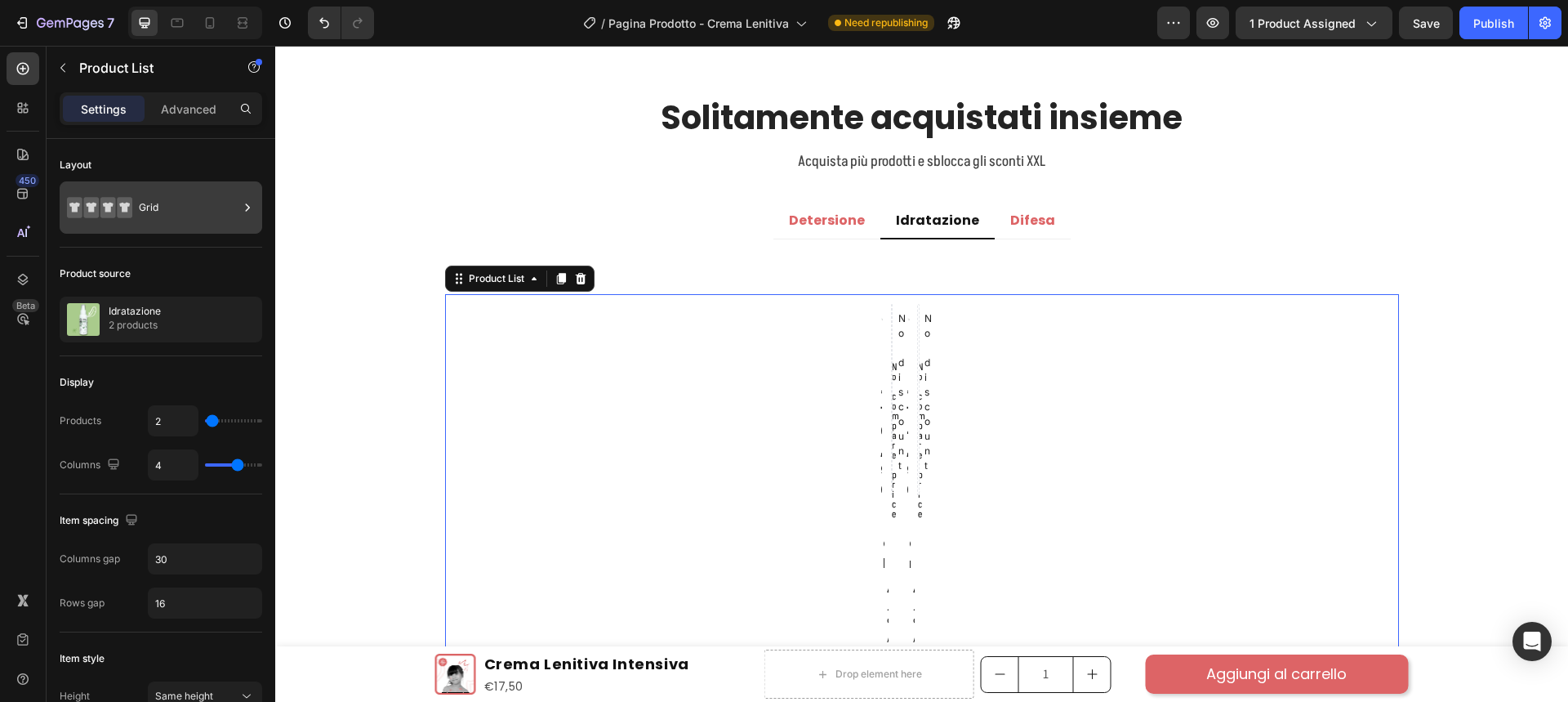
click at [181, 217] on div "Grid" at bounding box center [188, 207] width 99 height 37
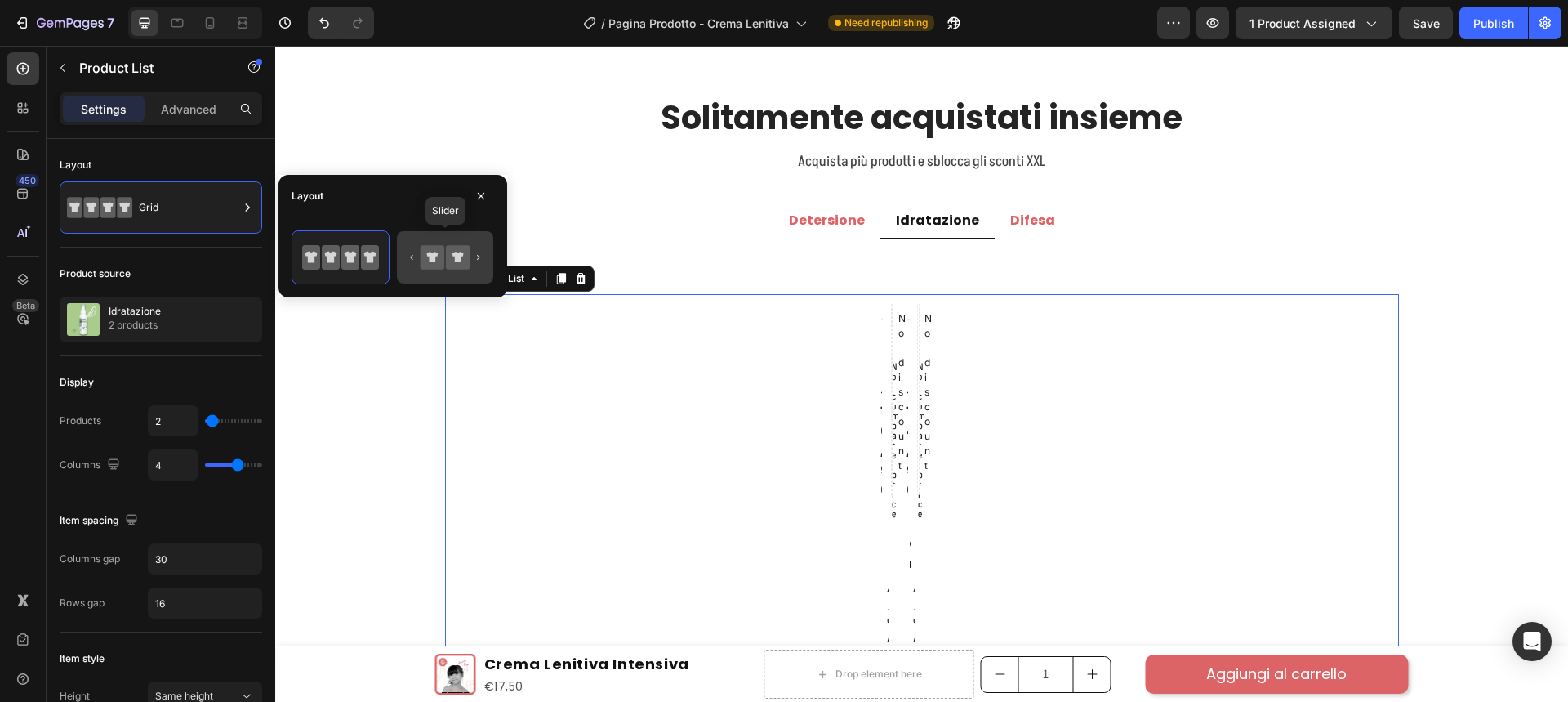
click at [465, 263] on icon at bounding box center [458, 257] width 24 height 24
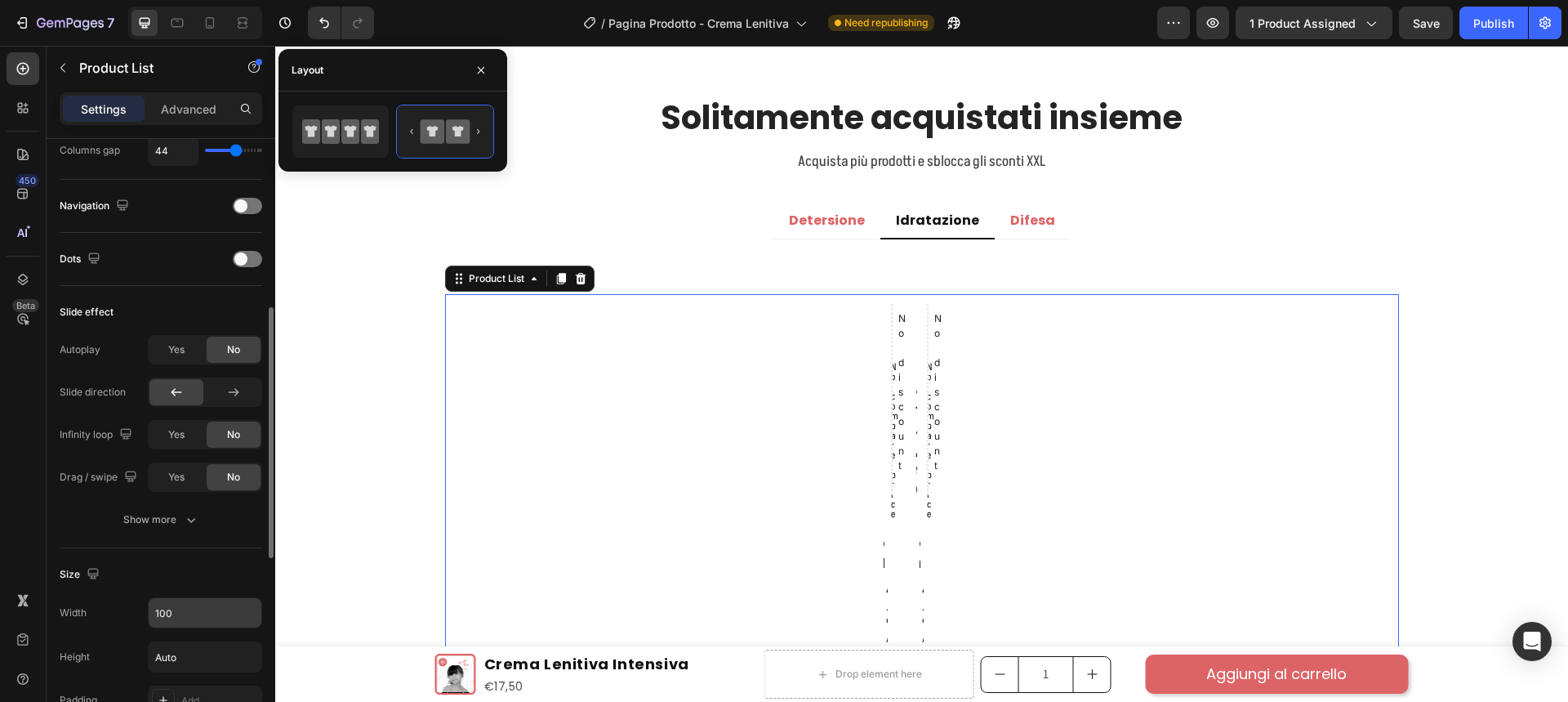
scroll to position [571, 0]
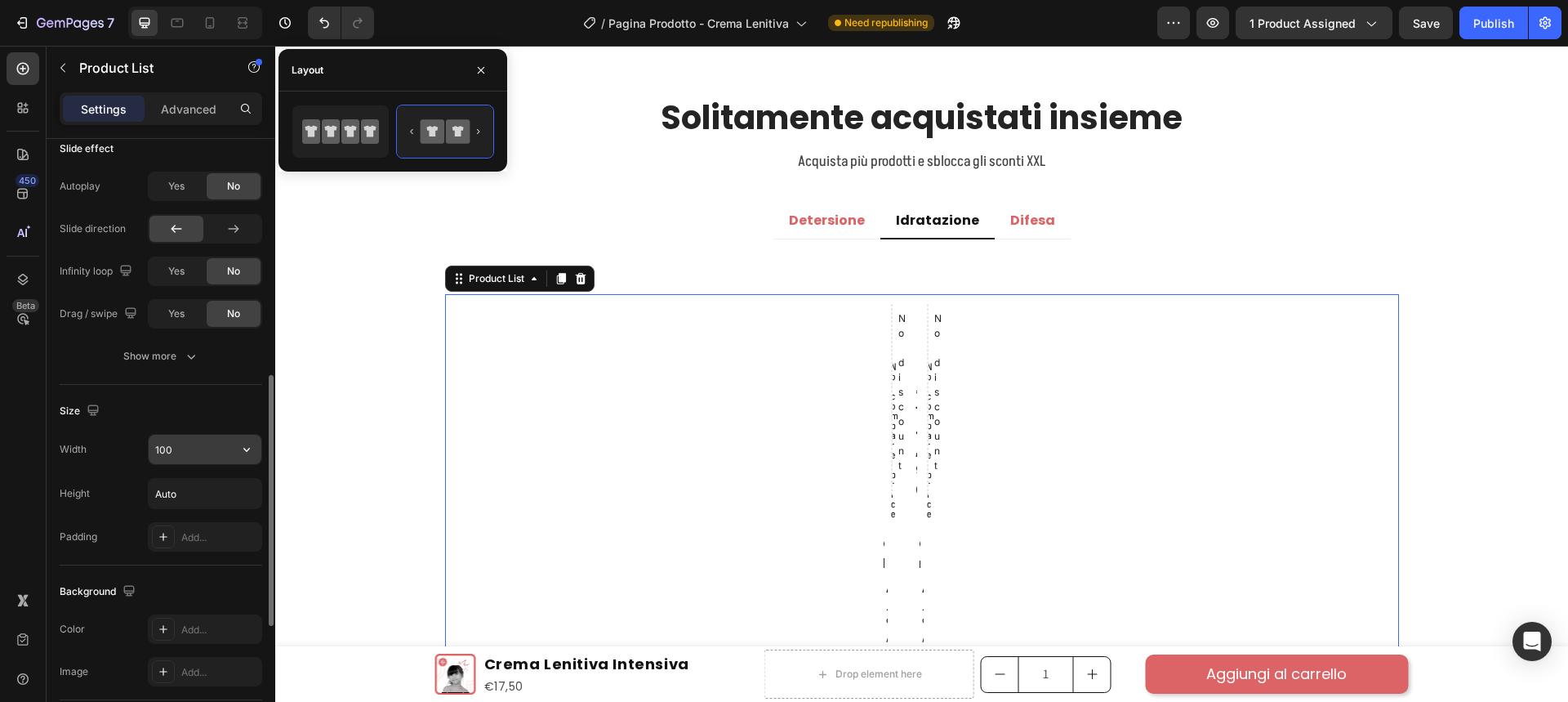
click at [188, 449] on input "100" at bounding box center [204, 449] width 113 height 29
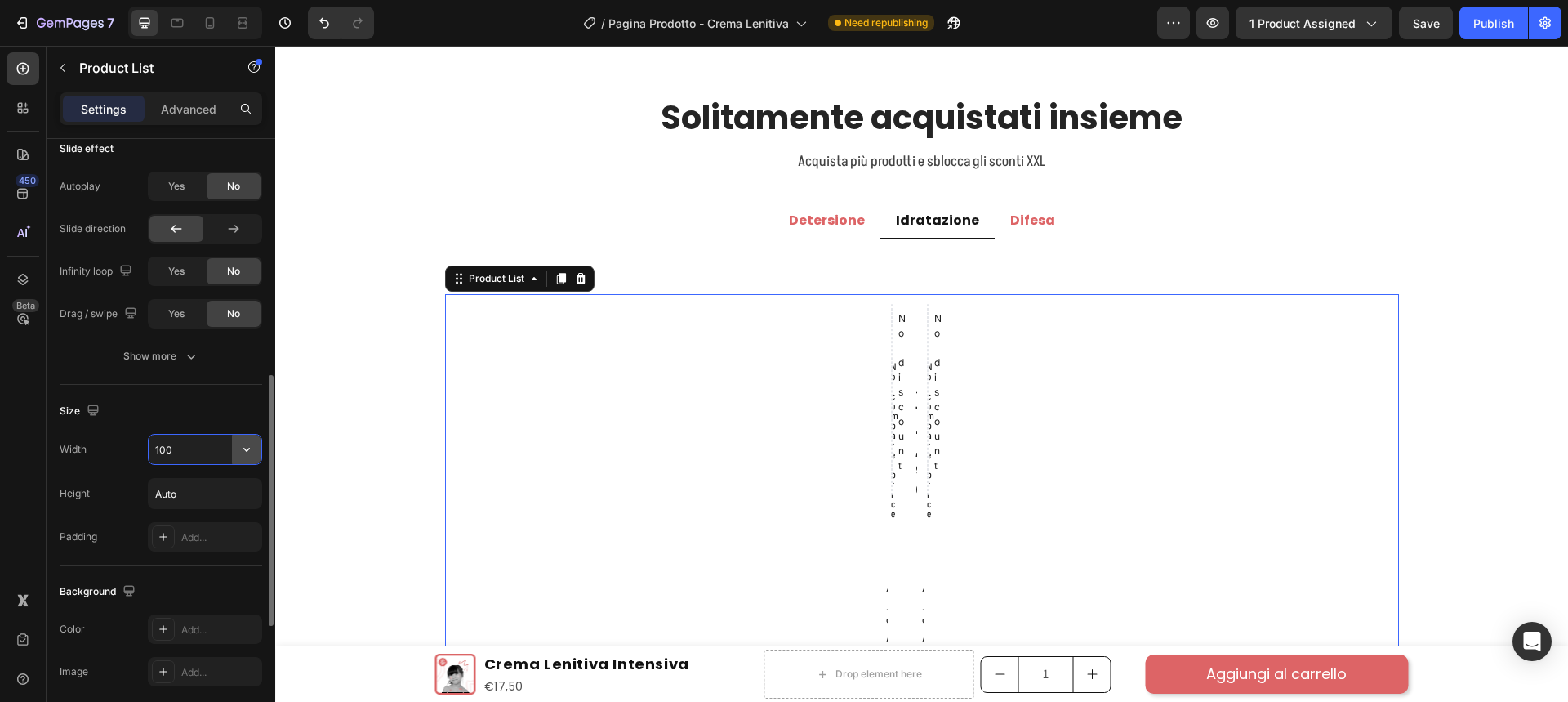
click at [245, 445] on icon "button" at bounding box center [247, 449] width 17 height 17
click at [223, 486] on span "100%" at bounding box center [233, 491] width 27 height 15
type input "100%"
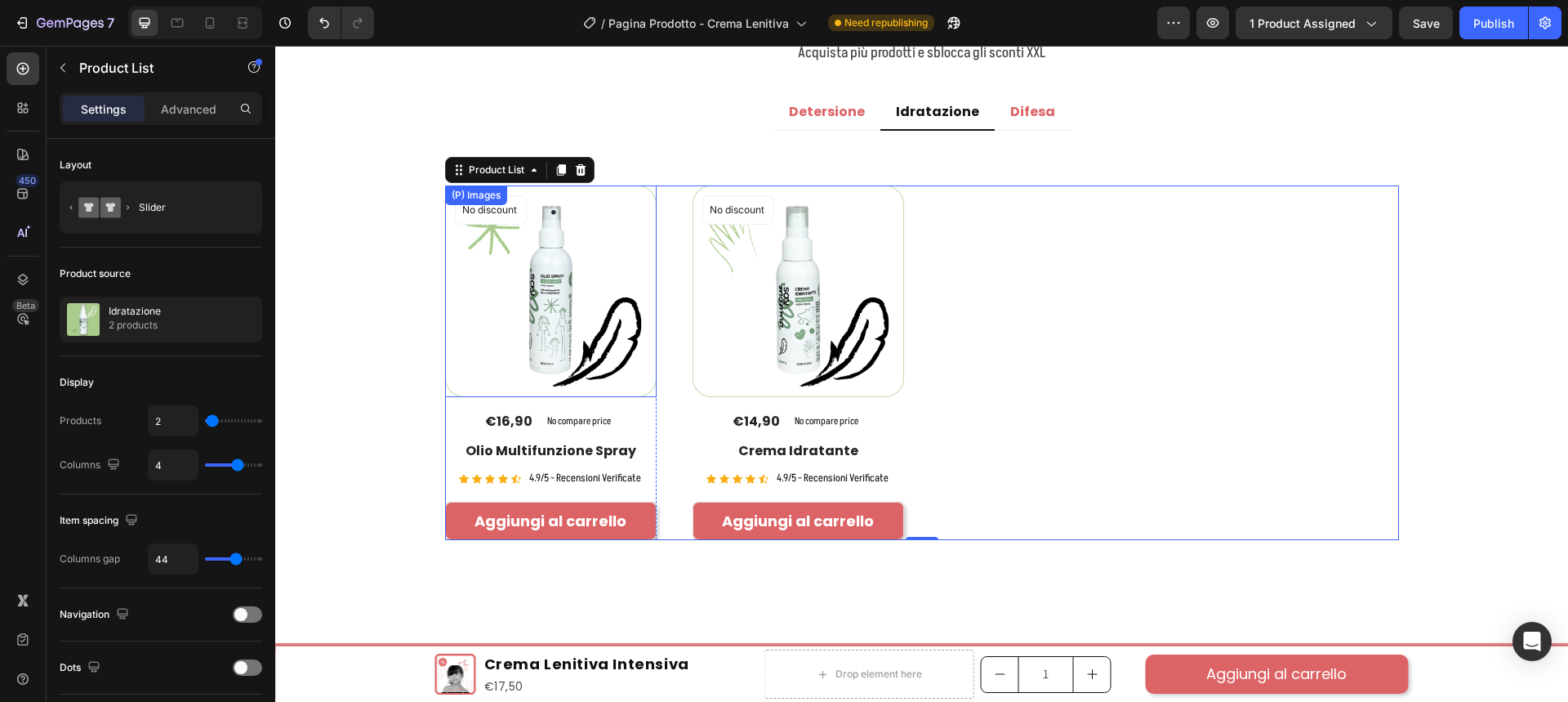
scroll to position [2613, 0]
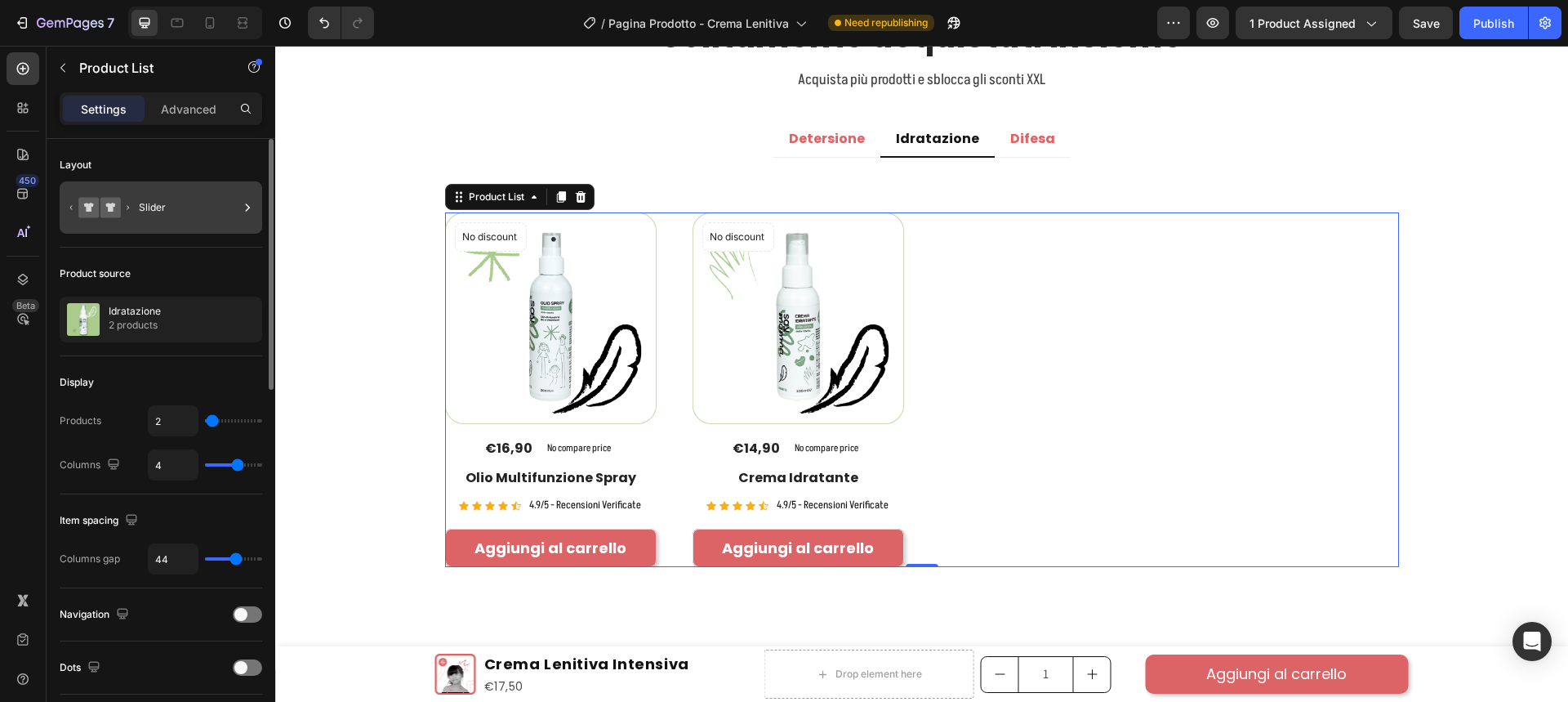
click at [184, 197] on div "Slider" at bounding box center [188, 207] width 99 height 37
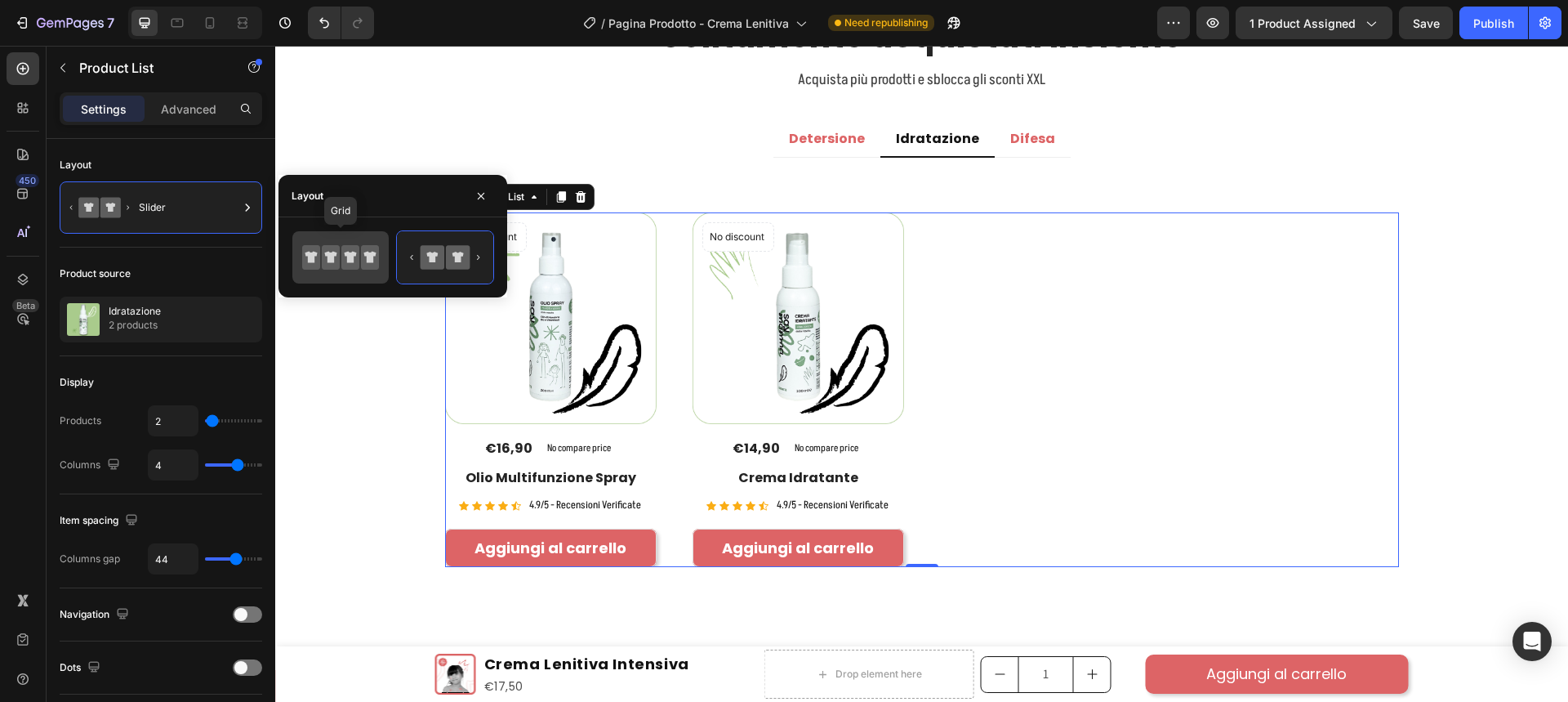
click at [370, 251] on icon at bounding box center [370, 257] width 18 height 25
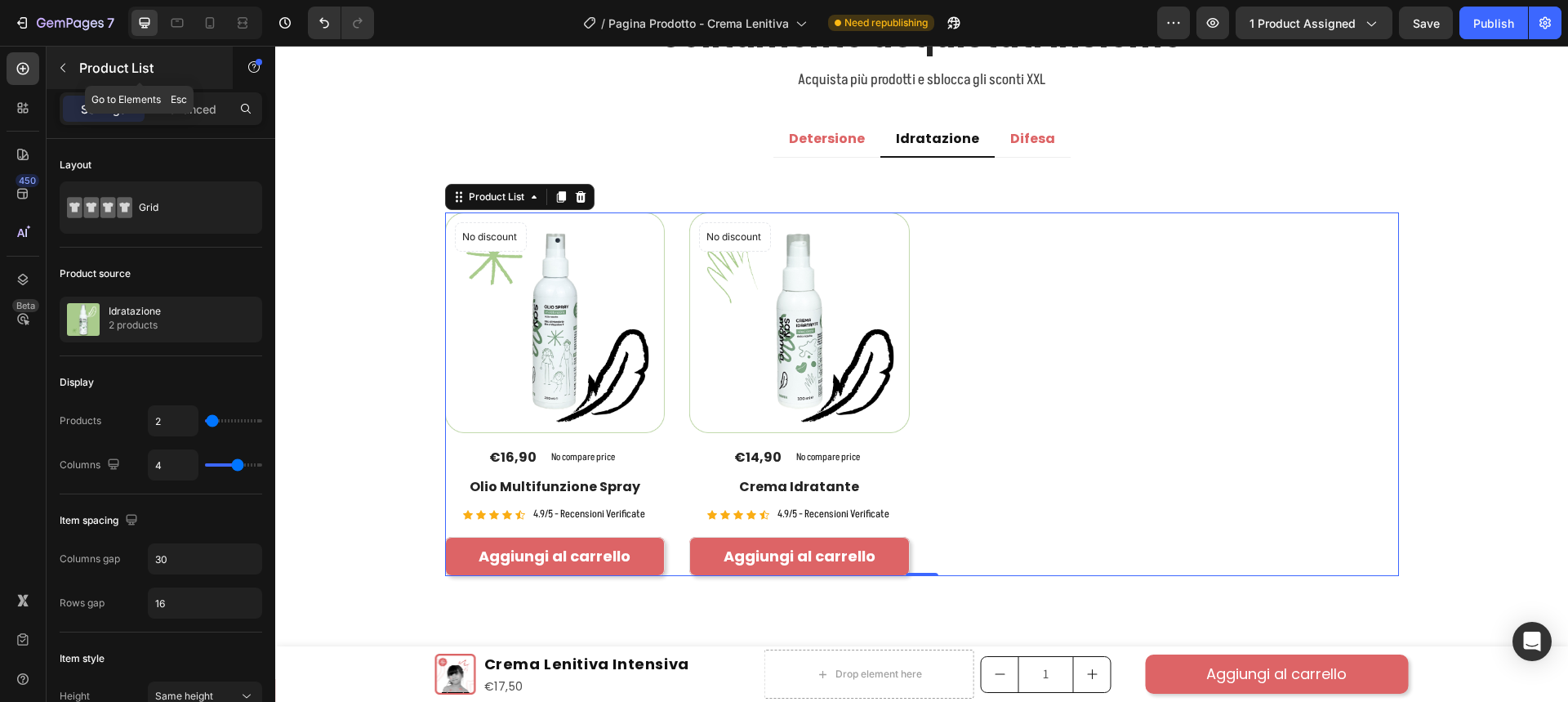
click at [57, 73] on icon "button" at bounding box center [62, 67] width 13 height 13
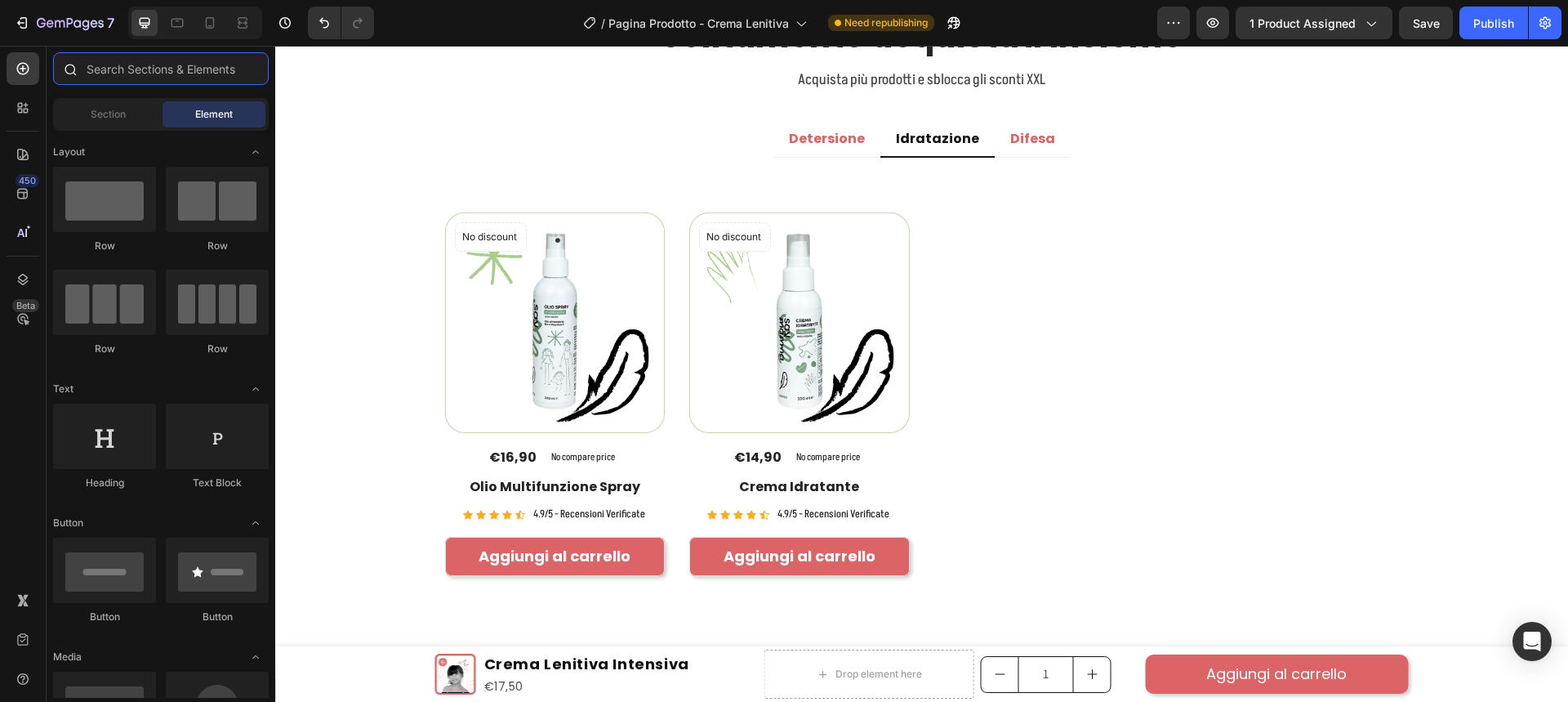
click at [136, 80] on input "text" at bounding box center [160, 68] width 215 height 32
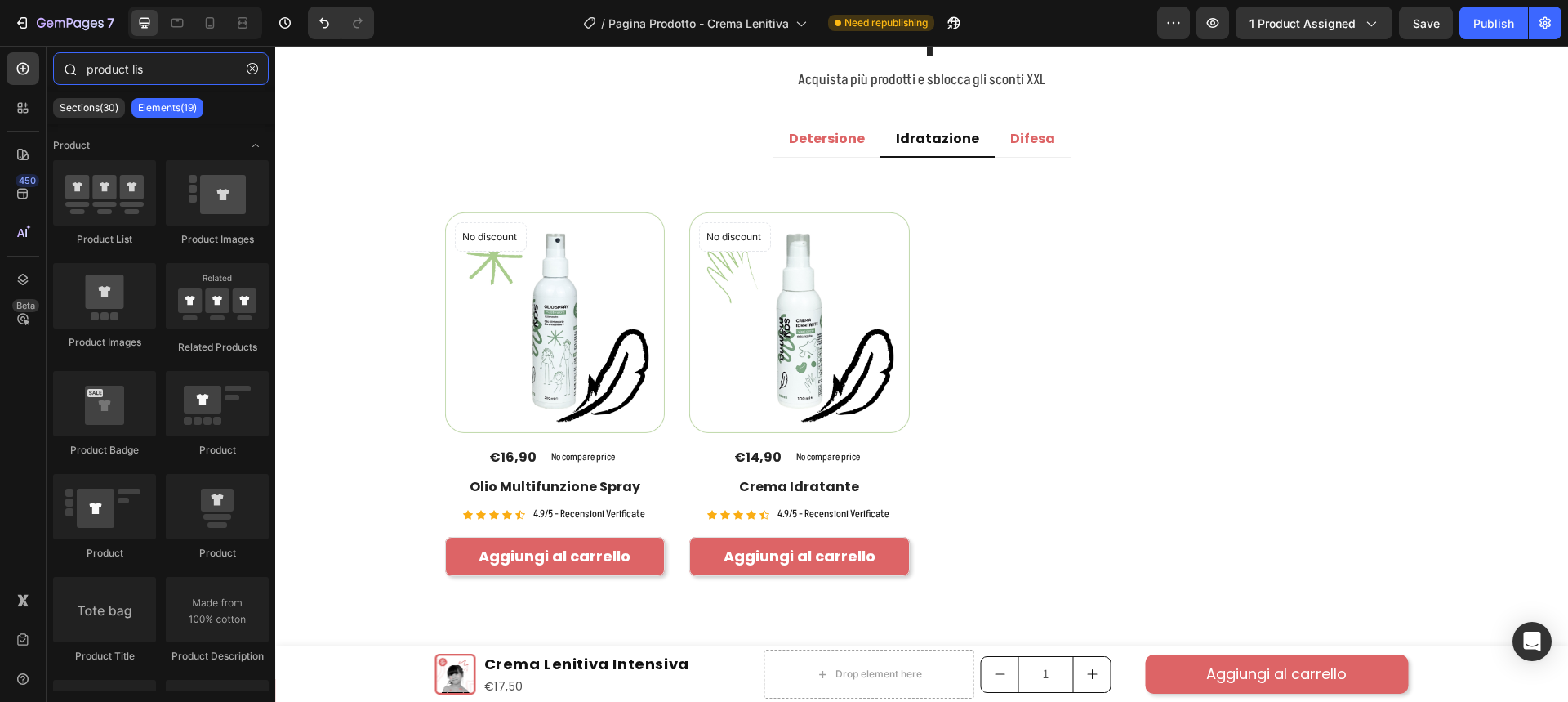
type input "product list"
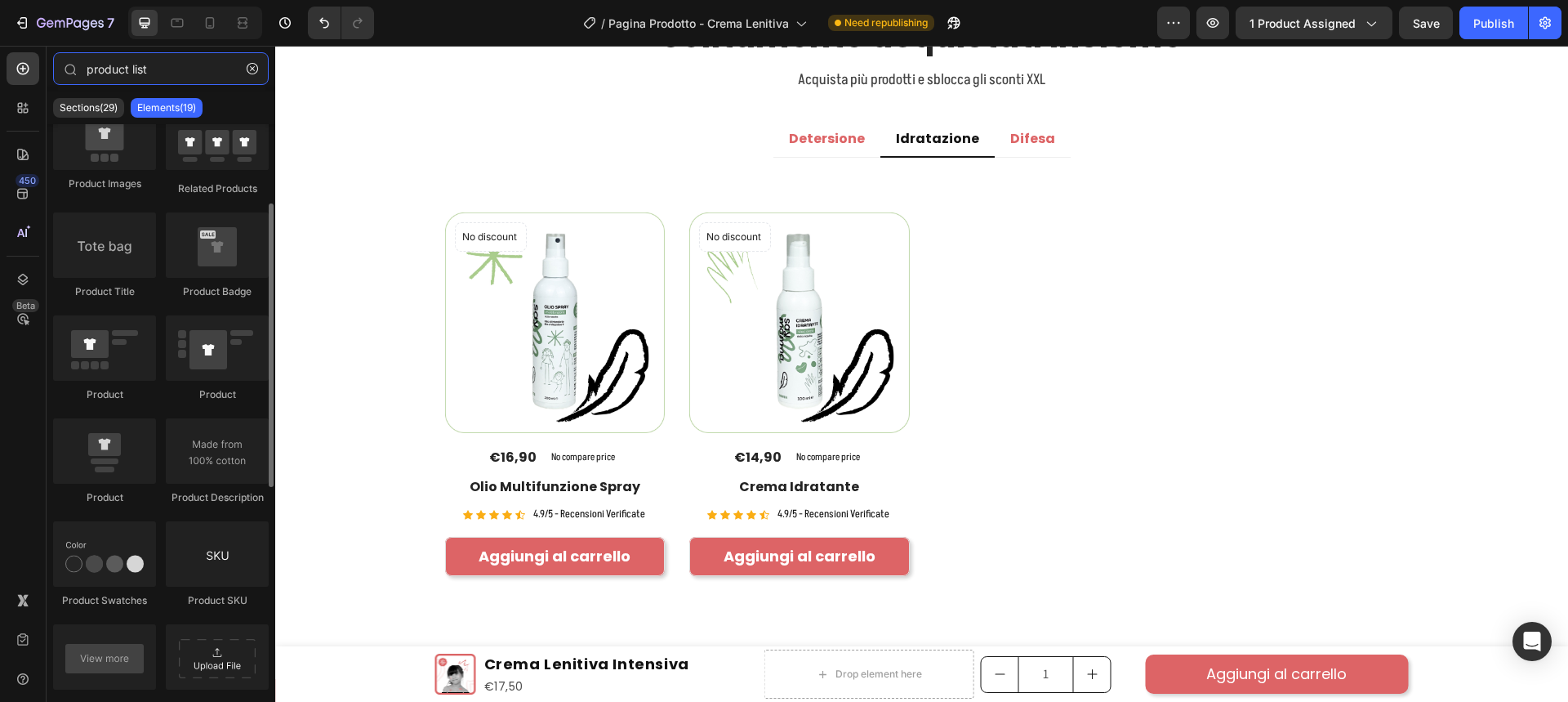
scroll to position [77, 0]
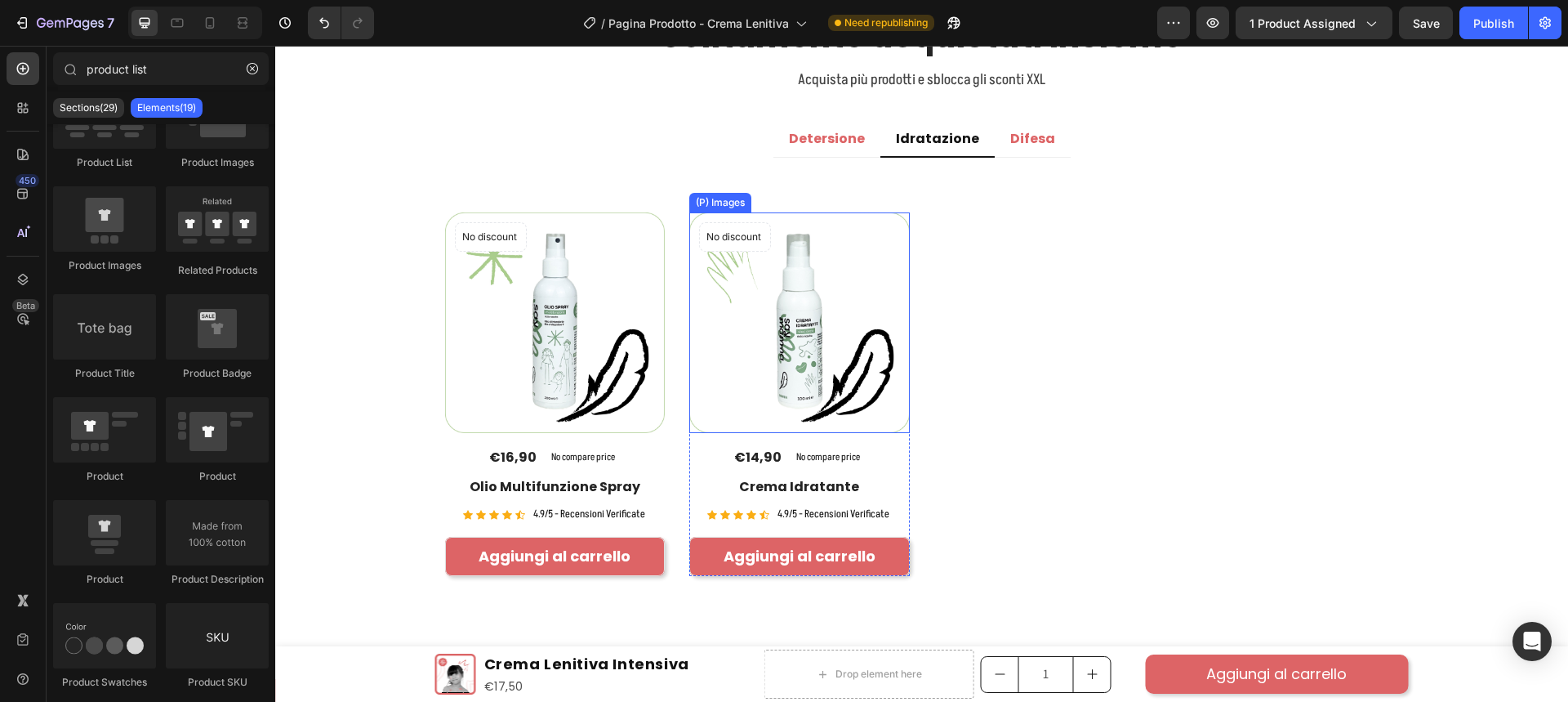
click at [1015, 269] on div "No discount Not be displayed when published Product Badge (P) Images €16,90 (P)…" at bounding box center [922, 393] width 954 height 363
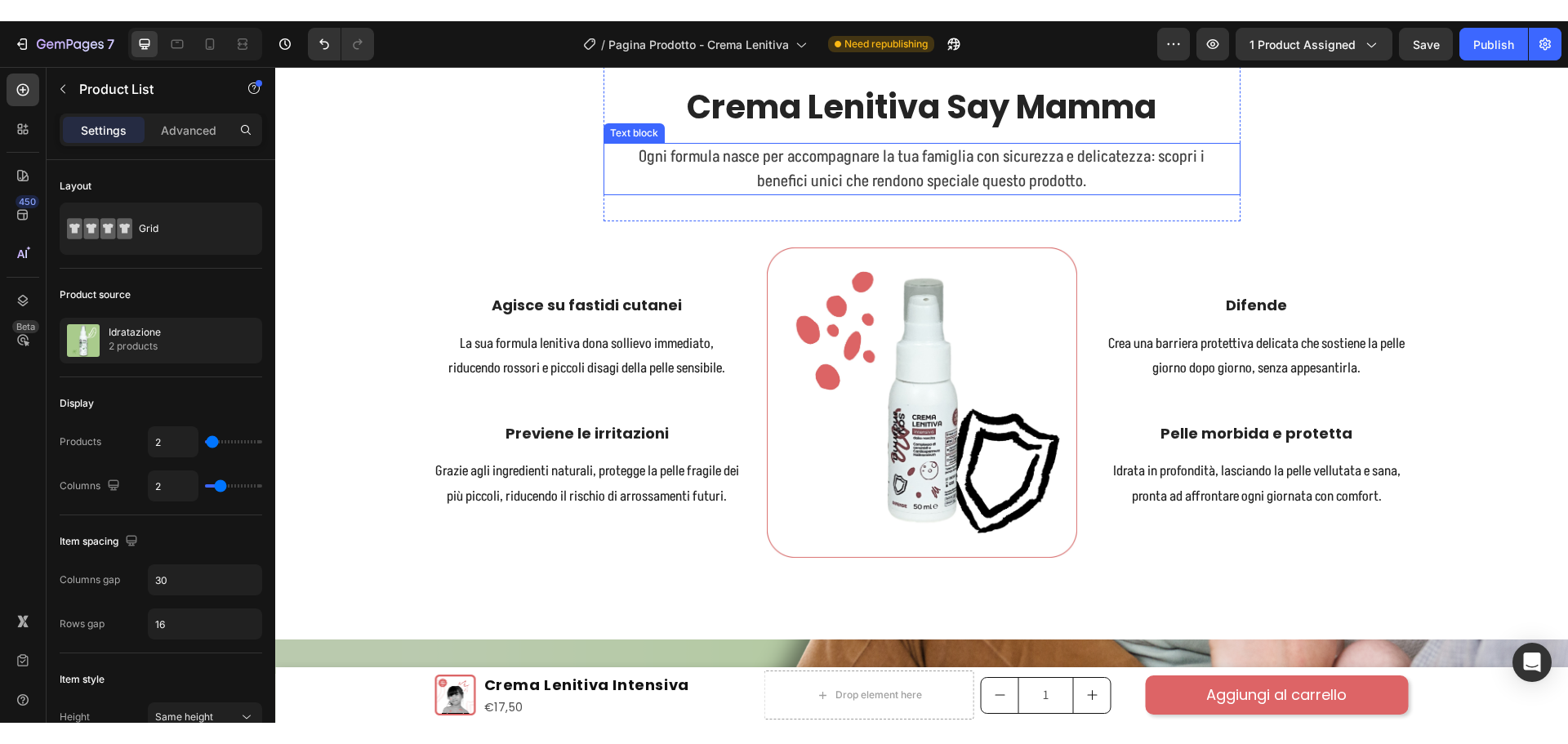
scroll to position [1306, 0]
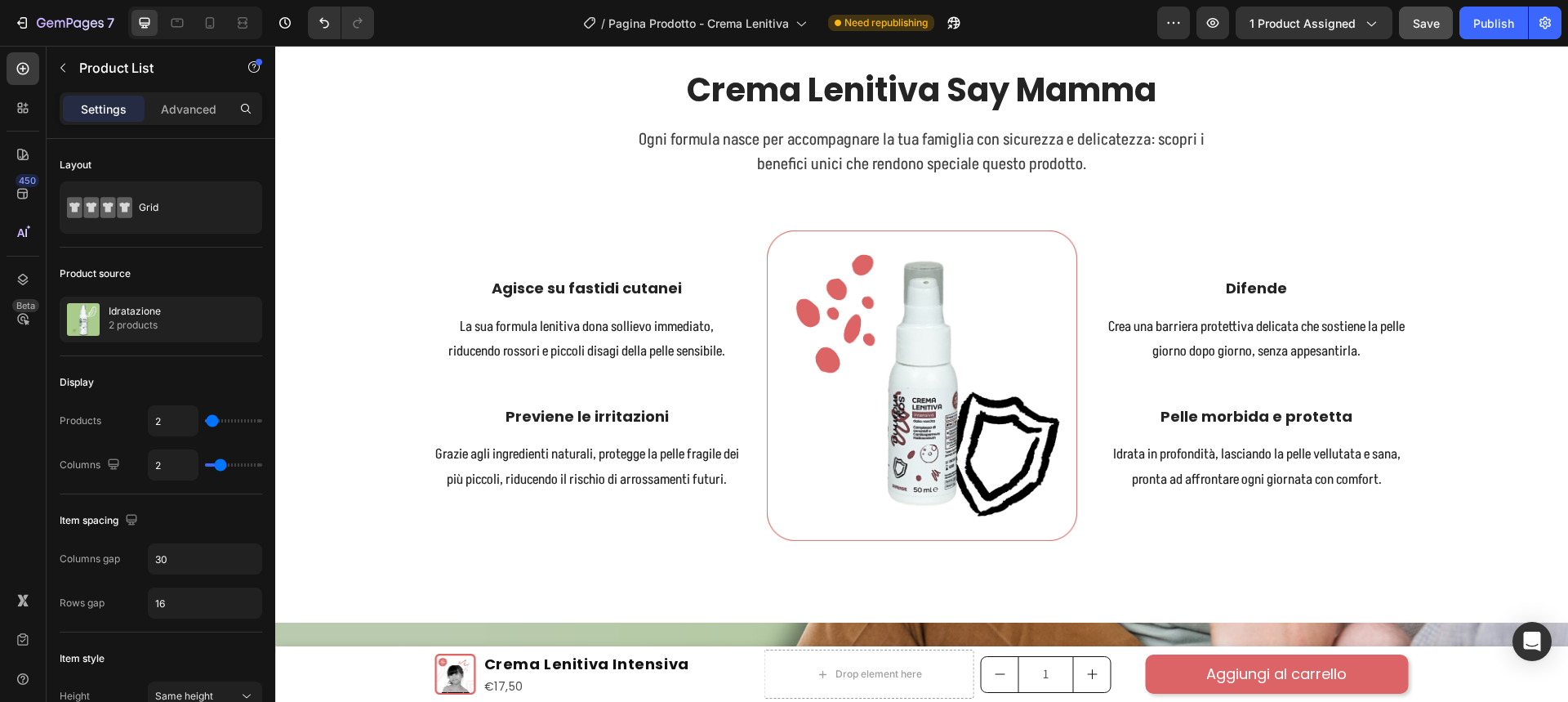
click at [1412, 24] on button "Save" at bounding box center [1425, 23] width 54 height 32
click at [67, 65] on icon "button" at bounding box center [62, 67] width 13 height 13
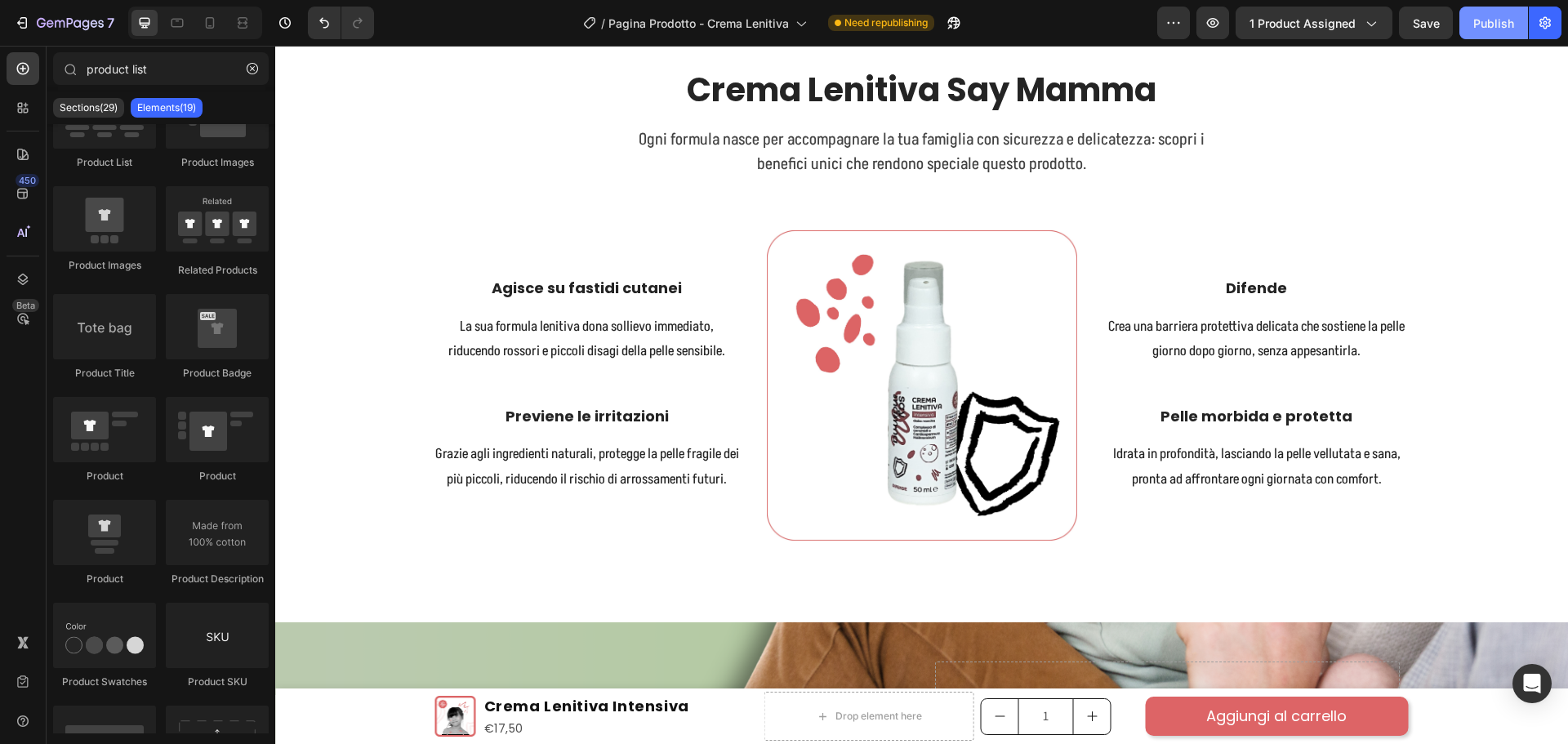
click at [1483, 29] on div "Publish" at bounding box center [1494, 23] width 41 height 17
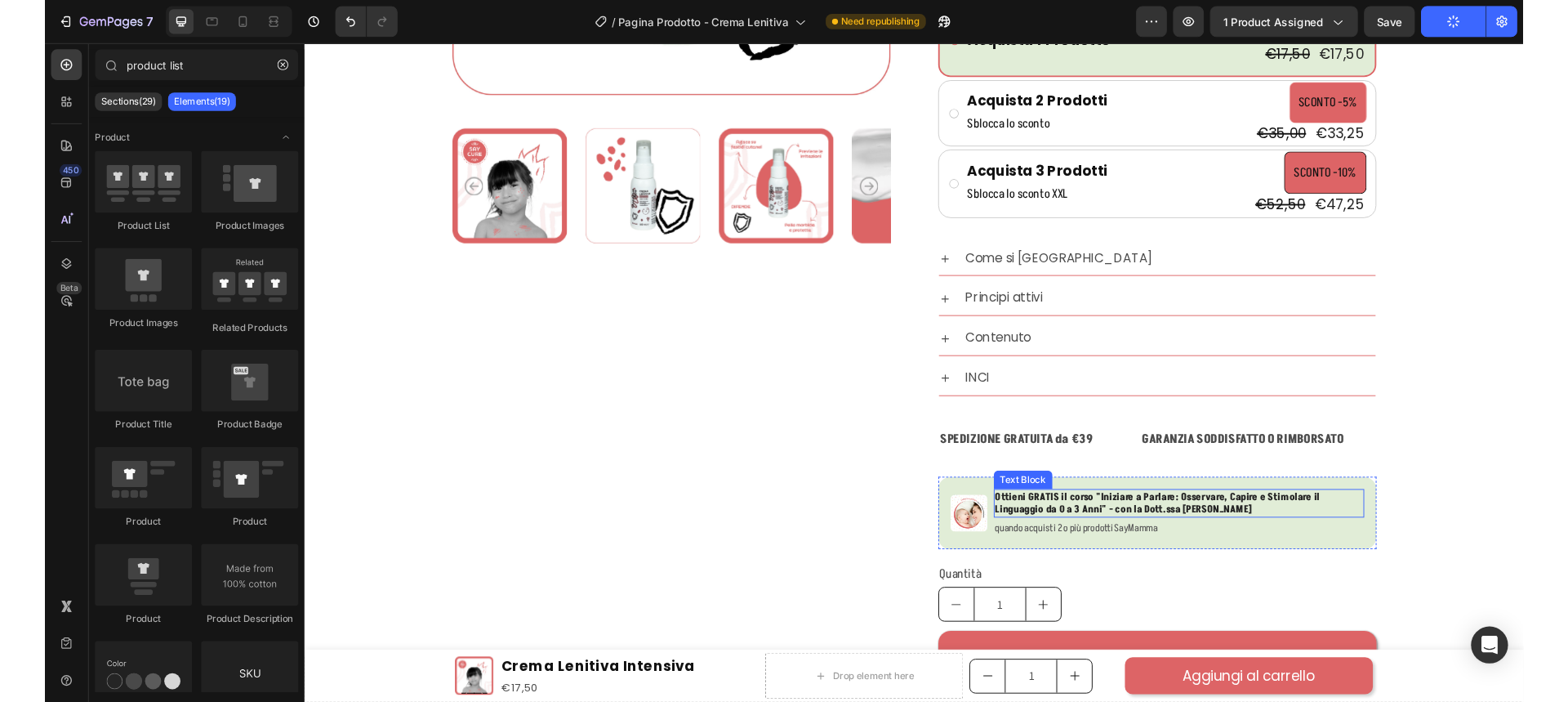
scroll to position [490, 0]
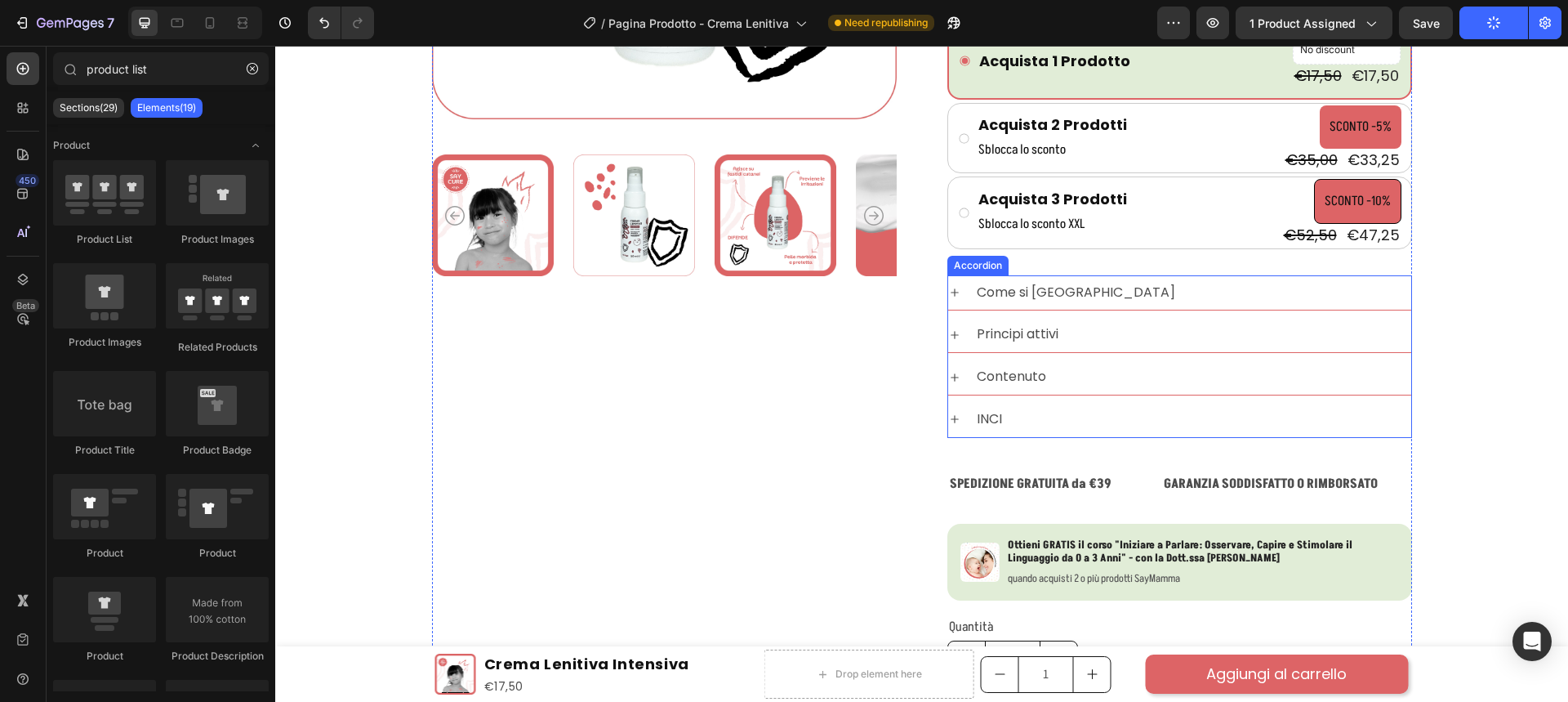
click at [1097, 287] on div "Come si [GEOGRAPHIC_DATA]" at bounding box center [1192, 293] width 436 height 22
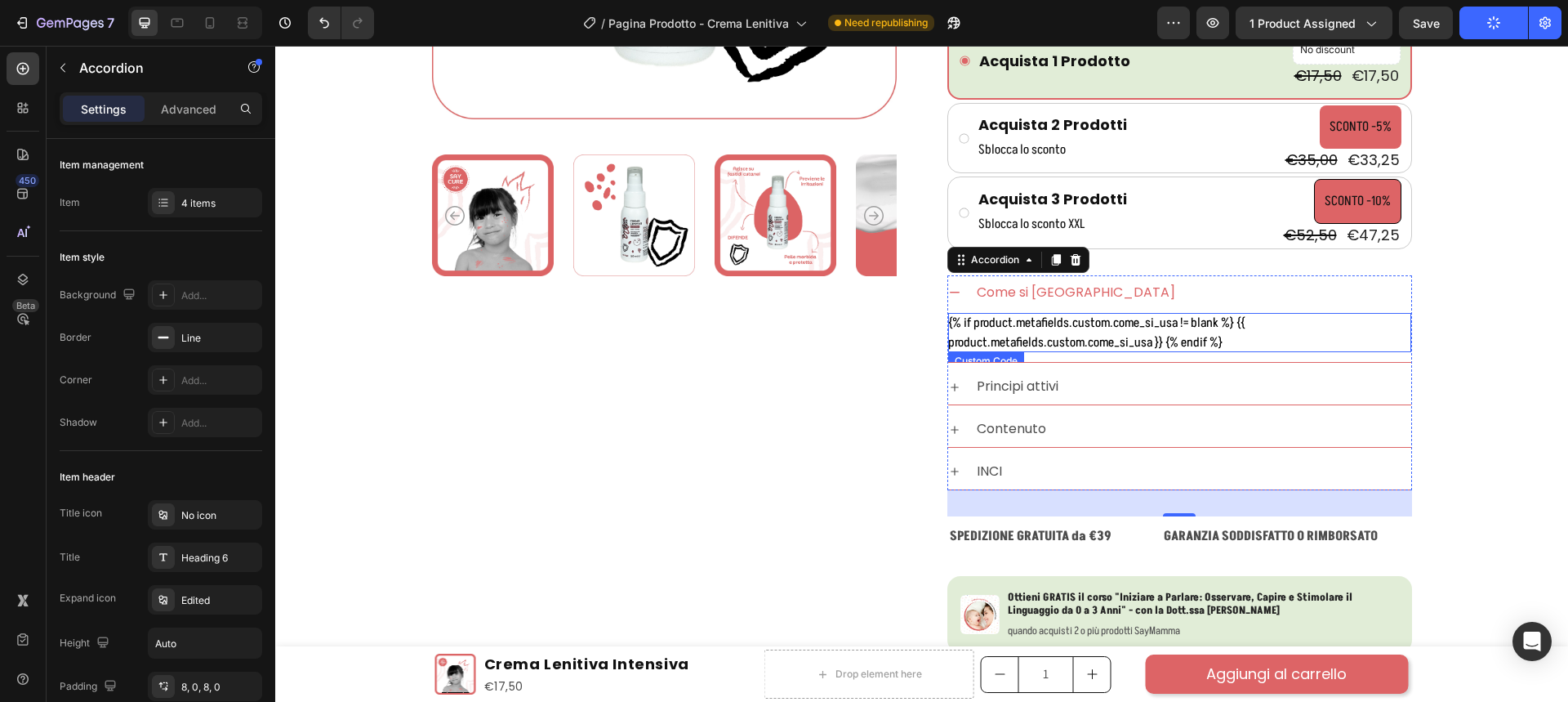
click at [1129, 329] on div "{% if product.metafields.custom.come_si_usa != blank %} {{ product.metafields.c…" at bounding box center [1179, 332] width 463 height 39
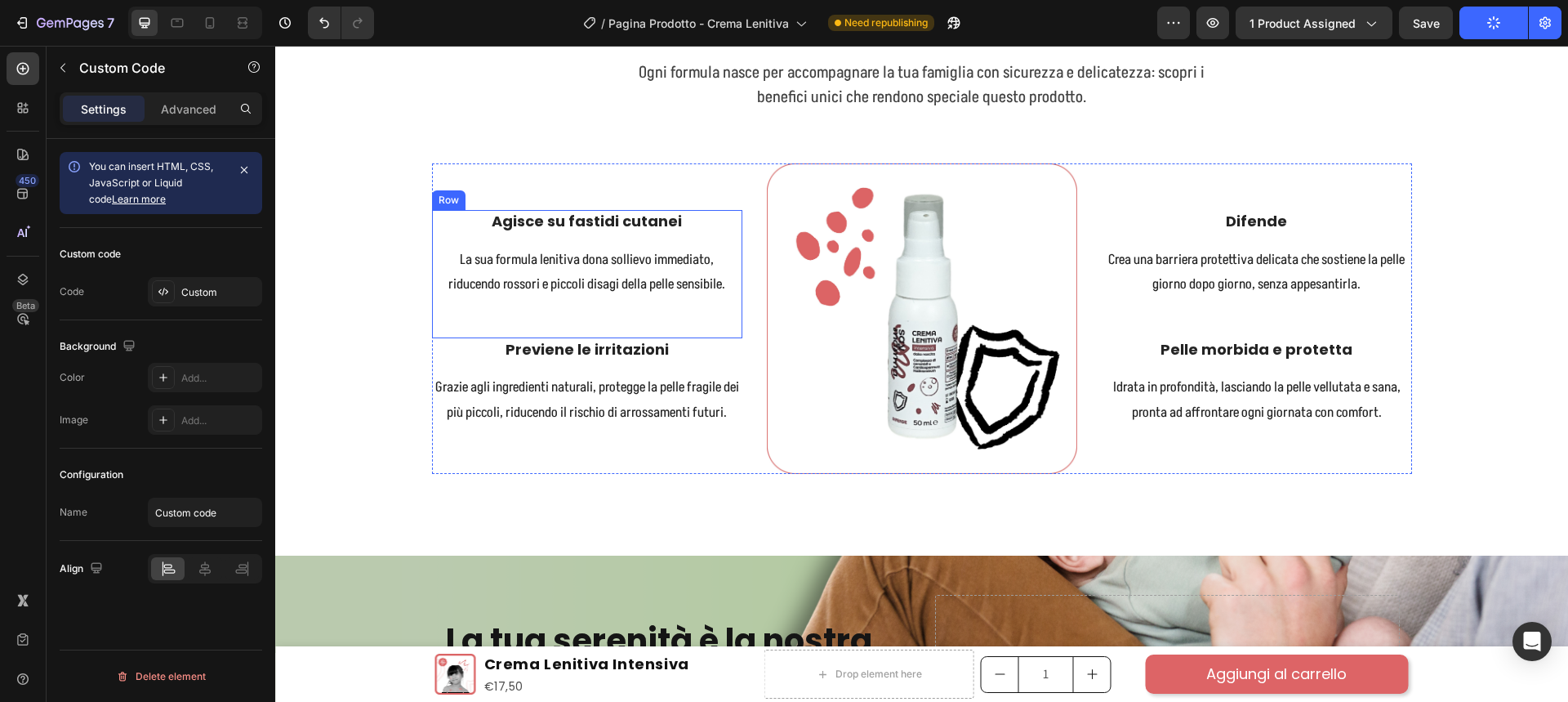
scroll to position [1470, 0]
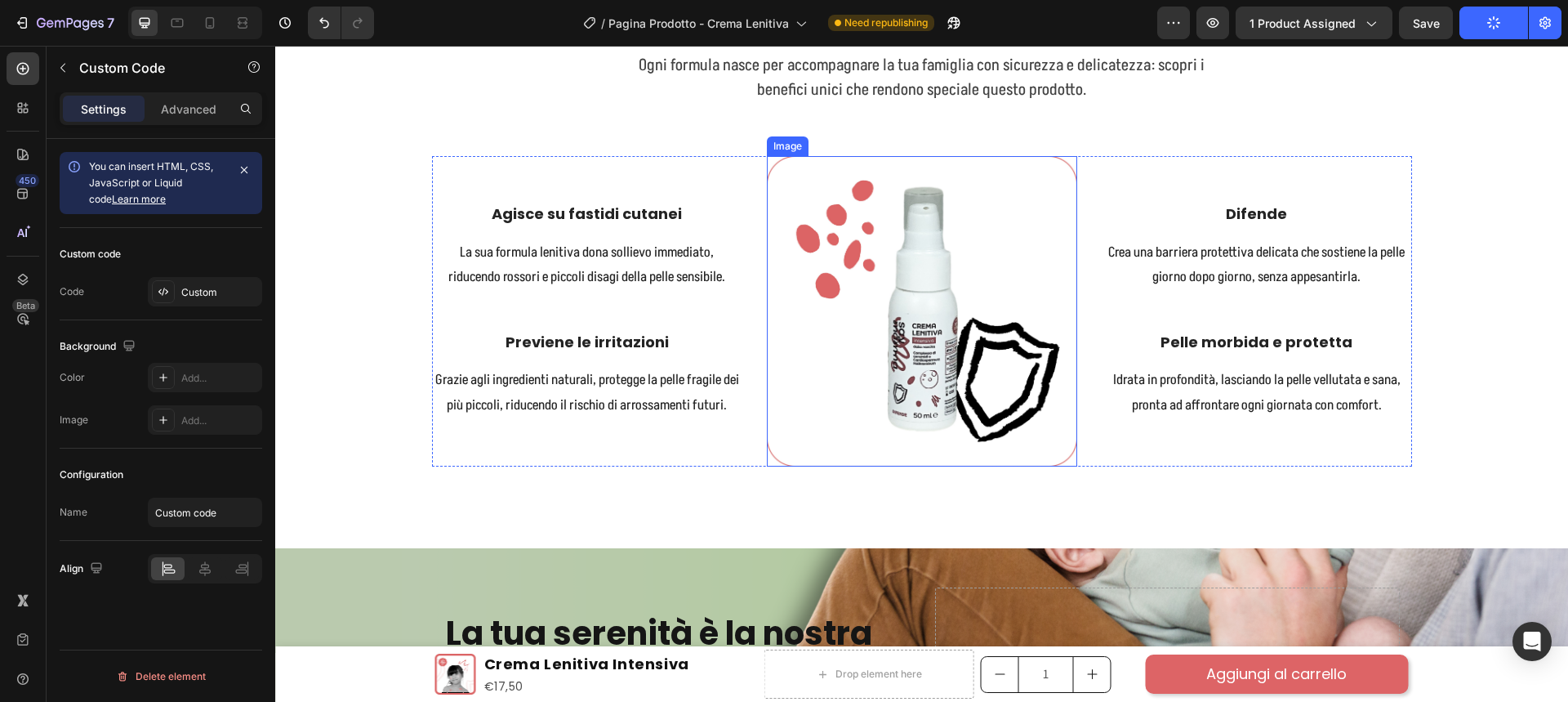
click at [956, 289] on img at bounding box center [922, 312] width 311 height 311
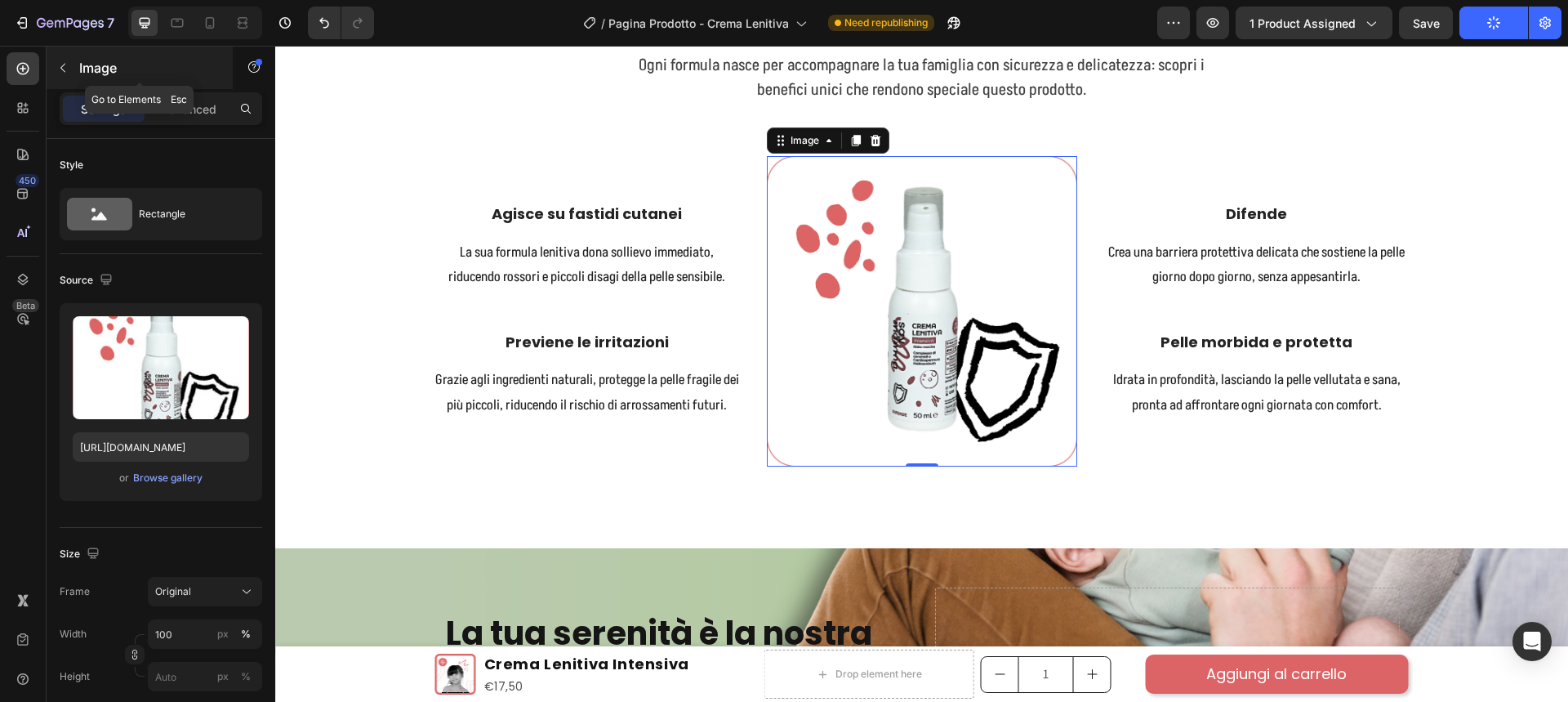
click at [66, 63] on icon "button" at bounding box center [62, 67] width 13 height 13
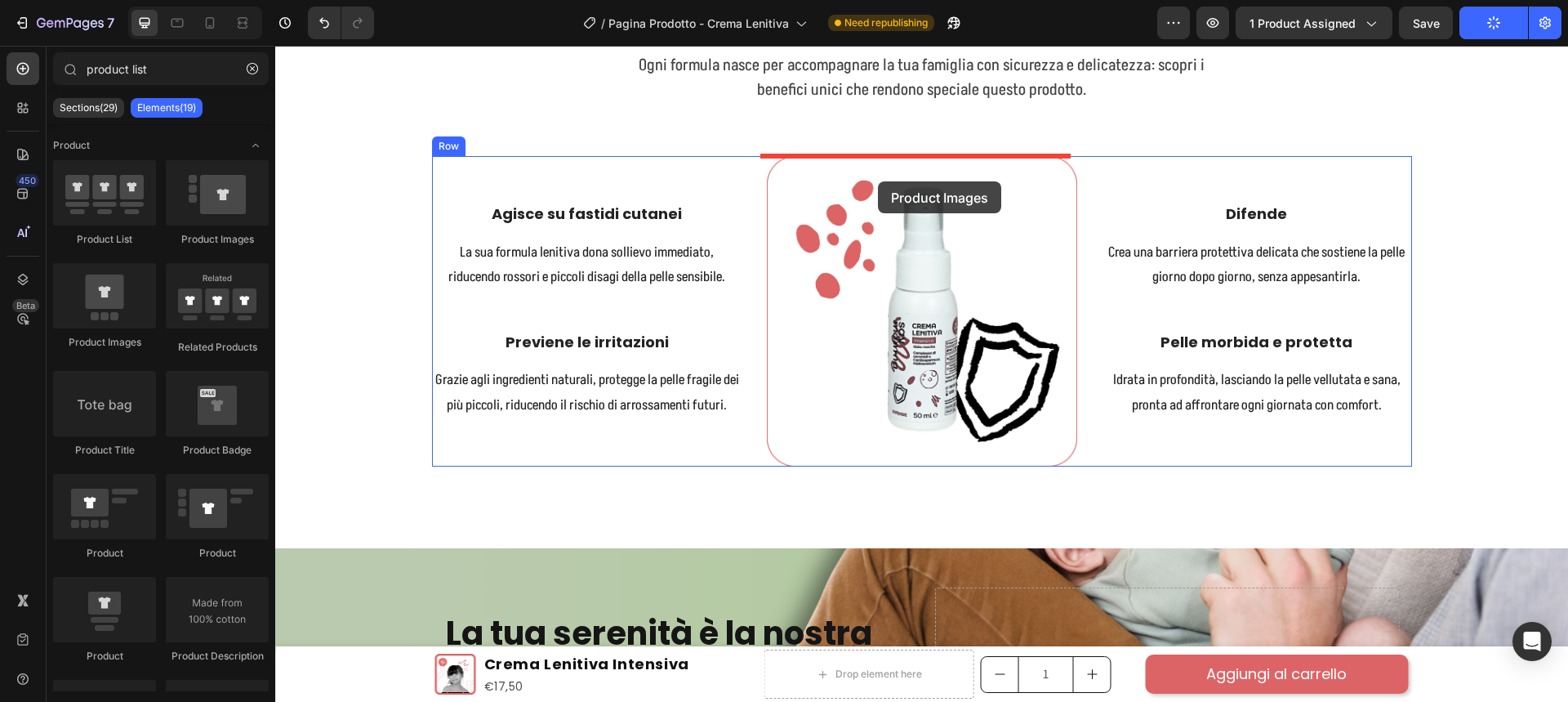
drag, startPoint x: 371, startPoint y: 345, endPoint x: 878, endPoint y: 181, distance: 532.9
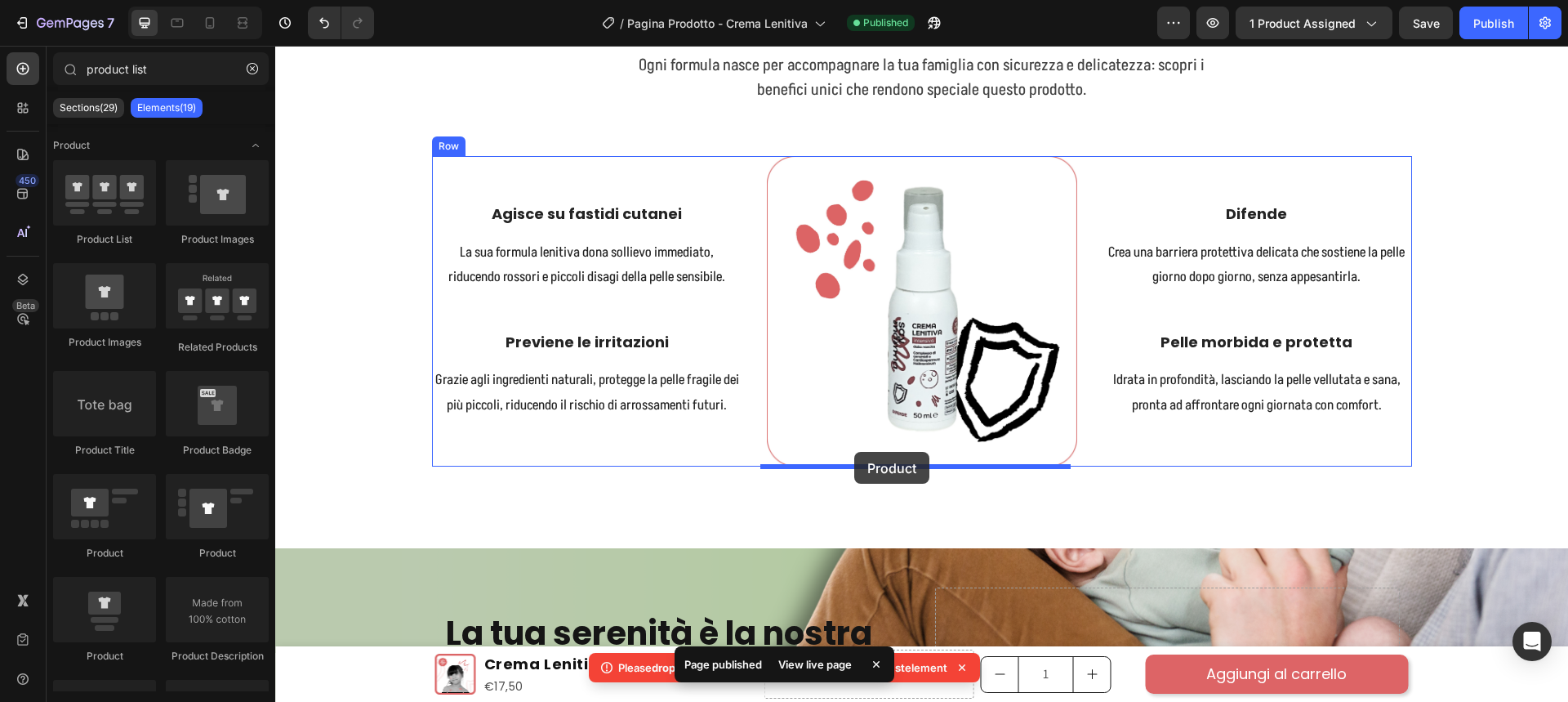
drag, startPoint x: 480, startPoint y: 570, endPoint x: 854, endPoint y: 451, distance: 392.5
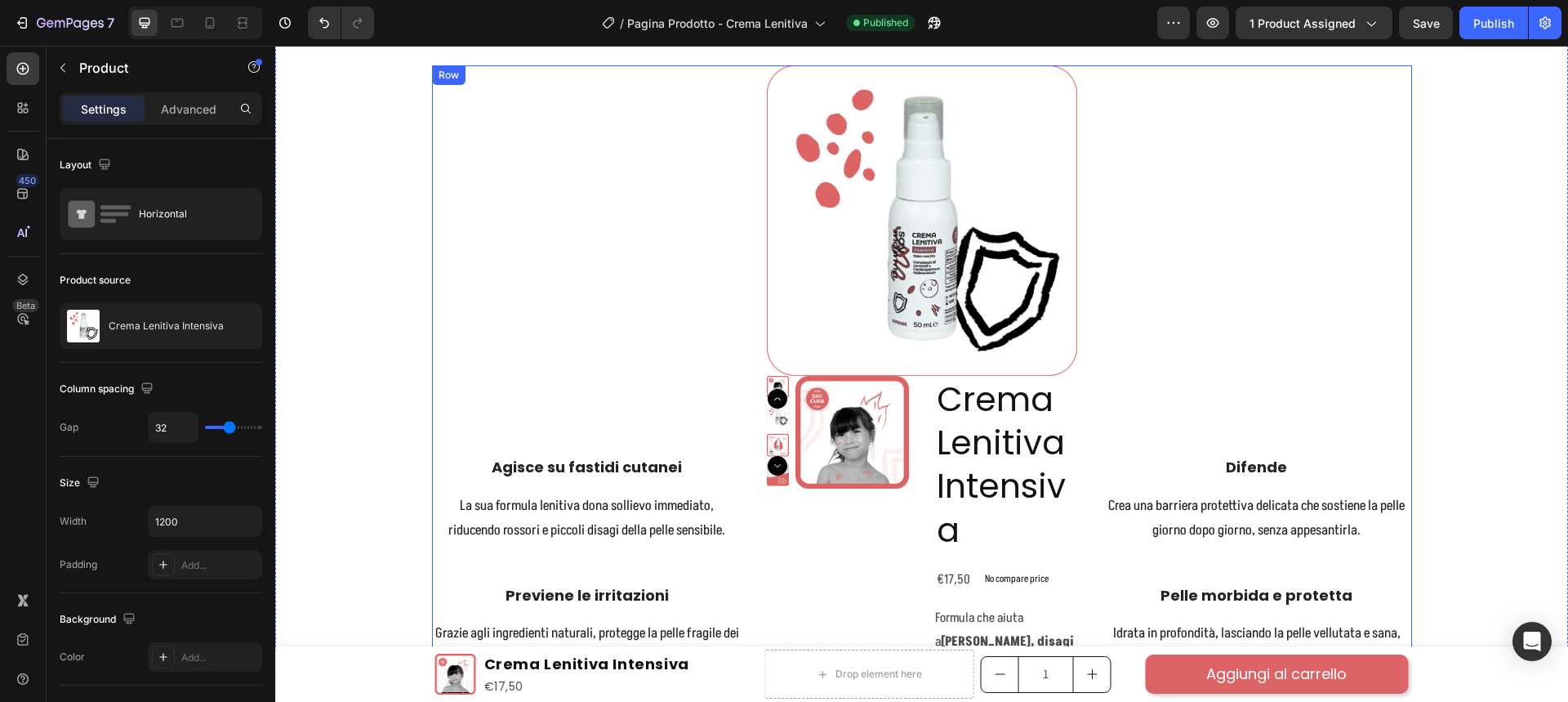
scroll to position [1551, 0]
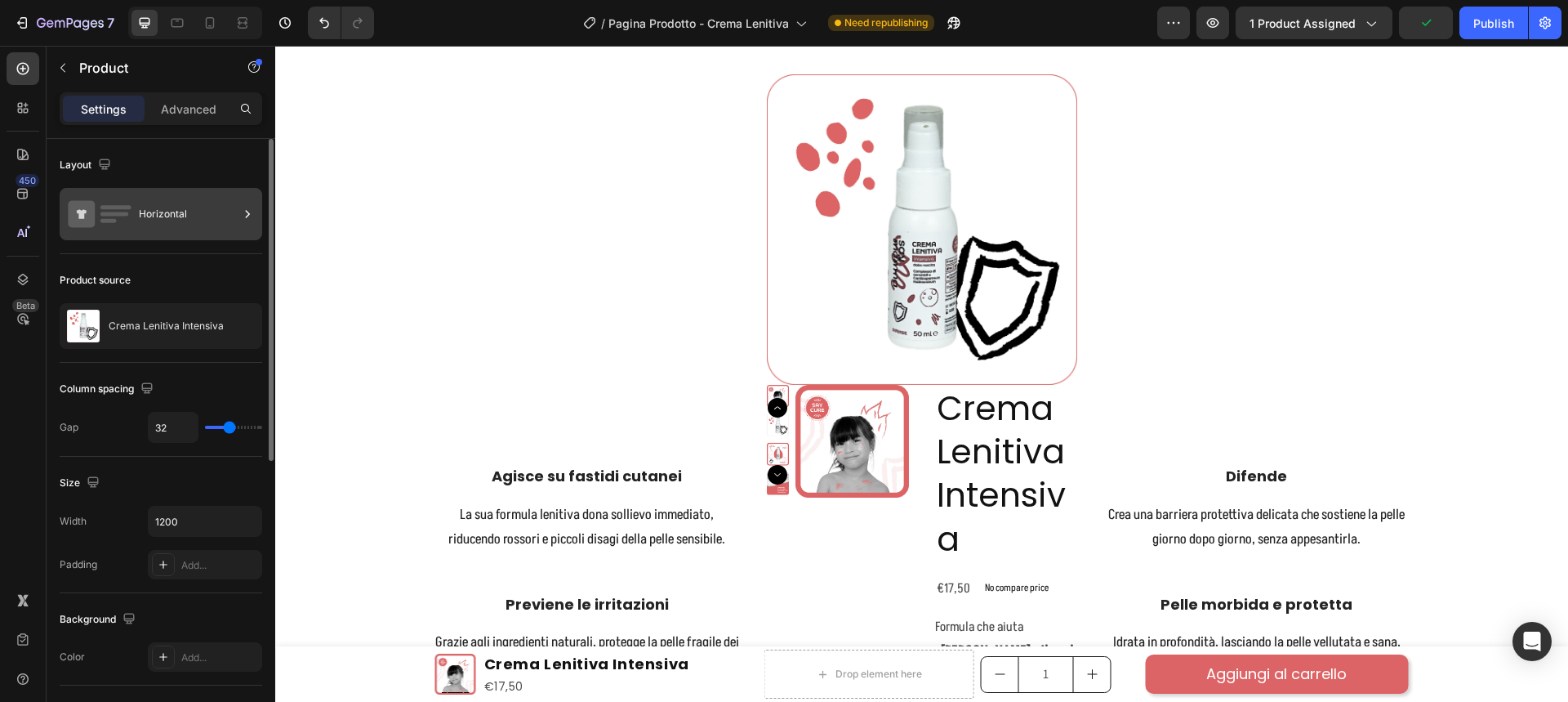
click at [185, 208] on div "Horizontal" at bounding box center [188, 214] width 99 height 37
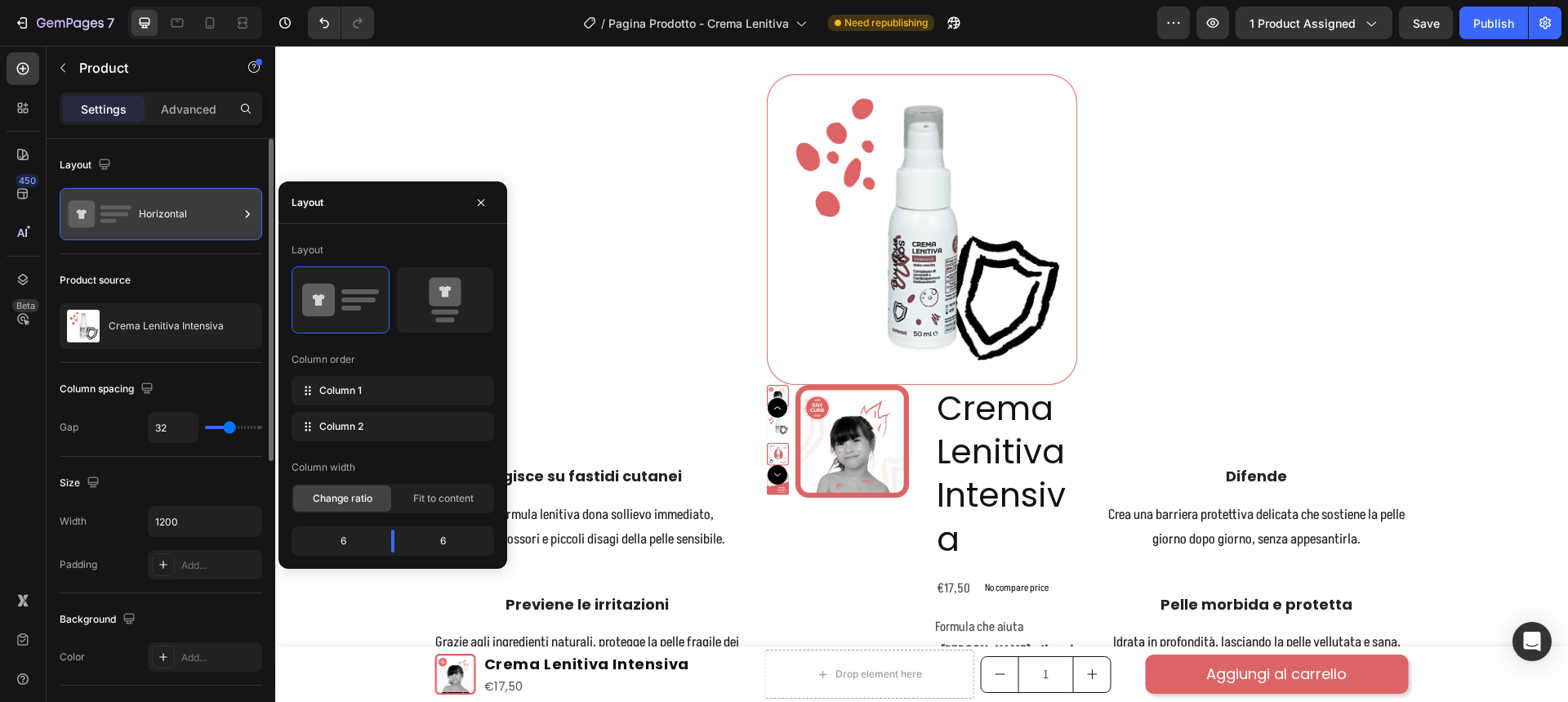
click at [185, 208] on div "Horizontal" at bounding box center [188, 214] width 99 height 37
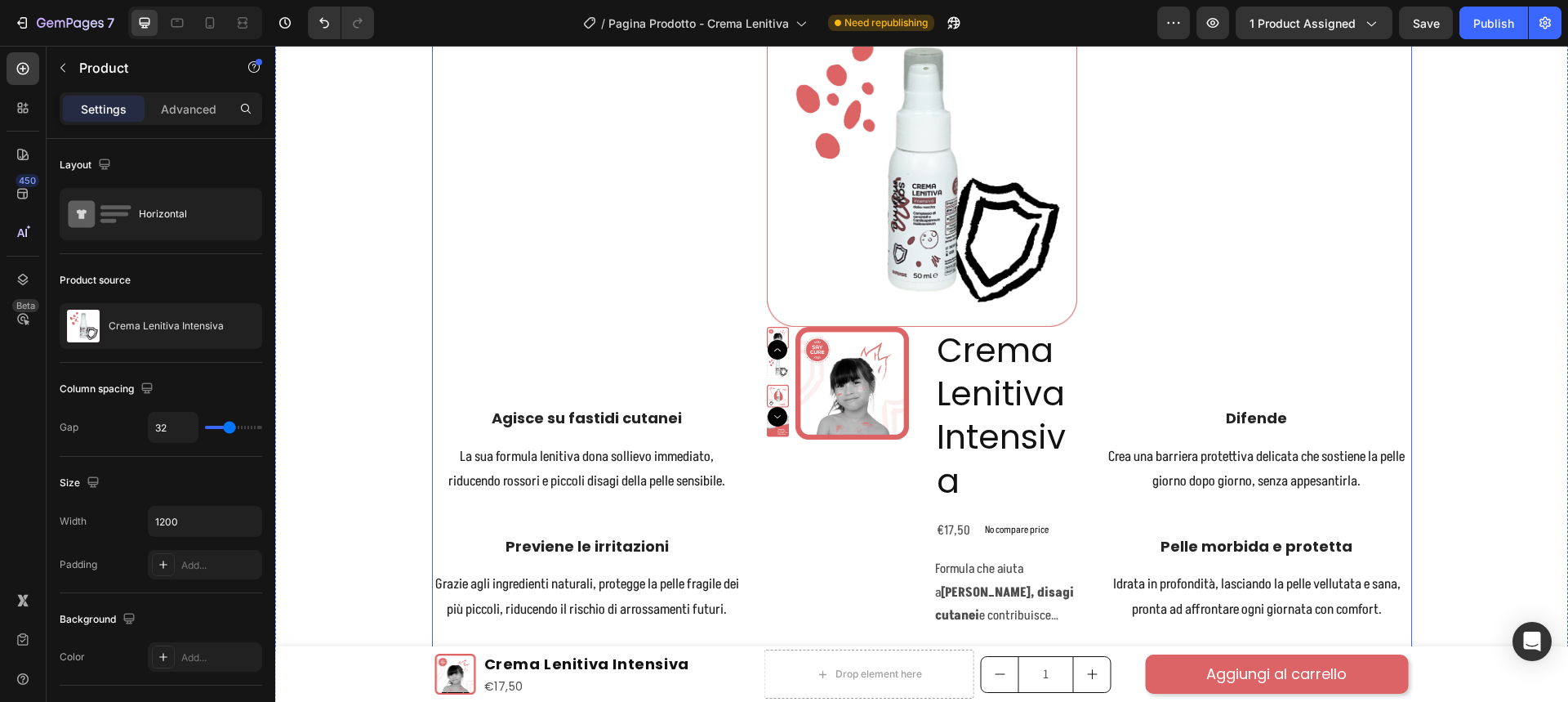
scroll to position [1633, 0]
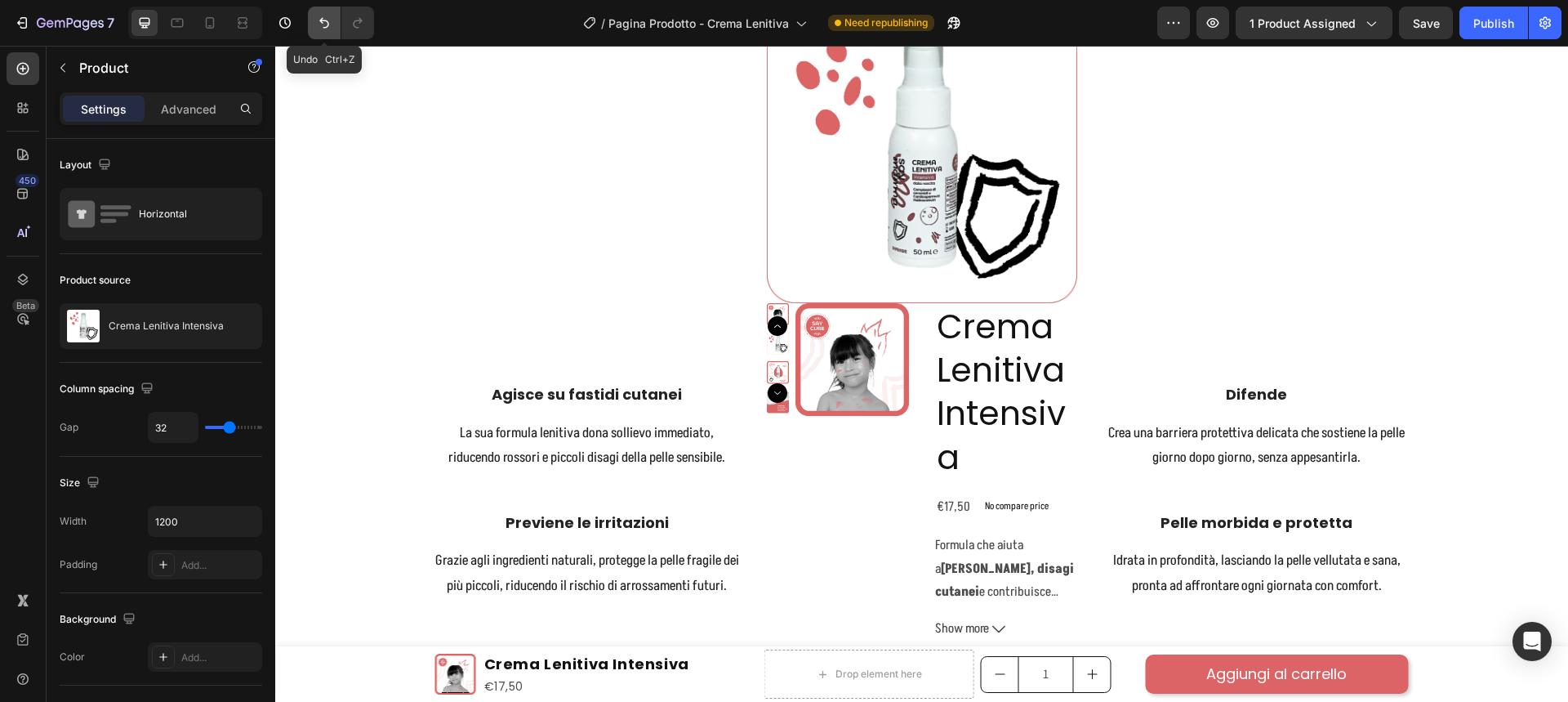
click at [314, 22] on button "Undo/Redo" at bounding box center [323, 23] width 32 height 32
click at [319, 17] on icon "Undo/Redo" at bounding box center [323, 23] width 17 height 17
click at [320, 13] on button "Undo/Redo" at bounding box center [323, 23] width 32 height 32
click at [914, 498] on div "Product Images Crema Lenitiva Intensiva Product Title €17,50 Product Price Prod…" at bounding box center [922, 647] width 311 height 688
click at [878, 289] on icon at bounding box center [883, 288] width 11 height 12
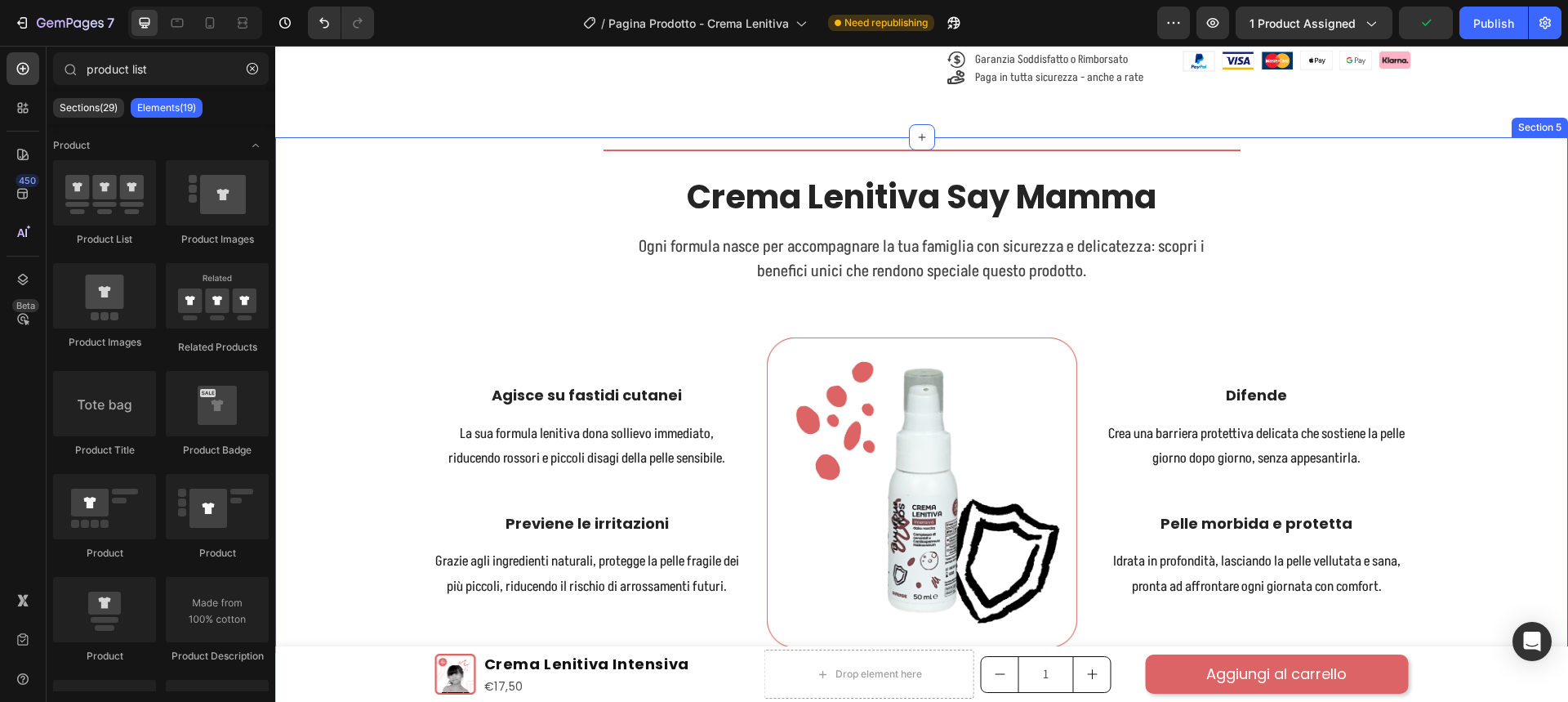
scroll to position [1318, 0]
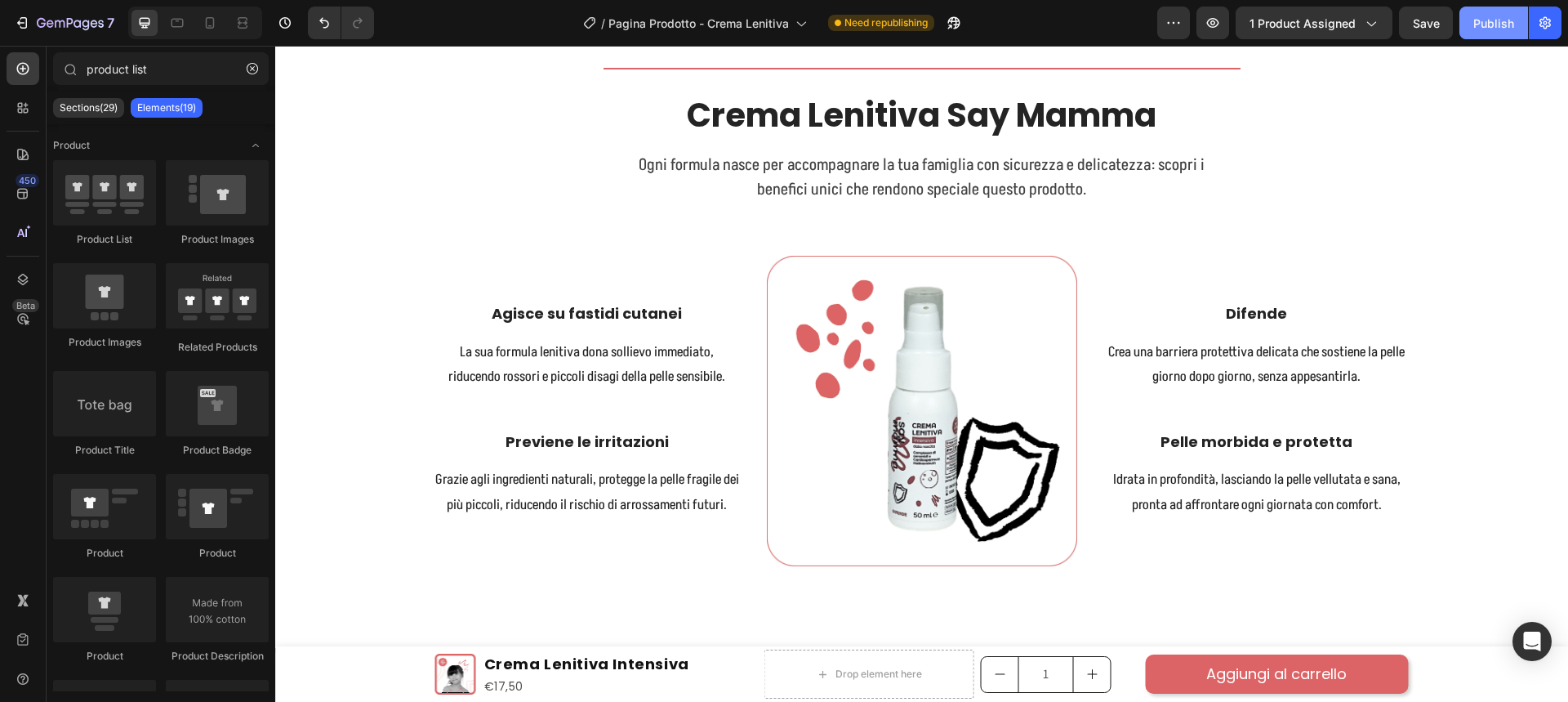
click at [1499, 27] on div "Publish" at bounding box center [1494, 23] width 41 height 17
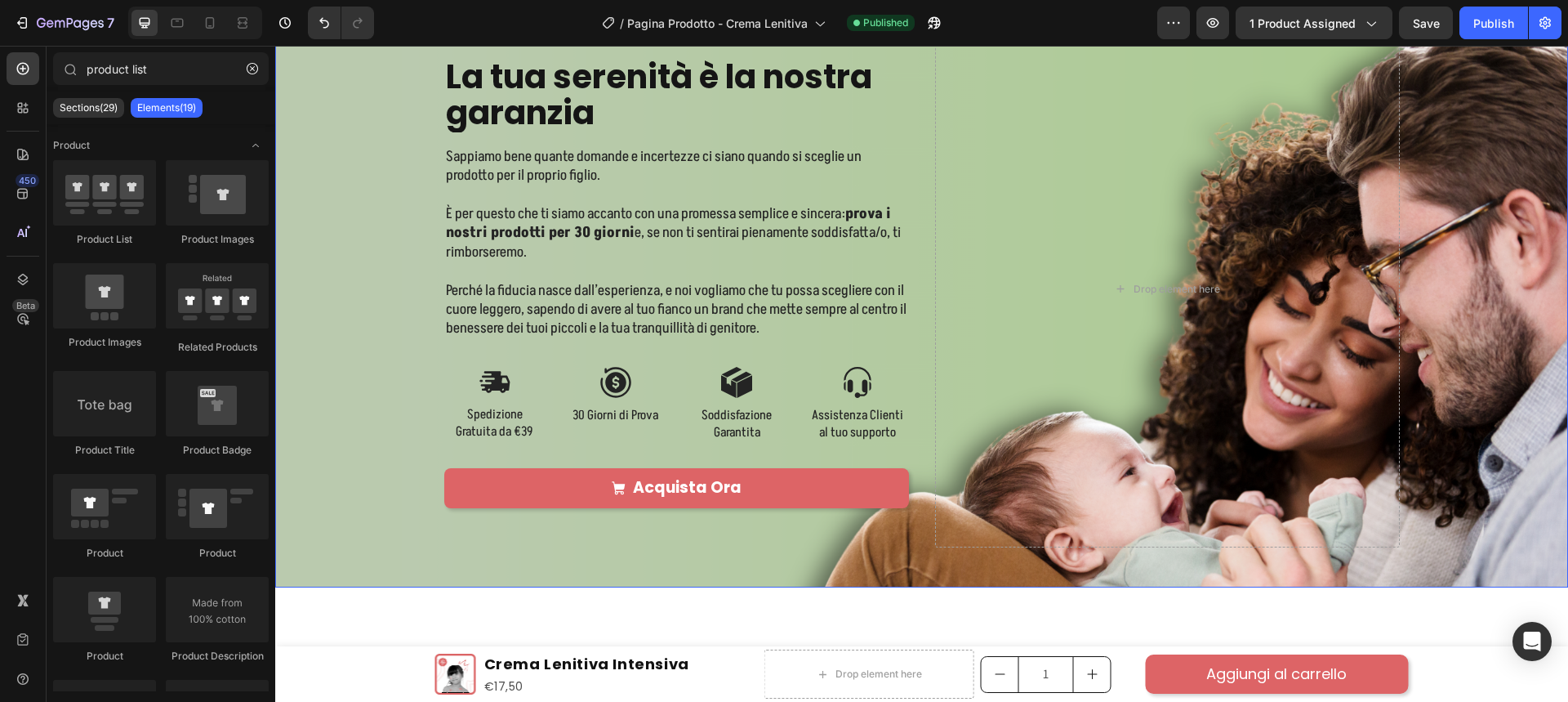
scroll to position [2042, 0]
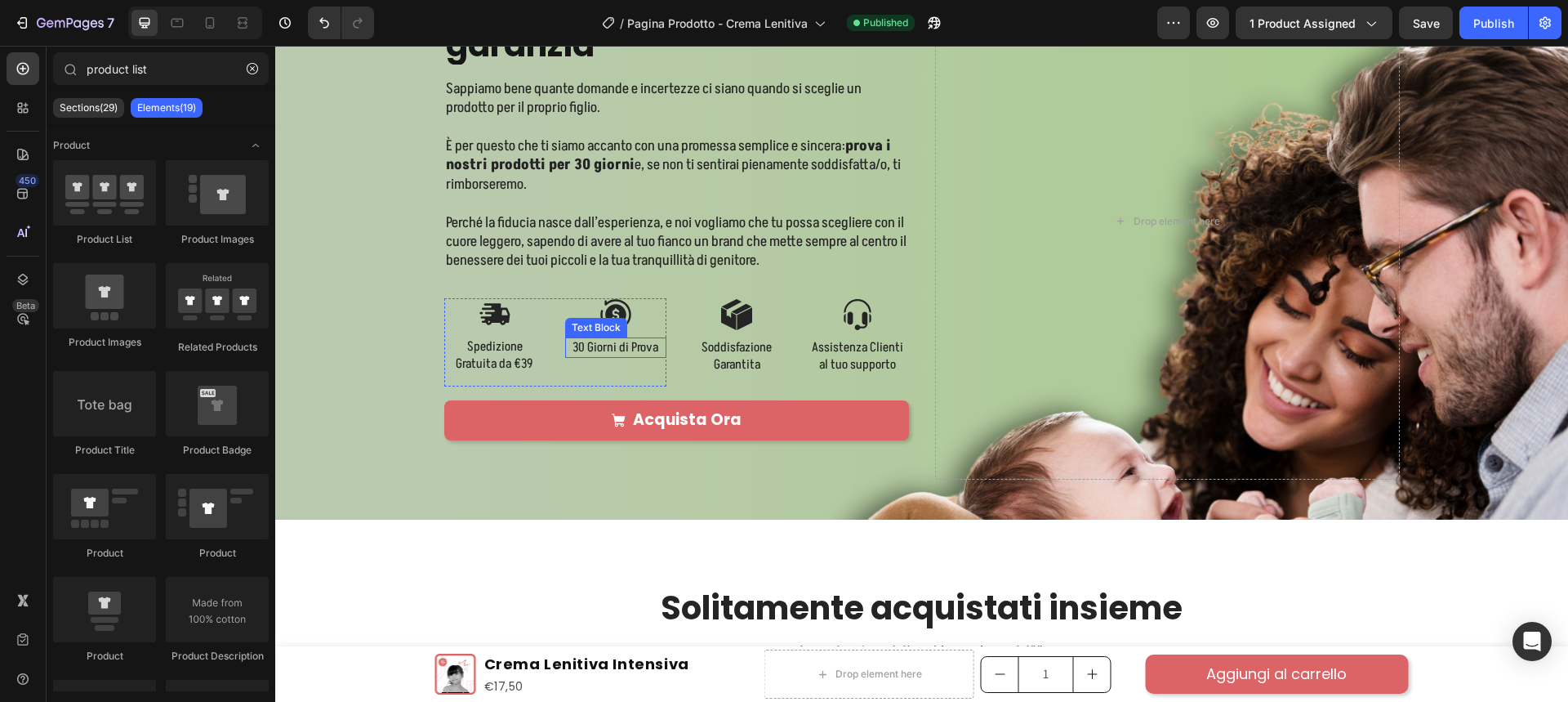
click at [613, 345] on p "30 Giorni di Prova" at bounding box center [615, 347] width 98 height 17
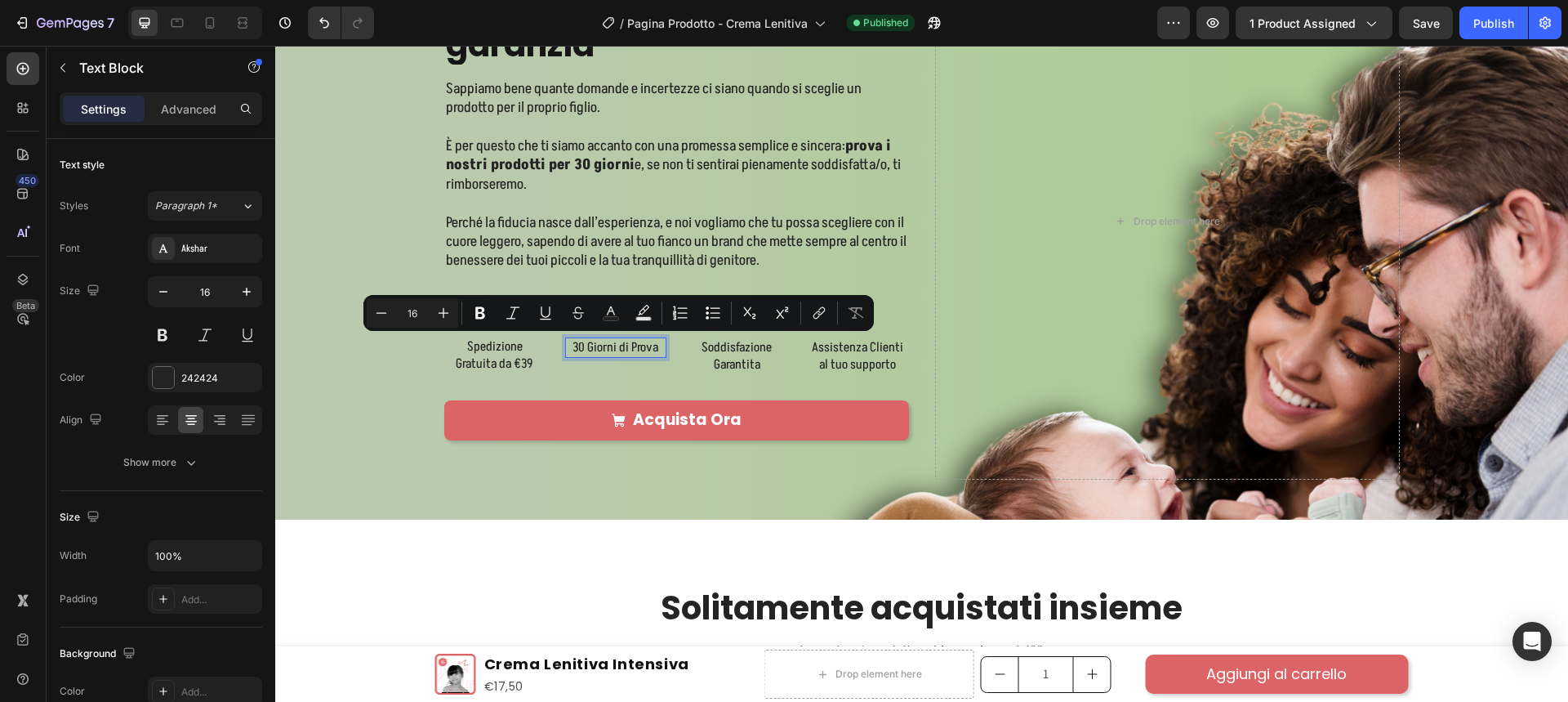
click at [577, 345] on p "30 Giorni di Prova" at bounding box center [615, 347] width 98 height 17
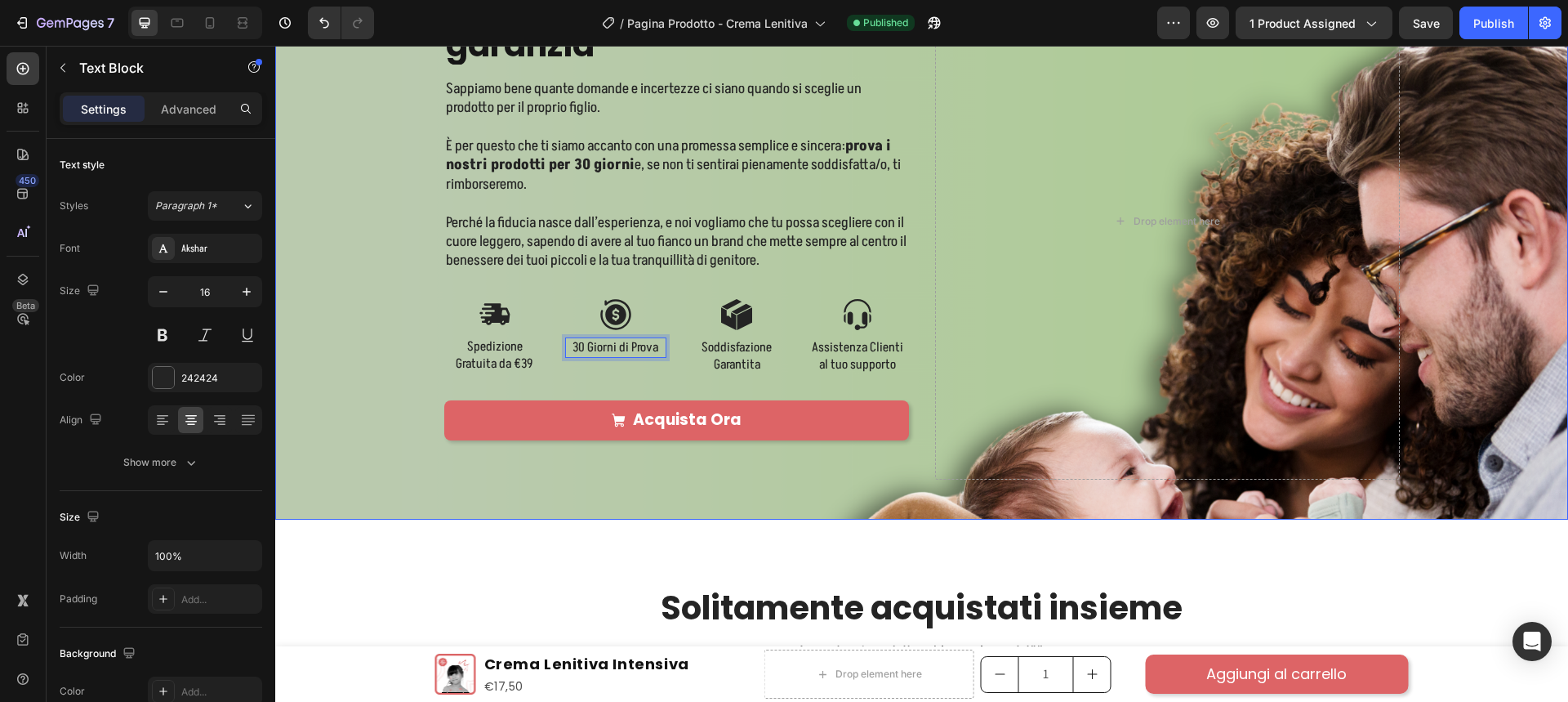
click at [352, 336] on div "Background Image" at bounding box center [921, 374] width 1293 height 656
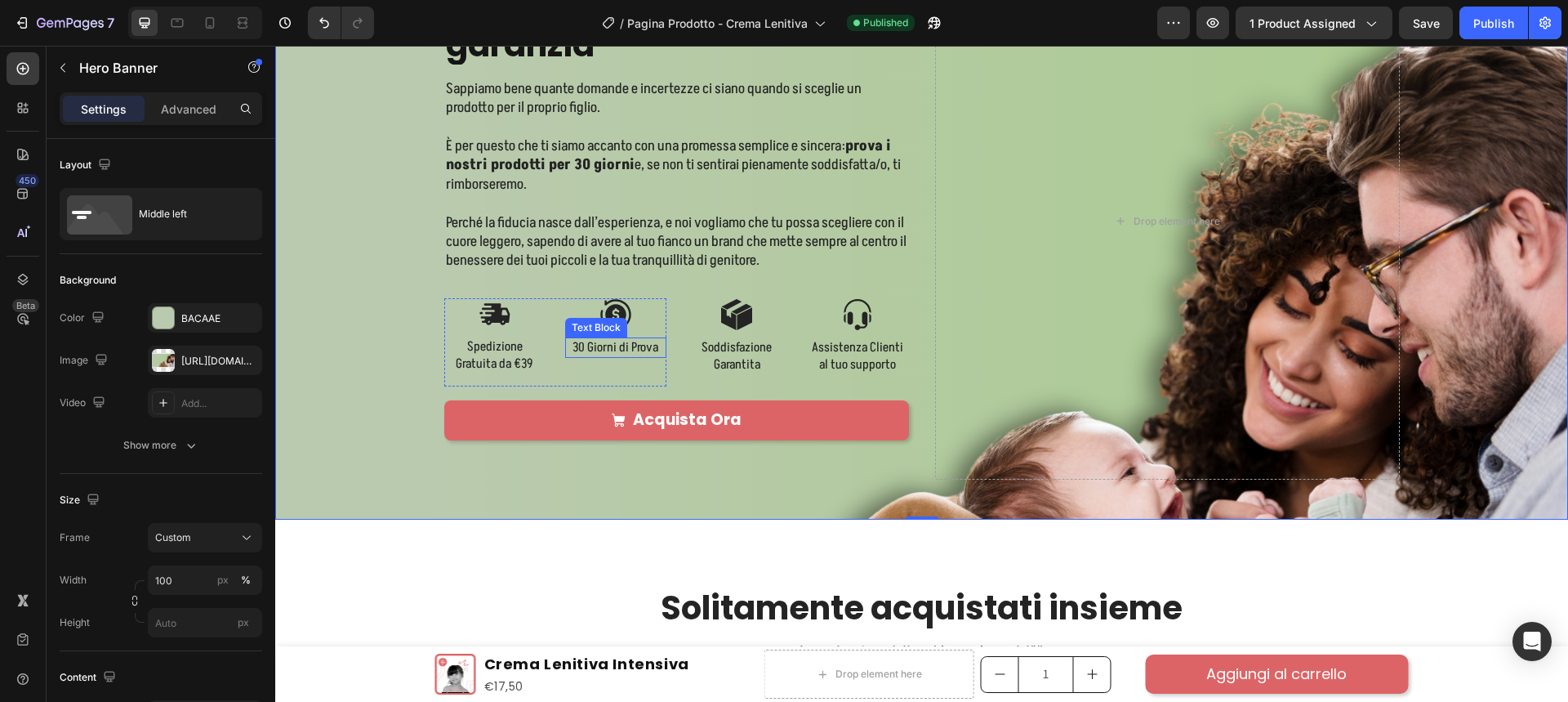
click at [606, 348] on p "30 Giorni di Prova" at bounding box center [615, 347] width 98 height 17
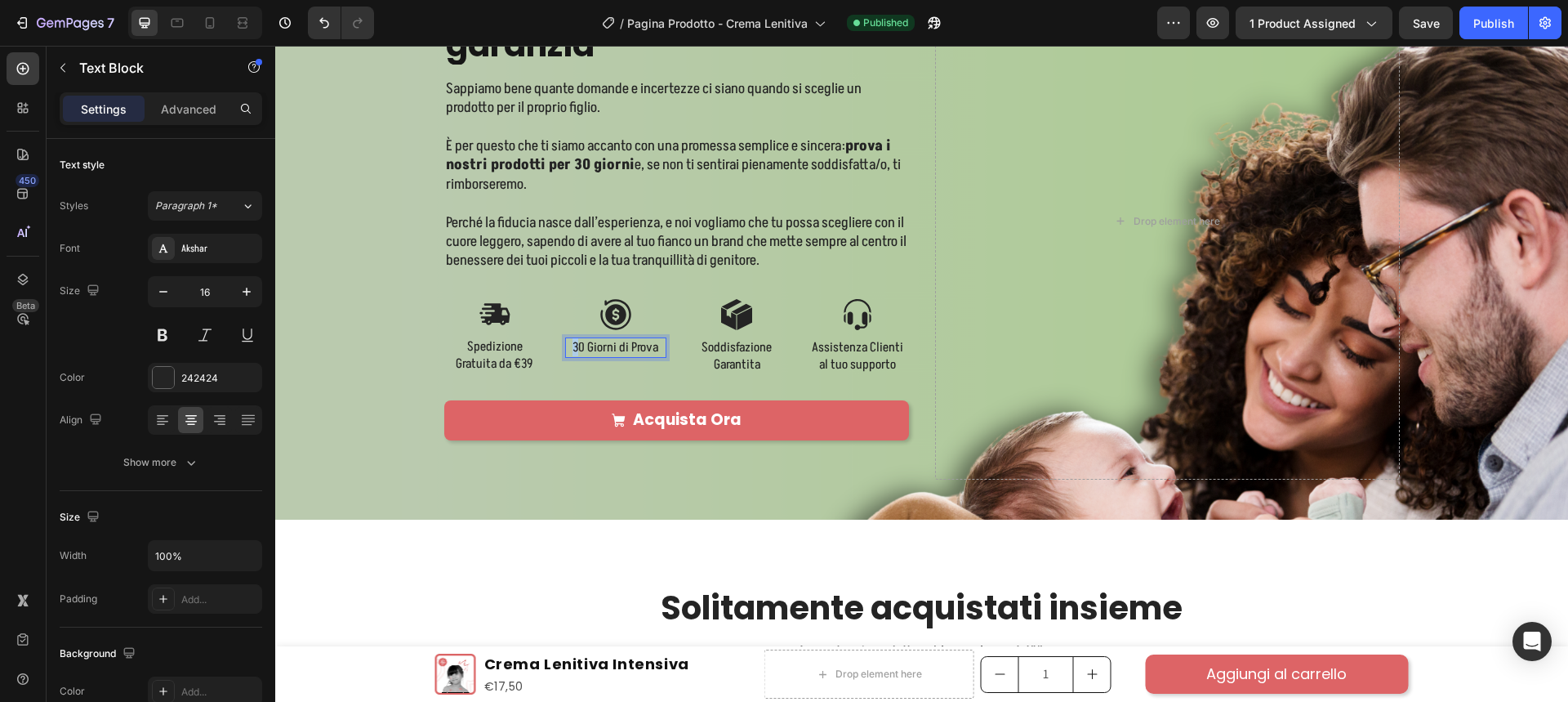
click at [568, 345] on p "30 Giorni di Prova" at bounding box center [615, 347] width 98 height 17
click at [769, 147] on p "È per questo che ti siamo accanto con una promessa semplice e sincera: prova i …" at bounding box center [676, 165] width 461 height 57
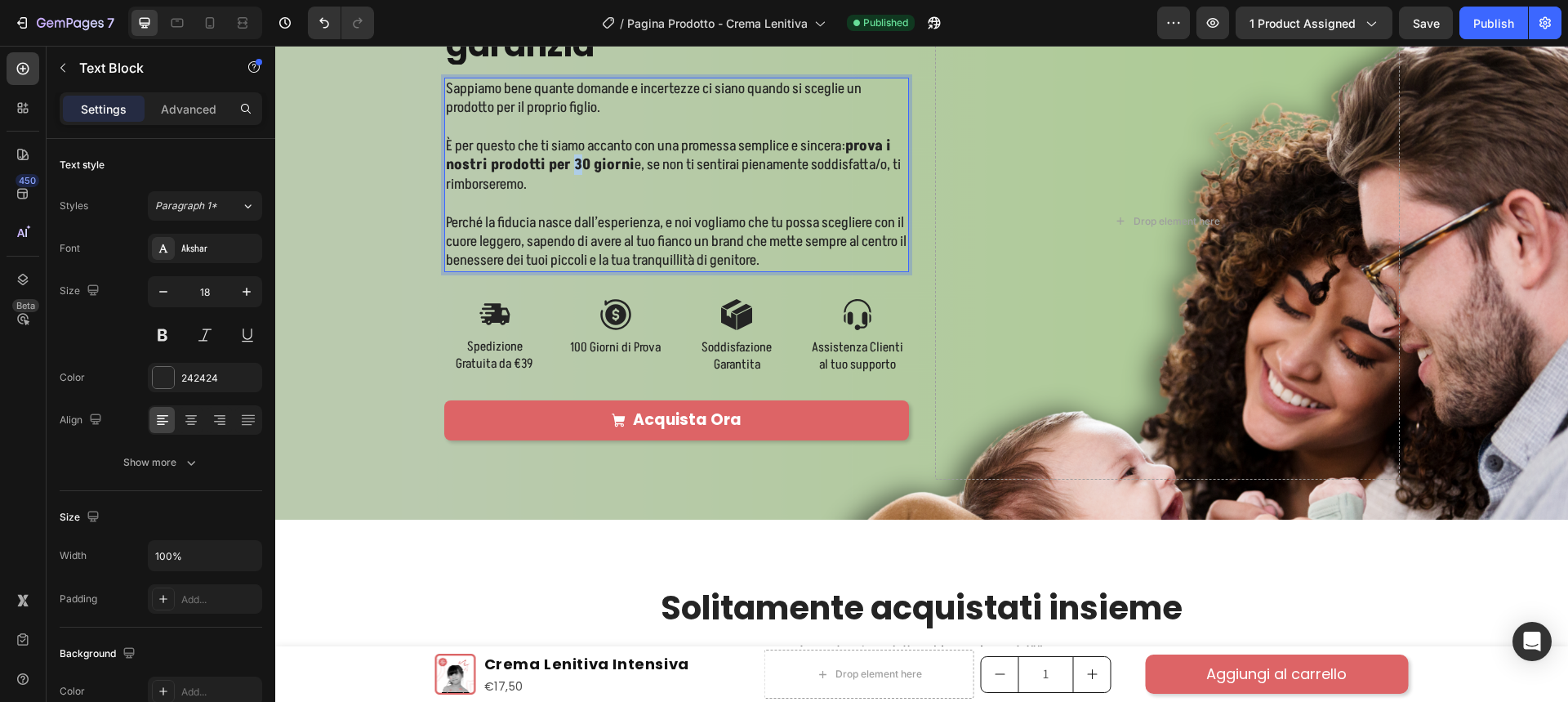
click at [566, 159] on strong "prova i nostri prodotti per 30 giorni" at bounding box center [668, 155] width 445 height 39
click at [402, 206] on div "Background Image" at bounding box center [921, 374] width 1293 height 656
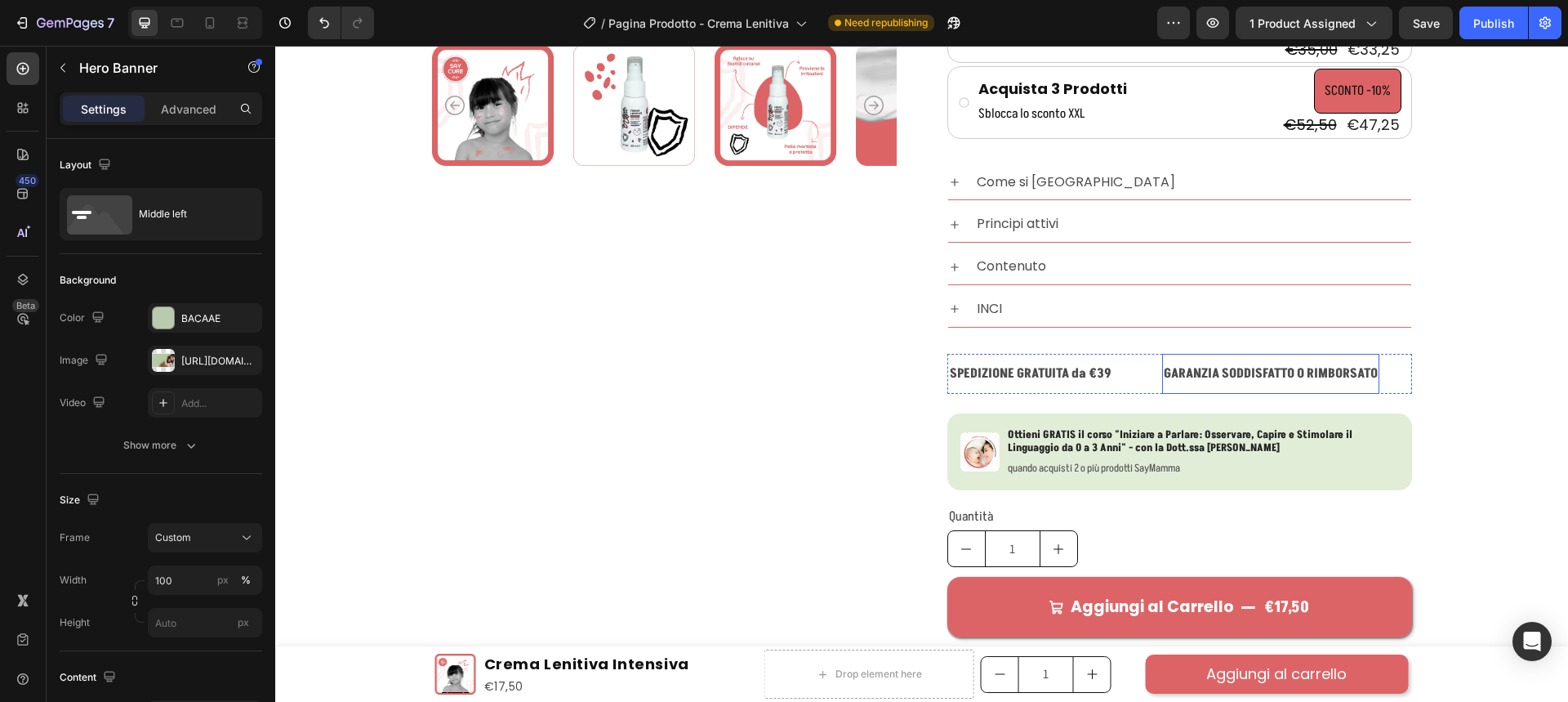
scroll to position [654, 0]
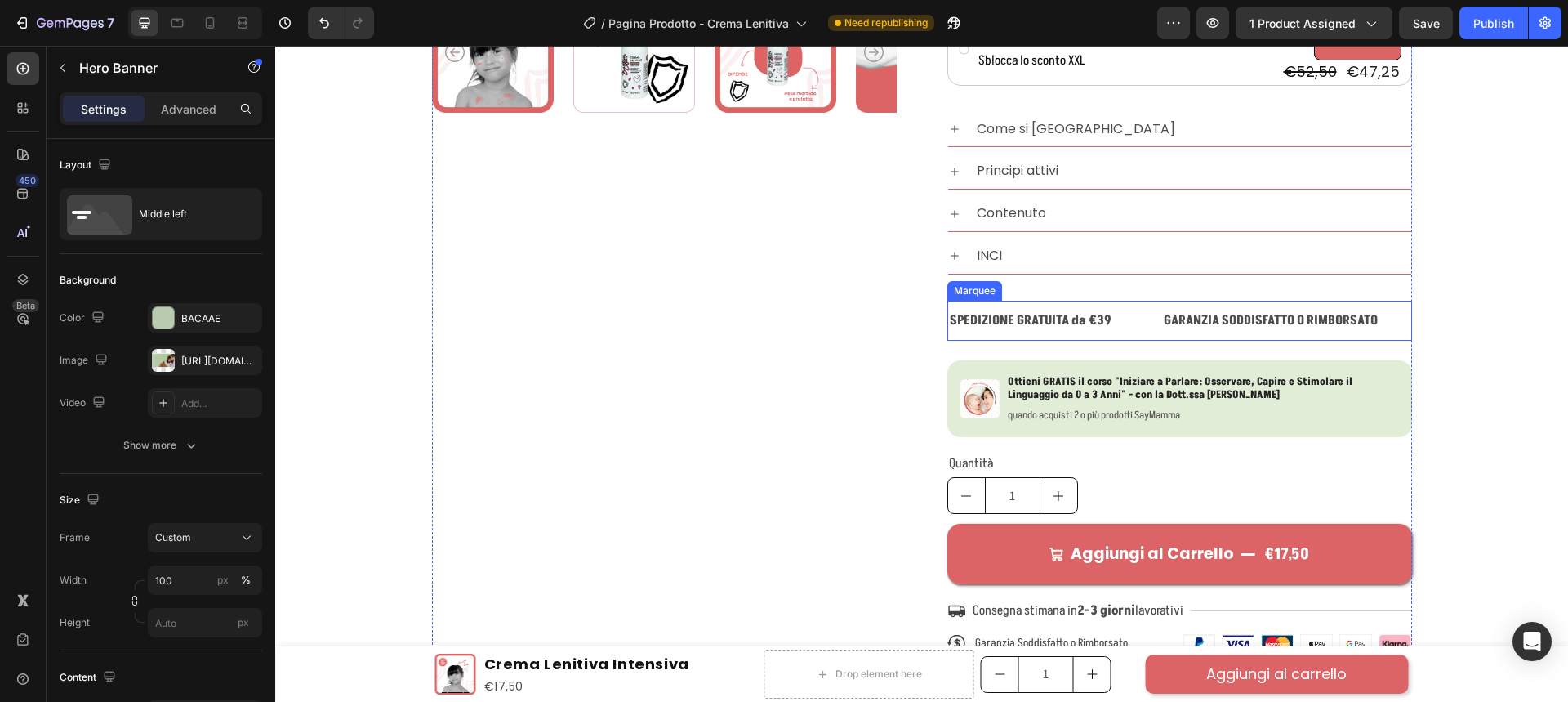
click at [1151, 335] on div "SPEDIZIONE GRATUITA da €39 Text Block" at bounding box center [1055, 321] width 214 height 40
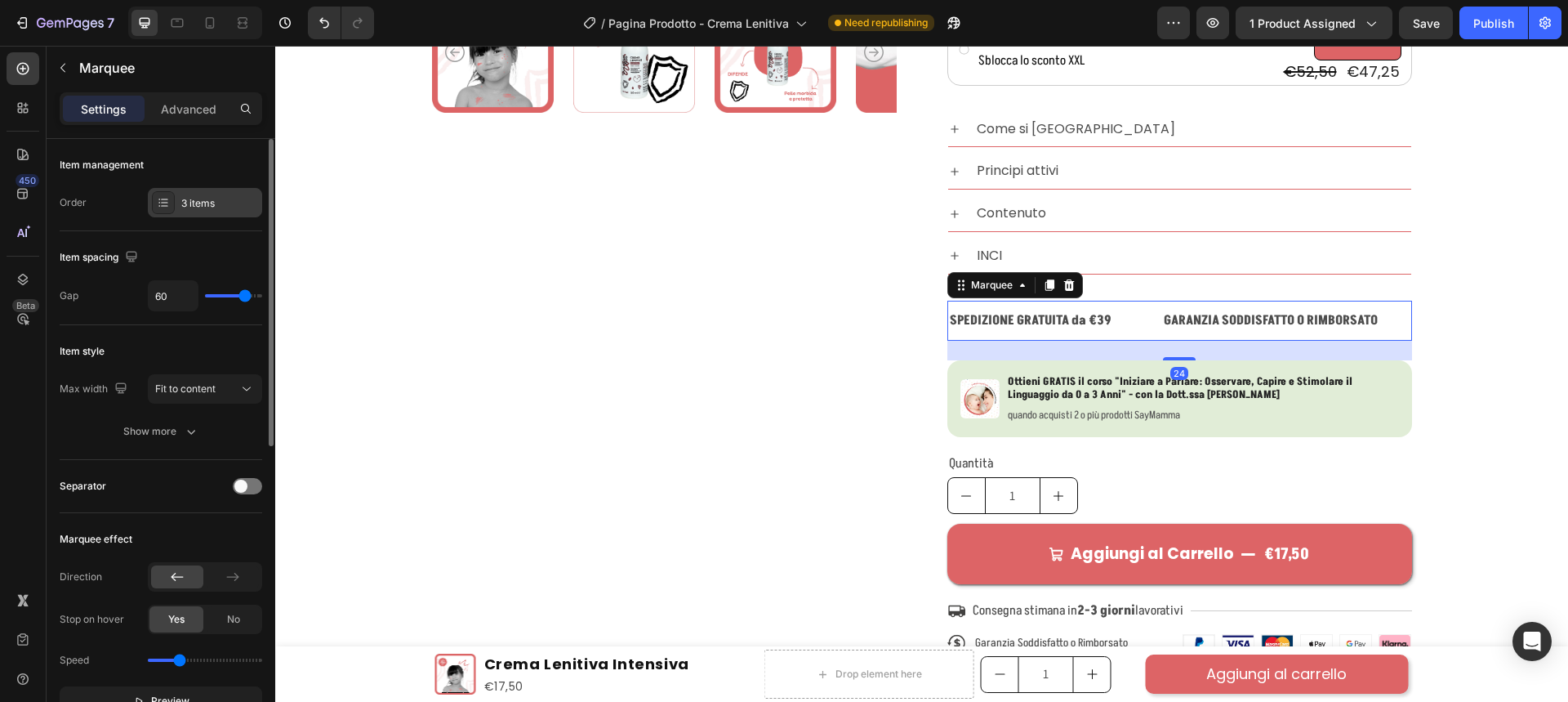
click at [191, 210] on div "3 items" at bounding box center [204, 203] width 114 height 29
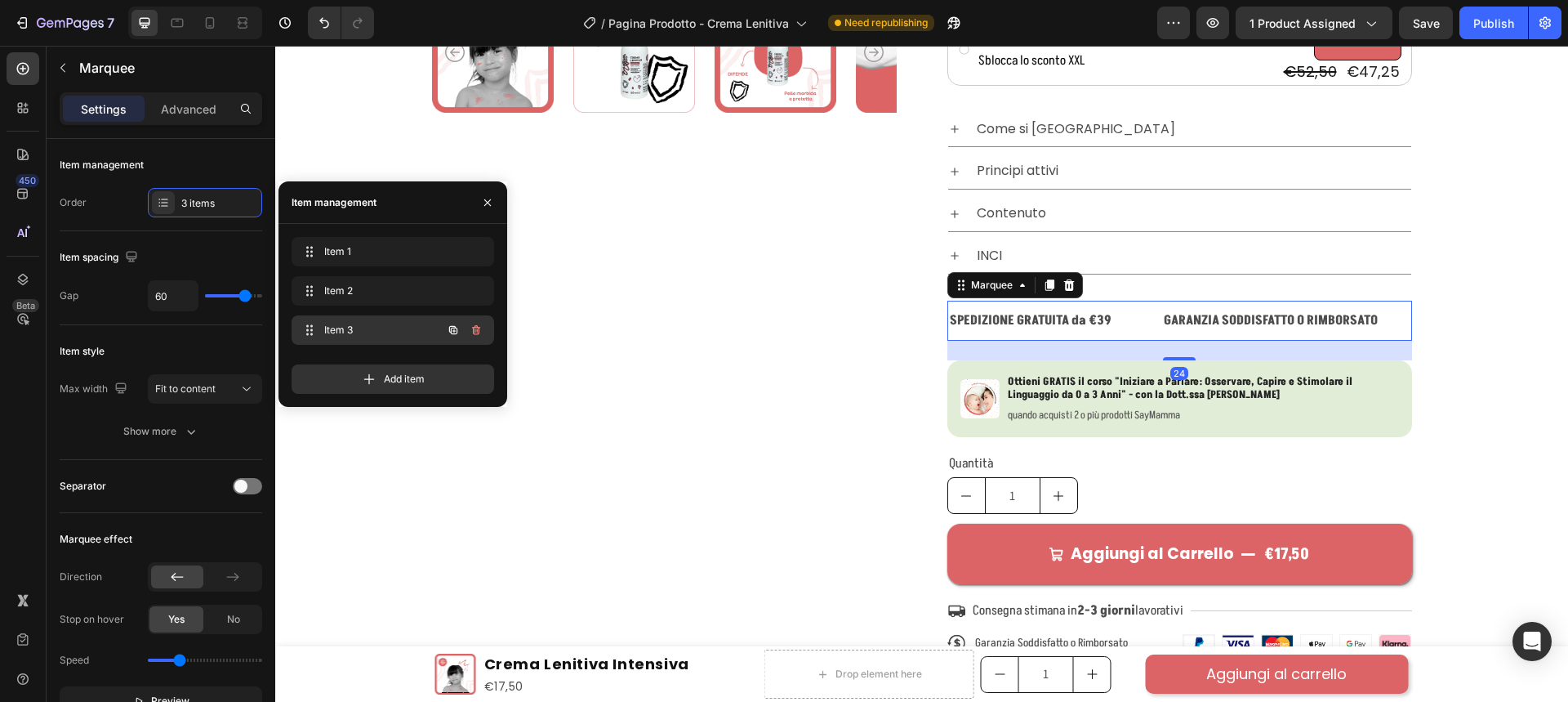
click at [377, 333] on span "Item 3" at bounding box center [371, 329] width 92 height 15
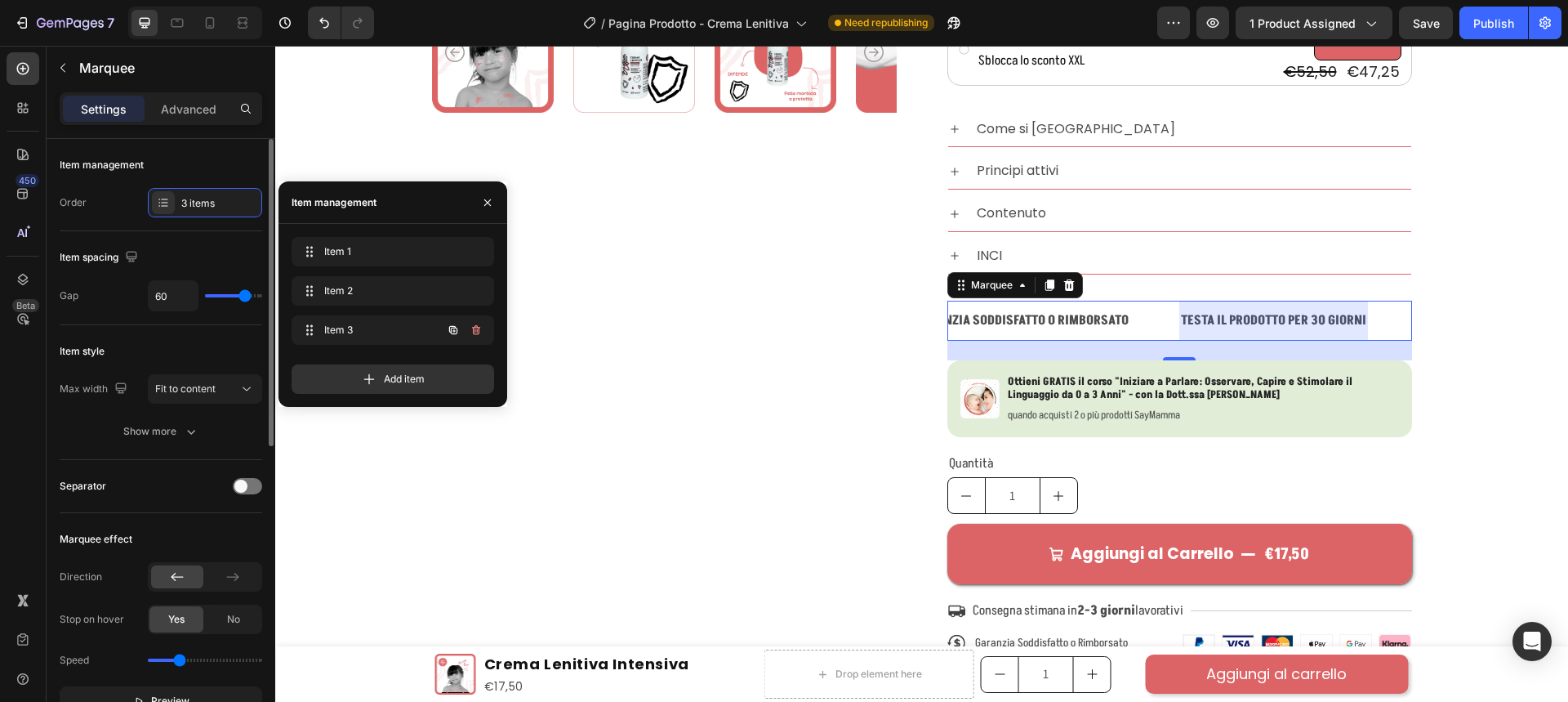
scroll to position [0, 349]
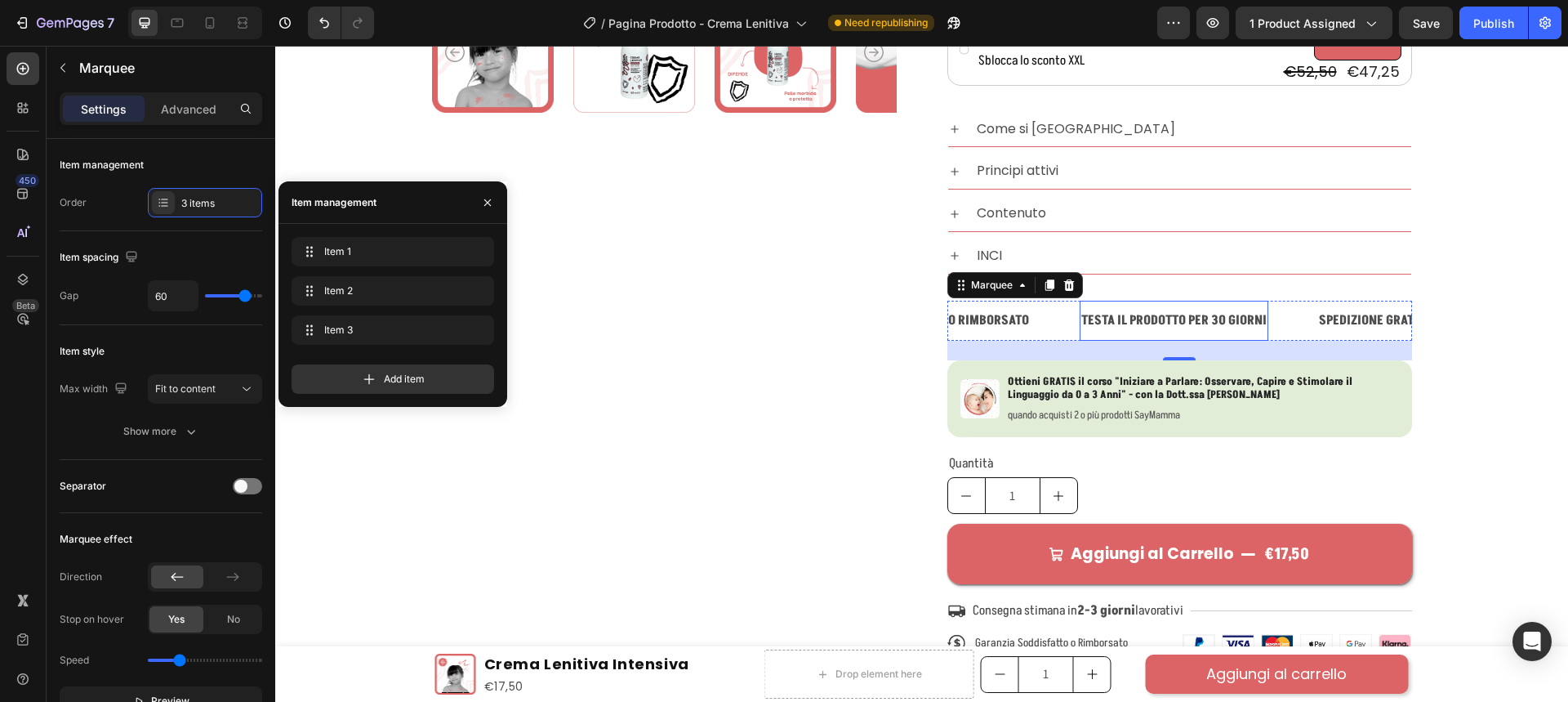
click at [1197, 316] on p "TESTA IL PRODOTTO PER 30 GIORNI" at bounding box center [1174, 321] width 186 height 24
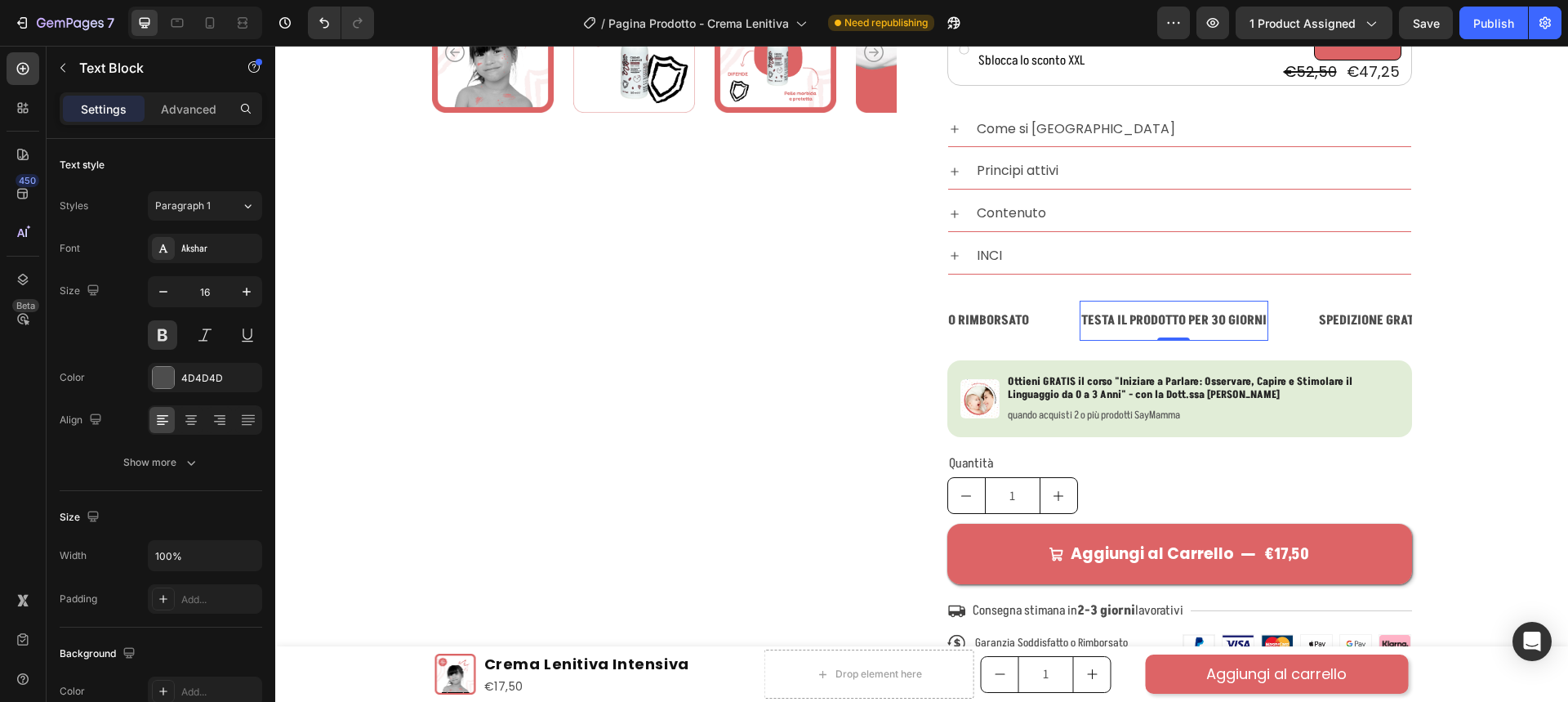
click at [1197, 316] on p "TESTA IL PRODOTTO PER 30 GIORNI" at bounding box center [1174, 321] width 186 height 24
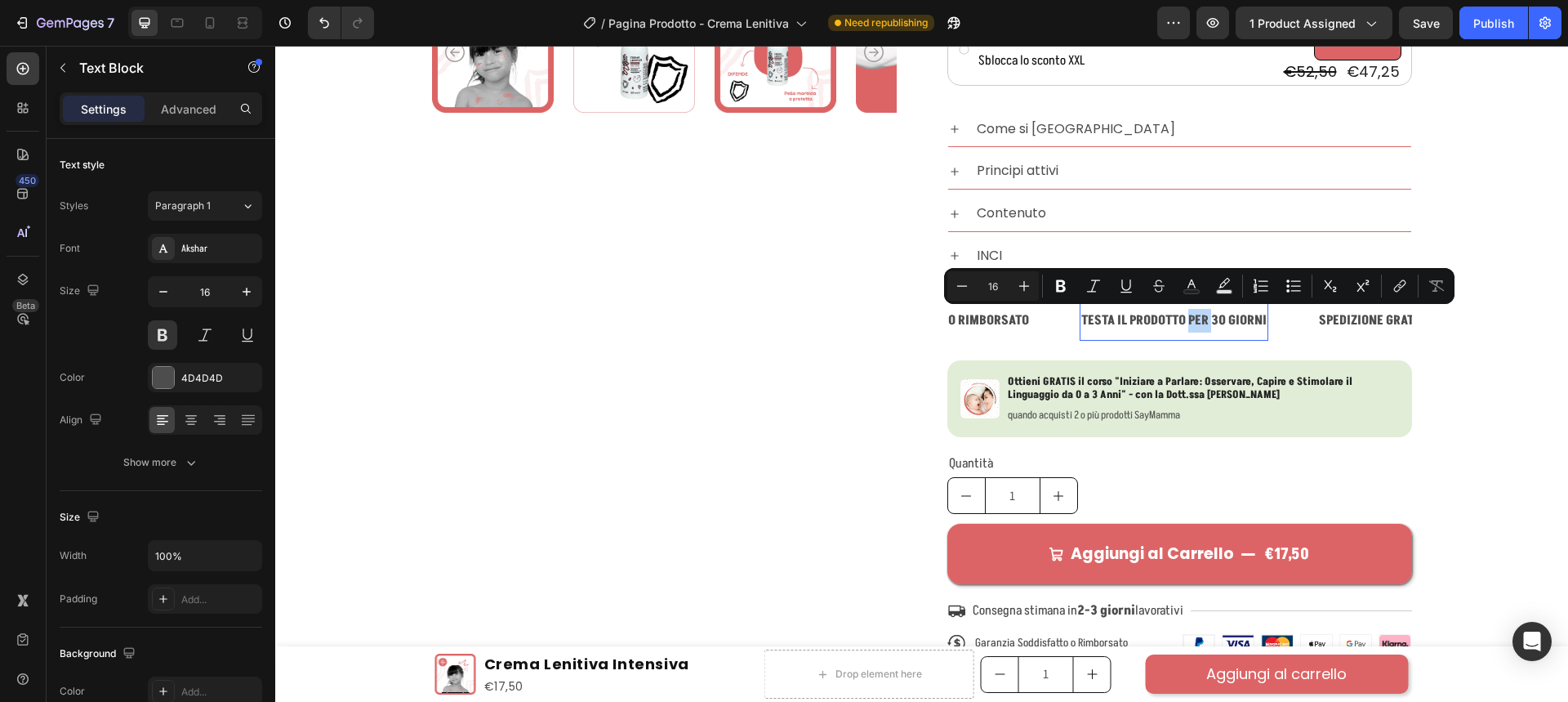
click at [1213, 319] on p "TESTA IL PRODOTTO PER 30 GIORNI" at bounding box center [1174, 321] width 186 height 24
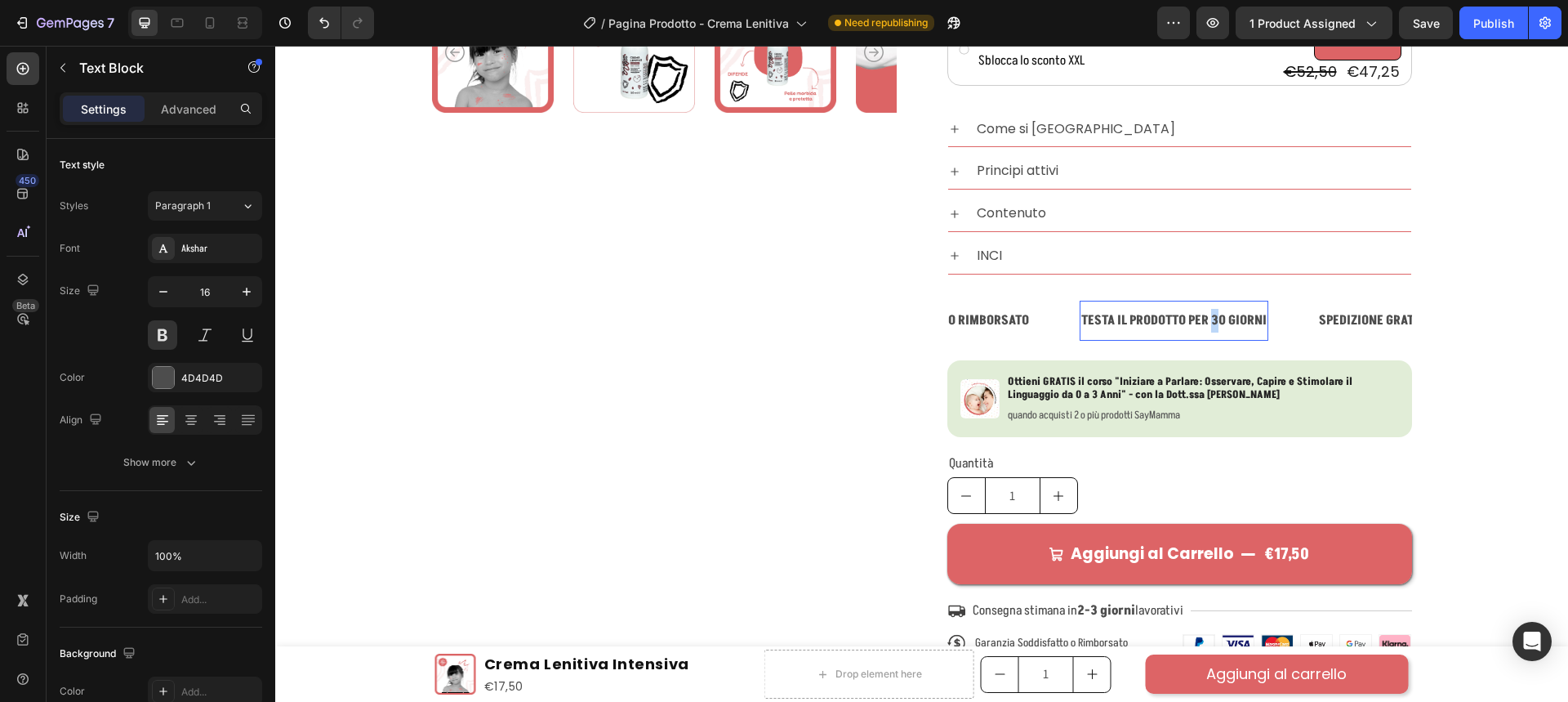
click at [1213, 320] on p "TESTA IL PRODOTTO PER 30 GIORNI" at bounding box center [1174, 321] width 186 height 24
click at [714, 345] on div "Product Images" at bounding box center [664, 86] width 465 height 1190
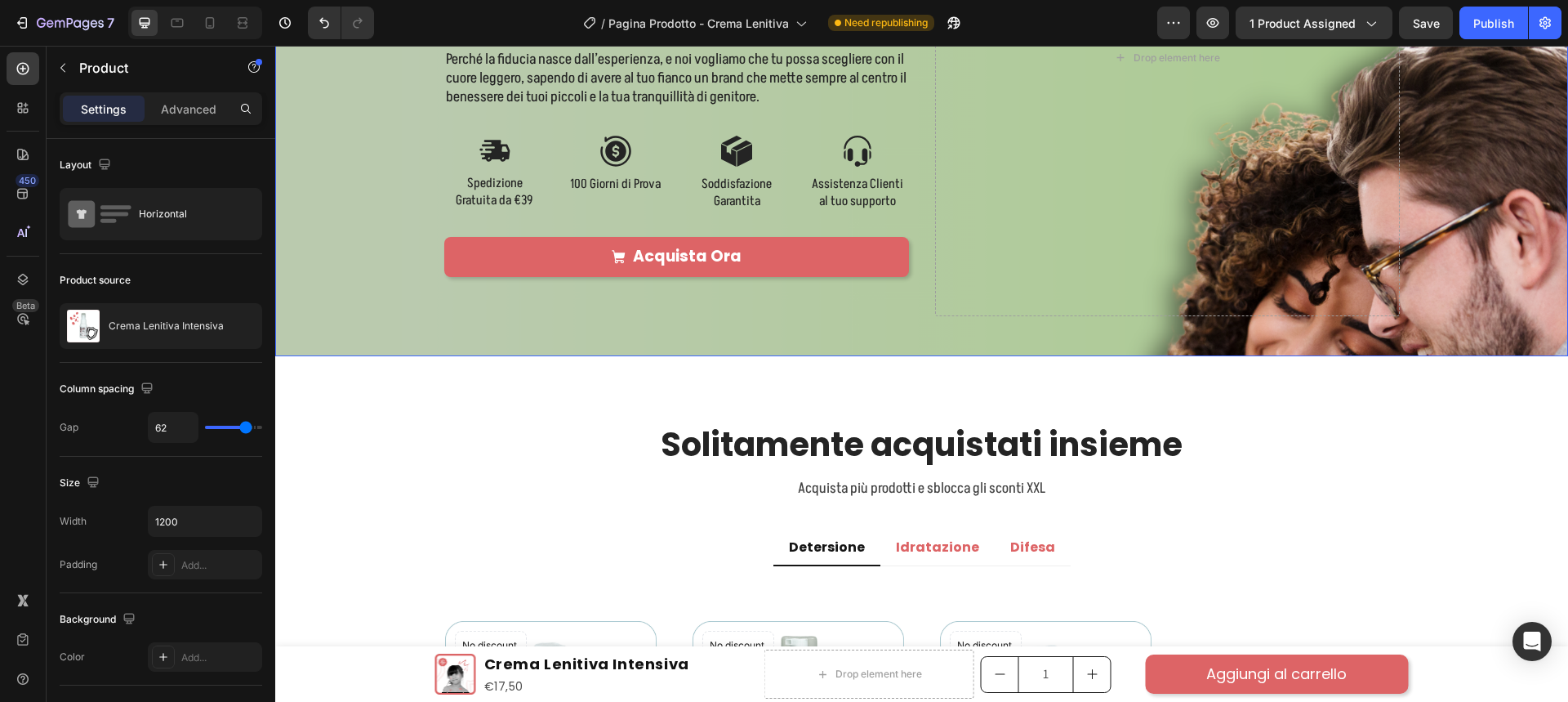
scroll to position [2287, 0]
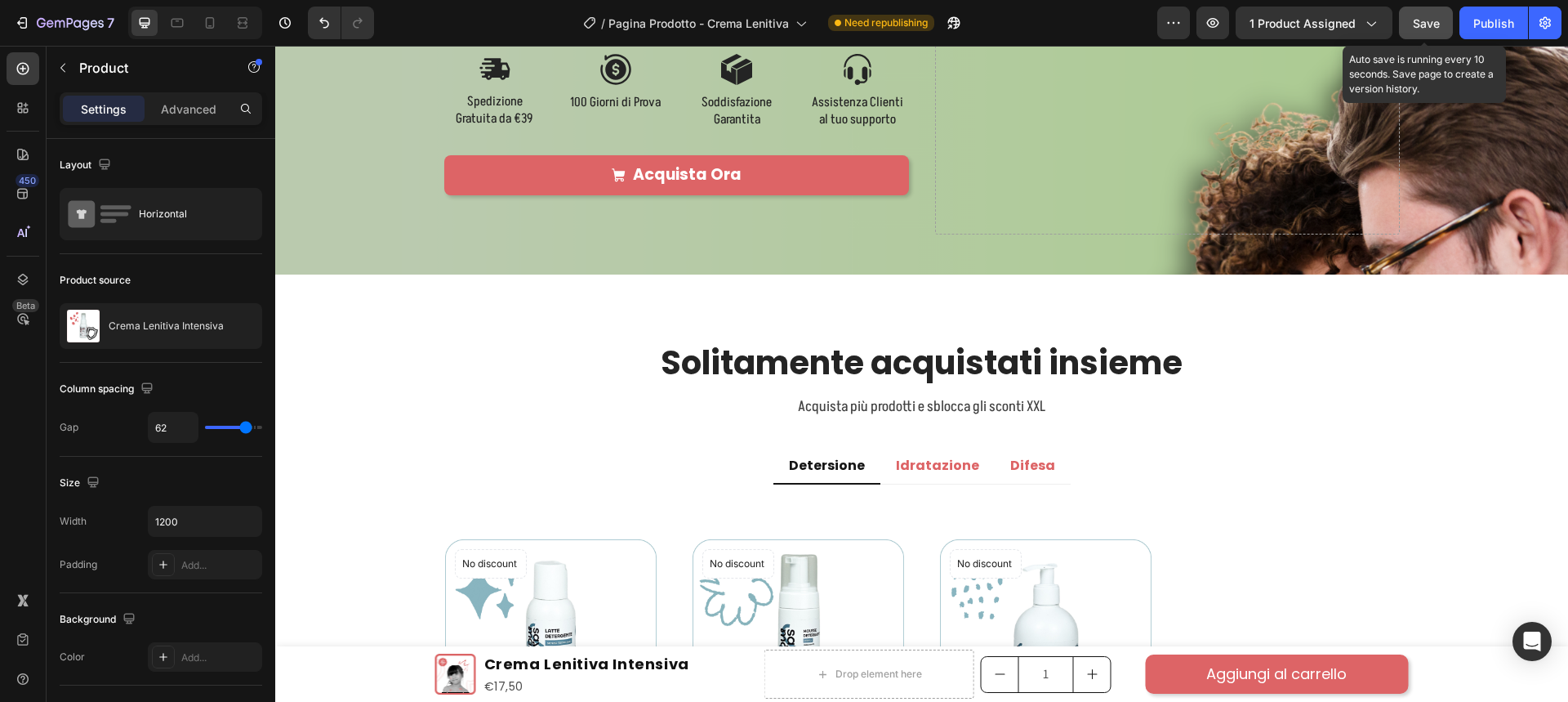
click at [1418, 32] on button "Save" at bounding box center [1425, 23] width 54 height 32
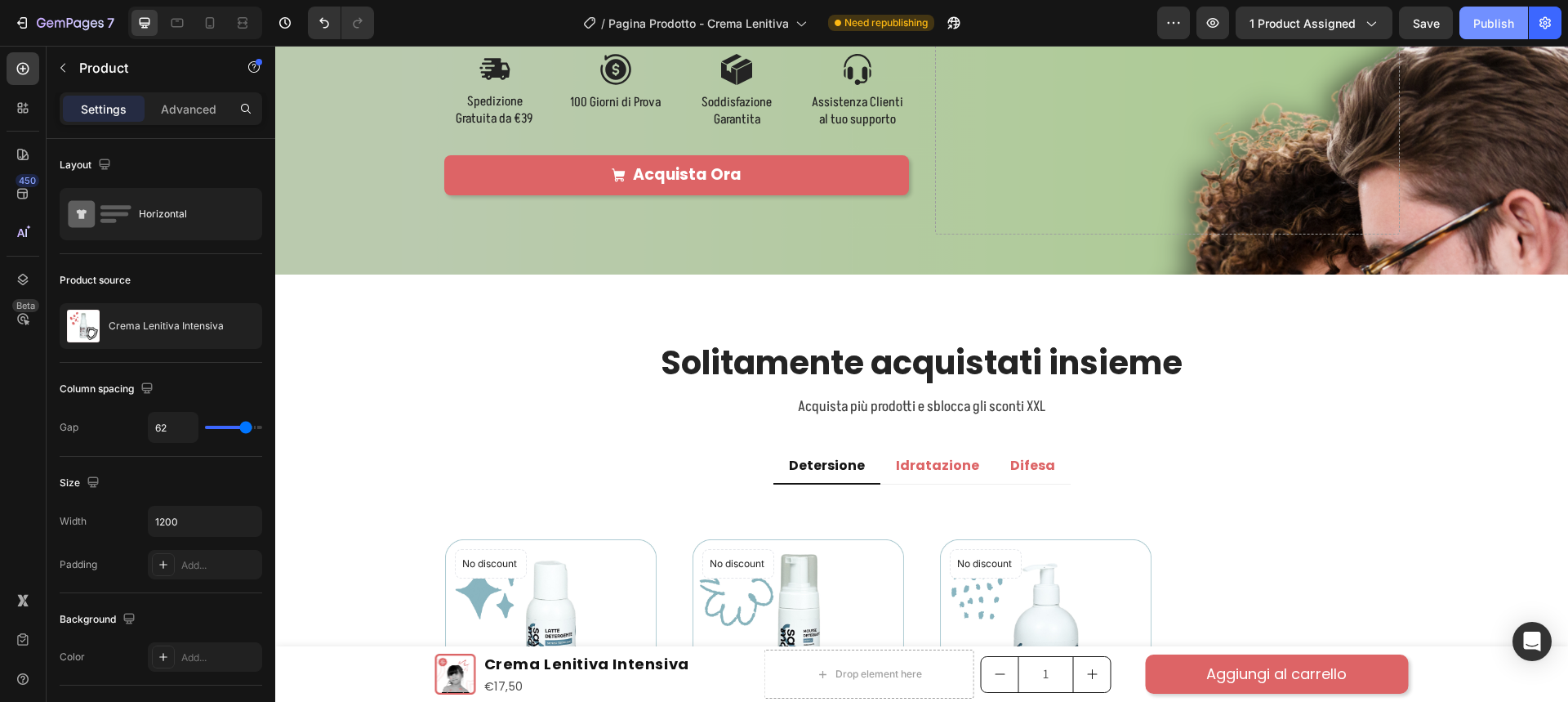
click at [1475, 26] on div "Publish" at bounding box center [1494, 23] width 41 height 17
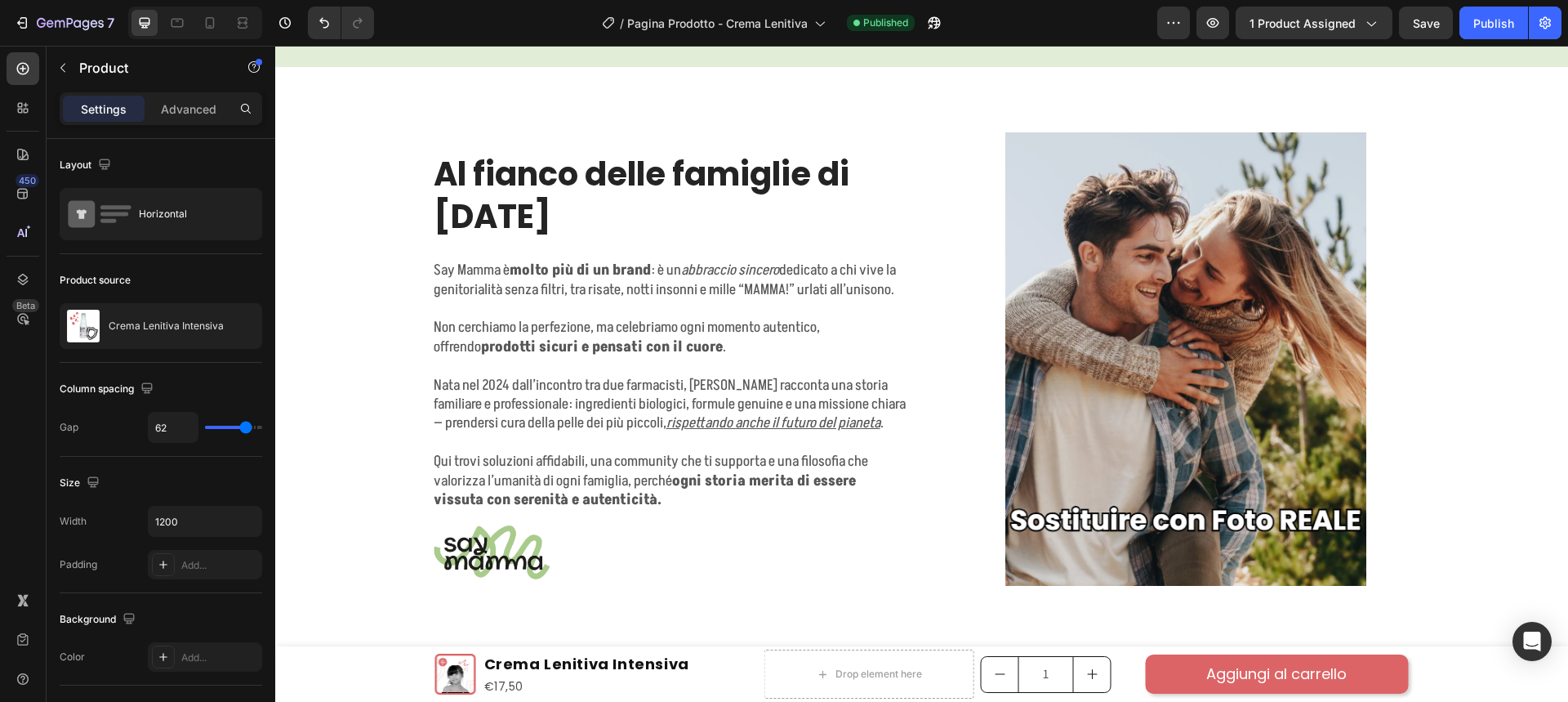
scroll to position [6533, 0]
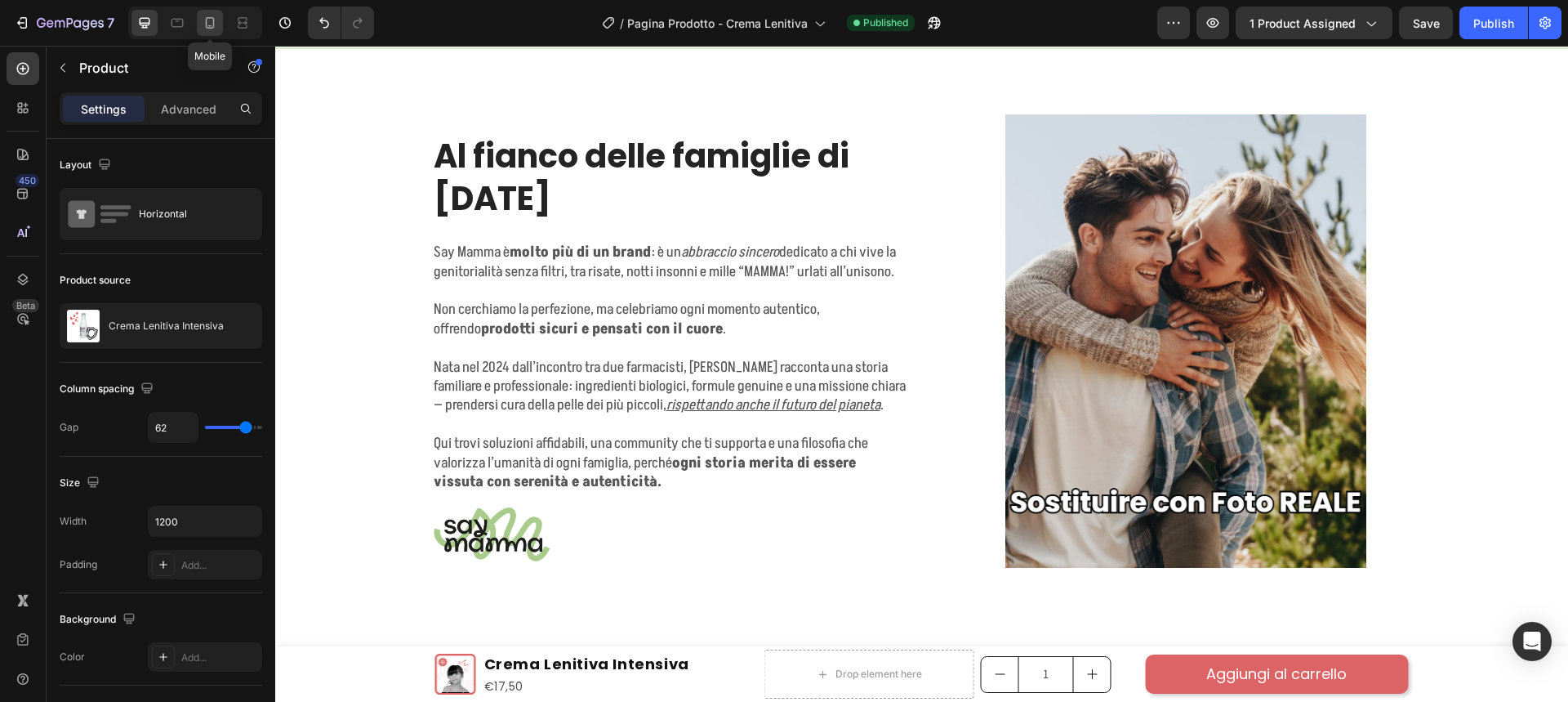
click at [213, 25] on icon at bounding box center [209, 23] width 9 height 12
type input "0"
type input "100%"
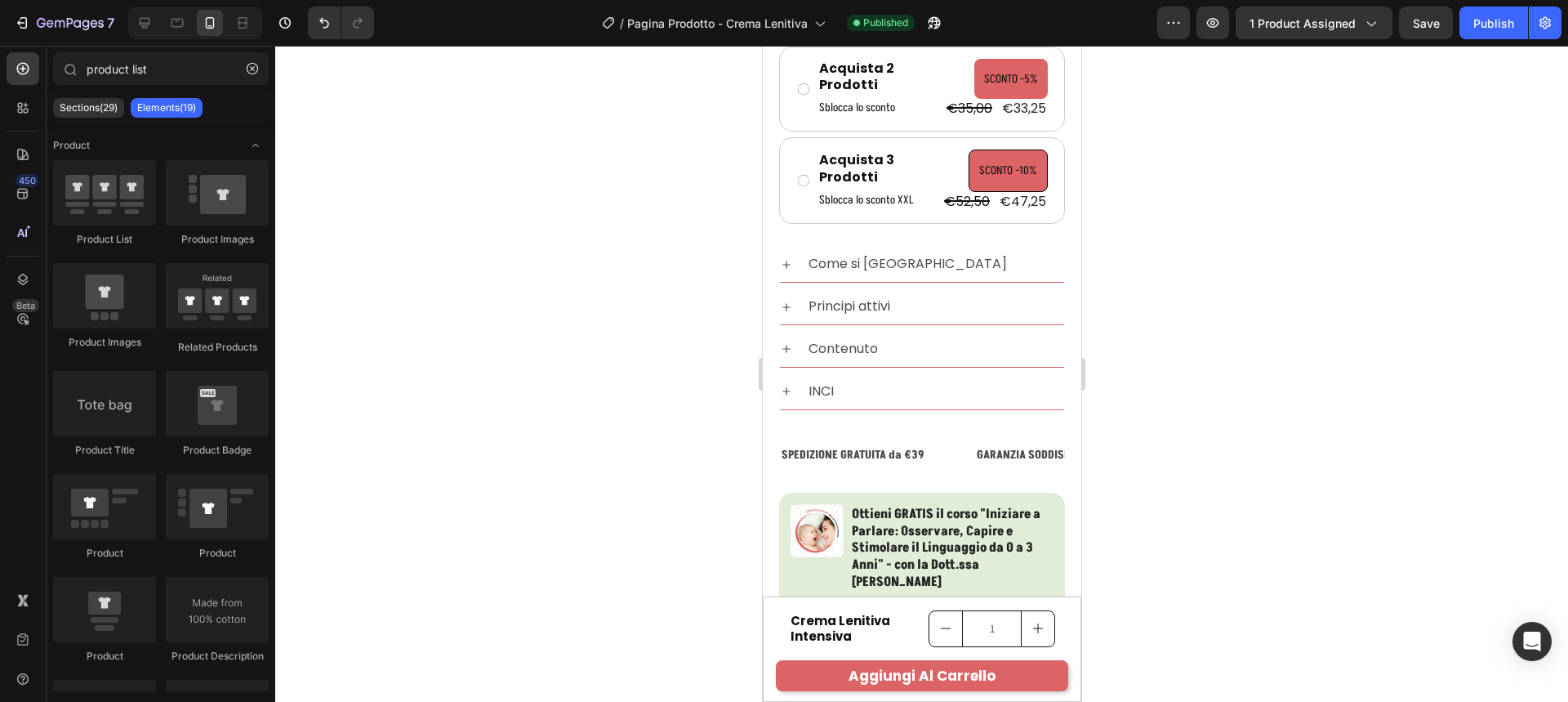
scroll to position [903, 0]
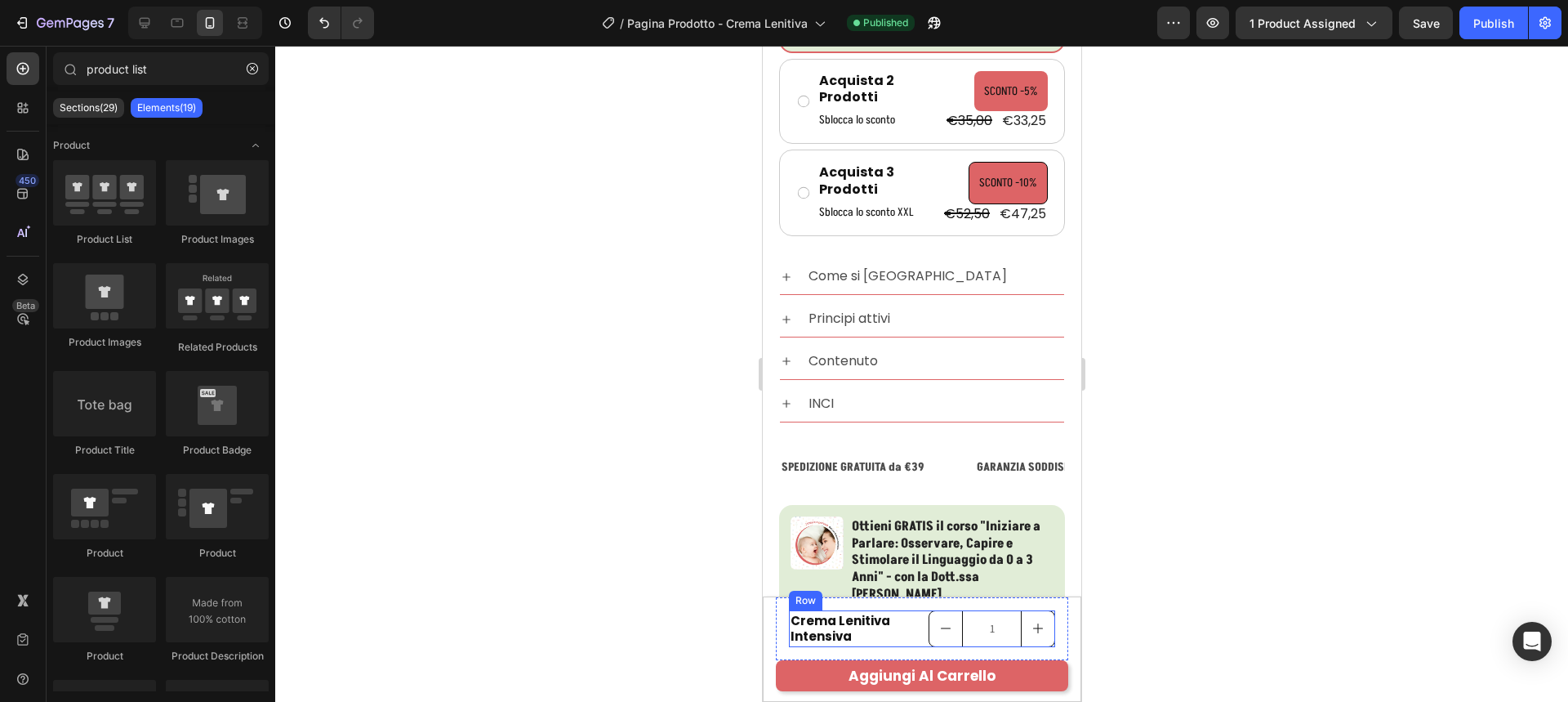
click at [910, 640] on div "Crema Lenitiva Intensiva Product Title 1 Product Quantity Row" at bounding box center [921, 628] width 266 height 36
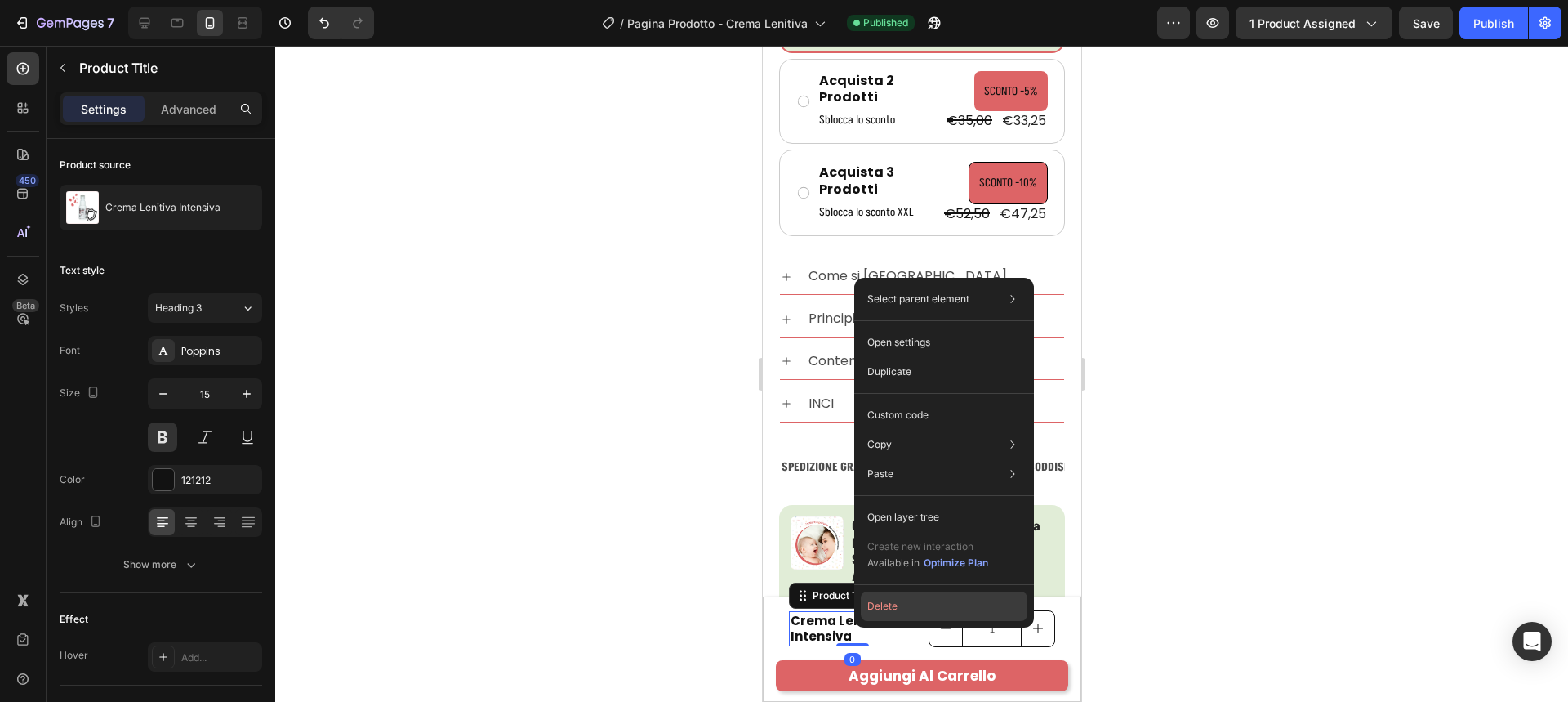
click at [866, 606] on button "Delete" at bounding box center [944, 606] width 166 height 29
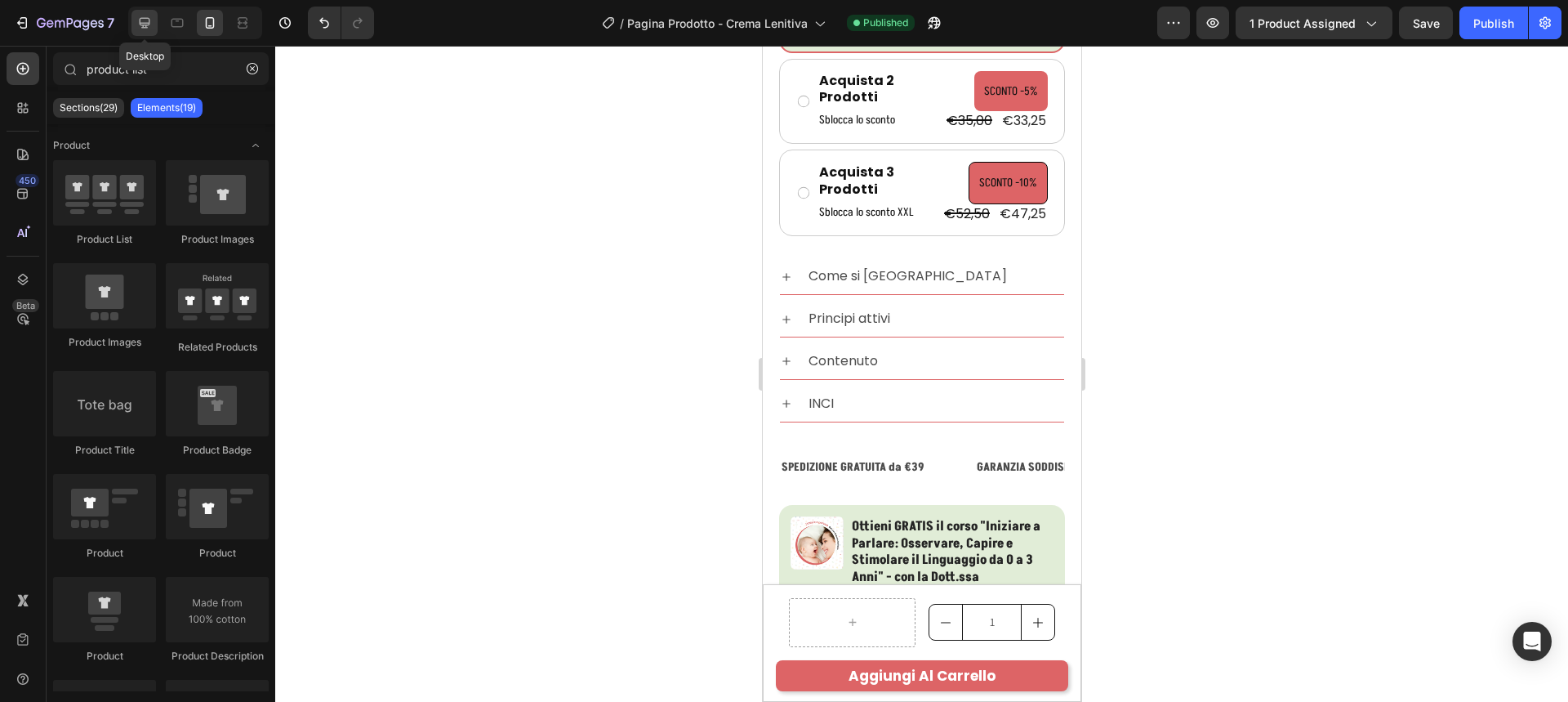
click at [141, 22] on icon at bounding box center [145, 23] width 11 height 11
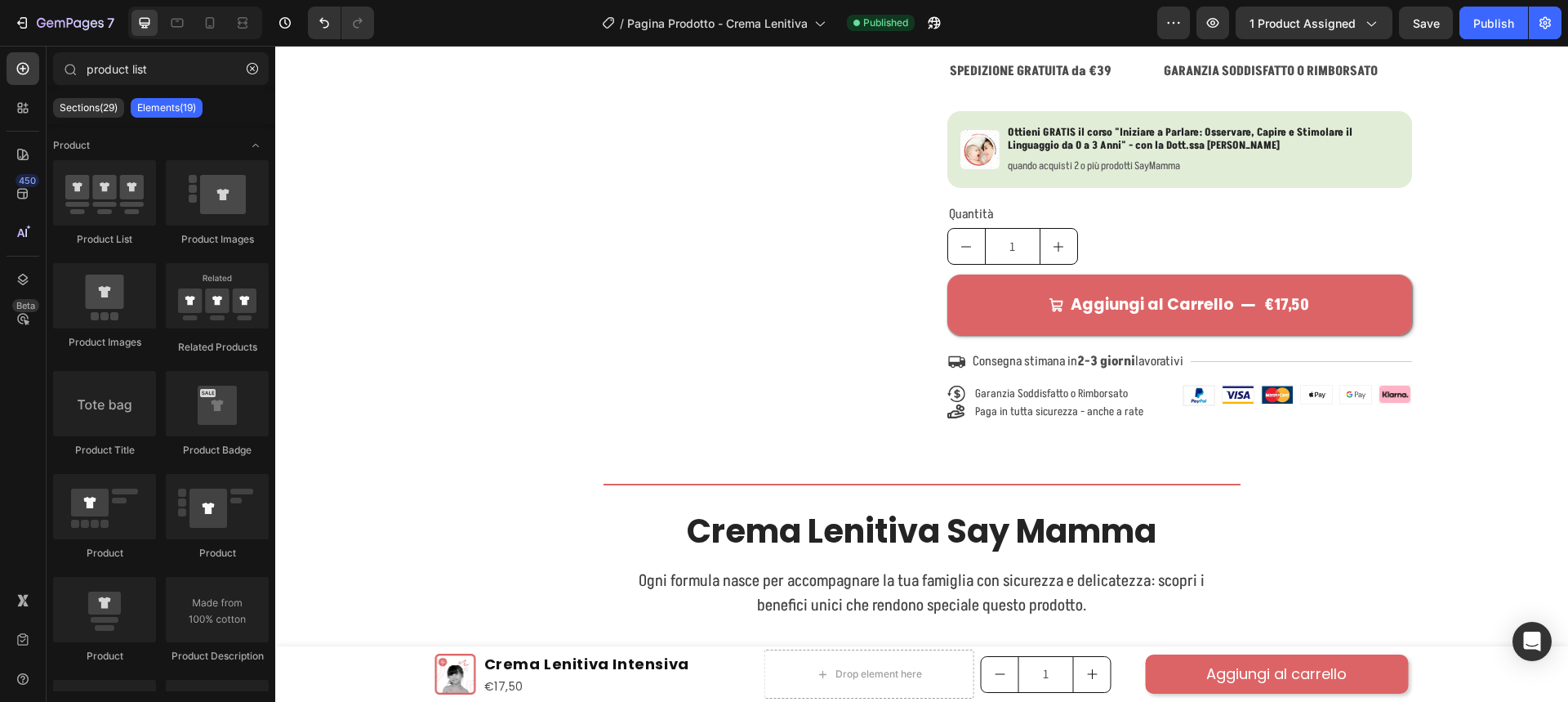
scroll to position [941, 0]
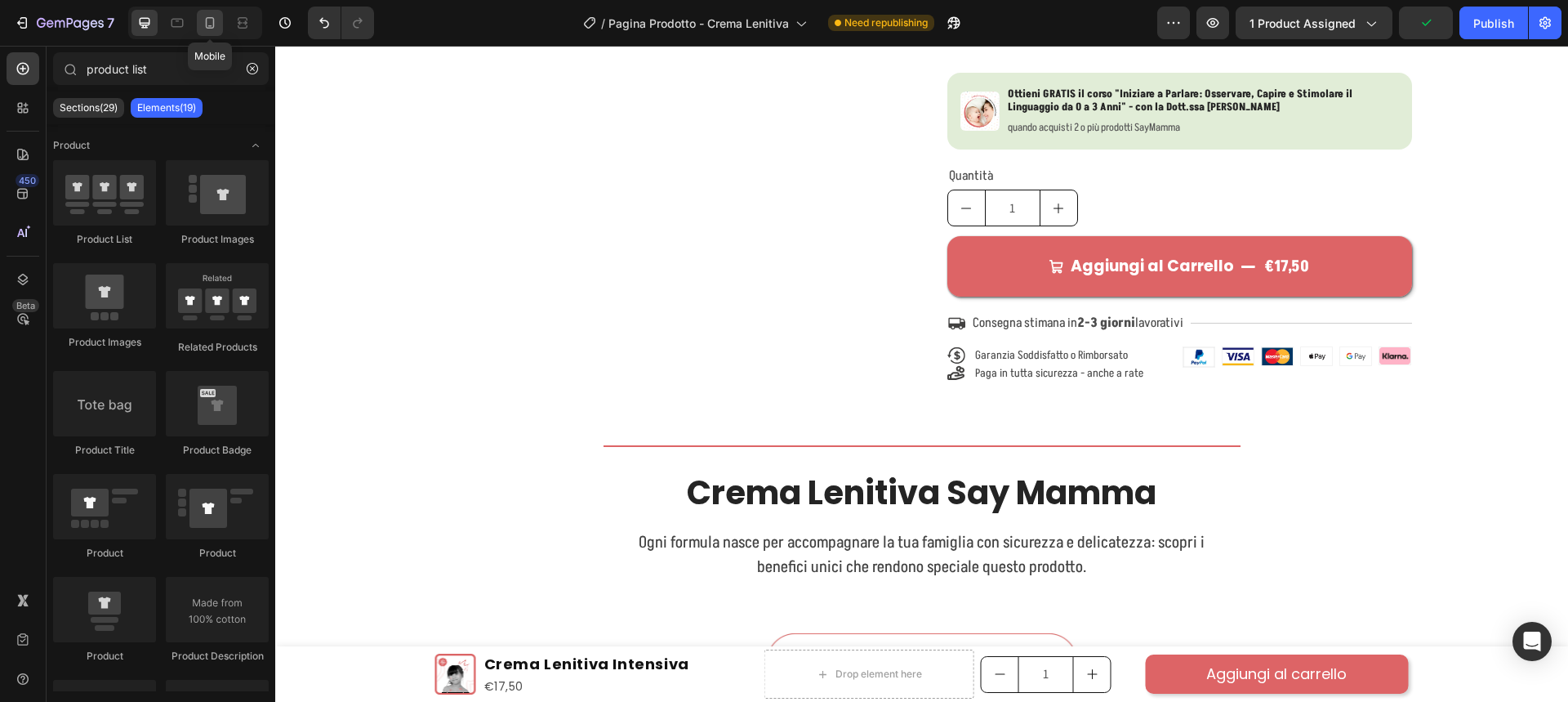
click at [211, 22] on icon at bounding box center [209, 23] width 17 height 17
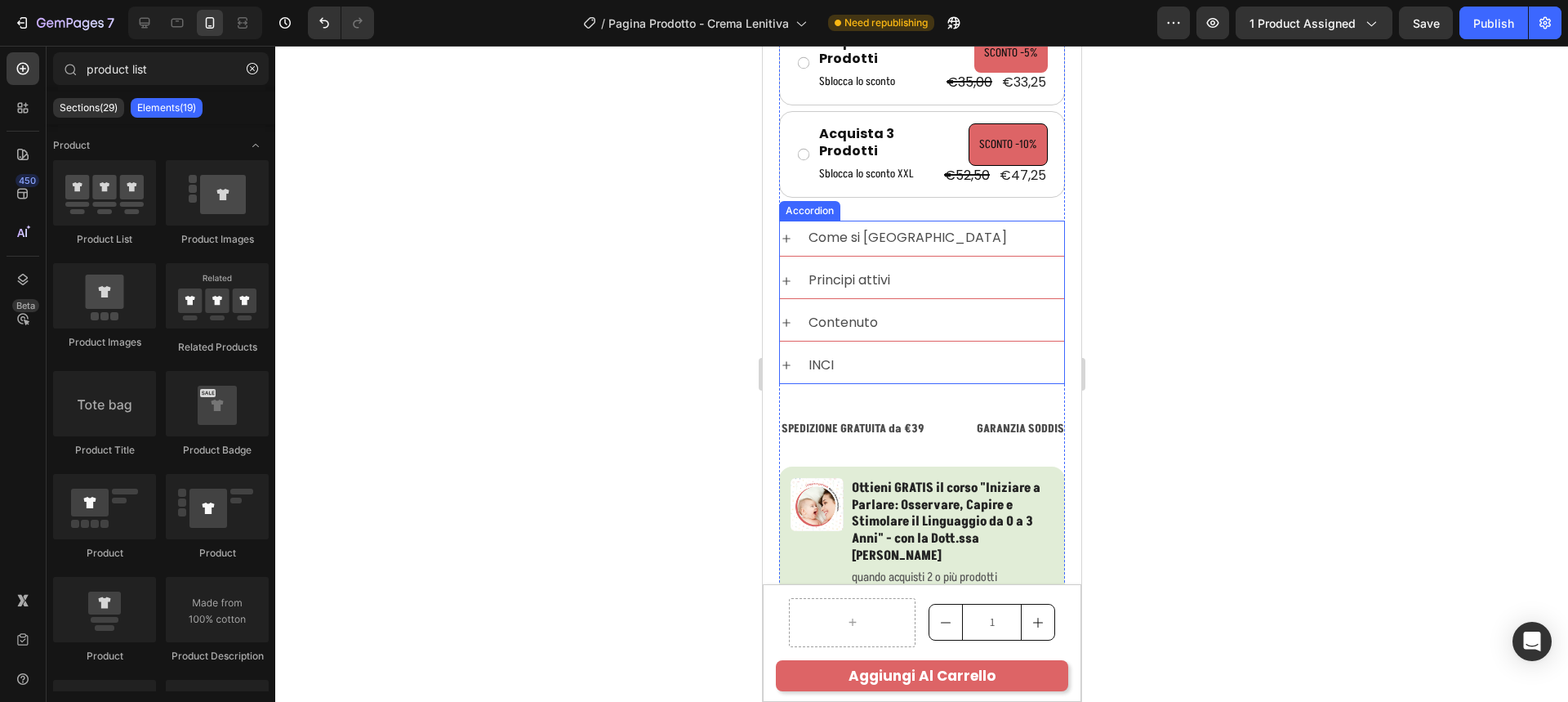
scroll to position [663, 0]
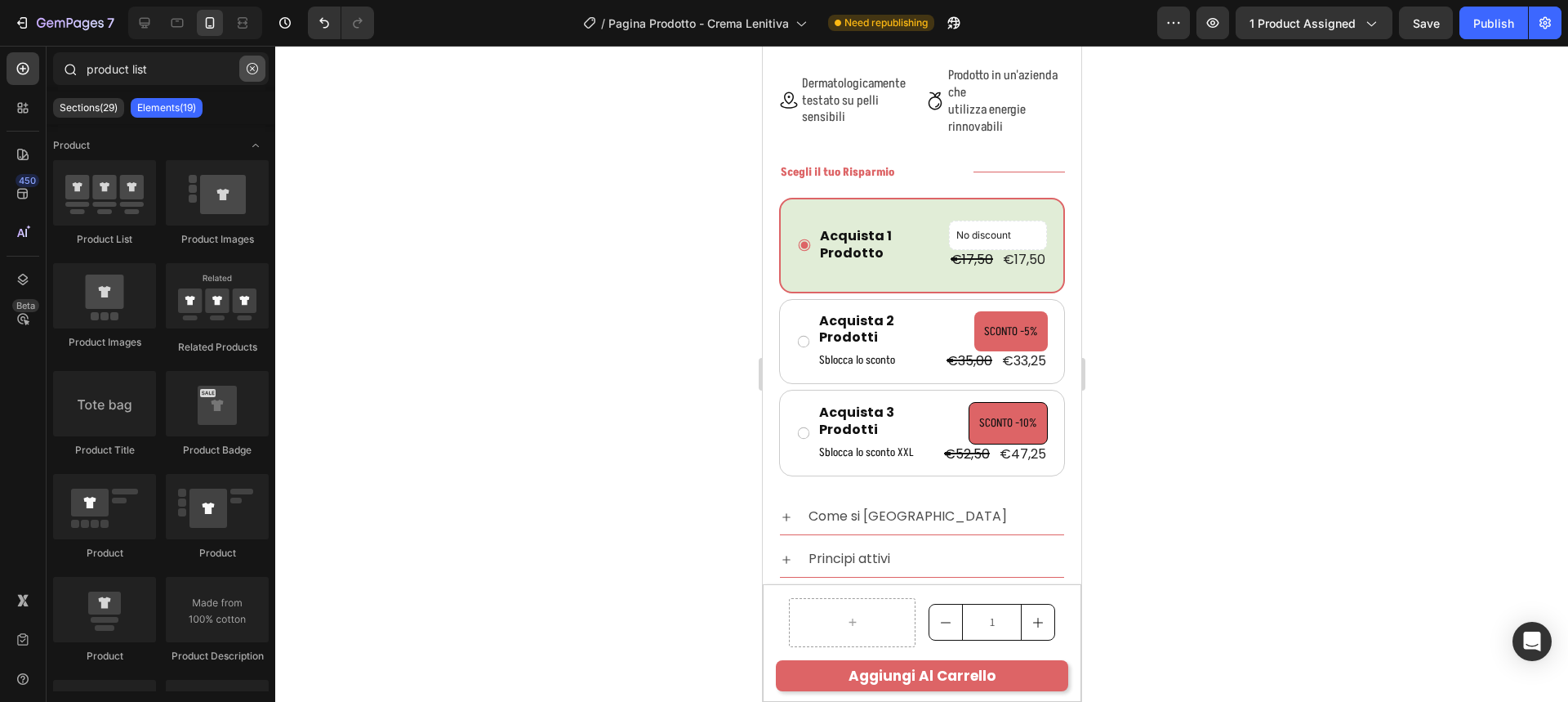
click at [244, 70] on button "button" at bounding box center [252, 68] width 27 height 27
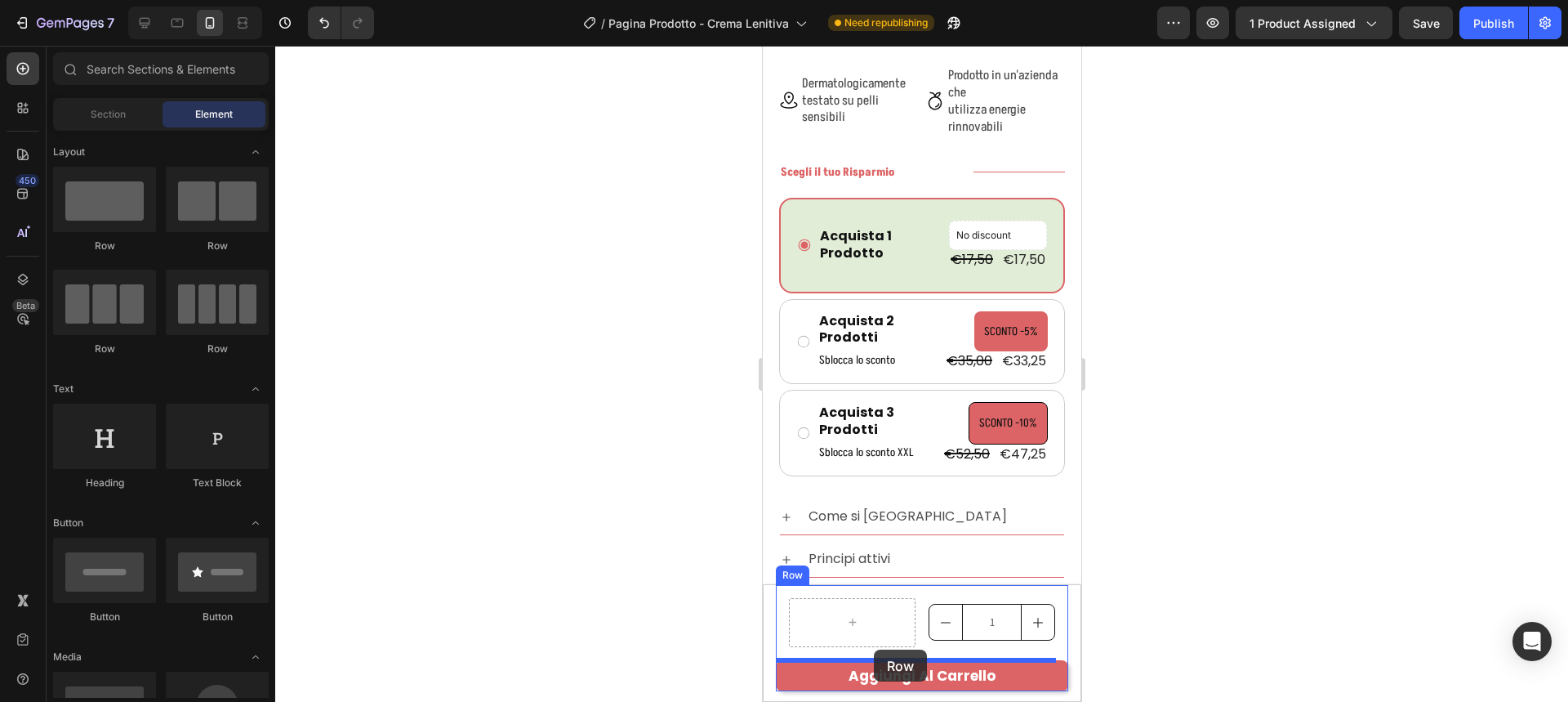
drag, startPoint x: 967, startPoint y: 246, endPoint x: 873, endPoint y: 649, distance: 413.8
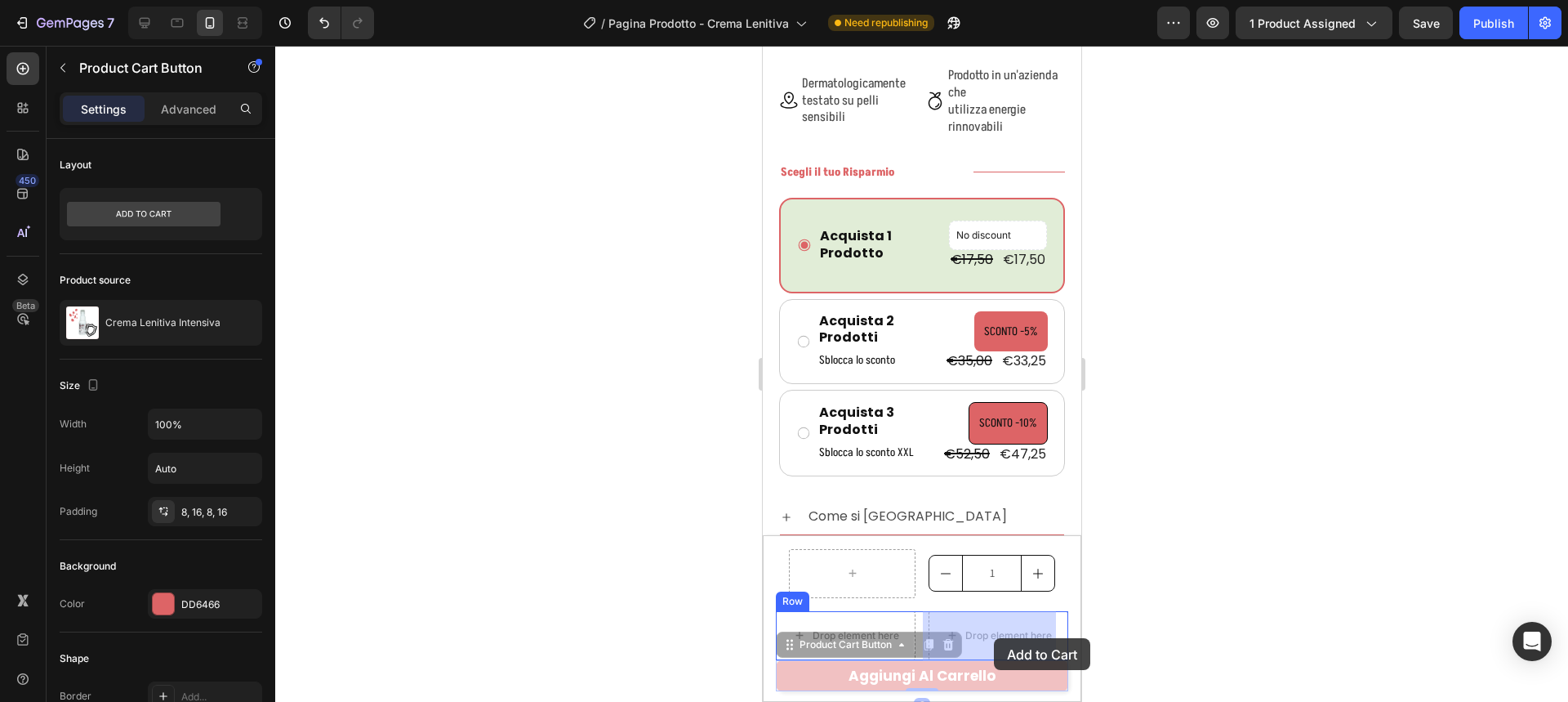
drag, startPoint x: 923, startPoint y: 673, endPoint x: 987, endPoint y: 642, distance: 71.1
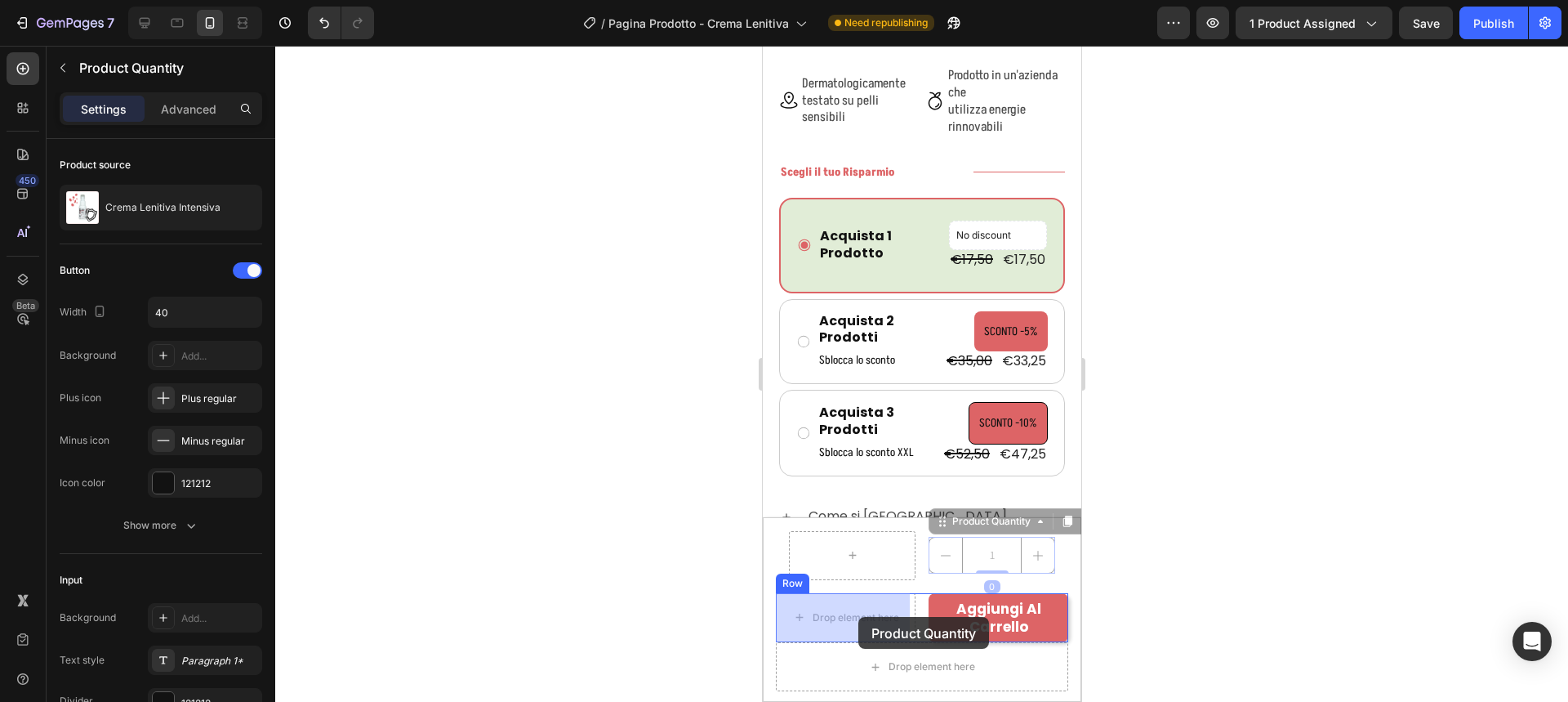
drag, startPoint x: 979, startPoint y: 562, endPoint x: 875, endPoint y: 609, distance: 114.1
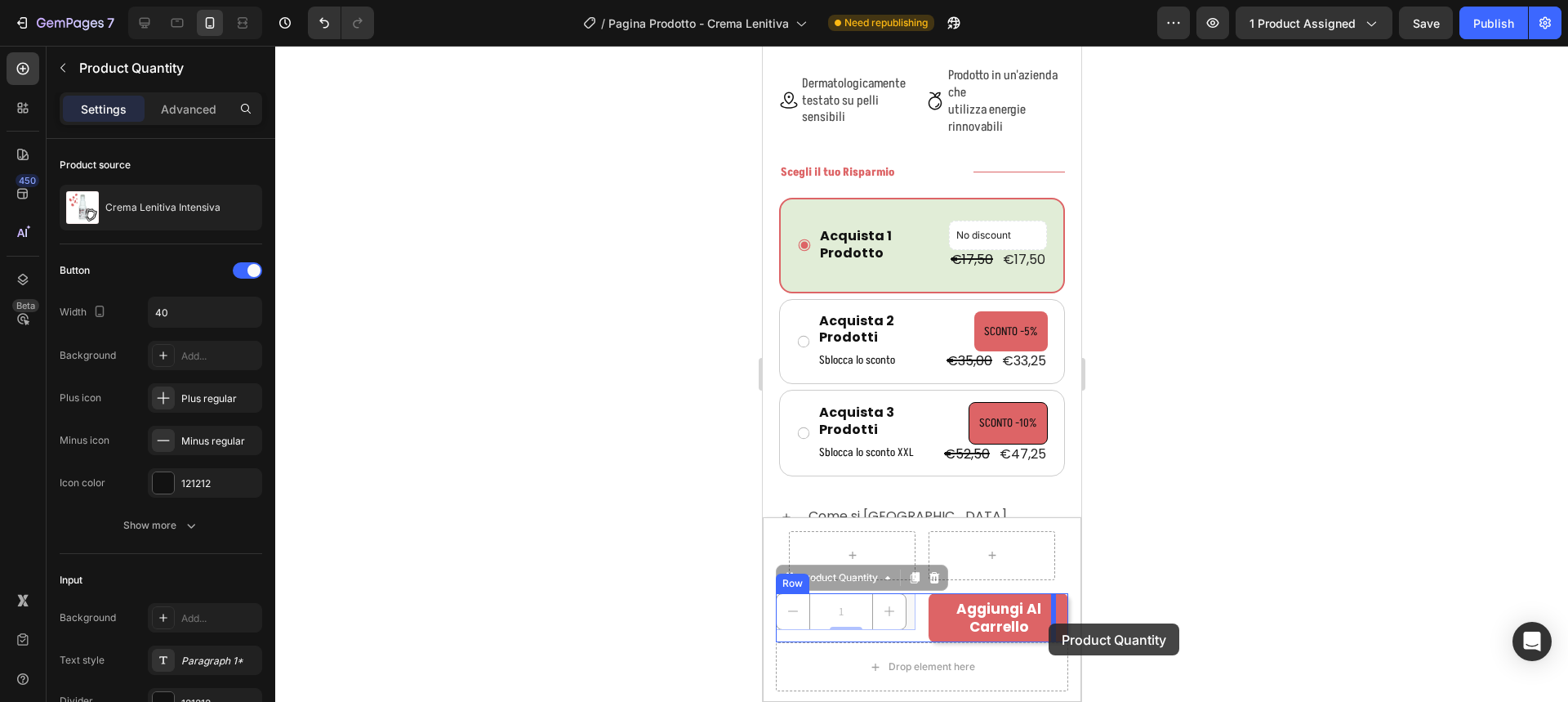
drag, startPoint x: 832, startPoint y: 614, endPoint x: 1049, endPoint y: 623, distance: 217.2
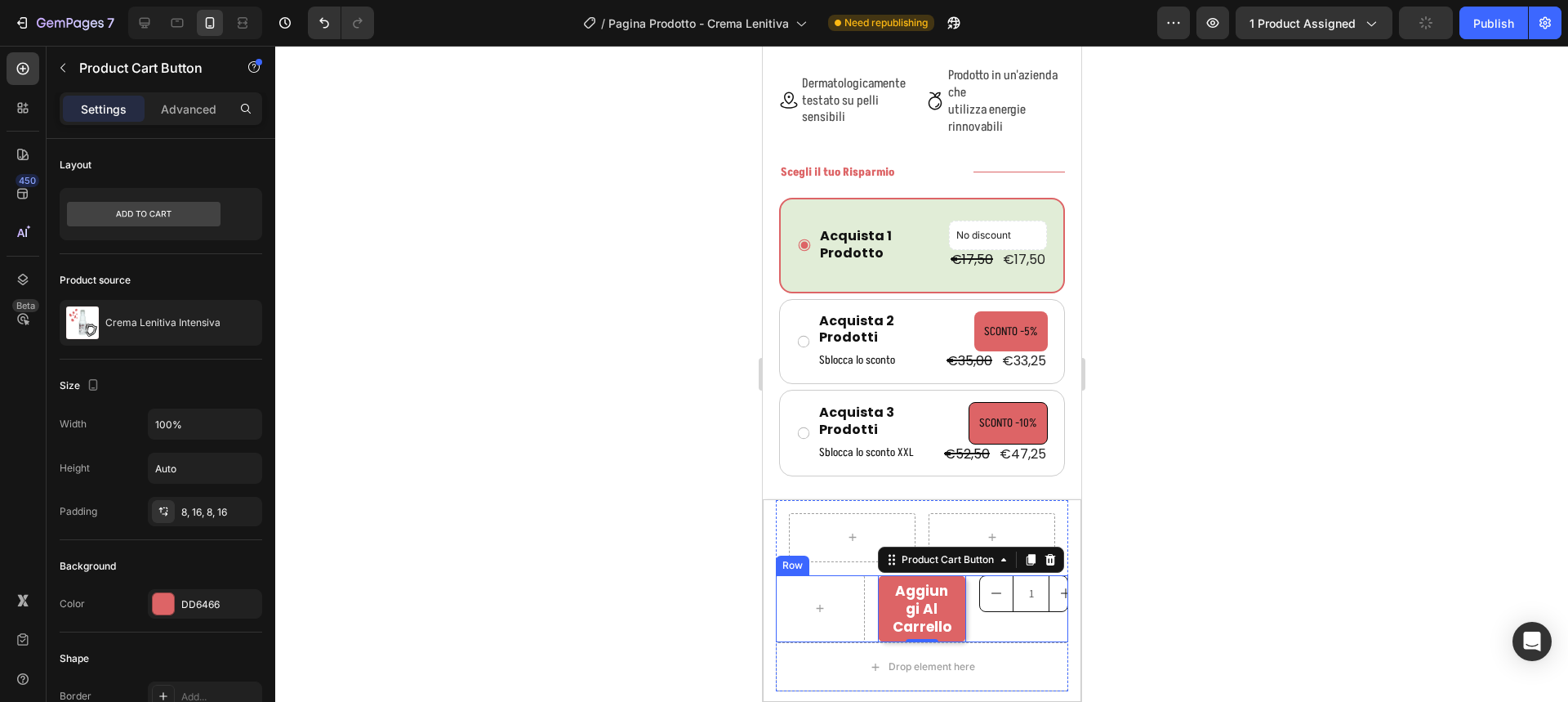
click at [822, 603] on div "Aggiungi al Carrello Product Cart Button 0 1 Product Quantity Row" at bounding box center [920, 609] width 292 height 67
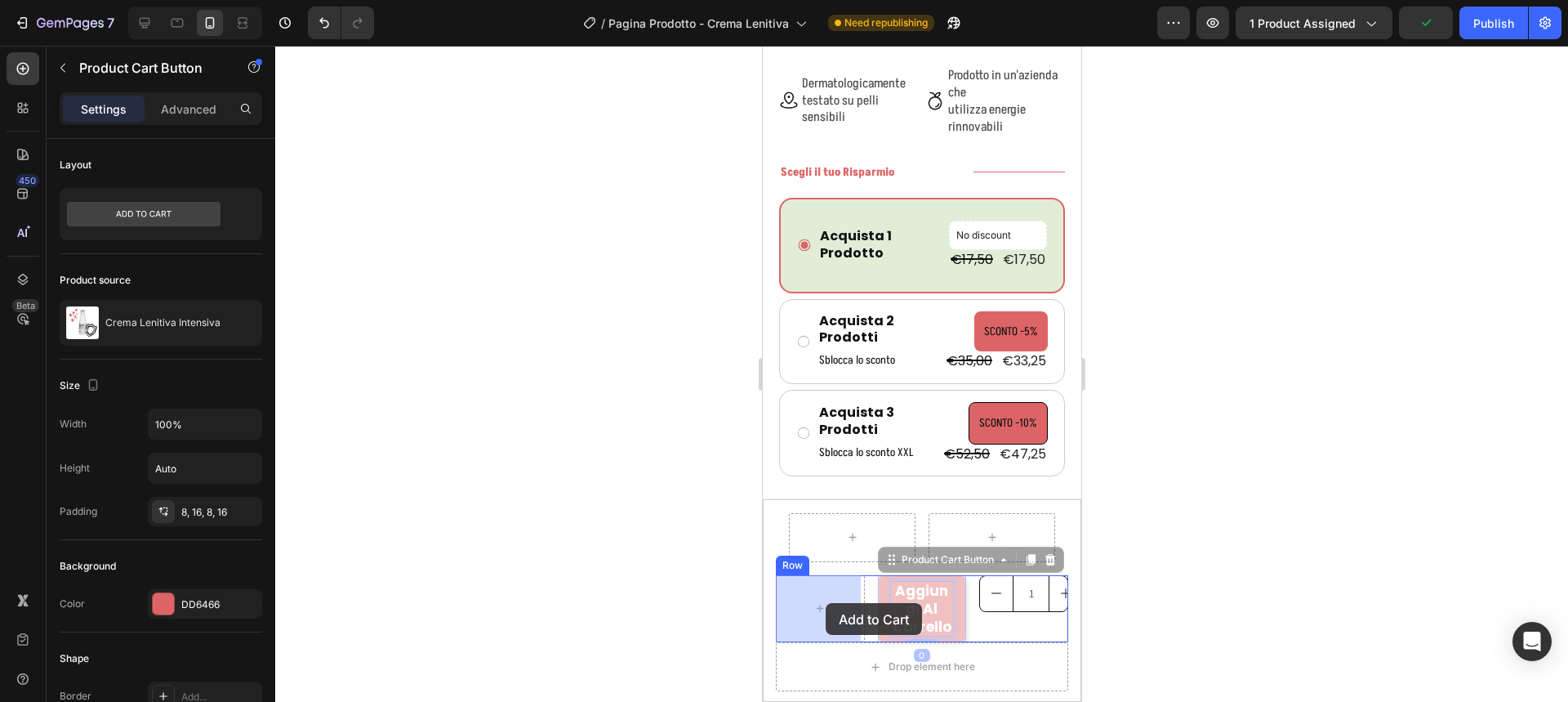
drag, startPoint x: 885, startPoint y: 603, endPoint x: 831, endPoint y: 603, distance: 54.0
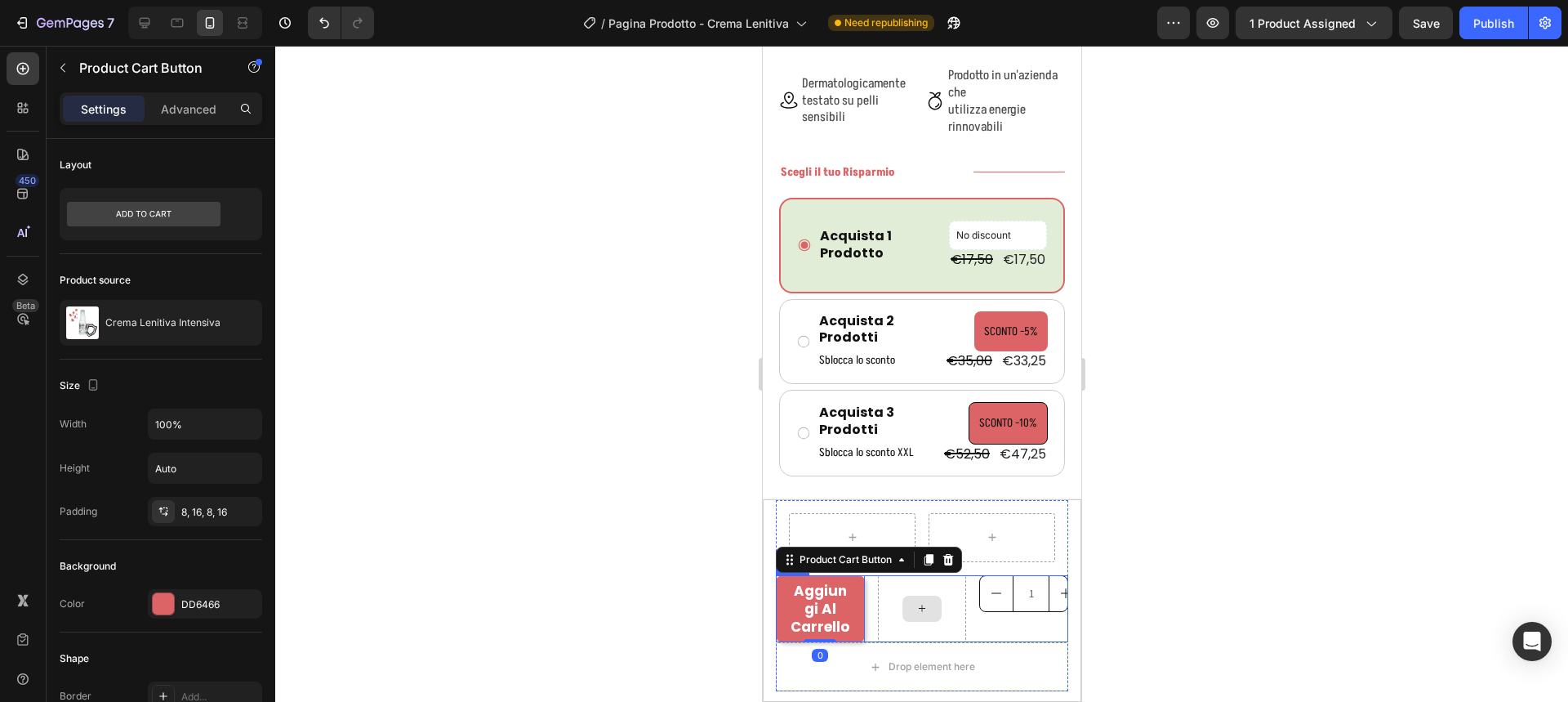
click at [939, 611] on div at bounding box center [921, 609] width 89 height 67
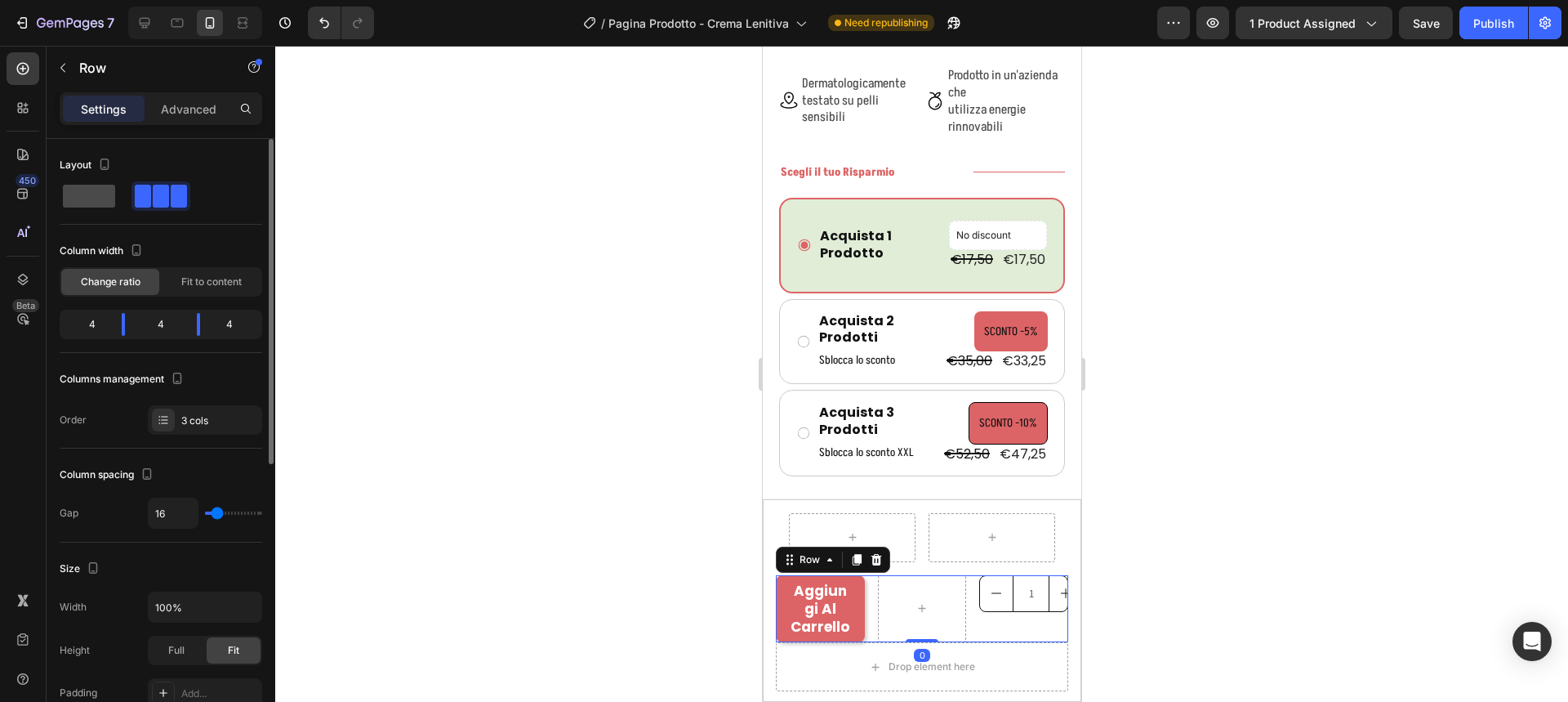
click at [99, 203] on span at bounding box center [88, 196] width 52 height 23
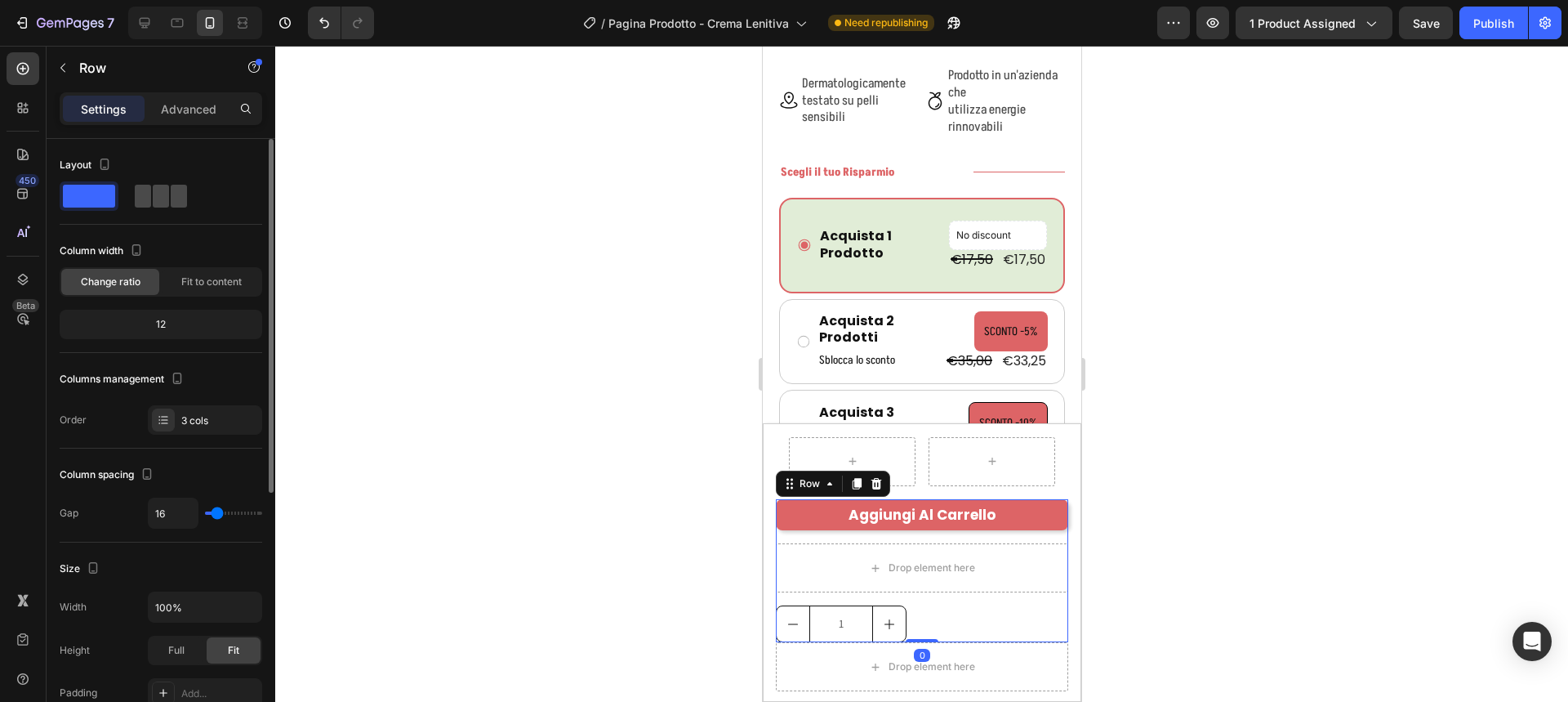
click at [151, 203] on div at bounding box center [160, 196] width 52 height 23
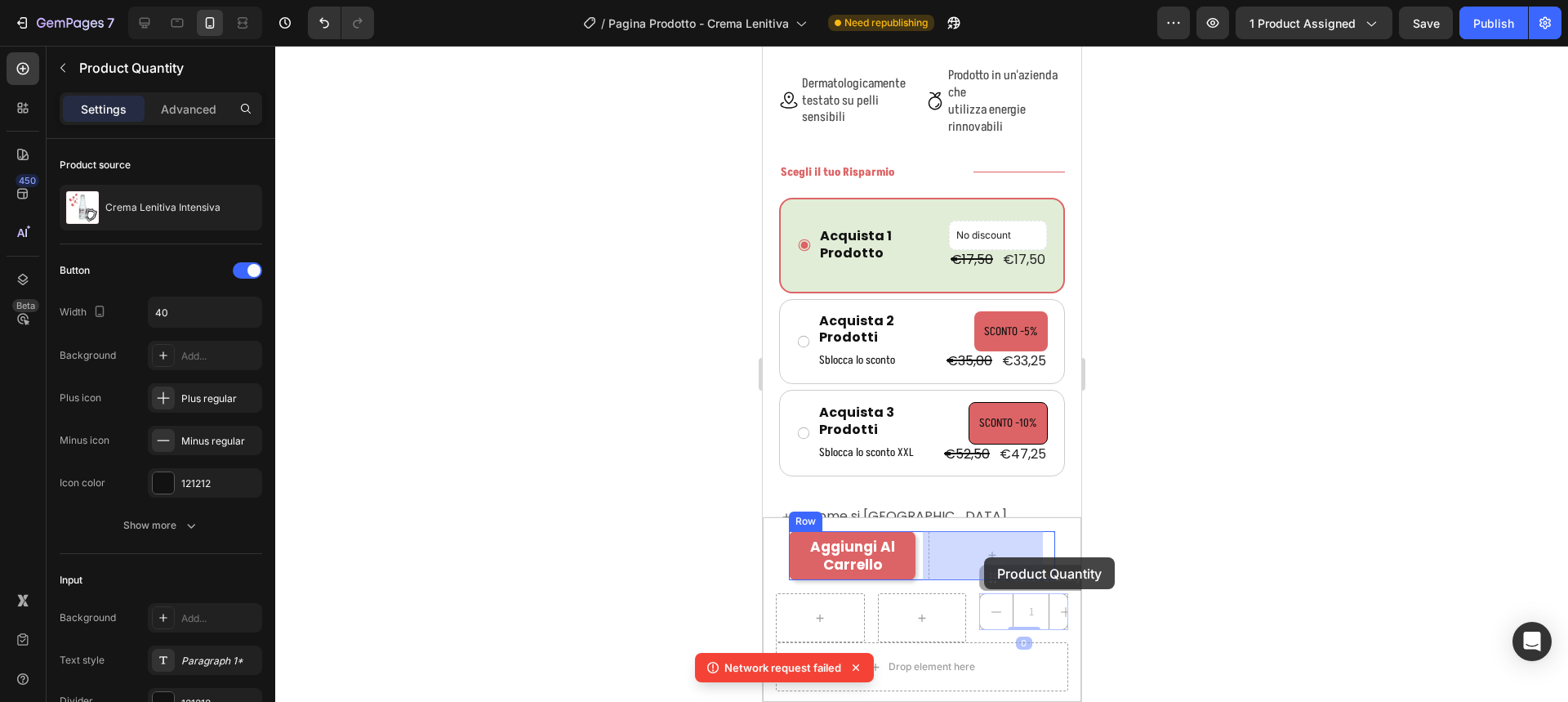
drag, startPoint x: 1004, startPoint y: 588, endPoint x: 986, endPoint y: 560, distance: 33.3
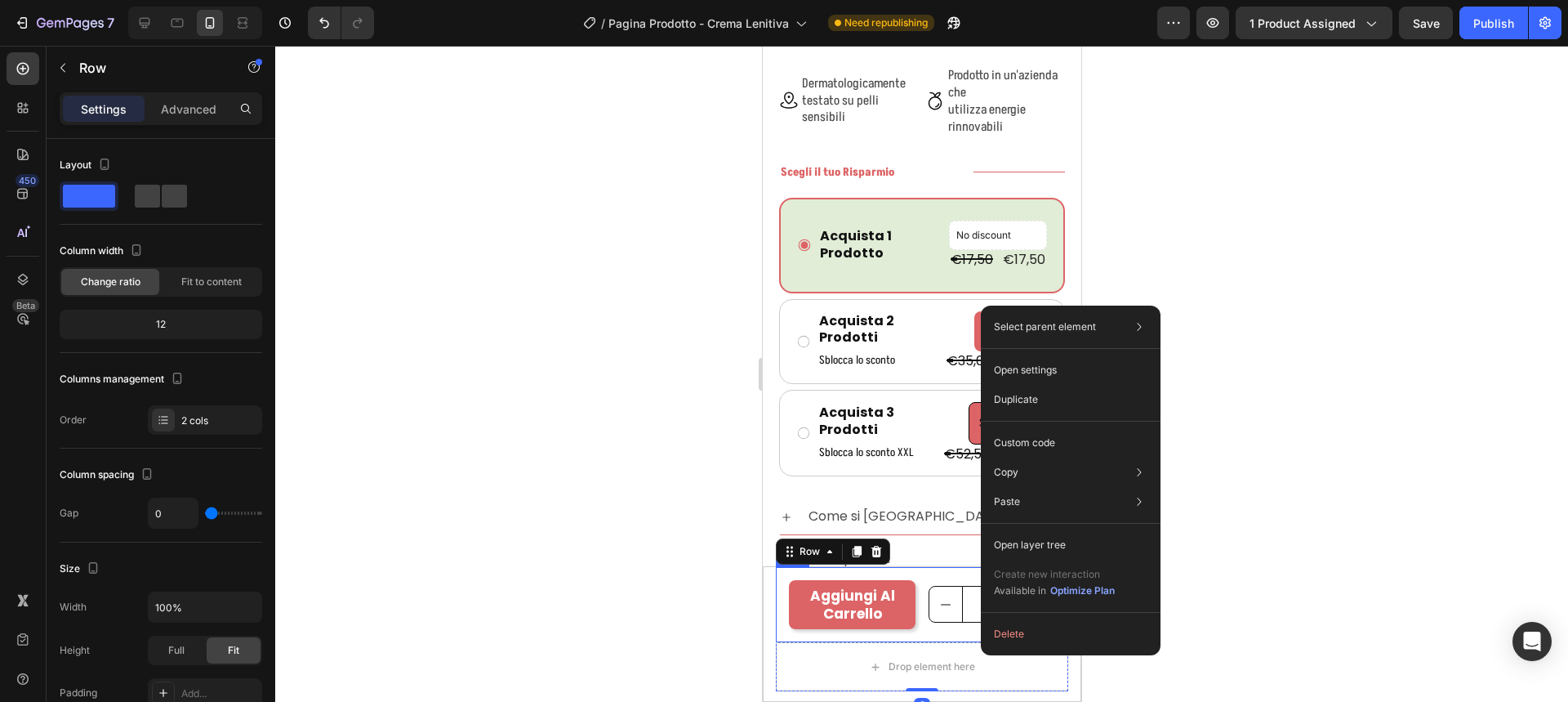
click at [950, 638] on div "Aggiungi al Carrello Product Cart Button 1 Product Quantity Row Row" at bounding box center [920, 604] width 292 height 75
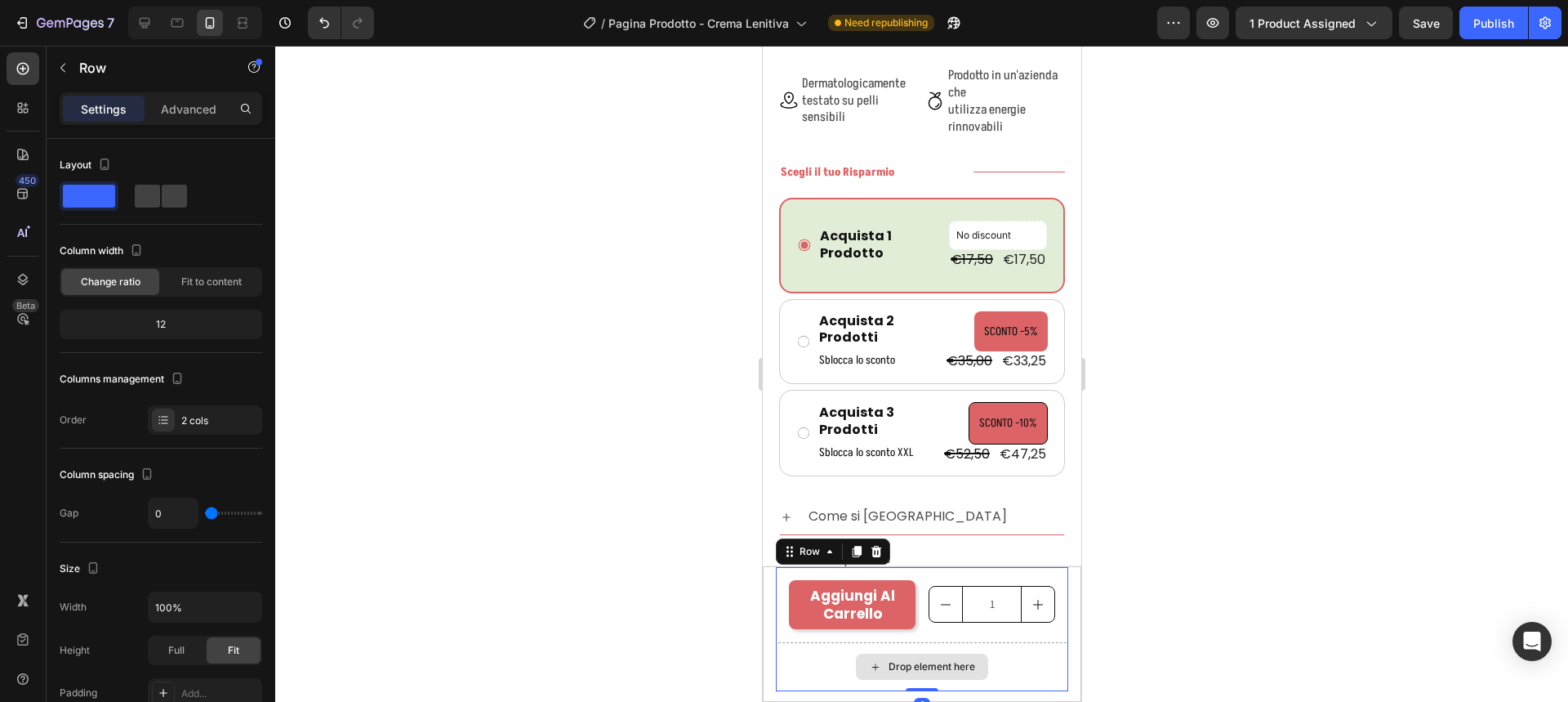
click at [1002, 679] on div "Drop element here" at bounding box center [920, 667] width 292 height 49
click at [201, 420] on div "2 cols" at bounding box center [219, 420] width 77 height 15
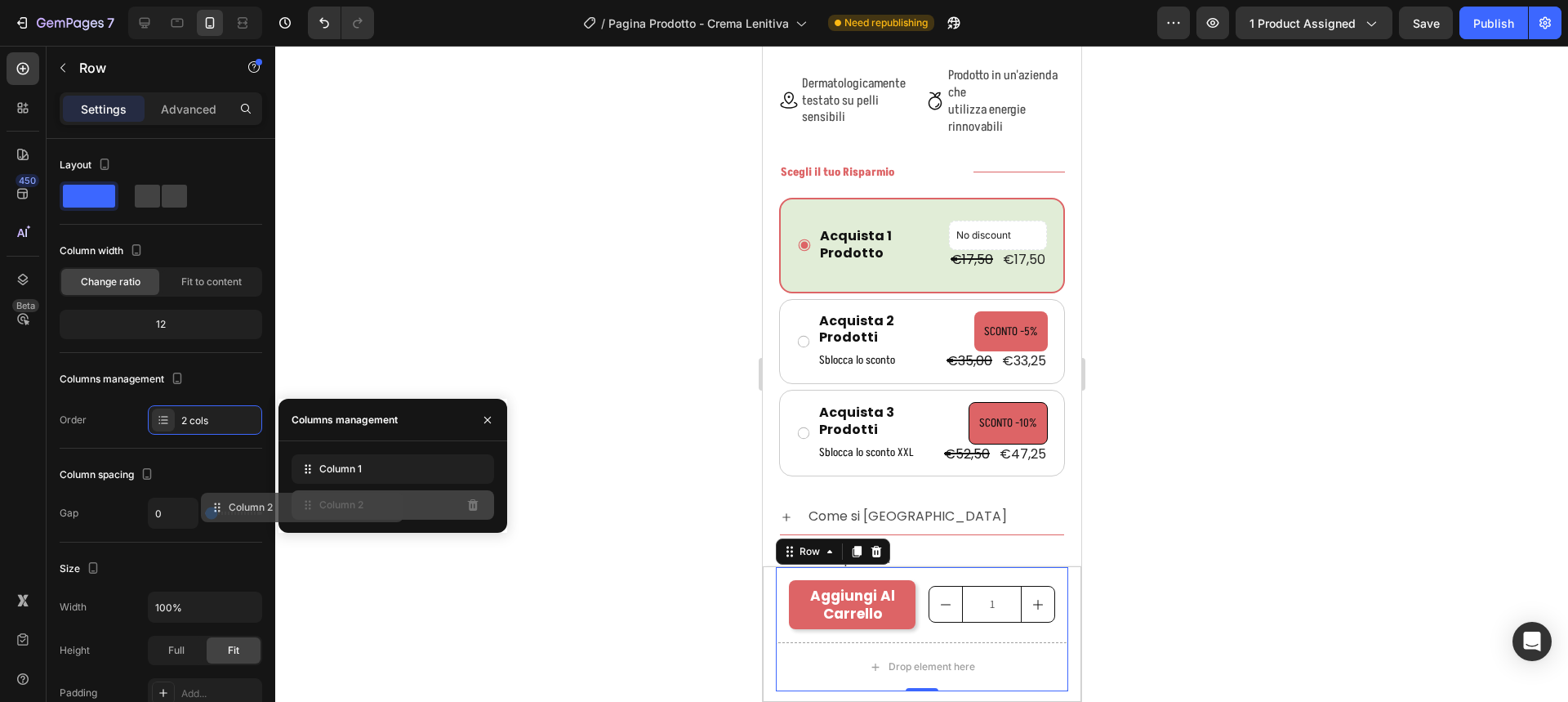
click at [383, 504] on div "Column 2" at bounding box center [393, 504] width 203 height 29
click at [345, 504] on span "Column 2" at bounding box center [341, 504] width 44 height 15
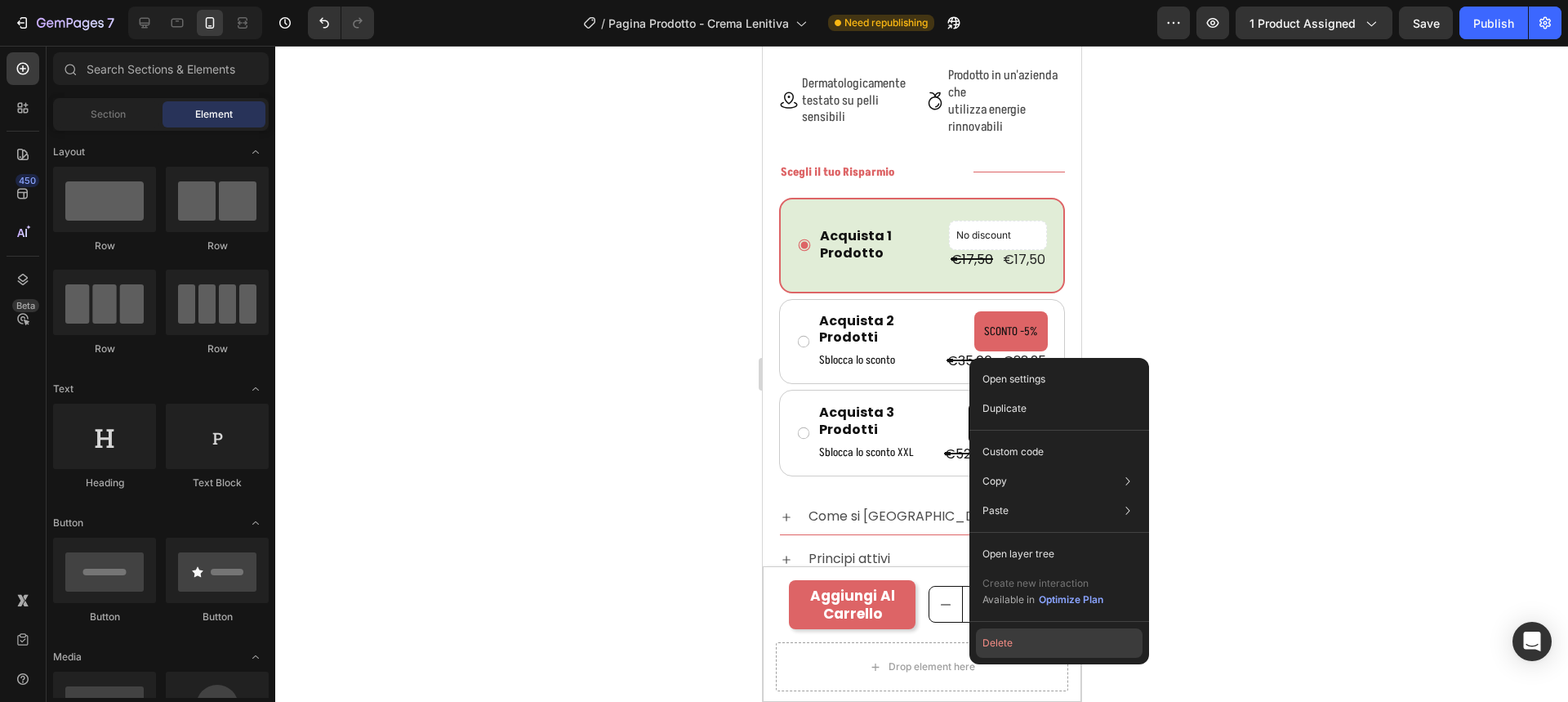
click at [1012, 644] on button "Delete" at bounding box center [1059, 643] width 166 height 29
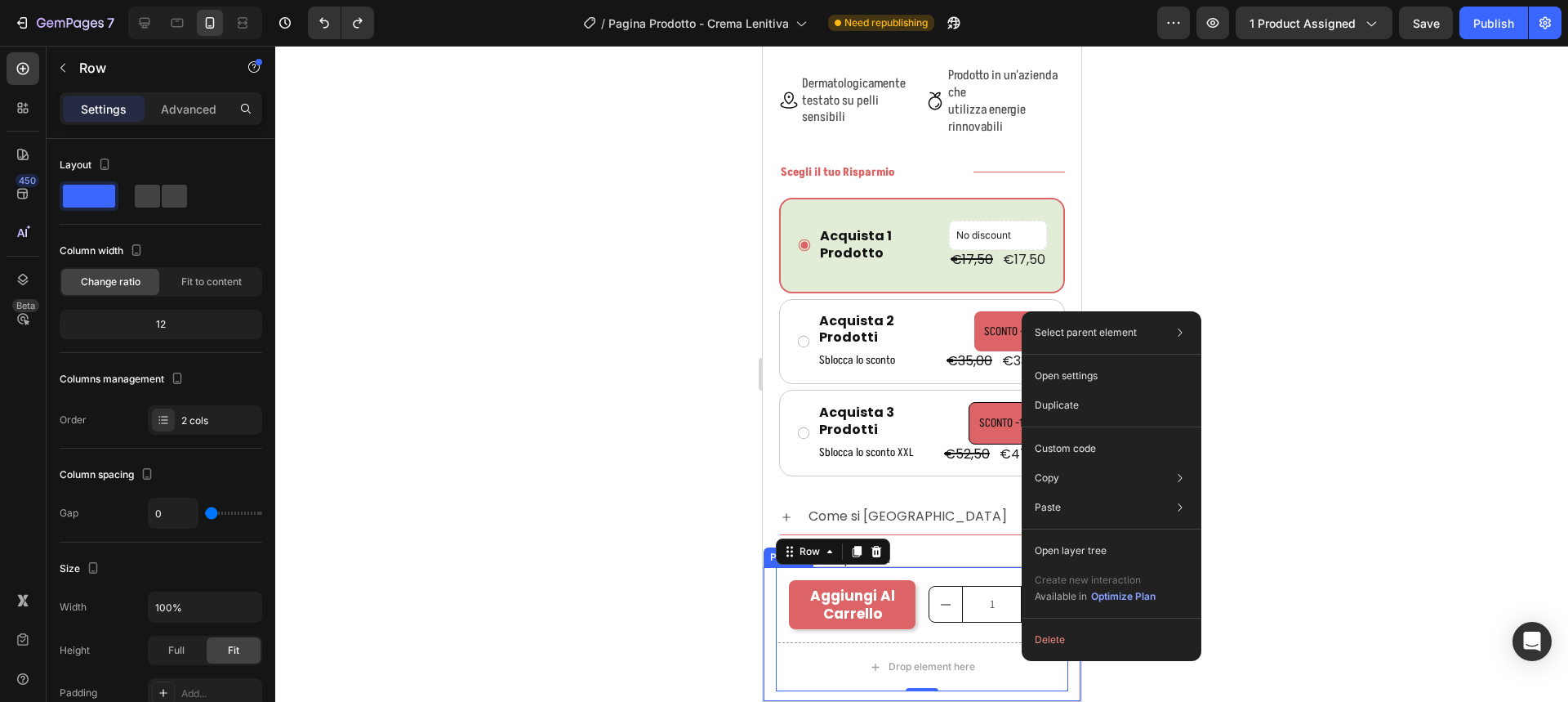
click at [1061, 669] on div "Product Images Crema Lenitiva Intensiva Product Title Row Aggiungi al Carrello …" at bounding box center [921, 633] width 317 height 134
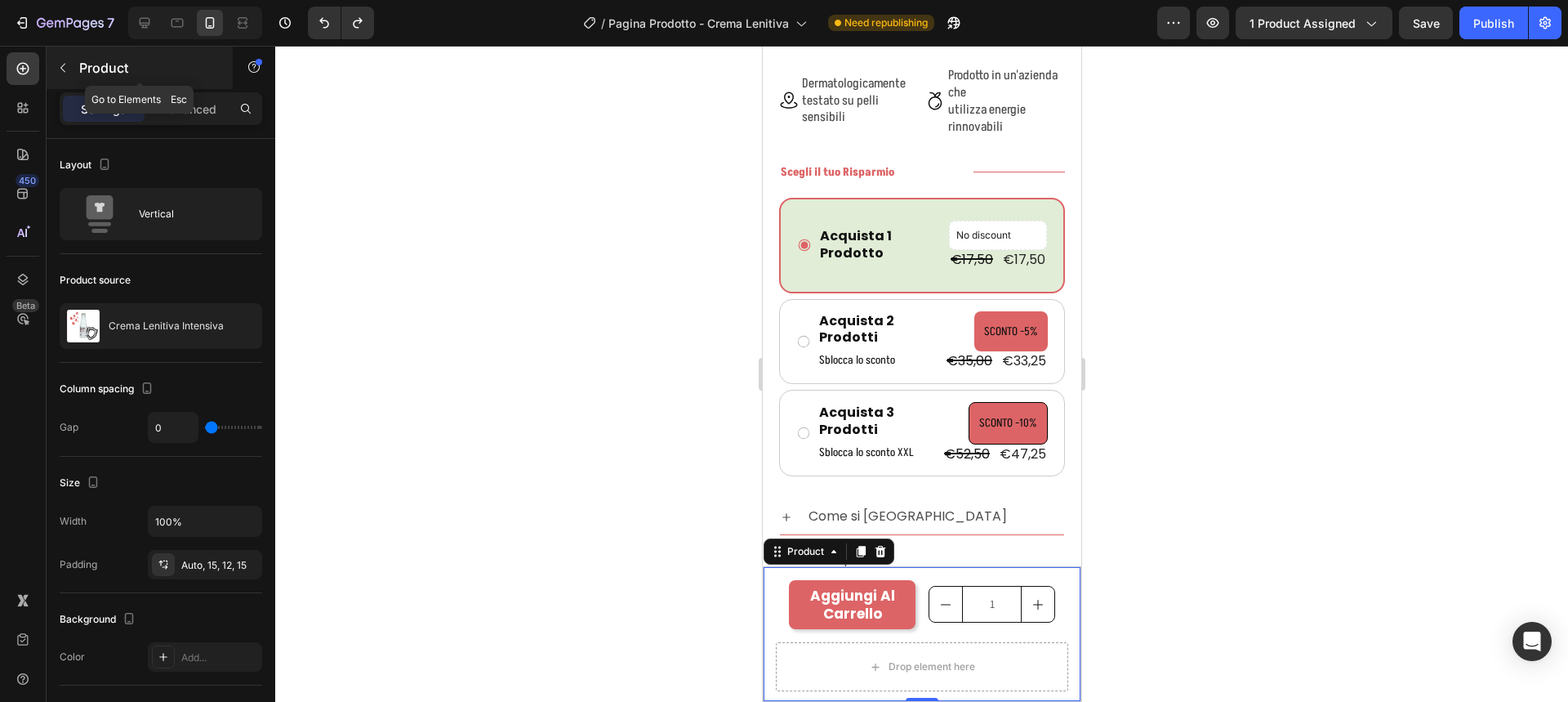
click at [60, 58] on button "button" at bounding box center [63, 68] width 27 height 27
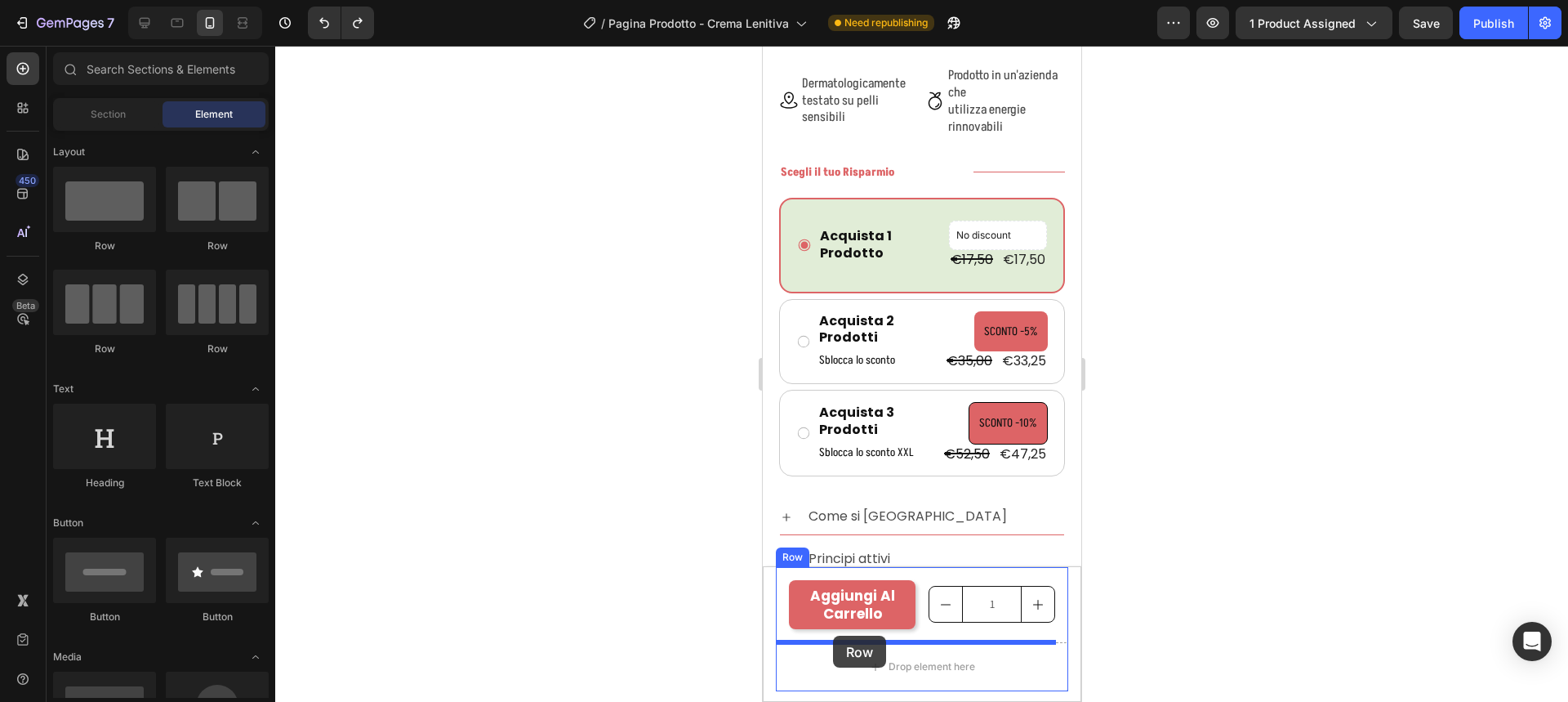
drag, startPoint x: 971, startPoint y: 253, endPoint x: 832, endPoint y: 635, distance: 406.5
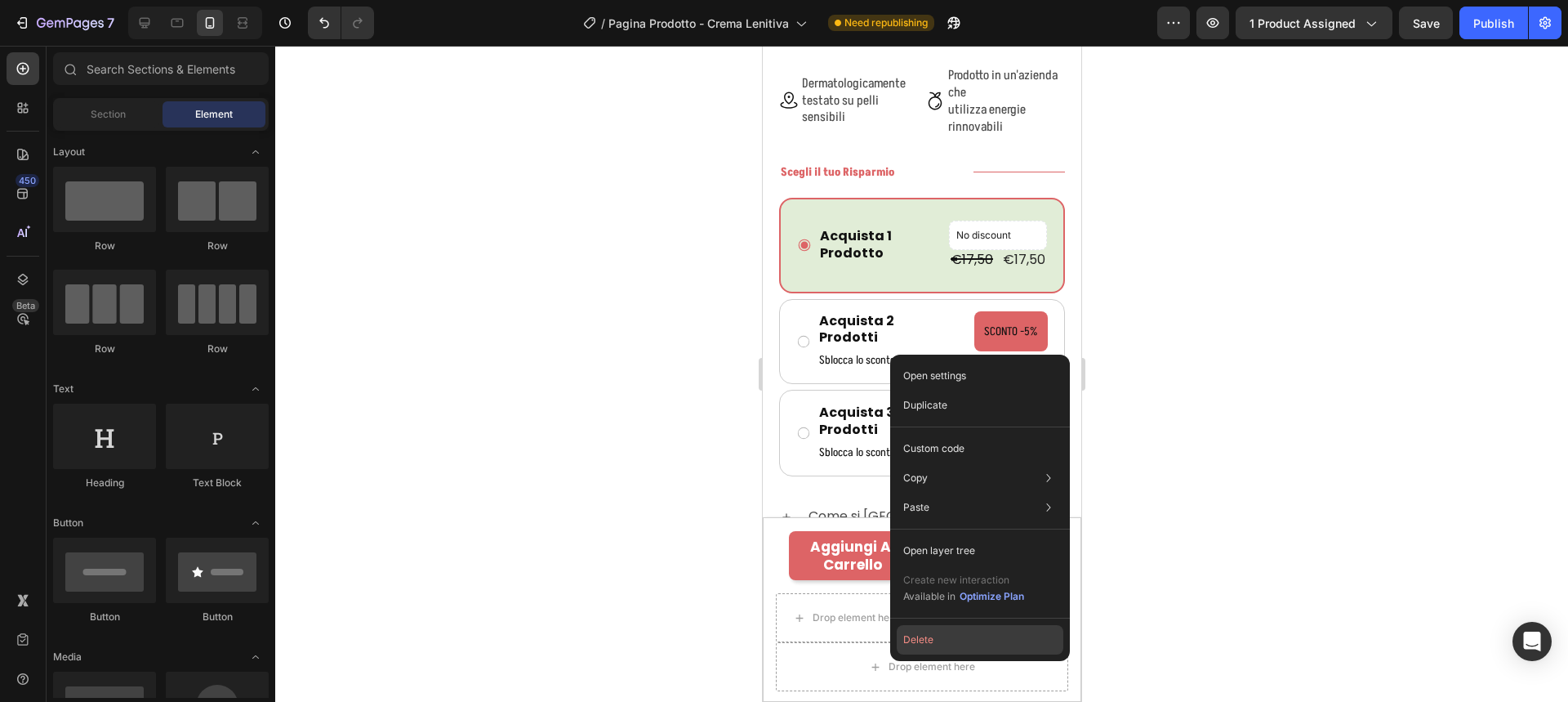
click at [906, 640] on button "Delete" at bounding box center [979, 639] width 166 height 29
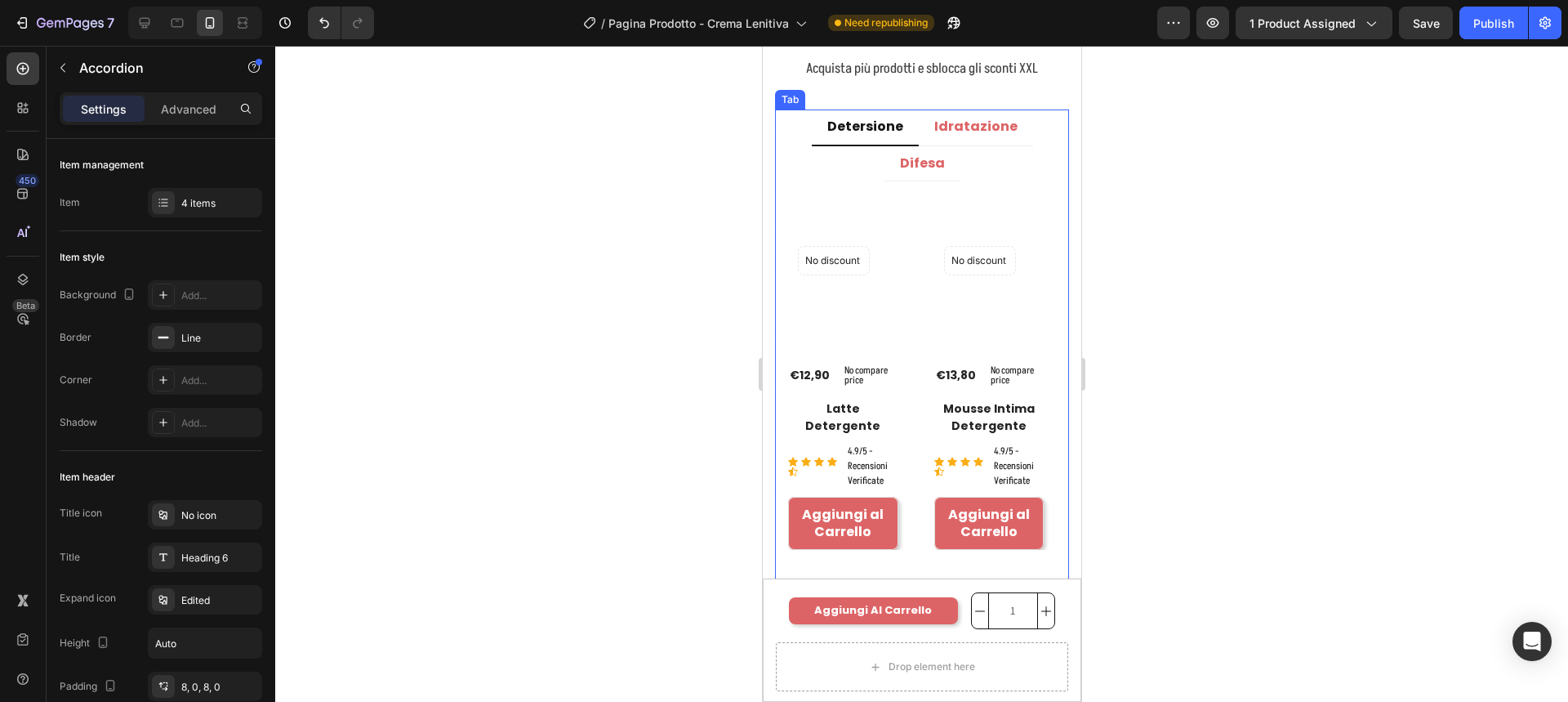
scroll to position [4010, 0]
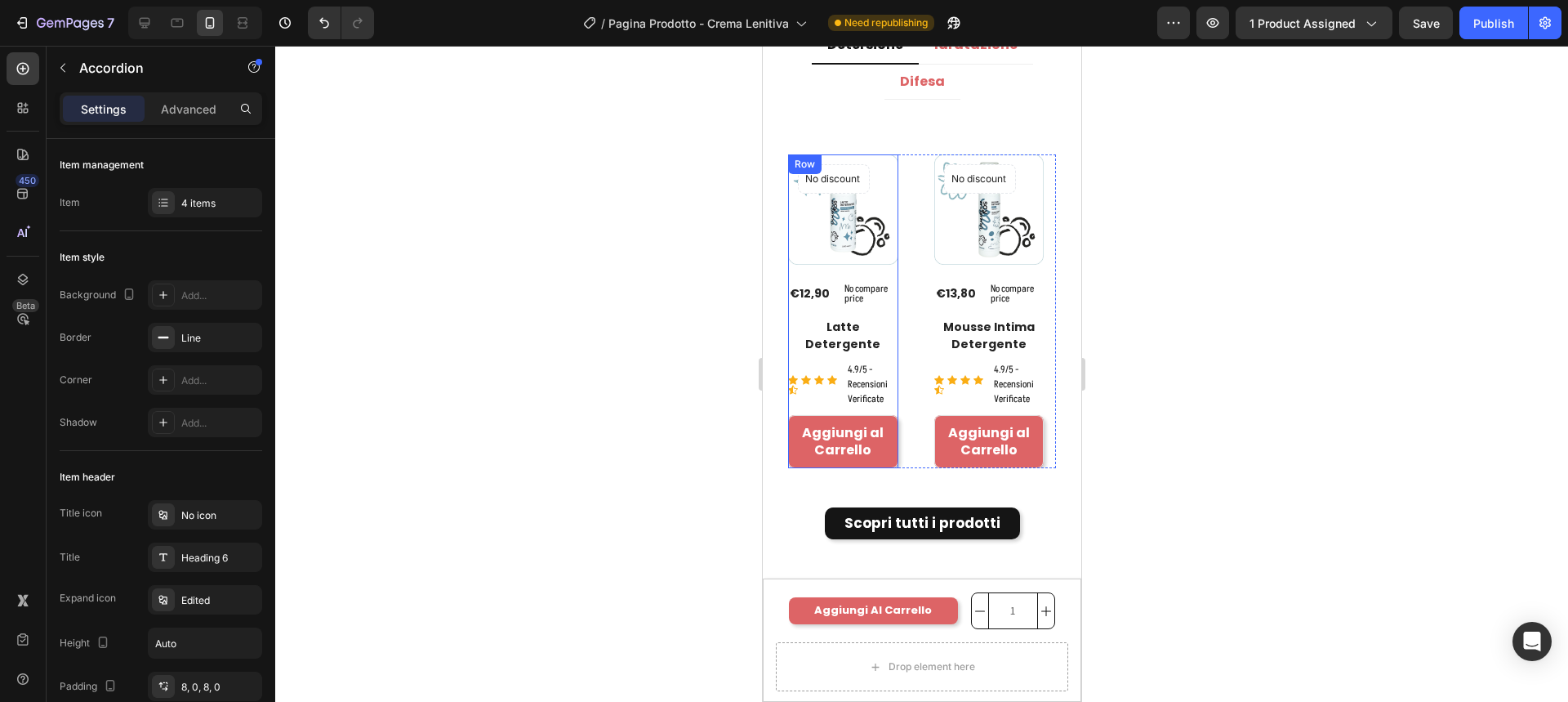
click at [880, 268] on div "No discount Not be displayed when published Product Badge (P) Images €12,90 (P)…" at bounding box center [842, 311] width 110 height 314
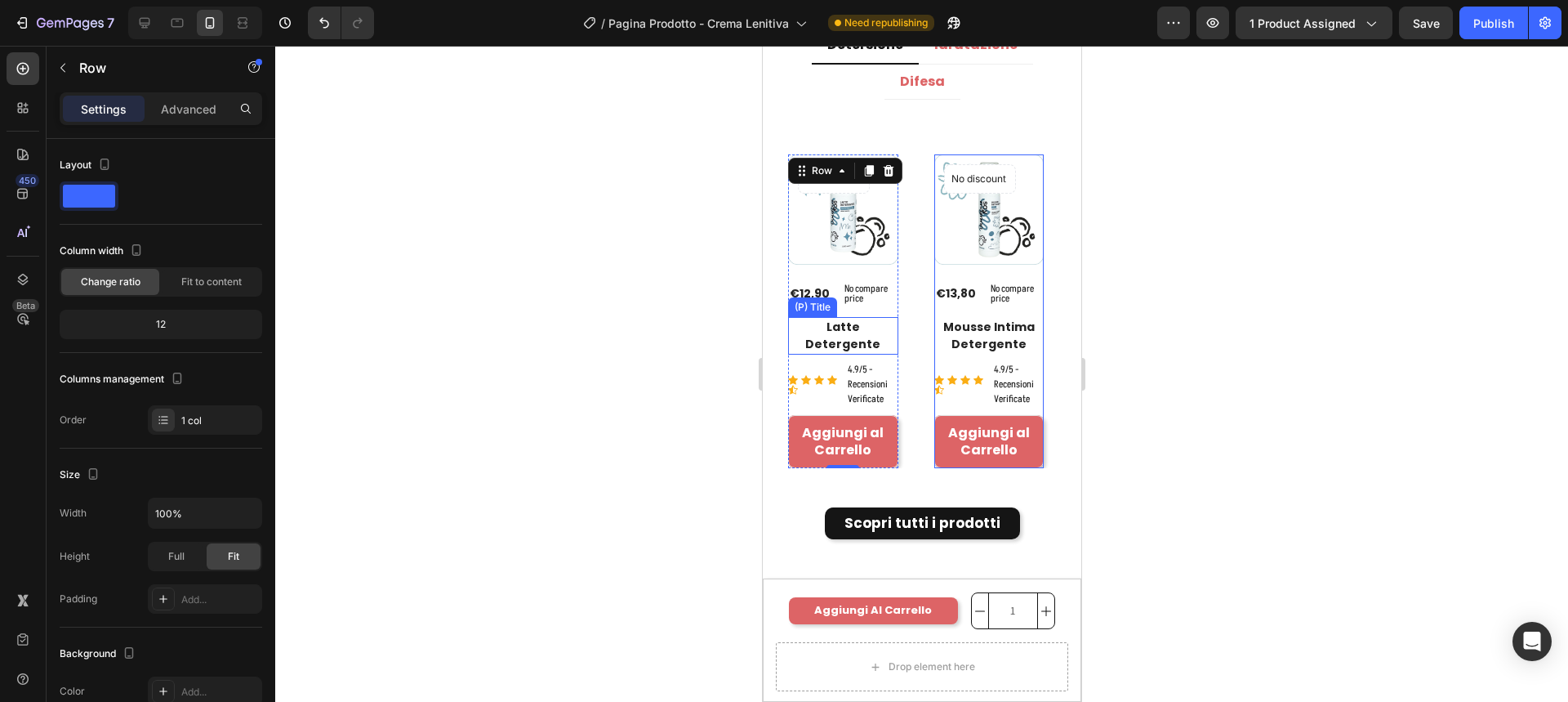
click at [843, 331] on h2 "Latte Detergente" at bounding box center [842, 335] width 110 height 37
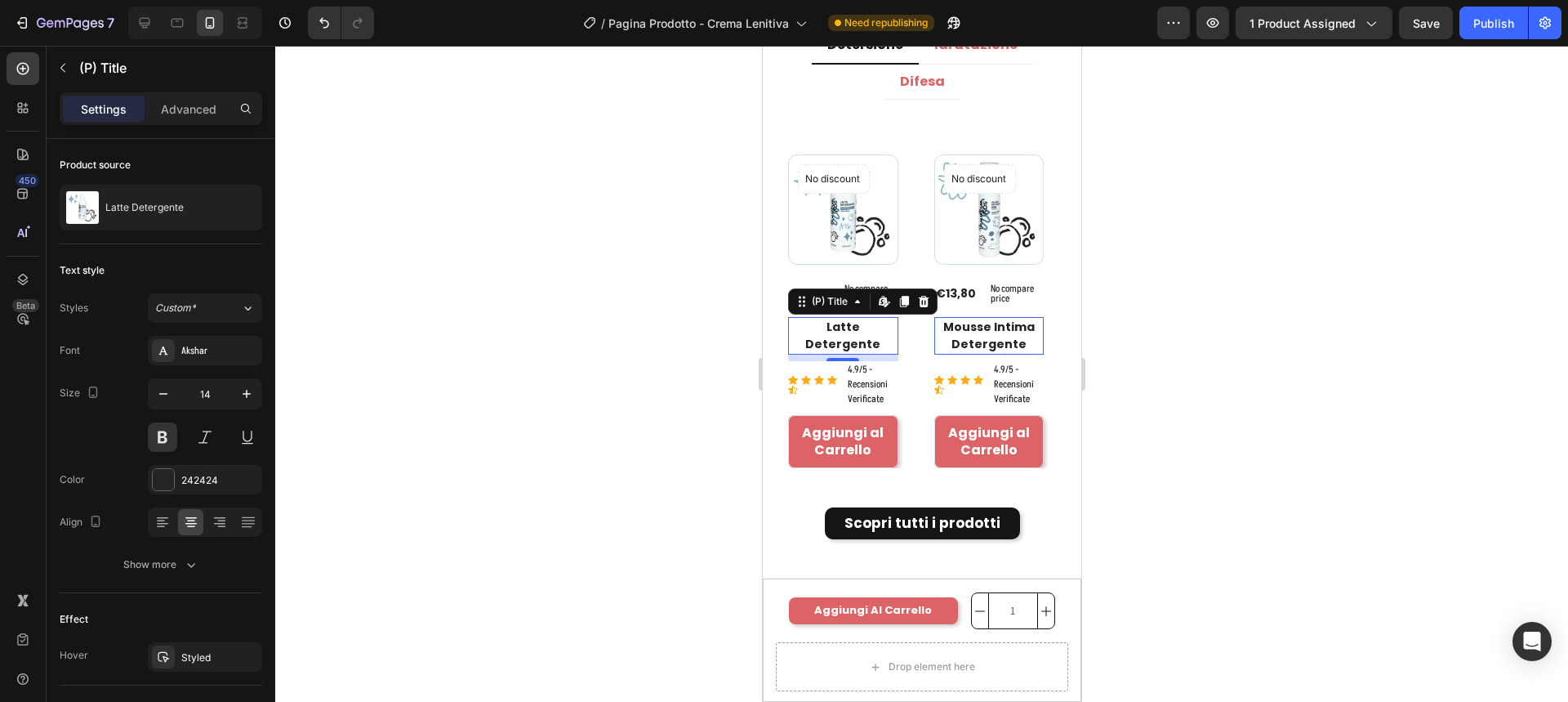
click at [822, 327] on h2 "Latte Detergente" at bounding box center [842, 335] width 110 height 37
click at [828, 325] on h2 "Latte Detergente" at bounding box center [842, 335] width 110 height 37
click at [861, 325] on h2 "Latte Detergente" at bounding box center [842, 335] width 110 height 37
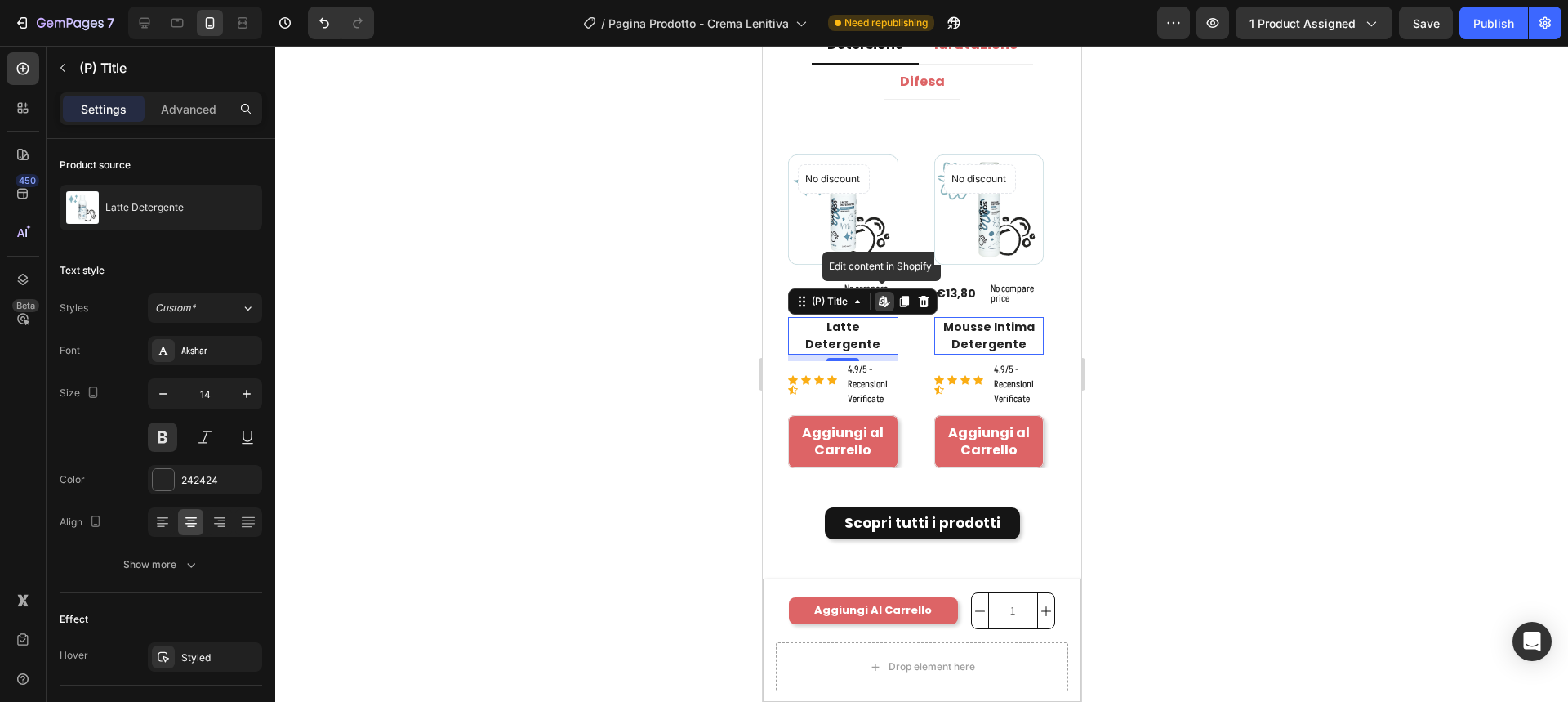
click at [861, 325] on h2 "Latte Detergente" at bounding box center [842, 335] width 110 height 37
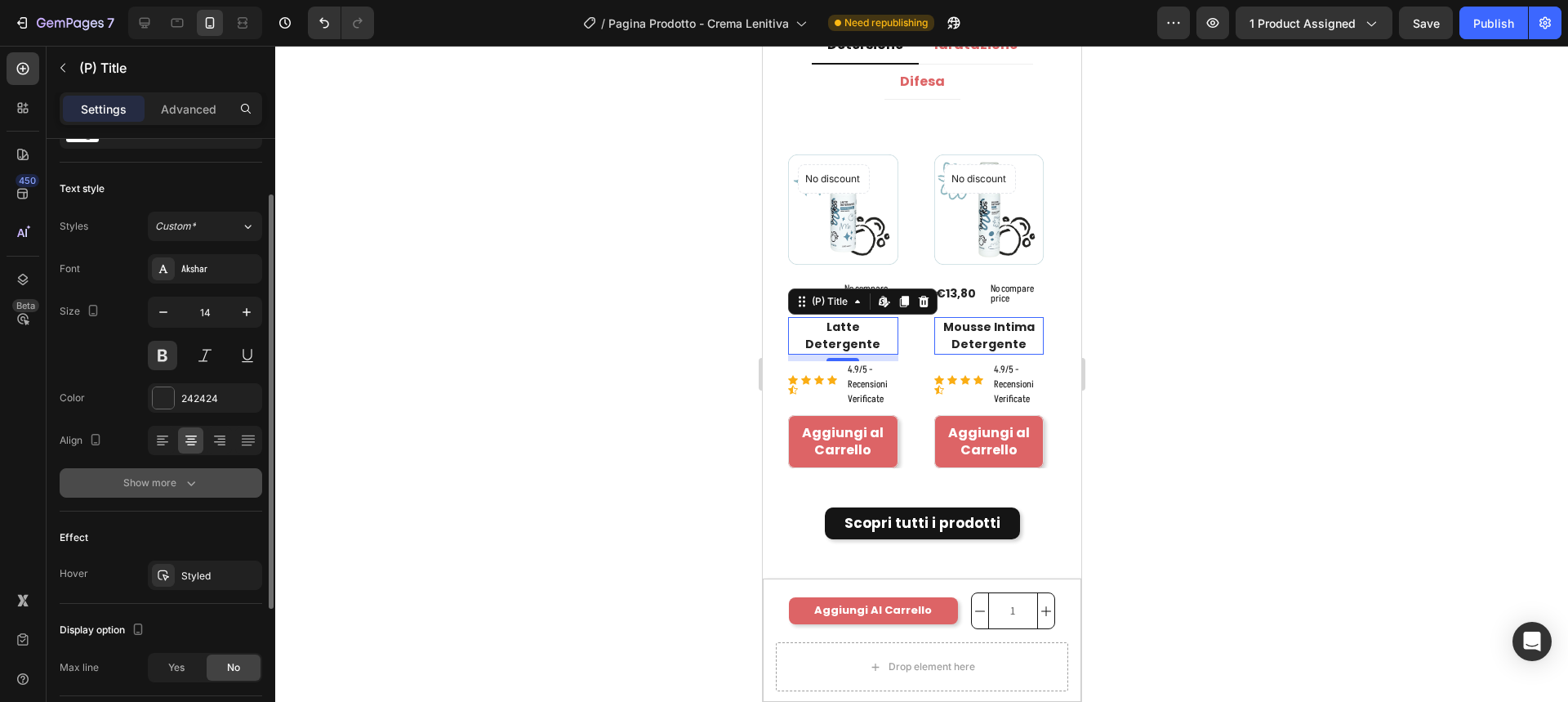
click at [170, 493] on button "Show more" at bounding box center [161, 483] width 203 height 29
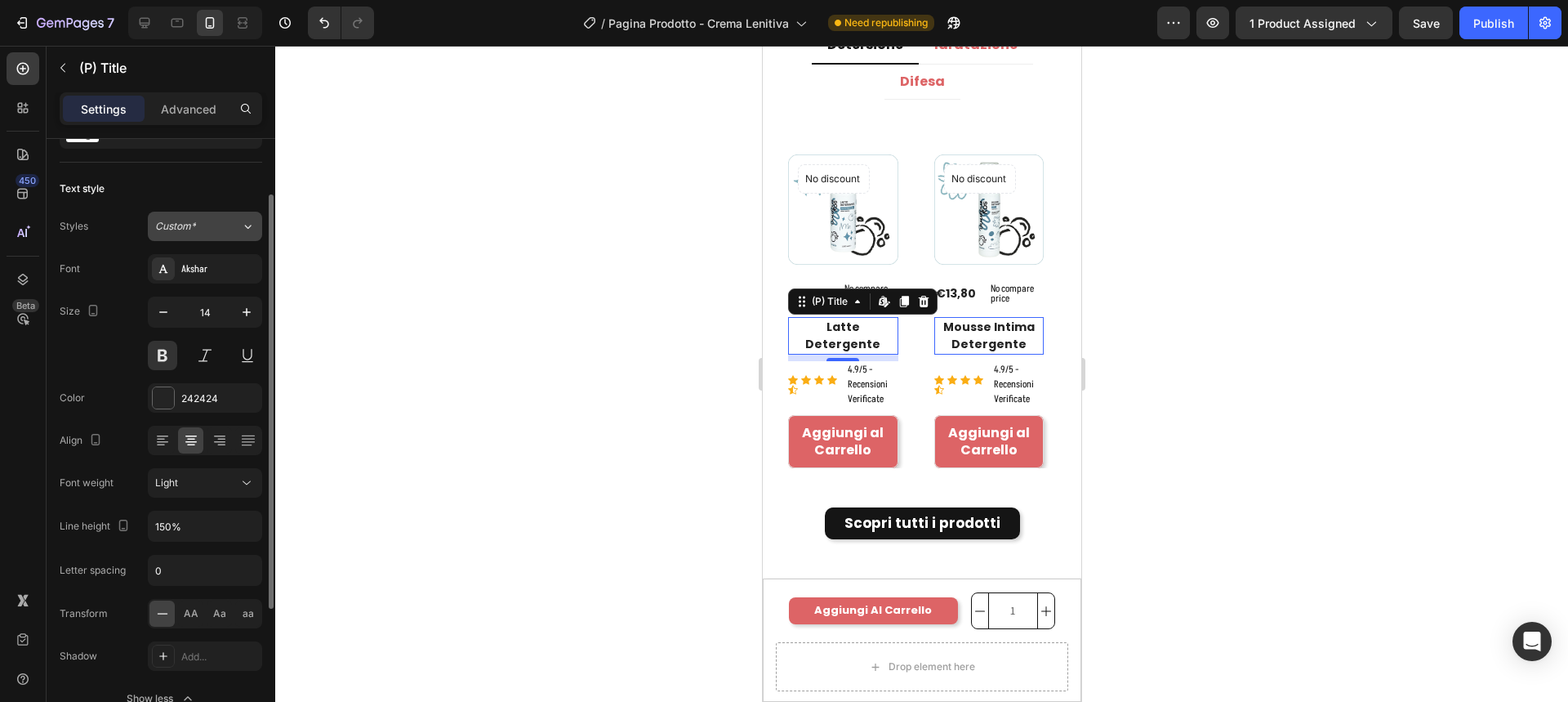
click at [178, 211] on button "Custom*" at bounding box center [204, 226] width 114 height 29
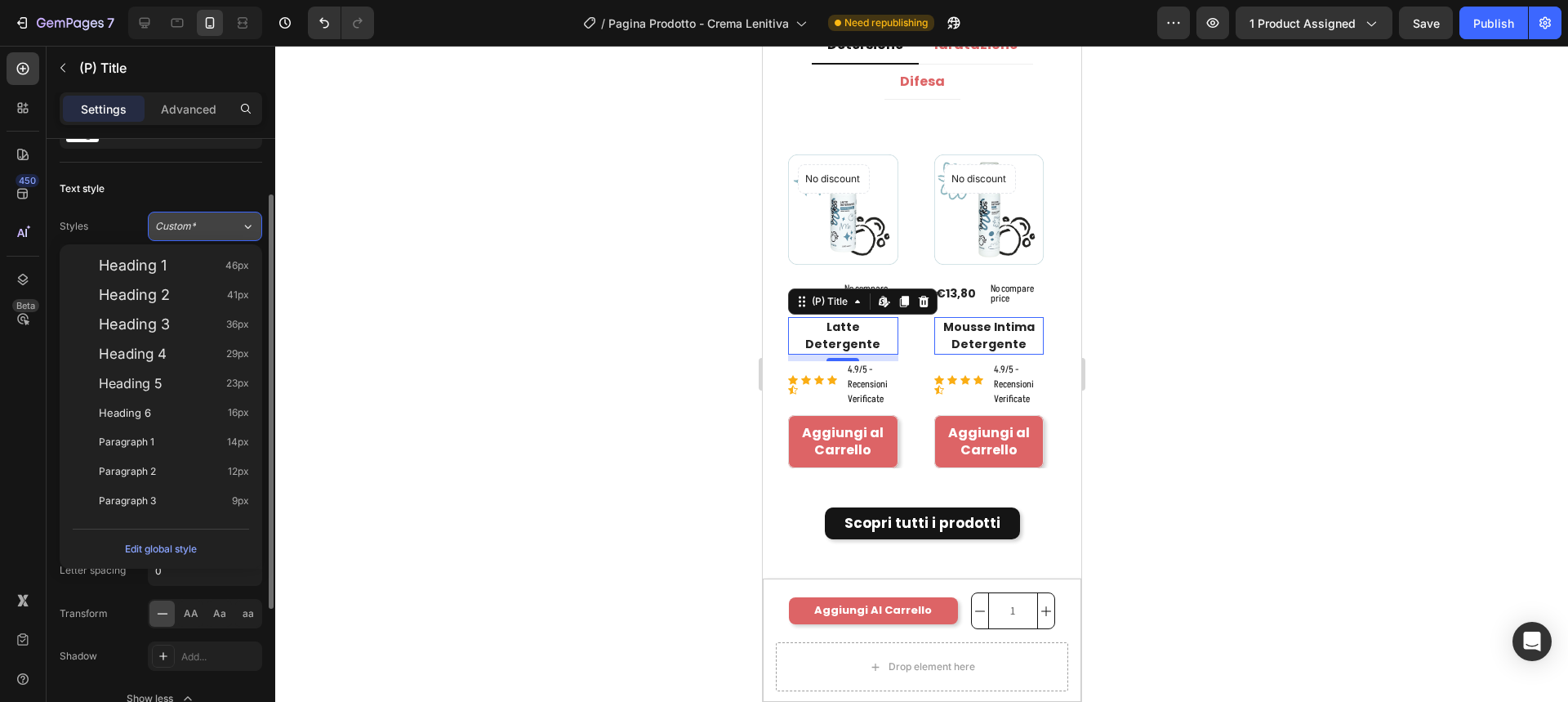
click at [180, 211] on button "Custom*" at bounding box center [204, 226] width 114 height 29
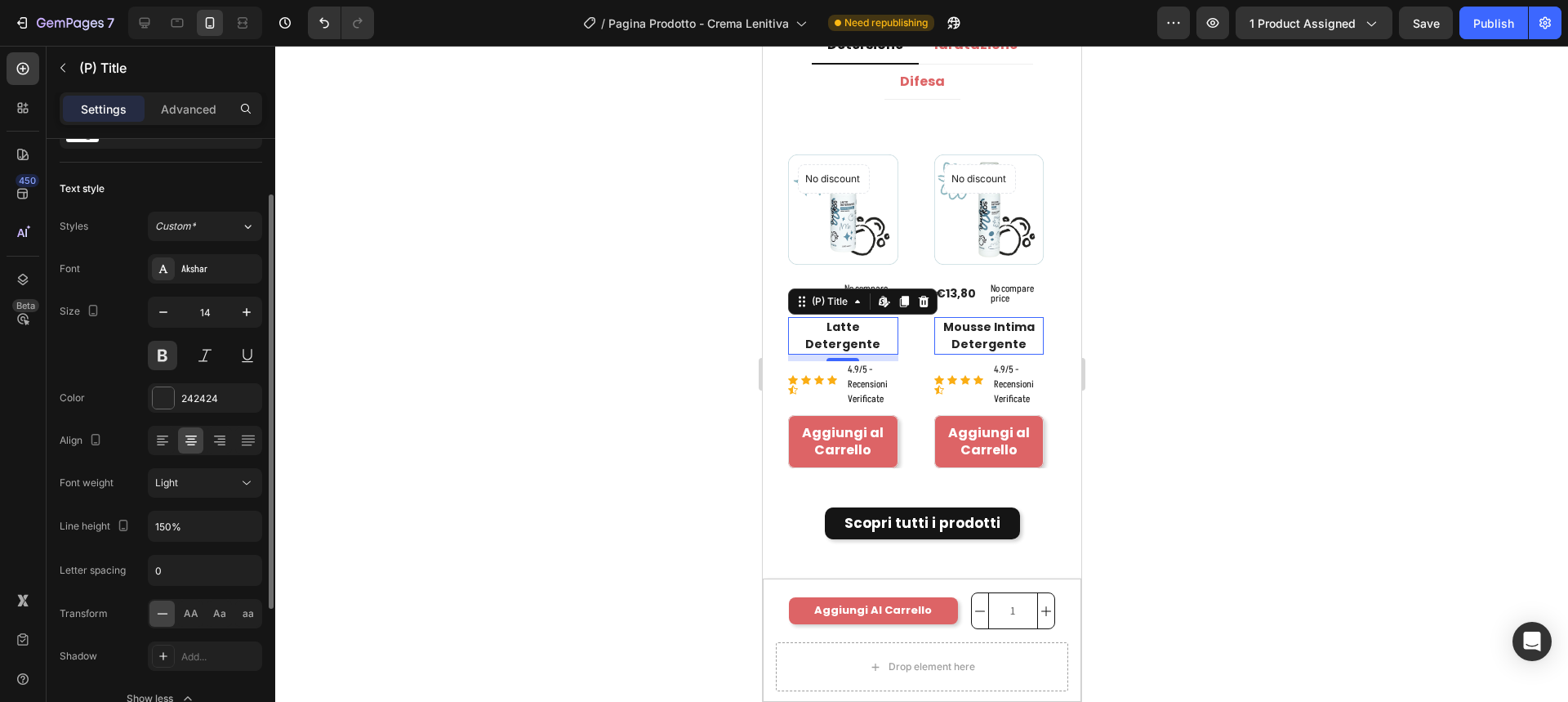
scroll to position [163, 0]
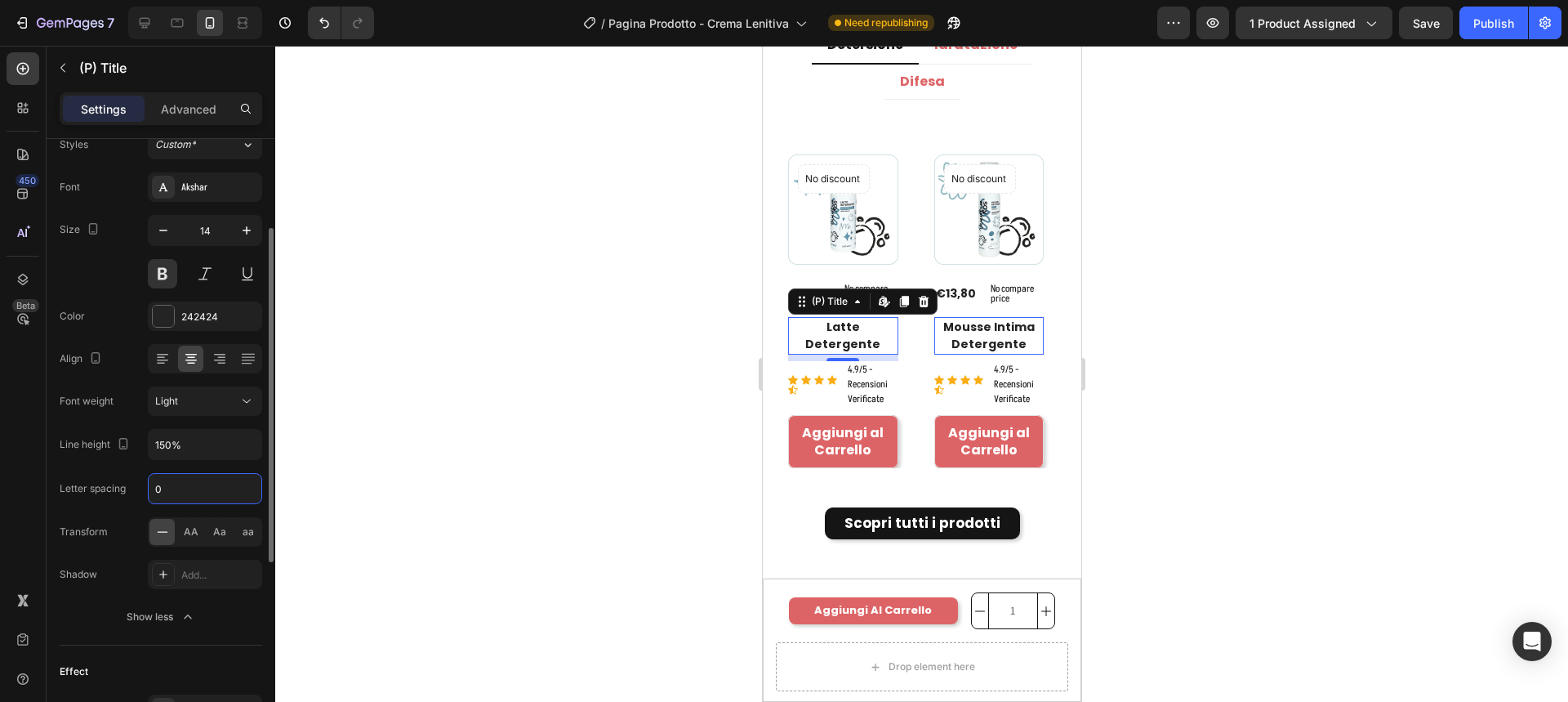
click at [161, 489] on input "0" at bounding box center [204, 489] width 113 height 29
click at [154, 487] on input "0" at bounding box center [204, 489] width 113 height 29
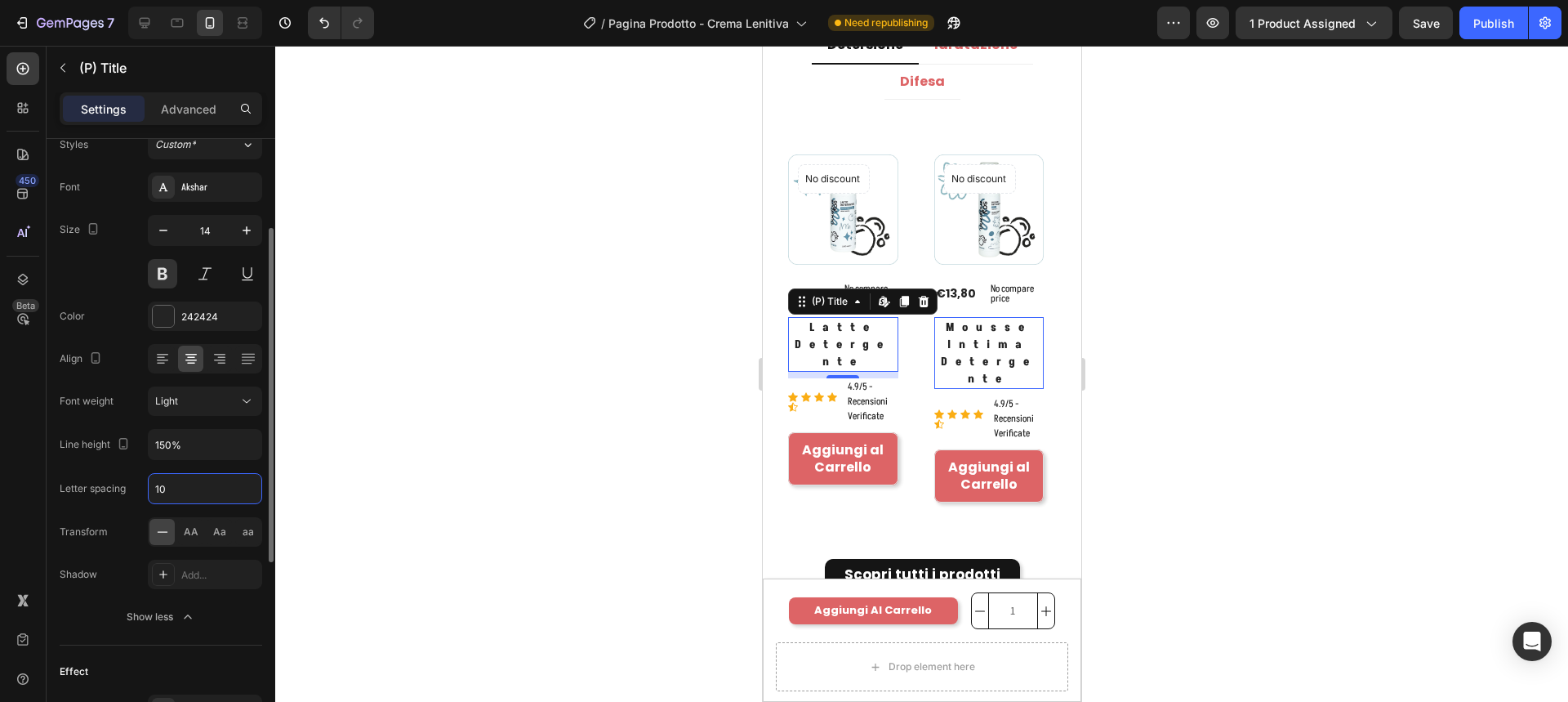
type input "0"
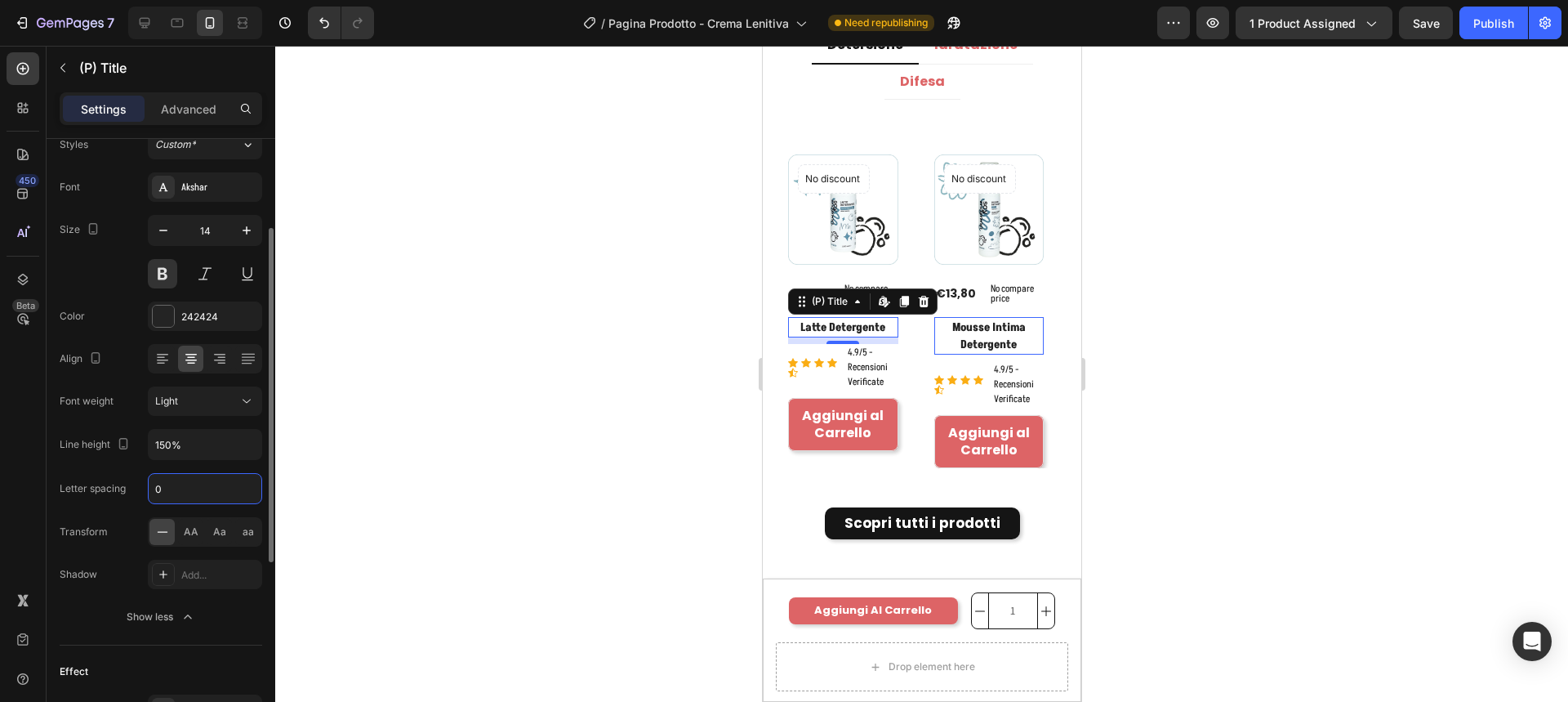
click at [135, 379] on div "Font Akshar Size 14 Color 242424 Align Font weight Light Line height 150% Lette…" at bounding box center [161, 401] width 203 height 459
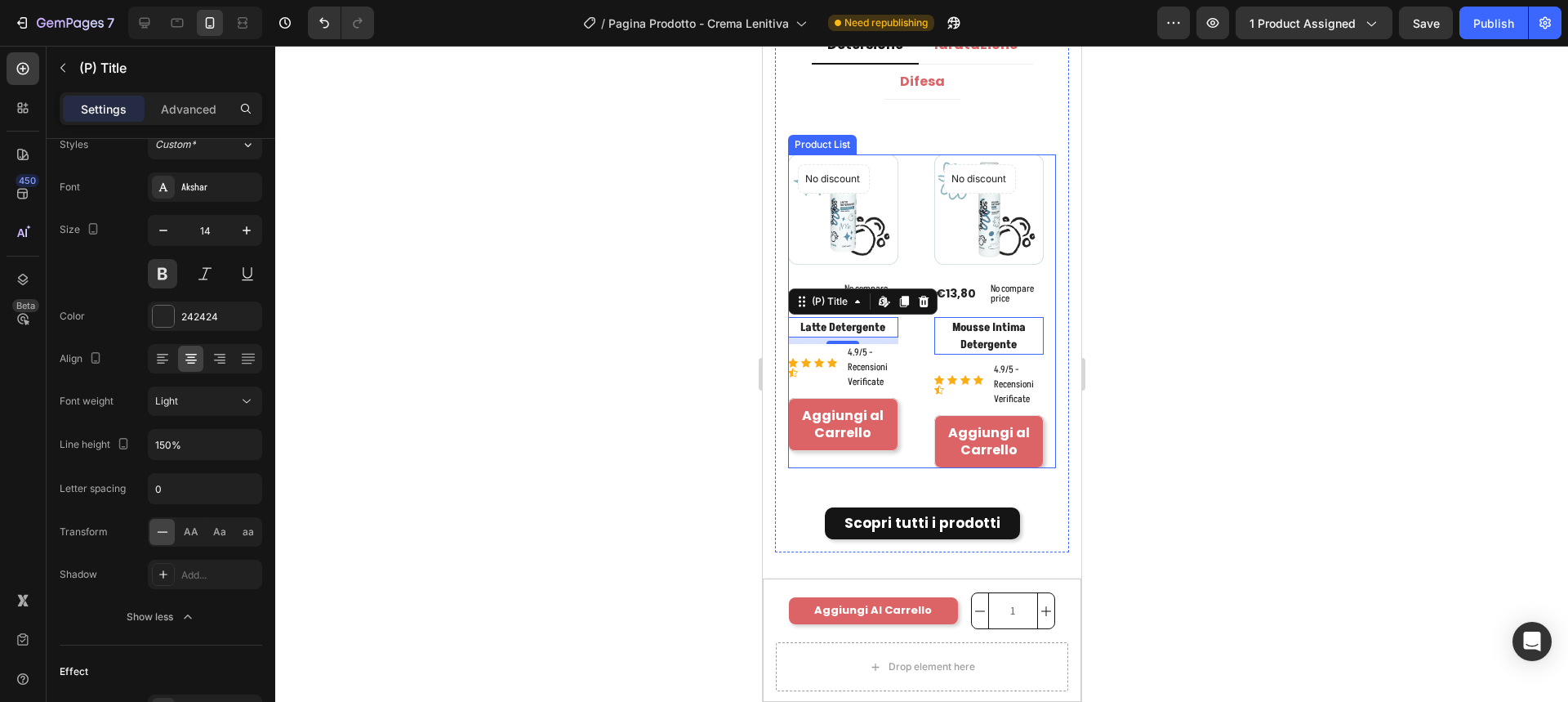
click at [912, 380] on div "No discount Not be displayed when published Product Badge (P) Images €12,90 (P)…" at bounding box center [921, 311] width 267 height 314
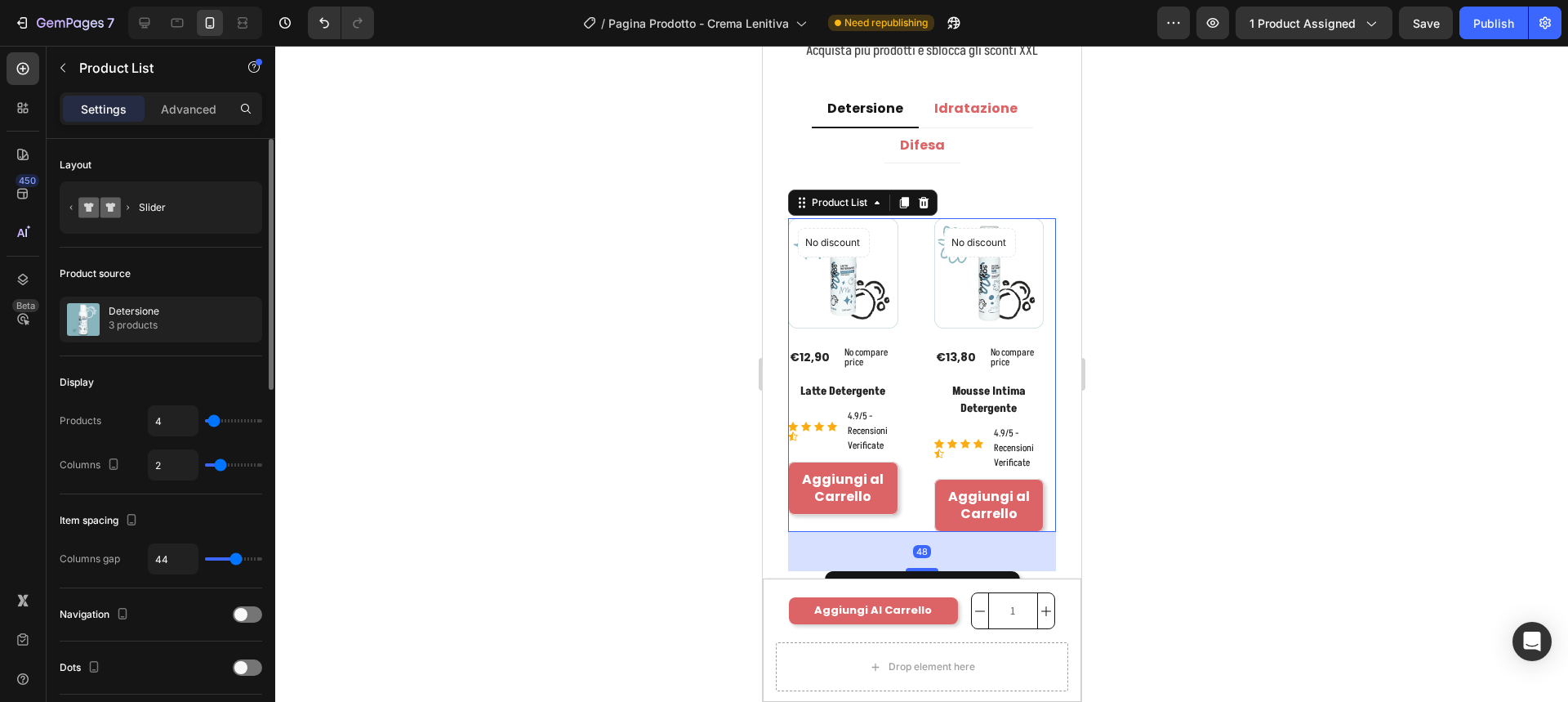
scroll to position [3929, 0]
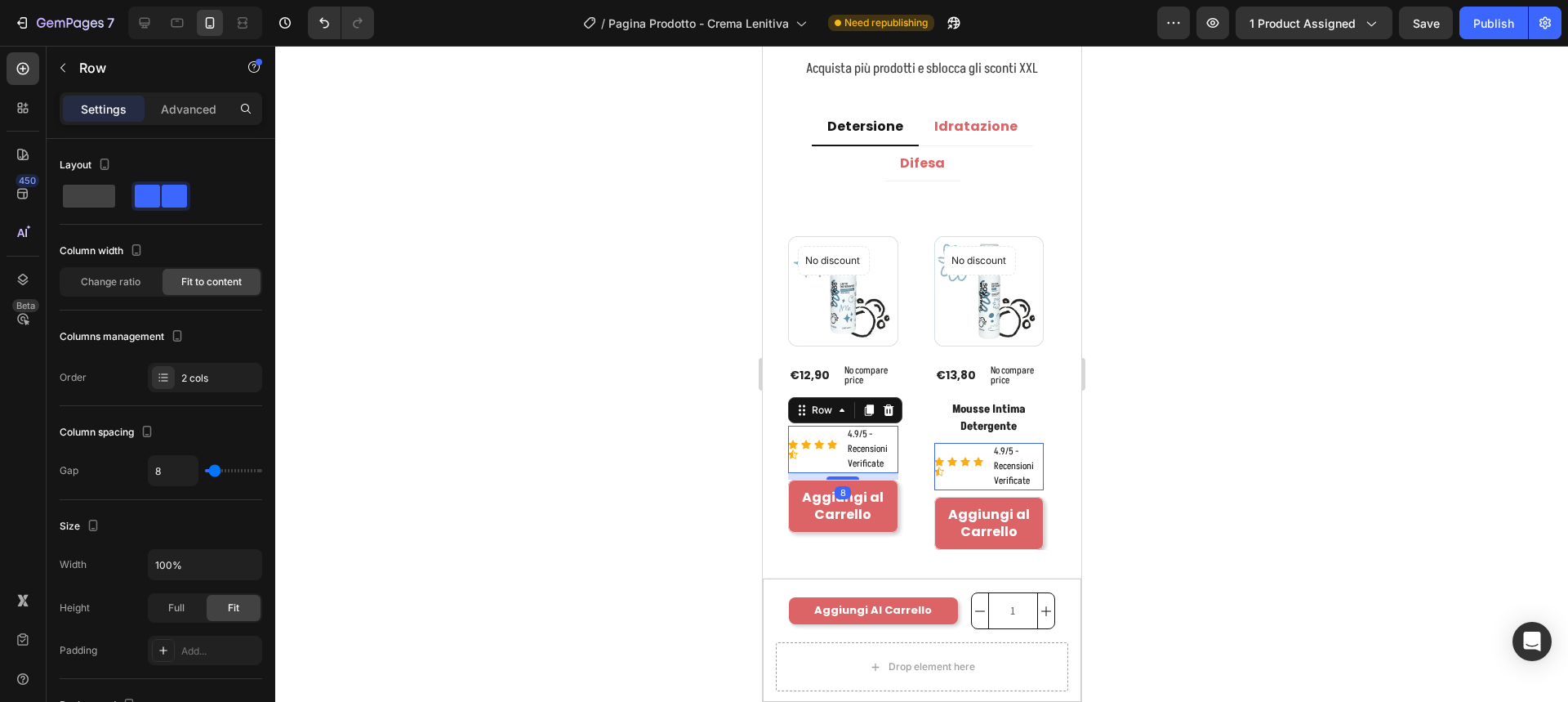
click at [821, 463] on div "Icon Icon Icon Icon Icon Icon List Hoz" at bounding box center [813, 449] width 51 height 47
click at [94, 203] on span at bounding box center [88, 196] width 52 height 23
type input "0"
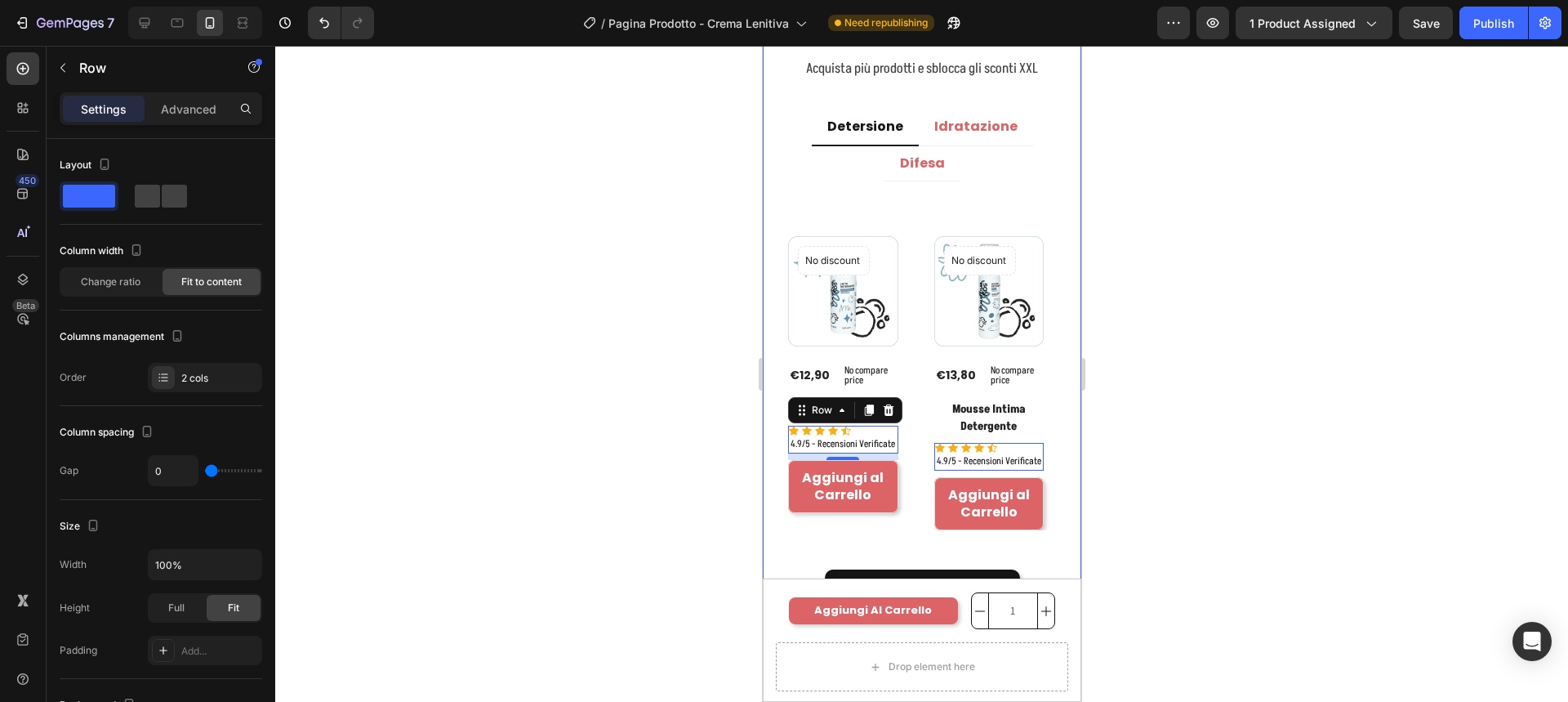
click at [1064, 405] on div "Solitamente acquistati insieme Heading Acquista più prodotti e sblocca gli scon…" at bounding box center [921, 275] width 319 height 729
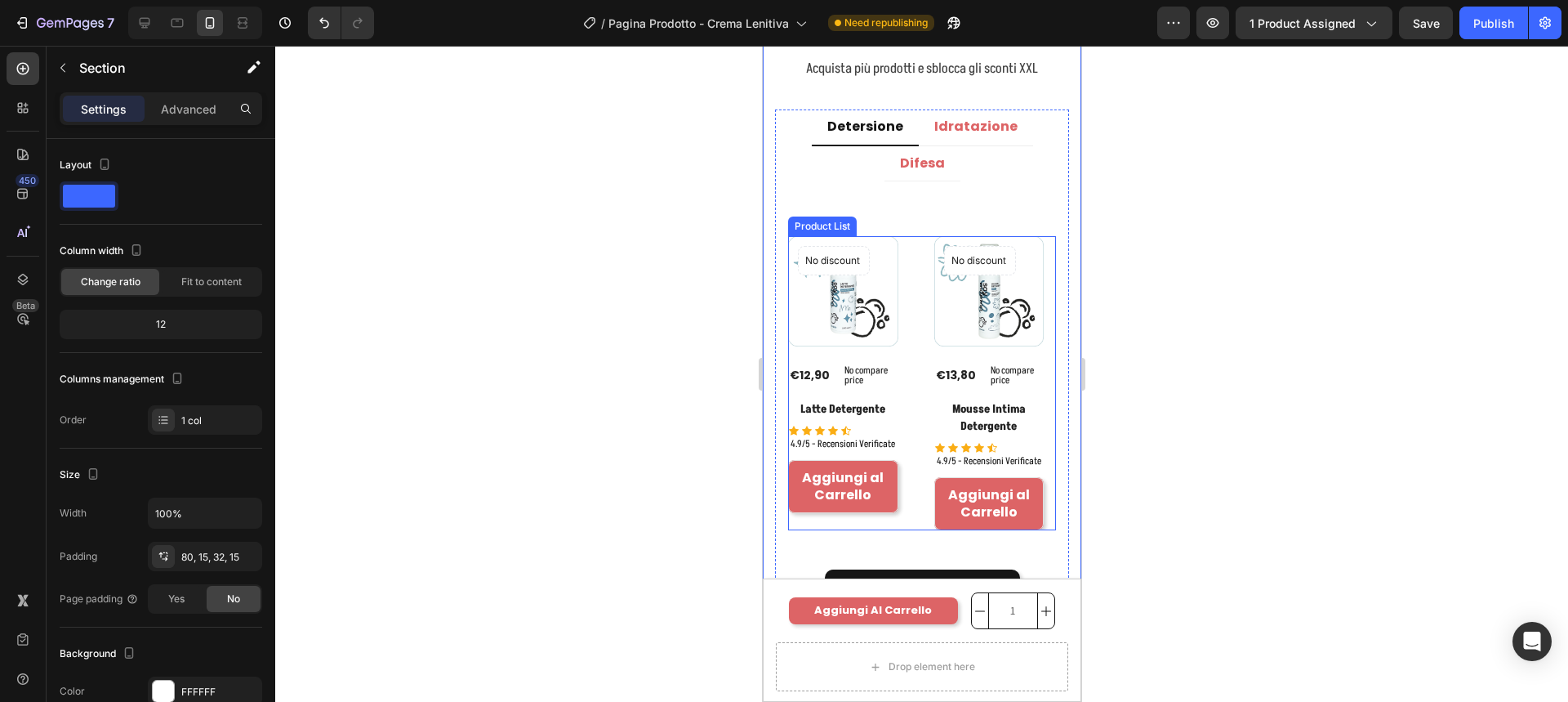
click at [913, 373] on div "No discount Not be displayed when published Product Badge (P) Images €12,90 (P)…" at bounding box center [921, 382] width 267 height 294
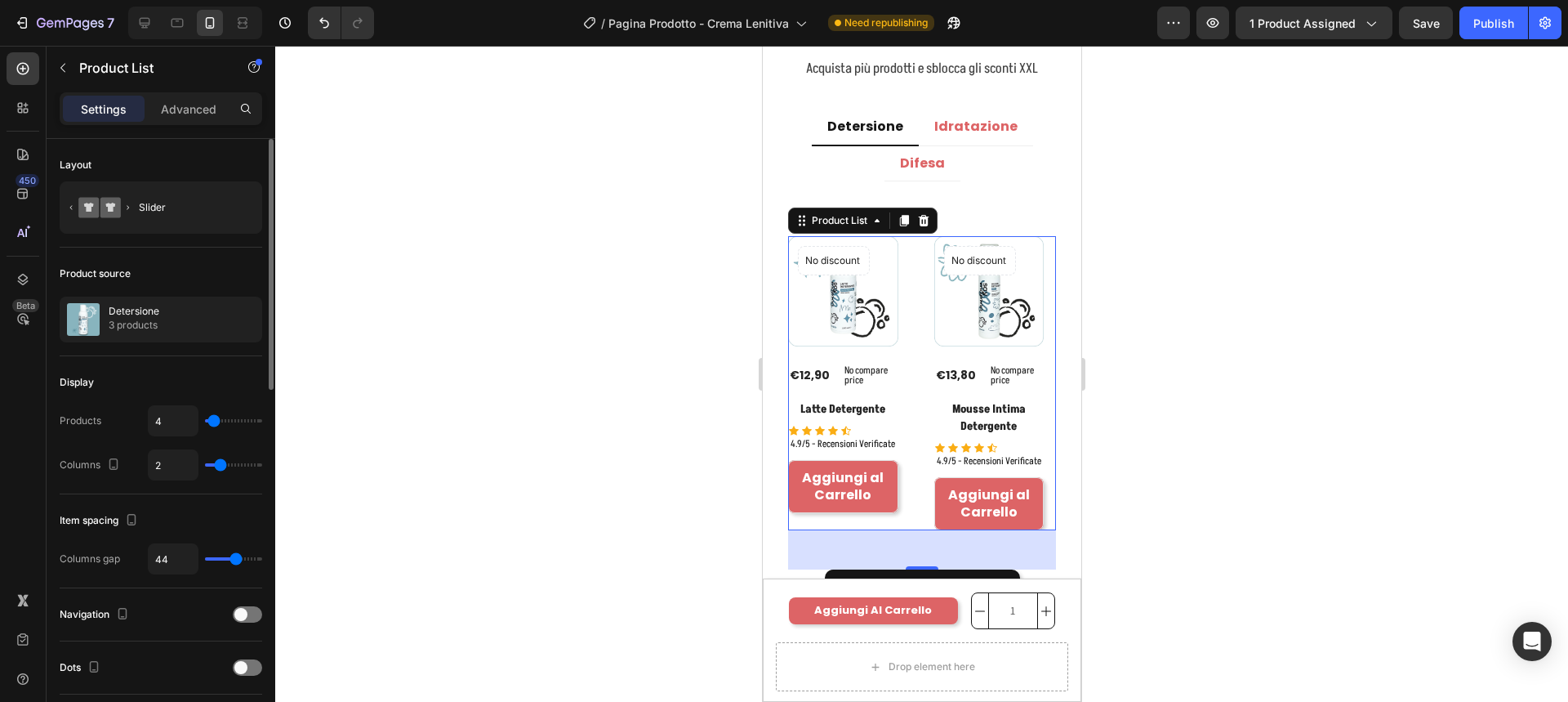
type input "1"
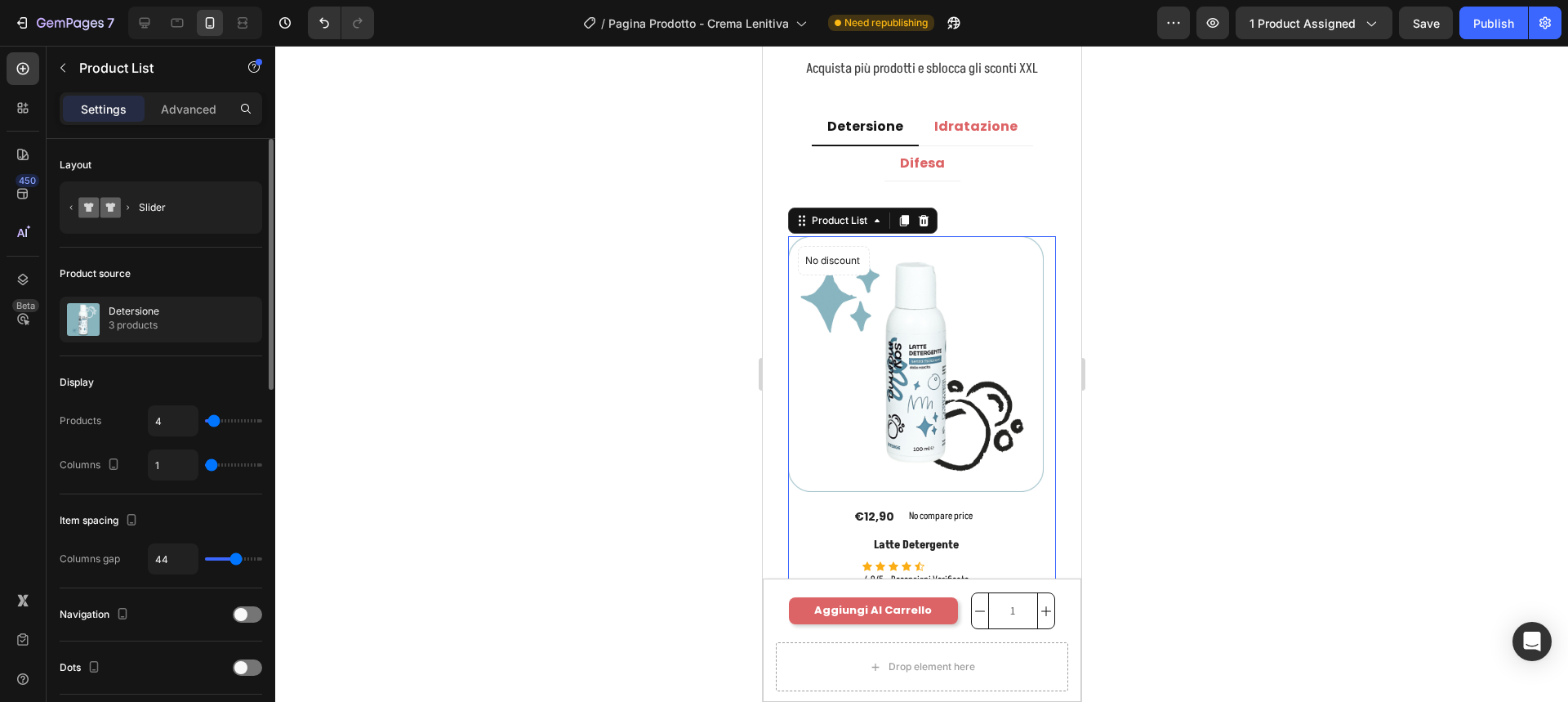
type input "1"
click at [211, 463] on input "range" at bounding box center [233, 464] width 57 height 3
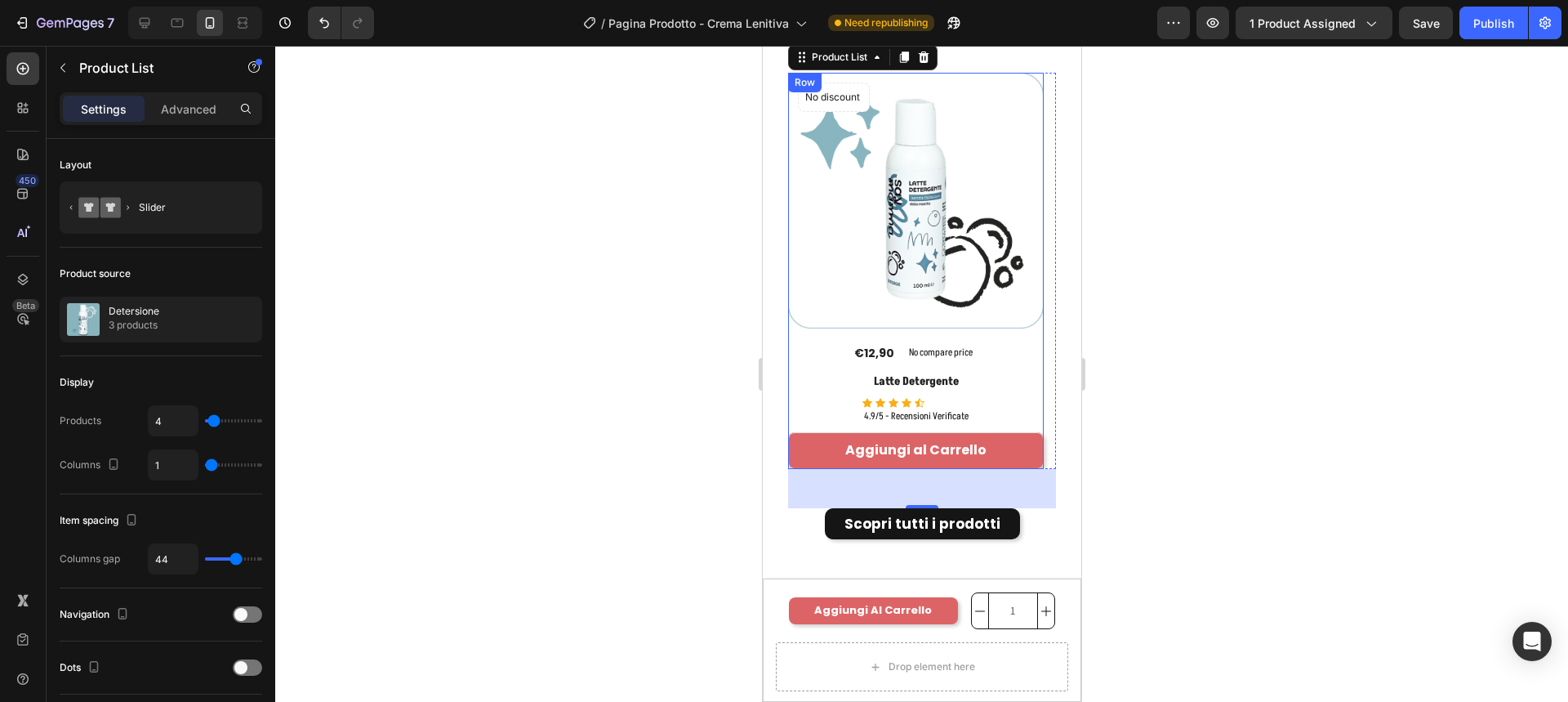
scroll to position [4256, 0]
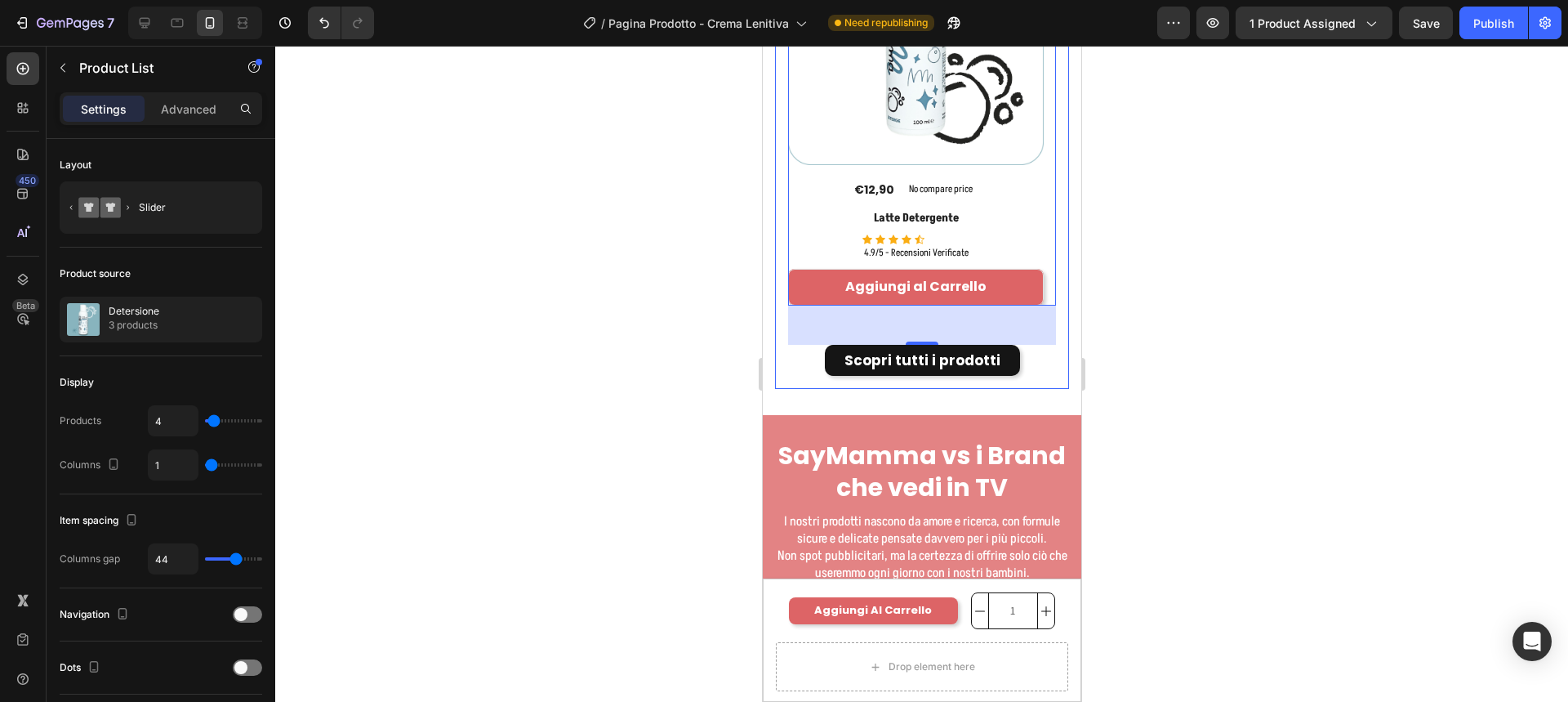
click at [1047, 365] on div "Title Line No discount Not be displayed when published Product Badge (P) Images…" at bounding box center [920, 121] width 294 height 534
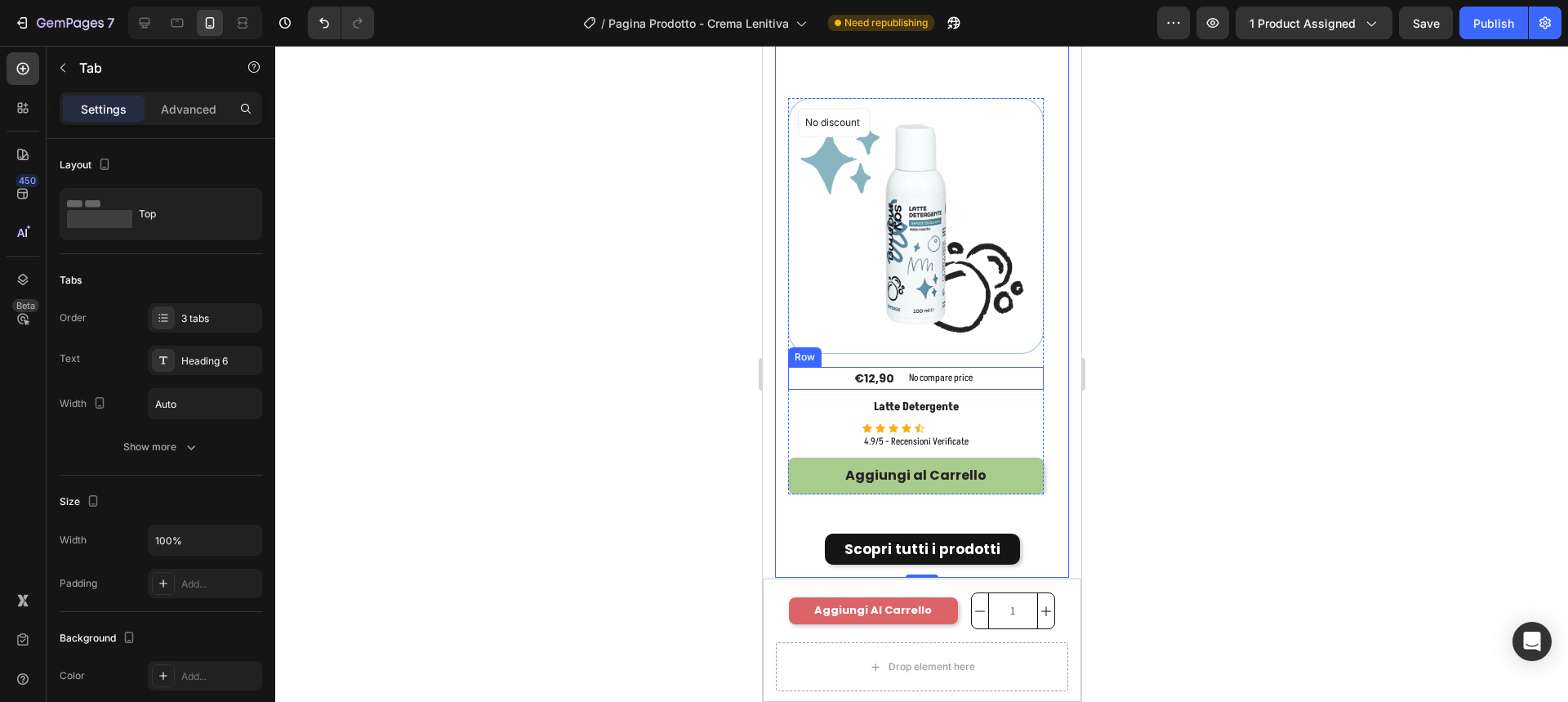
scroll to position [4093, 0]
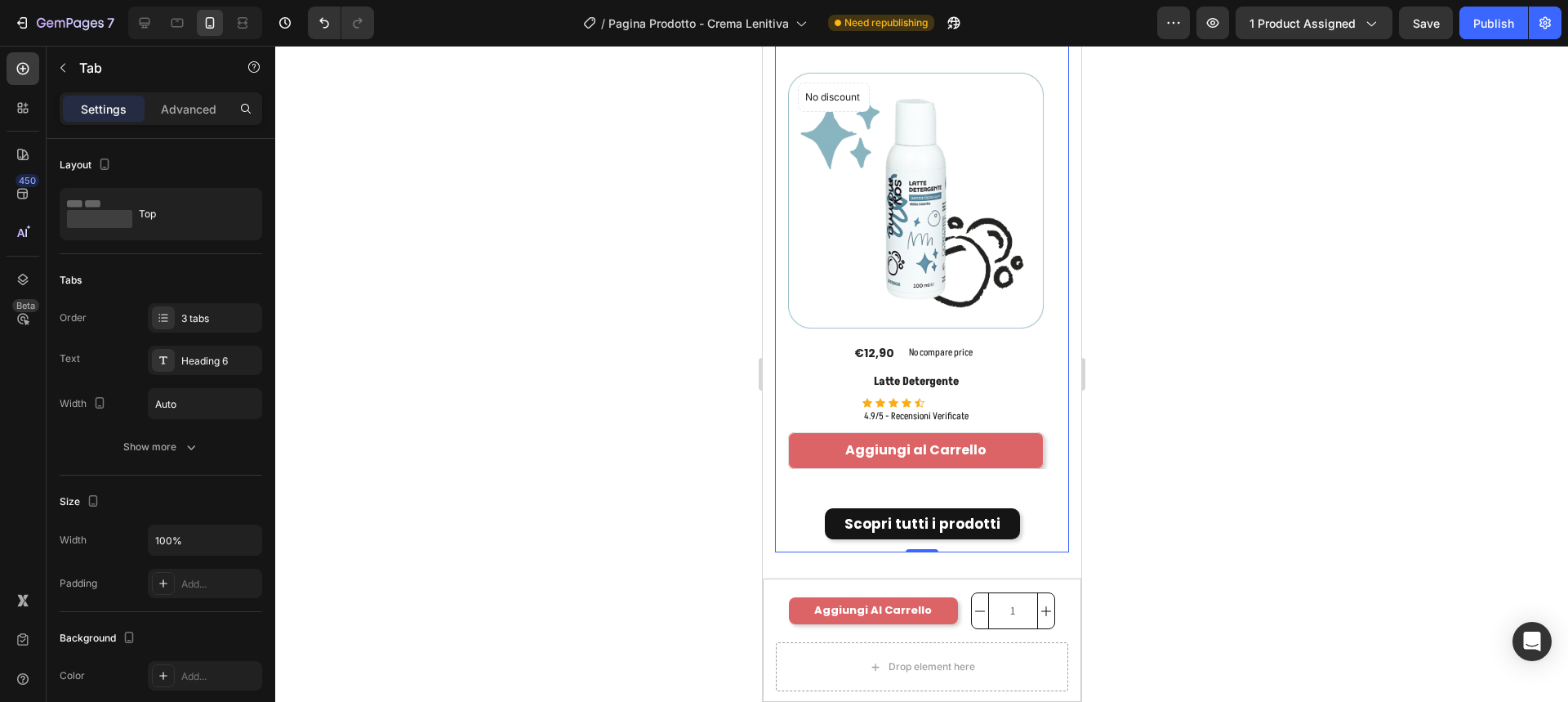
click at [1024, 478] on div "Title Line No discount Not be displayed when published Product Badge (P) Images…" at bounding box center [921, 285] width 267 height 508
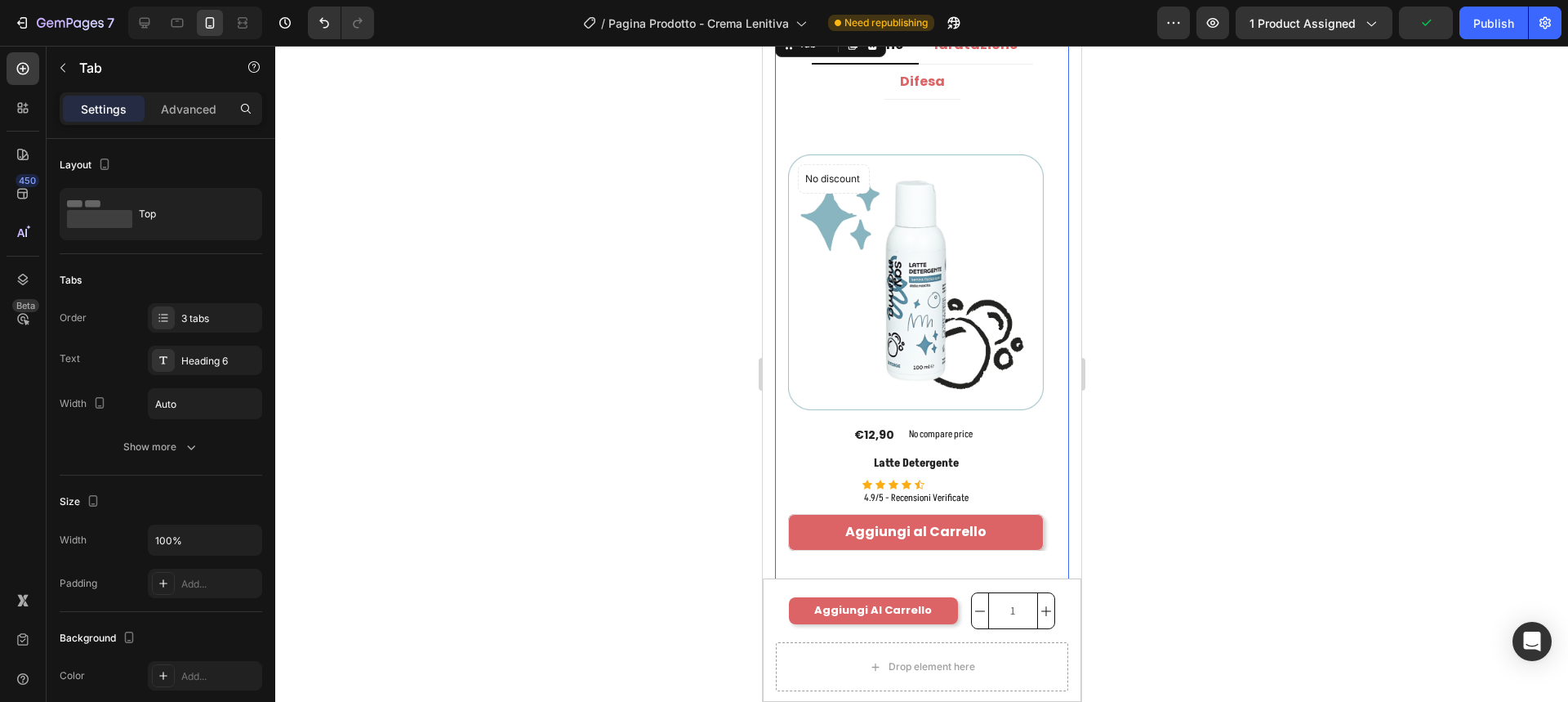
click at [1020, 147] on div "Title Line No discount Not be displayed when published Product Badge (P) Images…" at bounding box center [921, 367] width 267 height 508
click at [325, 22] on icon "Undo/Redo" at bounding box center [323, 23] width 17 height 17
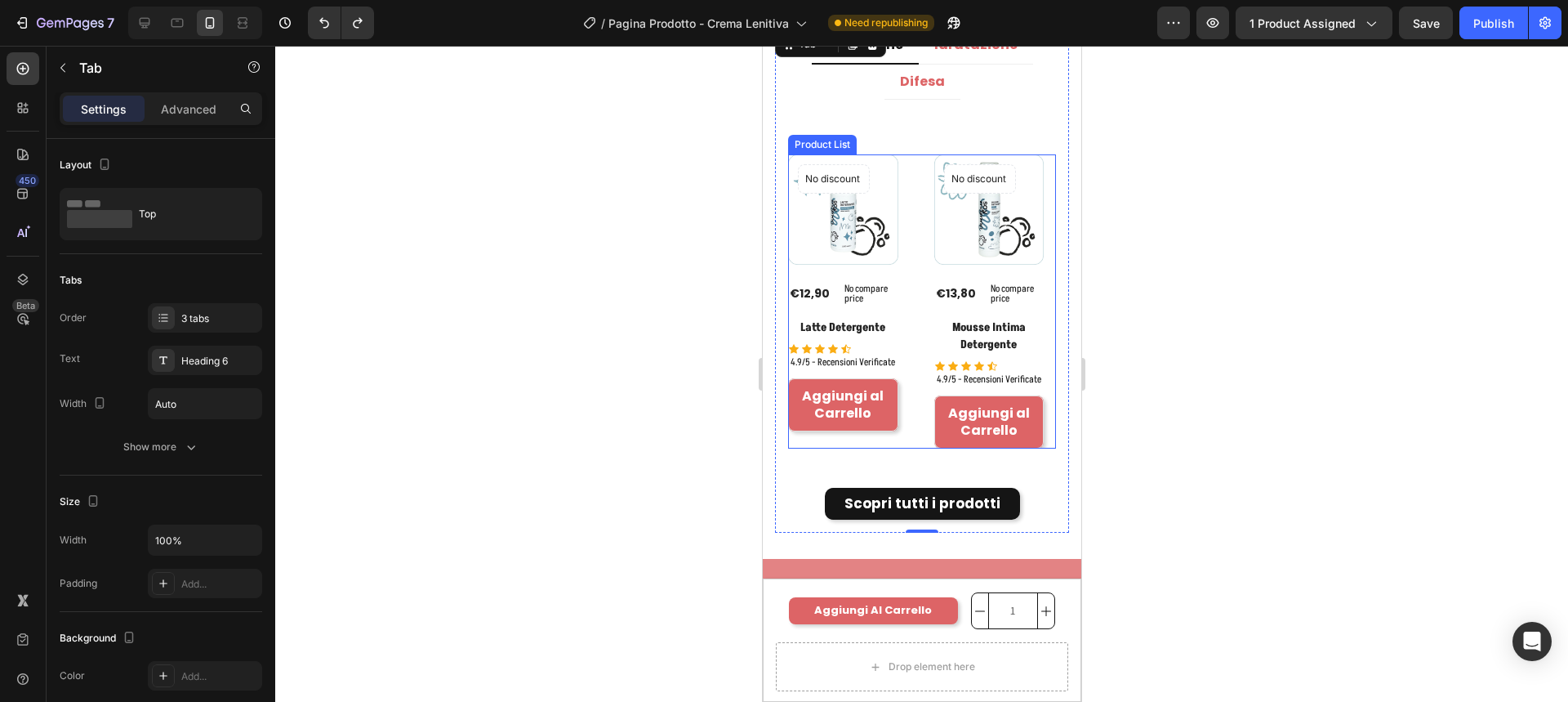
click at [916, 298] on div "No discount Not be displayed when published Product Badge (P) Images €12,90 (P)…" at bounding box center [921, 301] width 267 height 294
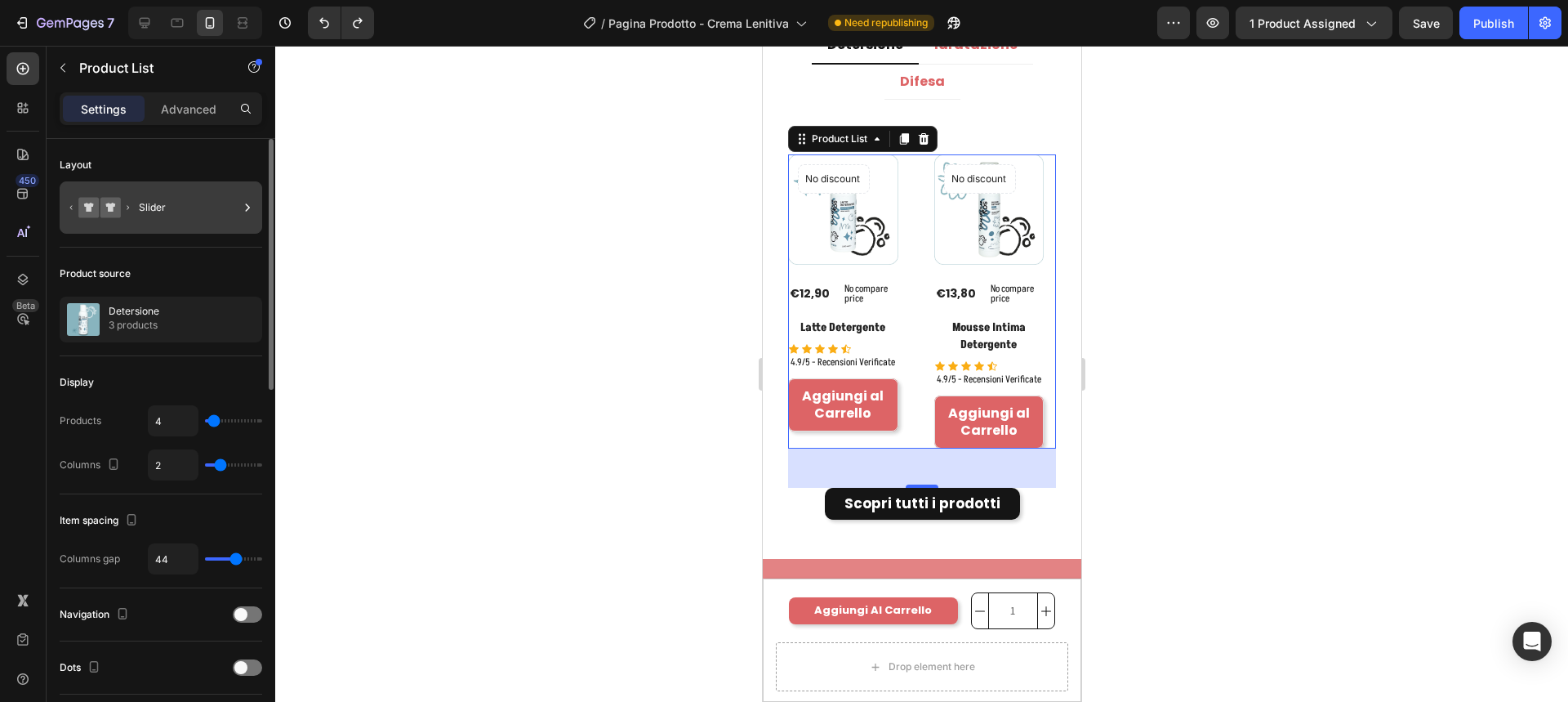
click at [196, 213] on div "Slider" at bounding box center [188, 207] width 99 height 37
click at [207, 277] on div "Product source" at bounding box center [161, 273] width 203 height 27
type input "1"
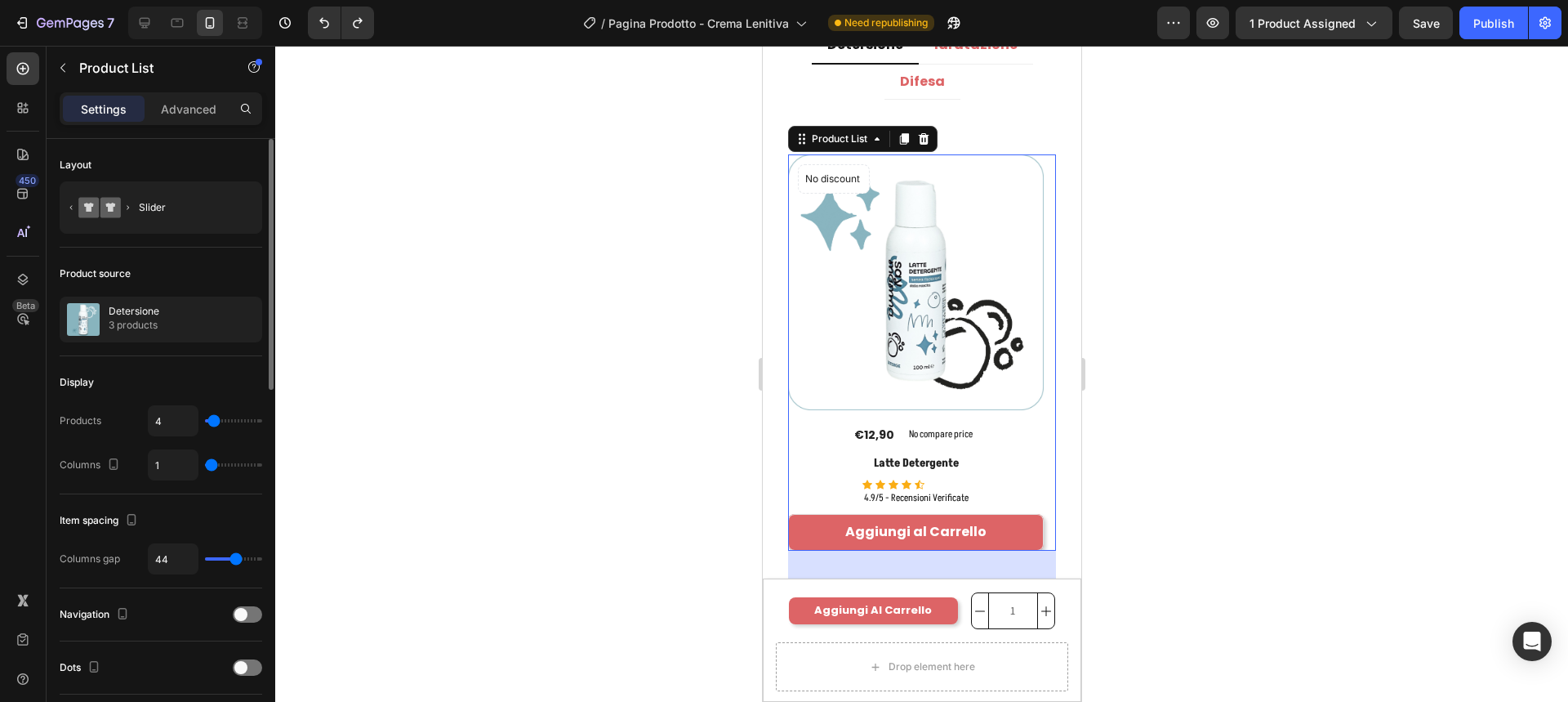
drag, startPoint x: 216, startPoint y: 462, endPoint x: 297, endPoint y: 354, distance: 135.0
type input "1"
click at [209, 463] on input "range" at bounding box center [233, 464] width 57 height 3
click at [1059, 399] on div "Solitamente acquistati insieme Heading Acquista più prodotti e sblocca gli scon…" at bounding box center [921, 245] width 319 height 830
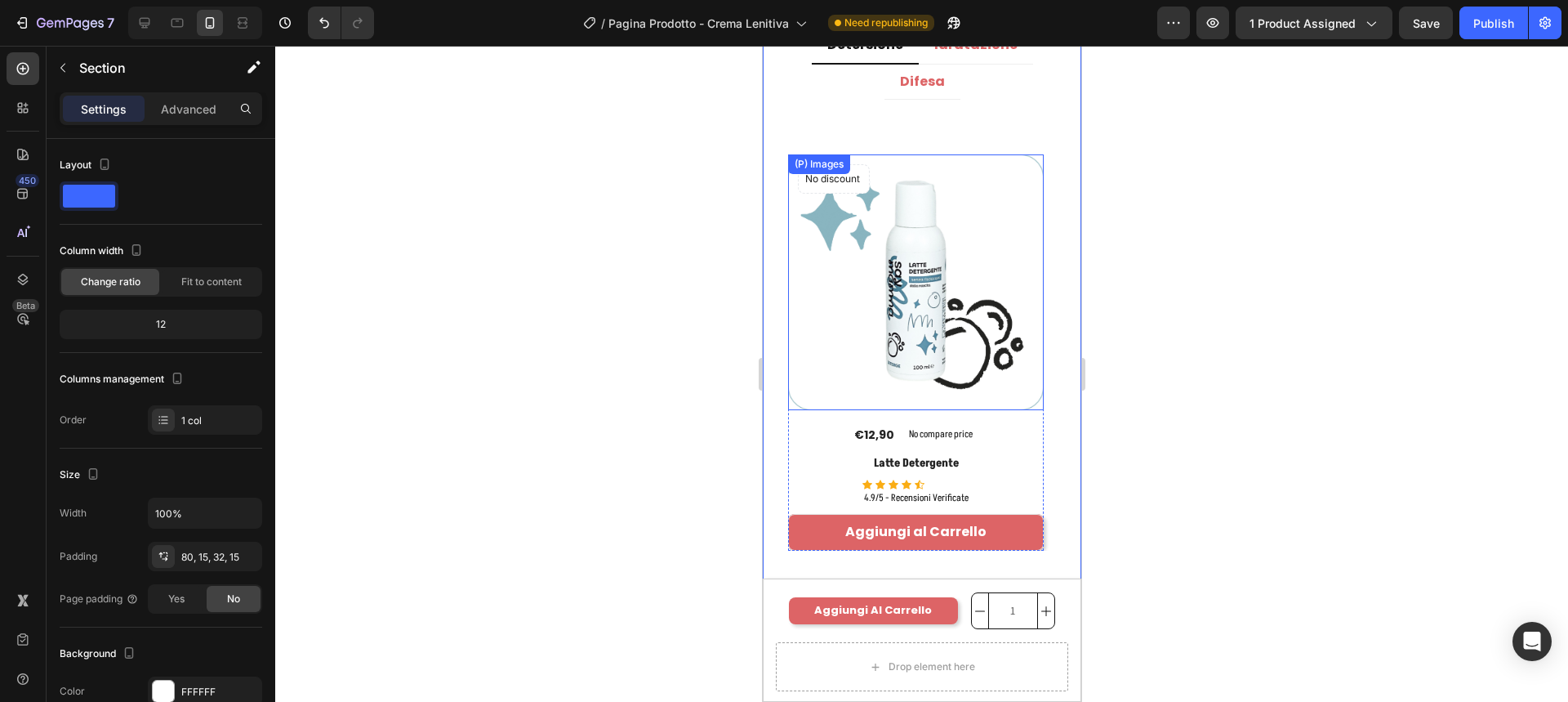
scroll to position [4093, 0]
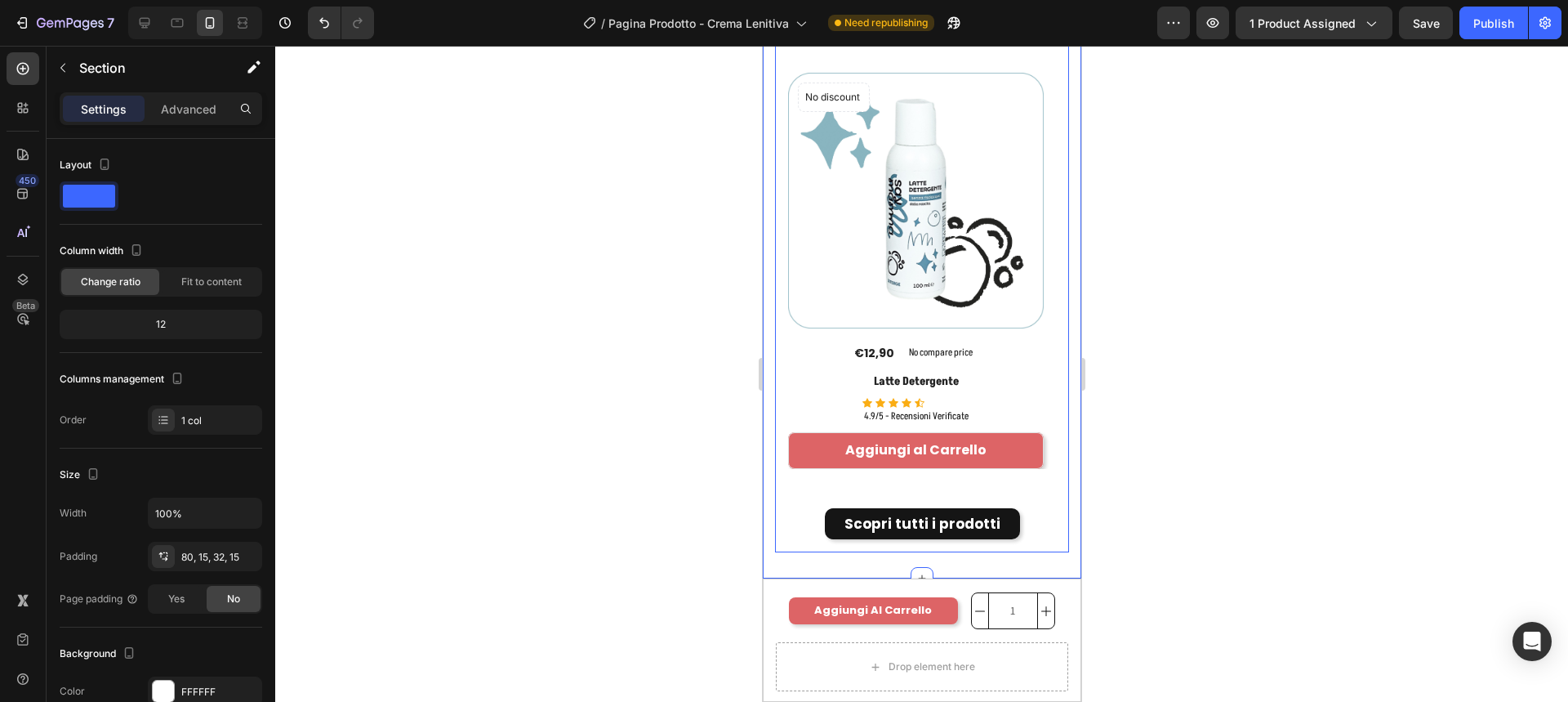
click at [1049, 386] on div "Title Line No discount Not be displayed when published Product Badge (P) Images…" at bounding box center [920, 284] width 294 height 534
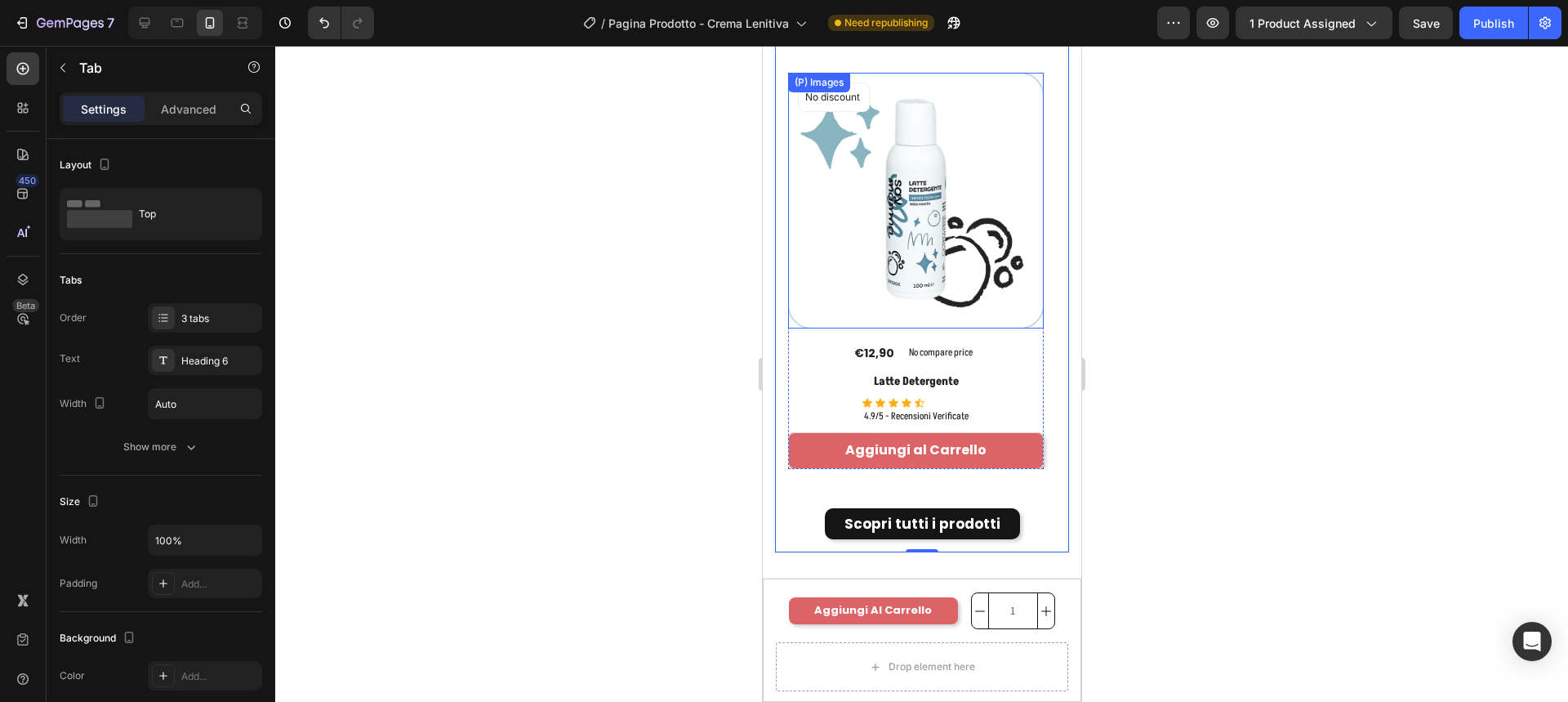
click at [911, 303] on img at bounding box center [915, 201] width 256 height 256
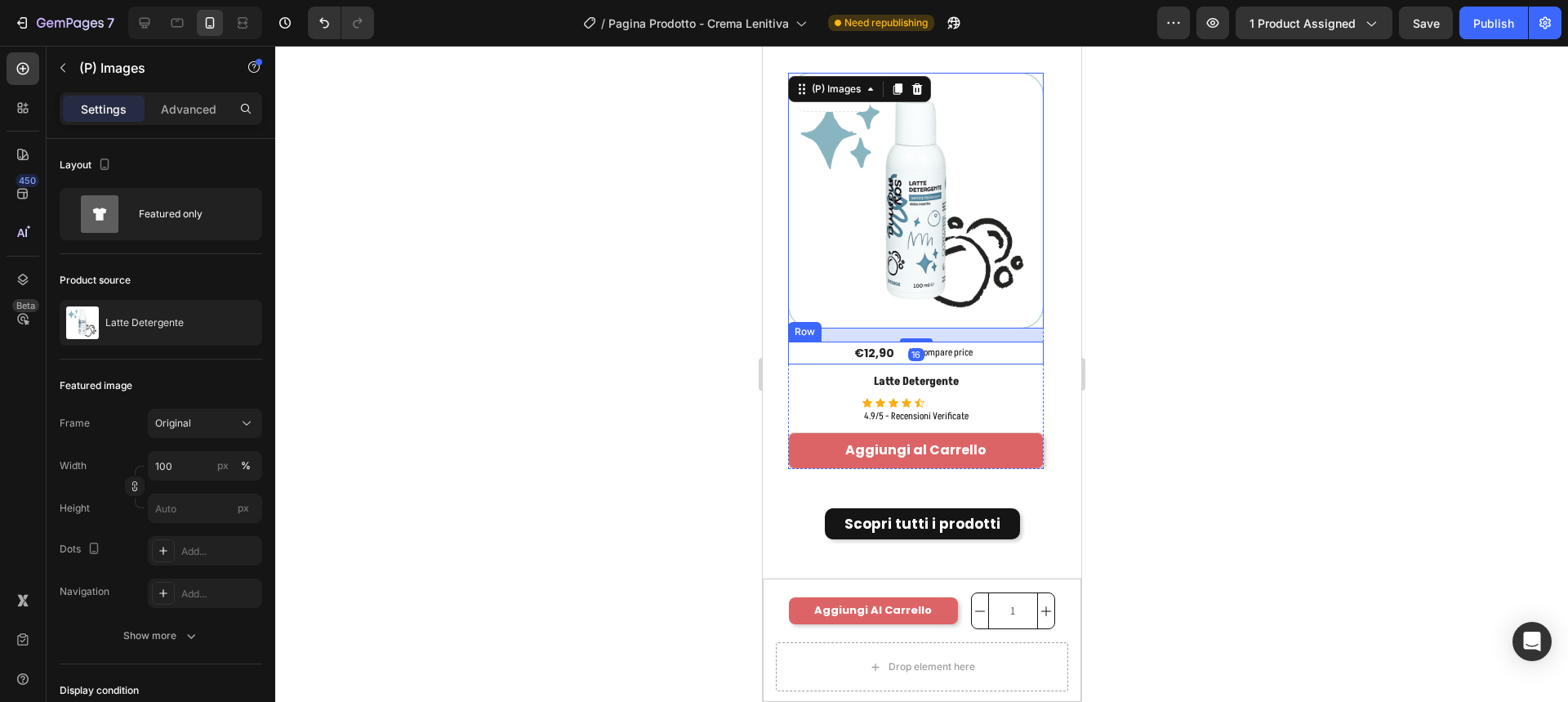
click at [803, 343] on div "€12,90 (P) Price (P) Price No compare price (P) Price Row" at bounding box center [915, 352] width 256 height 23
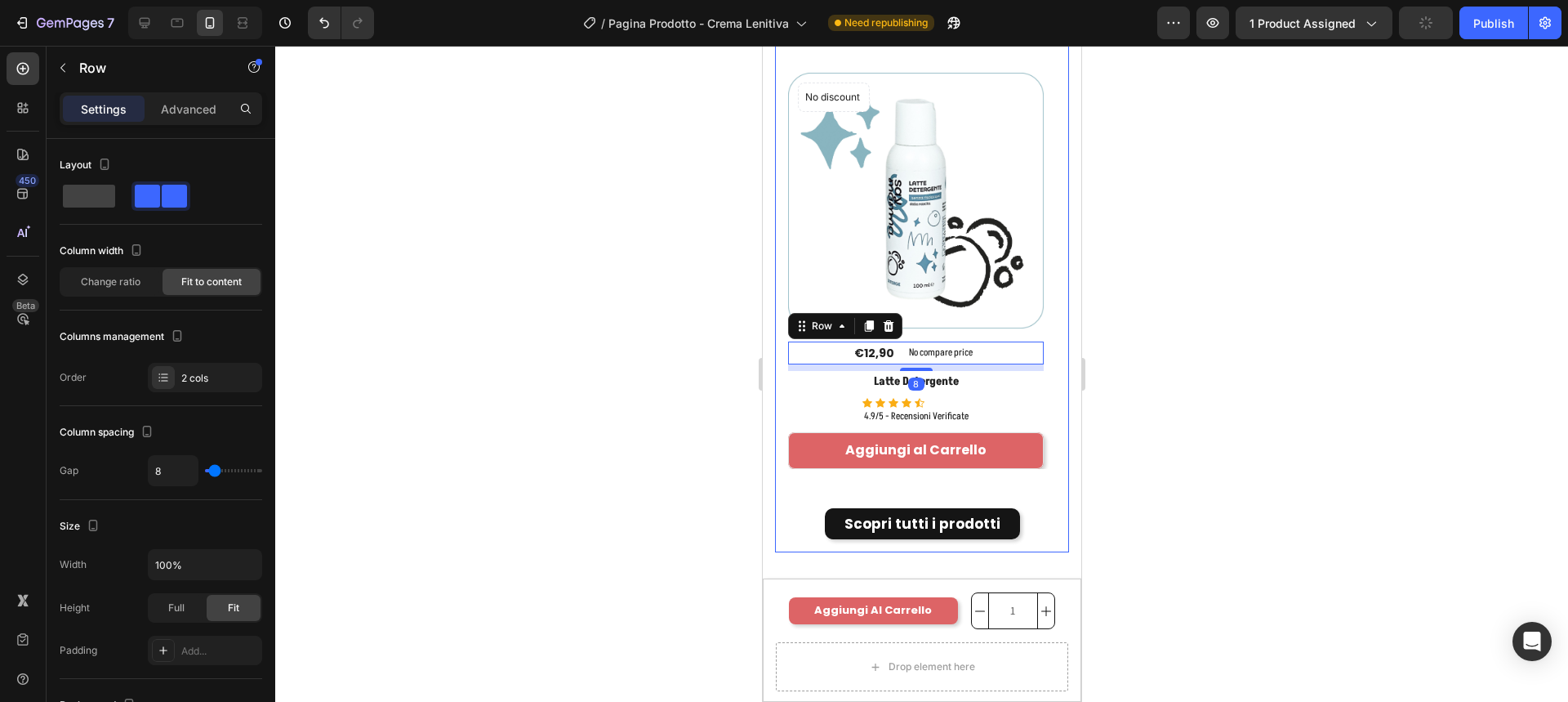
click at [784, 403] on div "Title Line No discount Not be displayed when published Product Badge (P) Images…" at bounding box center [920, 284] width 294 height 534
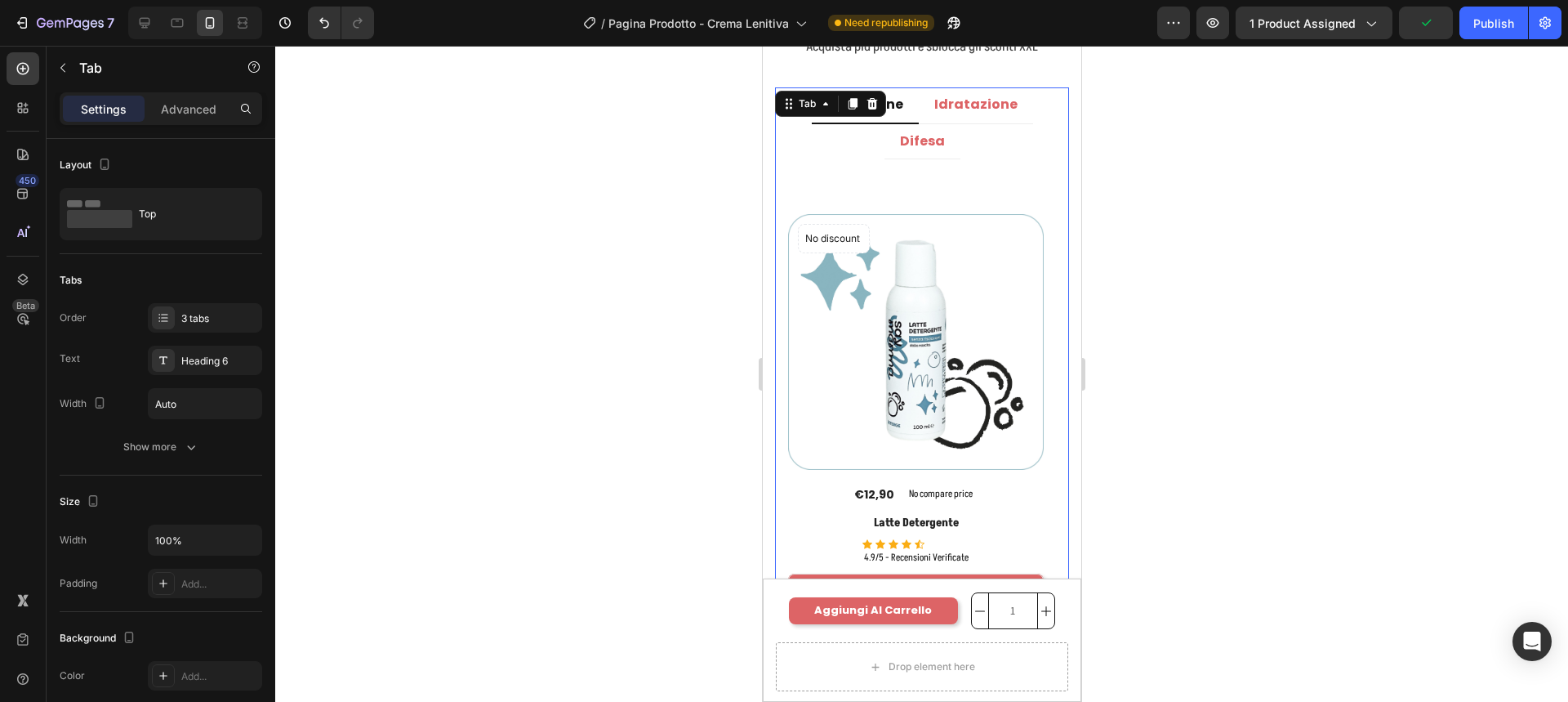
scroll to position [3847, 0]
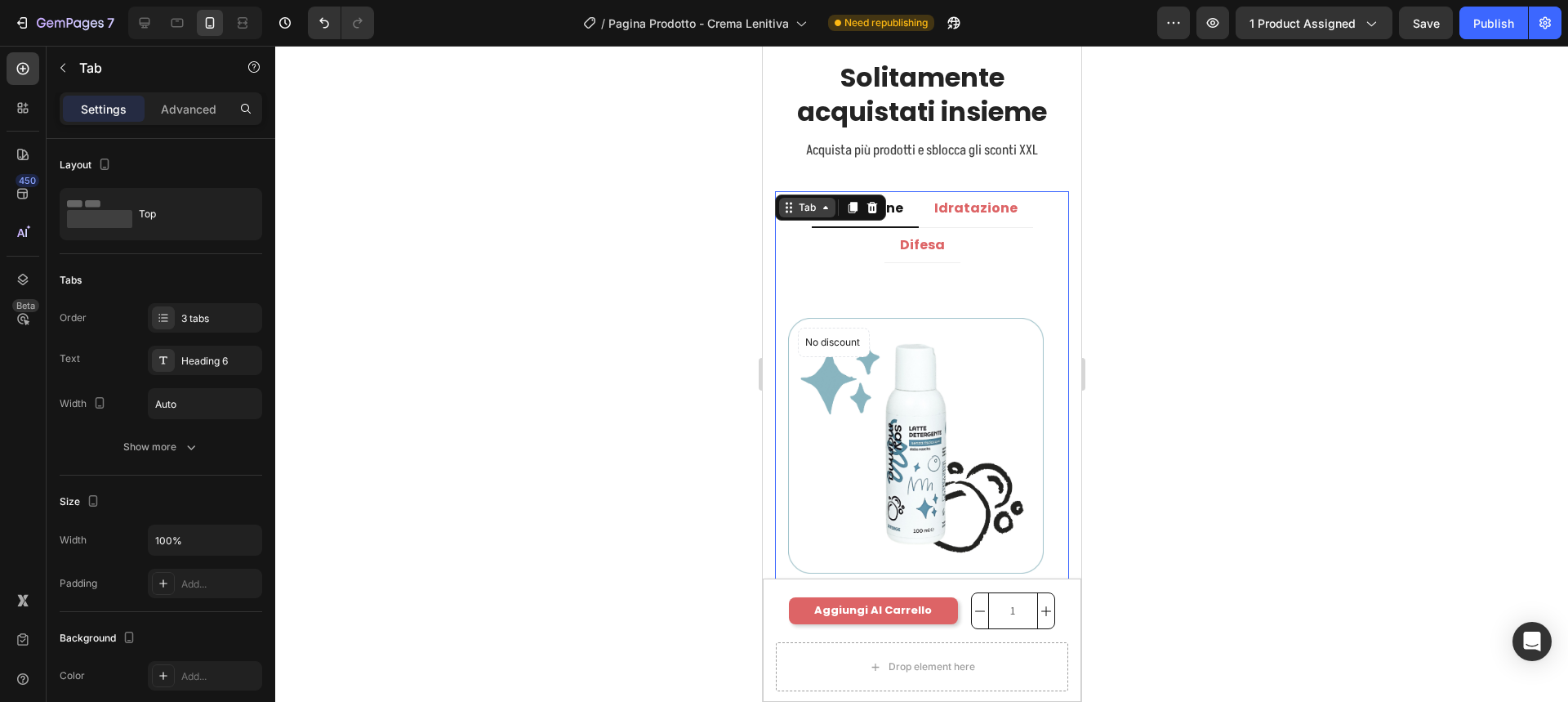
click at [803, 207] on div "Tab" at bounding box center [806, 207] width 24 height 15
click at [979, 308] on div "Title Line No discount Not be displayed when published Product Badge (P) Images…" at bounding box center [921, 530] width 267 height 508
click at [974, 334] on img at bounding box center [915, 445] width 256 height 256
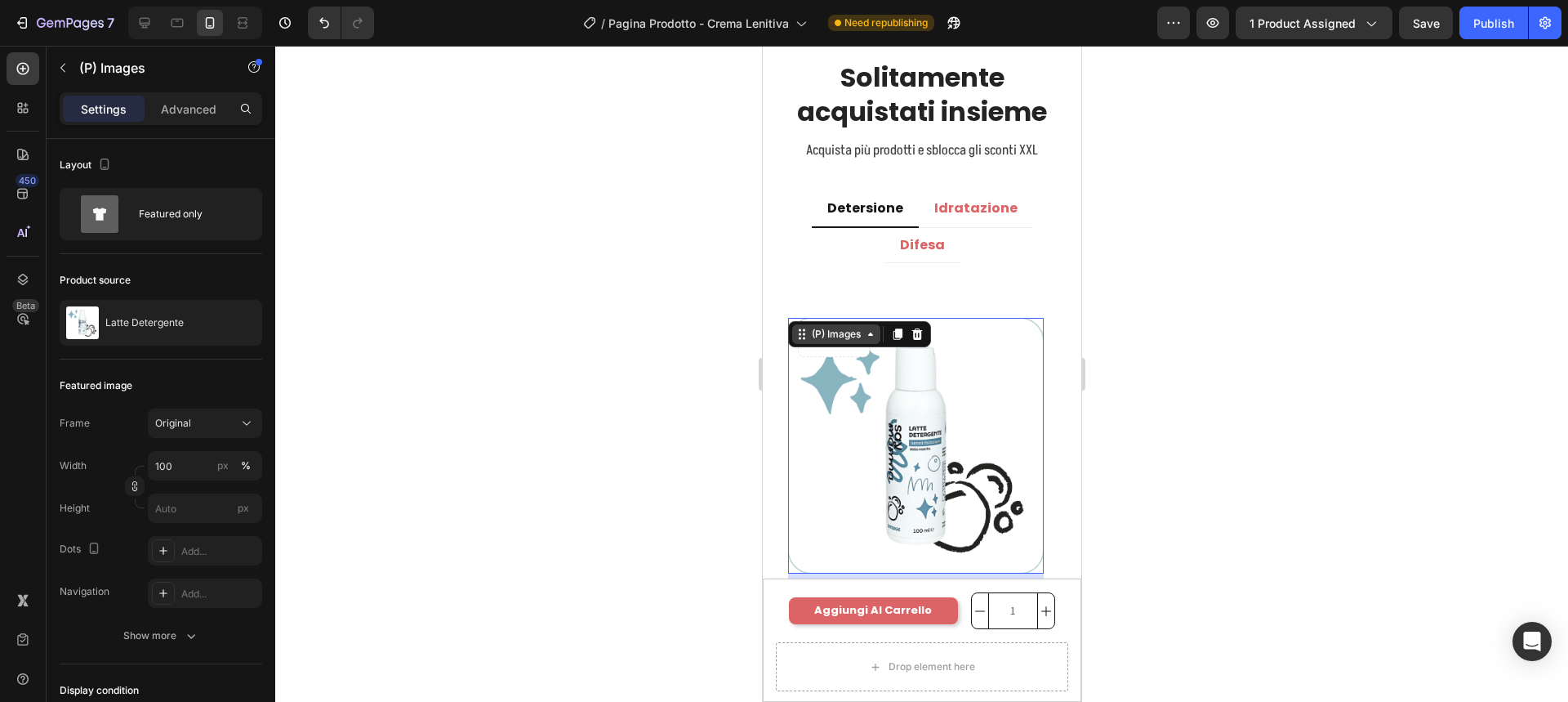
click at [812, 331] on div "(P) Images" at bounding box center [836, 333] width 55 height 15
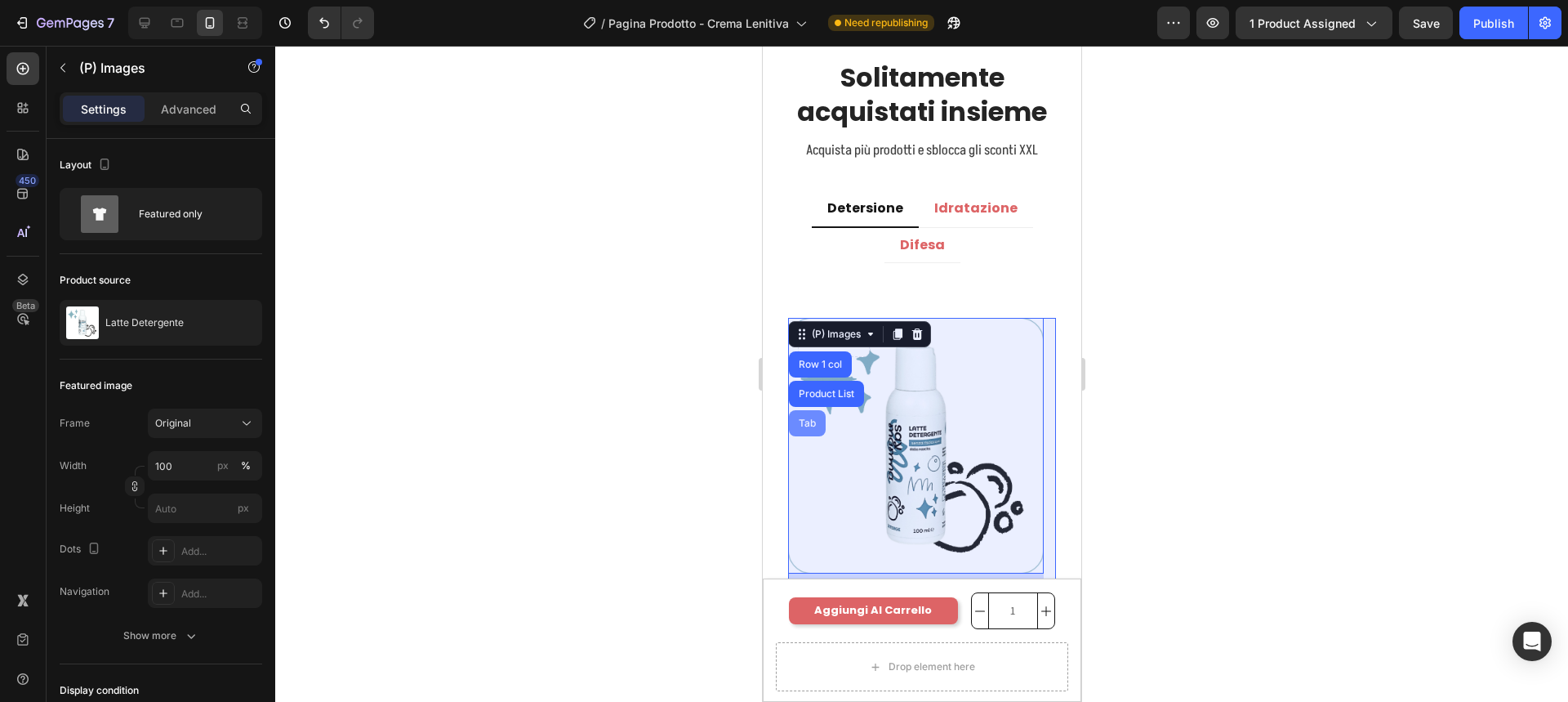
click at [818, 388] on div "Product List" at bounding box center [826, 393] width 75 height 27
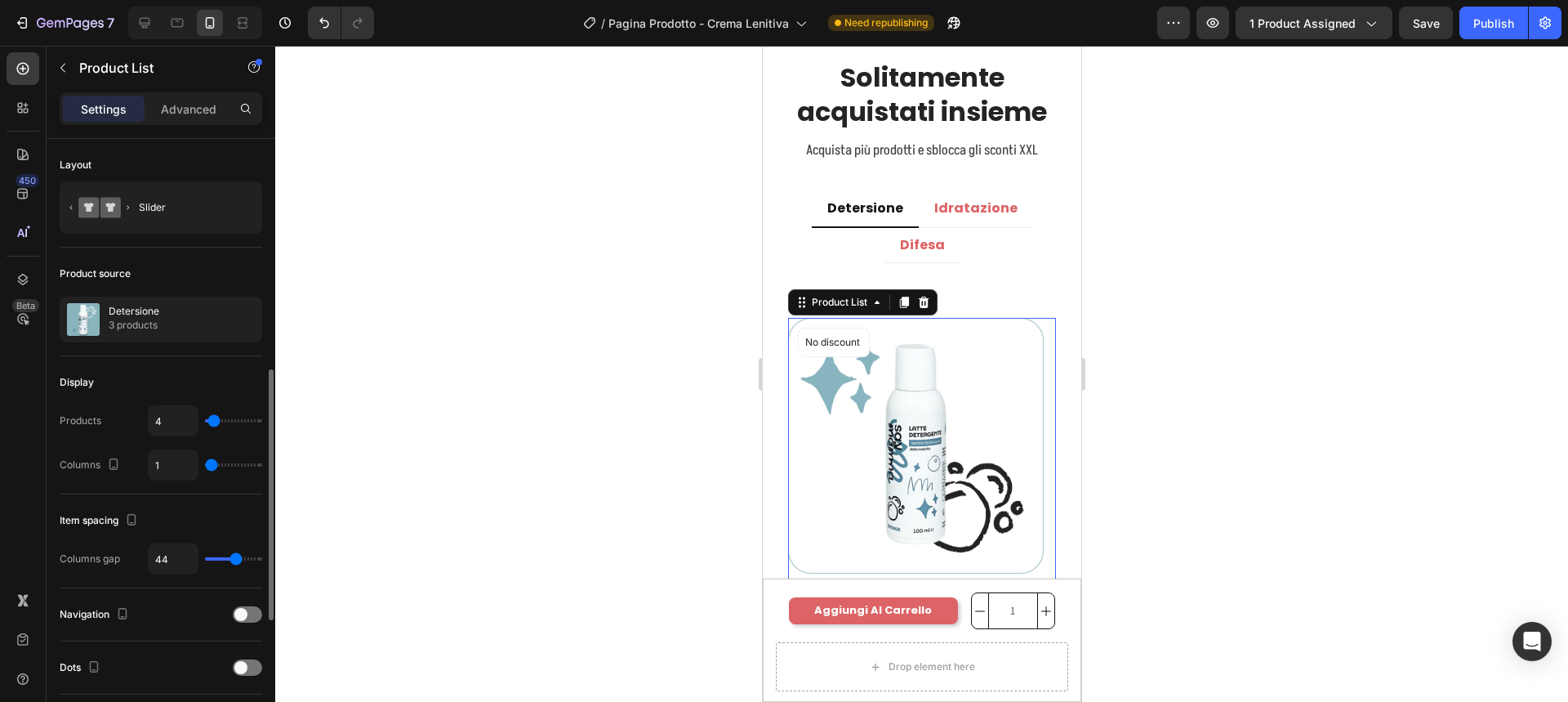
scroll to position [245, 0]
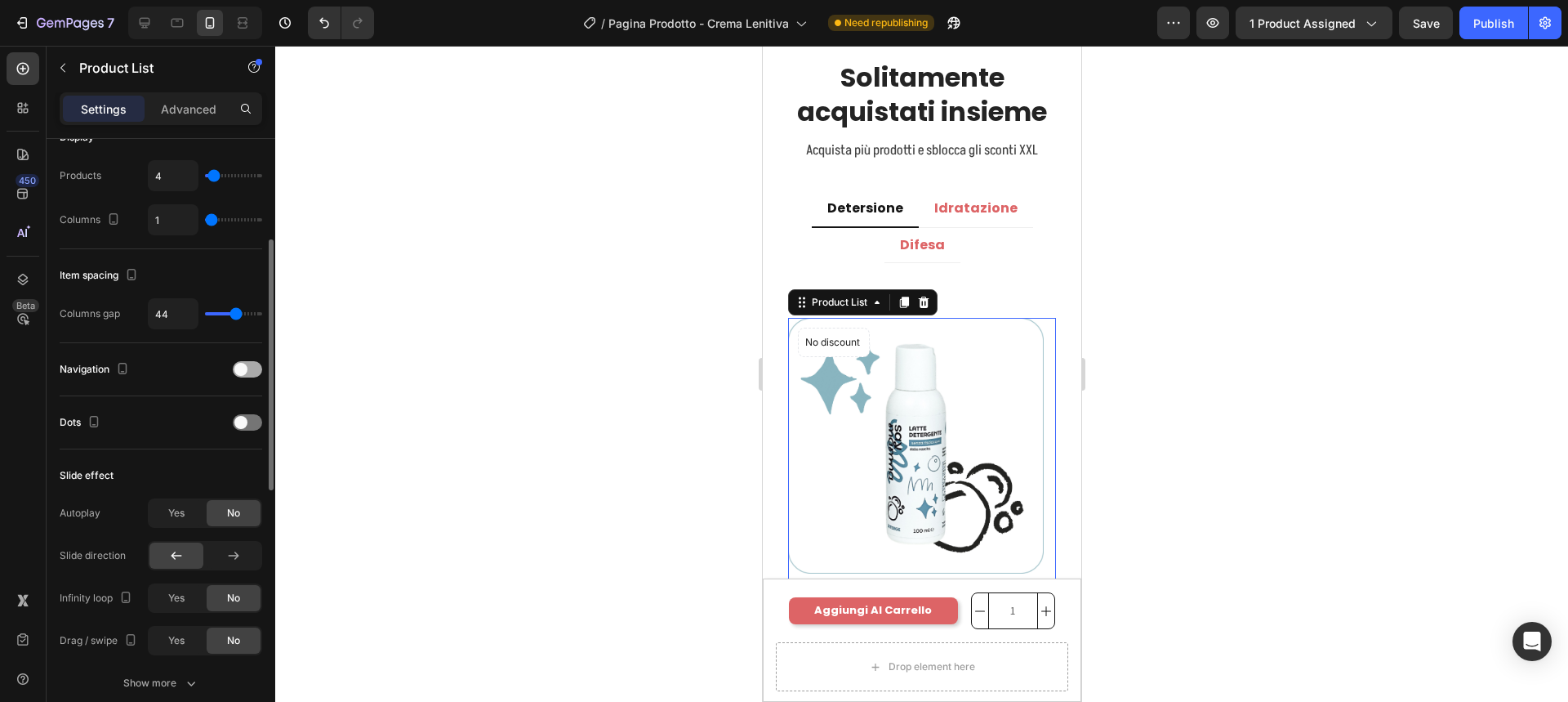
click at [249, 370] on div at bounding box center [248, 369] width 29 height 17
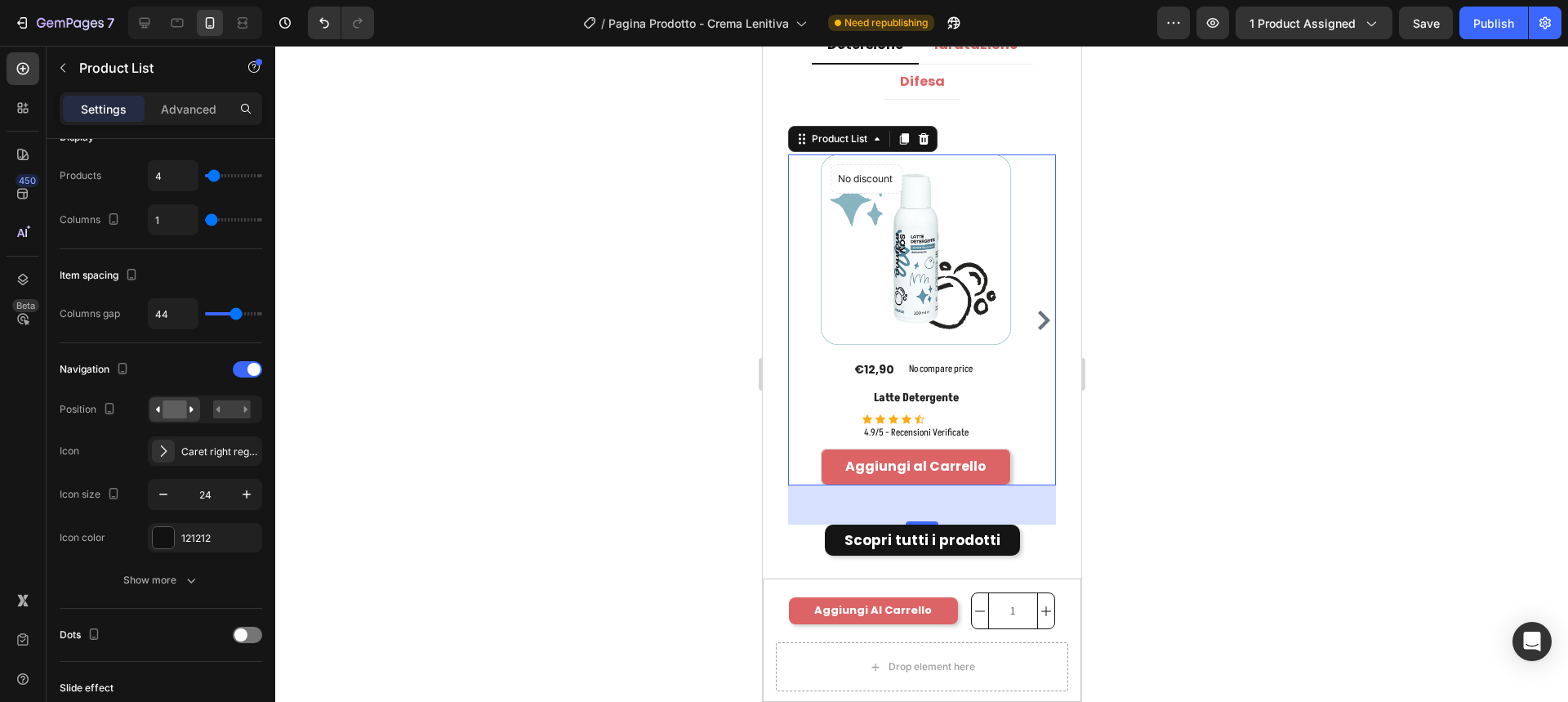
scroll to position [4093, 0]
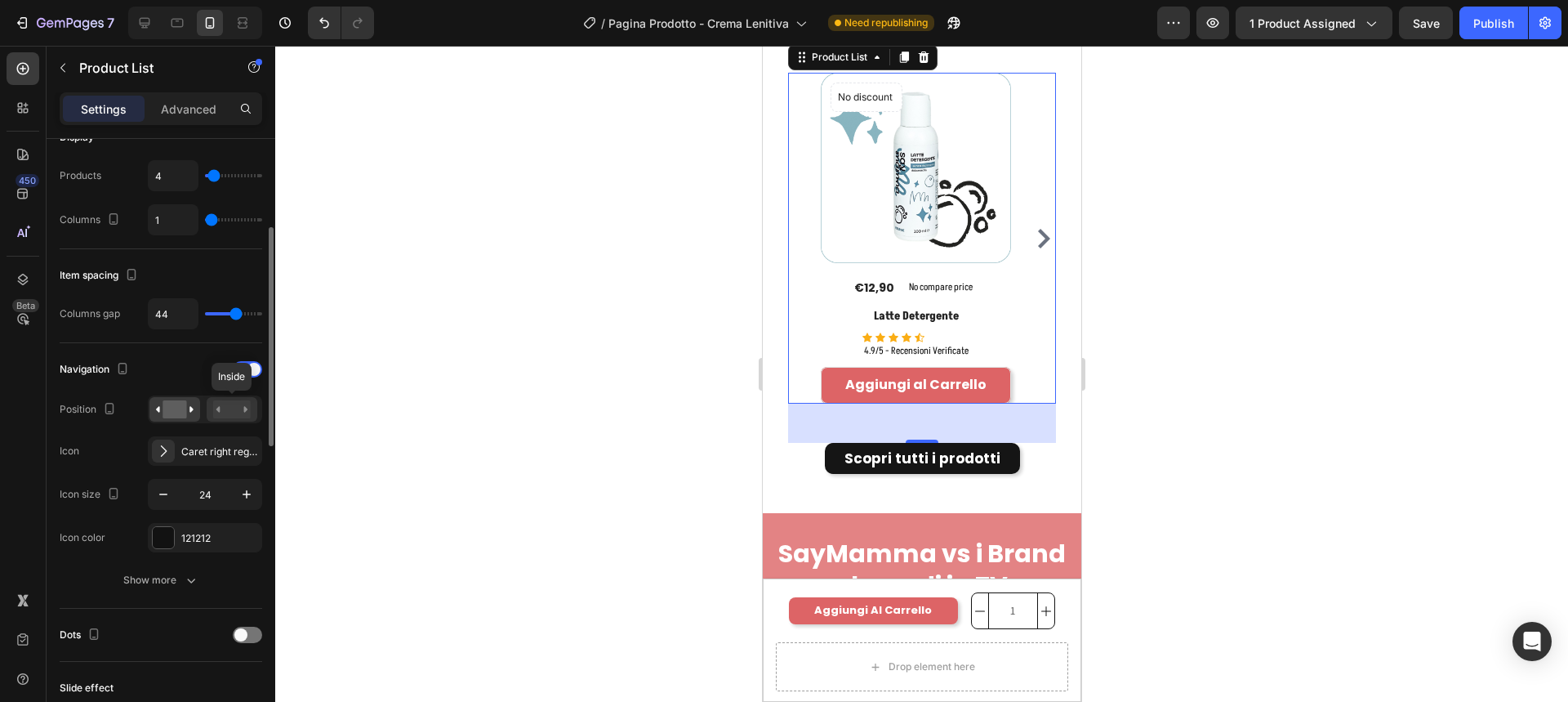
click at [225, 401] on rect at bounding box center [232, 409] width 37 height 18
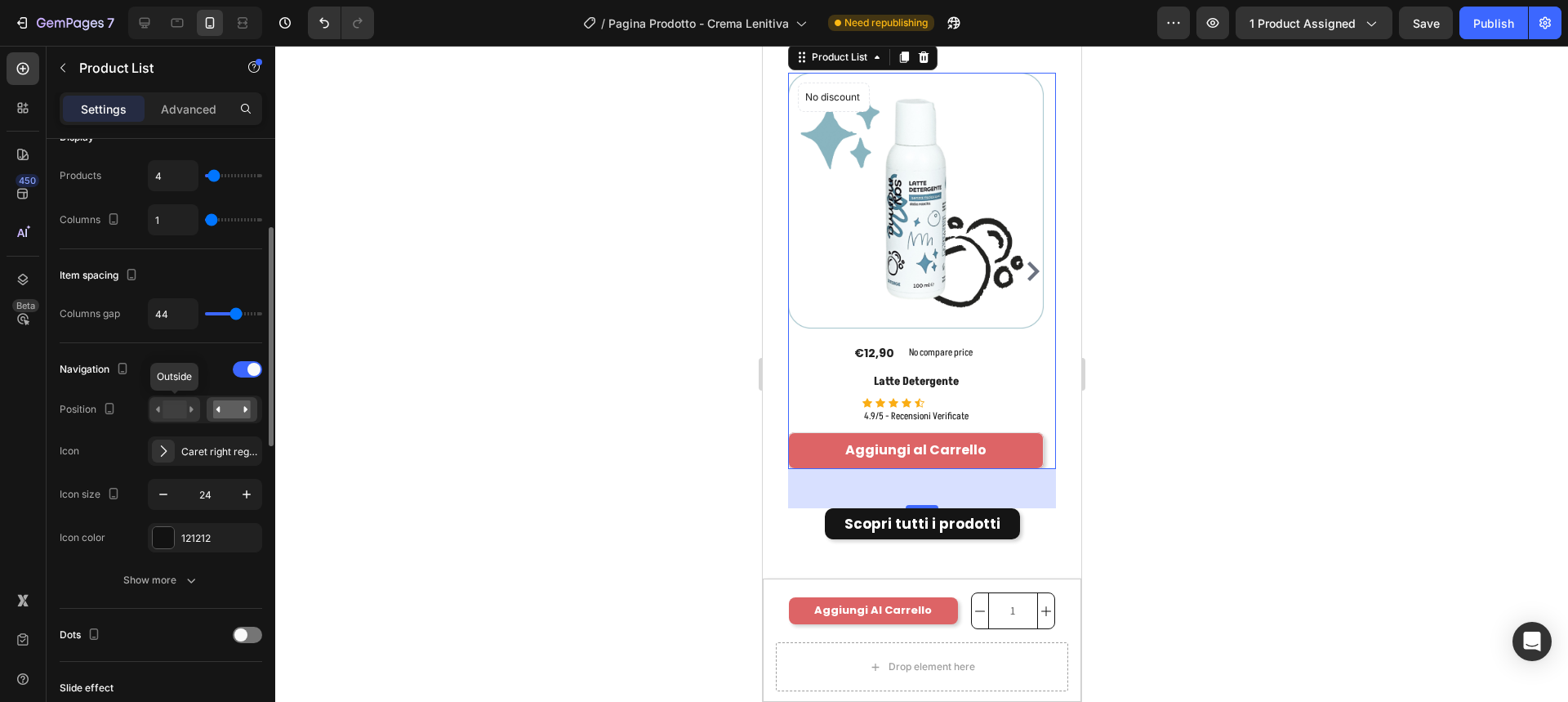
click at [179, 409] on rect at bounding box center [174, 409] width 24 height 18
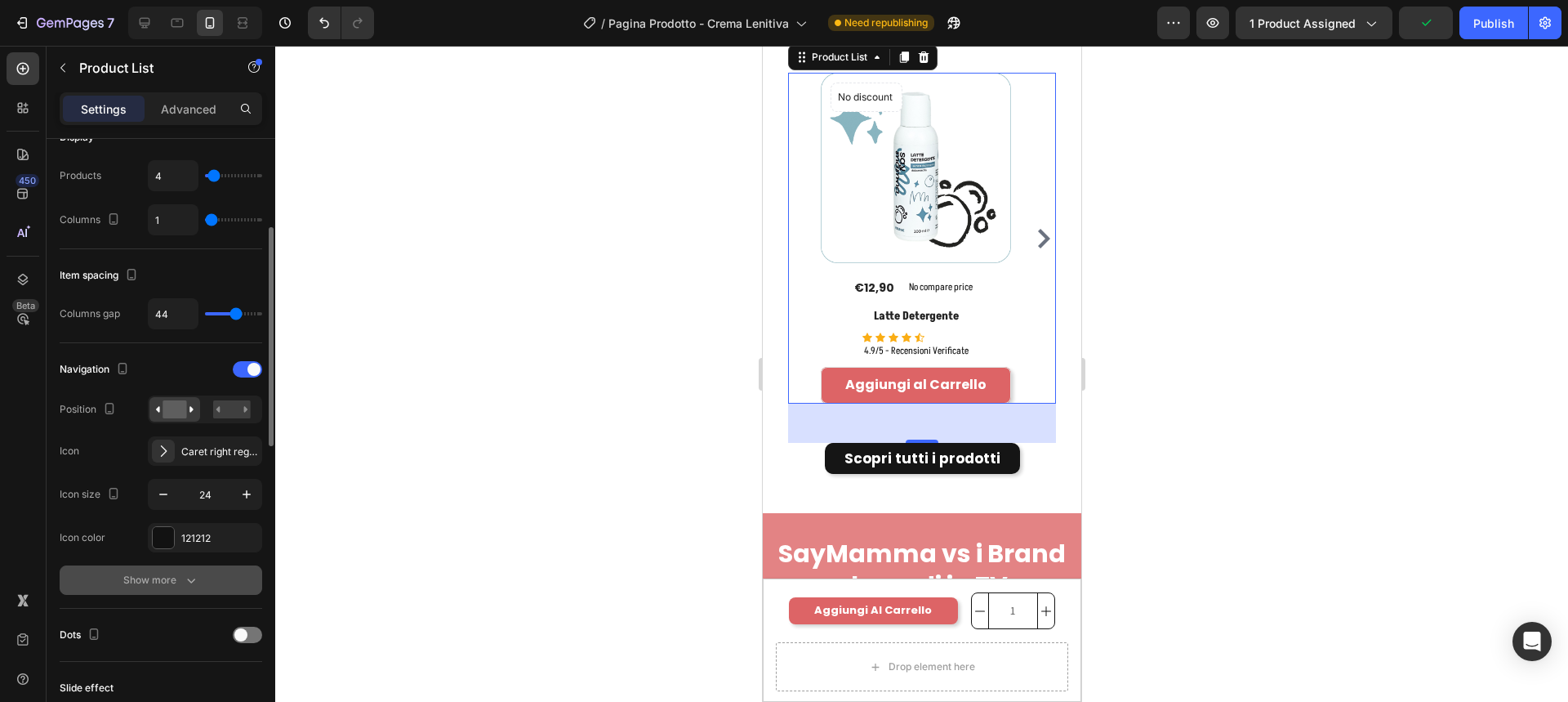
click at [176, 581] on div "Show more" at bounding box center [160, 579] width 76 height 17
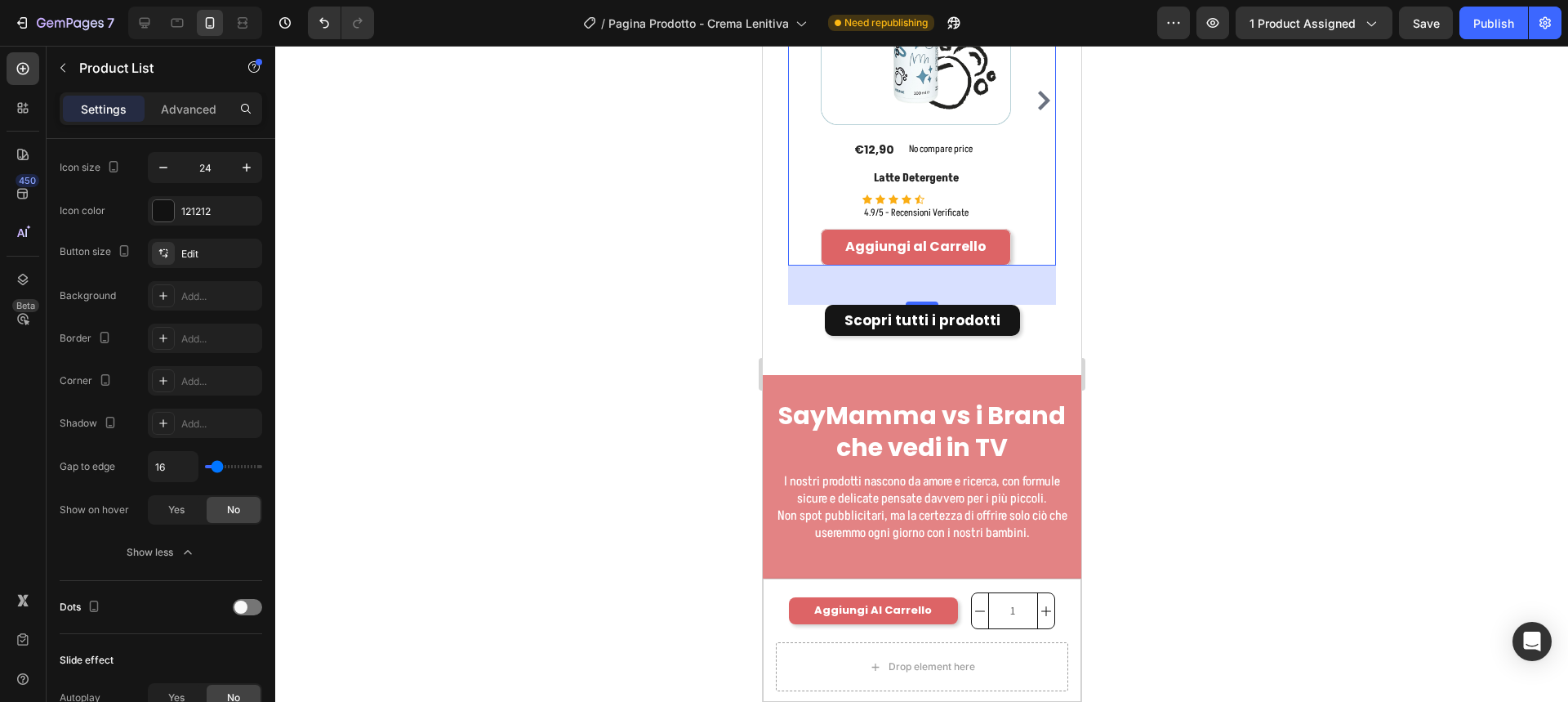
scroll to position [4256, 0]
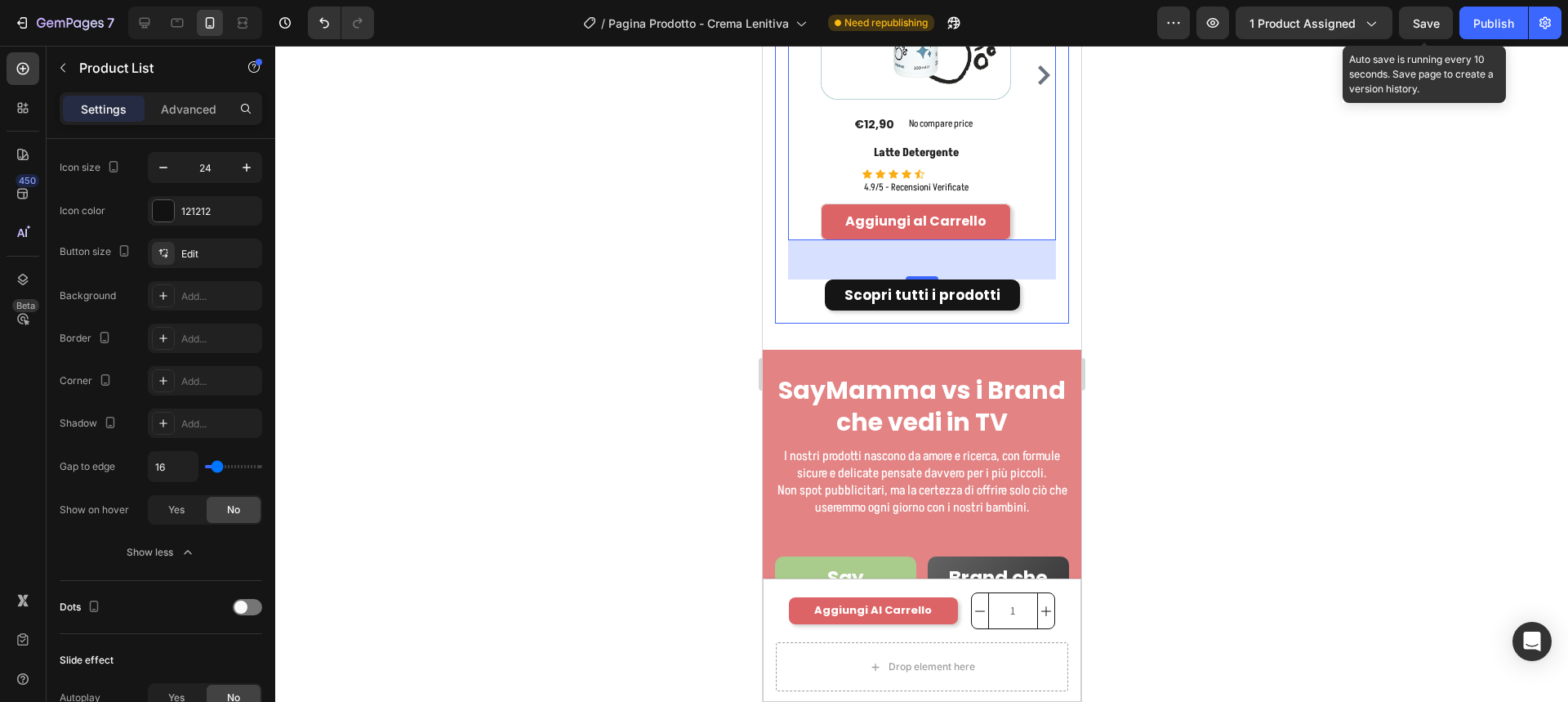
drag, startPoint x: 1435, startPoint y: 12, endPoint x: 1402, endPoint y: 118, distance: 111.0
click at [1435, 14] on button "Save" at bounding box center [1425, 23] width 54 height 32
click at [152, 19] on icon at bounding box center [145, 23] width 17 height 17
type input "4"
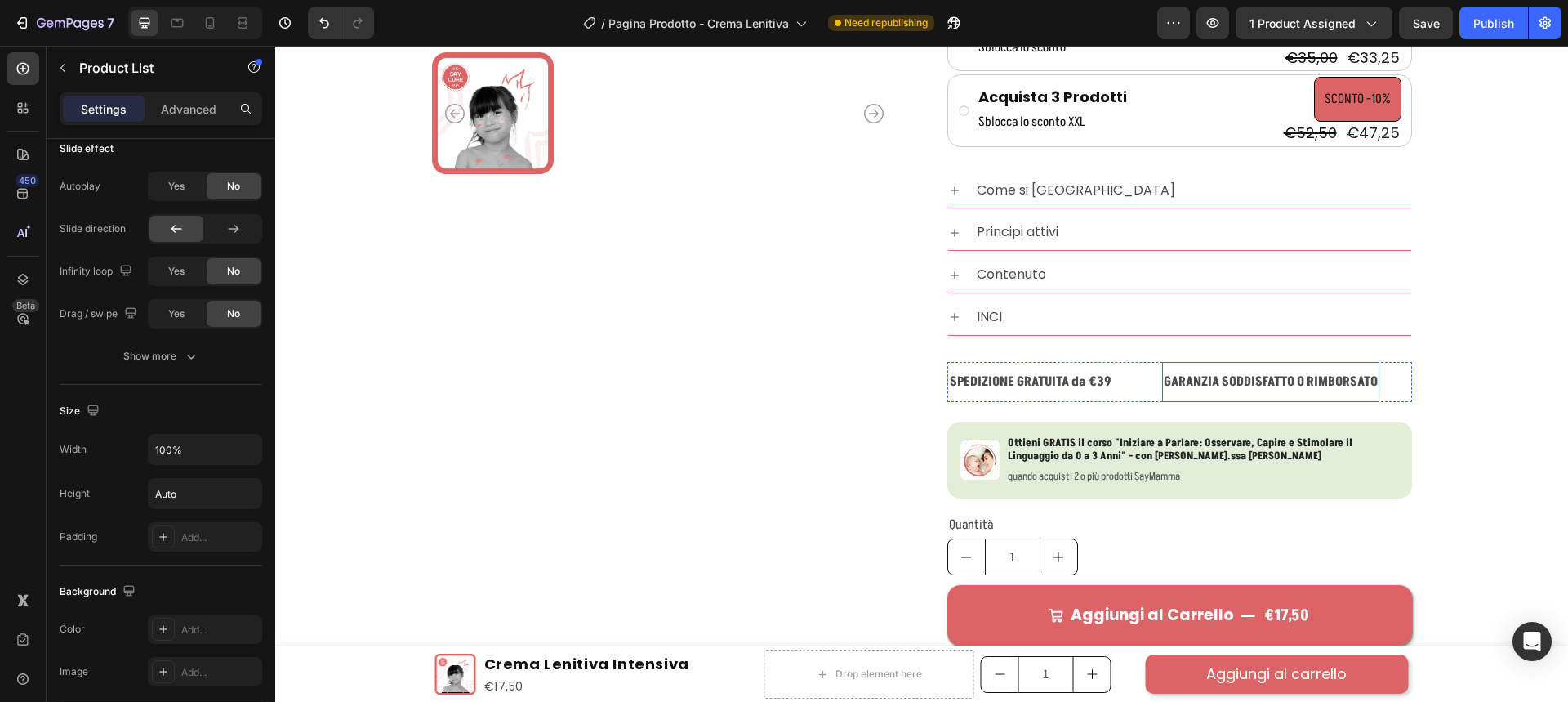
scroll to position [609, 0]
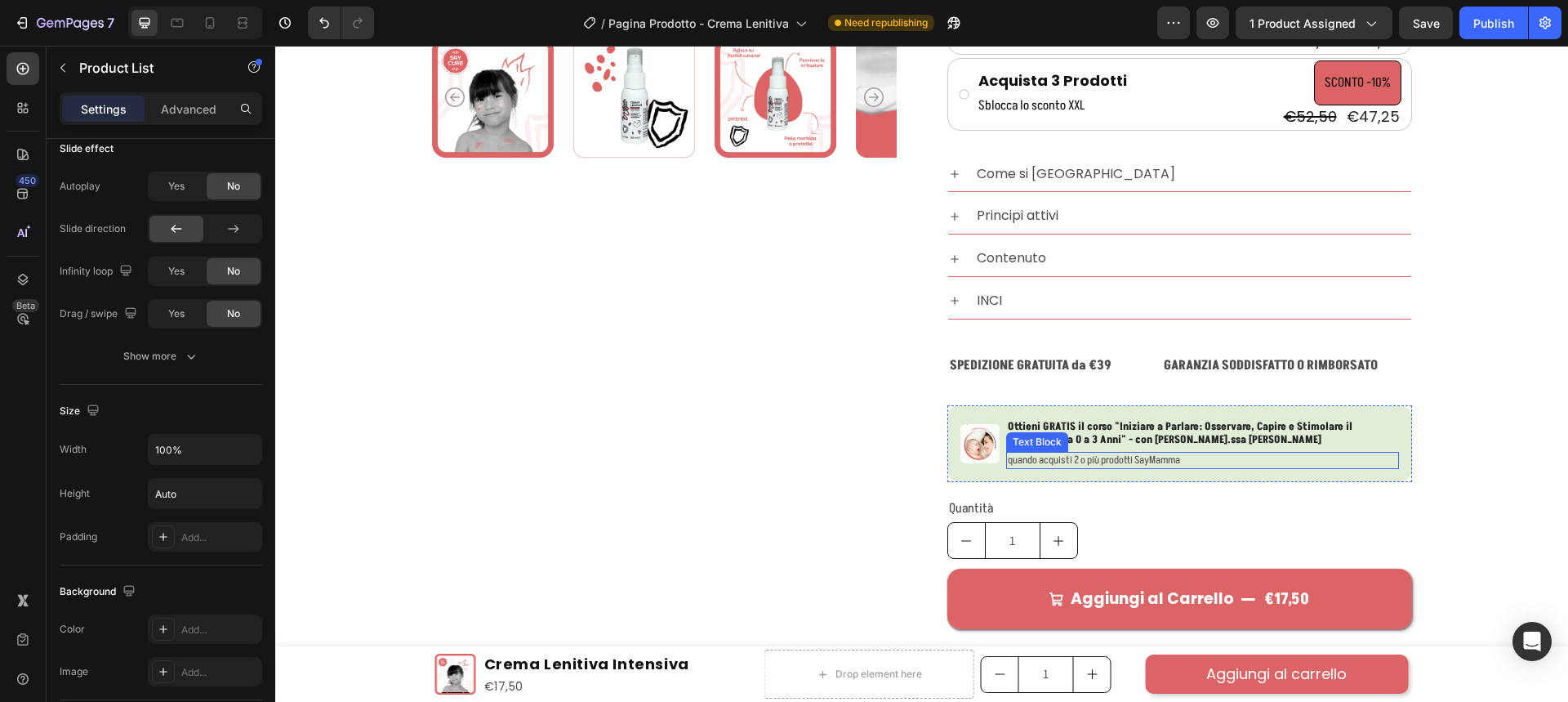
click at [1116, 459] on p "quando acquisti 2 o più prodotti SayMamma" at bounding box center [1202, 460] width 389 height 14
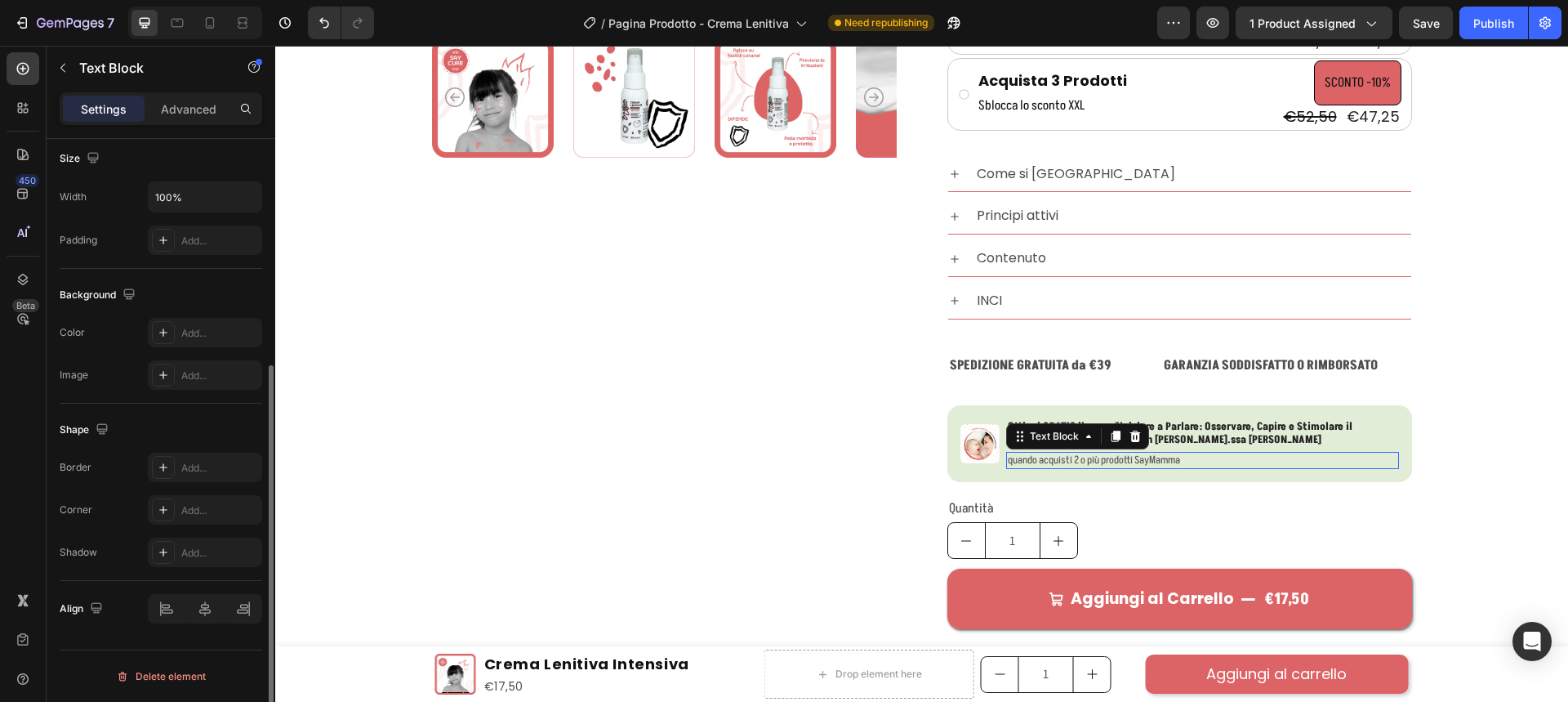
scroll to position [0, 0]
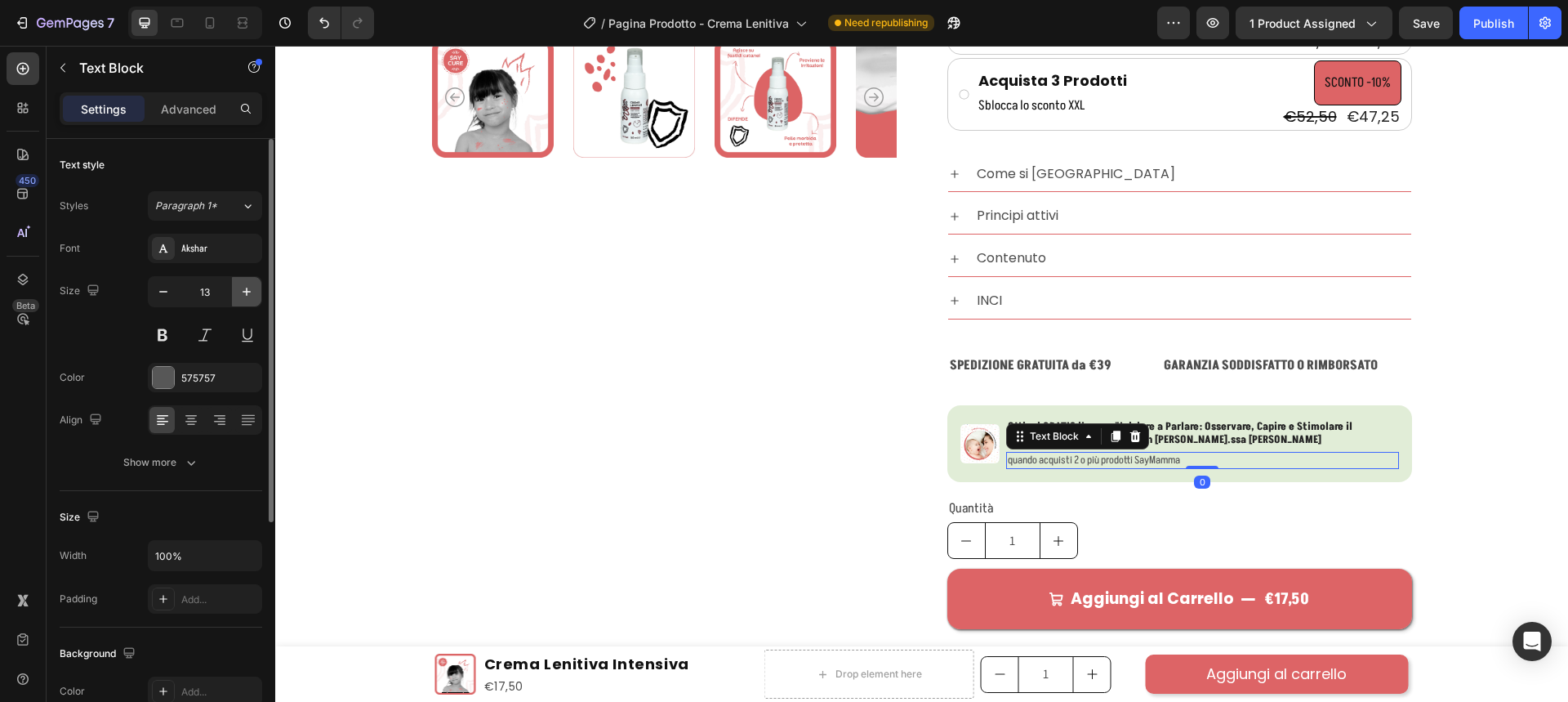
click at [242, 293] on icon "button" at bounding box center [247, 291] width 17 height 17
click at [243, 292] on icon "button" at bounding box center [247, 291] width 8 height 8
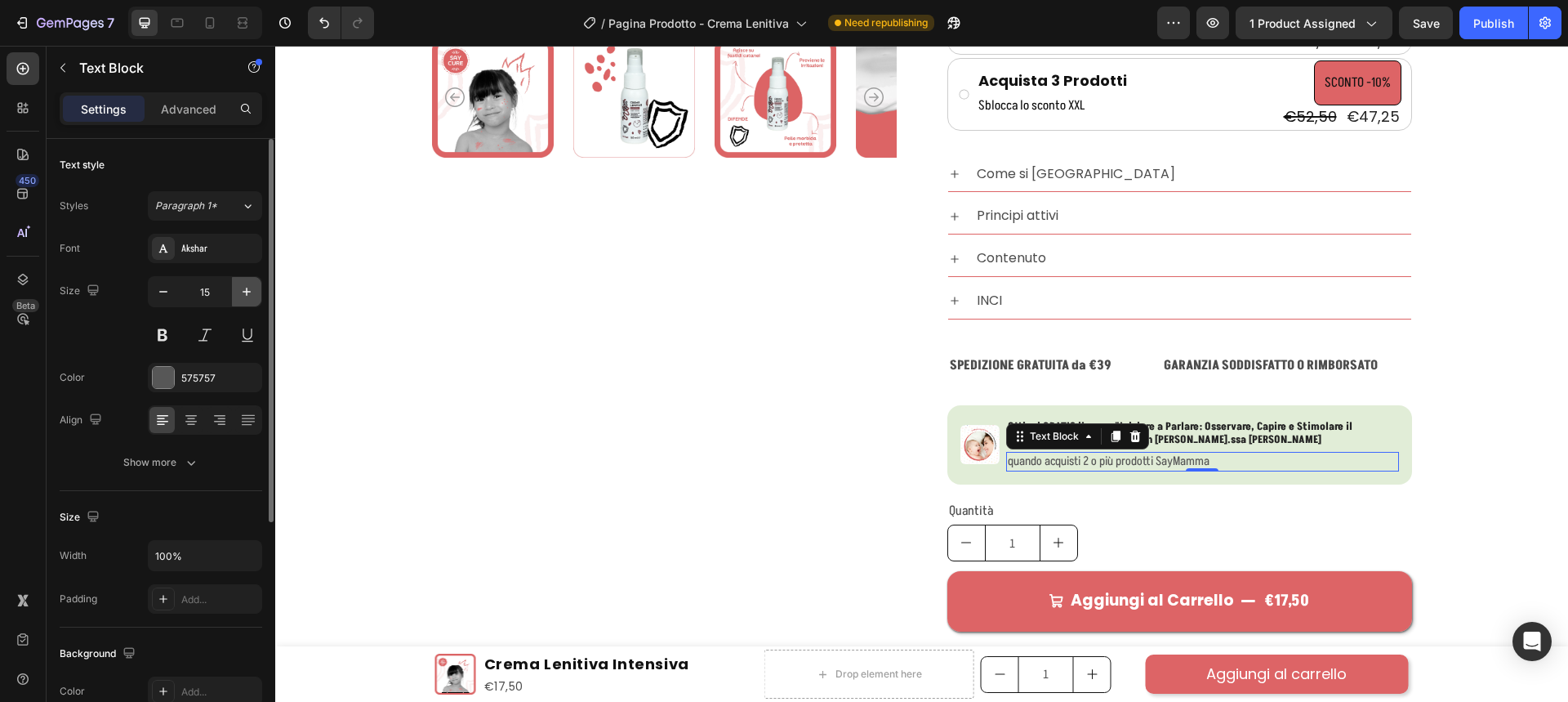
click at [243, 292] on icon "button" at bounding box center [247, 291] width 8 height 8
type input "16"
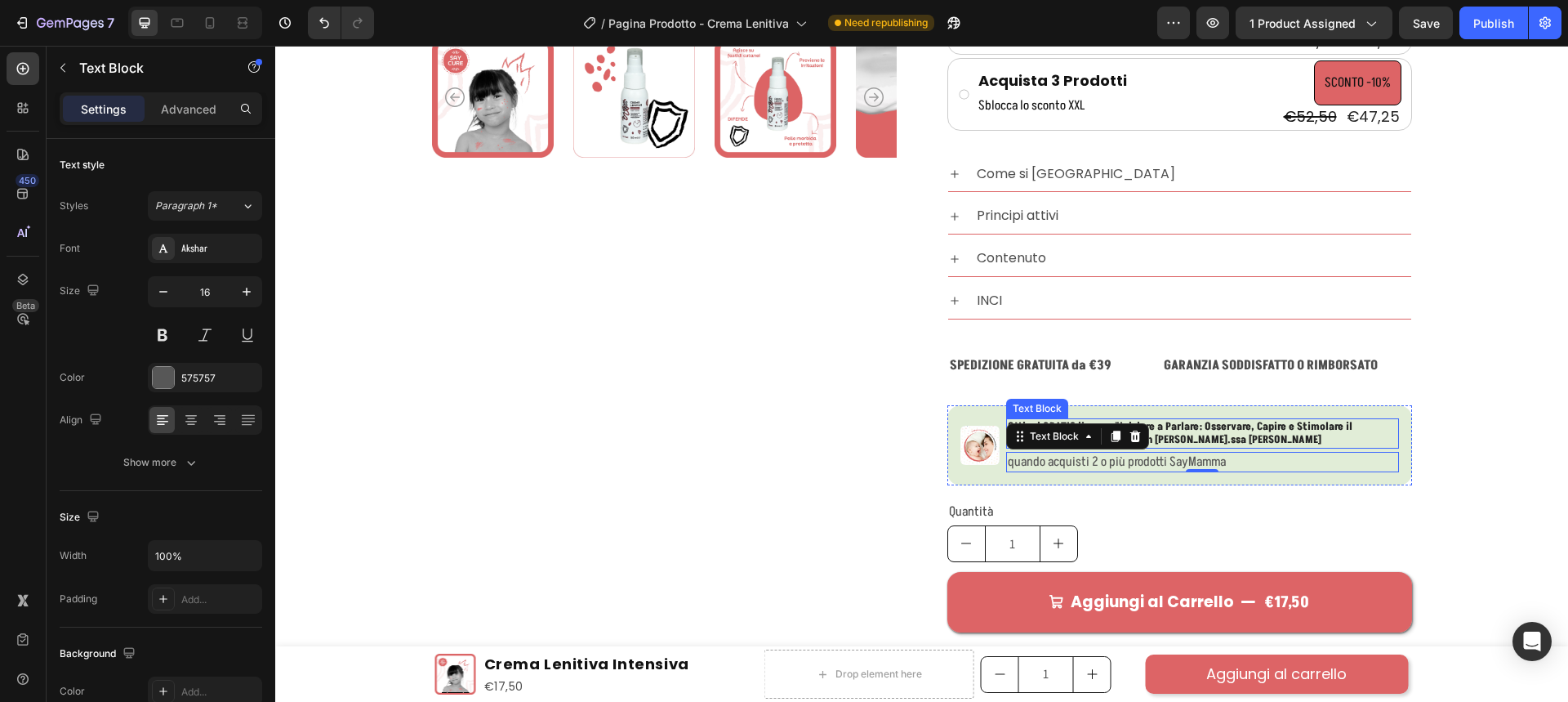
click at [1198, 433] on strong "Iniziare a Parlare: Osservare, Capire e Stimolare il Linguaggio da 0 a 3 Anni" …" at bounding box center [1180, 433] width 345 height 29
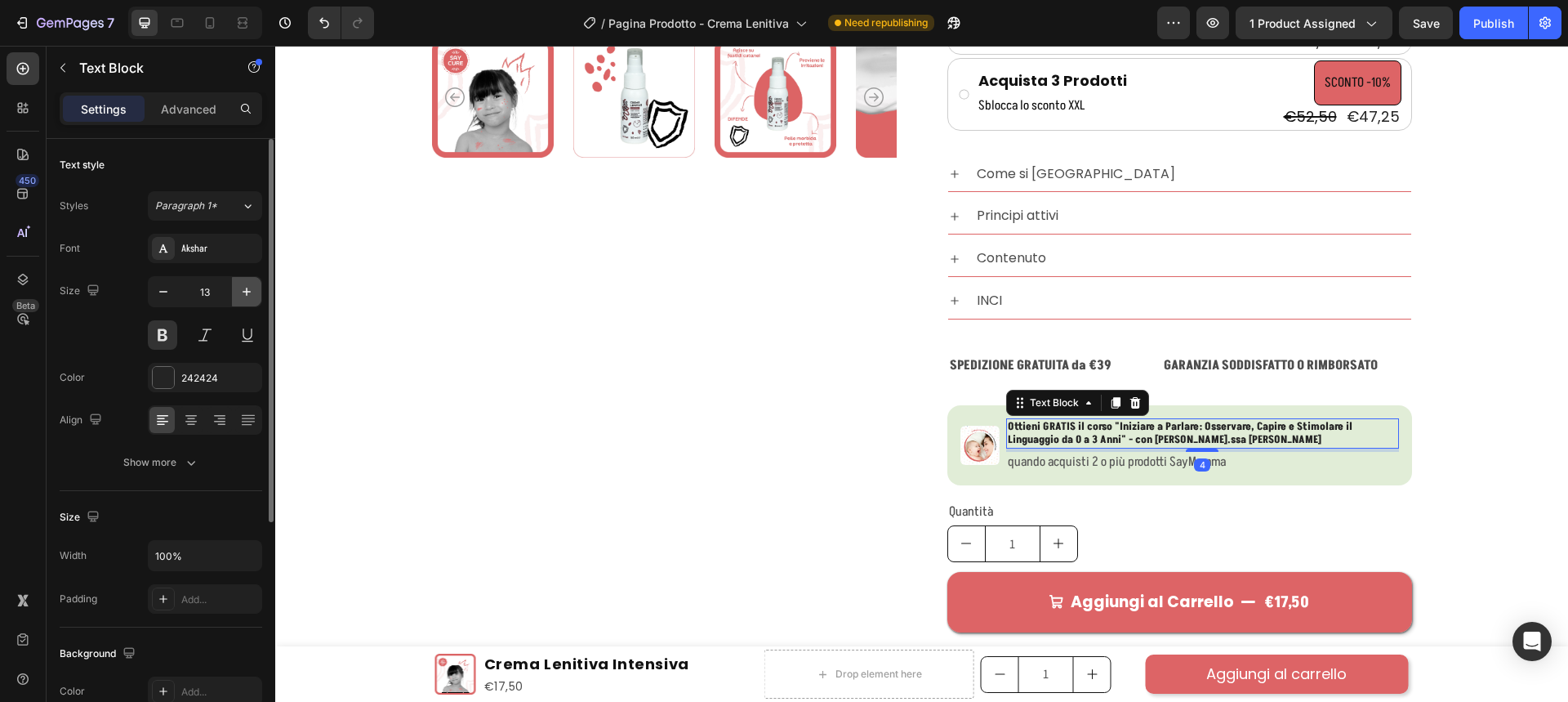
click at [255, 284] on button "button" at bounding box center [247, 292] width 29 height 29
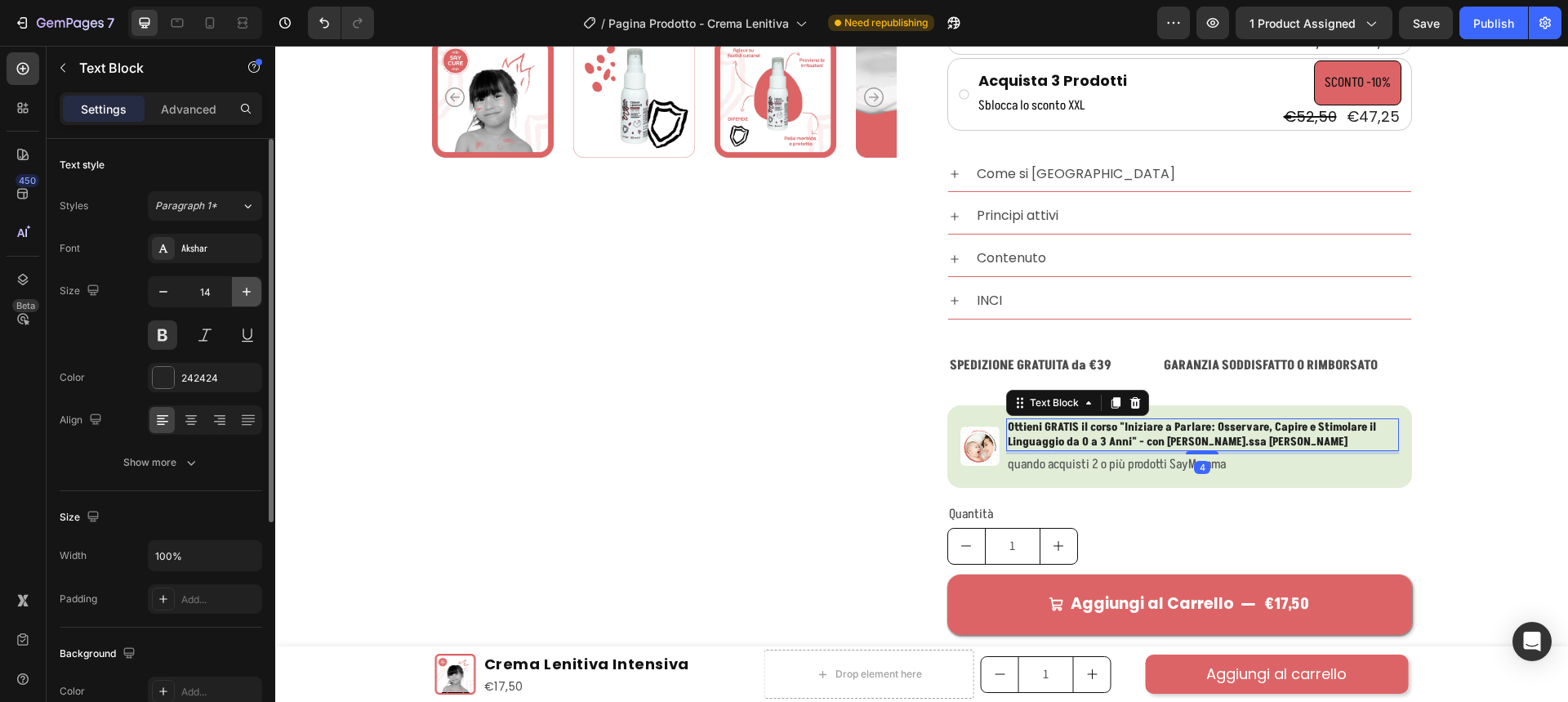
click at [250, 285] on icon "button" at bounding box center [247, 291] width 17 height 17
type input "16"
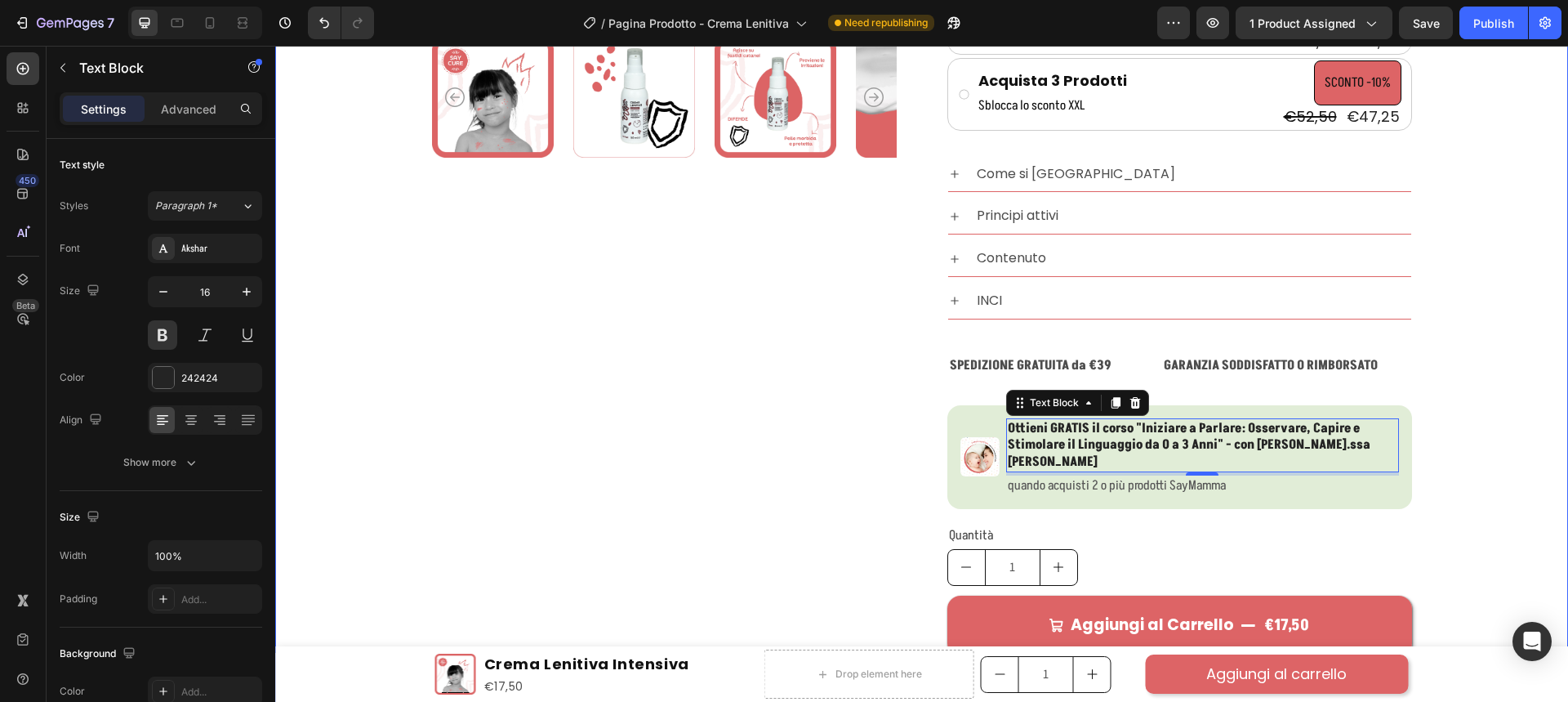
click at [1543, 460] on div "Product Images Icon Icon Icon Icon Icon Icon List 4.9/5 - Recensioni Verificate…" at bounding box center [921, 131] width 1293 height 1320
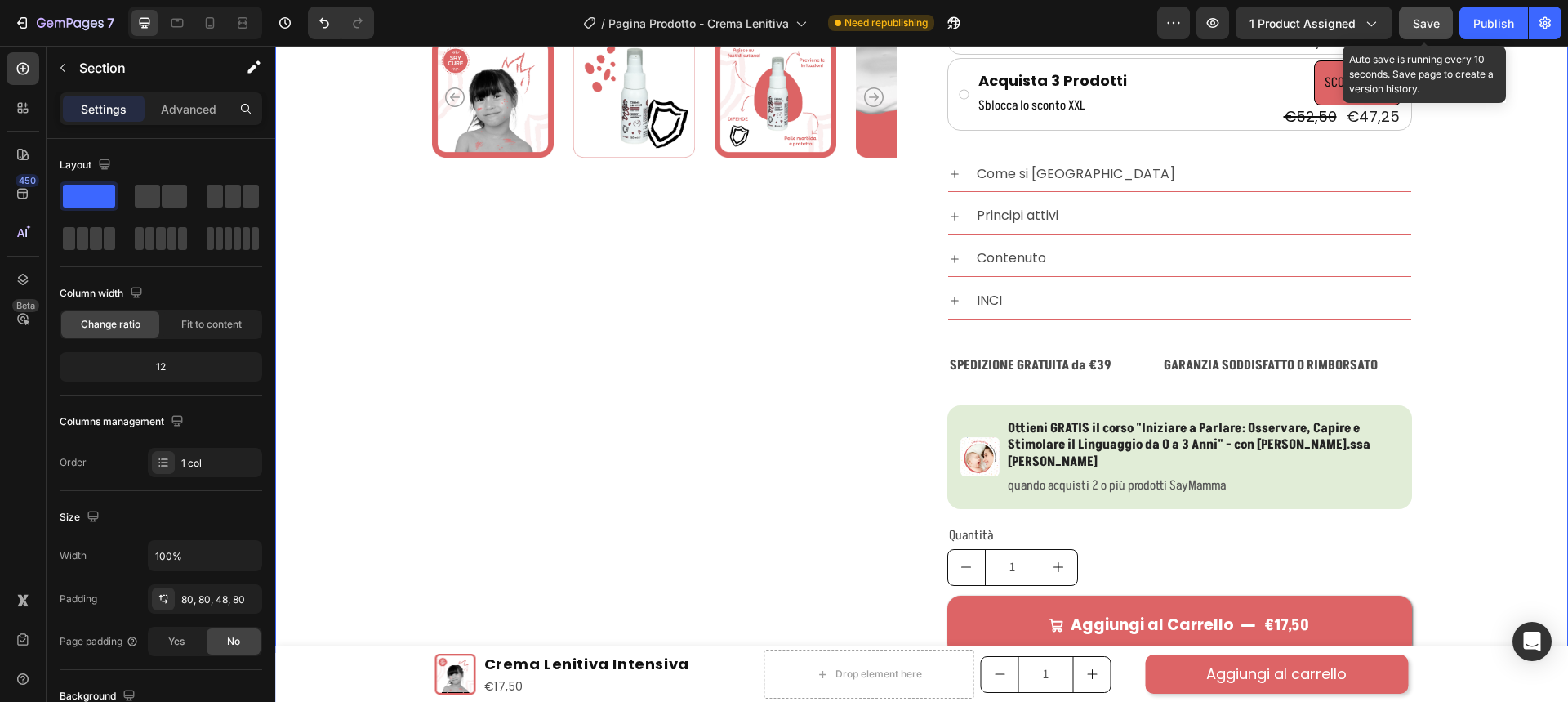
drag, startPoint x: 1430, startPoint y: 22, endPoint x: 1174, endPoint y: 55, distance: 258.1
click at [1430, 22] on span "Save" at bounding box center [1425, 24] width 27 height 14
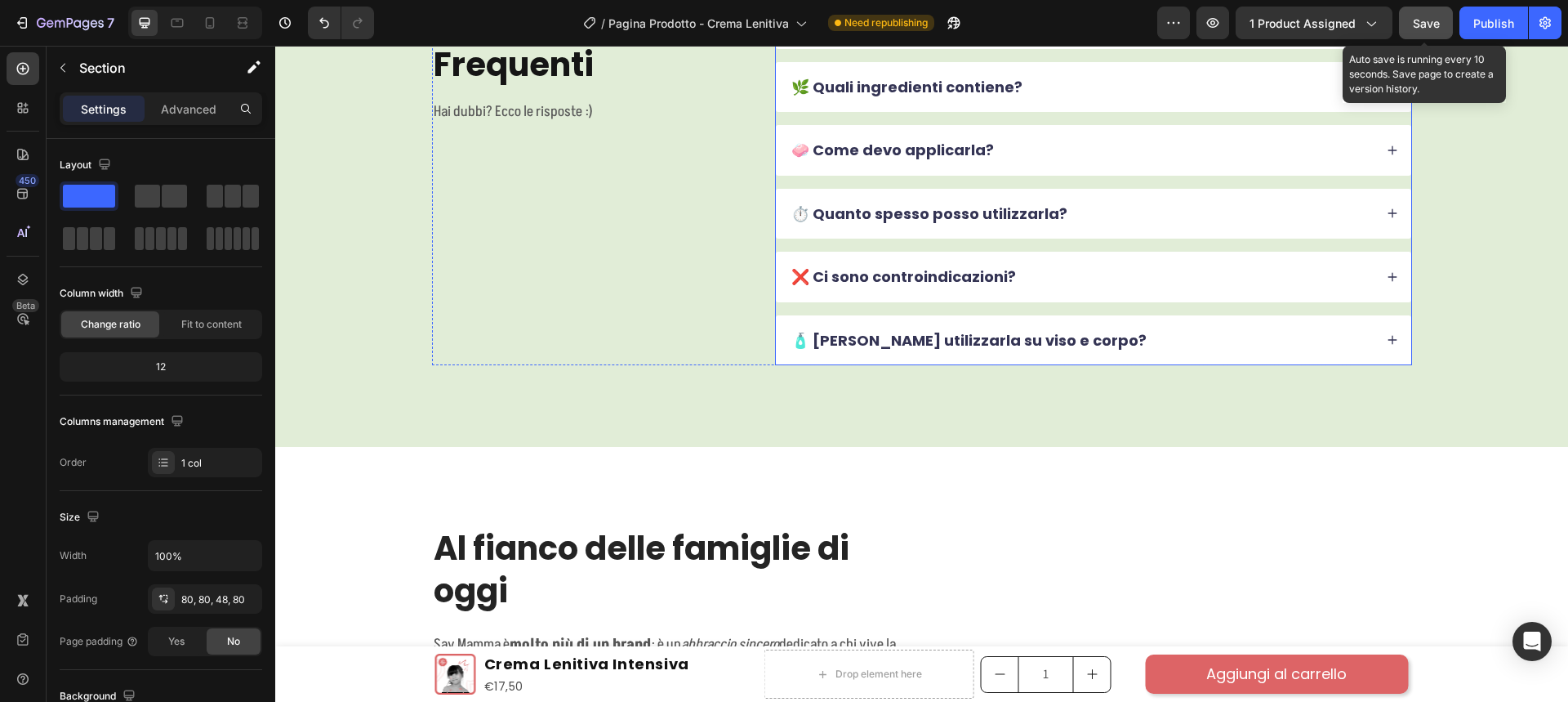
scroll to position [5998, 0]
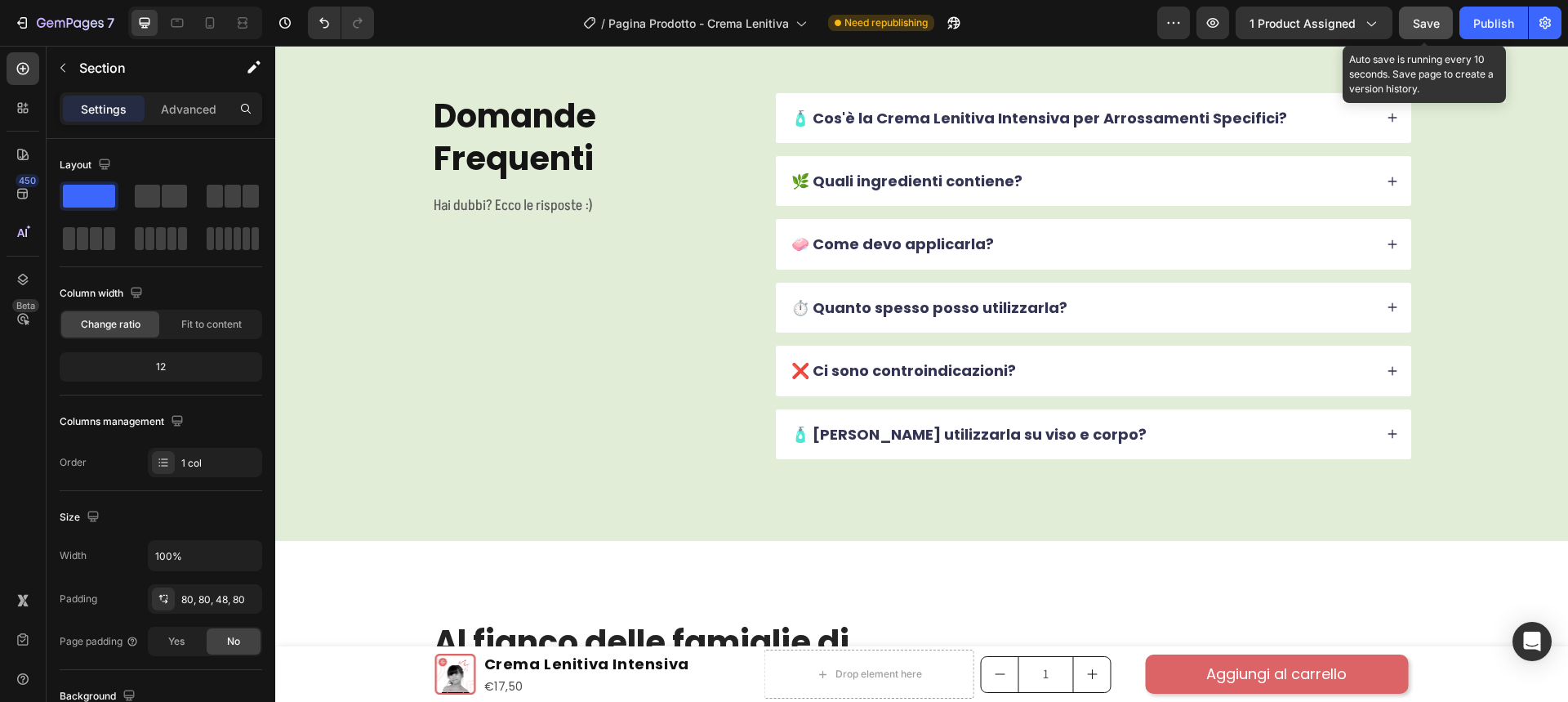
click at [1415, 27] on span "Save" at bounding box center [1425, 24] width 27 height 14
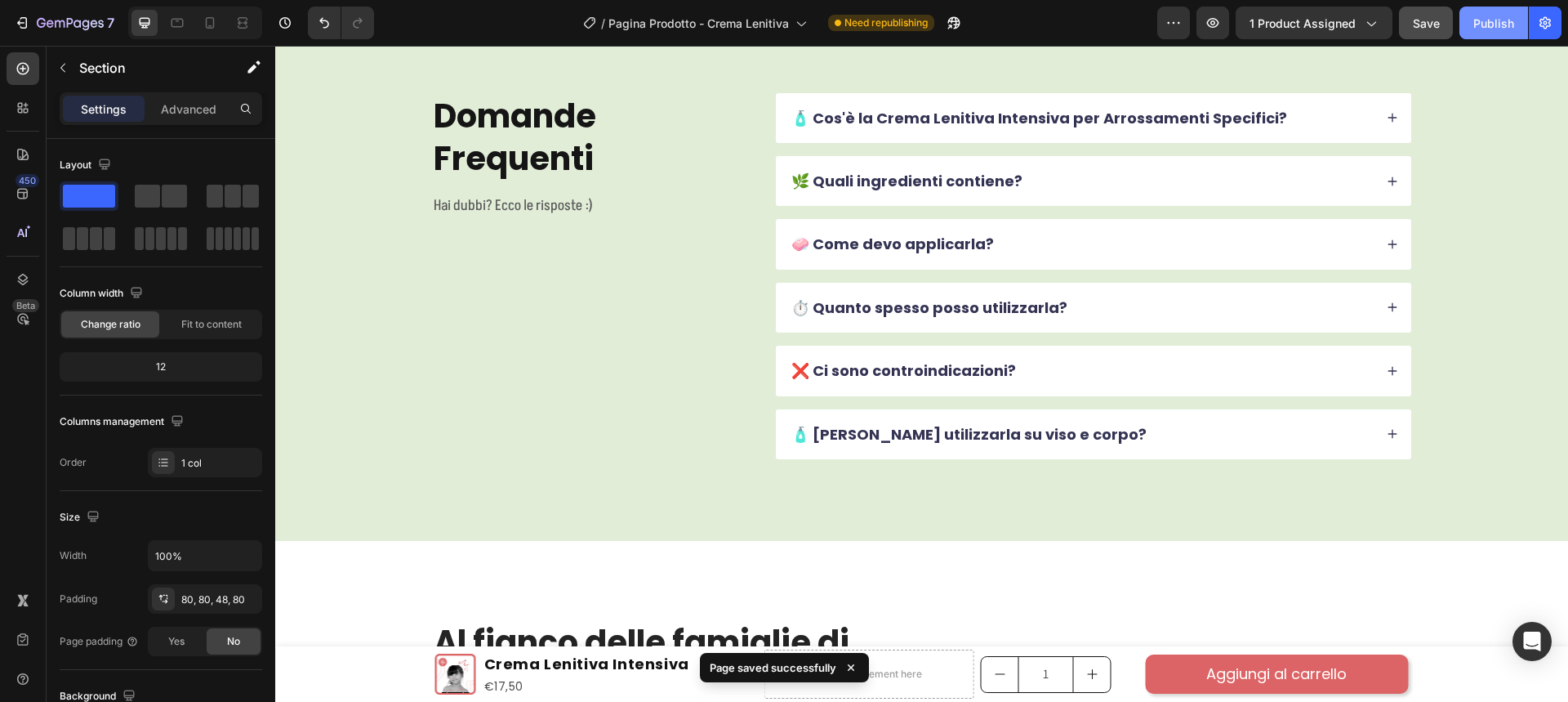
click at [1480, 32] on button "Publish" at bounding box center [1493, 23] width 69 height 32
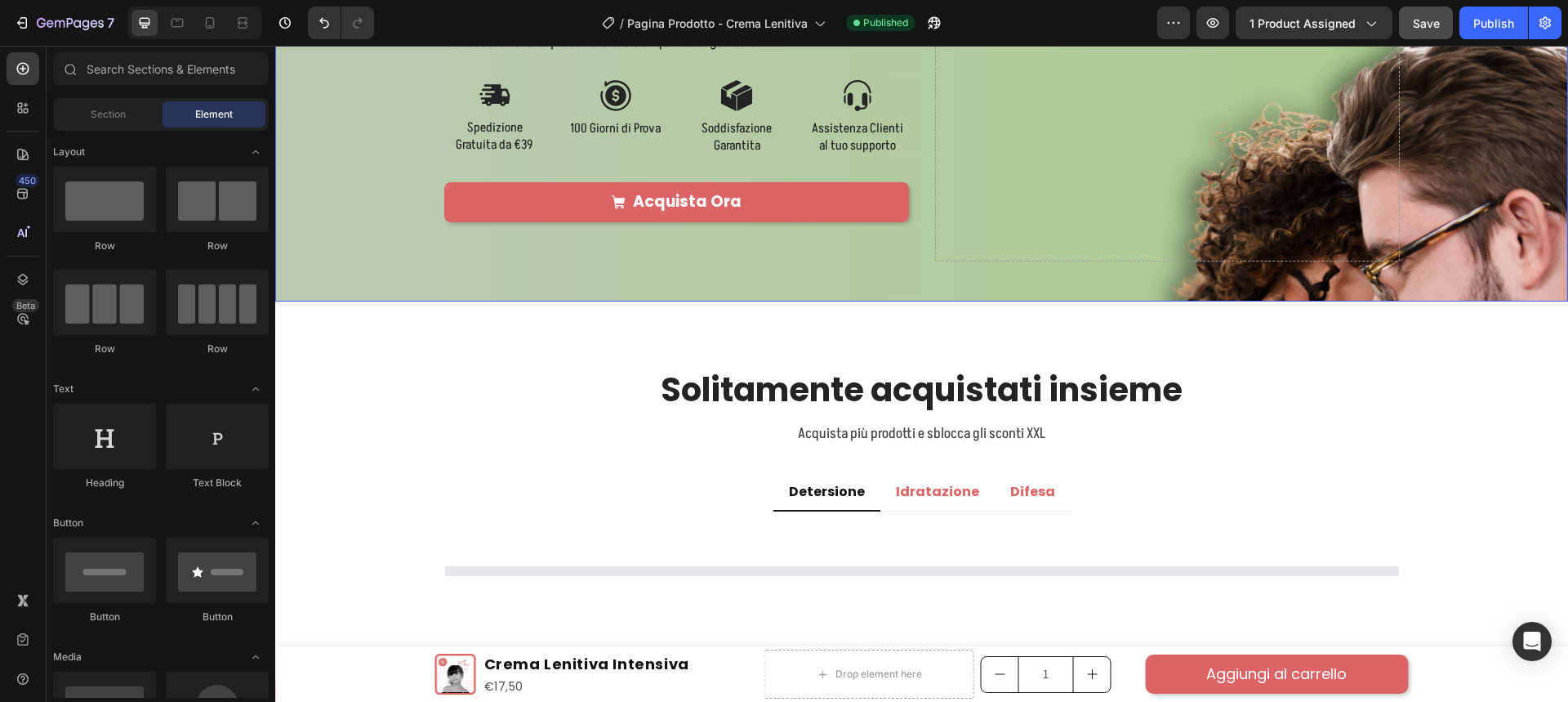
scroll to position [2450, 0]
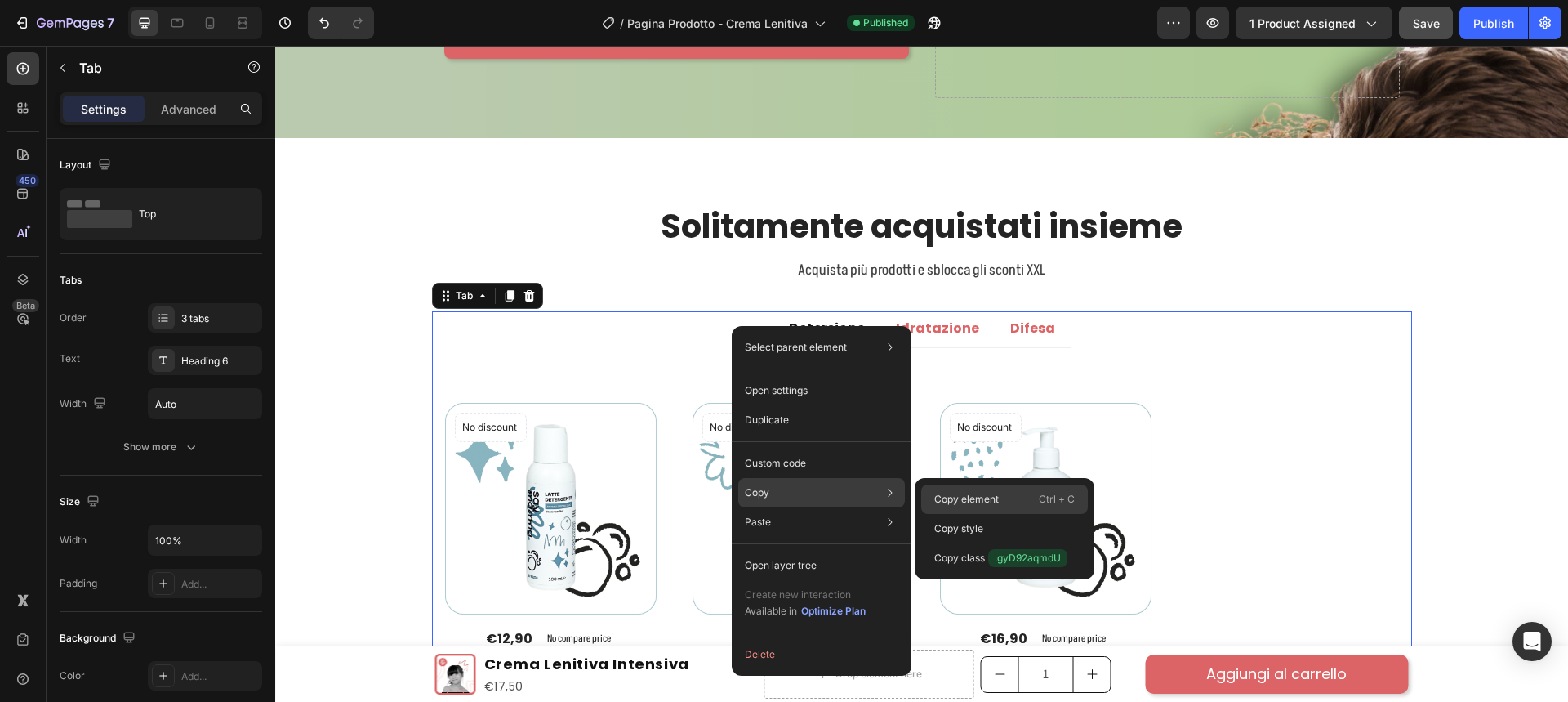
click at [959, 498] on p "Copy element" at bounding box center [966, 498] width 65 height 15
